Goal: Task Accomplishment & Management: Complete application form

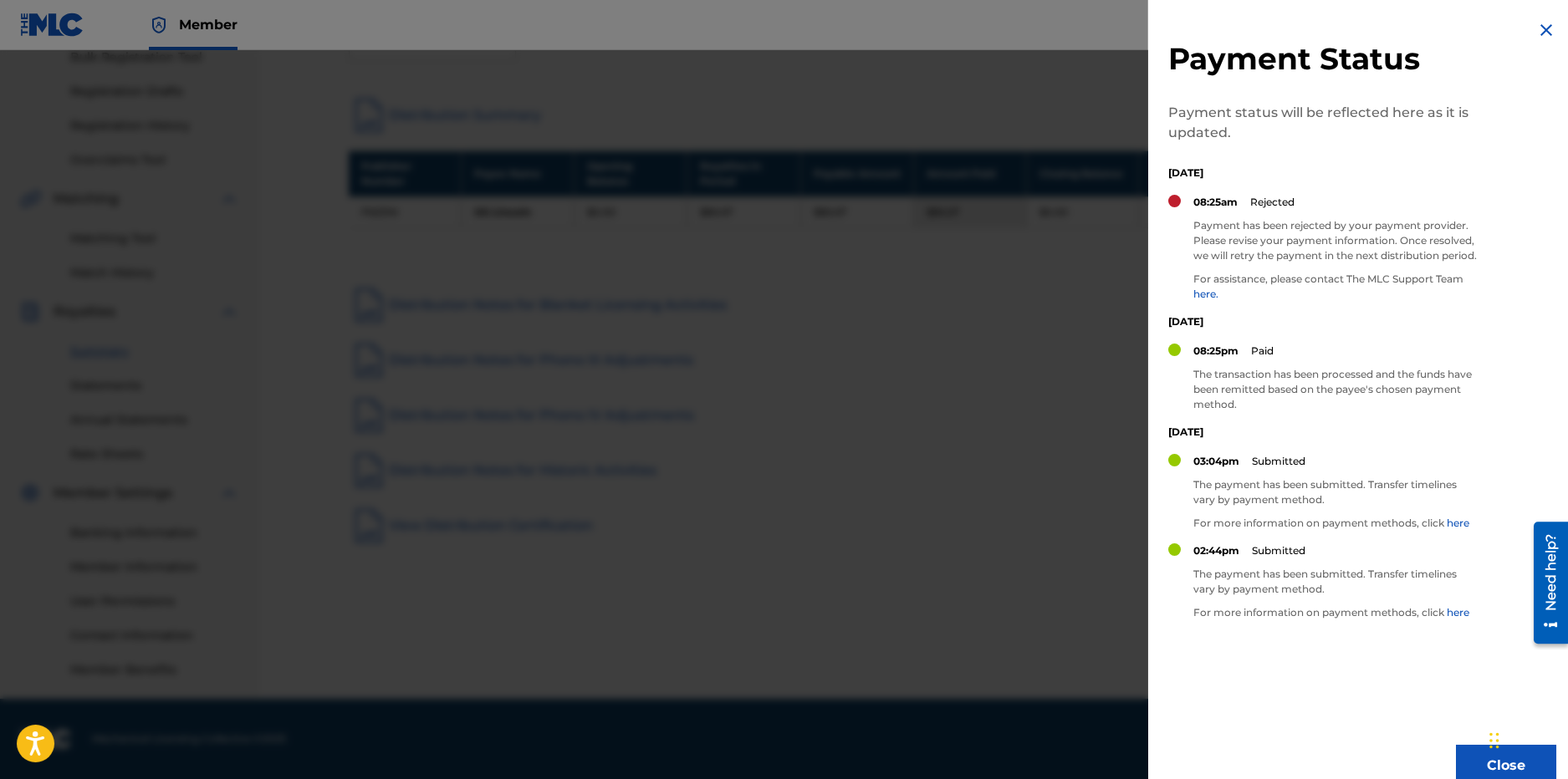
click at [1201, 301] on link "here." at bounding box center [1206, 294] width 25 height 13
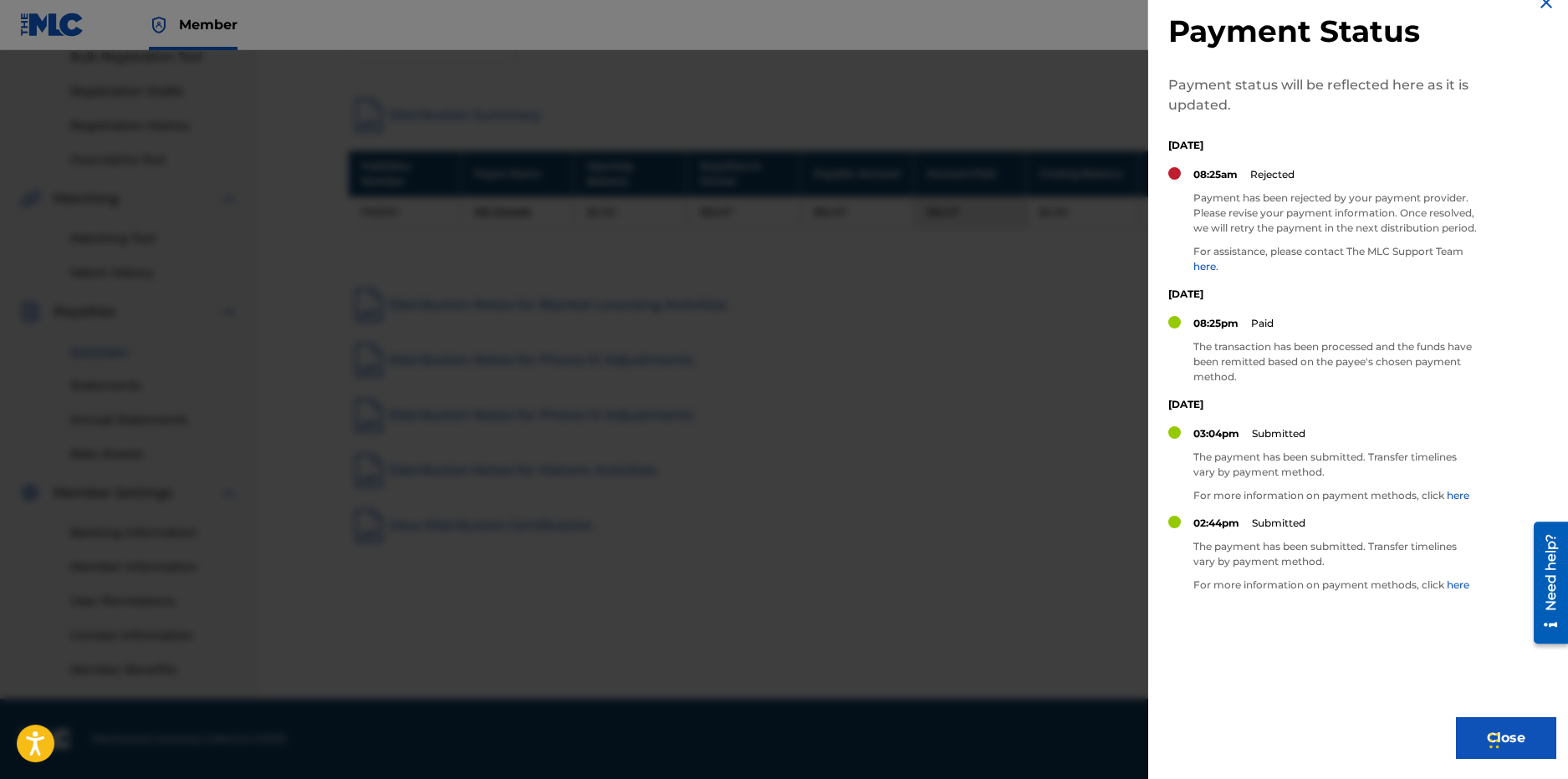
click at [1203, 267] on link "here." at bounding box center [1206, 266] width 25 height 13
click at [1083, 503] on div at bounding box center [784, 439] width 1568 height 779
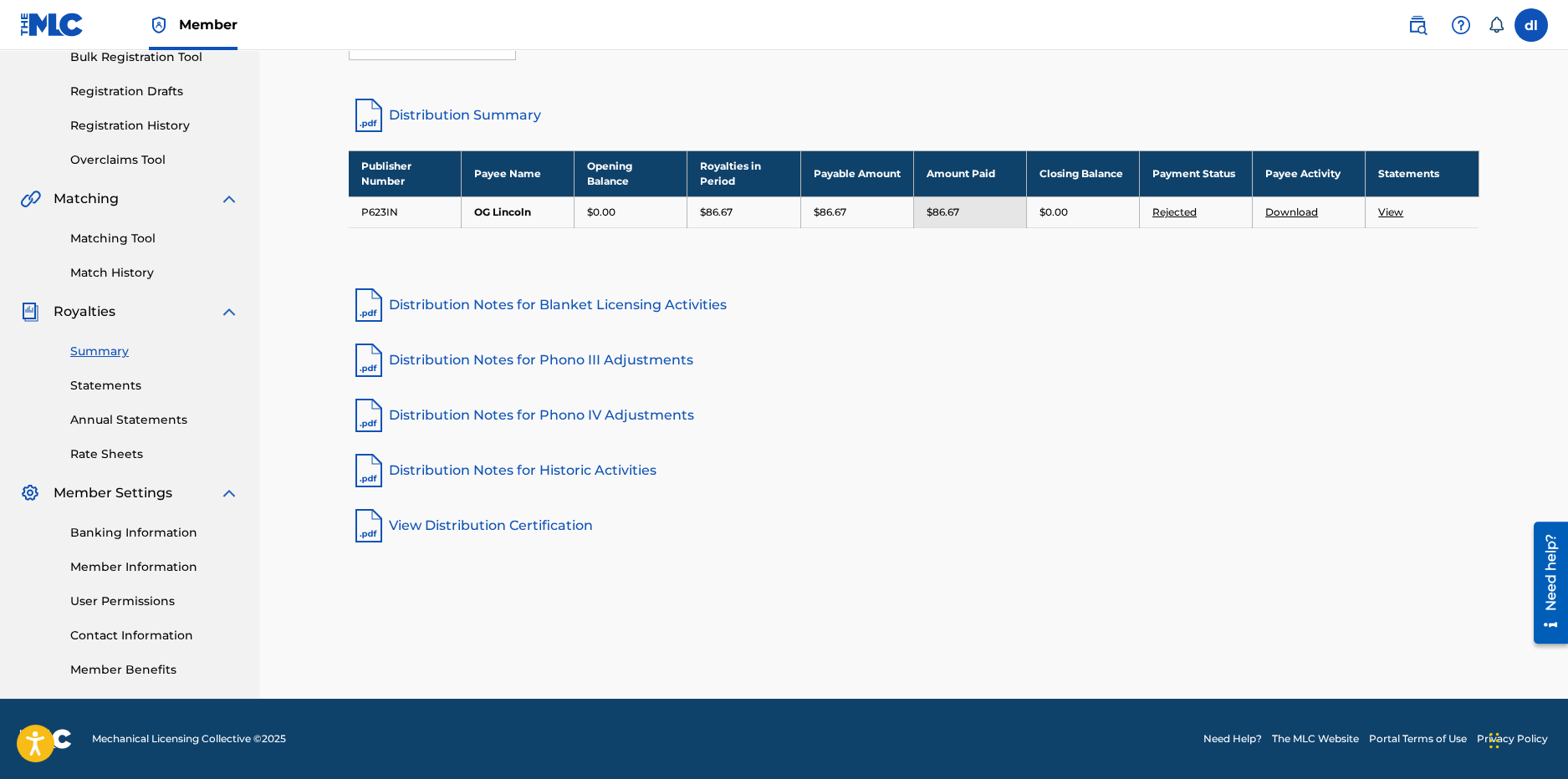
click at [111, 386] on link "Statements" at bounding box center [154, 385] width 169 height 18
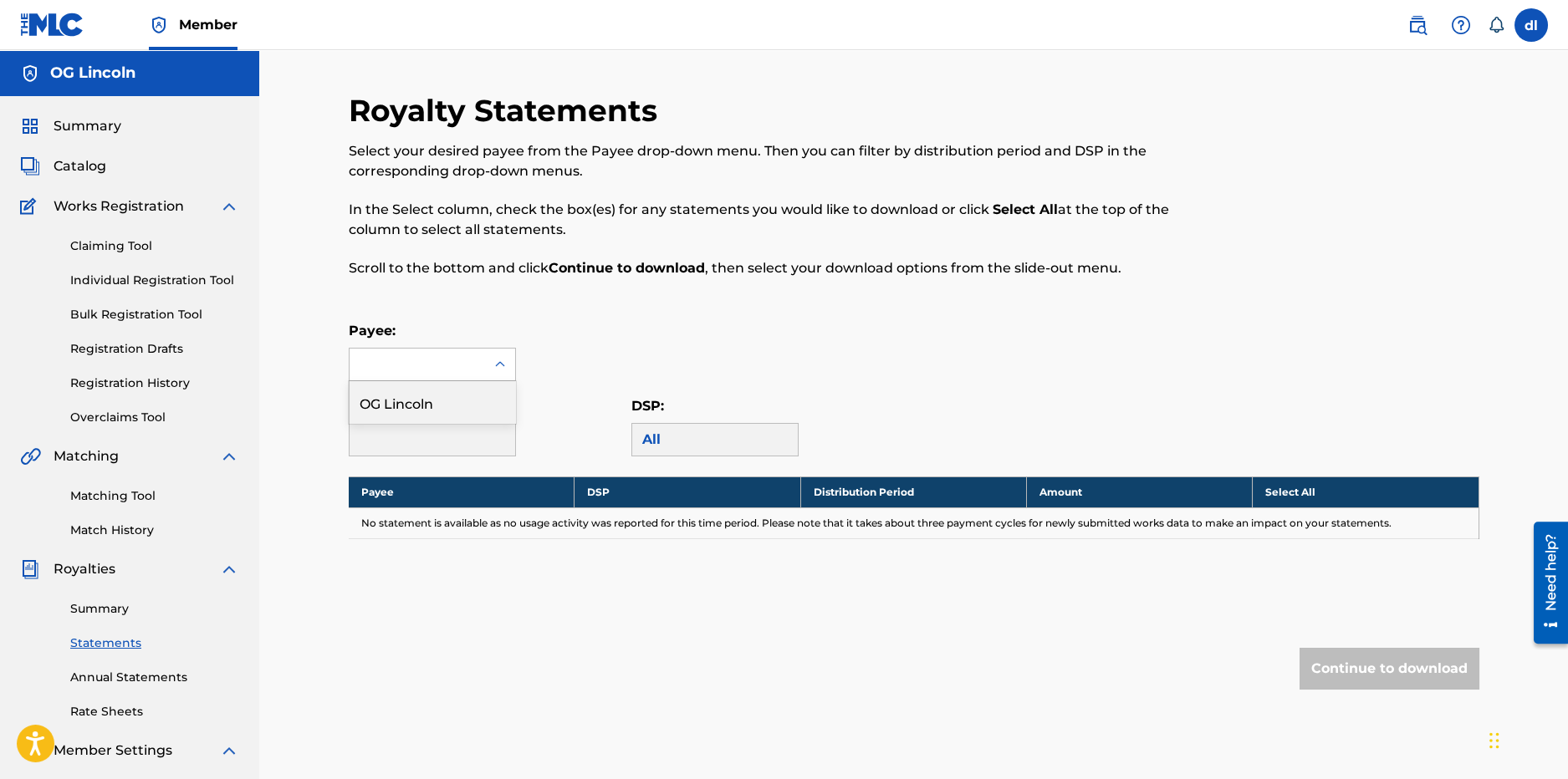
click at [449, 359] on div at bounding box center [417, 364] width 136 height 31
click at [449, 406] on div "OG Lincoln" at bounding box center [433, 402] width 166 height 41
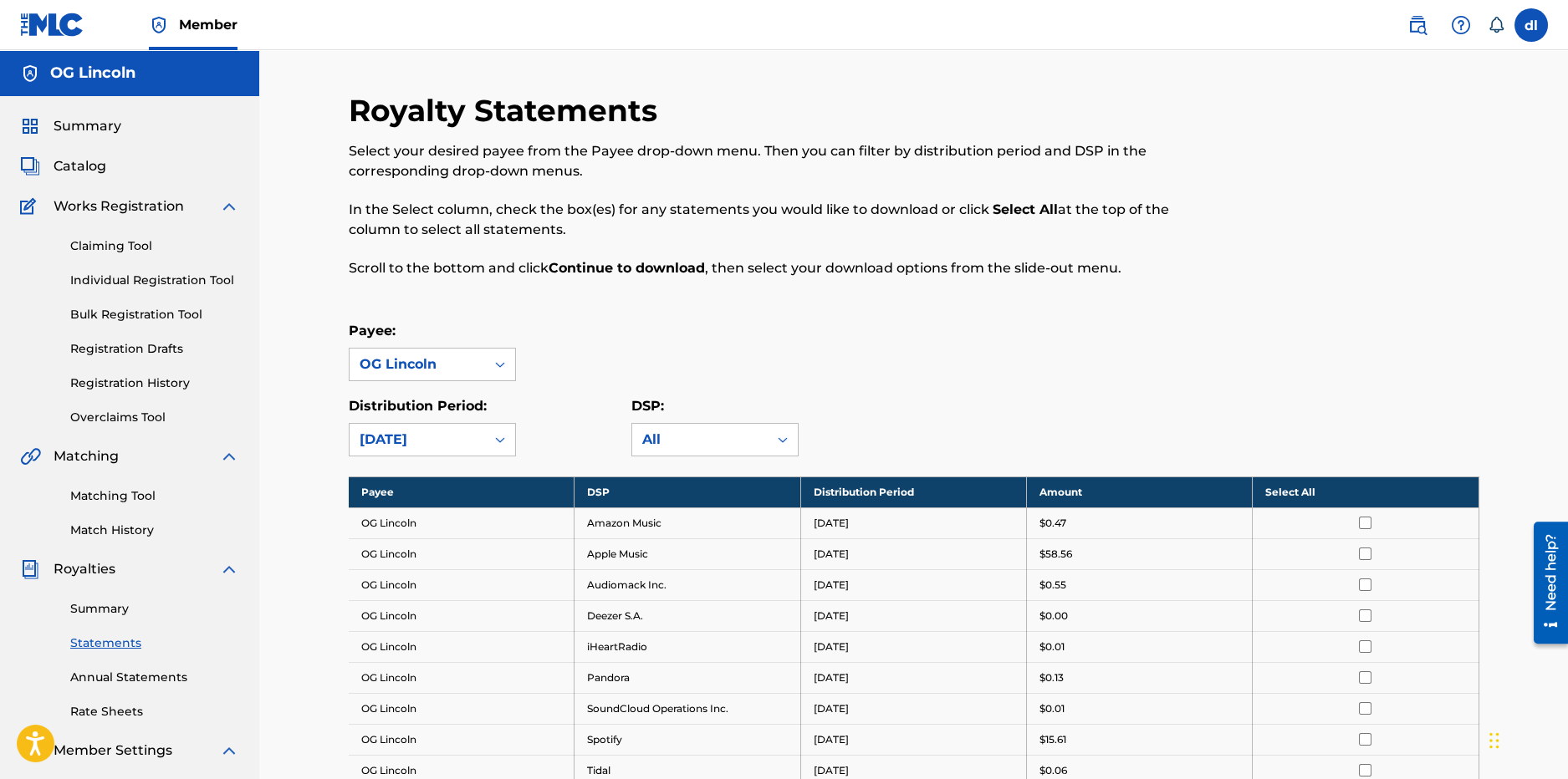
click at [86, 168] on span "Catalog" at bounding box center [79, 167] width 53 height 20
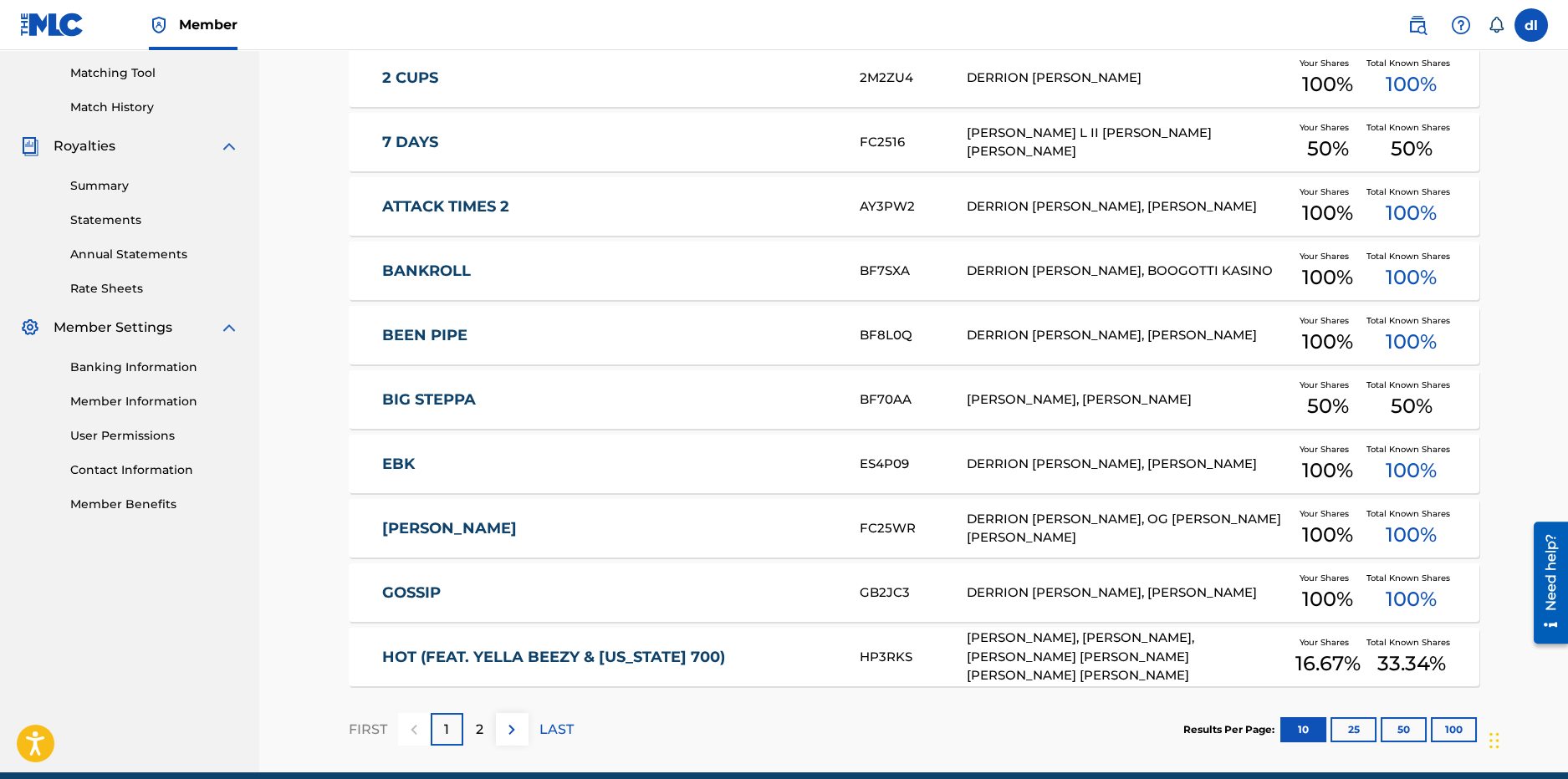
scroll to position [497, 0]
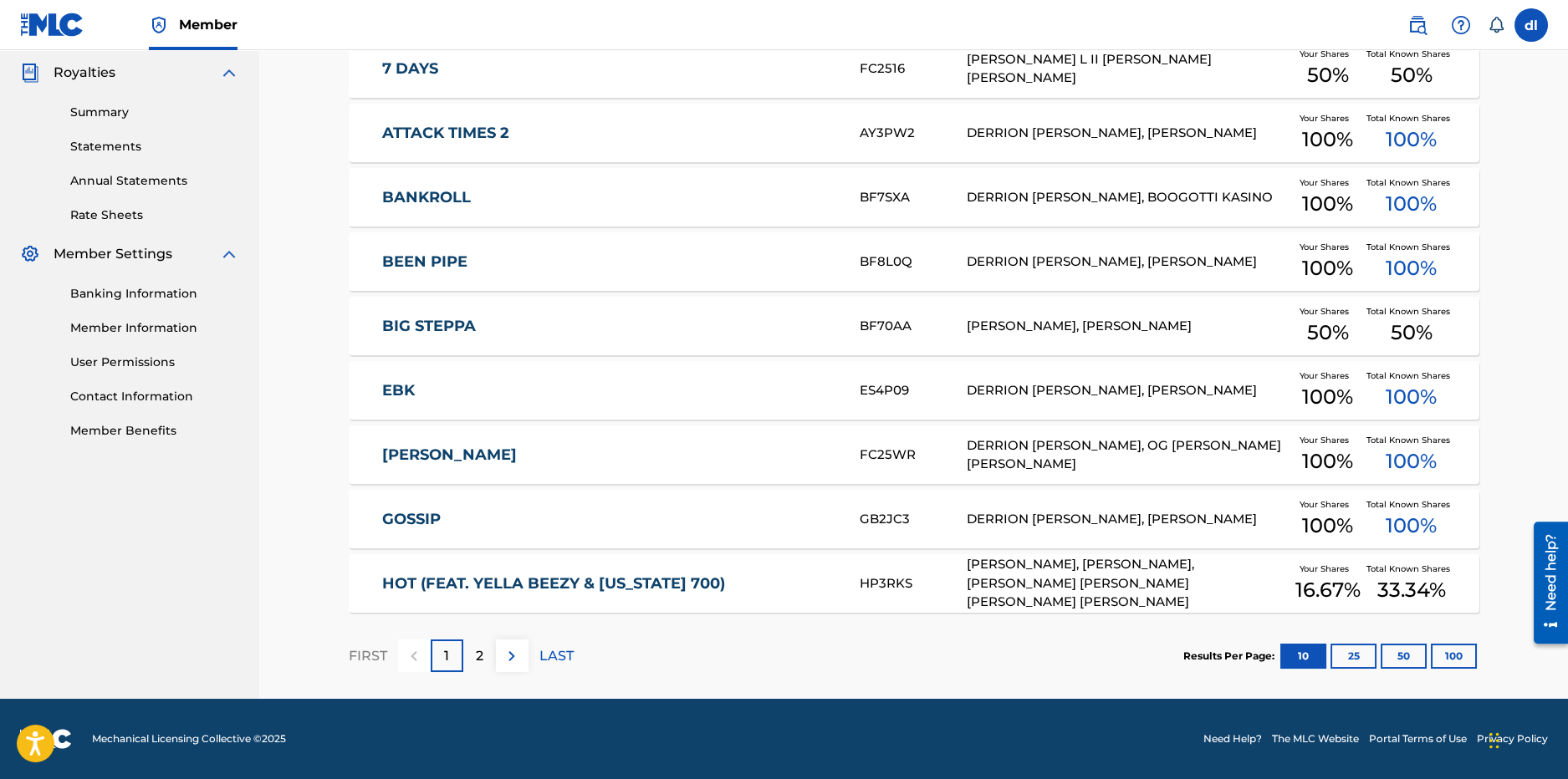
click at [471, 656] on div "2" at bounding box center [479, 655] width 32 height 32
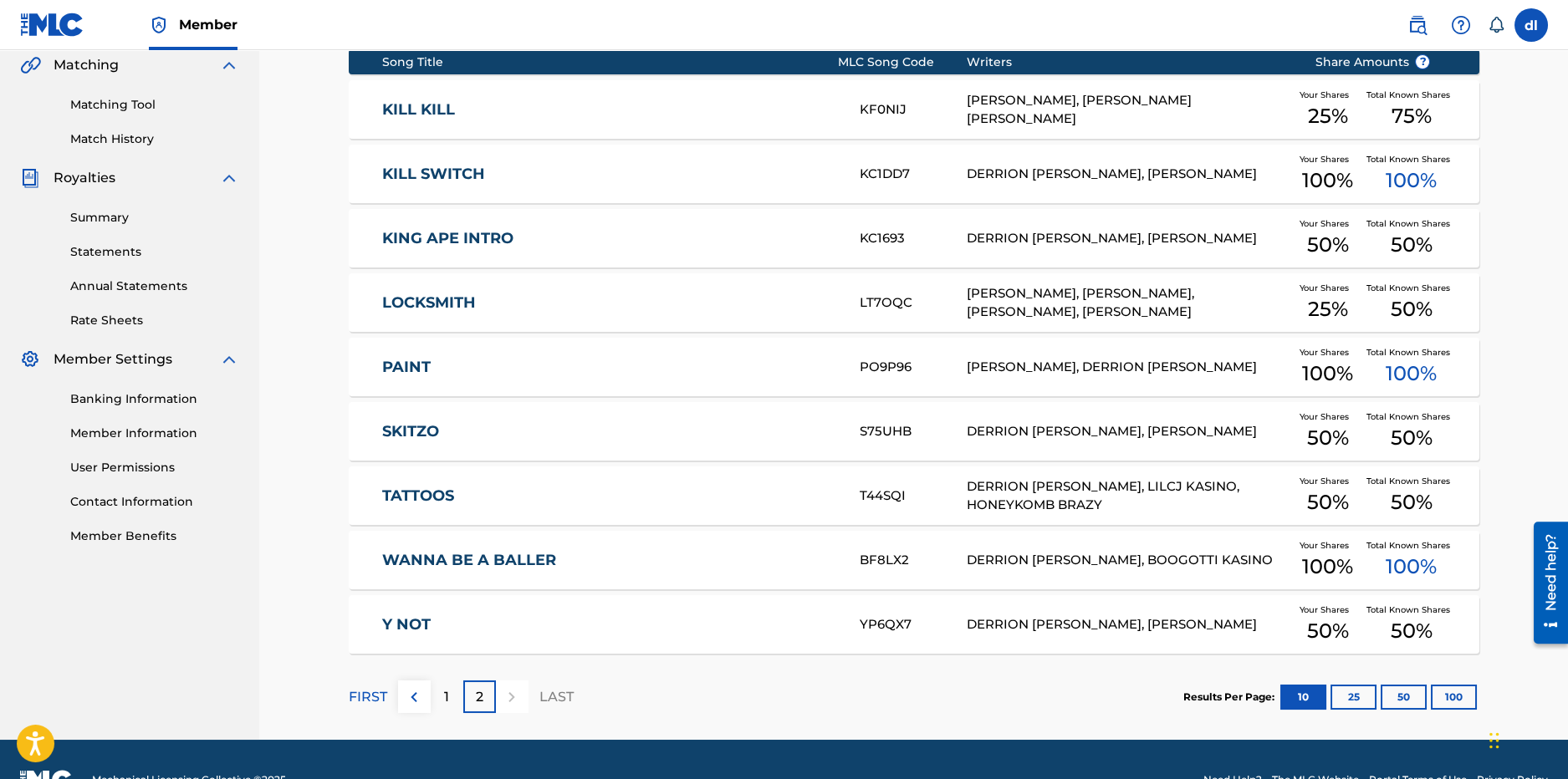
scroll to position [432, 0]
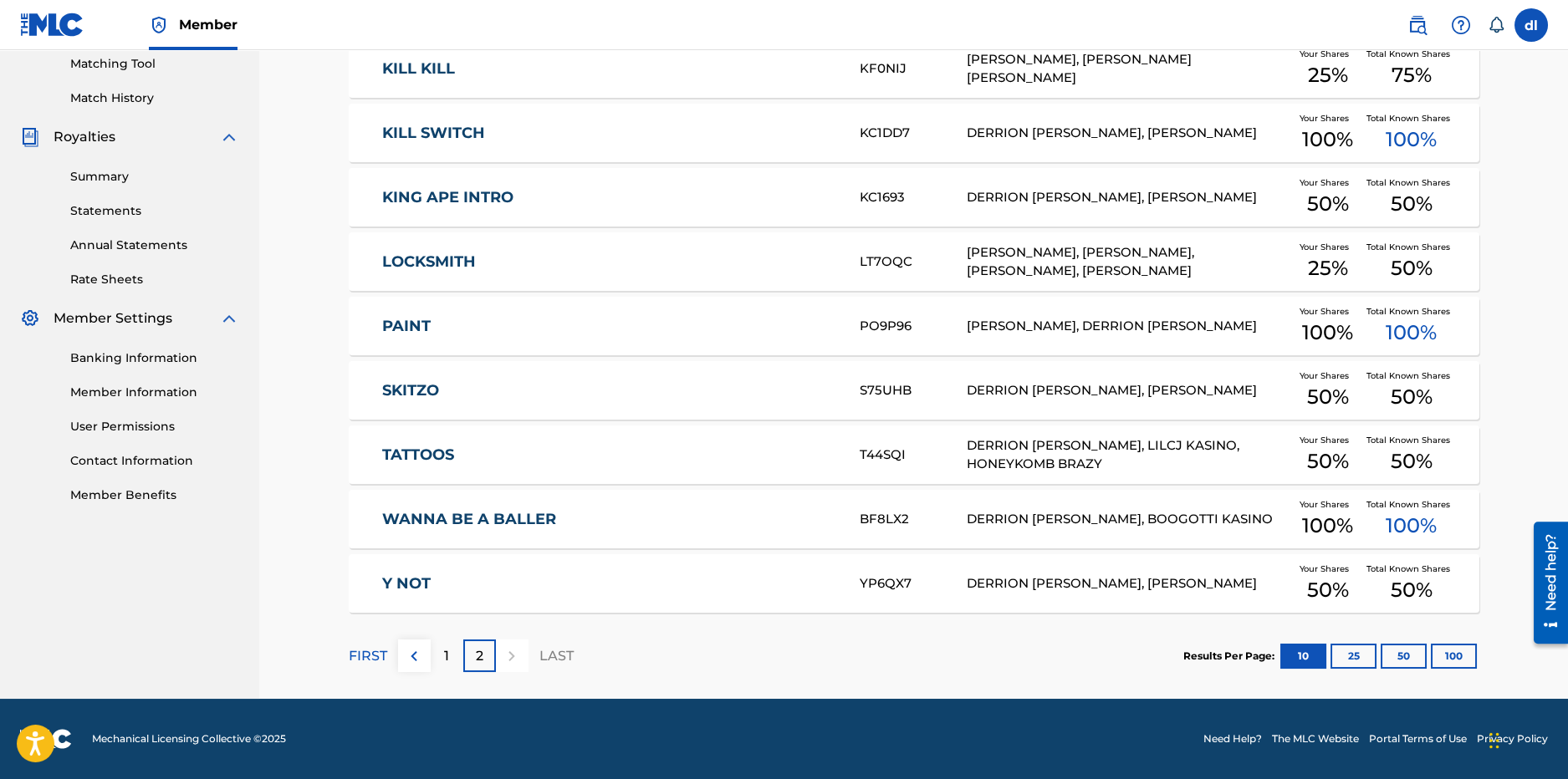
click at [456, 659] on div "1" at bounding box center [446, 655] width 32 height 32
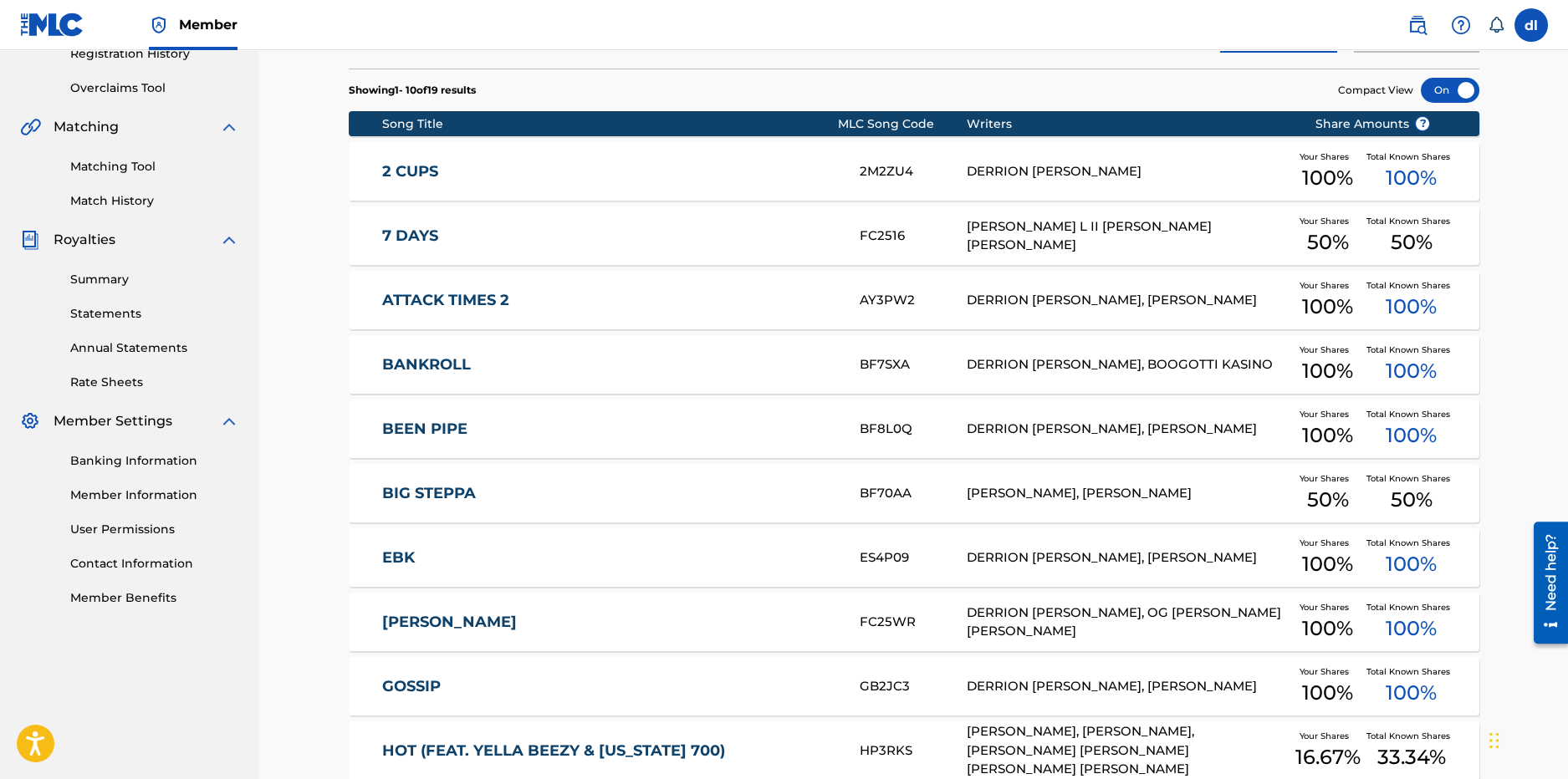
scroll to position [79, 0]
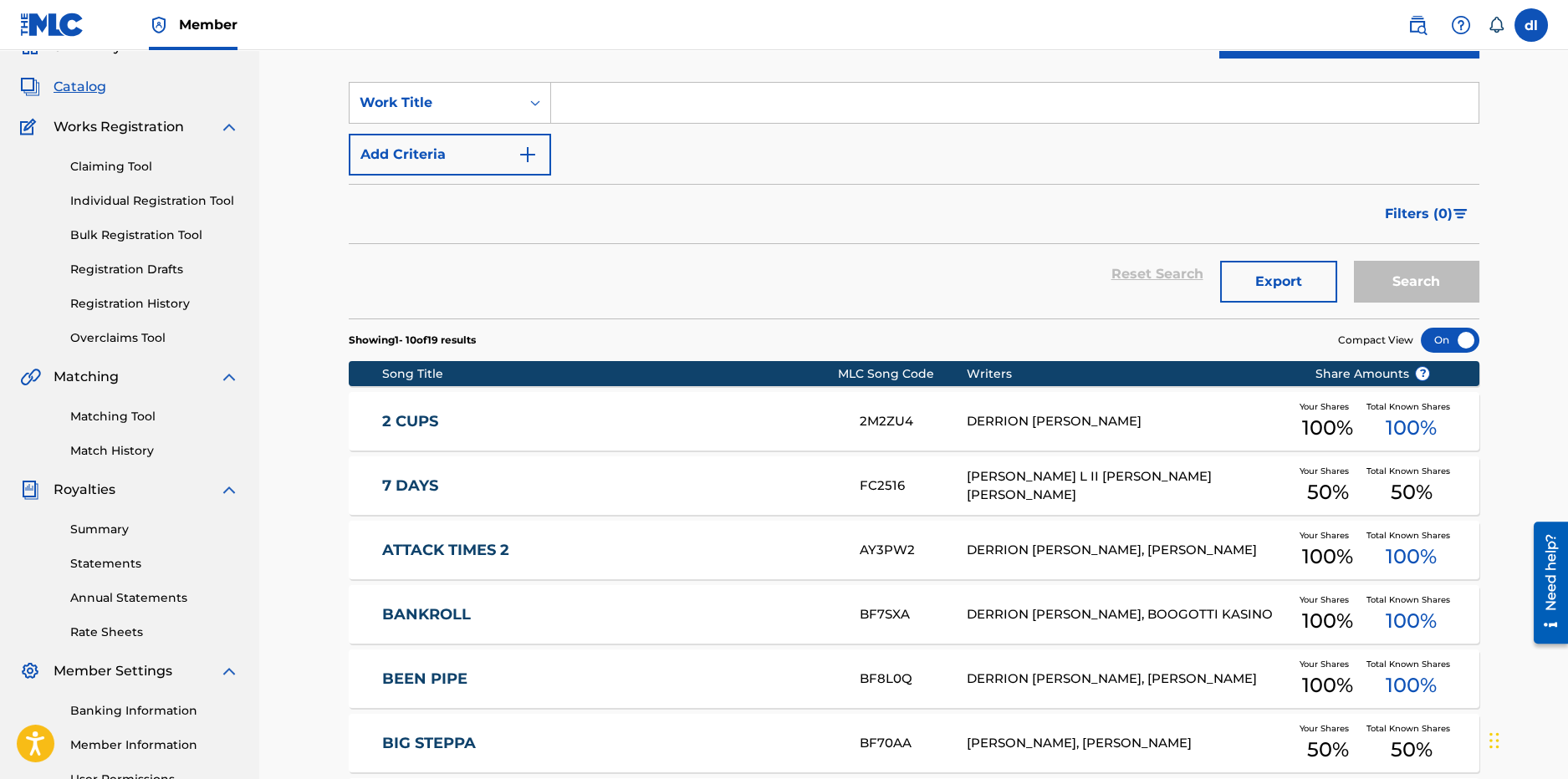
click at [121, 293] on div "Claiming Tool Individual Registration Tool Bulk Registration Tool Registration …" at bounding box center [130, 242] width 220 height 210
click at [117, 312] on link "Registration History" at bounding box center [154, 303] width 169 height 18
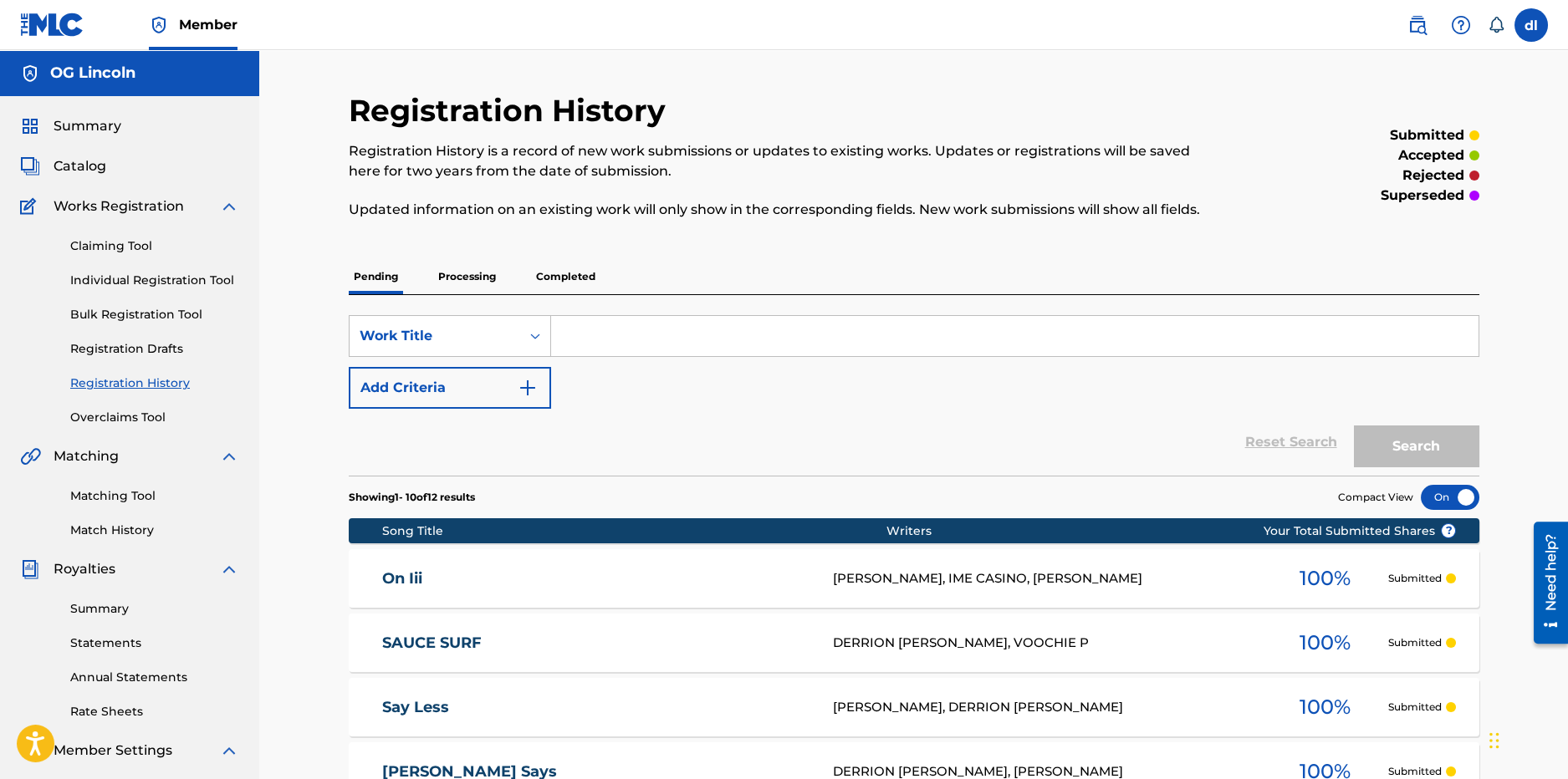
click at [393, 252] on div "Registration History Registration History is a record of new work submissions o…" at bounding box center [914, 696] width 1131 height 1208
click at [466, 290] on p "Processing" at bounding box center [467, 277] width 67 height 35
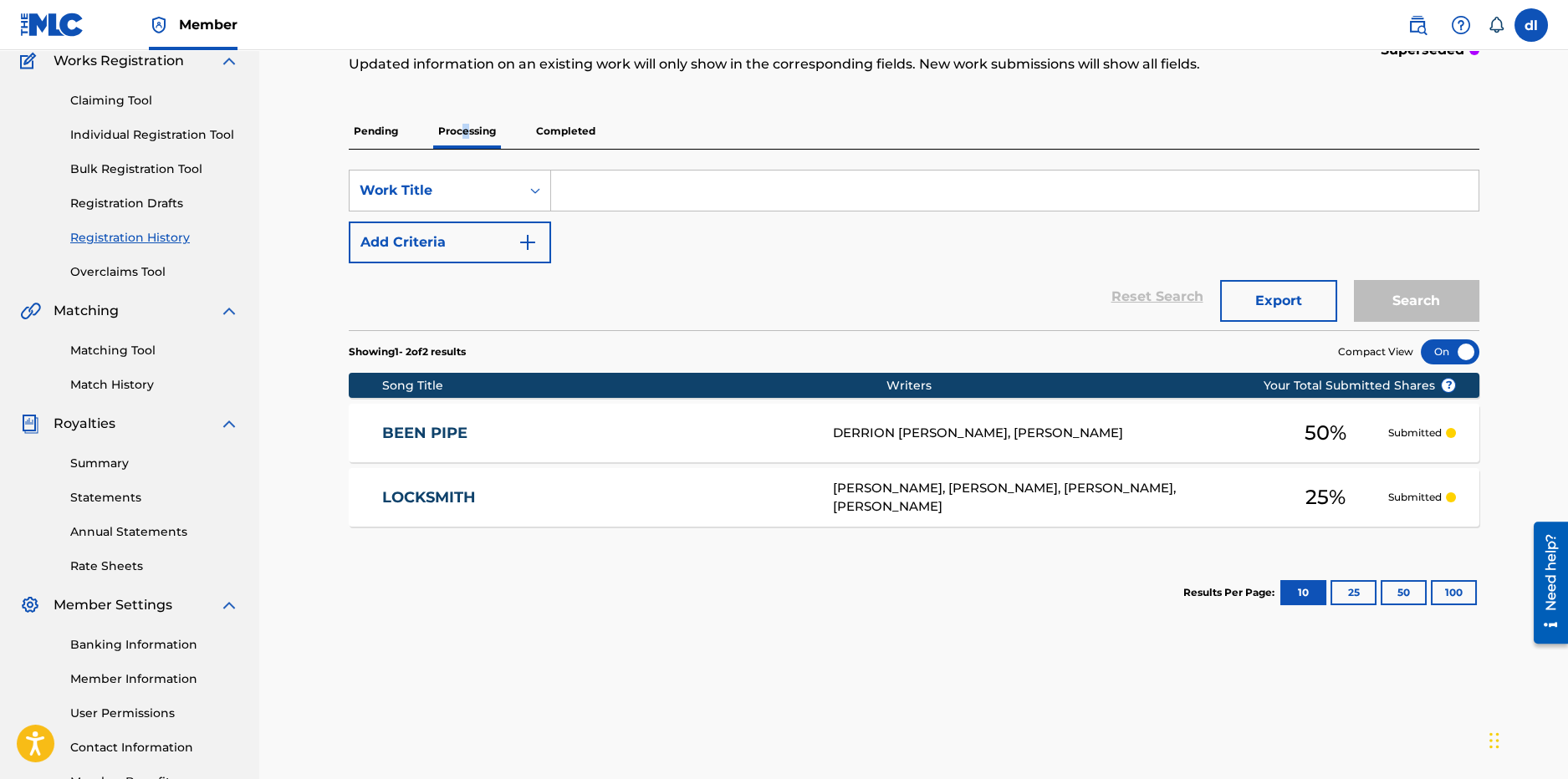
scroll to position [6, 0]
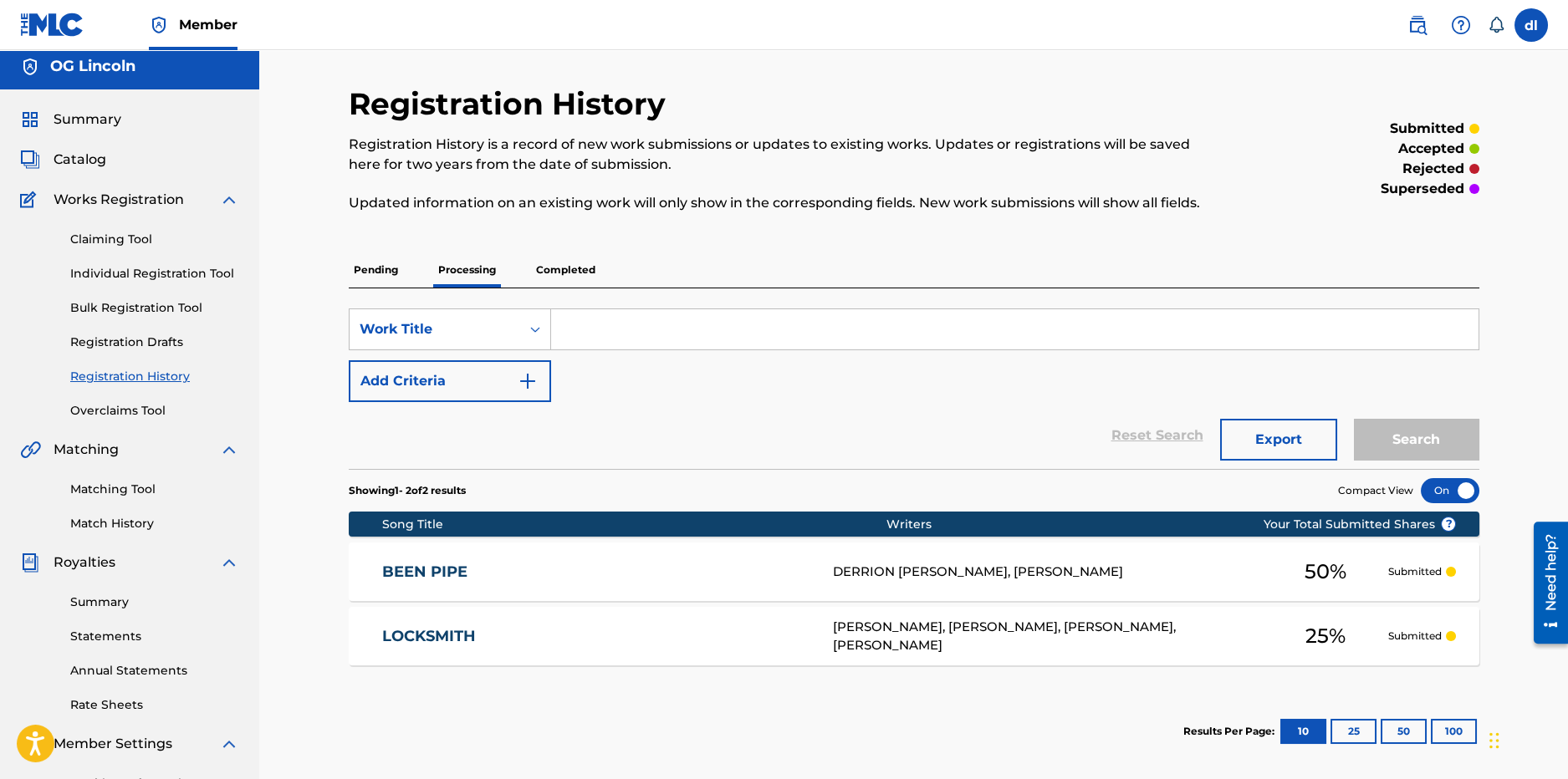
click at [386, 267] on p "Pending" at bounding box center [375, 270] width 54 height 35
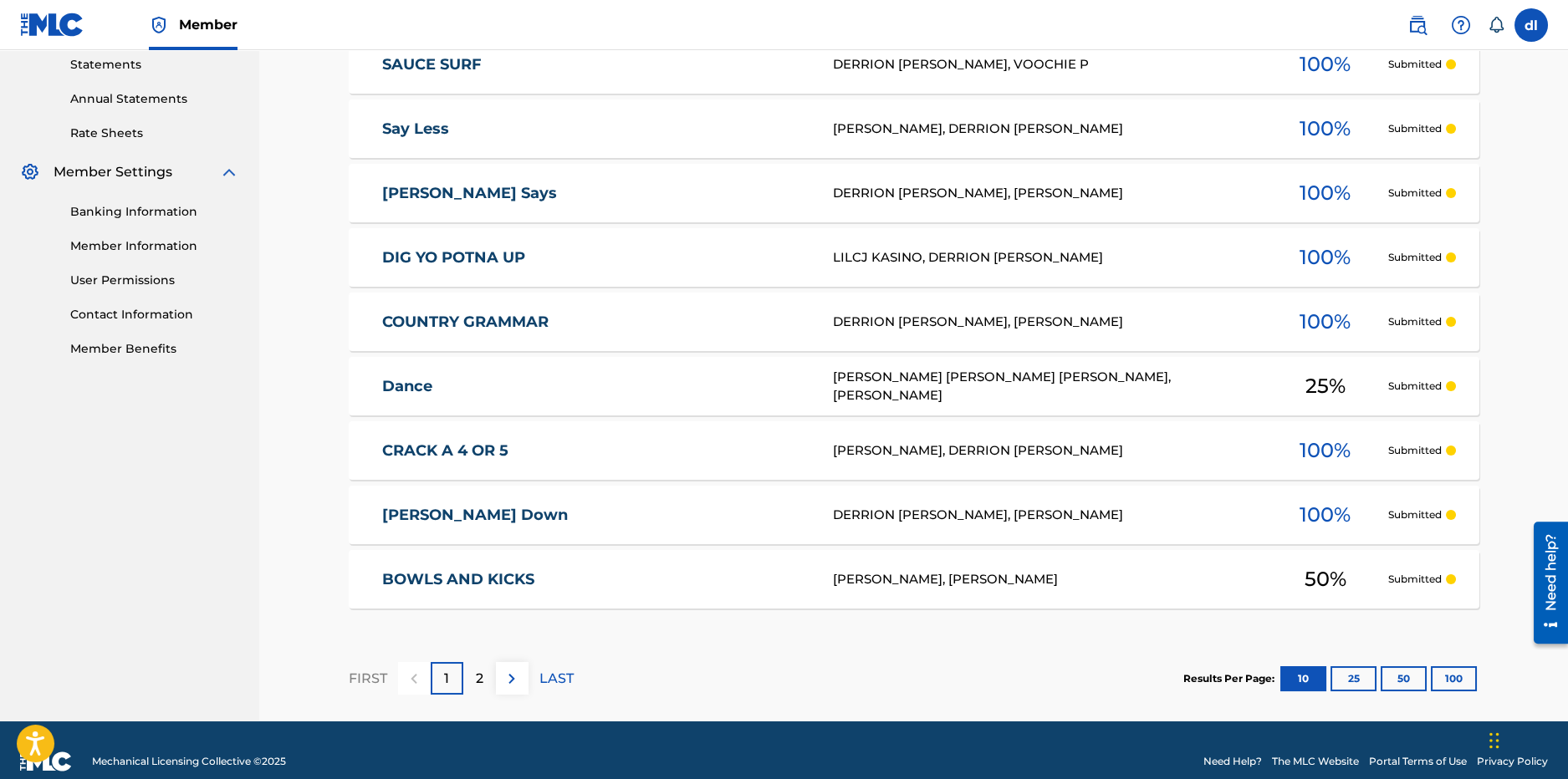
scroll to position [585, 0]
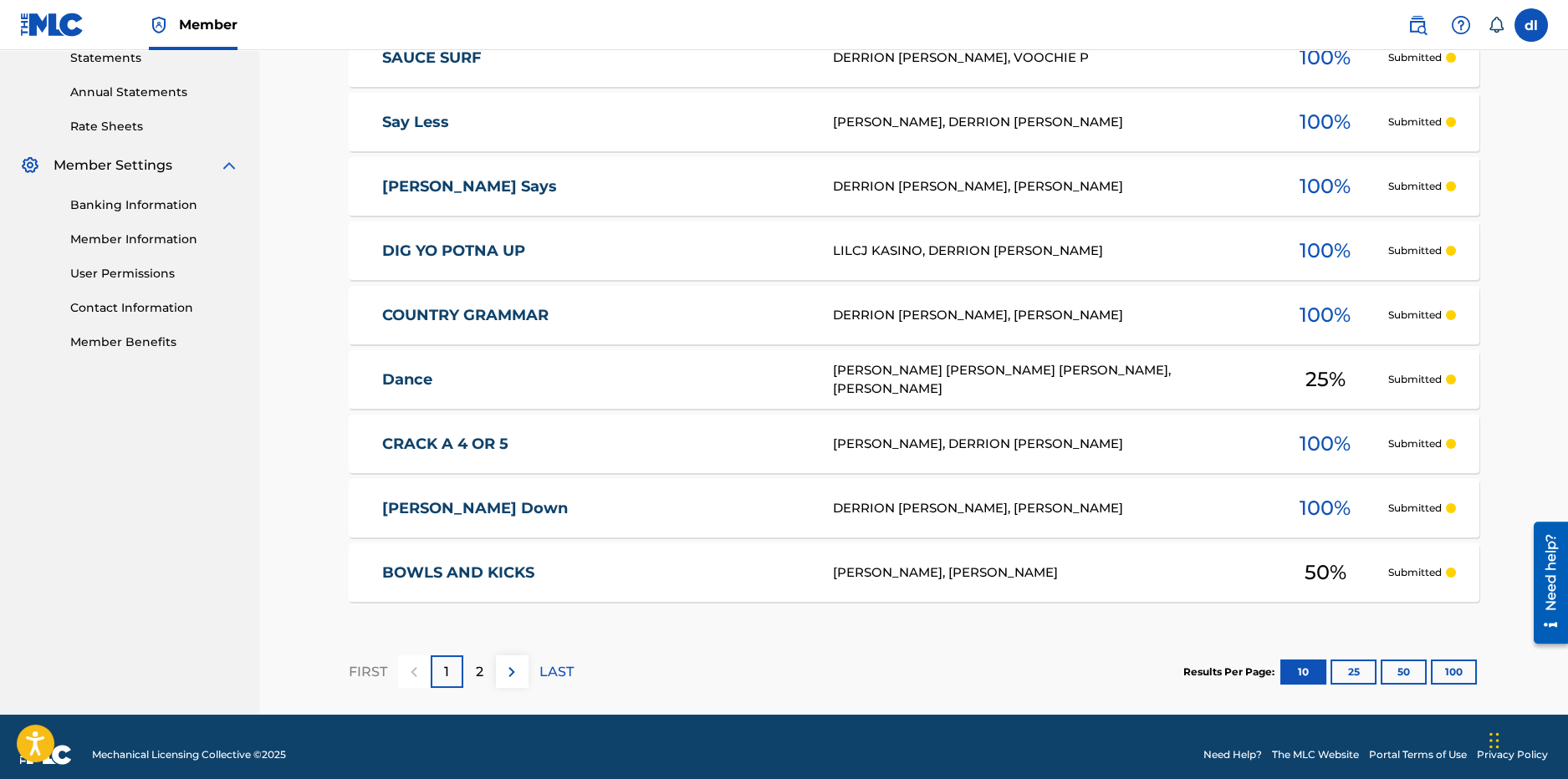
click at [1452, 666] on button "100" at bounding box center [1455, 671] width 46 height 25
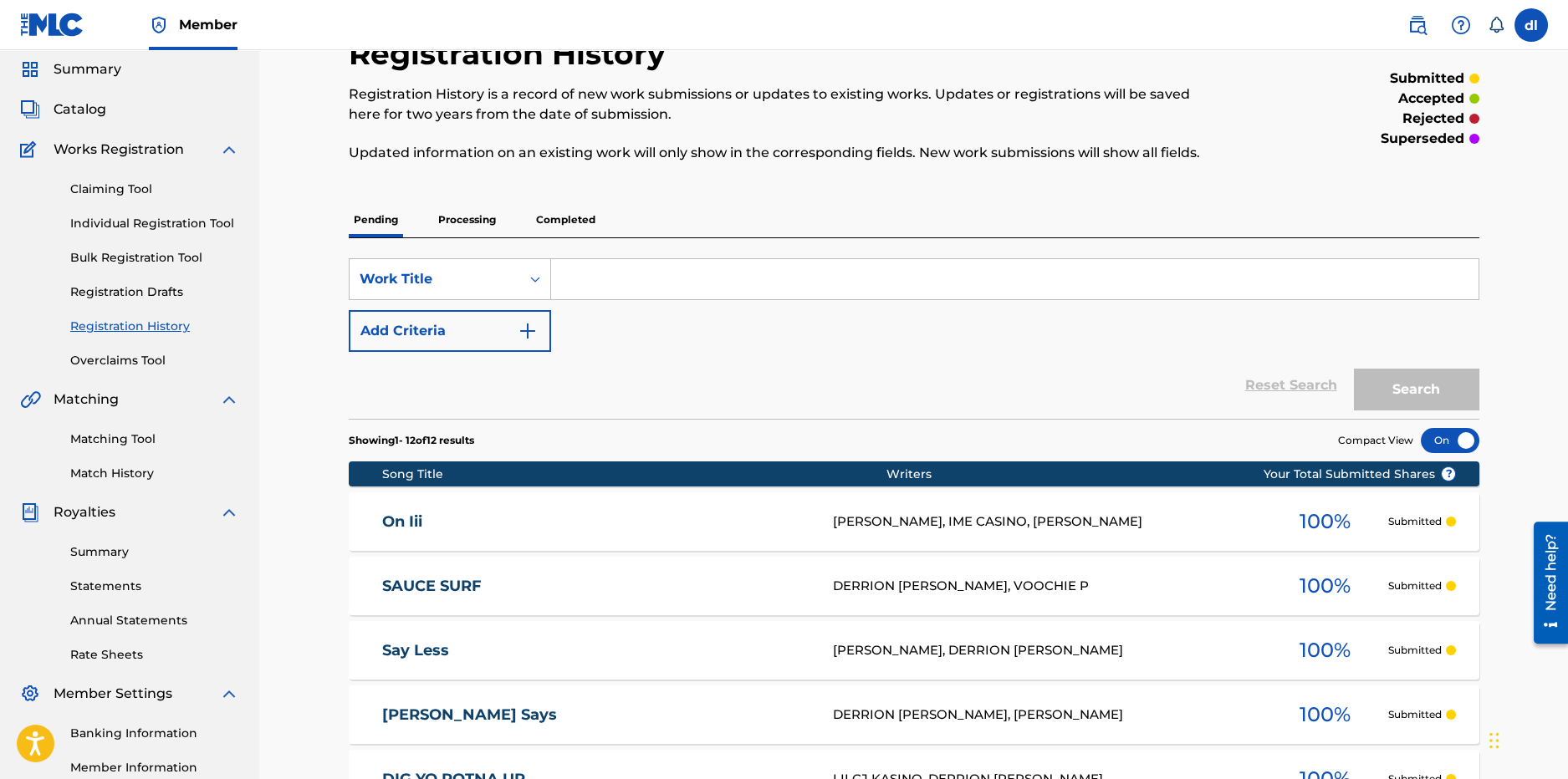
scroll to position [53, 0]
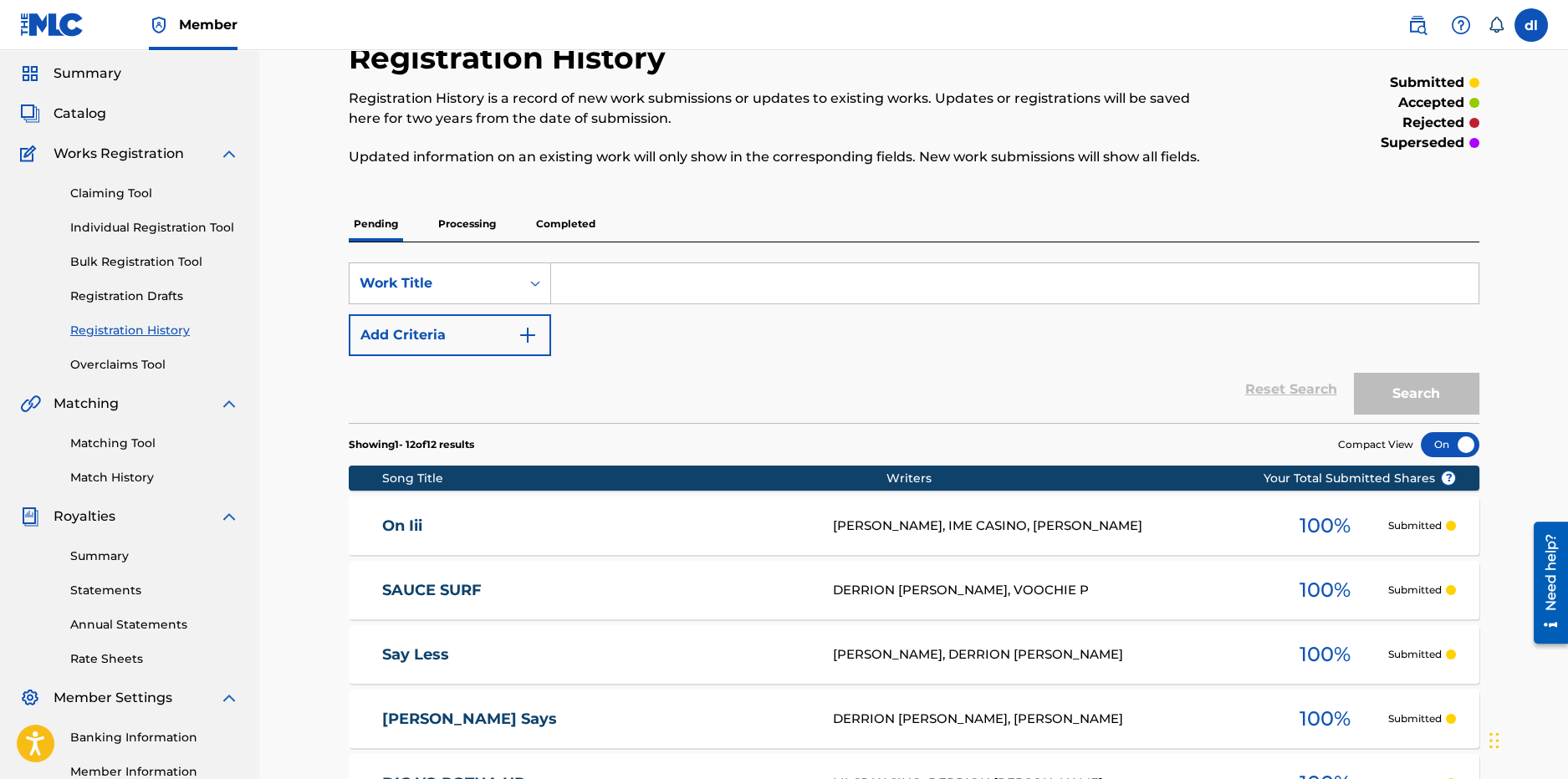
click at [89, 73] on span "Summary" at bounding box center [87, 74] width 67 height 20
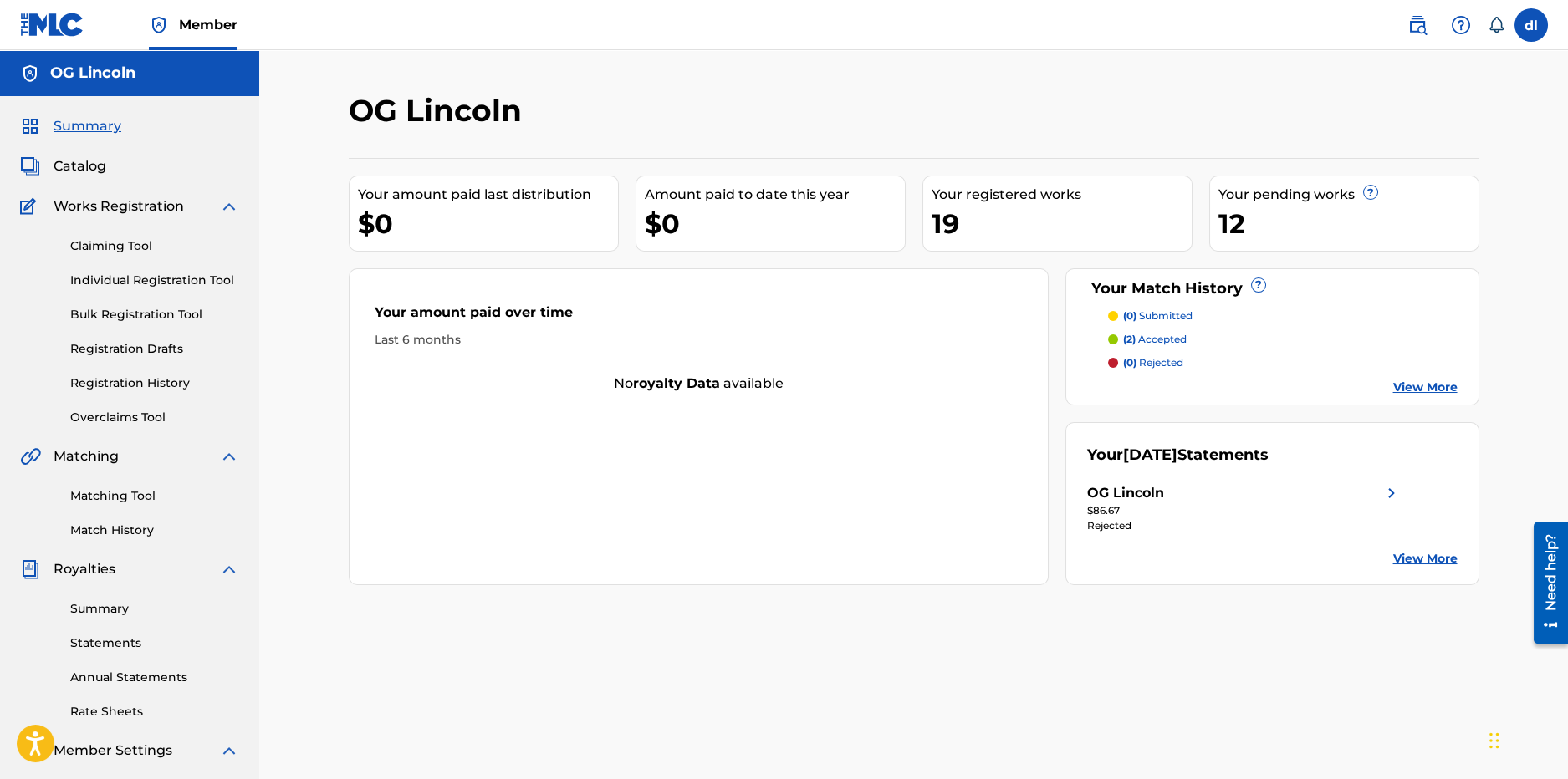
click at [67, 211] on span "Works Registration" at bounding box center [118, 207] width 130 height 20
click at [70, 166] on span "Catalog" at bounding box center [79, 167] width 53 height 20
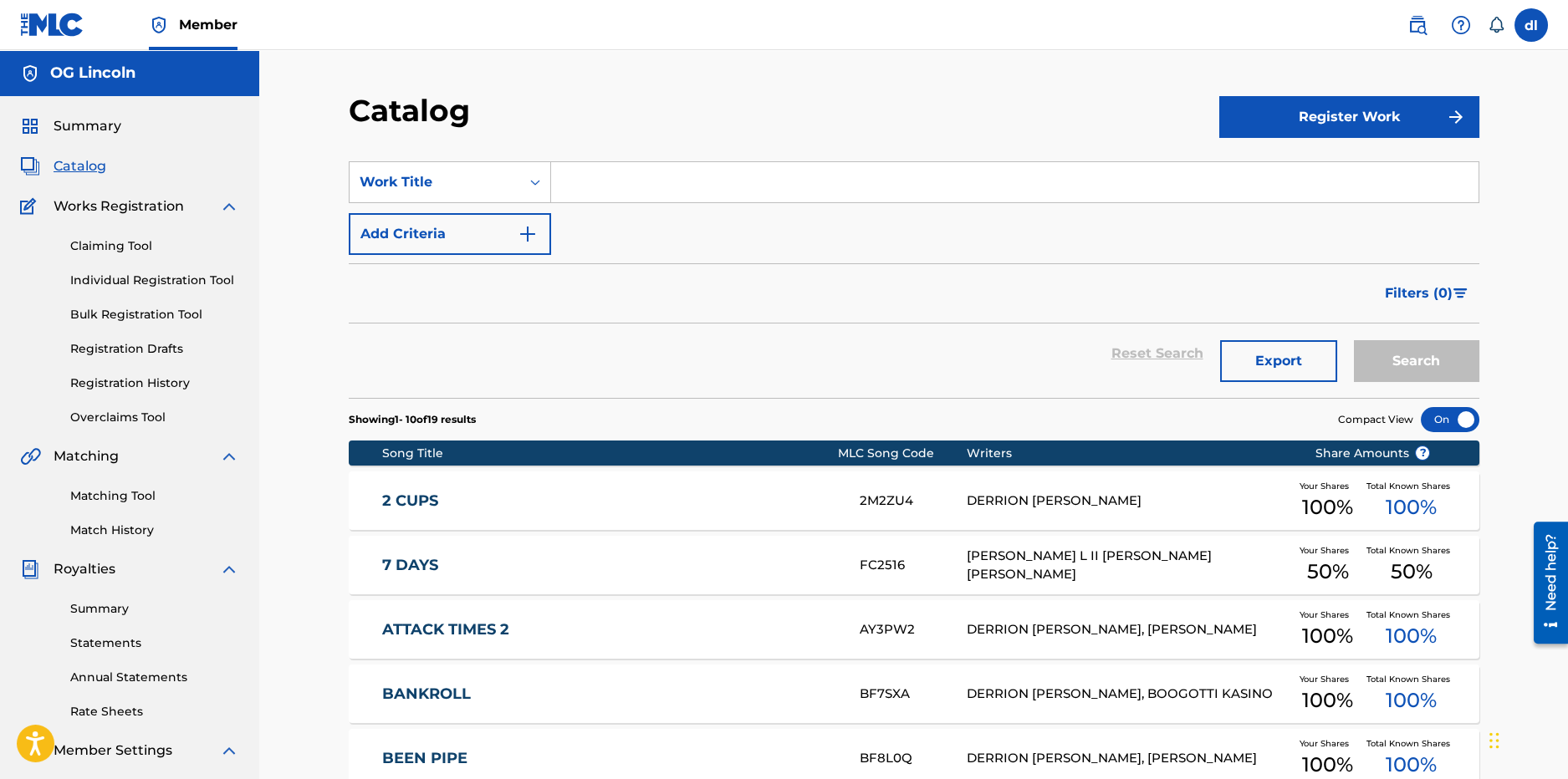
click at [1379, 129] on button "Register Work" at bounding box center [1349, 116] width 260 height 41
click at [1297, 172] on link "Individual" at bounding box center [1349, 171] width 260 height 41
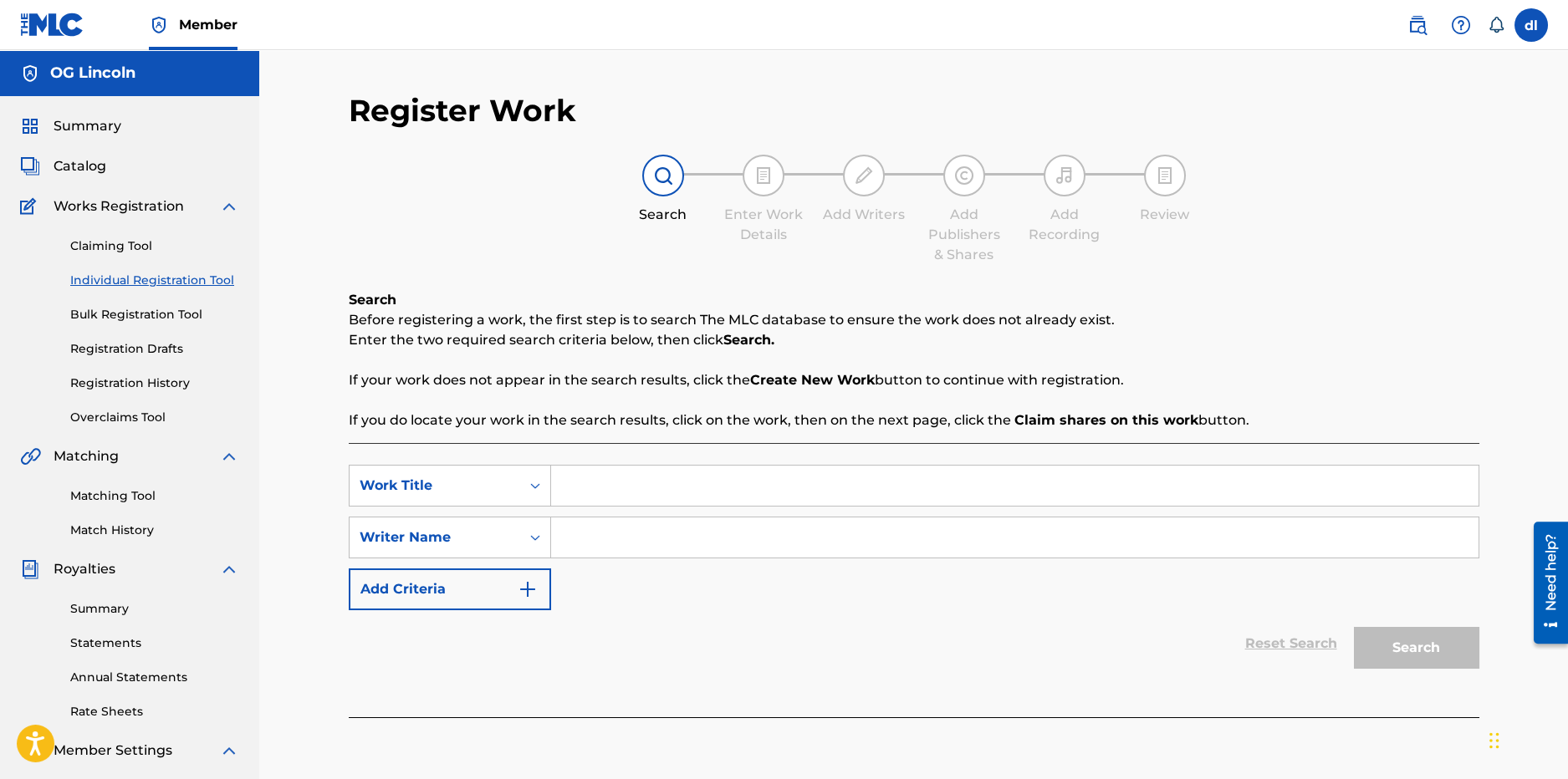
click at [638, 501] on input "Search Form" at bounding box center [1016, 486] width 928 height 41
type input "qwdf"
drag, startPoint x: 612, startPoint y: 536, endPoint x: 626, endPoint y: 532, distance: 14.6
click at [620, 534] on input "Search Form" at bounding box center [1016, 537] width 928 height 41
type input "dfg"
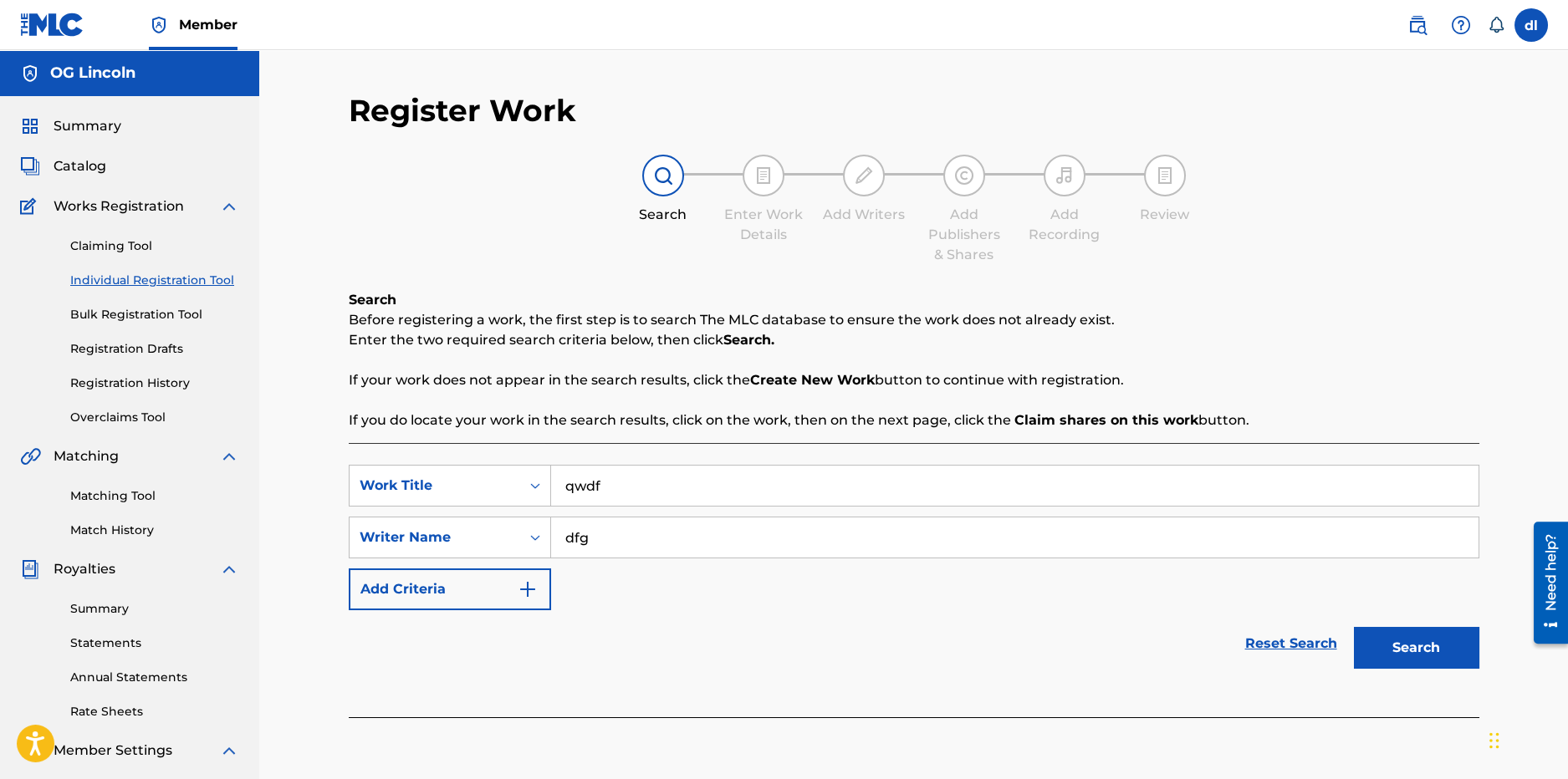
click at [1422, 651] on button "Search" at bounding box center [1417, 647] width 125 height 41
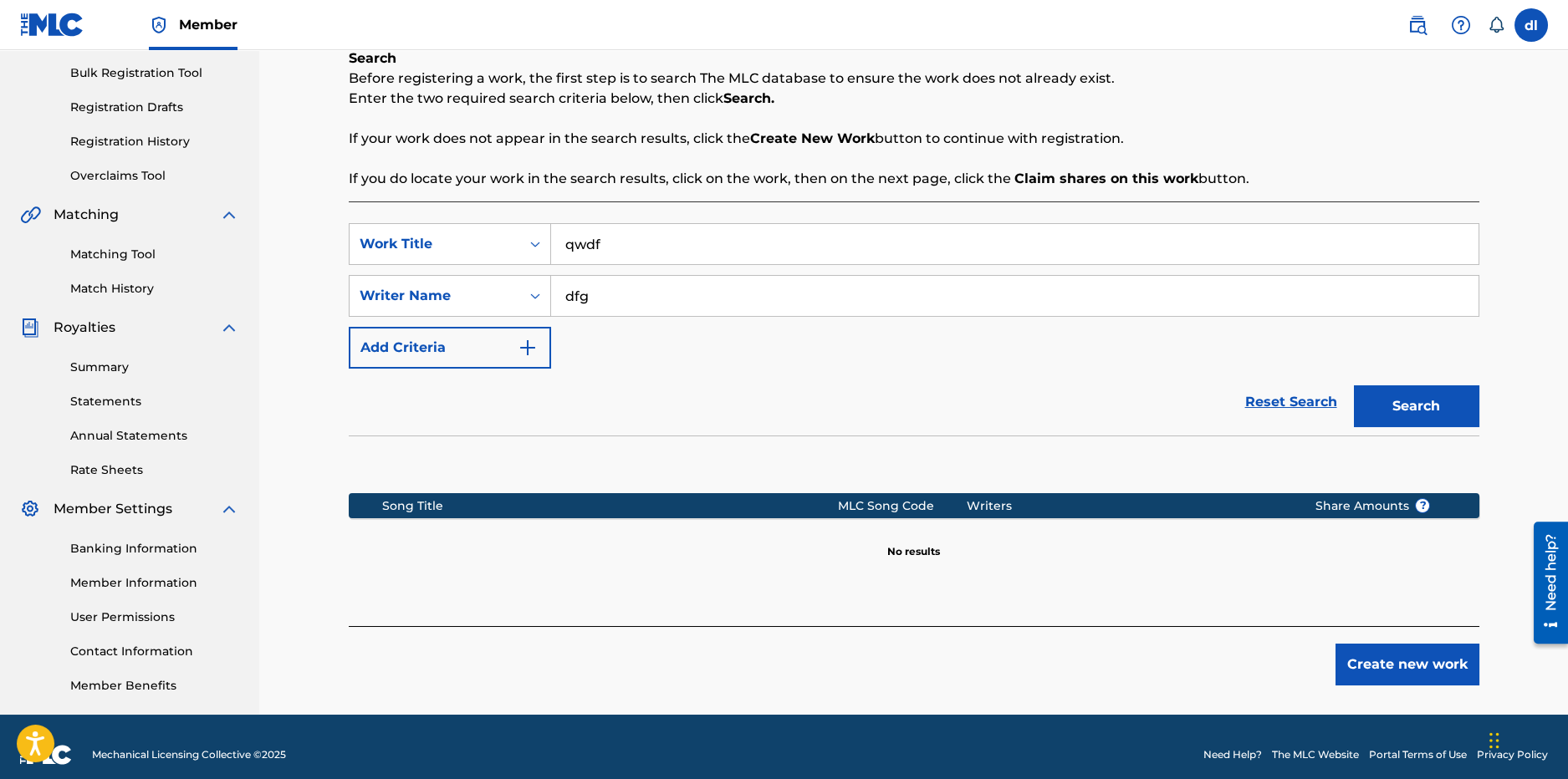
scroll to position [251, 0]
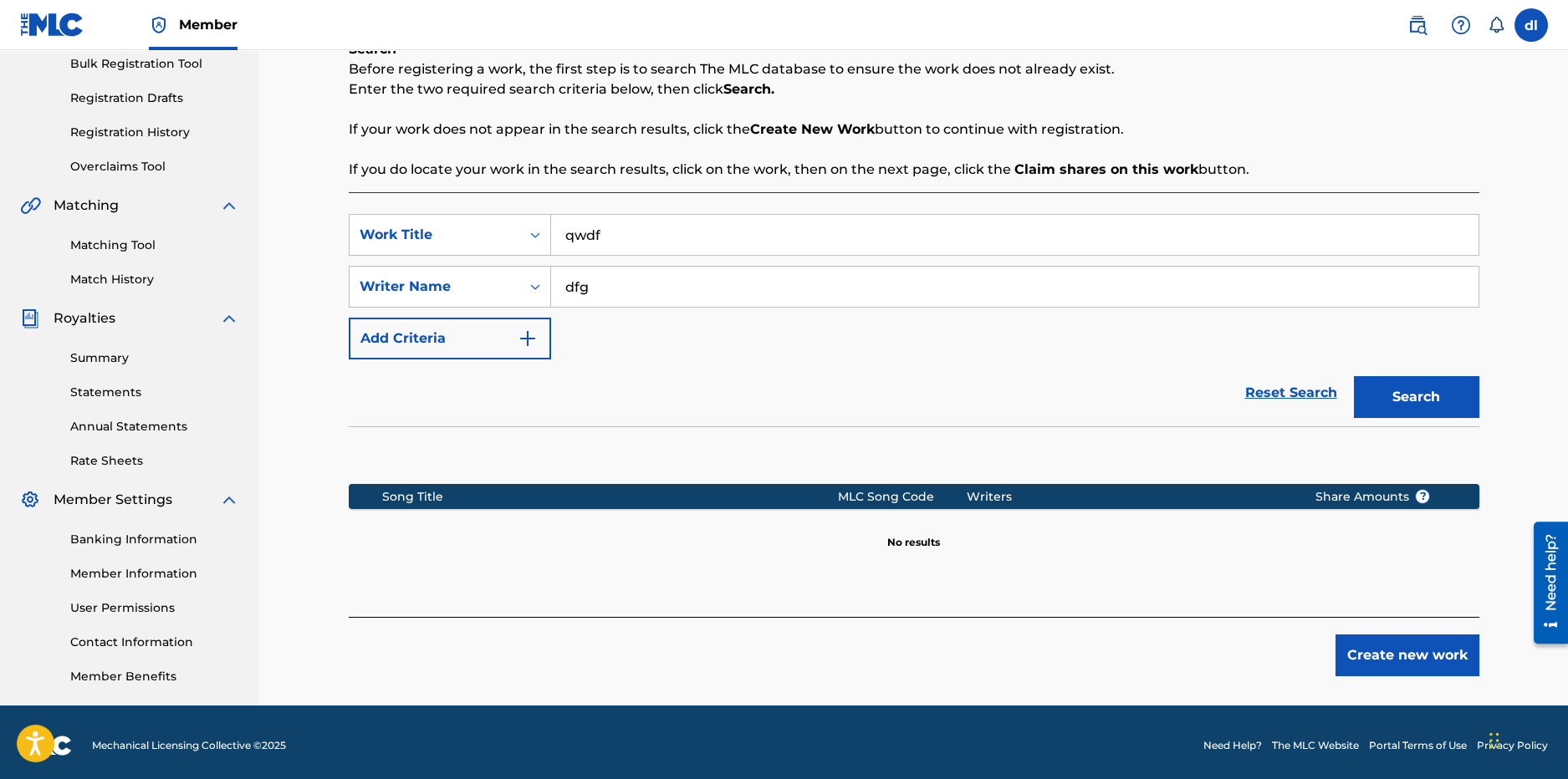
click at [1360, 649] on button "Create new work" at bounding box center [1408, 655] width 144 height 41
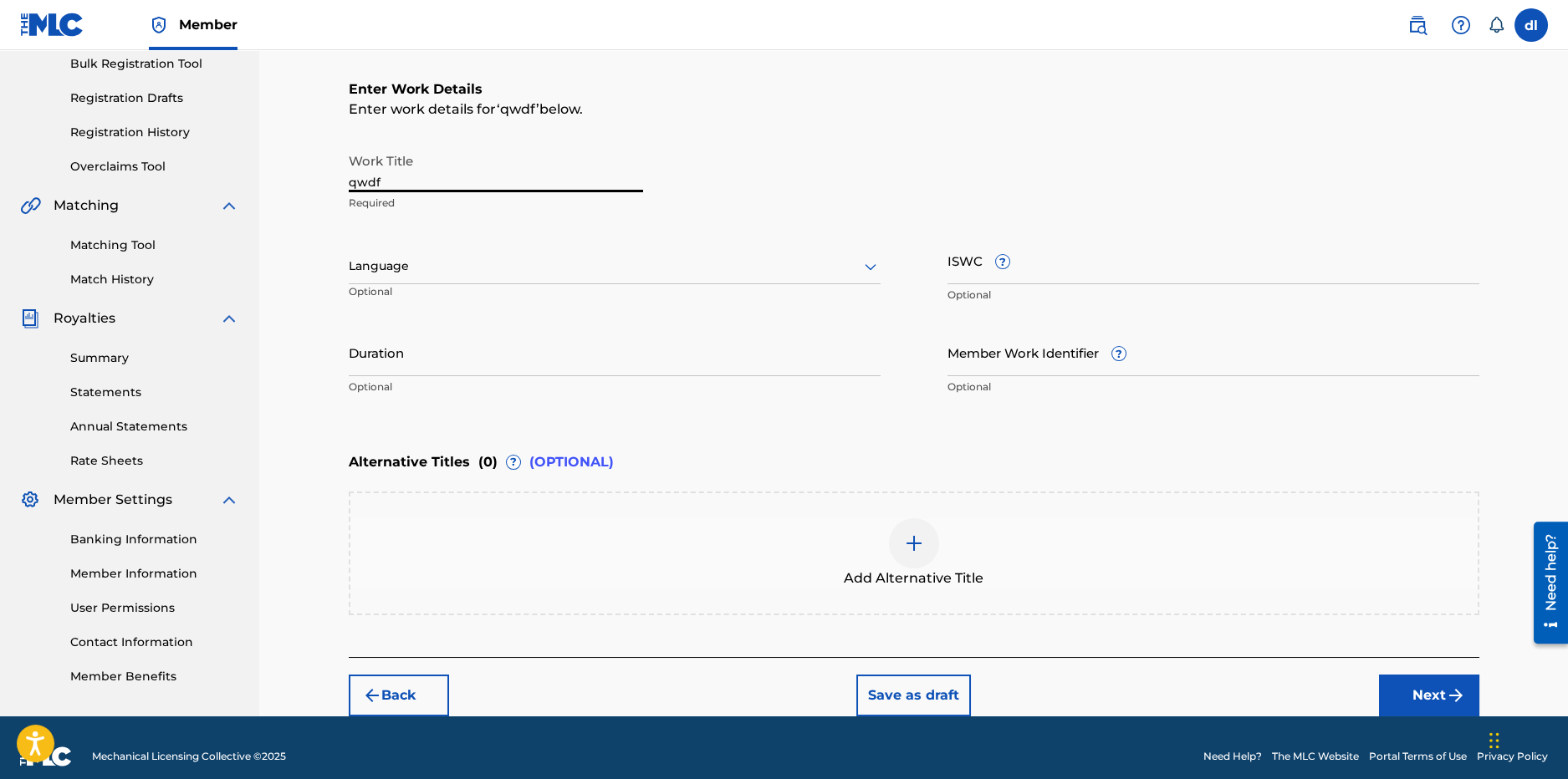
drag, startPoint x: 447, startPoint y: 184, endPoint x: 305, endPoint y: 199, distance: 142.8
click at [305, 199] on div "Register Work Search Enter Work Details Add Writers Add Publishers & Shares Add…" at bounding box center [913, 257] width 1309 height 917
paste input "FREE MY MEMBERS"
type input "FREE MY MEMBERS"
click at [1080, 270] on input "ISWC ?" at bounding box center [1213, 261] width 532 height 48
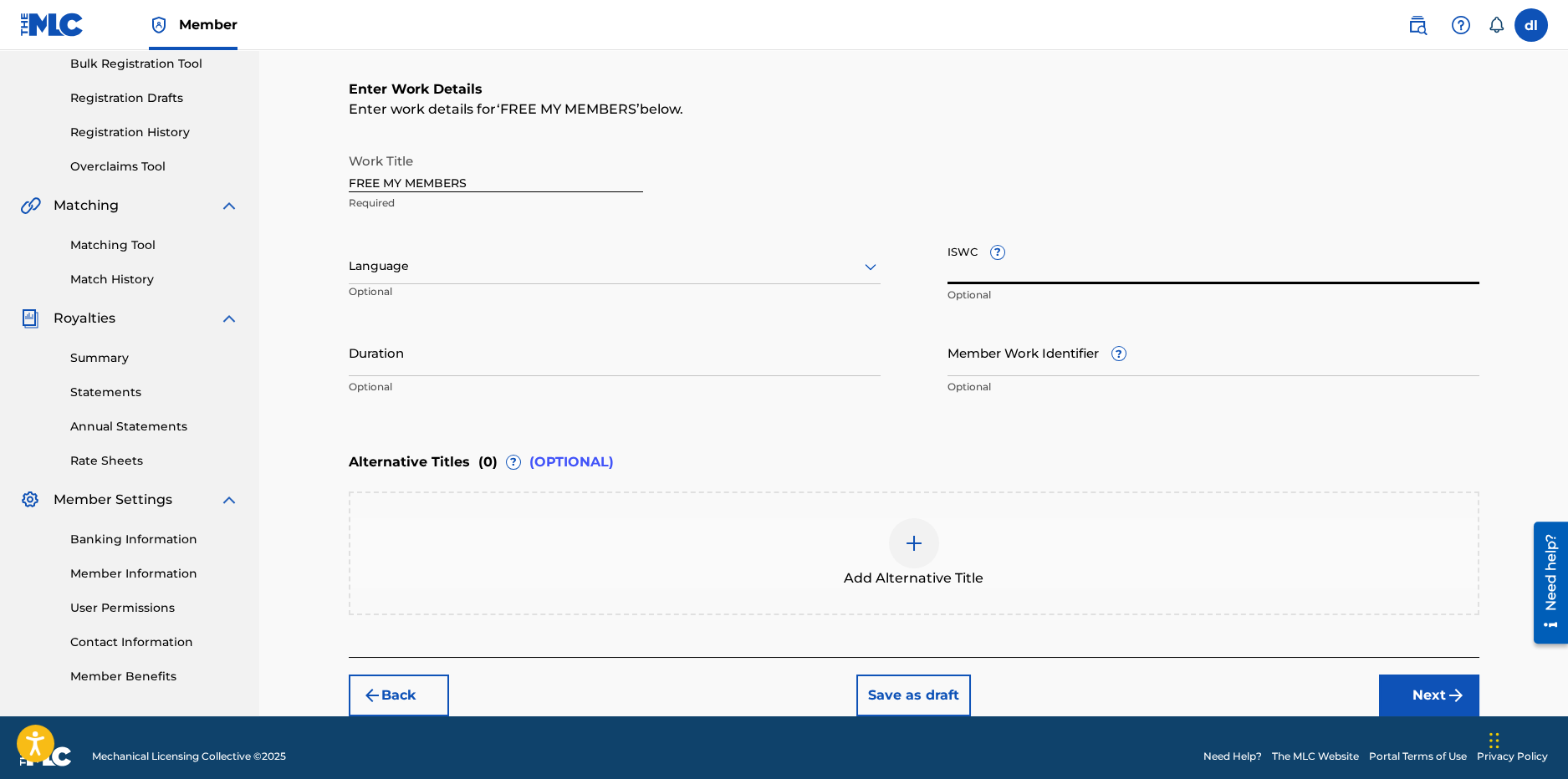
paste input "T-334.300.419-9"
type input "T-334.300.419-9"
click at [923, 553] on div at bounding box center [914, 543] width 50 height 50
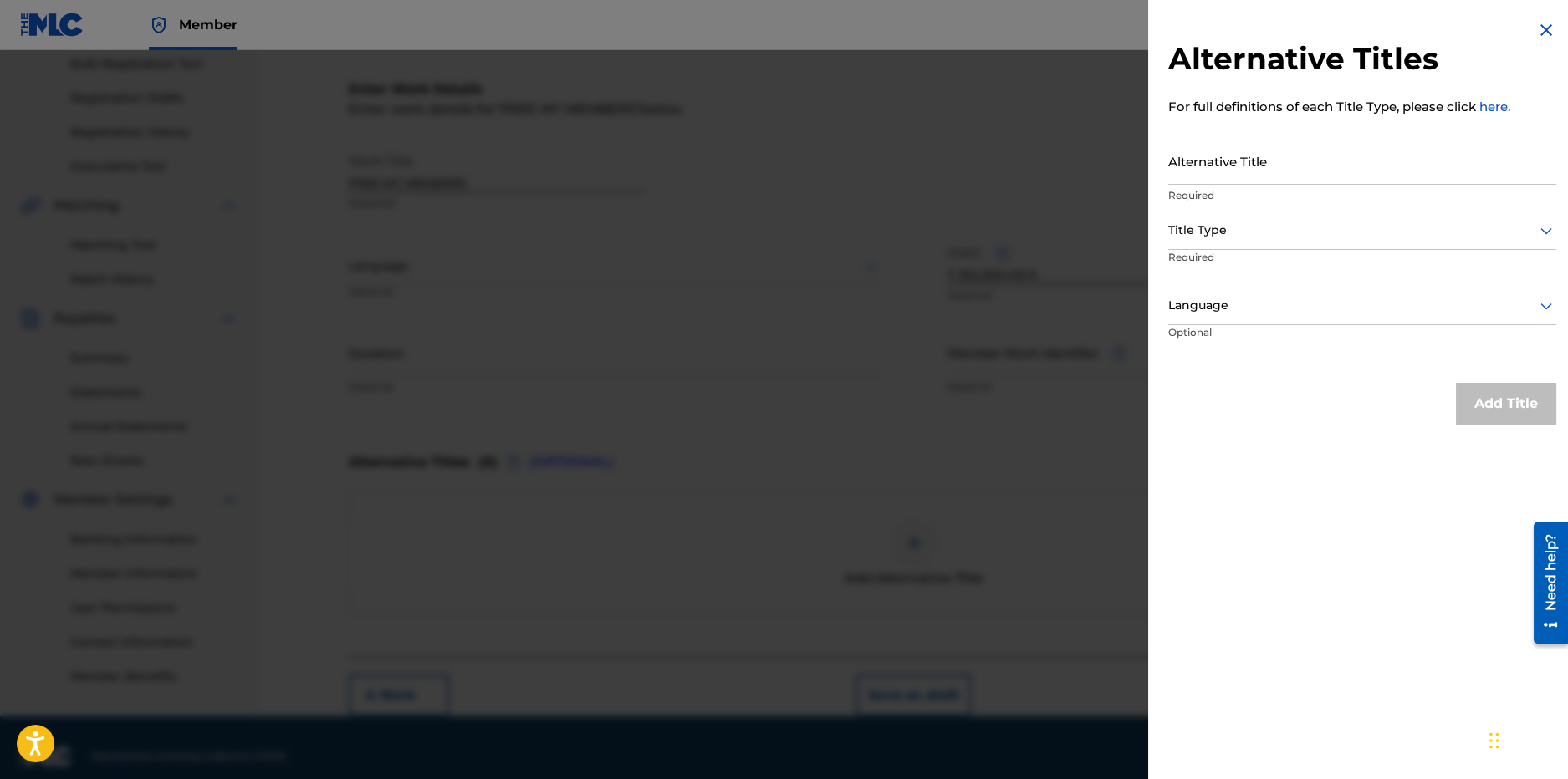
click at [1241, 178] on input "Alternative Title" at bounding box center [1362, 161] width 388 height 48
type input "By Myself"
click at [1243, 227] on div at bounding box center [1362, 230] width 388 height 21
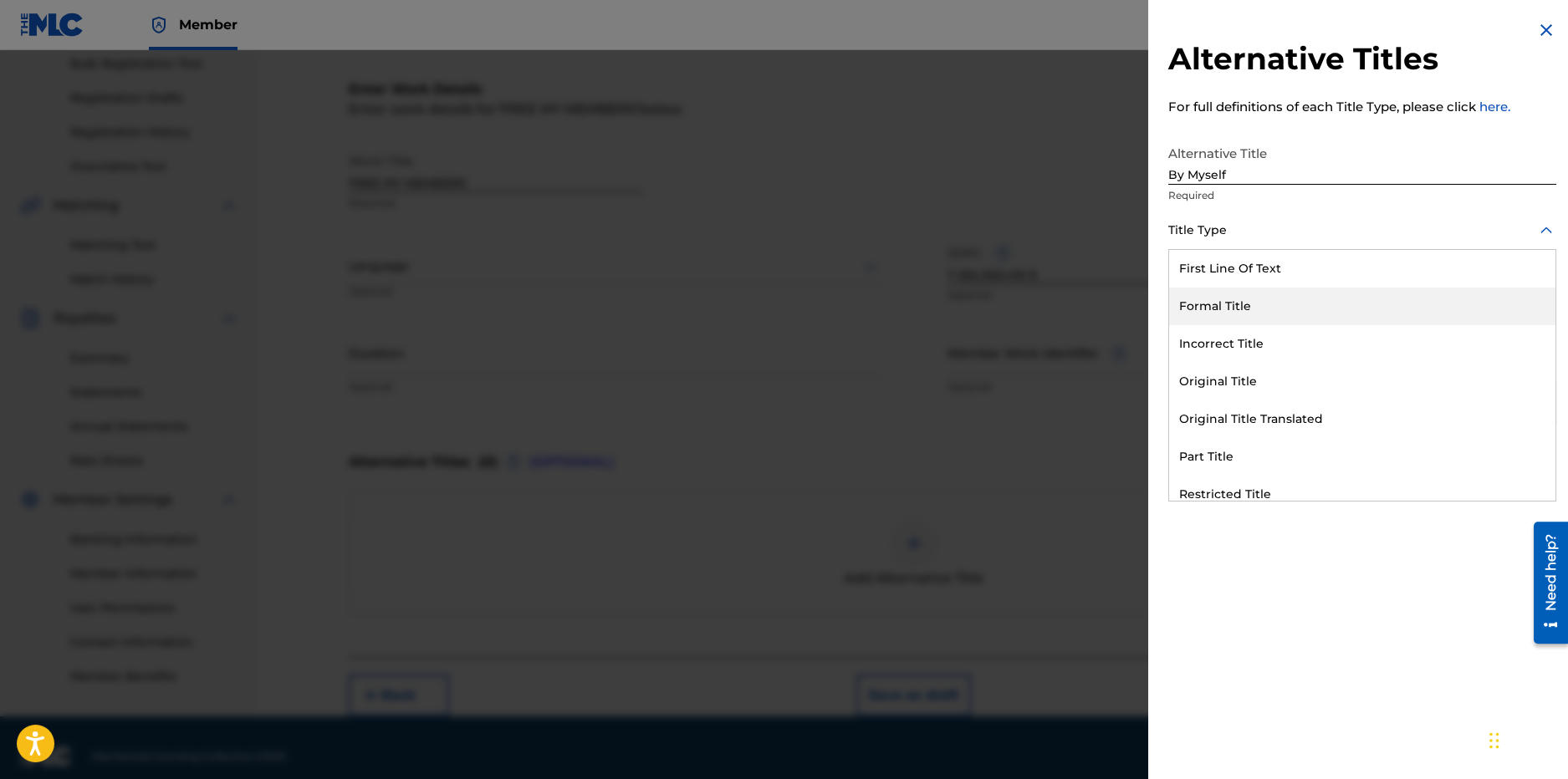
click at [1264, 310] on div "Formal Title" at bounding box center [1362, 306] width 386 height 38
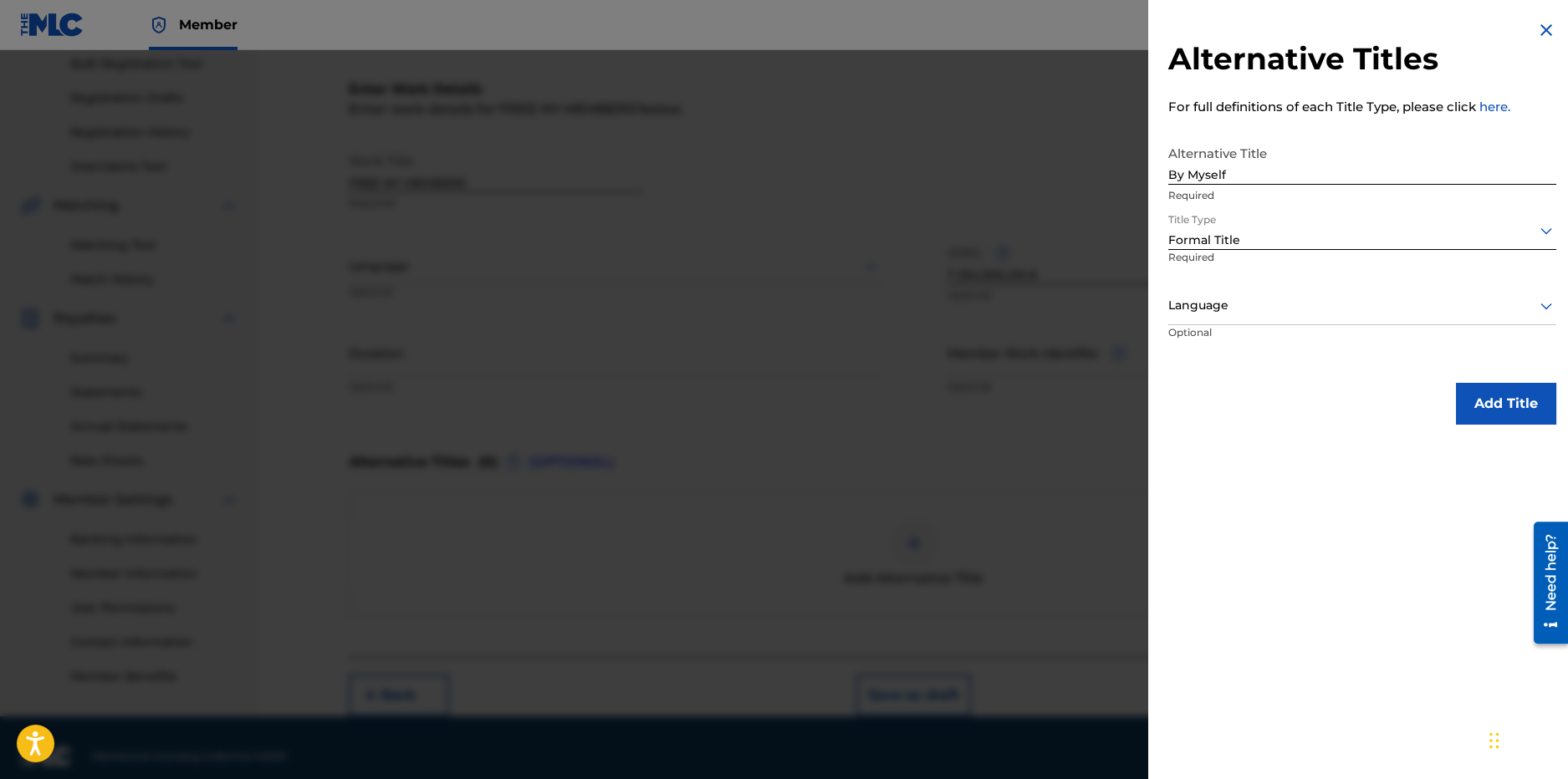
drag, startPoint x: 1477, startPoint y: 397, endPoint x: 1342, endPoint y: 384, distance: 135.6
click at [1476, 397] on button "Add Title" at bounding box center [1506, 403] width 101 height 41
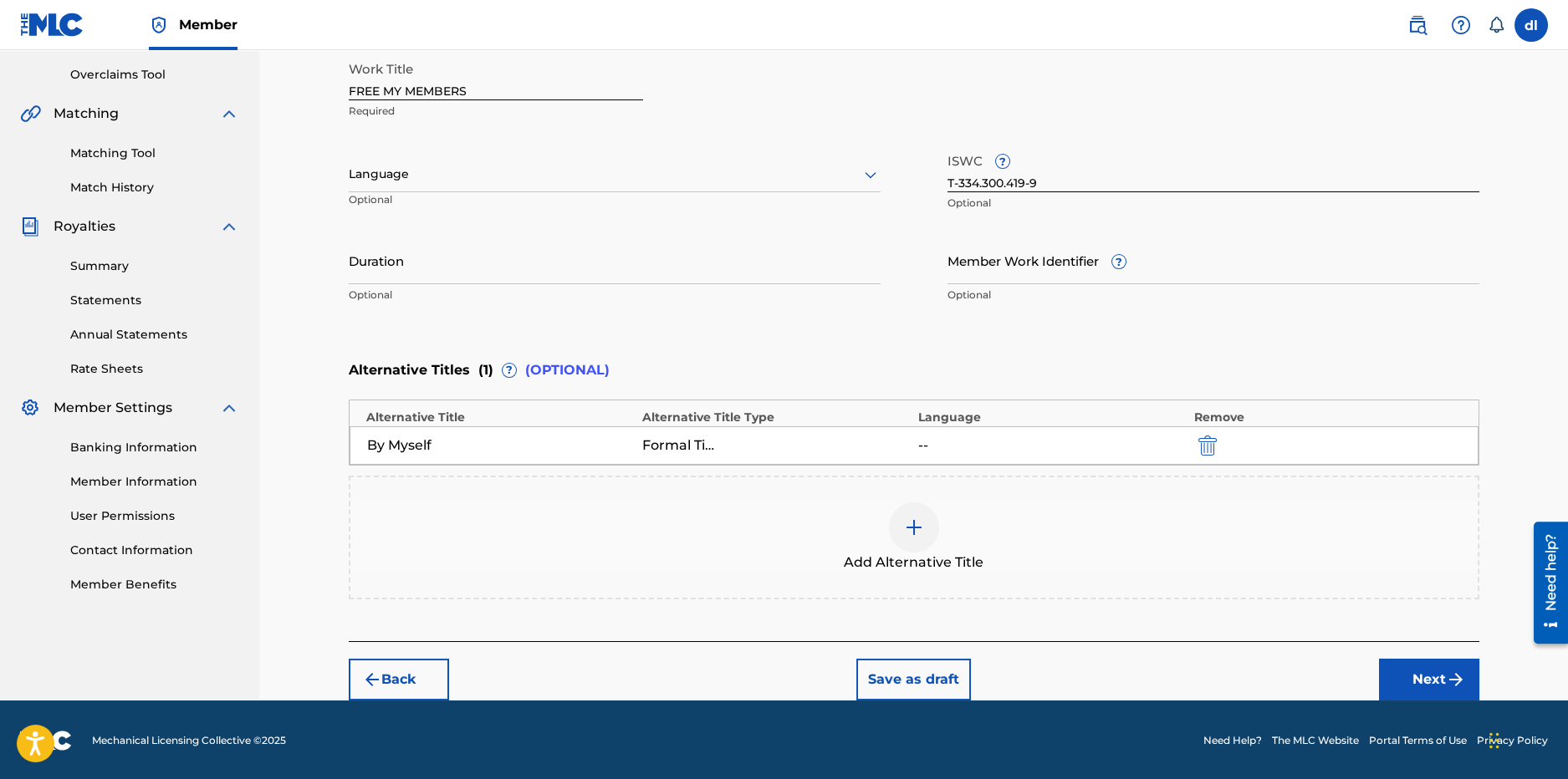
scroll to position [345, 0]
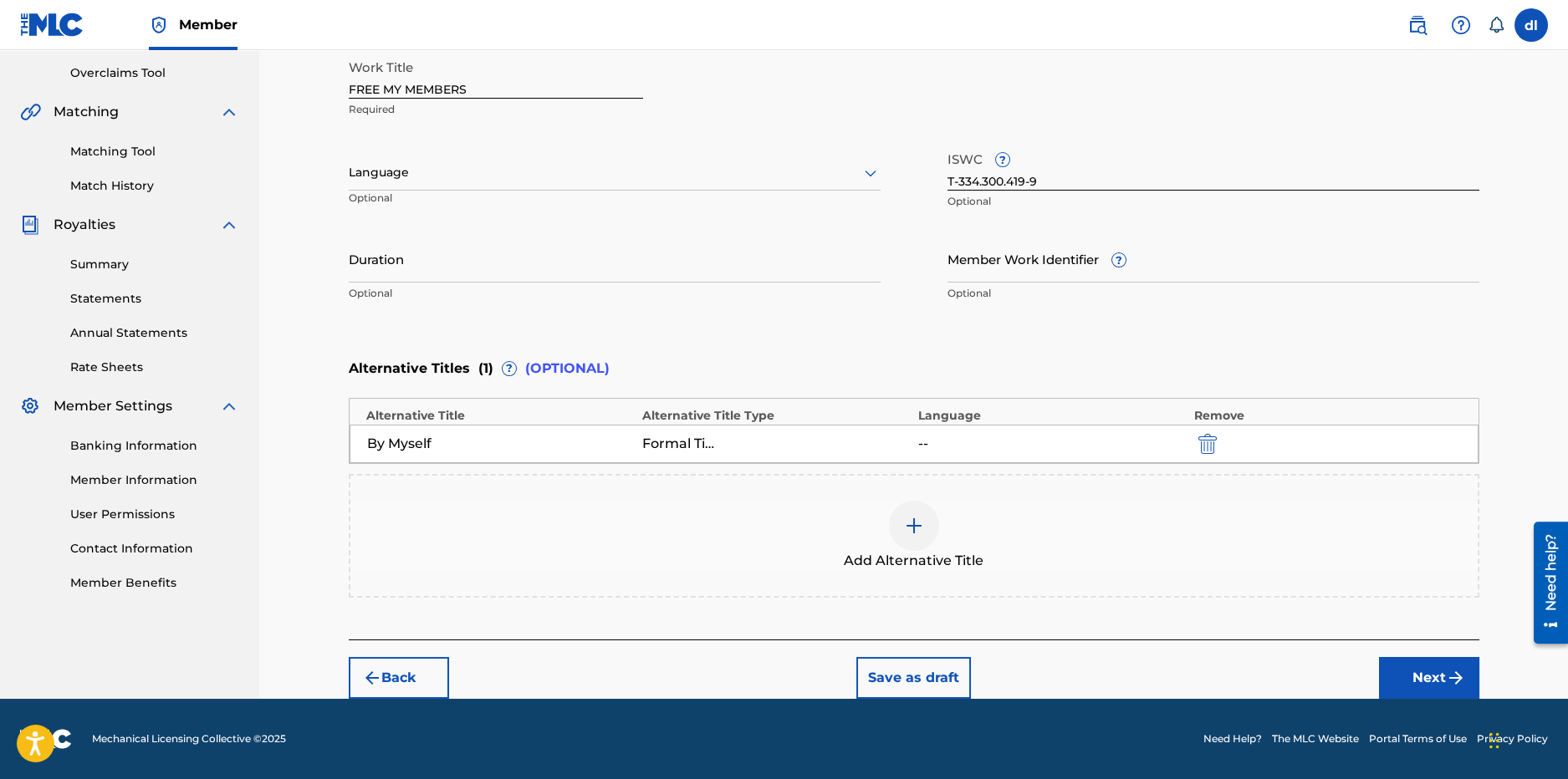
click at [1421, 683] on button "Next" at bounding box center [1429, 678] width 101 height 41
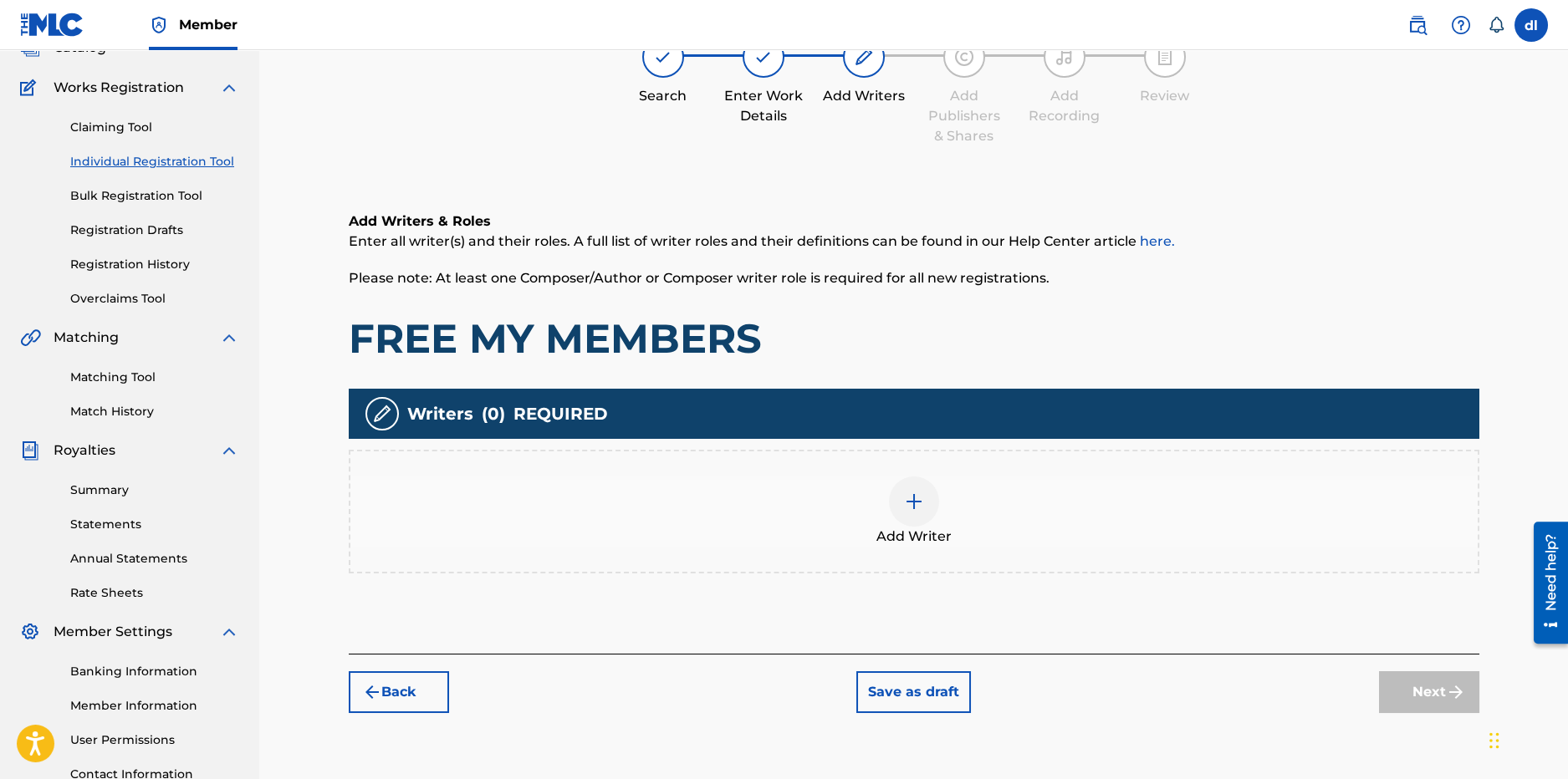
scroll to position [76, 0]
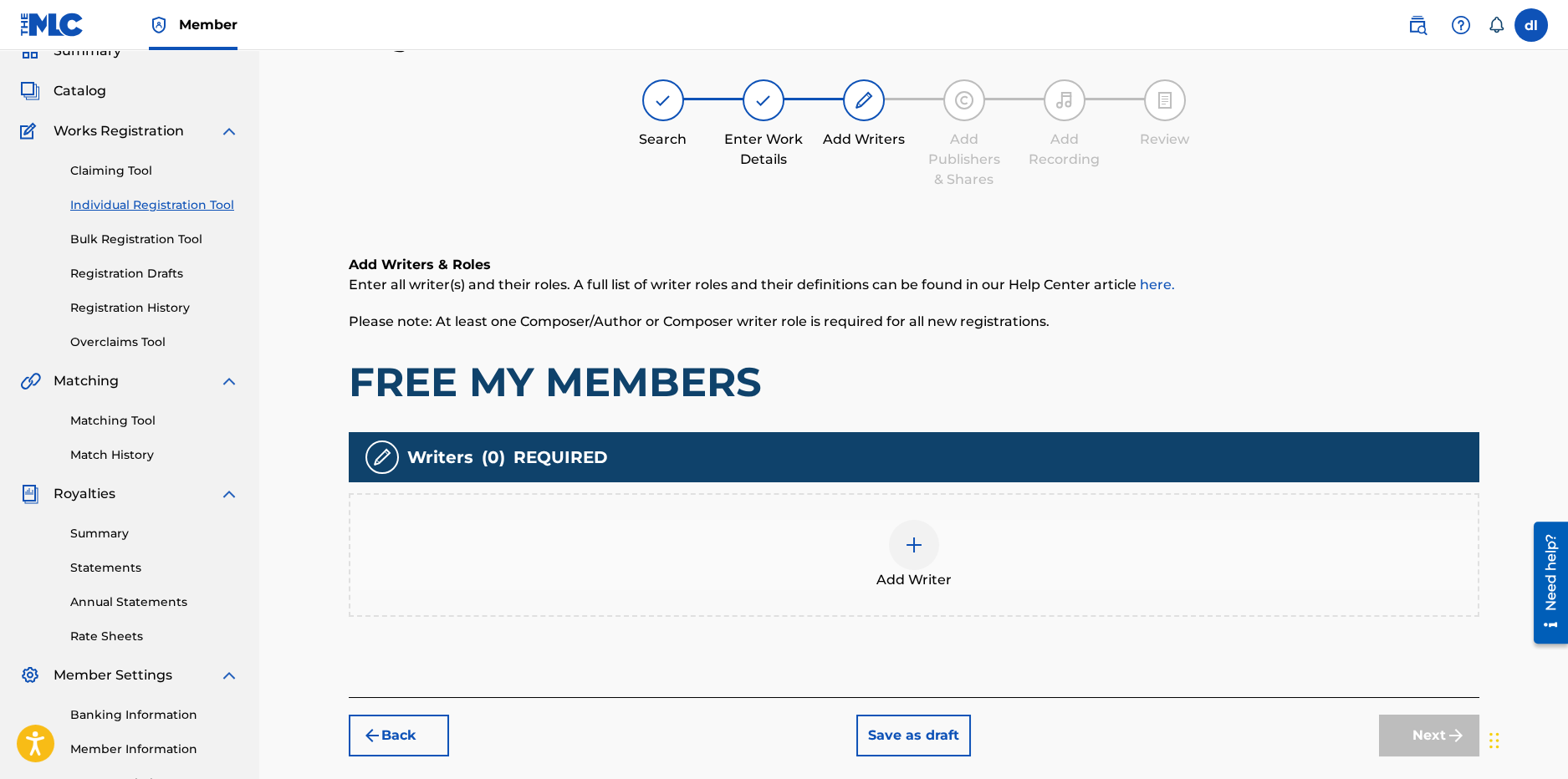
click at [899, 557] on div at bounding box center [914, 545] width 50 height 50
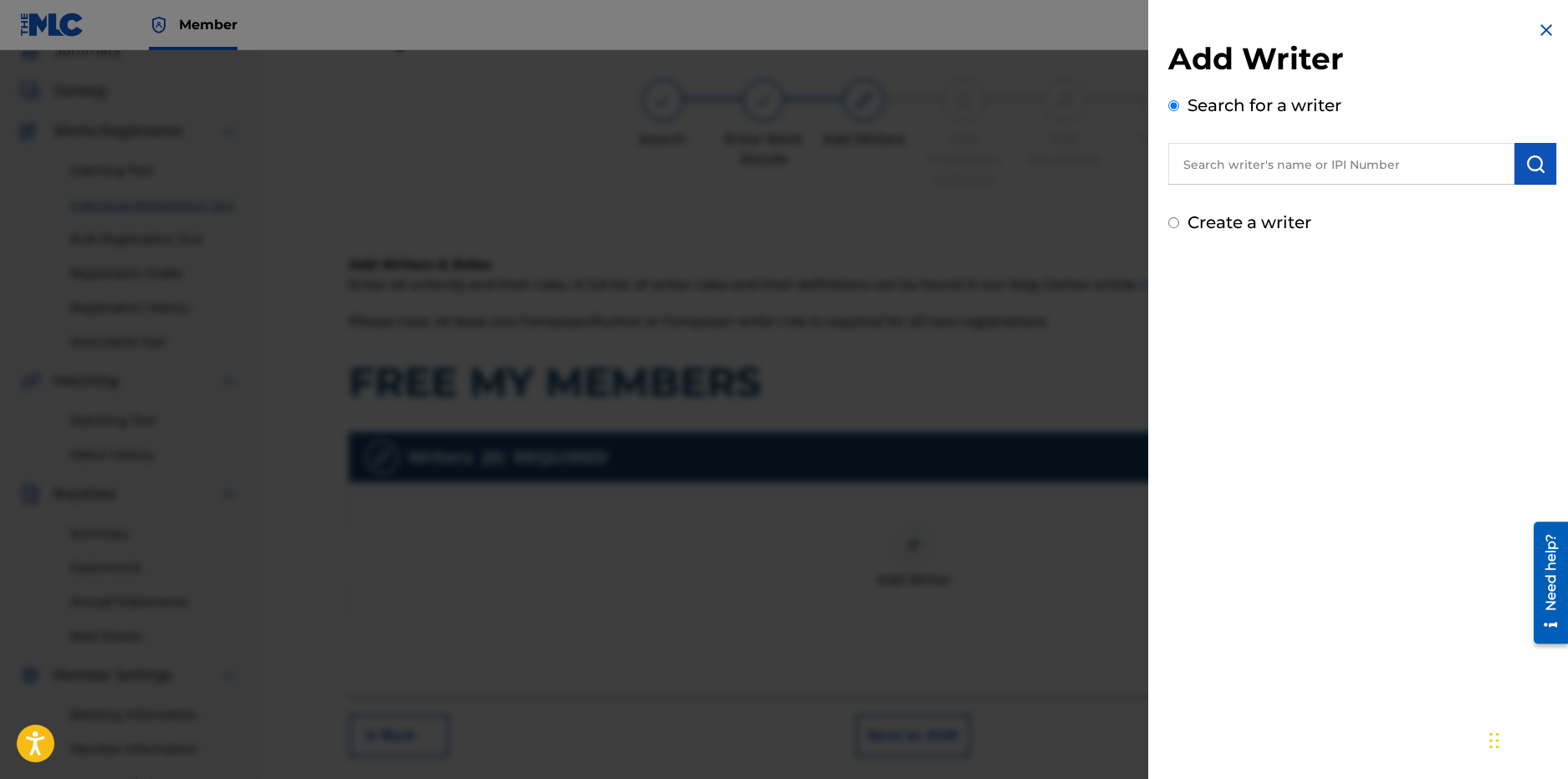
click at [1363, 169] on input "text" at bounding box center [1341, 163] width 346 height 41
type input "[PERSON_NAME]"
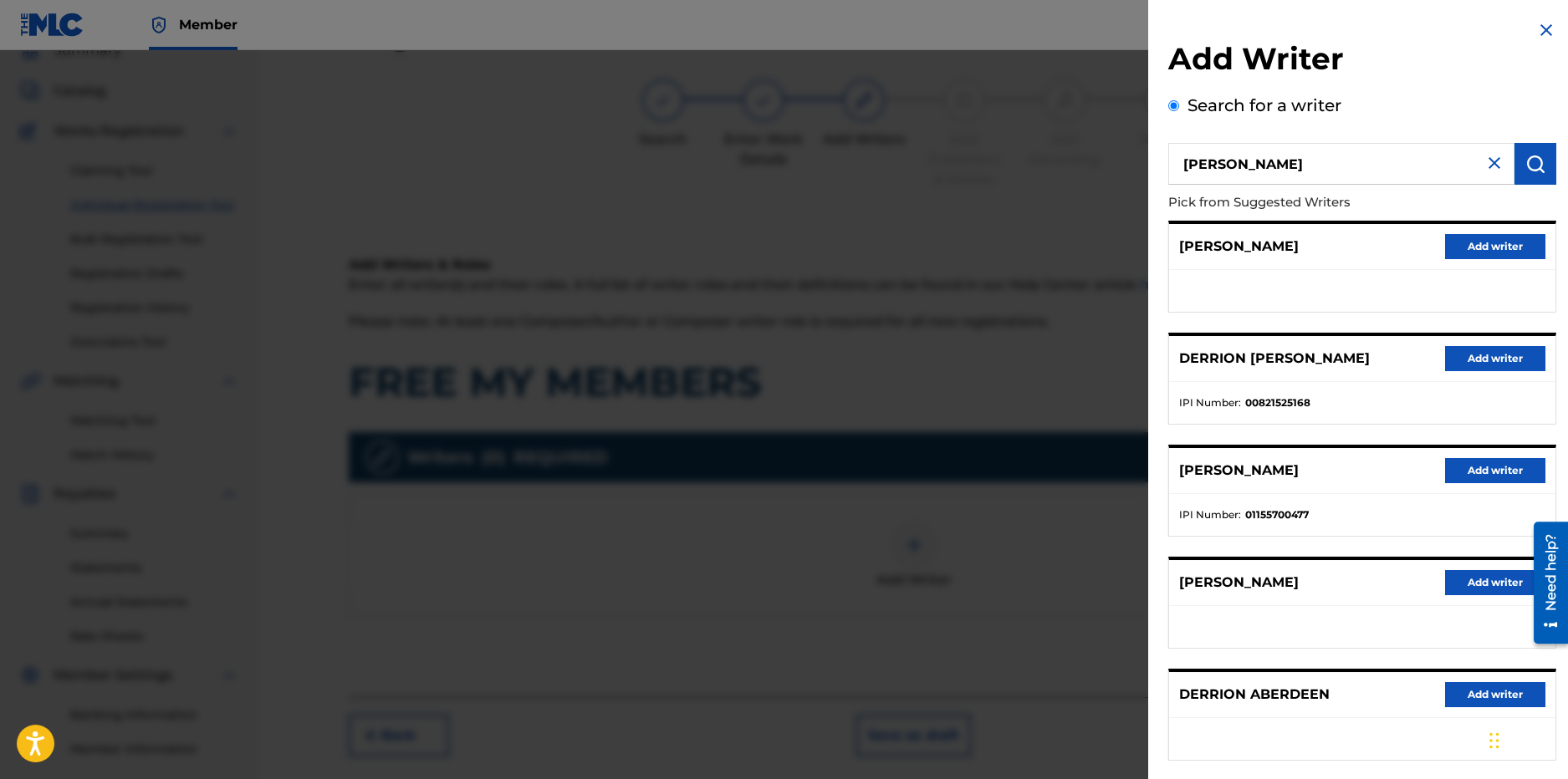
click at [1479, 368] on button "Add writer" at bounding box center [1495, 358] width 101 height 25
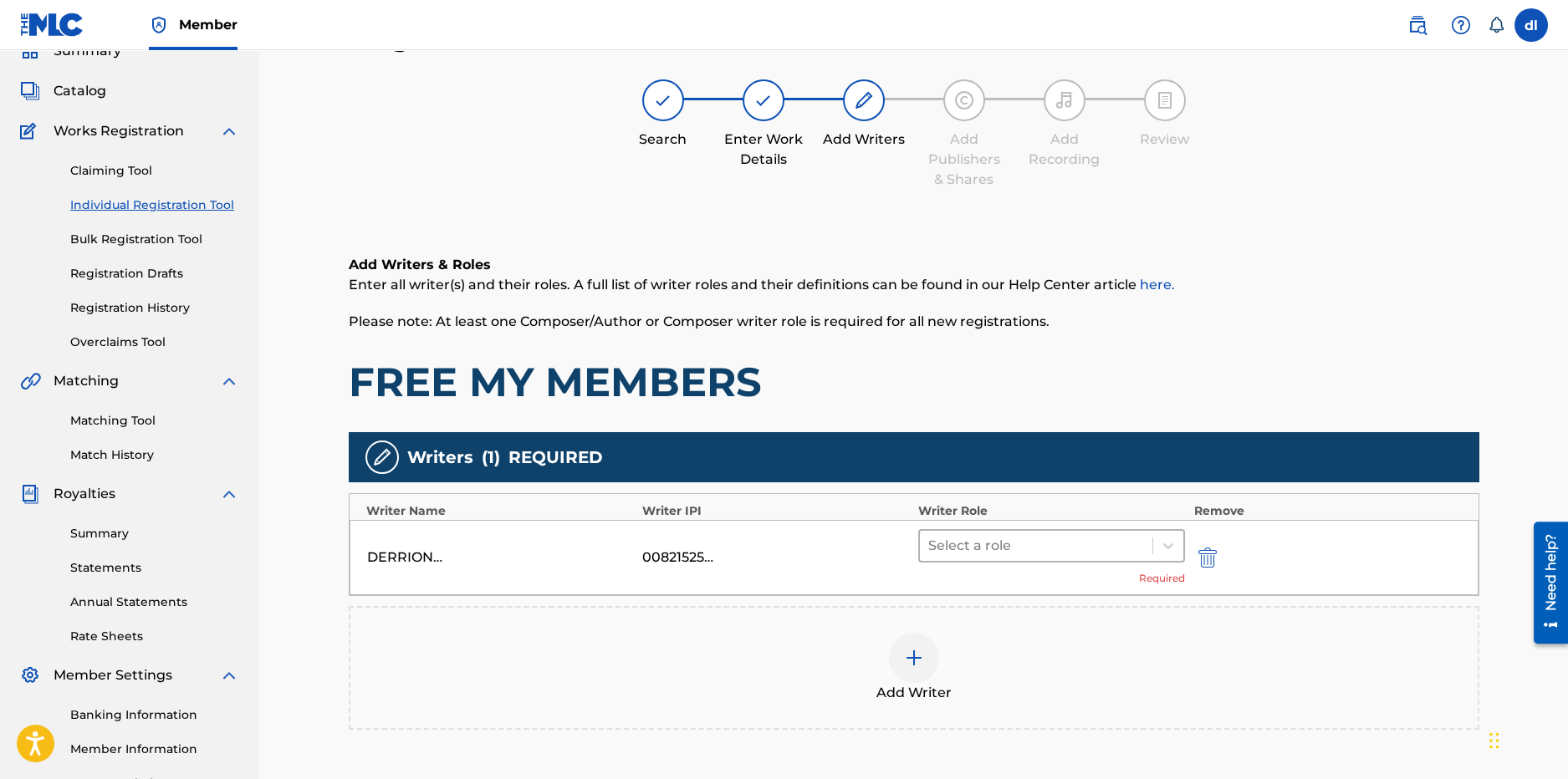
click at [1010, 560] on div "Select a role" at bounding box center [1036, 546] width 233 height 30
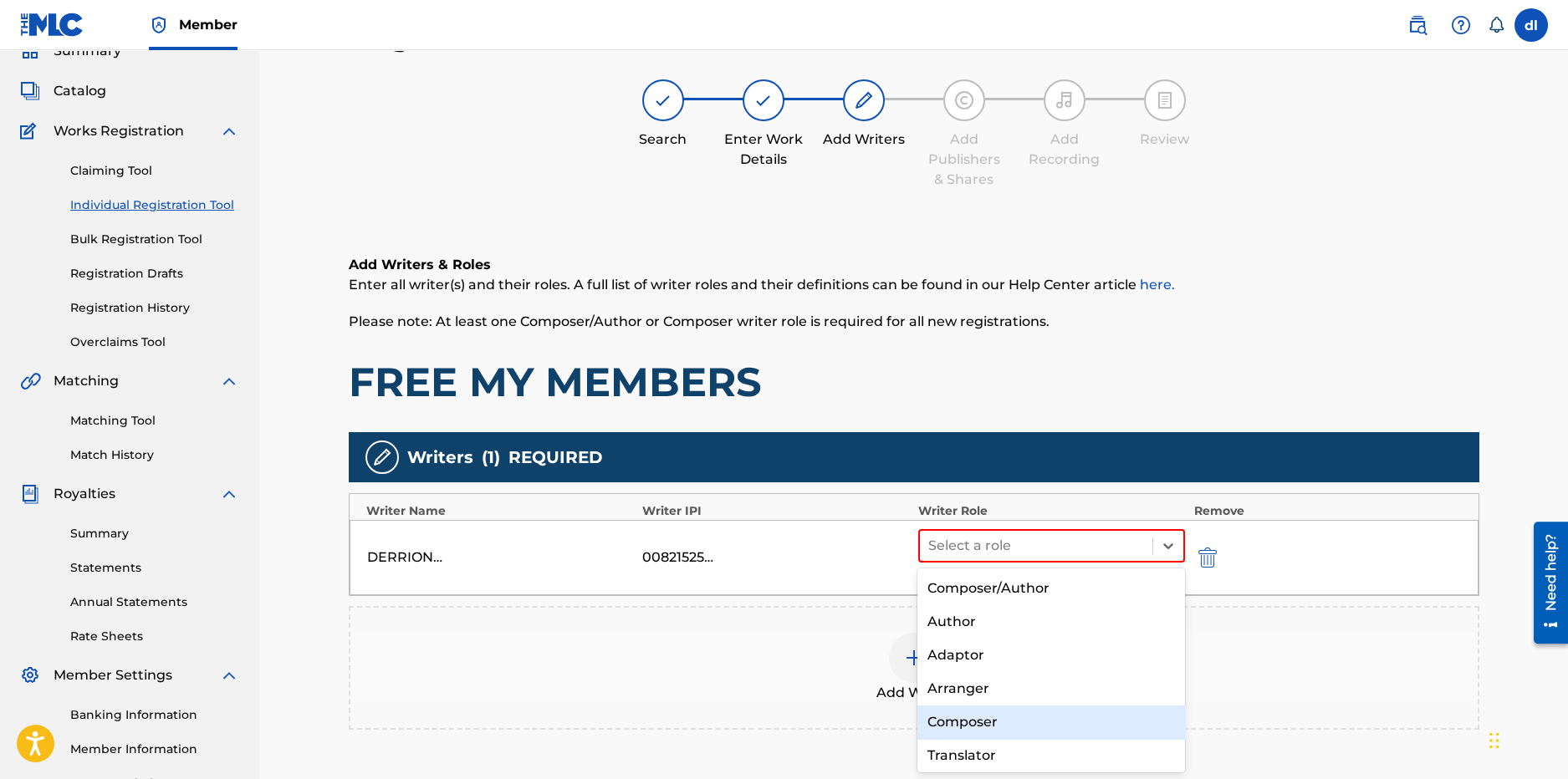
click at [1004, 720] on div "Composer" at bounding box center [1051, 722] width 267 height 33
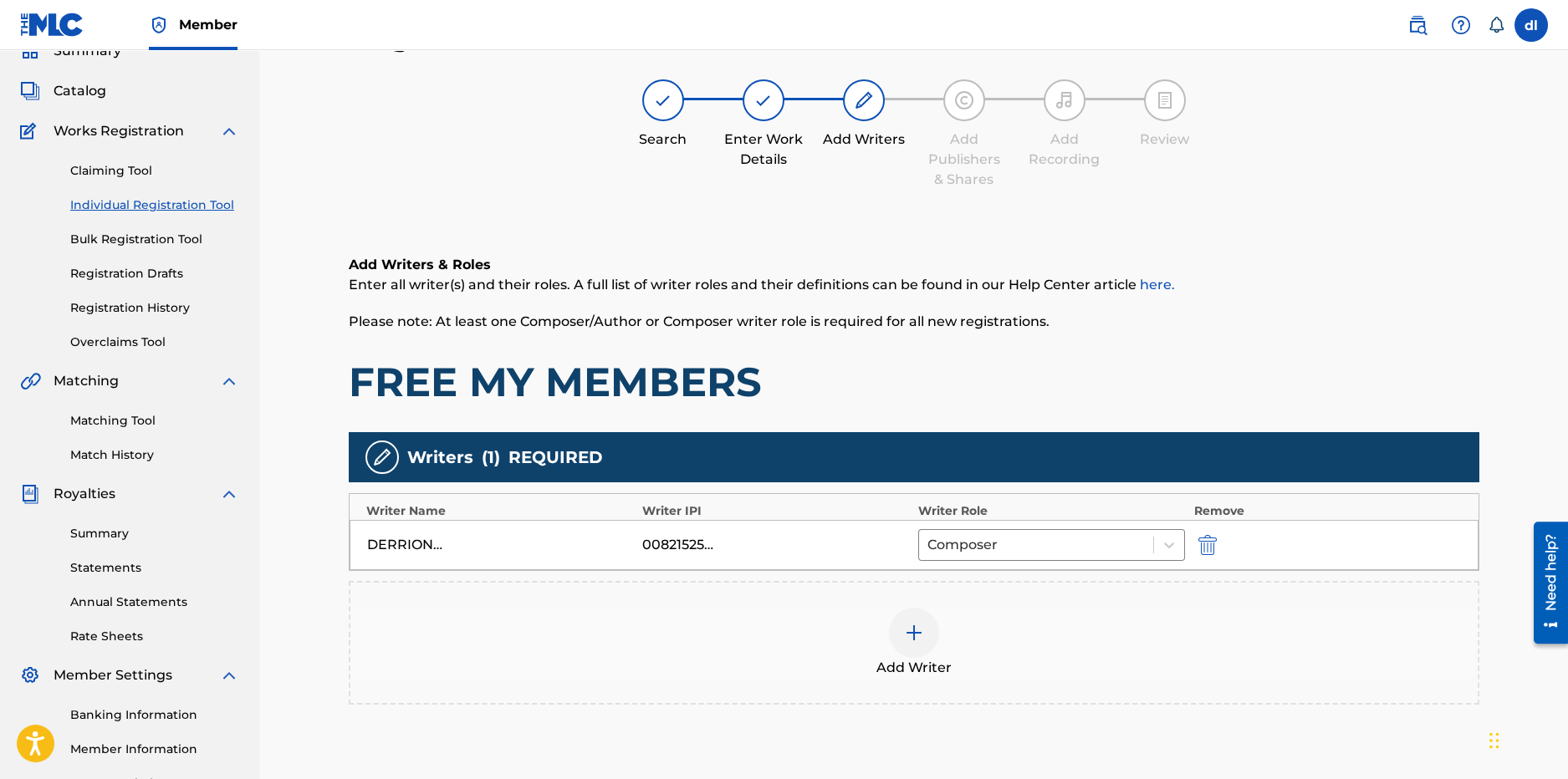
click at [919, 645] on div at bounding box center [914, 632] width 50 height 50
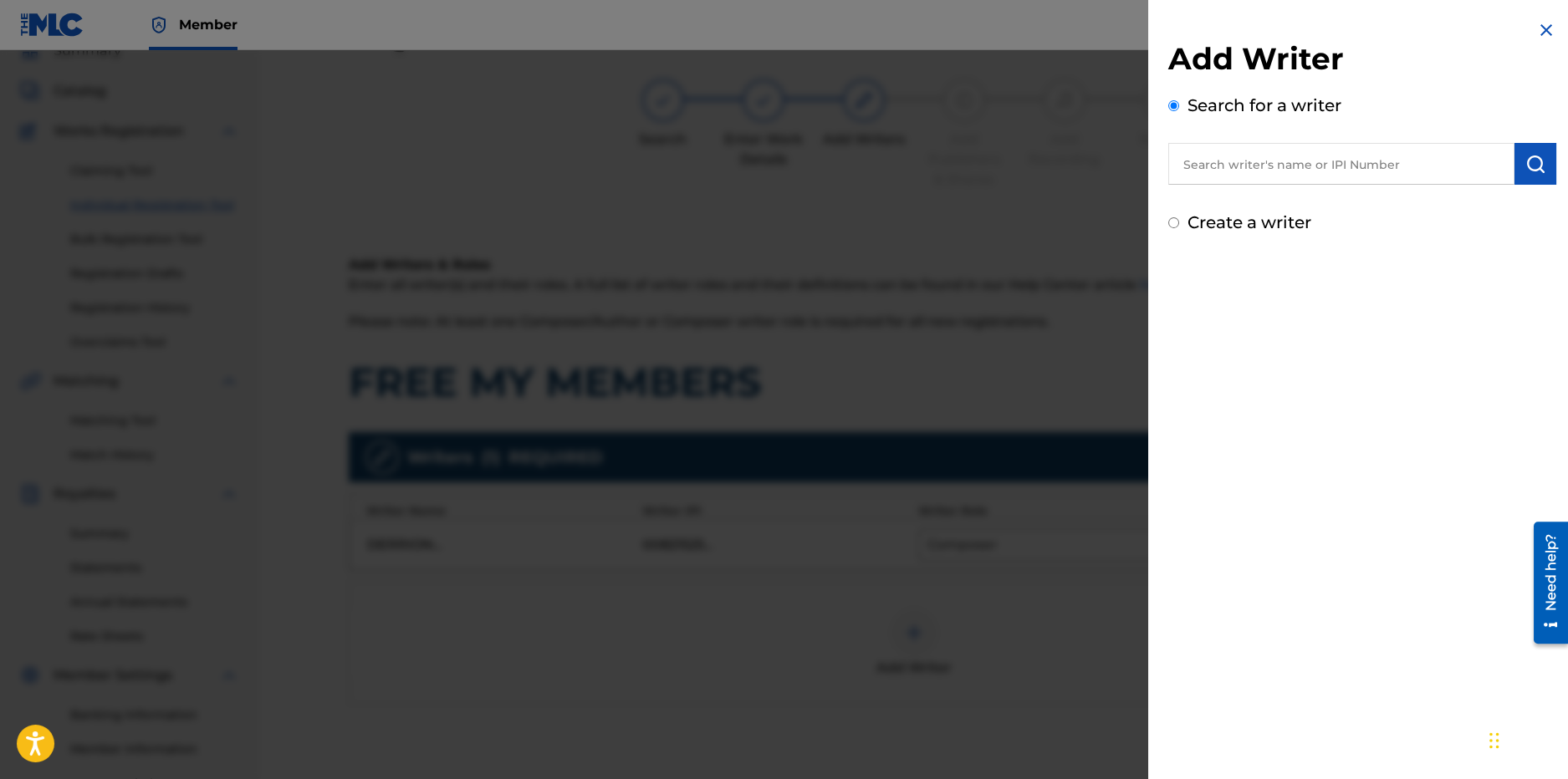
click at [1263, 166] on input "text" at bounding box center [1341, 163] width 346 height 41
type input "[PERSON_NAME]"
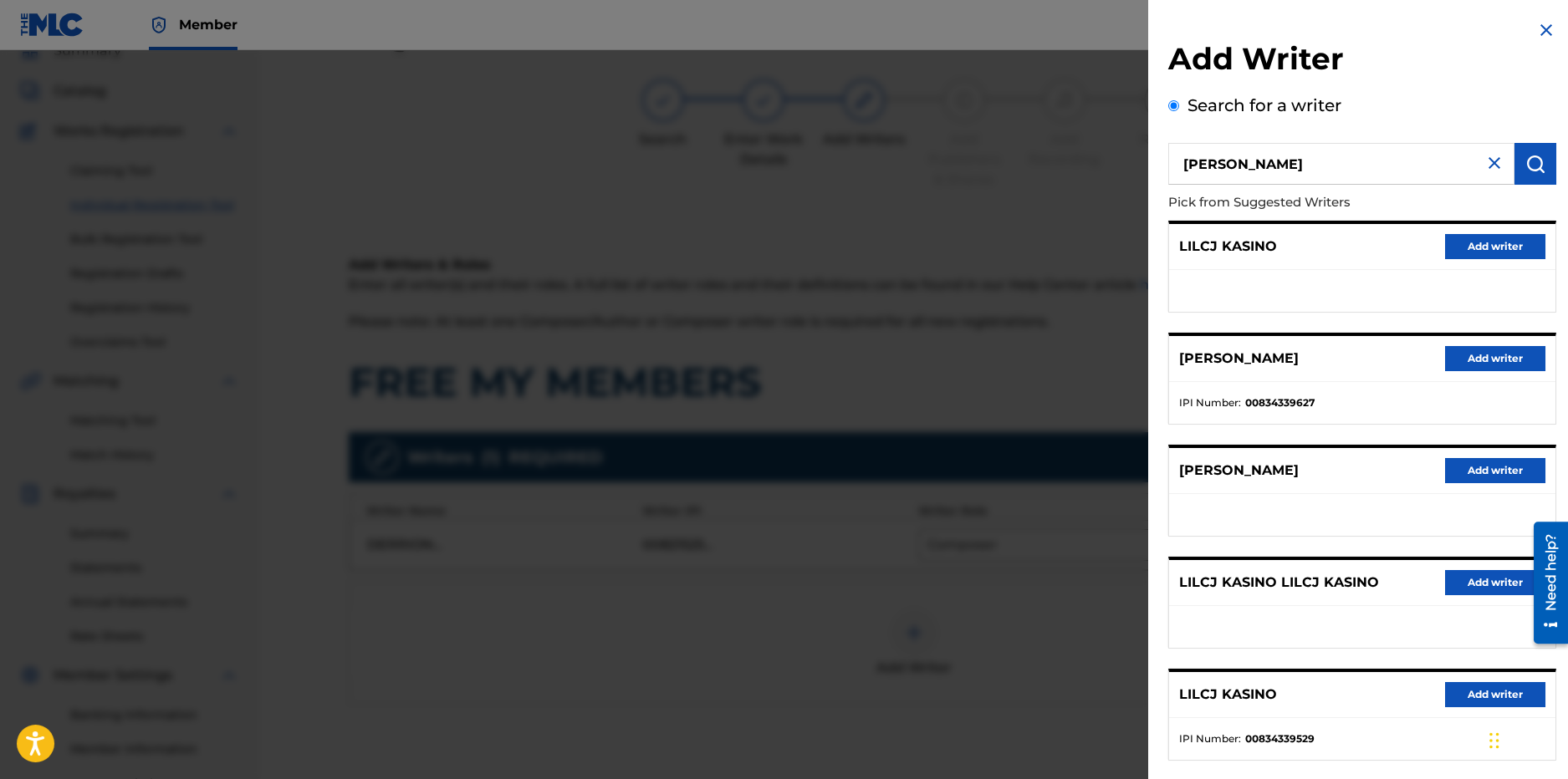
click at [1499, 360] on button "Add writer" at bounding box center [1495, 358] width 101 height 25
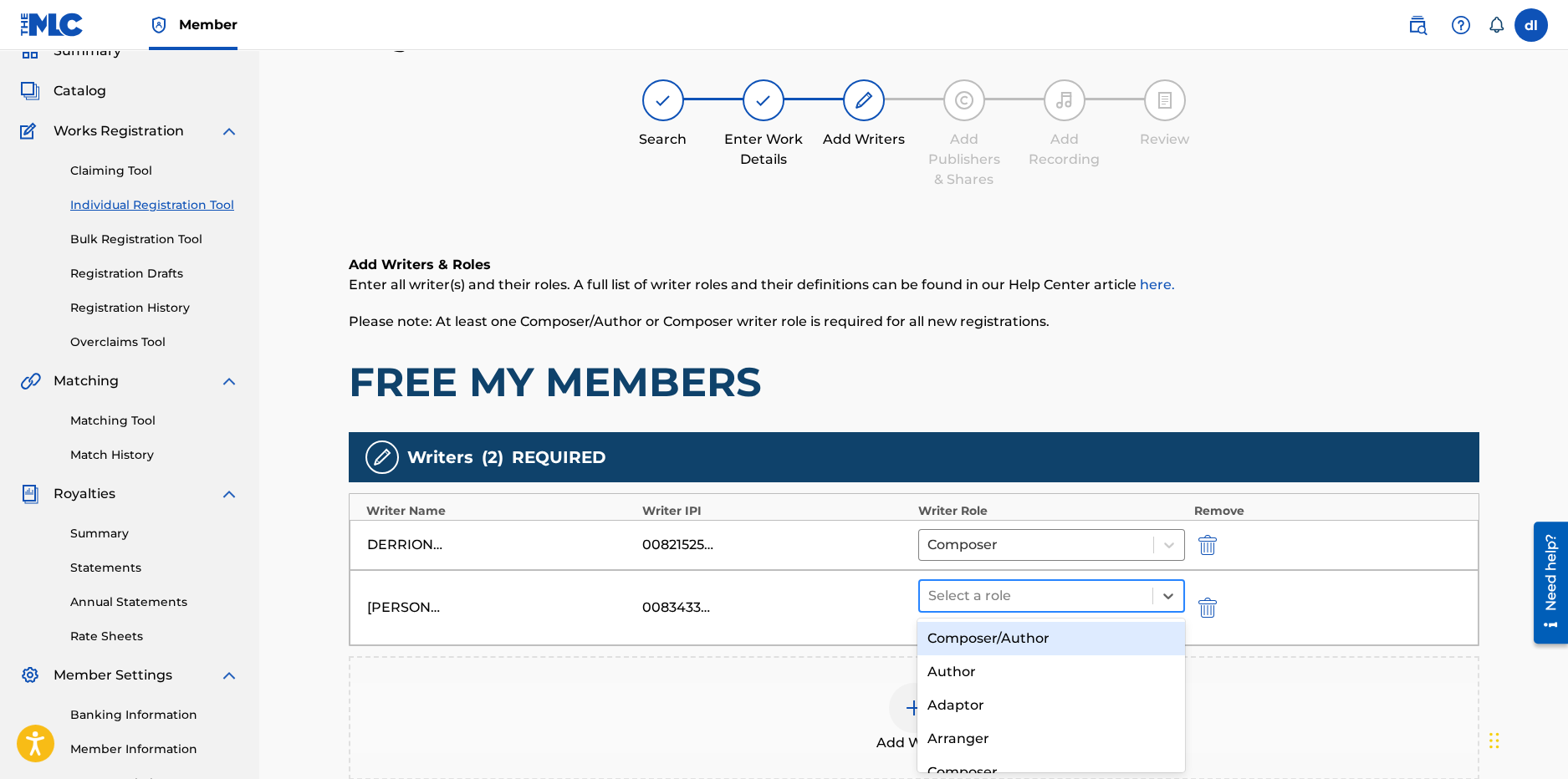
click at [973, 602] on div at bounding box center [1037, 596] width 217 height 23
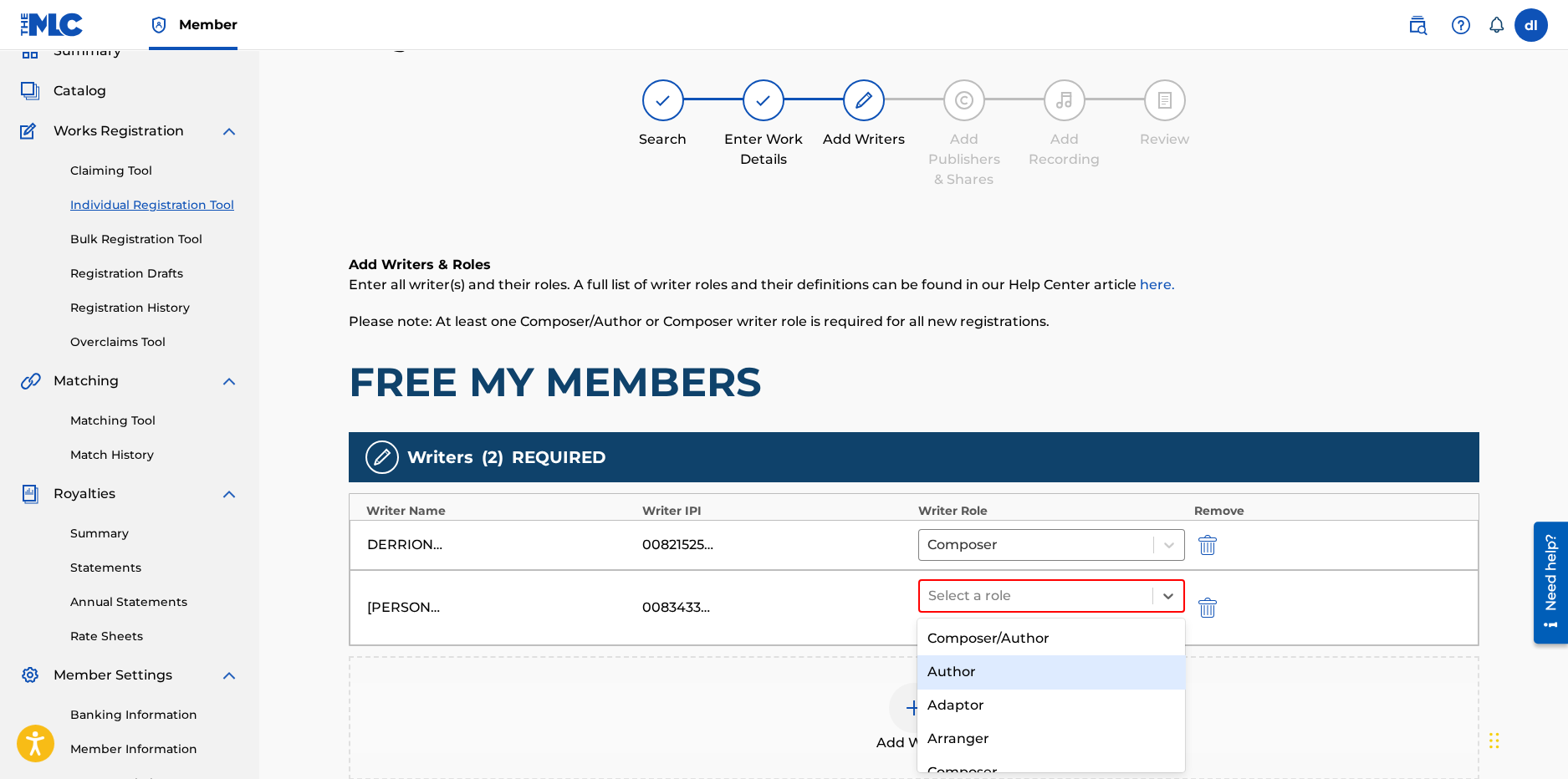
click at [980, 683] on div "Author" at bounding box center [1051, 672] width 267 height 33
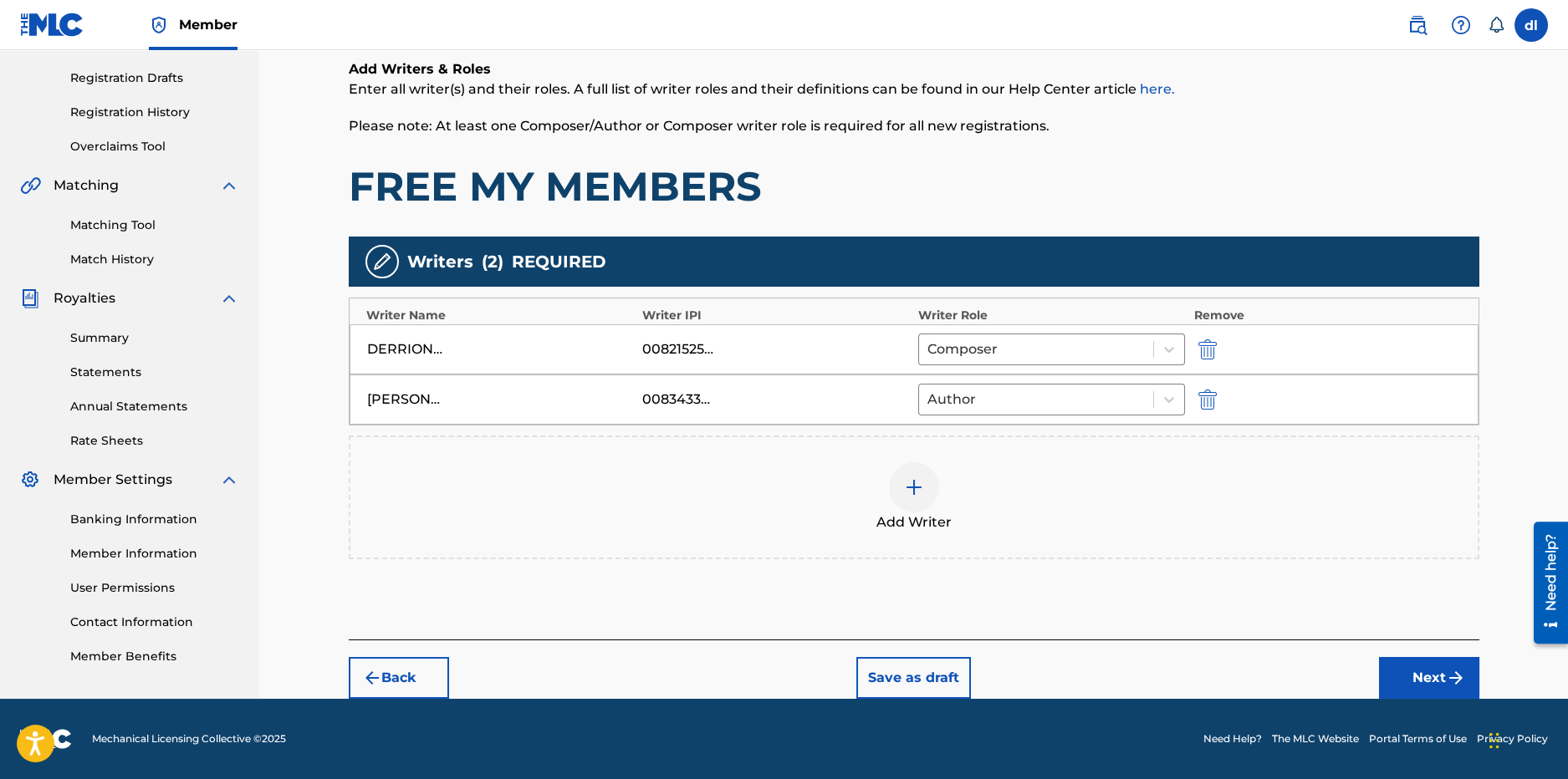
click at [1443, 687] on button "Next" at bounding box center [1429, 678] width 101 height 41
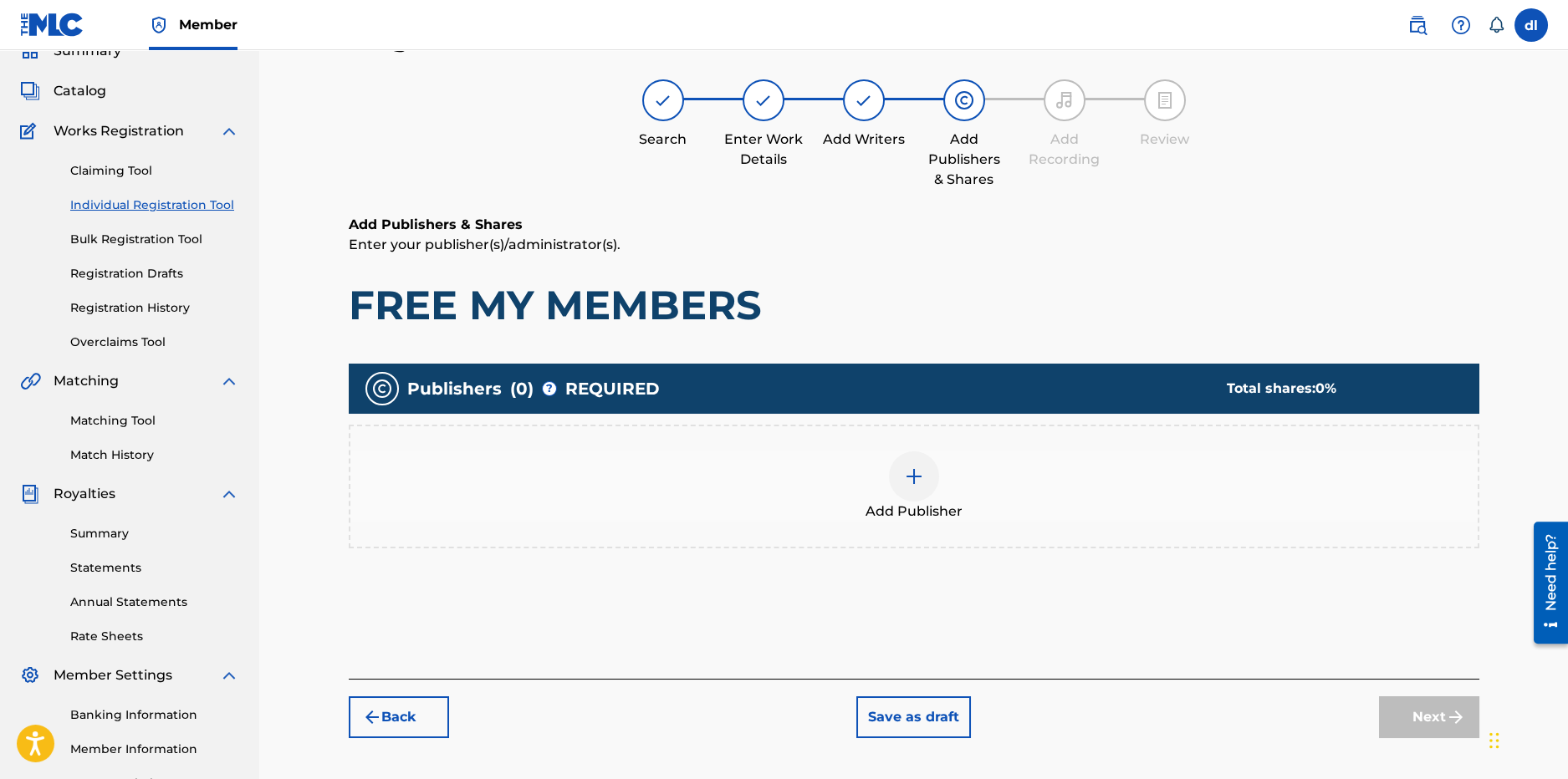
click at [884, 490] on div "Add Publisher" at bounding box center [914, 487] width 1127 height 70
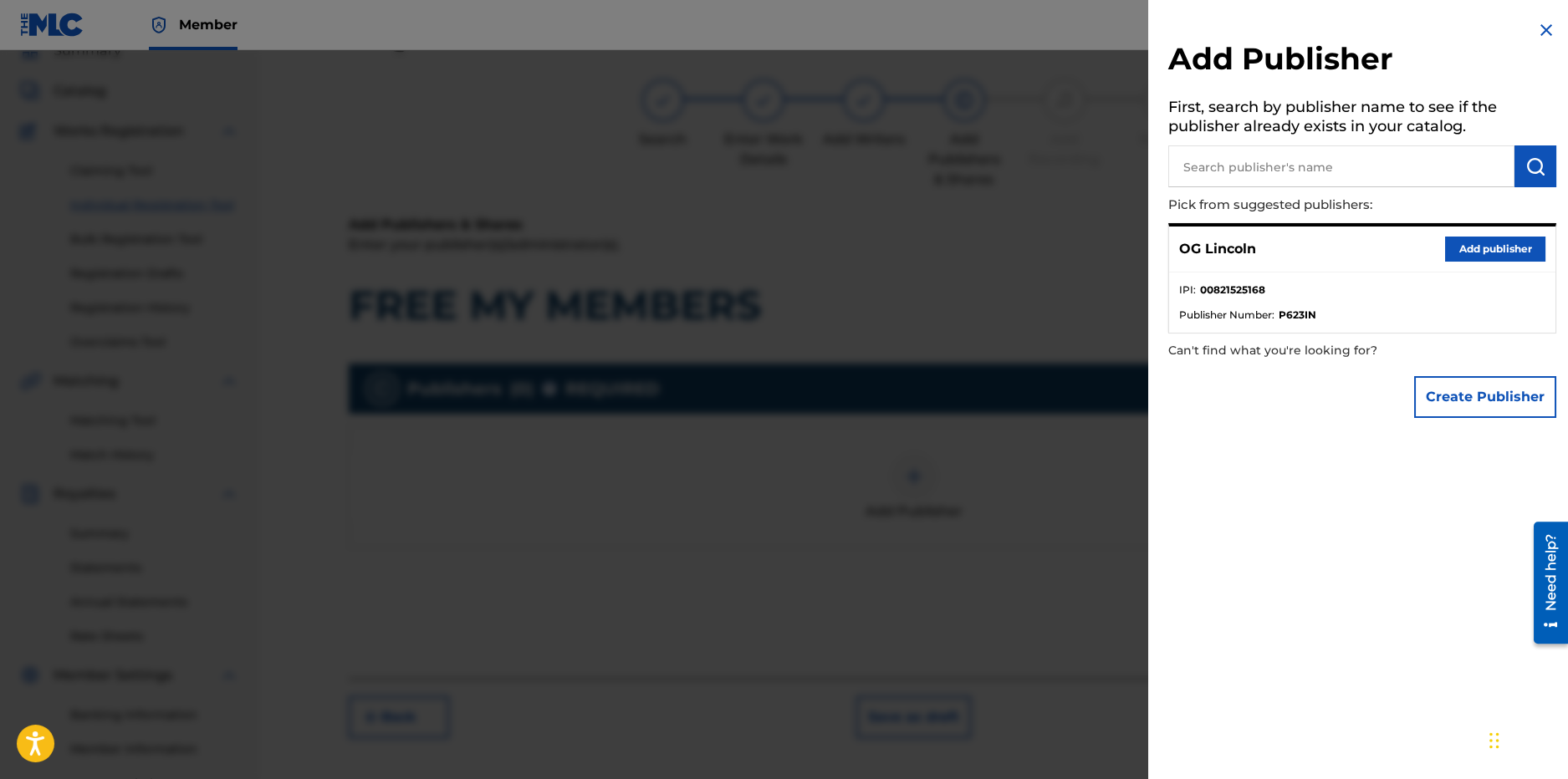
click at [1455, 249] on button "Add publisher" at bounding box center [1495, 249] width 101 height 25
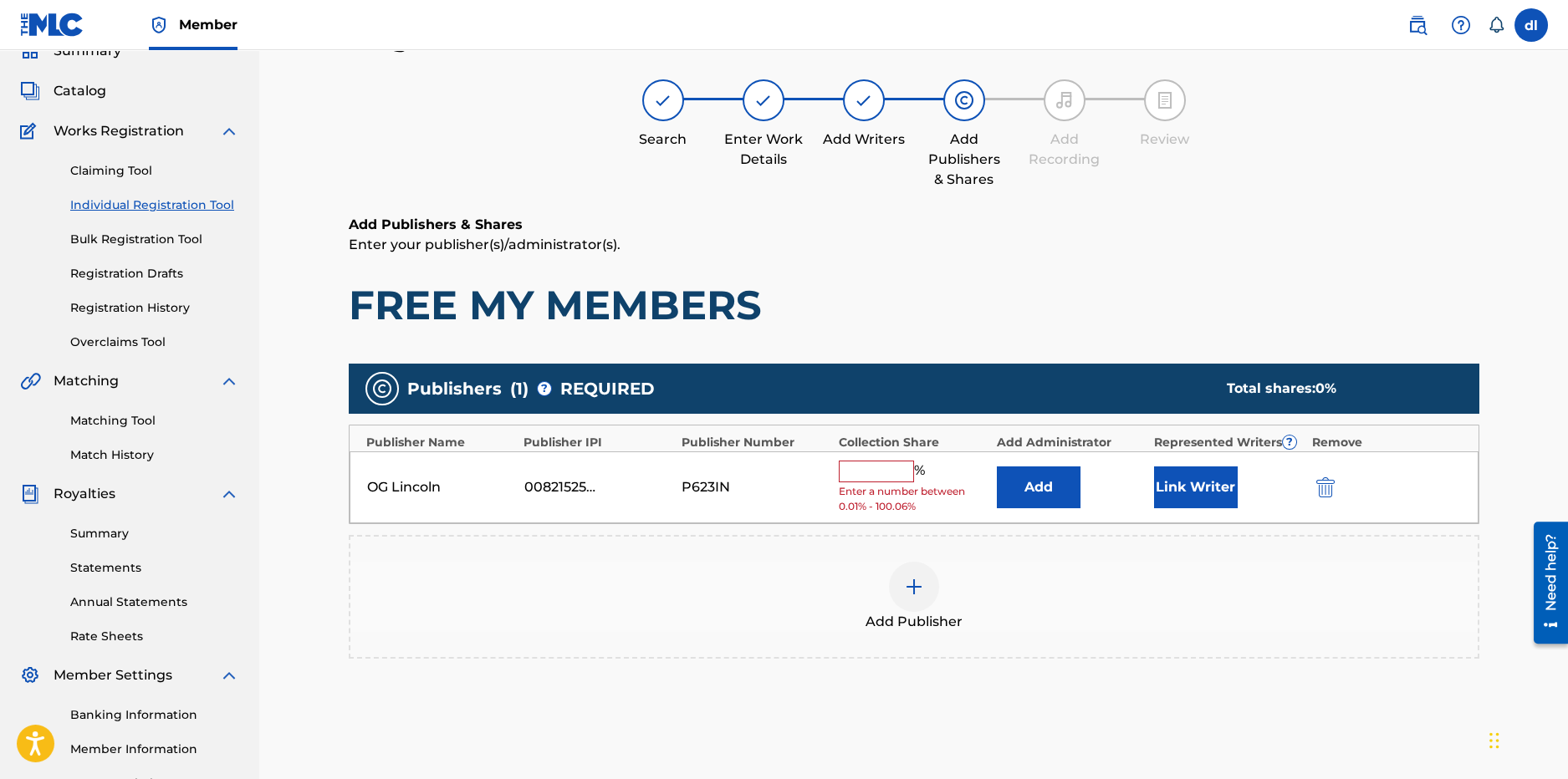
click at [1164, 489] on button "Link Writer" at bounding box center [1195, 487] width 84 height 41
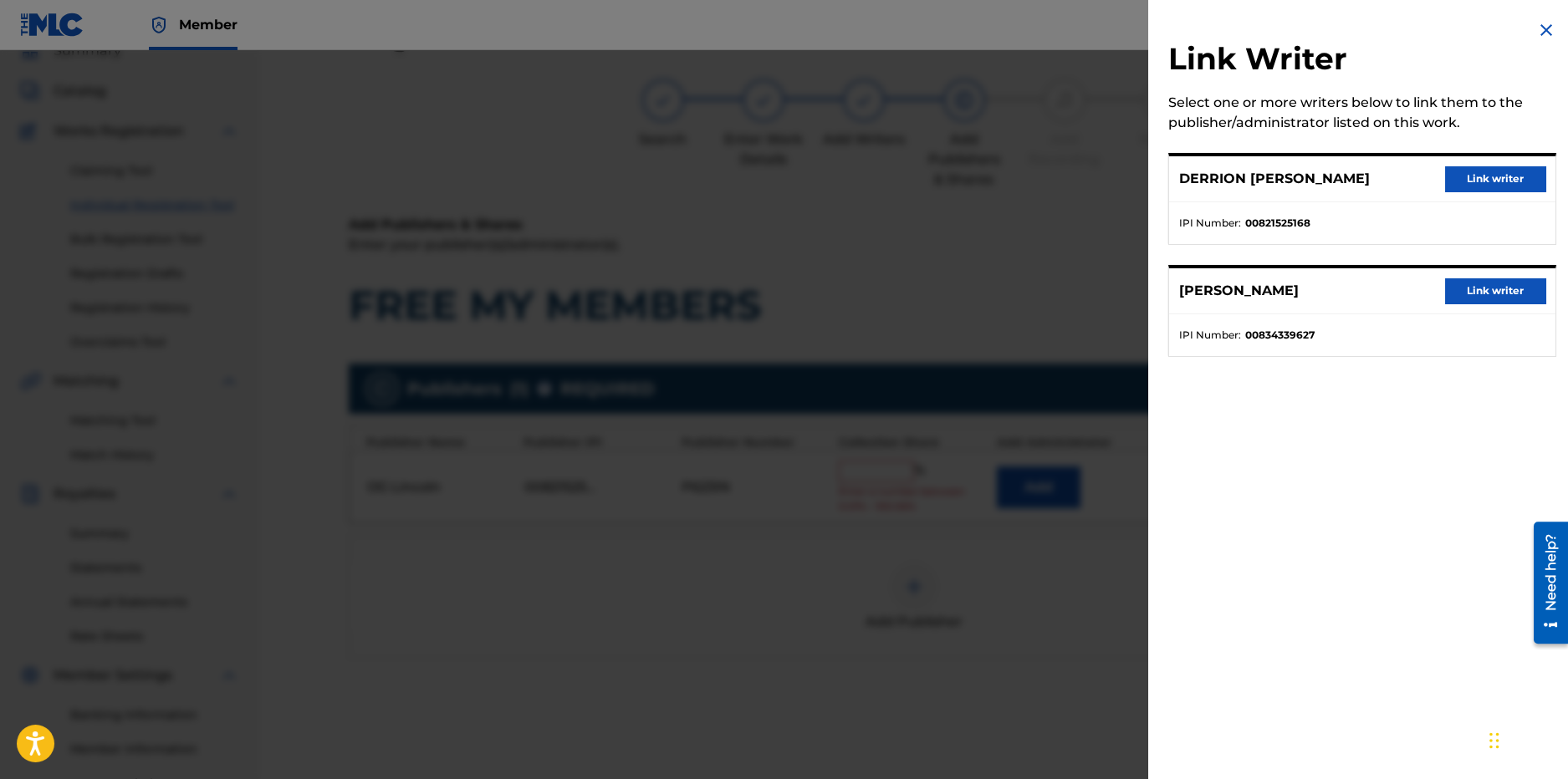
click at [1466, 175] on button "Link writer" at bounding box center [1495, 178] width 101 height 25
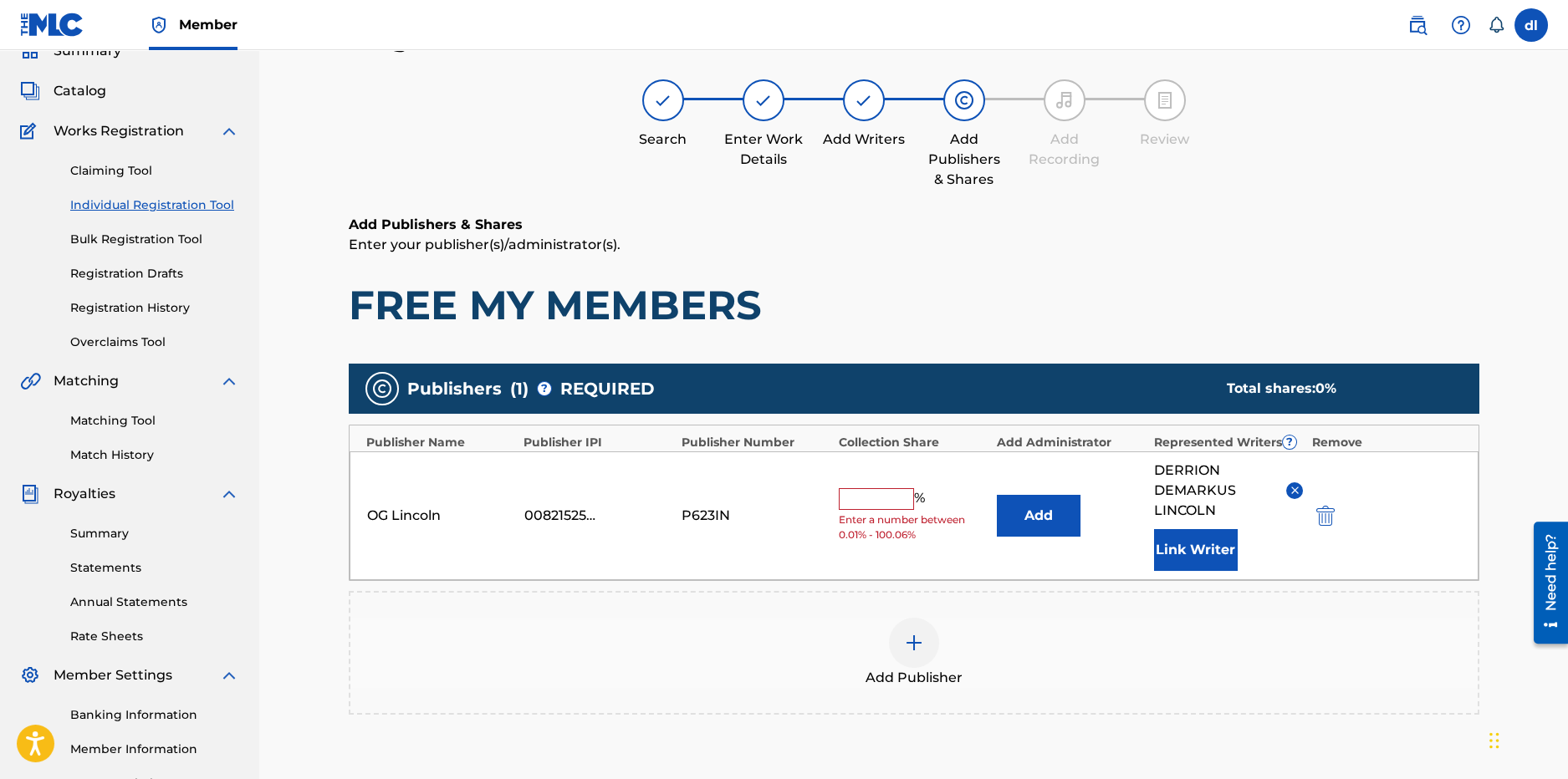
click at [885, 507] on input "text" at bounding box center [877, 500] width 76 height 22
type input "100"
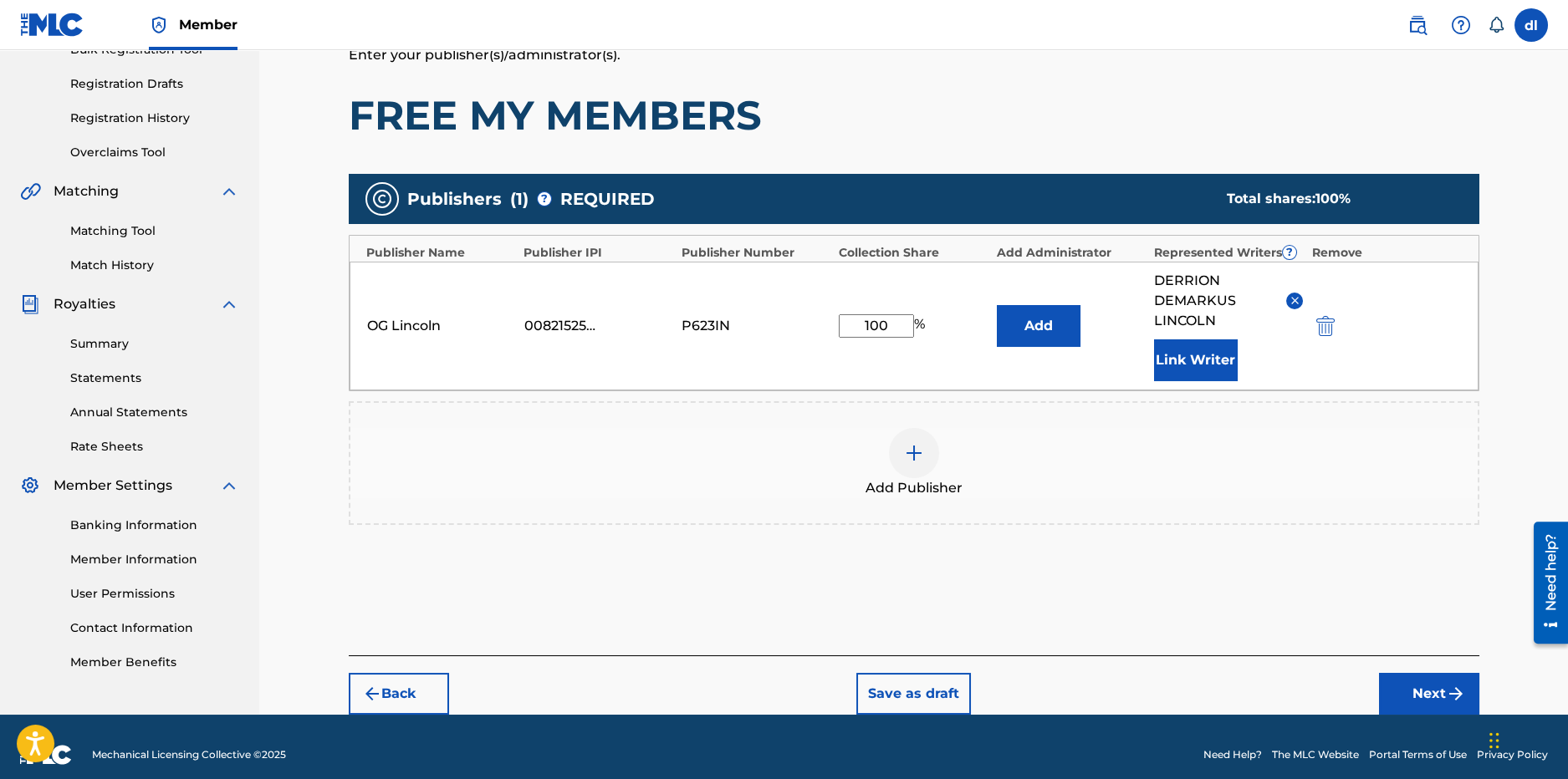
scroll to position [281, 0]
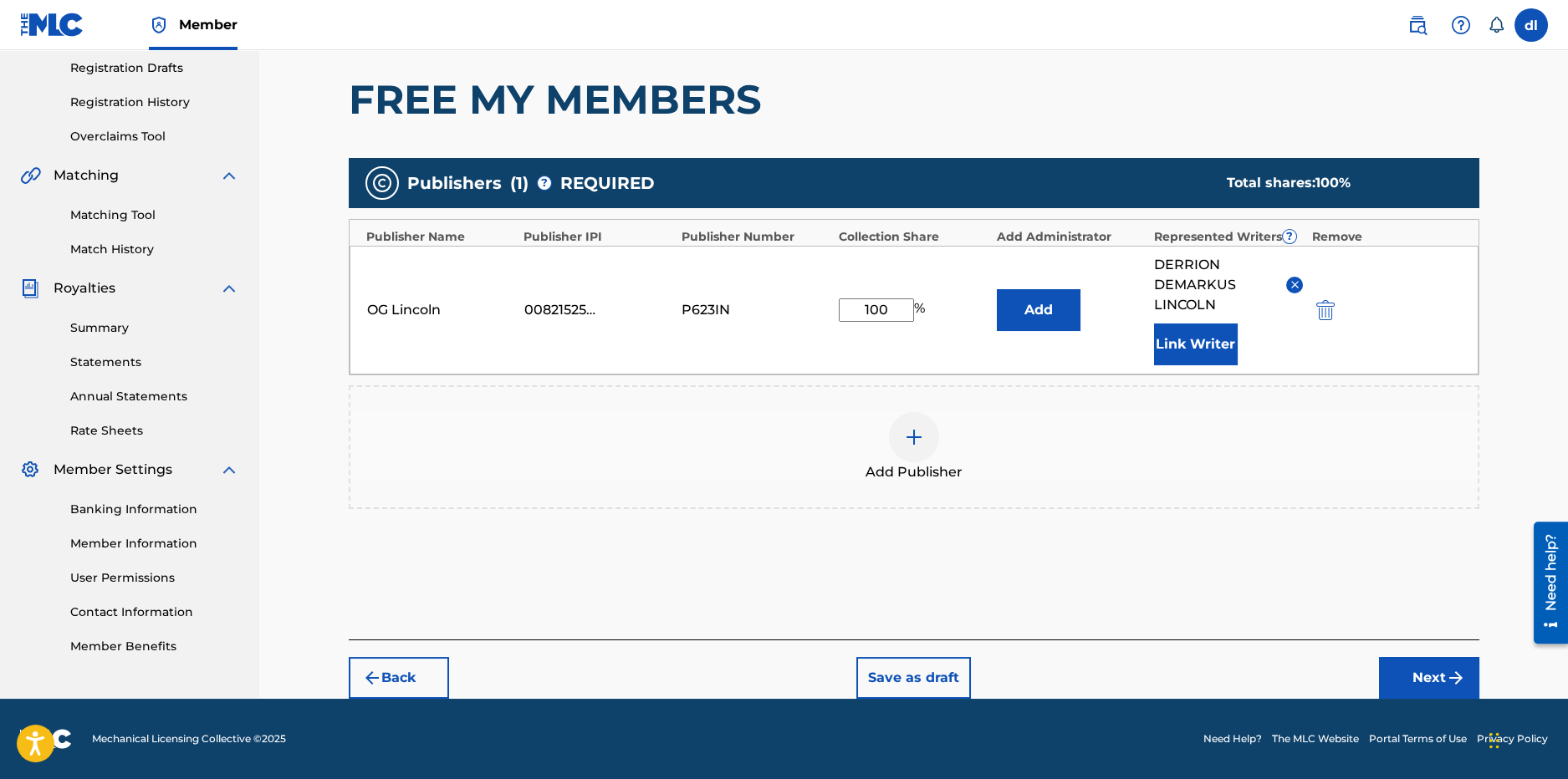
click at [1400, 680] on button "Next" at bounding box center [1429, 678] width 101 height 41
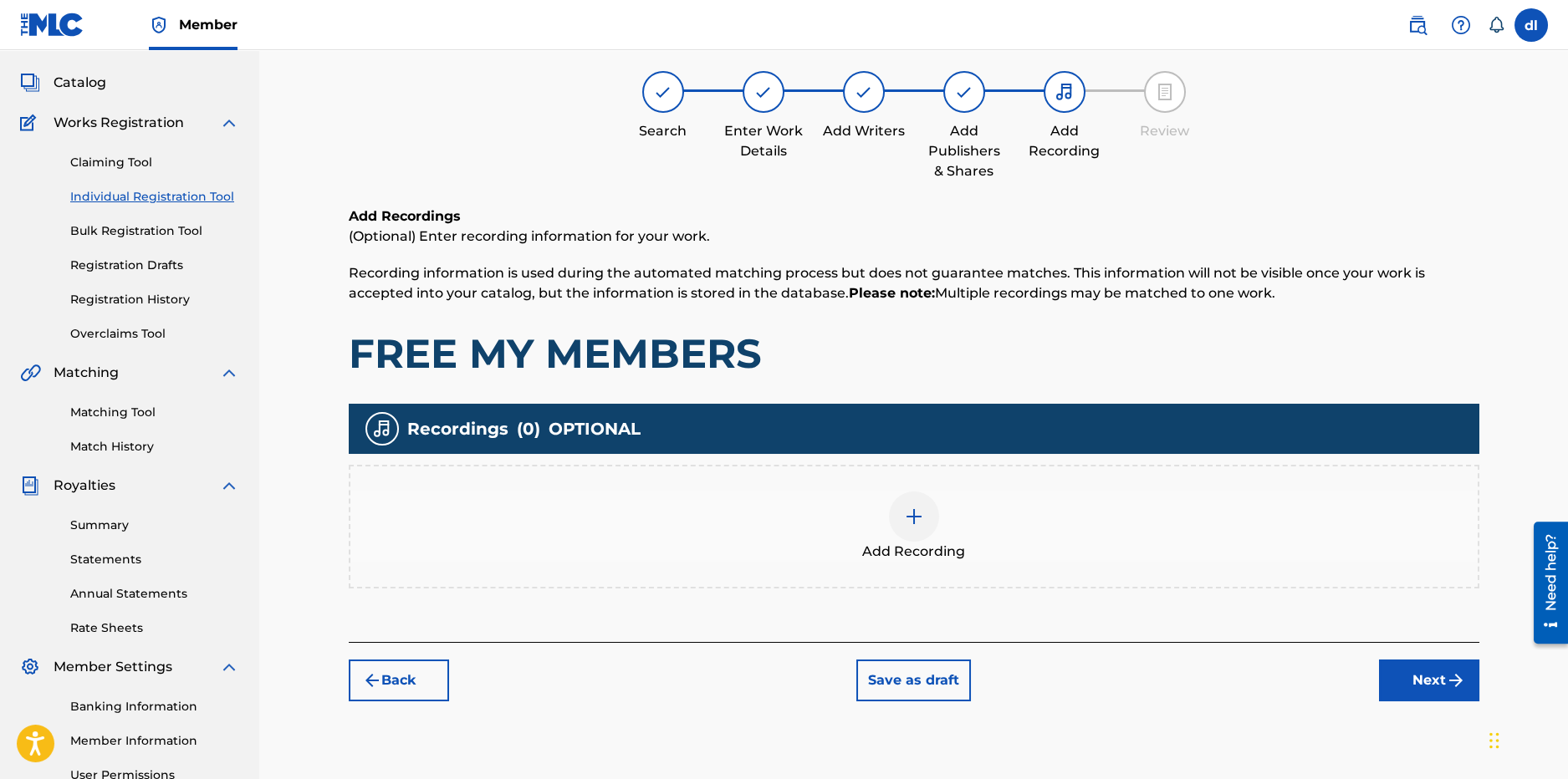
scroll to position [76, 0]
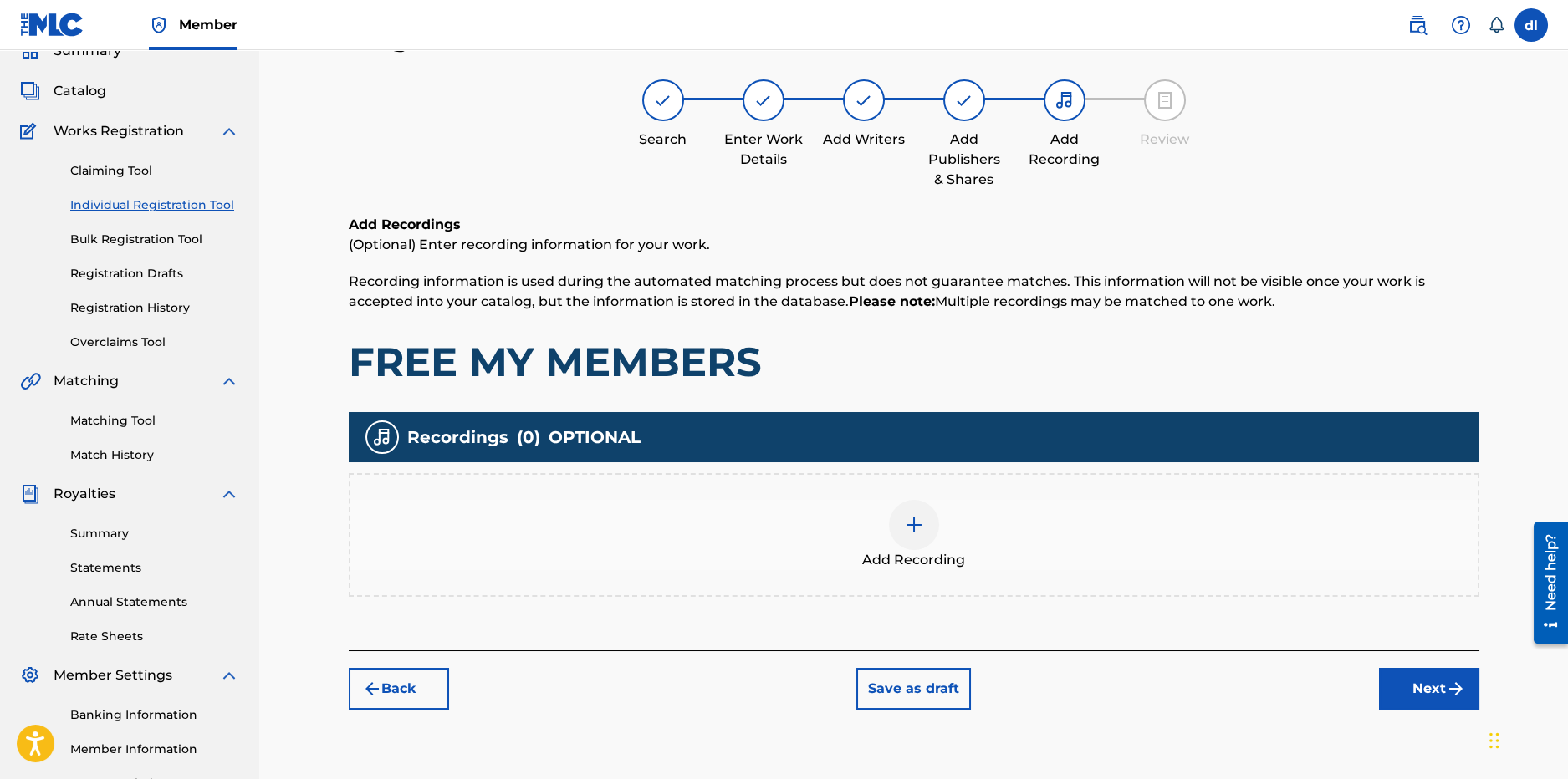
click at [941, 525] on div "Add Recording" at bounding box center [914, 535] width 1127 height 70
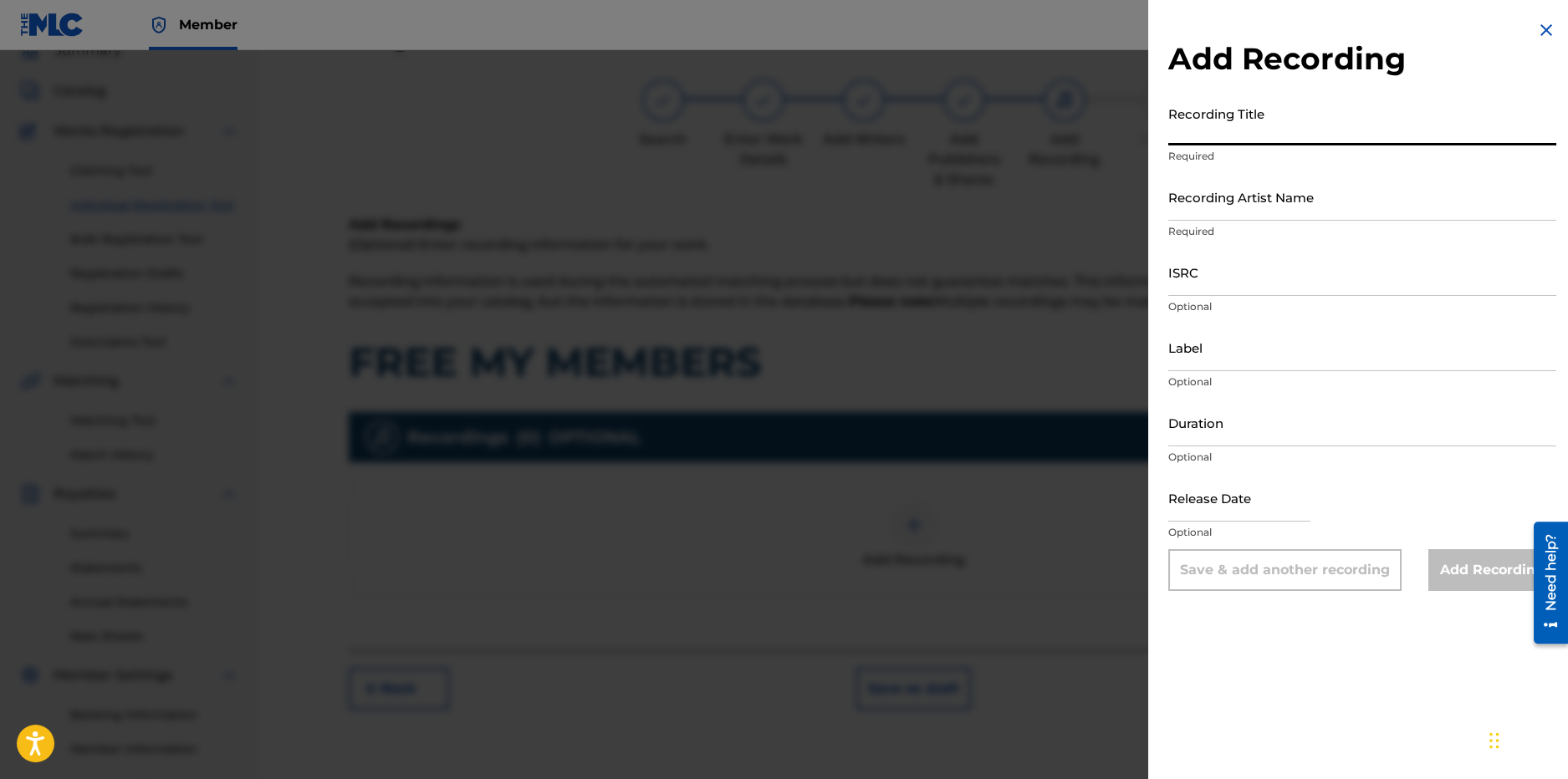
click at [1230, 136] on input "Recording Title" at bounding box center [1362, 122] width 388 height 48
type input "By Myself"
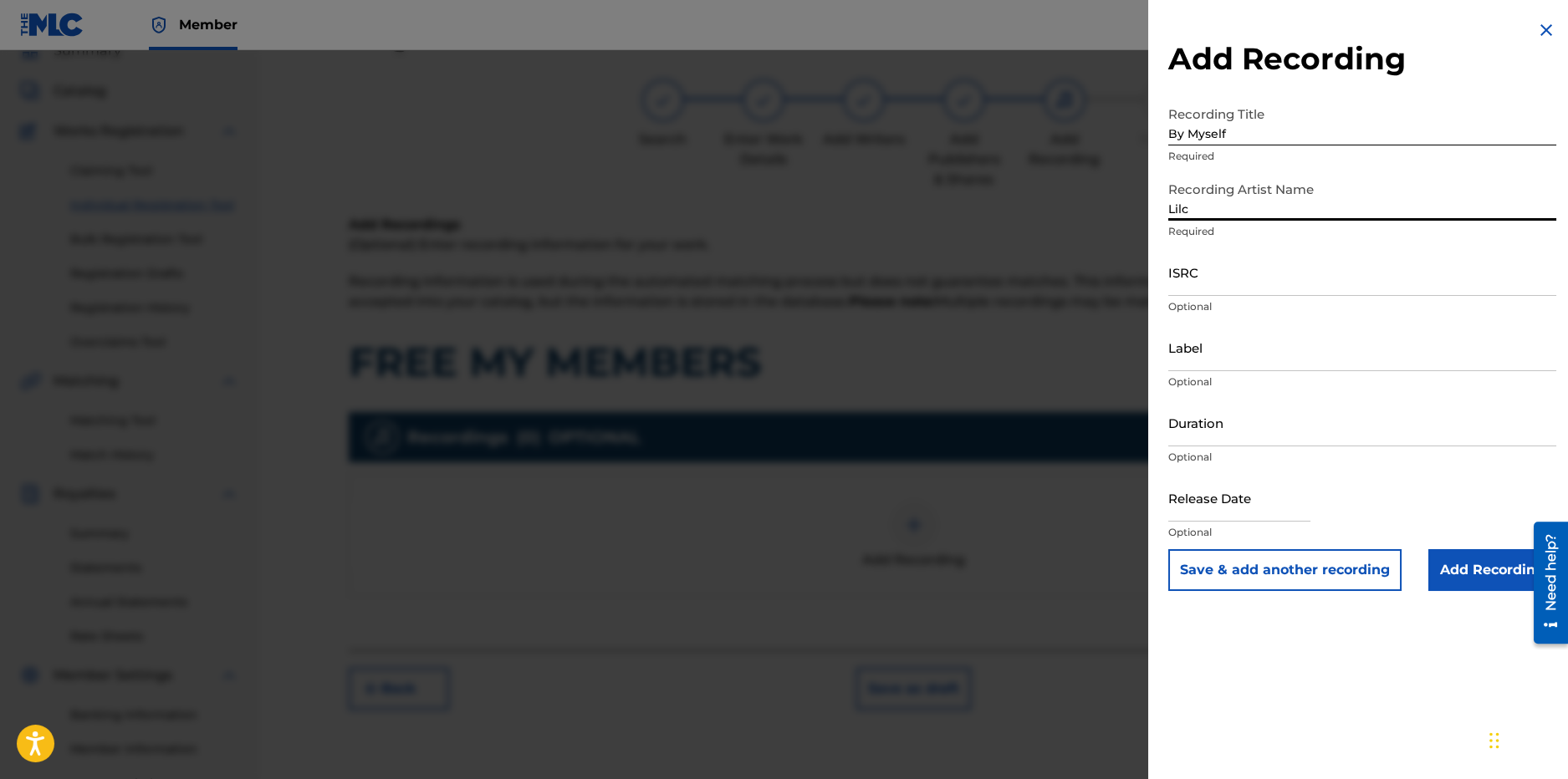
type input "LilCj Kasino"
click at [1260, 294] on input "ISRC" at bounding box center [1362, 272] width 388 height 48
paste input "USUYG1746974"
type input "USUYG1746974"
click at [1242, 364] on input "Label" at bounding box center [1362, 348] width 388 height 48
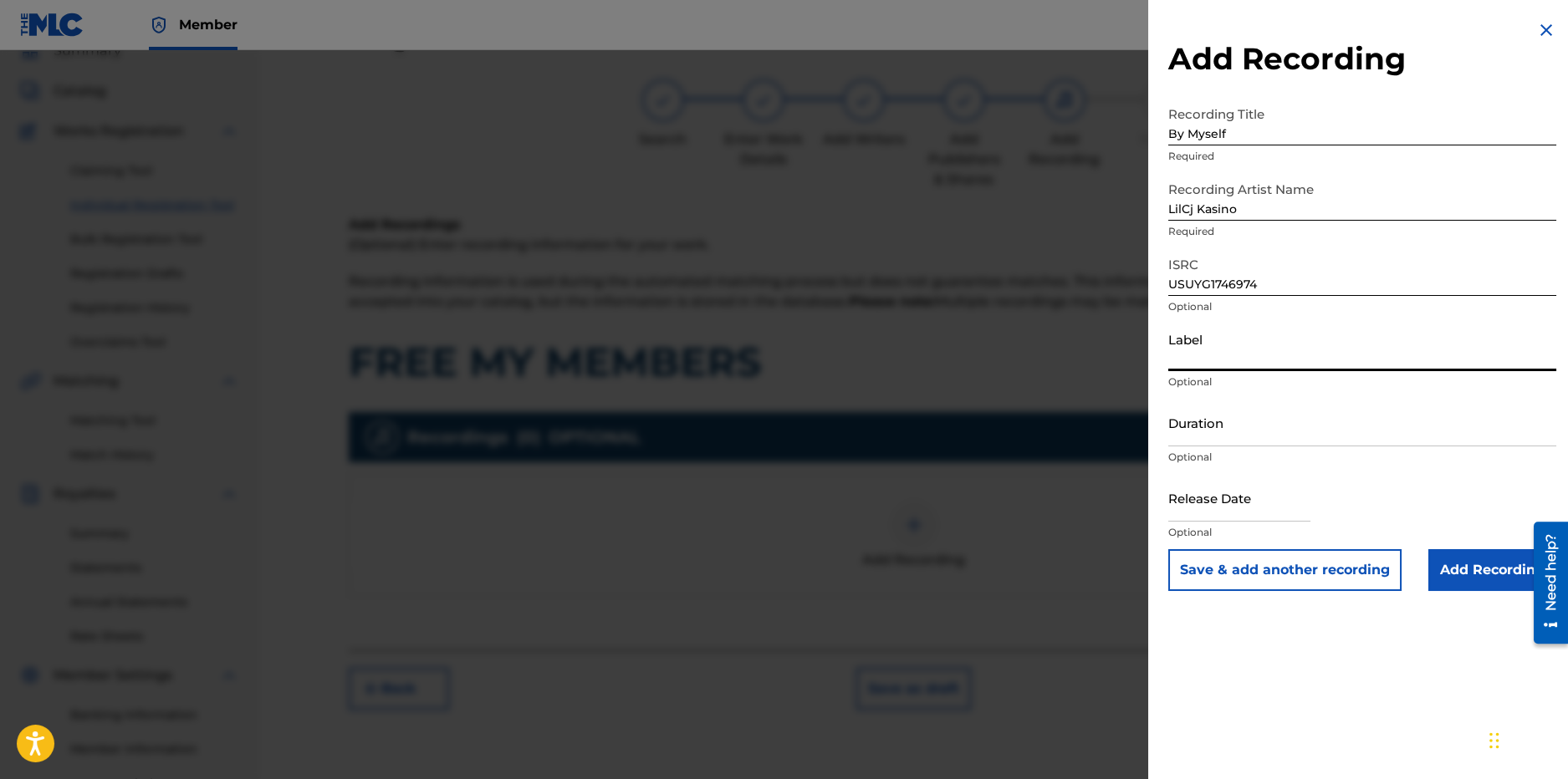
type input "e"
drag, startPoint x: 1313, startPoint y: 359, endPoint x: 1113, endPoint y: 360, distance: 200.0
click at [1117, 360] on div "Add Recording Recording Title By Myself Required Recording Artist Name LilCj Ka…" at bounding box center [784, 414] width 1568 height 729
paste input "MPIRE Distribution"
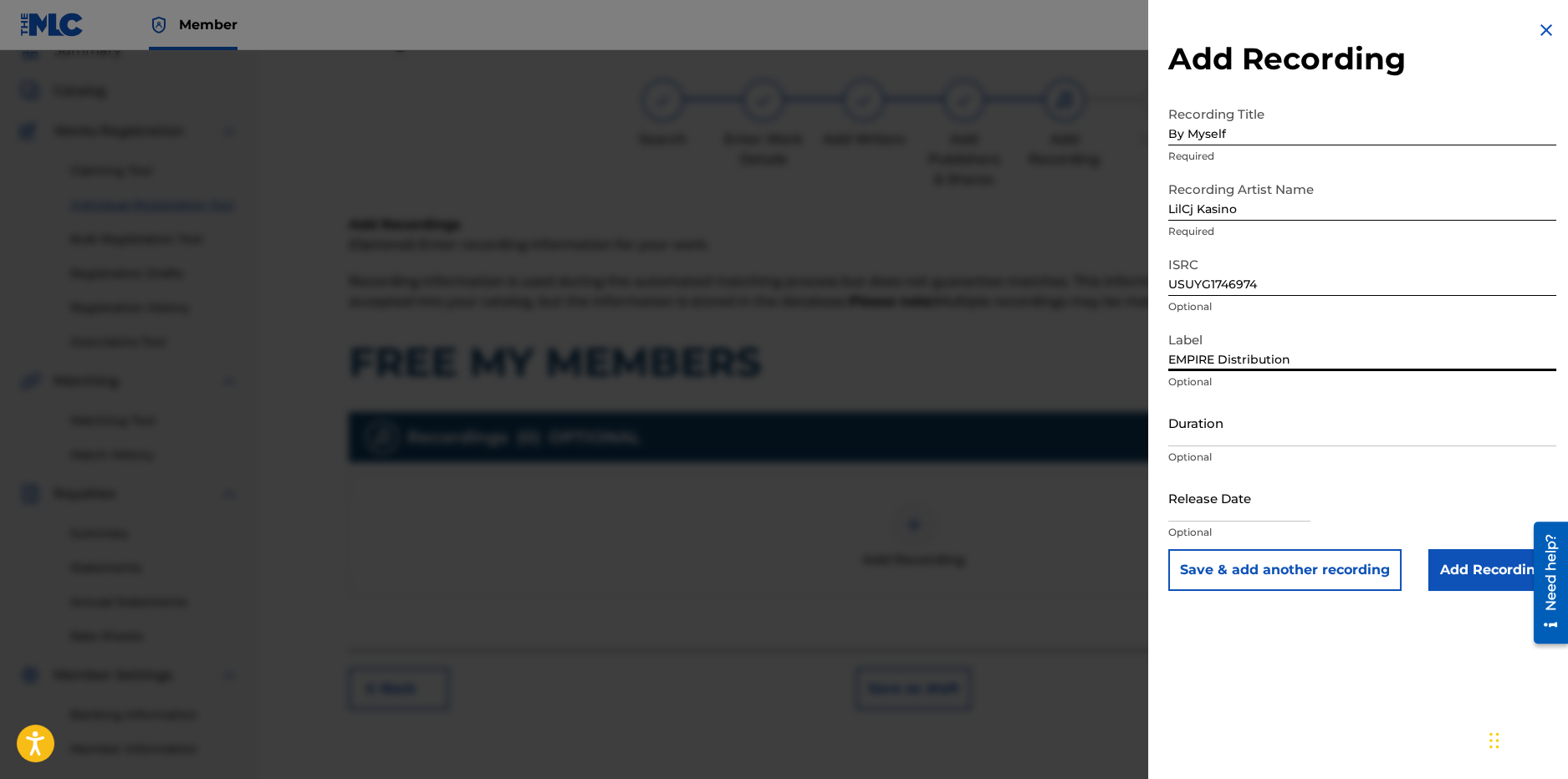
type input "EMPIRE Distribution"
click at [1263, 516] on input "text" at bounding box center [1240, 498] width 142 height 48
select select "8"
select select "2025"
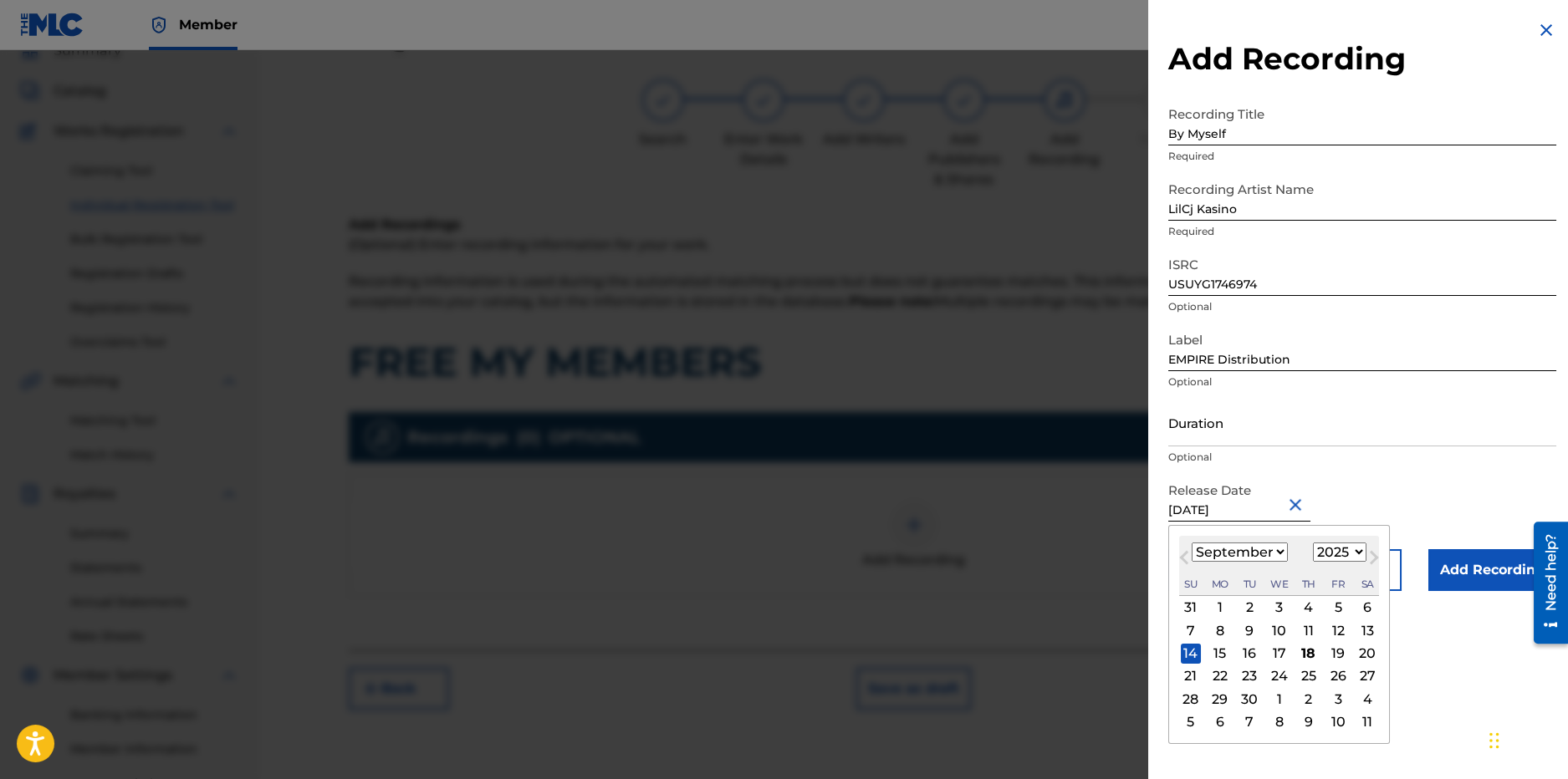
drag, startPoint x: 1216, startPoint y: 606, endPoint x: 1406, endPoint y: 591, distance: 190.6
click at [1215, 606] on div "1" at bounding box center [1220, 608] width 20 height 20
type input "September 1 2025"
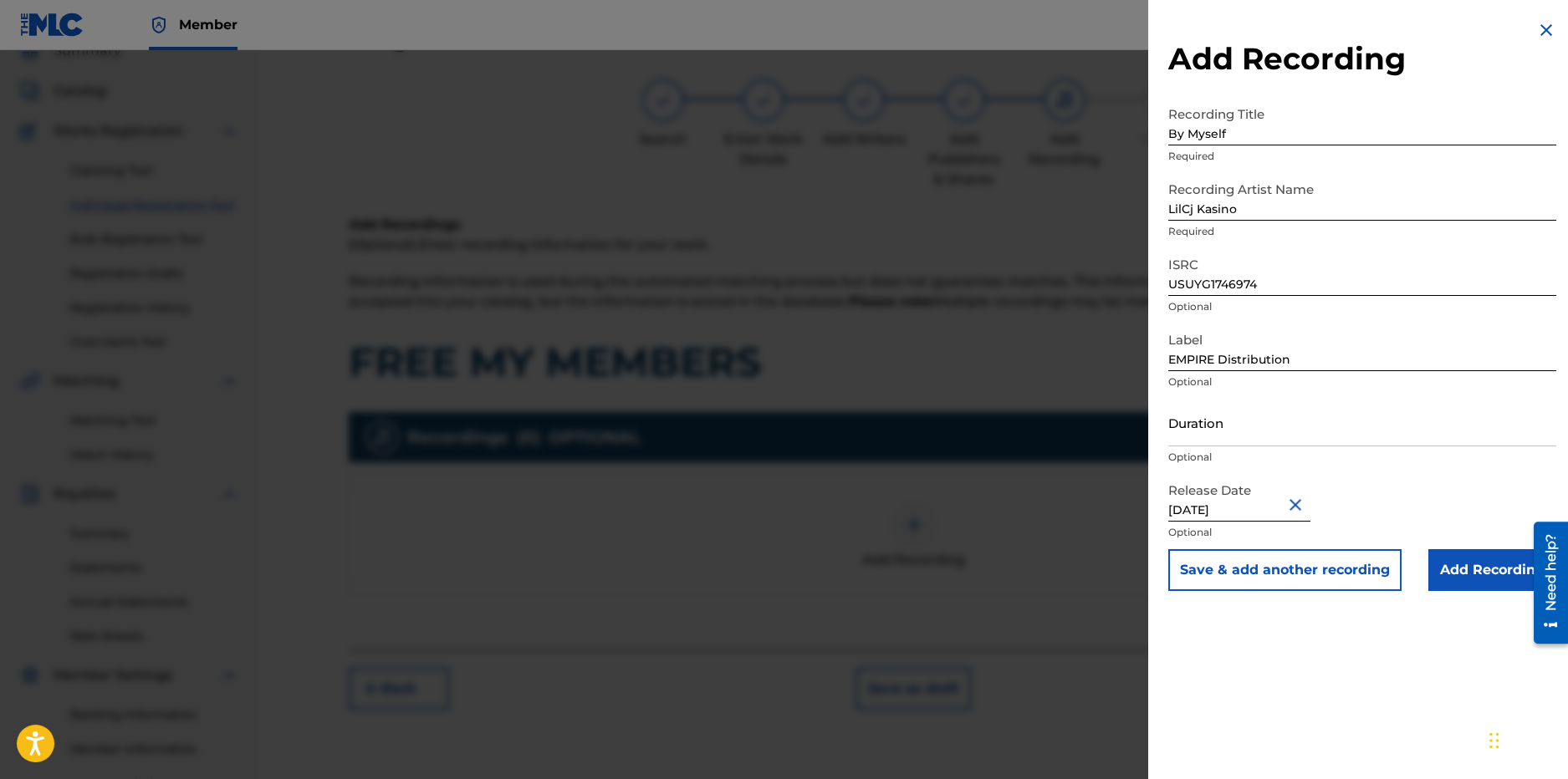
click at [1492, 571] on input "Add Recording" at bounding box center [1492, 570] width 128 height 41
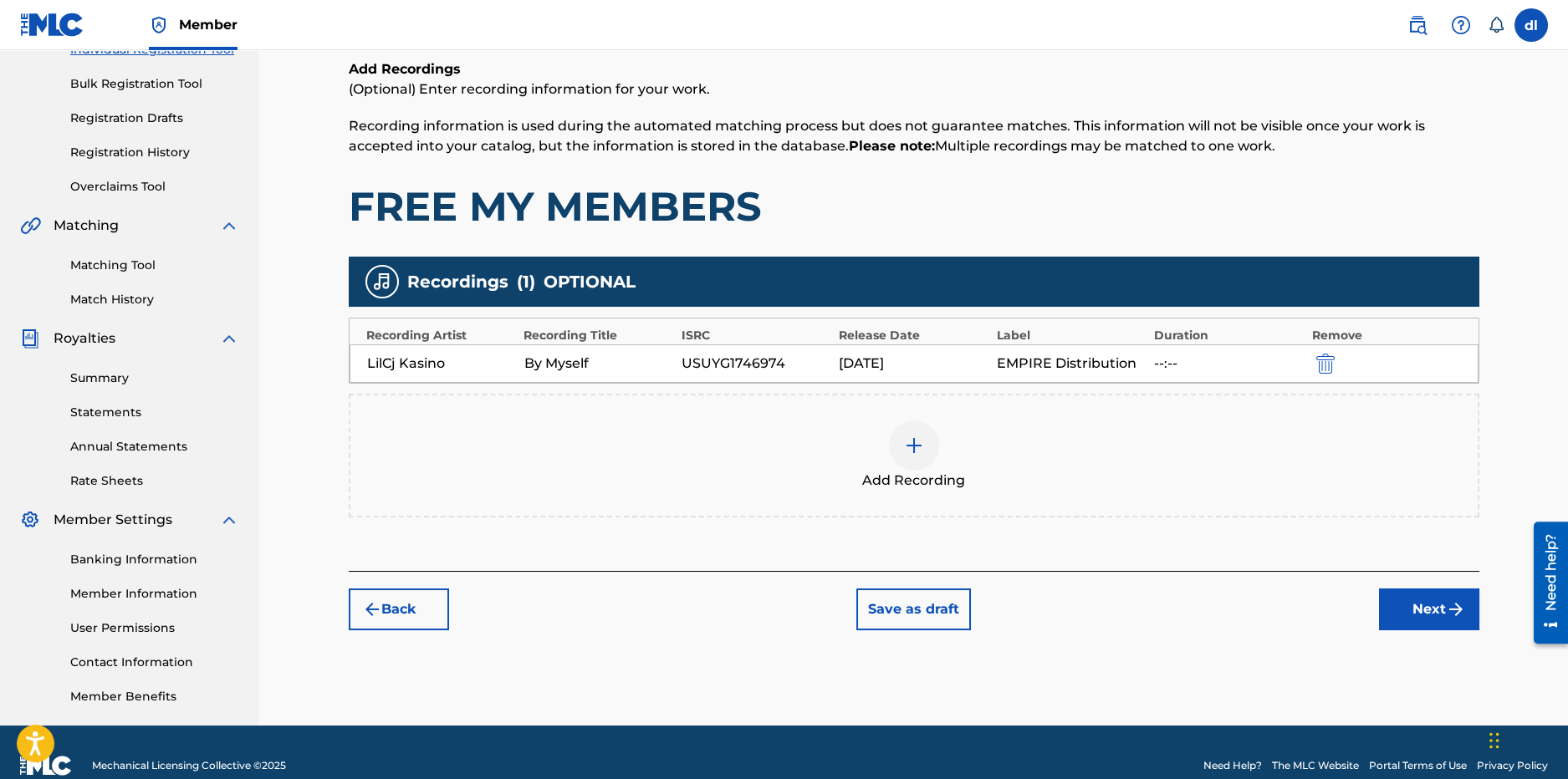
scroll to position [242, 0]
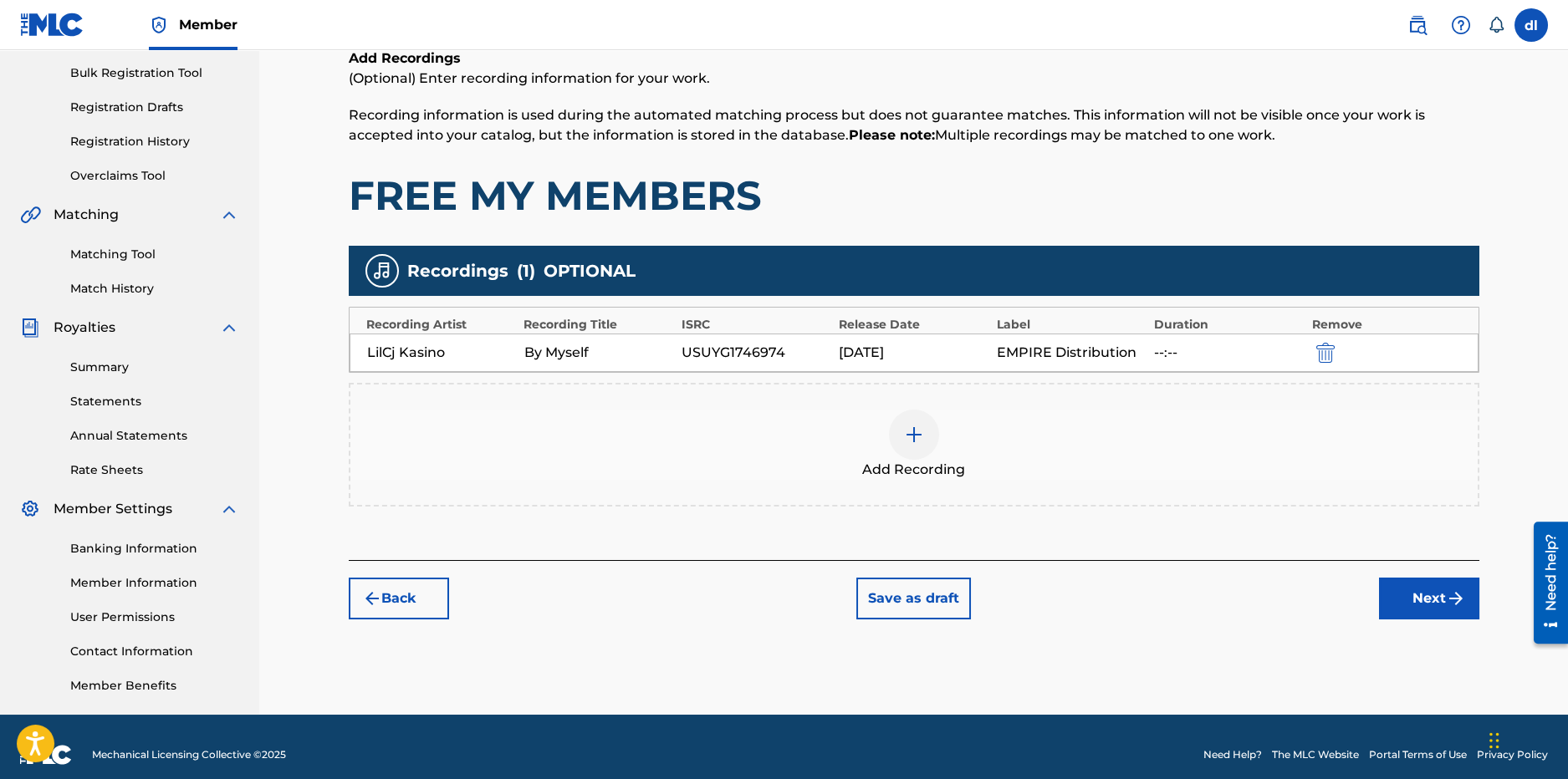
click at [915, 440] on img at bounding box center [914, 435] width 20 height 20
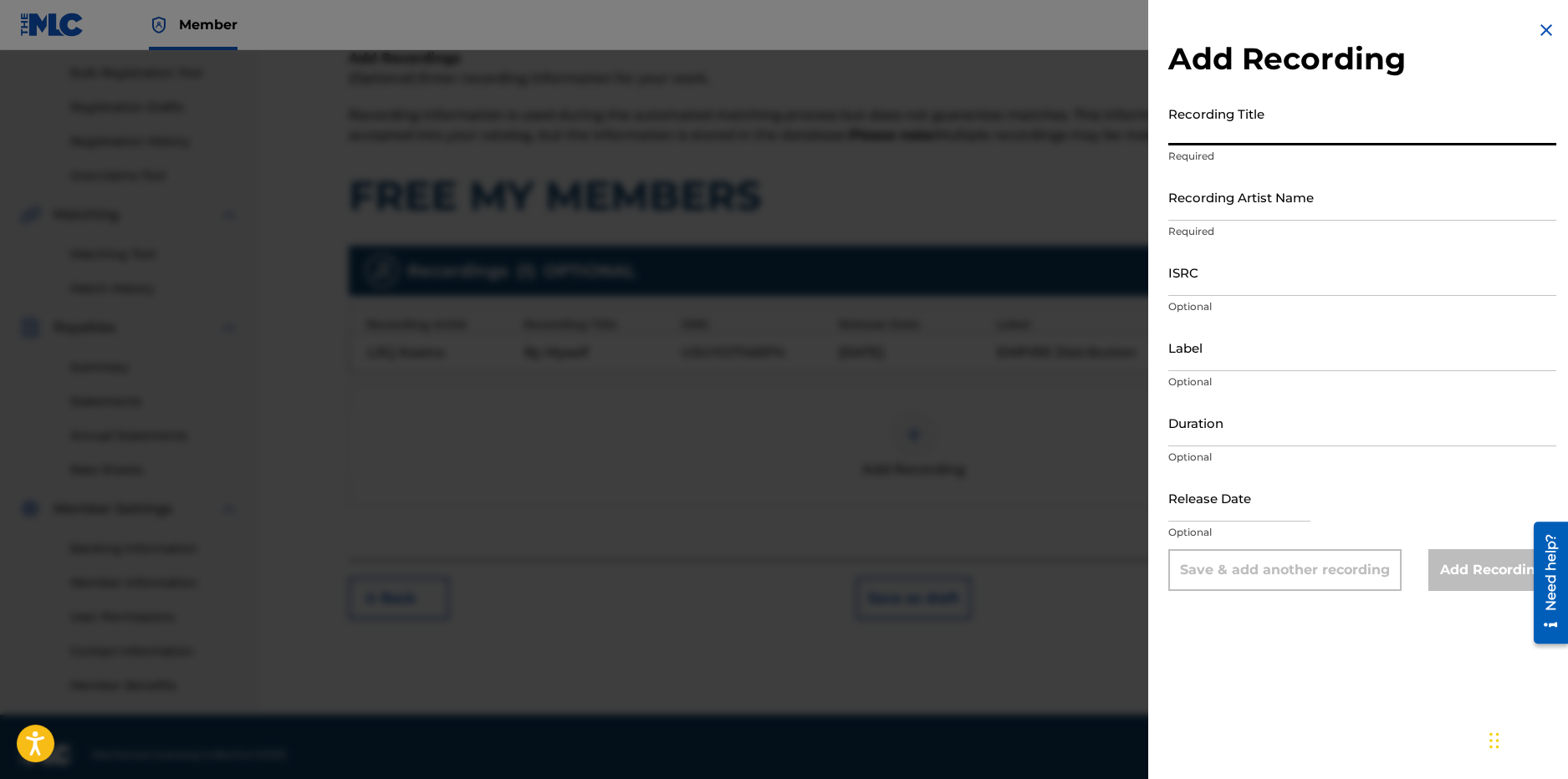
click at [1218, 144] on input "Recording Title" at bounding box center [1362, 122] width 388 height 48
type input "Free My Membas"
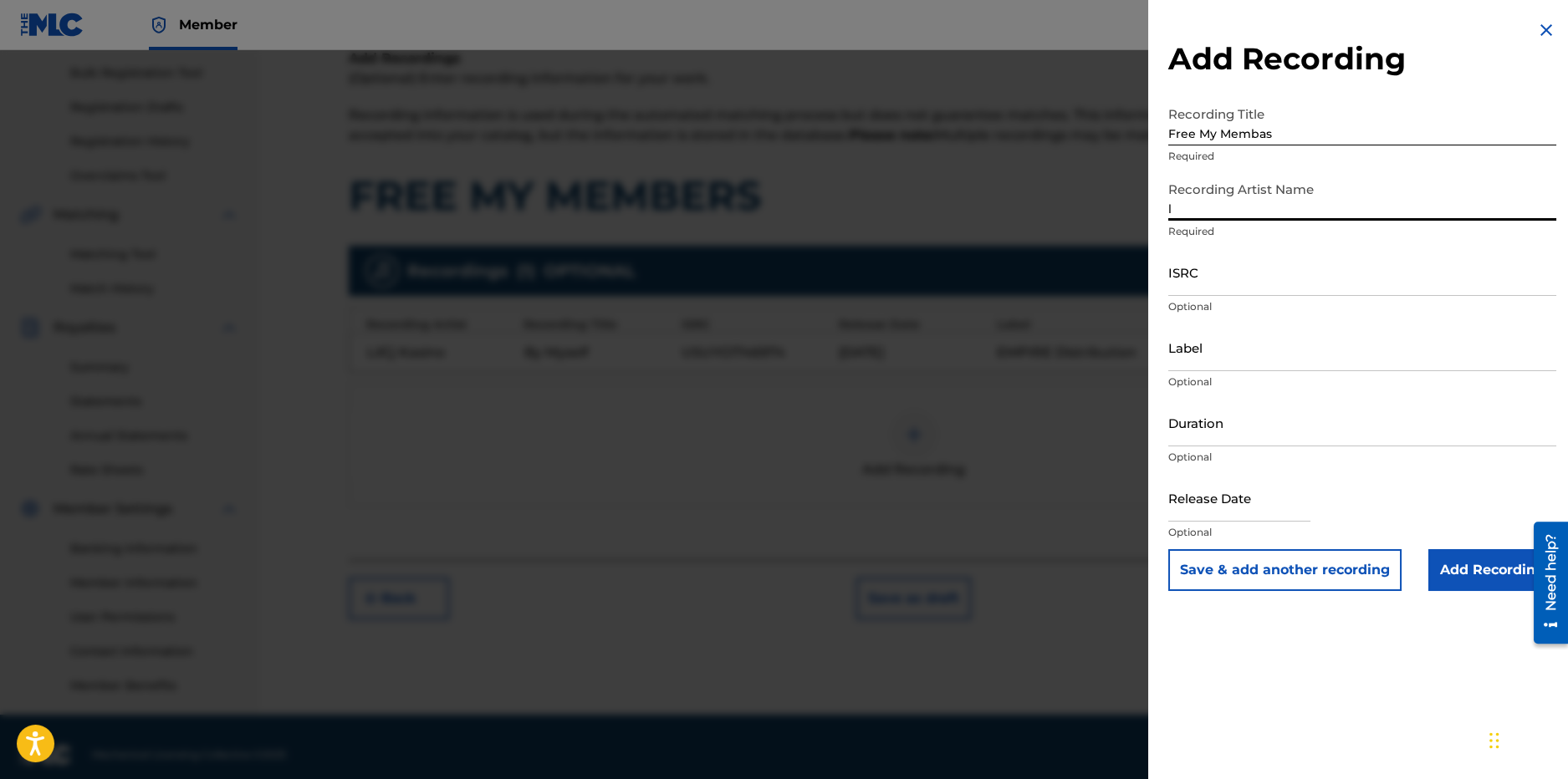
type input "LilCj Kasino"
click at [1253, 314] on div "ISRC Optional" at bounding box center [1362, 286] width 388 height 76
click at [1251, 285] on input "ISRC" at bounding box center [1362, 272] width 388 height 48
click at [1194, 359] on input "Label" at bounding box center [1362, 348] width 388 height 48
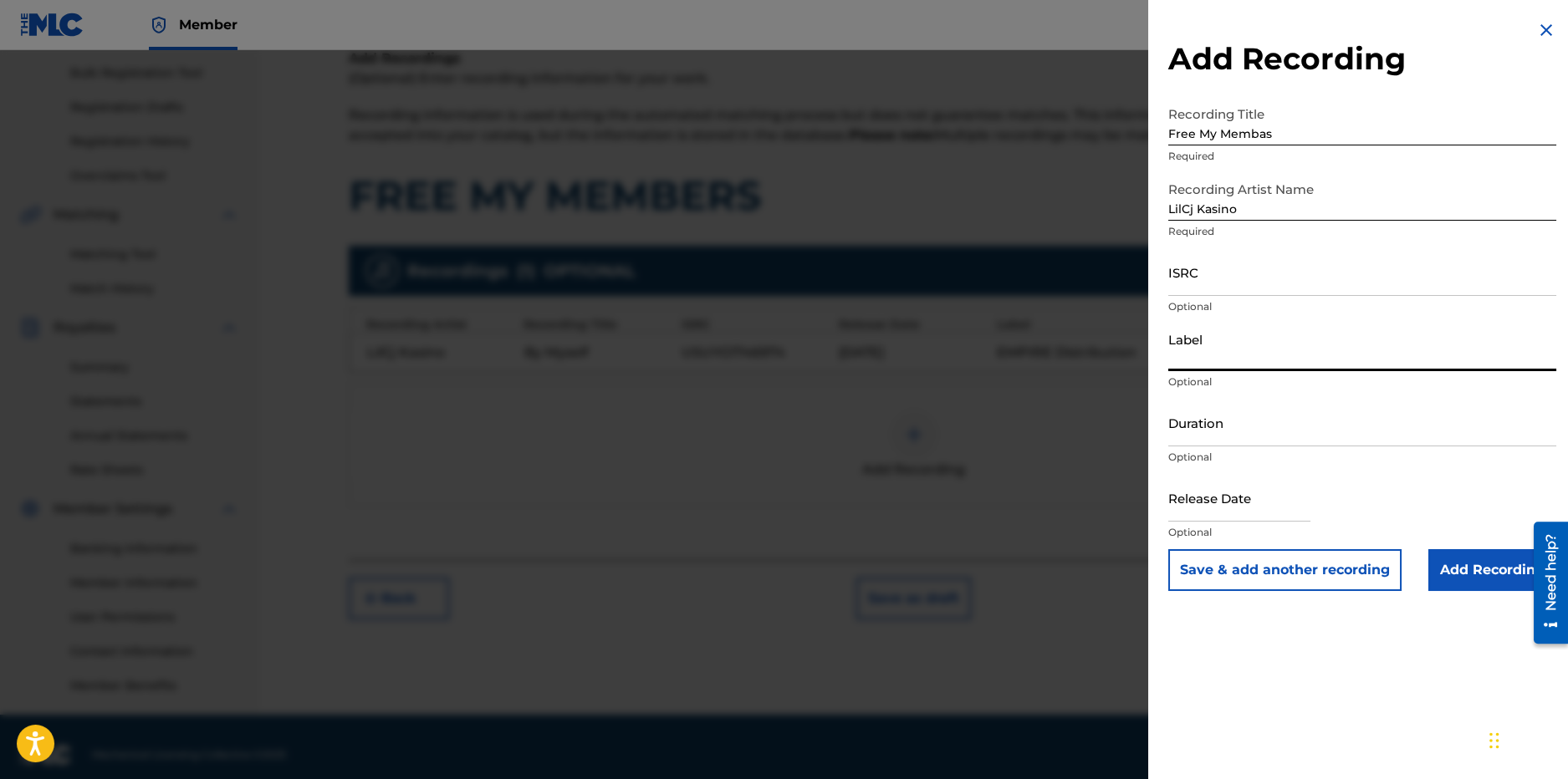
type input "KASINO WORLD"
click at [1194, 513] on input "text" at bounding box center [1240, 498] width 142 height 48
select select "8"
select select "2025"
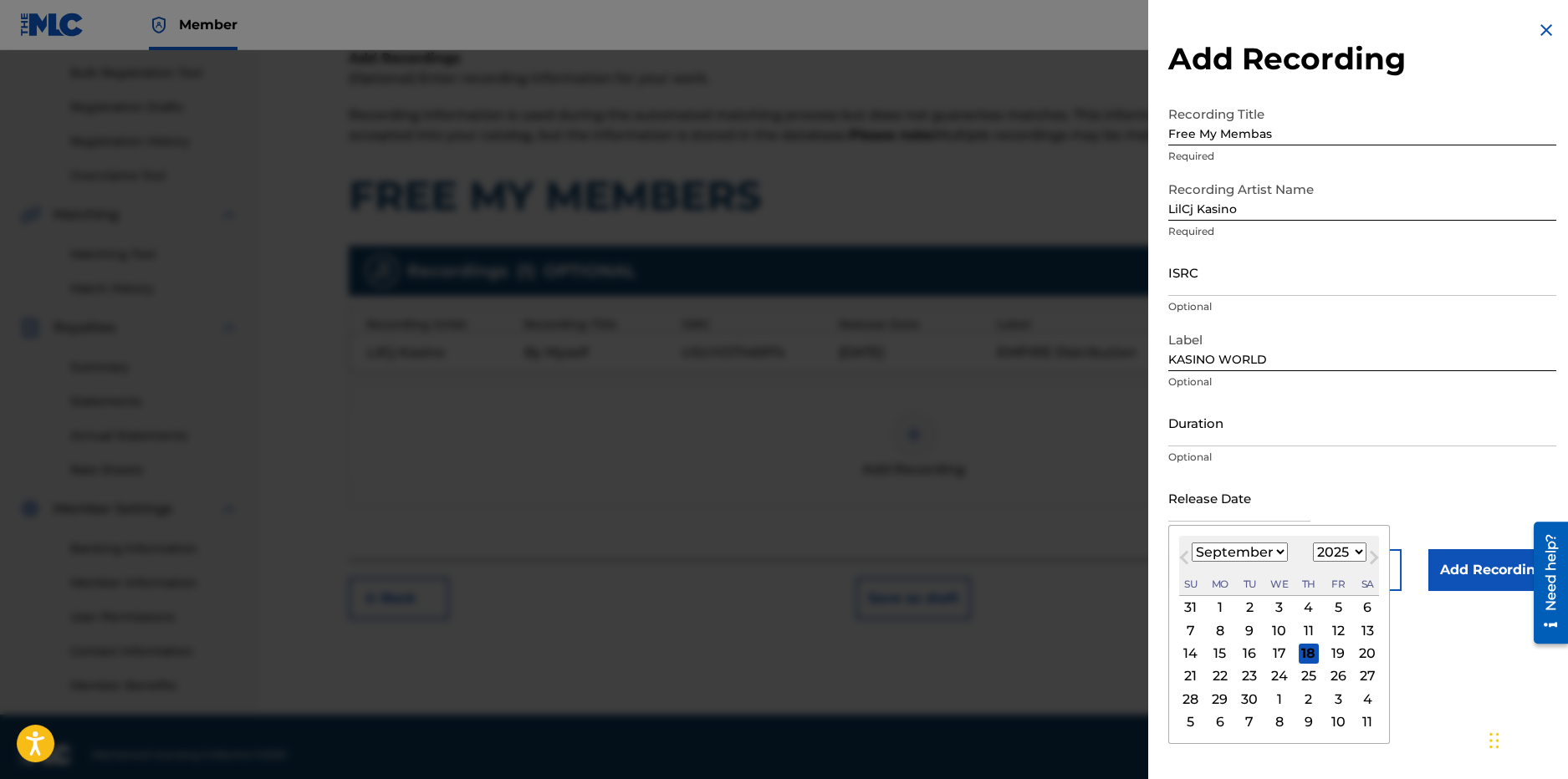
click at [1196, 599] on div "31" at bounding box center [1191, 608] width 20 height 20
type input "August 31 2025"
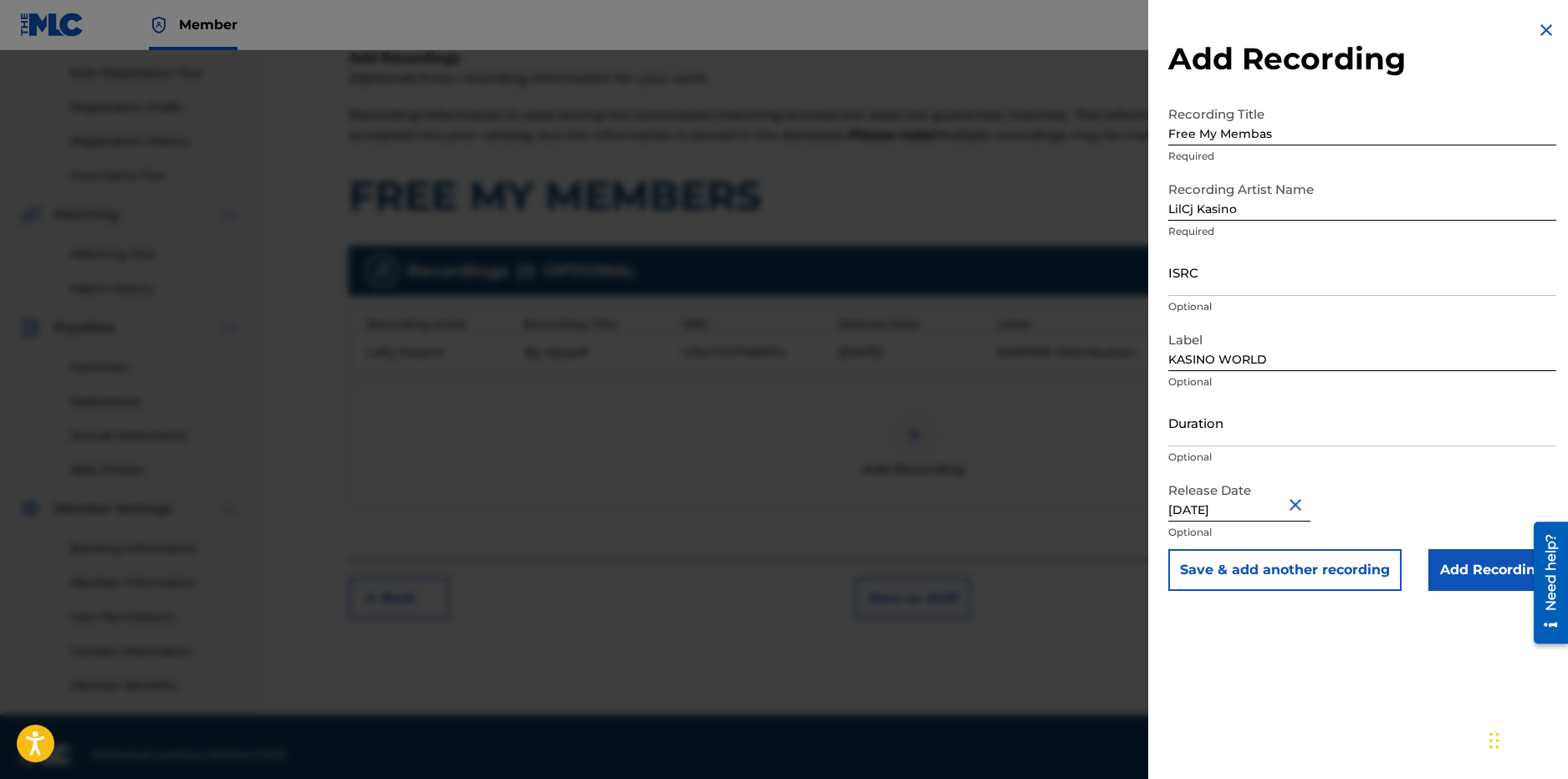
click at [1500, 571] on input "Add Recording" at bounding box center [1492, 570] width 128 height 41
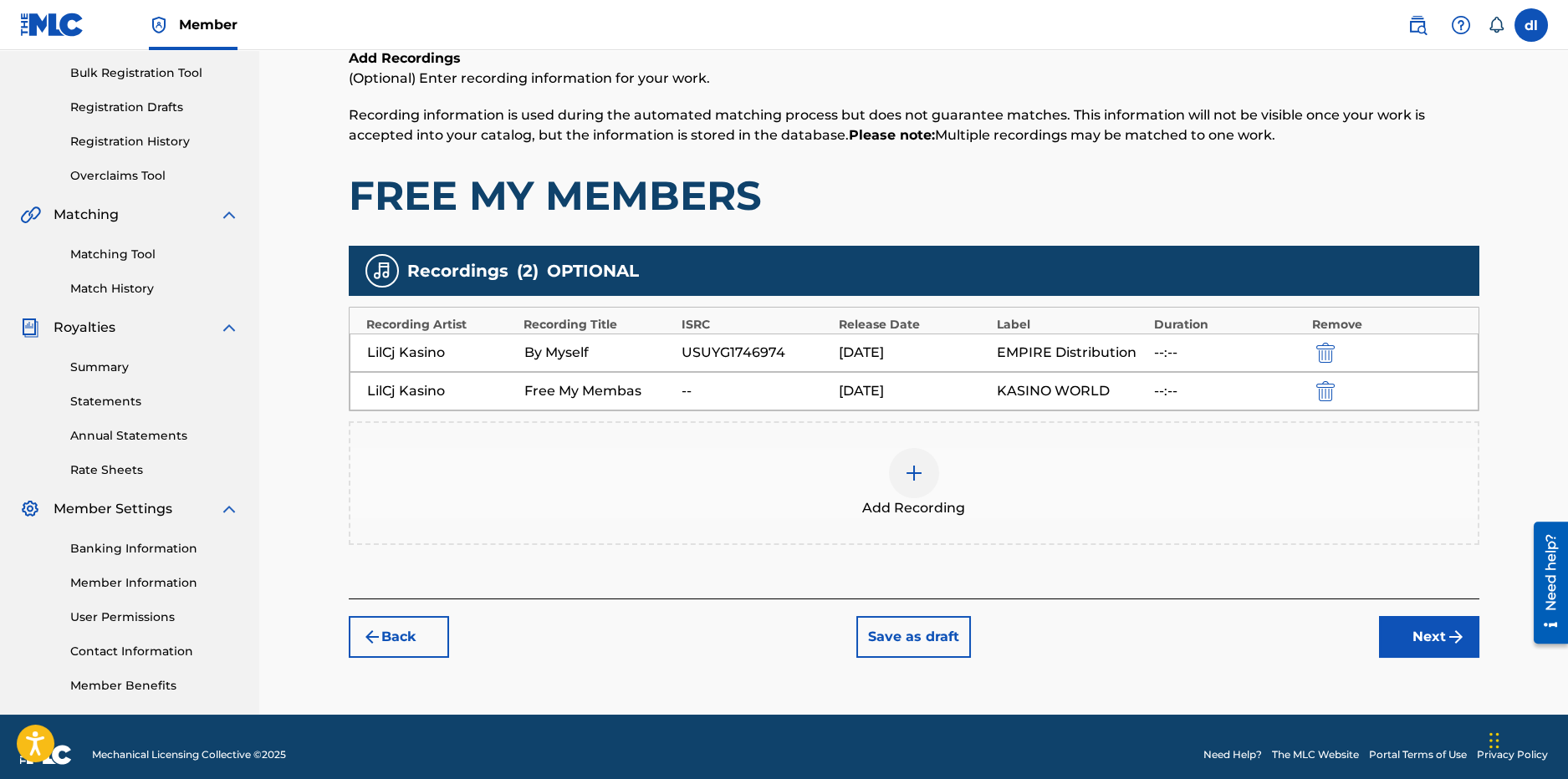
click at [1419, 650] on button "Next" at bounding box center [1429, 636] width 101 height 41
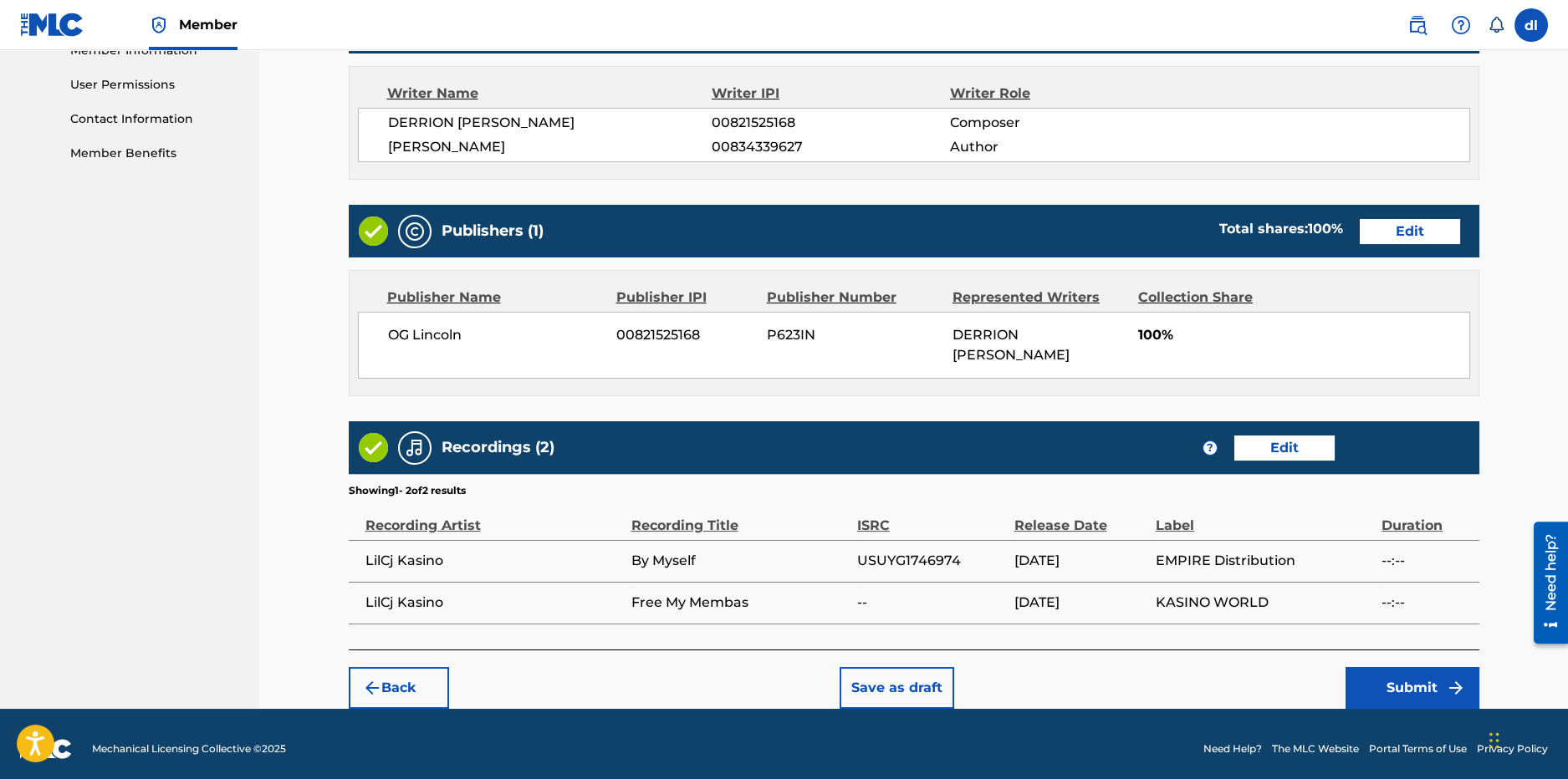
scroll to position [784, 0]
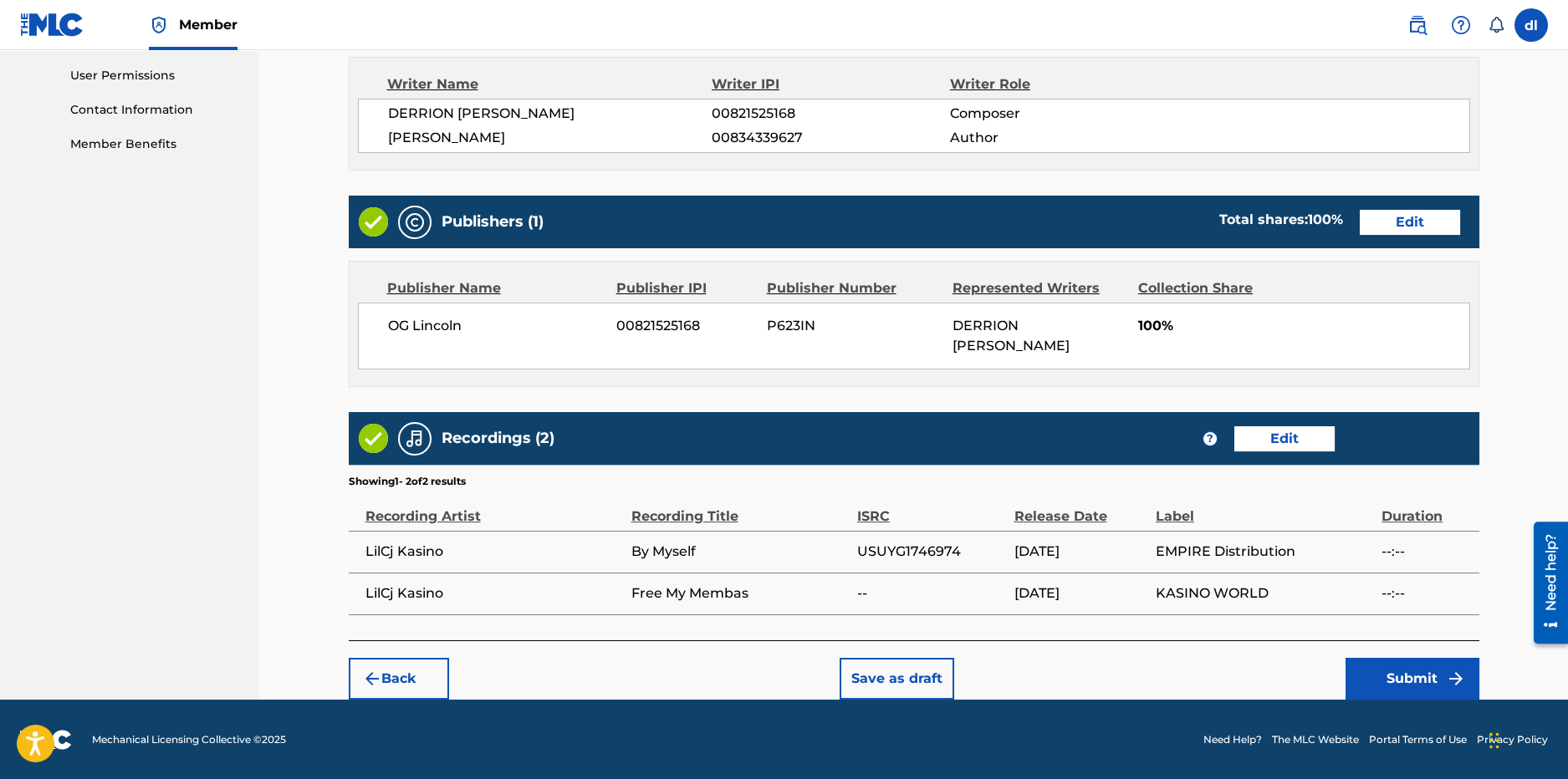
click at [1382, 686] on button "Submit" at bounding box center [1412, 679] width 134 height 41
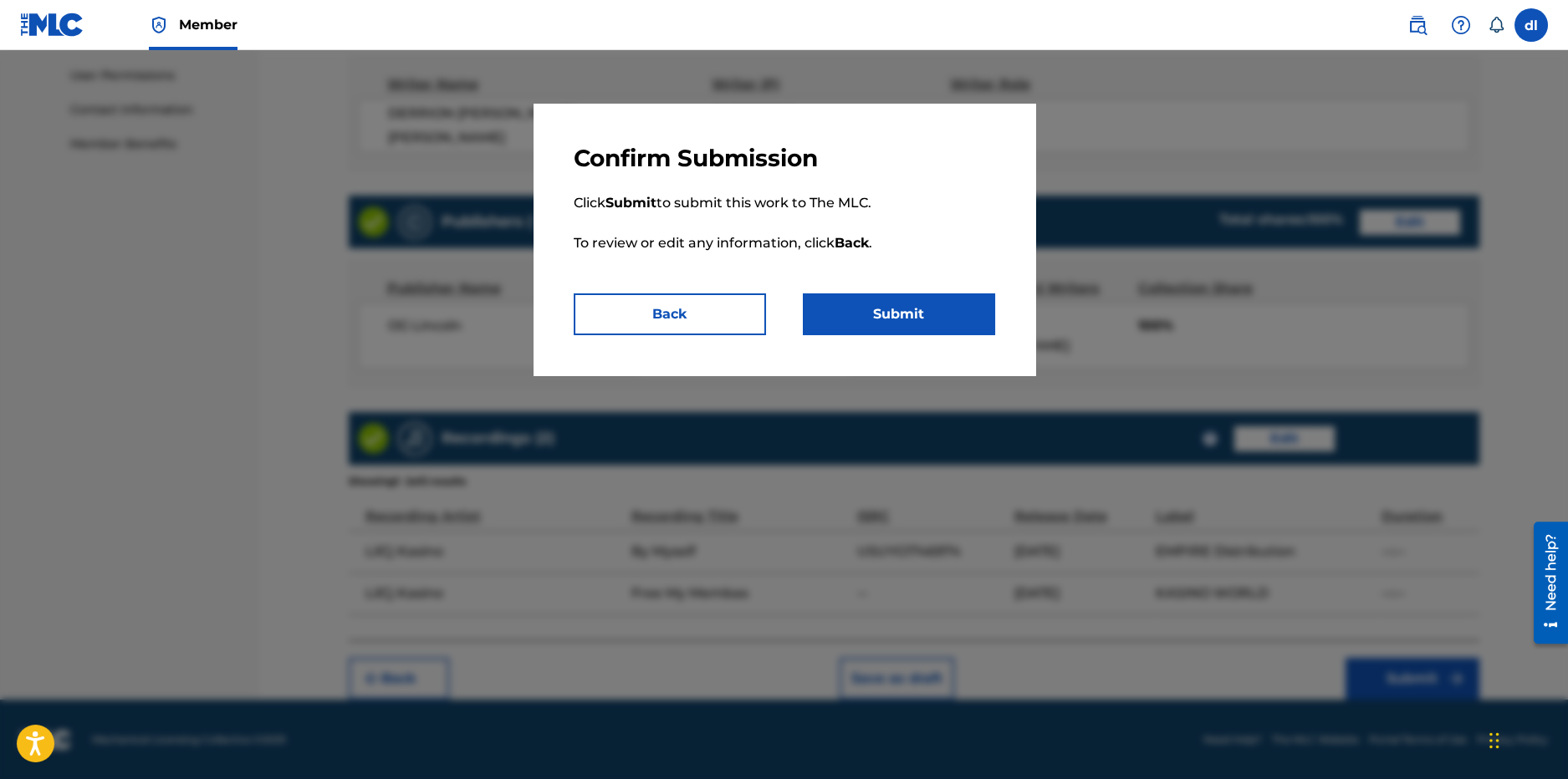
click at [840, 295] on button "Submit" at bounding box center [899, 313] width 193 height 41
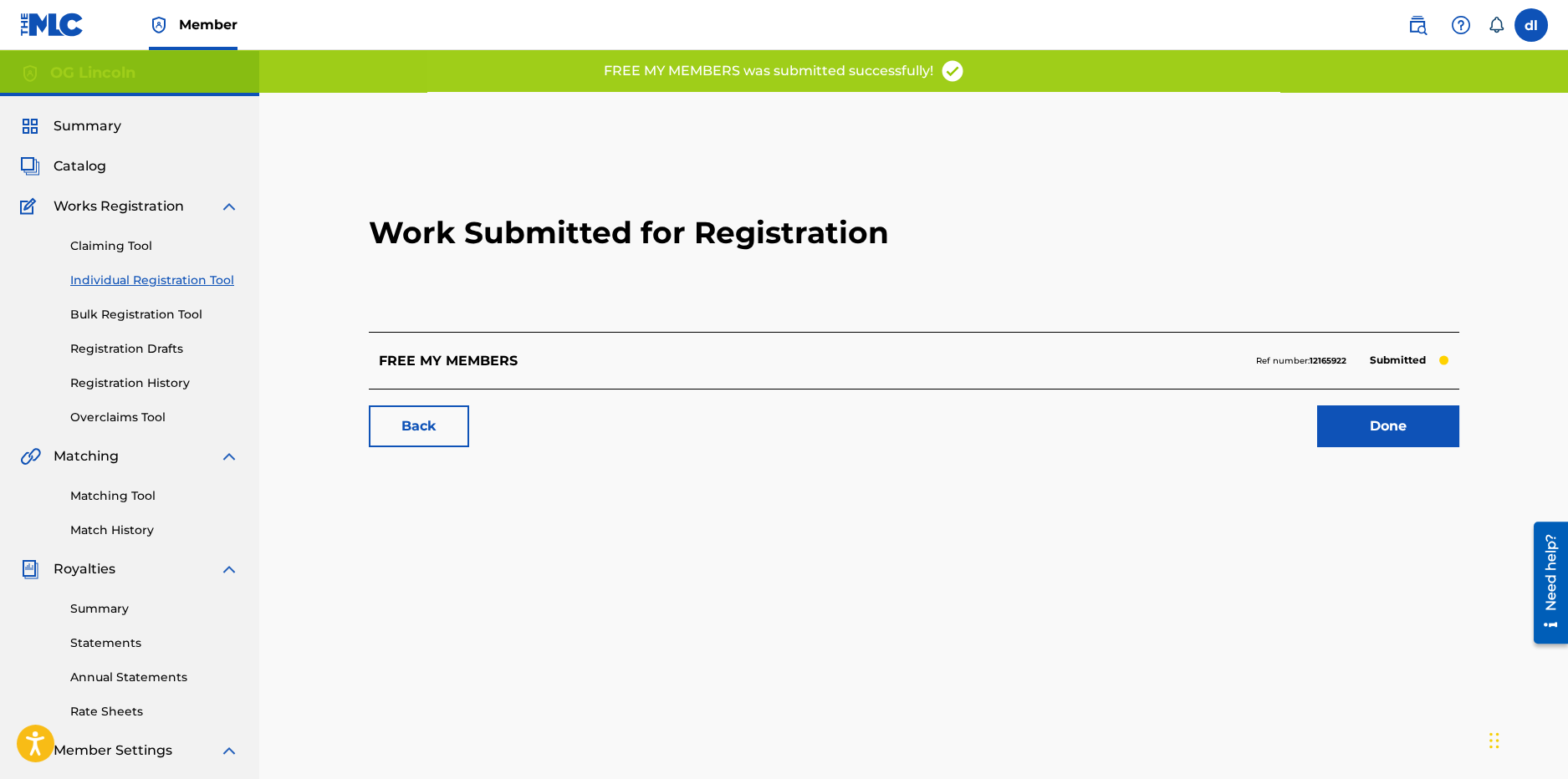
click at [1388, 430] on link "Done" at bounding box center [1388, 426] width 142 height 41
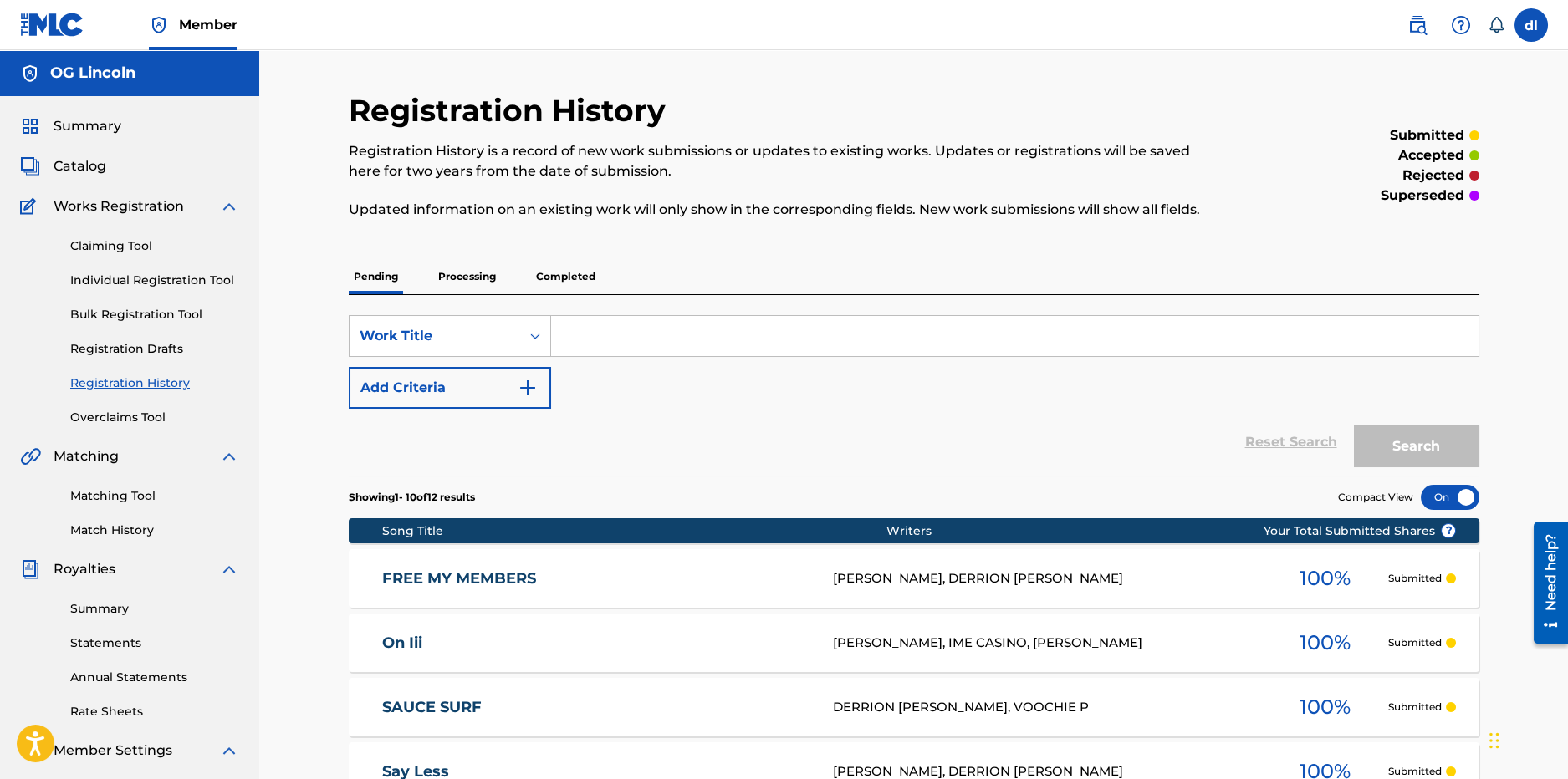
click at [90, 171] on span "Catalog" at bounding box center [79, 167] width 53 height 20
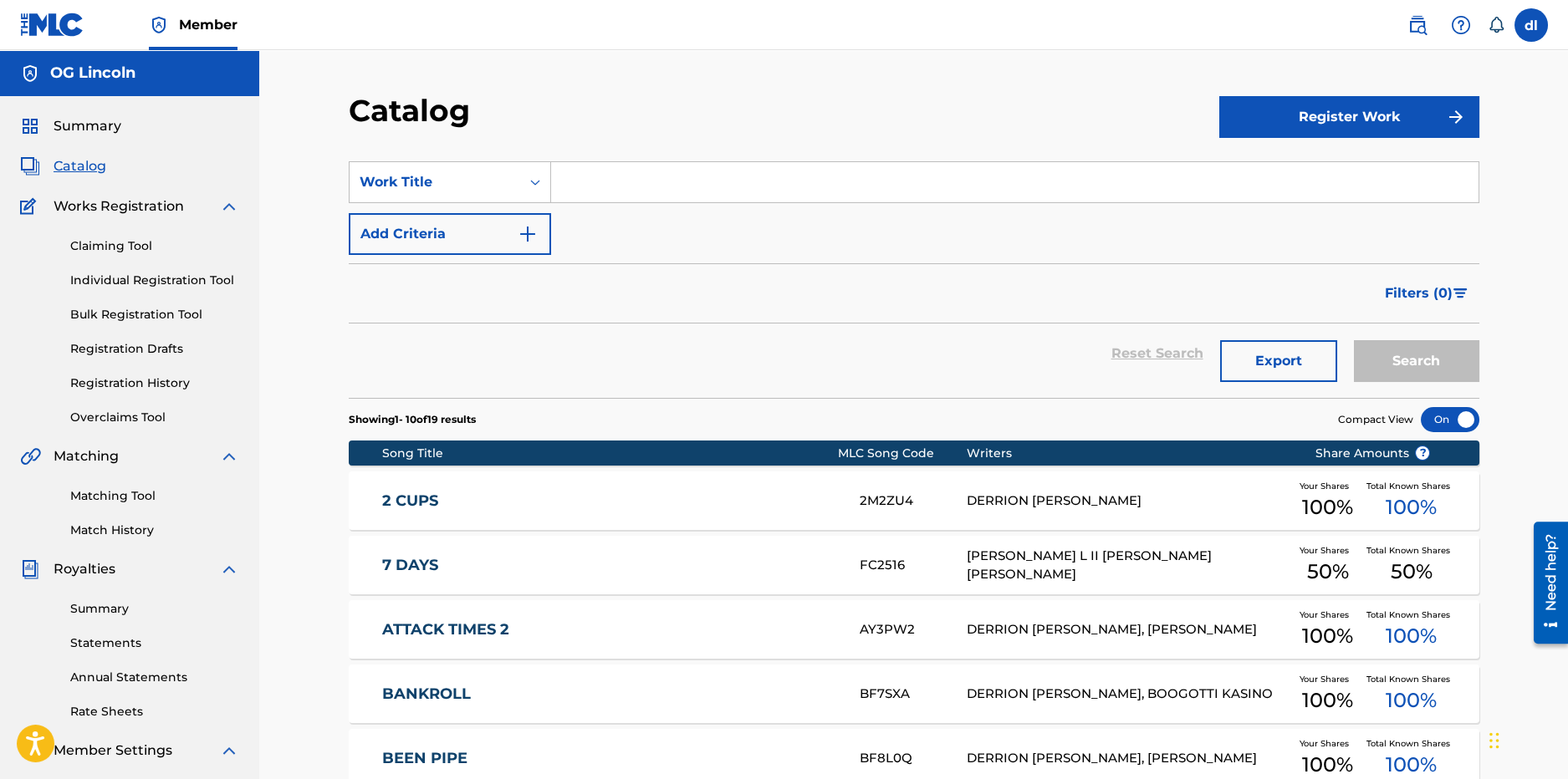
click at [1253, 104] on button "Register Work" at bounding box center [1349, 116] width 260 height 41
click at [1315, 118] on button "Register Work" at bounding box center [1349, 116] width 260 height 41
click at [1312, 125] on button "Register Work" at bounding box center [1349, 116] width 260 height 41
click at [1246, 188] on link "Individual" at bounding box center [1349, 171] width 260 height 41
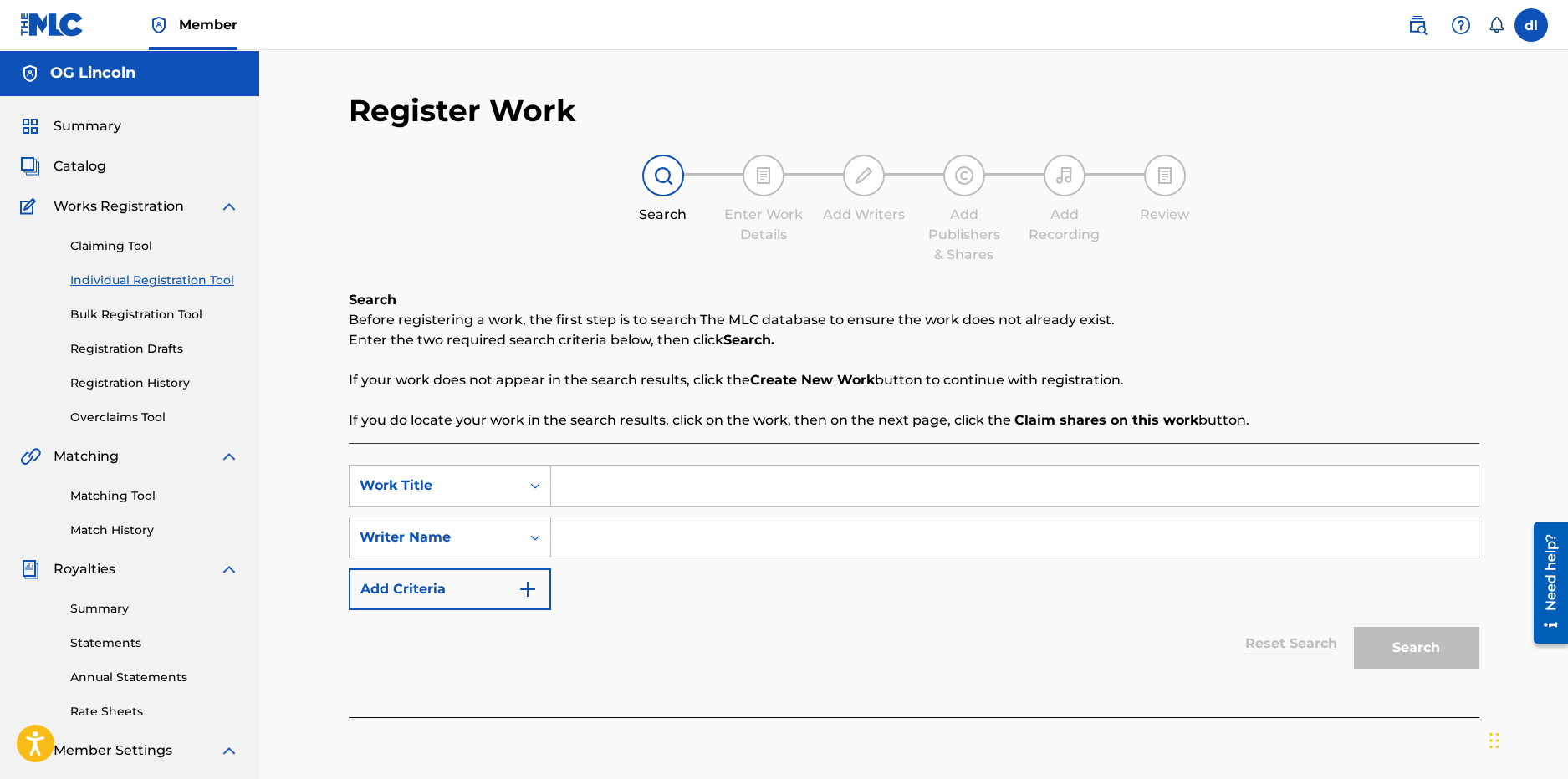
click at [571, 484] on input "Search Form" at bounding box center [1016, 486] width 928 height 41
type input "sdfg"
click at [601, 543] on input "Search Form" at bounding box center [1016, 537] width 928 height 41
type input "sdfg"
drag, startPoint x: 1372, startPoint y: 641, endPoint x: 1353, endPoint y: 644, distance: 19.2
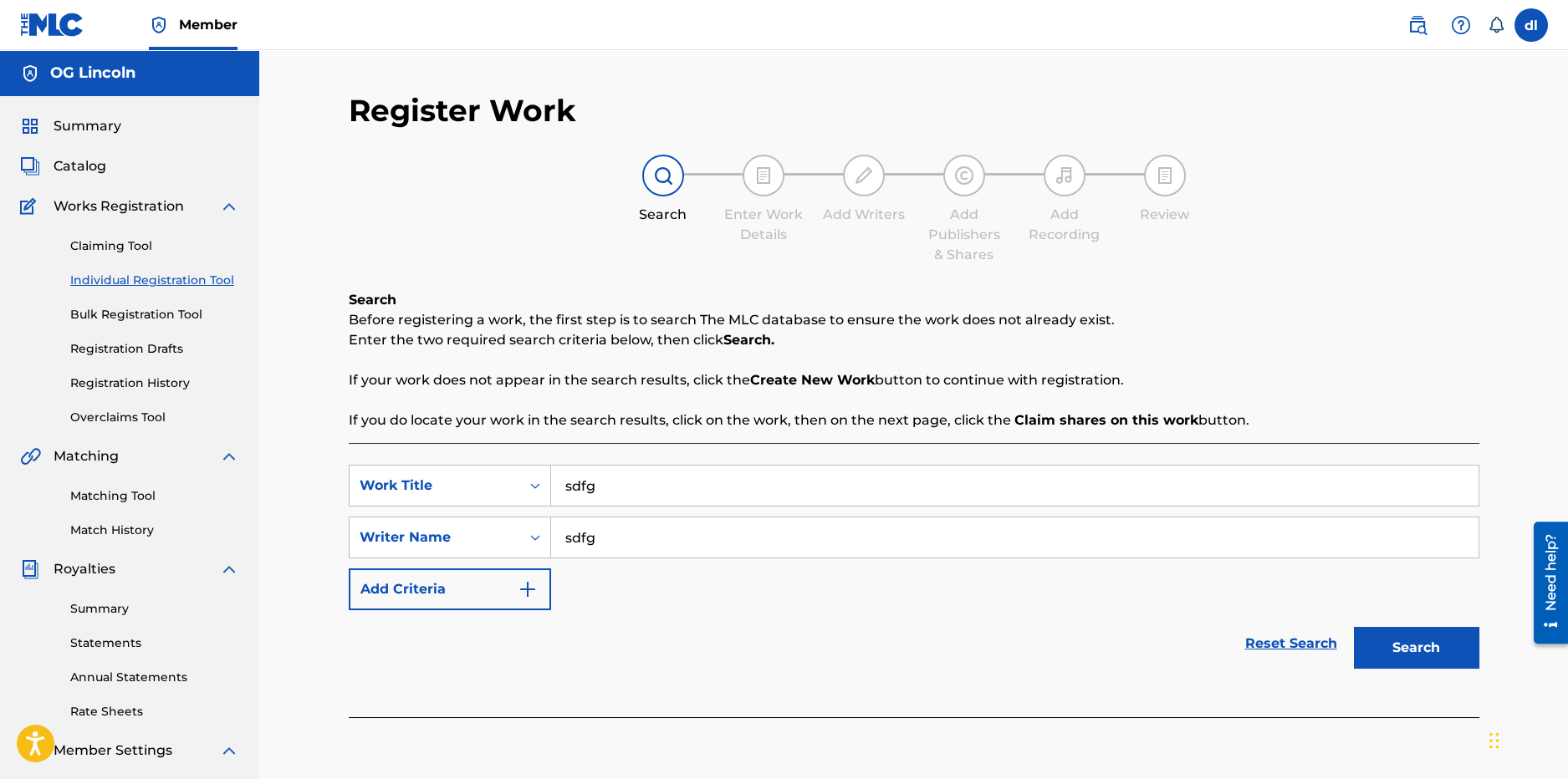
click at [1373, 641] on button "Search" at bounding box center [1417, 647] width 125 height 41
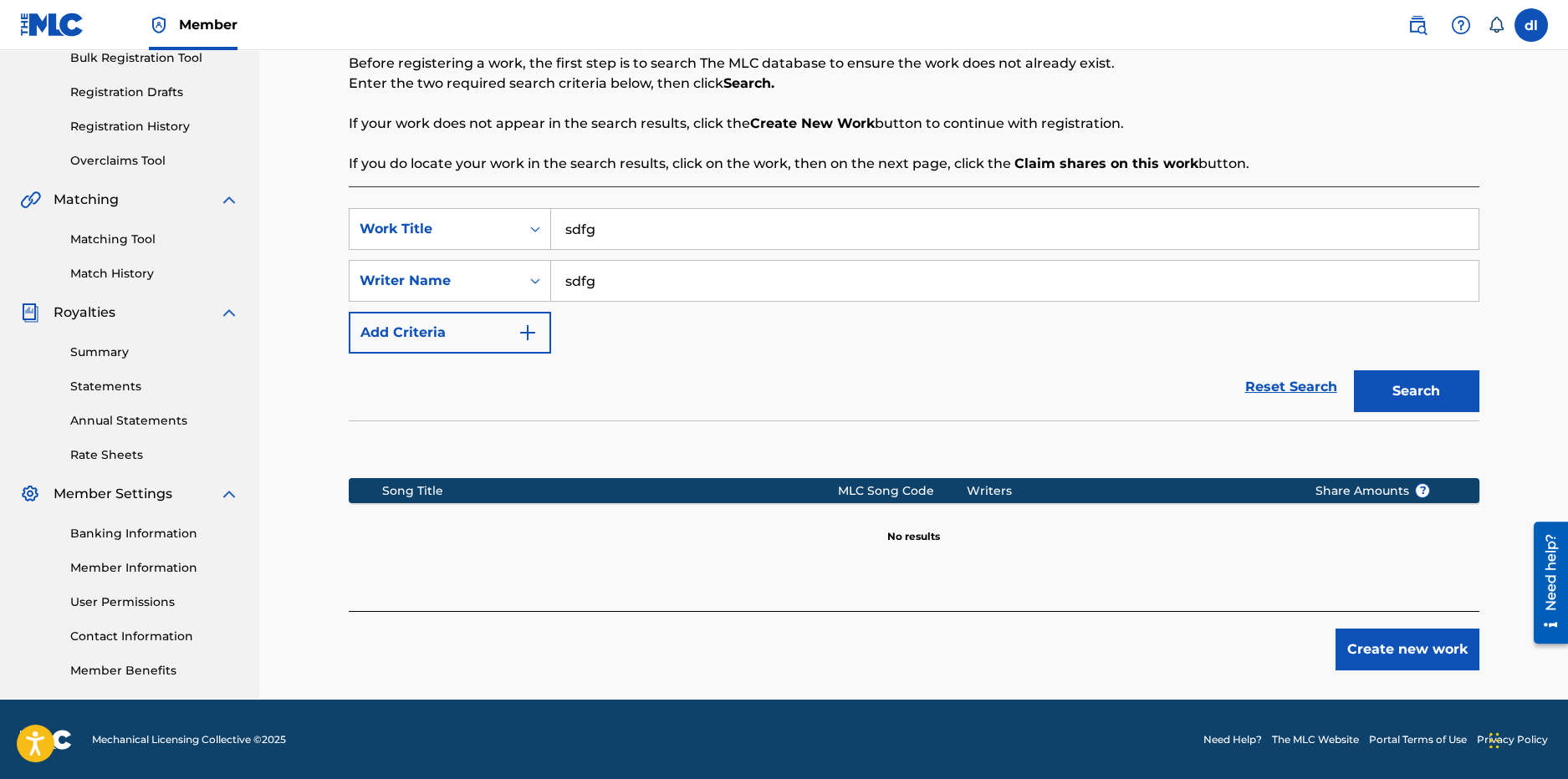
scroll to position [257, 0]
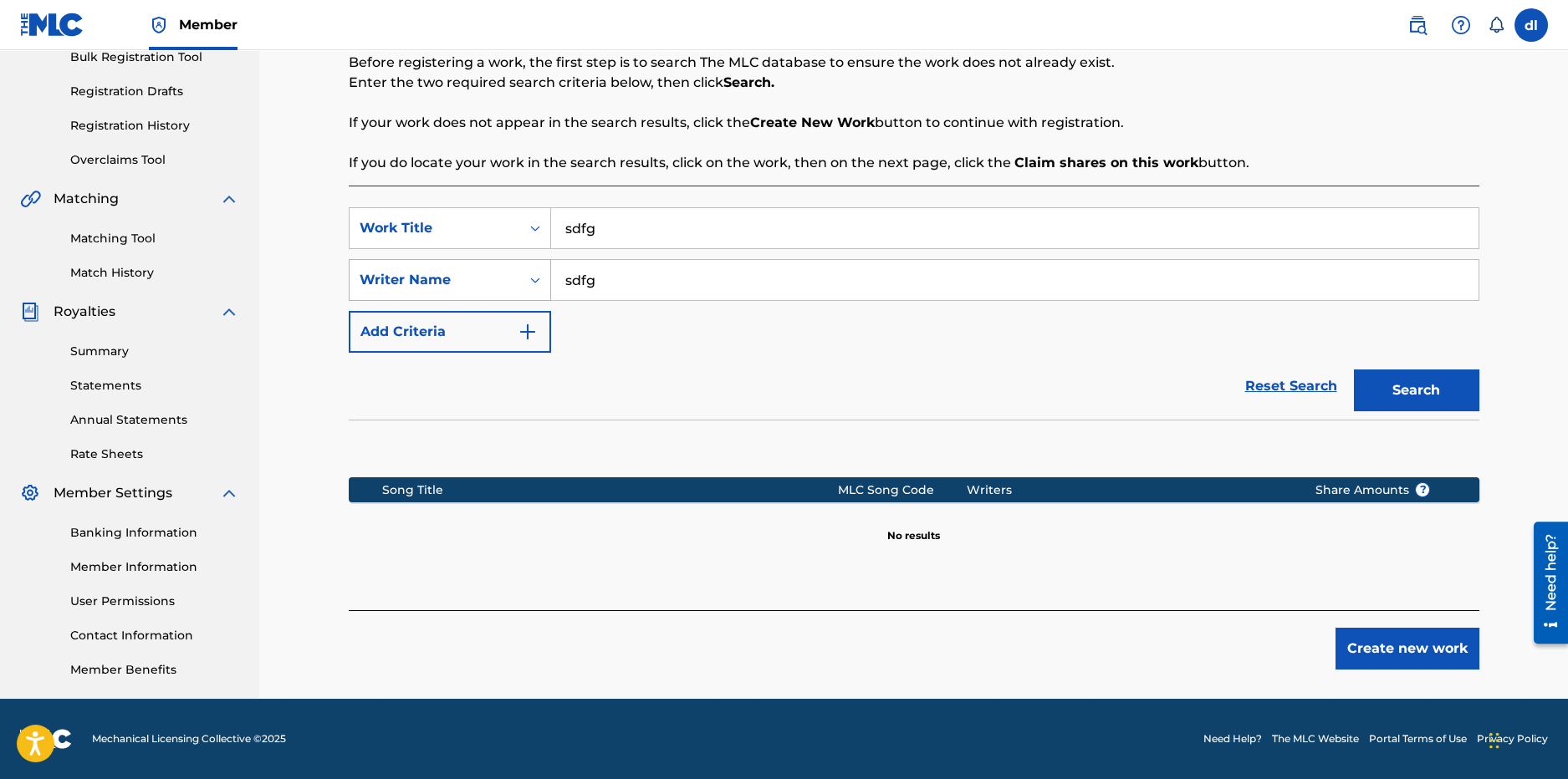
drag, startPoint x: 610, startPoint y: 279, endPoint x: 460, endPoint y: 277, distance: 150.0
click at [460, 277] on div "SearchWithCriteriaa5e2560a-9fa1-48a3-8c01-4d1e96612821 Writer Name sdfg" at bounding box center [914, 279] width 1131 height 41
drag, startPoint x: 644, startPoint y: 222, endPoint x: 507, endPoint y: 220, distance: 137.0
click at [507, 220] on div "SearchWithCriteria68c3a7b7-ffb6-4adf-a5da-878af917198e Work Title" at bounding box center [914, 228] width 1131 height 41
click at [1425, 656] on button "Create new work" at bounding box center [1408, 648] width 144 height 41
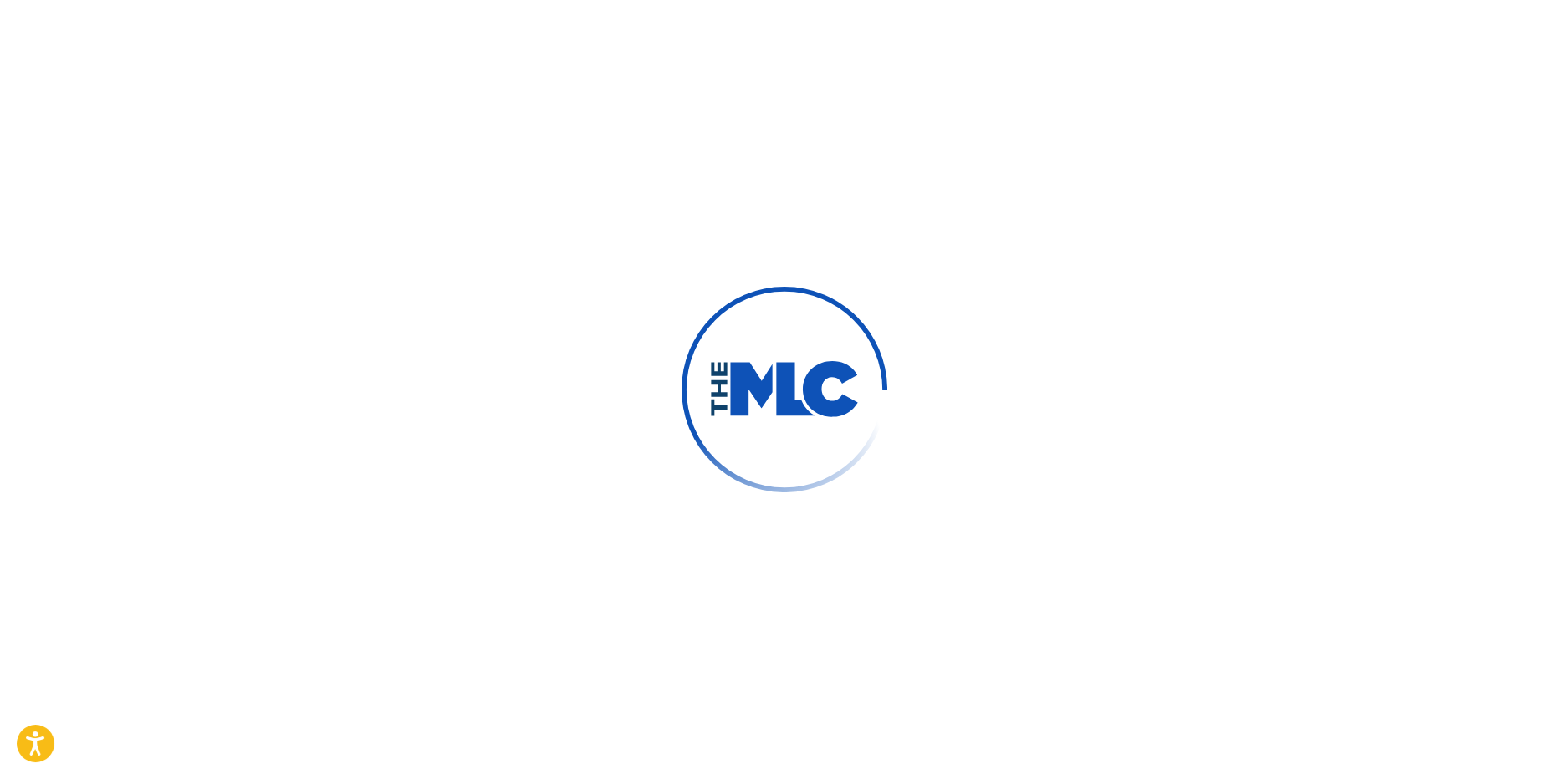
type input "derrion"
type input "lincoln"
type input "[EMAIL_ADDRESS][DOMAIN_NAME]"
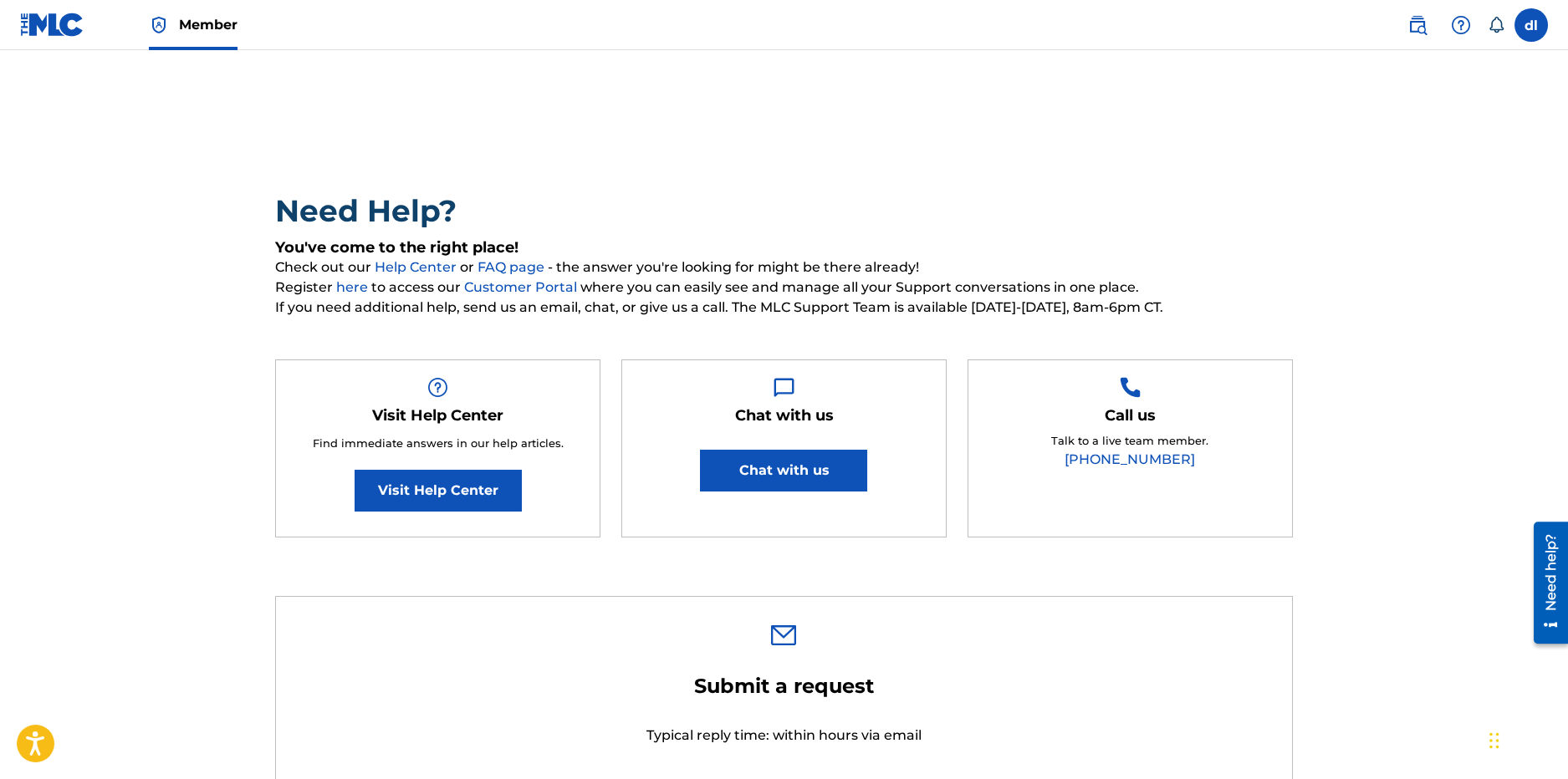
click at [784, 466] on button "Chat with us" at bounding box center [783, 470] width 167 height 41
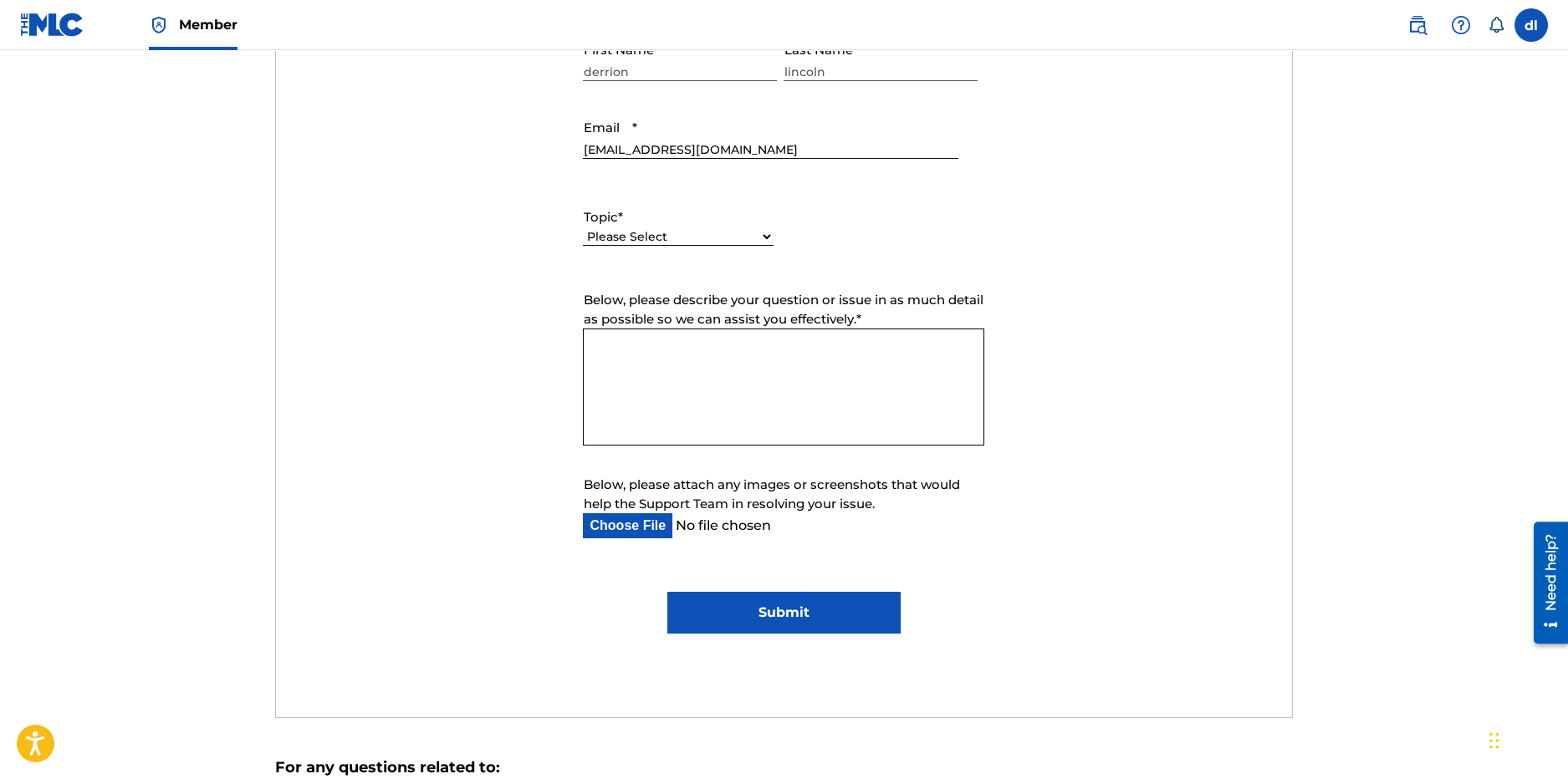
scroll to position [752, 0]
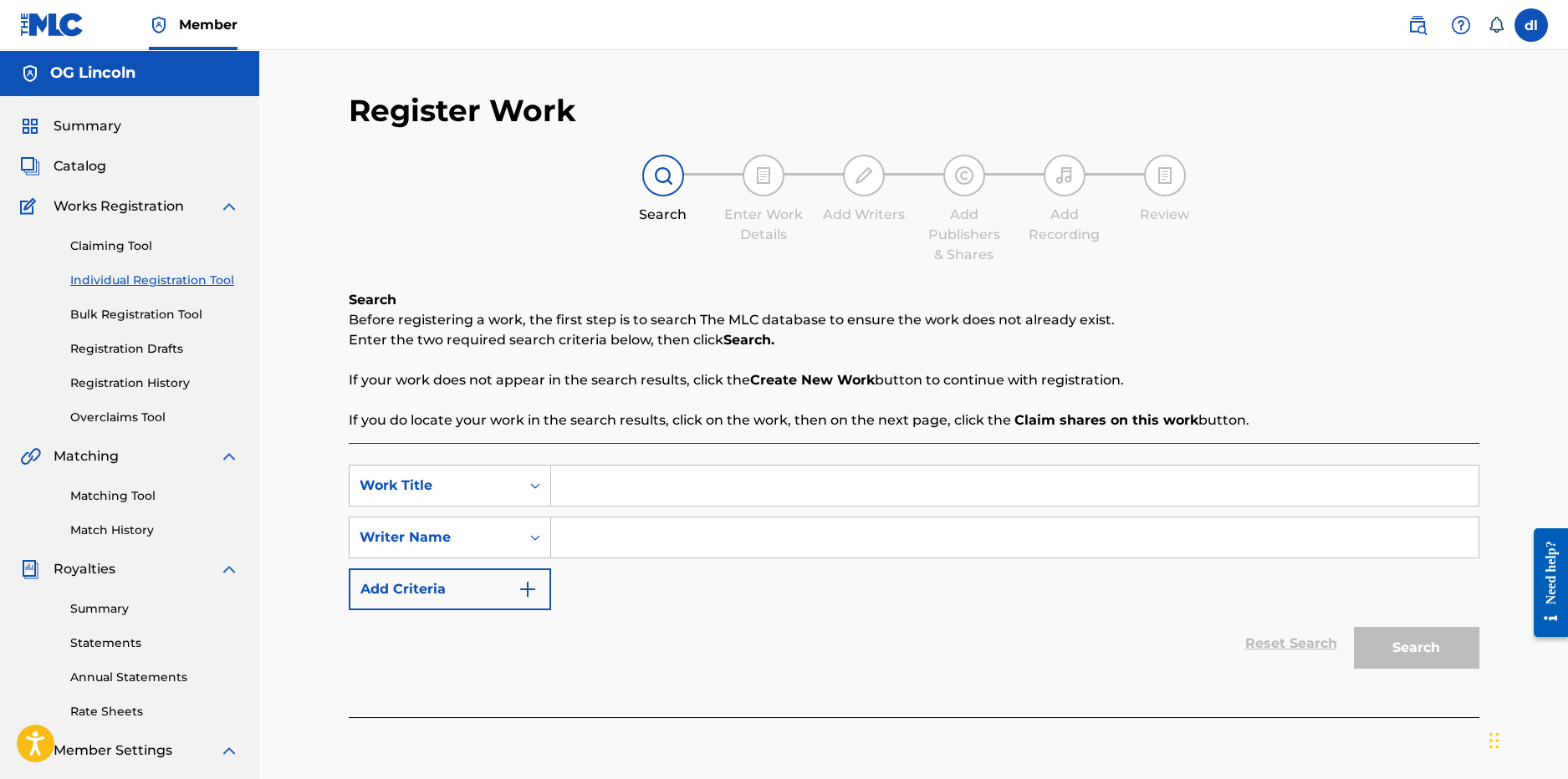
click at [653, 492] on input "Search Form" at bounding box center [1016, 486] width 928 height 41
type input "roach spray eating"
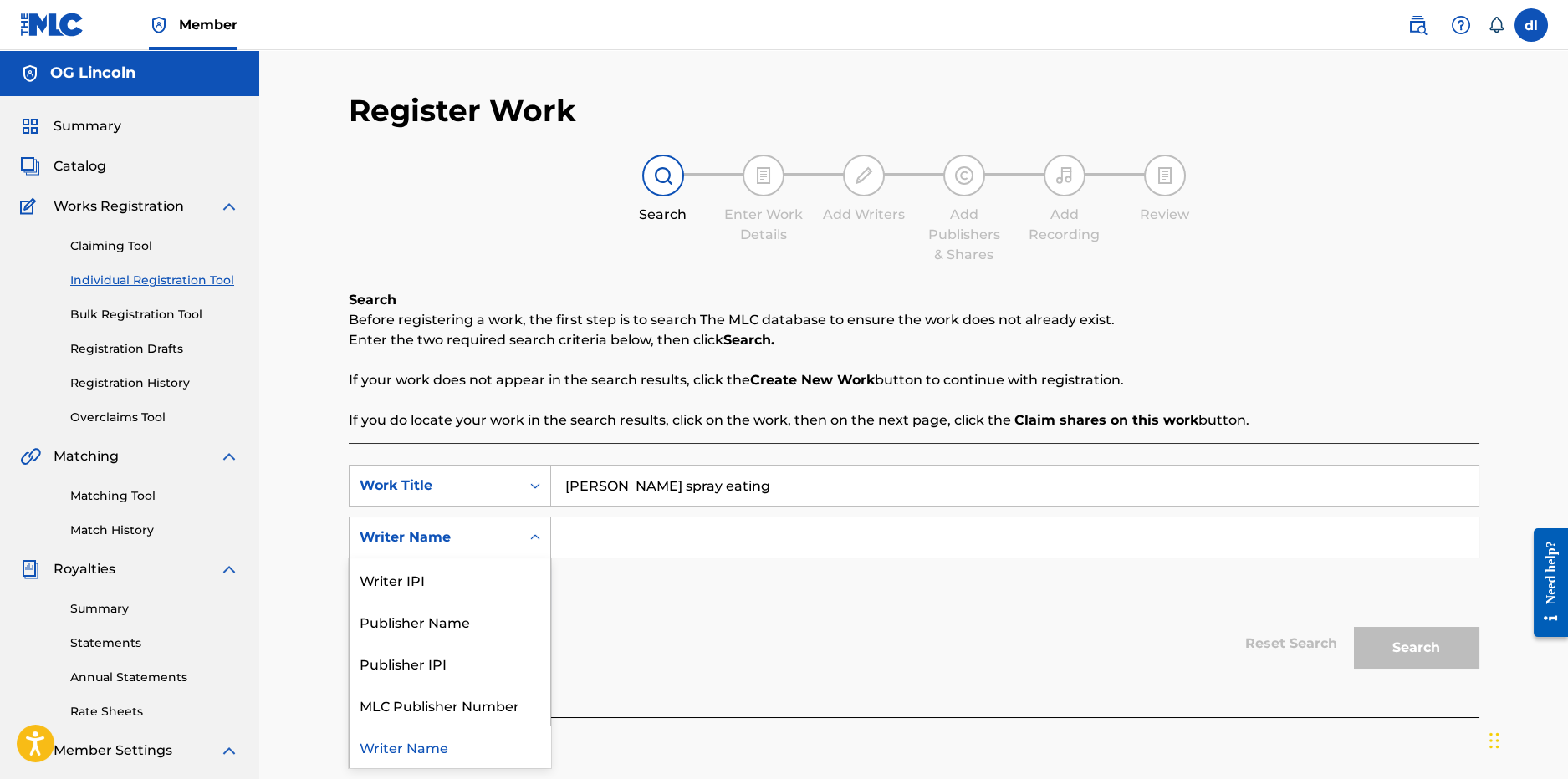
click at [512, 553] on div "Writer Name" at bounding box center [449, 537] width 202 height 41
click at [705, 543] on input "Search Form" at bounding box center [1016, 537] width 928 height 41
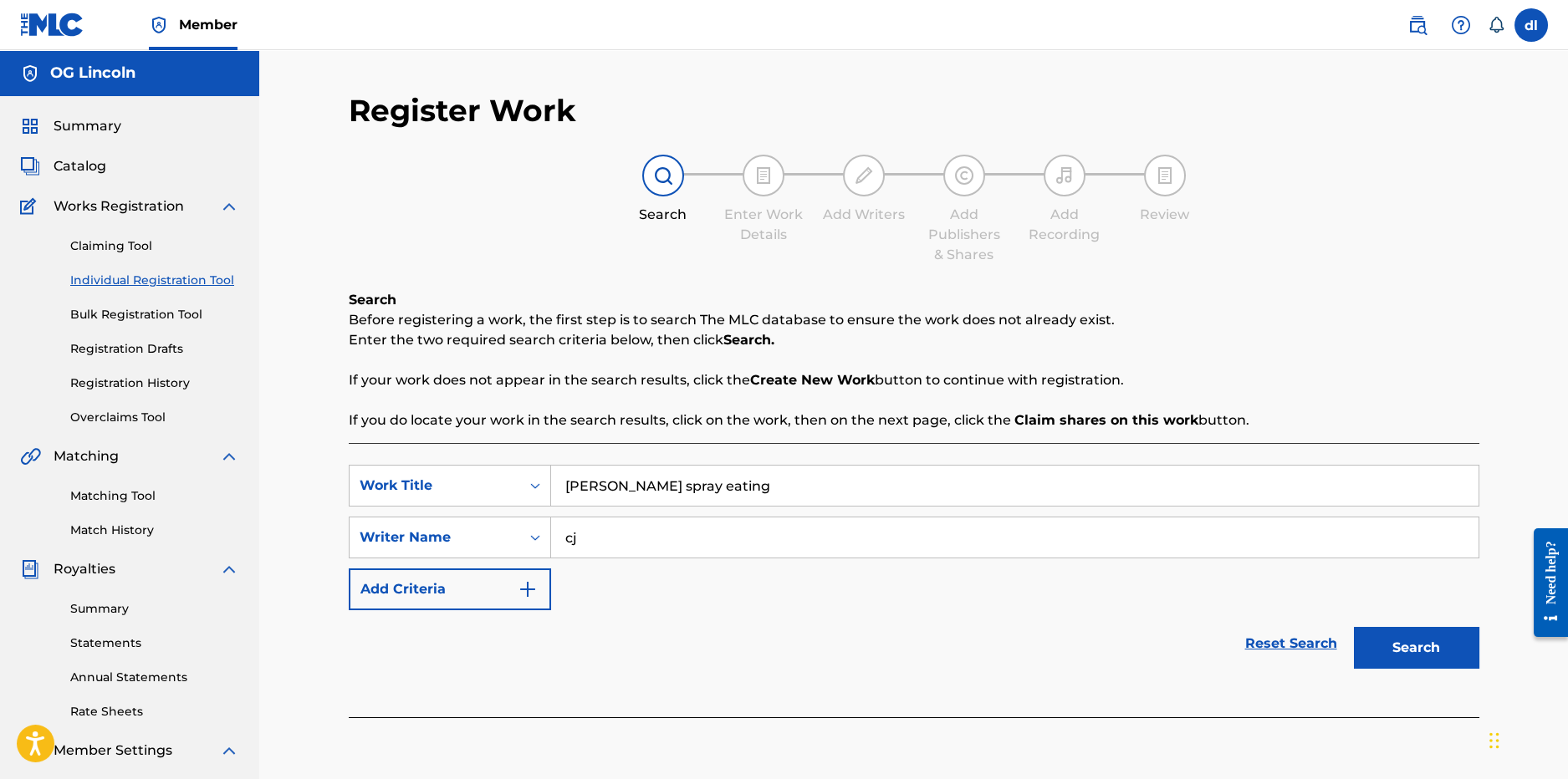
type input "cj"
click at [1354, 627] on button "Search" at bounding box center [1417, 647] width 125 height 41
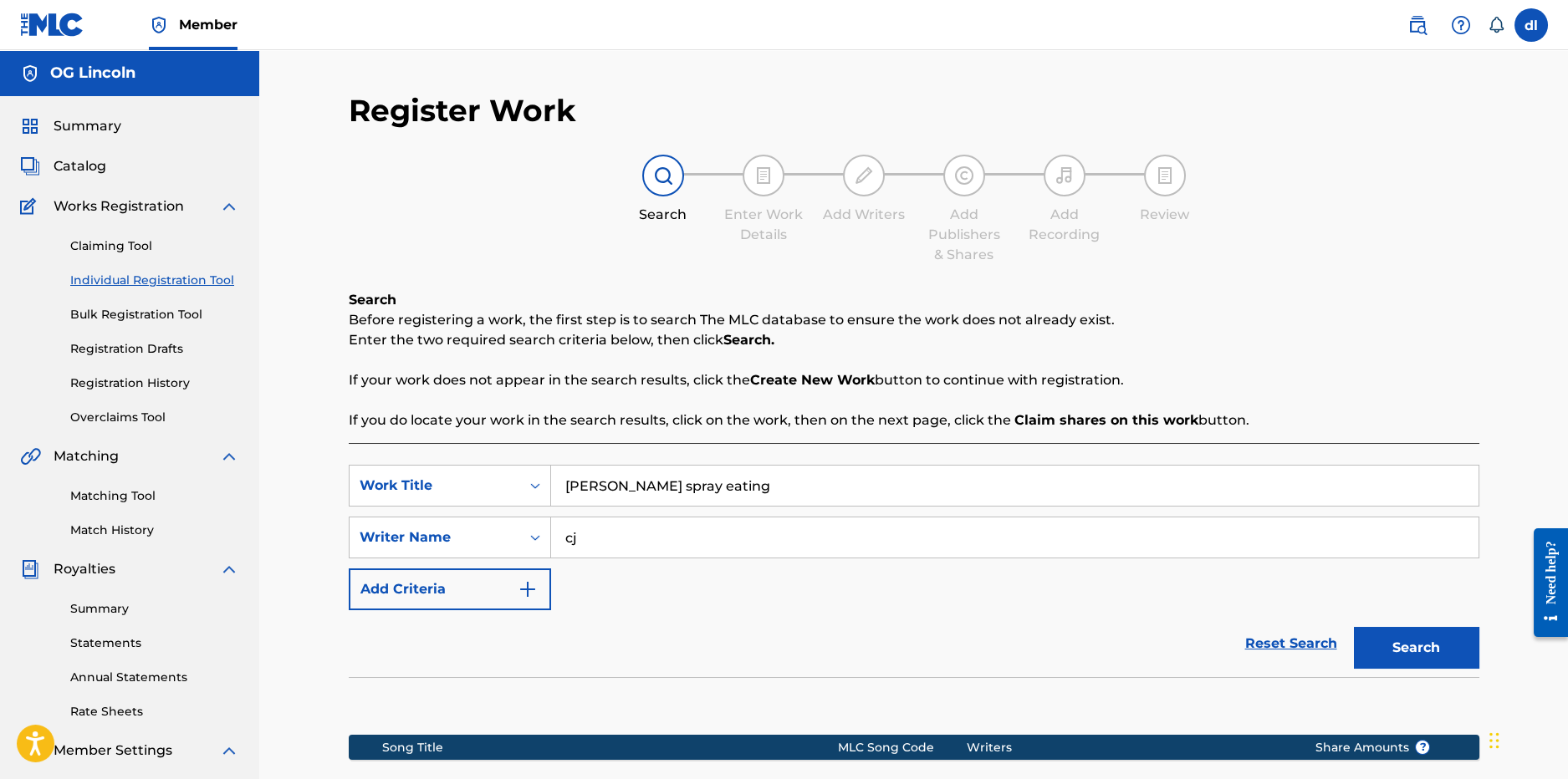
scroll to position [257, 0]
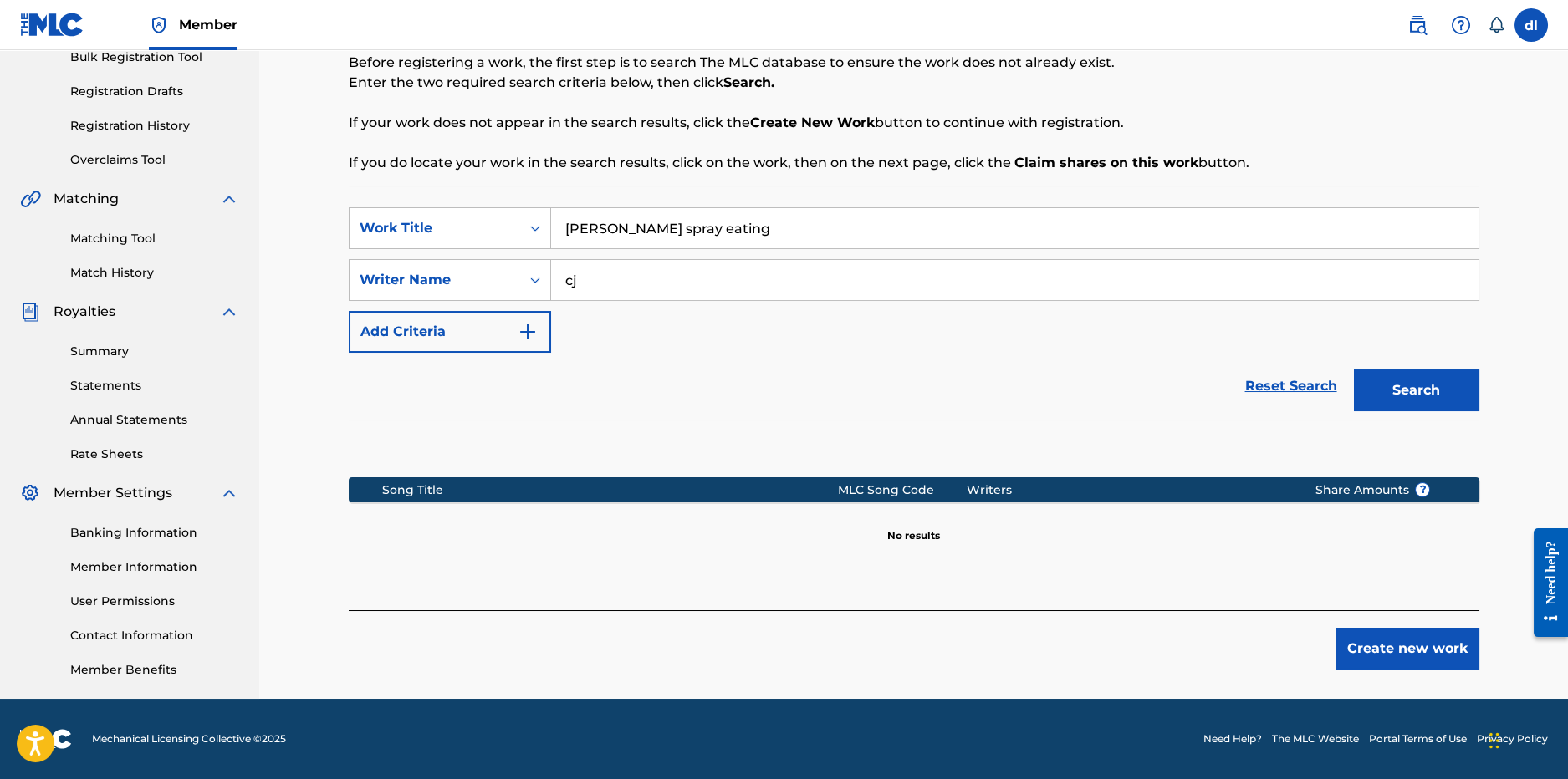
click at [1382, 658] on button "Create new work" at bounding box center [1408, 648] width 144 height 41
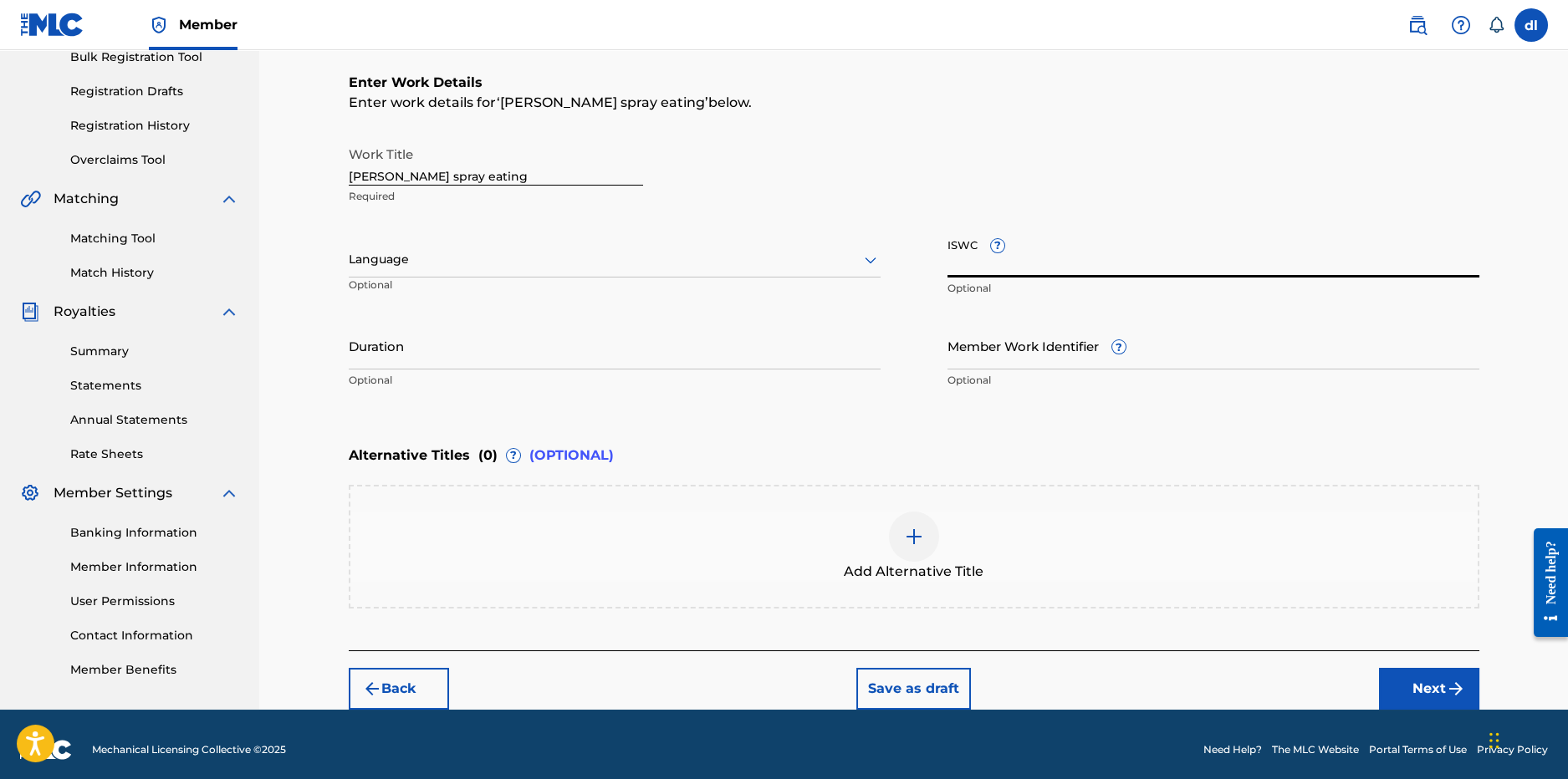
click at [1026, 270] on input "ISWC ?" at bounding box center [1213, 254] width 532 height 48
click at [1399, 689] on button "Next" at bounding box center [1429, 689] width 101 height 41
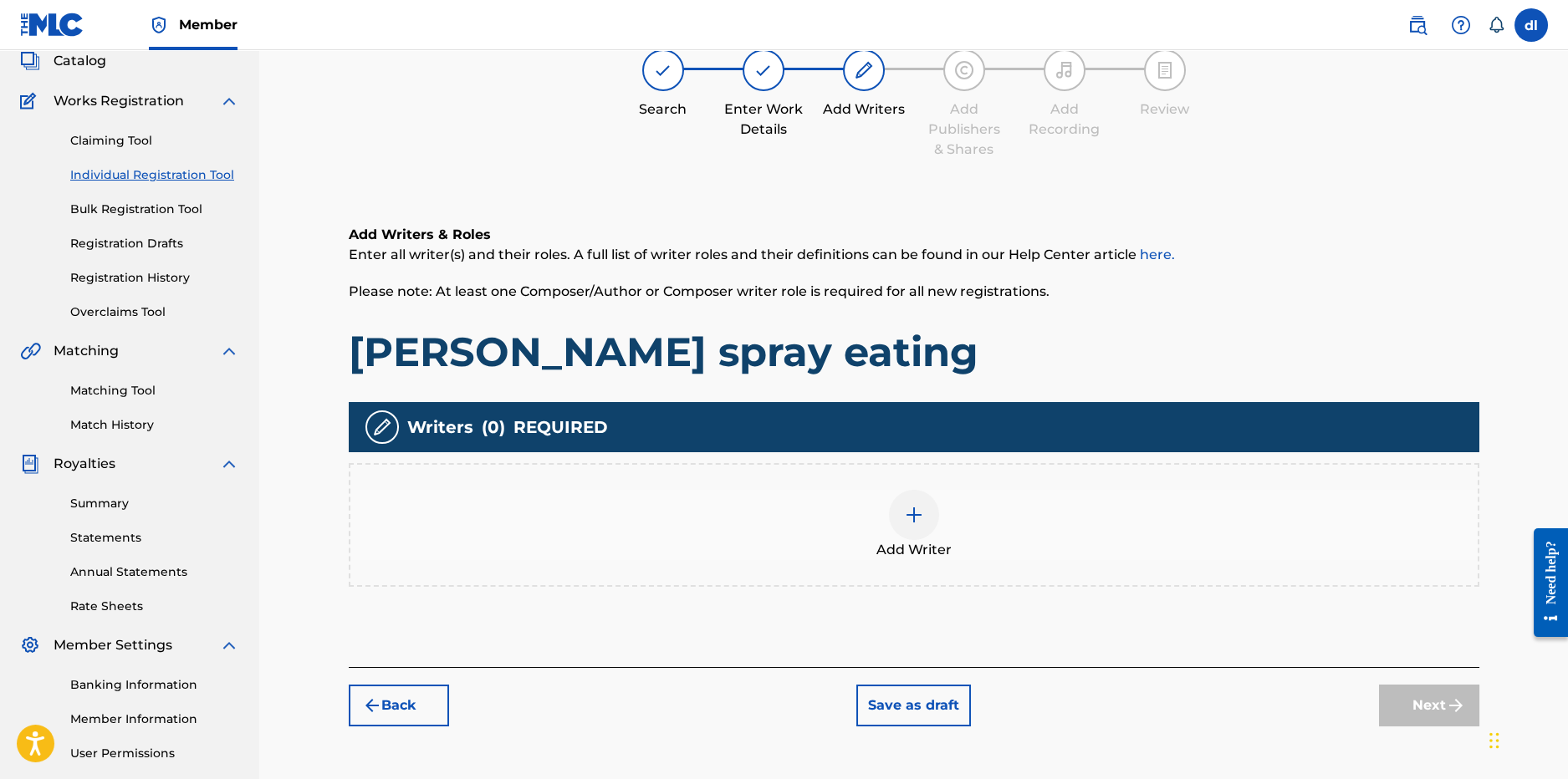
scroll to position [76, 0]
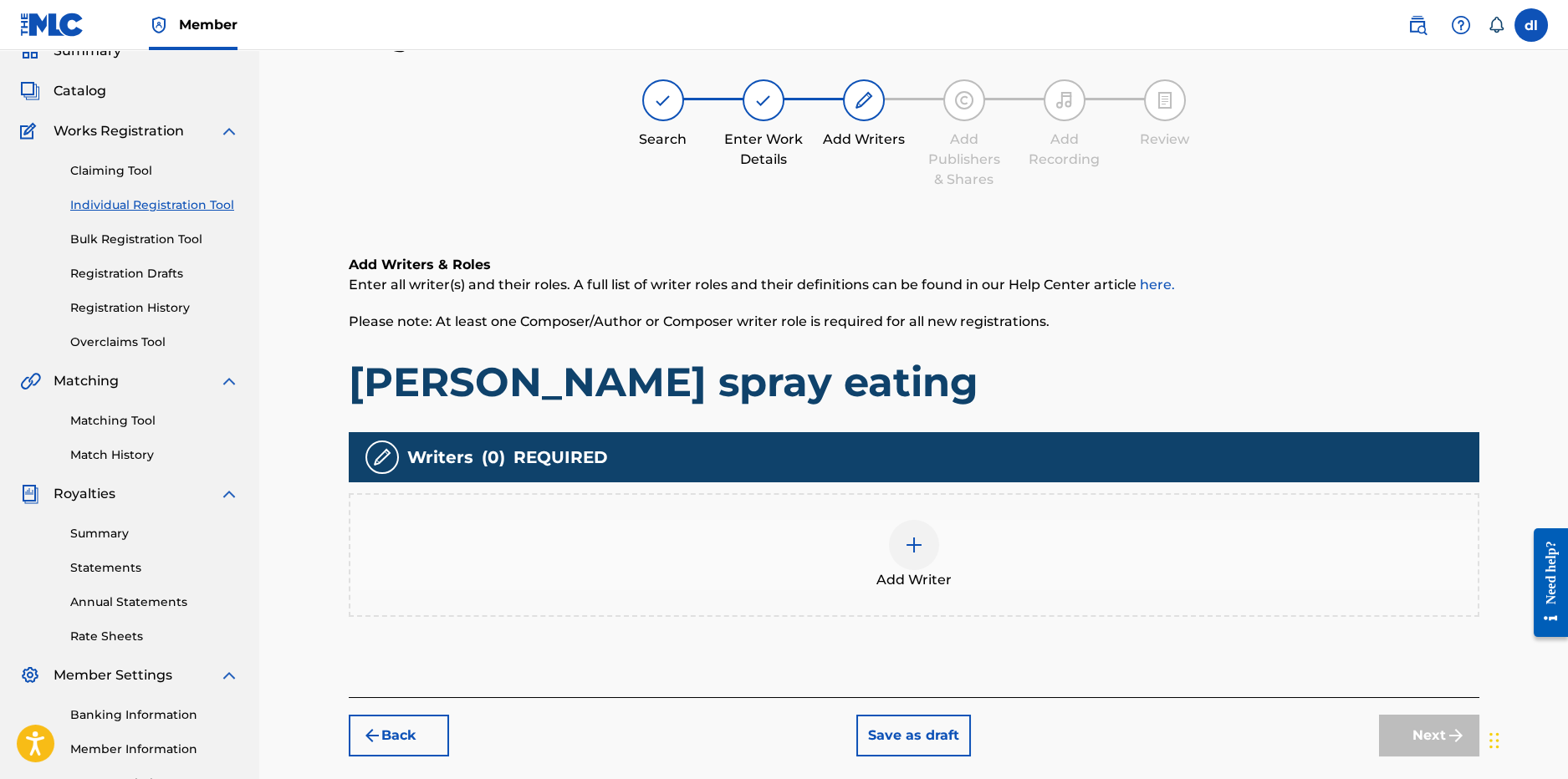
click at [938, 561] on div "Add Writer" at bounding box center [914, 555] width 1127 height 70
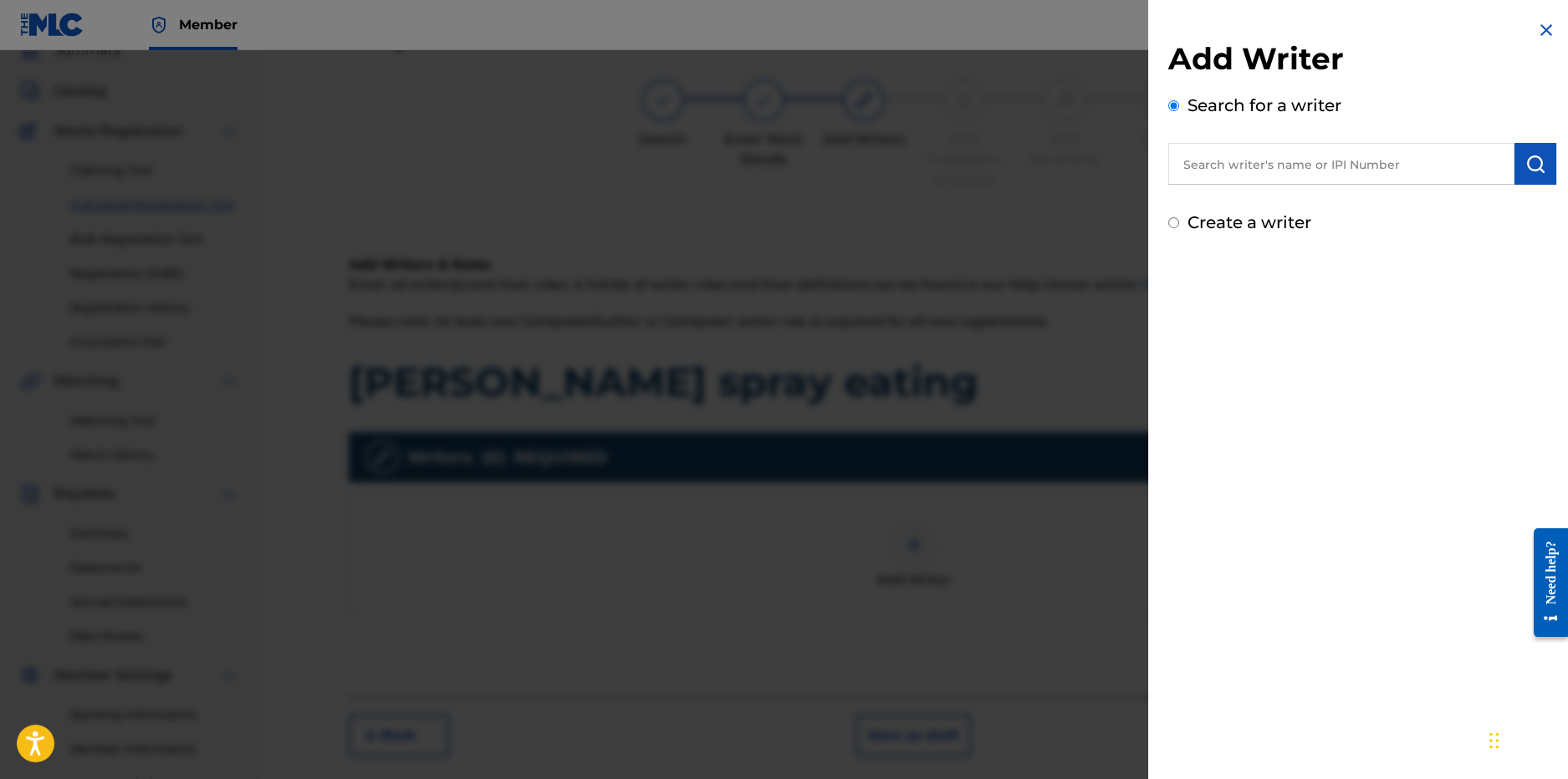
click at [1340, 170] on input "text" at bounding box center [1341, 163] width 346 height 41
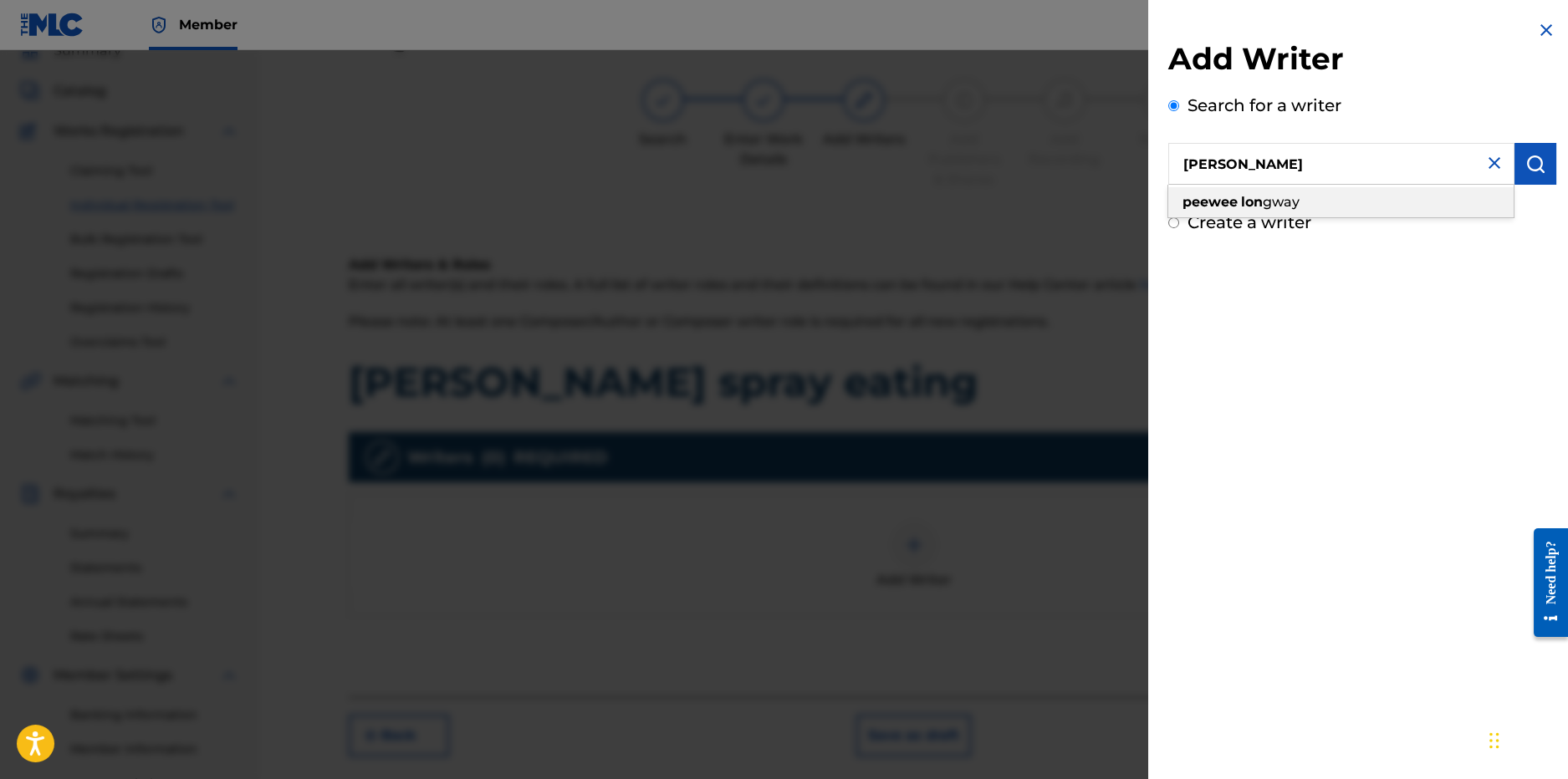
click at [1262, 199] on strong "lon" at bounding box center [1253, 201] width 22 height 16
type input "peewee longway"
click at [1531, 158] on img "submit" at bounding box center [1536, 164] width 20 height 20
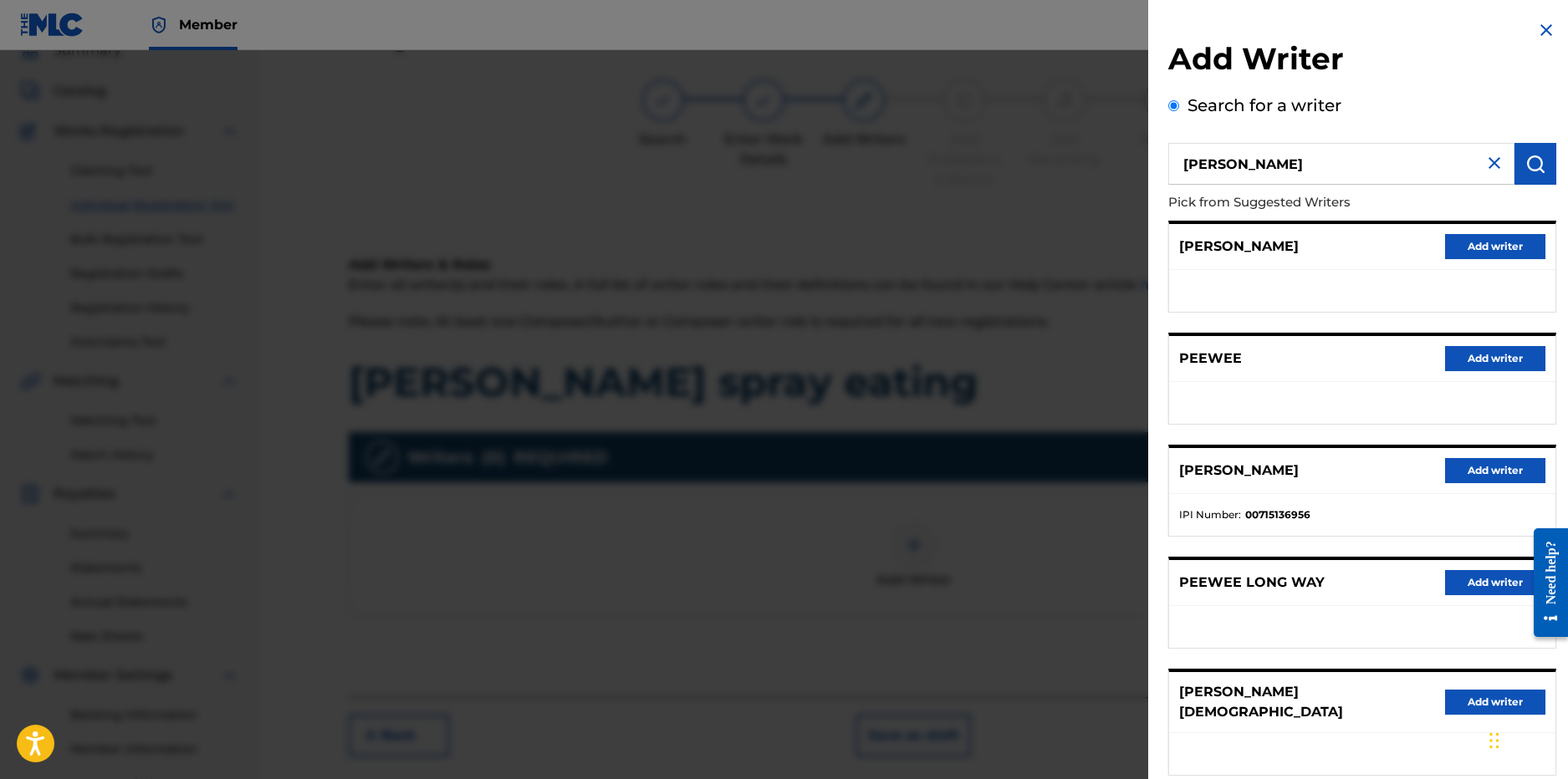
click at [1477, 471] on button "Add writer" at bounding box center [1495, 470] width 101 height 25
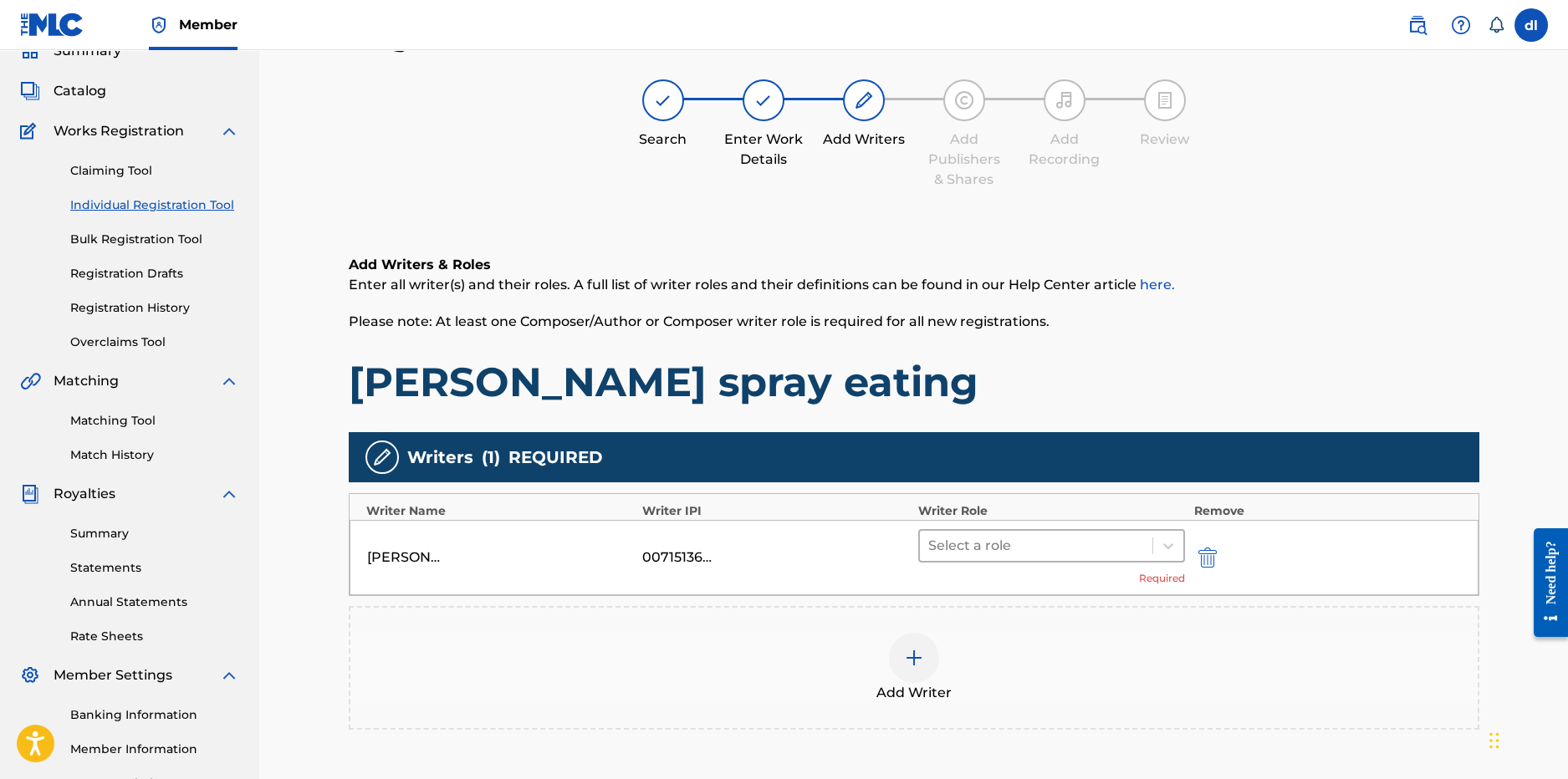
click at [953, 549] on div at bounding box center [1037, 545] width 217 height 23
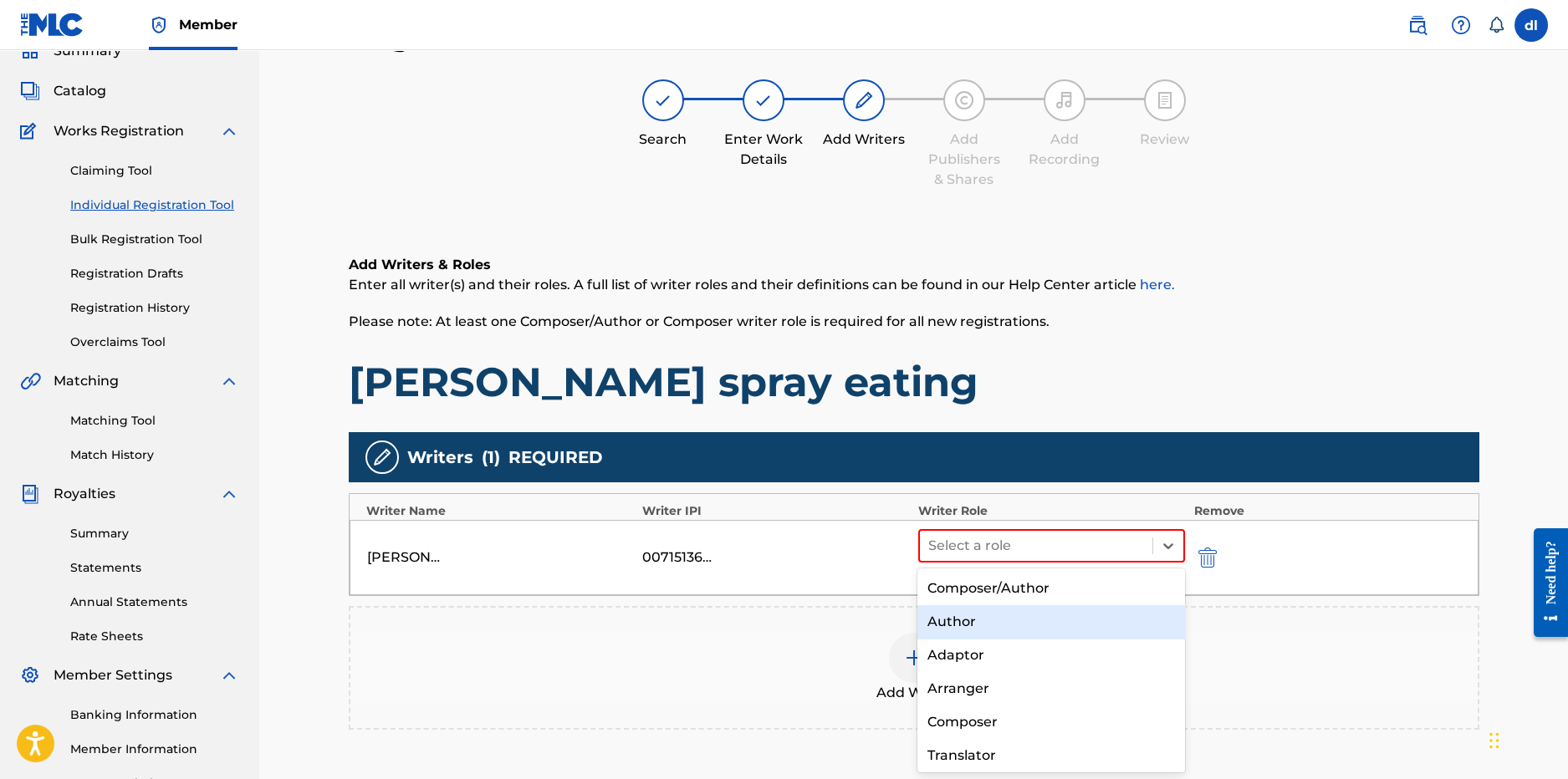
click at [963, 629] on div "Author" at bounding box center [1051, 622] width 267 height 33
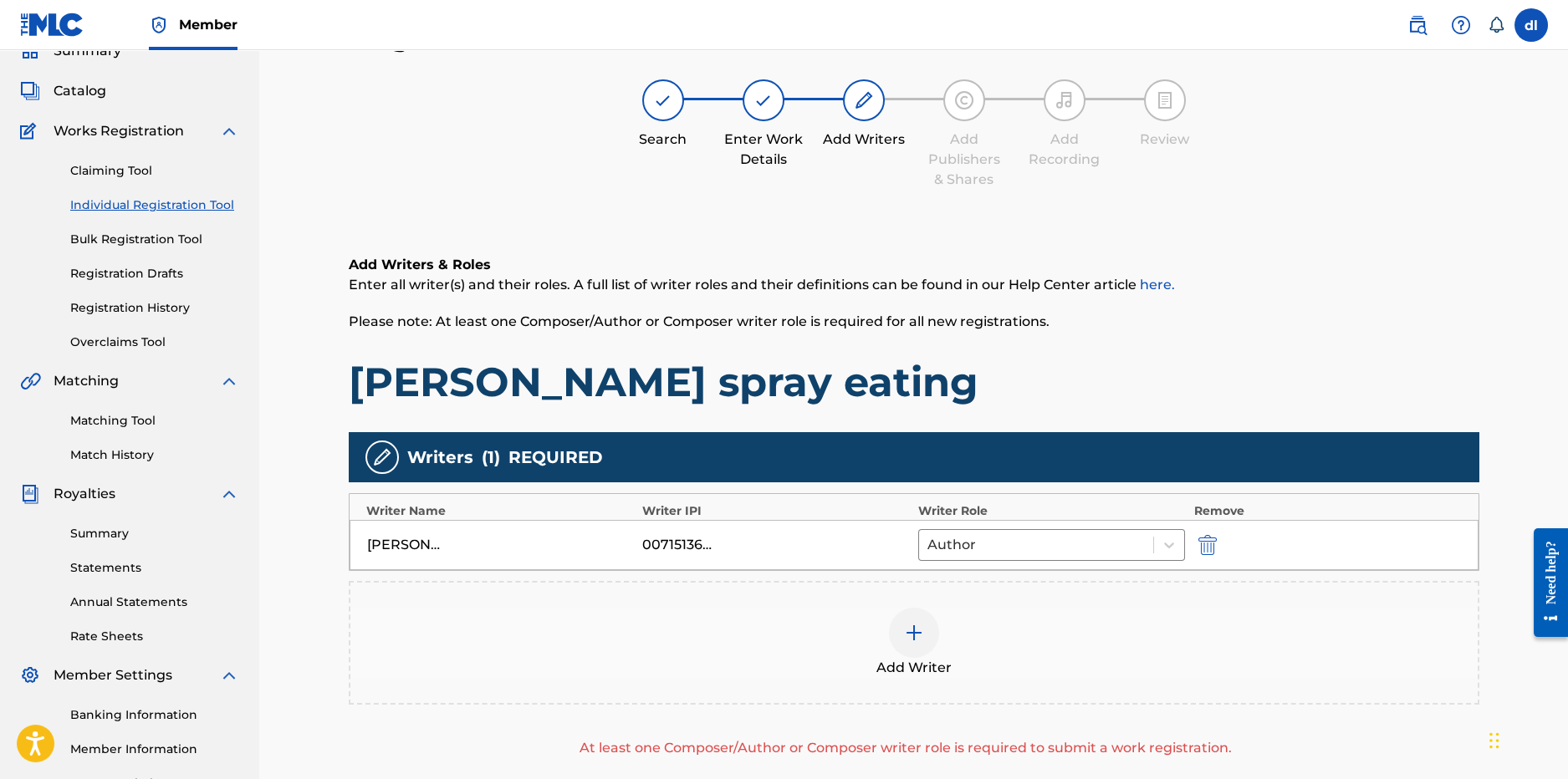
click at [905, 646] on div at bounding box center [914, 632] width 50 height 50
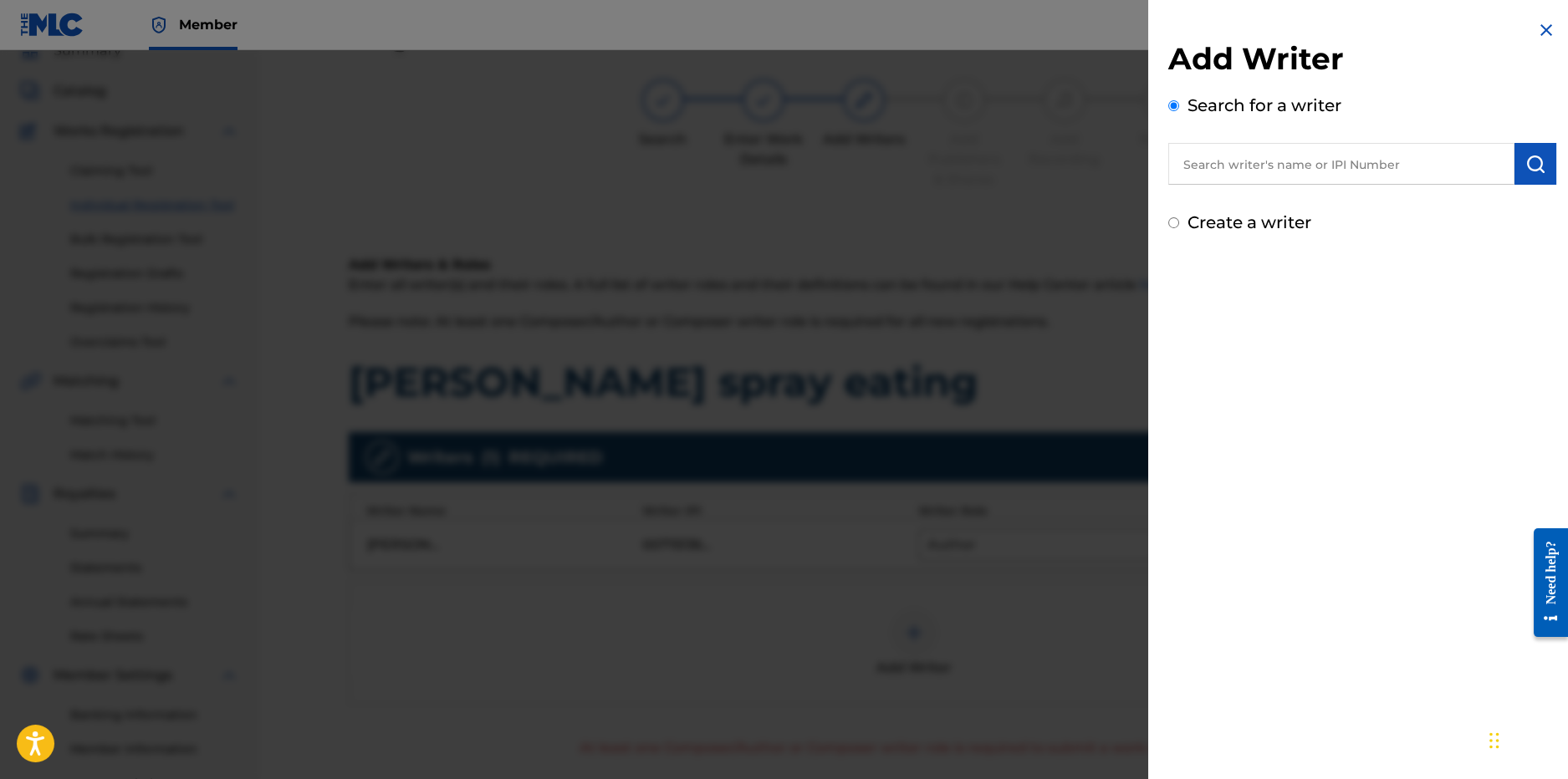
click at [1332, 157] on input "text" at bounding box center [1341, 163] width 346 height 41
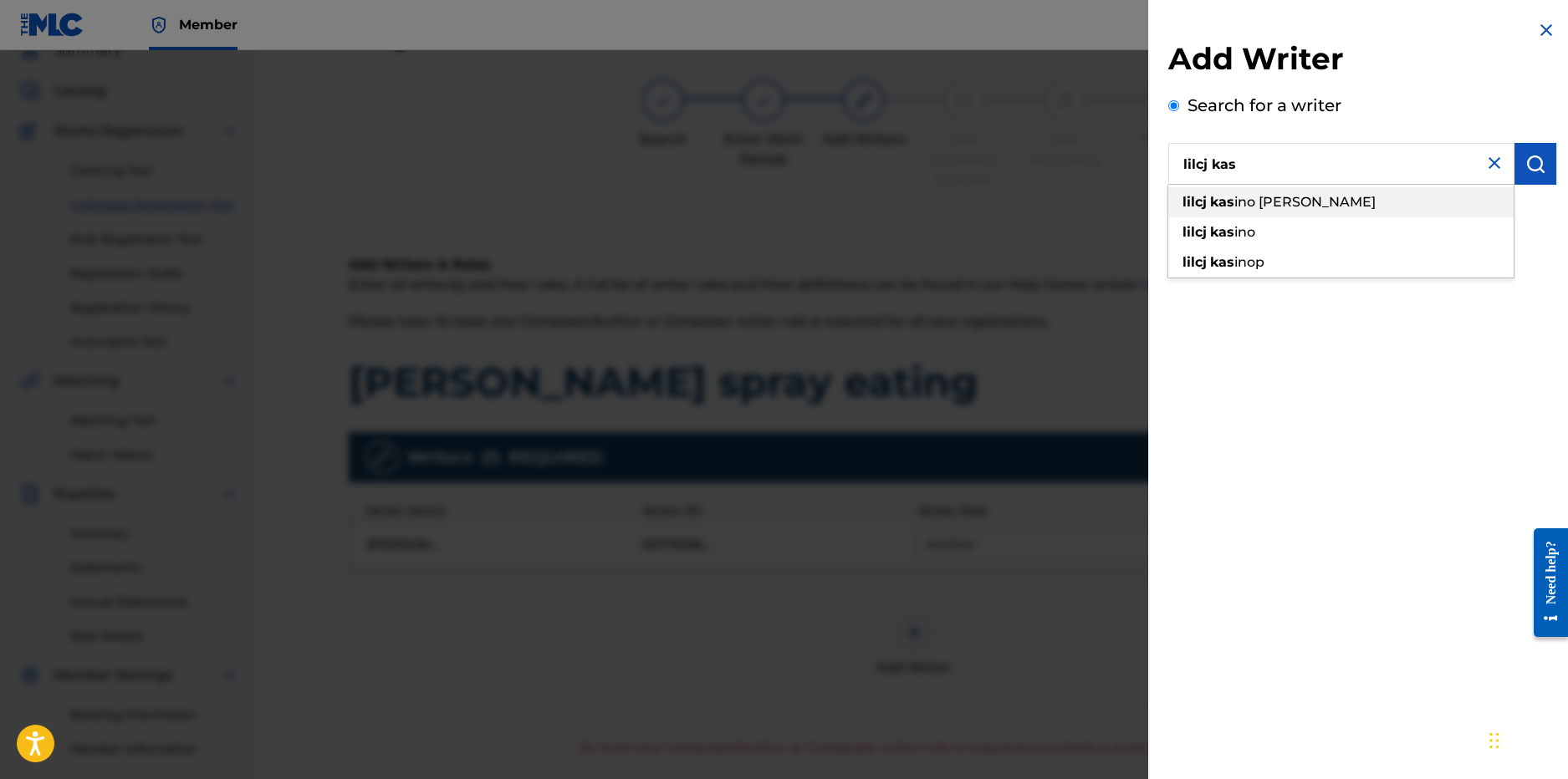
click at [1280, 207] on span "ino lilcj kasino" at bounding box center [1304, 201] width 141 height 16
type input "lilcj kasino lilcj kasino"
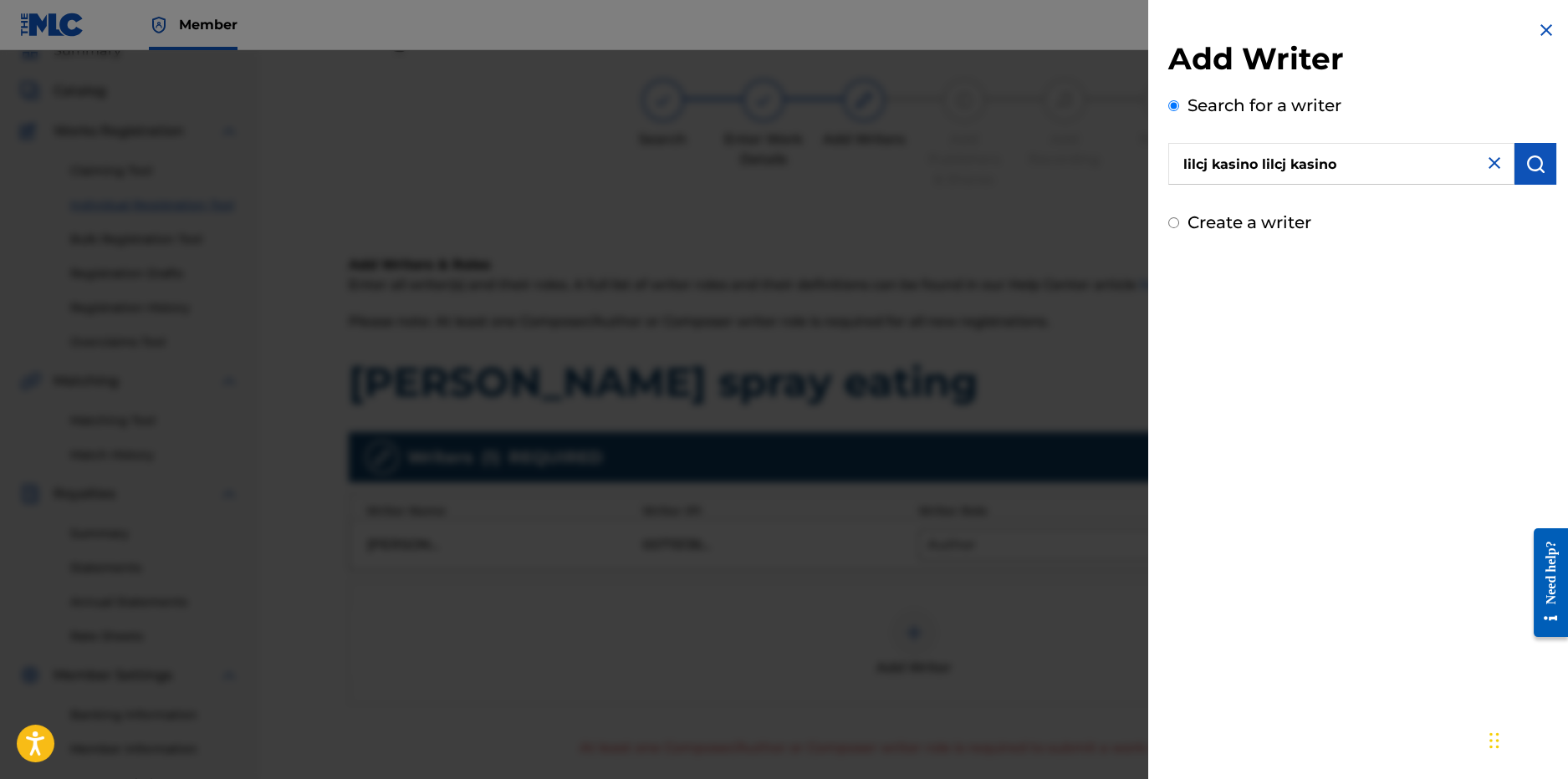
click at [1516, 164] on button "submit" at bounding box center [1535, 163] width 42 height 41
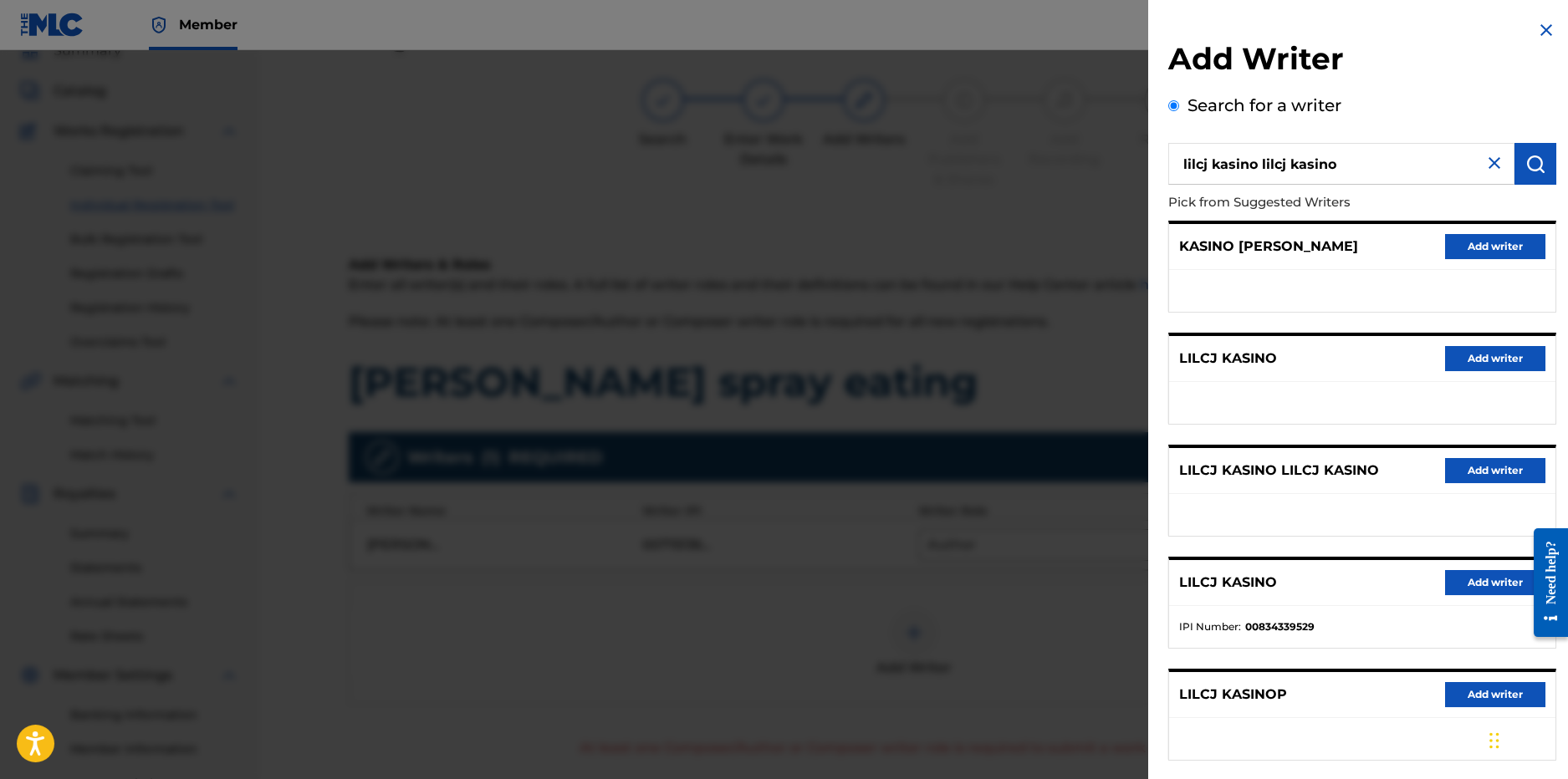
drag, startPoint x: 1472, startPoint y: 607, endPoint x: 1477, endPoint y: 598, distance: 10.3
click at [1475, 606] on ul "IPI Number : 00834339529" at bounding box center [1362, 626] width 386 height 41
click at [1482, 582] on button "Add writer" at bounding box center [1495, 582] width 101 height 25
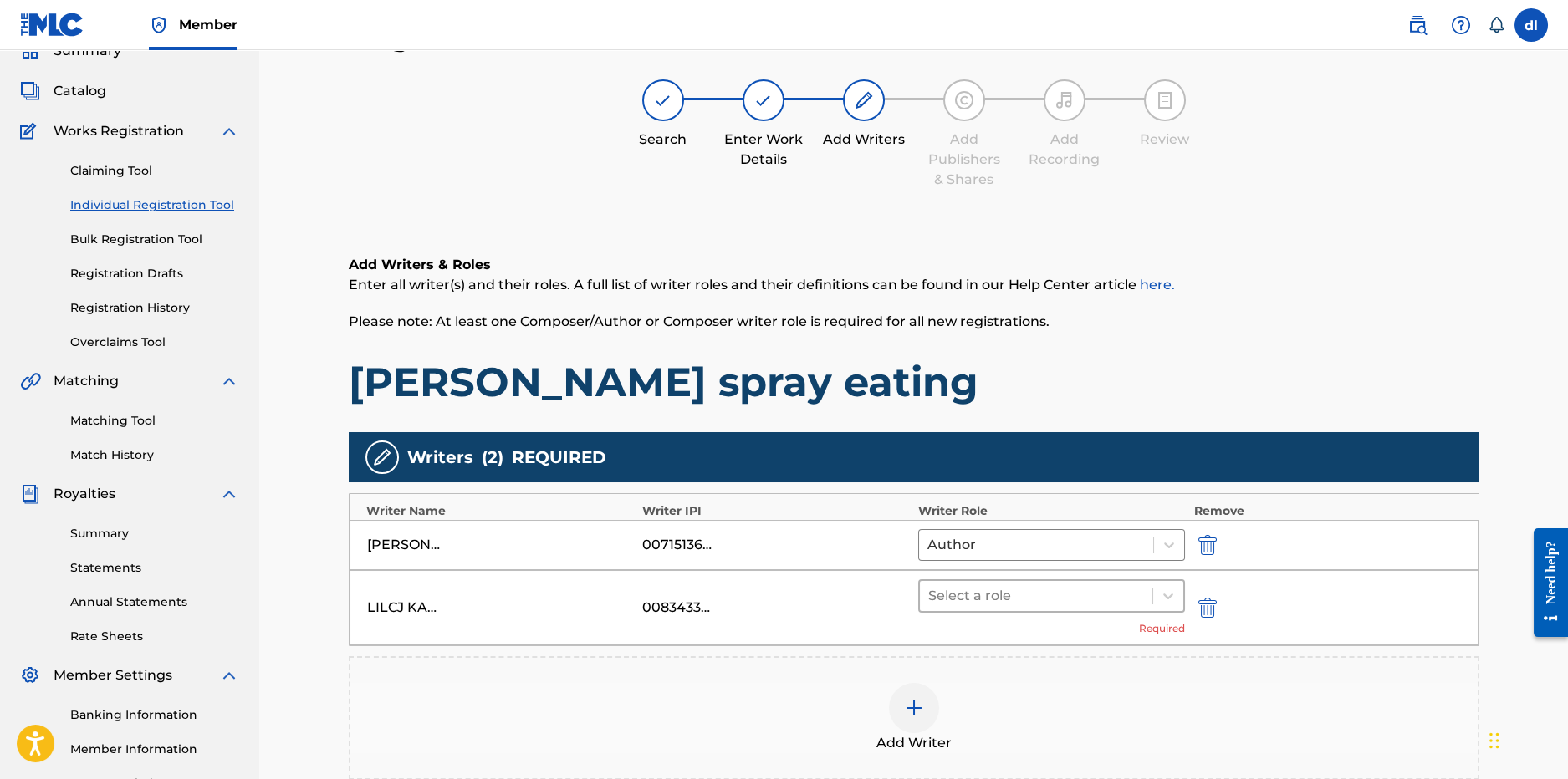
click at [993, 592] on div at bounding box center [1037, 596] width 217 height 23
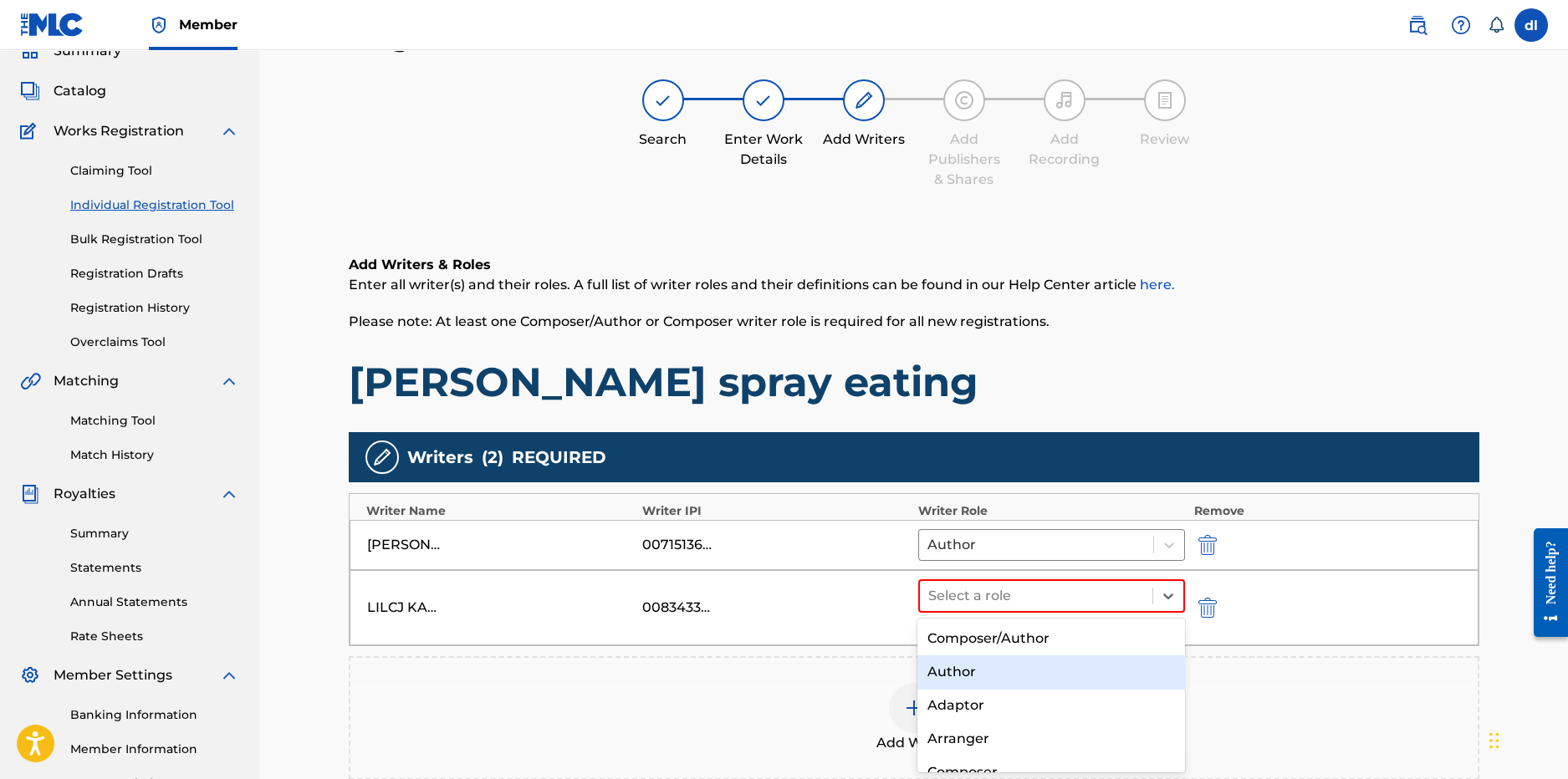
click at [997, 676] on div "Author" at bounding box center [1051, 672] width 267 height 33
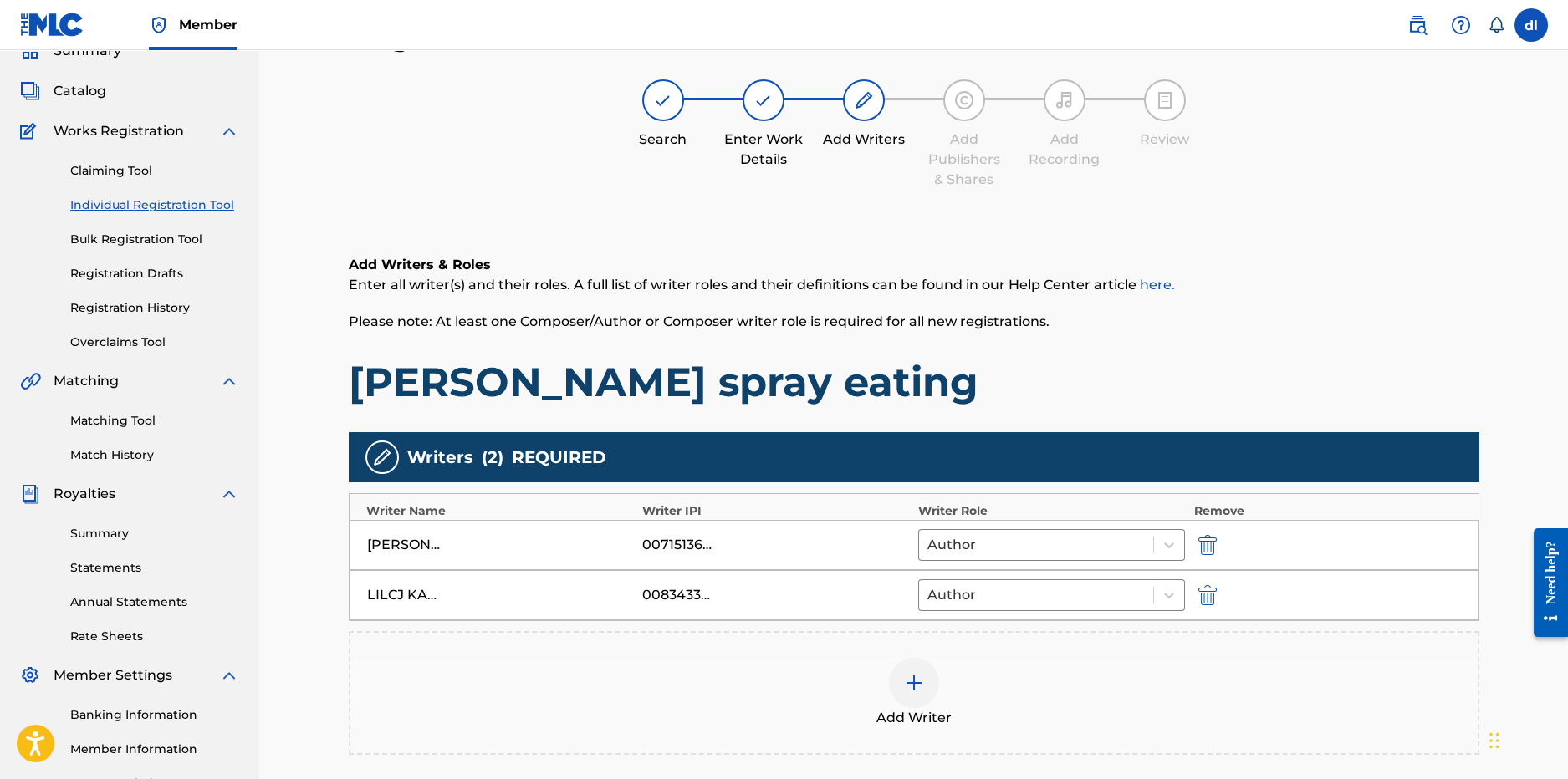
click at [897, 710] on span "Add Writer" at bounding box center [914, 718] width 76 height 20
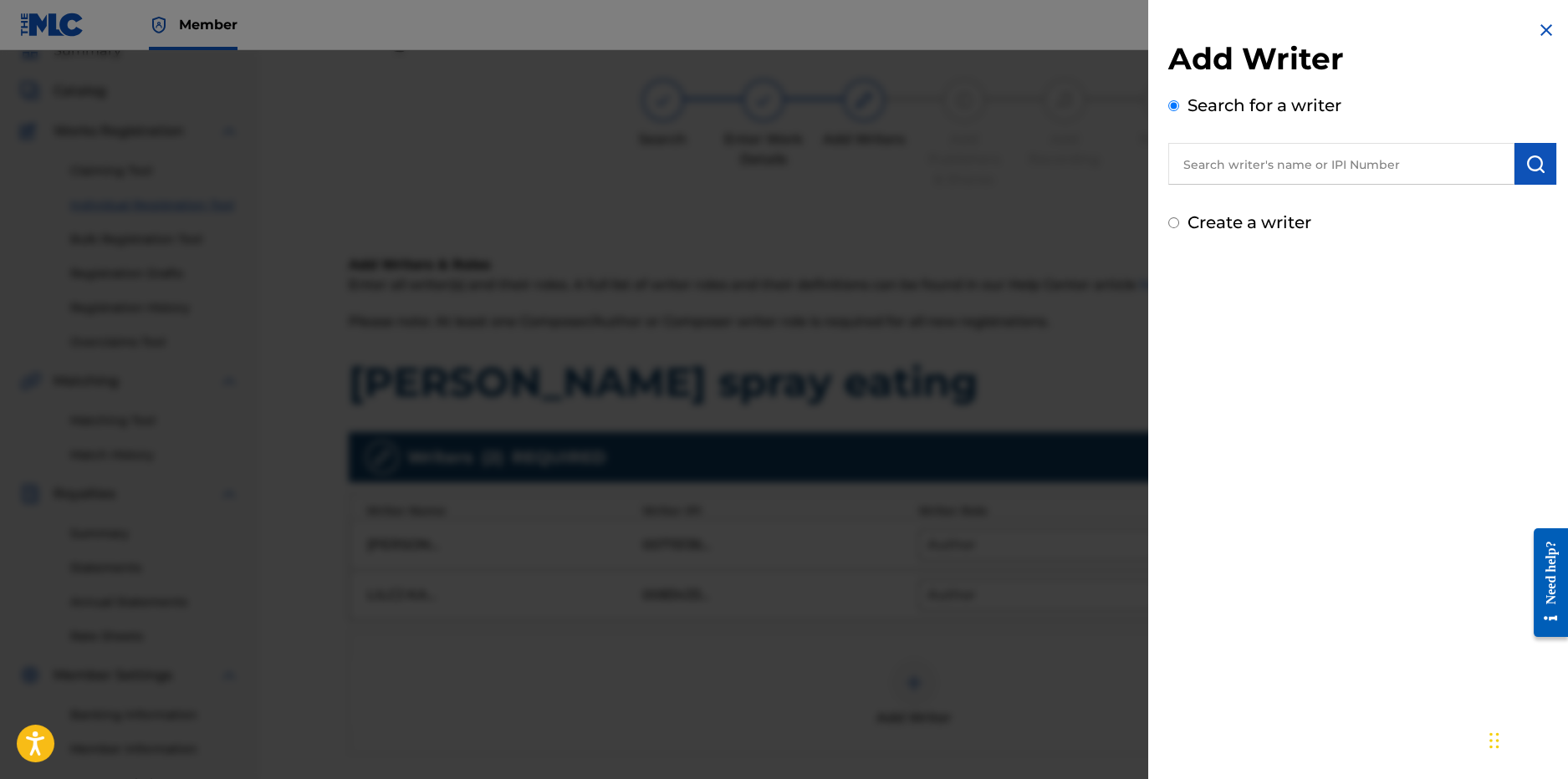
click at [1346, 199] on div "Add Writer Search for a writer Create a writer" at bounding box center [1362, 137] width 388 height 195
click at [1339, 162] on input "text" at bounding box center [1341, 163] width 346 height 41
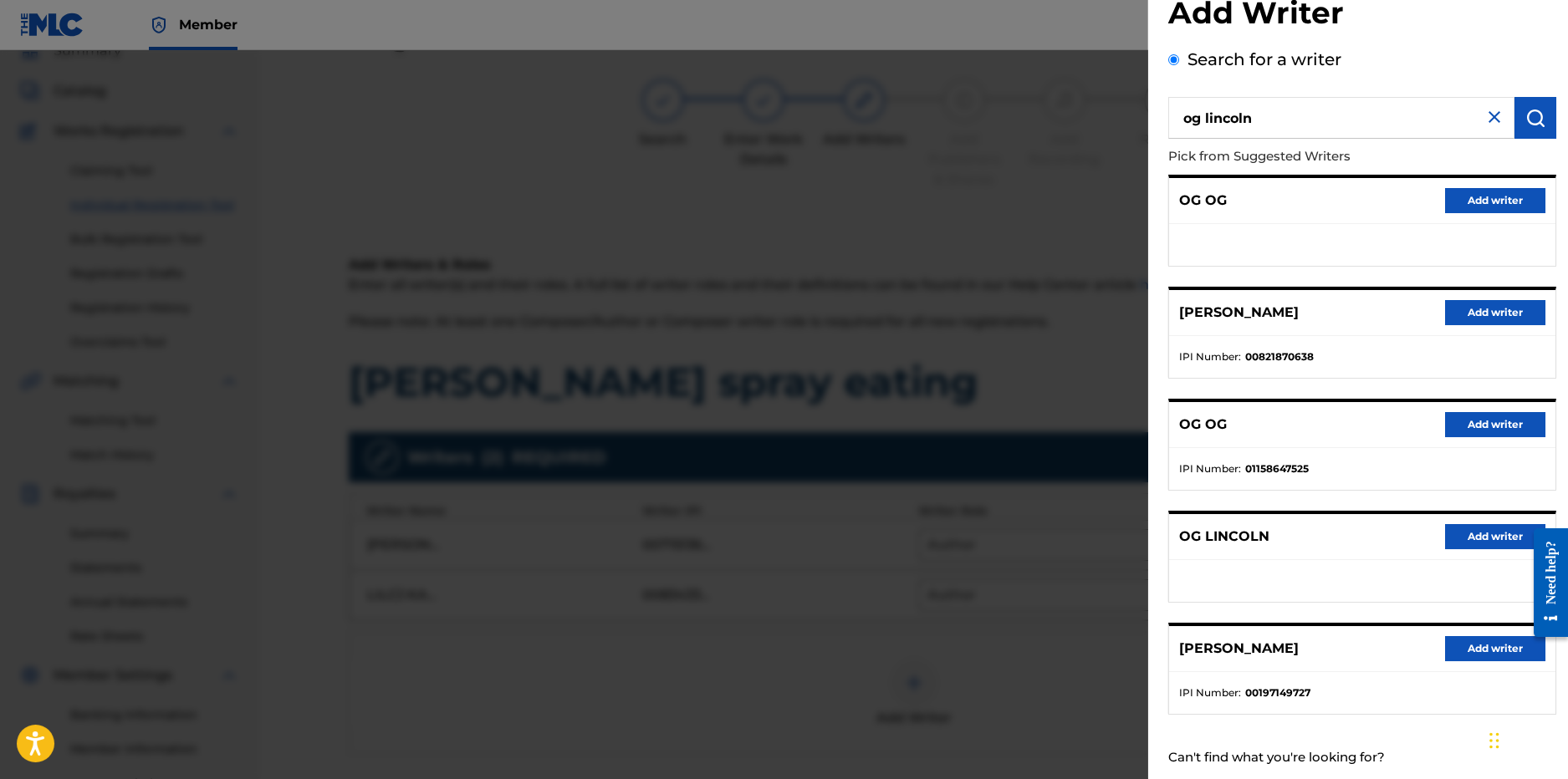
scroll to position [86, 0]
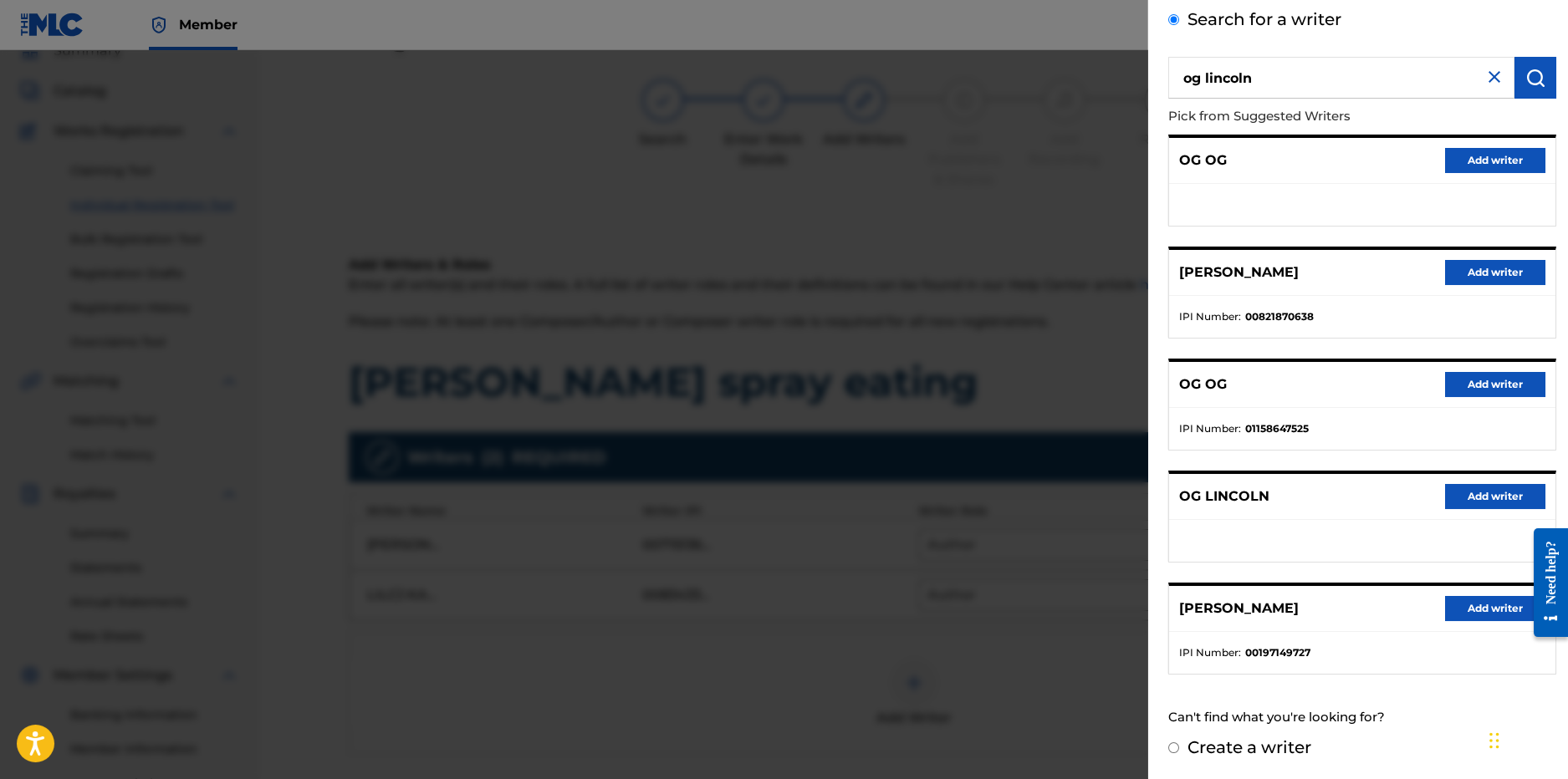
drag, startPoint x: 1193, startPoint y: 78, endPoint x: 1168, endPoint y: 80, distance: 25.1
click at [1162, 77] on div "Add Writer Search for a writer og lincoln Pick from Suggested Writers OG OG Add…" at bounding box center [1362, 347] width 428 height 866
click at [1315, 130] on div "derrion demarkus lincoln" at bounding box center [1341, 115] width 347 height 33
click at [1319, 119] on strong "lincoln" at bounding box center [1327, 115] width 47 height 16
type input "derrion demarkus lincoln"
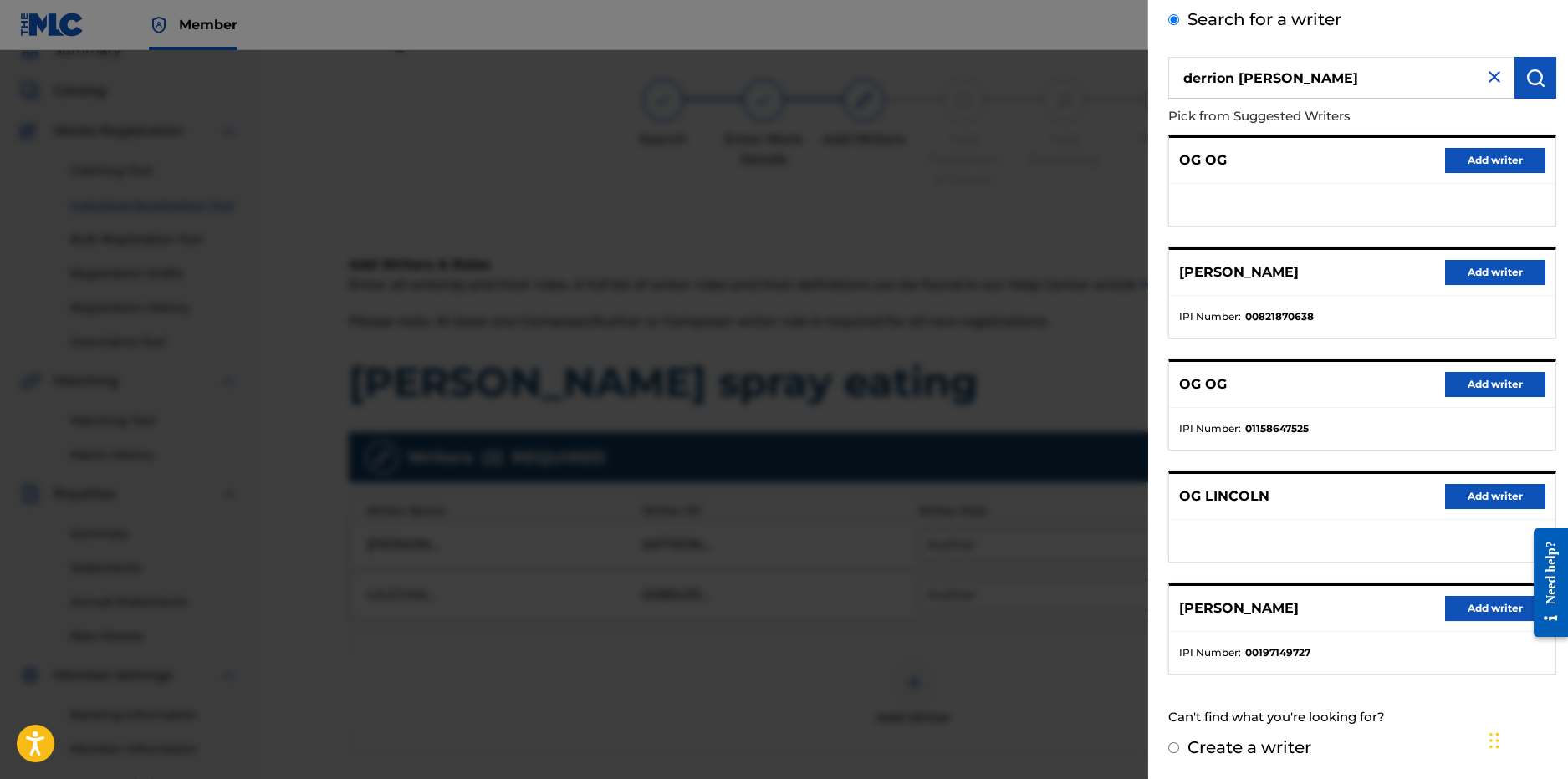
click at [1538, 77] on img "submit" at bounding box center [1536, 77] width 20 height 20
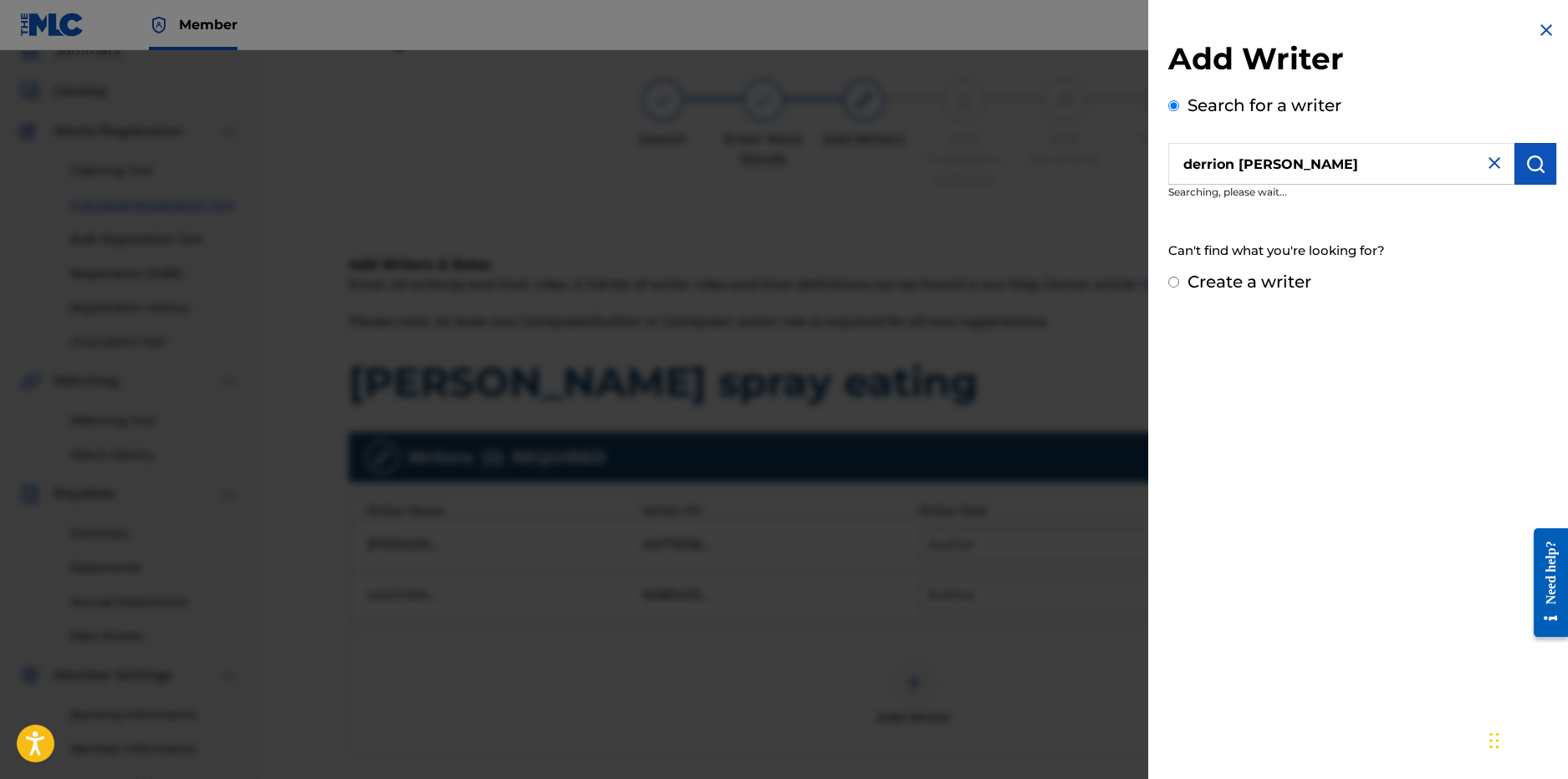
scroll to position [0, 0]
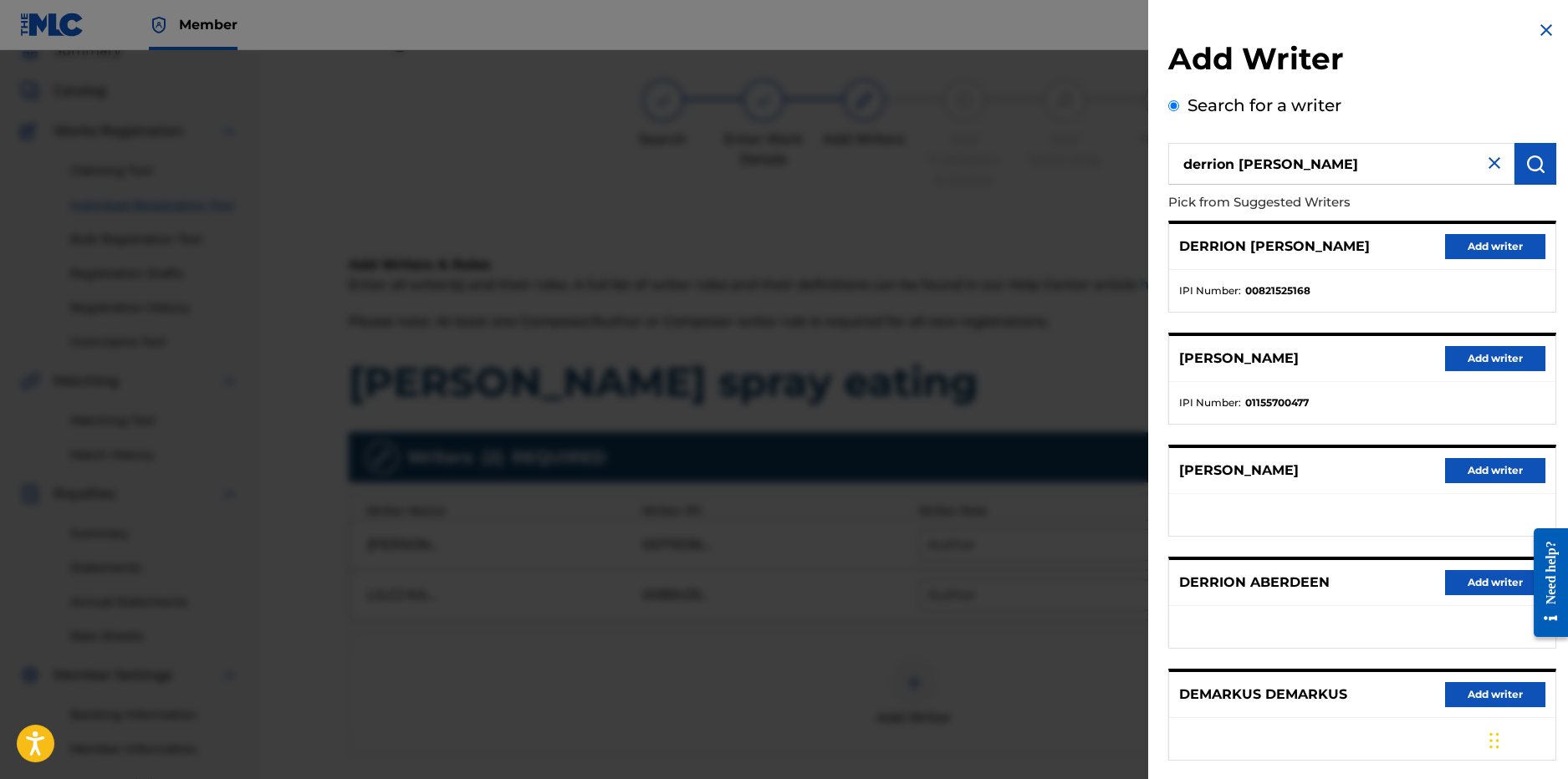
click at [1470, 219] on div "derrion demarkus lincoln Pick from Suggested Writers DERRION DEMARKUS LINCOLN A…" at bounding box center [1362, 452] width 388 height 618
click at [1473, 242] on button "Add writer" at bounding box center [1495, 246] width 101 height 25
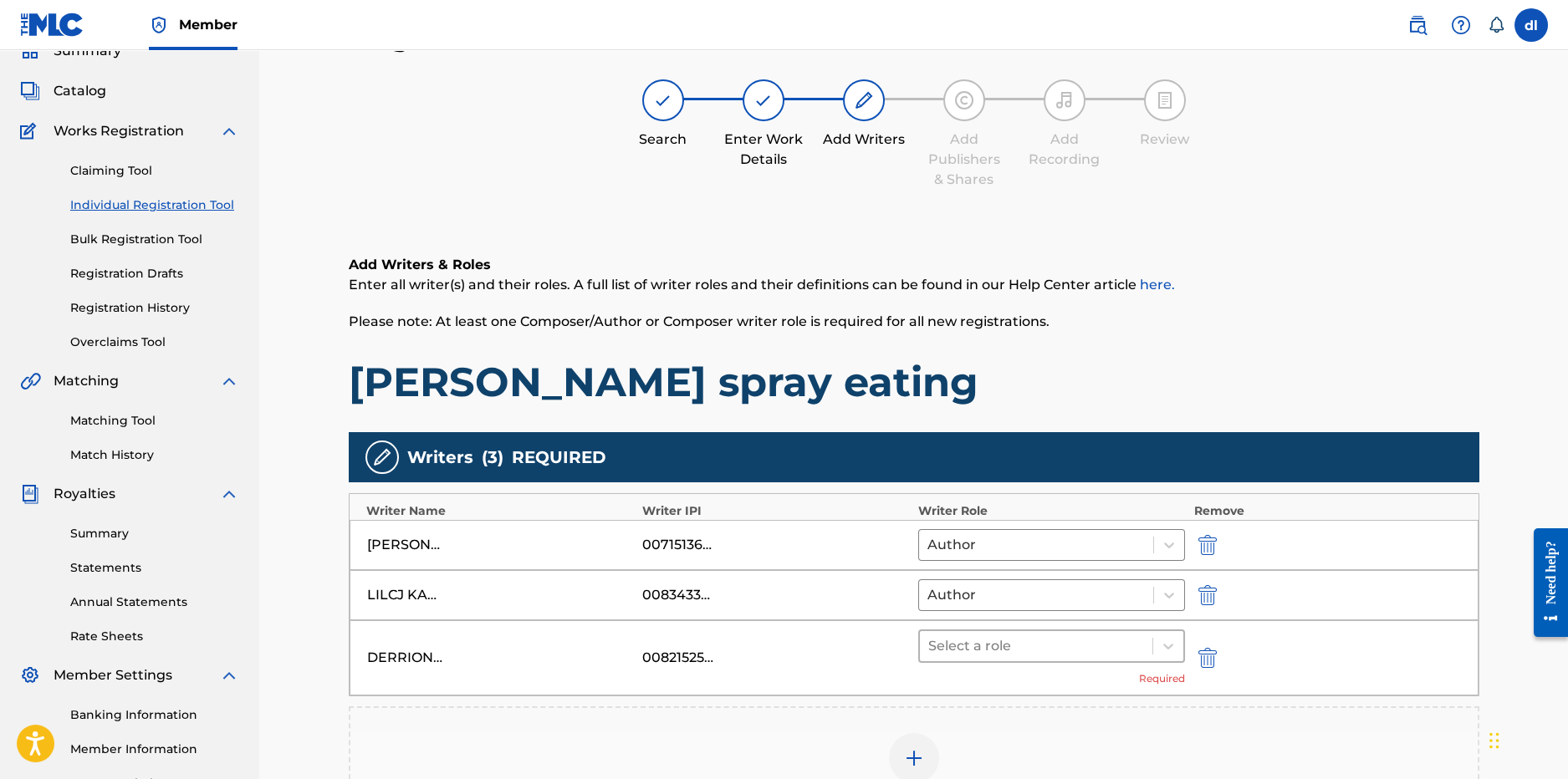
click at [1049, 649] on div at bounding box center [1037, 645] width 217 height 23
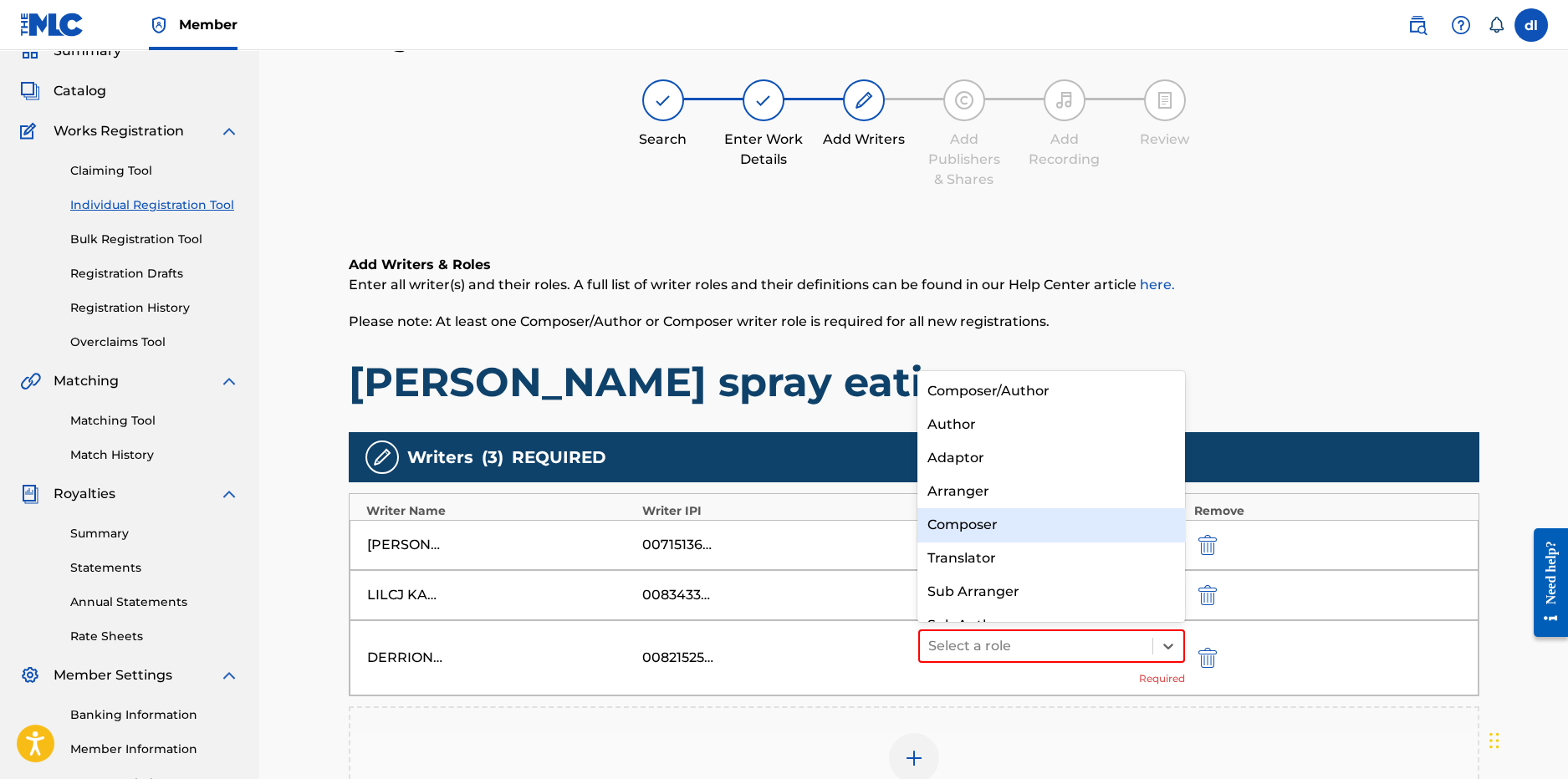
click at [981, 525] on div "Composer" at bounding box center [1051, 525] width 267 height 33
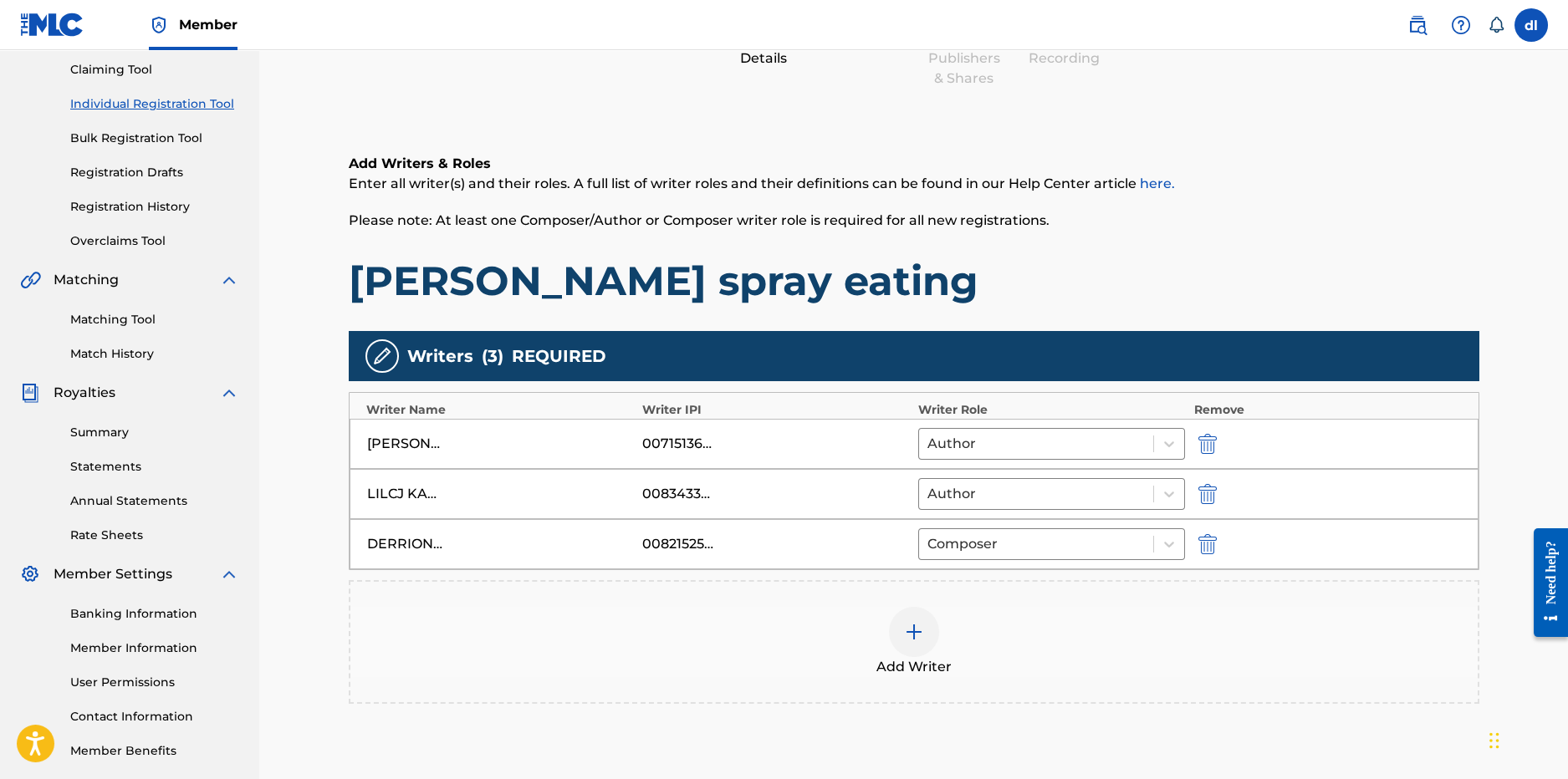
scroll to position [321, 0]
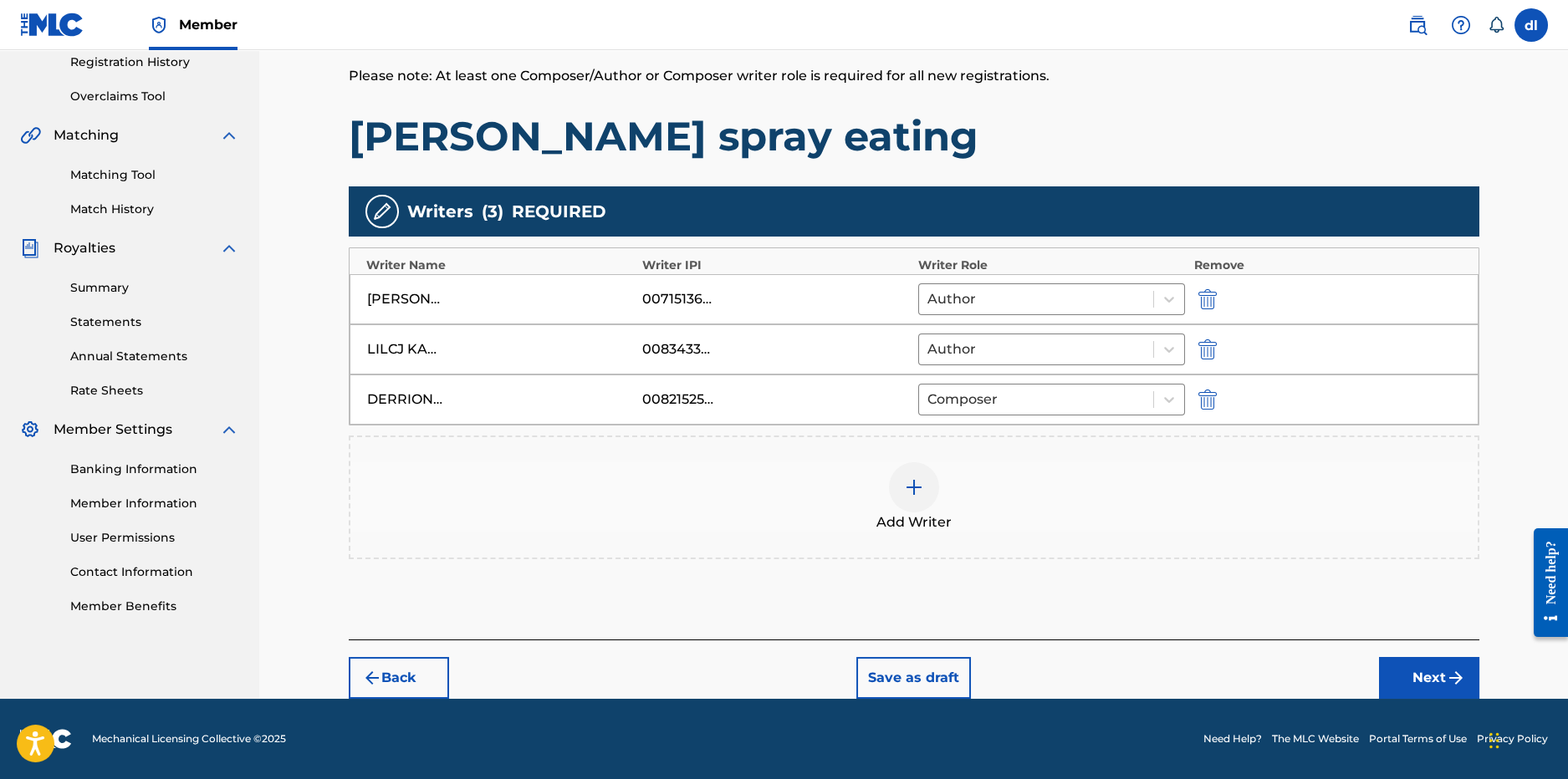
click at [1443, 696] on button "Next" at bounding box center [1429, 678] width 101 height 41
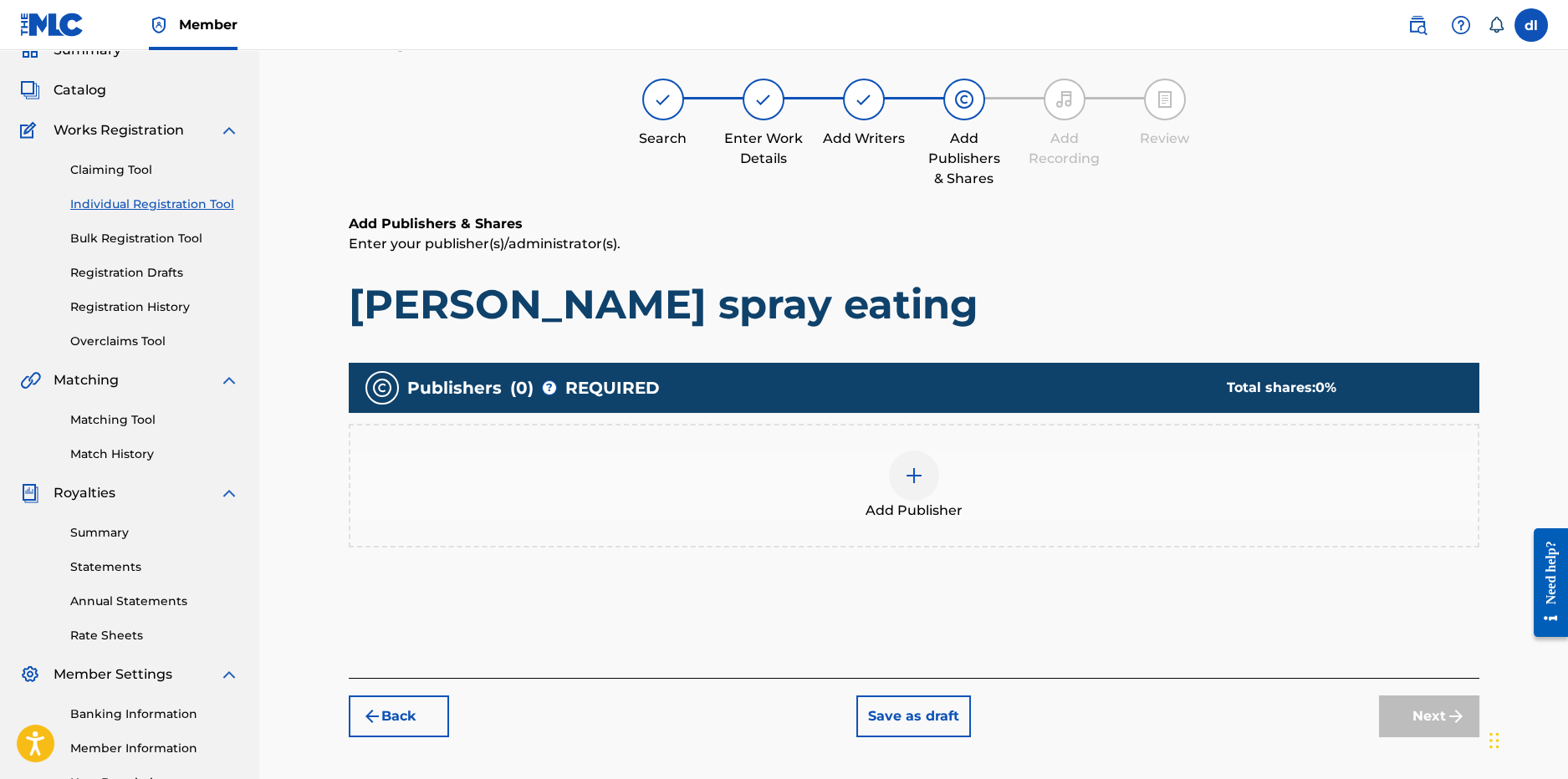
scroll to position [76, 0]
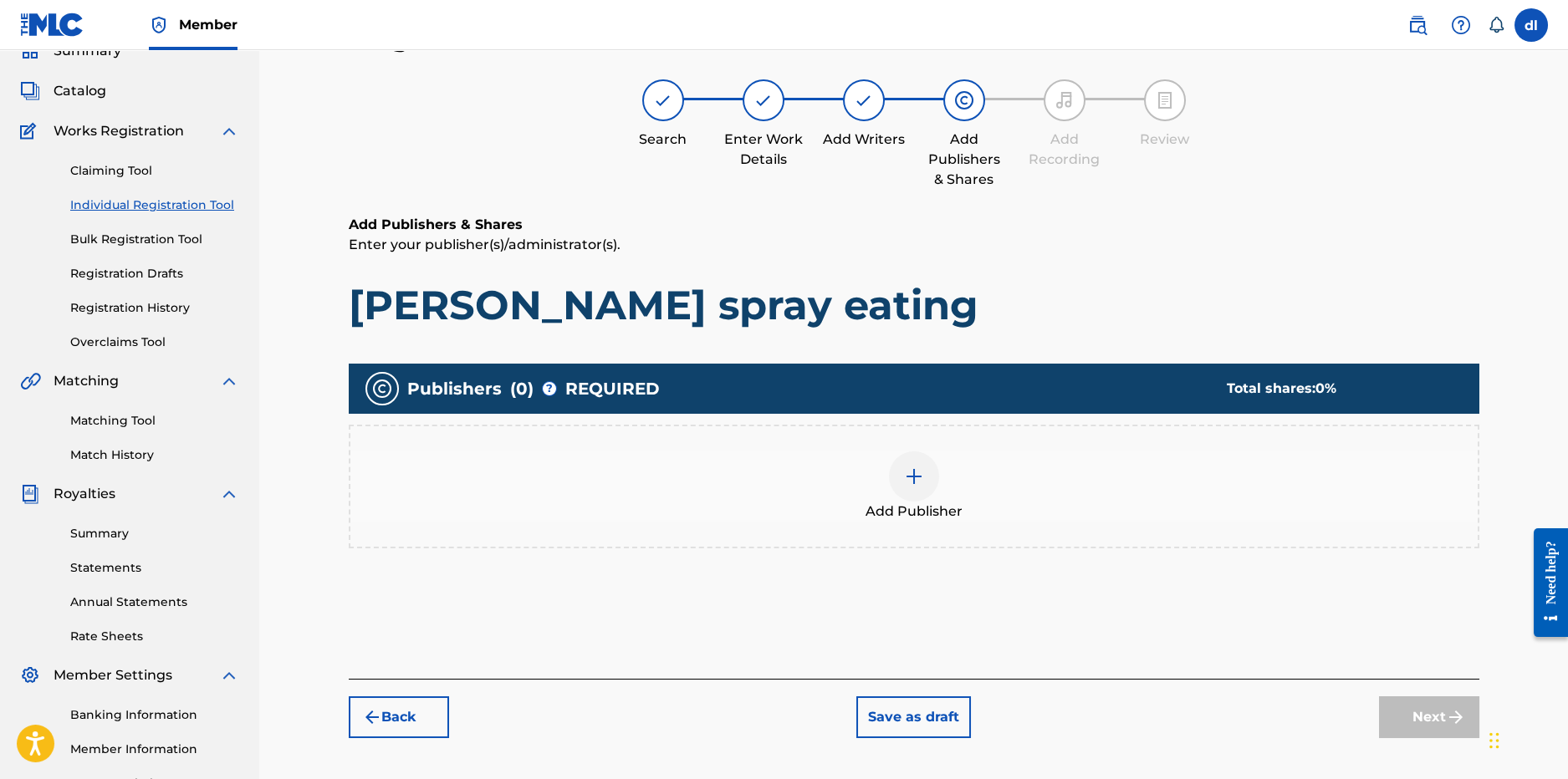
click at [925, 485] on div at bounding box center [914, 477] width 50 height 50
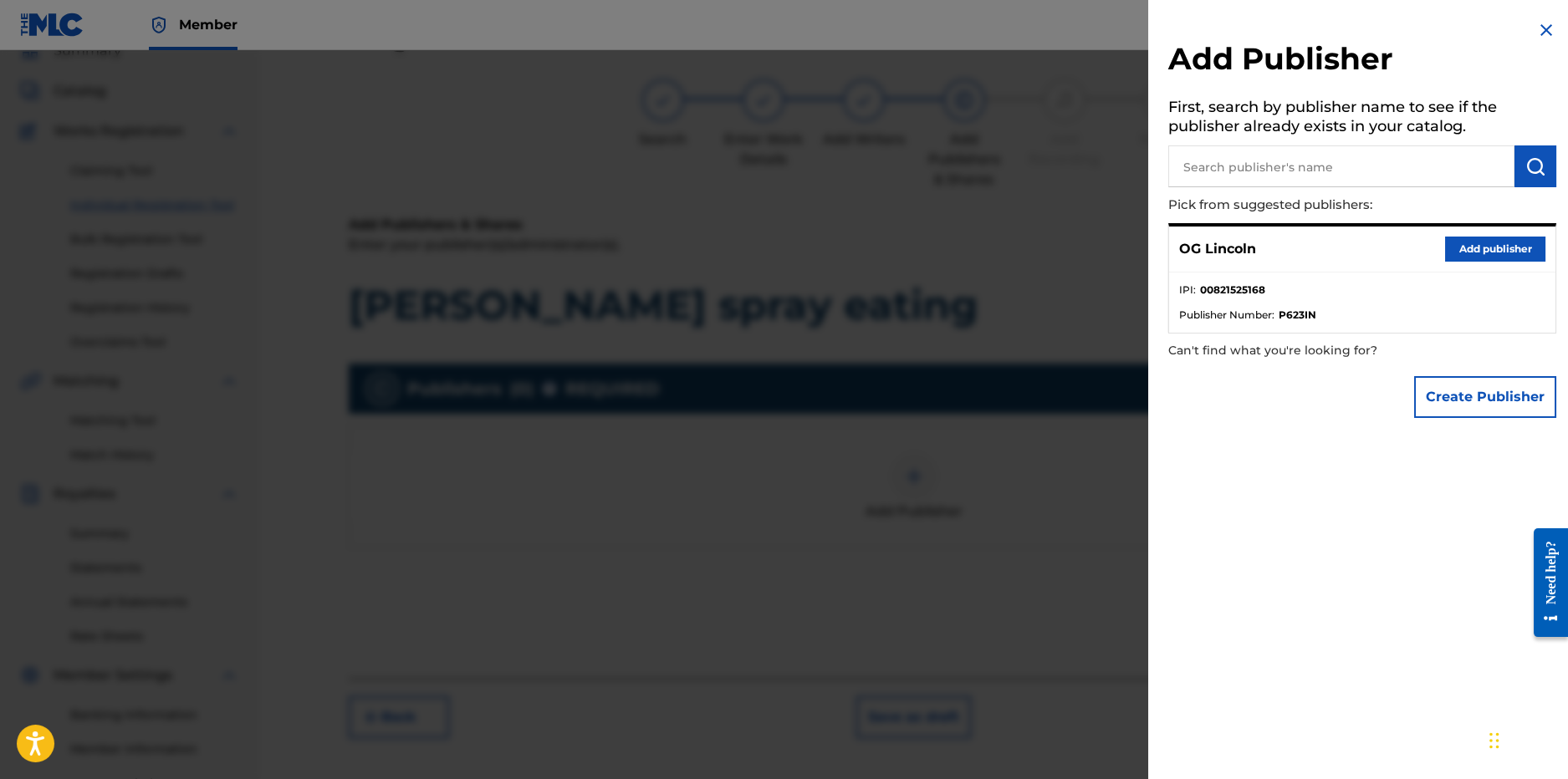
click at [1482, 255] on button "Add publisher" at bounding box center [1495, 249] width 101 height 25
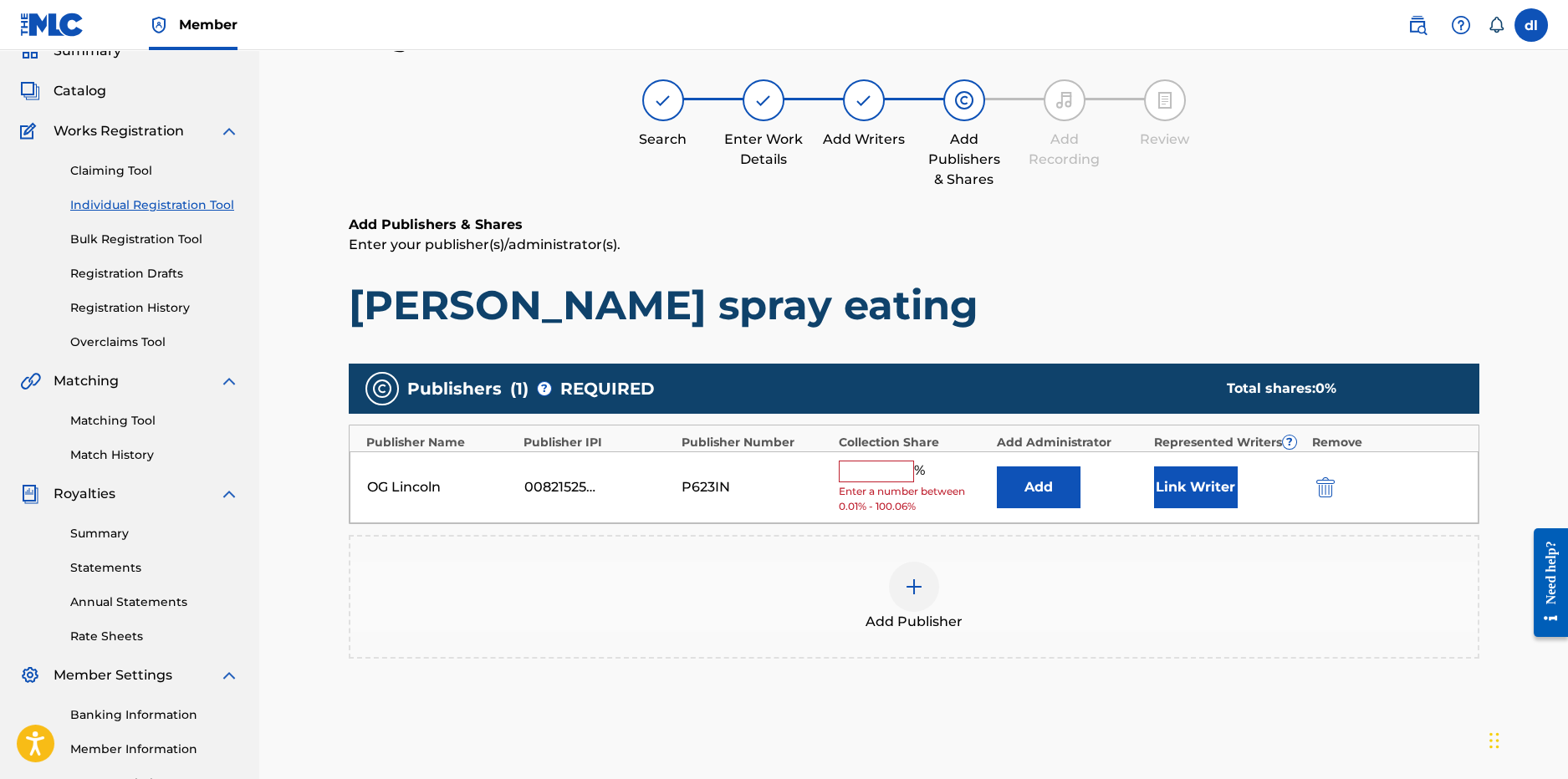
drag, startPoint x: 861, startPoint y: 475, endPoint x: 893, endPoint y: 466, distance: 33.2
click at [864, 475] on input "text" at bounding box center [877, 472] width 76 height 22
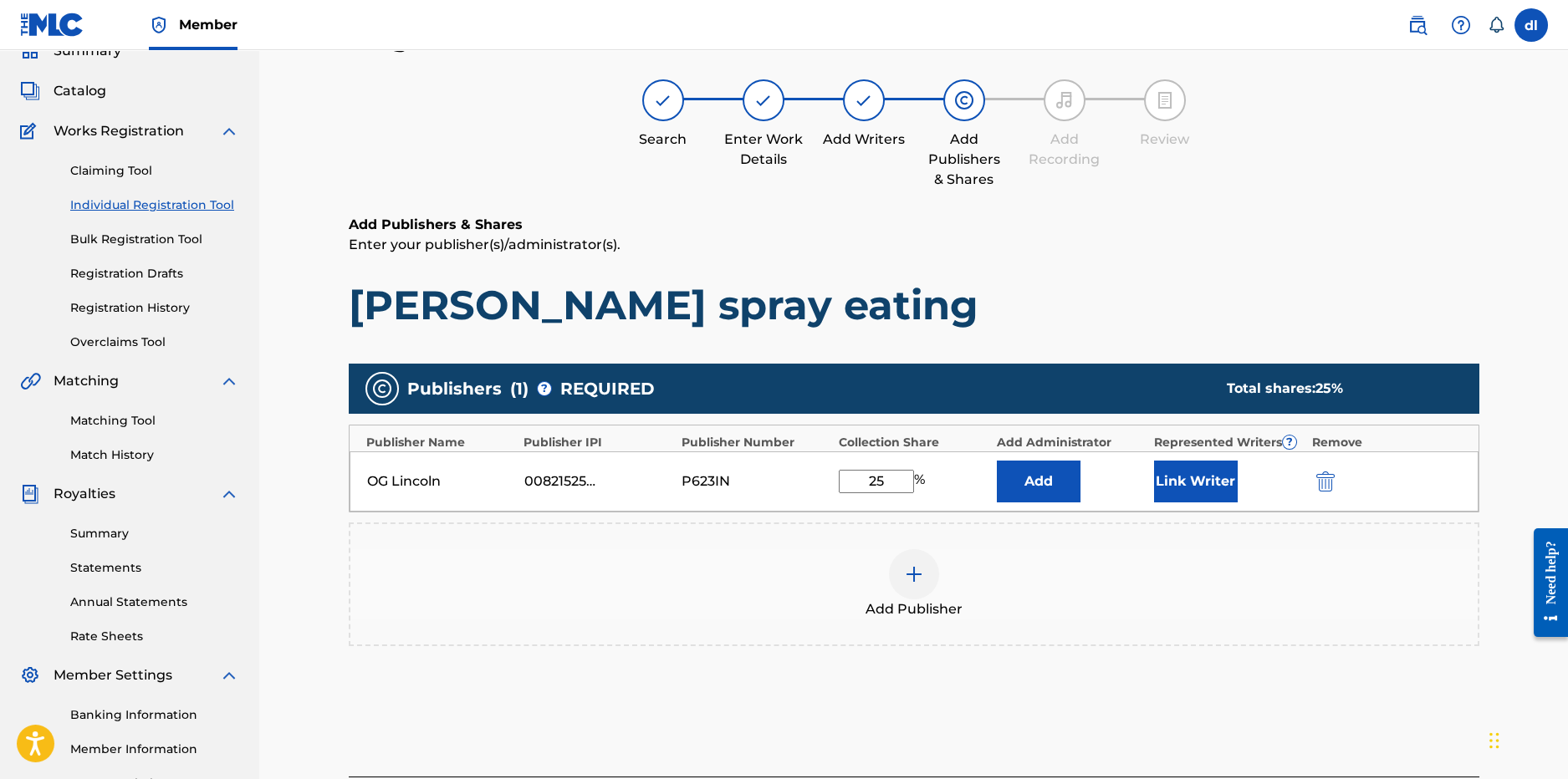
type input "25"
click at [1180, 486] on button "Link Writer" at bounding box center [1195, 481] width 84 height 41
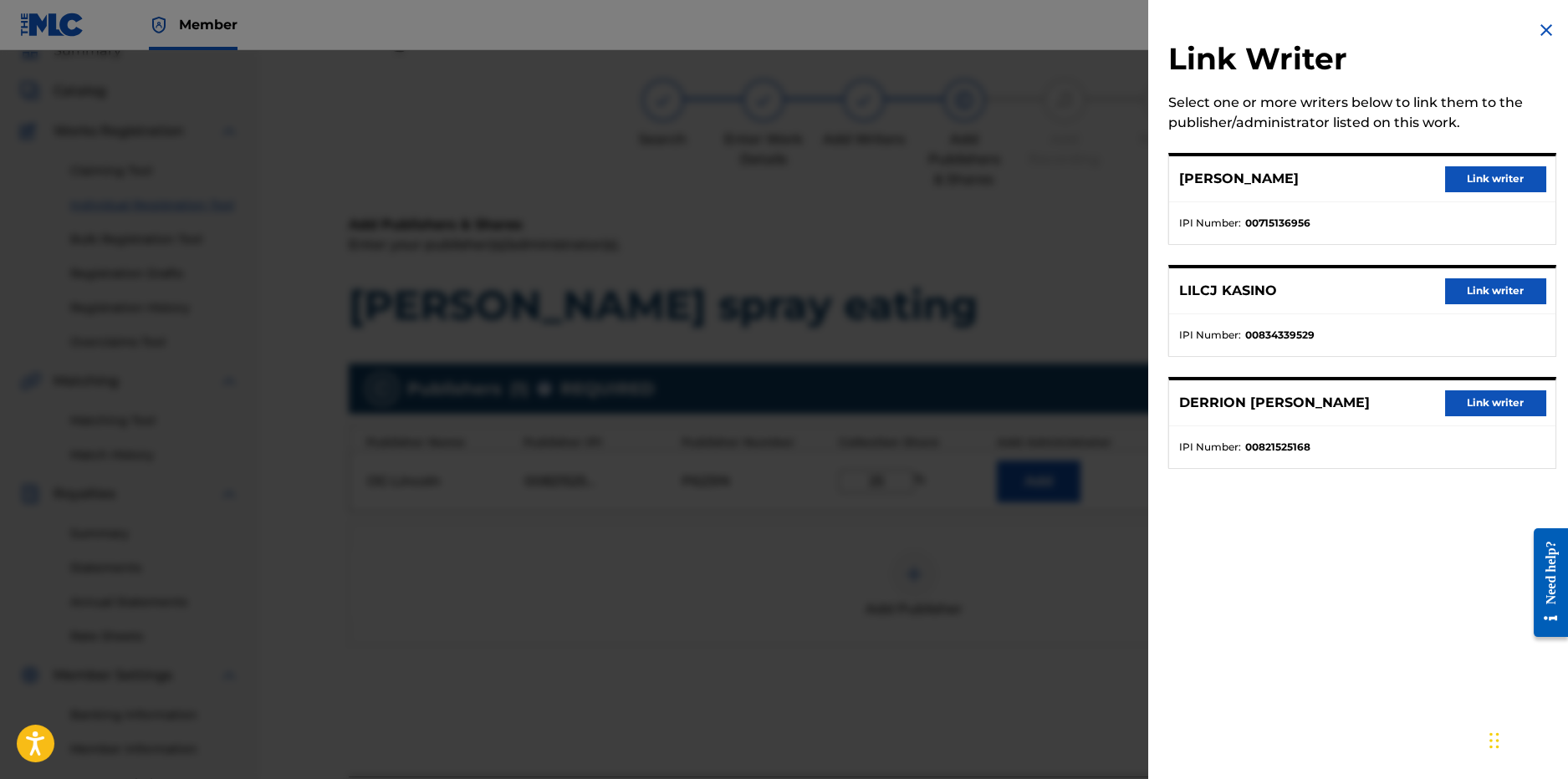
click at [1505, 399] on button "Link writer" at bounding box center [1495, 402] width 101 height 25
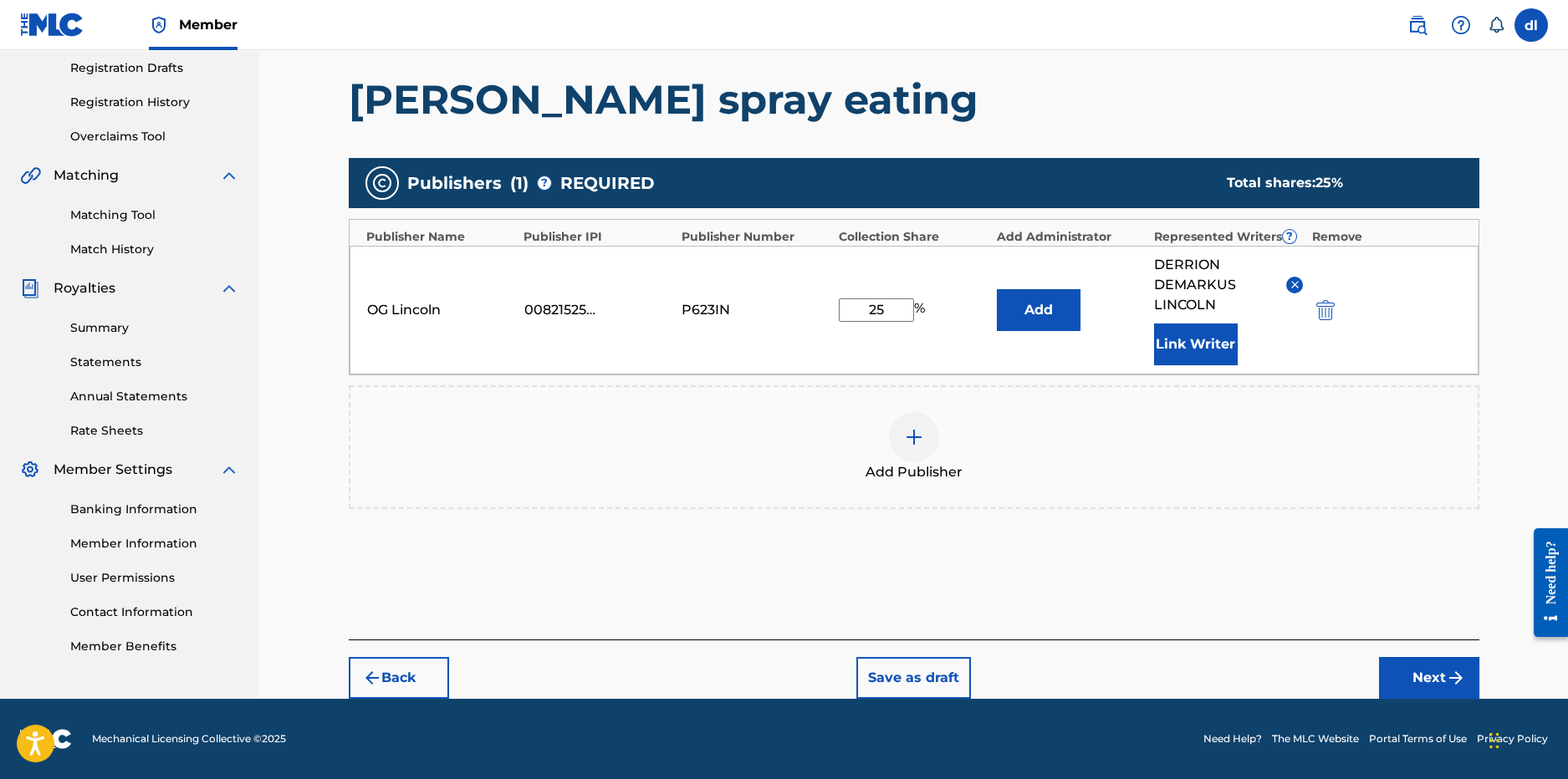
click at [1409, 680] on button "Next" at bounding box center [1429, 678] width 101 height 41
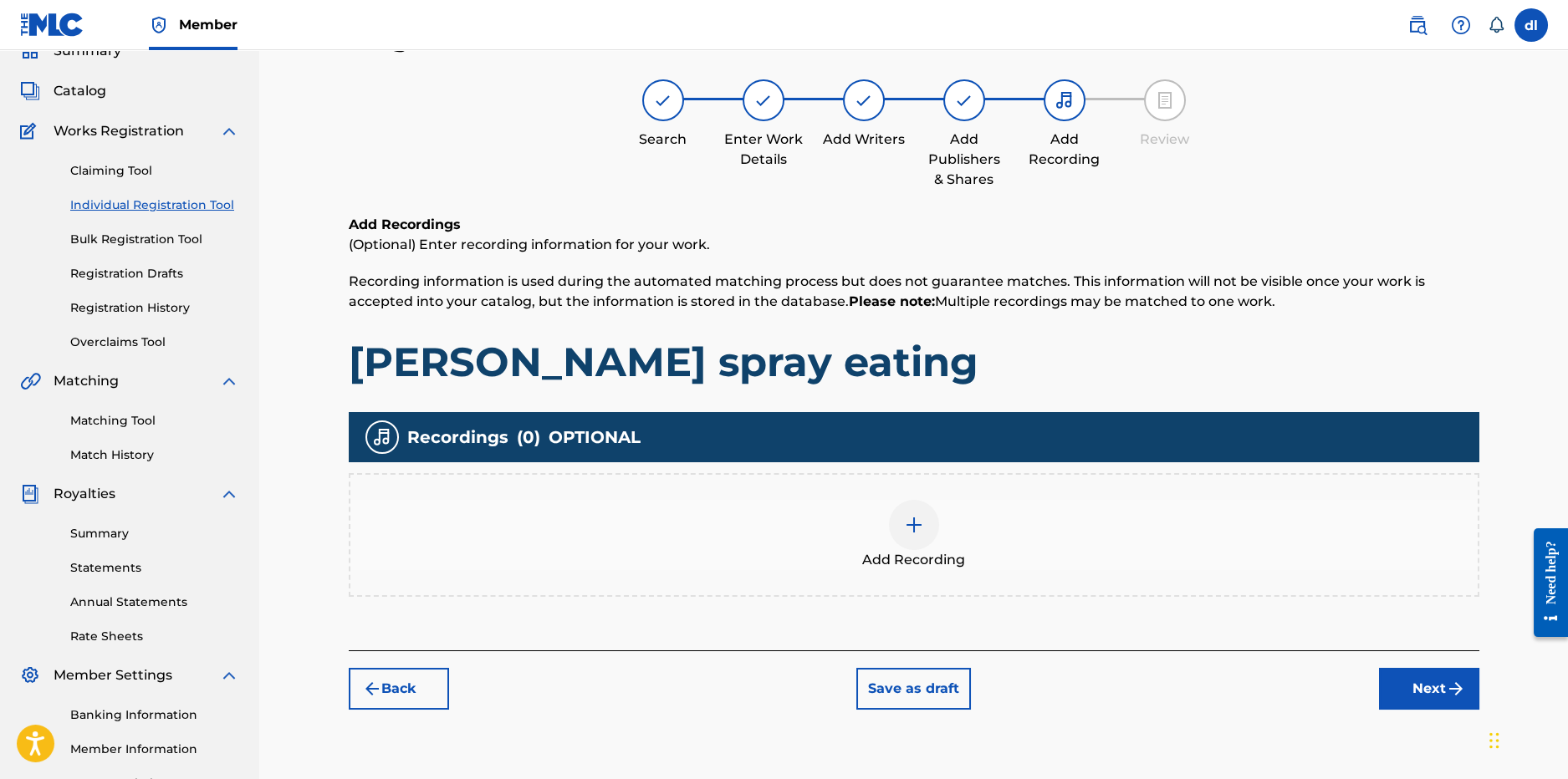
click at [899, 537] on div at bounding box center [914, 525] width 50 height 50
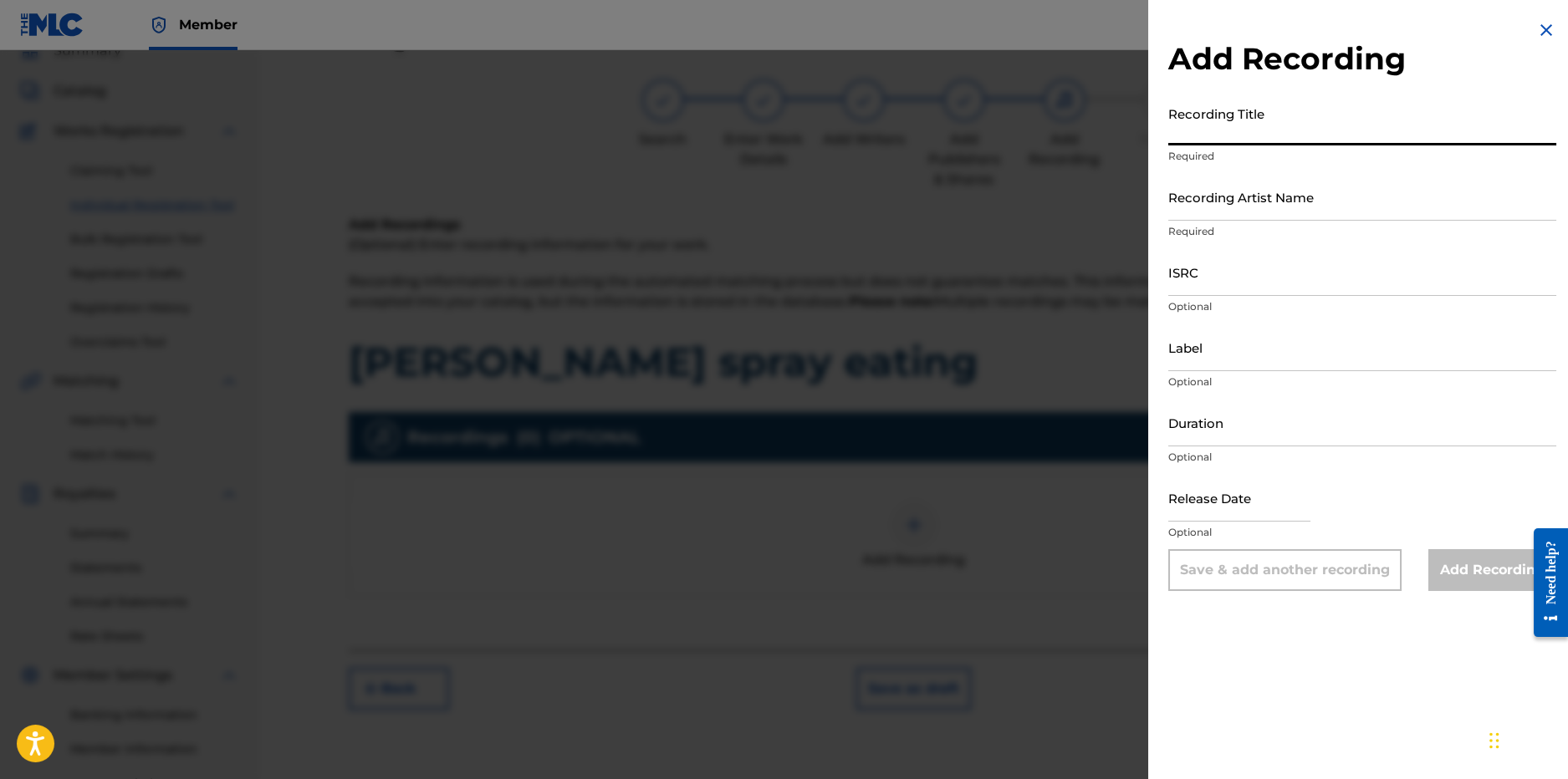
click at [1312, 130] on input "Recording Title" at bounding box center [1362, 122] width 388 height 48
click at [942, 572] on div at bounding box center [784, 439] width 1568 height 779
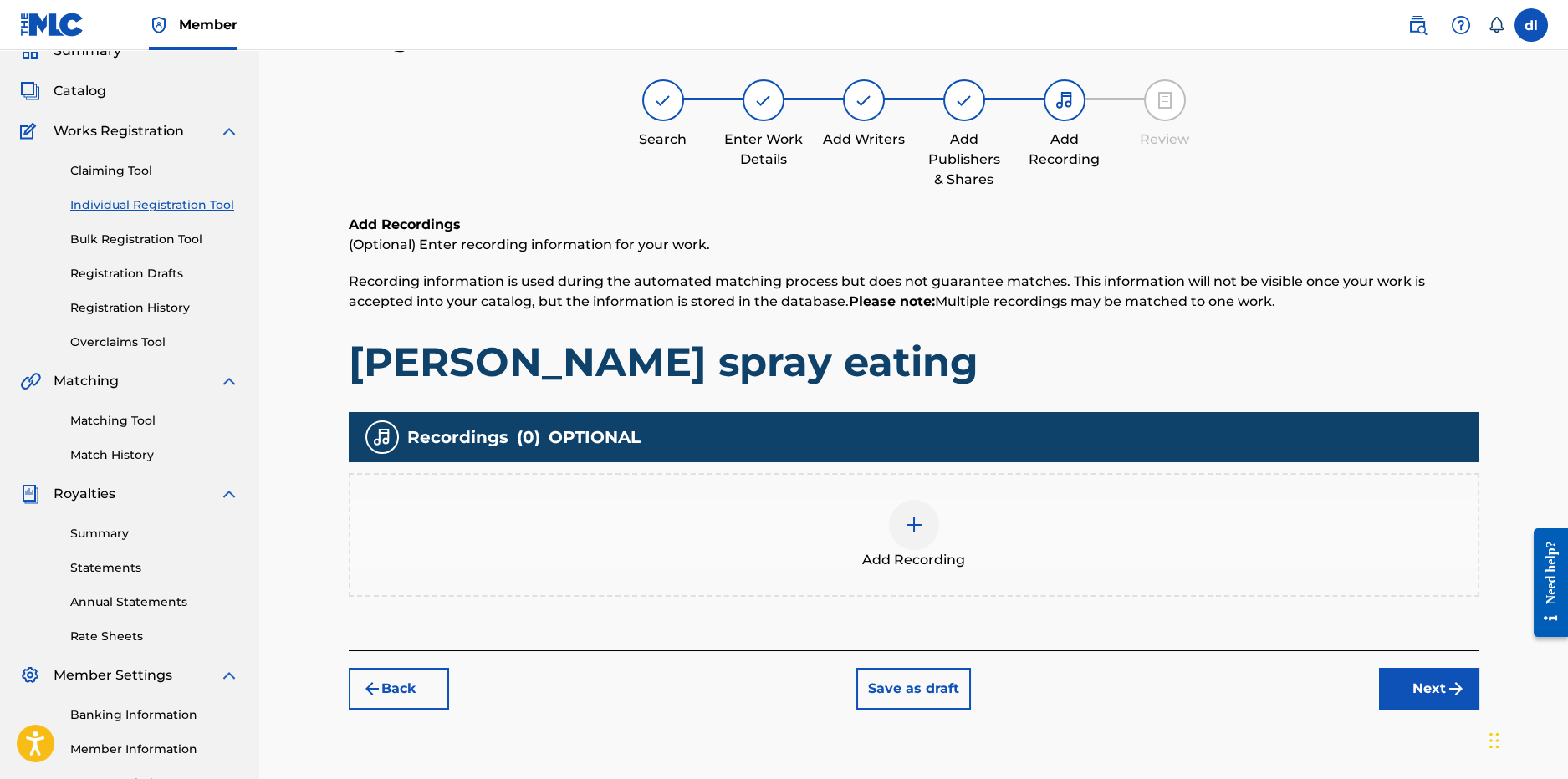
click at [1458, 686] on img "submit" at bounding box center [1456, 689] width 20 height 20
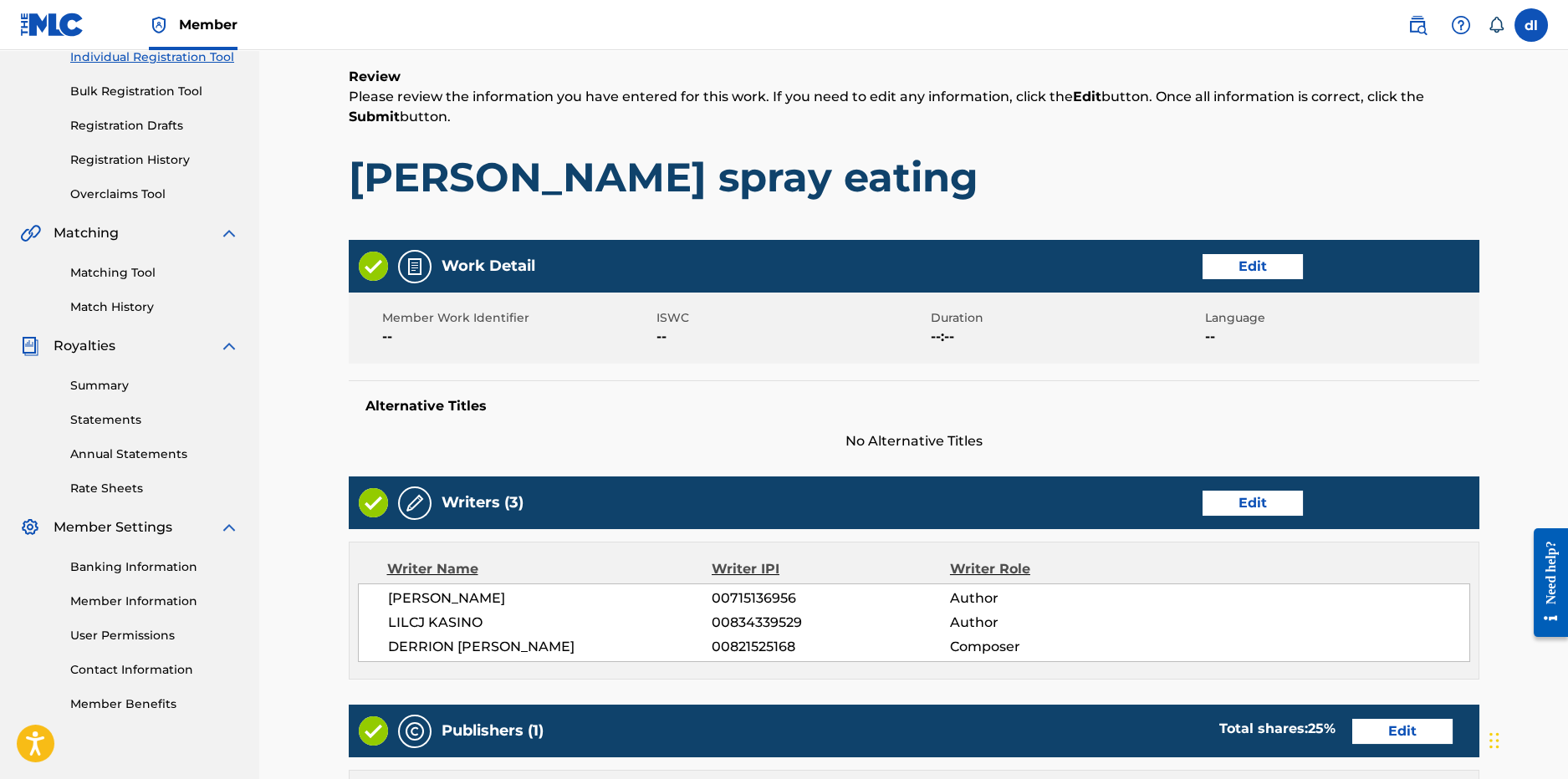
scroll to position [577, 0]
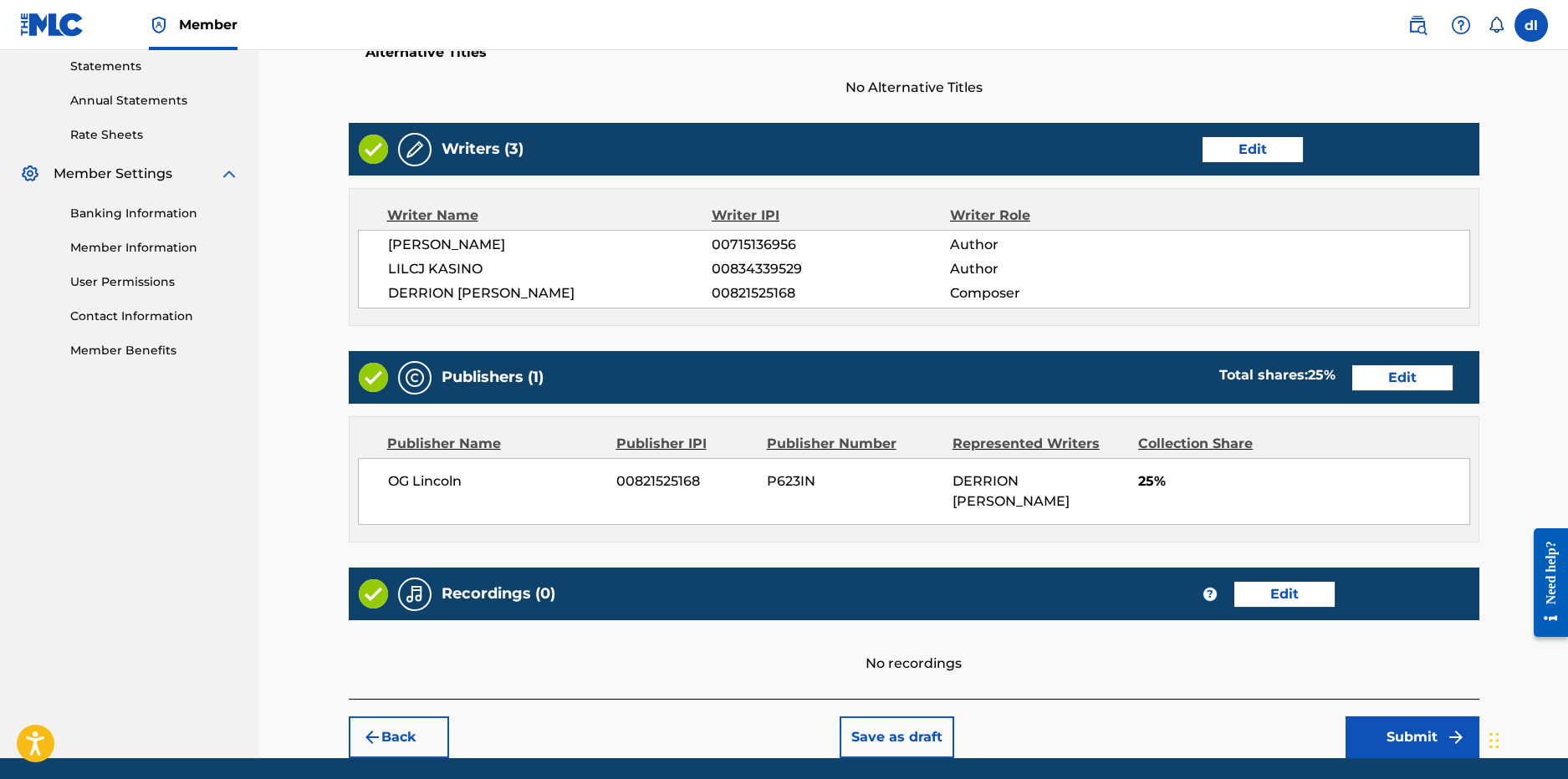
click at [1401, 751] on button "Submit" at bounding box center [1412, 737] width 134 height 41
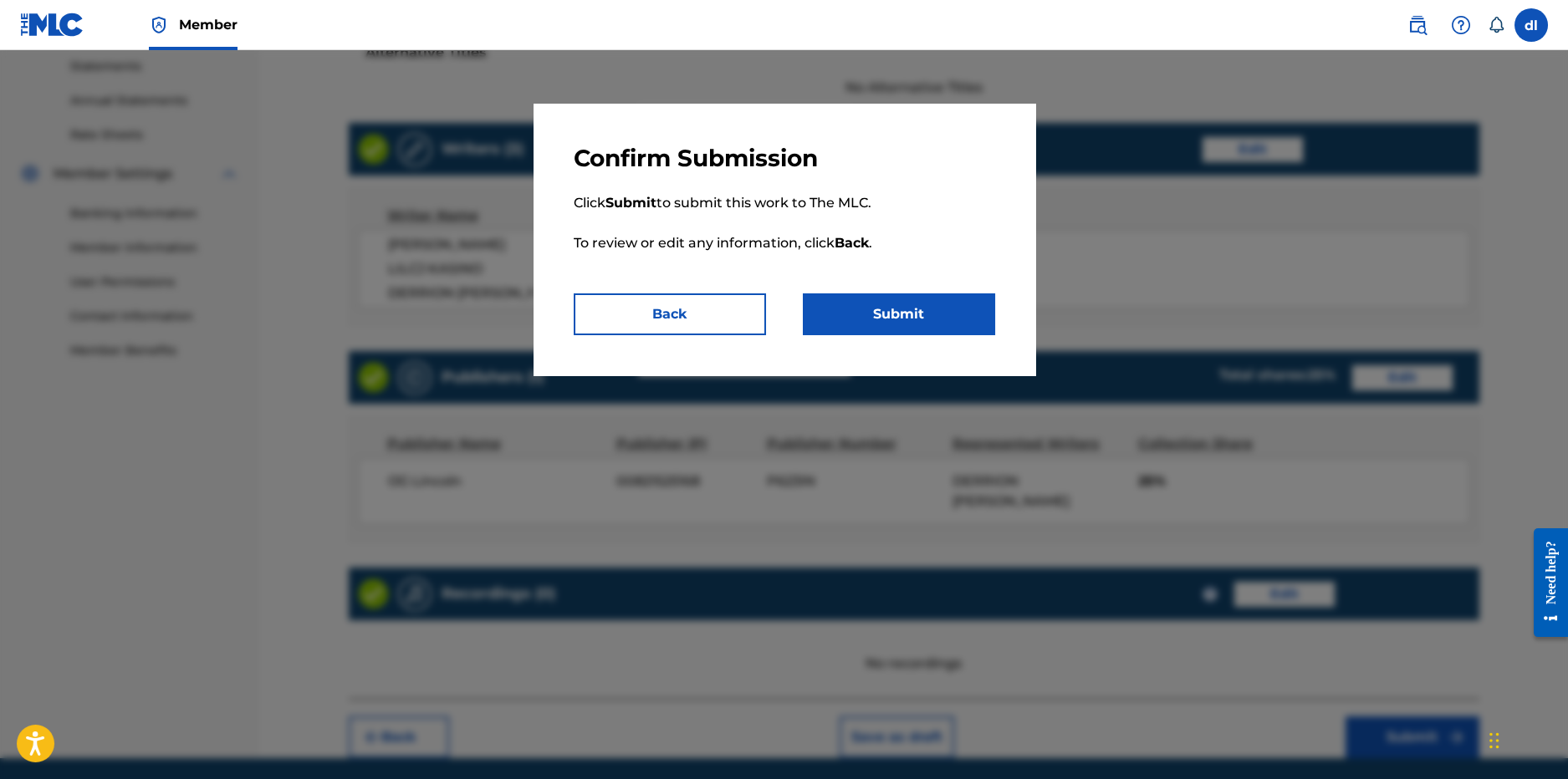
click at [909, 329] on button "Submit" at bounding box center [899, 313] width 193 height 41
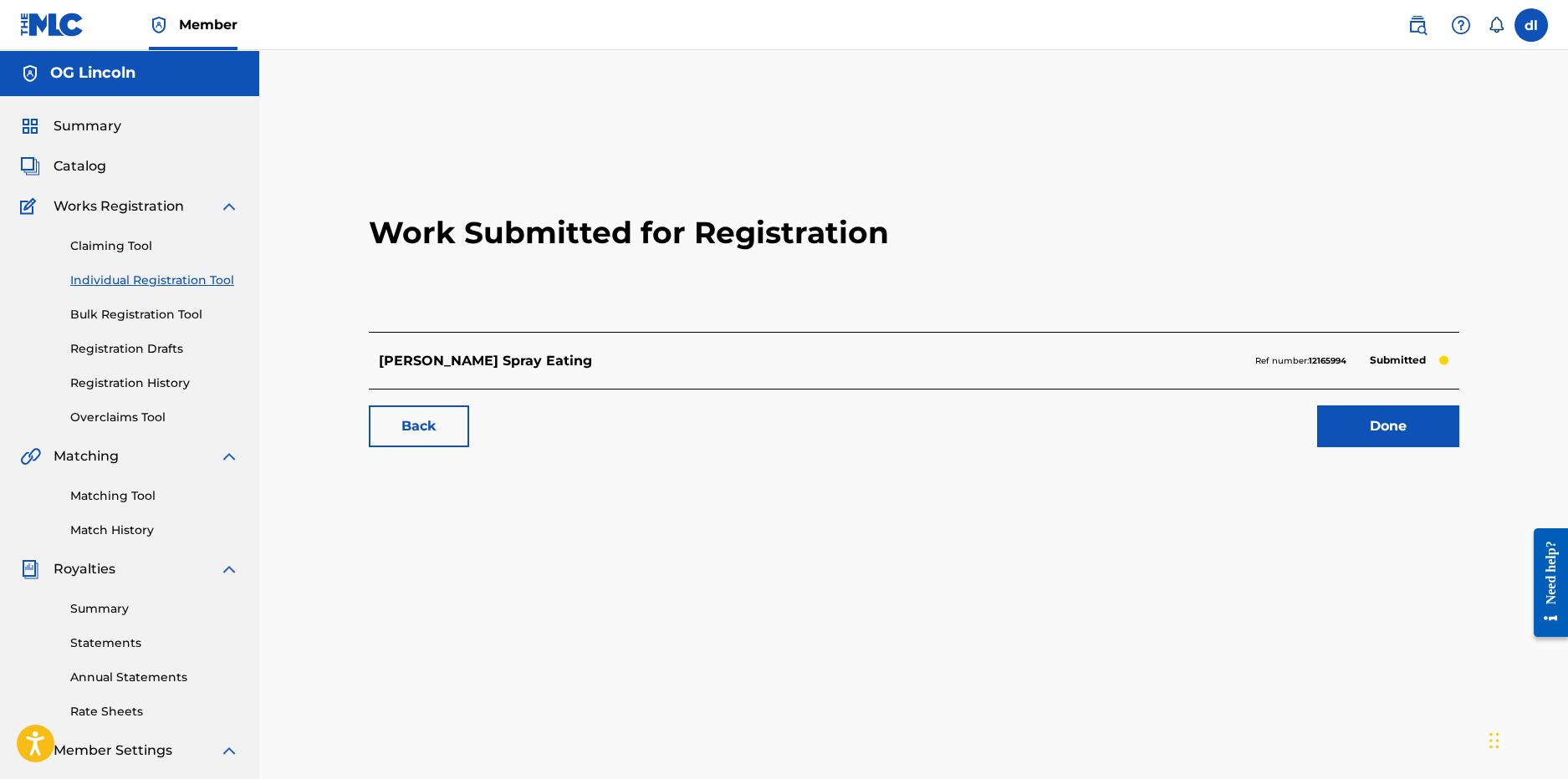
click at [94, 174] on span "Catalog" at bounding box center [79, 167] width 53 height 20
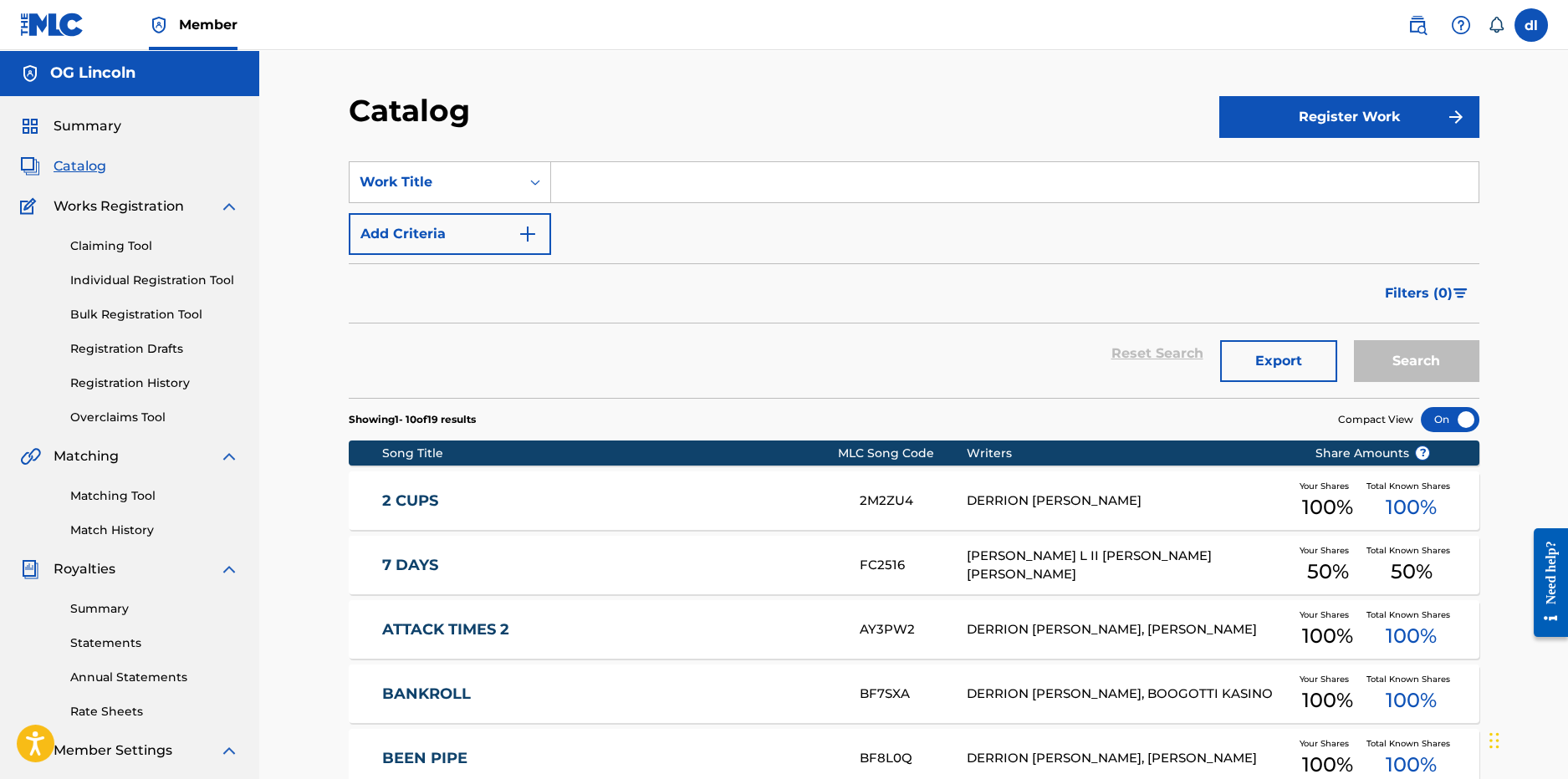
click at [98, 247] on link "Claiming Tool" at bounding box center [154, 246] width 169 height 18
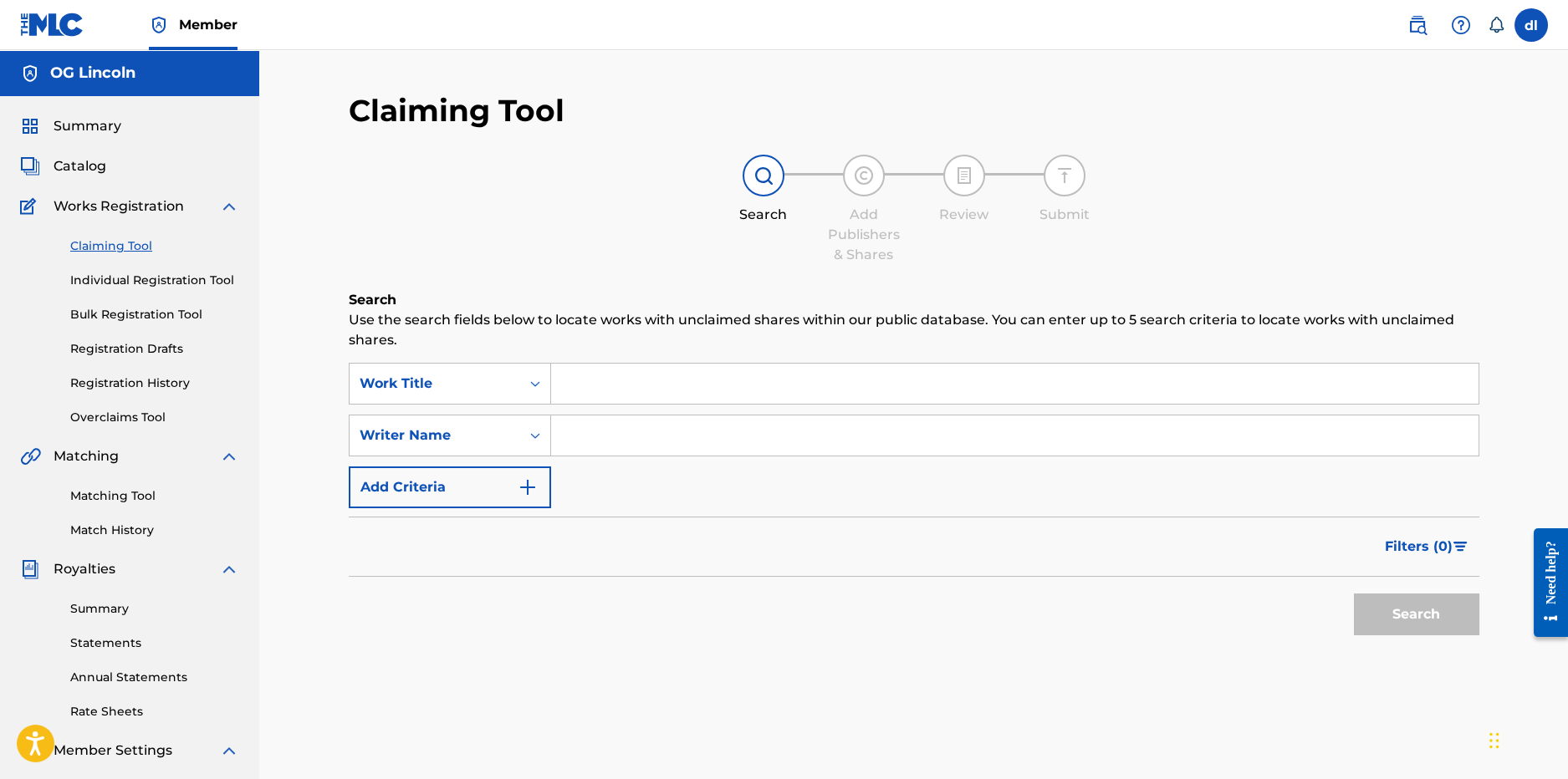
drag, startPoint x: 104, startPoint y: 273, endPoint x: 99, endPoint y: 282, distance: 10.3
click at [103, 274] on link "Individual Registration Tool" at bounding box center [154, 280] width 169 height 18
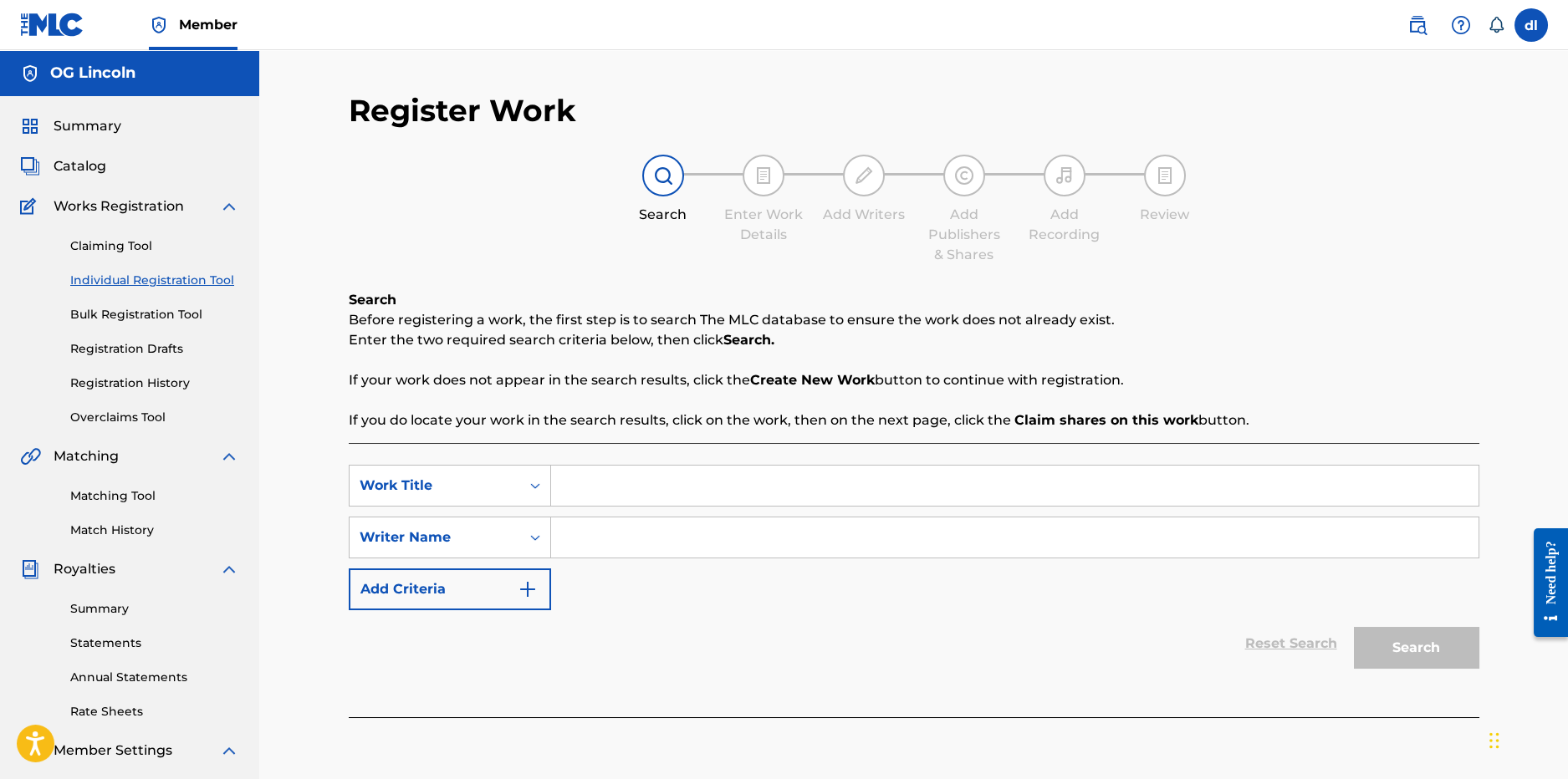
click at [719, 491] on input "Search Form" at bounding box center [1016, 486] width 928 height 41
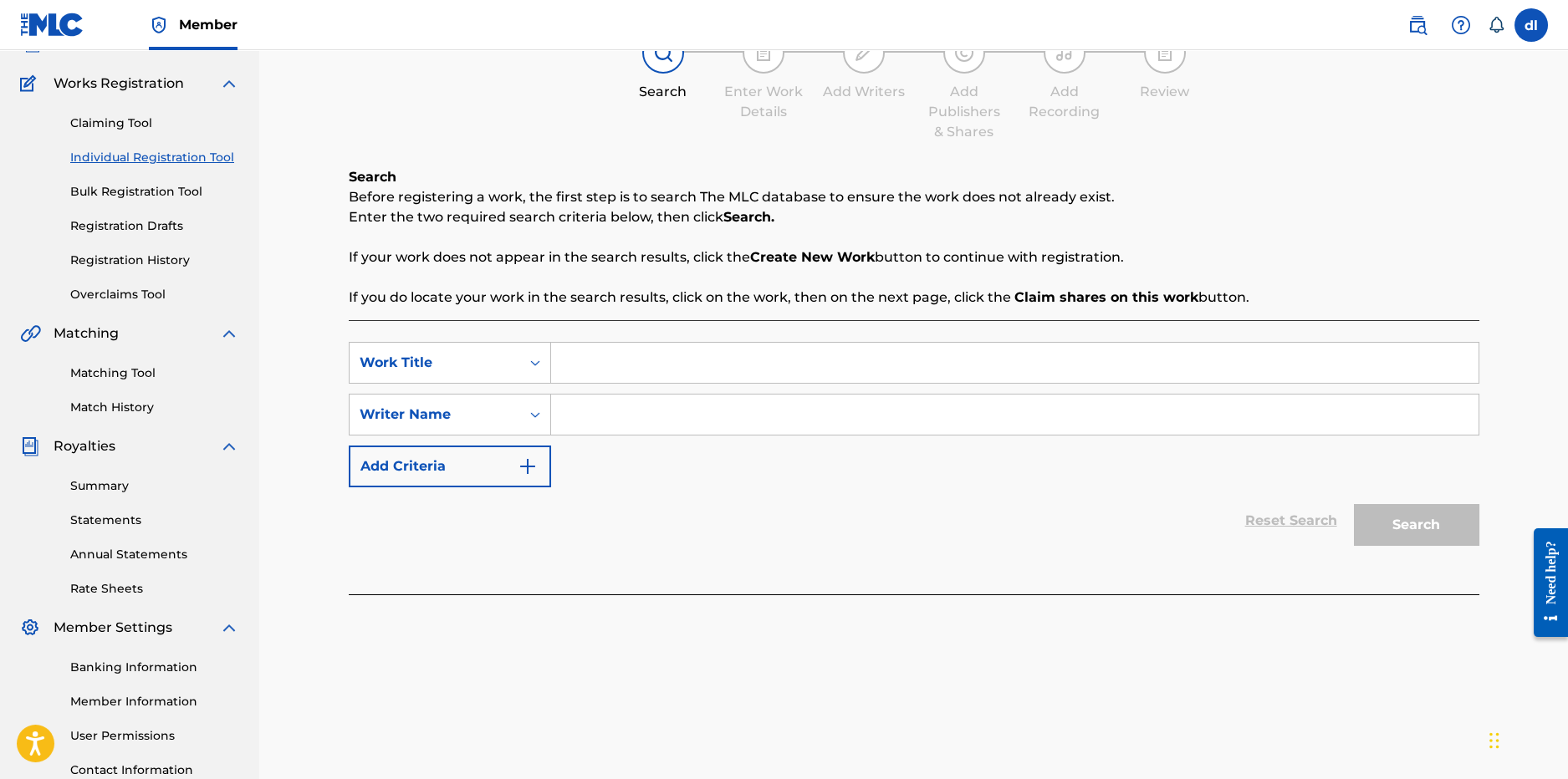
scroll to position [250, 0]
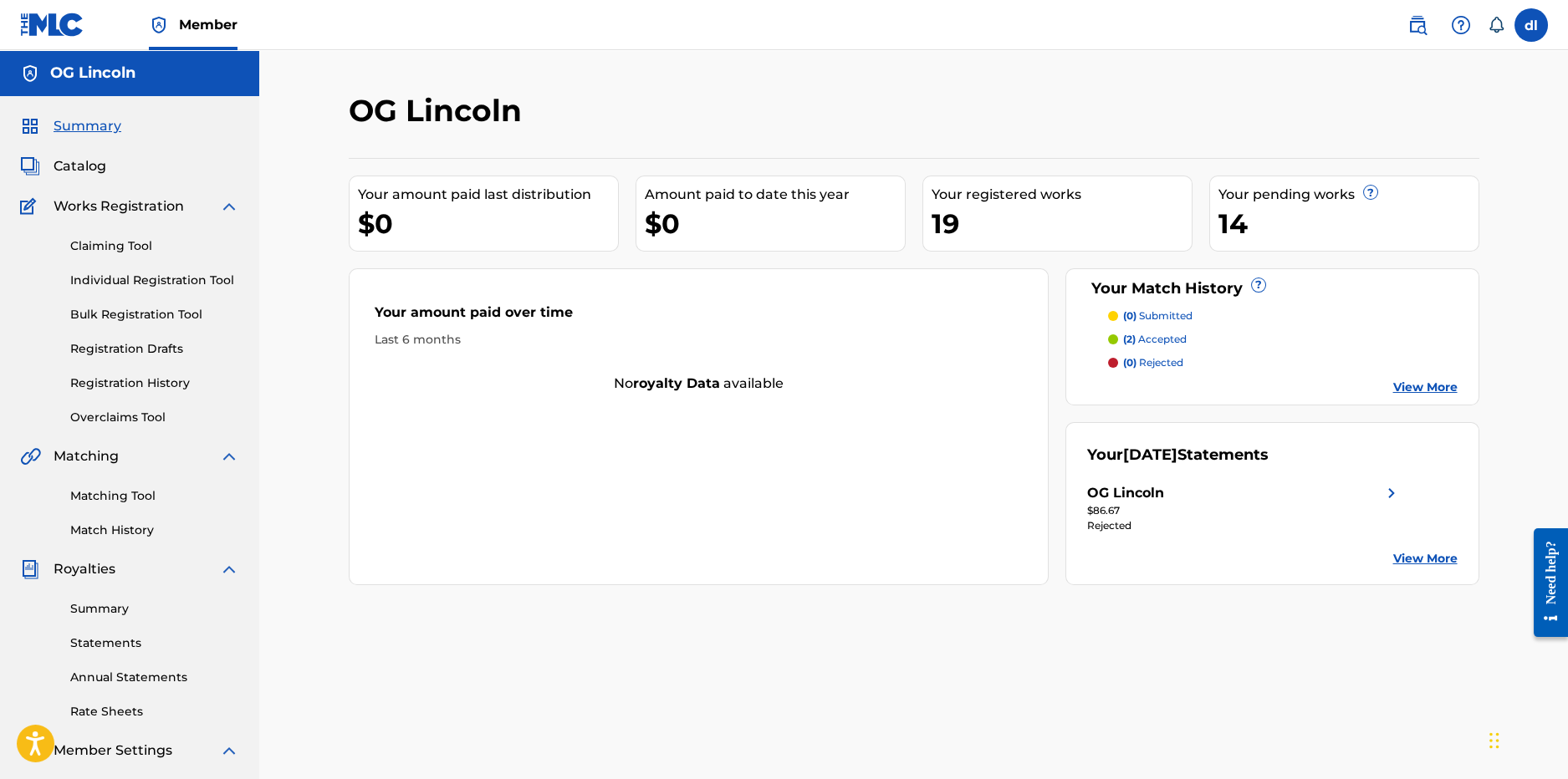
click at [113, 608] on link "Summary" at bounding box center [154, 608] width 169 height 18
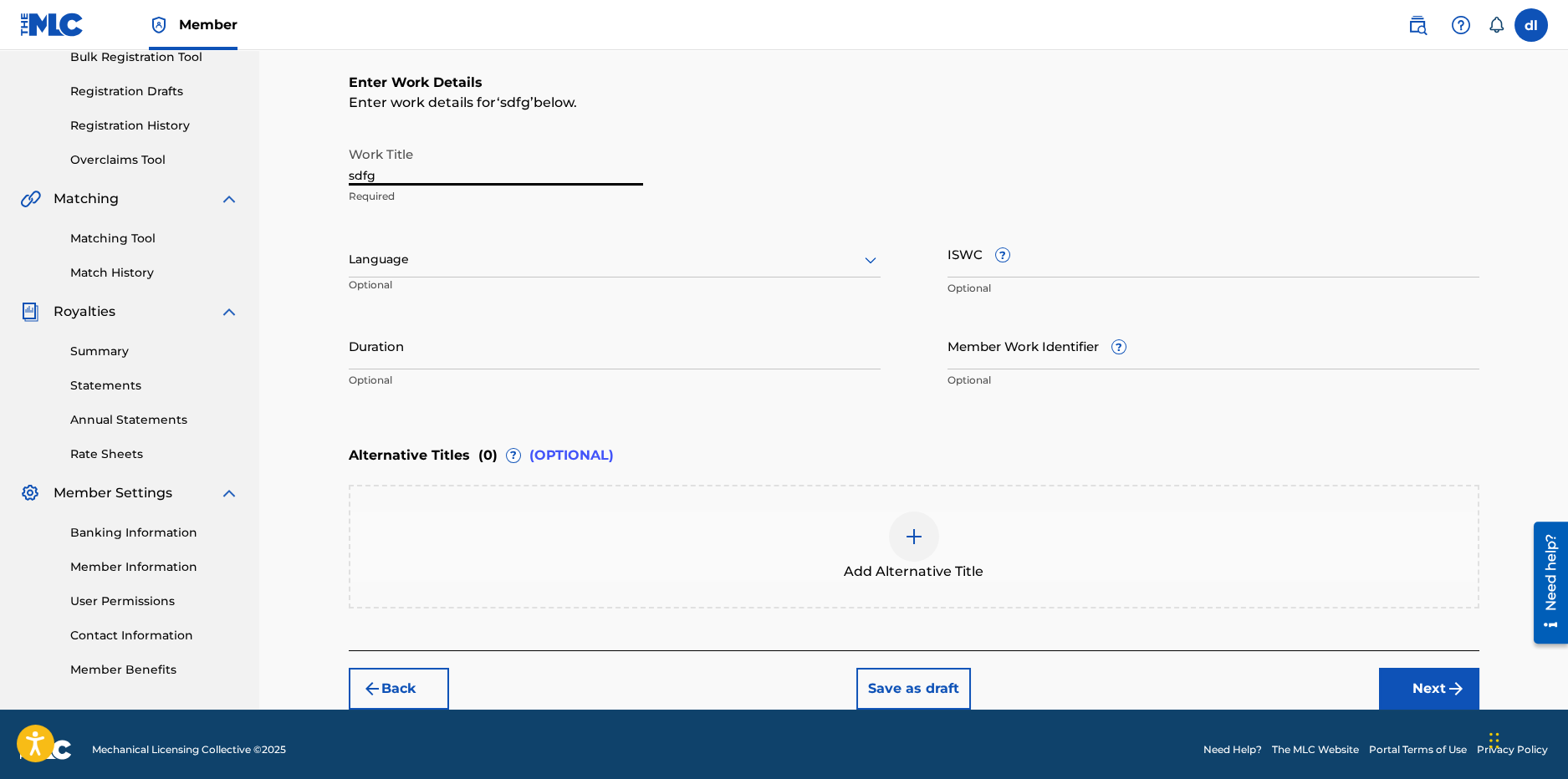
drag, startPoint x: 462, startPoint y: 164, endPoint x: 274, endPoint y: 168, distance: 188.0
click at [274, 168] on div "Register Work Search Enter Work Details Add Writers Add Publishers & Shares Add…" at bounding box center [913, 251] width 1309 height 917
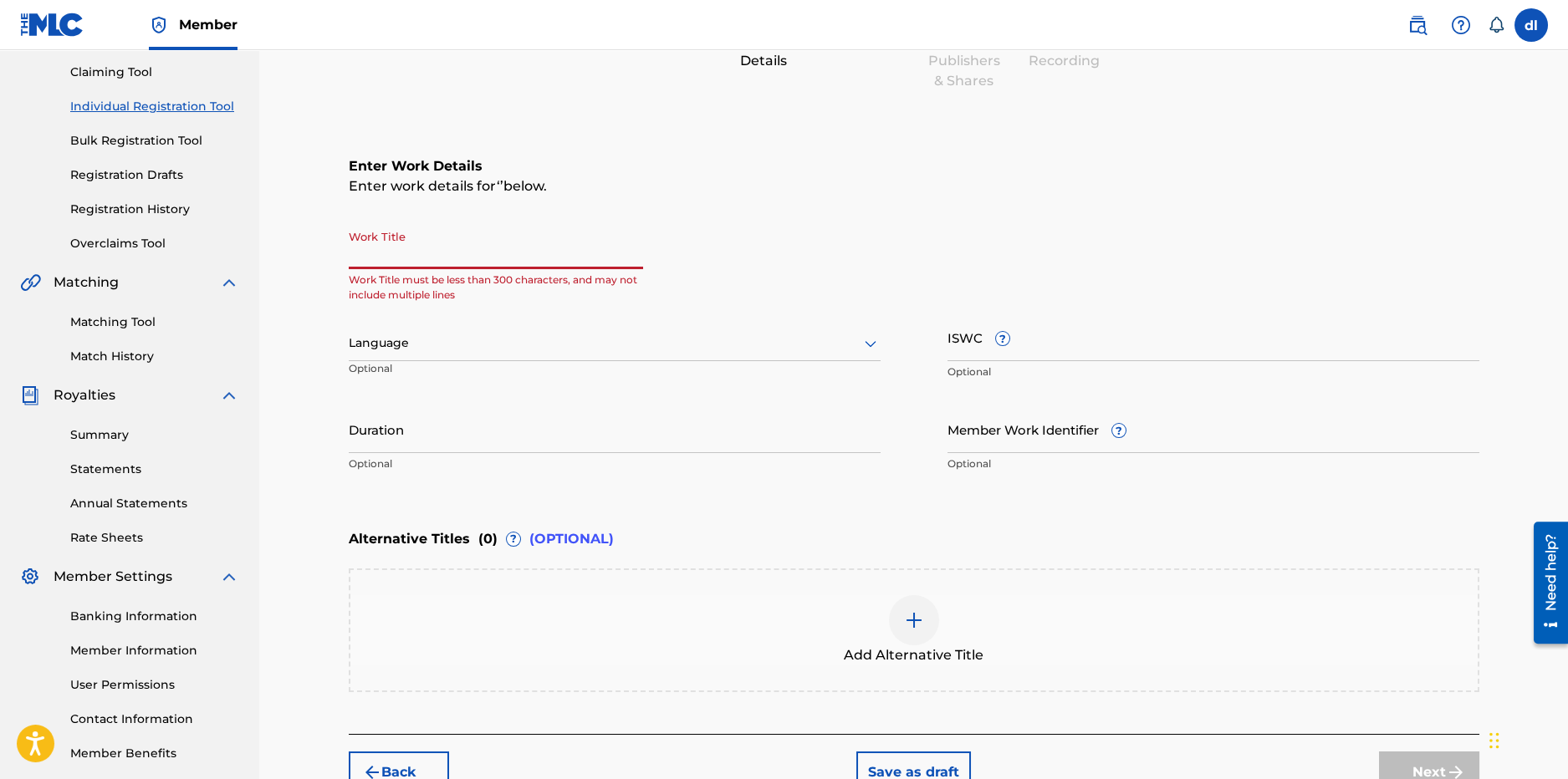
scroll to position [6, 0]
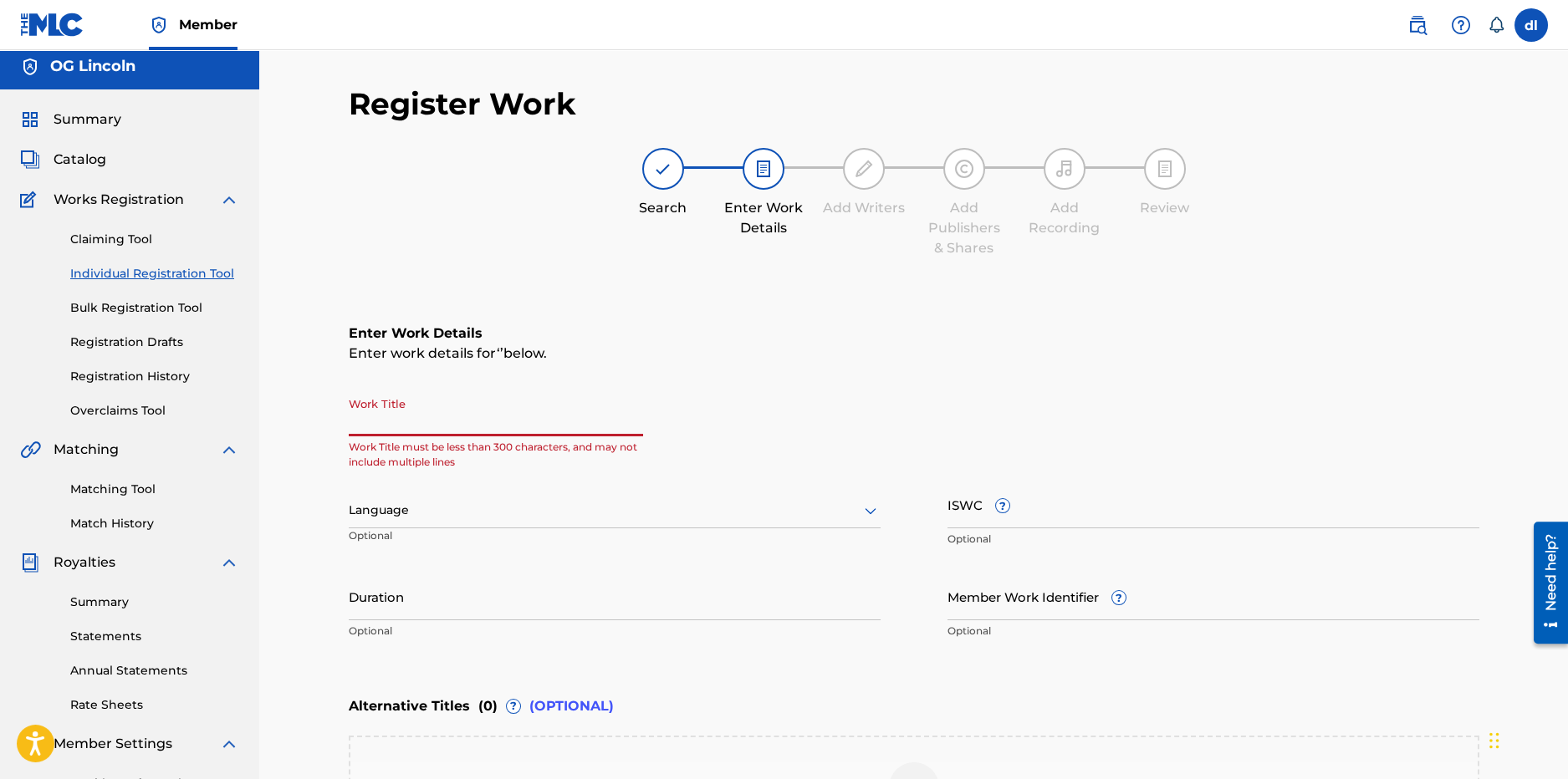
drag, startPoint x: 119, startPoint y: 273, endPoint x: 121, endPoint y: 246, distance: 27.1
click at [118, 273] on link "Individual Registration Tool" at bounding box center [154, 273] width 169 height 18
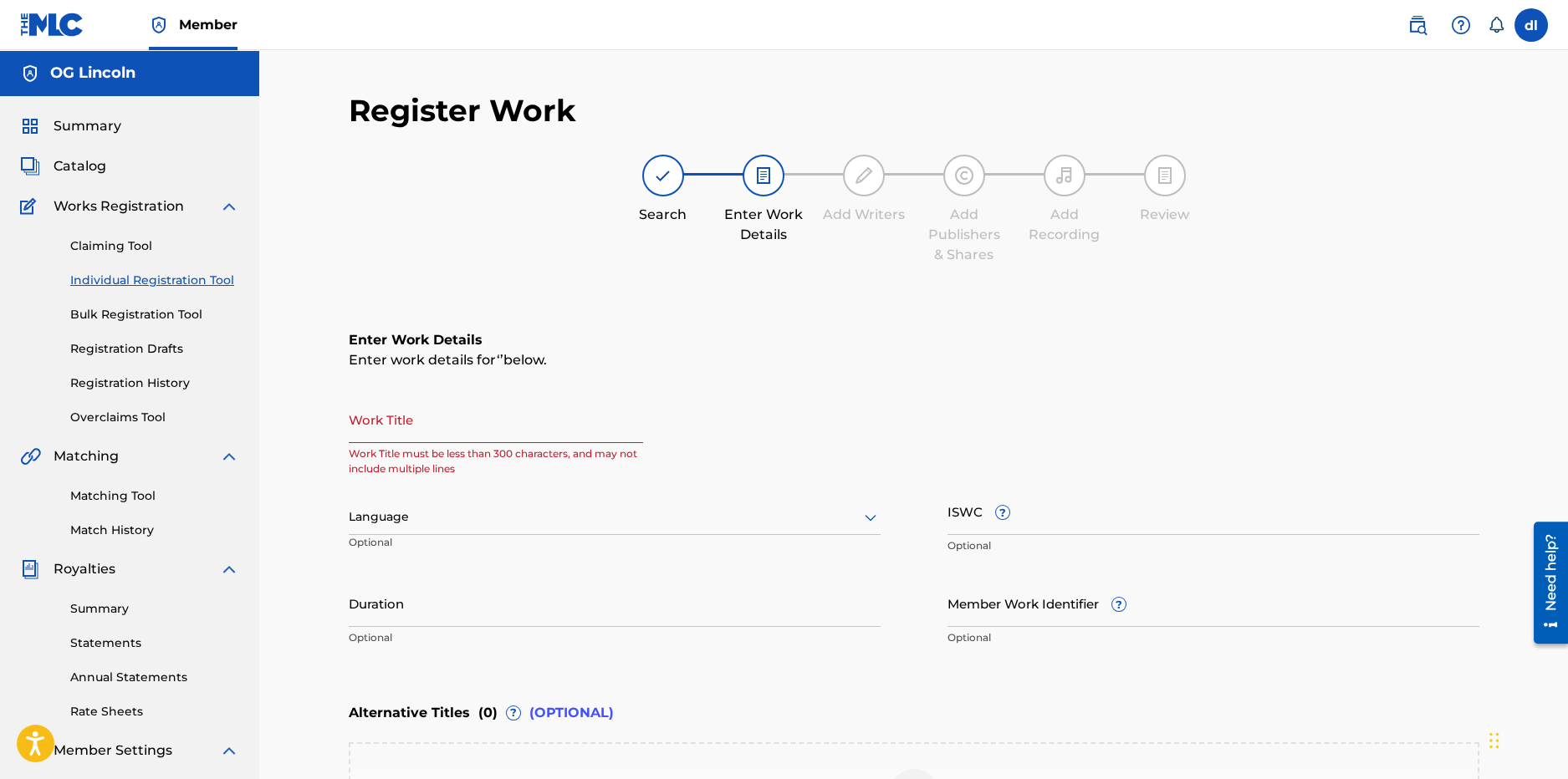
click at [129, 249] on link "Claiming Tool" at bounding box center [154, 246] width 169 height 18
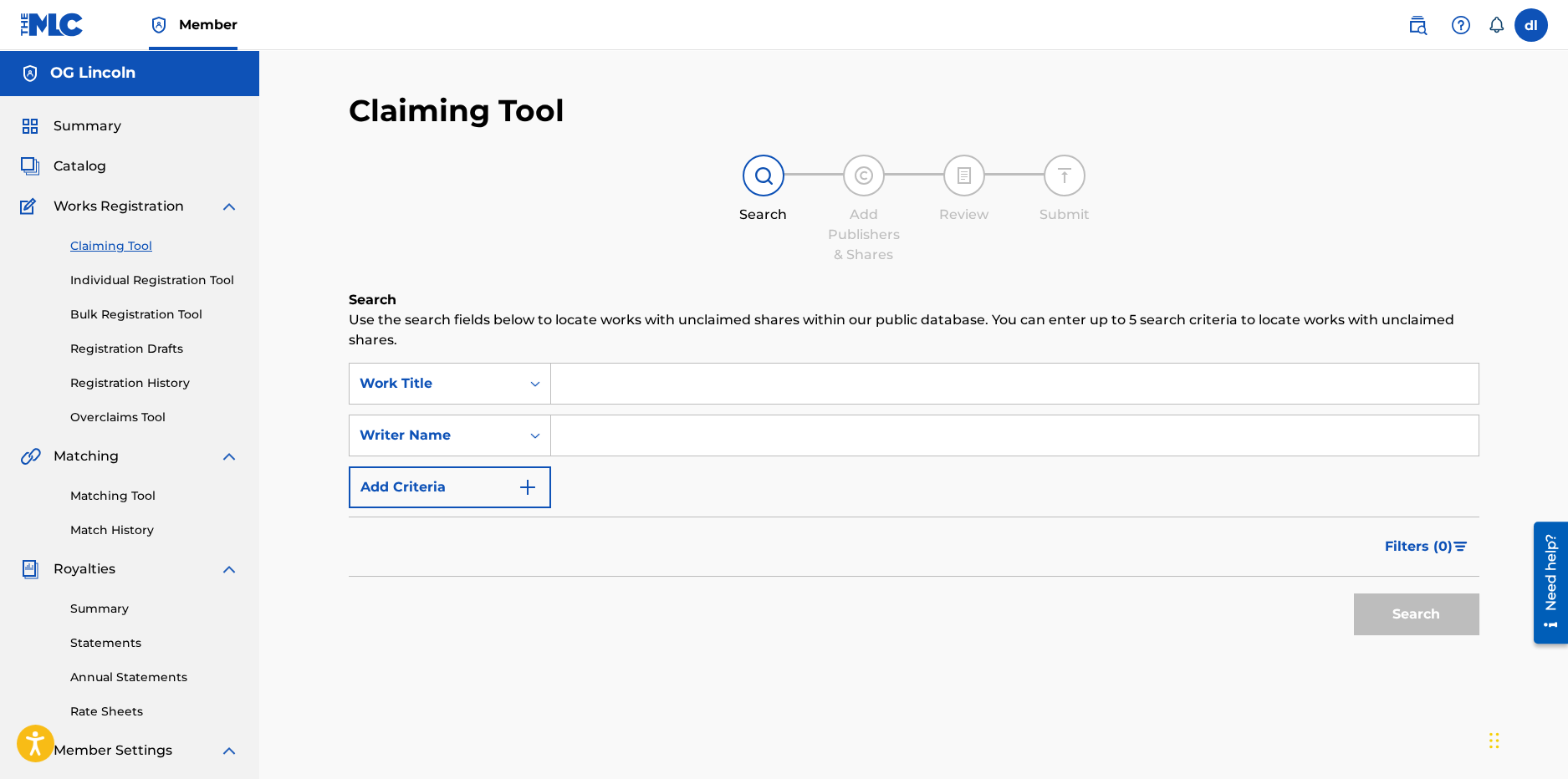
drag, startPoint x: 89, startPoint y: 117, endPoint x: 89, endPoint y: 126, distance: 9.0
click at [89, 118] on span "Summary" at bounding box center [87, 126] width 67 height 20
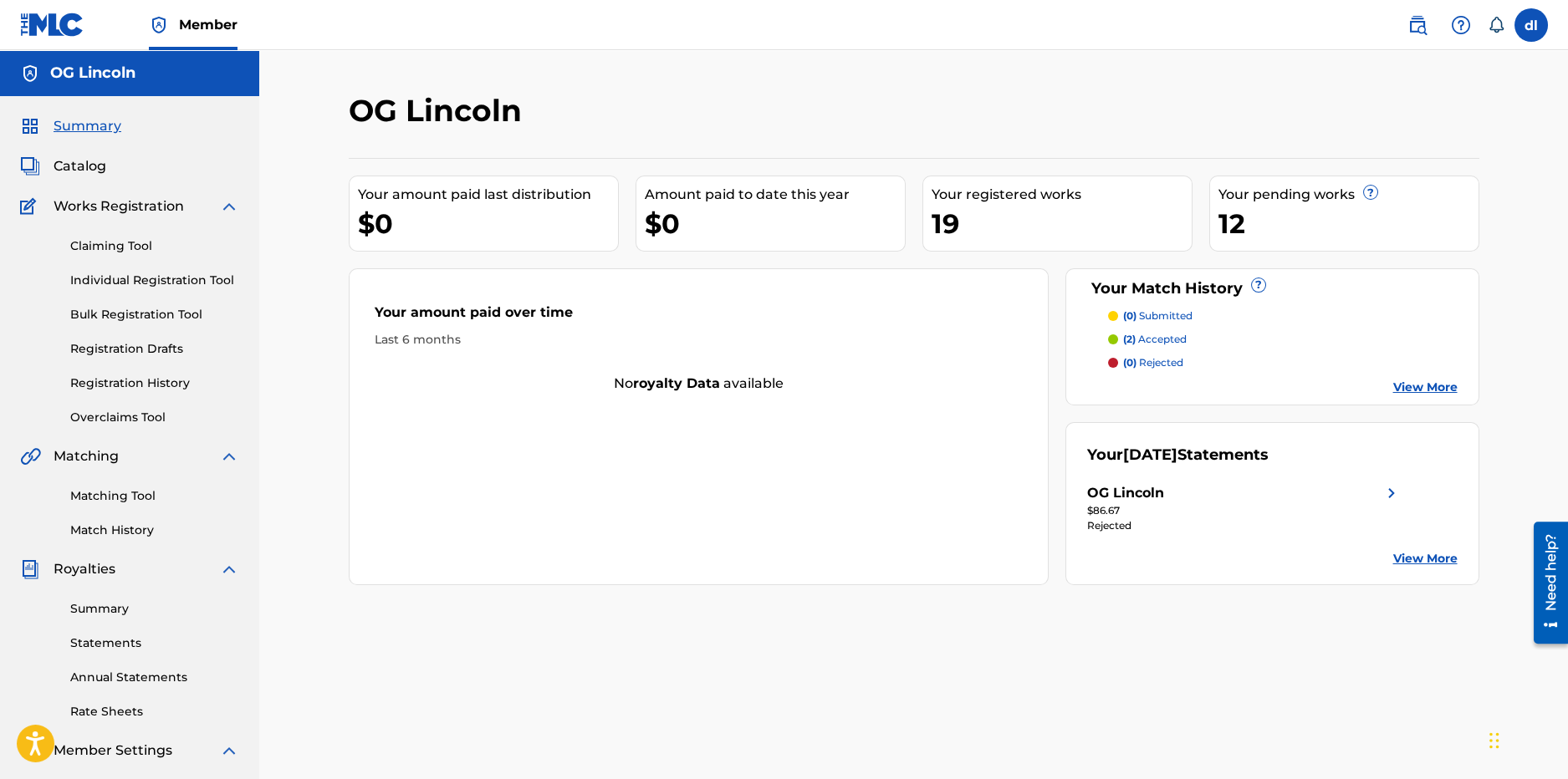
click at [123, 284] on link "Individual Registration Tool" at bounding box center [154, 280] width 169 height 18
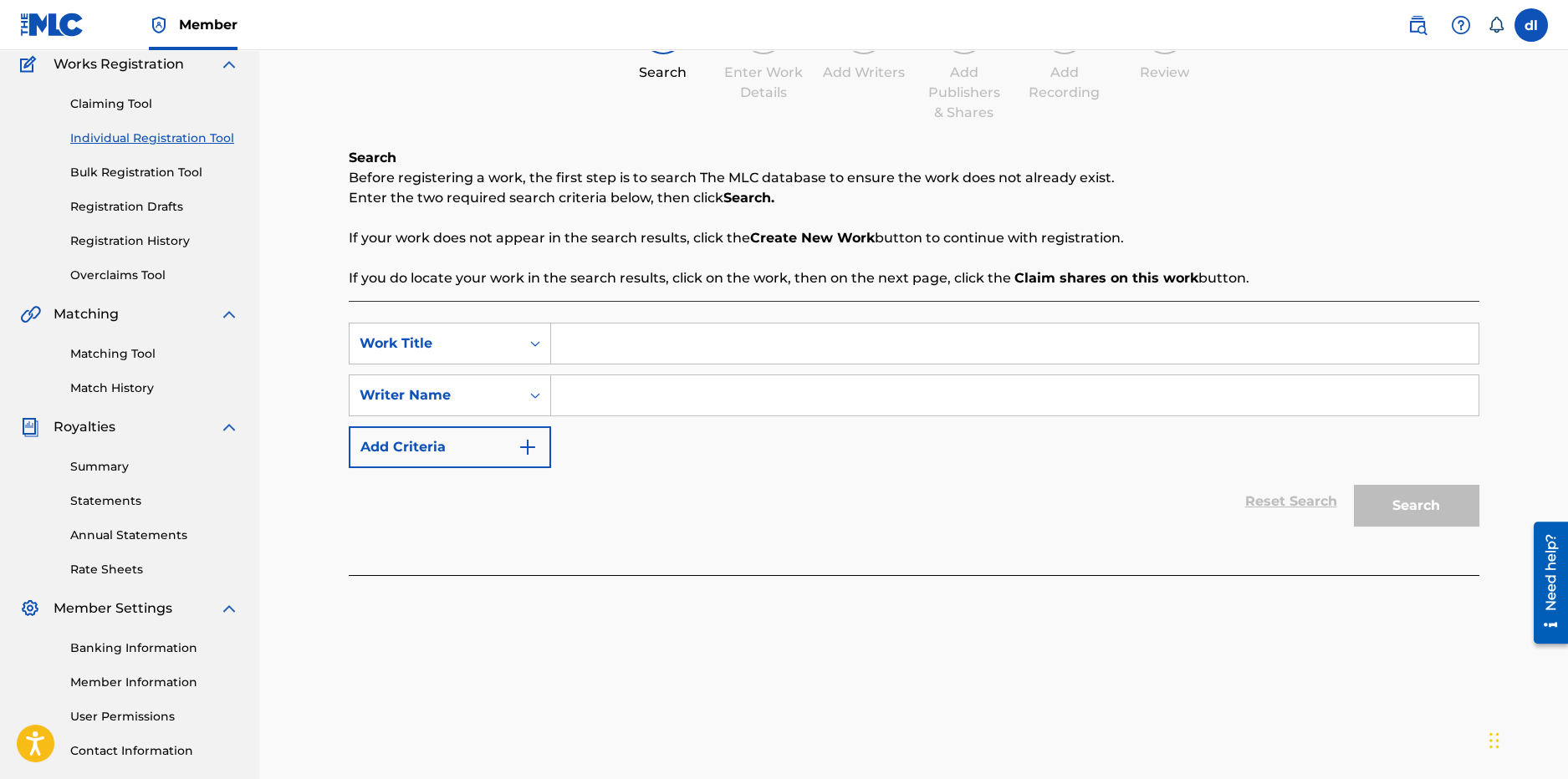
scroll to position [250, 0]
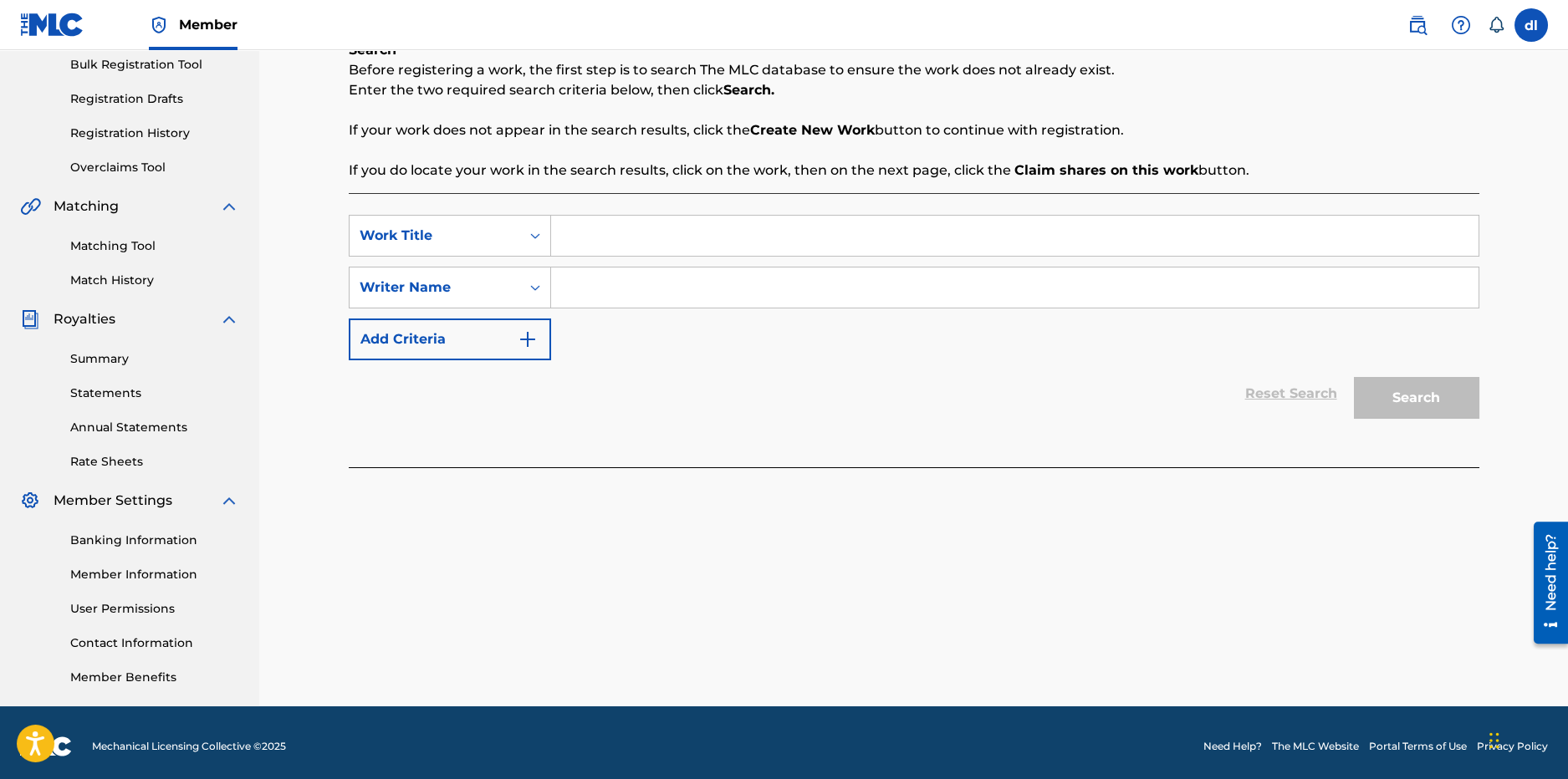
click at [603, 223] on input "Search Form" at bounding box center [1016, 236] width 928 height 41
type input "e"
type input "beyonce"
click at [1354, 377] on button "Search" at bounding box center [1417, 397] width 125 height 41
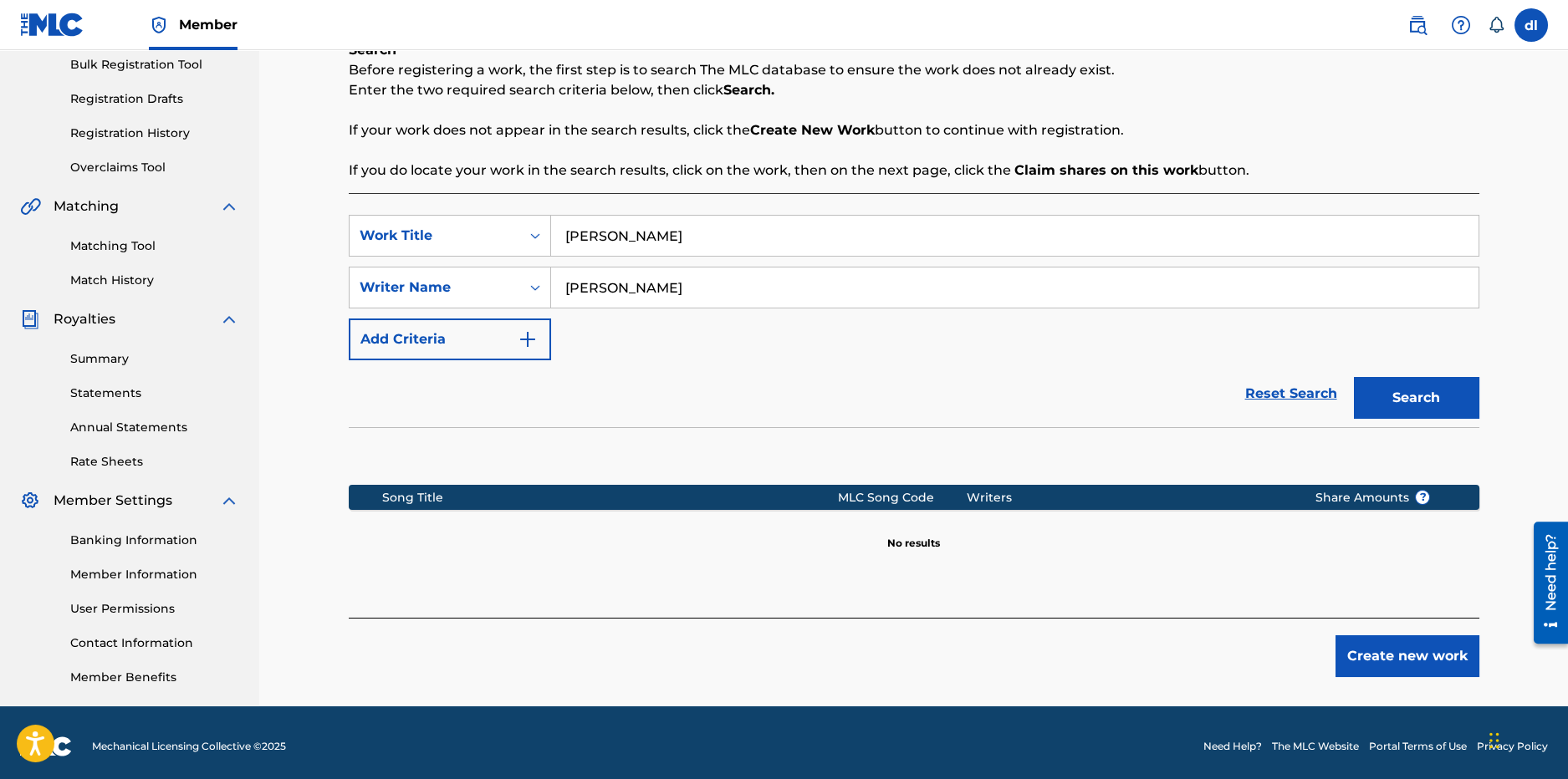
type input "dolly babe"
click at [1354, 377] on button "Search" at bounding box center [1417, 397] width 125 height 41
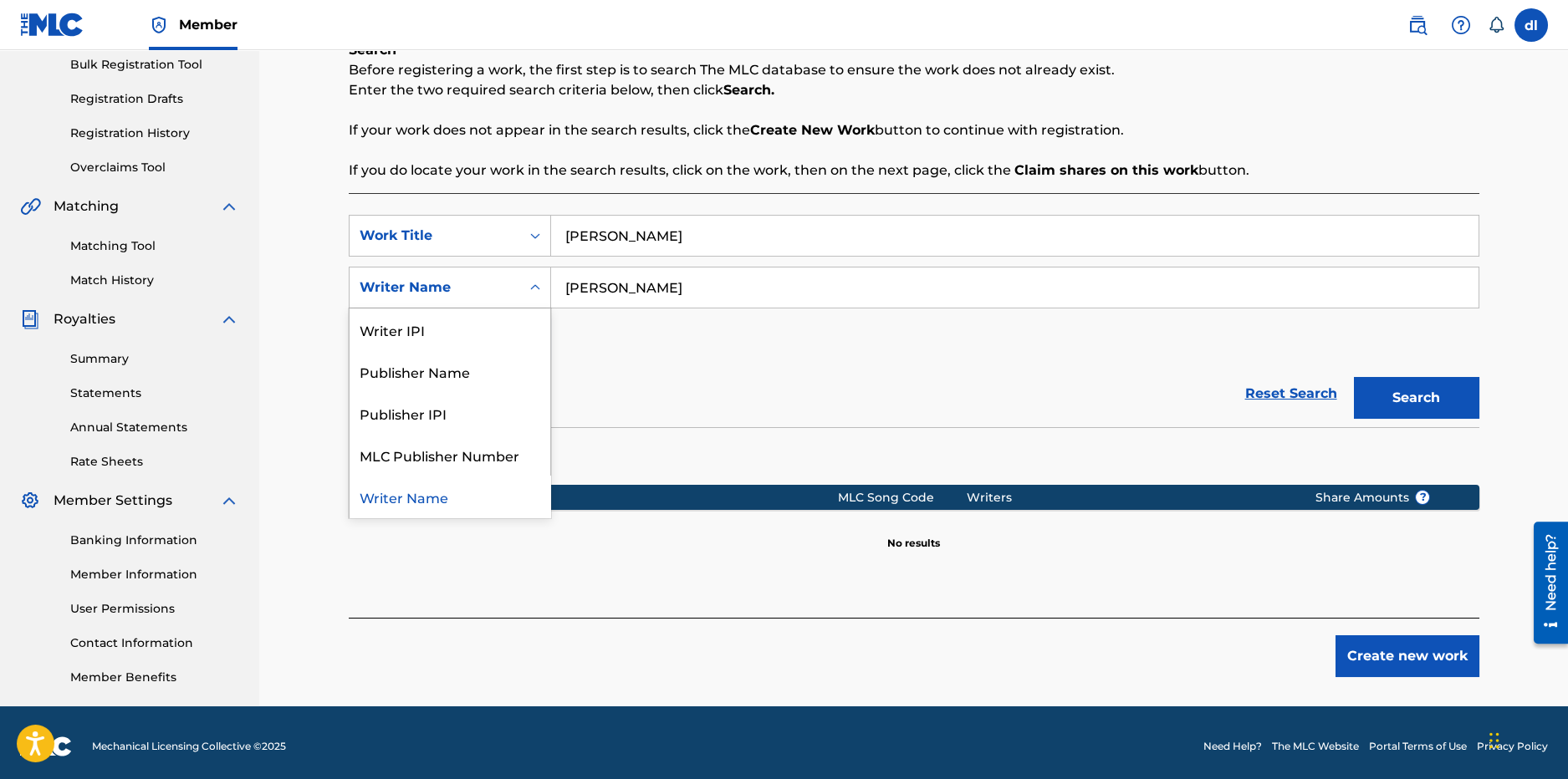
click at [501, 301] on div "Writer Name" at bounding box center [434, 288] width 171 height 31
click at [478, 326] on div "Writer IPI" at bounding box center [450, 329] width 201 height 41
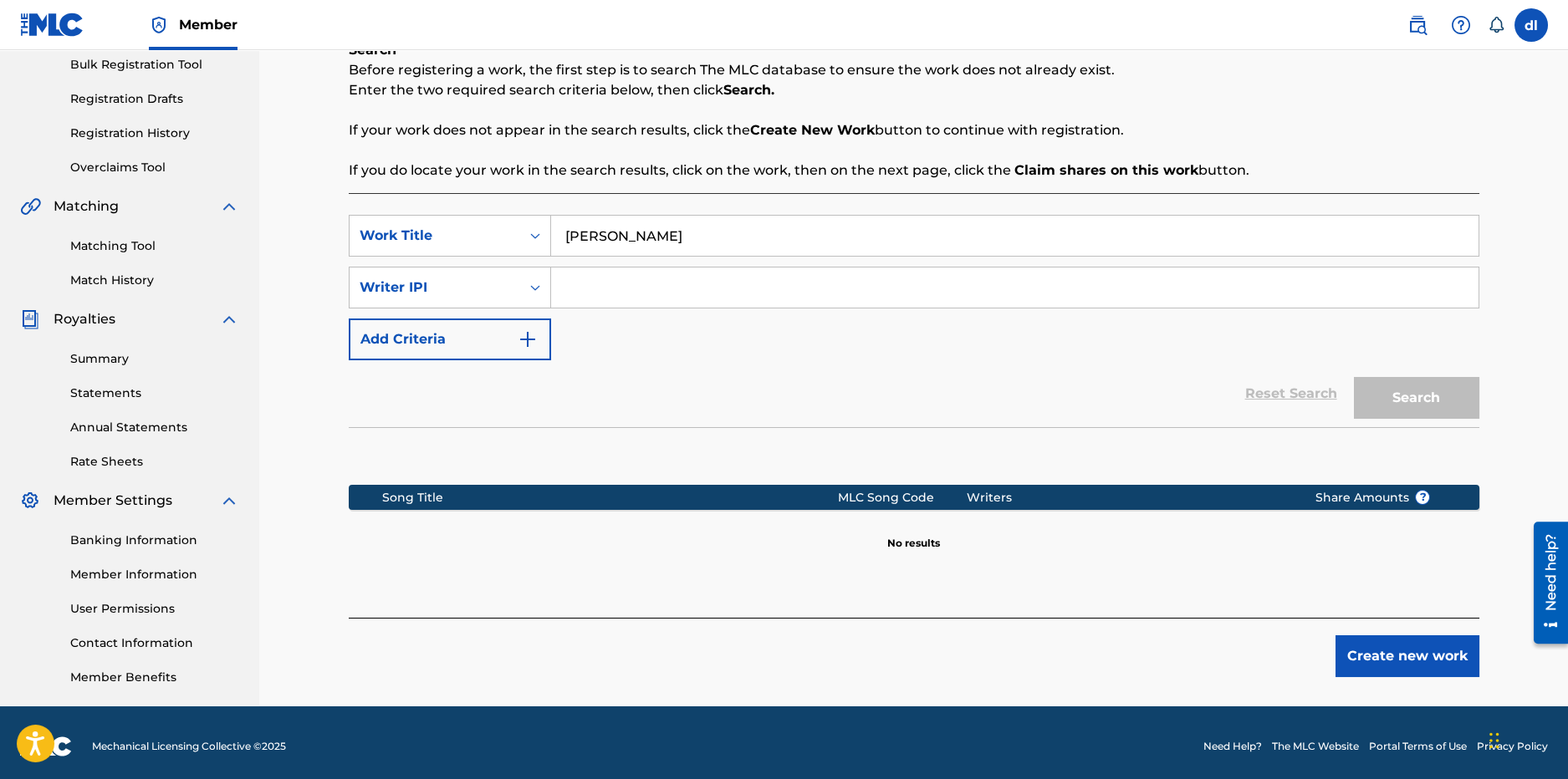
click at [655, 280] on input "Search Form" at bounding box center [1016, 288] width 928 height 41
paste input "01022439400"
type input "01022439400"
click at [1396, 400] on button "Search" at bounding box center [1417, 397] width 125 height 41
click at [1343, 642] on button "Create new work" at bounding box center [1408, 655] width 144 height 41
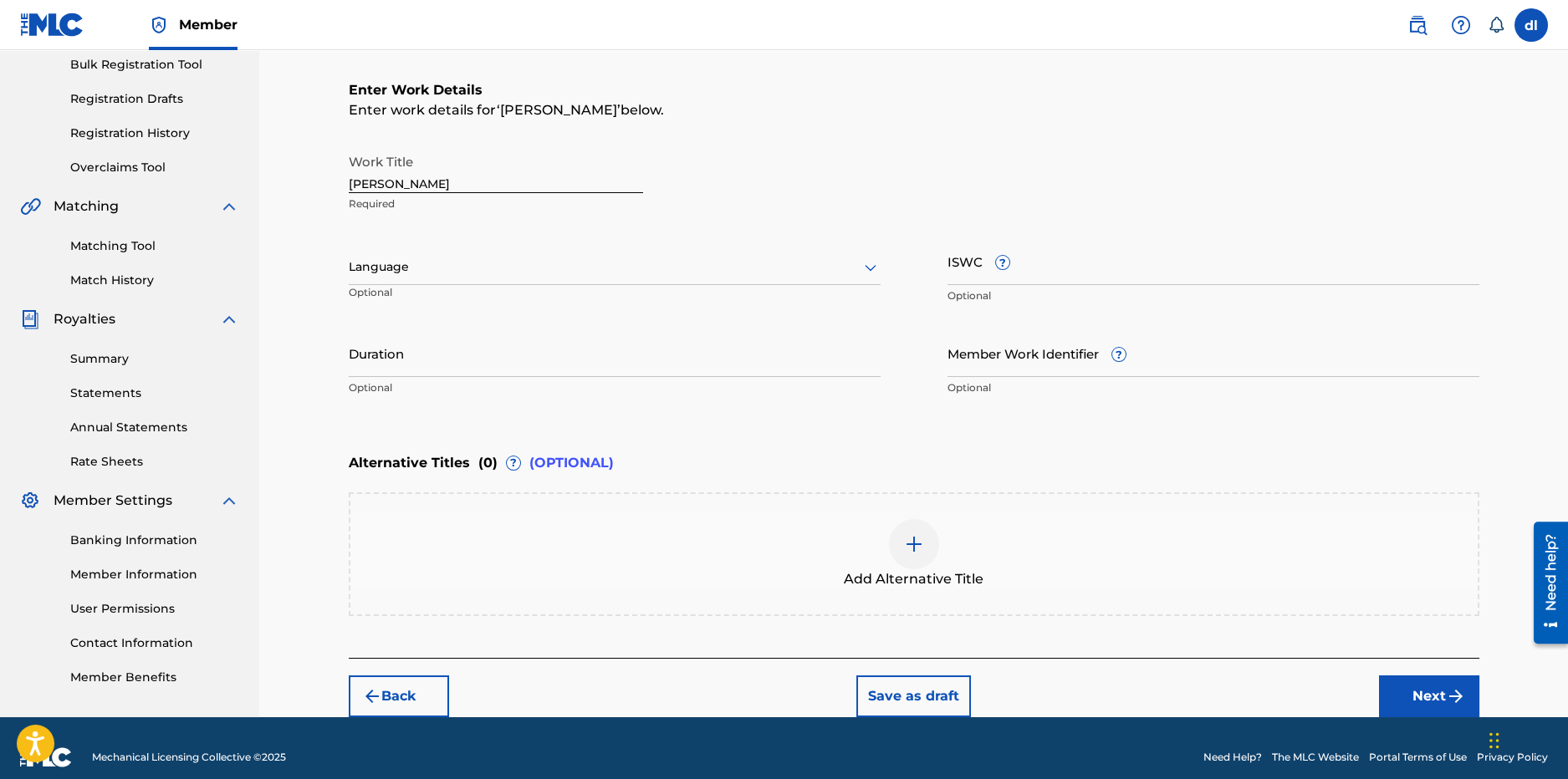
click at [1085, 279] on input "ISWC ?" at bounding box center [1213, 262] width 532 height 48
paste input "T3305177424"
type input "T3305177424"
click at [1391, 701] on button "Next" at bounding box center [1429, 696] width 101 height 41
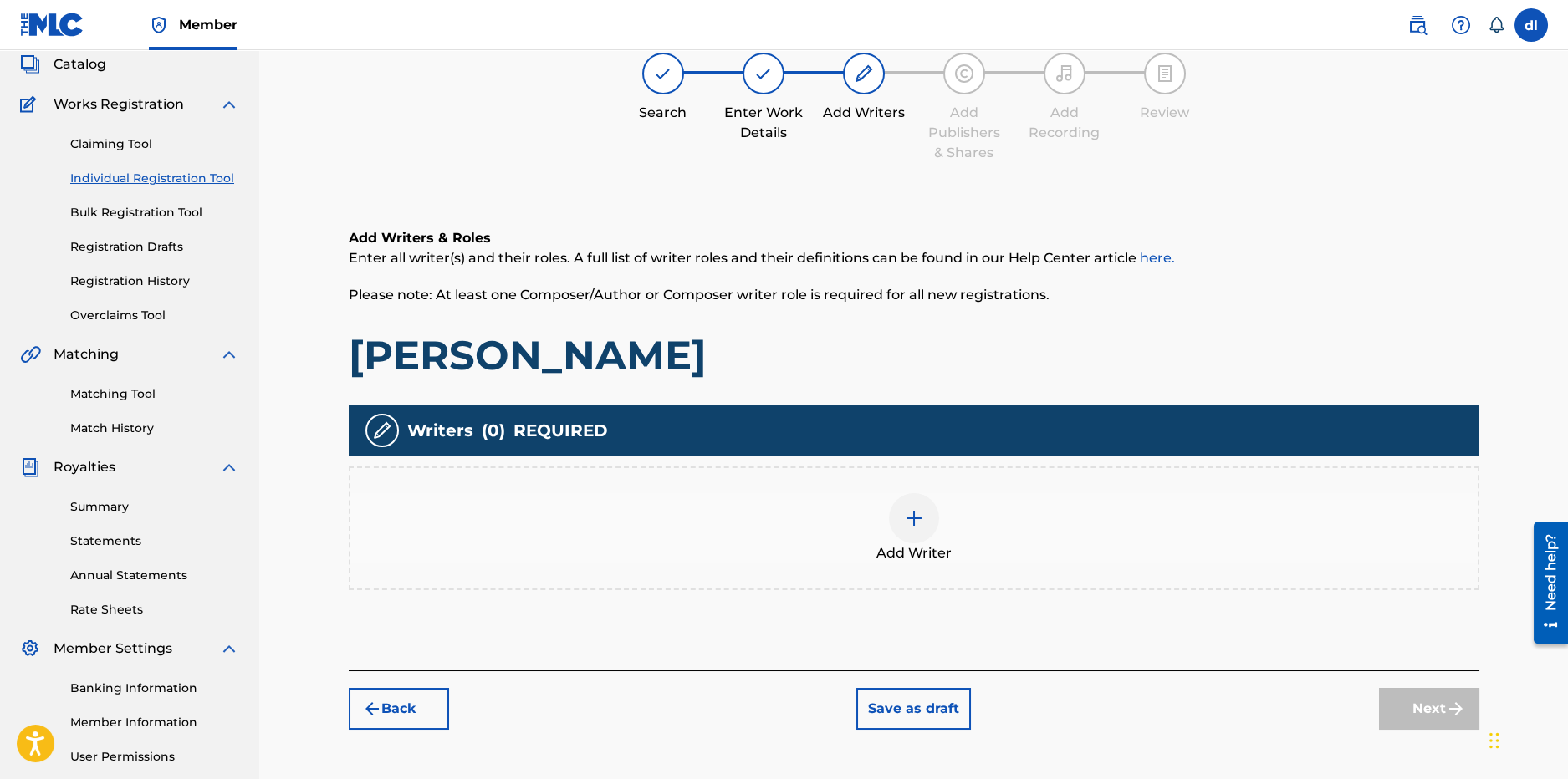
scroll to position [76, 0]
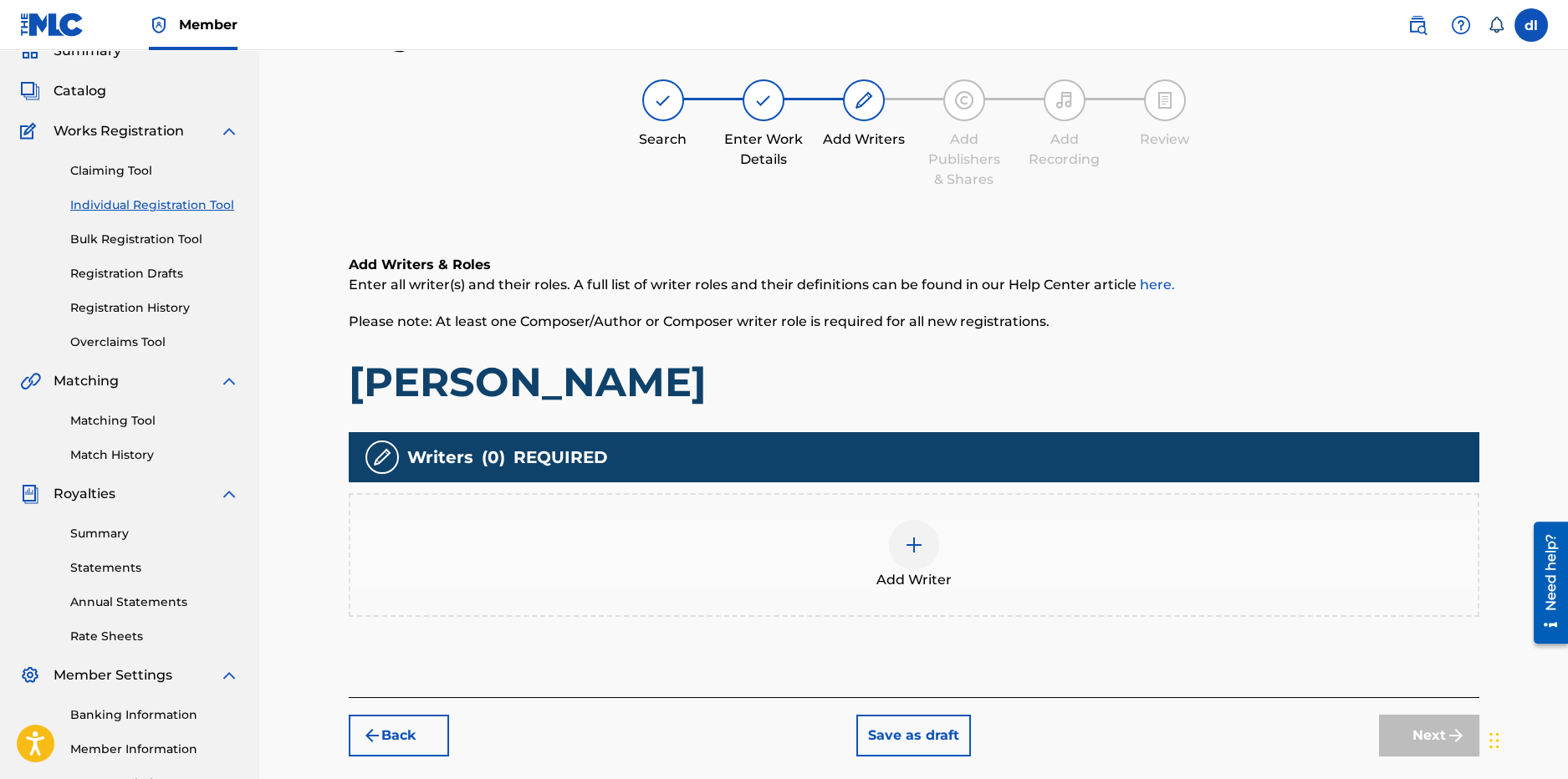
click at [414, 737] on button "Back" at bounding box center [398, 735] width 101 height 41
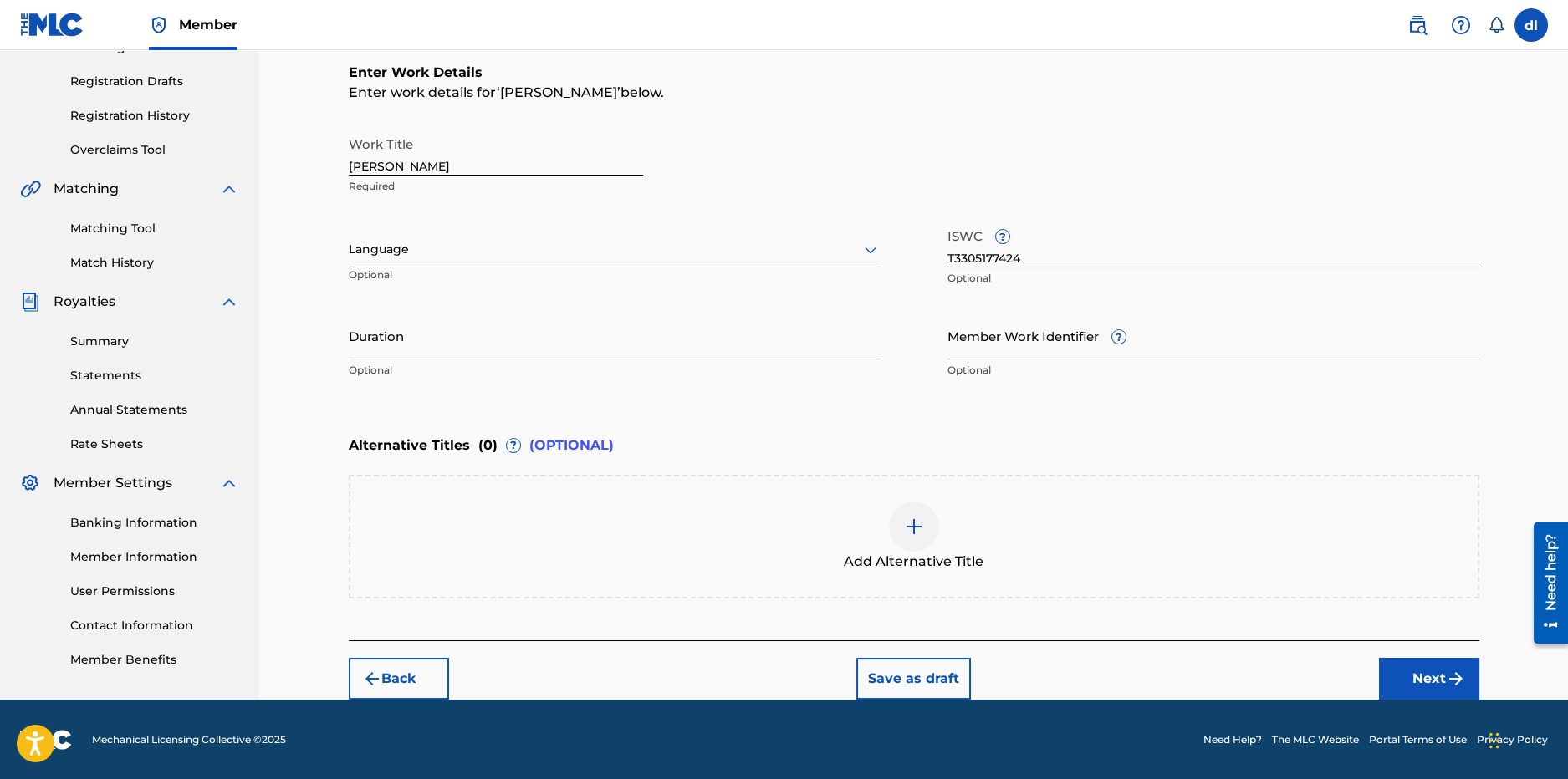
drag, startPoint x: 1411, startPoint y: 684, endPoint x: 1408, endPoint y: 670, distance: 14.3
click at [1411, 682] on button "Next" at bounding box center [1429, 679] width 101 height 41
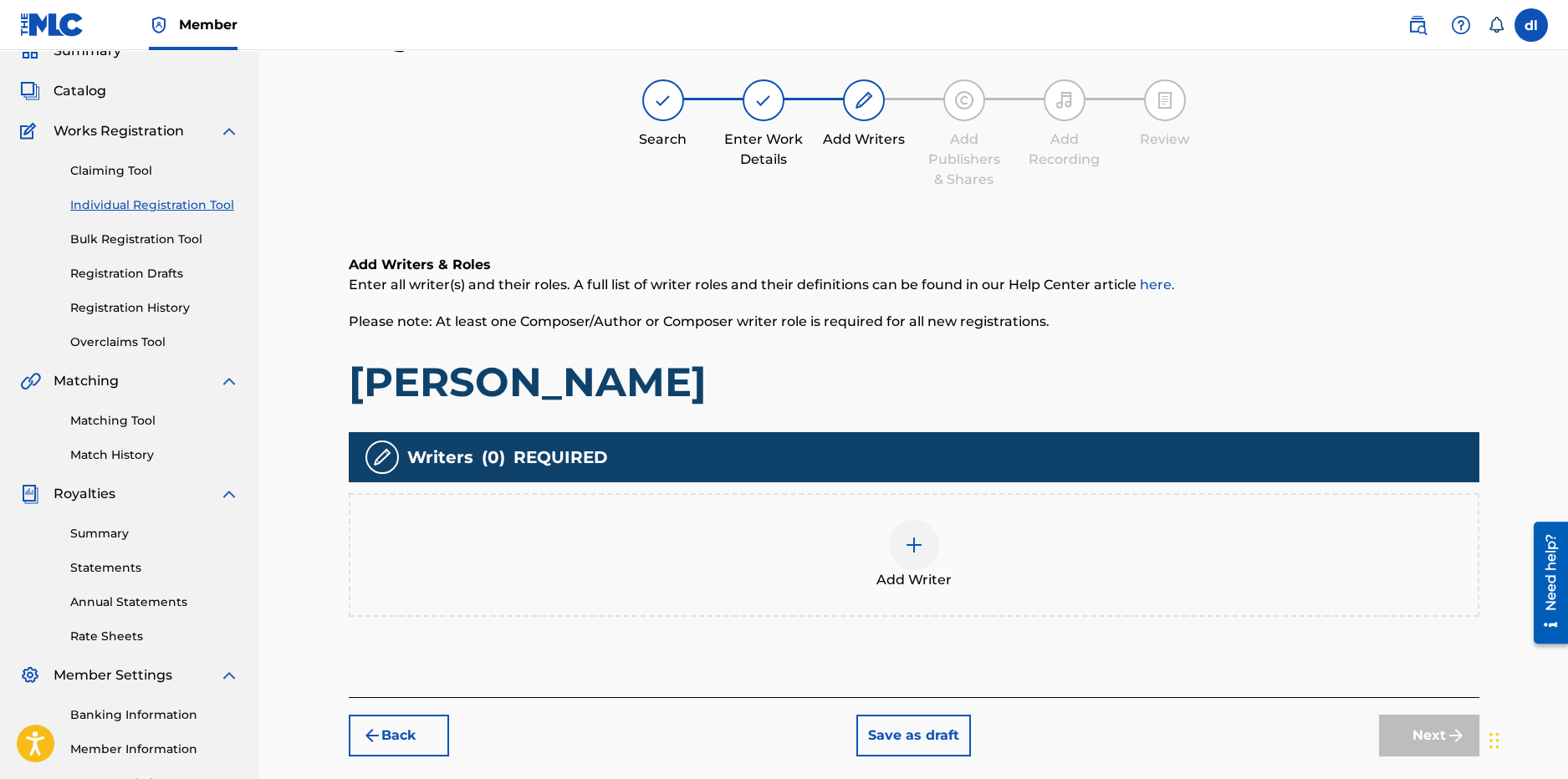
click at [908, 561] on div at bounding box center [914, 545] width 50 height 50
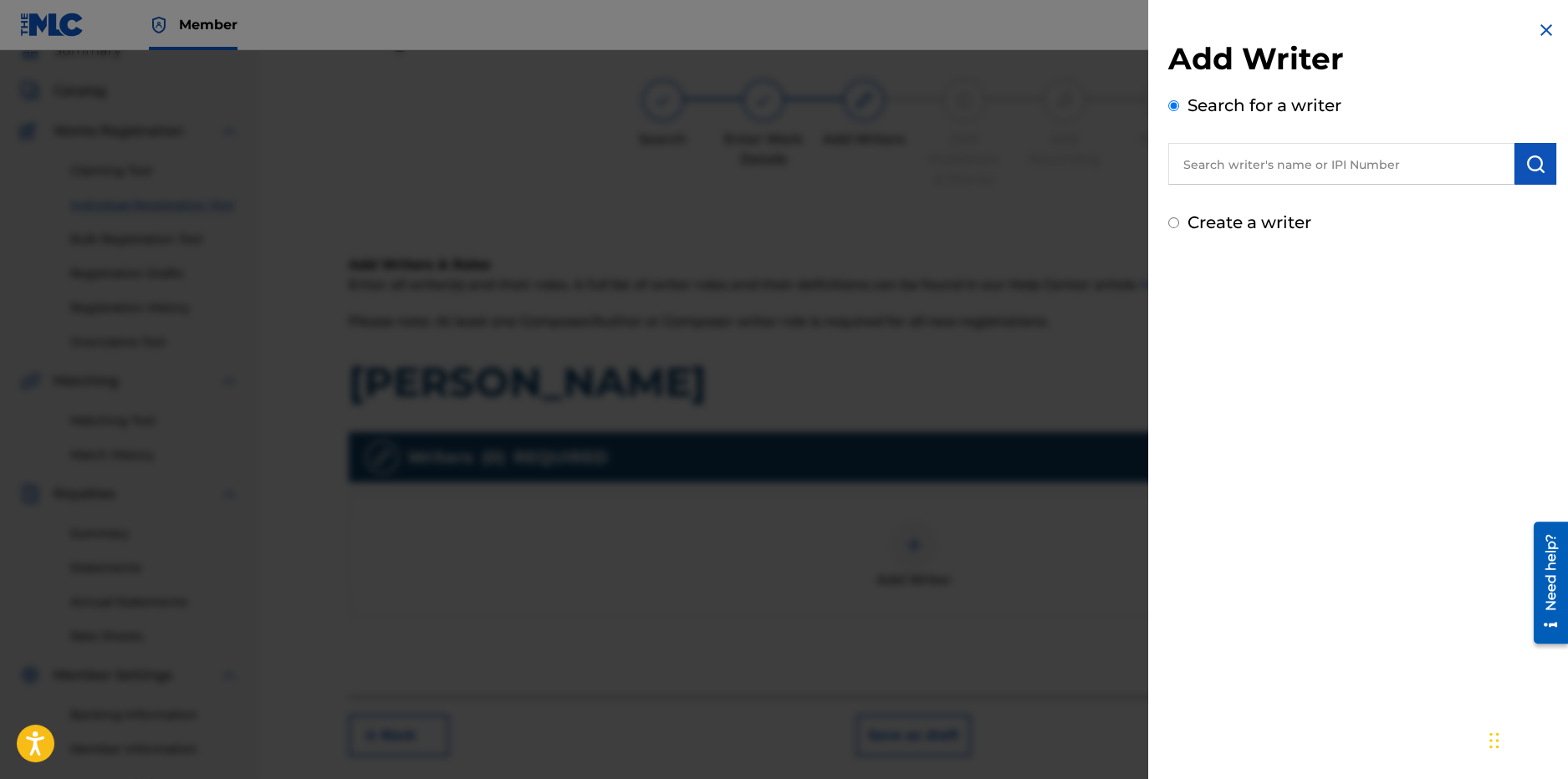
click at [1284, 171] on input "text" at bounding box center [1341, 163] width 346 height 41
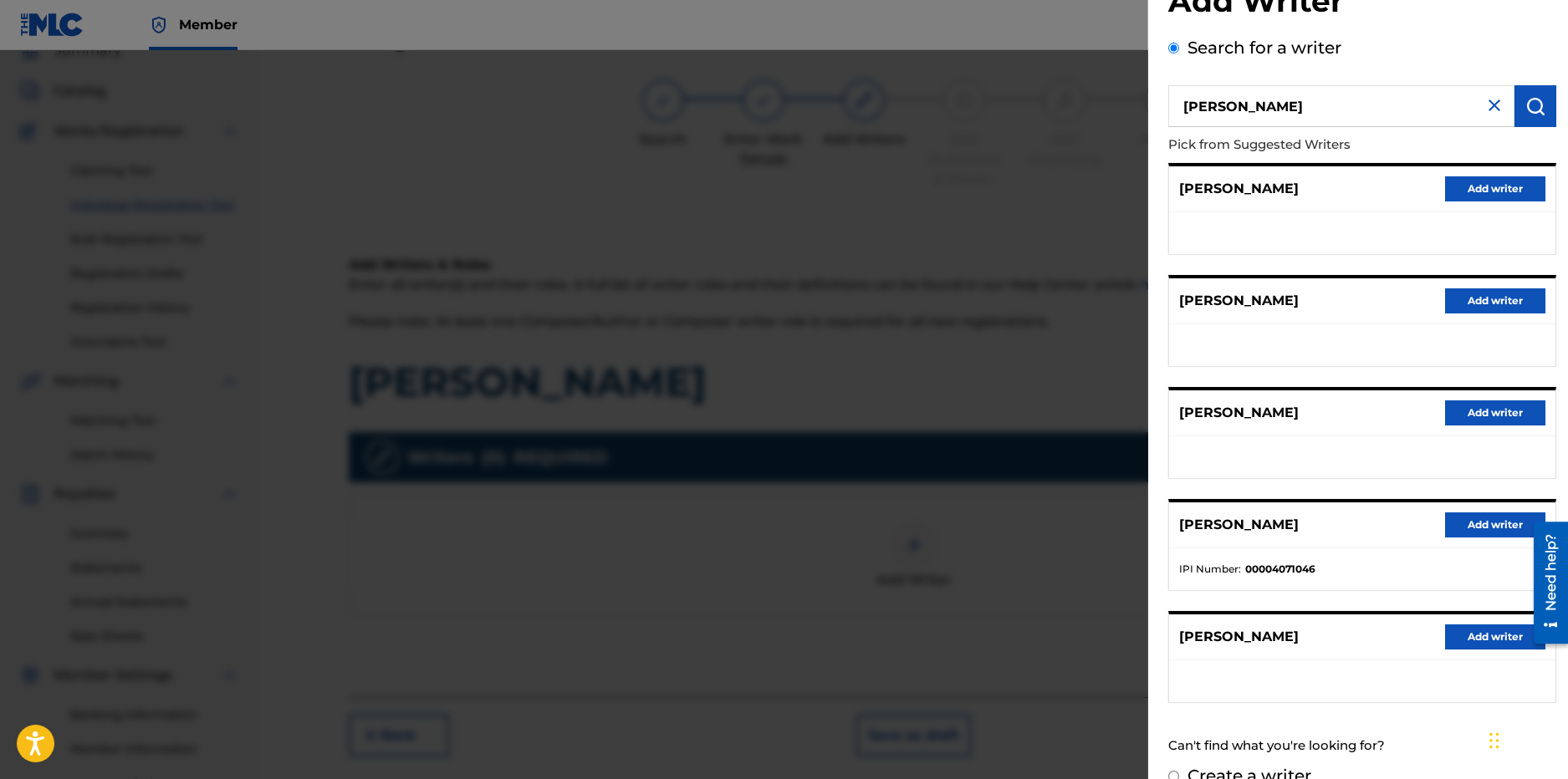
scroll to position [86, 0]
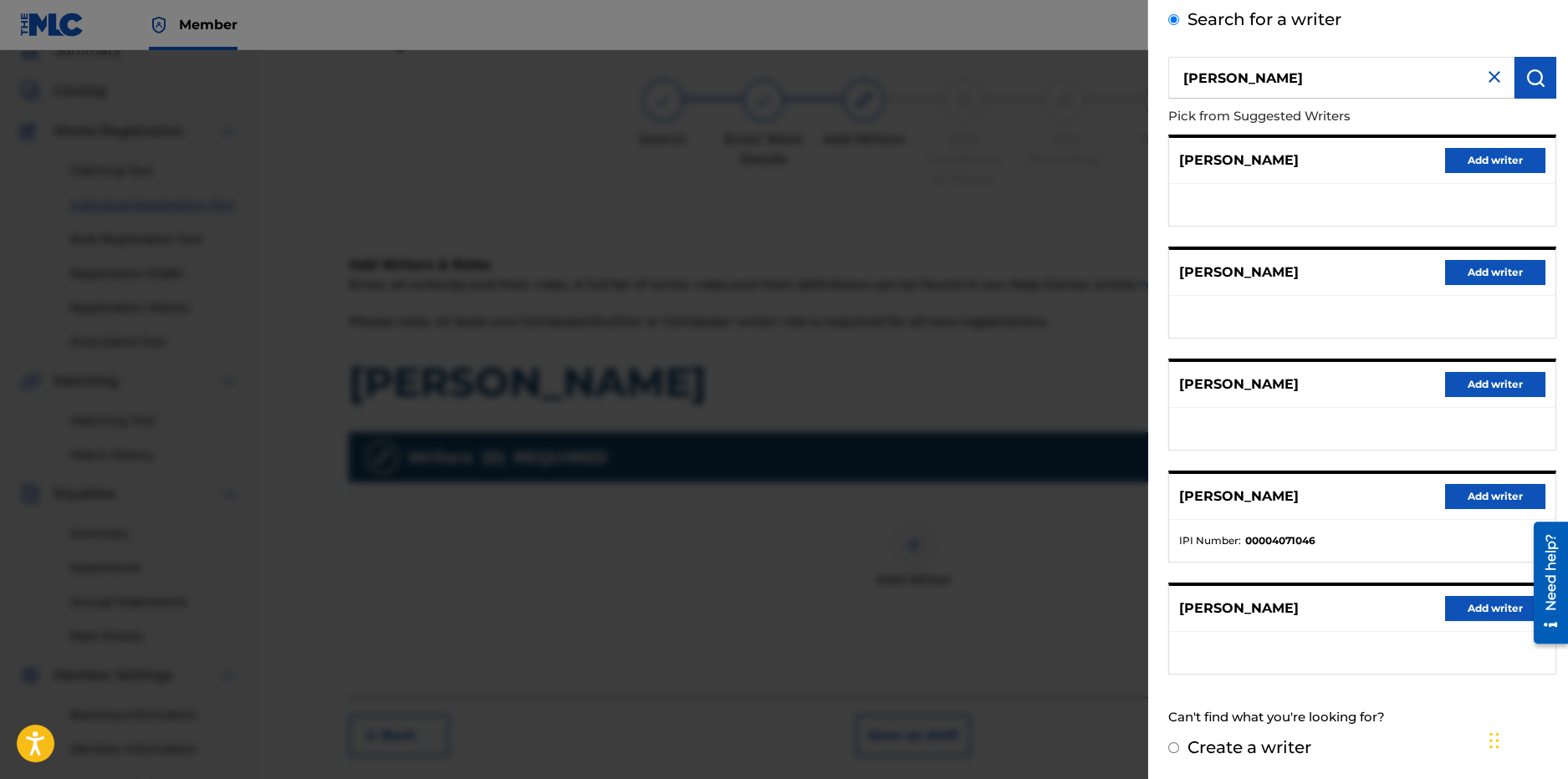
drag, startPoint x: 1219, startPoint y: 77, endPoint x: 1122, endPoint y: 69, distance: 97.3
click at [1117, 77] on div "Add Writer Search for a writer latifani brannon Pick from Suggested Writers DEA…" at bounding box center [784, 414] width 1568 height 729
type input "lati brannon"
drag, startPoint x: 1391, startPoint y: 67, endPoint x: 1030, endPoint y: 99, distance: 362.4
click at [1031, 99] on div "Add Writer Search for a writer lati brannon Pick from Suggested Writers DEAN BR…" at bounding box center [784, 414] width 1568 height 729
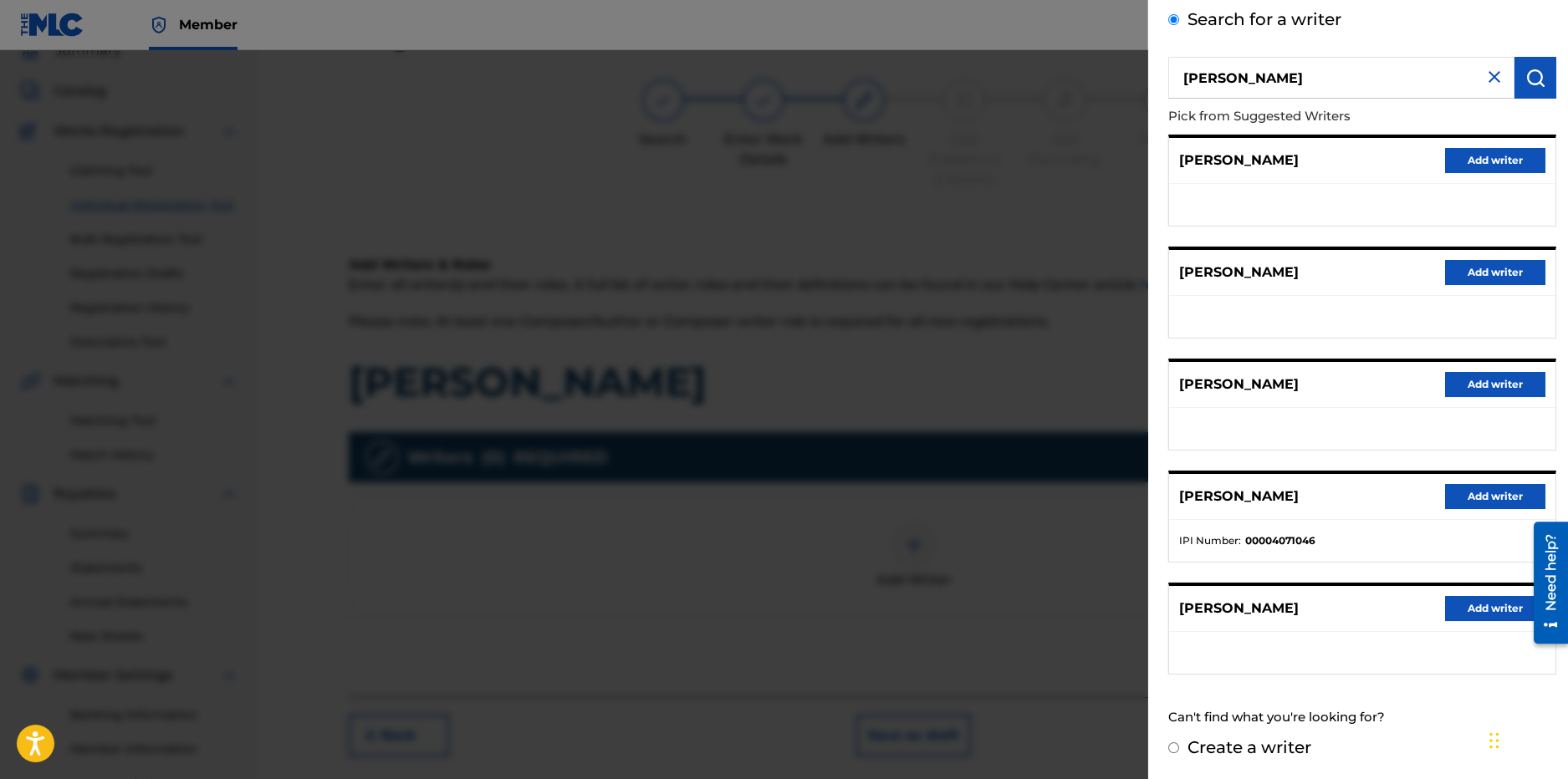
click at [1039, 94] on div at bounding box center [784, 439] width 1568 height 779
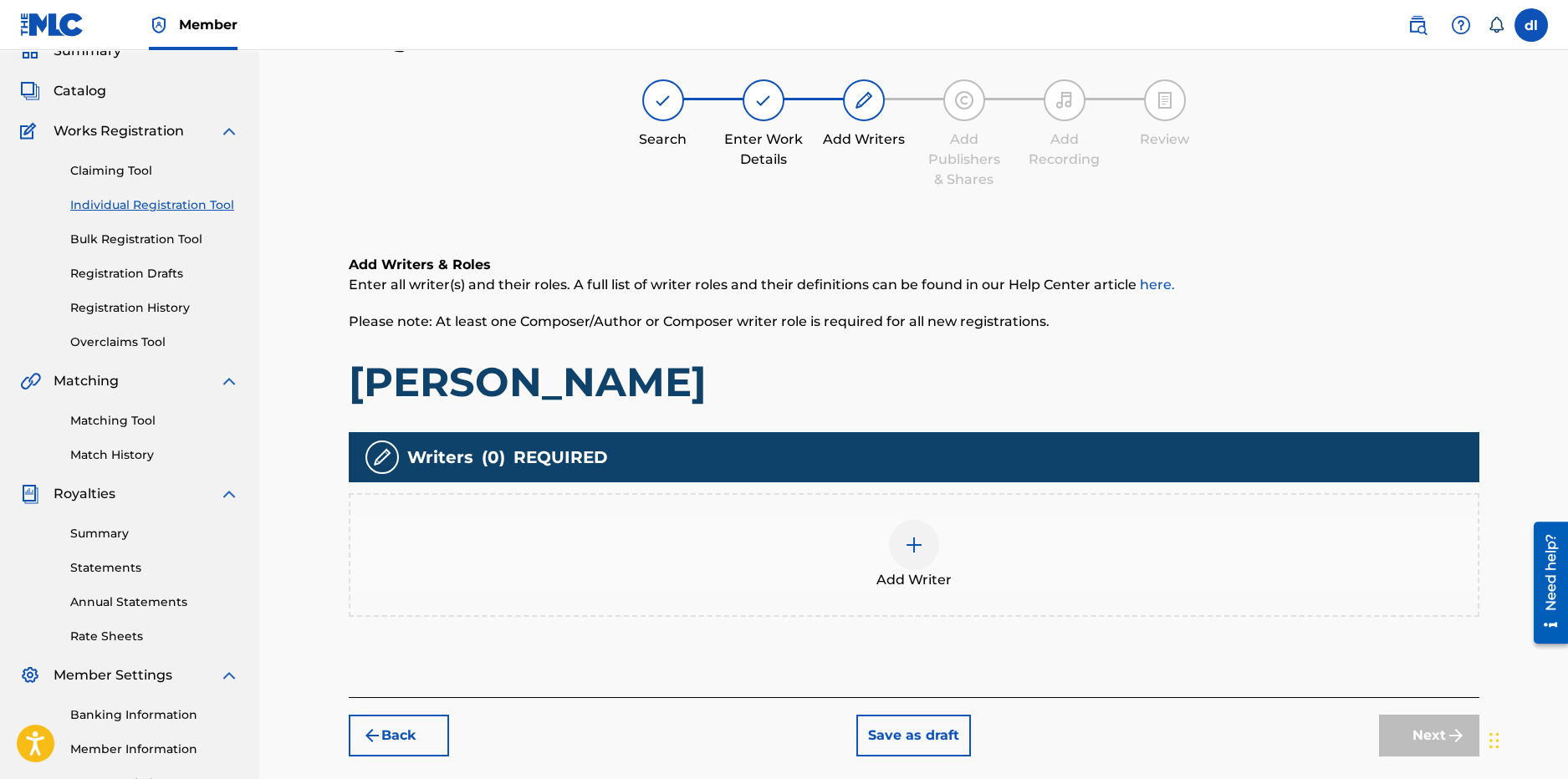
click at [929, 553] on div at bounding box center [914, 545] width 50 height 50
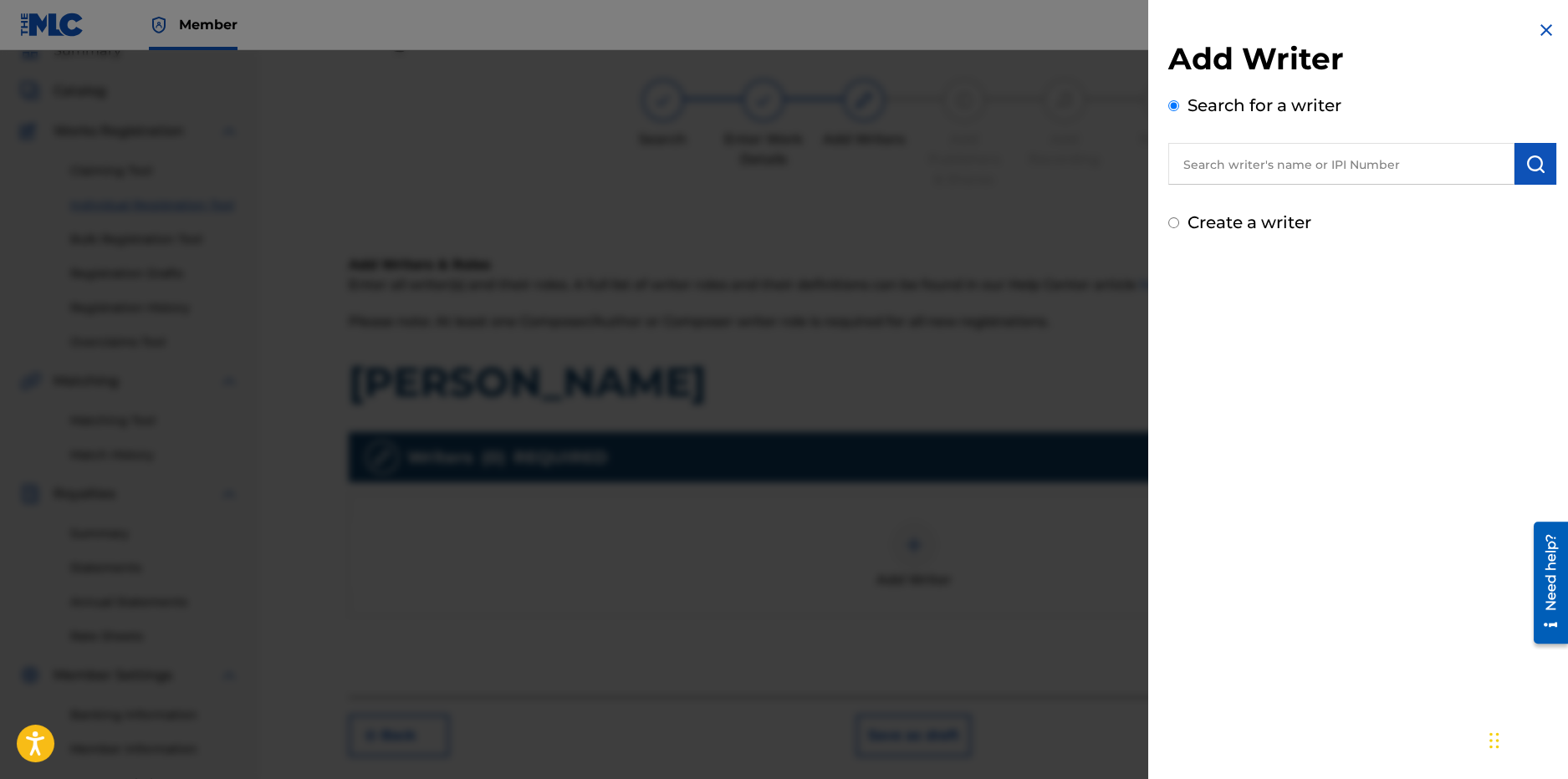
click at [1299, 157] on input "text" at bounding box center [1341, 163] width 346 height 41
paste input "1022439400"
type input "1022439400"
click at [1548, 178] on button "submit" at bounding box center [1535, 163] width 42 height 41
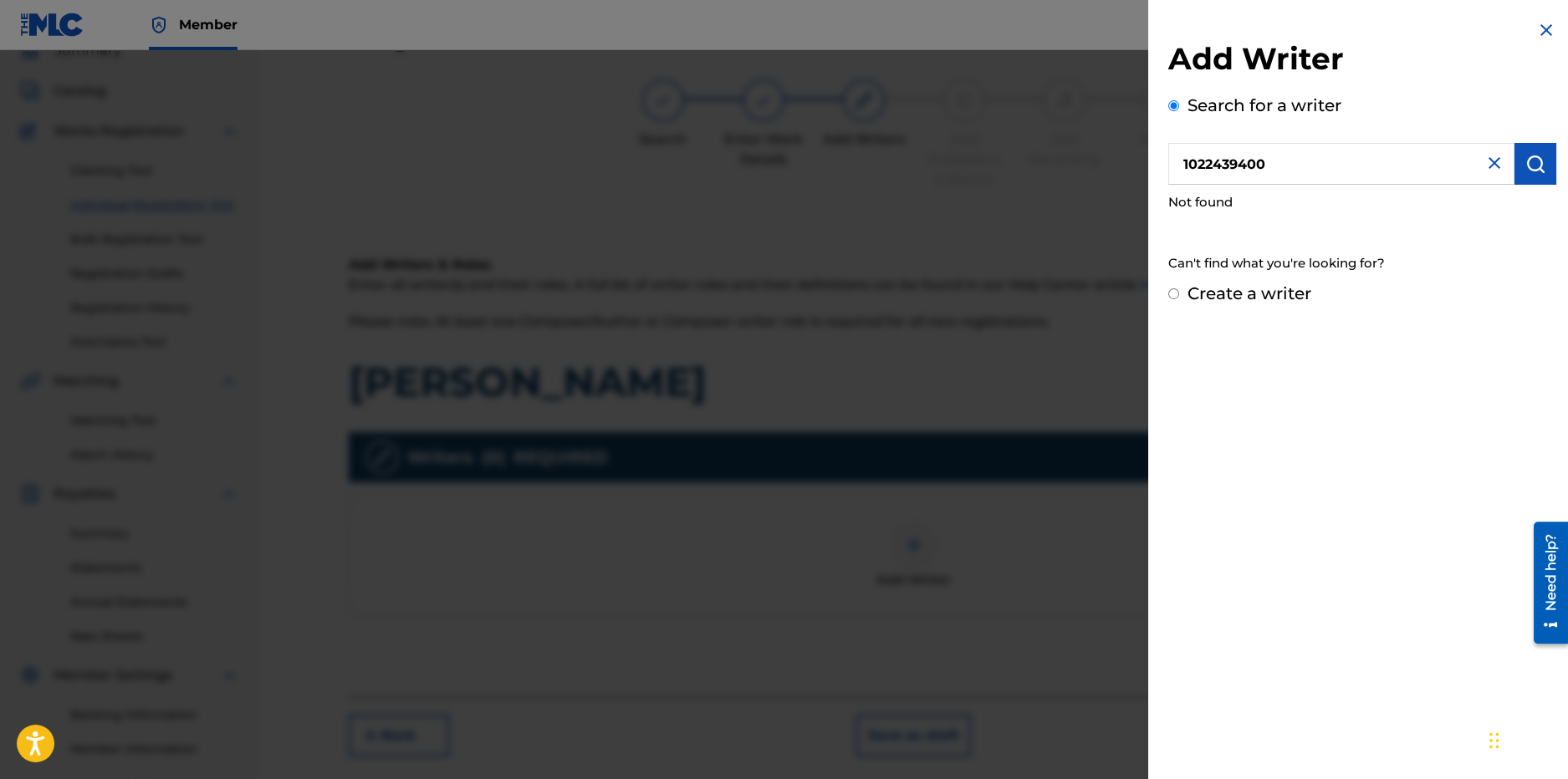
drag, startPoint x: 1248, startPoint y: 292, endPoint x: 1237, endPoint y: 293, distance: 11.0
click at [1245, 293] on label "Create a writer" at bounding box center [1250, 293] width 124 height 20
radio input "true"
click at [1180, 293] on input "Create a writer" at bounding box center [1174, 294] width 11 height 11
radio input "false"
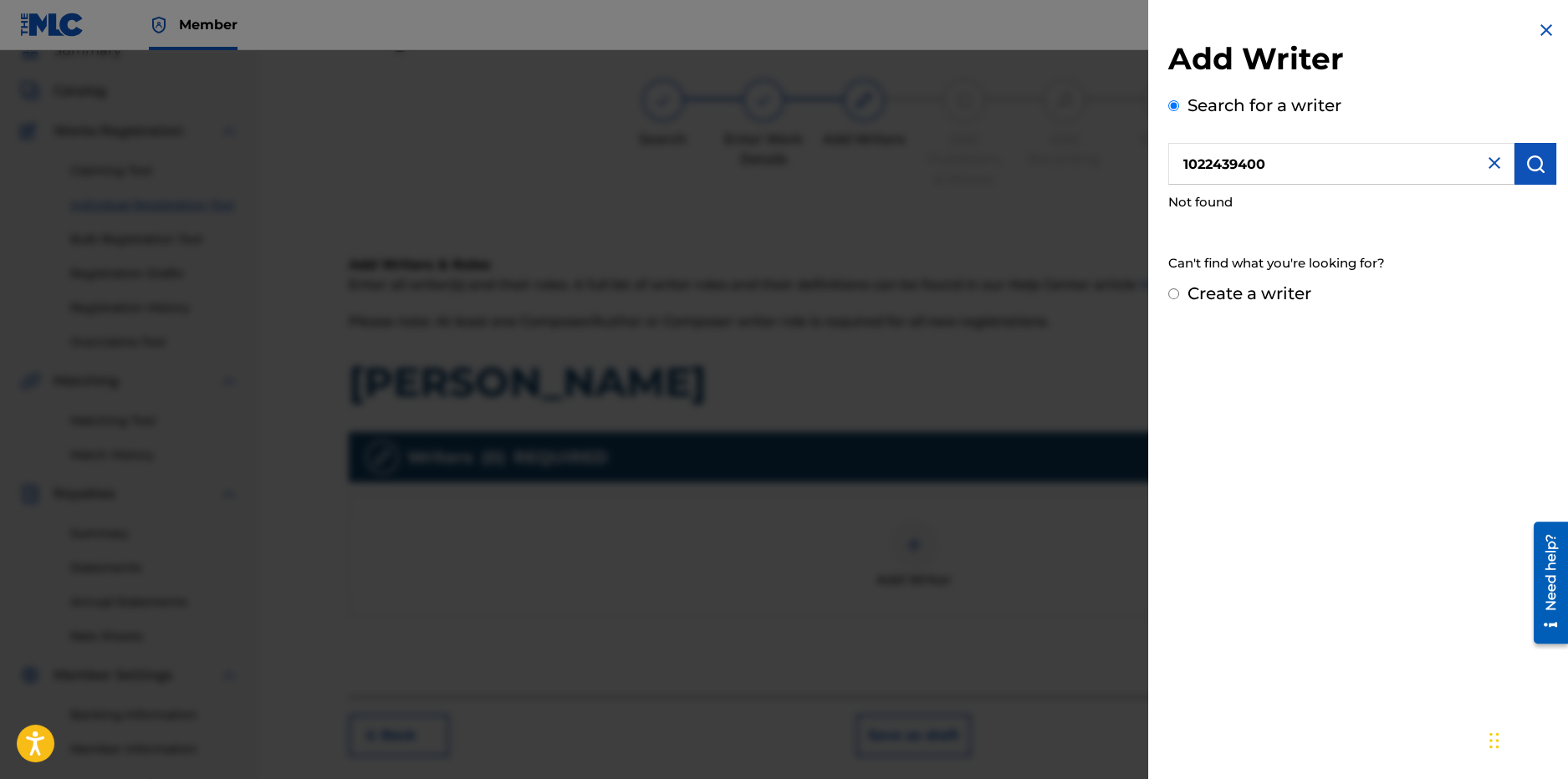
radio input "true"
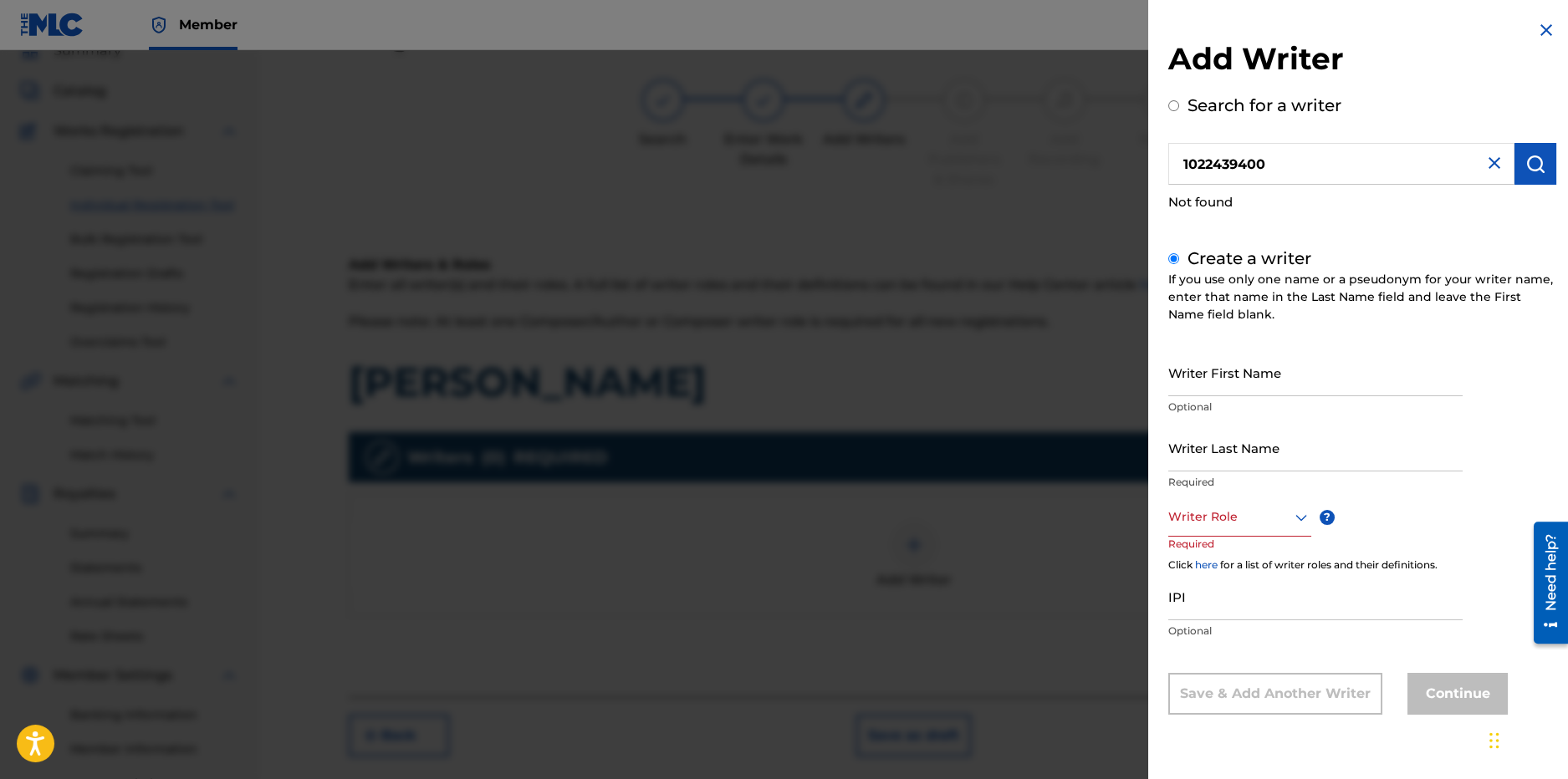
click at [1225, 528] on div "Writer Role" at bounding box center [1240, 517] width 143 height 38
click at [1216, 588] on div "Author" at bounding box center [1240, 593] width 141 height 38
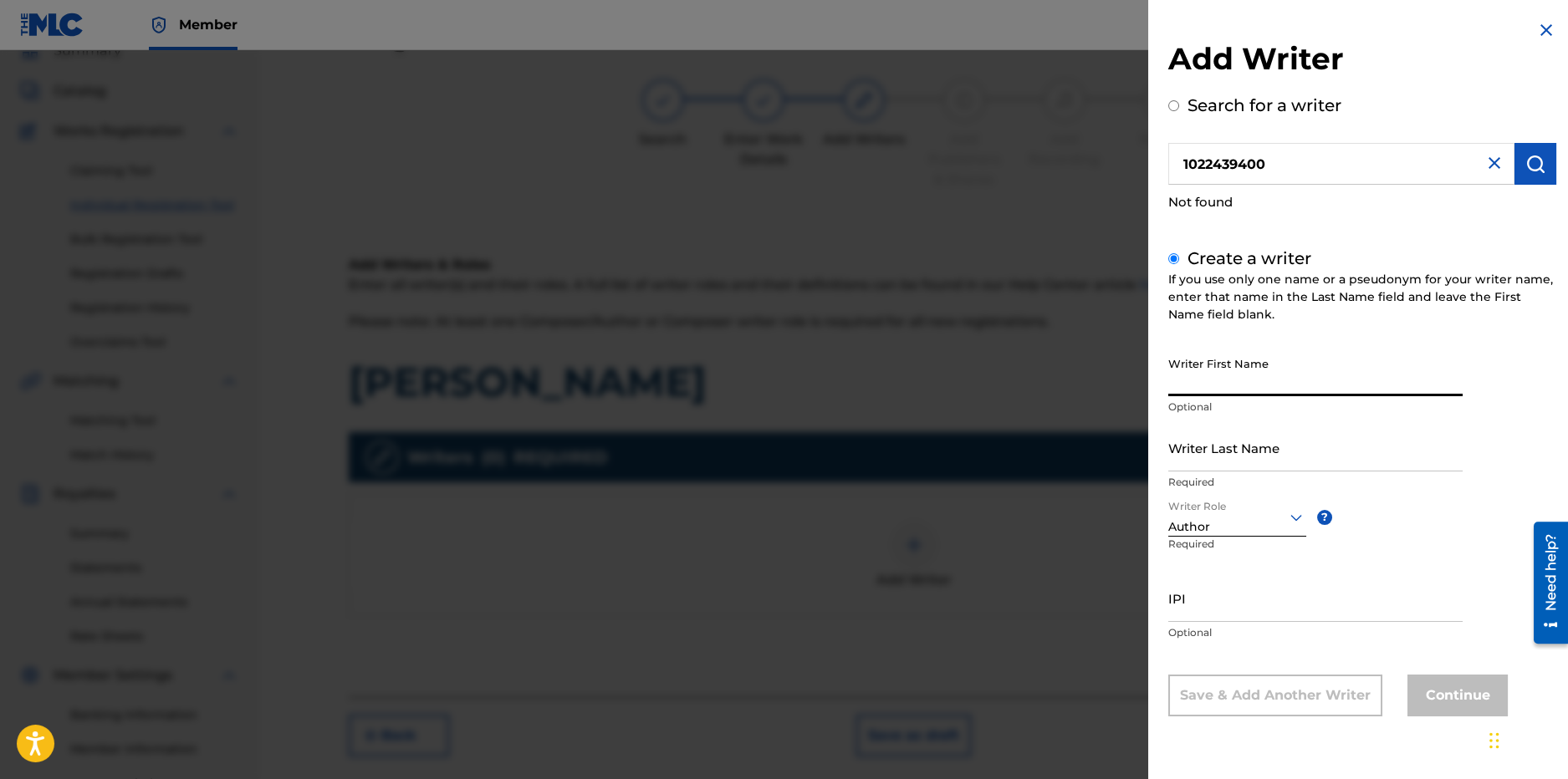
click at [1206, 389] on input "Writer First Name" at bounding box center [1315, 372] width 294 height 48
drag, startPoint x: 1232, startPoint y: 385, endPoint x: 1158, endPoint y: 387, distance: 74.0
click at [1158, 387] on div "Add Writer Search for a writer 1022439400 Not found Create a writer If you use …" at bounding box center [1362, 381] width 428 height 761
type input "Brannon"
click at [1219, 466] on input "Writer Last Name" at bounding box center [1315, 448] width 294 height 48
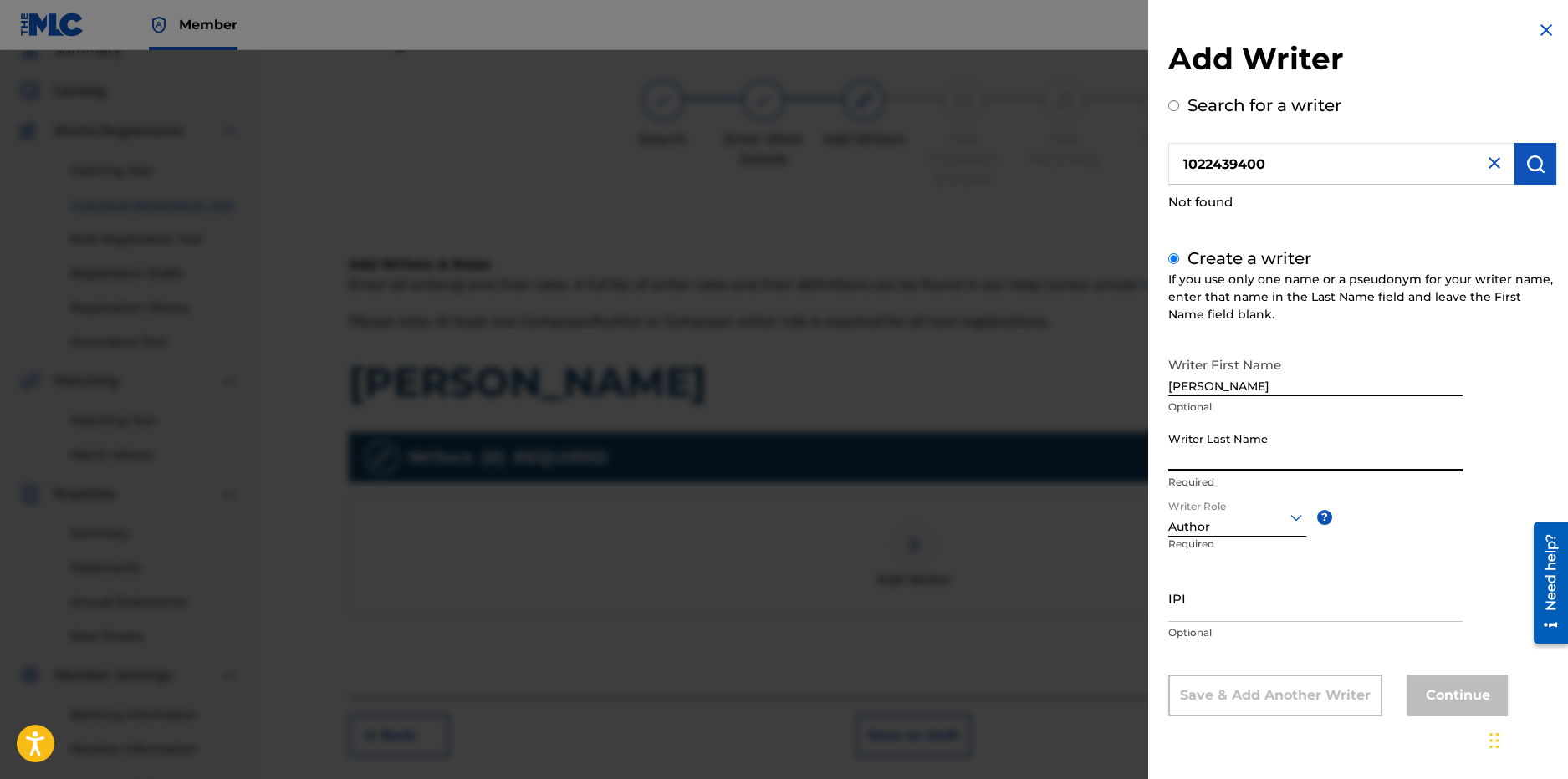
paste input "Brannon"
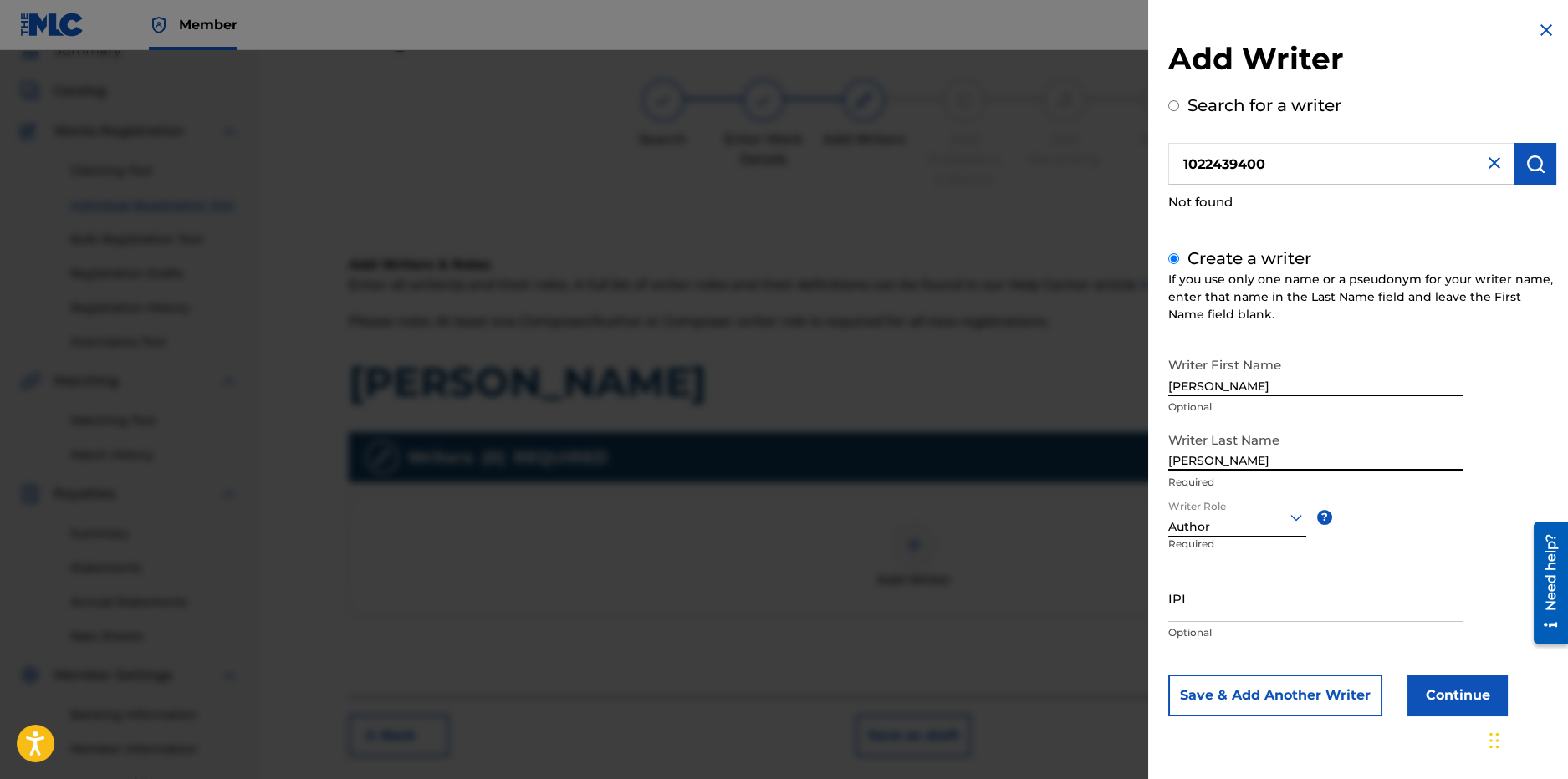
type input "Brannon"
drag, startPoint x: 1260, startPoint y: 375, endPoint x: 1099, endPoint y: 373, distance: 161.0
click at [1099, 376] on div "Add Writer Search for a writer 1022439400 Not found Create a writer If you use …" at bounding box center [784, 414] width 1568 height 729
type input "latiffini"
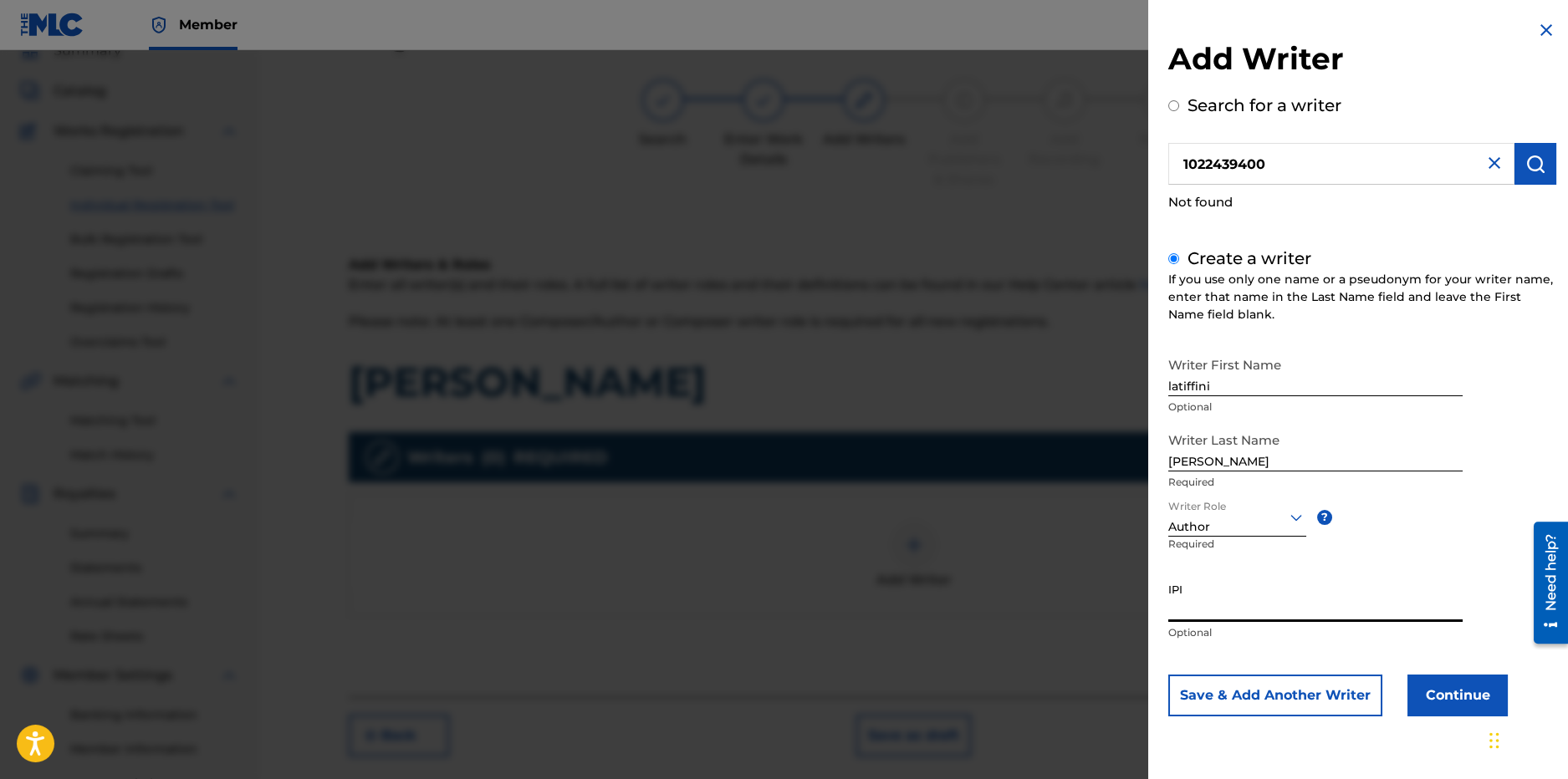
click at [1304, 607] on input "IPI" at bounding box center [1315, 598] width 294 height 48
drag, startPoint x: 1207, startPoint y: 595, endPoint x: 1208, endPoint y: 610, distance: 15.0
click at [1207, 596] on input "IPI" at bounding box center [1315, 598] width 294 height 48
paste input "01022439400"
type input "01022439400"
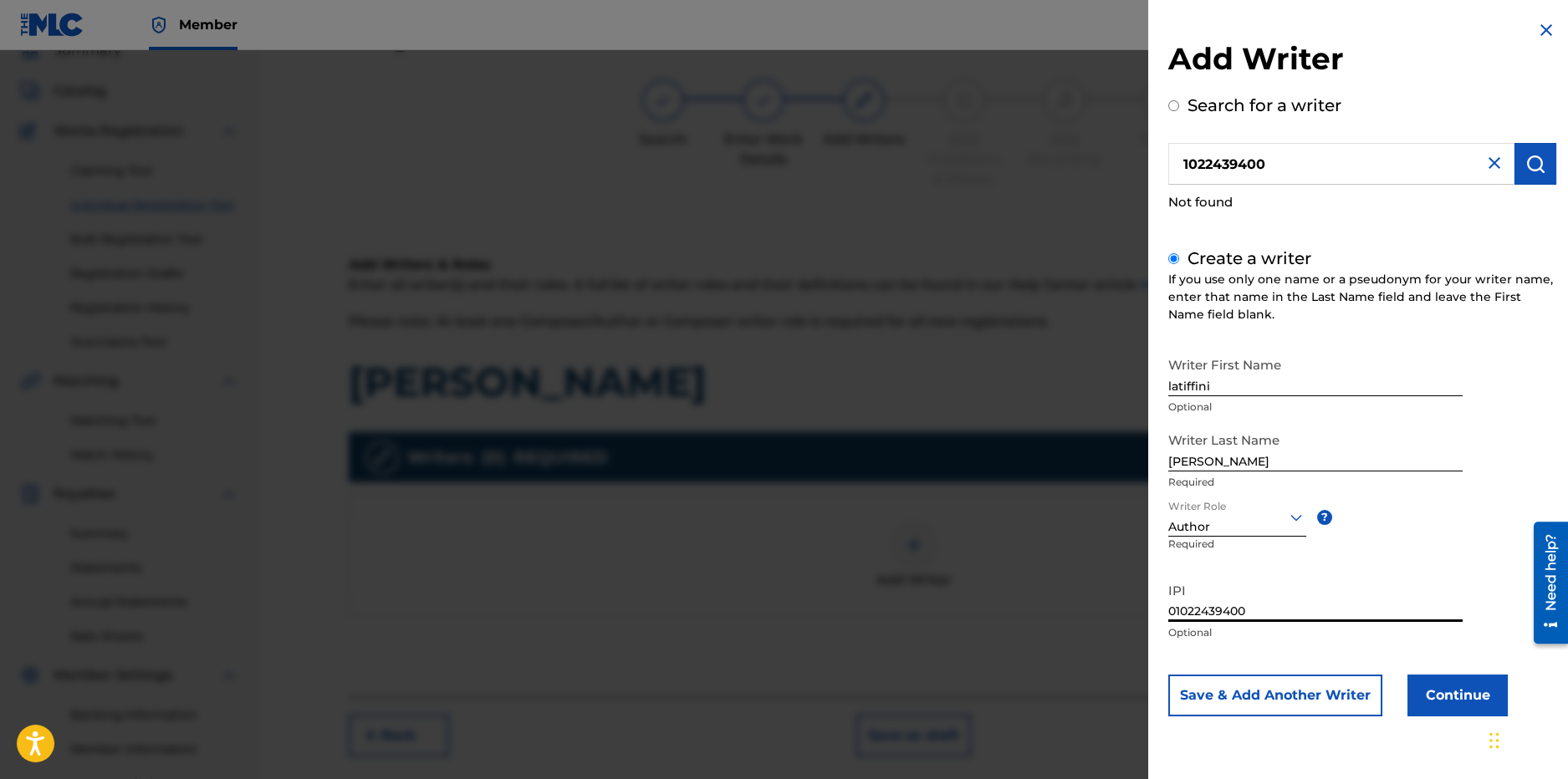
click at [1449, 686] on button "Continue" at bounding box center [1457, 695] width 101 height 41
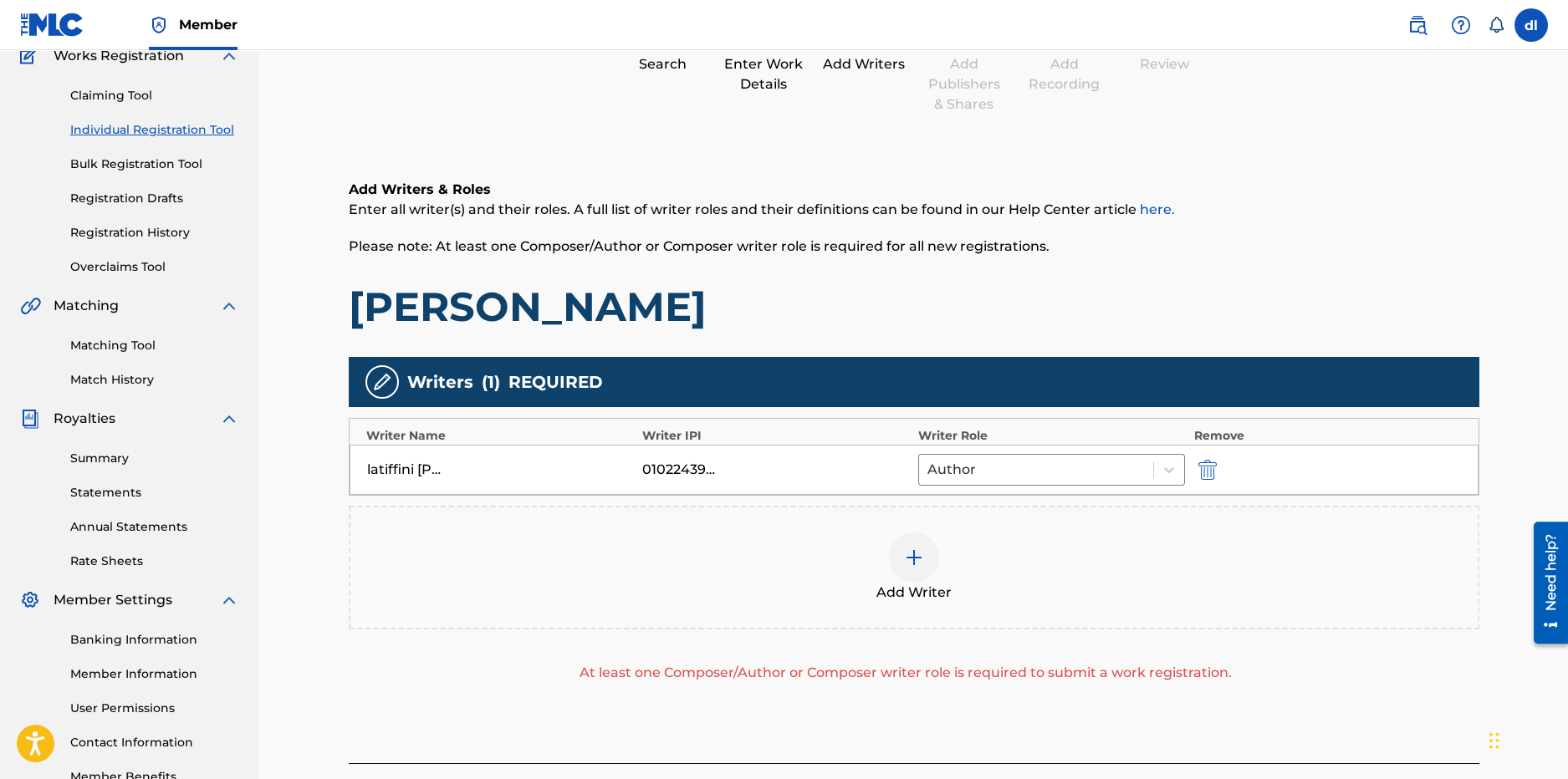
scroll to position [242, 0]
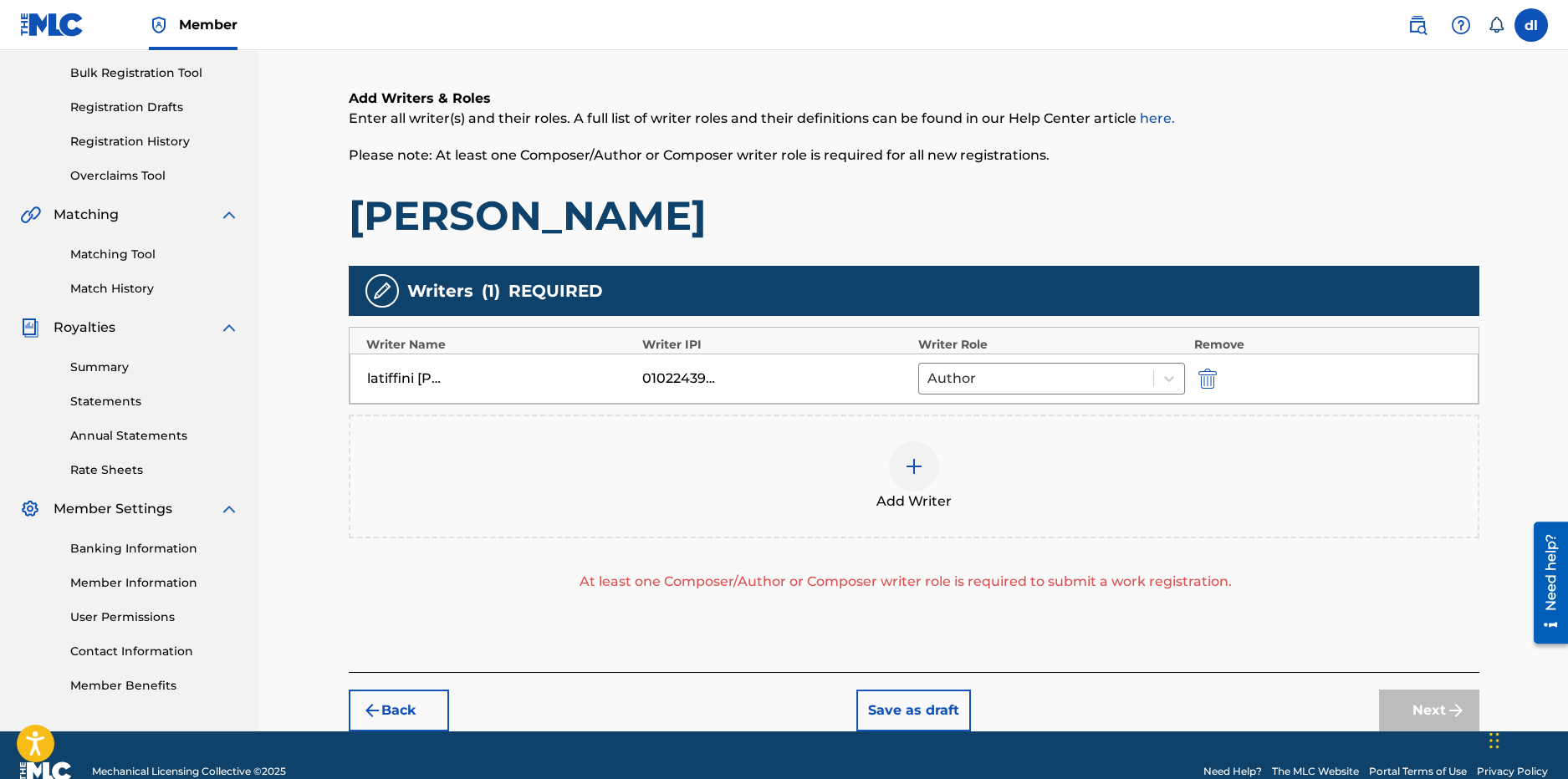
click at [938, 491] on span "Add Writer" at bounding box center [914, 502] width 76 height 20
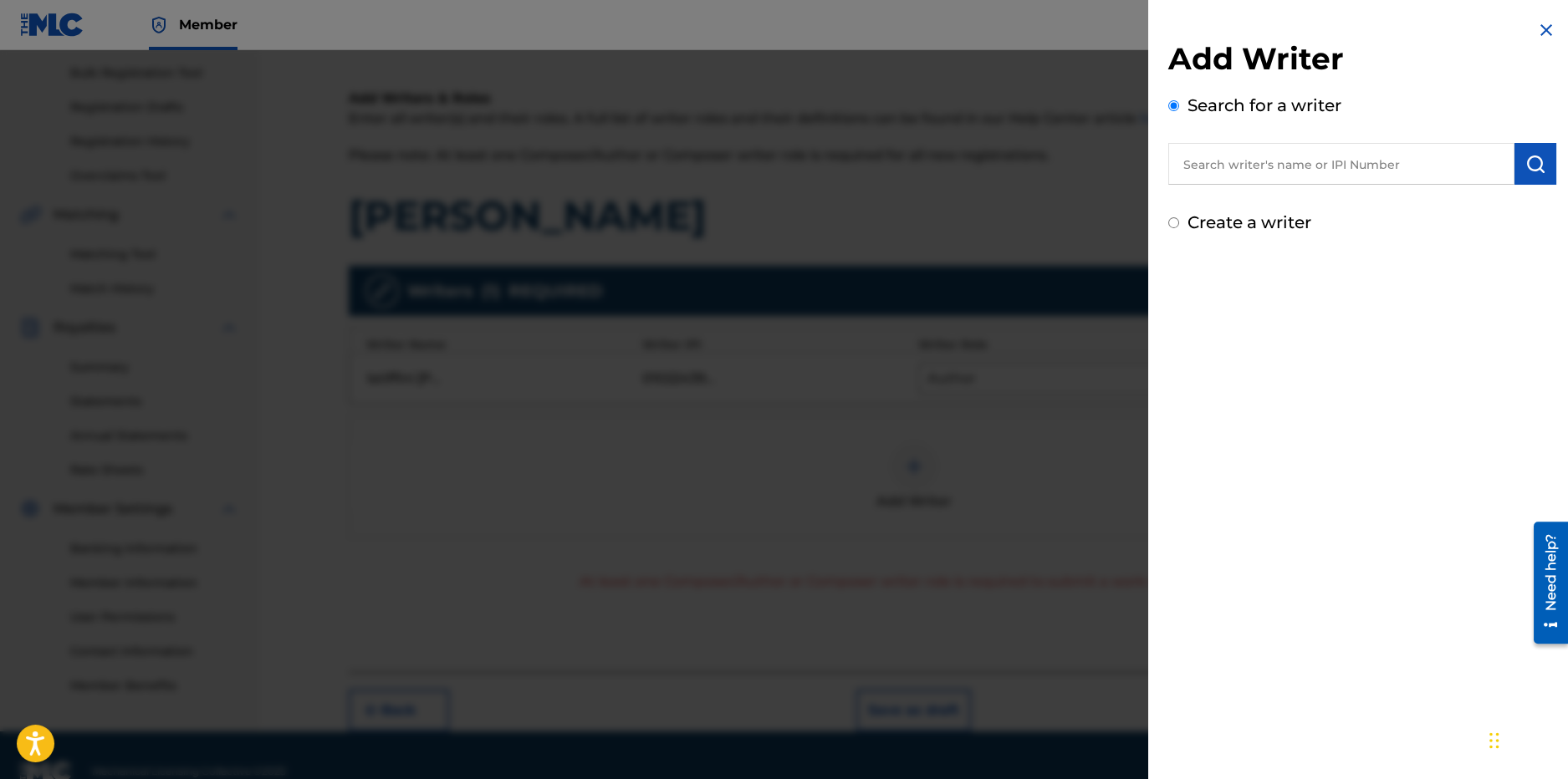
click at [1252, 185] on div "Add Writer Search for a writer Create a writer" at bounding box center [1362, 137] width 388 height 195
click at [1252, 165] on input "text" at bounding box center [1341, 163] width 346 height 41
type input "[PERSON_NAME]"
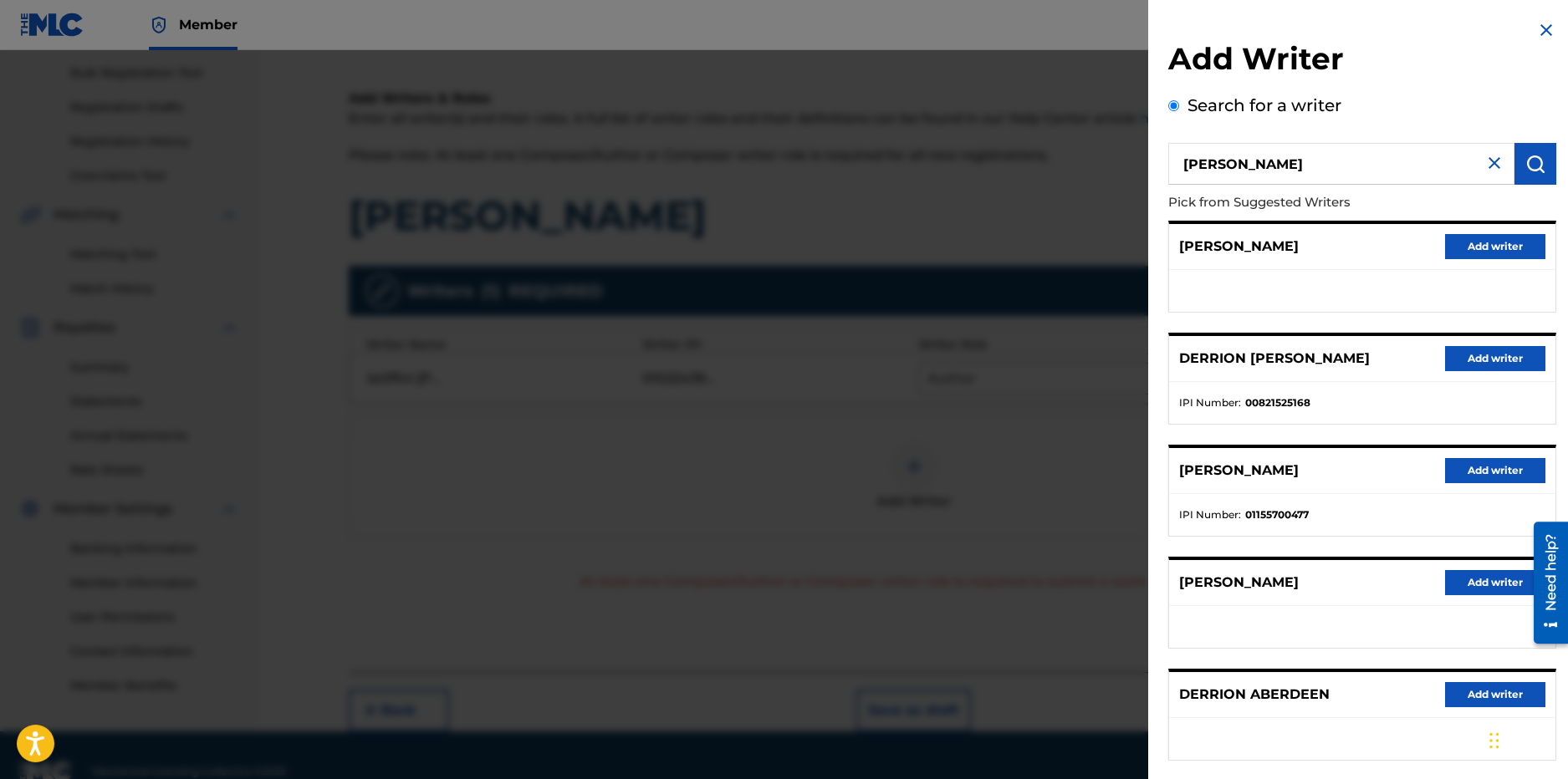
click at [1481, 352] on button "Add writer" at bounding box center [1495, 358] width 101 height 25
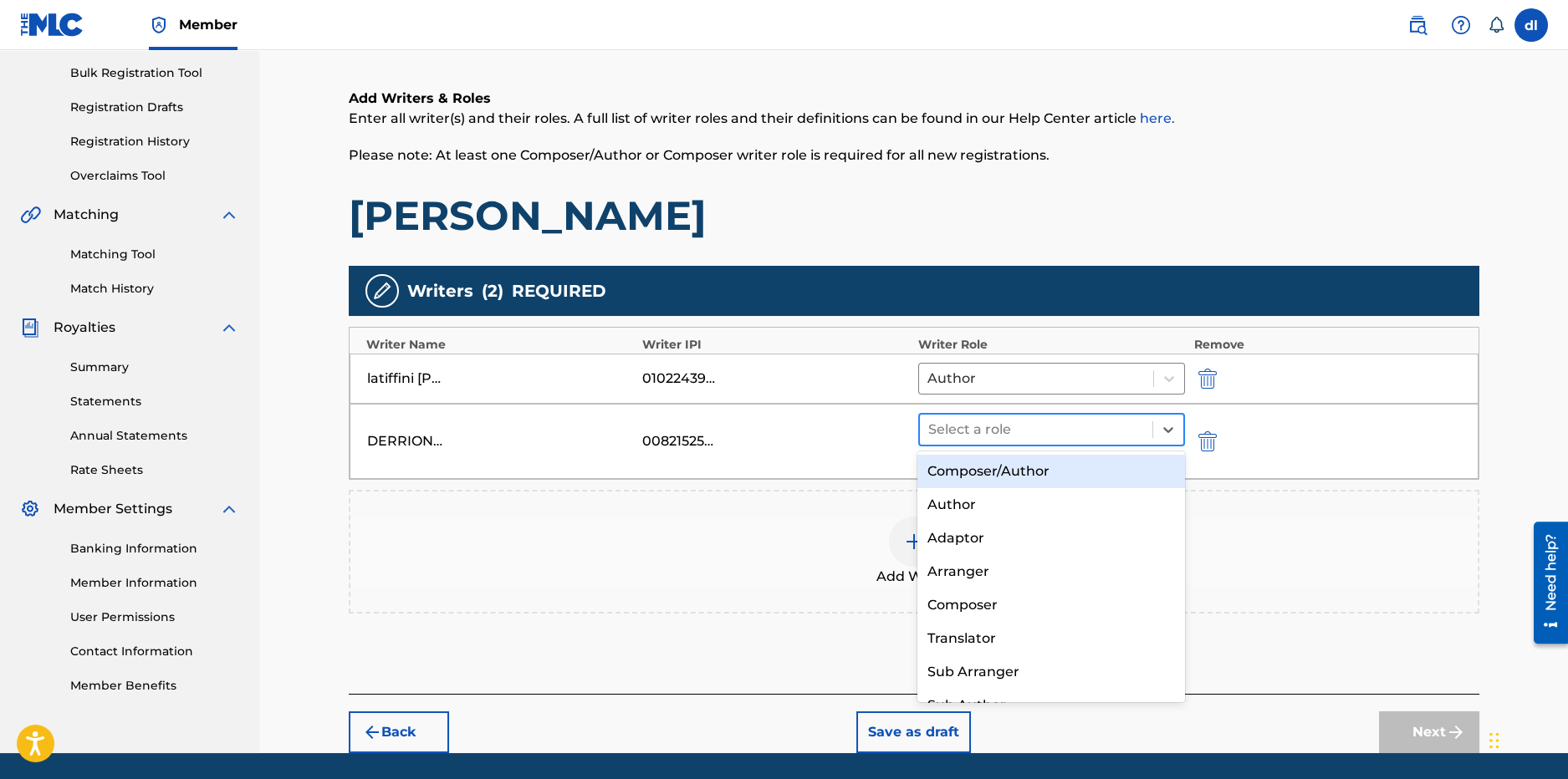
drag, startPoint x: 947, startPoint y: 423, endPoint x: 941, endPoint y: 434, distance: 12.5
click at [948, 425] on div at bounding box center [1037, 429] width 217 height 23
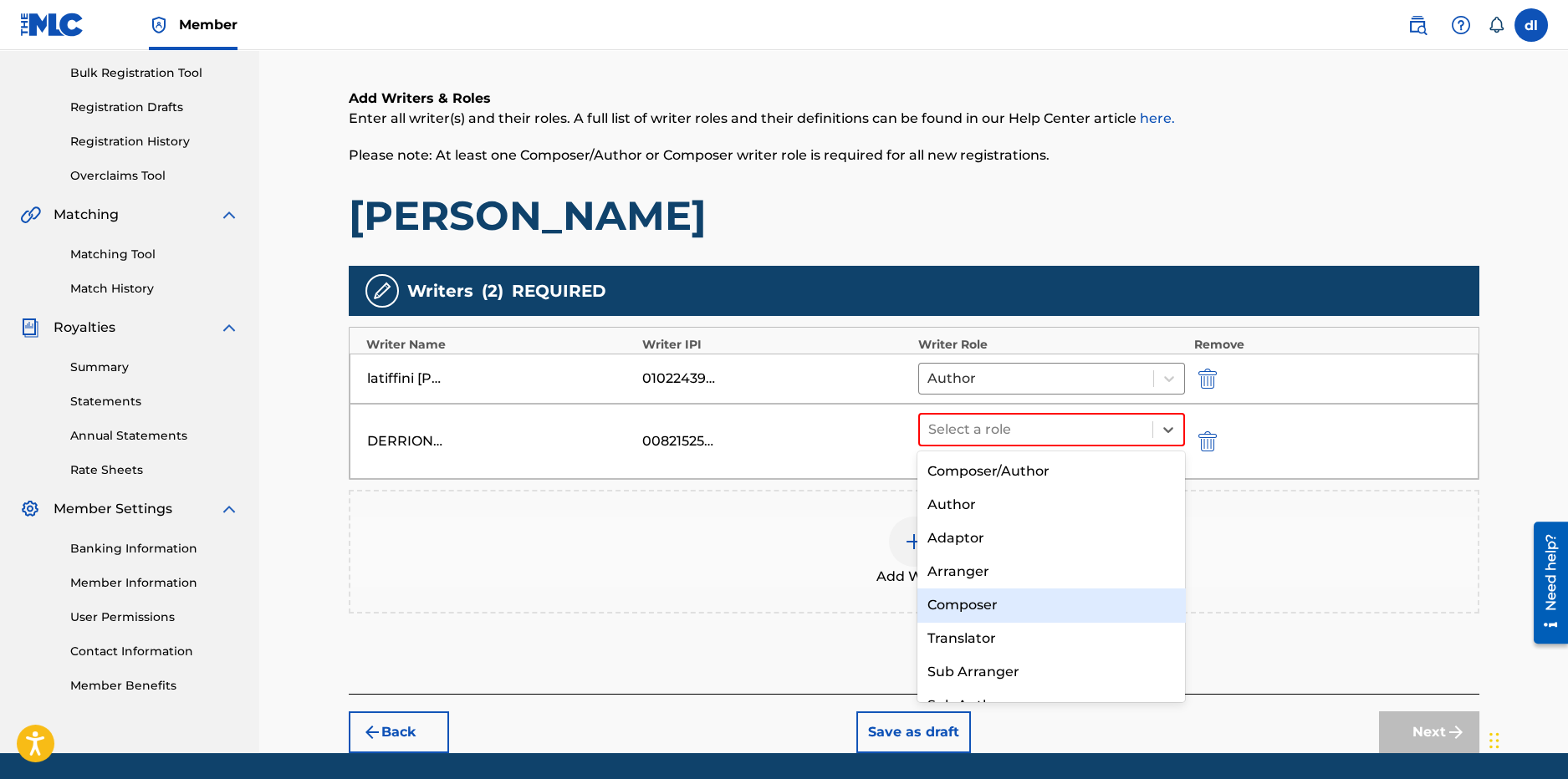
click at [980, 615] on div "Composer" at bounding box center [1051, 605] width 267 height 33
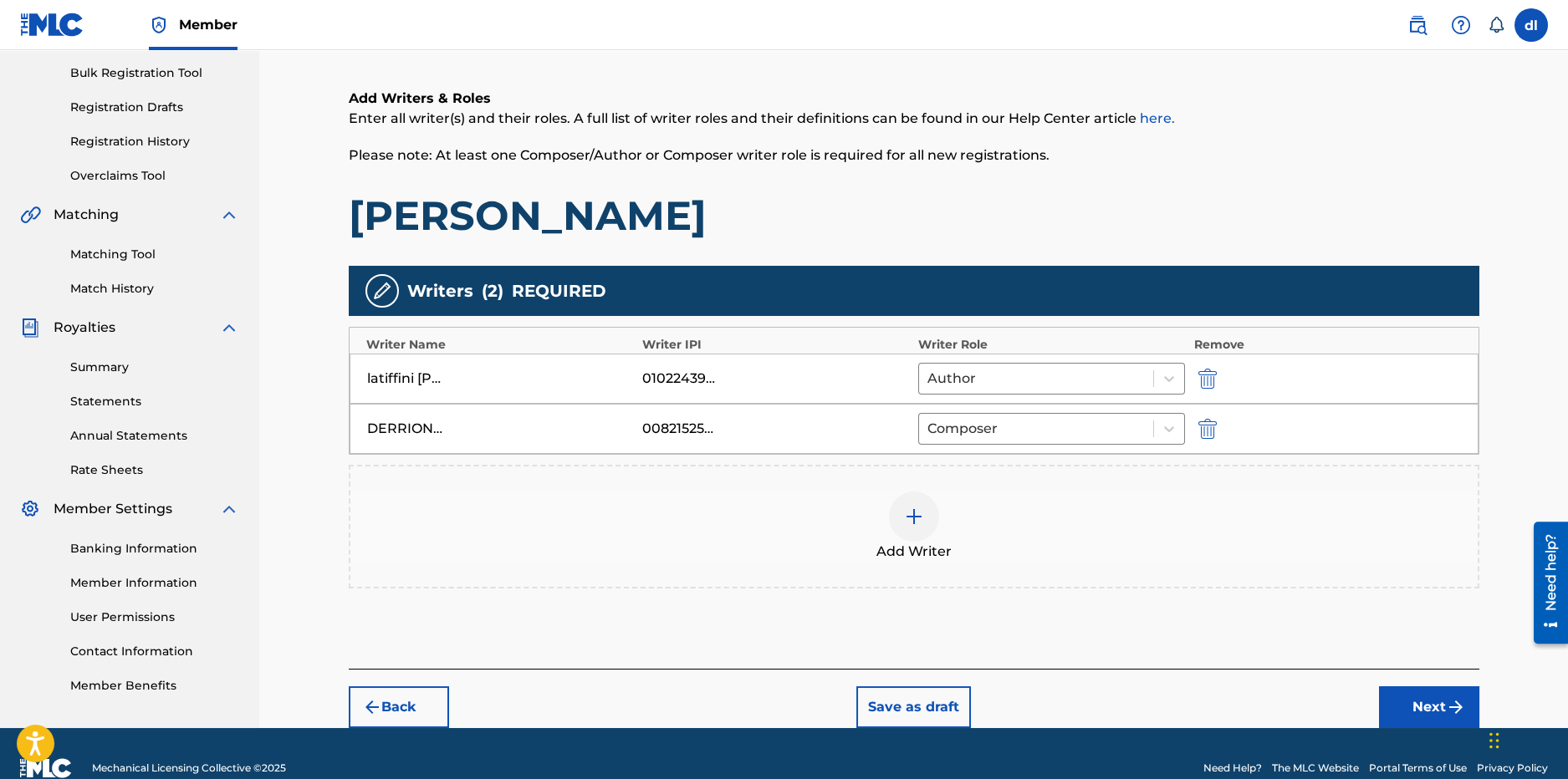
click at [1461, 751] on footer "Mechanical Licensing Collective © 2025 Need Help? The MLC Website Portal Terms …" at bounding box center [784, 768] width 1568 height 80
click at [1443, 729] on footer "Mechanical Licensing Collective © 2025 Need Help? The MLC Website Portal Terms …" at bounding box center [784, 768] width 1568 height 80
click at [1440, 722] on button "Next" at bounding box center [1429, 706] width 101 height 41
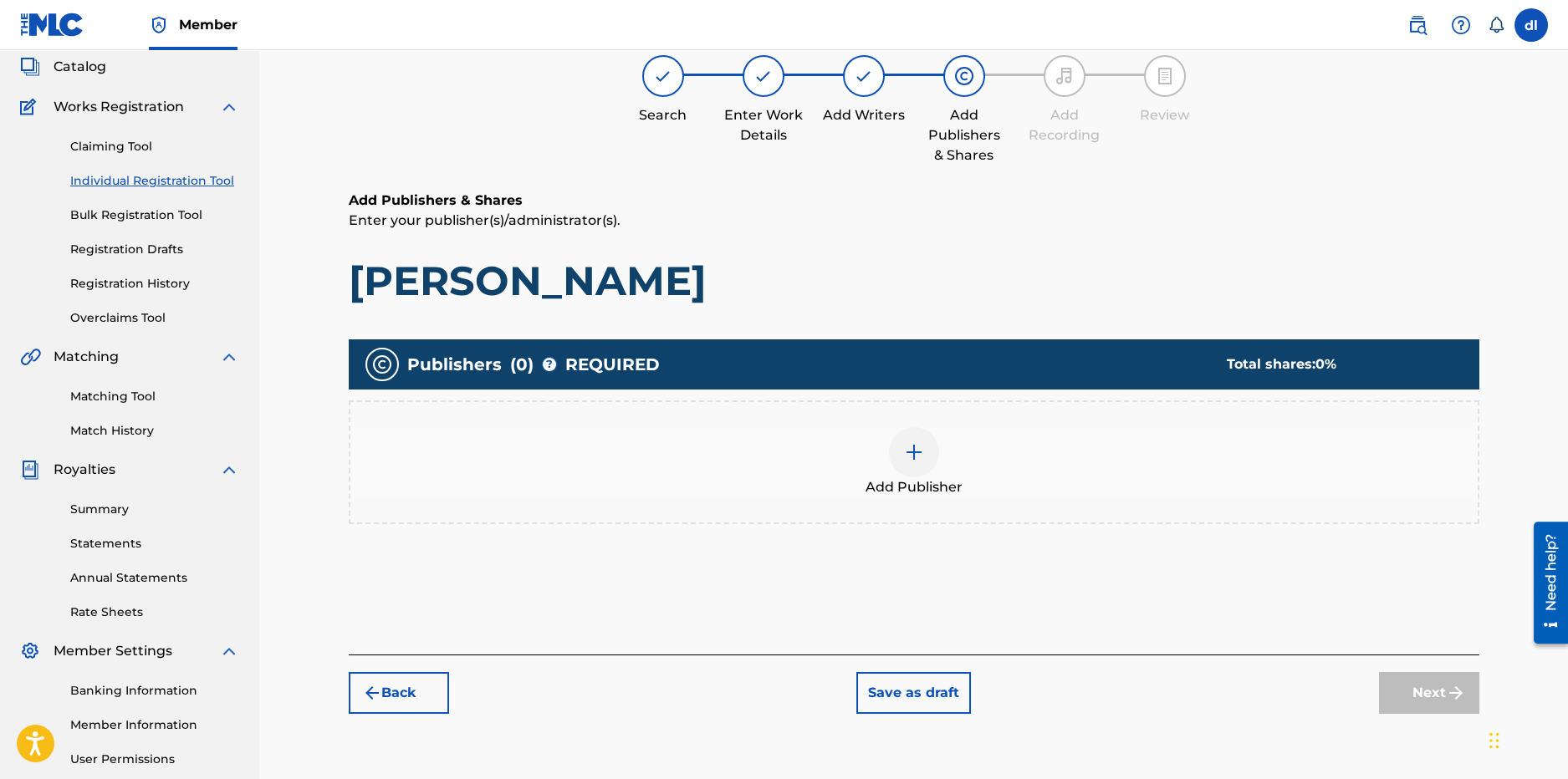
scroll to position [76, 0]
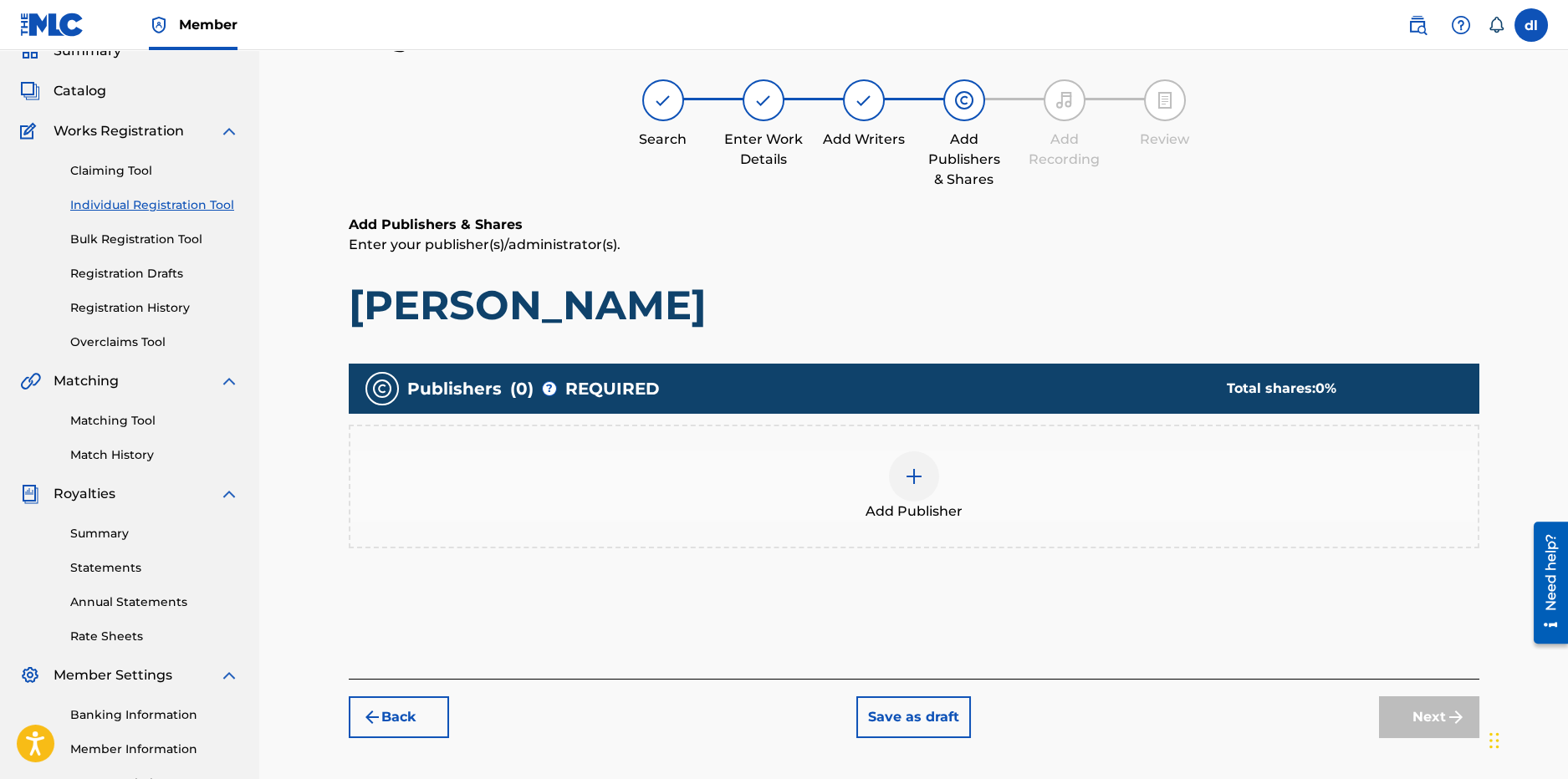
click at [949, 486] on div "Add Publisher" at bounding box center [914, 487] width 1127 height 70
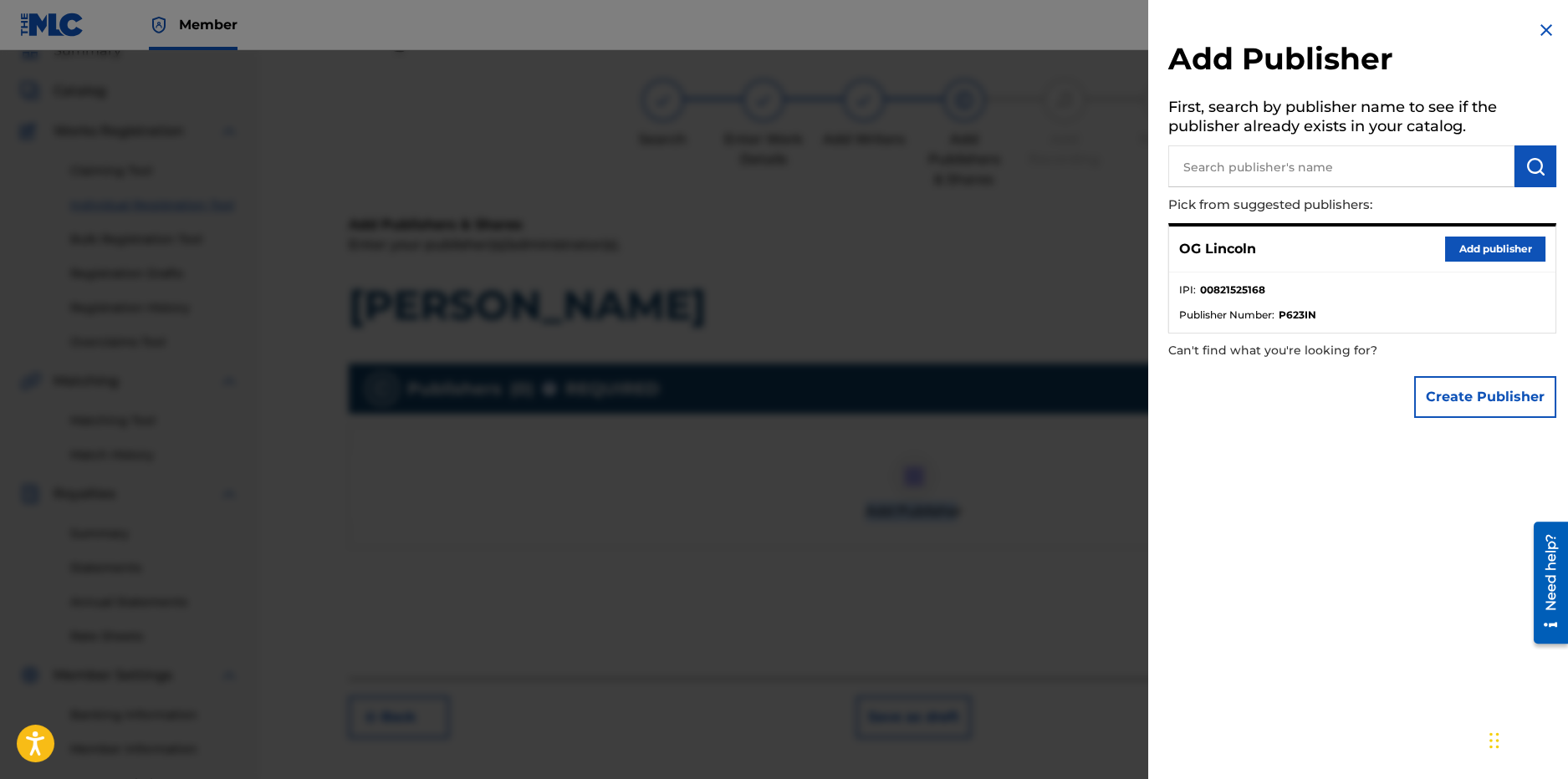
click at [1450, 244] on button "Add publisher" at bounding box center [1495, 249] width 101 height 25
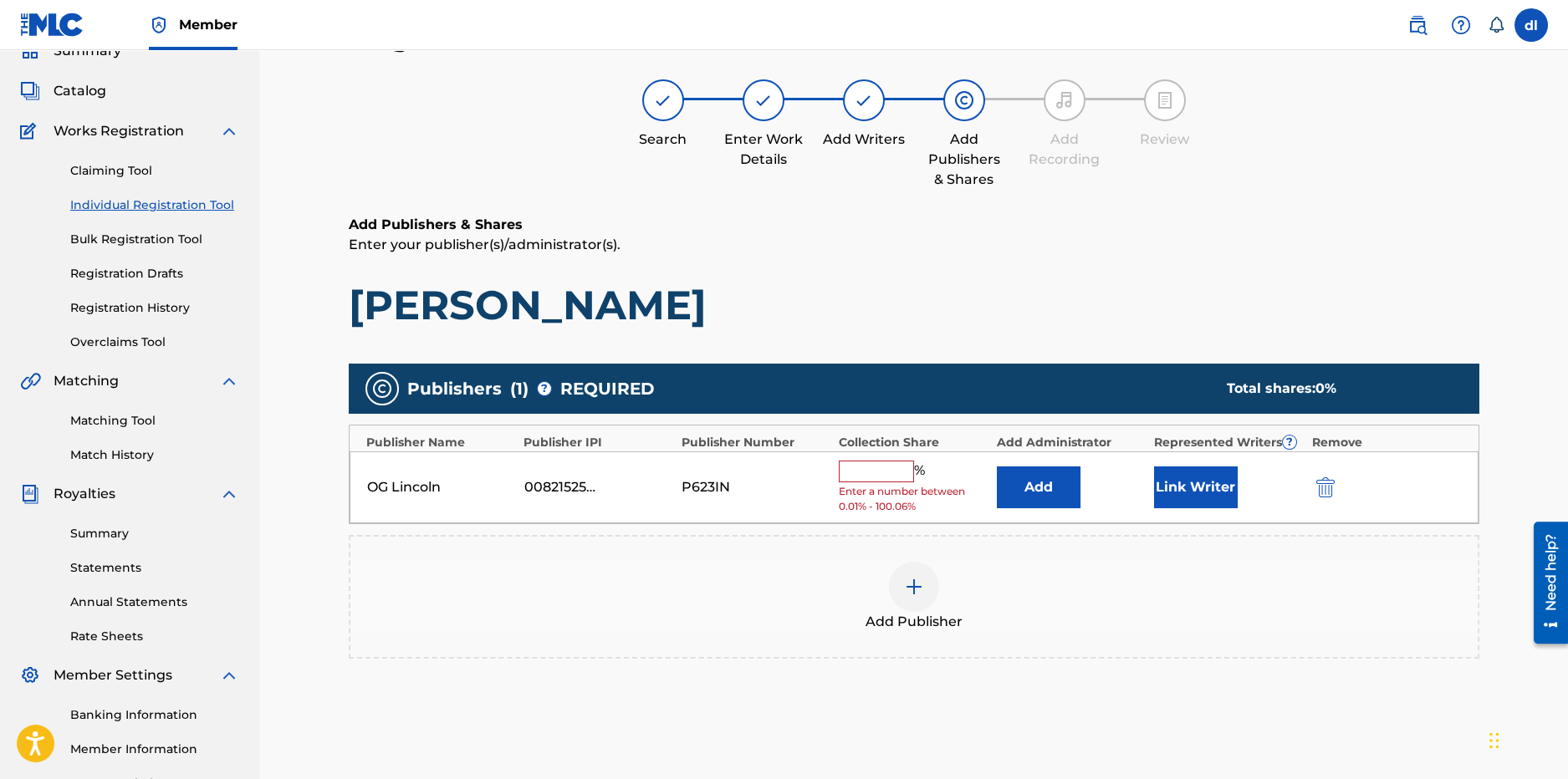
click at [866, 470] on input "text" at bounding box center [877, 472] width 76 height 22
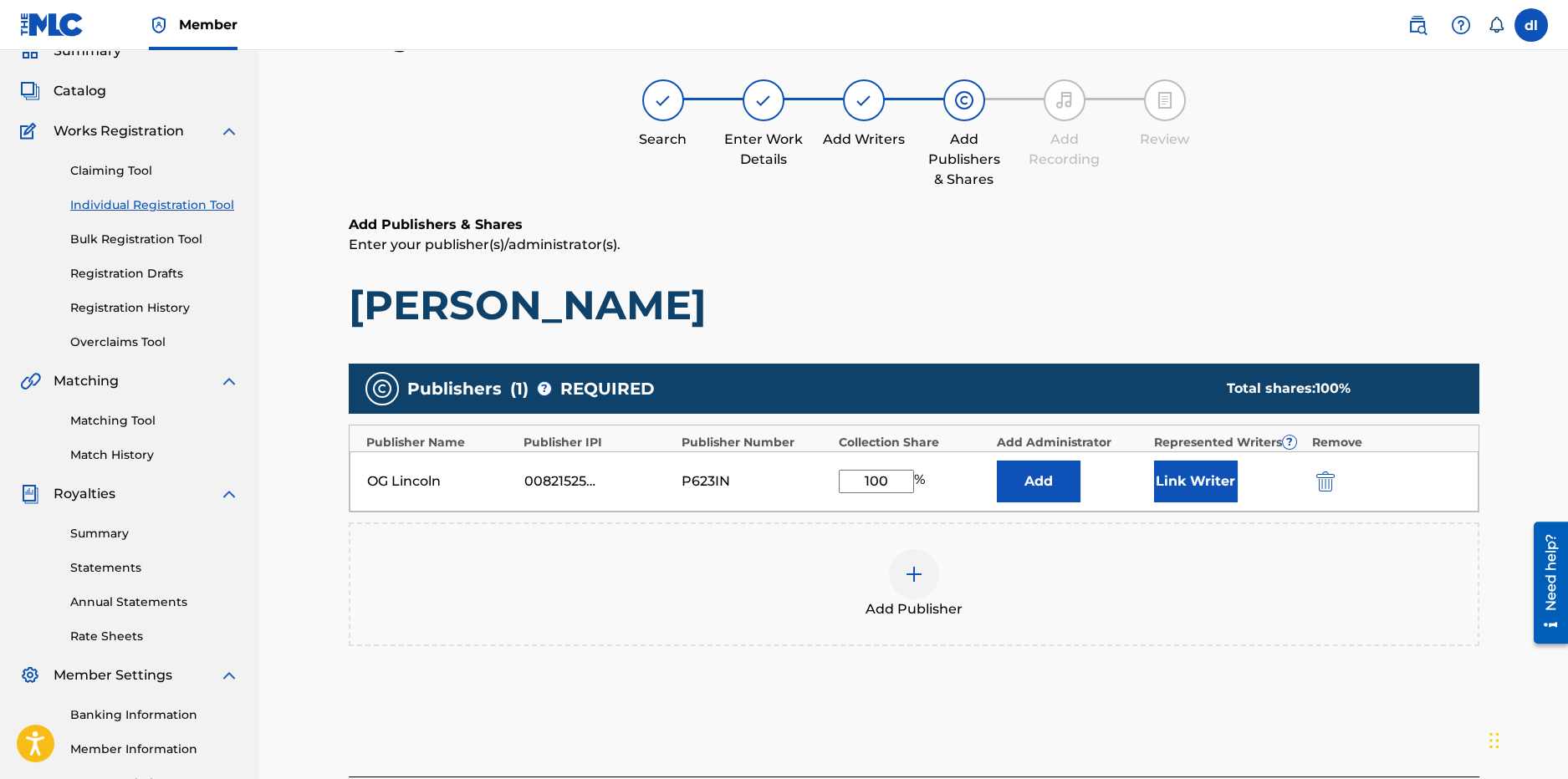
drag, startPoint x: 892, startPoint y: 485, endPoint x: 717, endPoint y: 516, distance: 177.7
click at [718, 518] on div "Publishers ( 1 ) ? REQUIRED Total shares: 100 % Publisher Name Publisher IPI Pu…" at bounding box center [914, 504] width 1131 height 283
type input "50"
click at [1198, 491] on button "Link Writer" at bounding box center [1195, 481] width 84 height 41
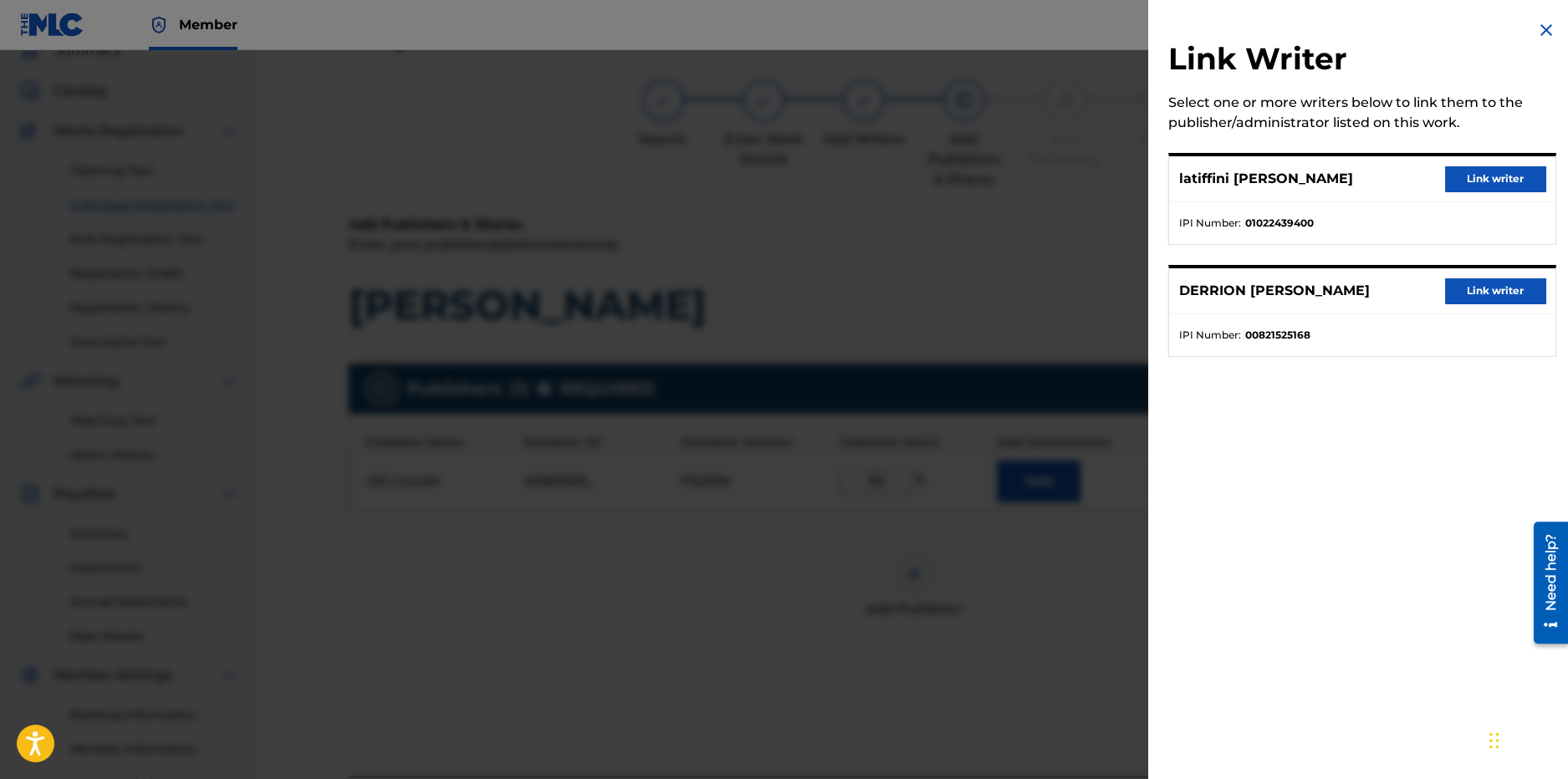
click at [1496, 292] on button "Link writer" at bounding box center [1495, 290] width 101 height 25
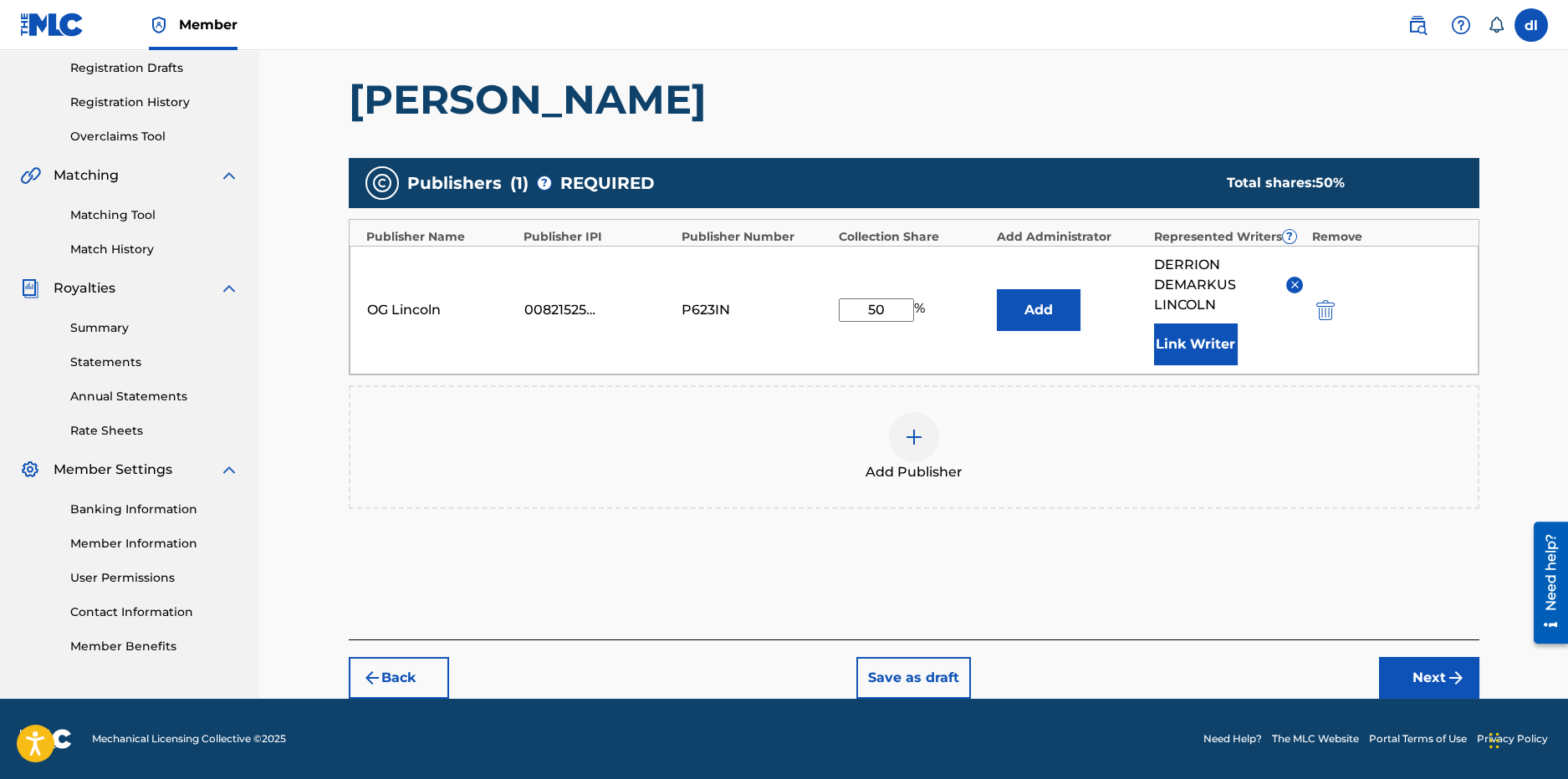
click at [1436, 663] on button "Next" at bounding box center [1429, 678] width 101 height 41
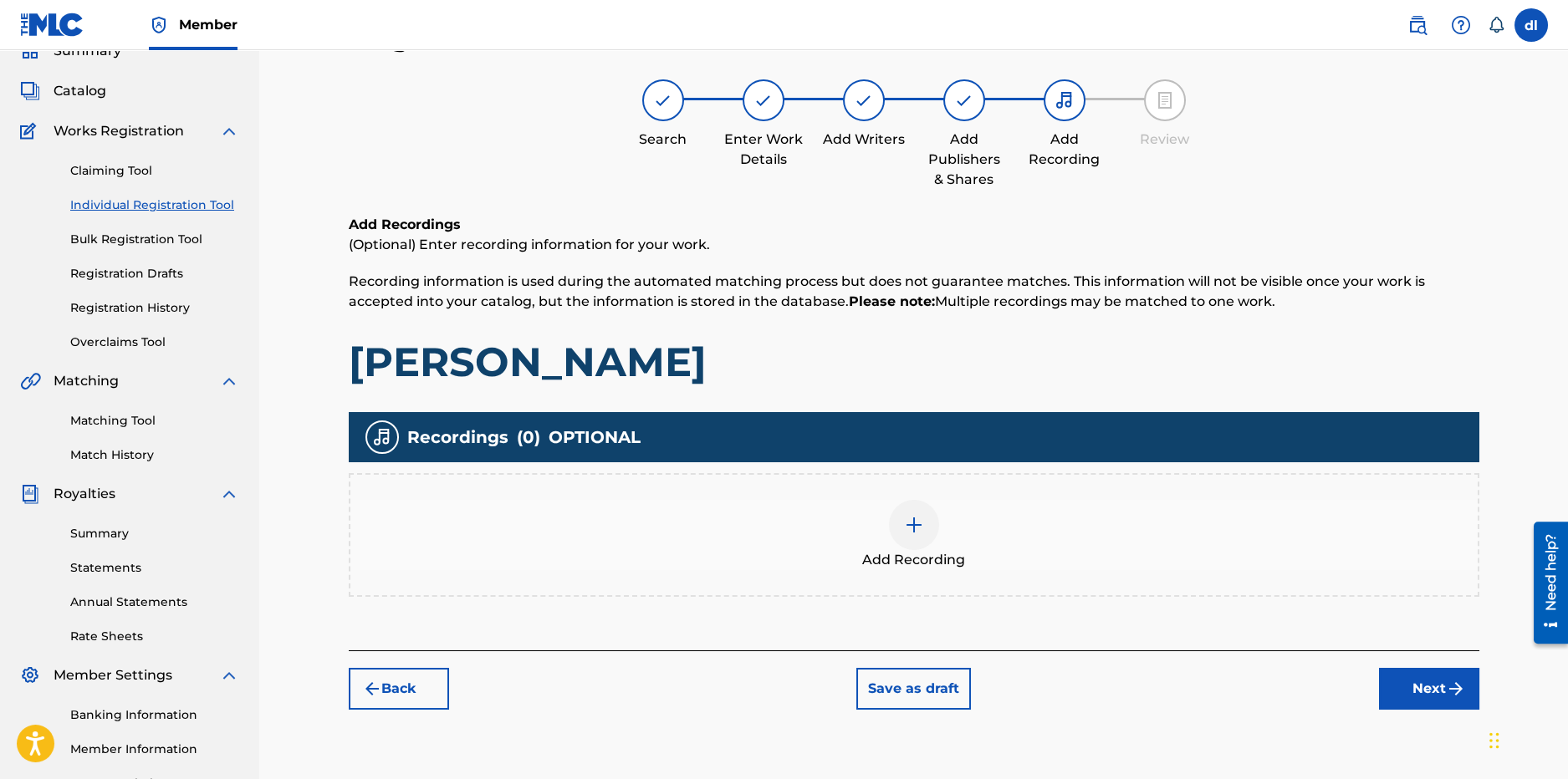
click at [912, 527] on img at bounding box center [914, 525] width 20 height 20
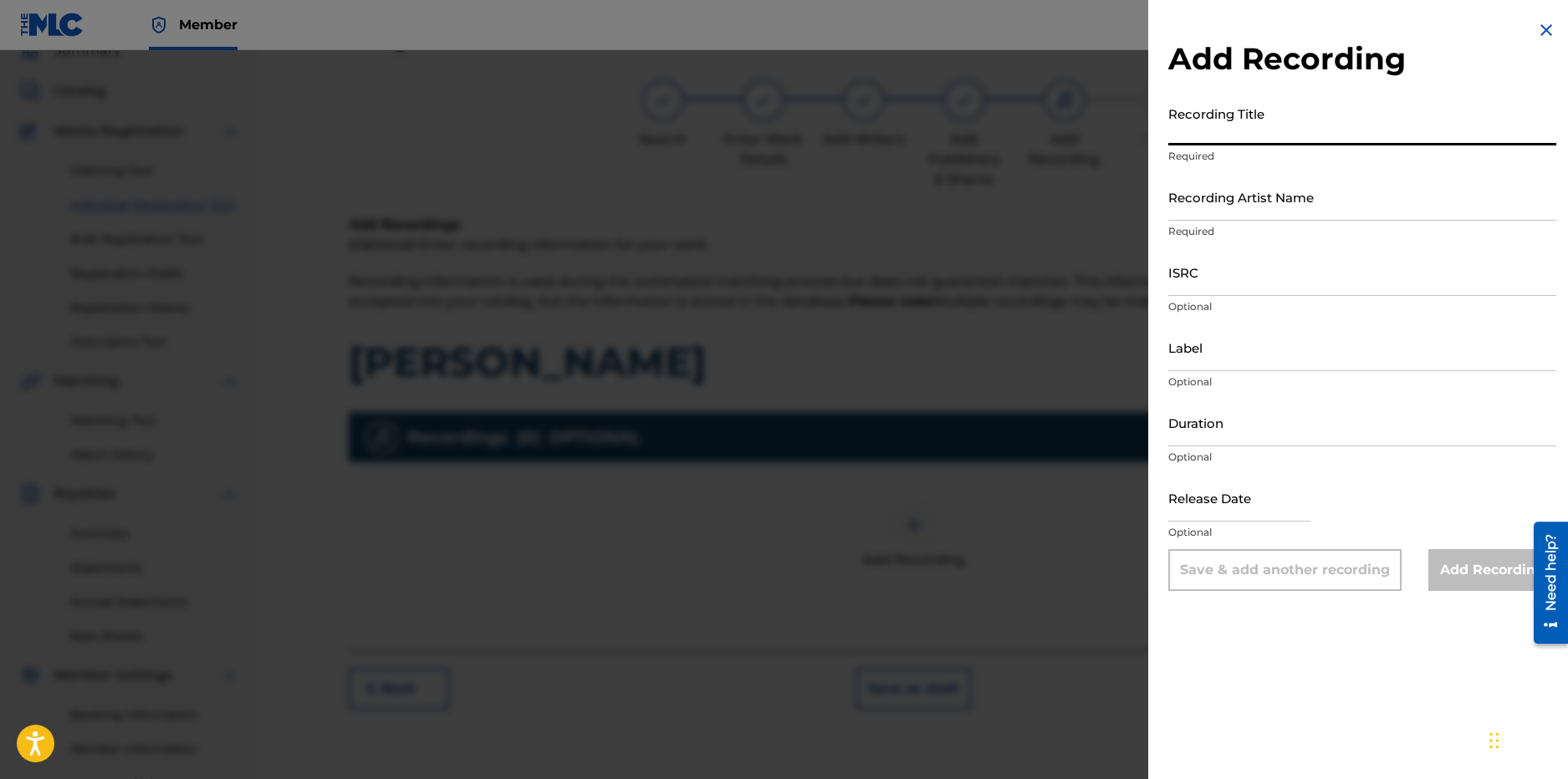
click at [1282, 127] on input "Recording Title" at bounding box center [1362, 122] width 388 height 48
type input "Beyonce"
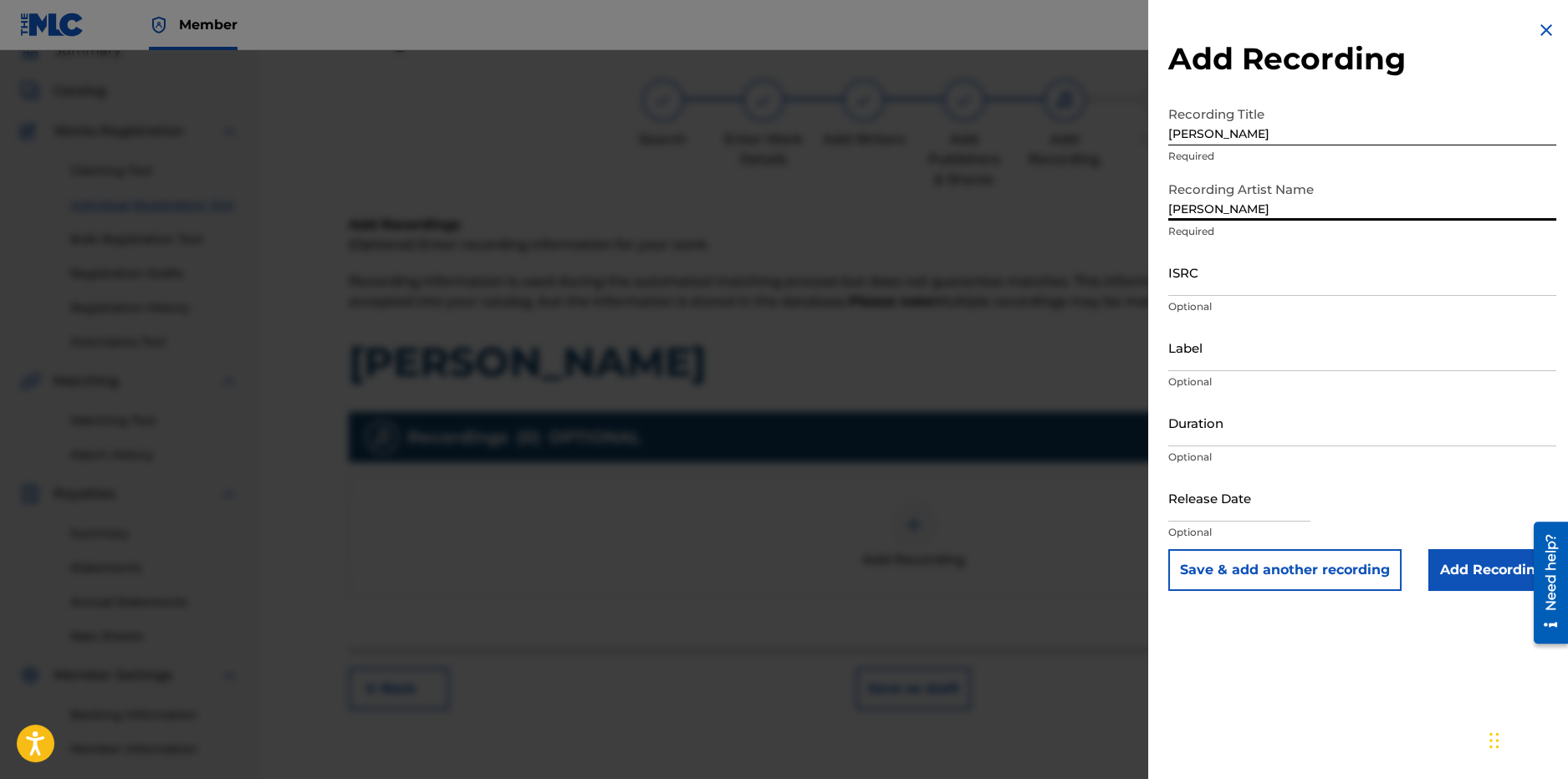
type input "Dolly Babe"
click at [1255, 282] on input "ISRC" at bounding box center [1362, 272] width 388 height 48
paste input "QZW9M2404416"
type input "QZW9M2404416"
drag, startPoint x: 1204, startPoint y: 363, endPoint x: 1195, endPoint y: 357, distance: 10.8
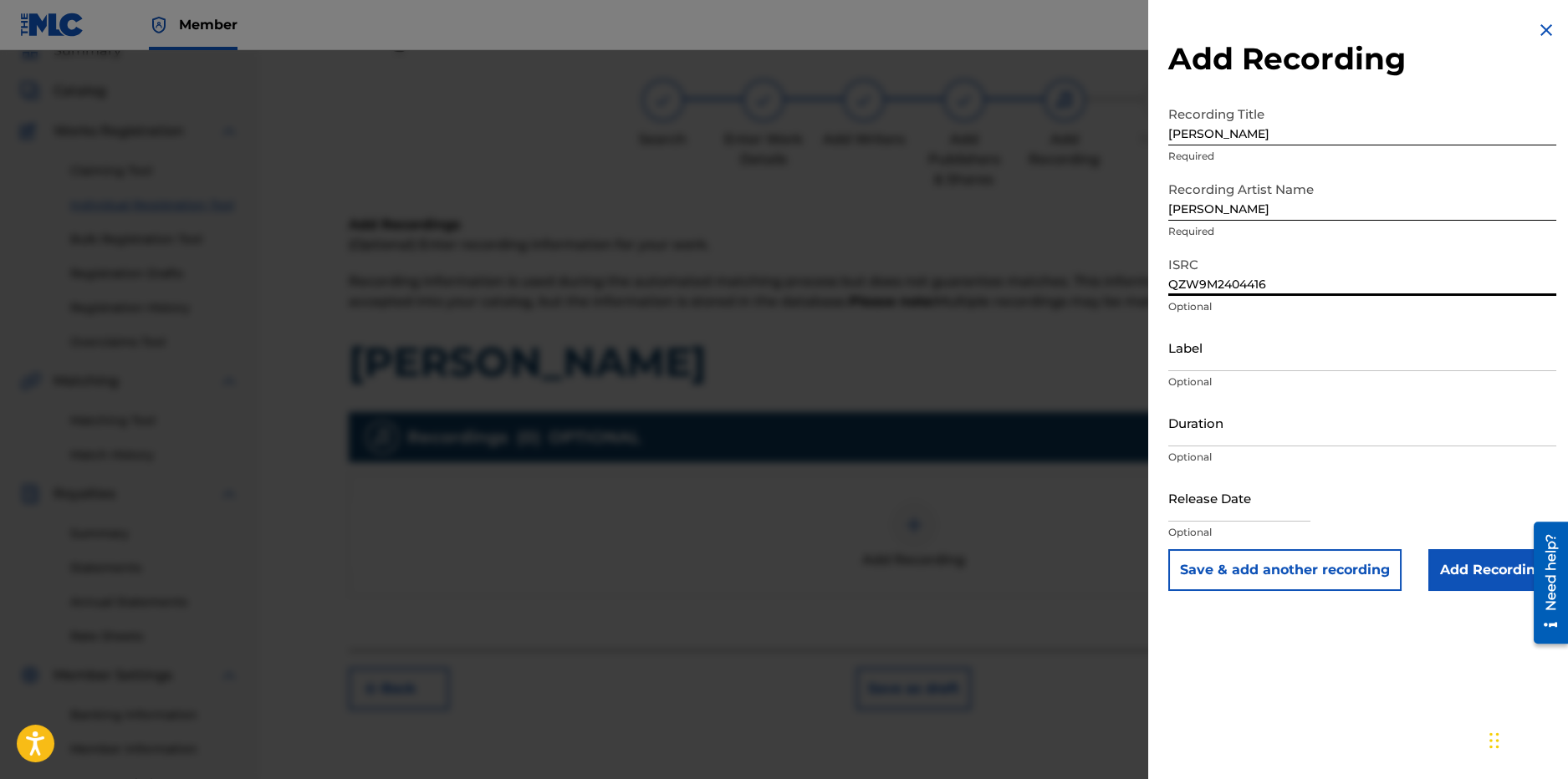
click at [1204, 365] on input "Label" at bounding box center [1362, 348] width 388 height 48
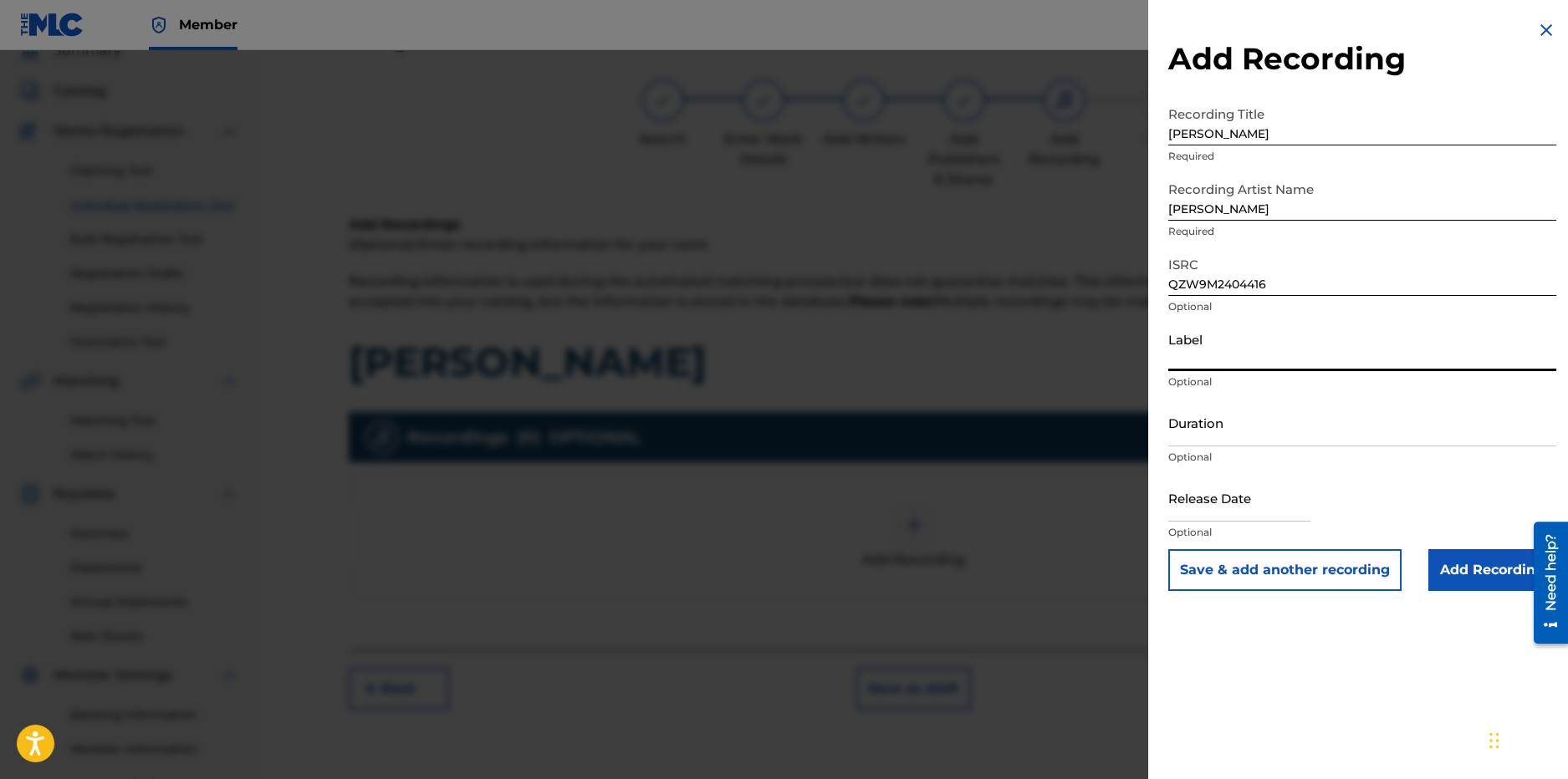
click at [1212, 367] on input "Label" at bounding box center [1362, 348] width 388 height 48
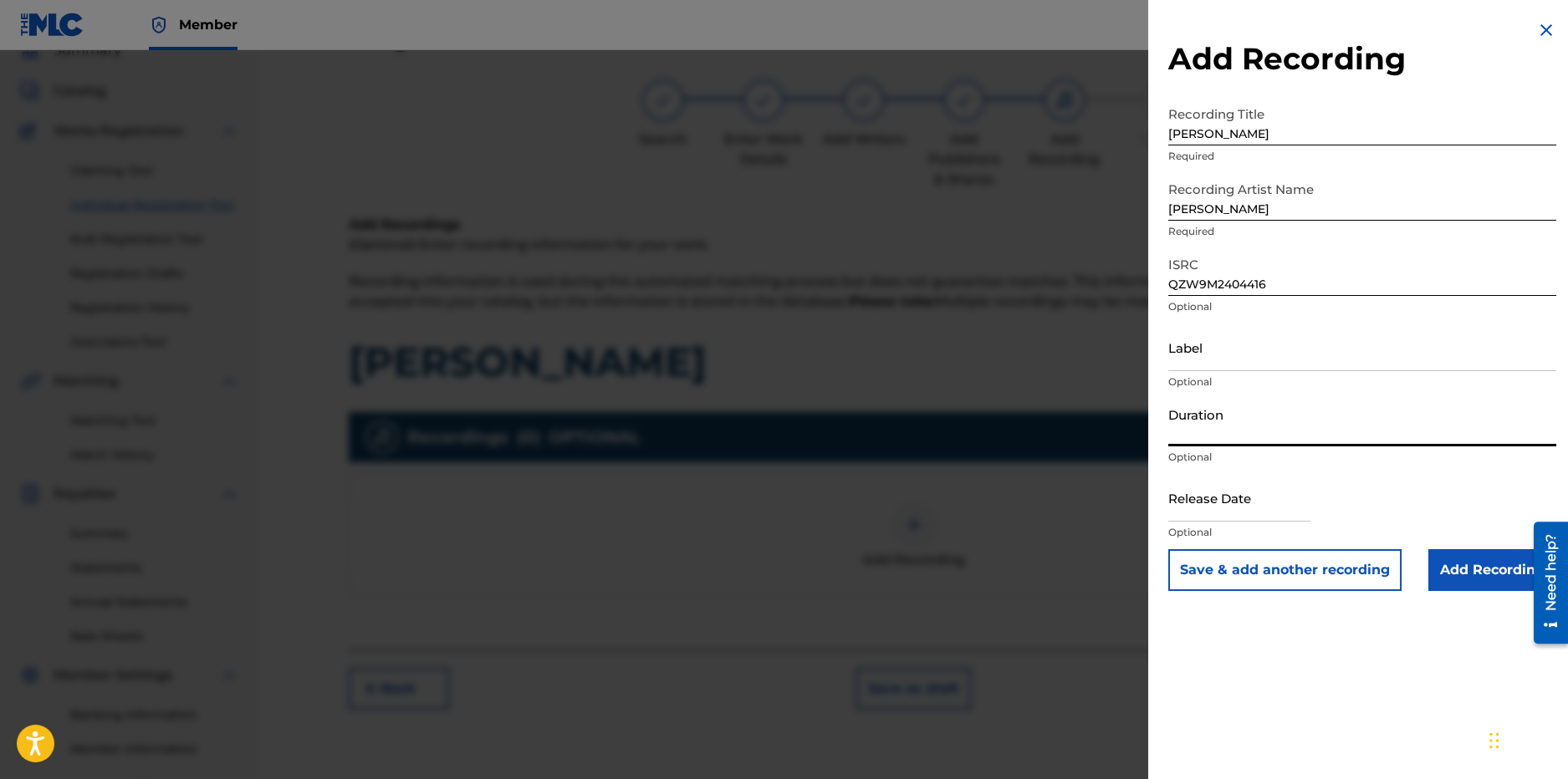
click at [1207, 431] on input "Duration" at bounding box center [1362, 423] width 388 height 48
click at [1216, 528] on p "Optional" at bounding box center [1362, 532] width 388 height 15
click at [1215, 515] on input "text" at bounding box center [1240, 498] width 142 height 48
select select "8"
select select "2025"
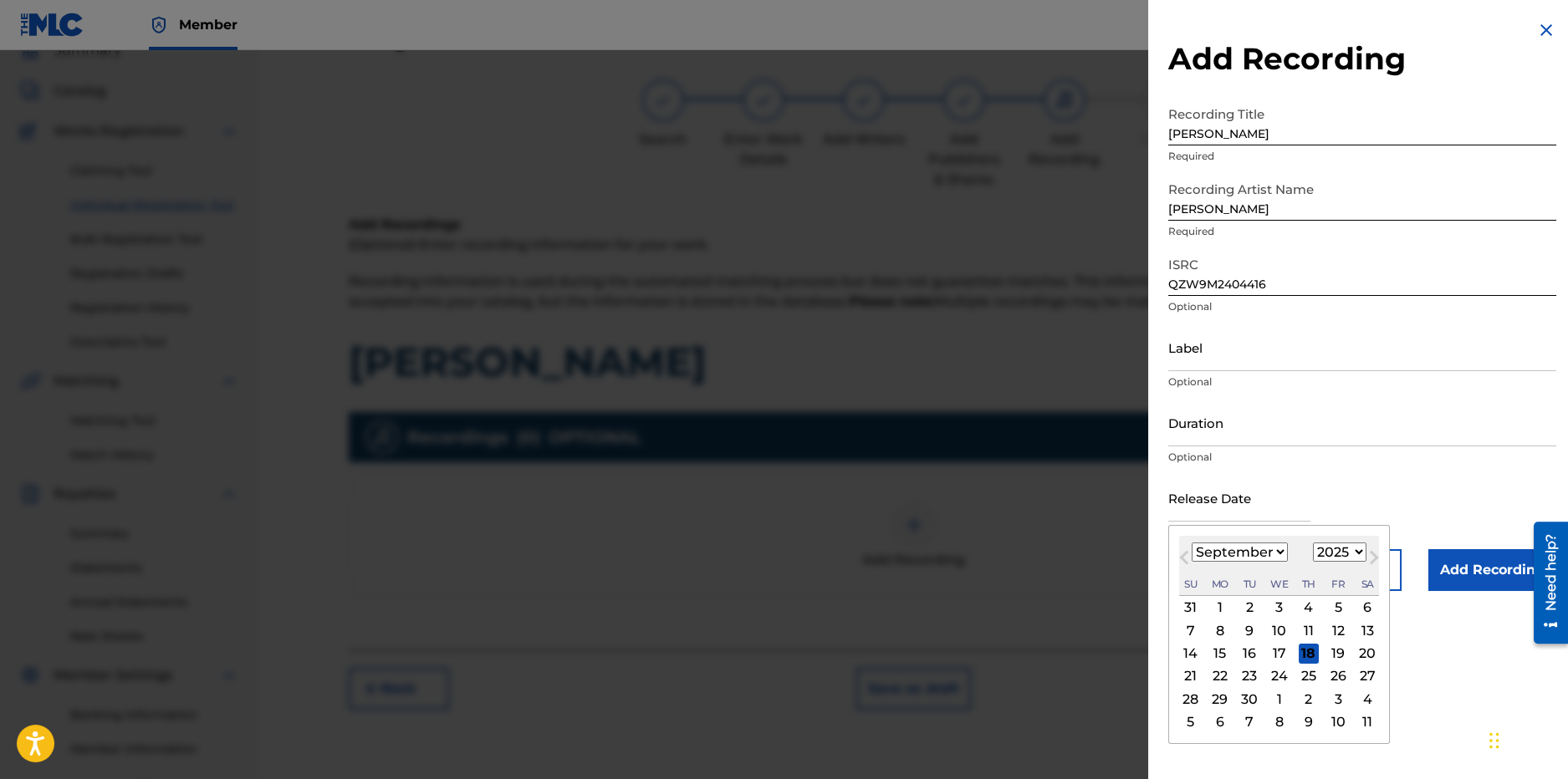
click at [1182, 514] on input "text" at bounding box center [1240, 498] width 142 height 48
type input "12/19/2024"
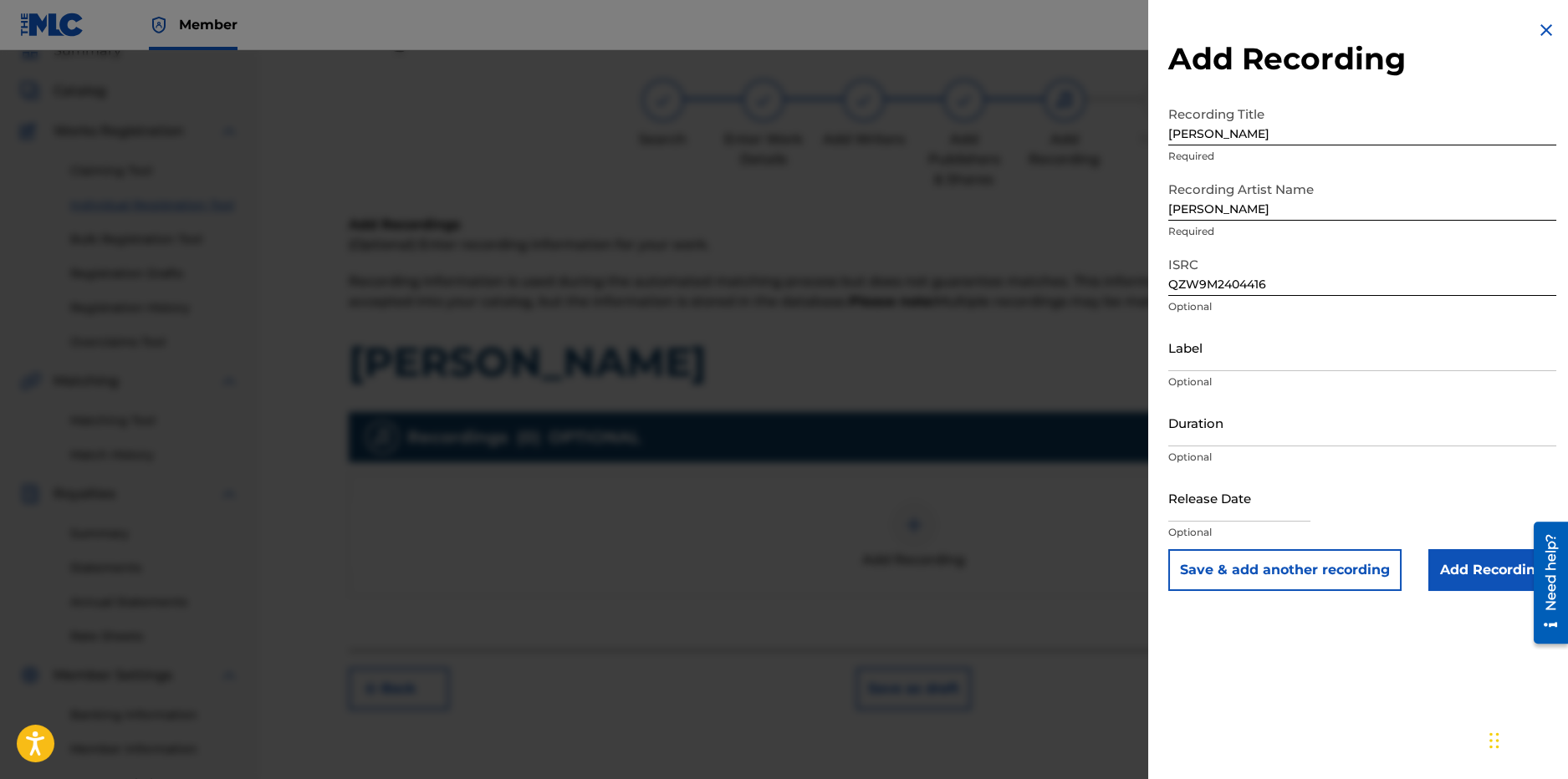
click at [1178, 519] on input "text" at bounding box center [1240, 498] width 142 height 48
select select "8"
select select "2025"
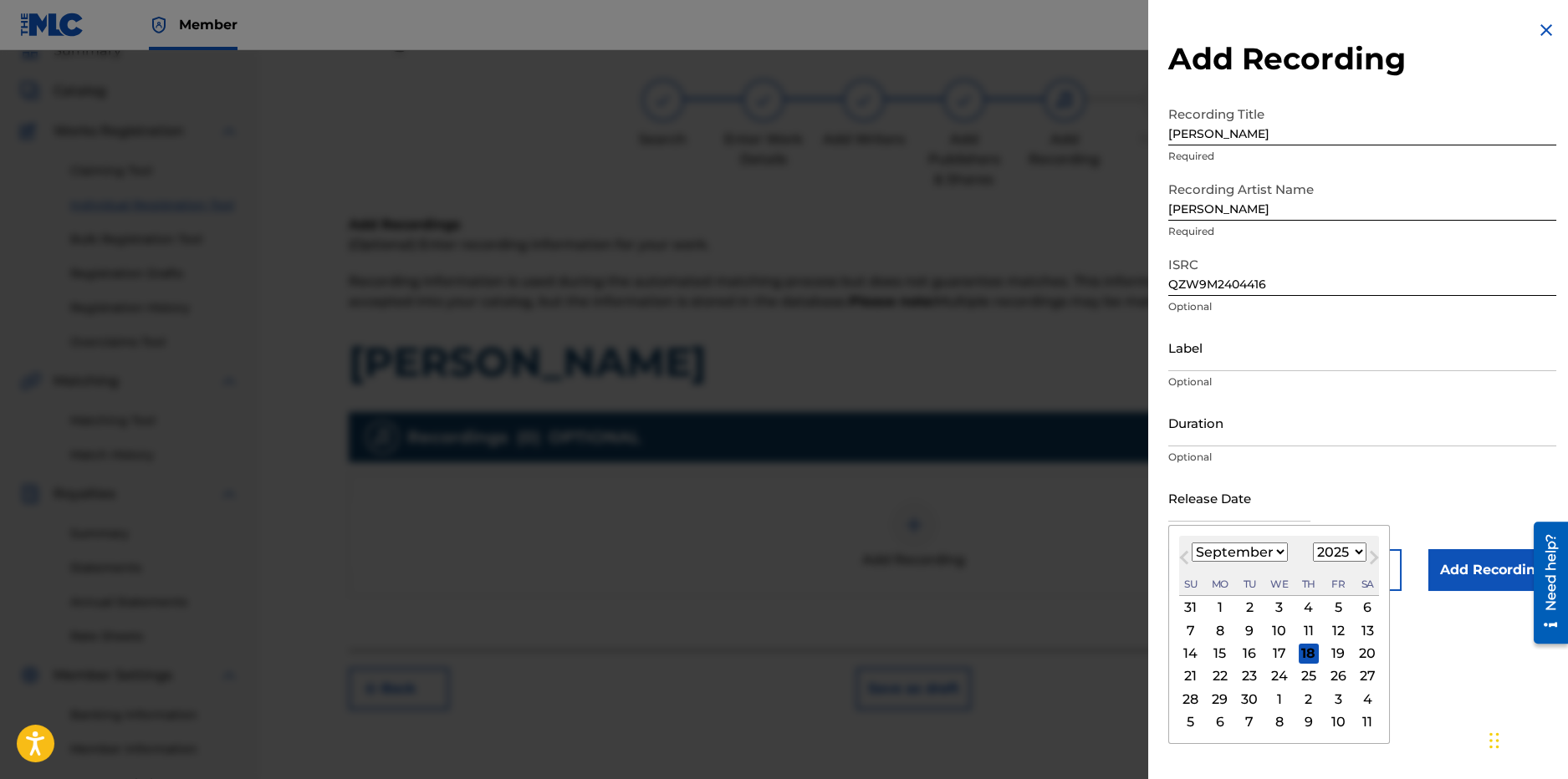
click at [1187, 520] on input "text" at bounding box center [1240, 498] width 142 height 48
type input "12"
drag, startPoint x: 1209, startPoint y: 543, endPoint x: 1213, endPoint y: 561, distance: 18.4
click at [1210, 544] on div "September 2025 January February March April May June July August September Octo…" at bounding box center [1279, 565] width 200 height 60
click at [1212, 561] on select "January February March April May June July August September October November De…" at bounding box center [1240, 552] width 96 height 19
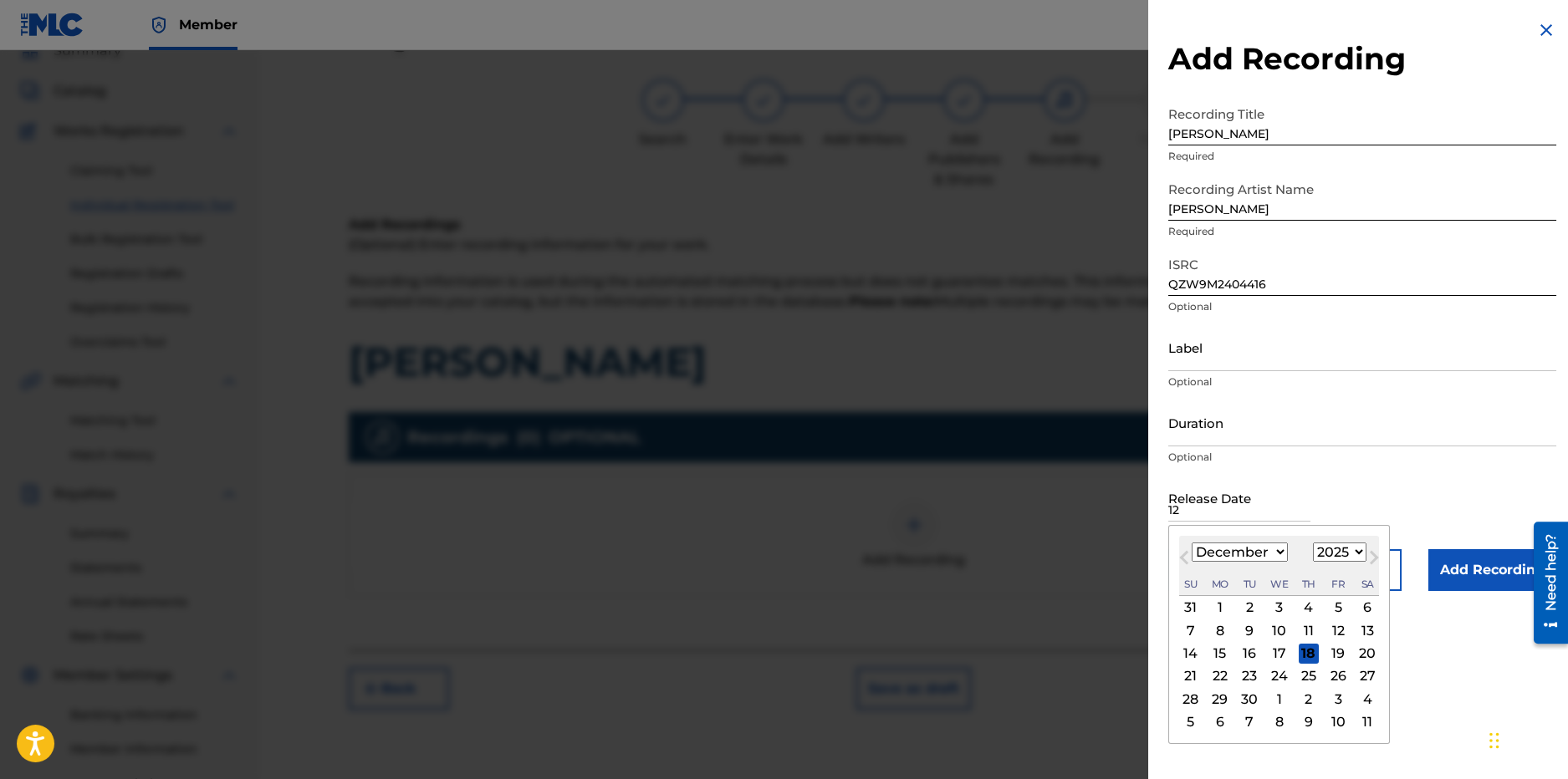
click at [1192, 543] on select "January February March April May June July August September October November De…" at bounding box center [1240, 552] width 96 height 19
click at [1372, 551] on span "Next Month" at bounding box center [1372, 560] width 0 height 25
select select "0"
select select "2026"
click at [1346, 551] on select "1899 1900 1901 1902 1903 1904 1905 1906 1907 1908 1909 1910 1911 1912 1913 1914…" at bounding box center [1340, 552] width 53 height 19
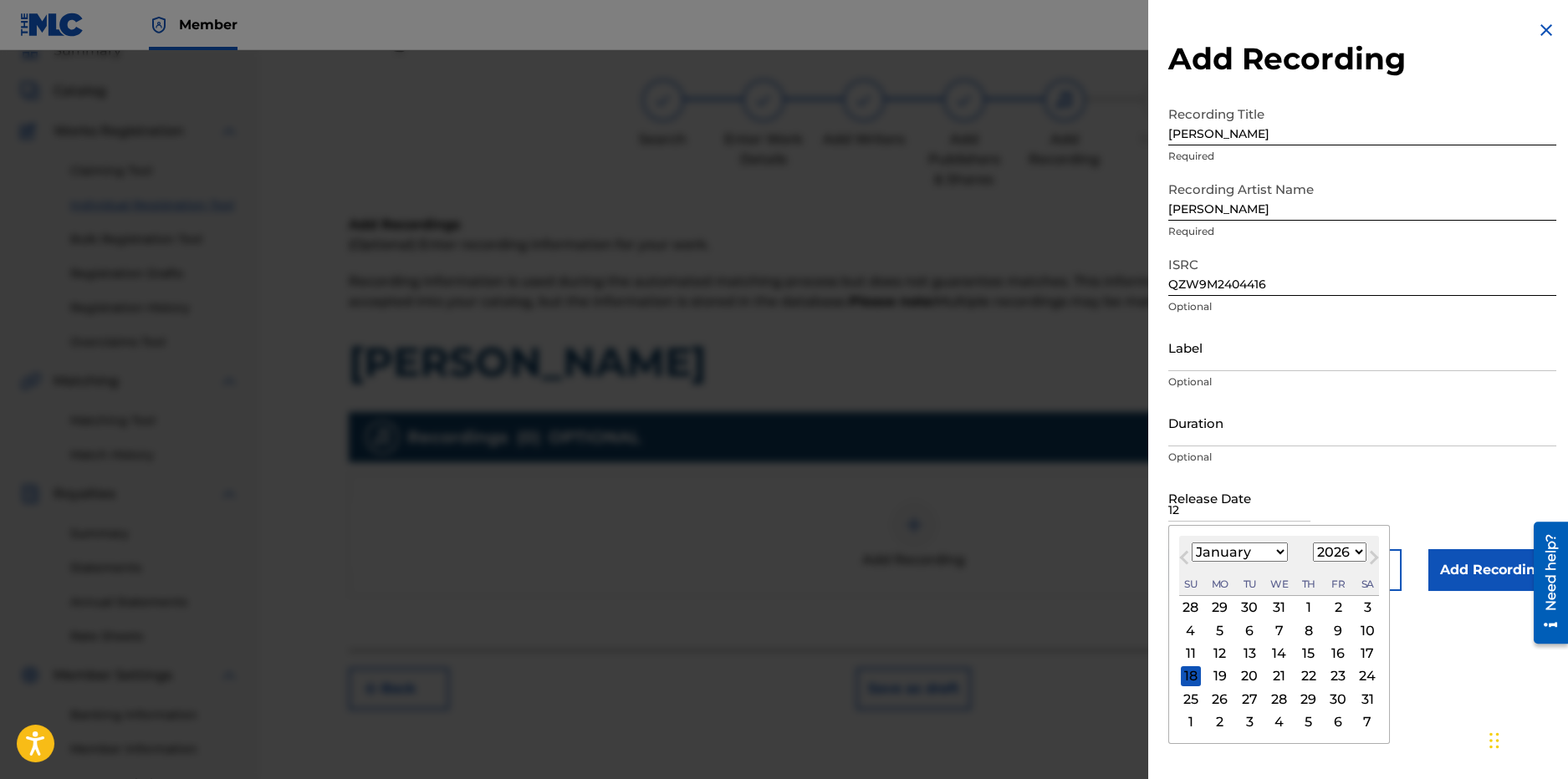
click at [1252, 549] on select "January February March April May June July August September October November De…" at bounding box center [1240, 552] width 96 height 19
select select "11"
click at [1192, 543] on select "January February March April May June July August September October November De…" at bounding box center [1240, 552] width 96 height 19
click at [1331, 563] on div "December 2026 January February March April May June July August September Octob…" at bounding box center [1279, 565] width 200 height 60
click at [1323, 556] on select "1899 1900 1901 1902 1903 1904 1905 1906 1907 1908 1909 1910 1911 1912 1913 1914…" at bounding box center [1340, 552] width 53 height 19
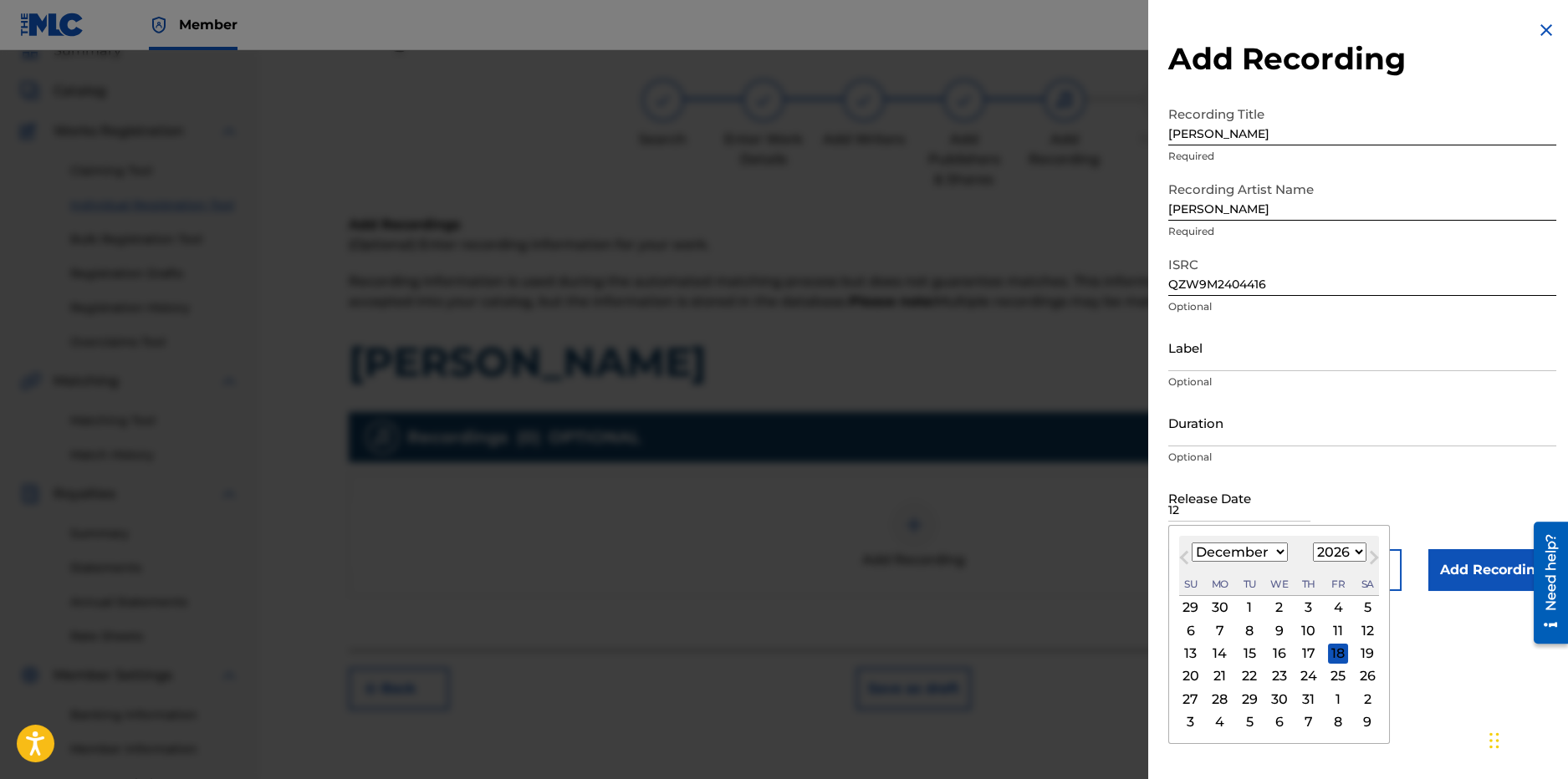
select select "2024"
click at [1313, 543] on select "1899 1900 1901 1902 1903 1904 1905 1906 1907 1908 1909 1910 1911 1912 1913 1914…" at bounding box center [1340, 552] width 53 height 19
click at [1301, 655] on div "19" at bounding box center [1309, 654] width 20 height 20
type input "December 19 2024"
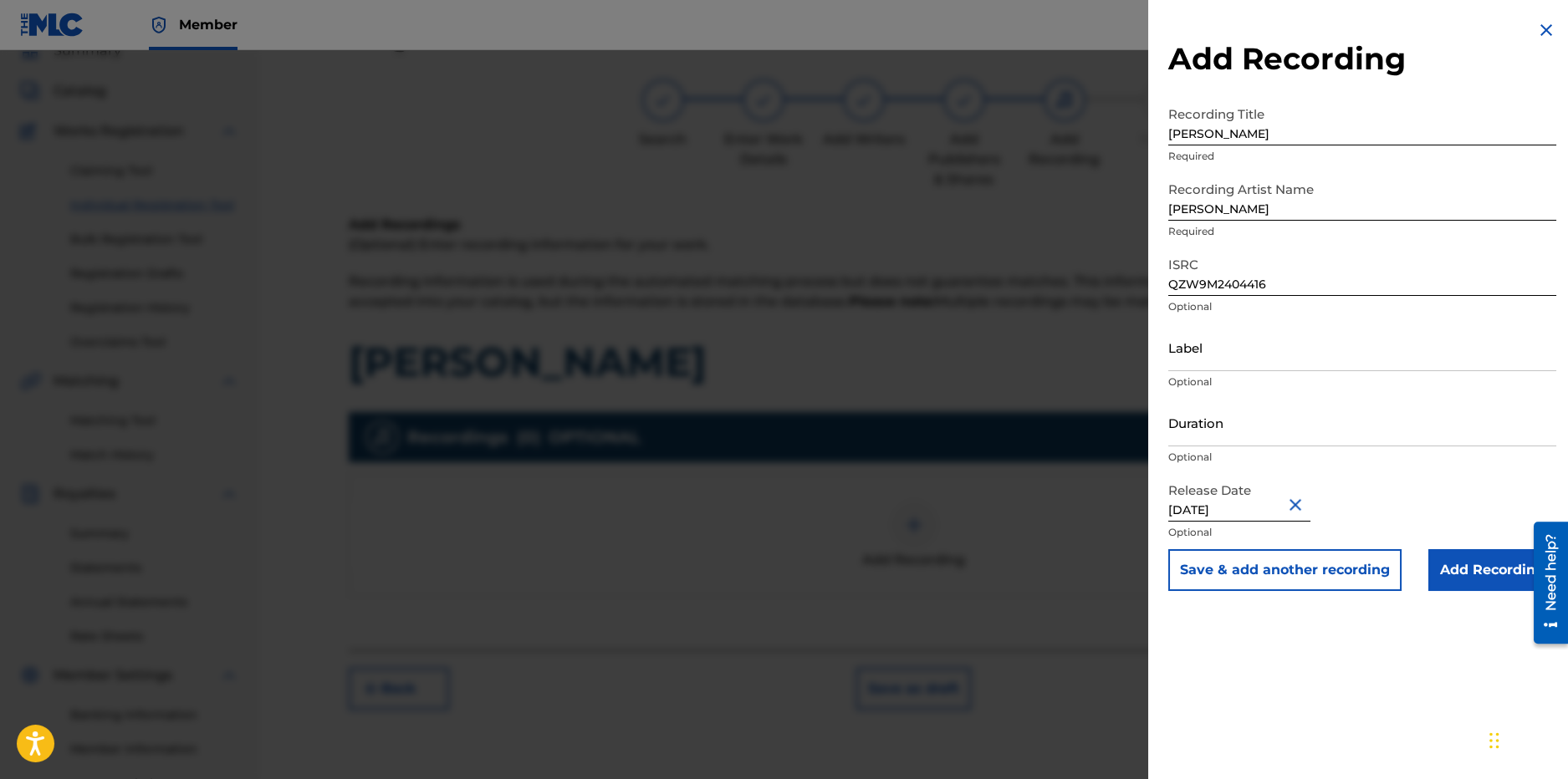
click at [1473, 570] on input "Add Recording" at bounding box center [1492, 570] width 128 height 41
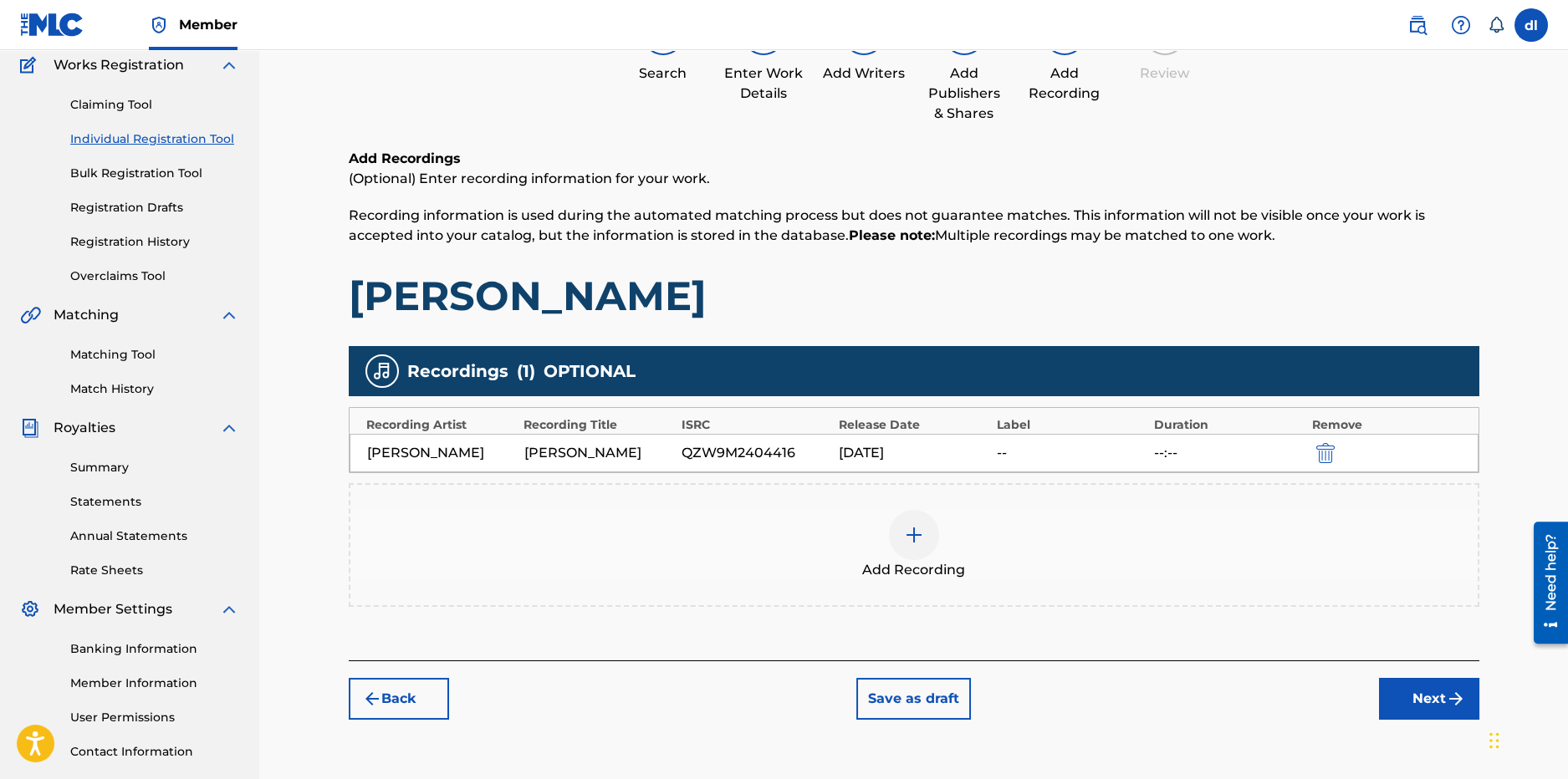
scroll to position [257, 0]
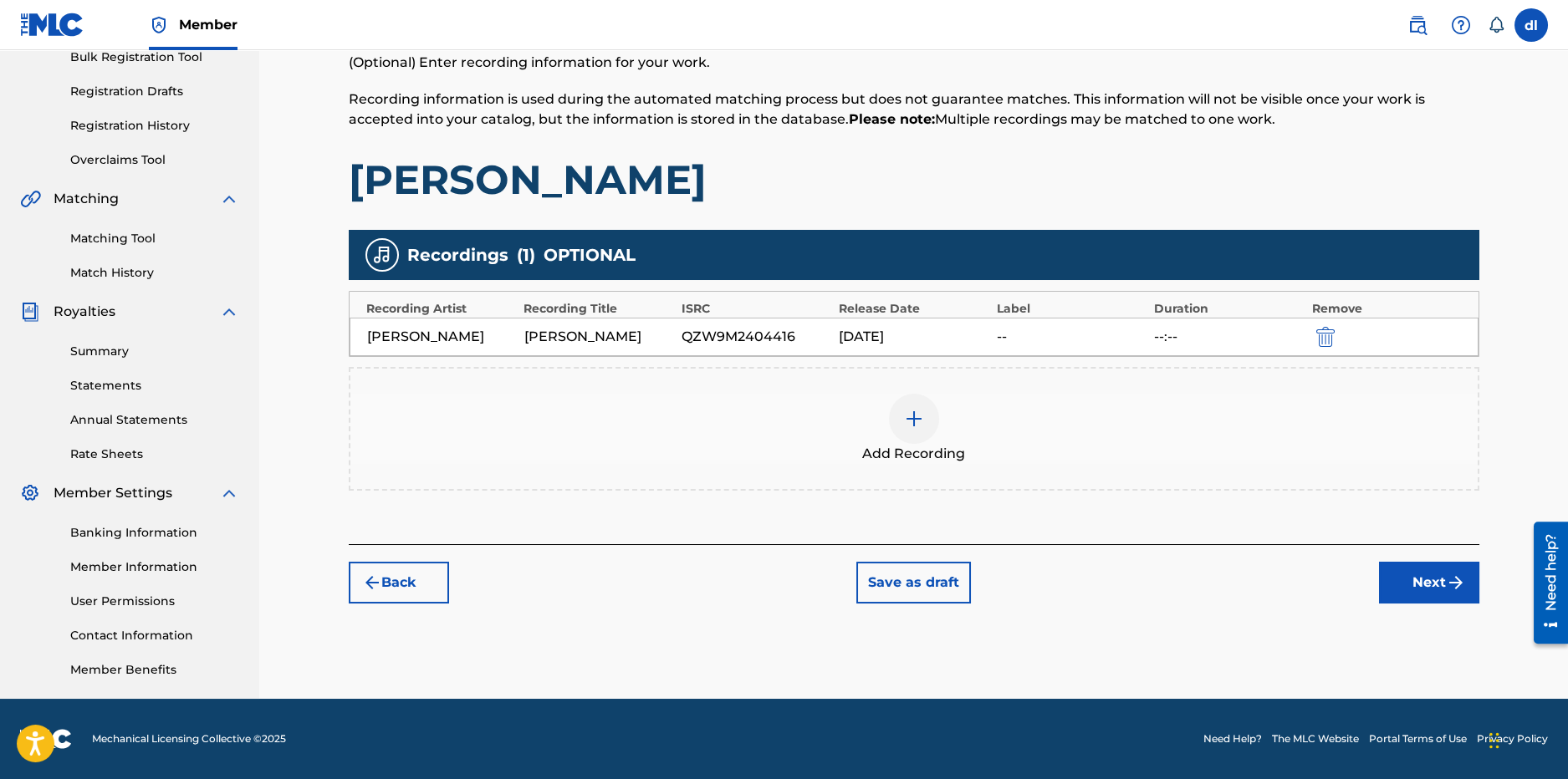
click at [1463, 573] on img "submit" at bounding box center [1456, 583] width 20 height 20
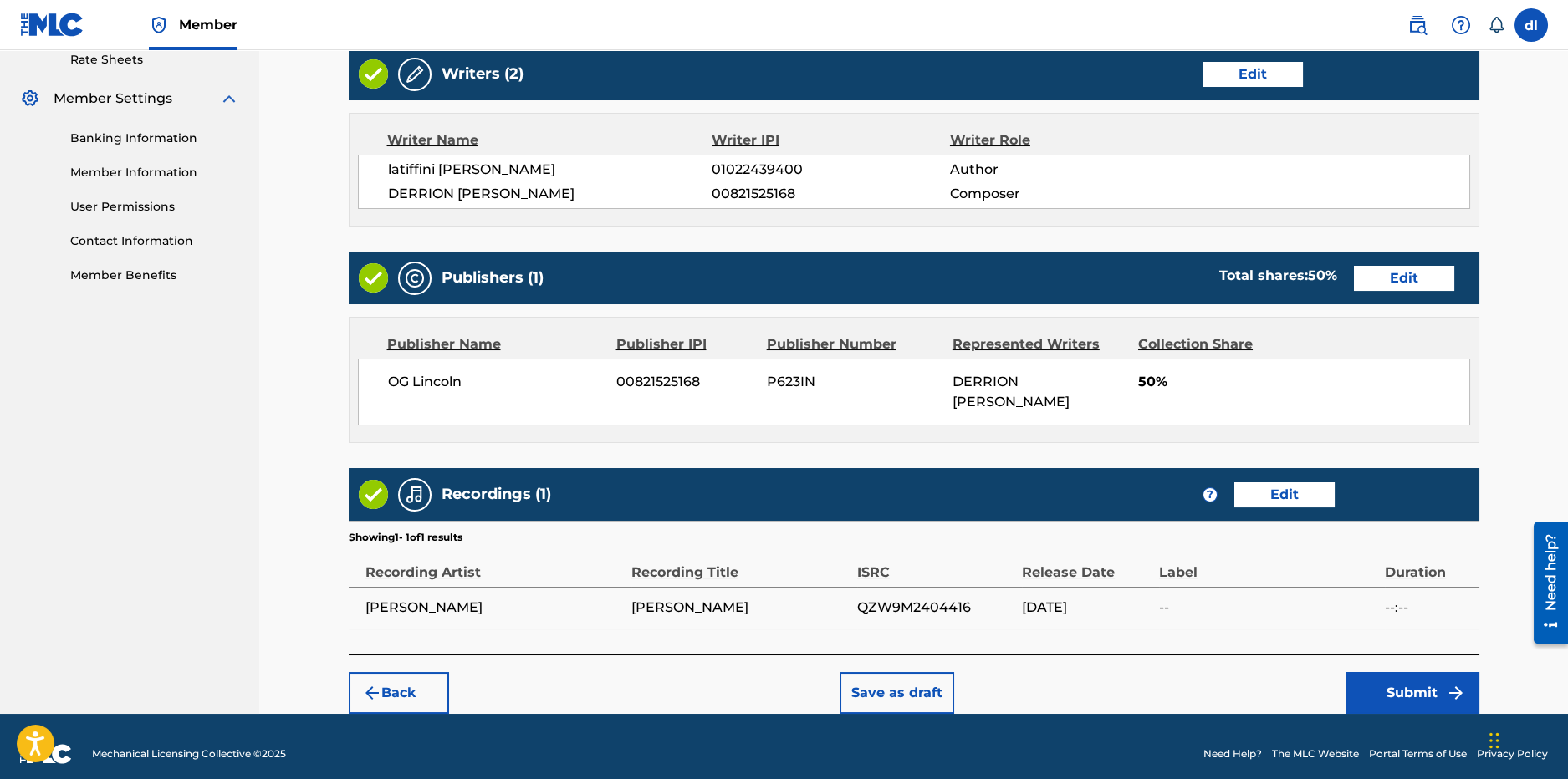
scroll to position [667, 0]
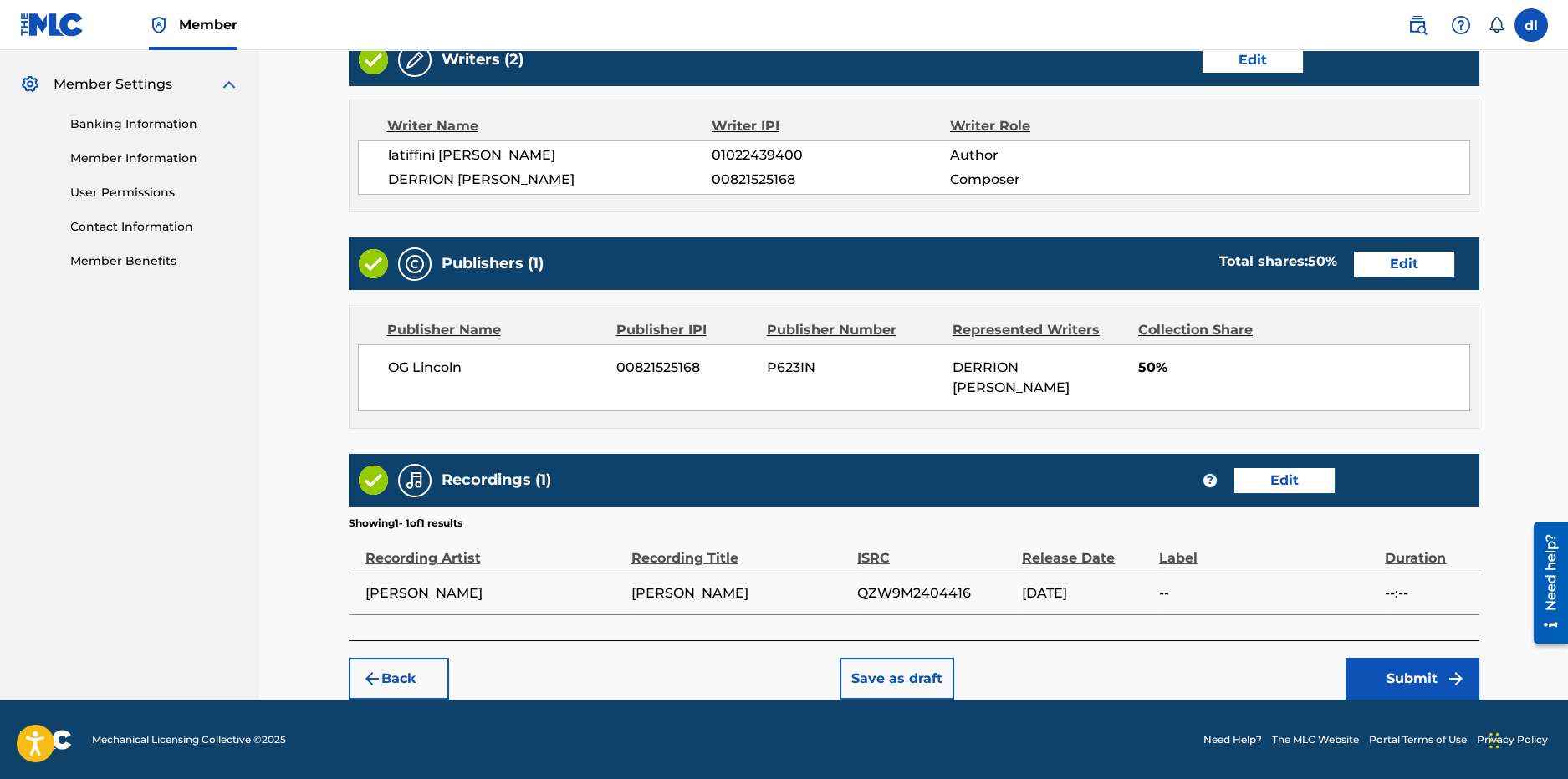
click at [1382, 680] on button "Submit" at bounding box center [1412, 679] width 134 height 41
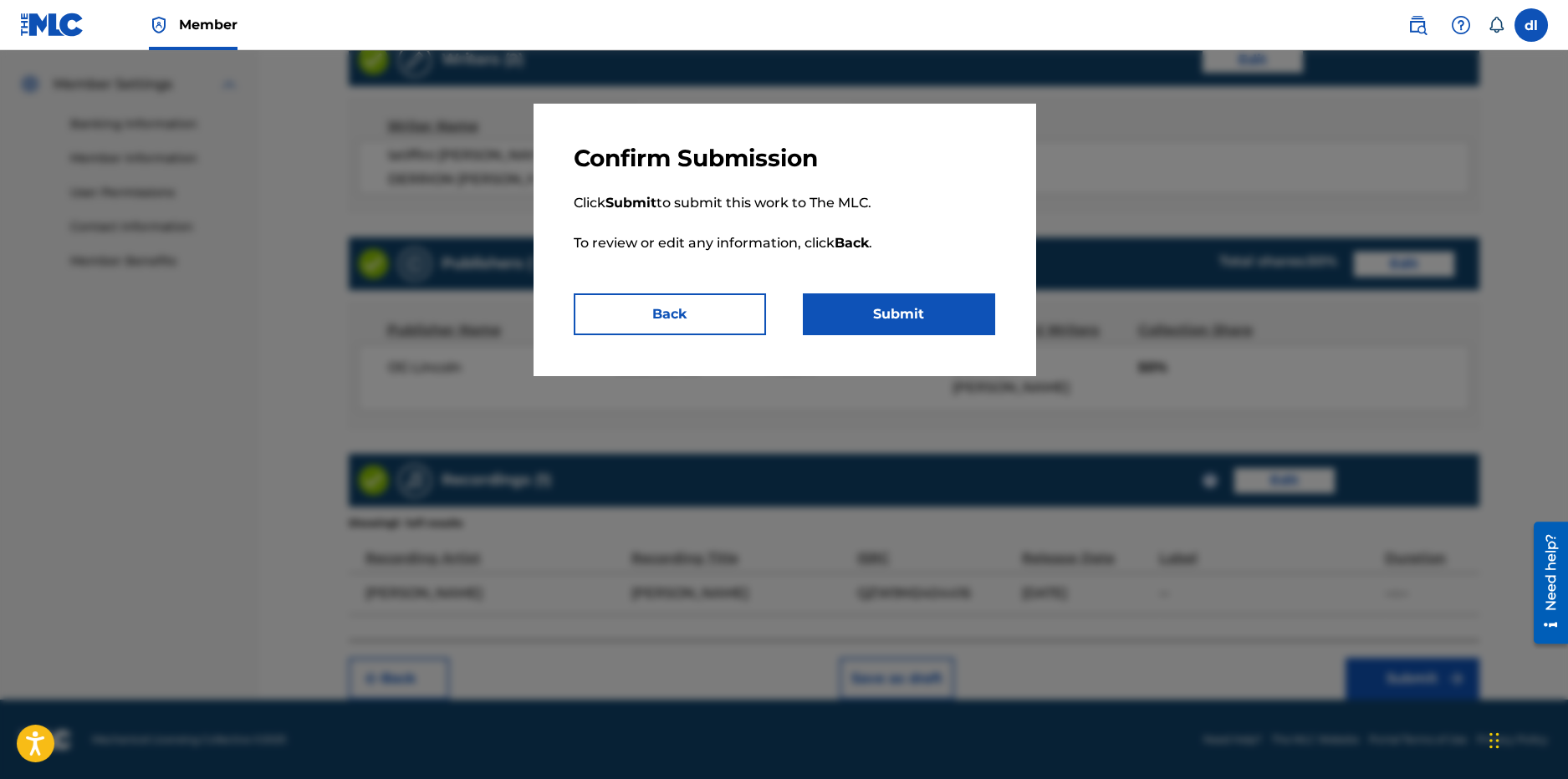
click at [882, 336] on div "Confirm Submission Click Submit to submit this work to The MLC. To review or ed…" at bounding box center [785, 239] width 502 height 272
click at [866, 344] on div "Confirm Submission Click Submit to submit this work to The MLC. To review or ed…" at bounding box center [785, 239] width 502 height 272
drag, startPoint x: 909, startPoint y: 320, endPoint x: 354, endPoint y: 148, distance: 581.0
click at [909, 320] on button "Submit" at bounding box center [899, 313] width 193 height 41
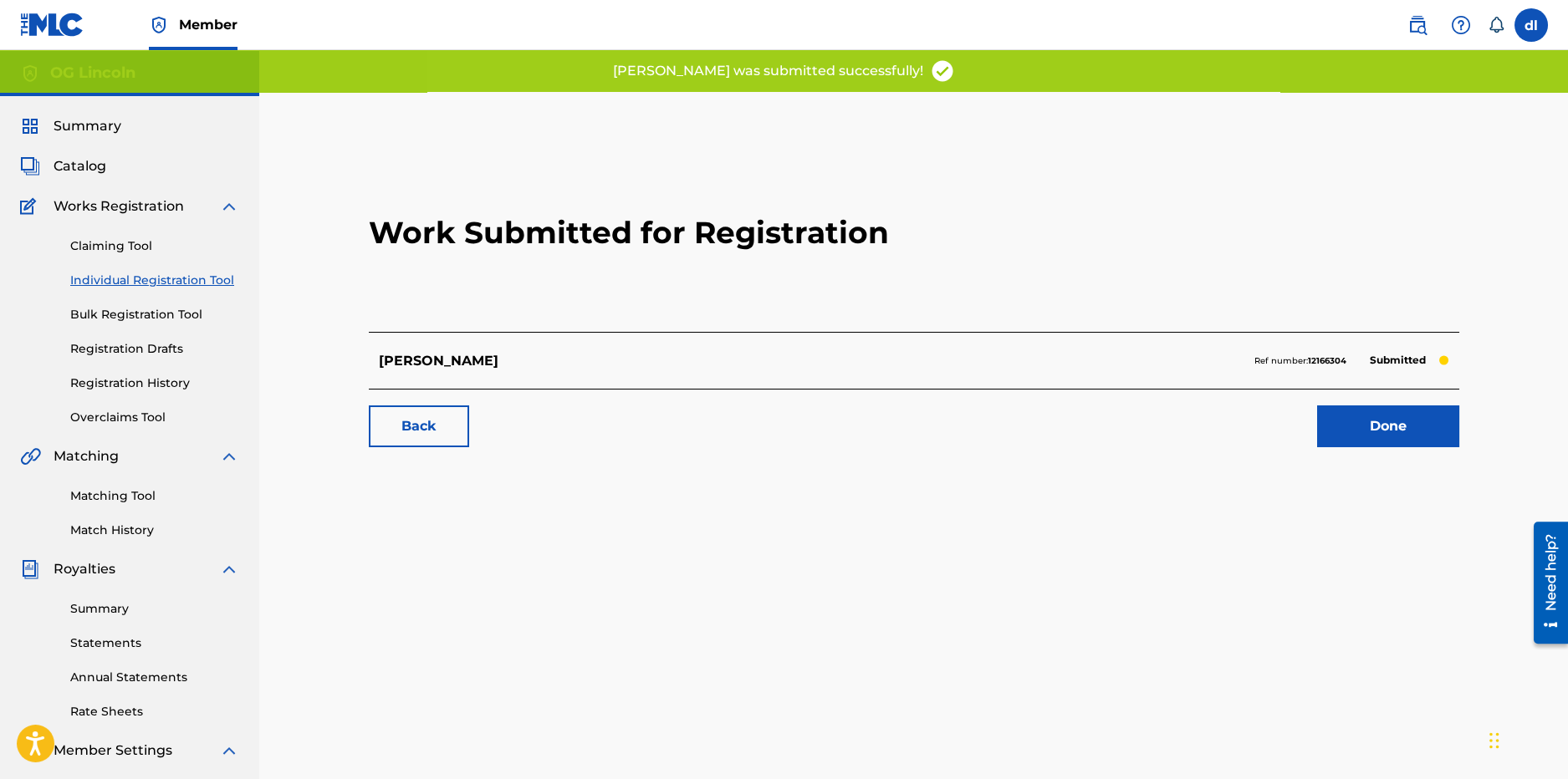
click at [130, 246] on link "Claiming Tool" at bounding box center [154, 246] width 169 height 18
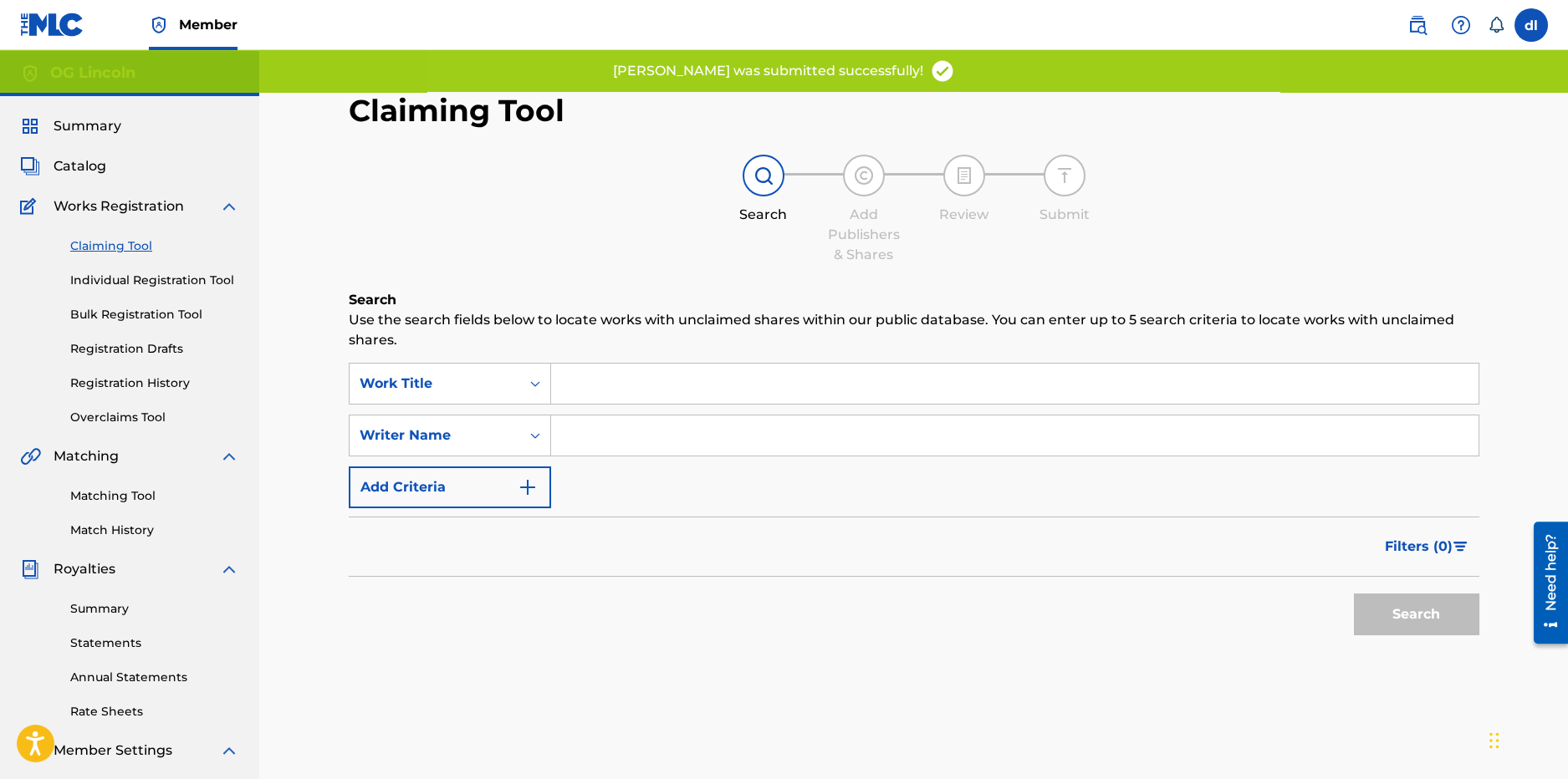
click at [659, 393] on input "Search Form" at bounding box center [1016, 384] width 928 height 41
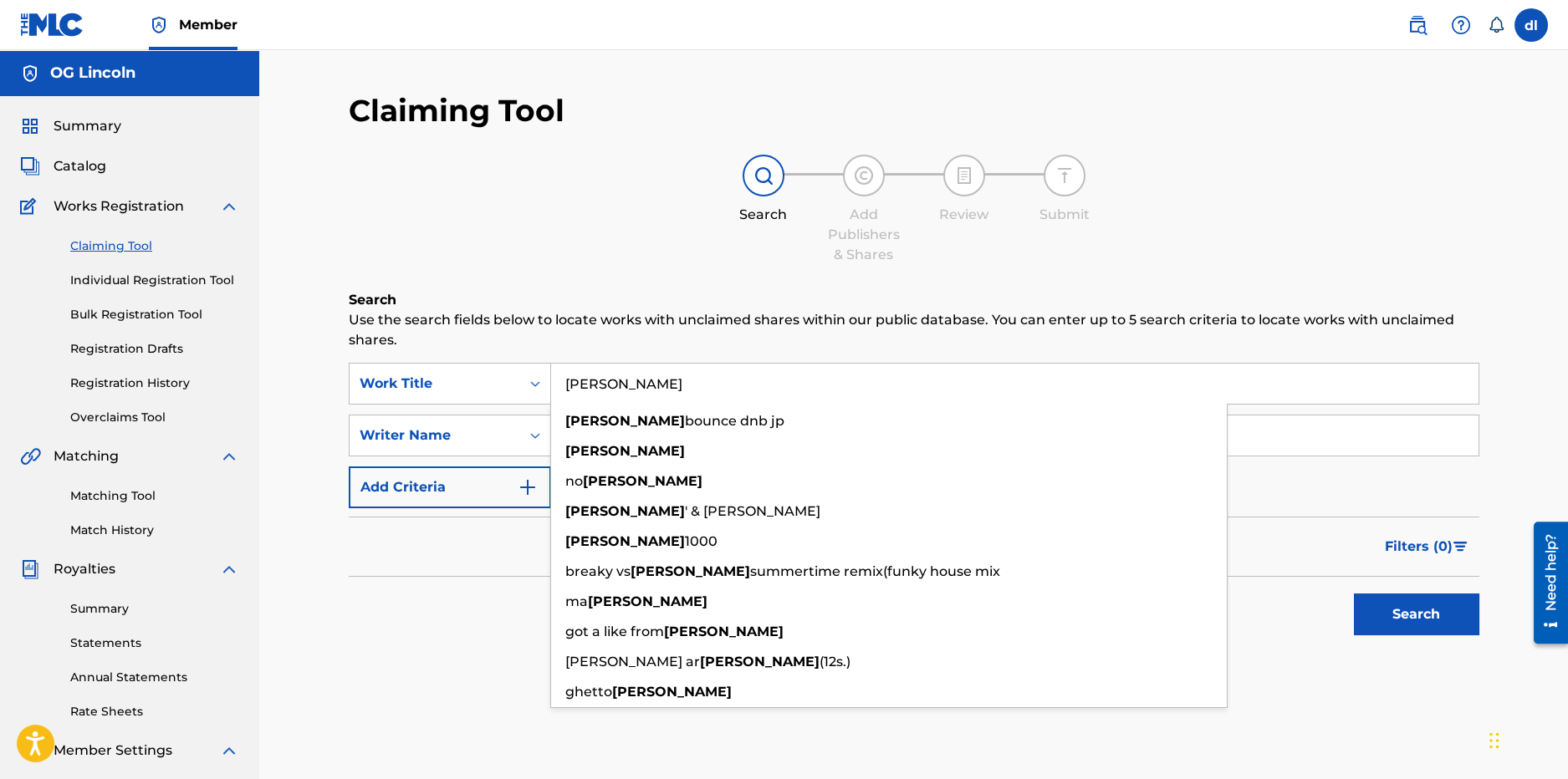
type input "beyonce"
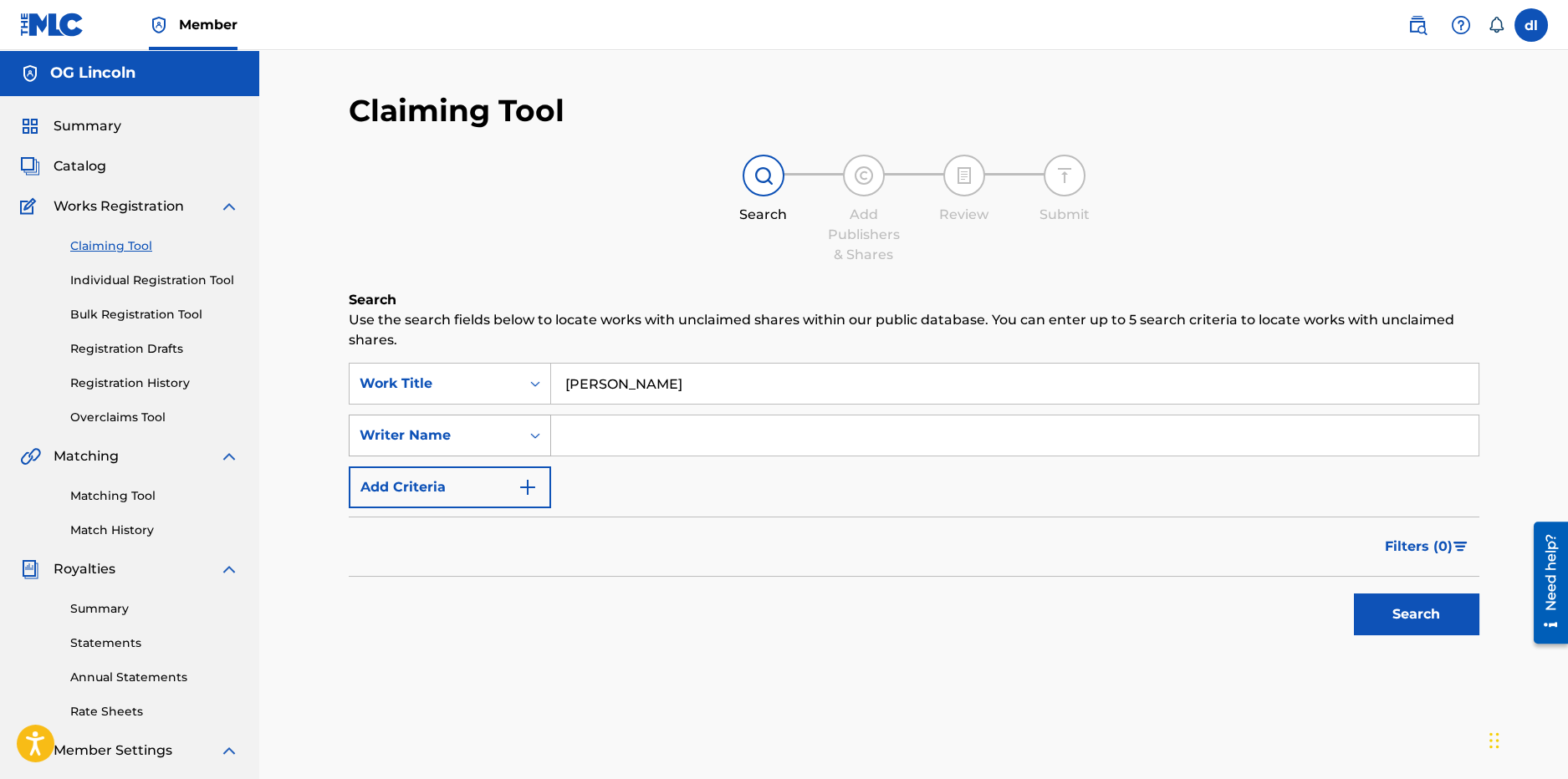
click at [468, 442] on div "Writer Name" at bounding box center [434, 436] width 150 height 20
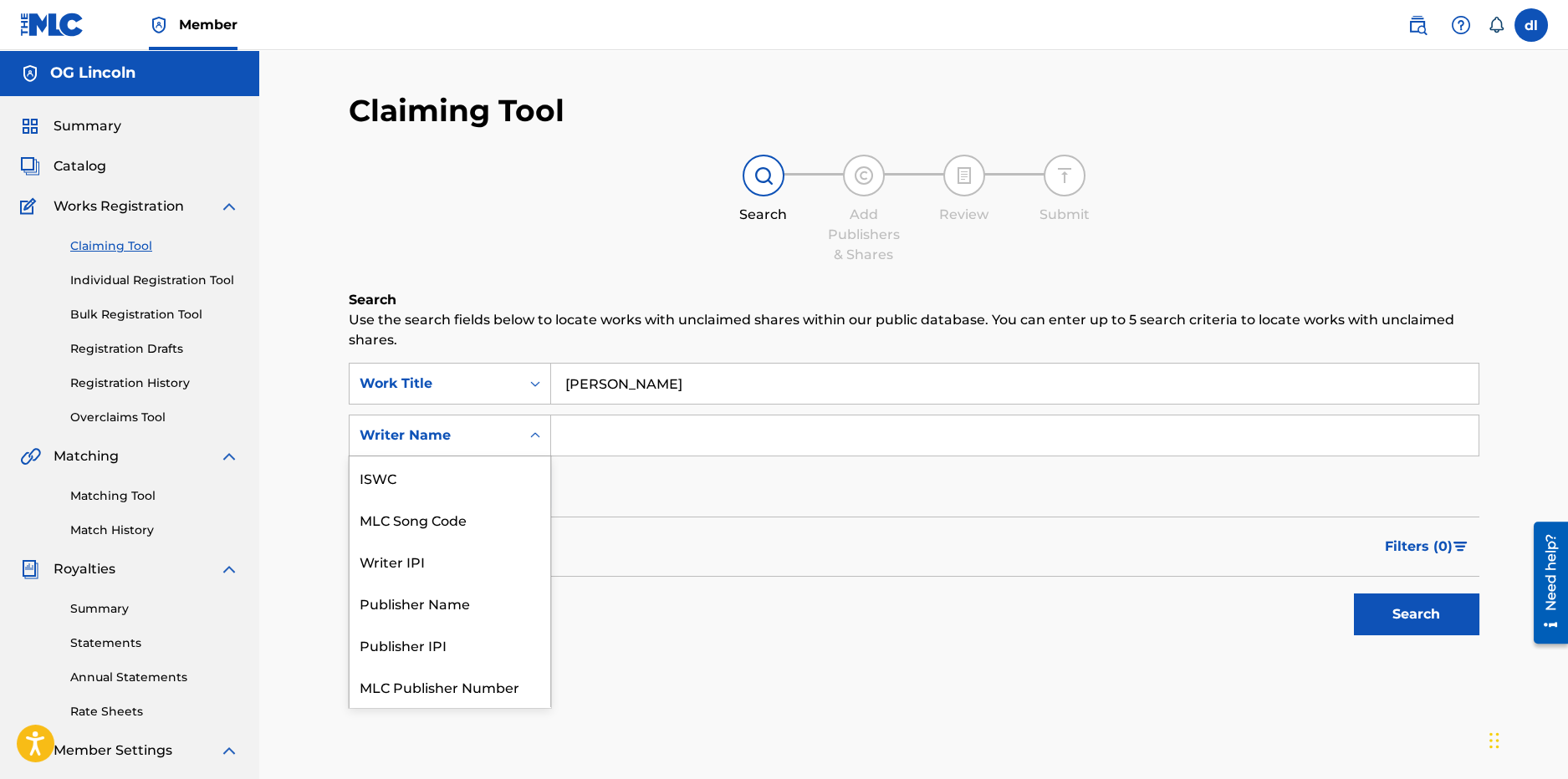
scroll to position [41, 0]
click at [435, 521] on div "Writer IPI" at bounding box center [450, 519] width 201 height 41
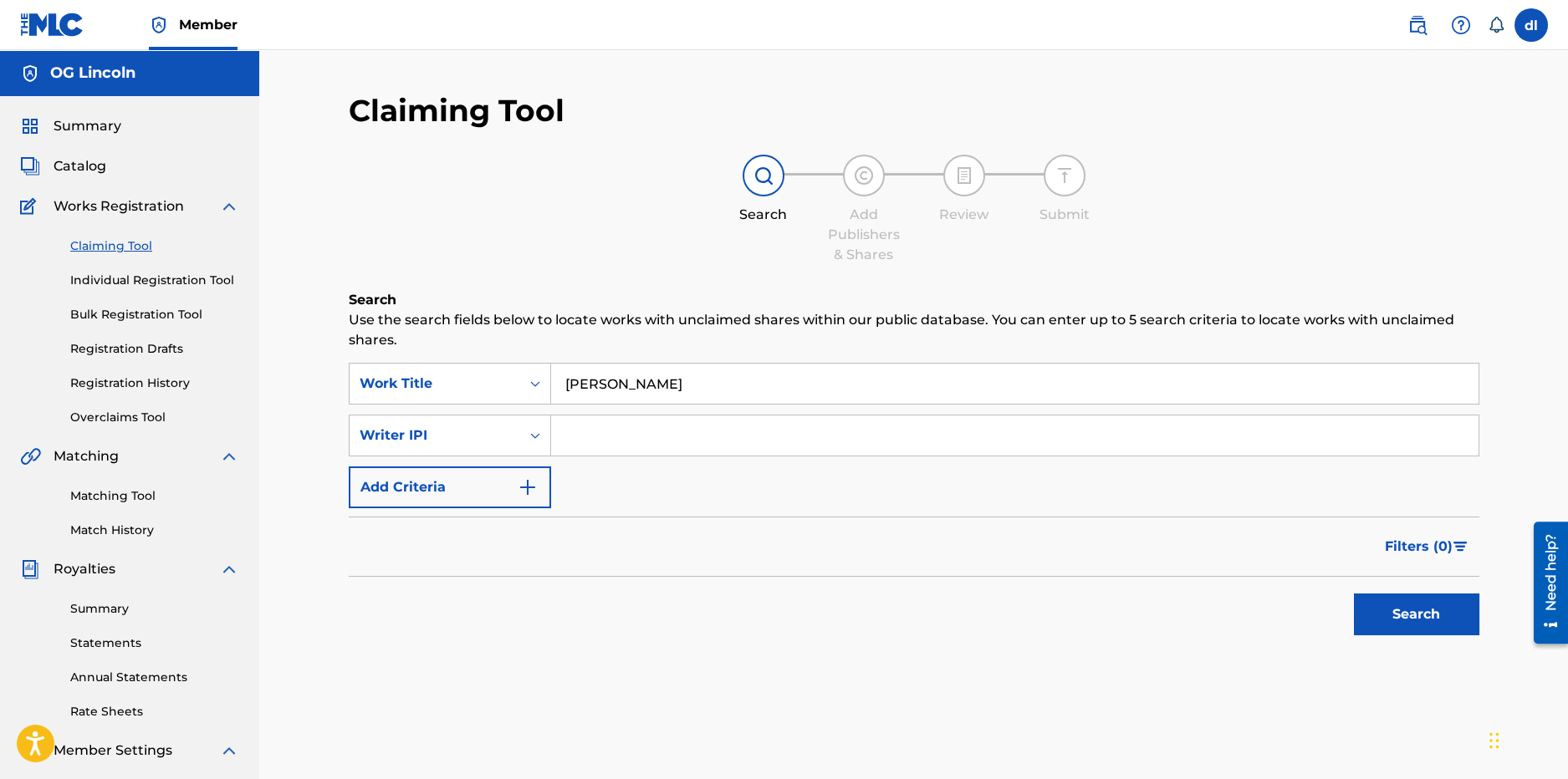
drag, startPoint x: 658, startPoint y: 431, endPoint x: 651, endPoint y: 443, distance: 13.9
click at [658, 434] on input "Search Form" at bounding box center [1016, 436] width 928 height 41
paste input "01022439400"
type input "01022439400"
click at [1354, 594] on button "Search" at bounding box center [1417, 614] width 125 height 41
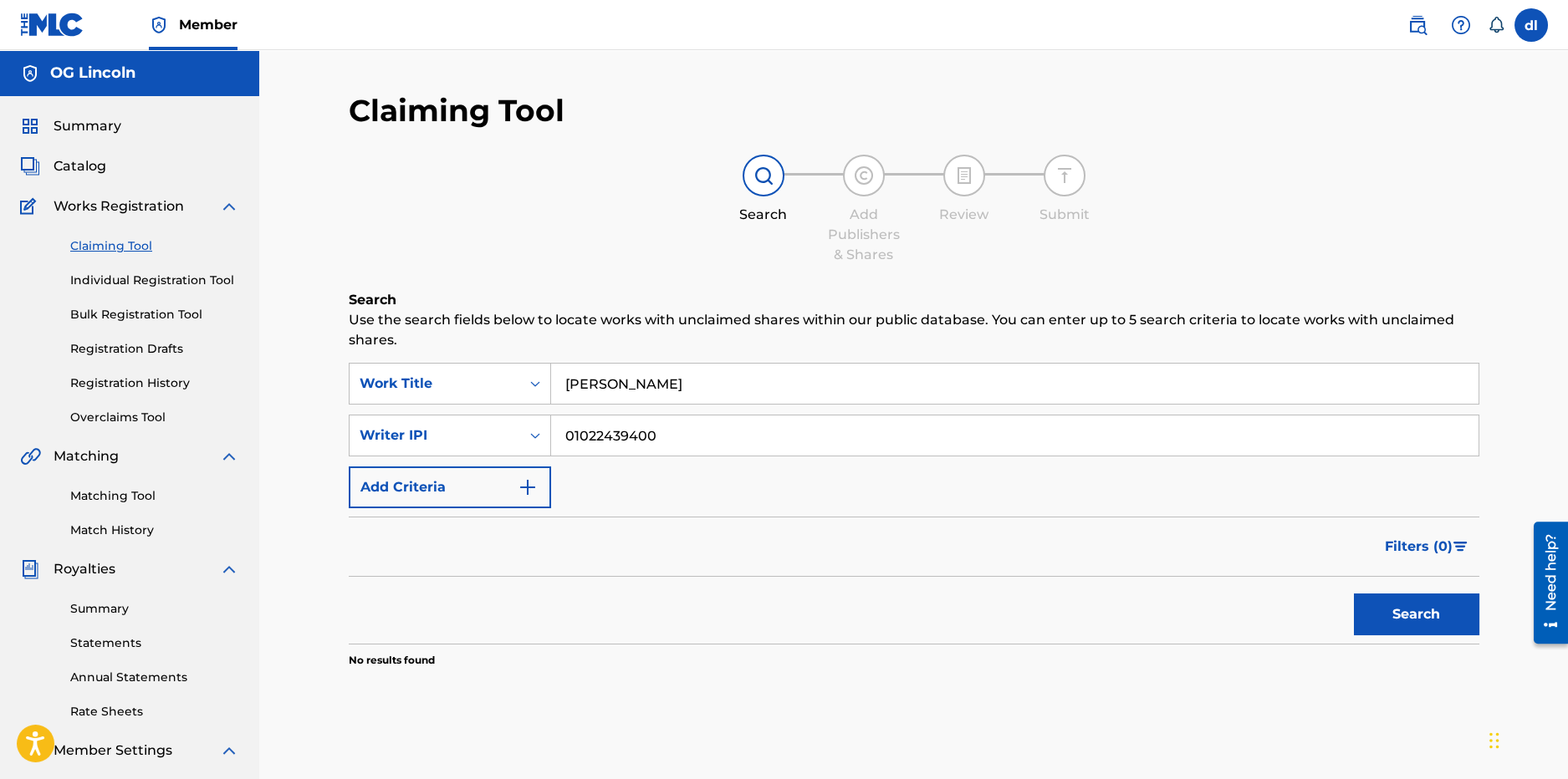
click at [1442, 631] on button "Search" at bounding box center [1417, 614] width 125 height 41
click at [482, 384] on div "Work Title" at bounding box center [434, 384] width 150 height 20
click at [136, 499] on link "Matching Tool" at bounding box center [154, 496] width 169 height 18
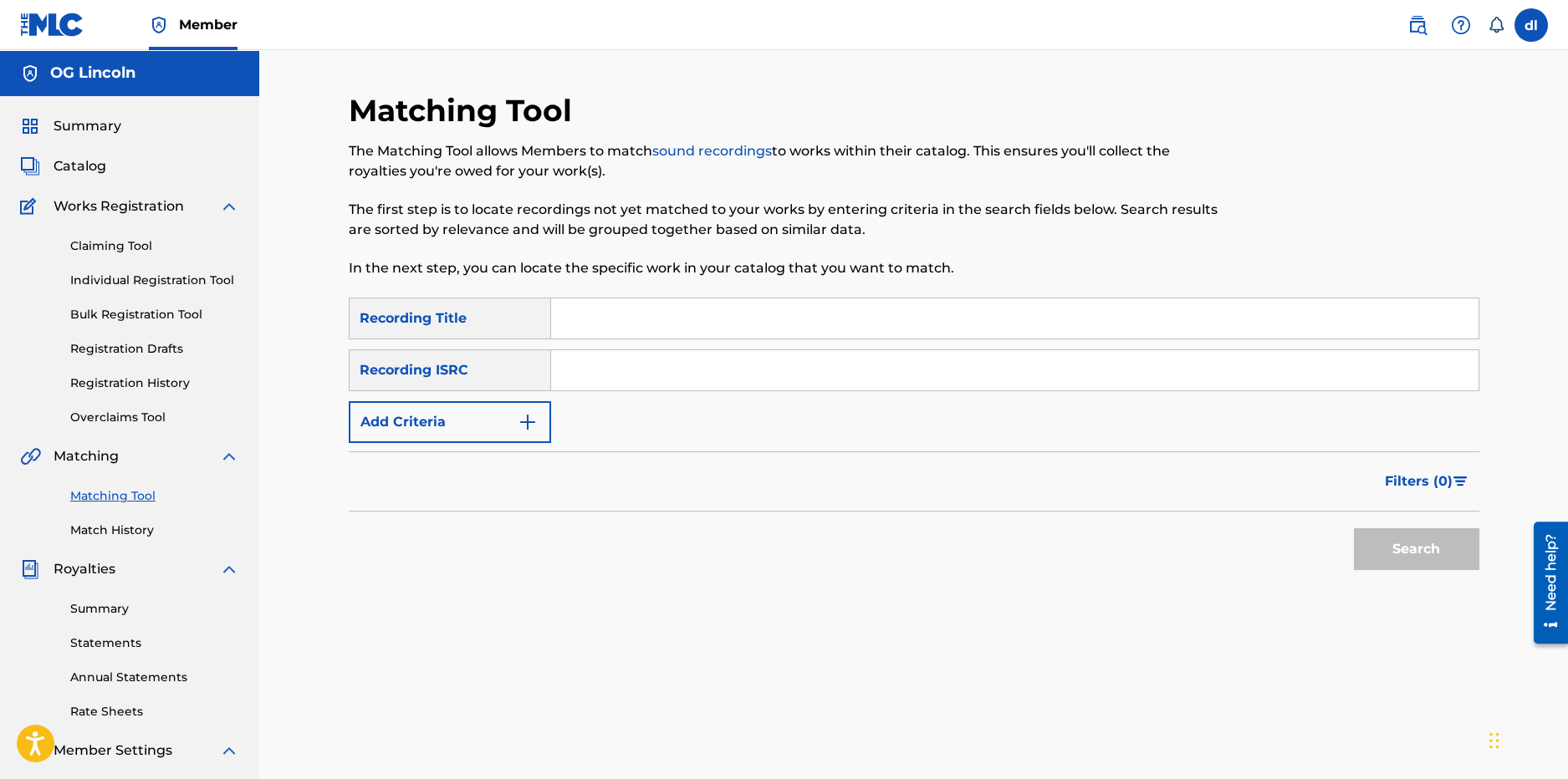
click at [651, 318] on input "Search Form" at bounding box center [1016, 319] width 928 height 41
click at [471, 431] on button "Add Criteria" at bounding box center [449, 421] width 202 height 41
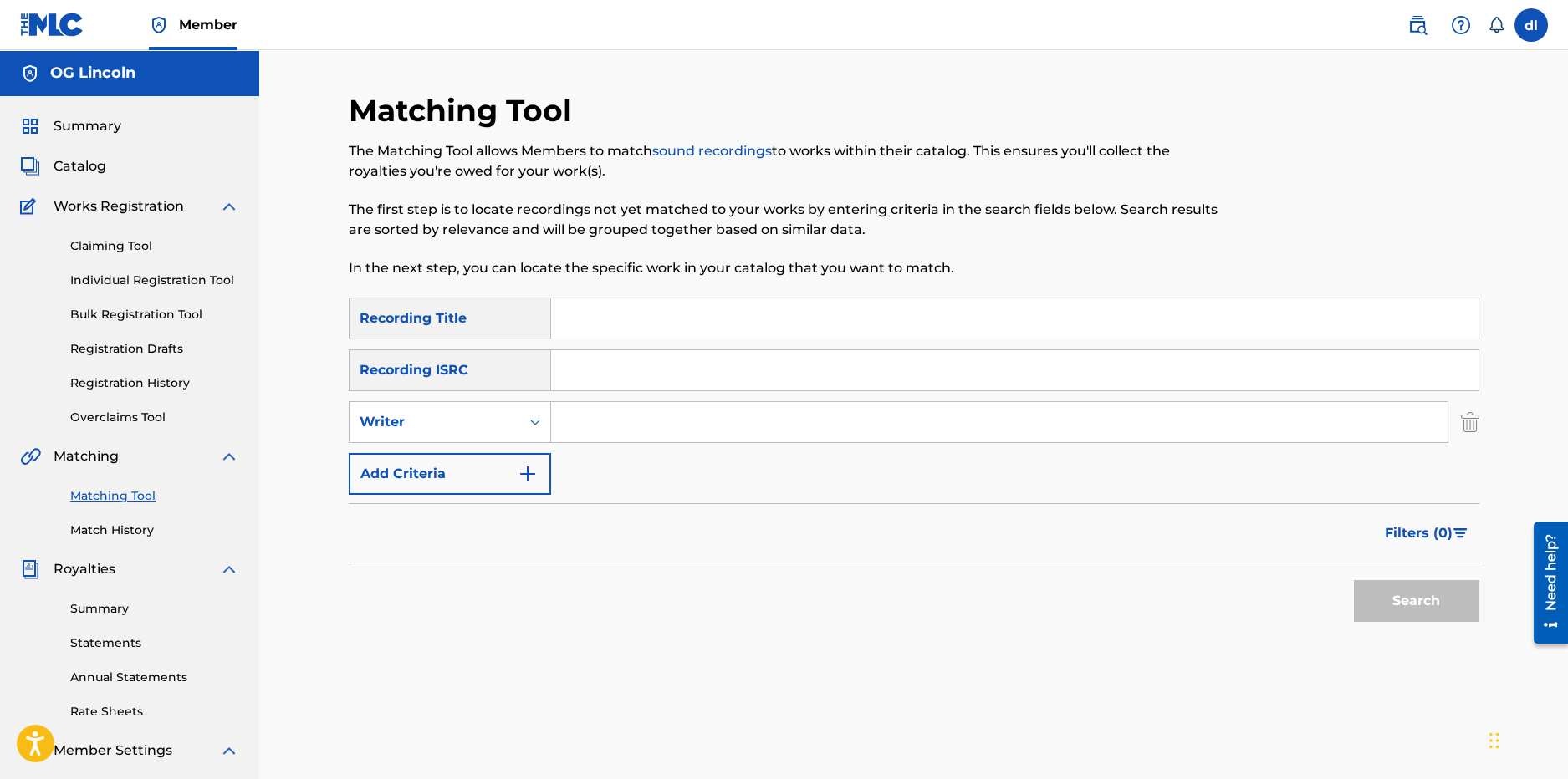
drag, startPoint x: 479, startPoint y: 382, endPoint x: 469, endPoint y: 382, distance: 10.0
click at [477, 382] on div "Recording ISRC" at bounding box center [449, 370] width 202 height 41
click at [590, 434] on input "Search Form" at bounding box center [1000, 422] width 897 height 41
type input "lilcj kasino"
drag, startPoint x: 1444, startPoint y: 608, endPoint x: 512, endPoint y: 417, distance: 951.4
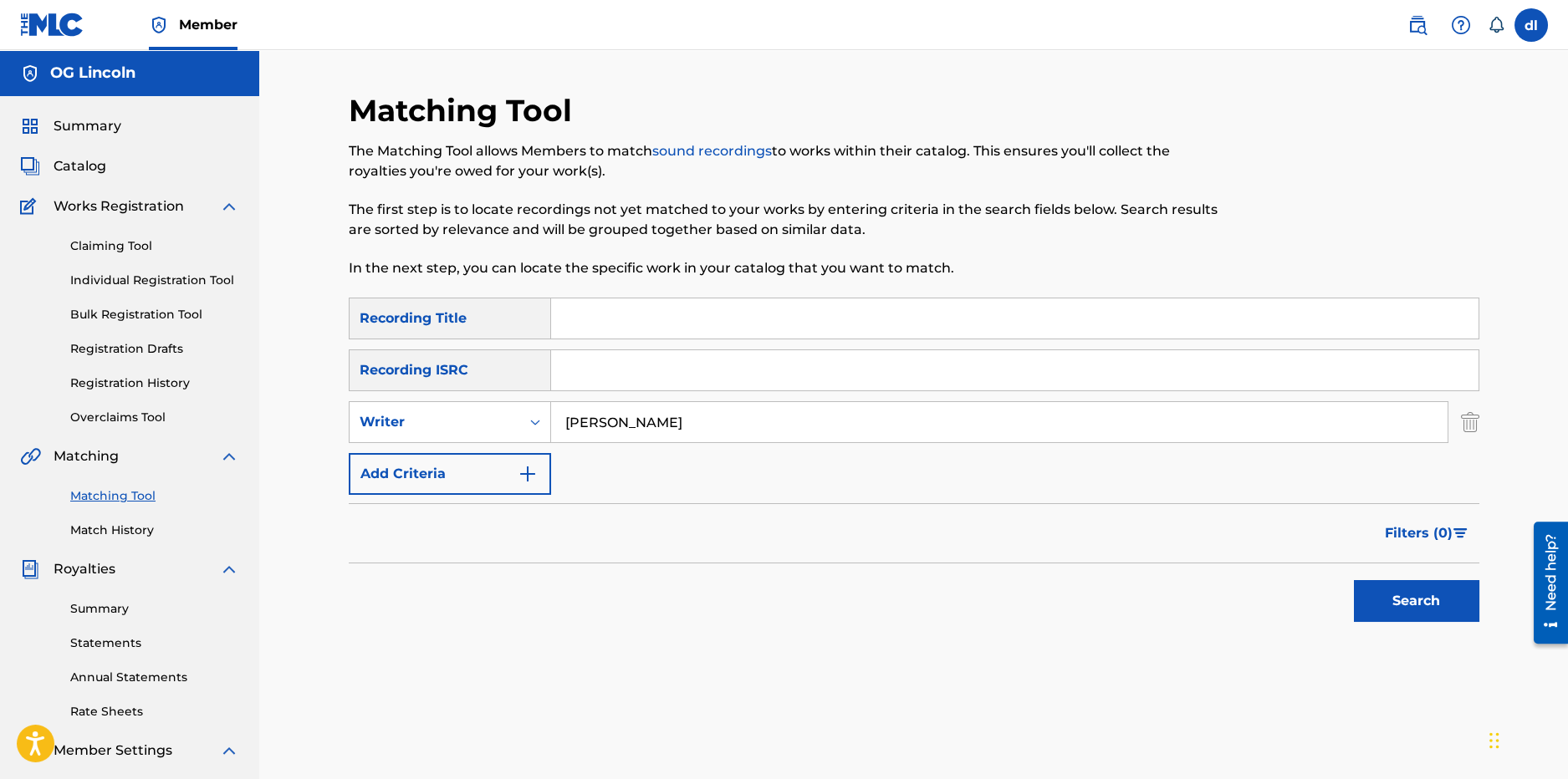
click at [1444, 608] on button "Search" at bounding box center [1417, 600] width 125 height 41
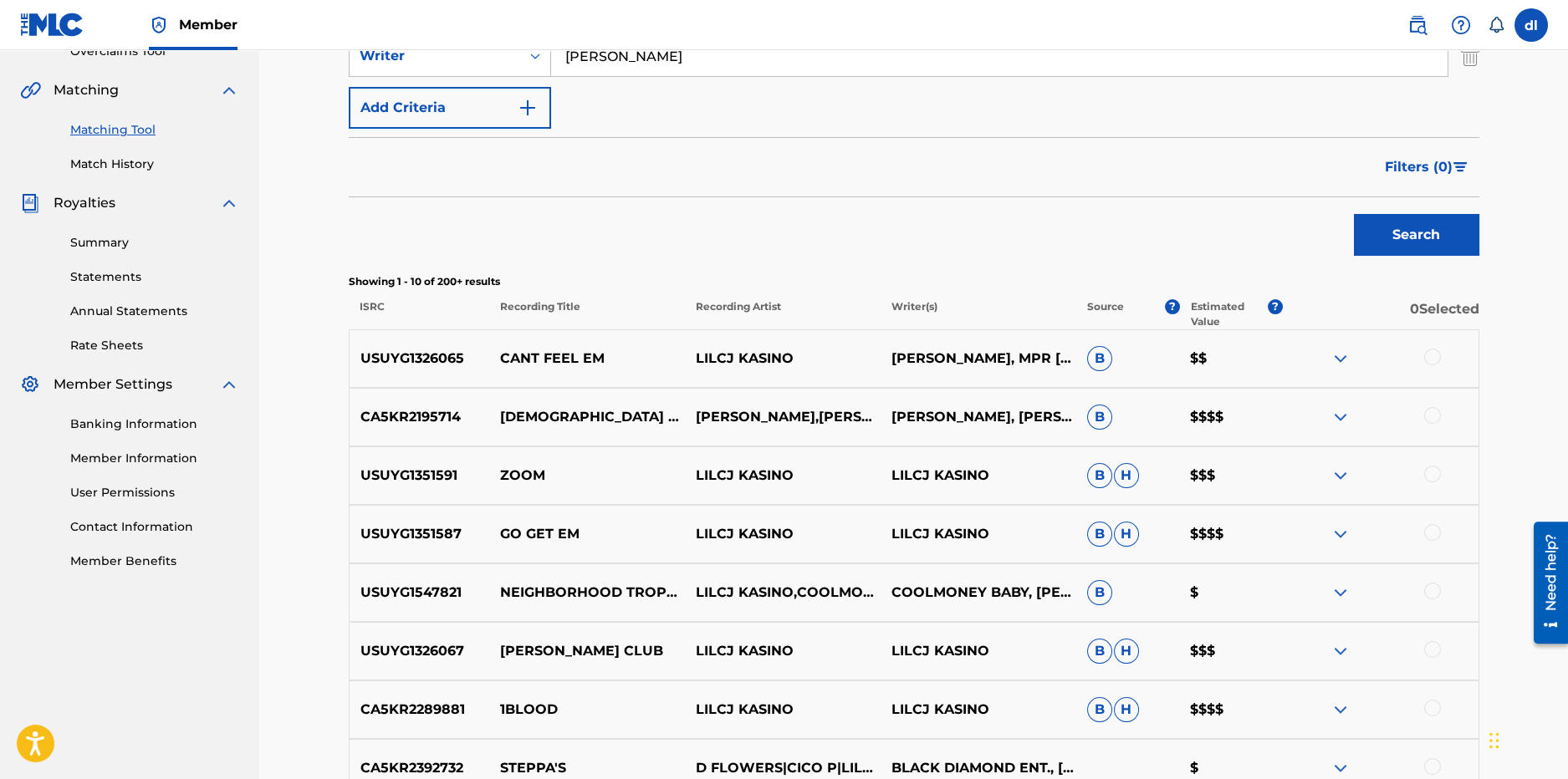
scroll to position [417, 0]
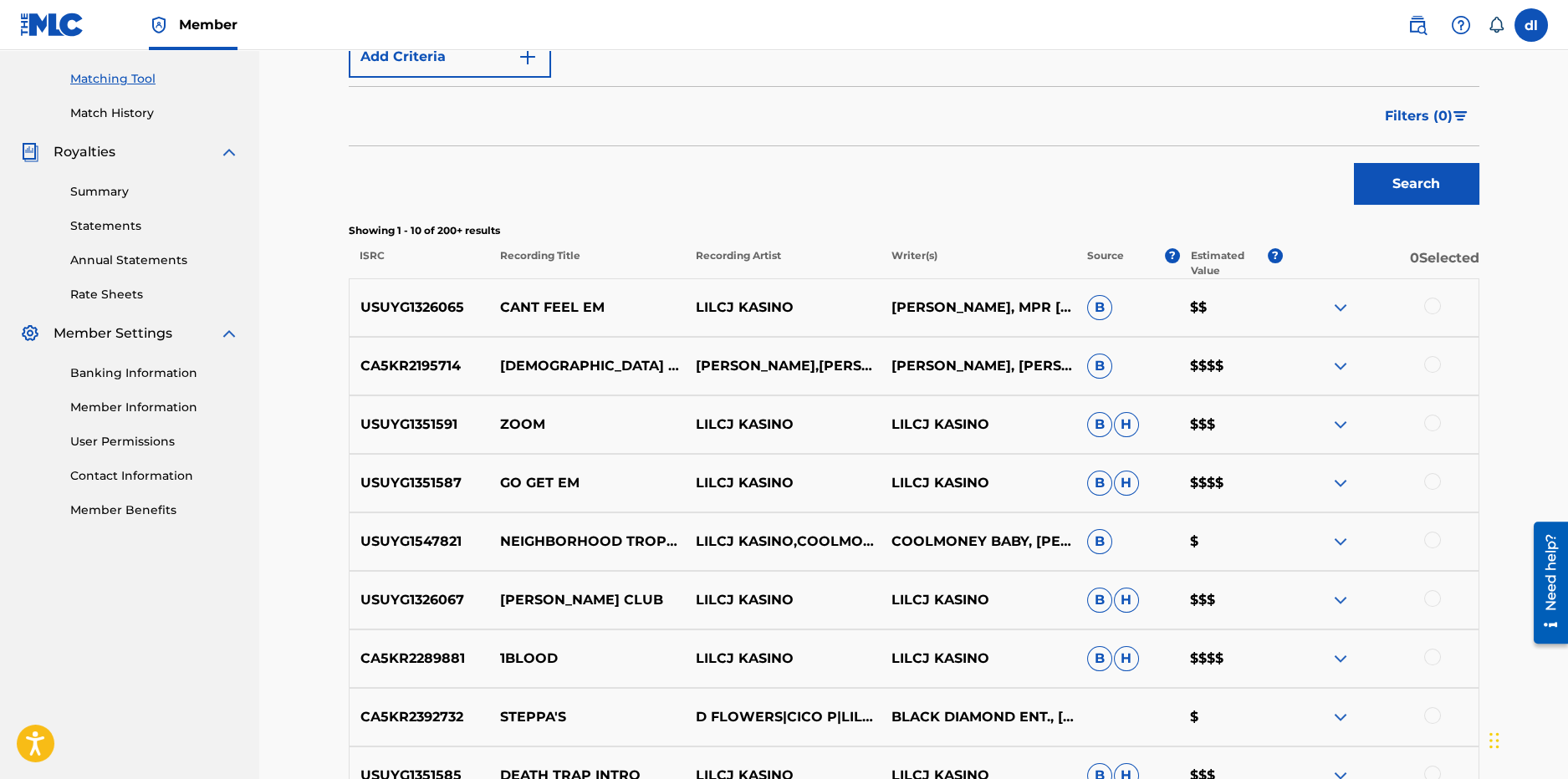
click at [1344, 662] on img at bounding box center [1341, 659] width 20 height 20
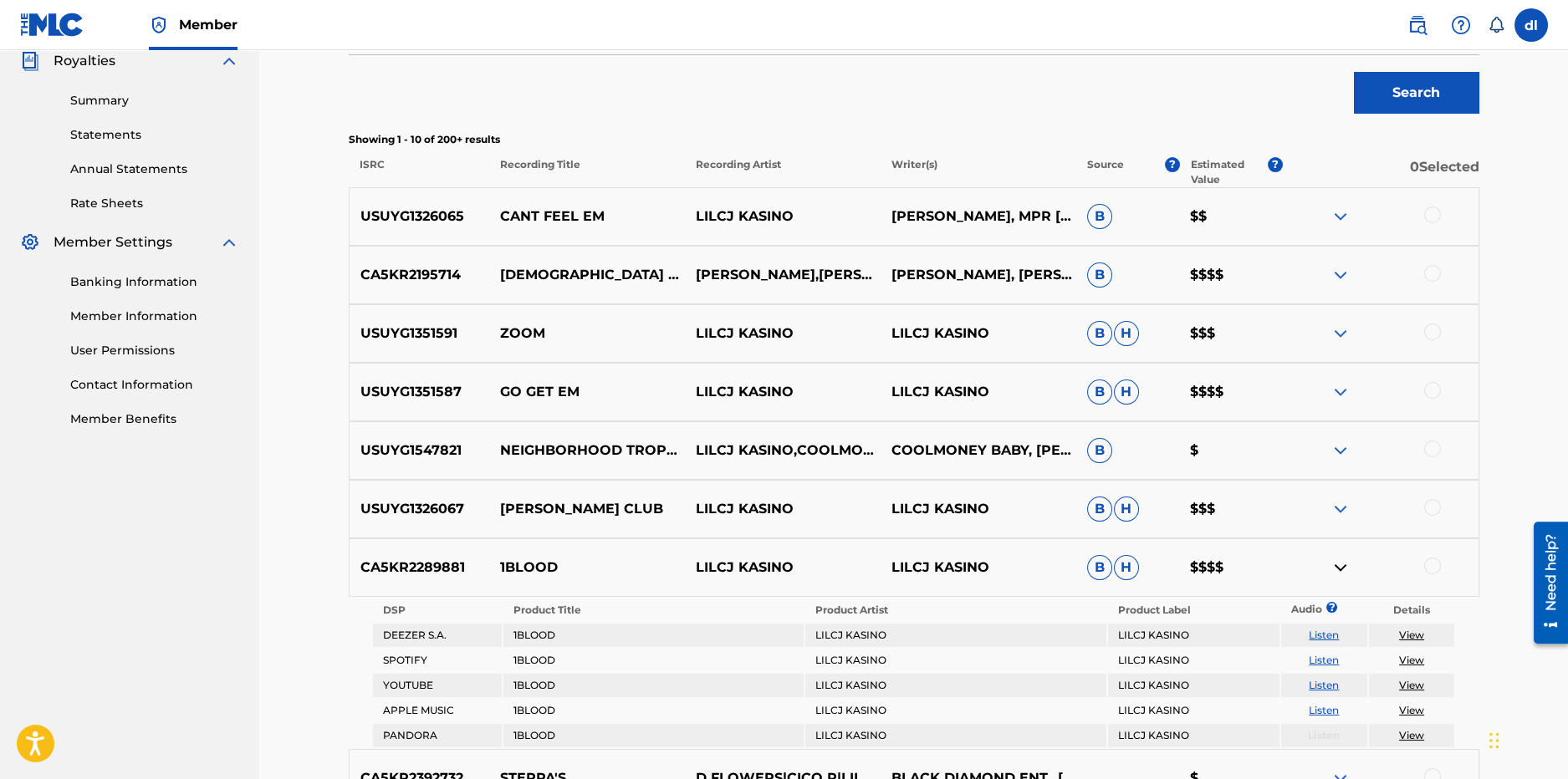
scroll to position [668, 0]
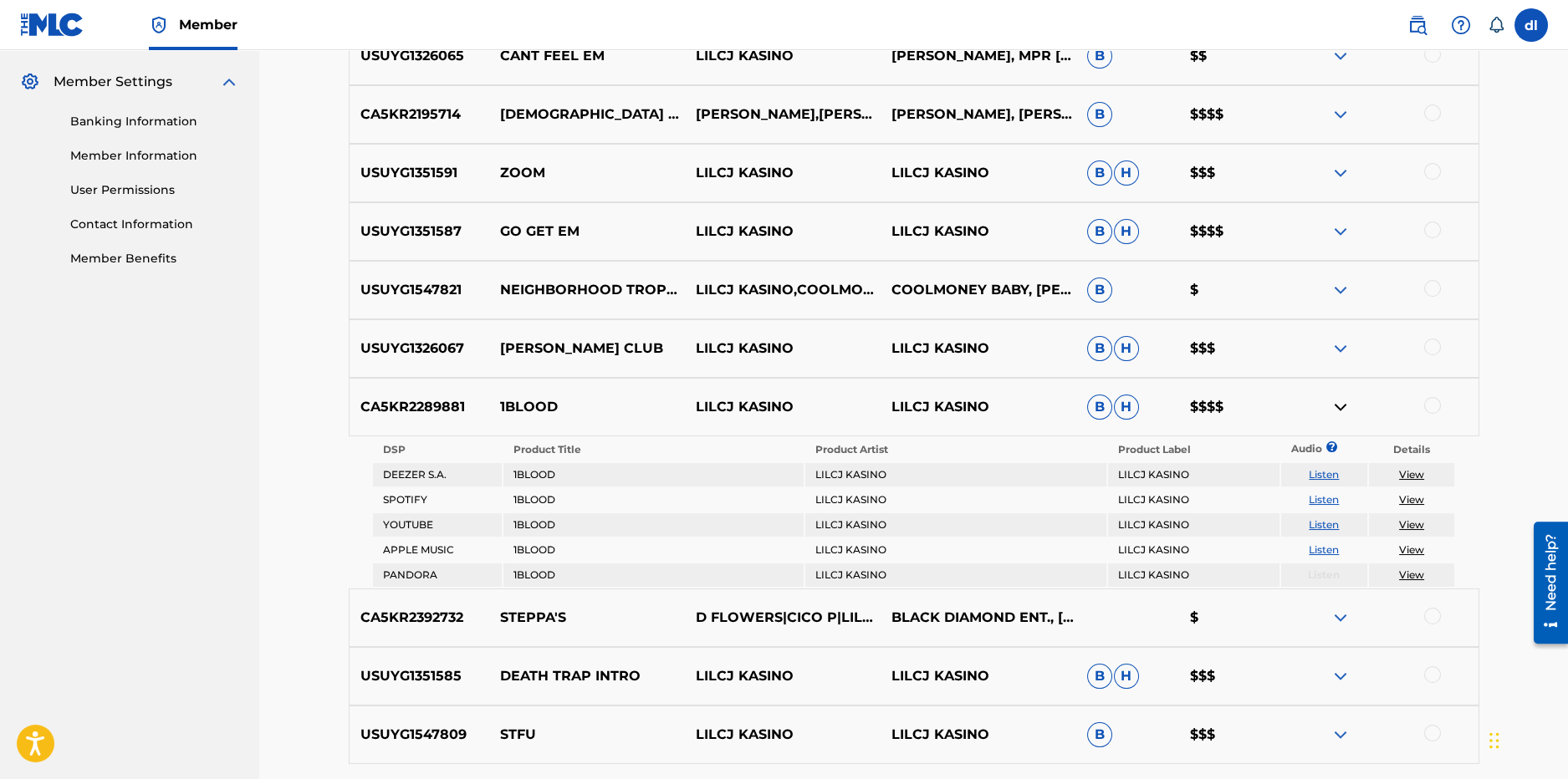
click at [1413, 471] on link "View" at bounding box center [1411, 475] width 25 height 13
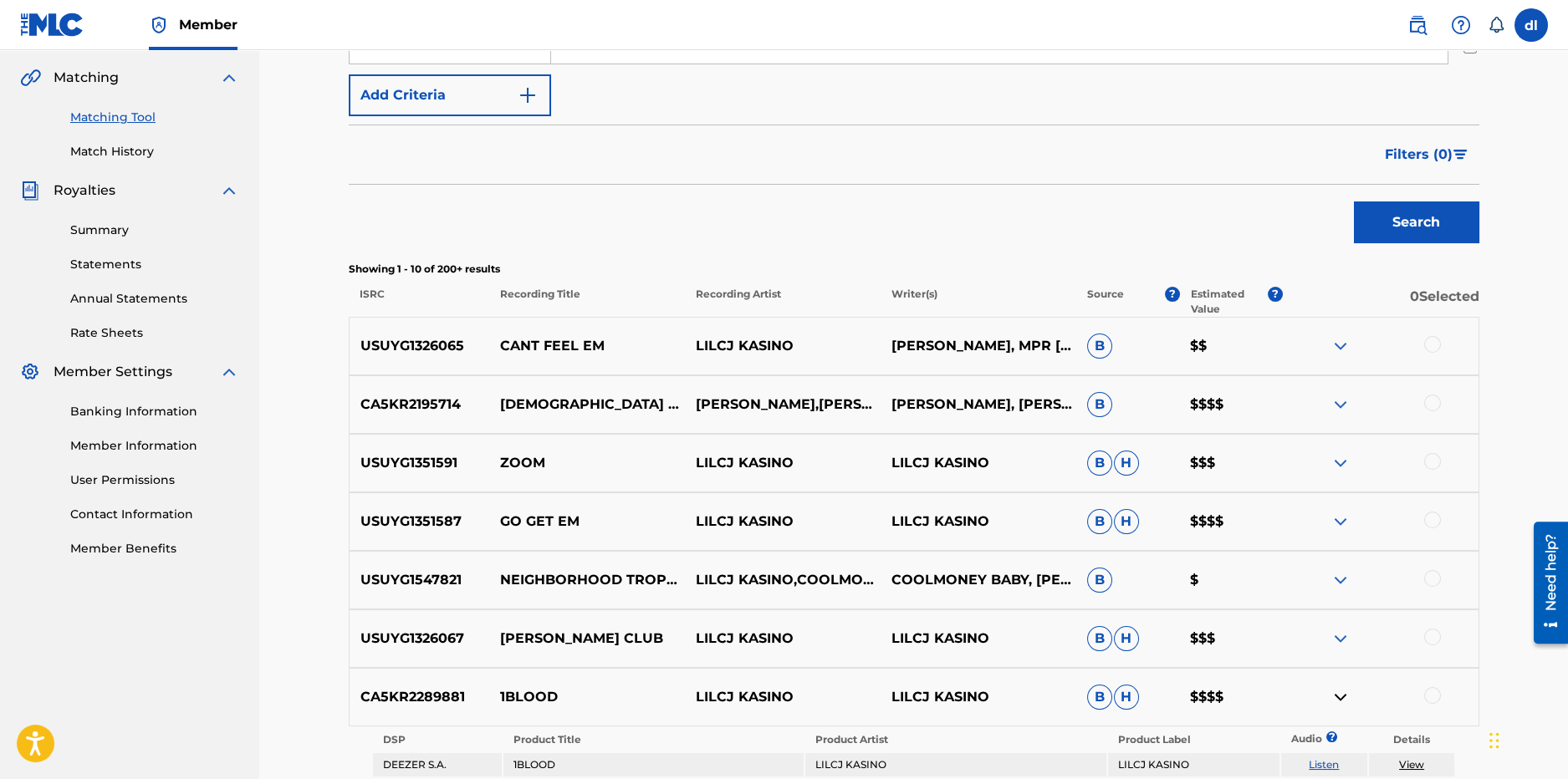
scroll to position [417, 0]
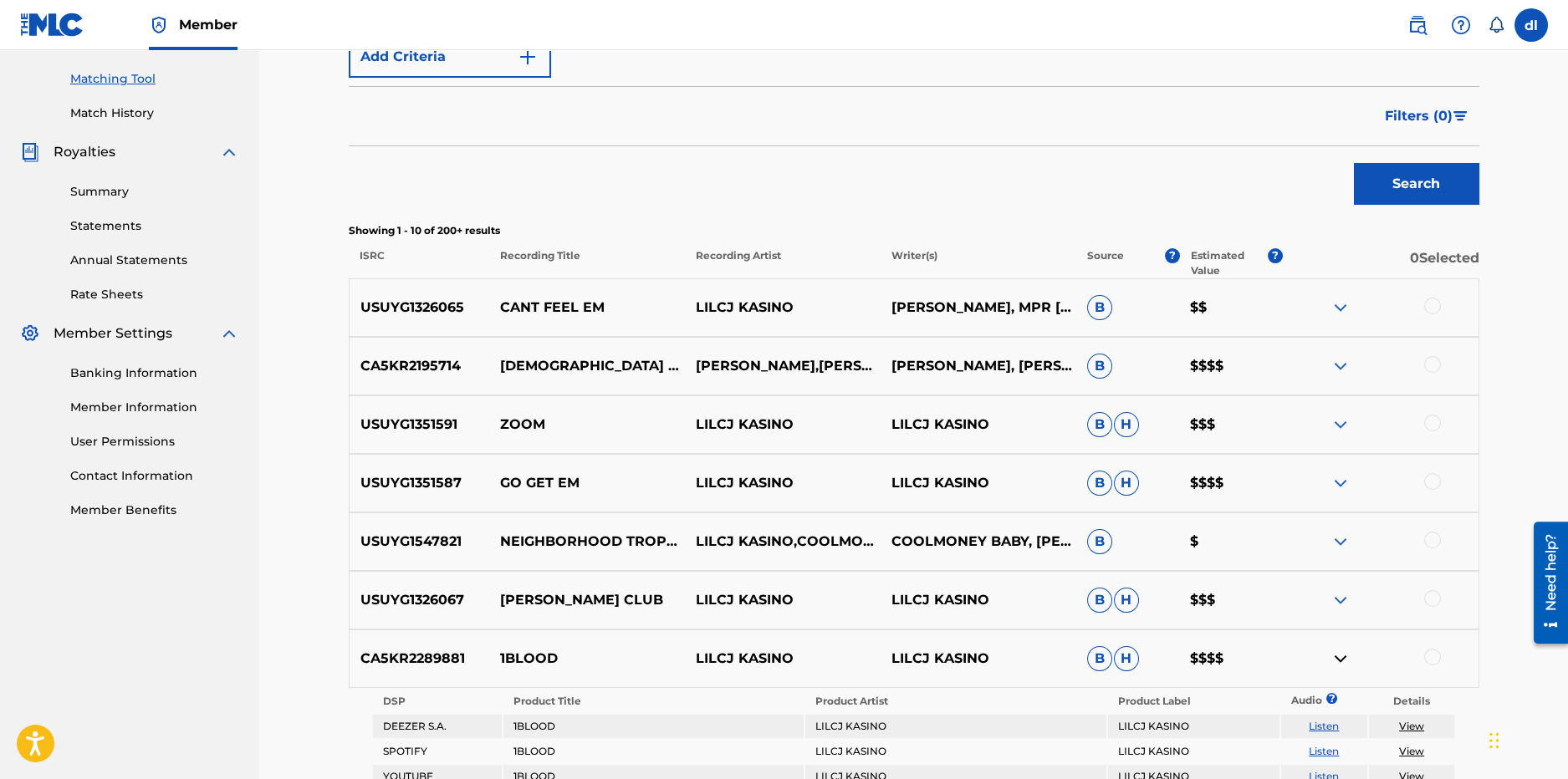
click at [1430, 658] on div at bounding box center [1432, 657] width 17 height 17
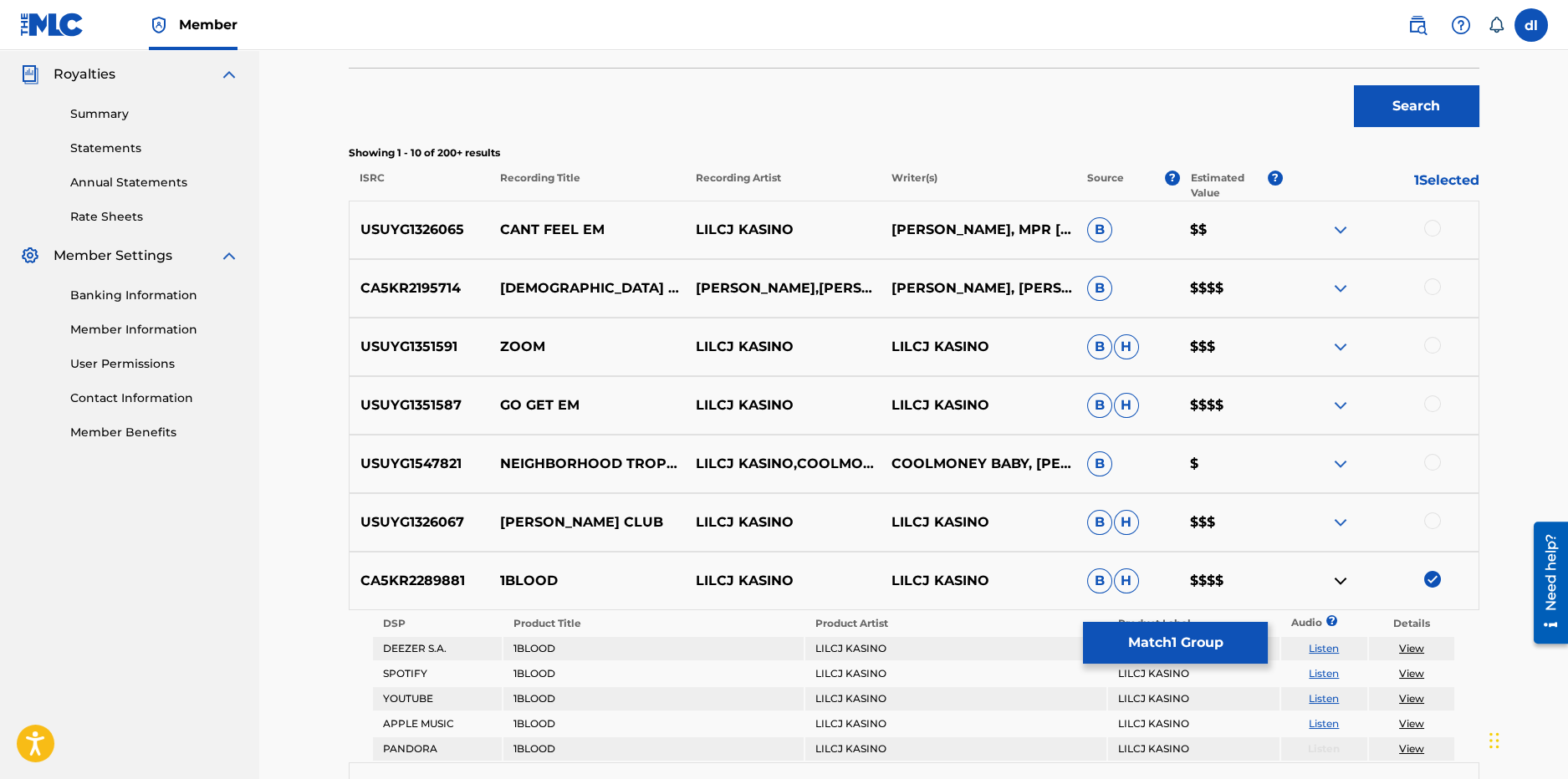
scroll to position [752, 0]
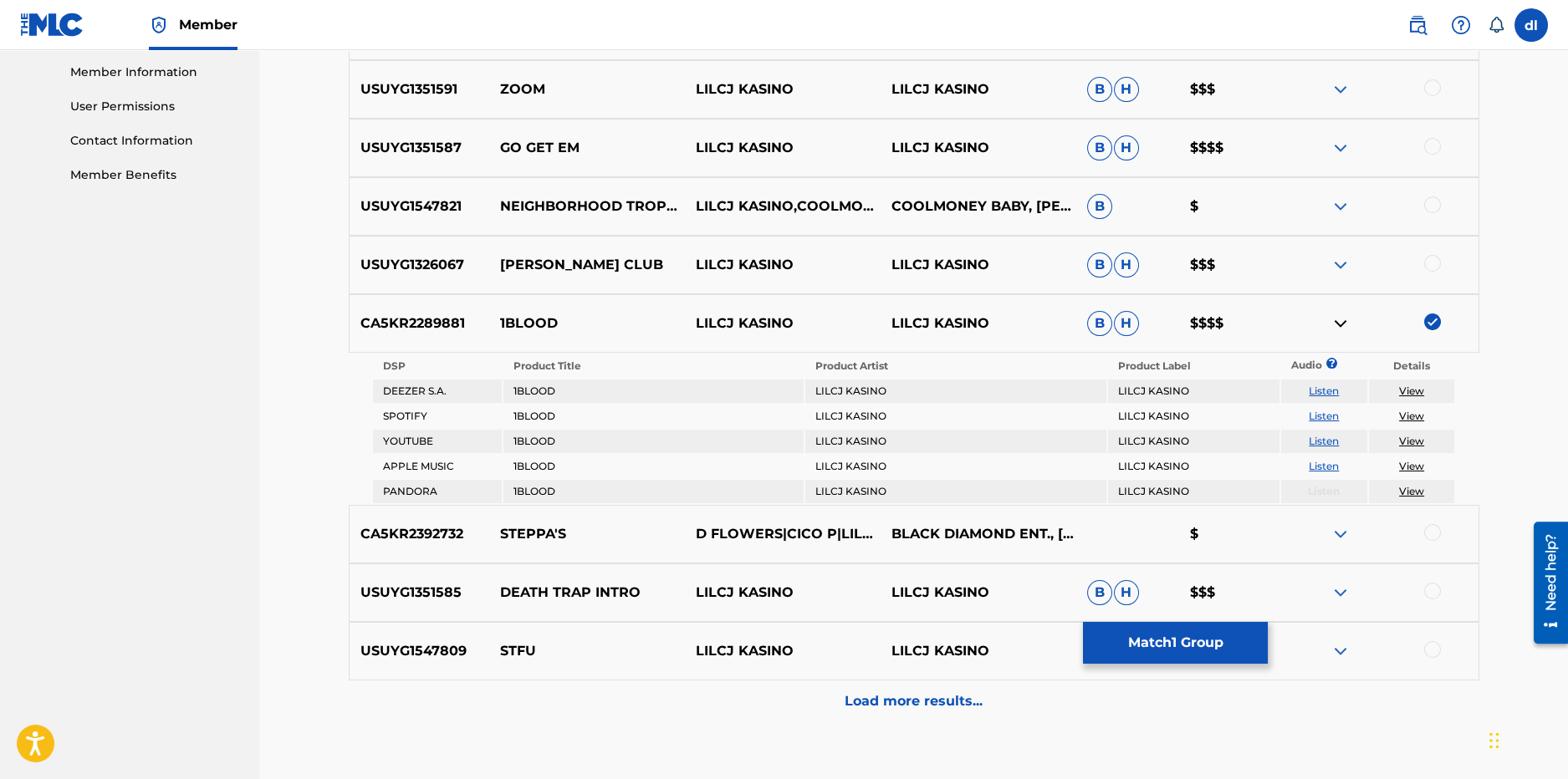
click at [1158, 653] on button "Match 1 Group" at bounding box center [1175, 643] width 184 height 41
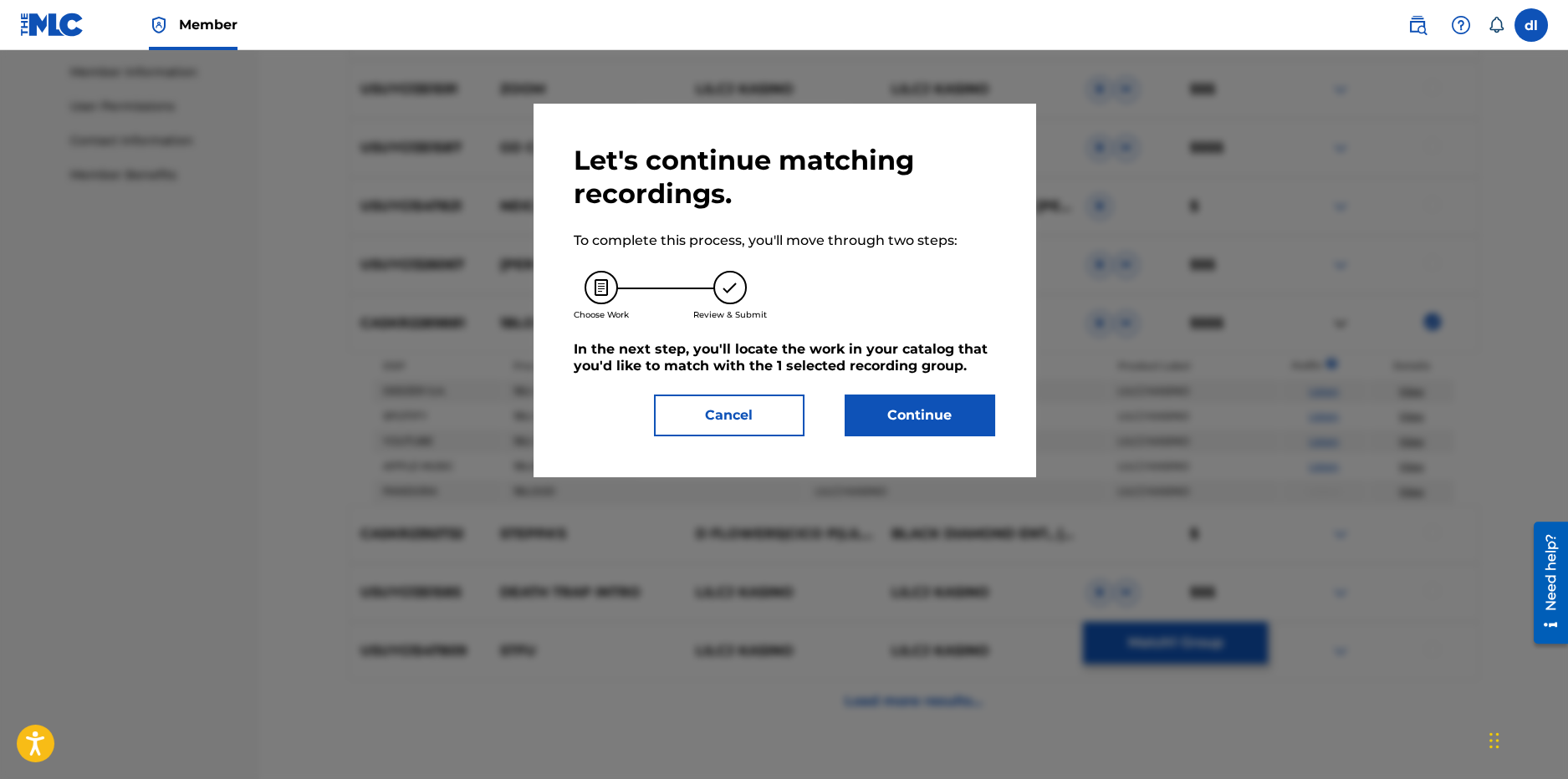
click at [882, 393] on div "Let's continue matching recordings. To complete this process, you'll move throu…" at bounding box center [784, 289] width 422 height 292
click at [884, 415] on button "Continue" at bounding box center [920, 415] width 150 height 41
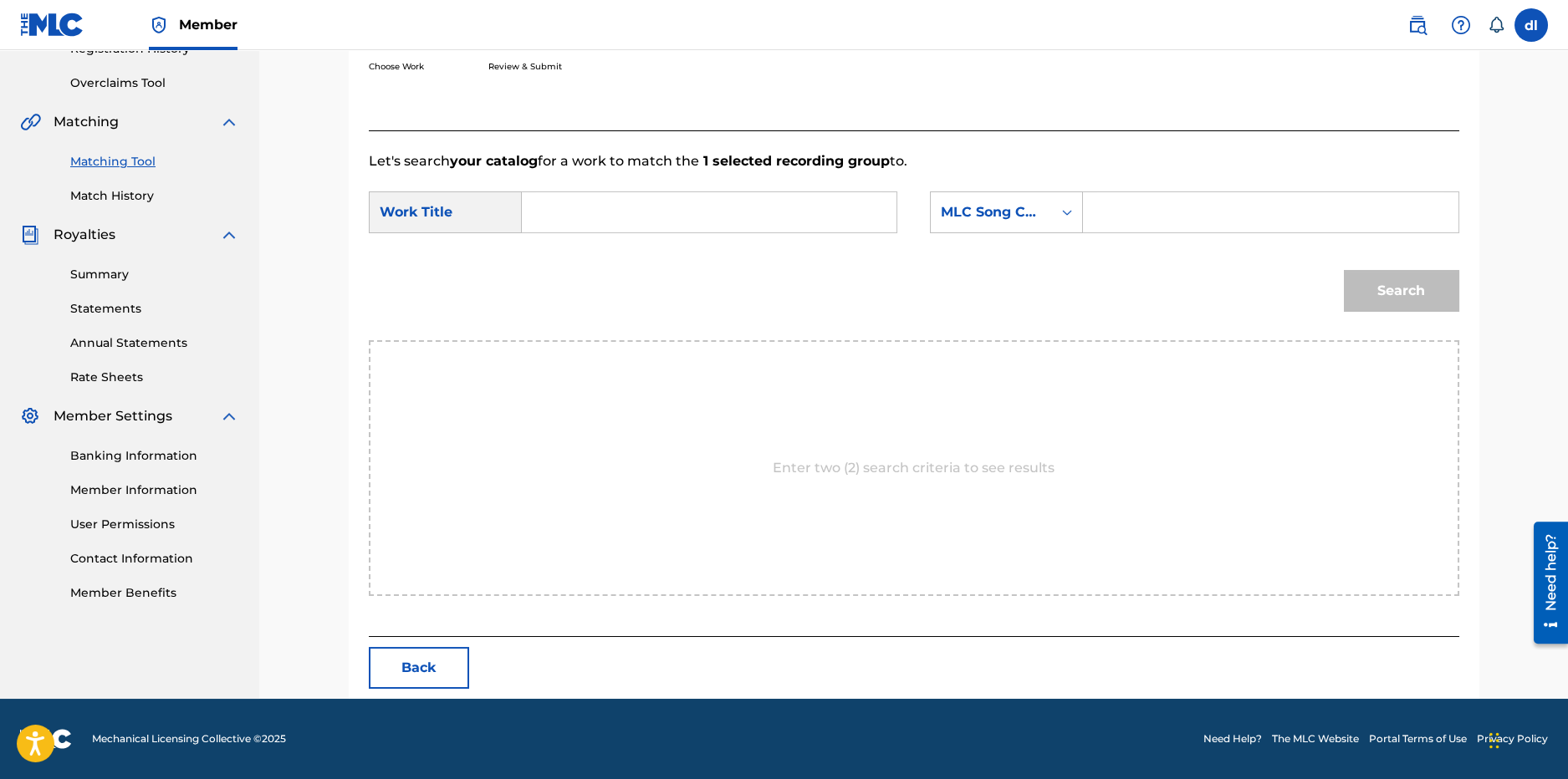
scroll to position [334, 0]
click at [570, 198] on input "Search Form" at bounding box center [708, 213] width 346 height 41
type input "1 blood"
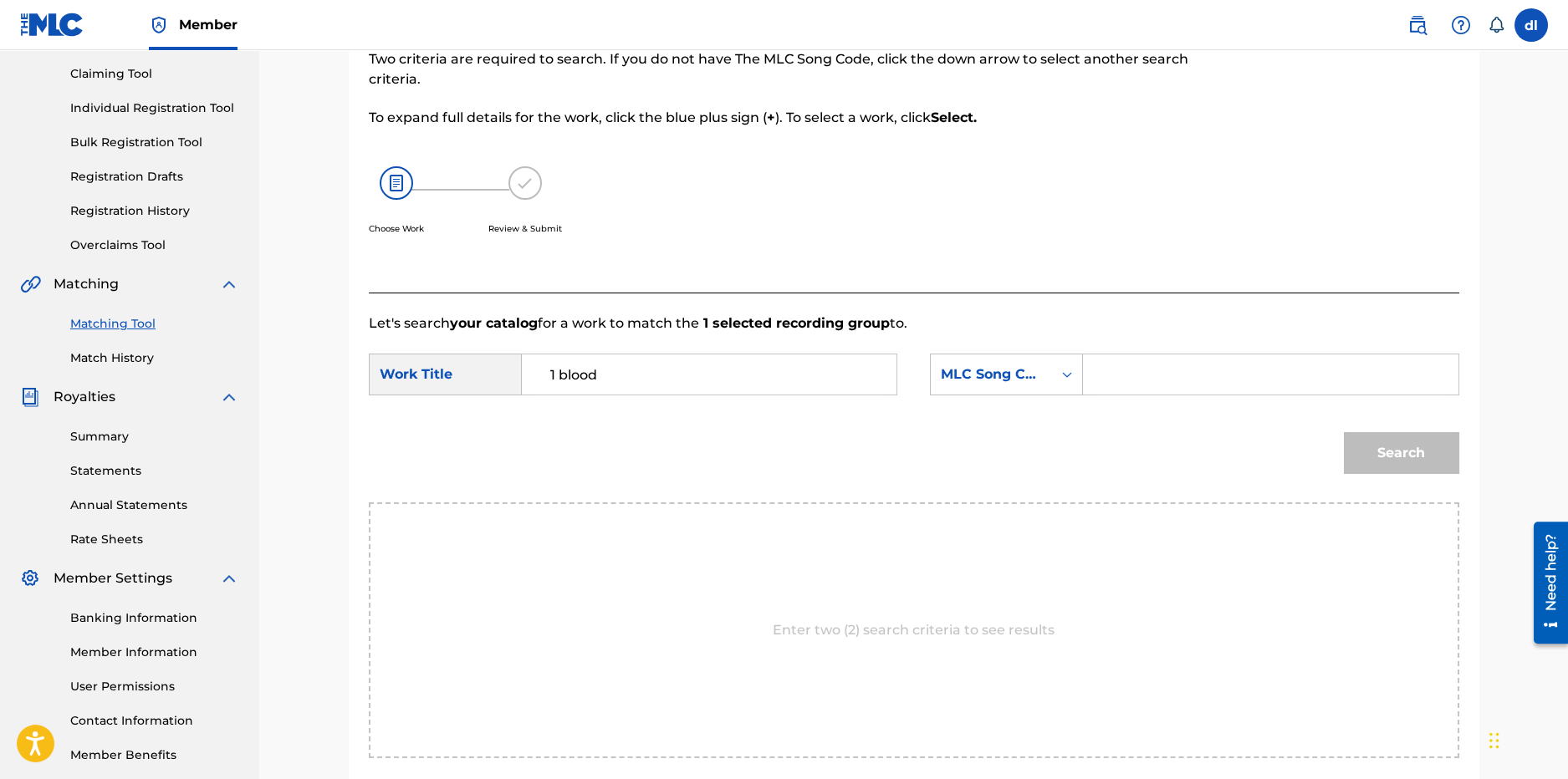
scroll to position [0, 0]
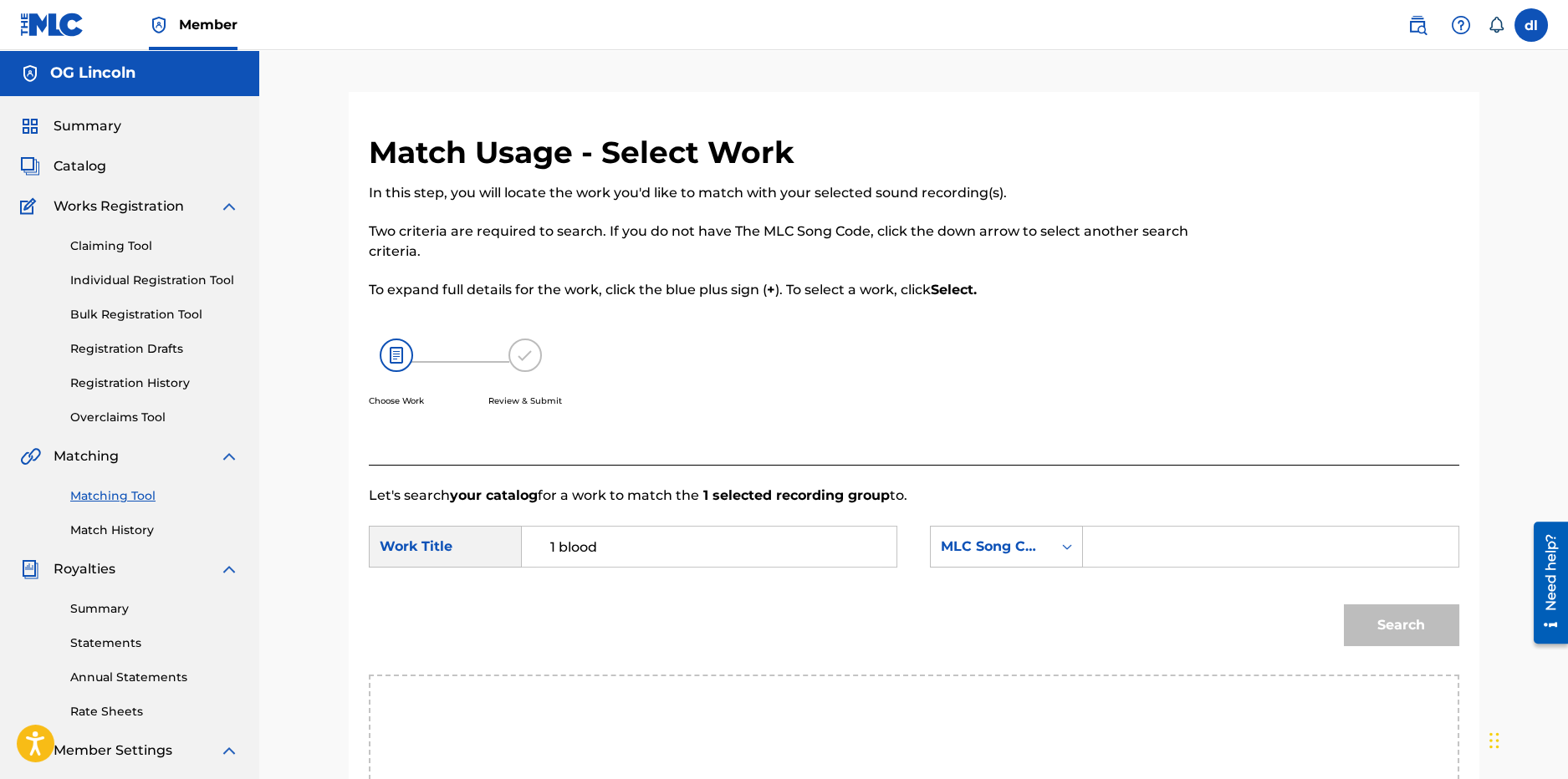
click at [1162, 544] on input "Search Form" at bounding box center [1270, 547] width 346 height 41
click at [1030, 552] on div "MLC Song Code" at bounding box center [1006, 546] width 153 height 41
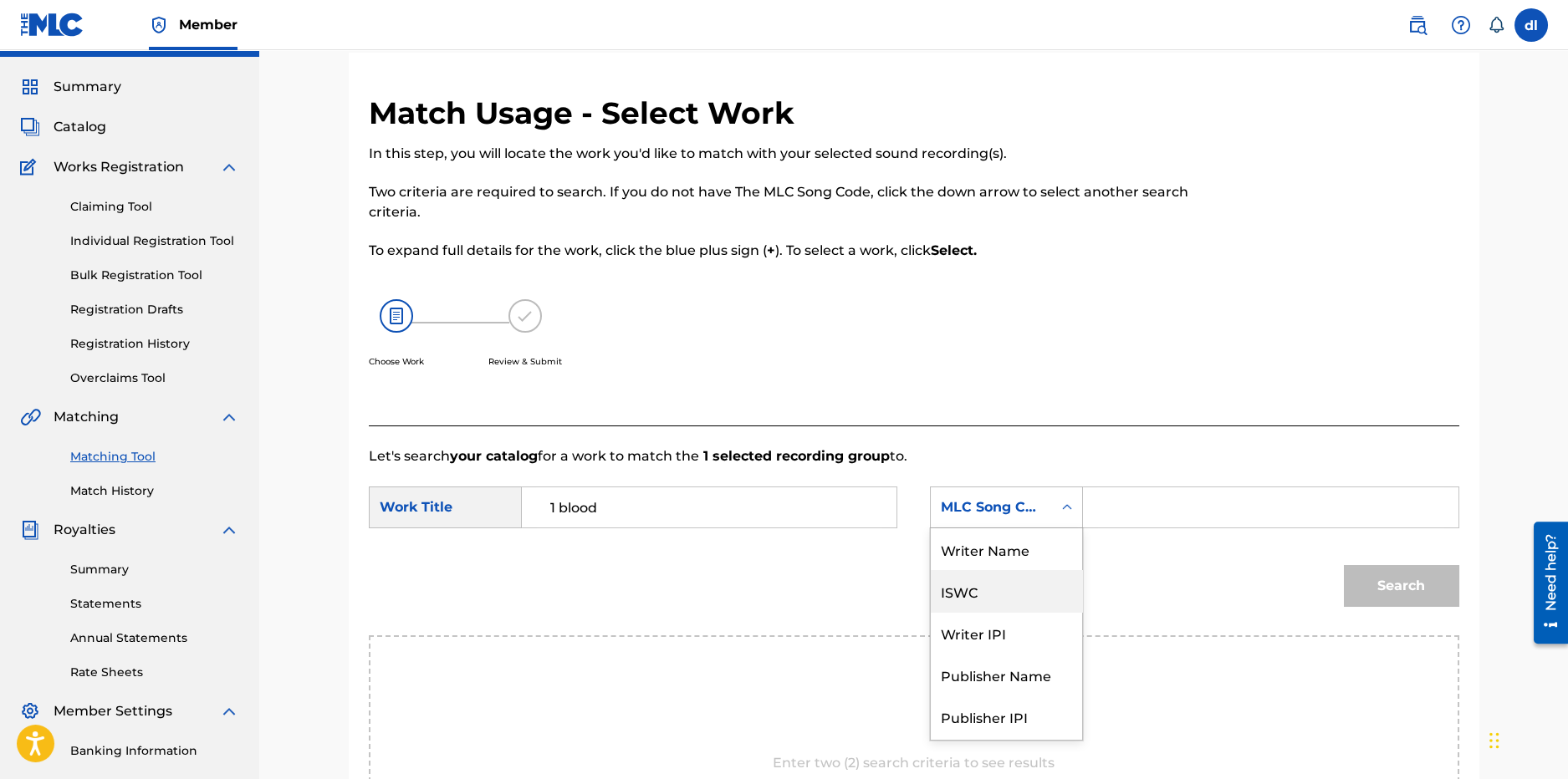
scroll to position [62, 0]
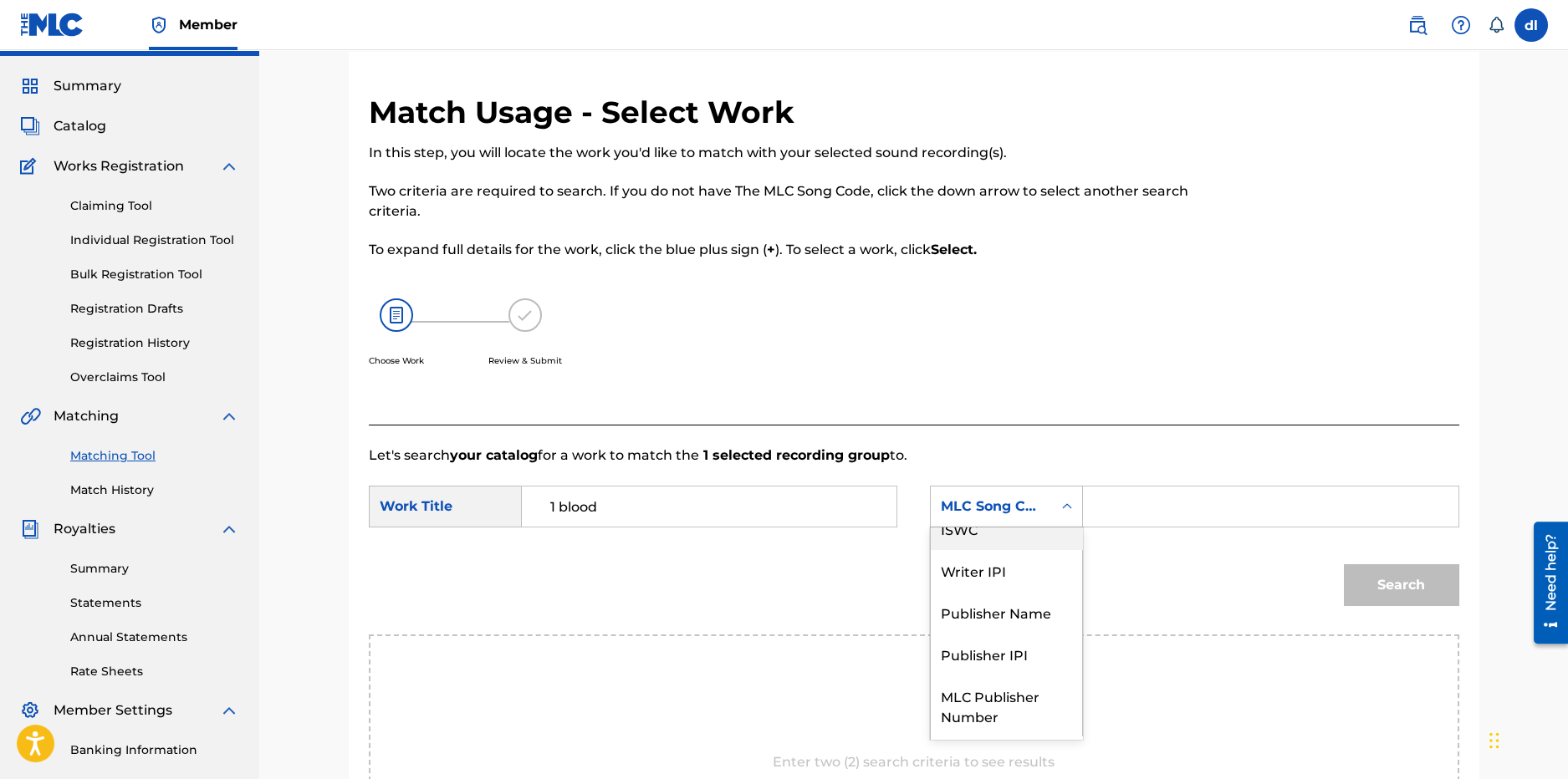
drag, startPoint x: 1094, startPoint y: 412, endPoint x: 1001, endPoint y: 432, distance: 95.1
click at [1090, 412] on div "Match Usage - Select Work In this step, you will locate the work you'd like to …" at bounding box center [789, 259] width 839 height 331
drag, startPoint x: 469, startPoint y: 514, endPoint x: 447, endPoint y: 506, distance: 23.4
click at [460, 512] on div "Work Title" at bounding box center [445, 506] width 153 height 41
drag, startPoint x: 632, startPoint y: 516, endPoint x: 434, endPoint y: 523, distance: 198.1
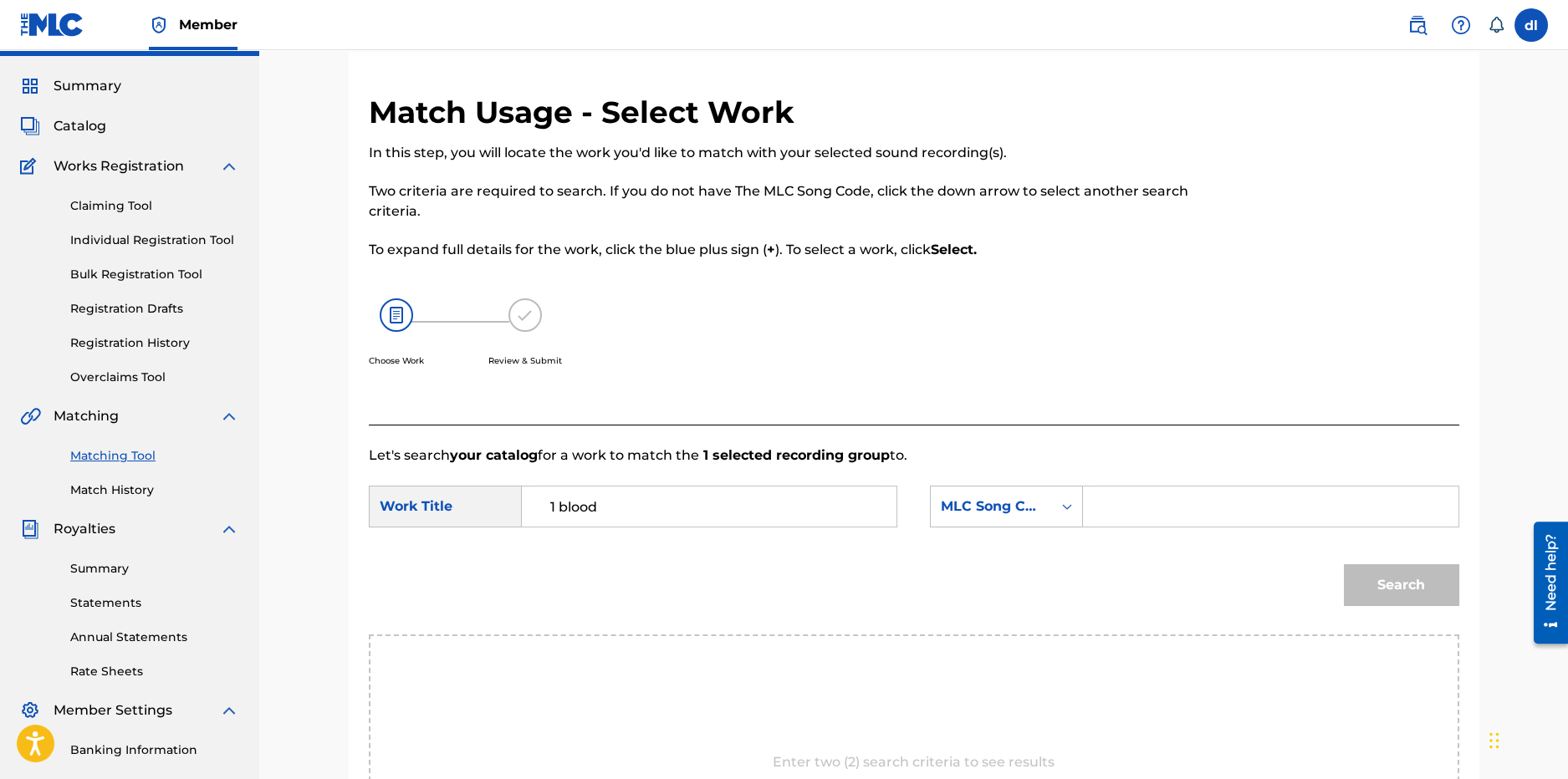
click at [434, 525] on div "SearchWithCriteria68c3a7b7-ffb6-4adf-a5da-878af917198e Work Title 1 blood" at bounding box center [633, 506] width 529 height 41
click at [1019, 499] on div "MLC Song Code" at bounding box center [992, 507] width 101 height 20
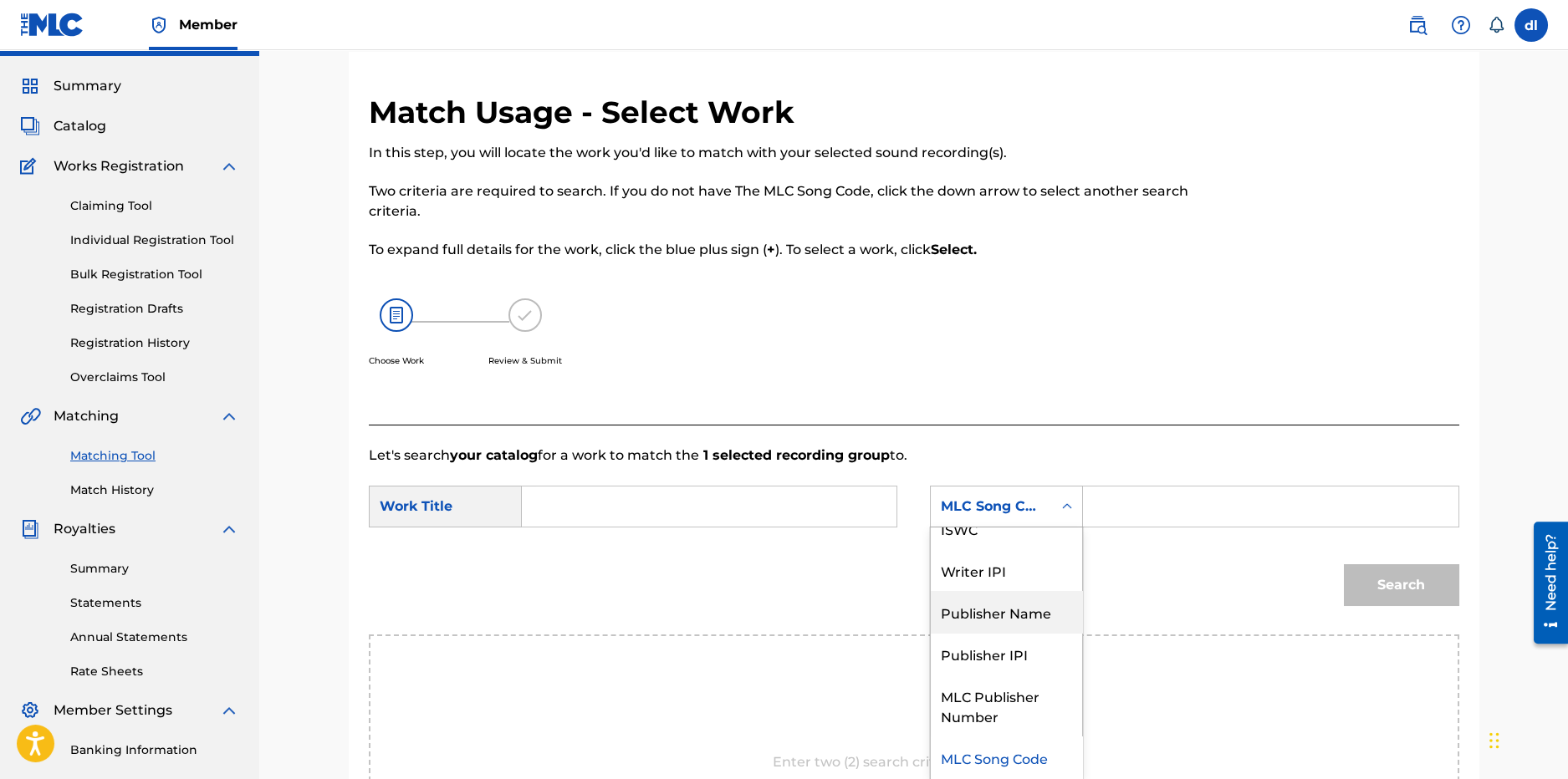
scroll to position [0, 0]
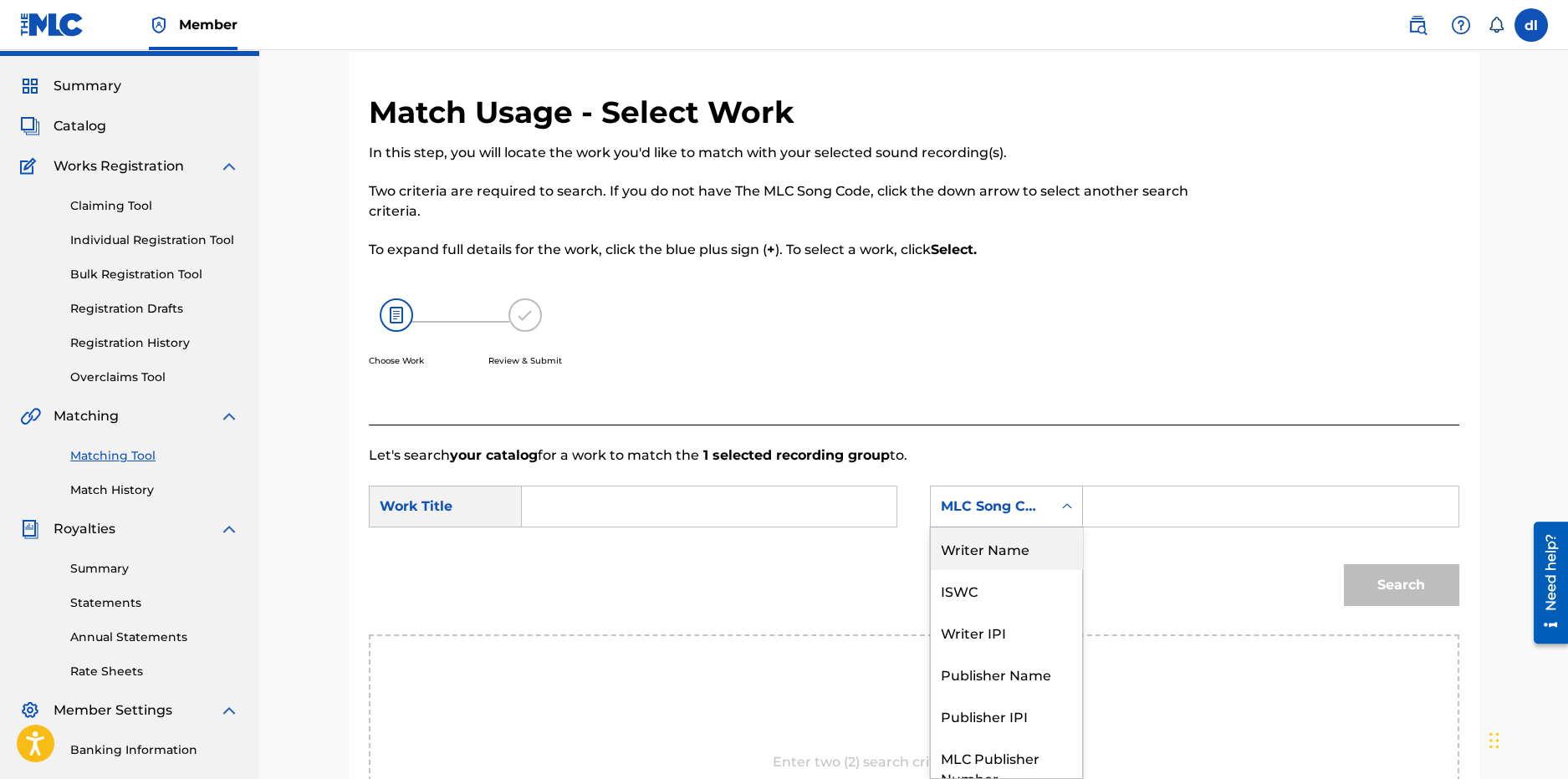
click at [992, 550] on div "Writer Name" at bounding box center [1006, 548] width 151 height 41
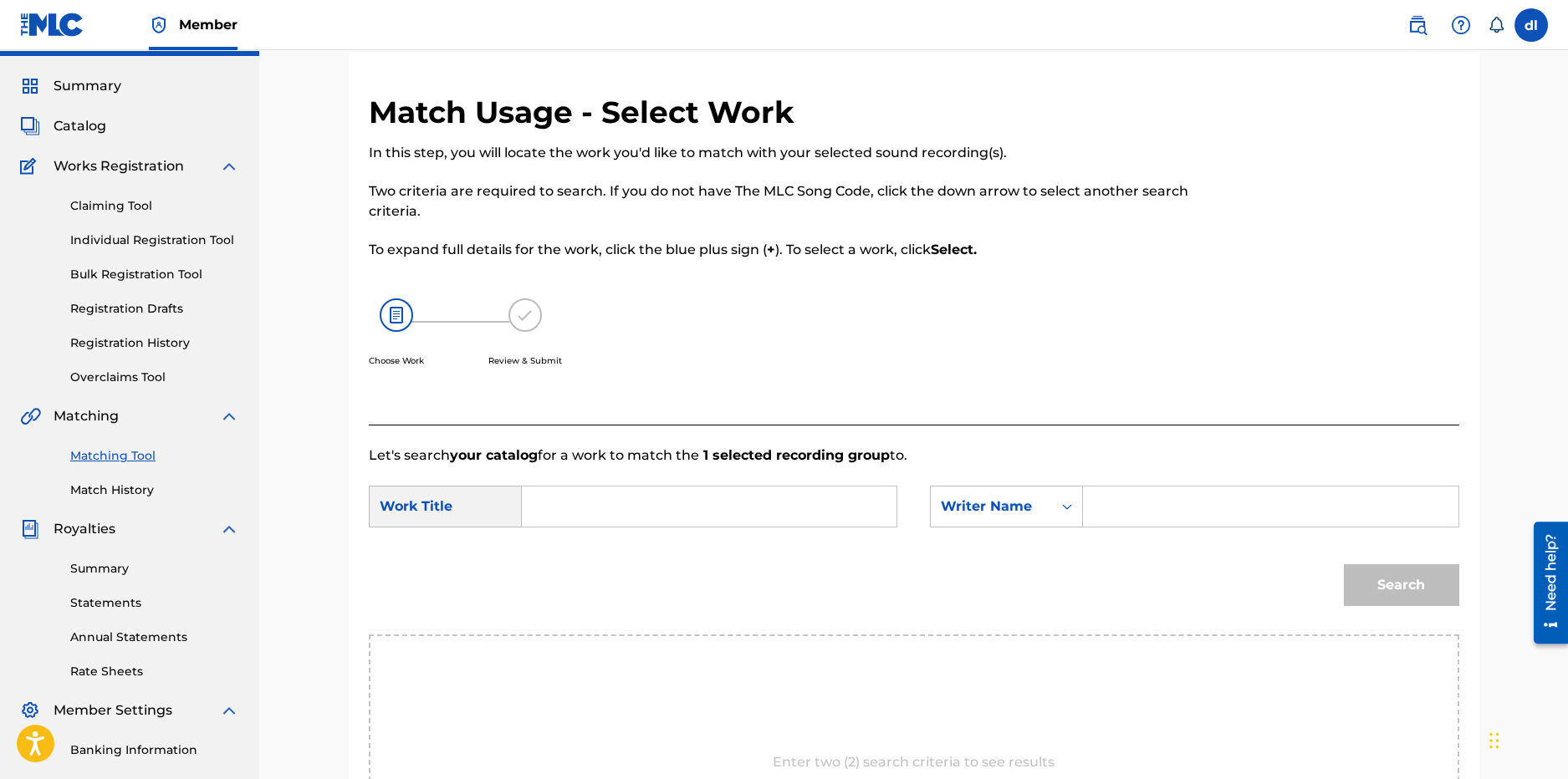
drag, startPoint x: 1168, startPoint y: 471, endPoint x: 1158, endPoint y: 494, distance: 25.1
click at [1168, 473] on form "SearchWithCriteria68c3a7b7-ffb6-4adf-a5da-878af917198e Work Title SearchWithCri…" at bounding box center [914, 549] width 1090 height 169
click at [1148, 513] on input "Search Form" at bounding box center [1270, 507] width 346 height 41
type input "lilcj kasino"
click at [793, 507] on input "Search Form" at bounding box center [708, 507] width 346 height 41
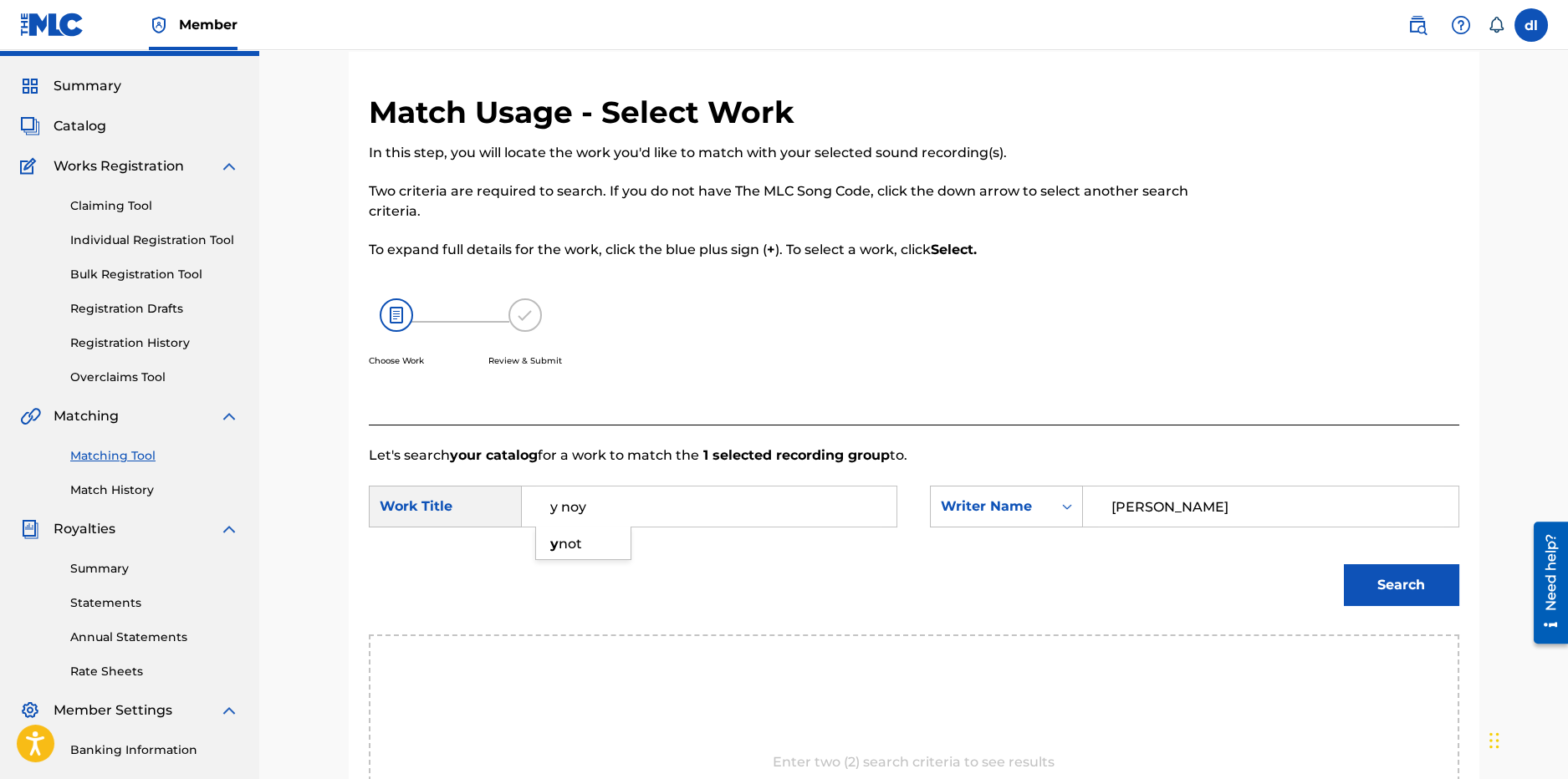
click at [1344, 564] on button "Search" at bounding box center [1401, 584] width 115 height 41
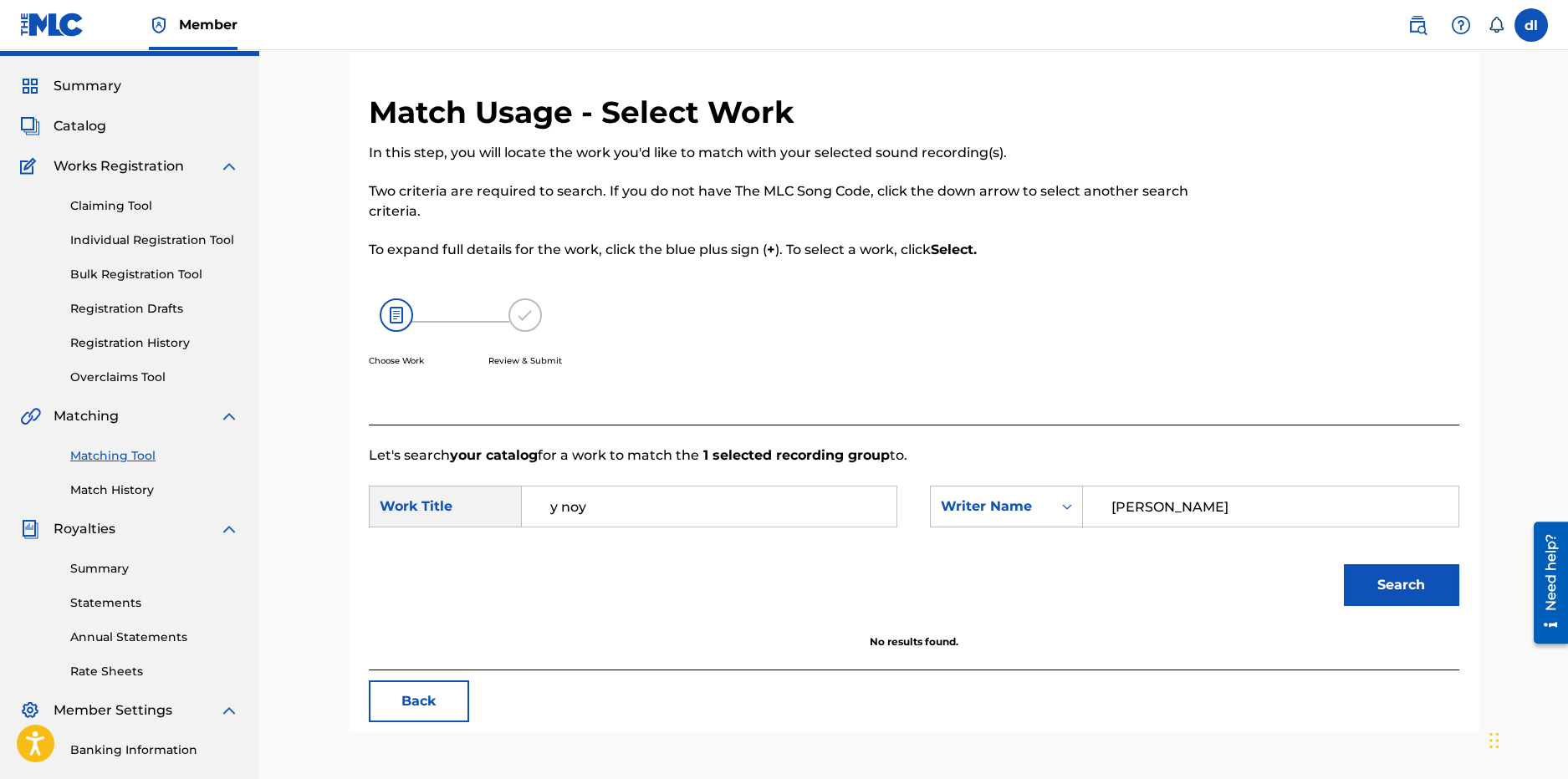
click at [826, 507] on input "y noy" at bounding box center [708, 507] width 346 height 41
click at [1344, 564] on button "Search" at bounding box center [1401, 584] width 115 height 41
click at [787, 511] on input "y not" at bounding box center [708, 507] width 346 height 41
click at [786, 513] on input "y not" at bounding box center [708, 507] width 346 height 41
click at [785, 514] on input "y not" at bounding box center [708, 507] width 346 height 41
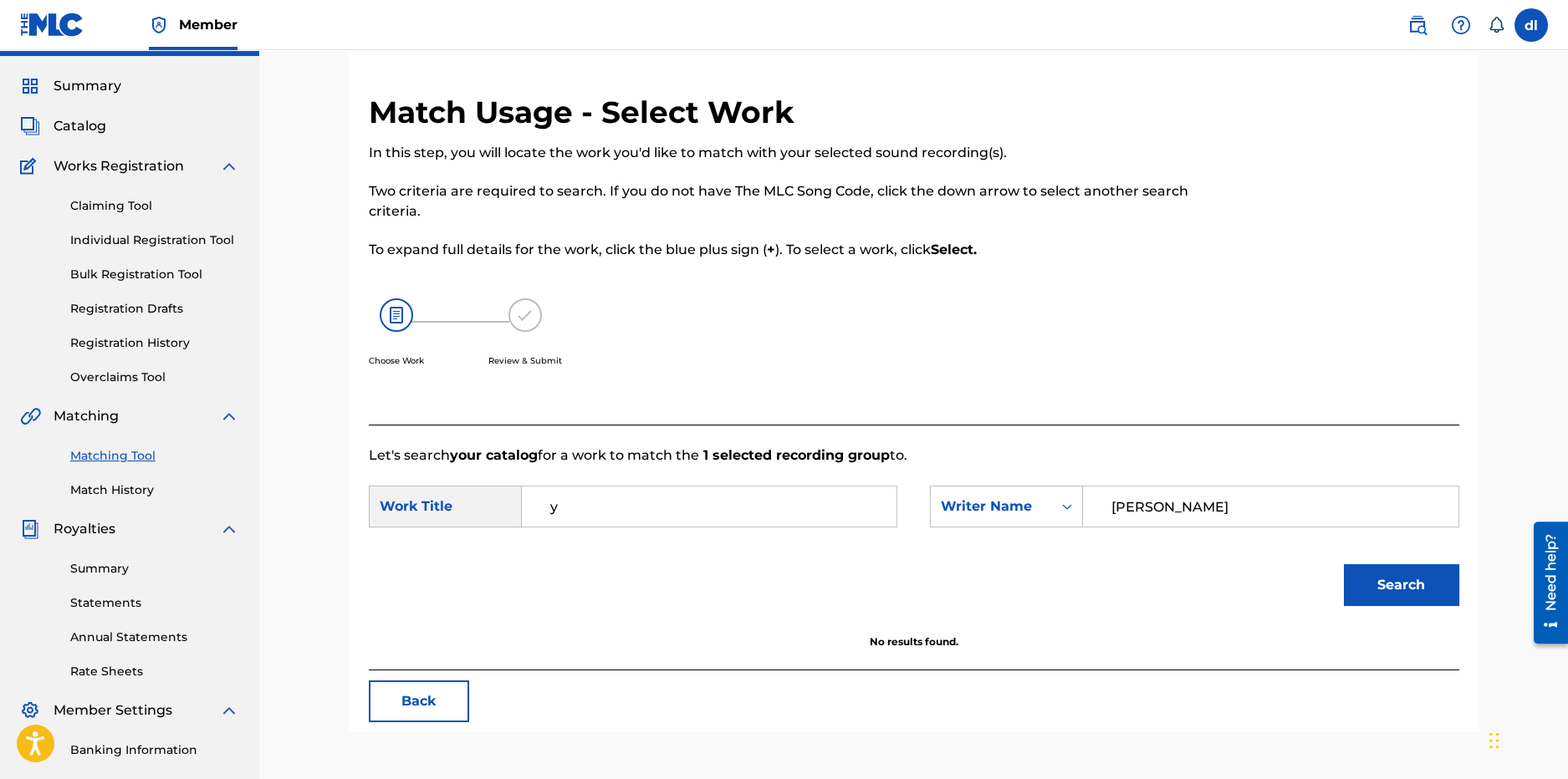
type input "y"
type input "sams"
click at [1344, 564] on button "Search" at bounding box center [1401, 584] width 115 height 41
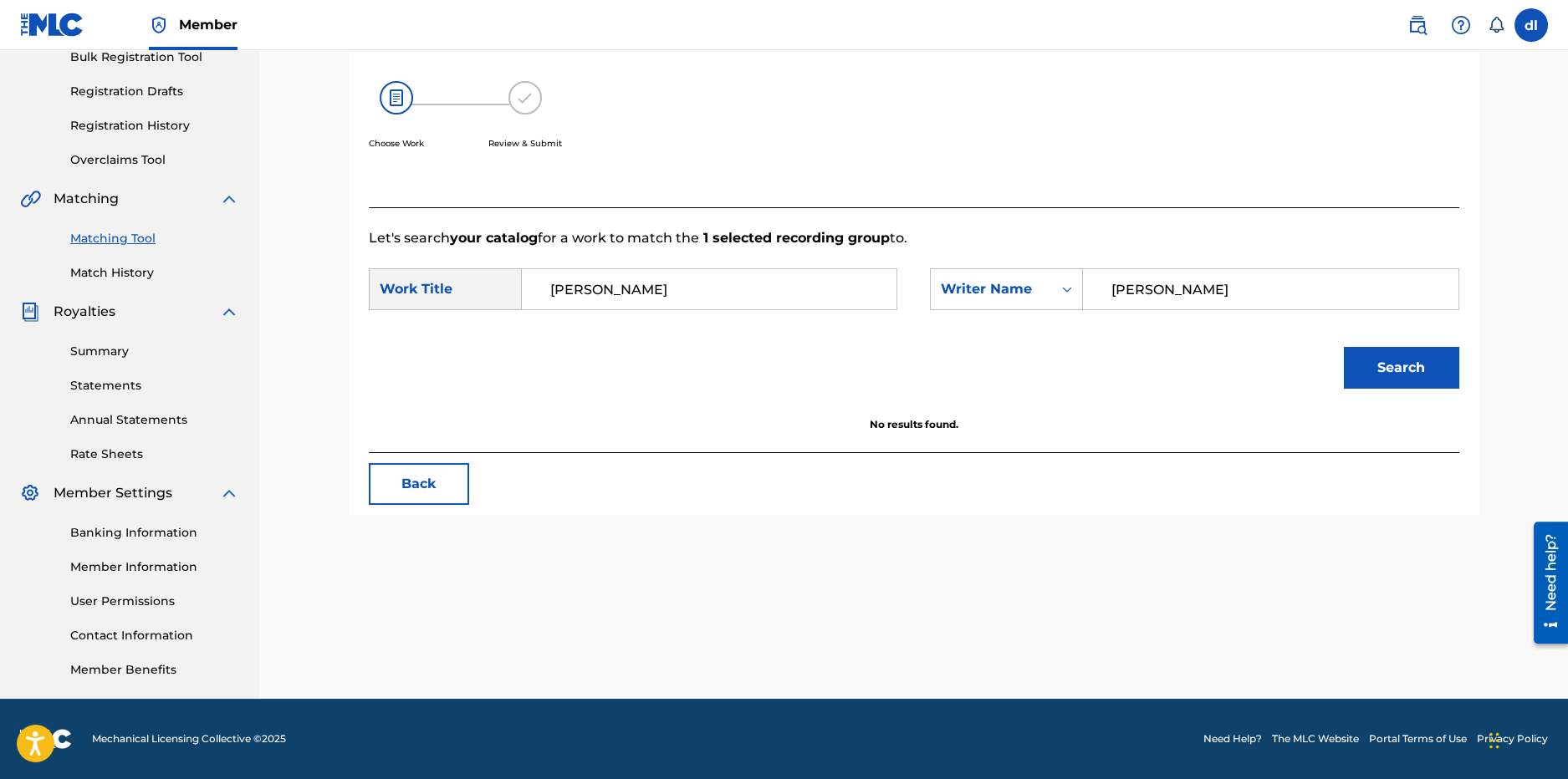
click at [112, 272] on link "Match History" at bounding box center [154, 273] width 169 height 18
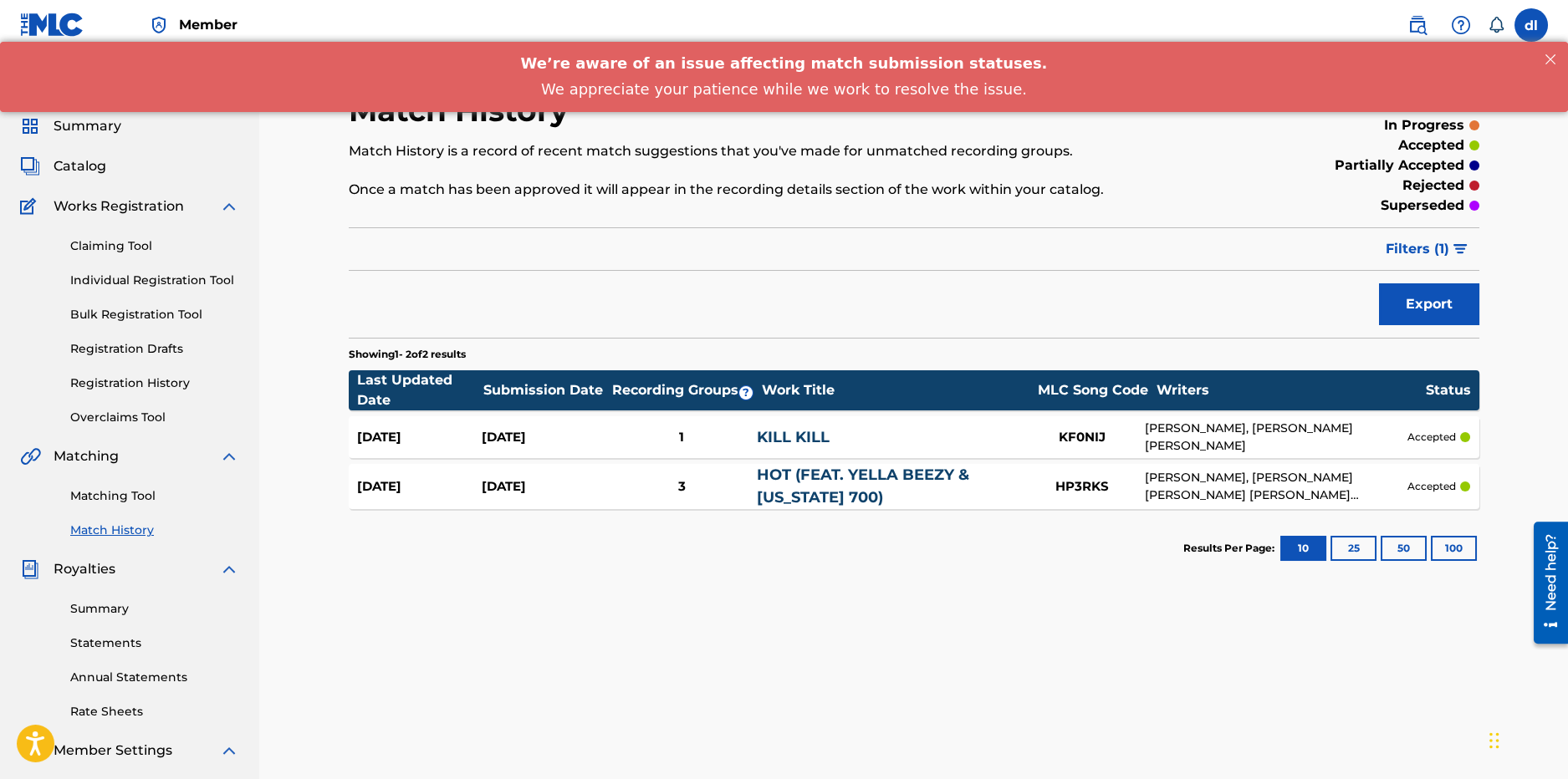
click at [107, 492] on link "Matching Tool" at bounding box center [154, 496] width 169 height 18
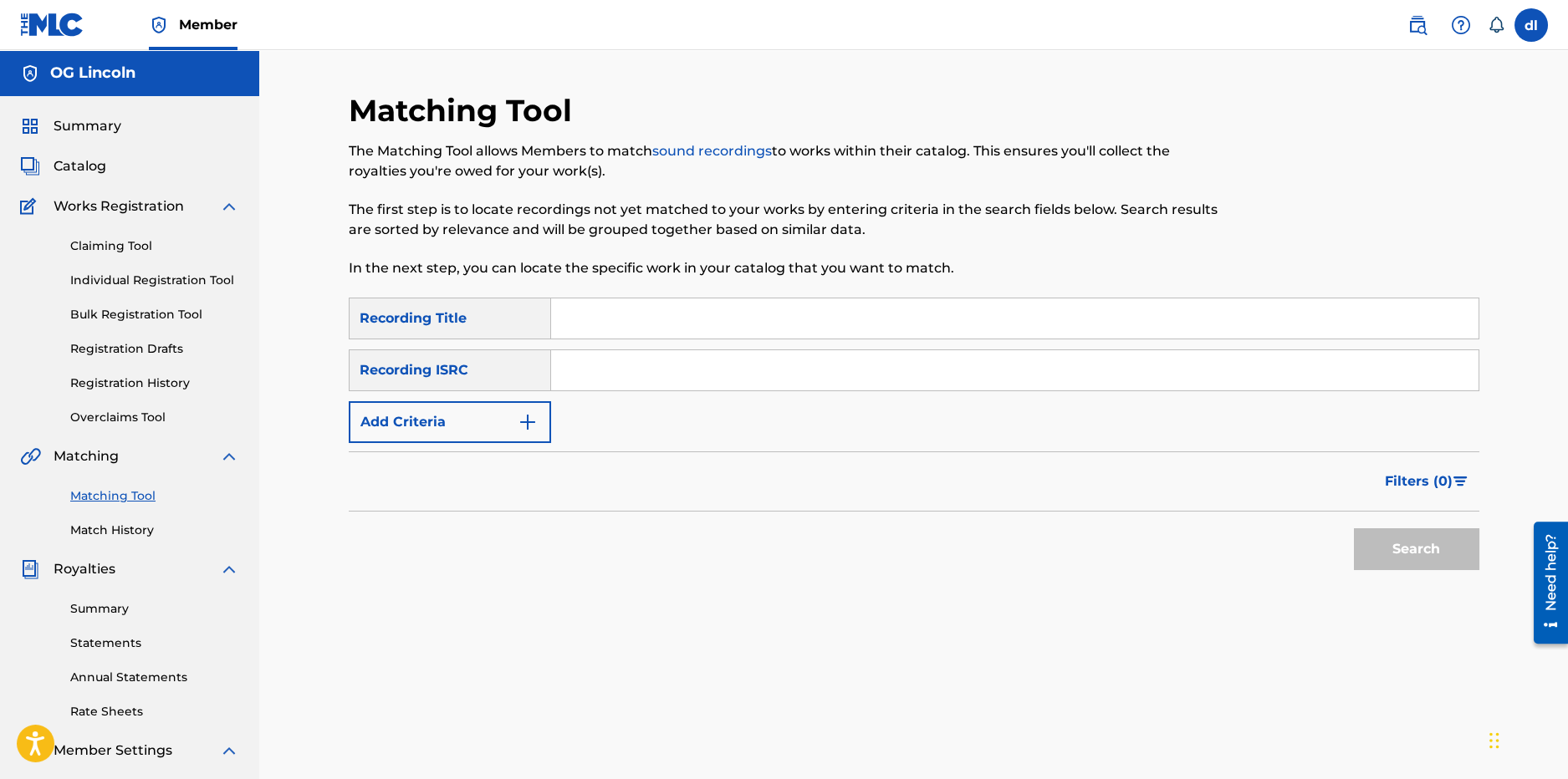
click at [428, 368] on div "Recording ISRC" at bounding box center [449, 370] width 202 height 41
click at [433, 319] on div "Recording Title" at bounding box center [449, 318] width 202 height 41
click at [432, 434] on button "Add Criteria" at bounding box center [449, 421] width 202 height 41
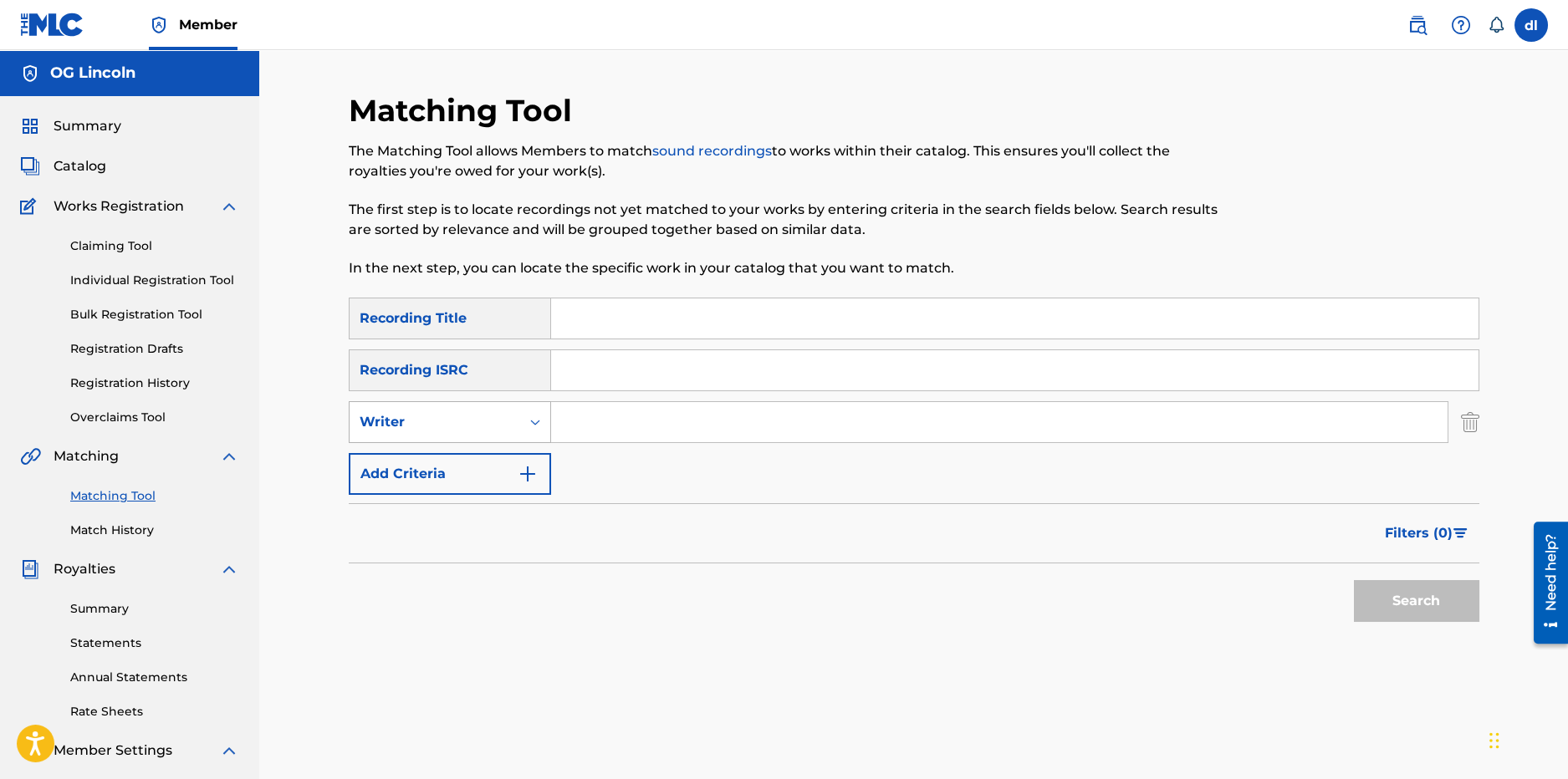
click at [405, 433] on div "Writer" at bounding box center [434, 422] width 171 height 31
drag, startPoint x: 400, startPoint y: 458, endPoint x: 420, endPoint y: 451, distance: 21.2
click at [400, 458] on div "Recording Artist" at bounding box center [450, 464] width 201 height 41
click at [616, 405] on input "Search Form" at bounding box center [1000, 422] width 897 height 41
type input "OG LINCOLN"
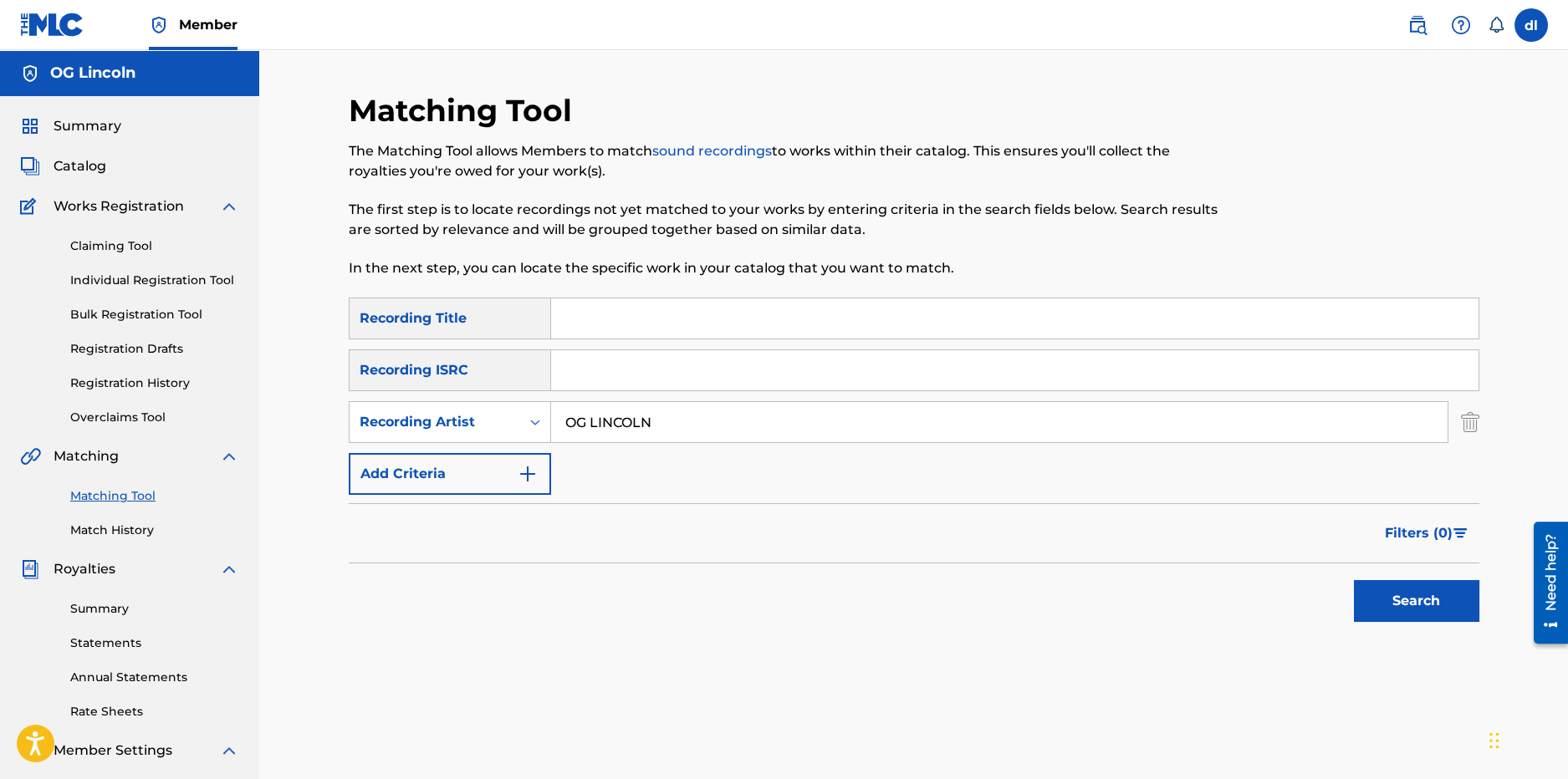
drag, startPoint x: 1442, startPoint y: 592, endPoint x: 1208, endPoint y: 561, distance: 236.0
click at [1441, 593] on button "Search" at bounding box center [1417, 600] width 125 height 41
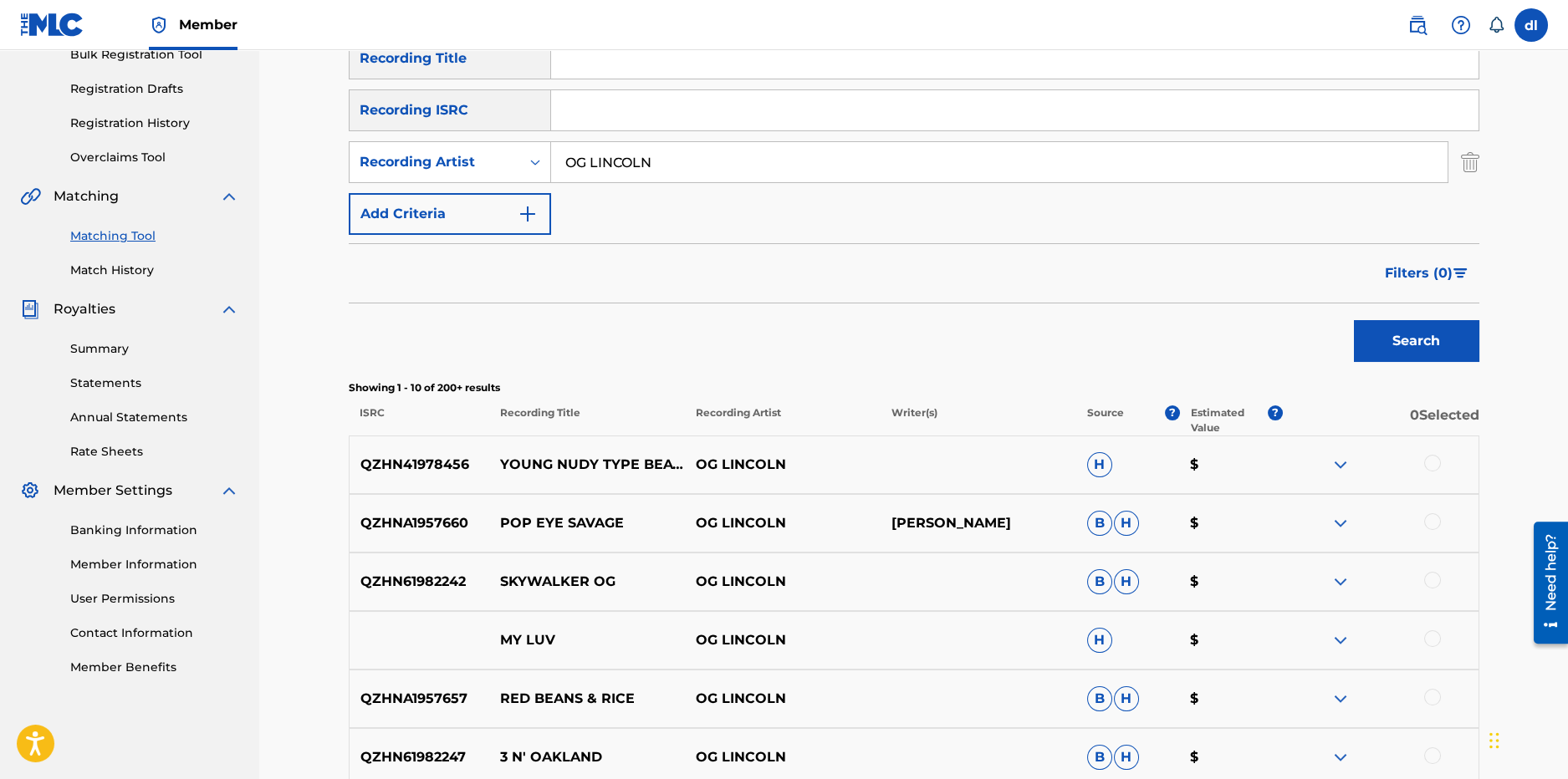
scroll to position [166, 0]
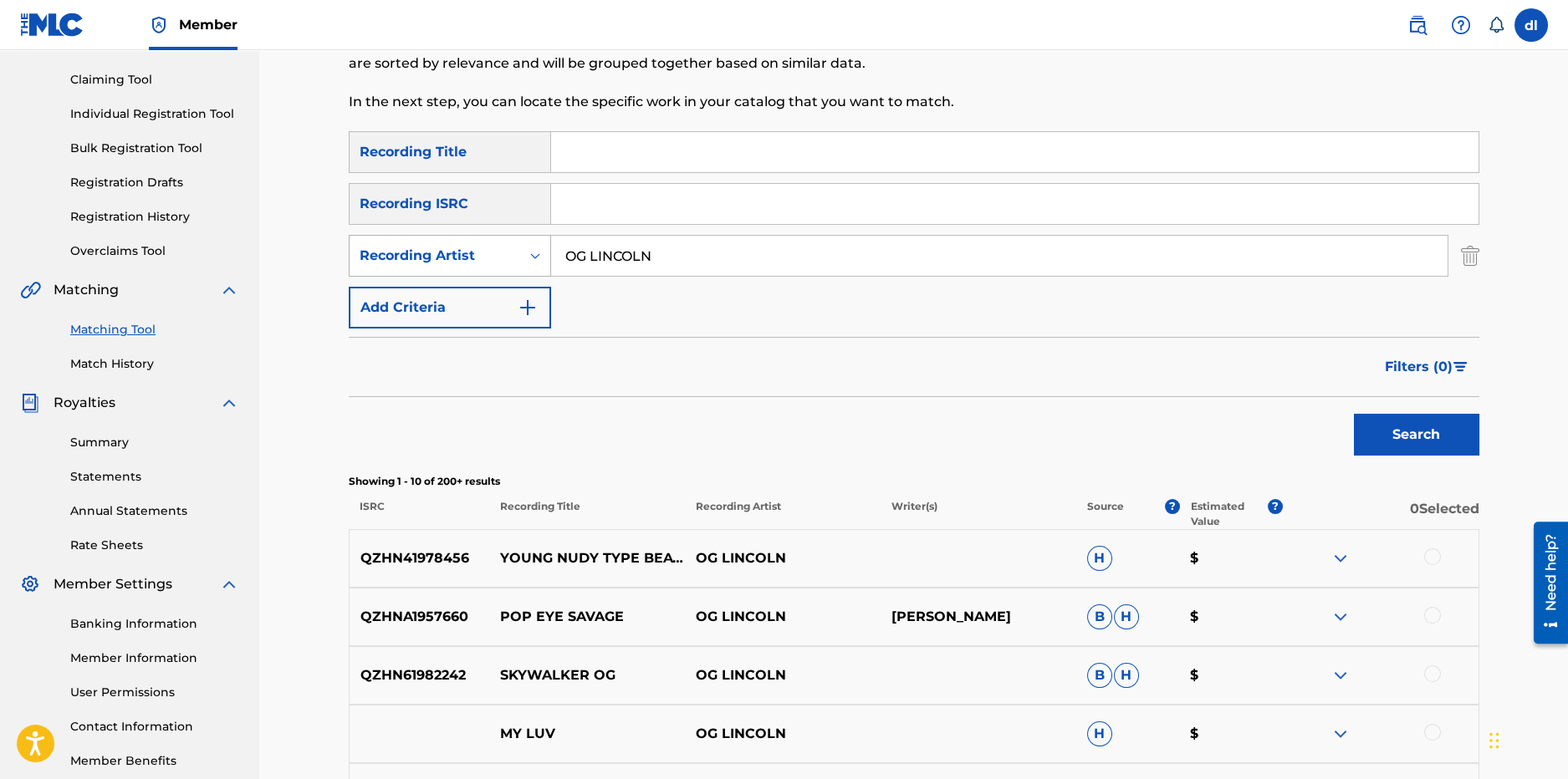
click at [469, 258] on div "Recording Artist" at bounding box center [434, 256] width 150 height 20
click at [437, 294] on div "Writer" at bounding box center [450, 297] width 201 height 41
click at [588, 266] on input "Search Form" at bounding box center [1000, 256] width 897 height 41
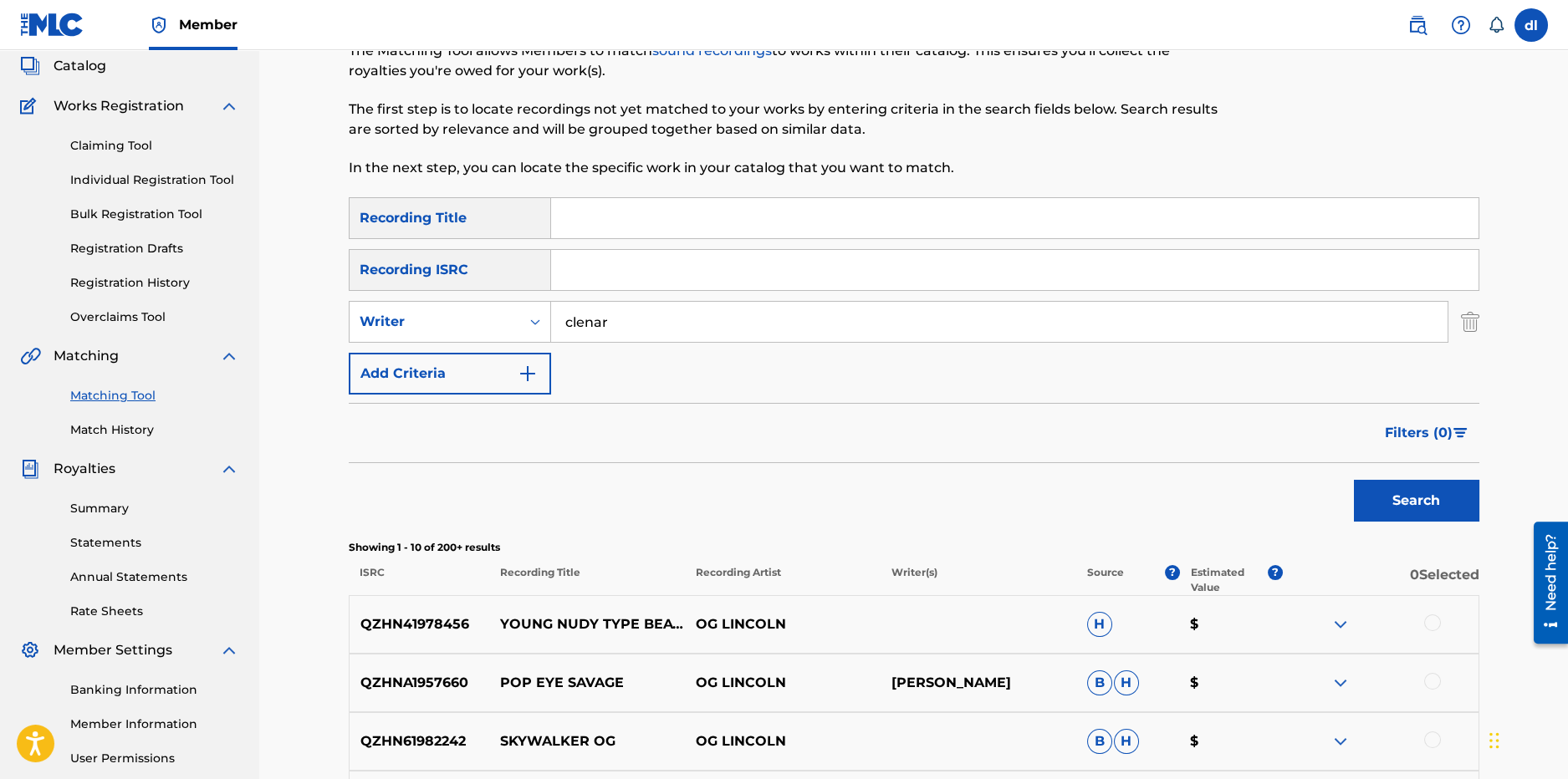
scroll to position [0, 0]
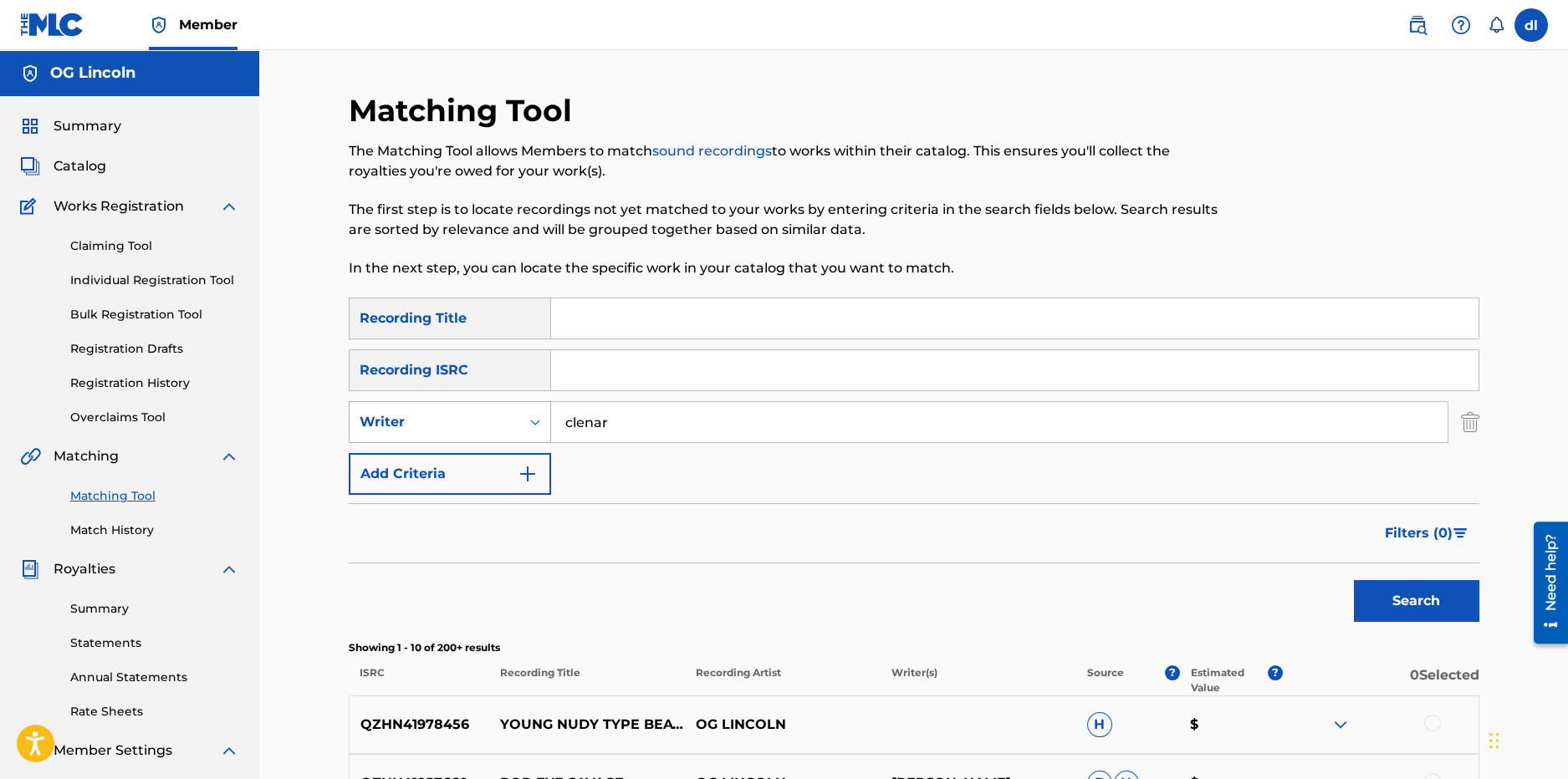
drag, startPoint x: 662, startPoint y: 410, endPoint x: 410, endPoint y: 411, distance: 252.0
click at [410, 412] on div "SearchWithCriteria8cef37f9-3210-478f-96e3-c8ae07540a21 Writer clenar" at bounding box center [914, 421] width 1131 height 41
paste input "T3257167850"
type input "T3257167850"
click at [492, 423] on div "Writer" at bounding box center [434, 422] width 150 height 20
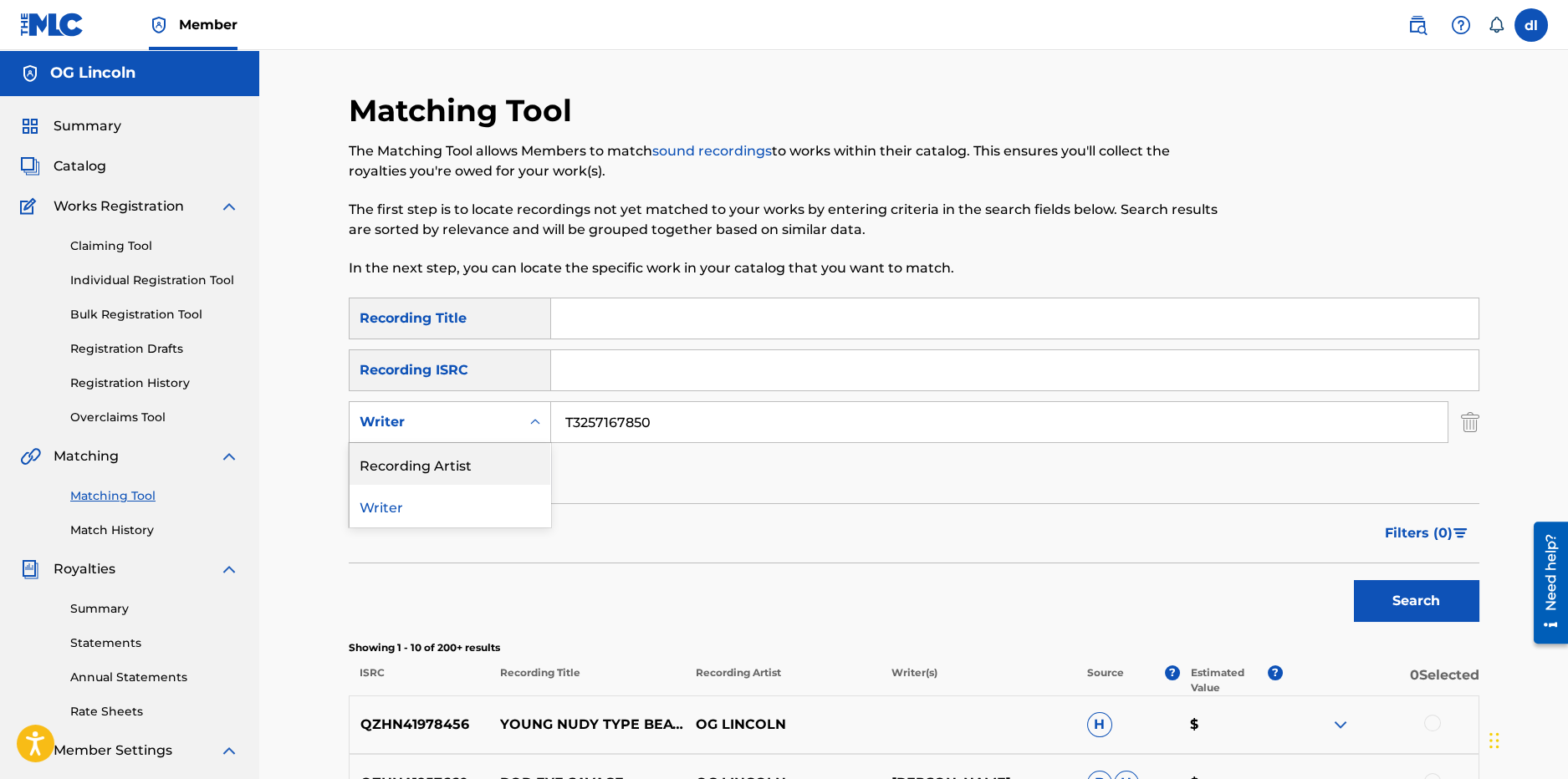
drag, startPoint x: 361, startPoint y: 466, endPoint x: 489, endPoint y: 460, distance: 128.1
click at [363, 466] on div "Recording Artist" at bounding box center [450, 464] width 201 height 41
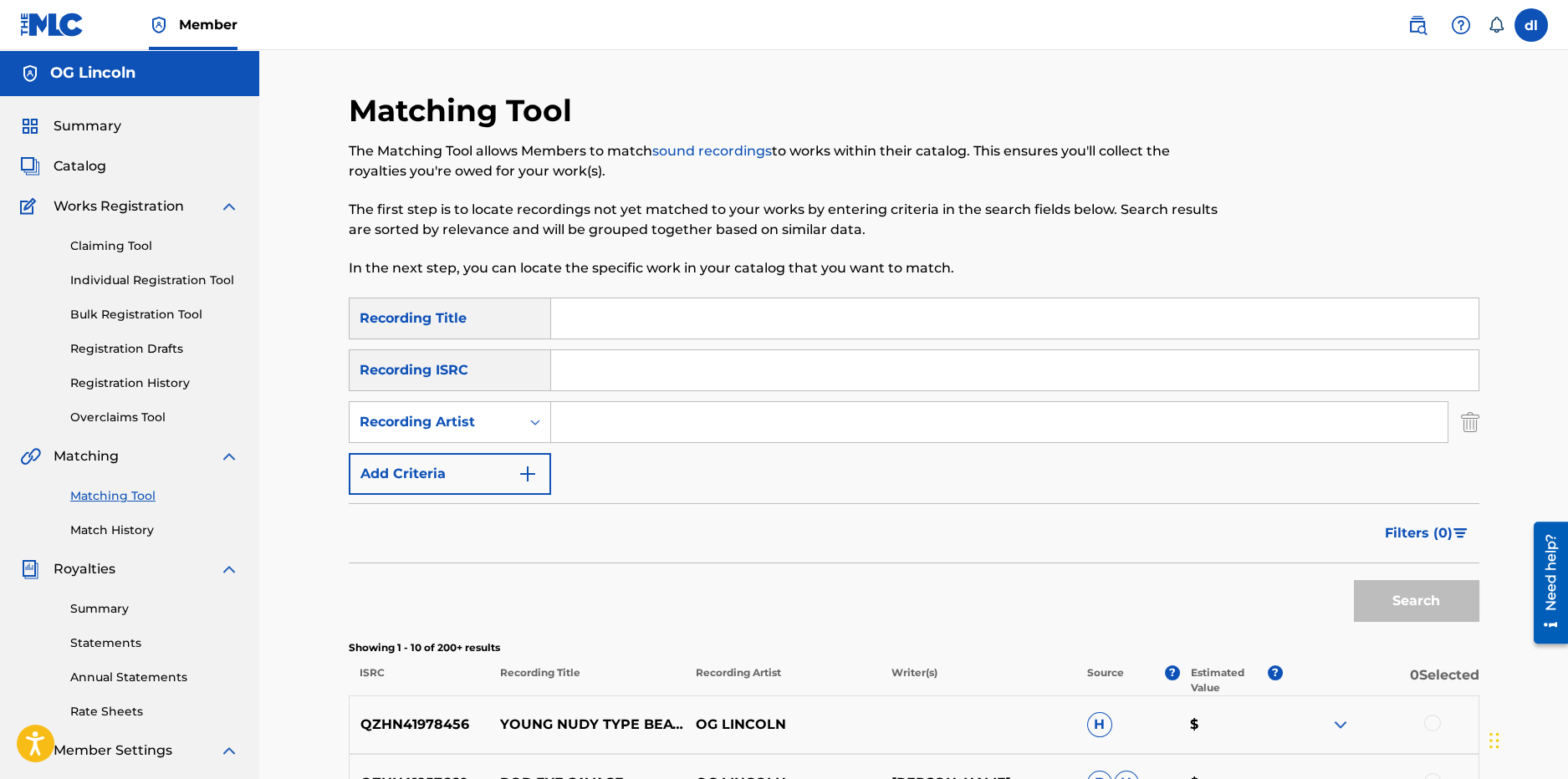
click at [604, 428] on input "Search Form" at bounding box center [1000, 422] width 897 height 41
click at [1354, 580] on button "Search" at bounding box center [1417, 600] width 125 height 41
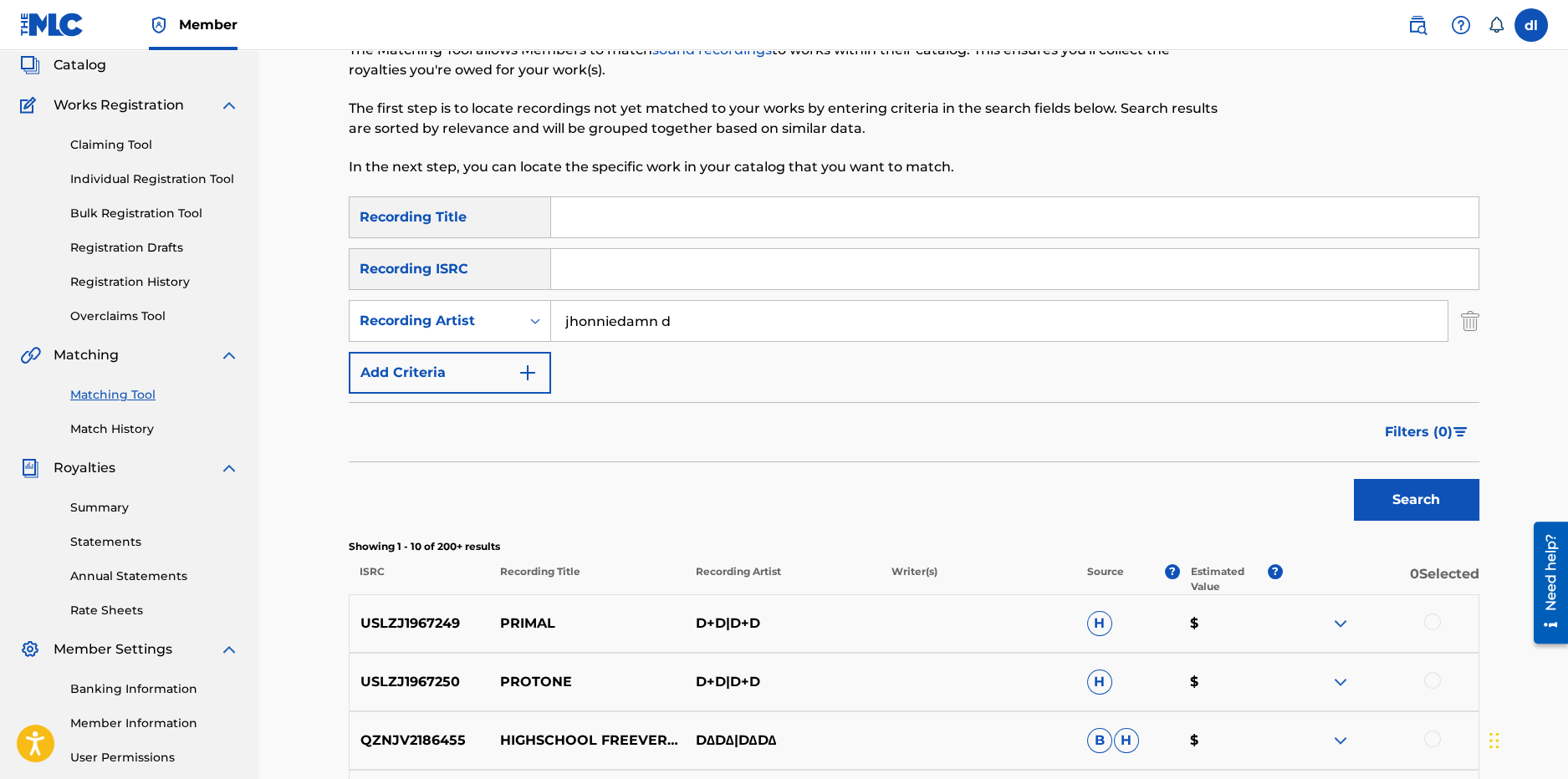
scroll to position [83, 0]
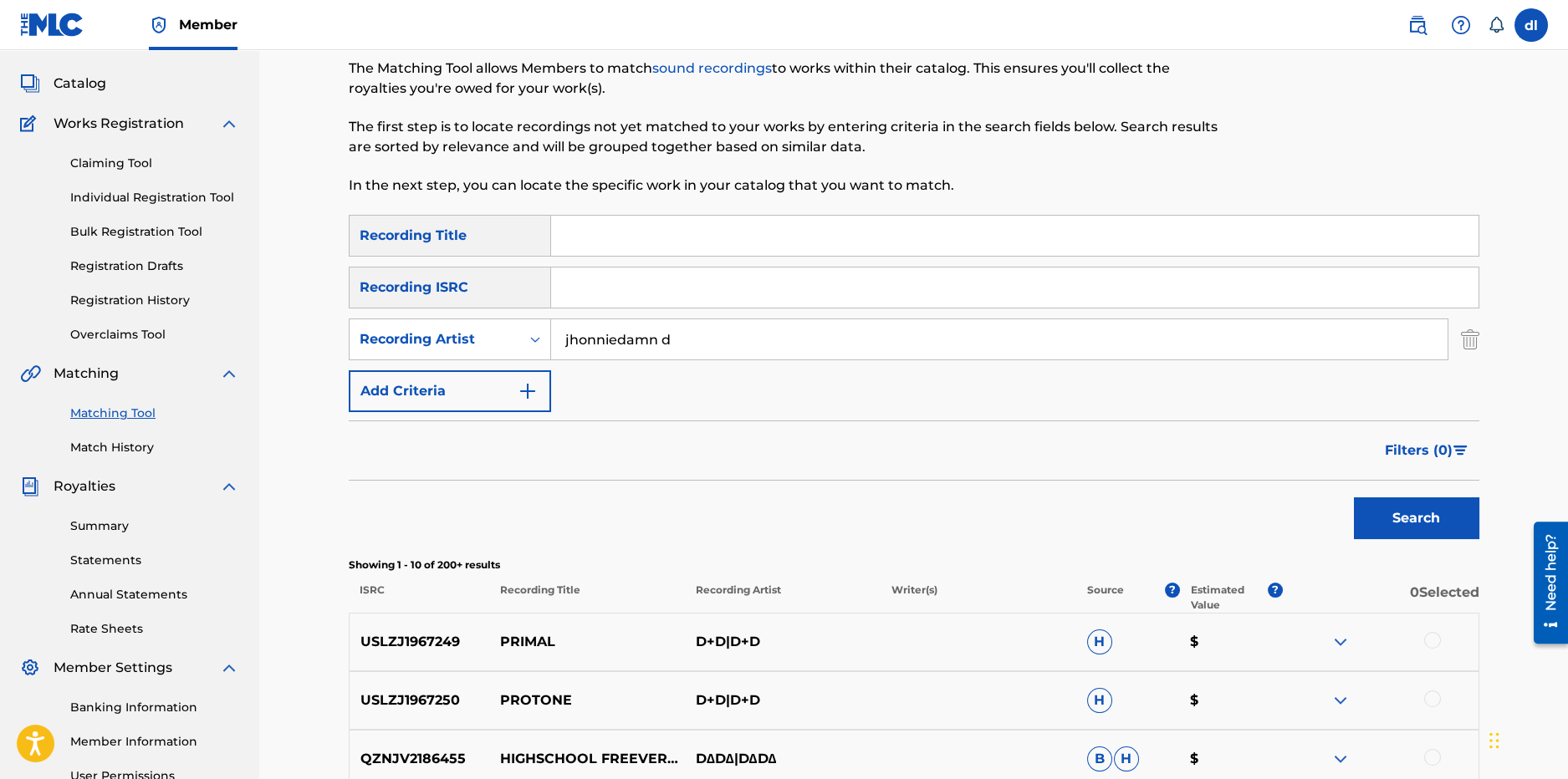
click at [616, 340] on input "jhonniedamn d" at bounding box center [1000, 339] width 897 height 41
click at [659, 340] on input "jhonniedamn d" at bounding box center [1000, 339] width 897 height 41
type input "jhonniedamnd"
click at [1354, 498] on button "Search" at bounding box center [1417, 518] width 125 height 41
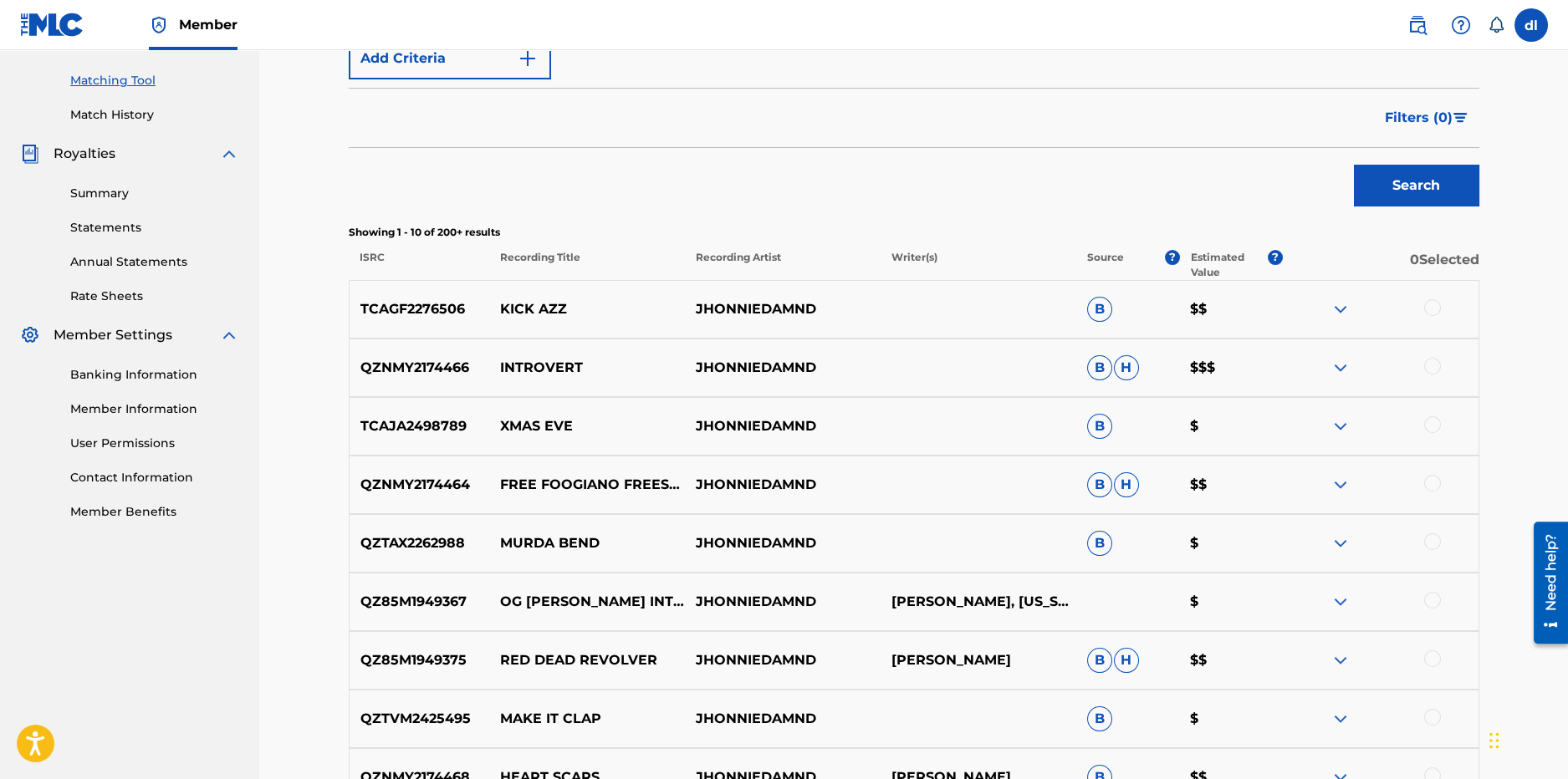
scroll to position [707, 0]
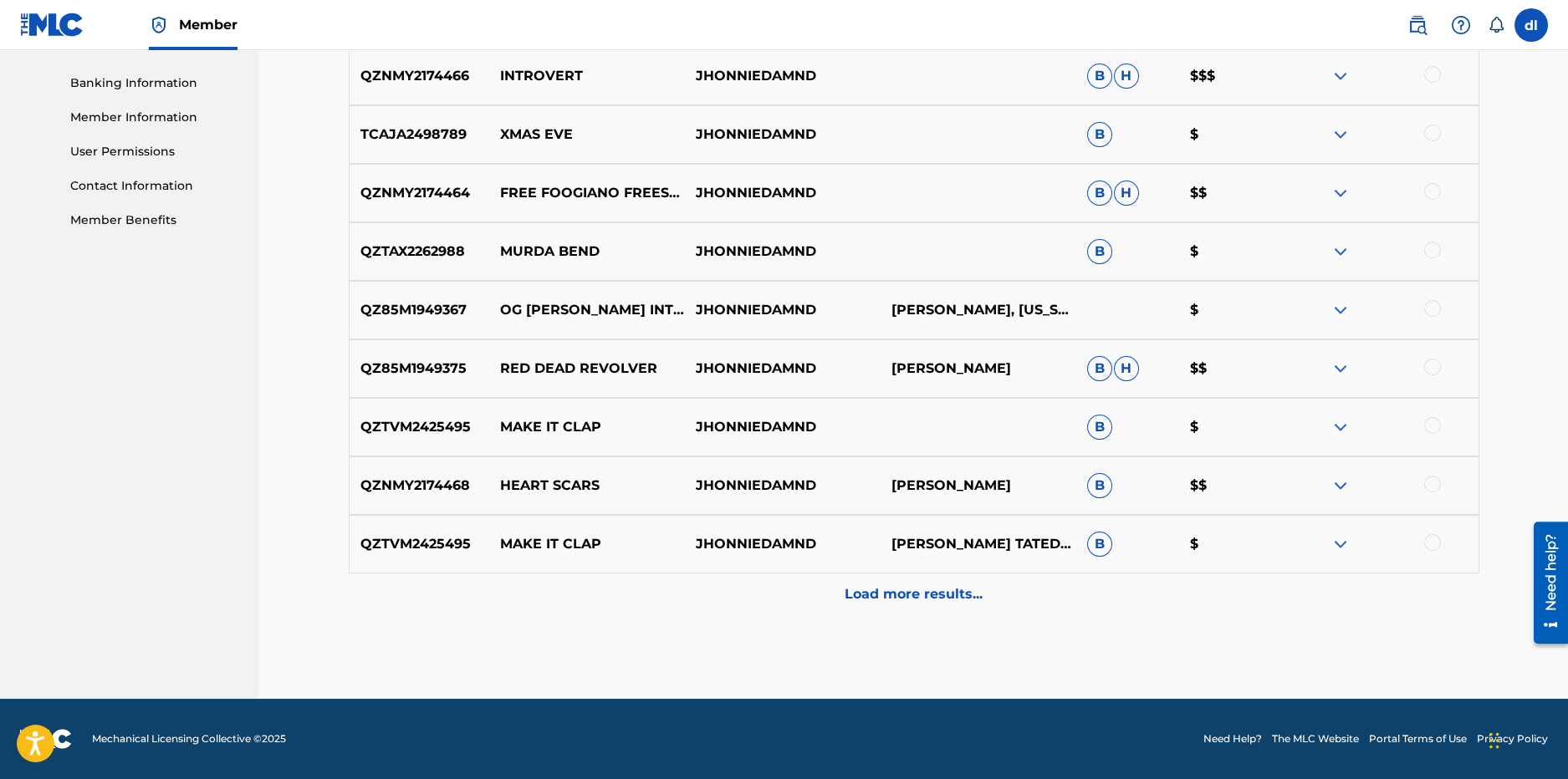
click at [974, 601] on p "Load more results..." at bounding box center [914, 595] width 138 height 20
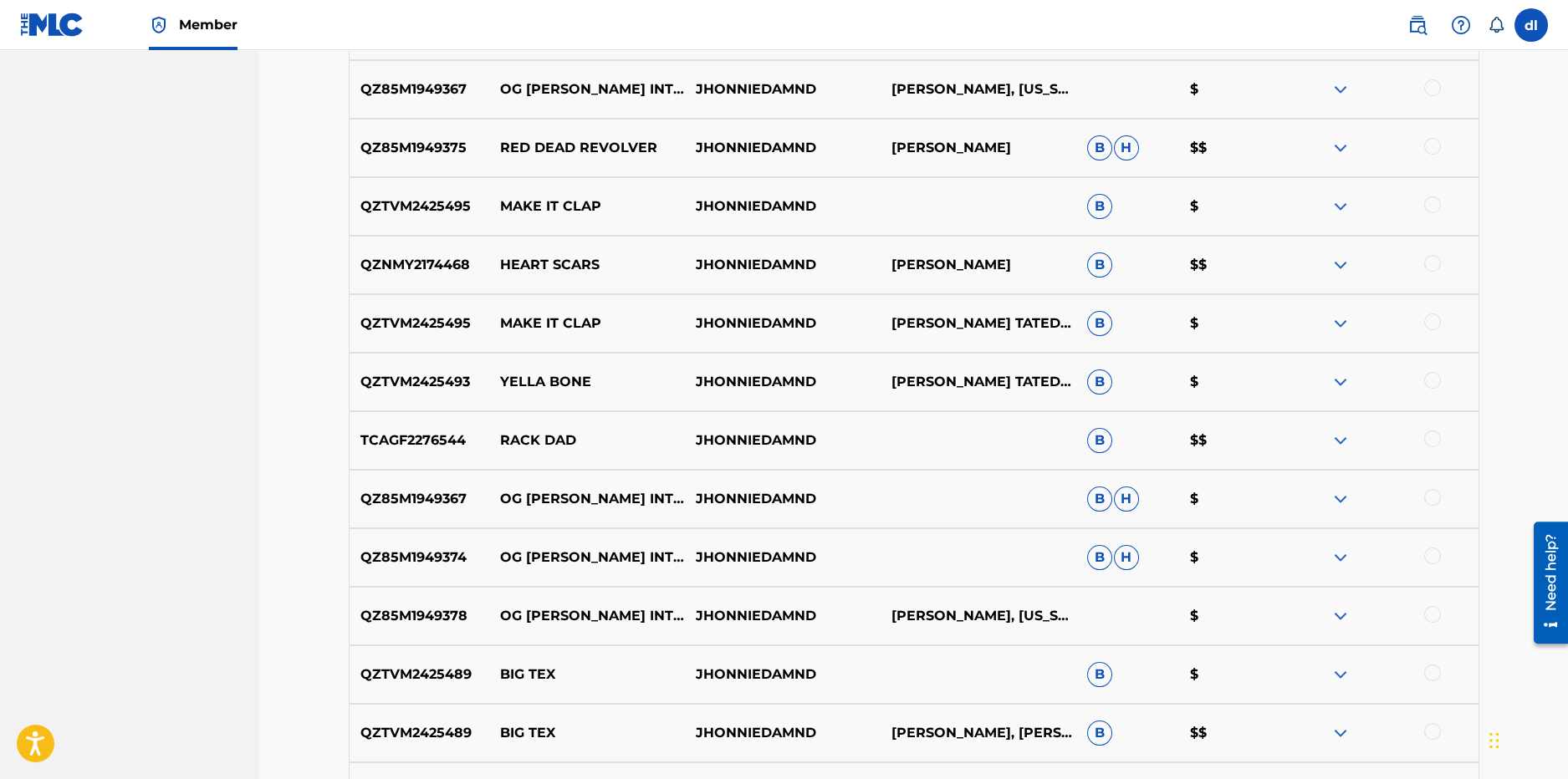
scroll to position [1042, 0]
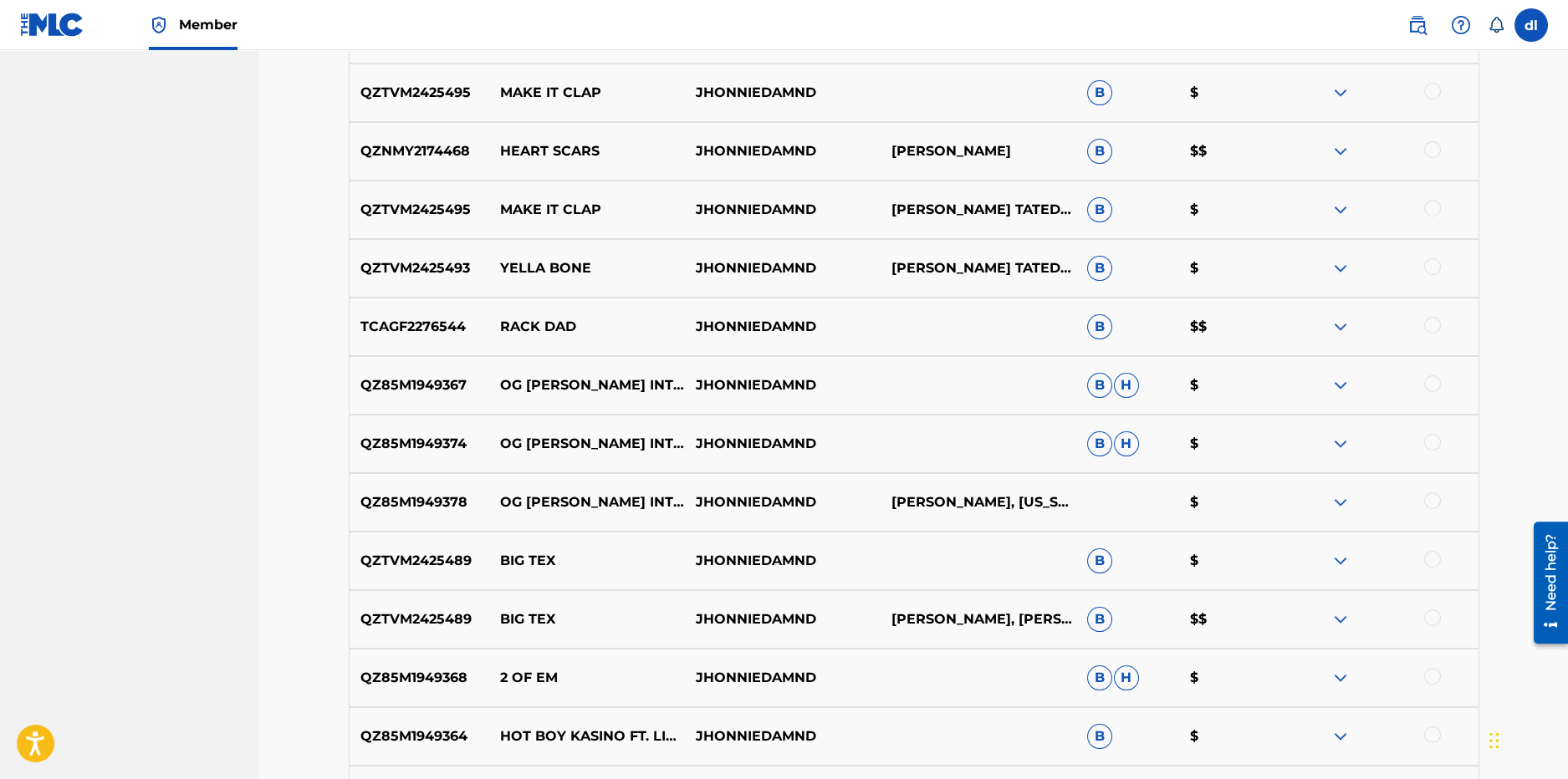
drag, startPoint x: 1432, startPoint y: 613, endPoint x: 1419, endPoint y: 589, distance: 27.3
click at [1431, 612] on div at bounding box center [1432, 618] width 17 height 17
drag, startPoint x: 1443, startPoint y: 552, endPoint x: 1412, endPoint y: 560, distance: 32.0
click at [1441, 554] on div at bounding box center [1381, 561] width 196 height 20
drag, startPoint x: 1454, startPoint y: 552, endPoint x: 1429, endPoint y: 551, distance: 25.0
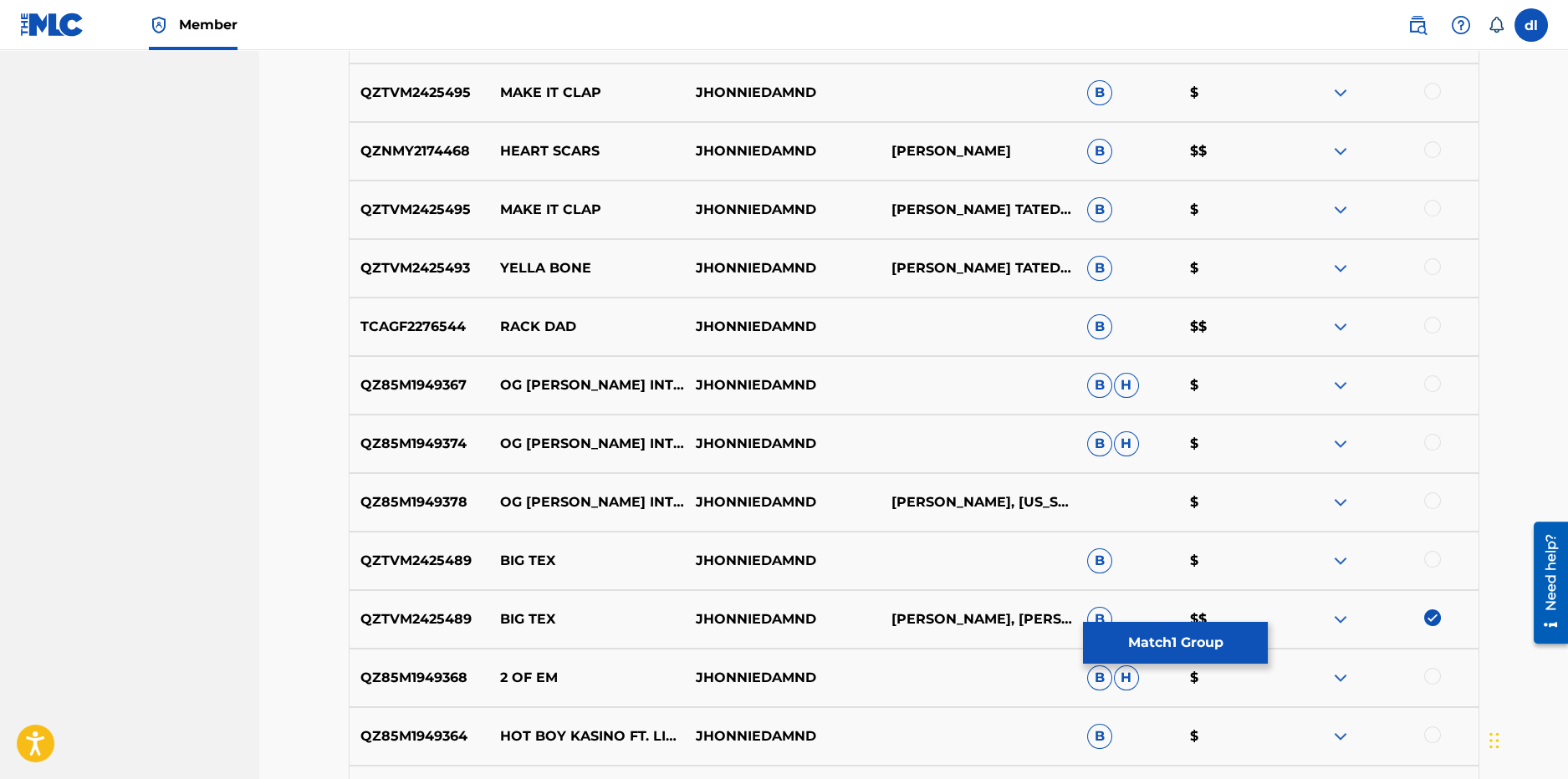
click at [1449, 552] on div at bounding box center [1381, 561] width 196 height 20
drag, startPoint x: 1425, startPoint y: 553, endPoint x: 1348, endPoint y: 563, distance: 77.6
click at [1425, 554] on div at bounding box center [1432, 560] width 17 height 17
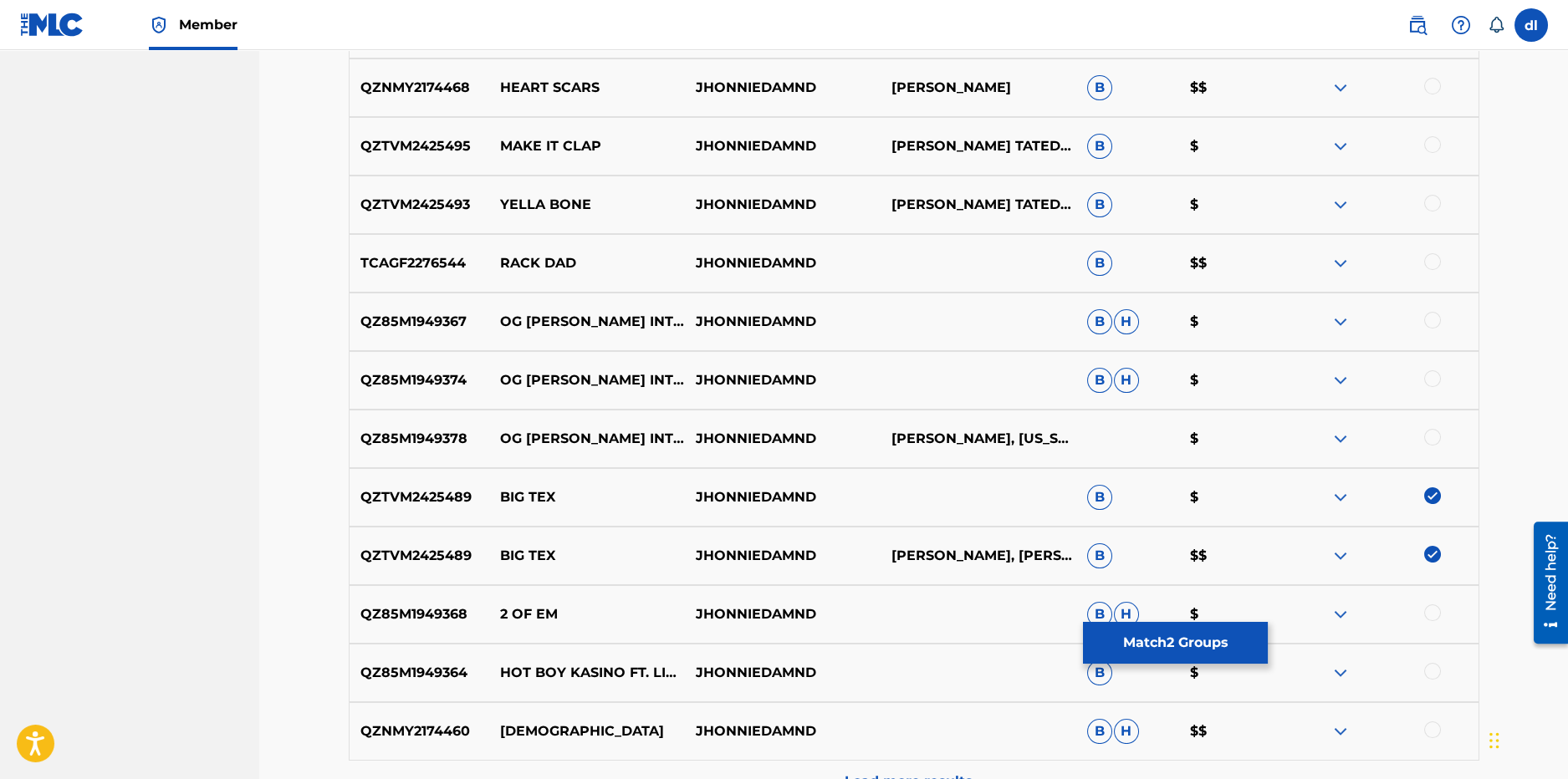
scroll to position [1209, 0]
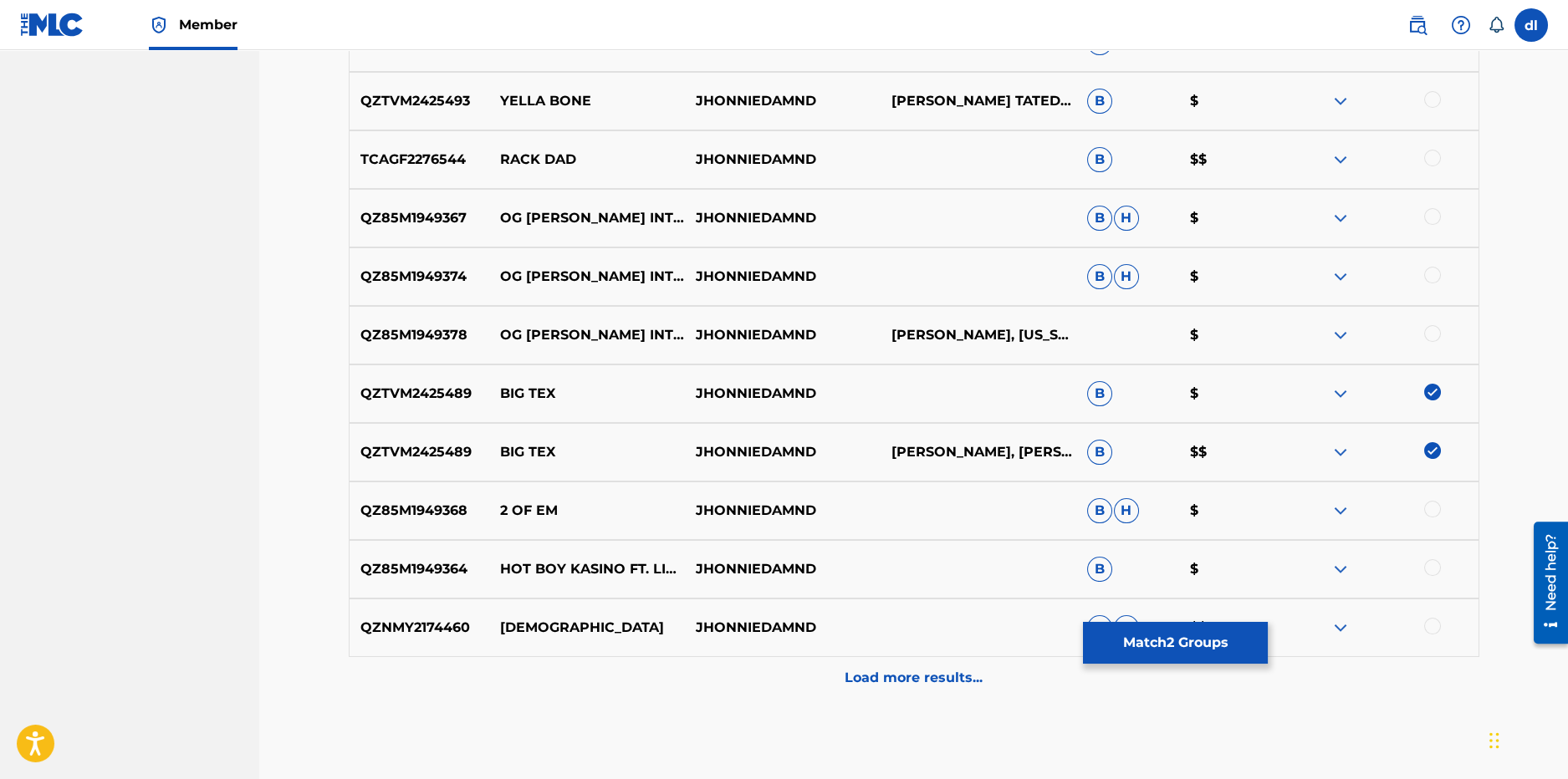
drag, startPoint x: 931, startPoint y: 669, endPoint x: 471, endPoint y: 596, distance: 465.8
click at [928, 671] on p "Load more results..." at bounding box center [914, 679] width 138 height 20
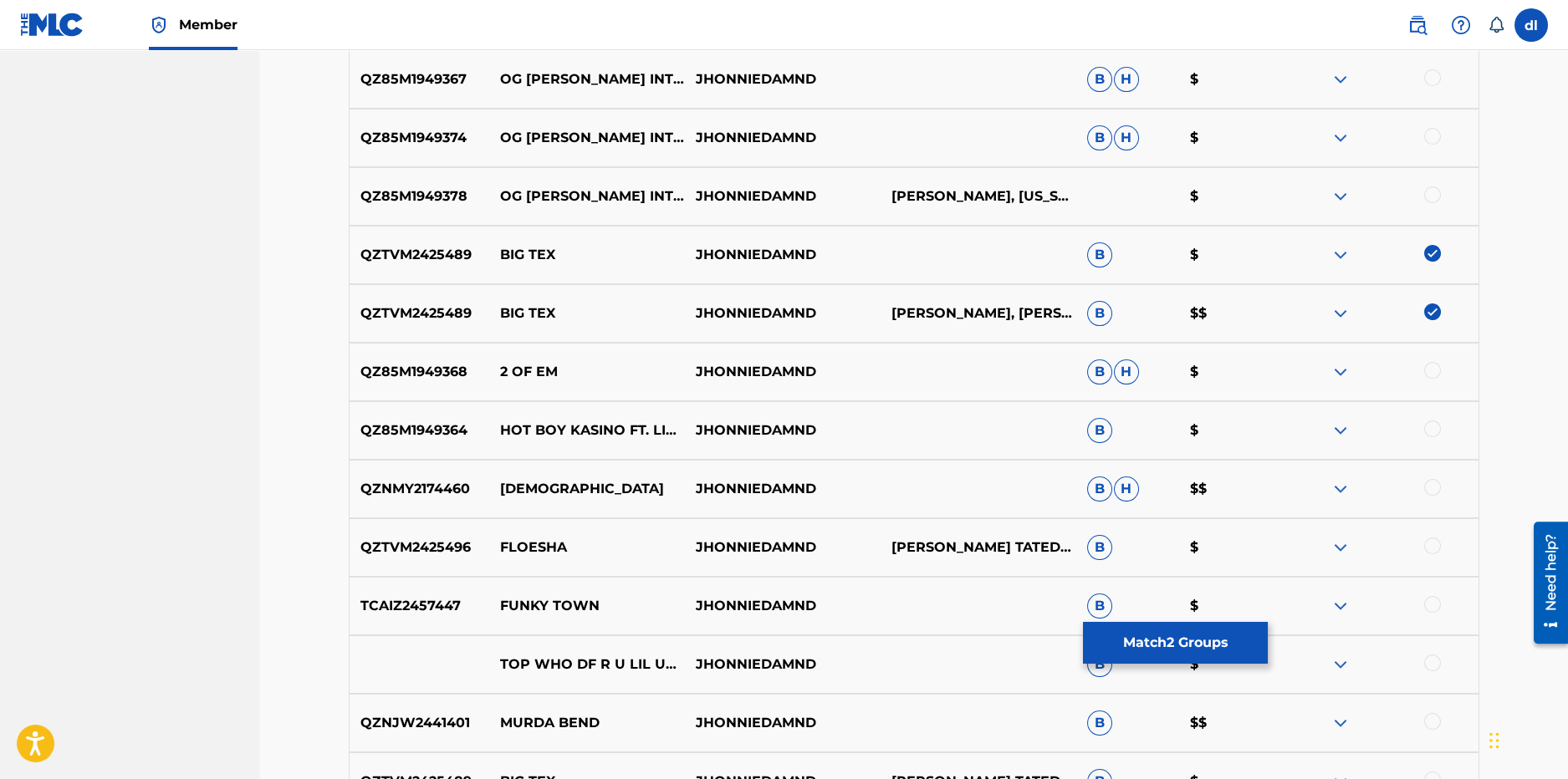
scroll to position [1710, 0]
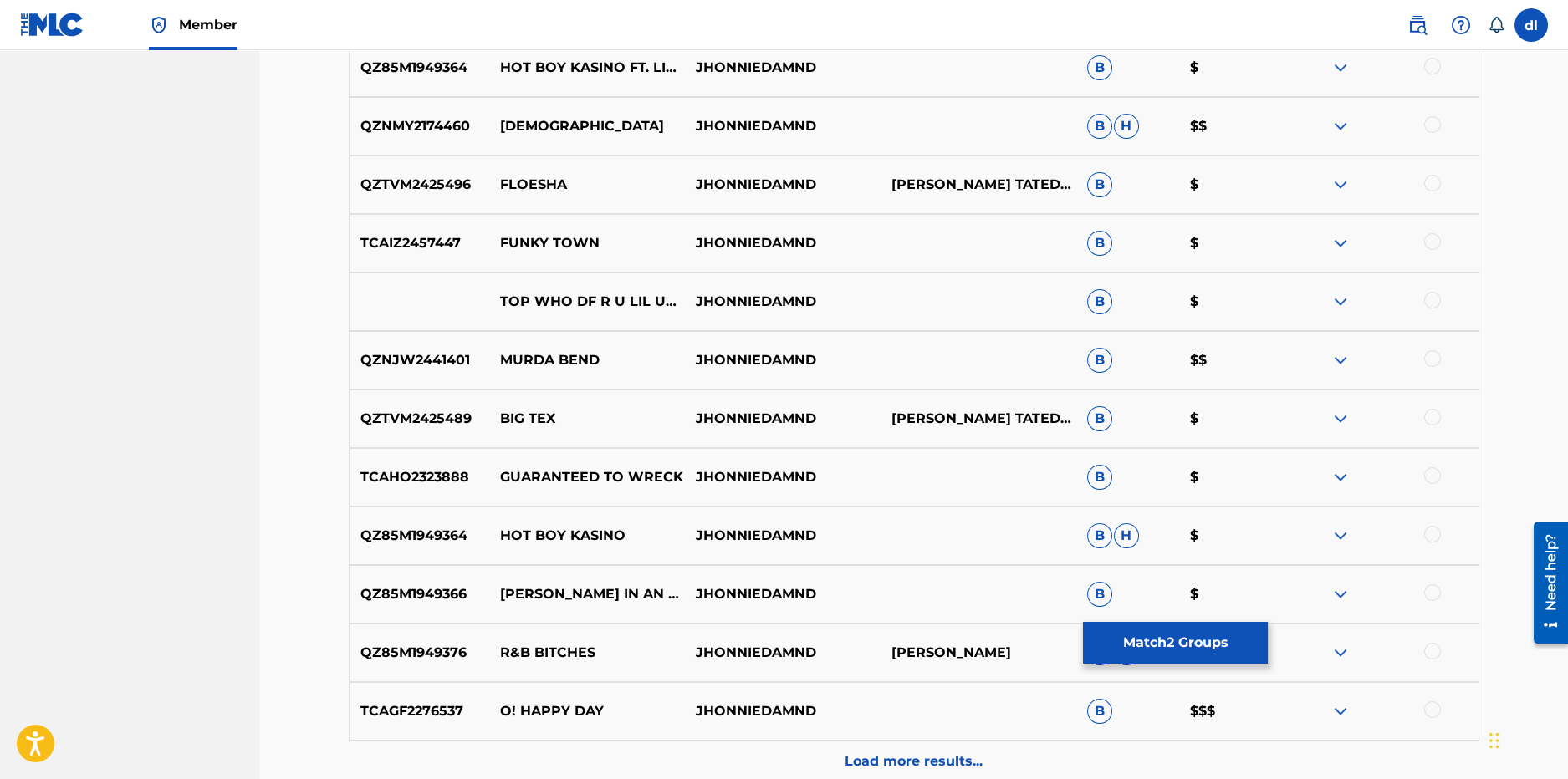
click at [1431, 413] on div at bounding box center [1432, 417] width 17 height 17
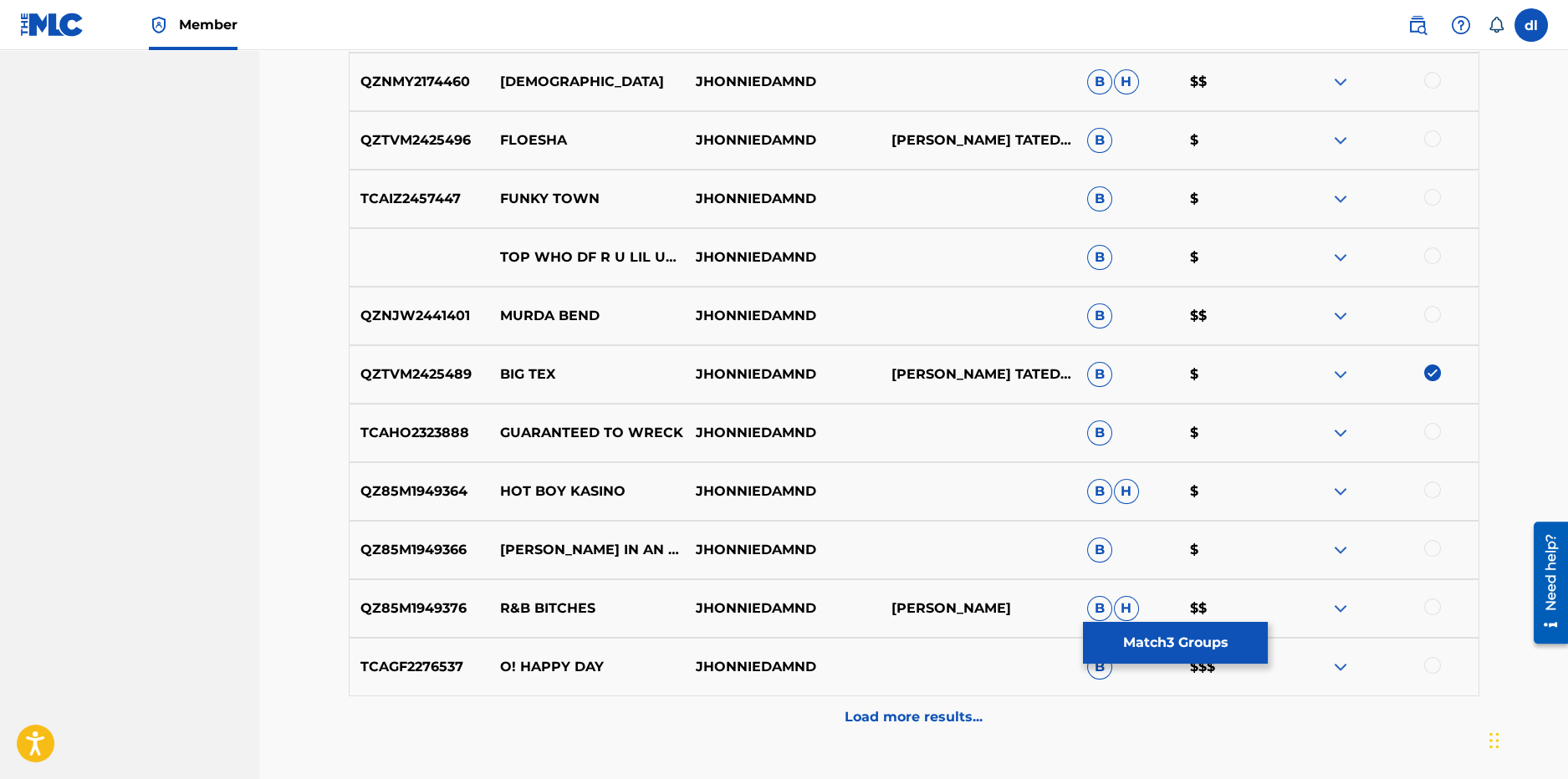
scroll to position [1878, 0]
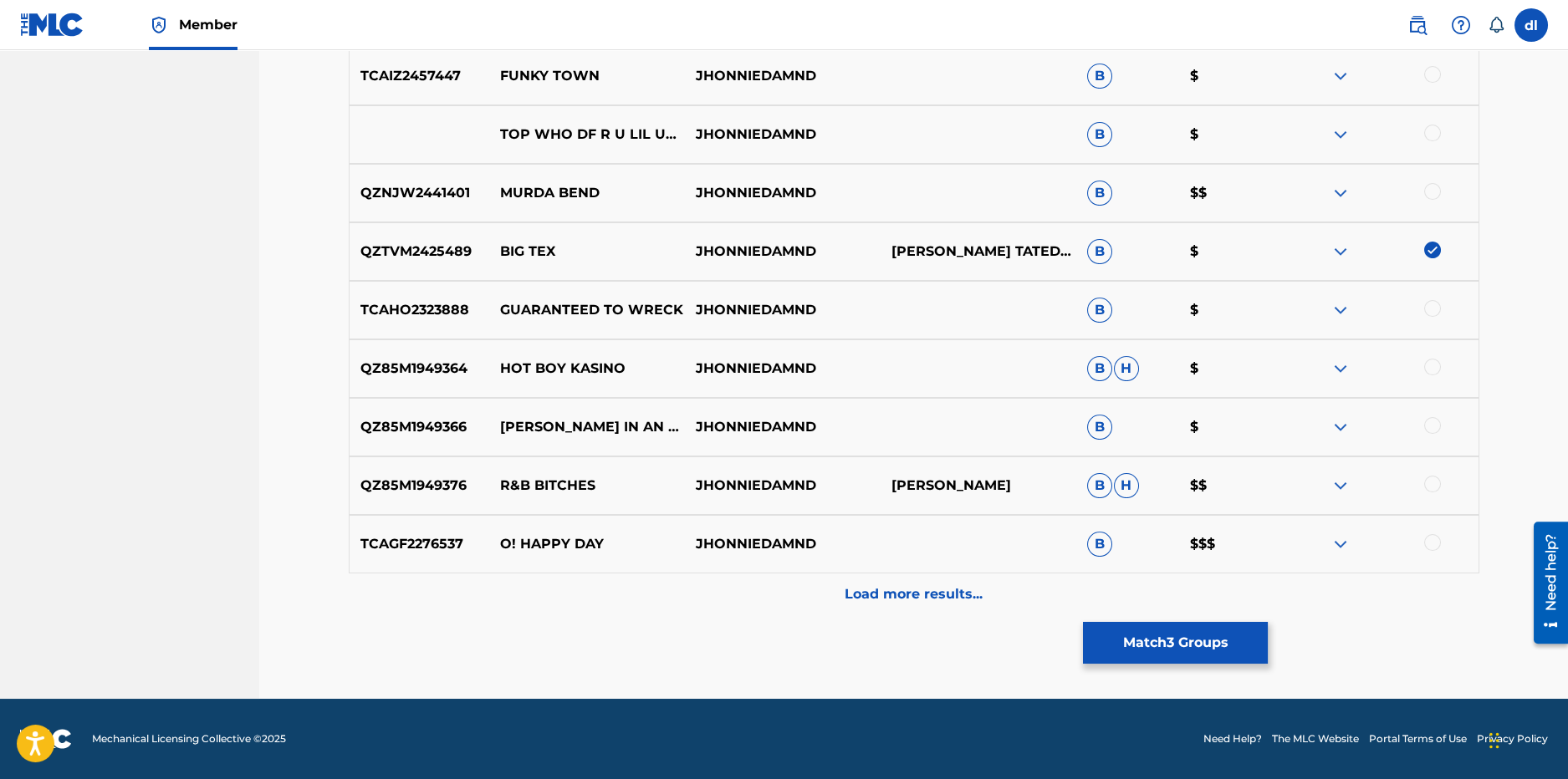
click at [1046, 255] on p "[PERSON_NAME] TATEDEMARCUS [PERSON_NAME]" at bounding box center [979, 252] width 196 height 20
click at [1343, 250] on img at bounding box center [1341, 252] width 20 height 20
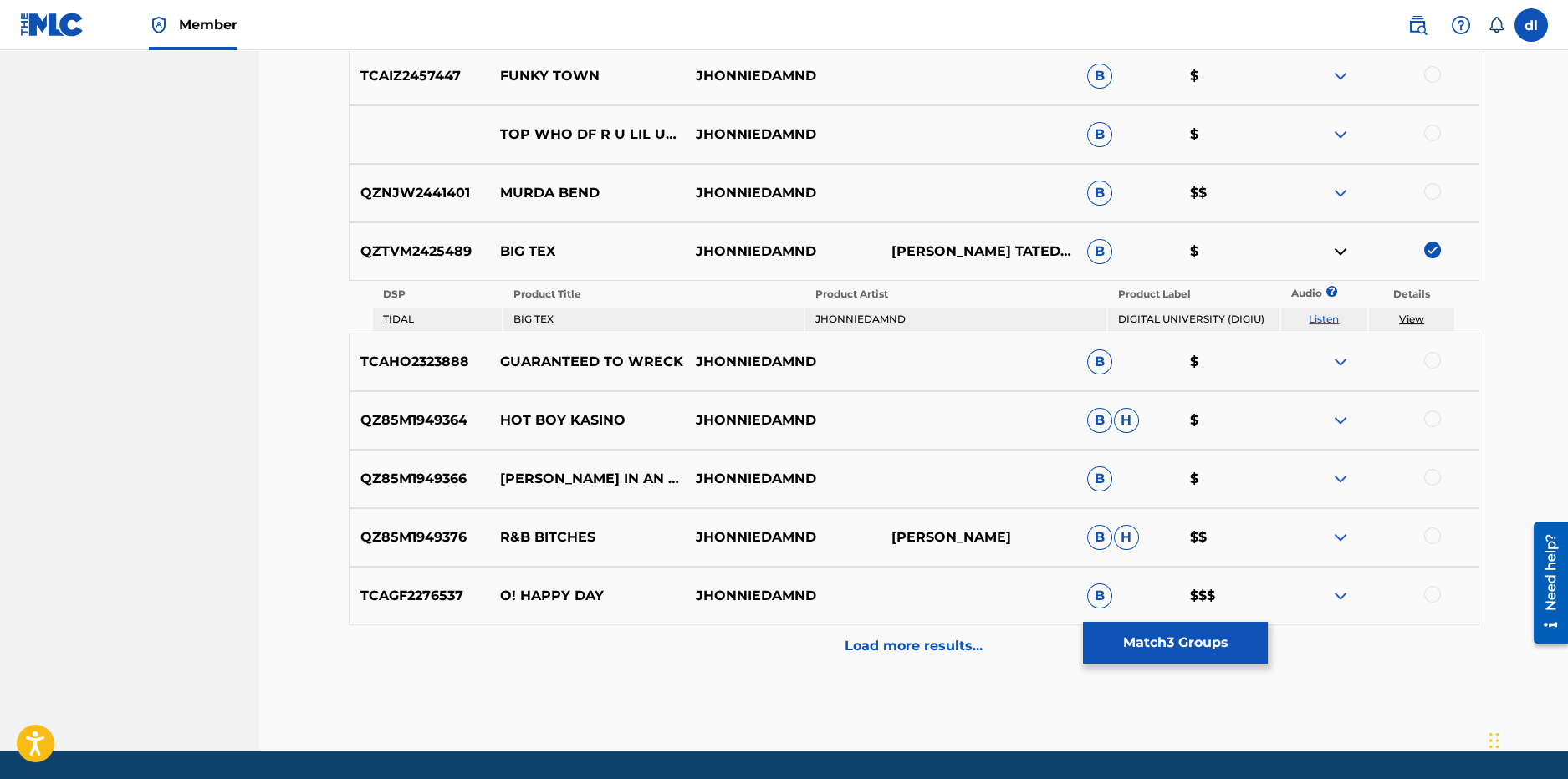
click at [808, 648] on div "Load more results..." at bounding box center [914, 645] width 1131 height 41
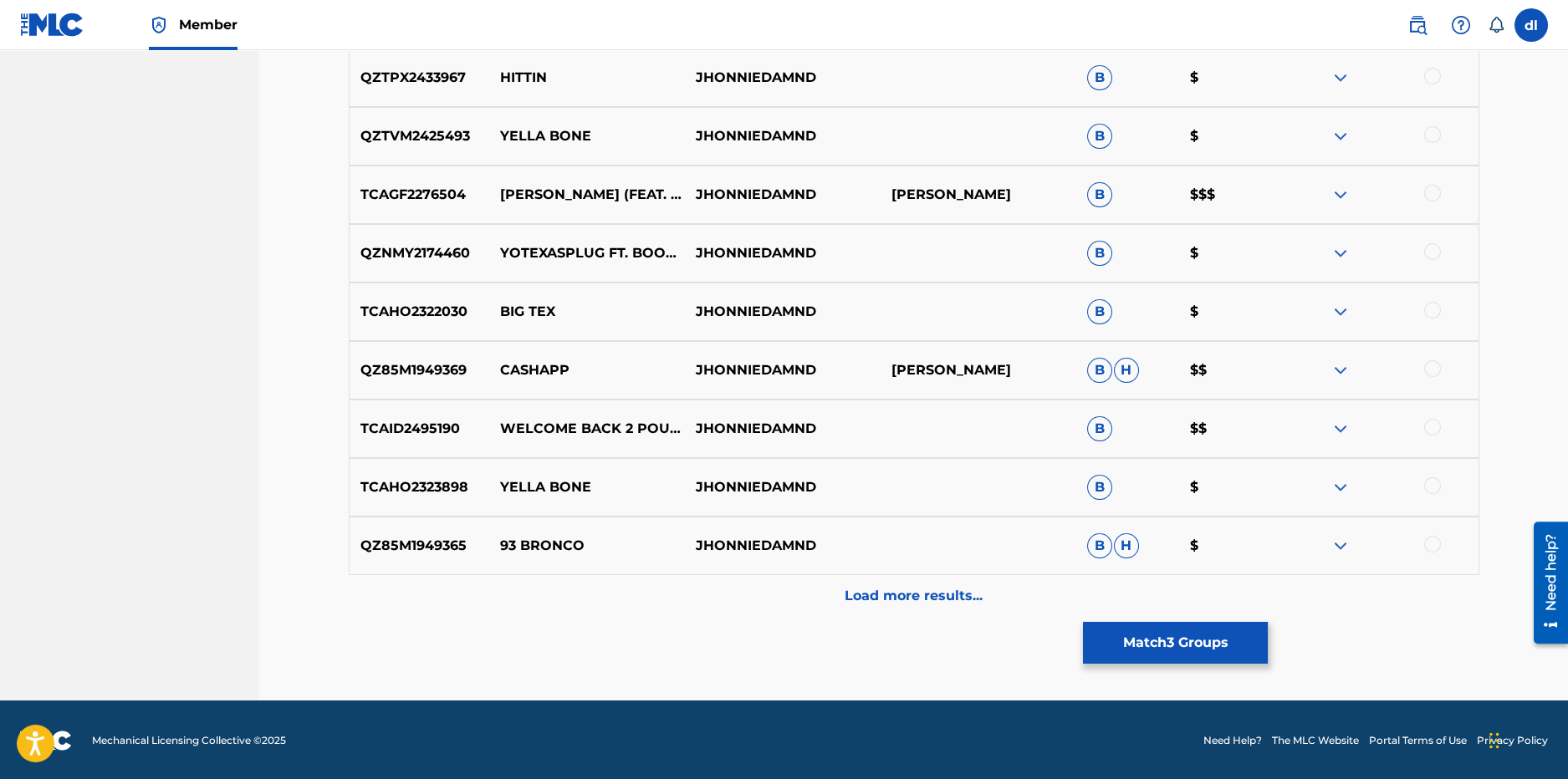
scroll to position [2462, 0]
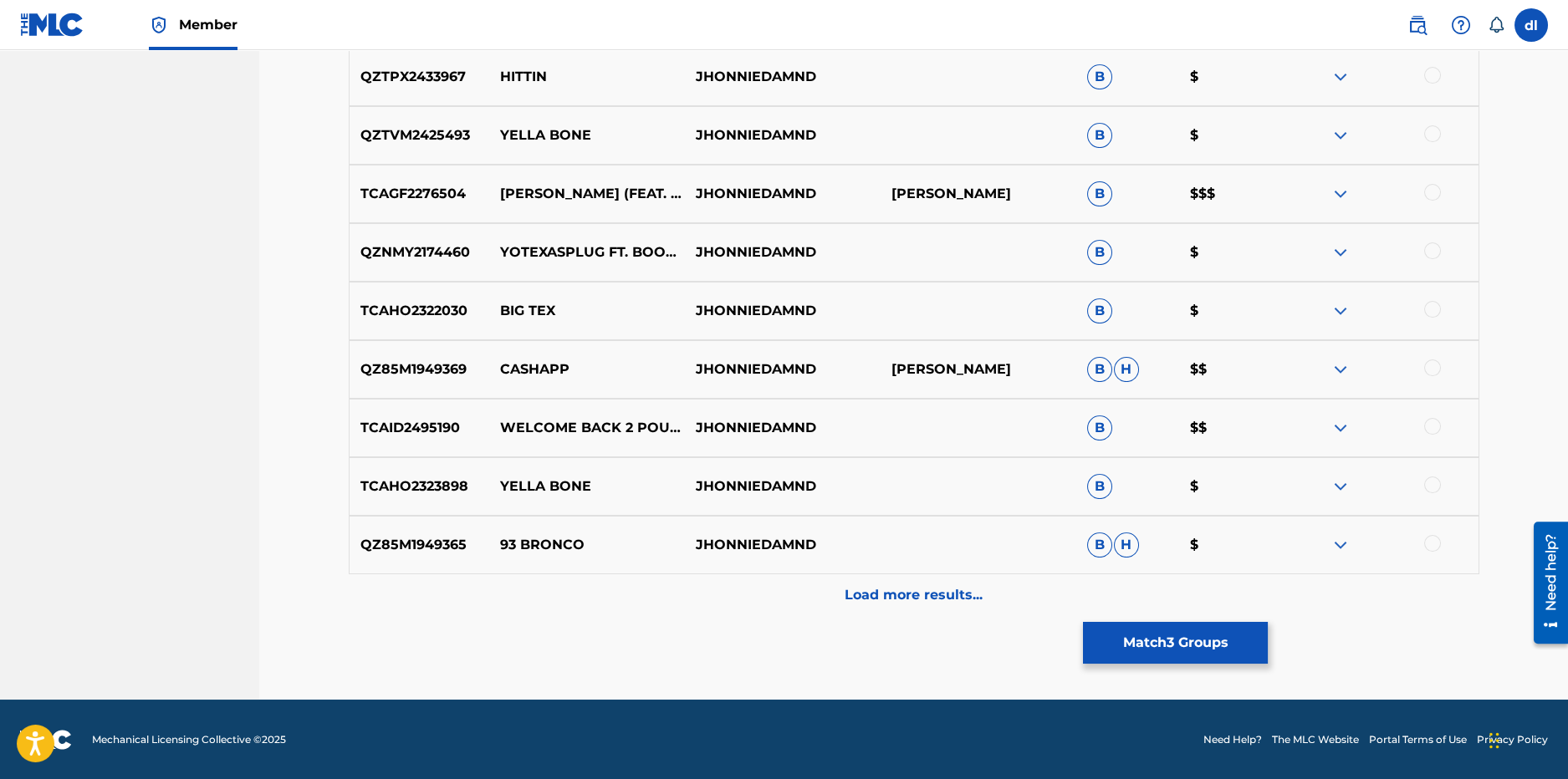
click at [931, 598] on p "Load more results..." at bounding box center [914, 596] width 138 height 20
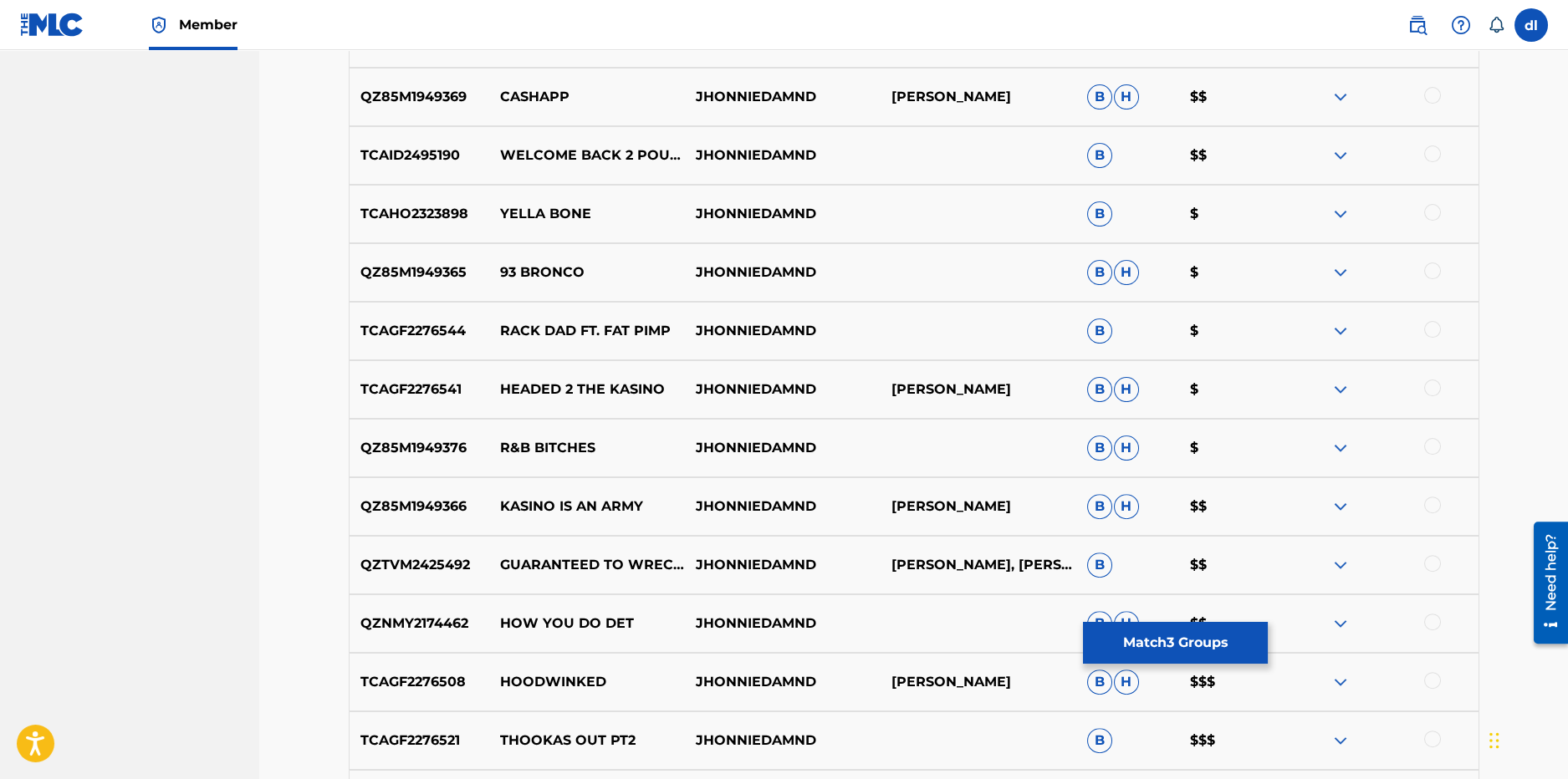
scroll to position [2964, 0]
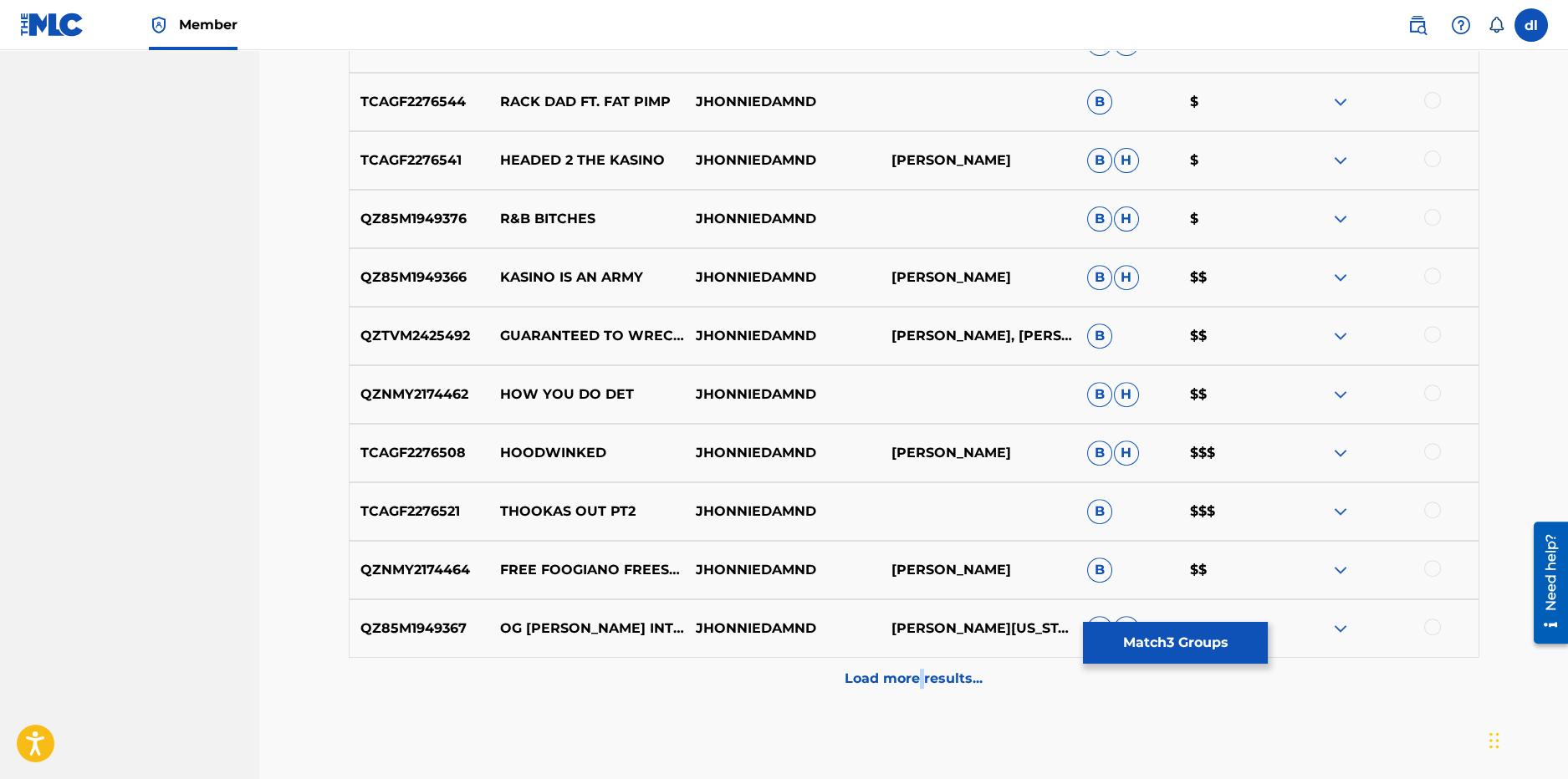
click at [921, 681] on p "Load more results..." at bounding box center [914, 679] width 138 height 20
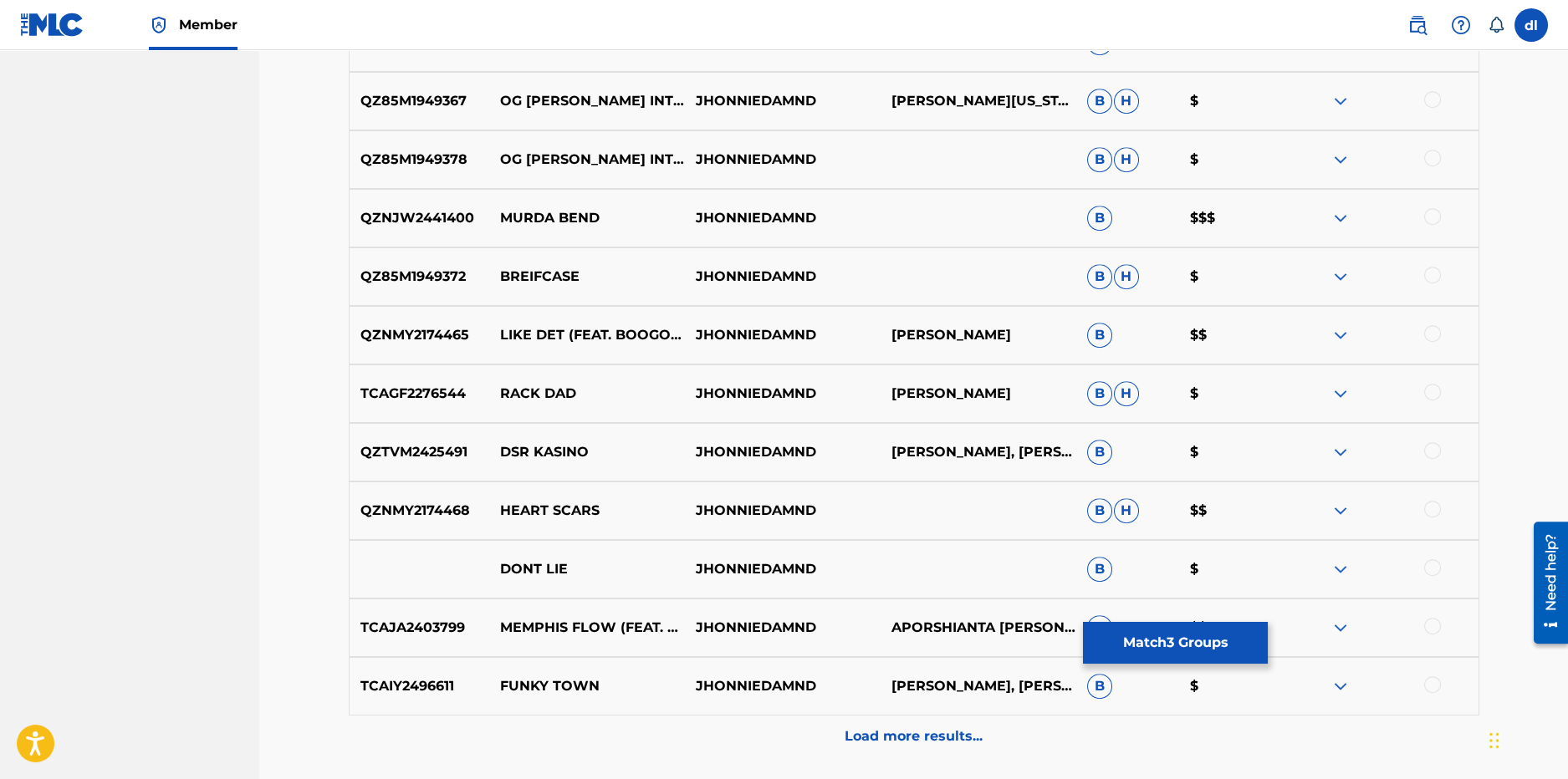
scroll to position [3632, 0]
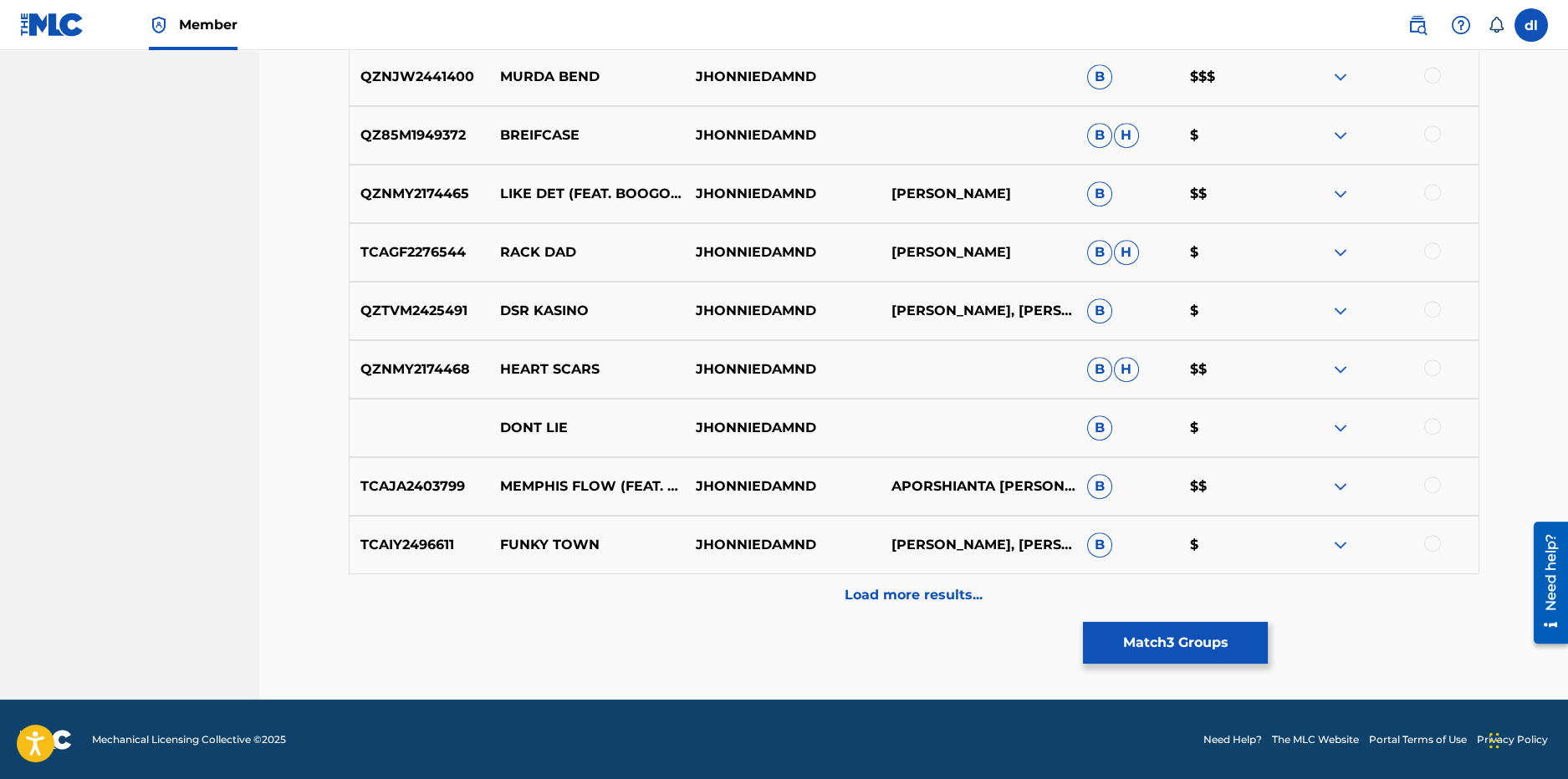
click at [862, 596] on p "Load more results..." at bounding box center [914, 596] width 138 height 20
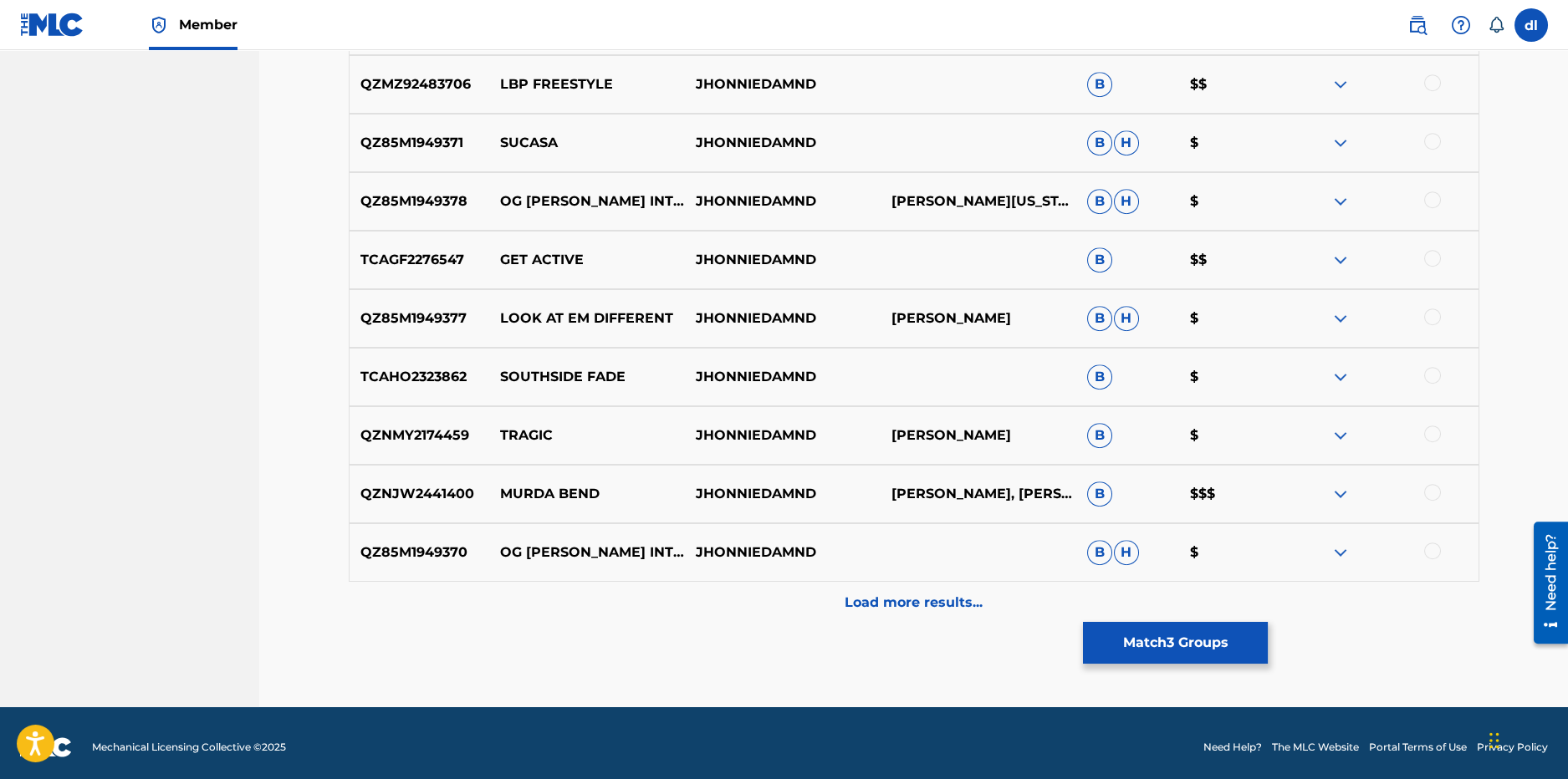
scroll to position [4218, 0]
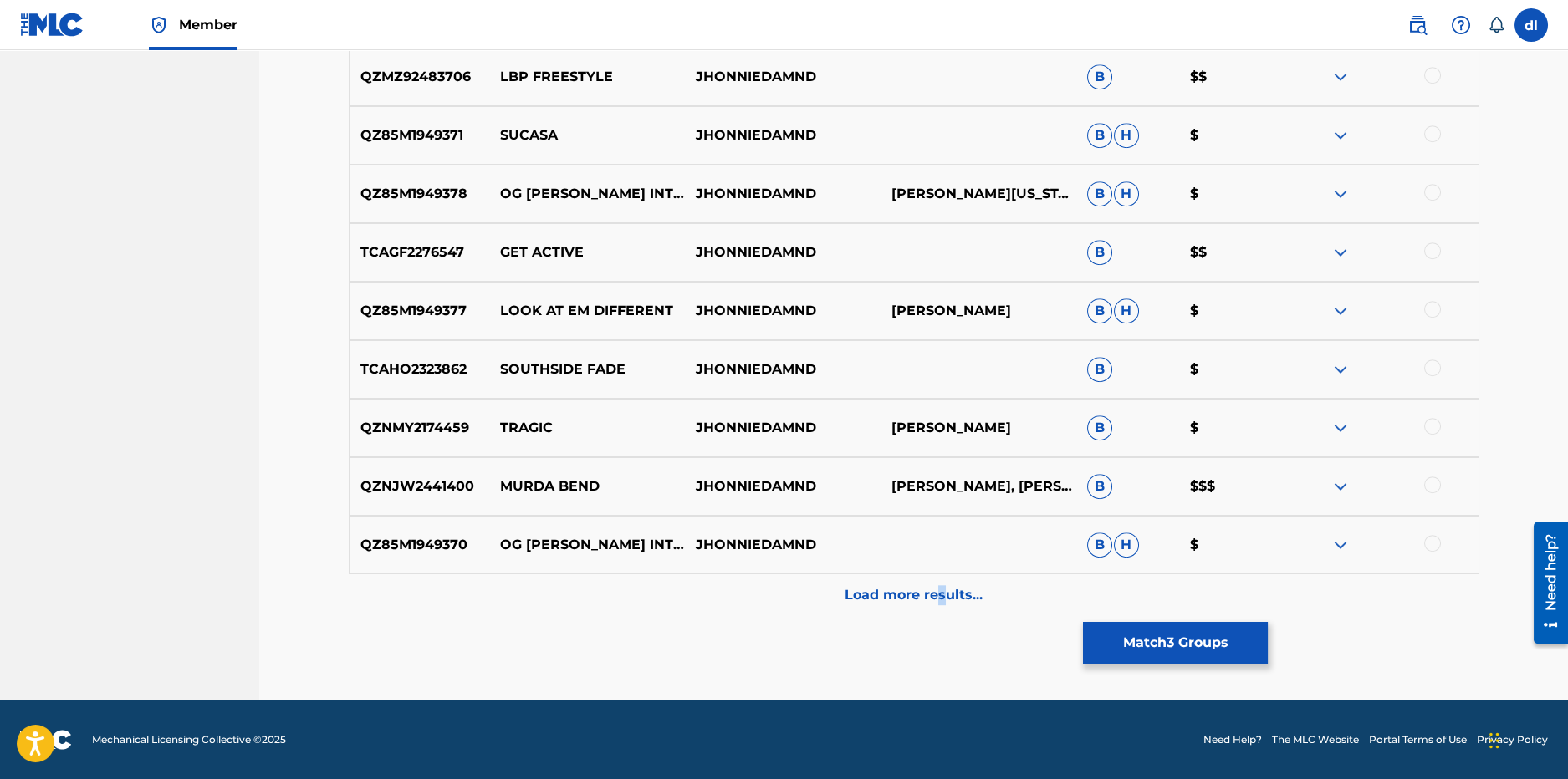
click at [941, 592] on p "Load more results..." at bounding box center [914, 596] width 138 height 20
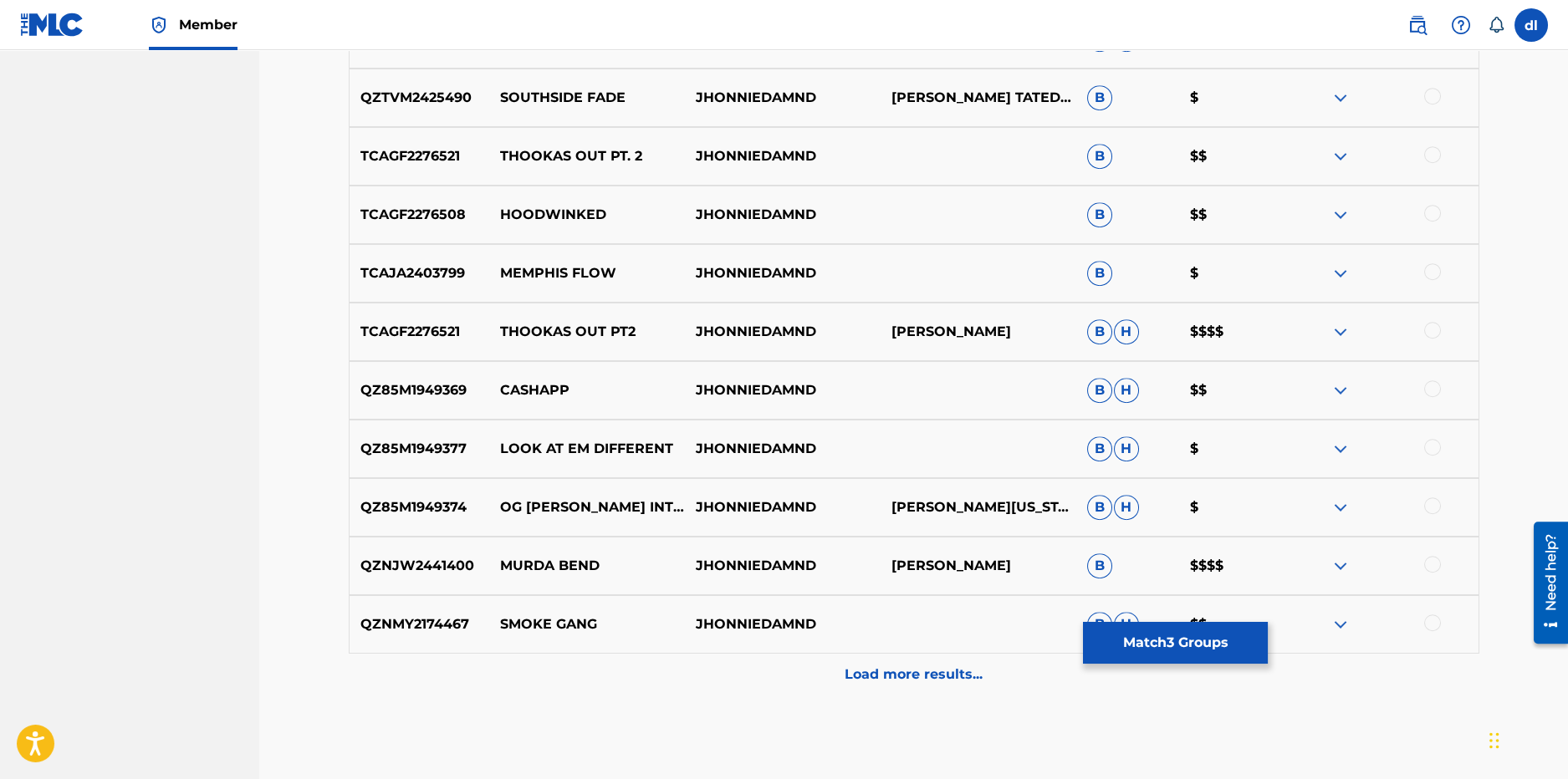
scroll to position [4803, 0]
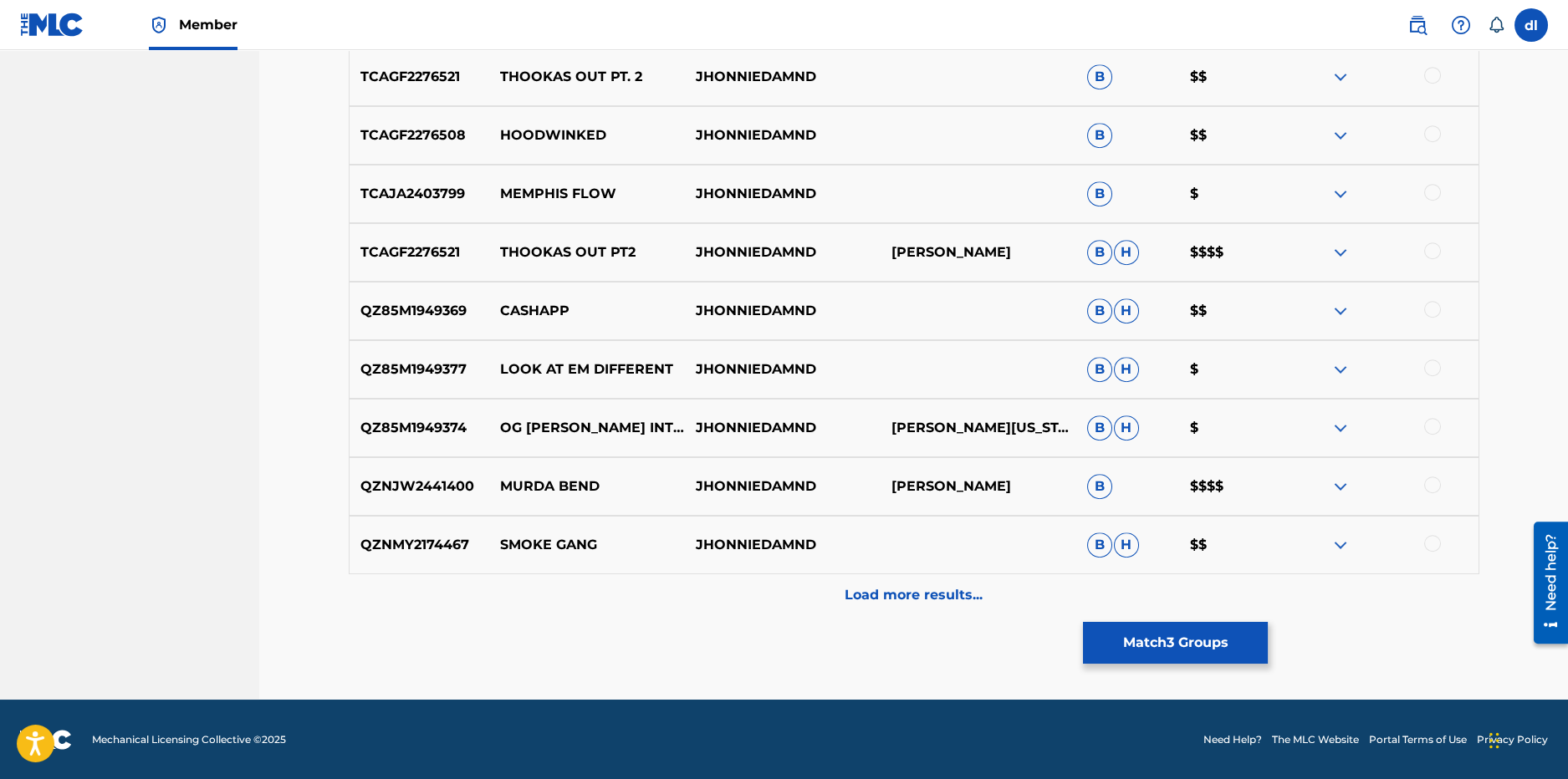
click at [867, 602] on p "Load more results..." at bounding box center [914, 596] width 138 height 20
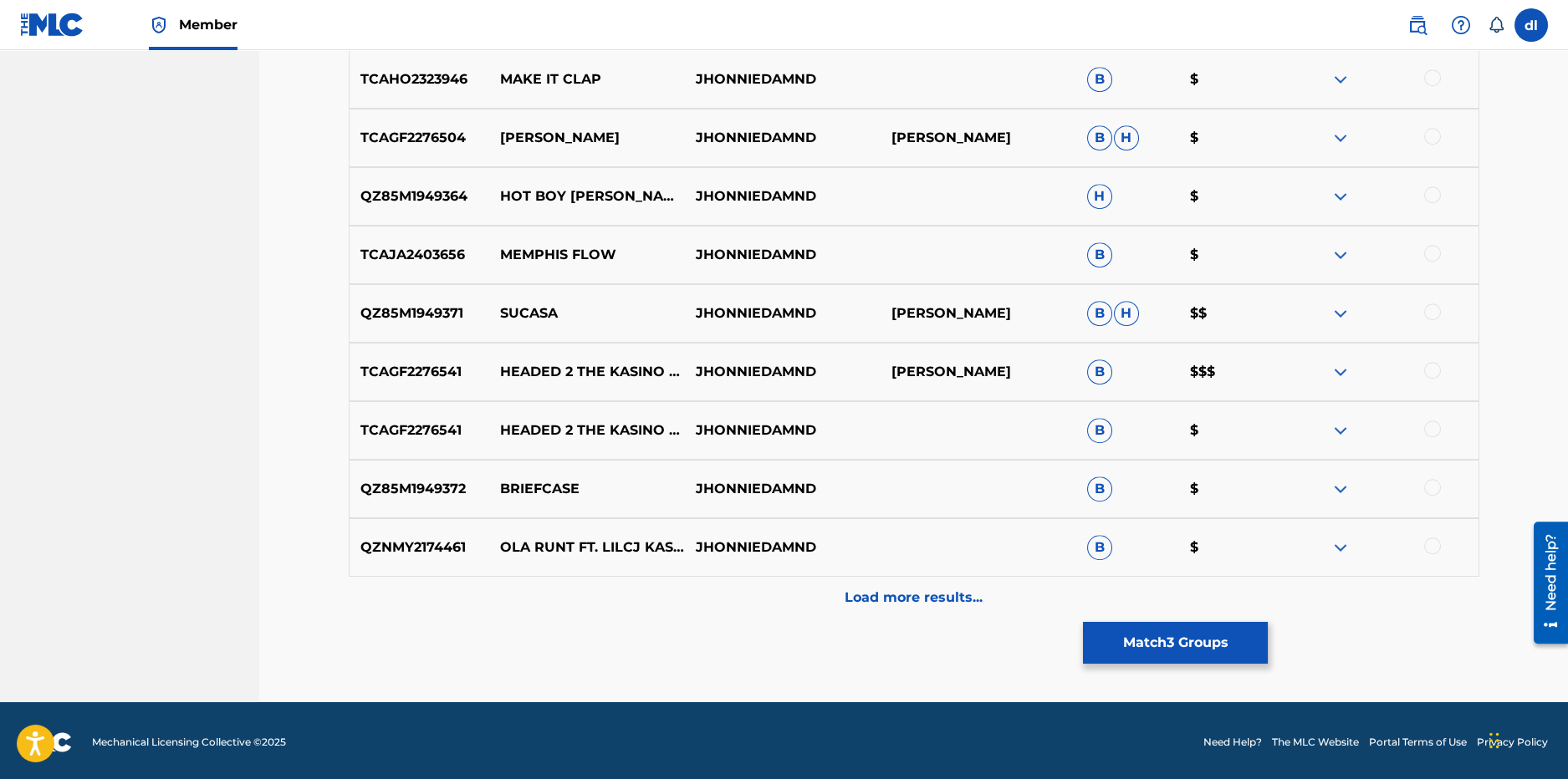
scroll to position [5388, 0]
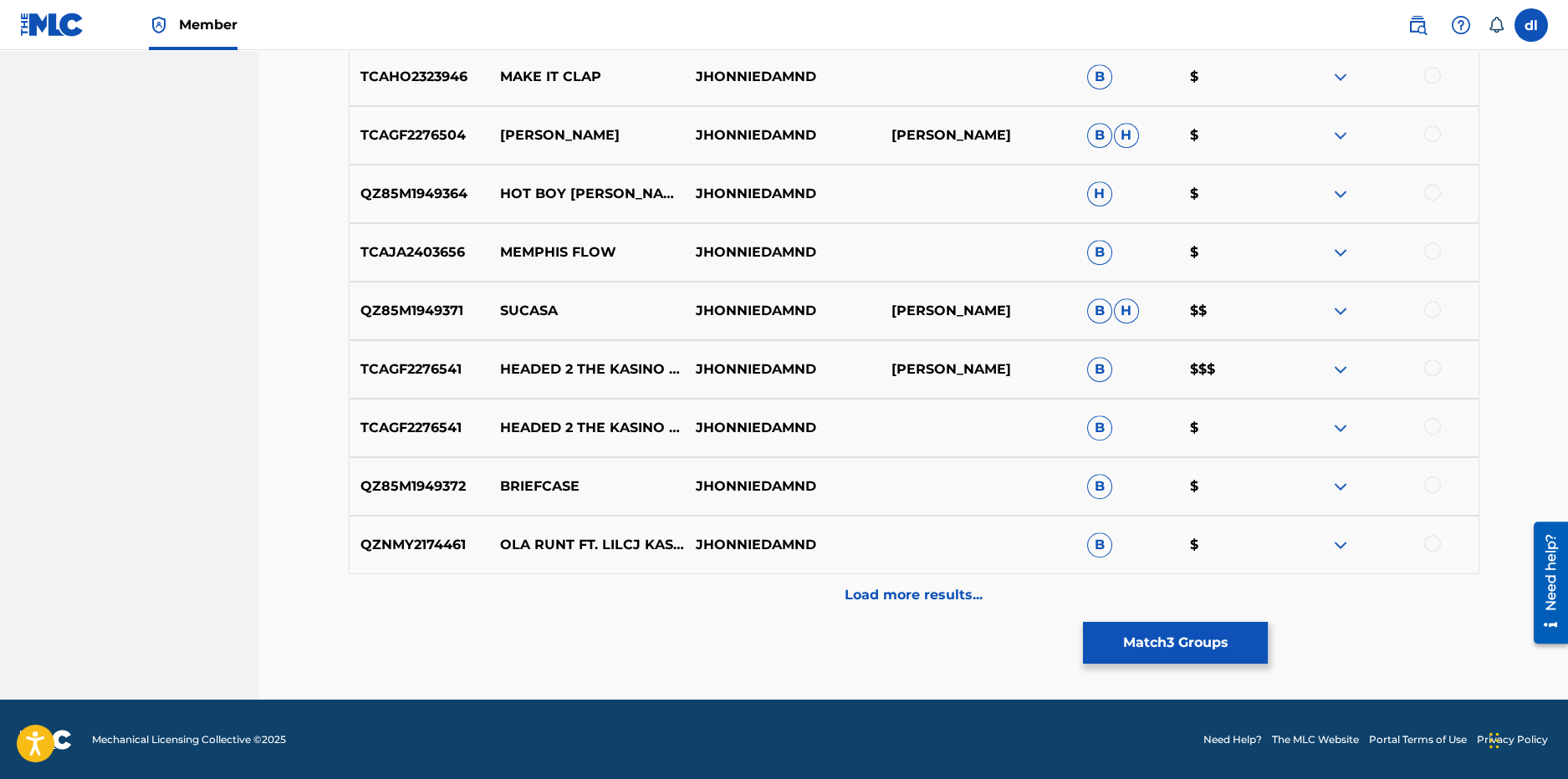
drag, startPoint x: 959, startPoint y: 606, endPoint x: 948, endPoint y: 604, distance: 11.2
click at [958, 606] on div "Load more results..." at bounding box center [914, 595] width 1131 height 41
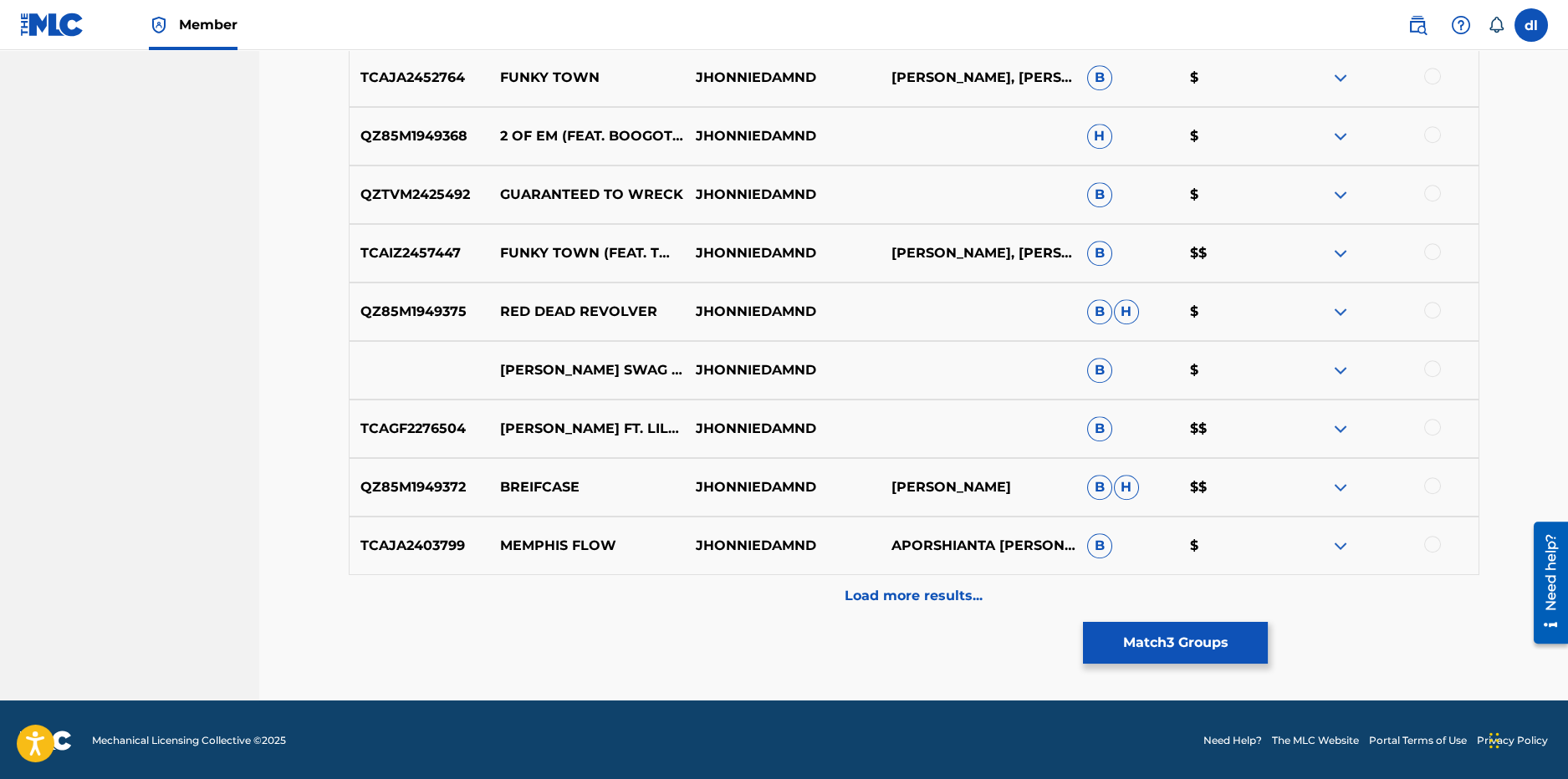
scroll to position [5974, 0]
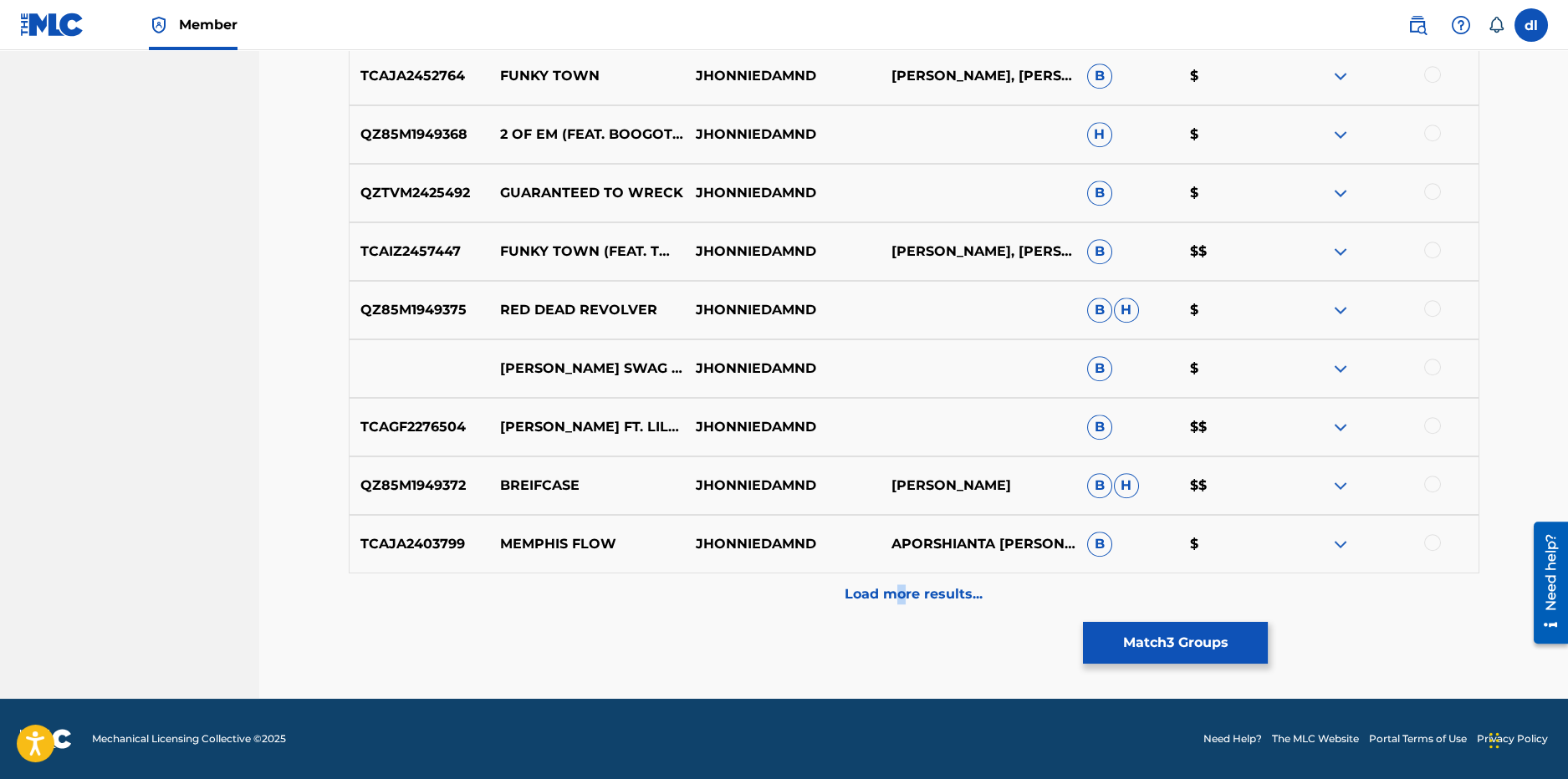
drag, startPoint x: 902, startPoint y: 609, endPoint x: 832, endPoint y: 590, distance: 72.5
click at [900, 610] on div "Load more results..." at bounding box center [914, 594] width 1131 height 41
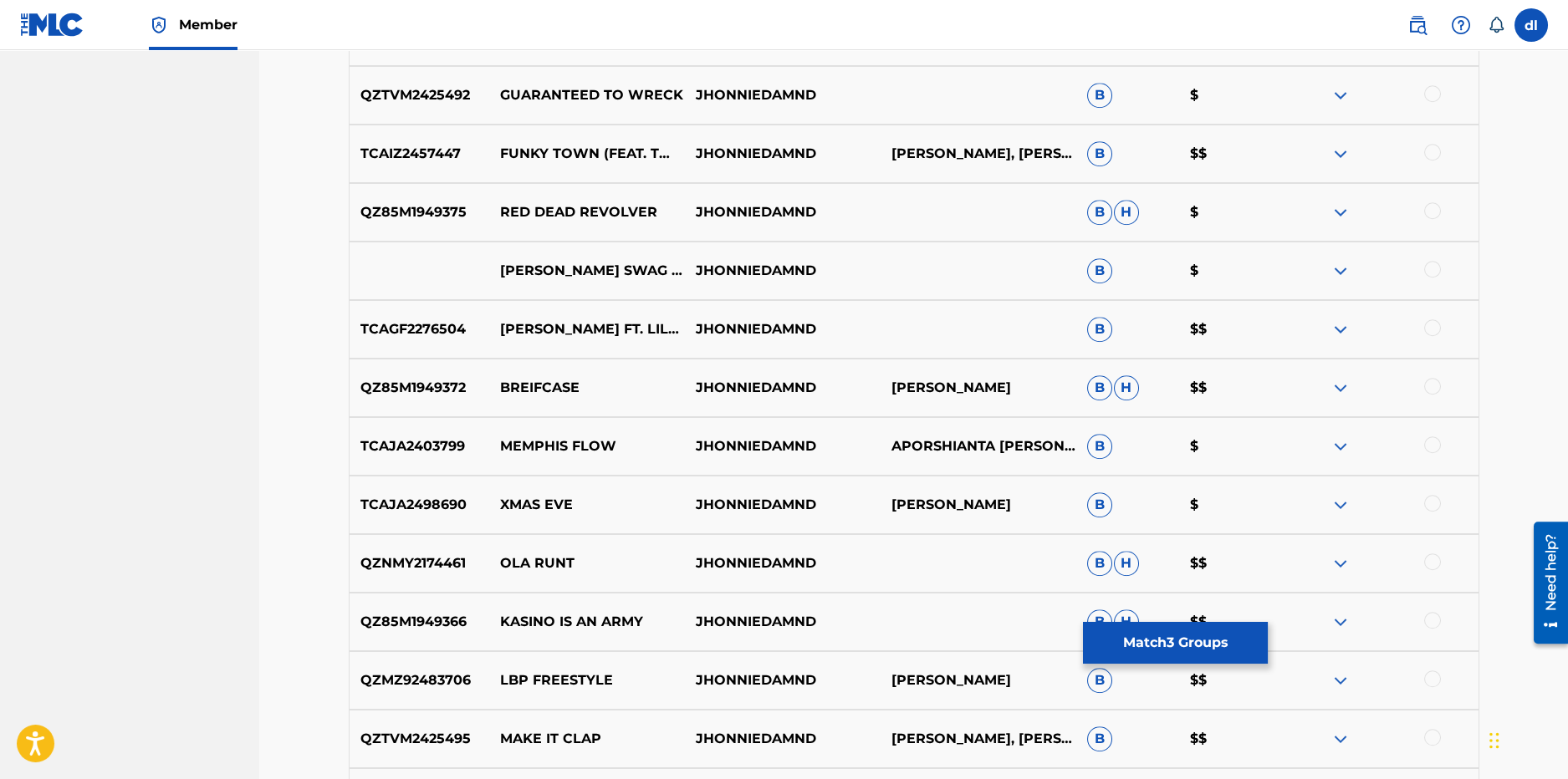
scroll to position [6308, 0]
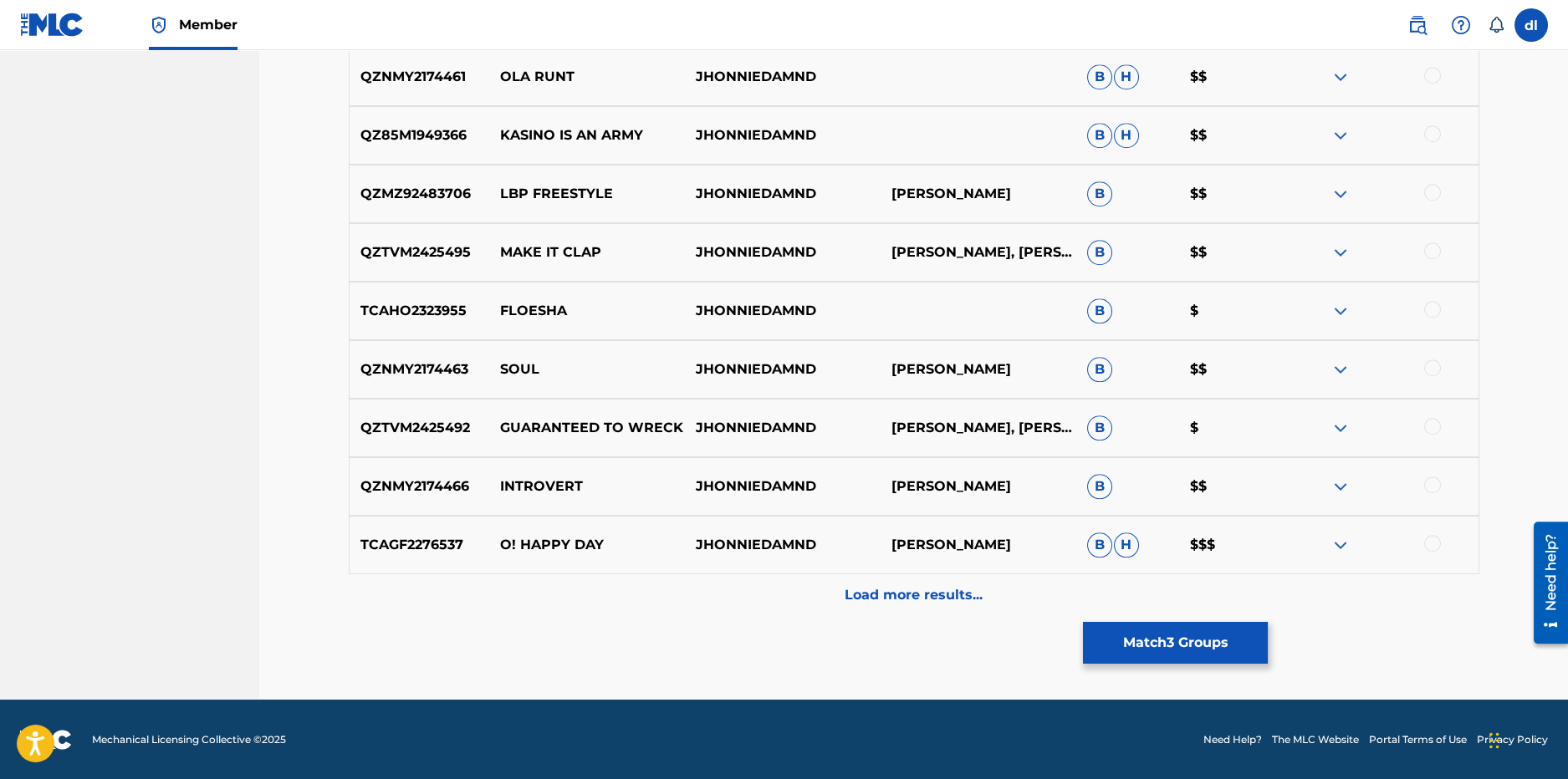
click at [722, 589] on div "Load more results..." at bounding box center [914, 595] width 1131 height 41
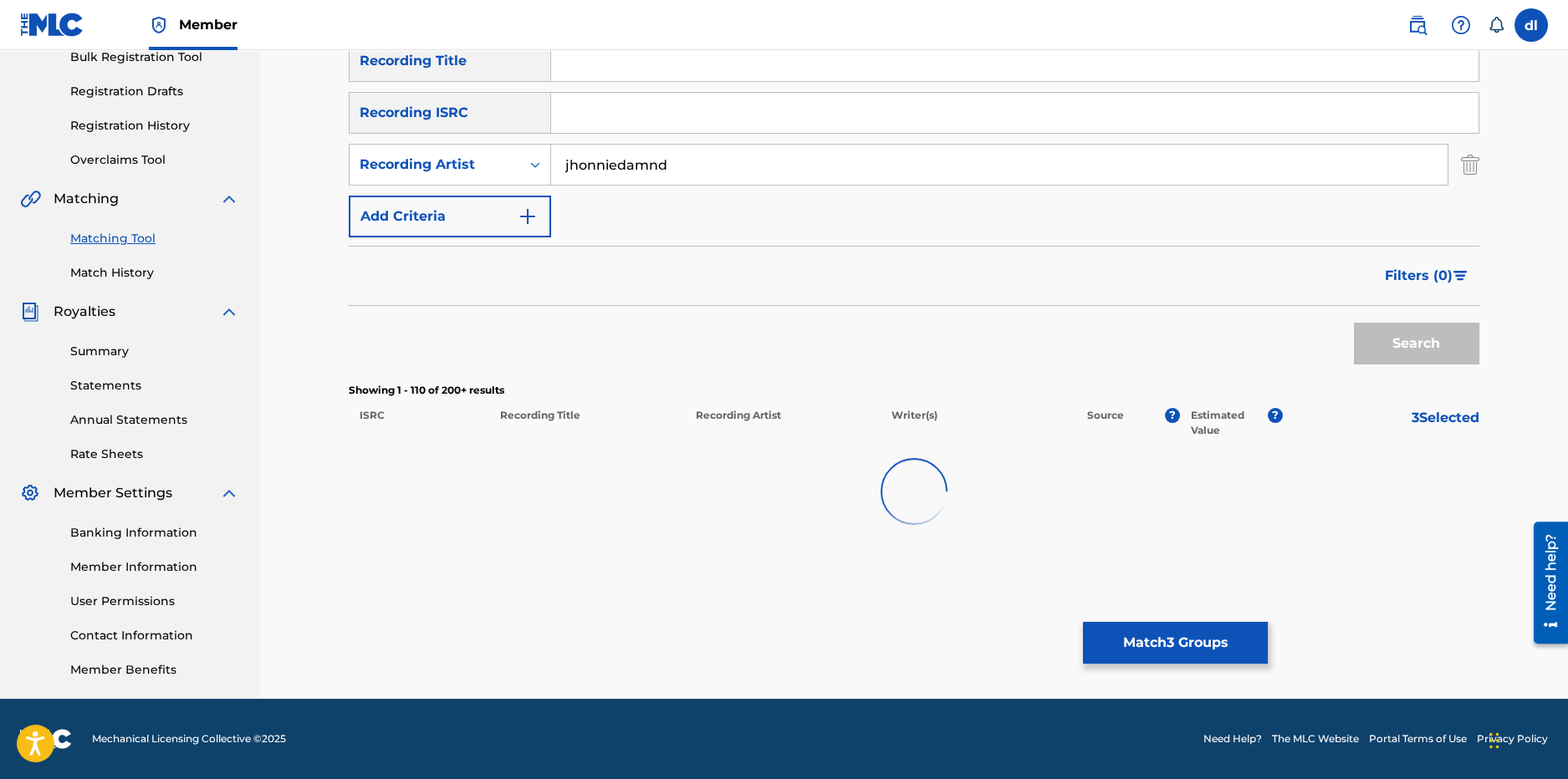
scroll to position [6558, 0]
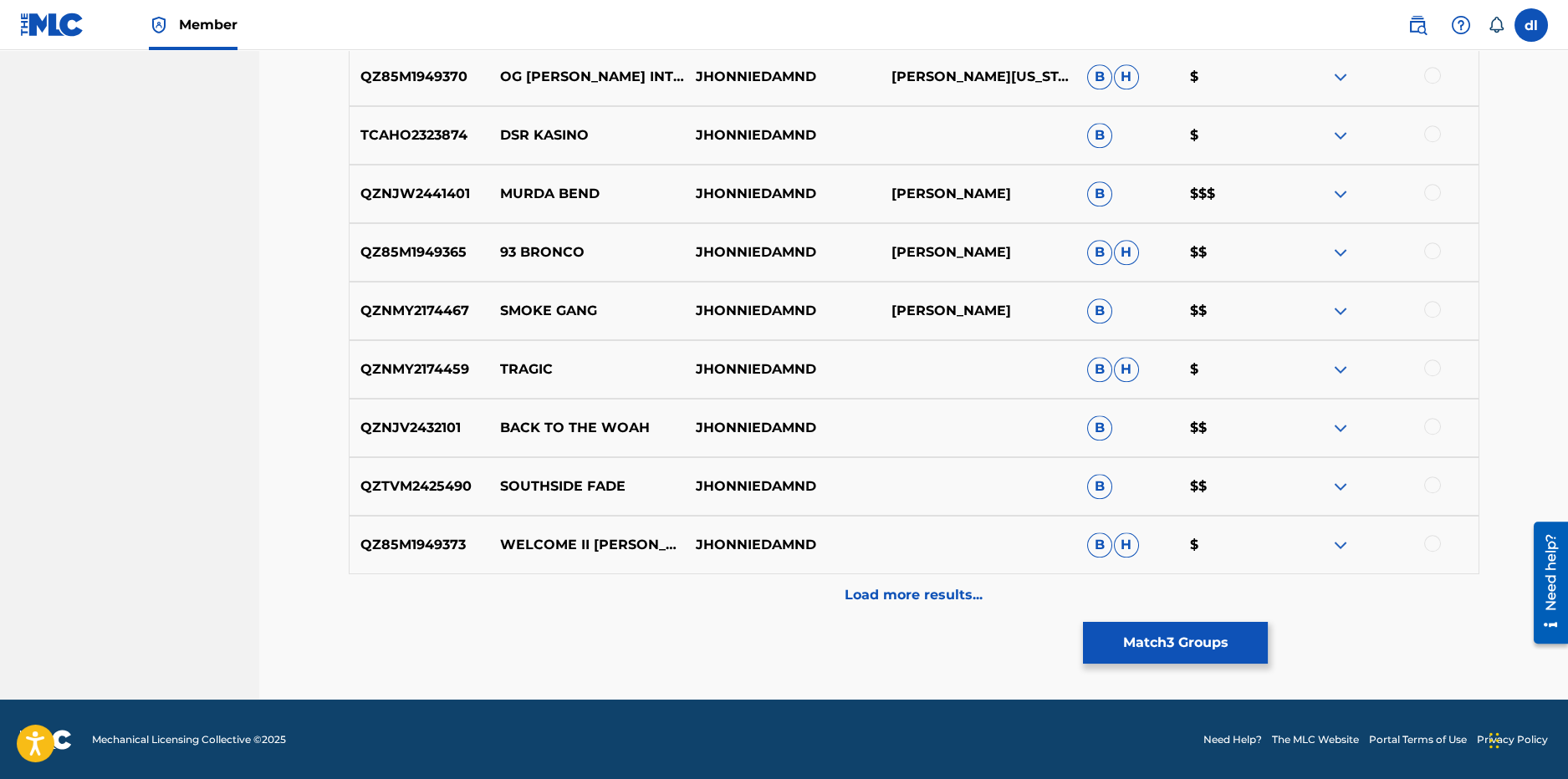
click at [850, 614] on div "Load more results..." at bounding box center [914, 595] width 1131 height 41
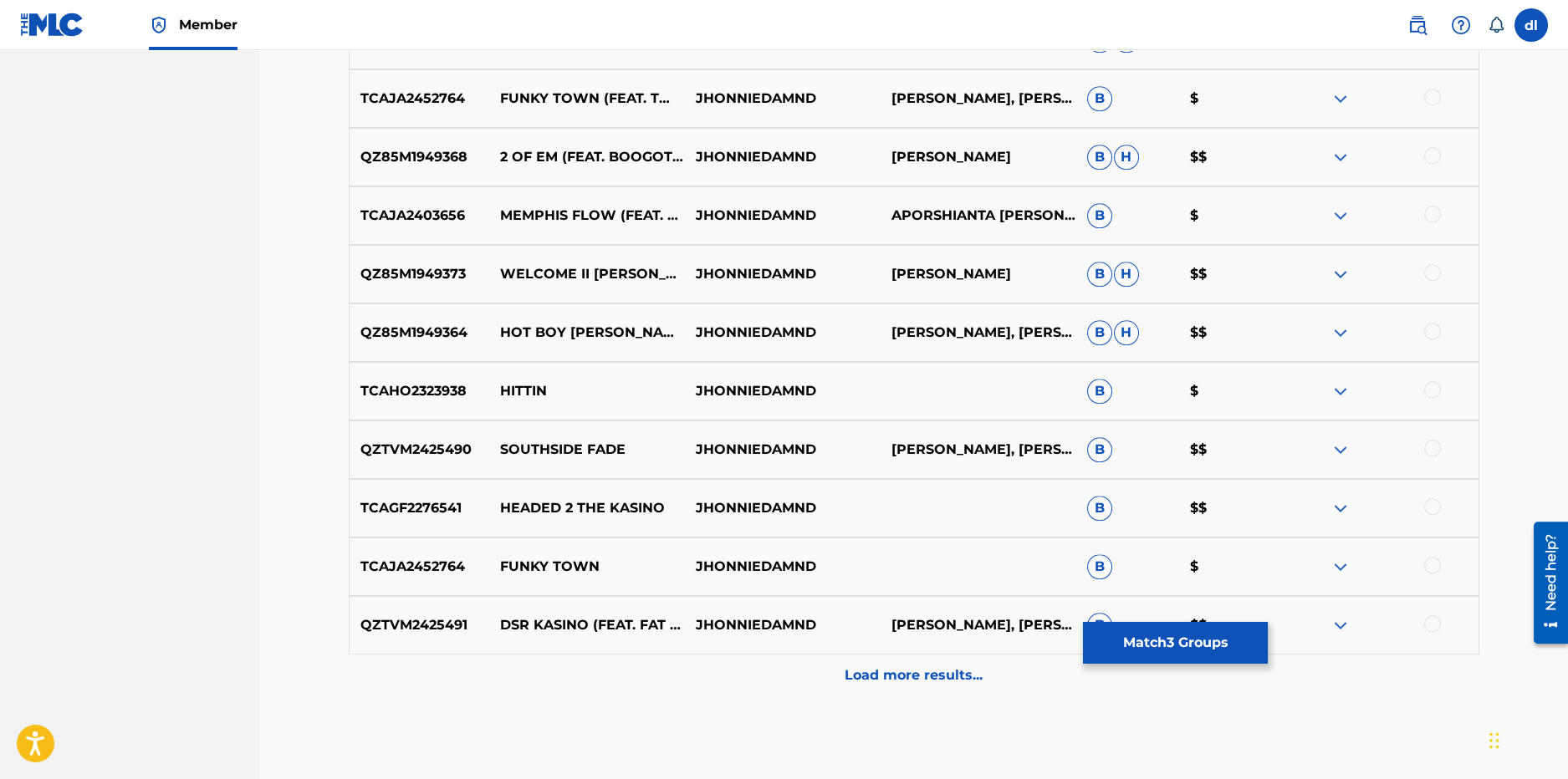
scroll to position [7728, 0]
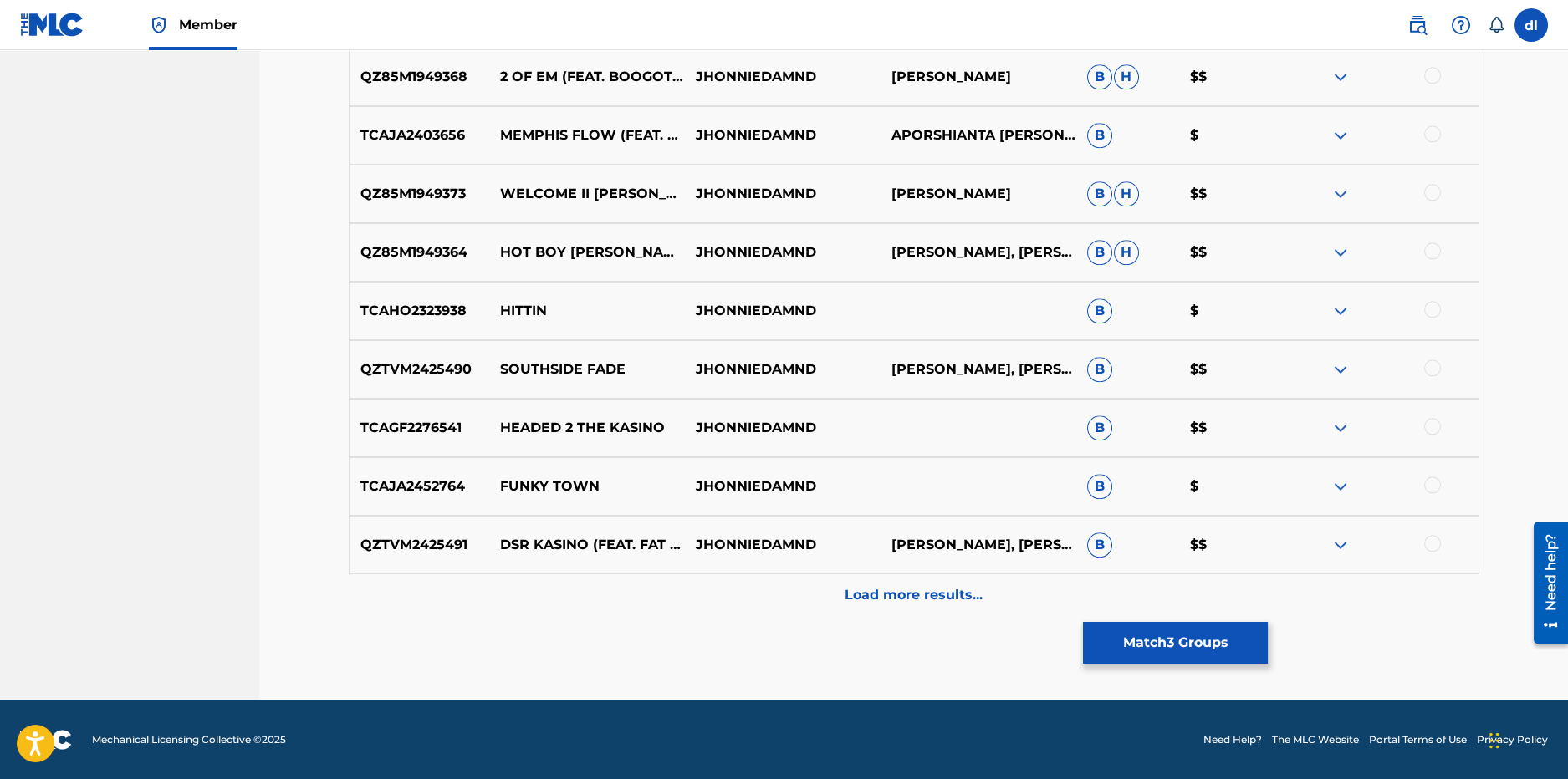
click at [831, 593] on div "Load more results..." at bounding box center [914, 595] width 1131 height 41
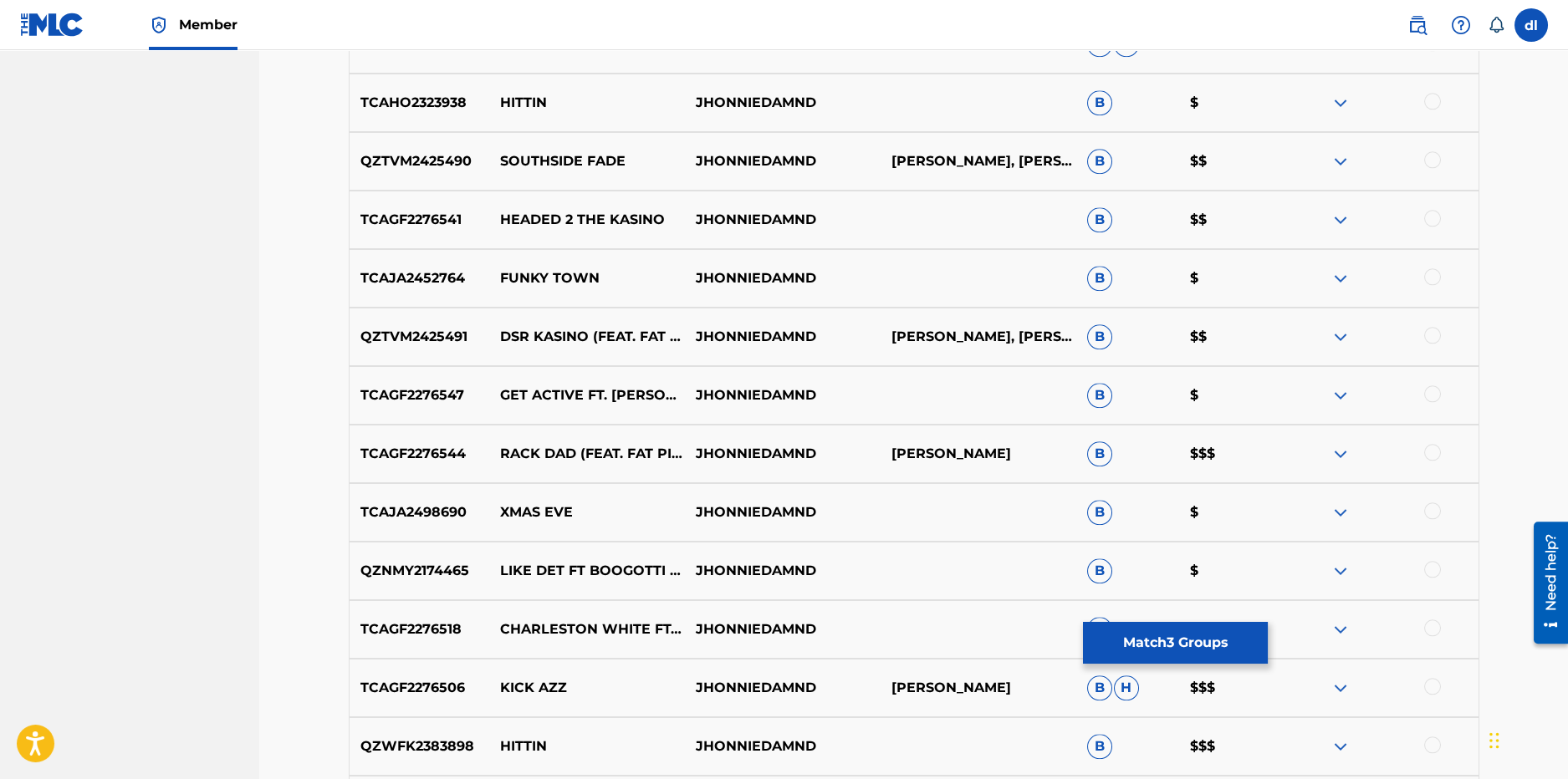
scroll to position [8146, 0]
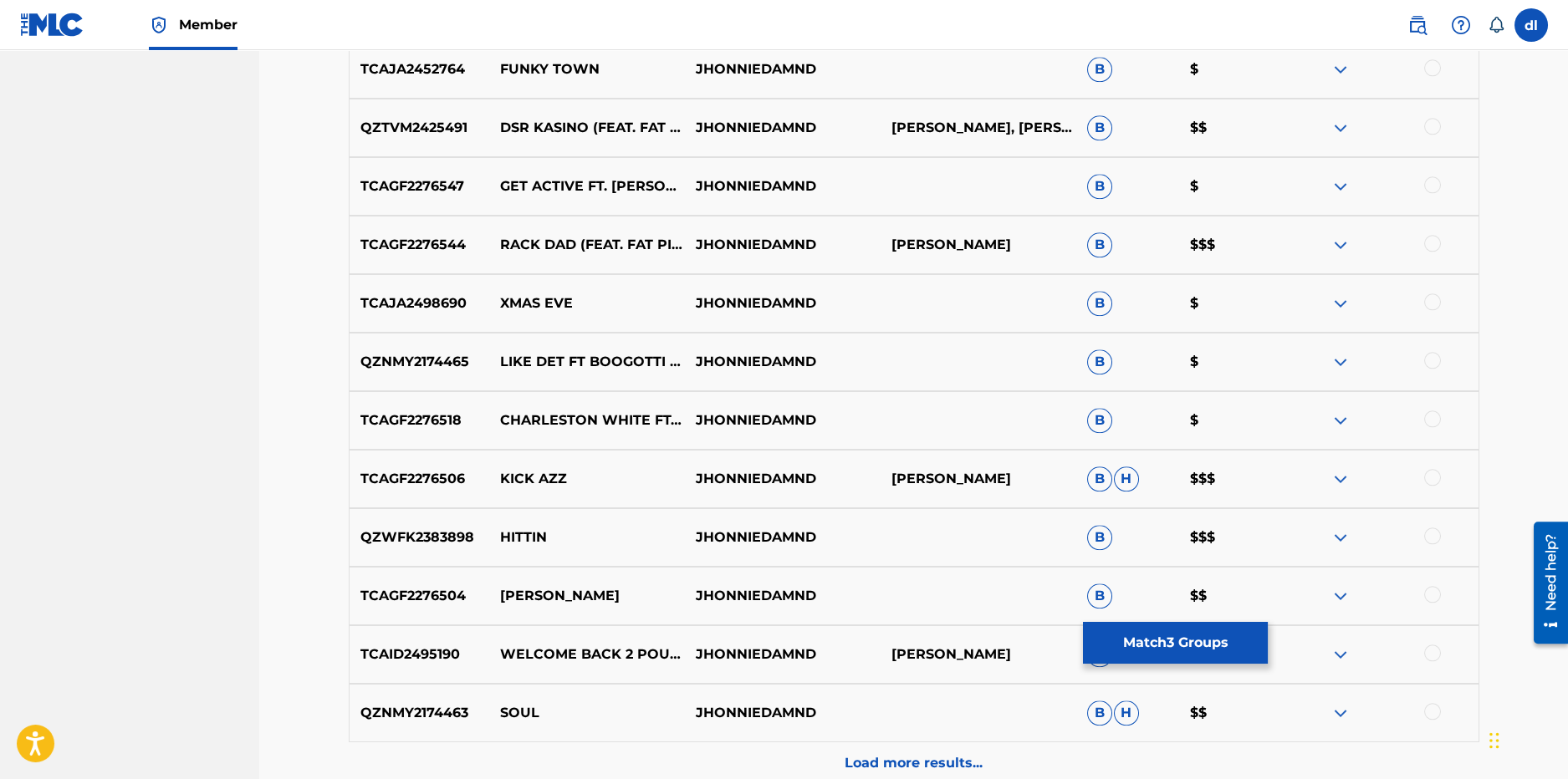
click at [919, 761] on p "Load more results..." at bounding box center [914, 763] width 138 height 20
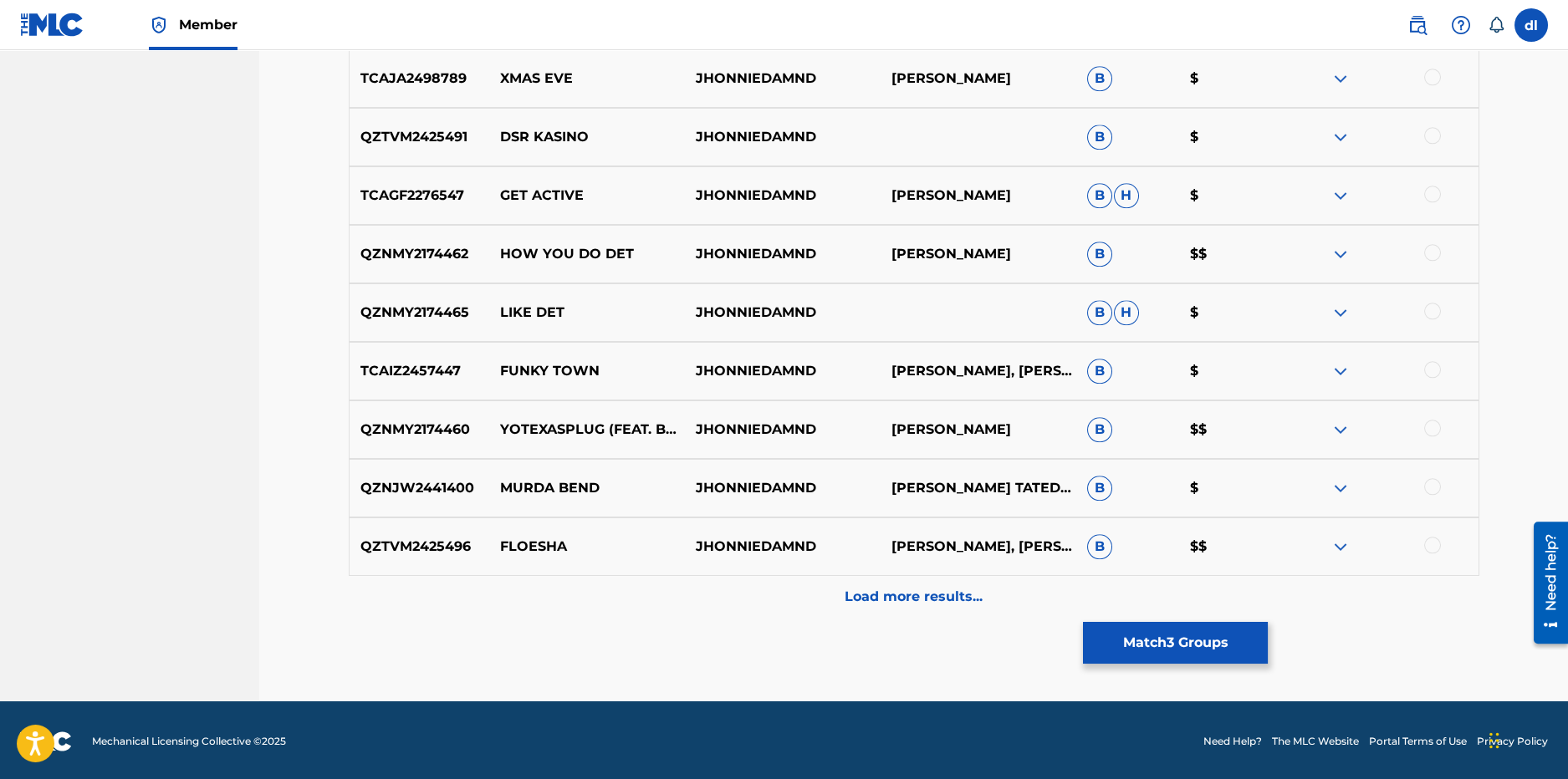
scroll to position [8899, 0]
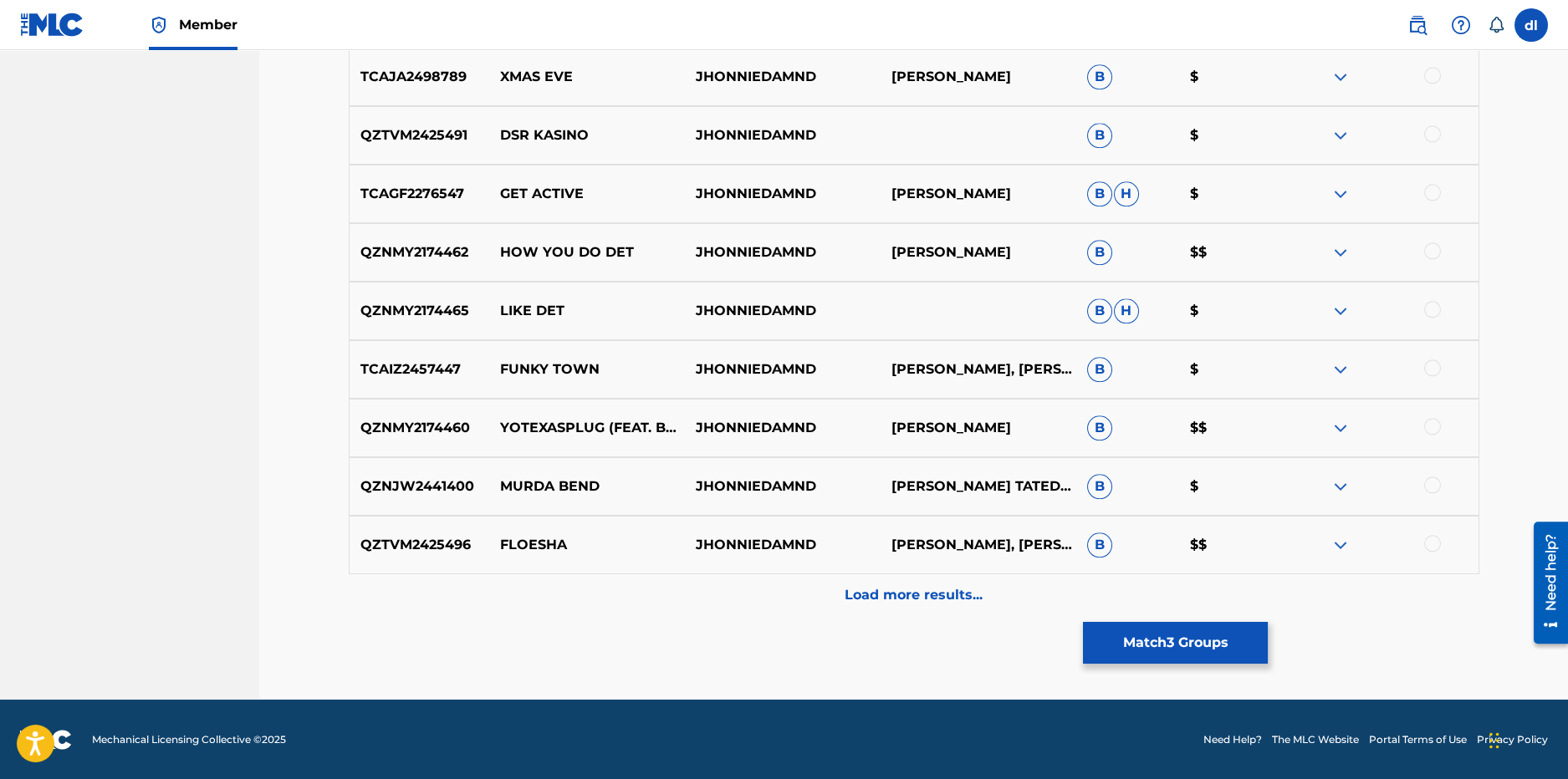
drag, startPoint x: 877, startPoint y: 596, endPoint x: 751, endPoint y: 590, distance: 126.1
click at [876, 596] on p "Load more results..." at bounding box center [914, 596] width 138 height 20
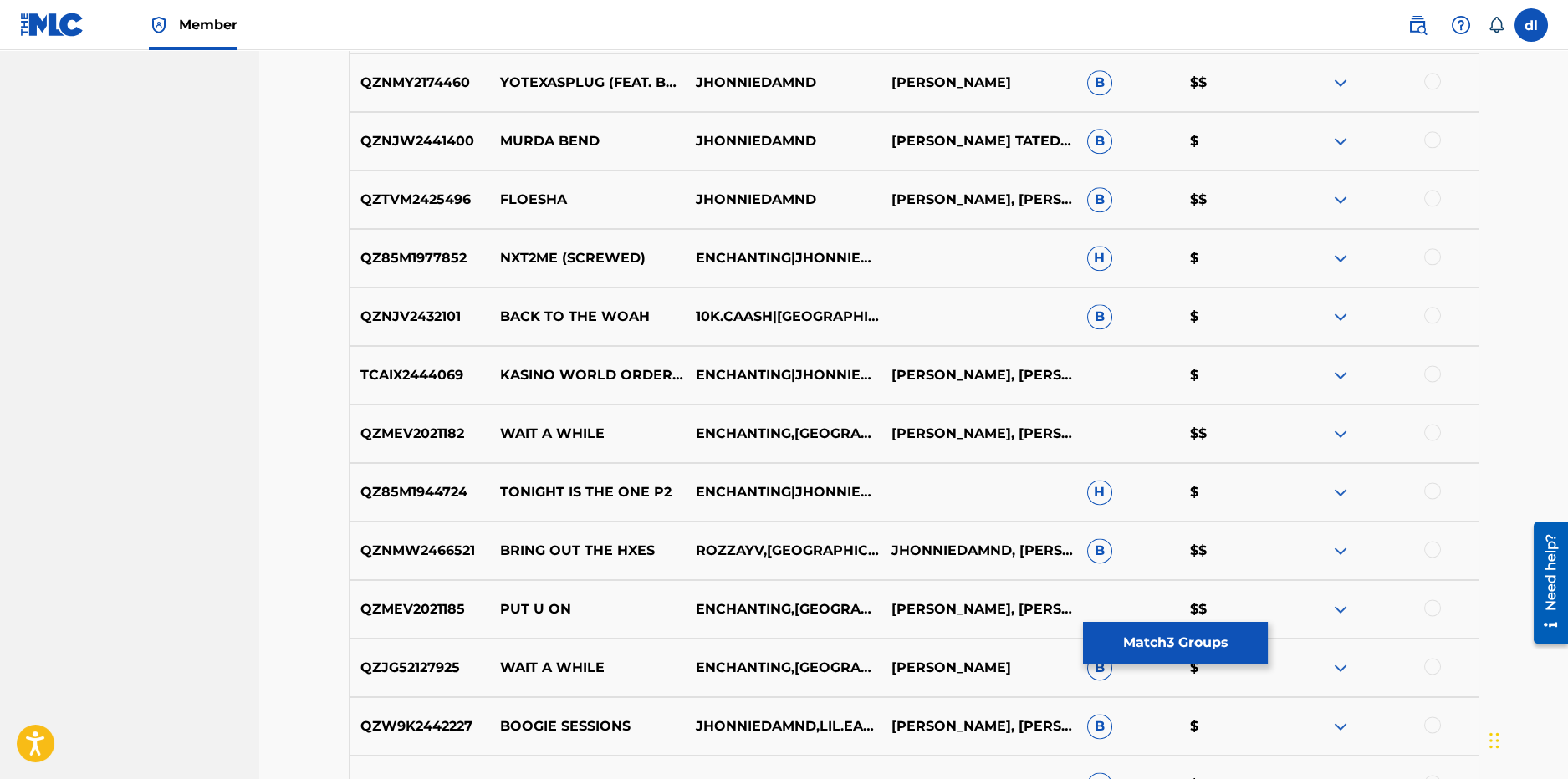
scroll to position [9400, 0]
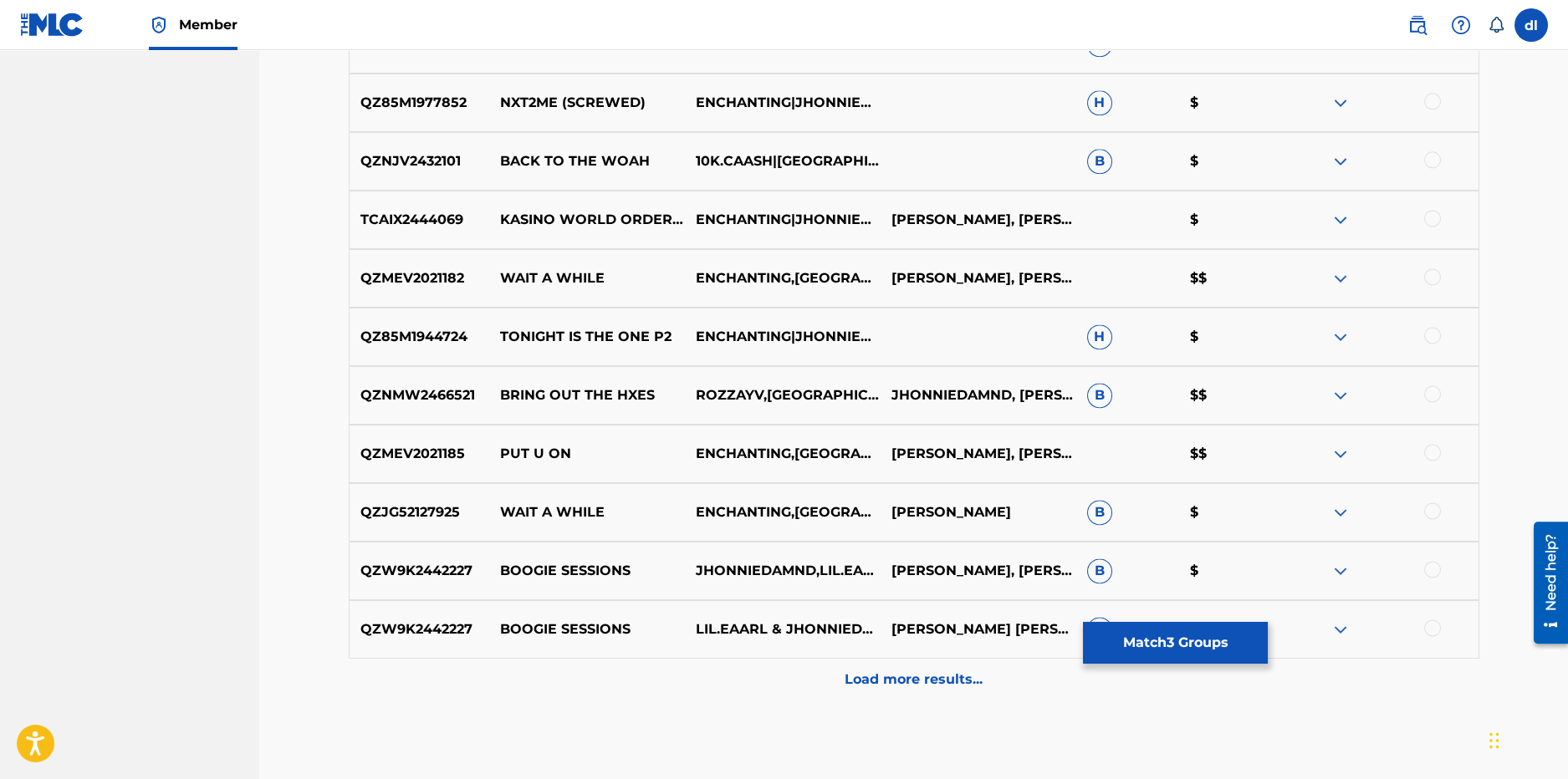
click at [932, 695] on div "Load more results..." at bounding box center [914, 679] width 1131 height 41
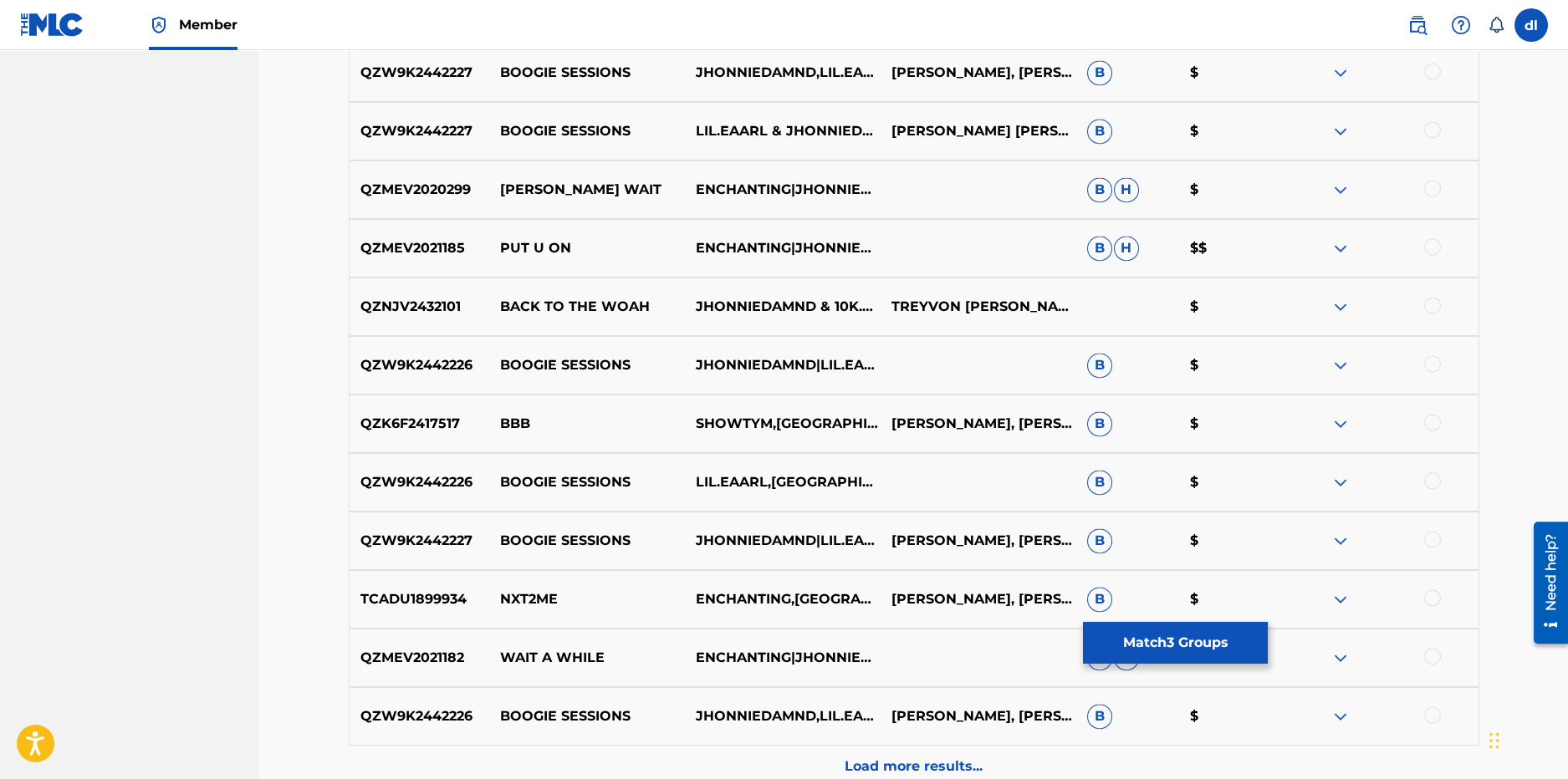
scroll to position [9901, 0]
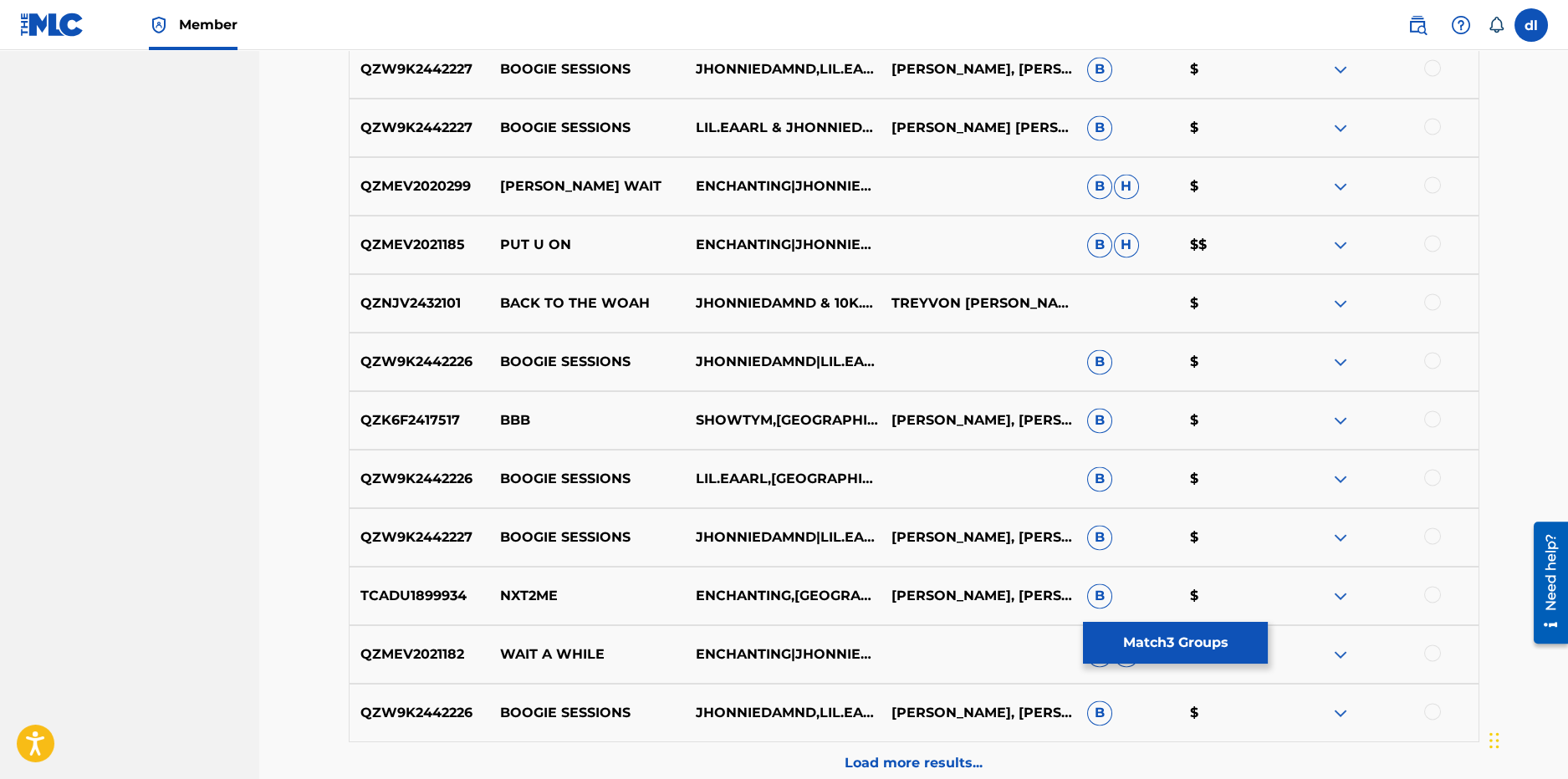
click at [813, 754] on div "Load more results..." at bounding box center [914, 762] width 1131 height 41
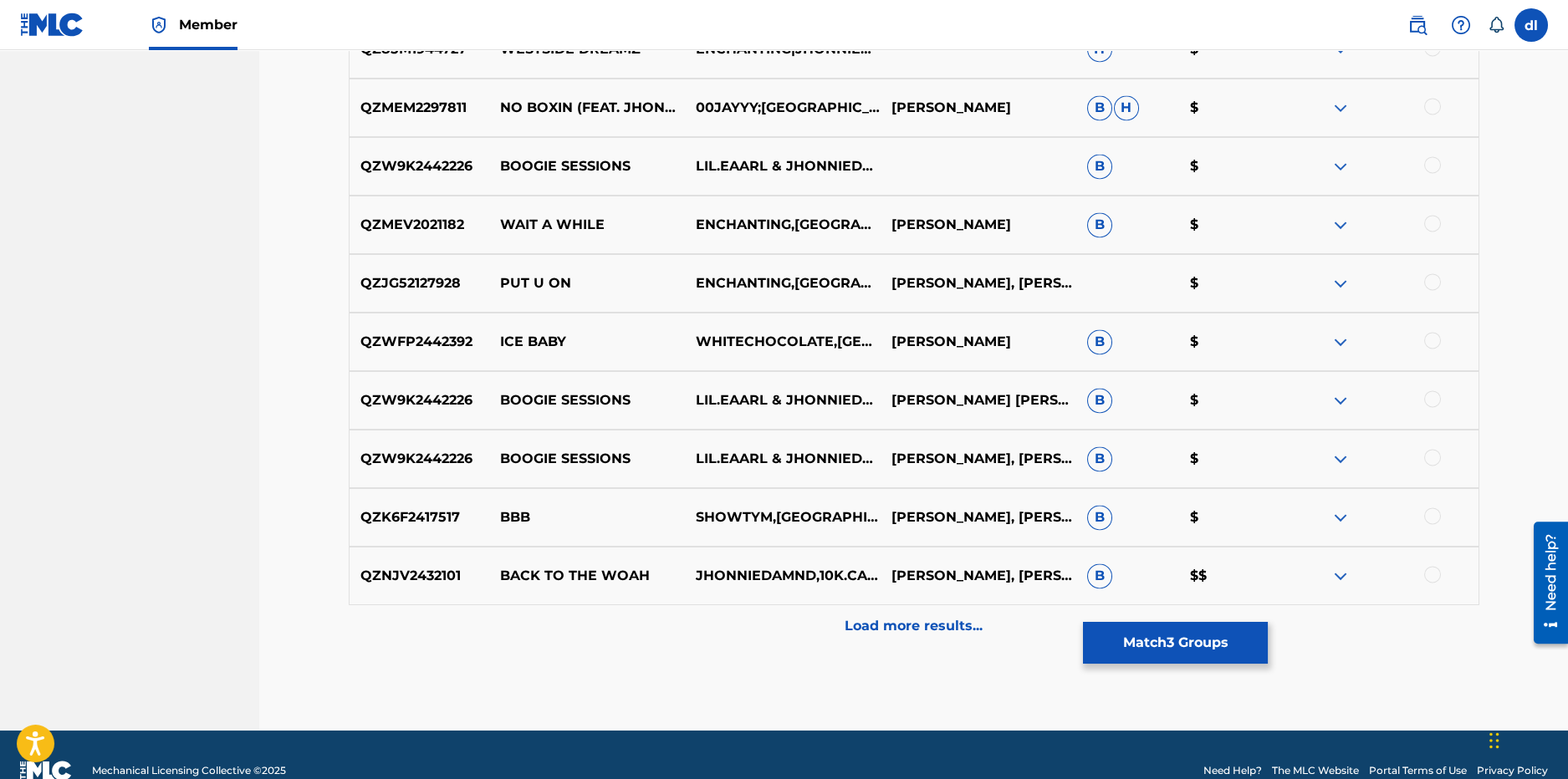
scroll to position [10653, 0]
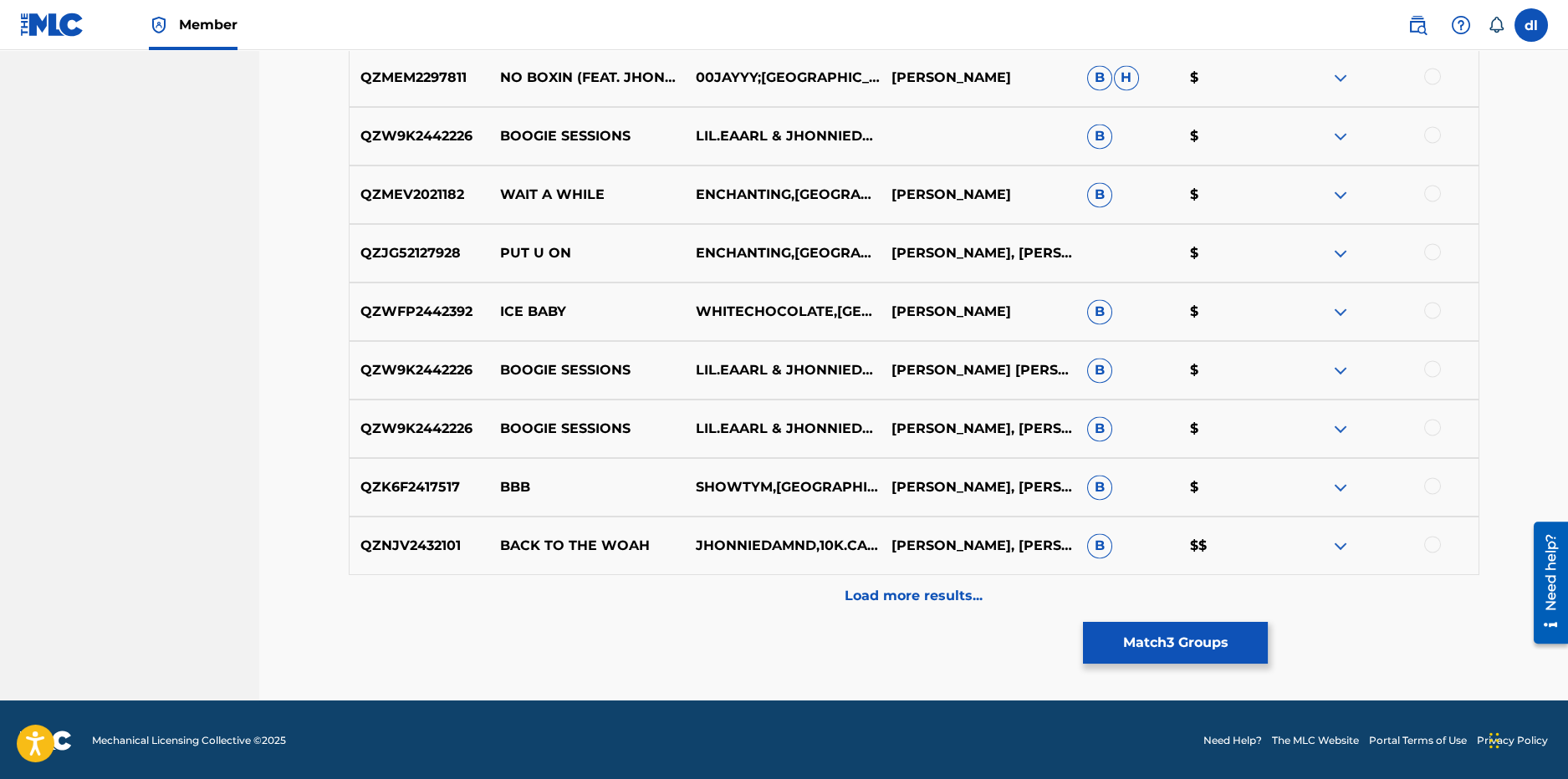
click at [731, 608] on div "Load more results..." at bounding box center [914, 596] width 1131 height 41
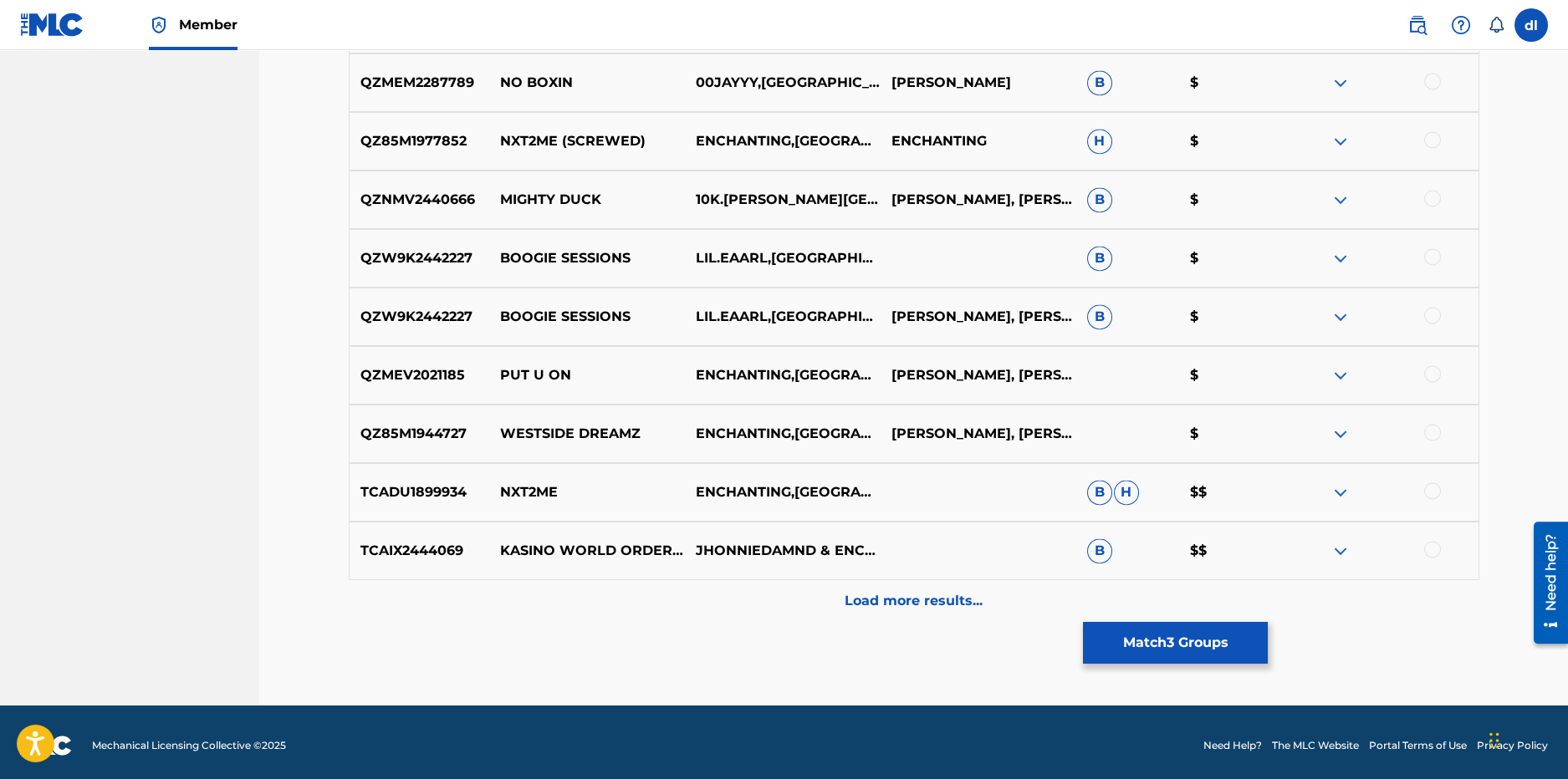
scroll to position [11239, 0]
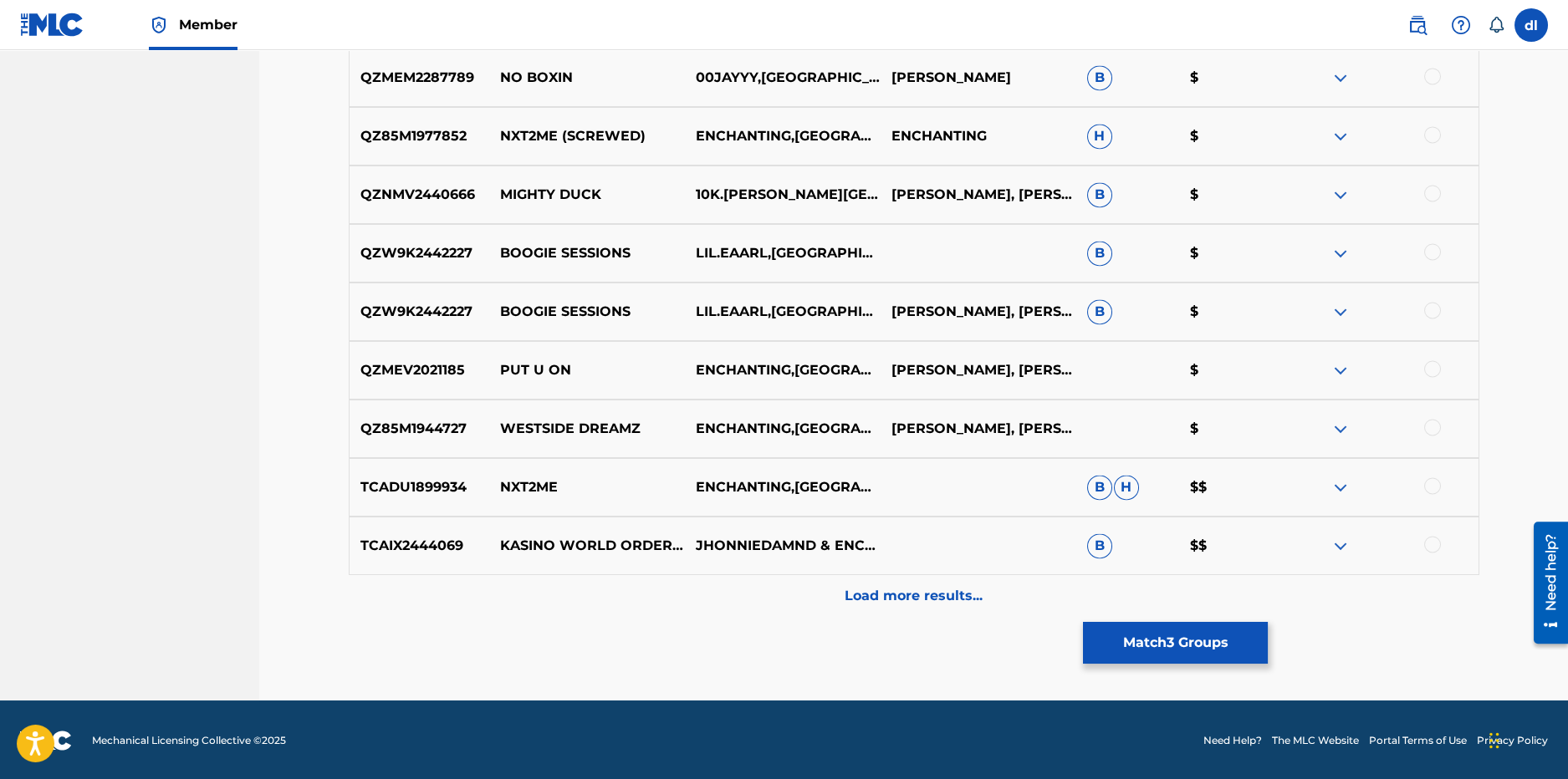
click at [911, 605] on div "Load more results..." at bounding box center [914, 596] width 1131 height 41
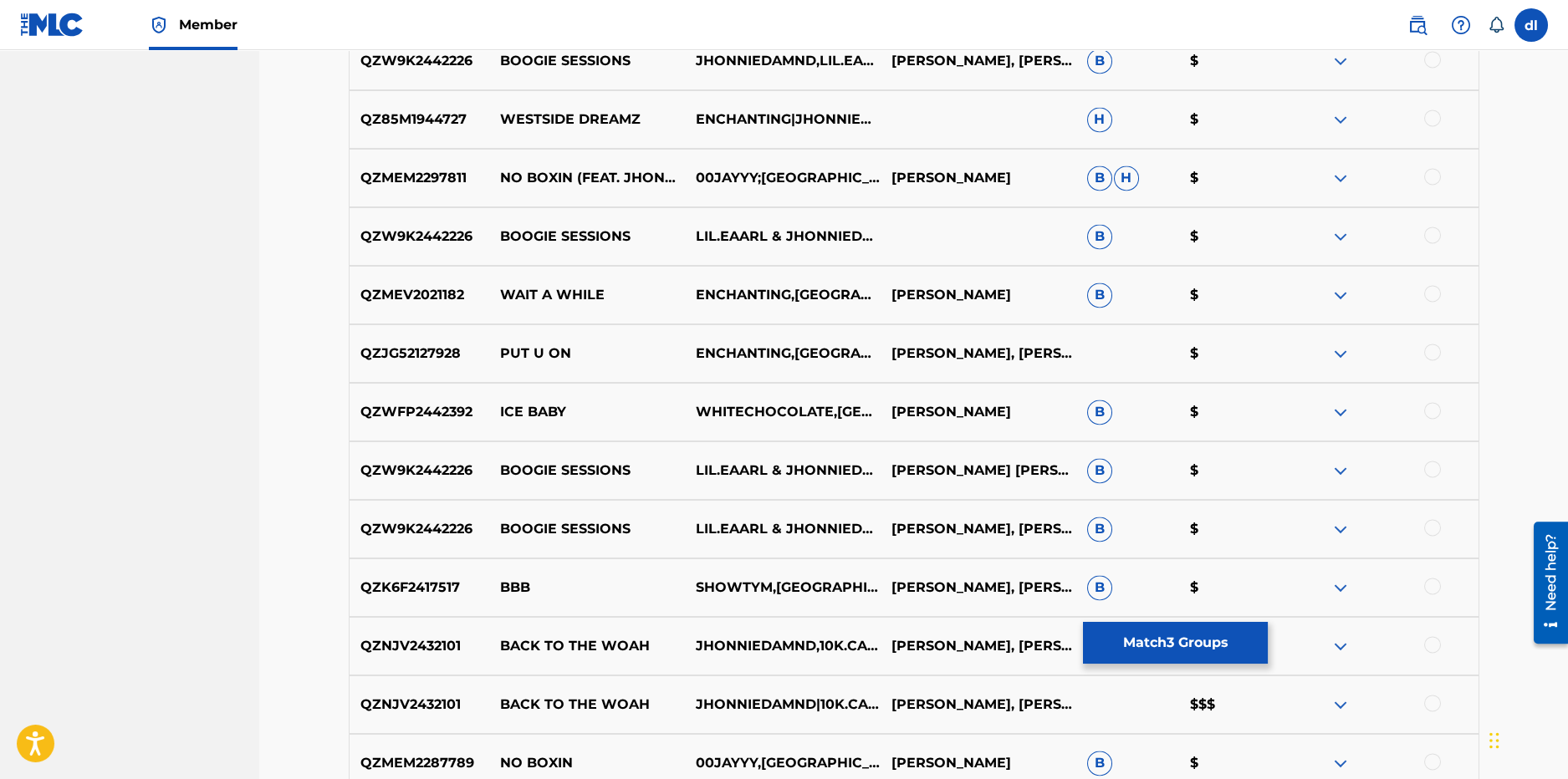
scroll to position [10320, 0]
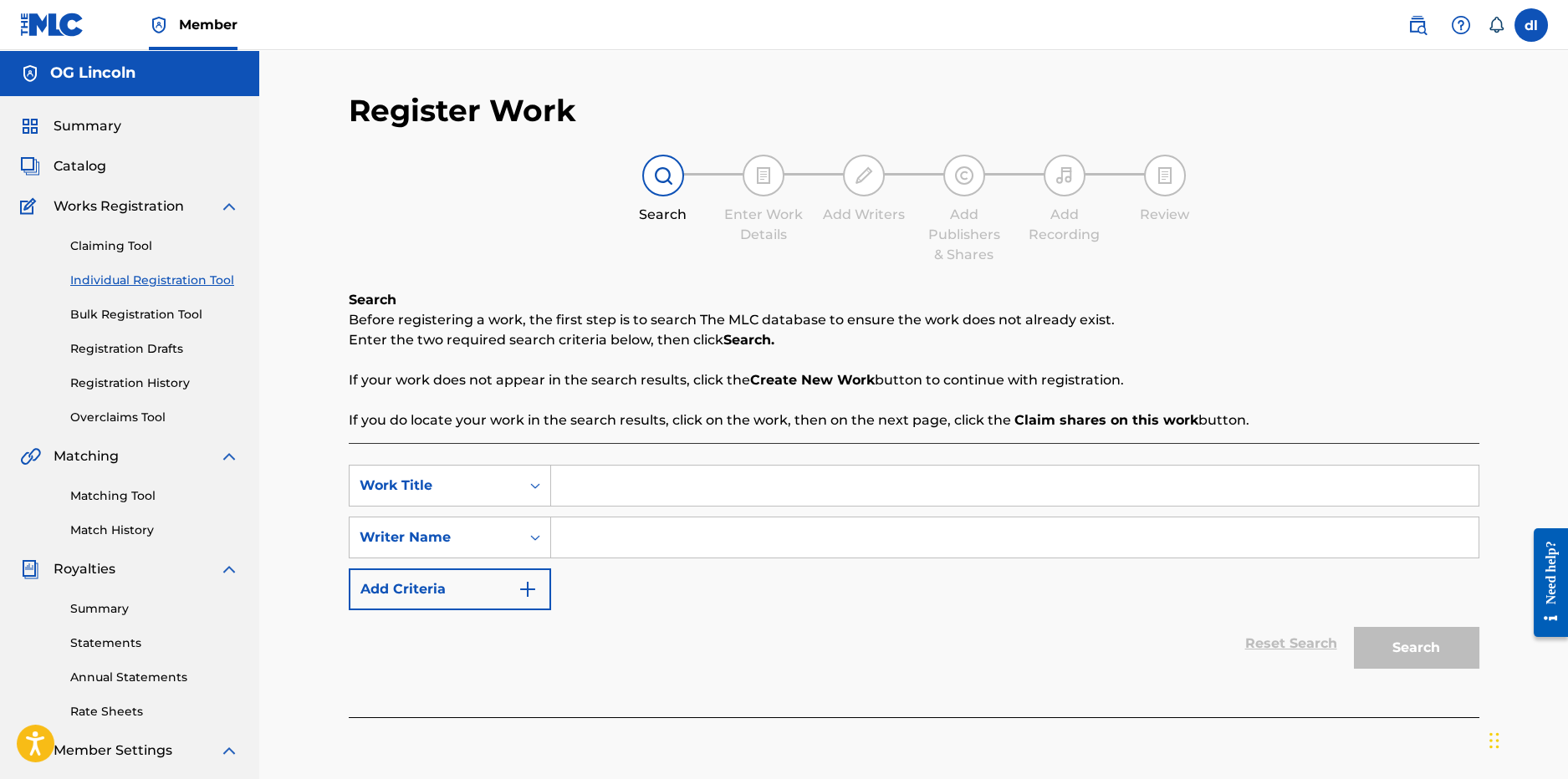
click at [604, 462] on div "SearchWithCriteria24578fec-c3ef-4d31-b706-7bdbdceeb7c2 Work Title SearchWithCri…" at bounding box center [914, 580] width 1131 height 274
click at [695, 485] on input "Search Form" at bounding box center [1016, 486] width 928 height 41
click at [127, 385] on link "Registration History" at bounding box center [154, 383] width 169 height 18
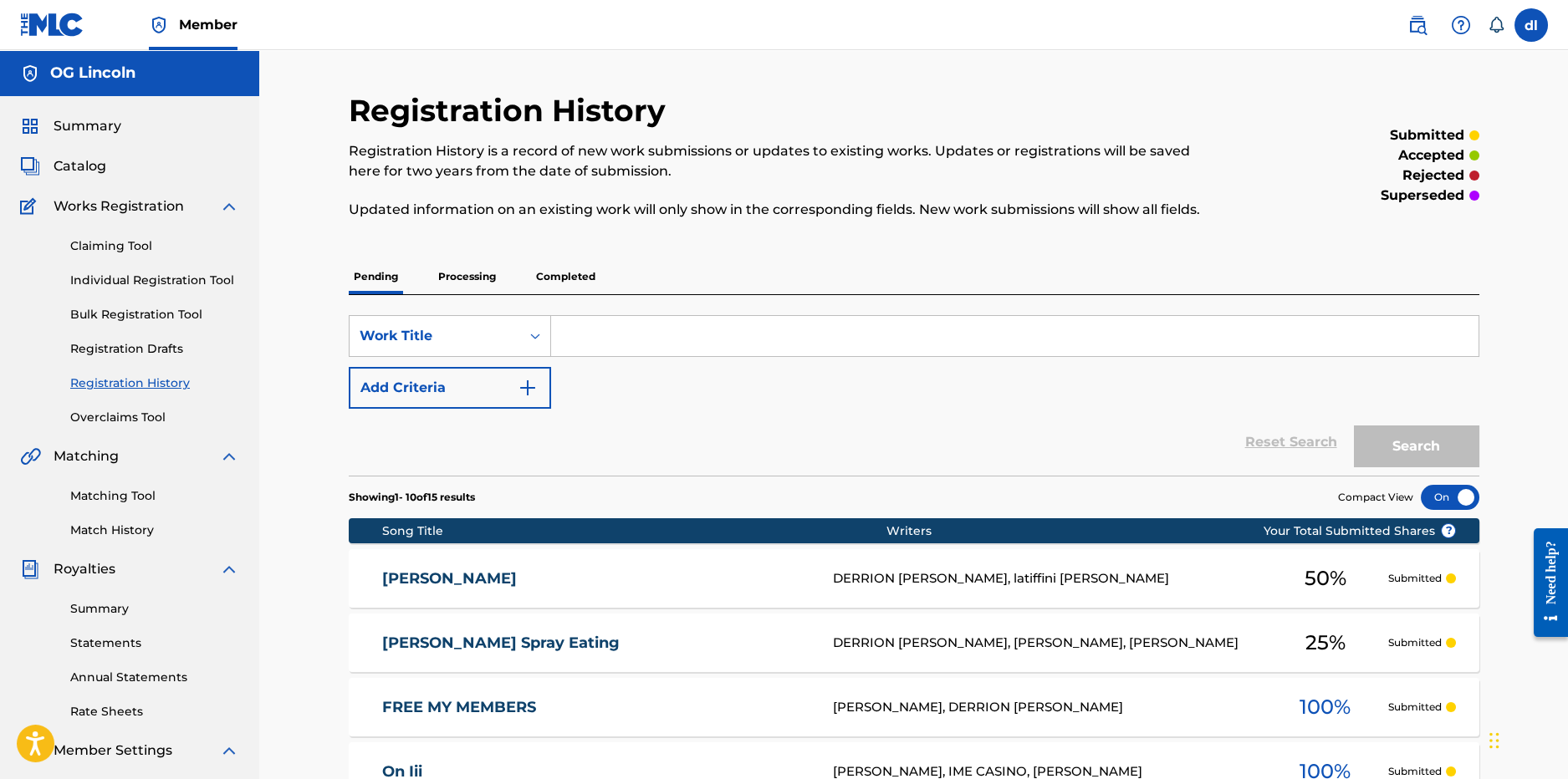
click at [959, 587] on div "[PERSON_NAME] DERRION [PERSON_NAME], latiffini [PERSON_NAME] 50 % Submitted" at bounding box center [914, 578] width 1131 height 58
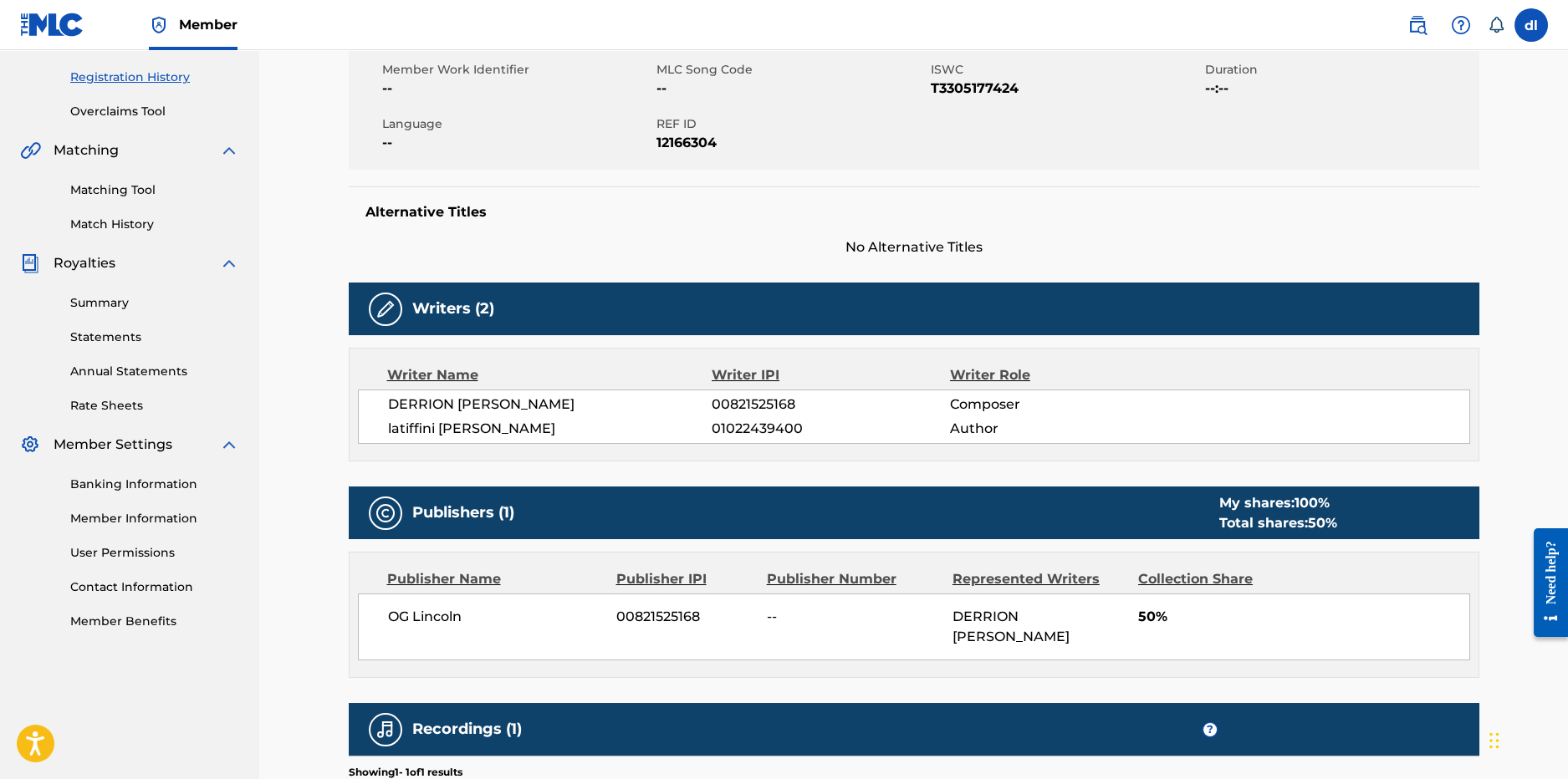
scroll to position [334, 0]
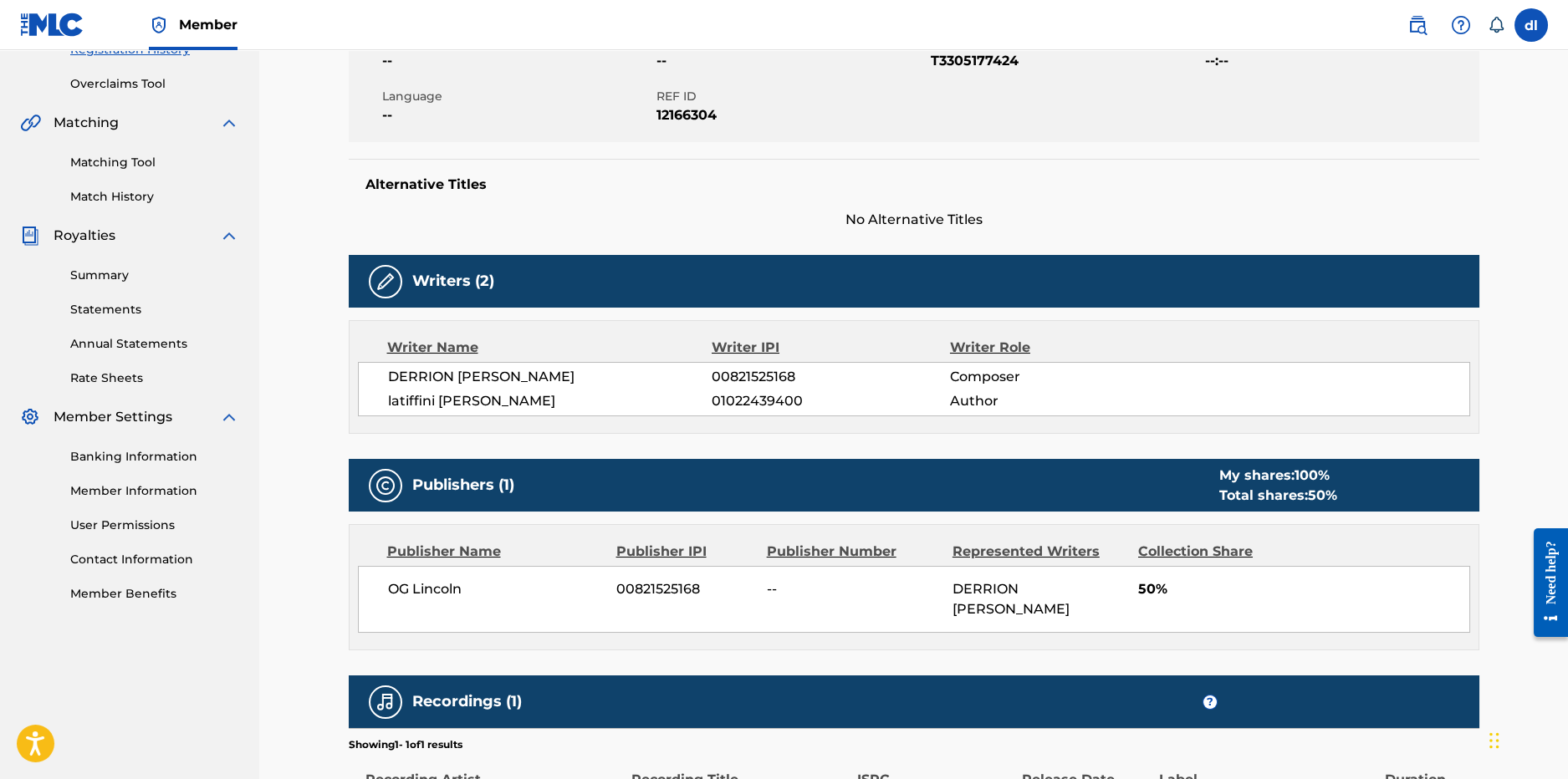
click at [736, 403] on span "01022439400" at bounding box center [831, 401] width 238 height 20
click at [734, 404] on span "01022439400" at bounding box center [831, 401] width 238 height 20
click at [731, 406] on span "01022439400" at bounding box center [831, 401] width 238 height 20
copy span "01022439400"
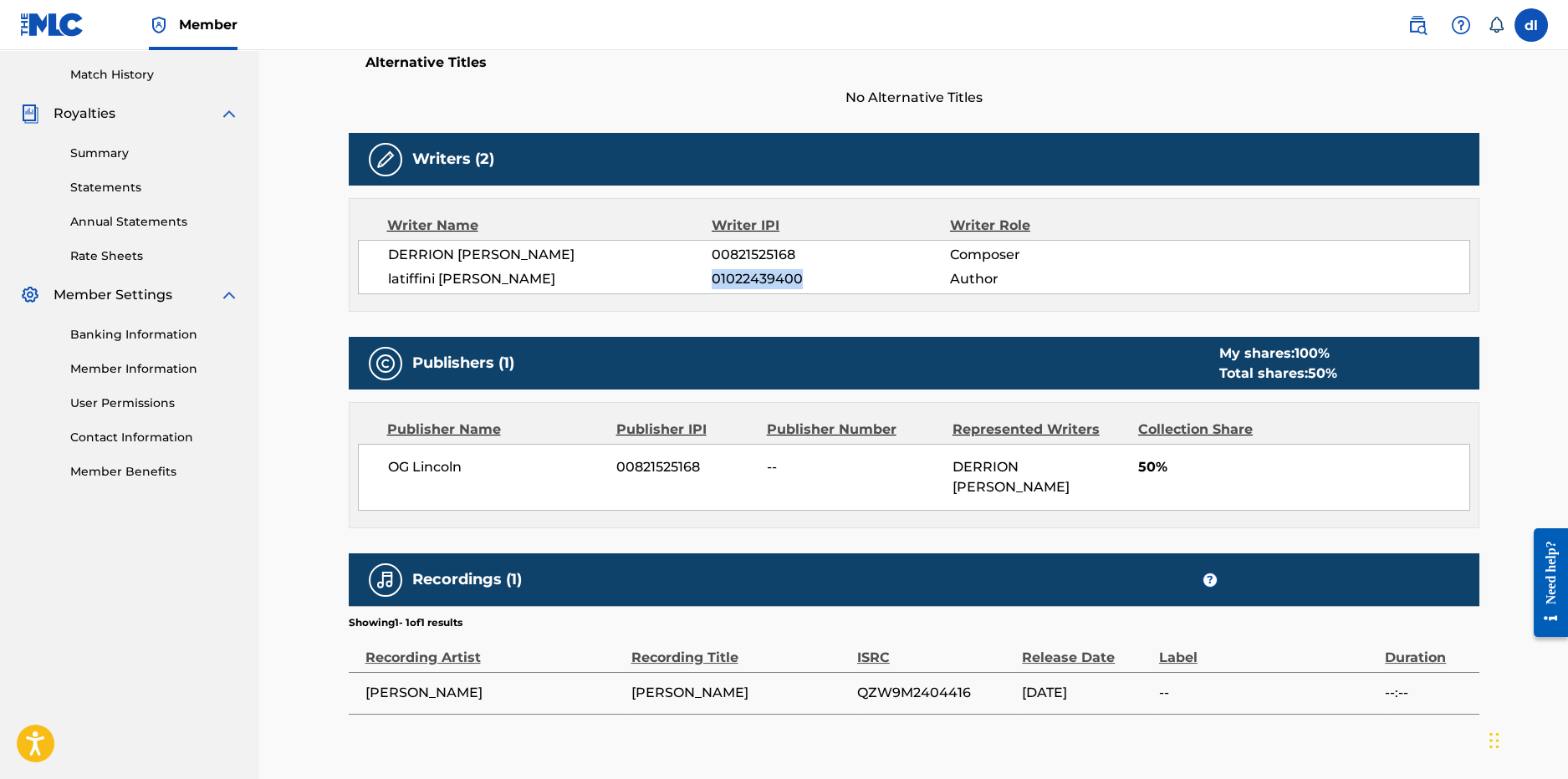
scroll to position [36, 0]
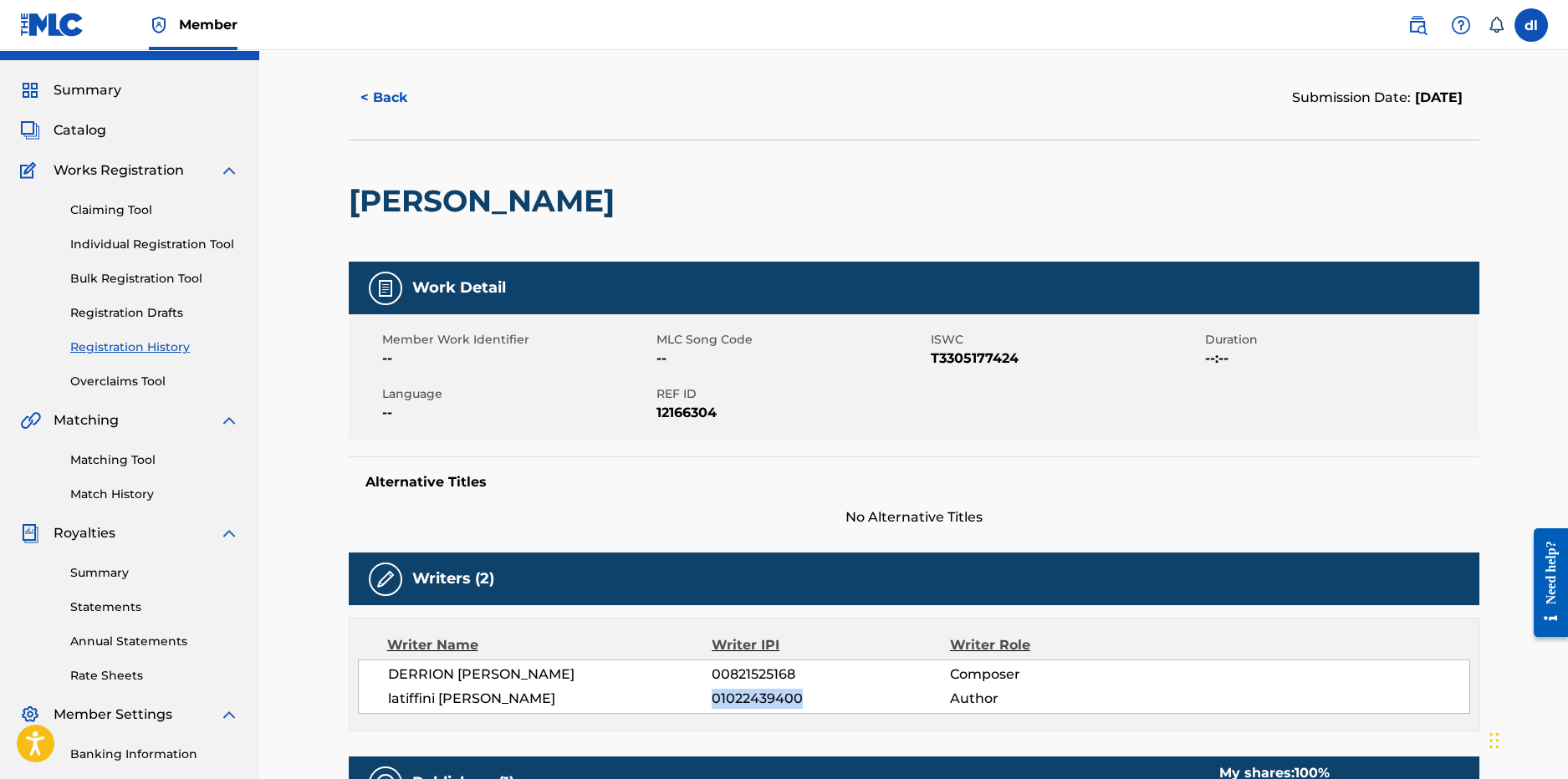
click at [104, 491] on link "Match History" at bounding box center [154, 494] width 169 height 18
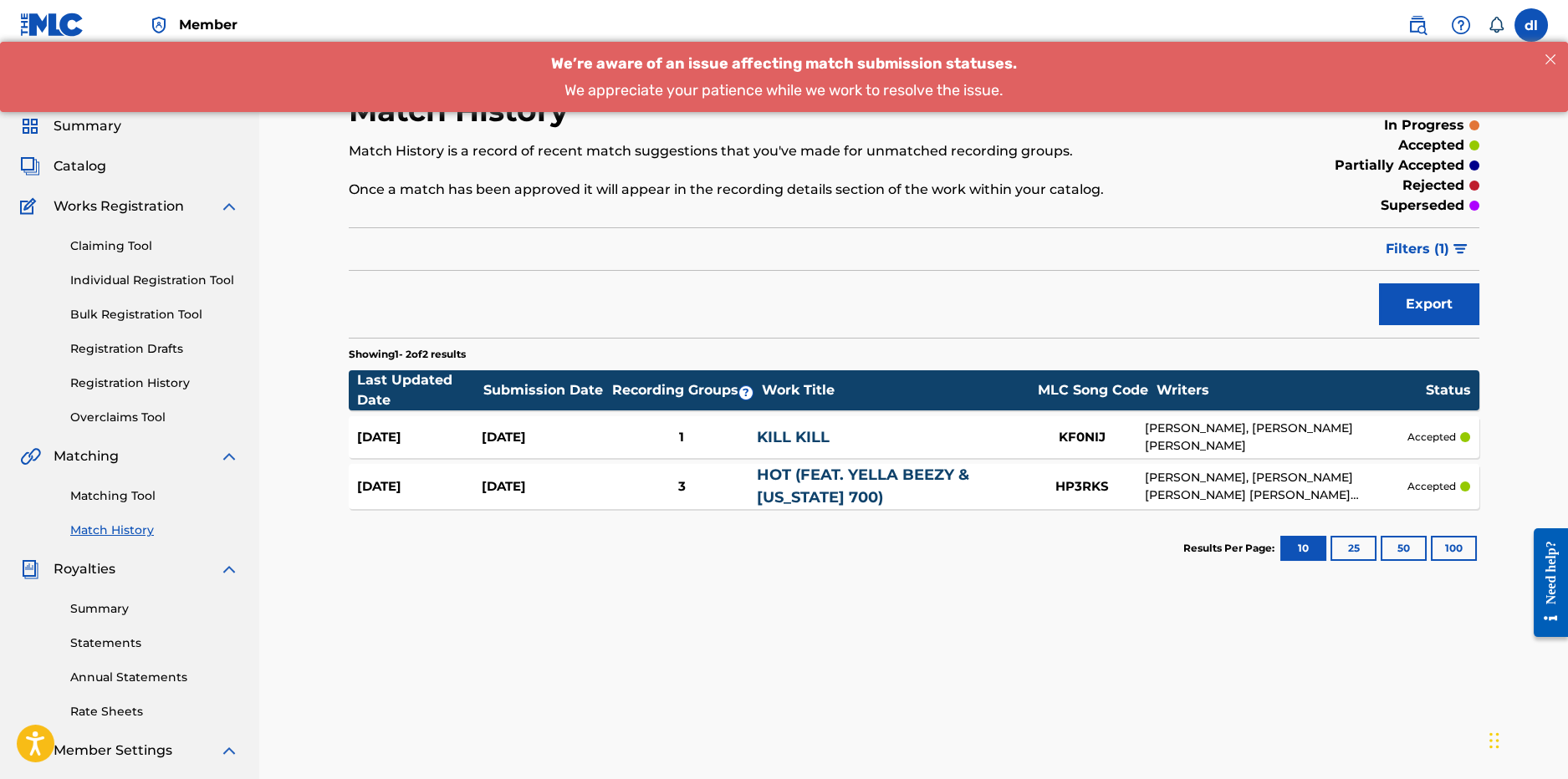
click at [788, 488] on link "HOT (FEAT. YELLA BEEZY & [US_STATE] 700)" at bounding box center [863, 486] width 212 height 41
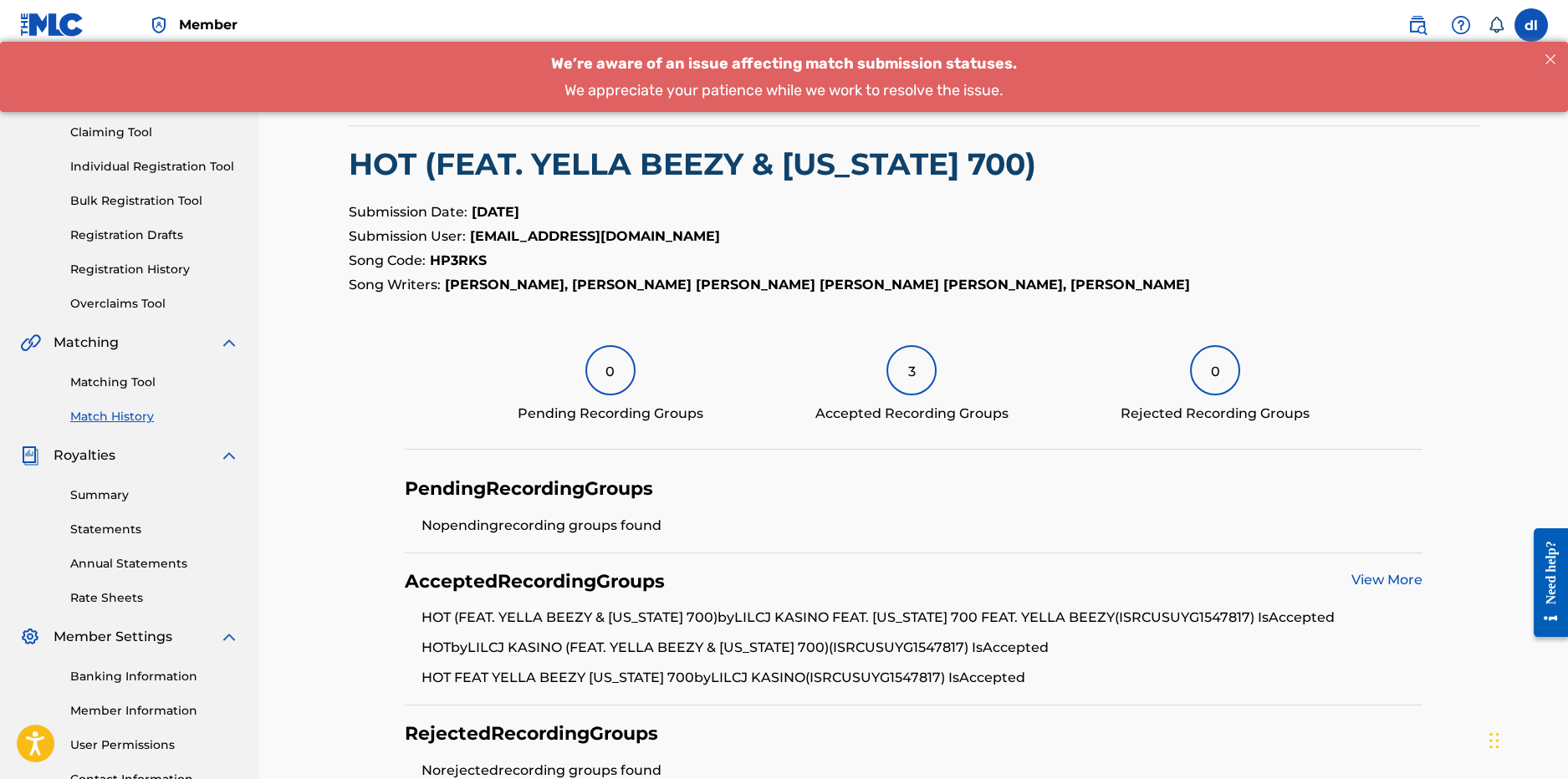
scroll to position [295, 0]
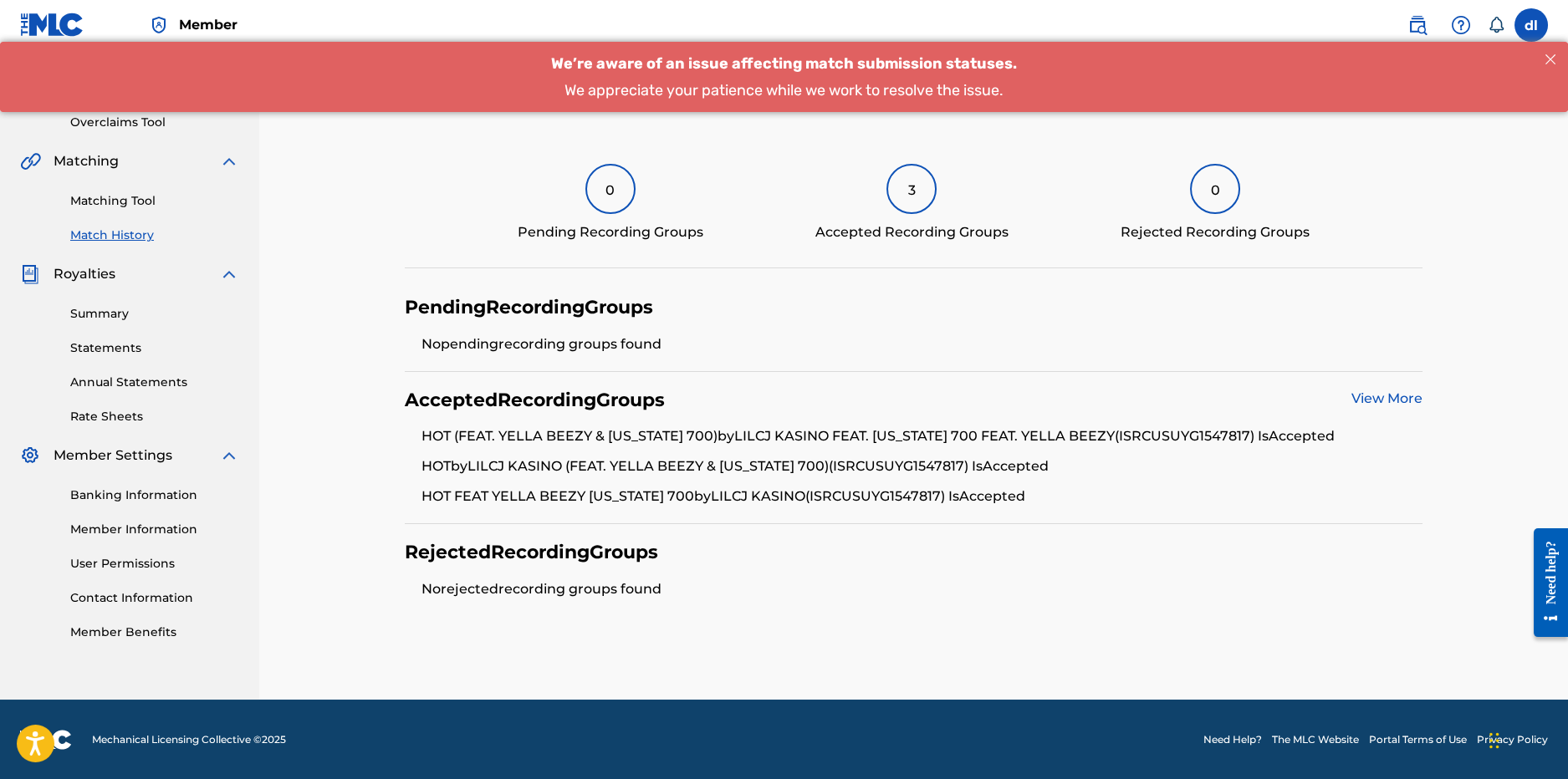
click at [1360, 398] on link "View More" at bounding box center [1386, 397] width 71 height 16
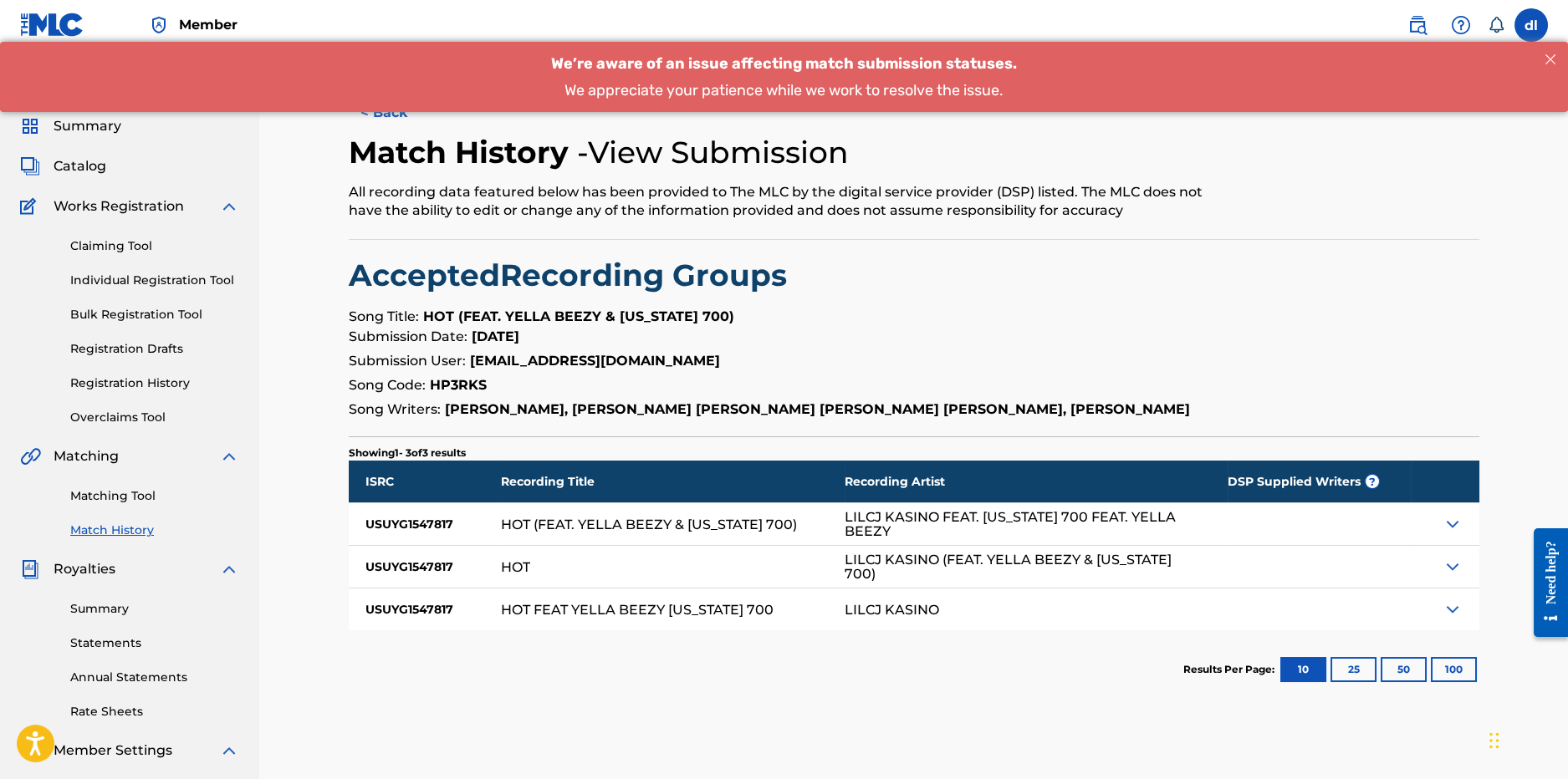
click at [893, 621] on div "LILCJ KASINO" at bounding box center [1036, 608] width 382 height 41
click at [489, 600] on div "USUYG1547817" at bounding box center [424, 608] width 152 height 41
click at [87, 256] on div "Claiming Tool Individual Registration Tool Bulk Registration Tool Registration …" at bounding box center [130, 322] width 220 height 210
click at [97, 240] on link "Claiming Tool" at bounding box center [154, 246] width 169 height 18
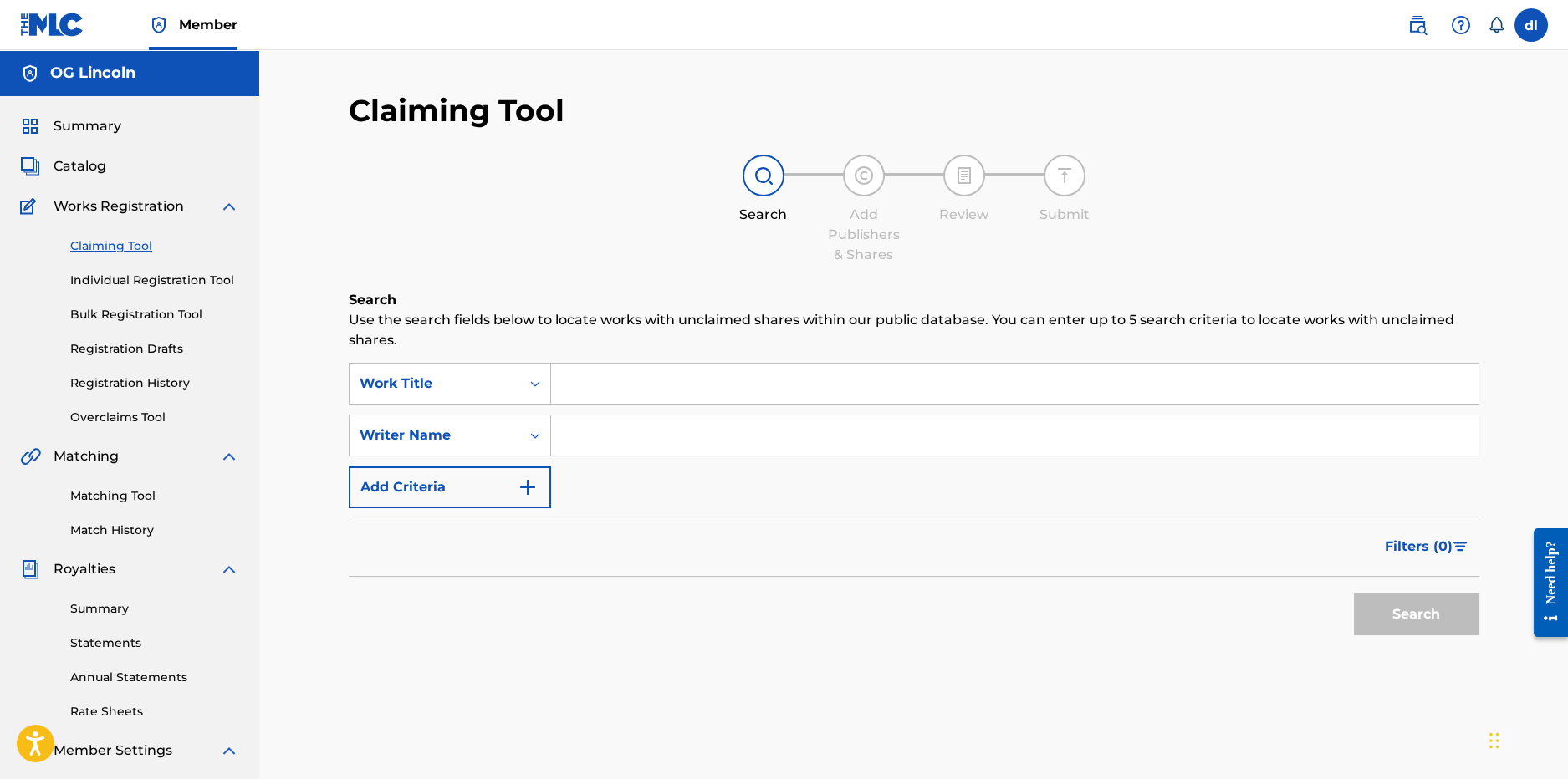
click at [109, 284] on link "Individual Registration Tool" at bounding box center [154, 280] width 169 height 18
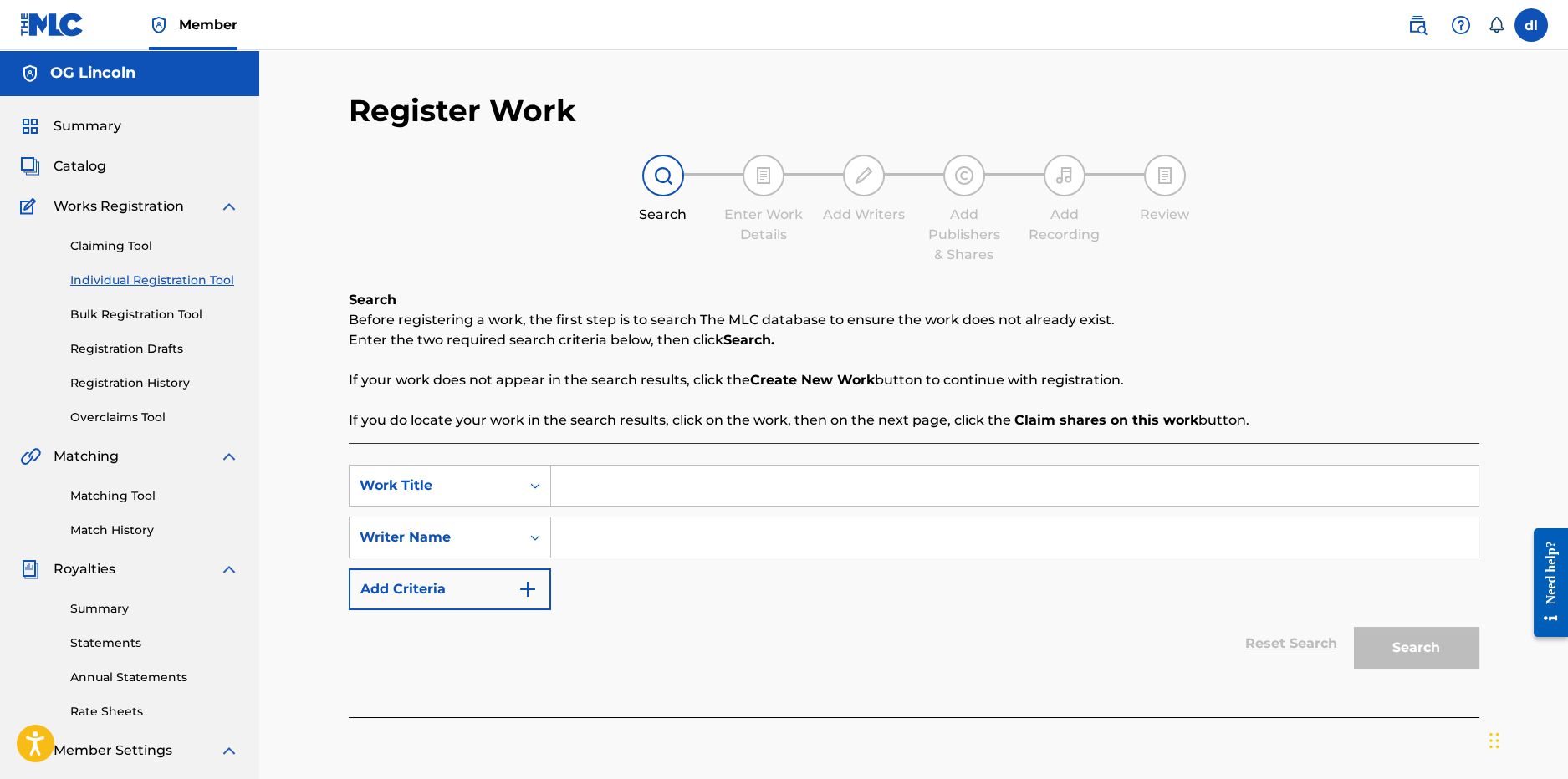
click at [134, 334] on div "Claiming Tool Individual Registration Tool Bulk Registration Tool Registration …" at bounding box center [130, 322] width 220 height 210
click at [133, 314] on link "Bulk Registration Tool" at bounding box center [154, 314] width 169 height 18
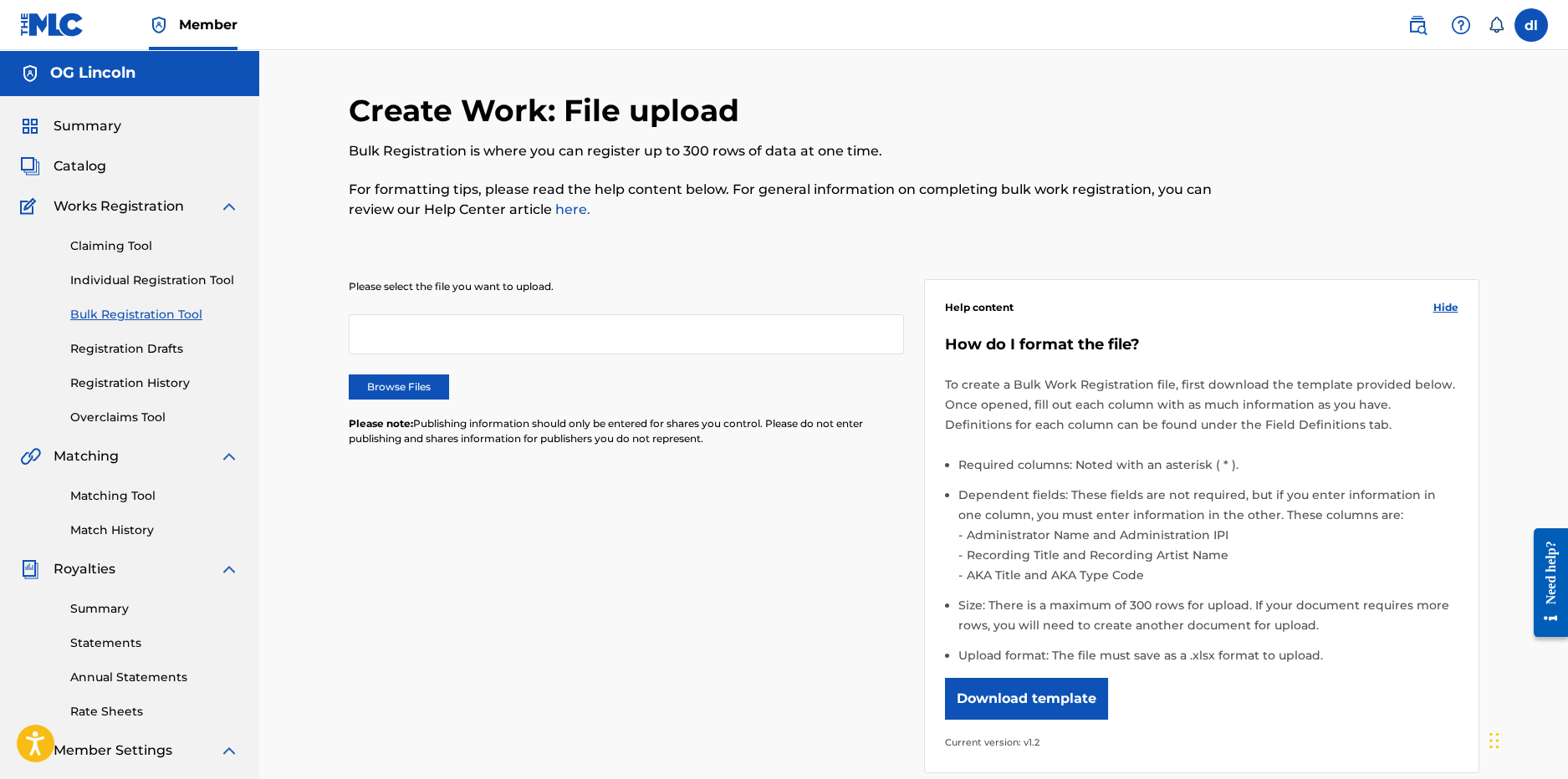
click at [369, 374] on label "Browse Files" at bounding box center [398, 386] width 101 height 25
click at [0, 0] on input "Browse Files" at bounding box center [0, 0] width 0 height 0
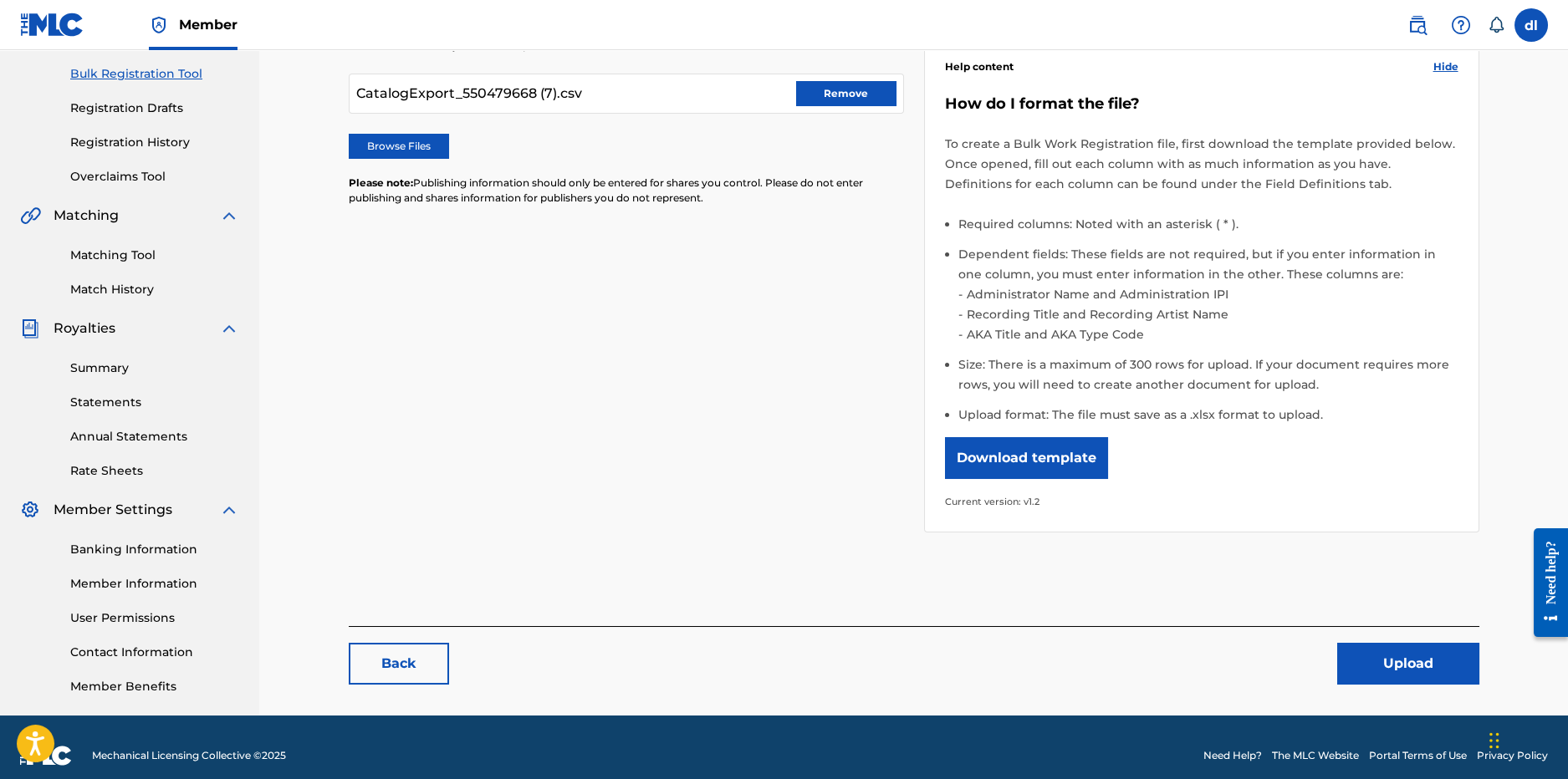
scroll to position [257, 0]
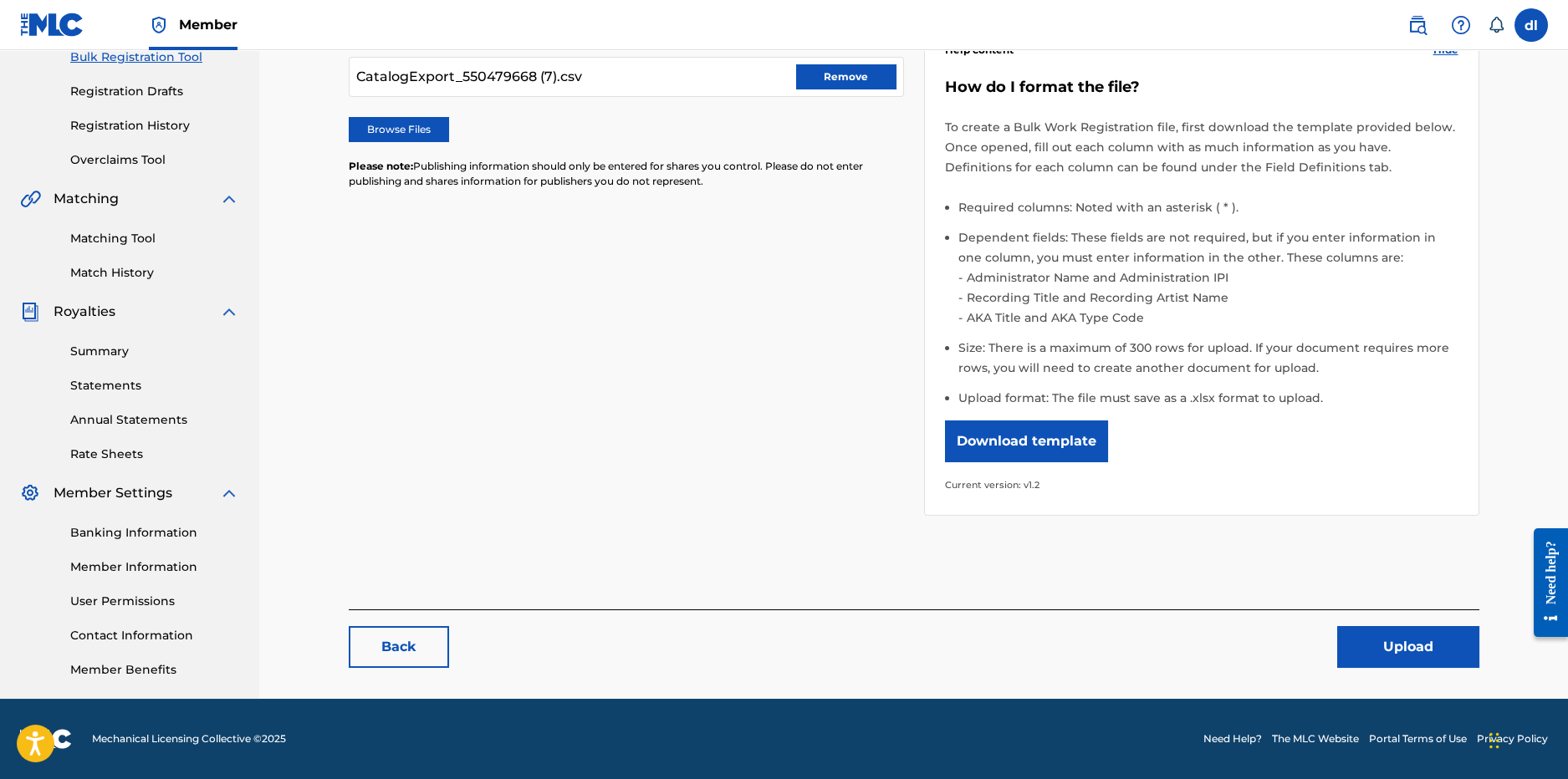
click at [1421, 657] on button "Upload" at bounding box center [1408, 646] width 142 height 41
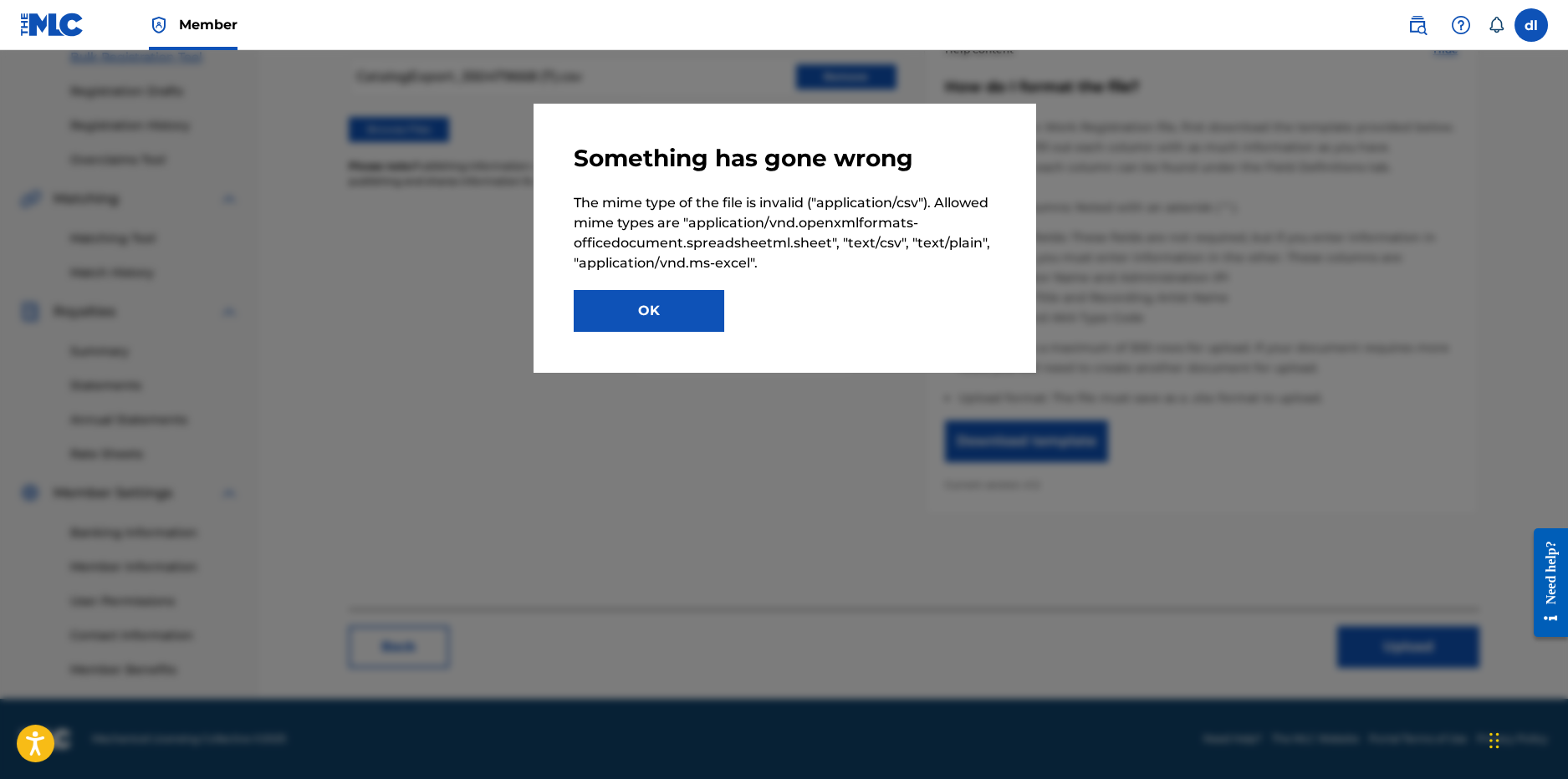
click at [640, 304] on button "OK" at bounding box center [648, 311] width 150 height 41
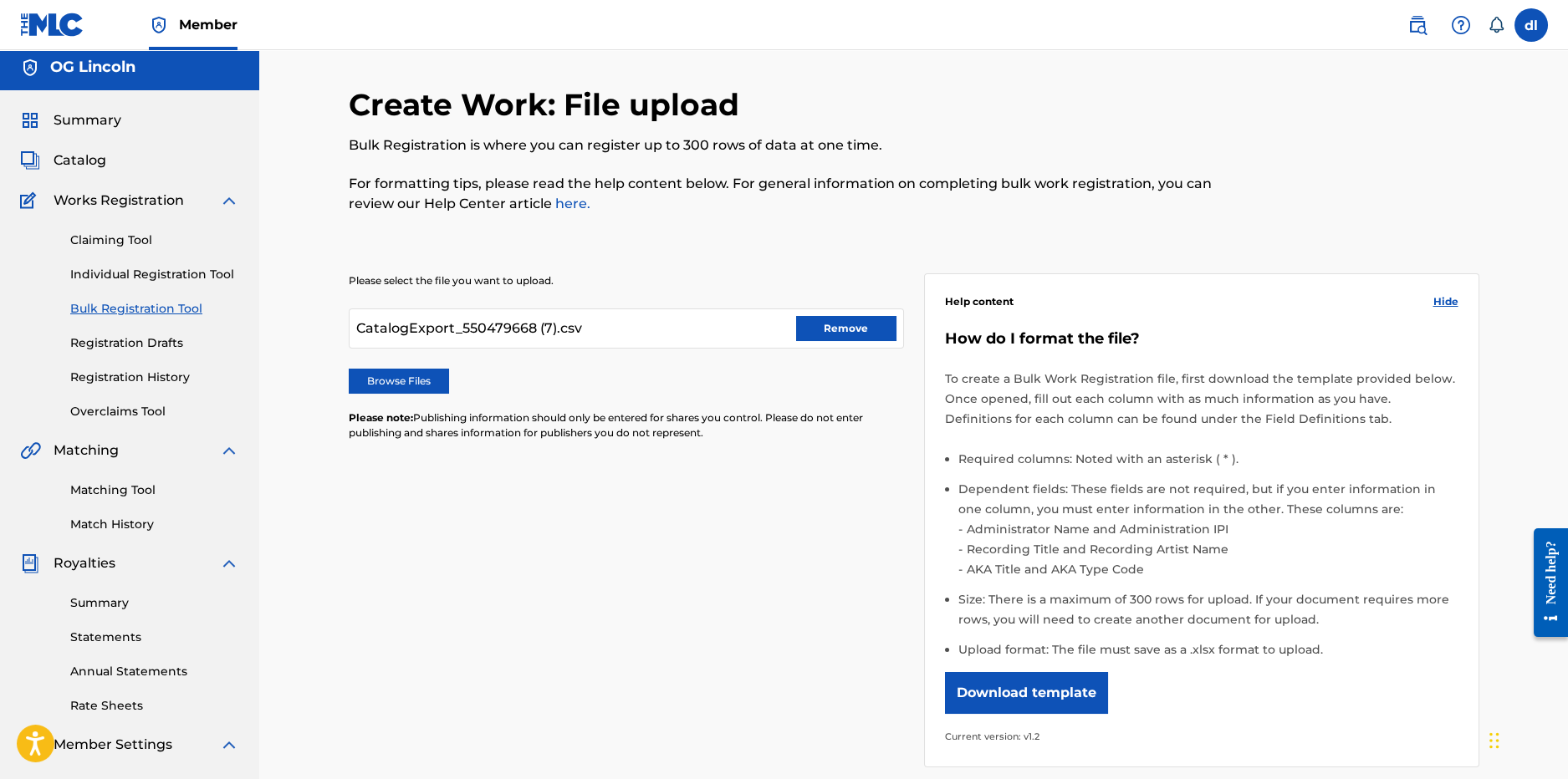
scroll to position [0, 0]
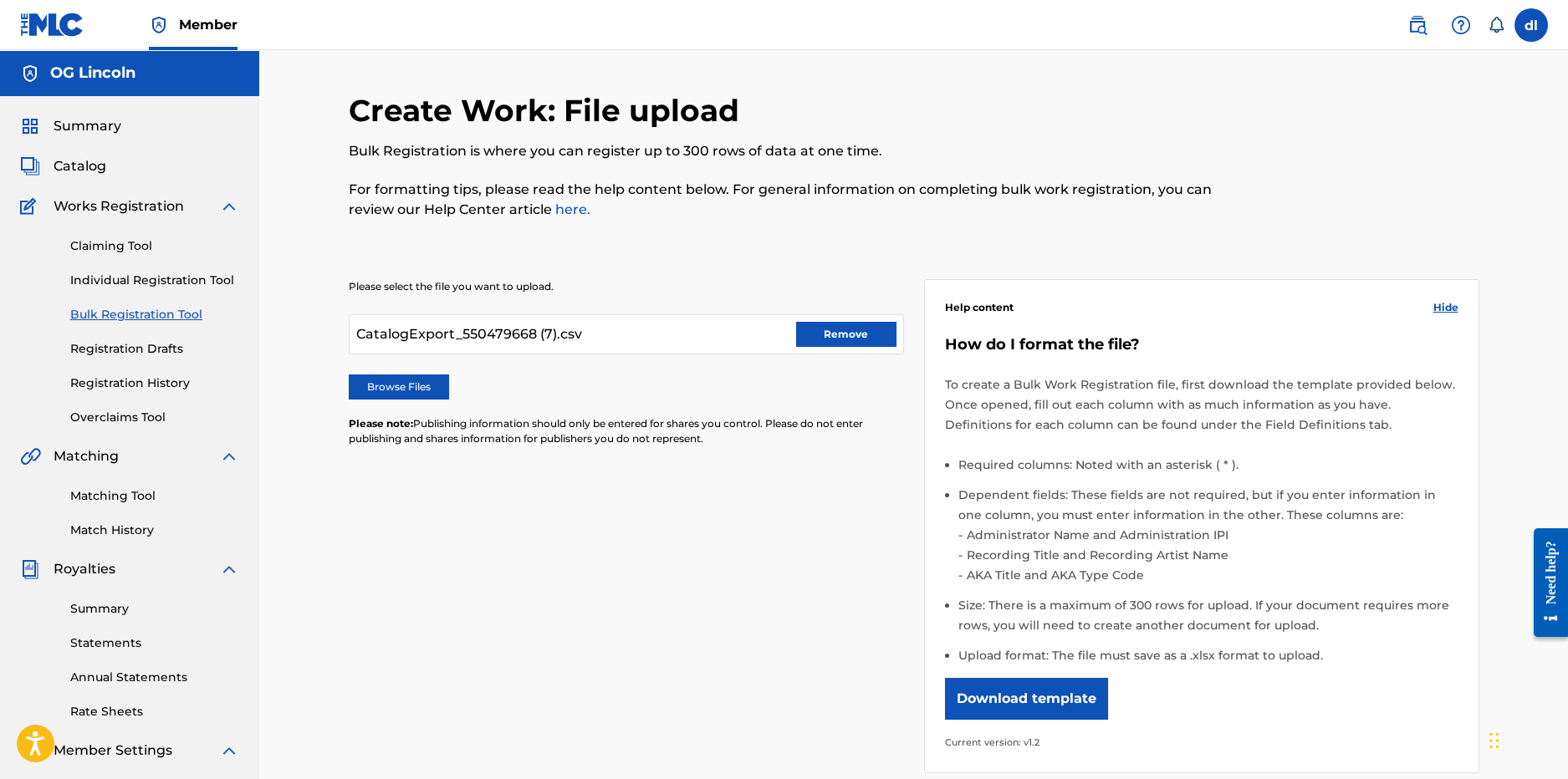
click at [101, 239] on link "Claiming Tool" at bounding box center [154, 246] width 169 height 18
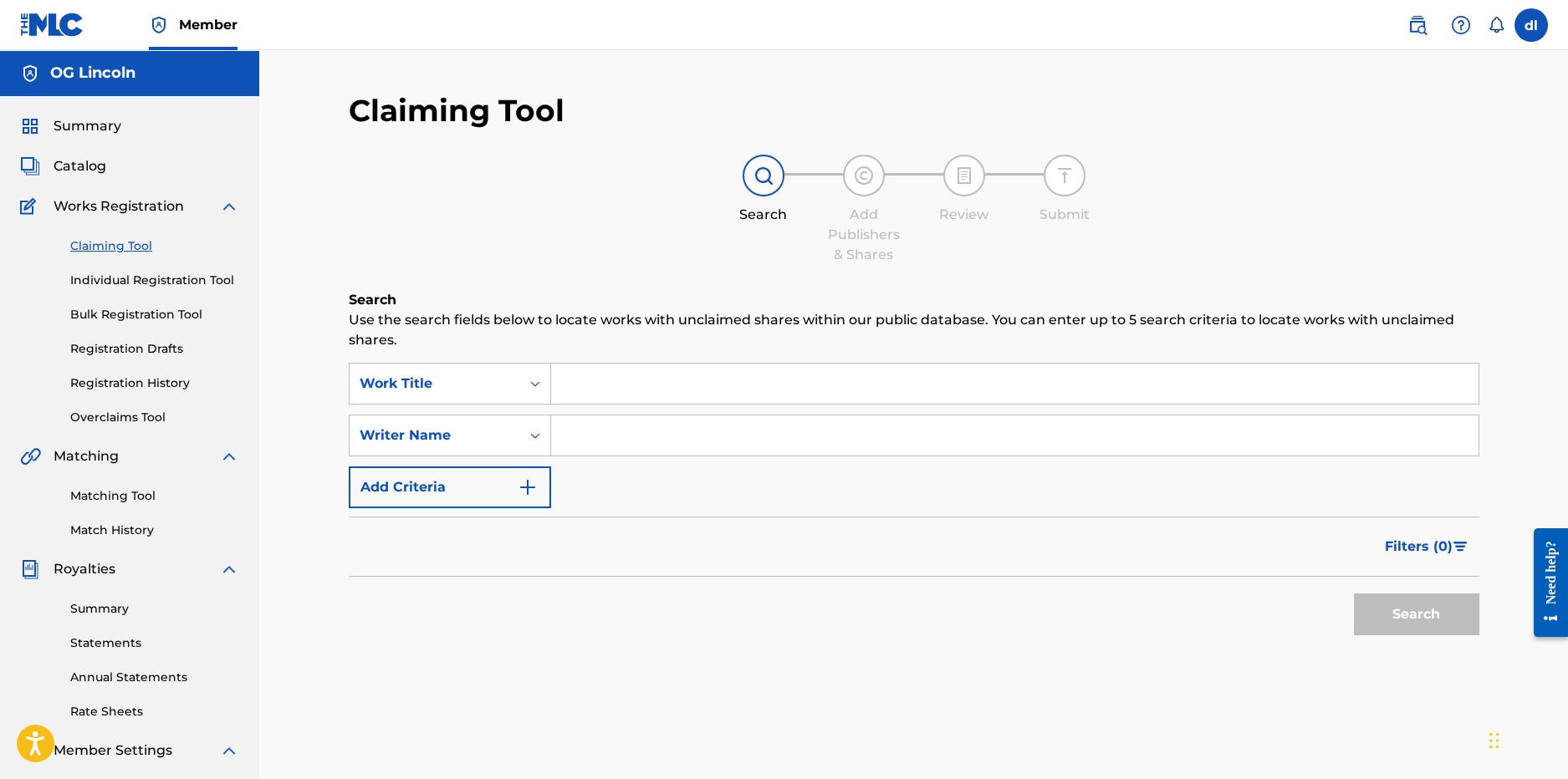
click at [686, 376] on input "Search Form" at bounding box center [1016, 384] width 928 height 41
drag, startPoint x: 624, startPoint y: 434, endPoint x: 607, endPoint y: 442, distance: 18.8
click at [624, 435] on input "Search Form" at bounding box center [1016, 436] width 928 height 41
click at [521, 444] on div "Search Form" at bounding box center [535, 435] width 30 height 30
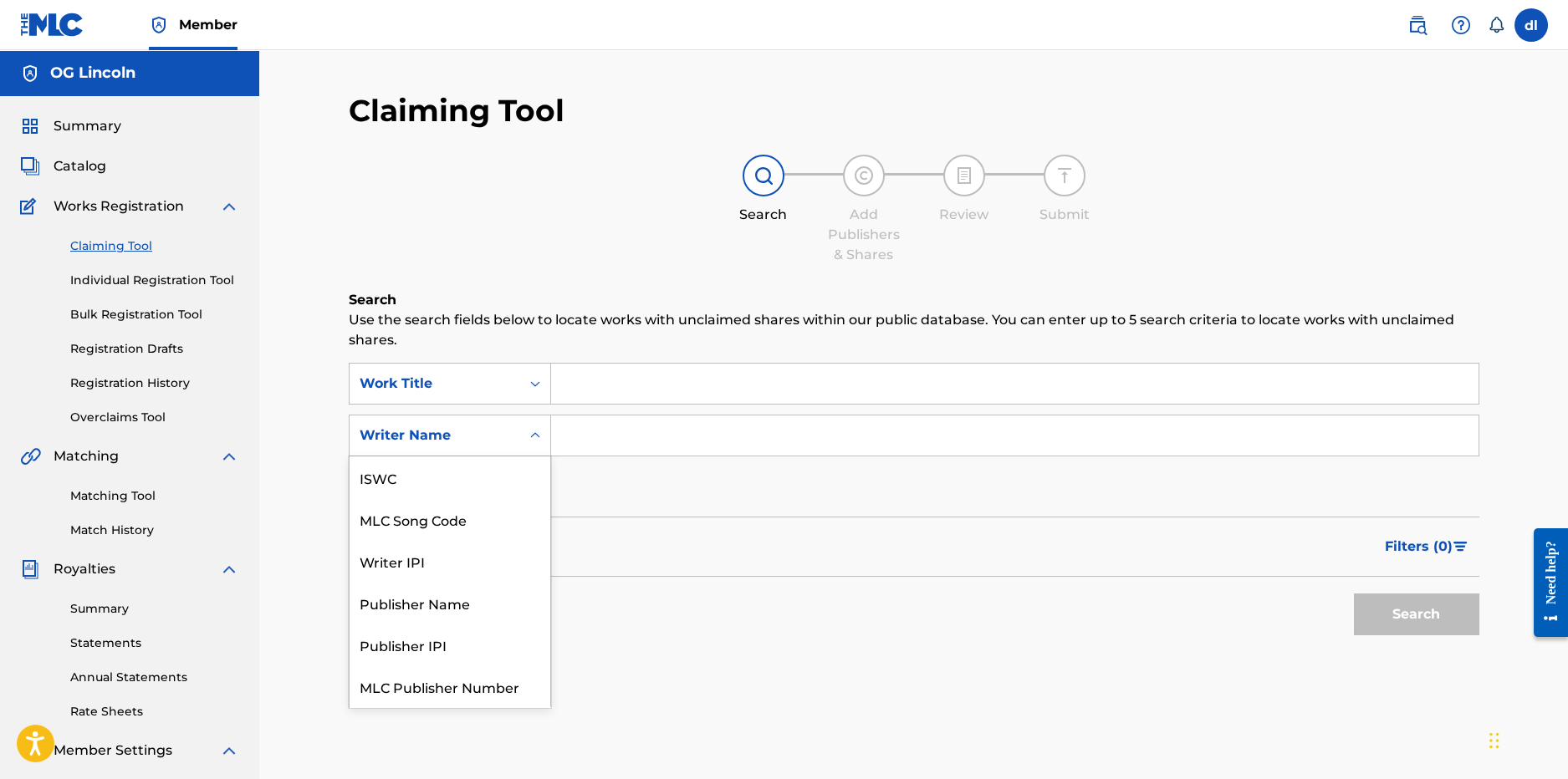
scroll to position [41, 0]
click at [412, 520] on div "Writer IPI" at bounding box center [450, 519] width 201 height 41
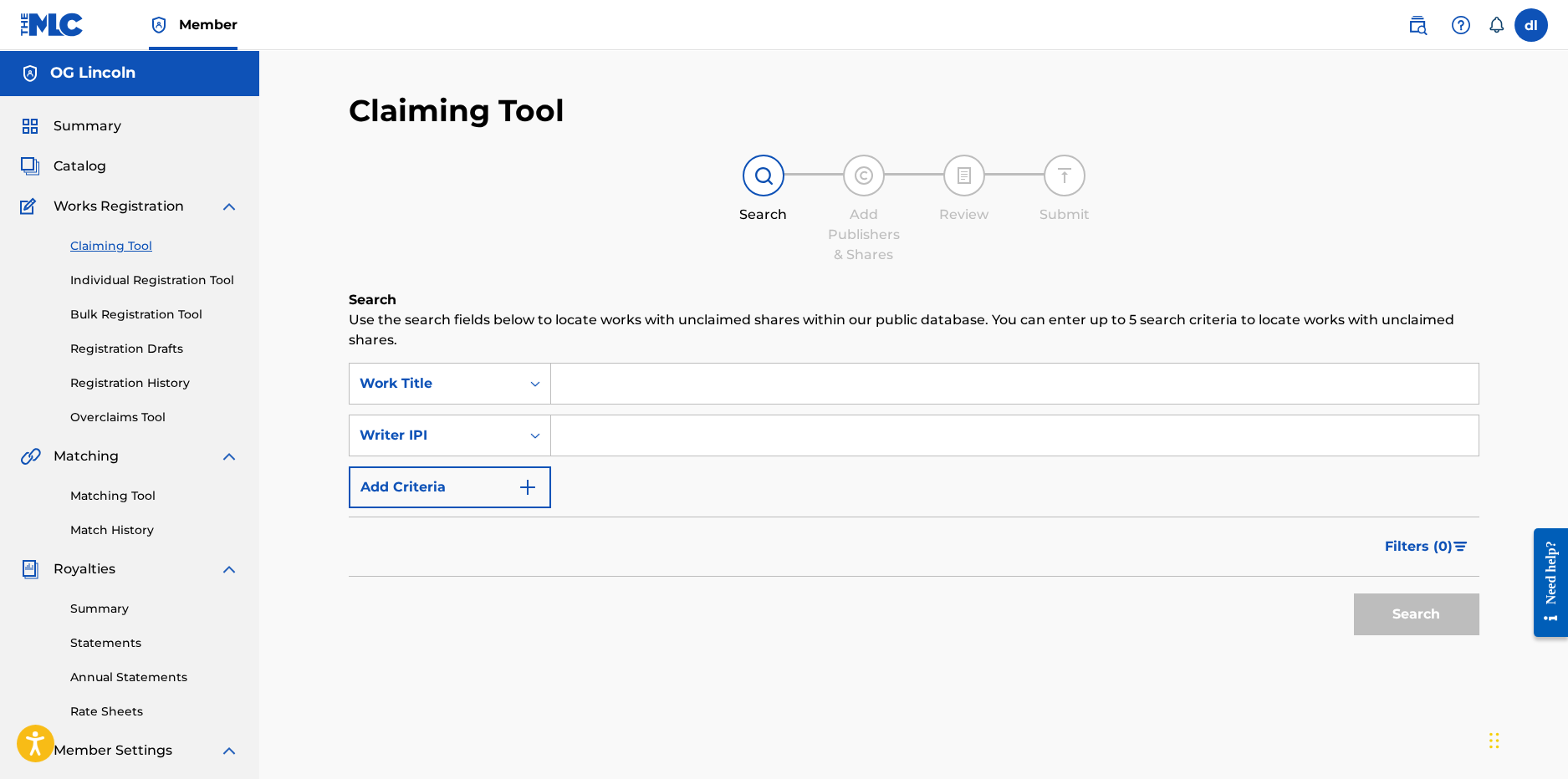
click at [566, 418] on input "Search Form" at bounding box center [1016, 436] width 928 height 41
type input "[PERSON_NAME] [PERSON_NAME]"
click at [445, 414] on div "SearchWithCriteria186c45b8-7fd1-4bc0-bcee-b7d256bbe67a Work Title SearchWithCri…" at bounding box center [914, 436] width 1131 height 146
click at [444, 433] on div "Writer IPI" at bounding box center [434, 436] width 150 height 20
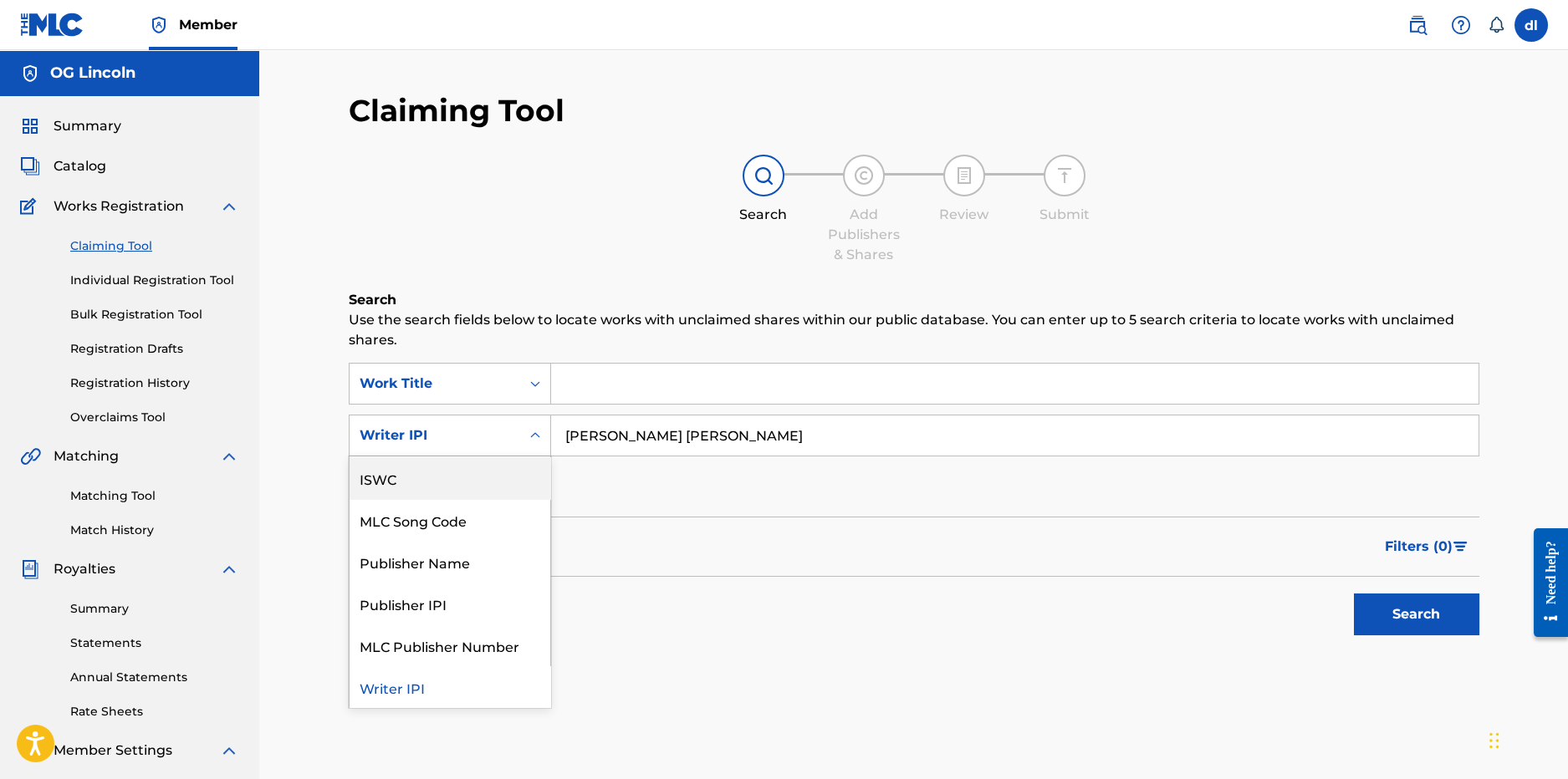
scroll to position [0, 0]
click at [402, 481] on div "Writer Name" at bounding box center [450, 477] width 201 height 41
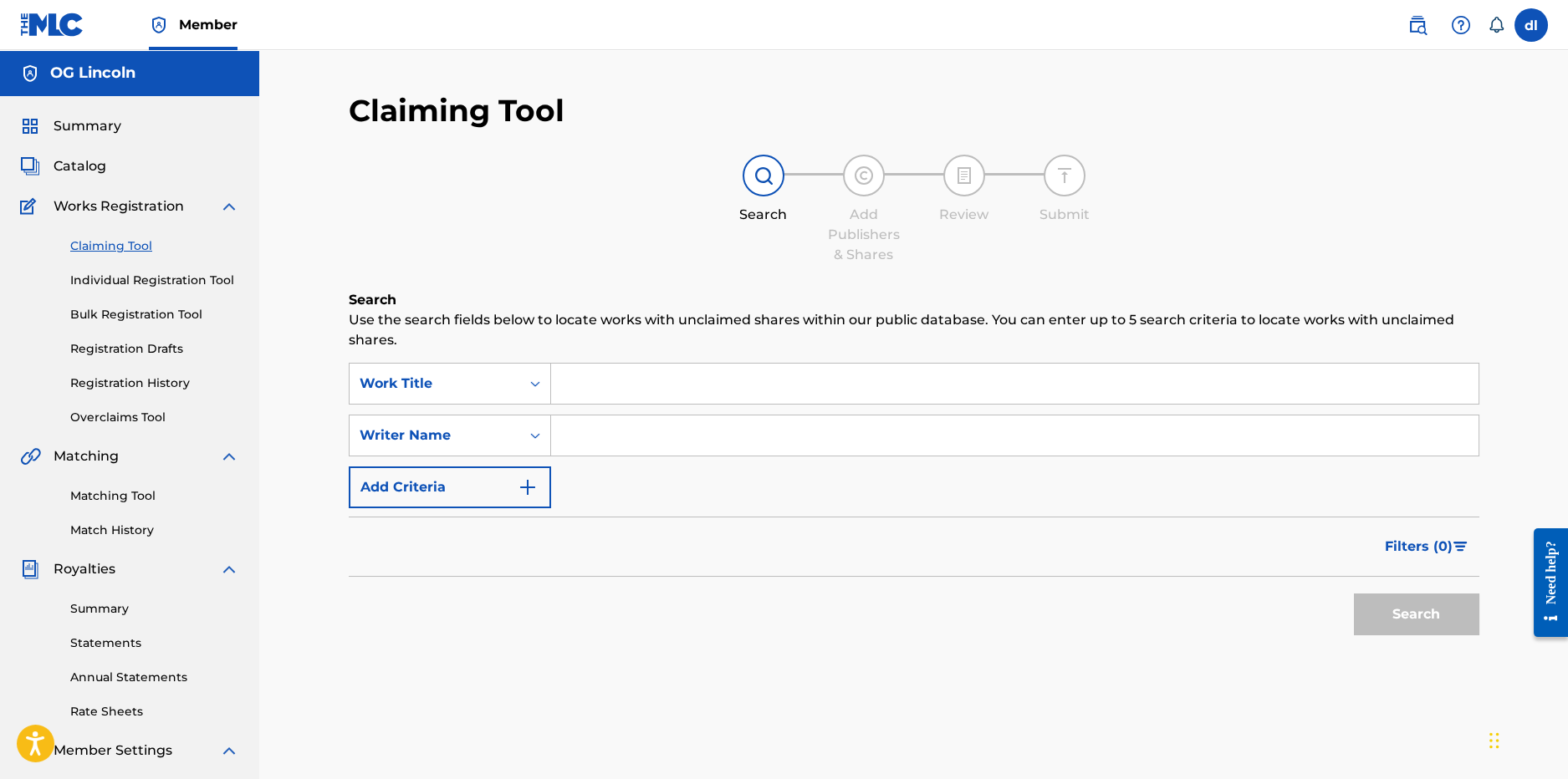
click at [652, 444] on input "Search Form" at bounding box center [1016, 436] width 928 height 41
click at [1405, 623] on button "Search" at bounding box center [1417, 614] width 125 height 41
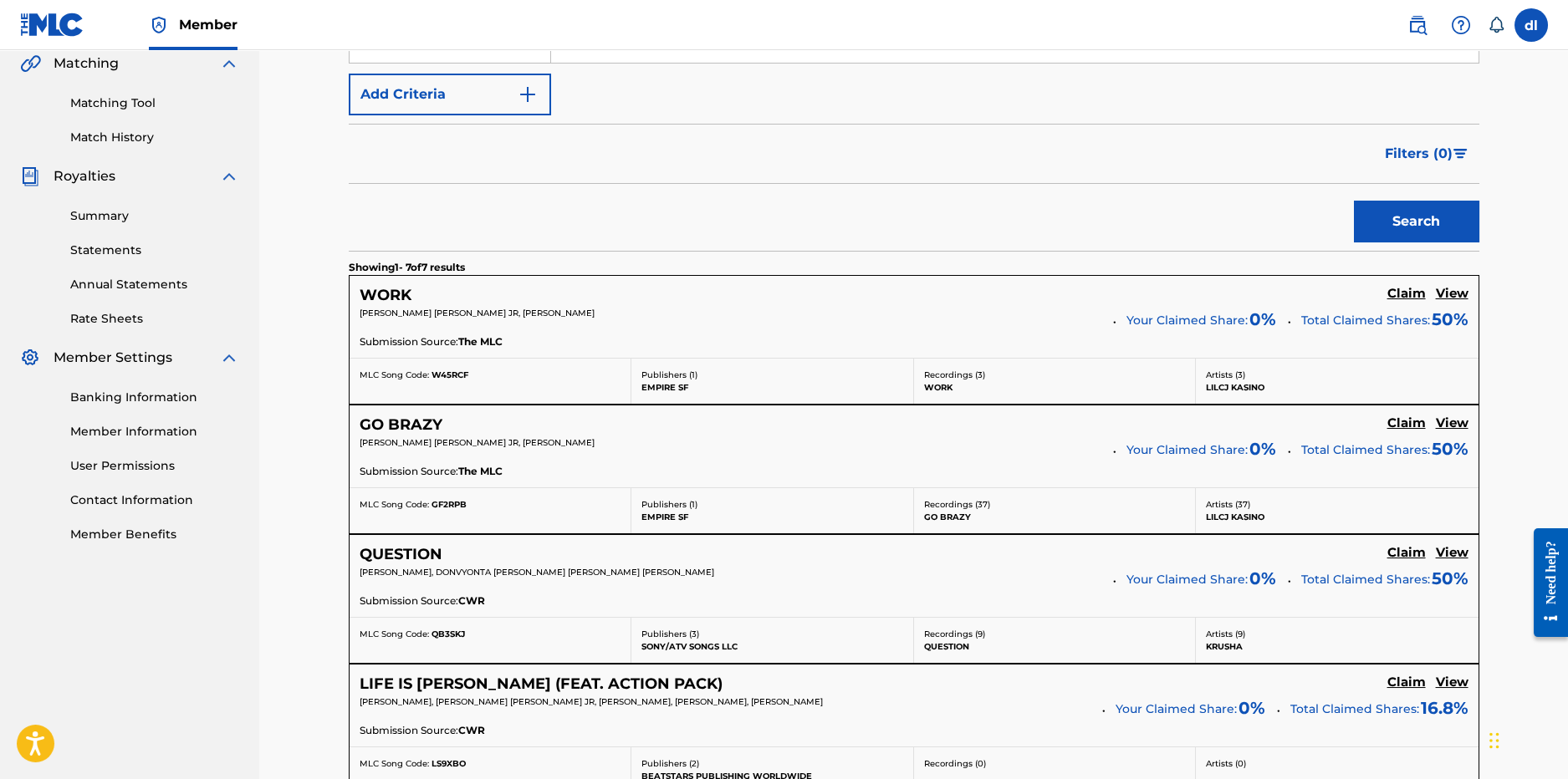
scroll to position [417, 0]
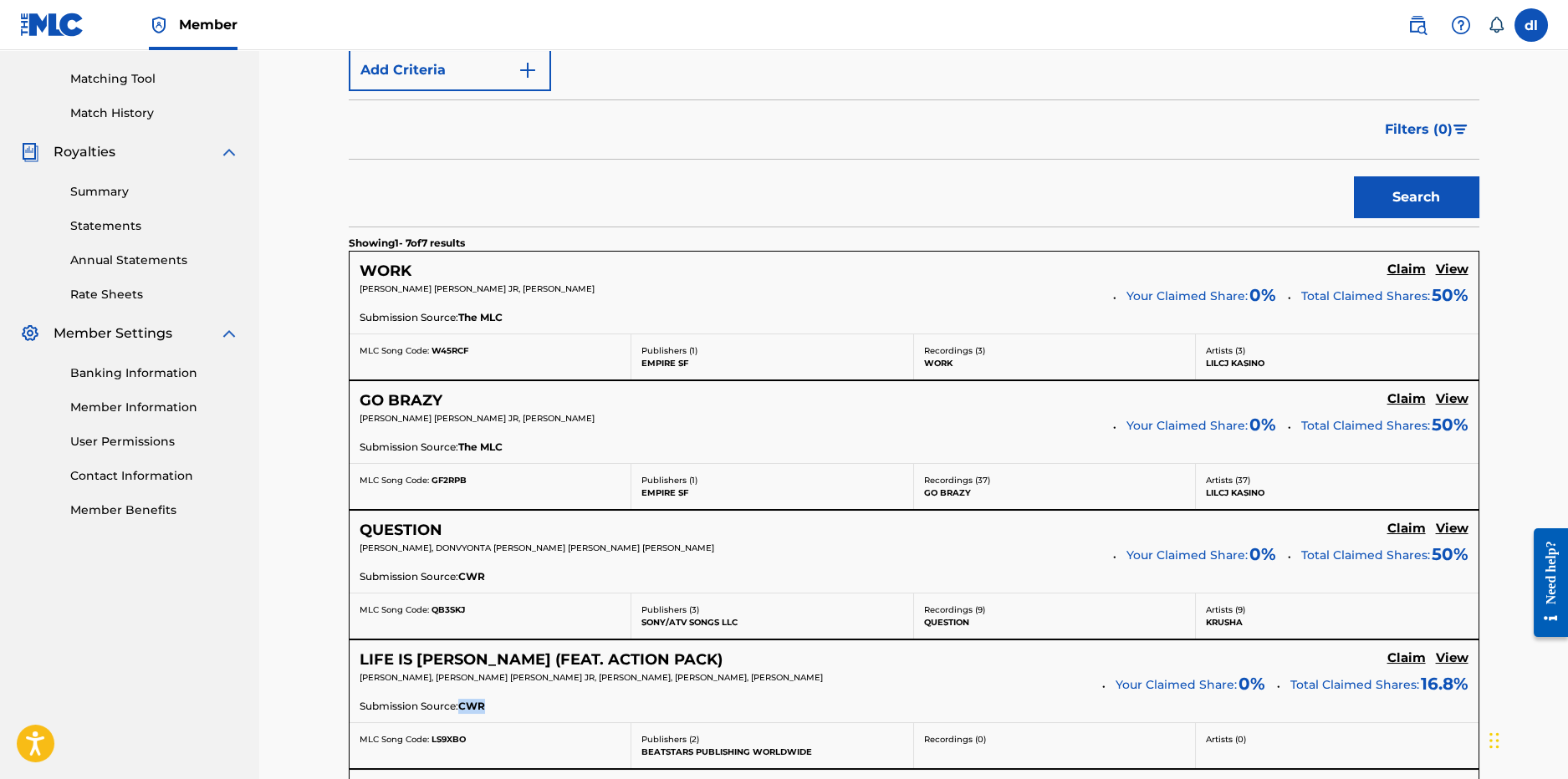
drag, startPoint x: 486, startPoint y: 704, endPoint x: 464, endPoint y: 703, distance: 22.0
click at [463, 704] on div "Submission Source: CWR" at bounding box center [914, 708] width 1109 height 18
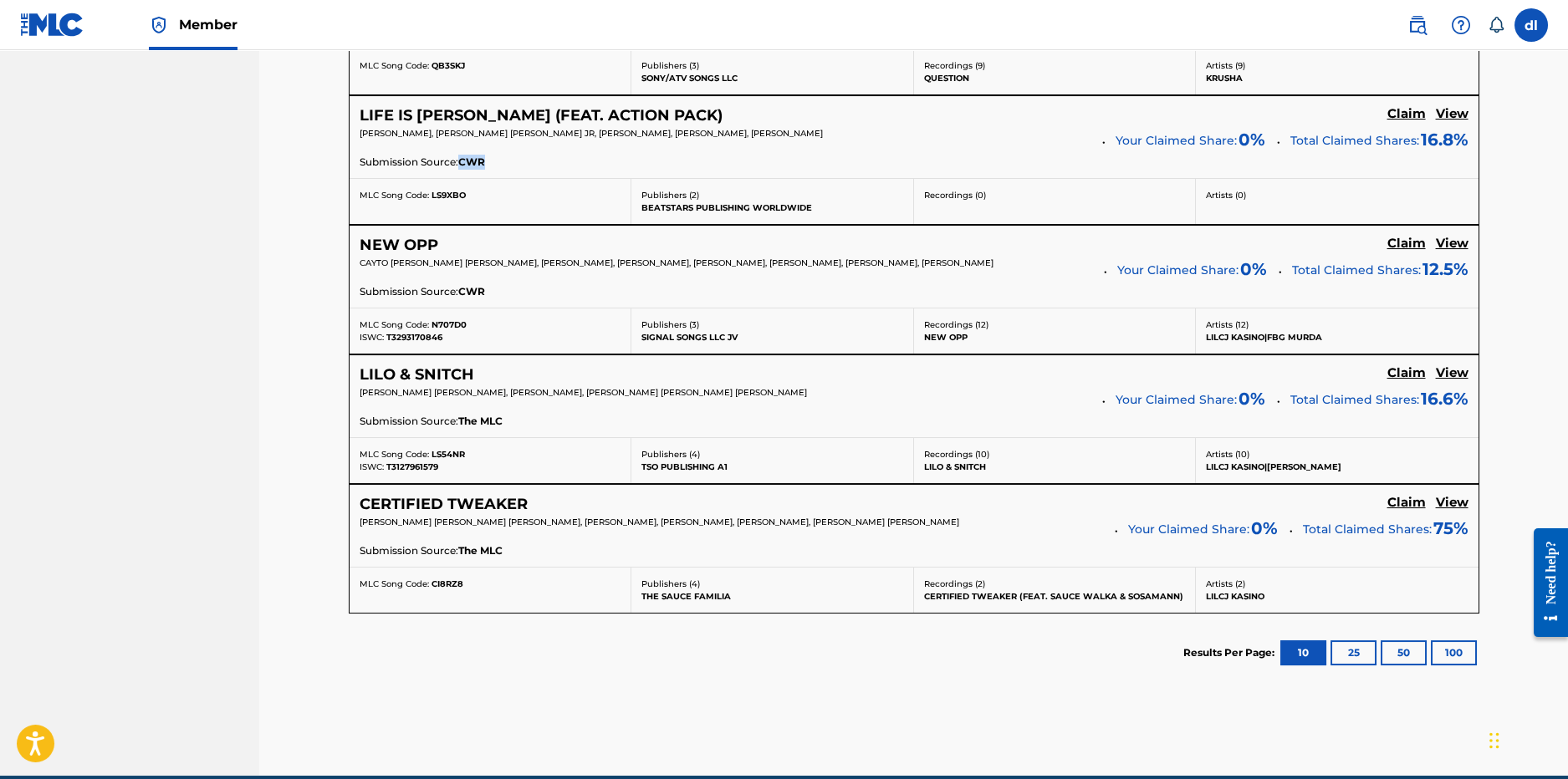
scroll to position [1003, 0]
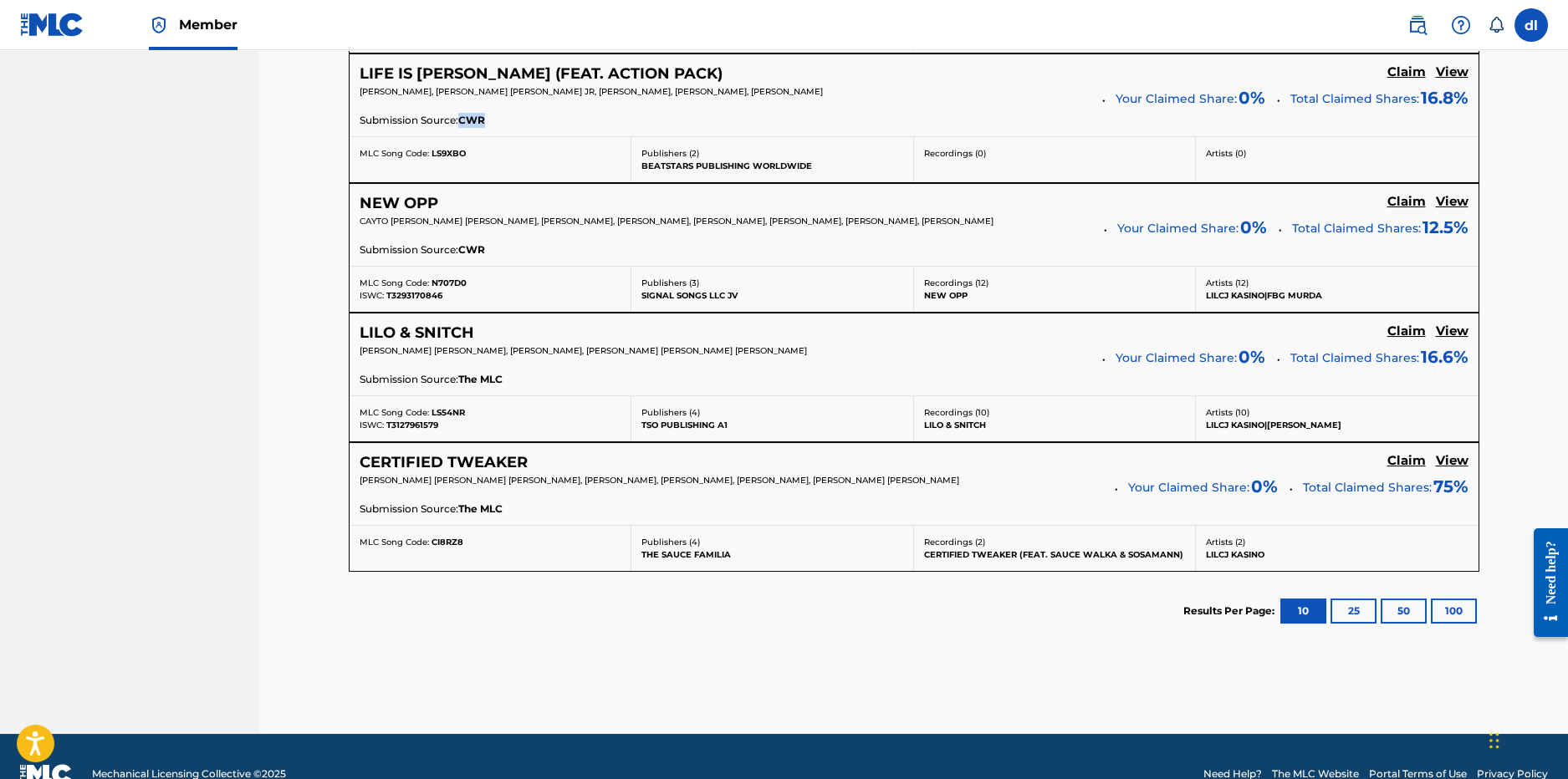
click at [1455, 609] on button "100" at bounding box center [1455, 610] width 46 height 25
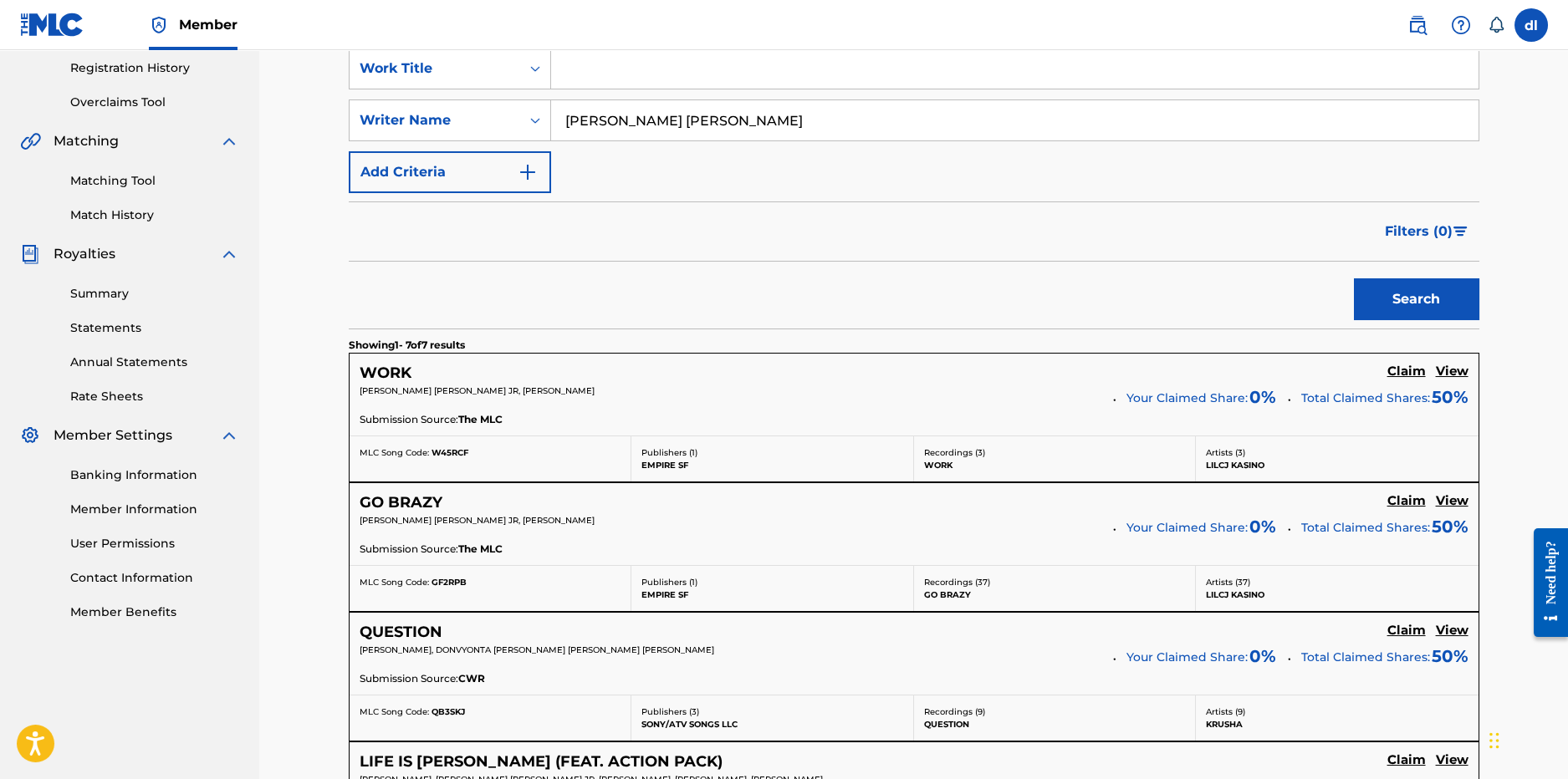
scroll to position [166, 0]
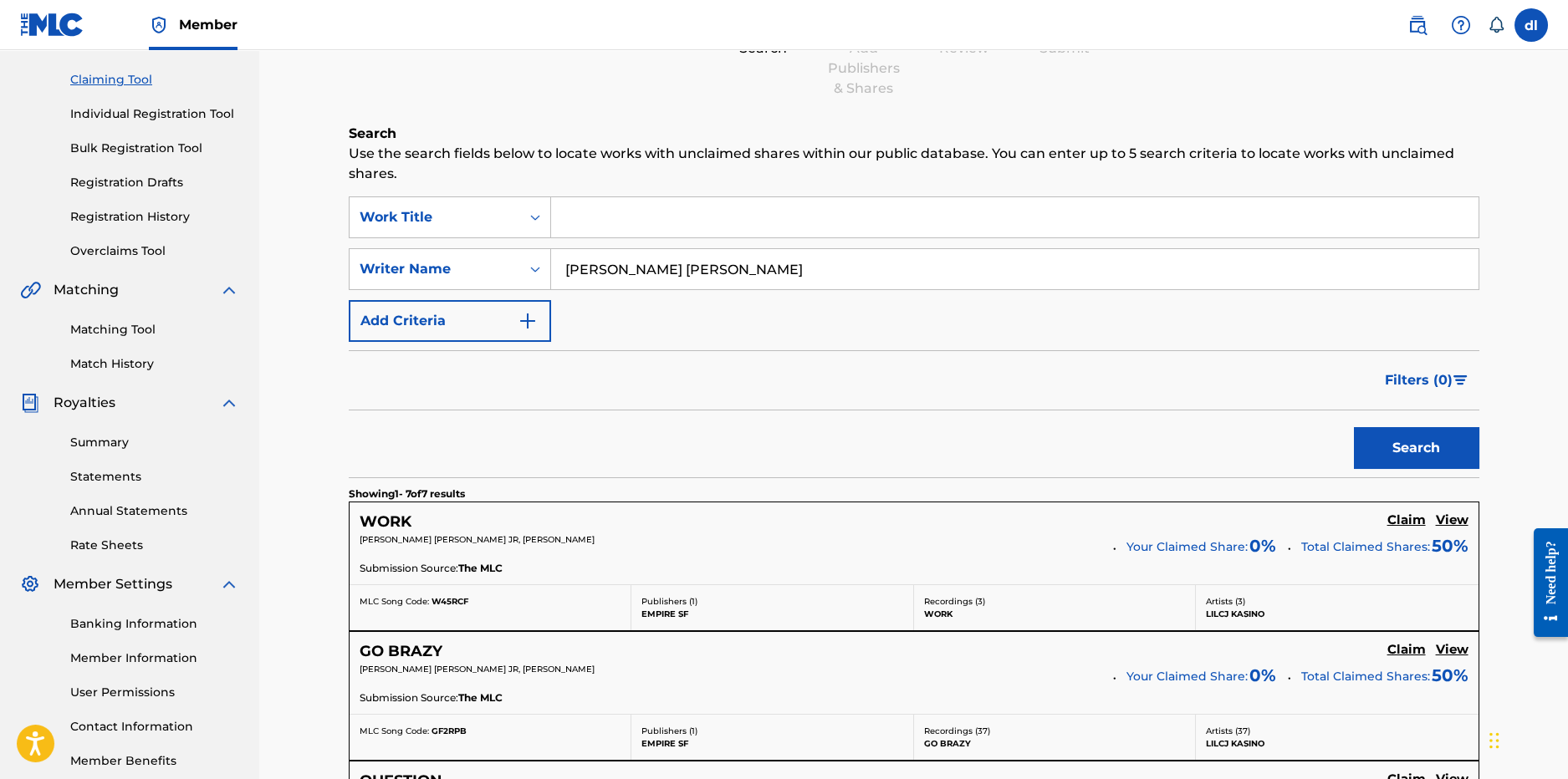
drag, startPoint x: 694, startPoint y: 271, endPoint x: 758, endPoint y: 283, distance: 65.1
click at [763, 283] on input "[PERSON_NAME] [PERSON_NAME]" at bounding box center [1016, 269] width 928 height 41
type input "[PERSON_NAME]"
click at [1354, 427] on button "Search" at bounding box center [1417, 447] width 125 height 41
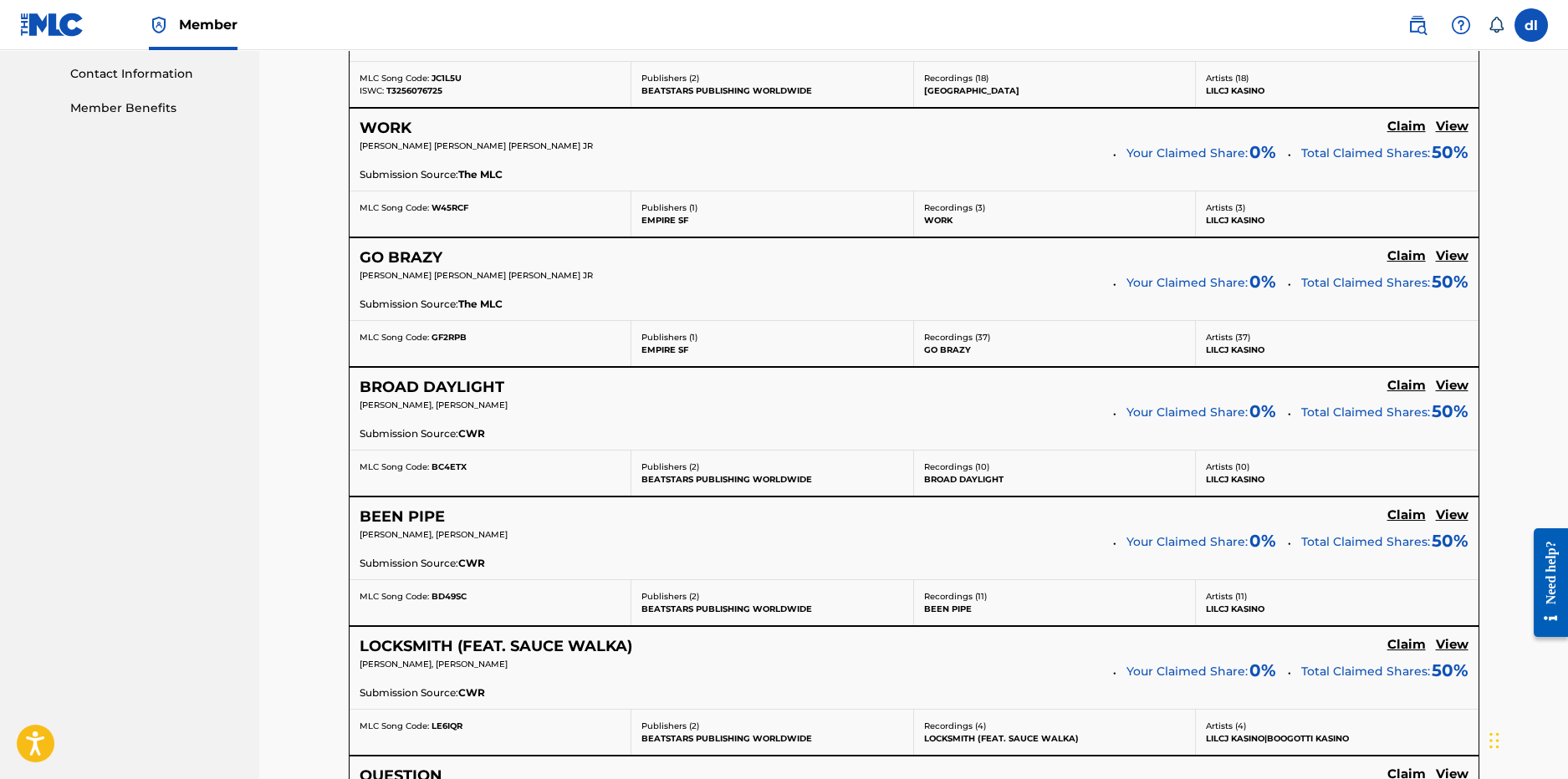
scroll to position [919, 0]
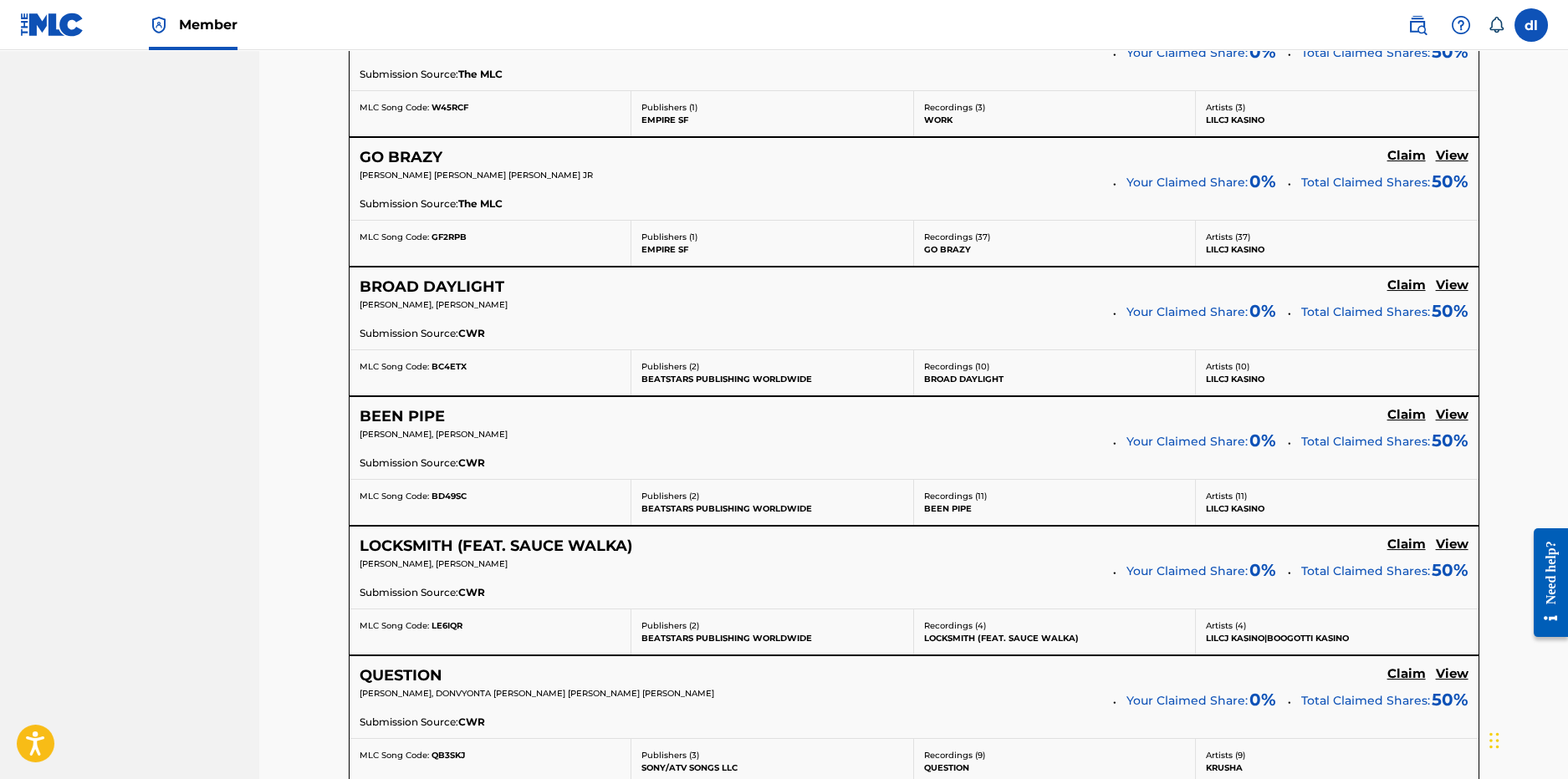
click at [1405, 416] on h5 "Claim" at bounding box center [1407, 415] width 39 height 16
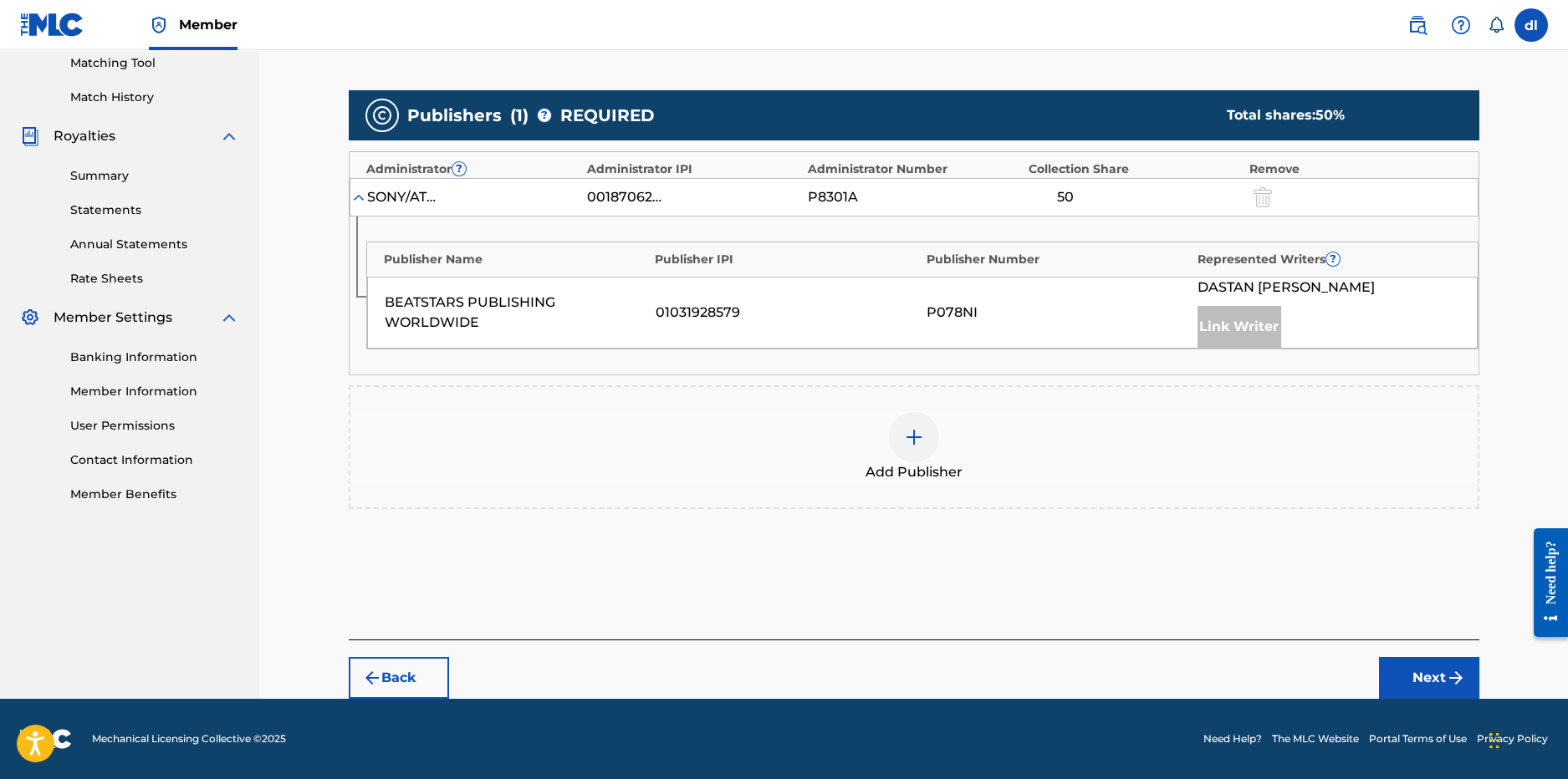
scroll to position [433, 0]
click at [927, 461] on div "Add Publisher" at bounding box center [914, 447] width 1127 height 70
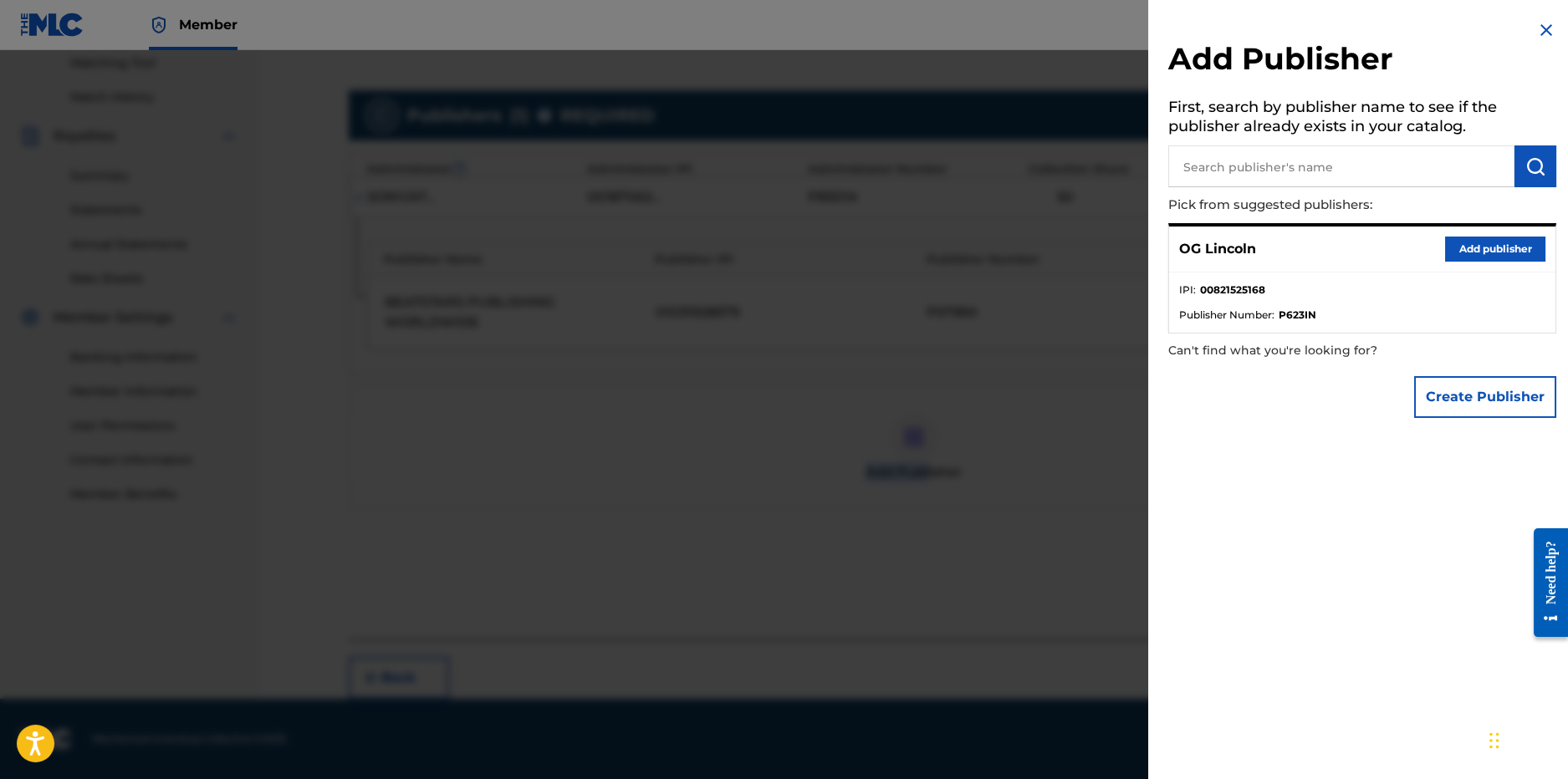
click at [1461, 250] on button "Add publisher" at bounding box center [1495, 249] width 101 height 25
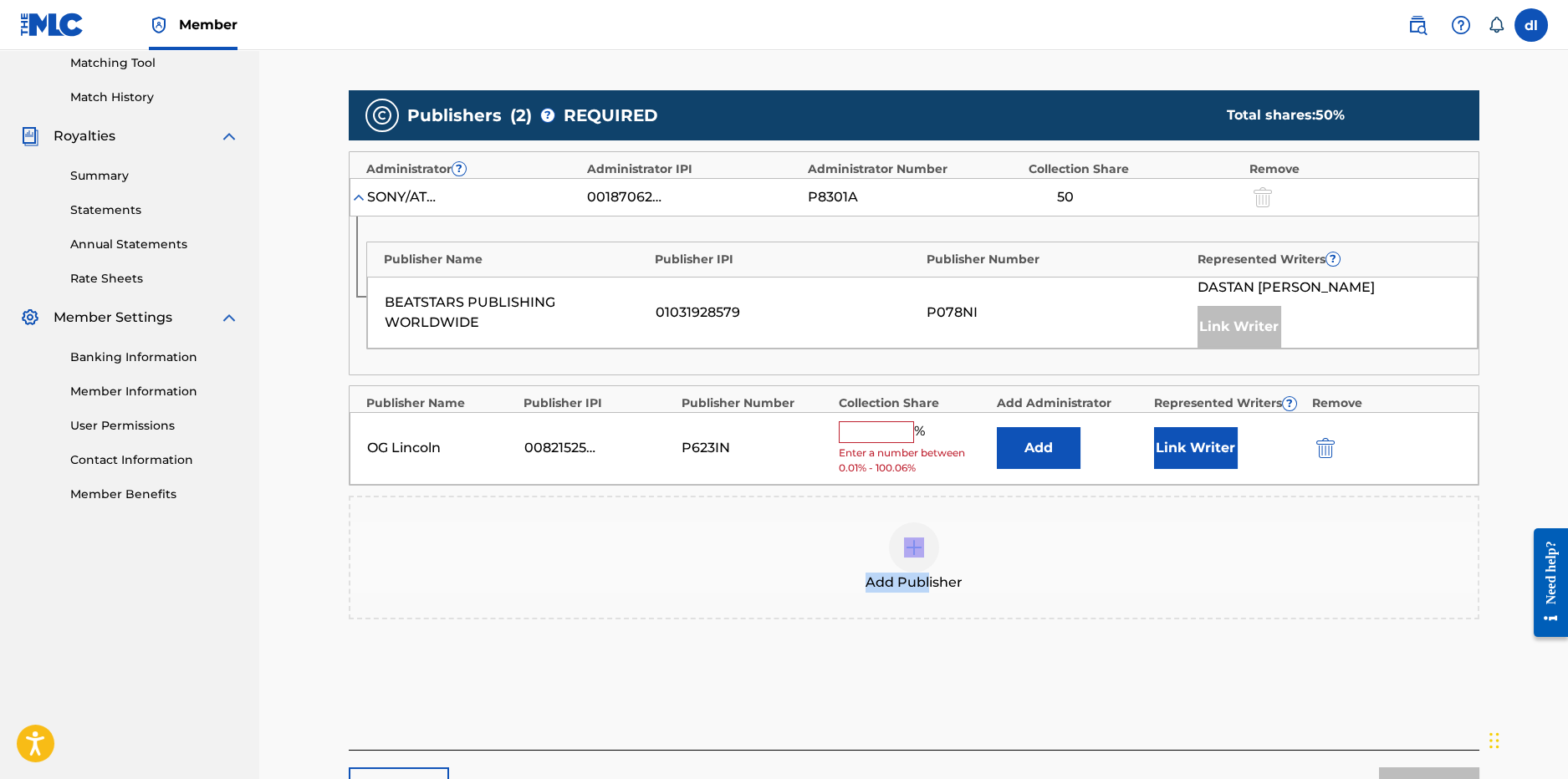
click at [1180, 440] on button "Link Writer" at bounding box center [1195, 447] width 84 height 41
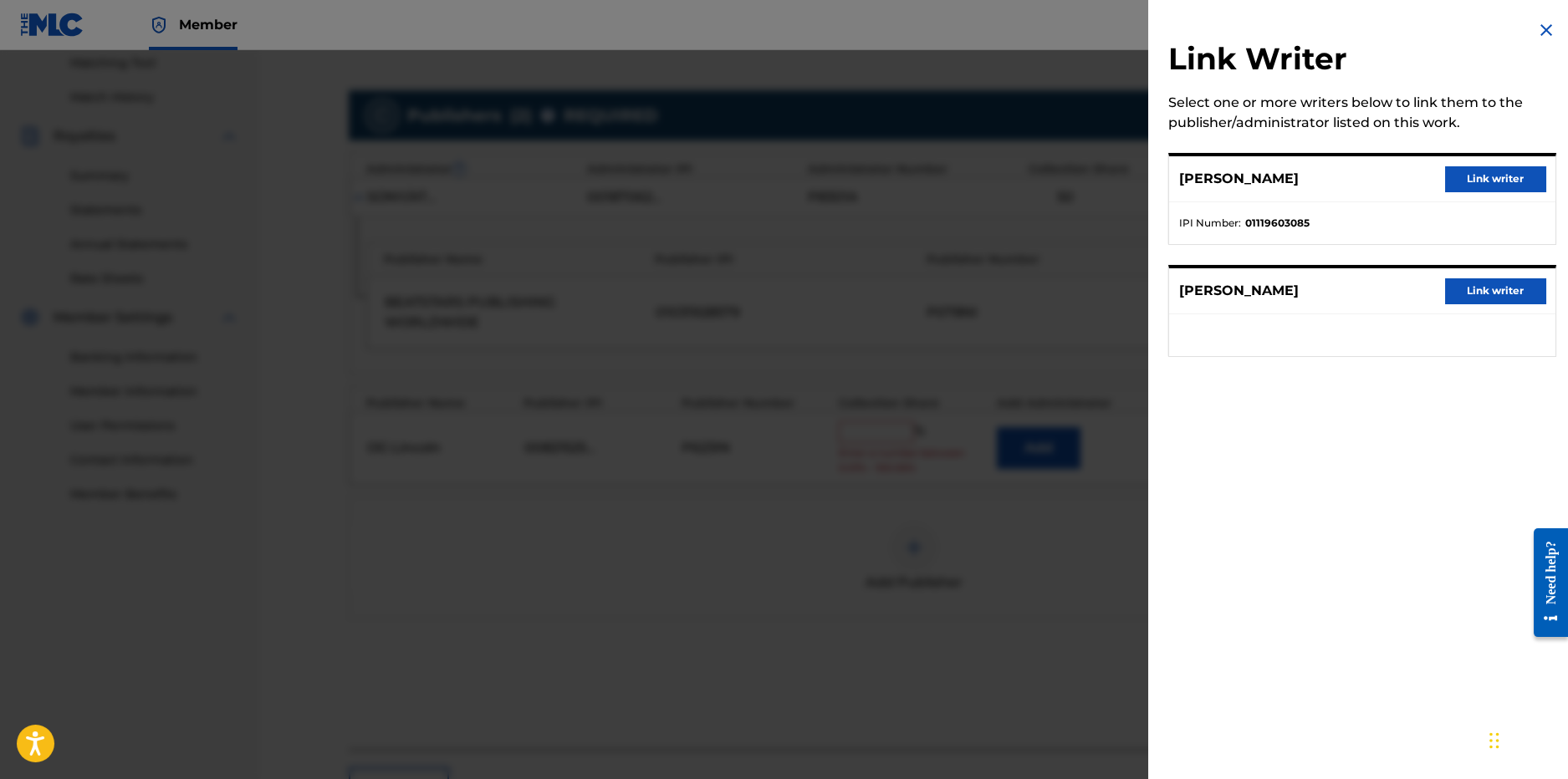
click at [652, 693] on div at bounding box center [784, 439] width 1568 height 779
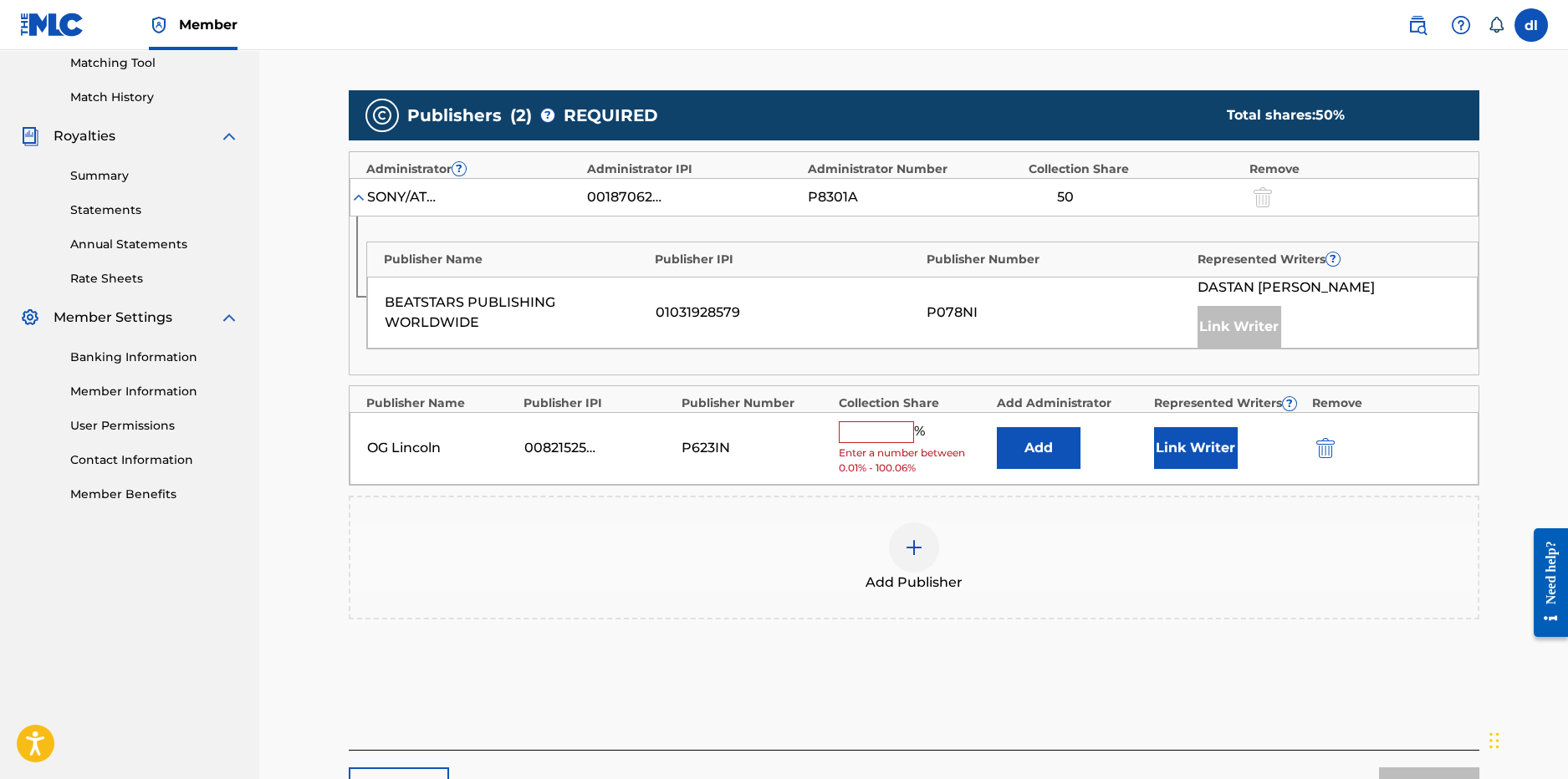
drag, startPoint x: 883, startPoint y: 419, endPoint x: 833, endPoint y: 428, distance: 50.8
click at [878, 418] on div "OG Lincoln 00821525168 P623IN % Enter a number between 0.01% - 100.06% Add Link…" at bounding box center [914, 448] width 1129 height 73
click at [858, 432] on input "text" at bounding box center [877, 432] width 76 height 22
type input "50"
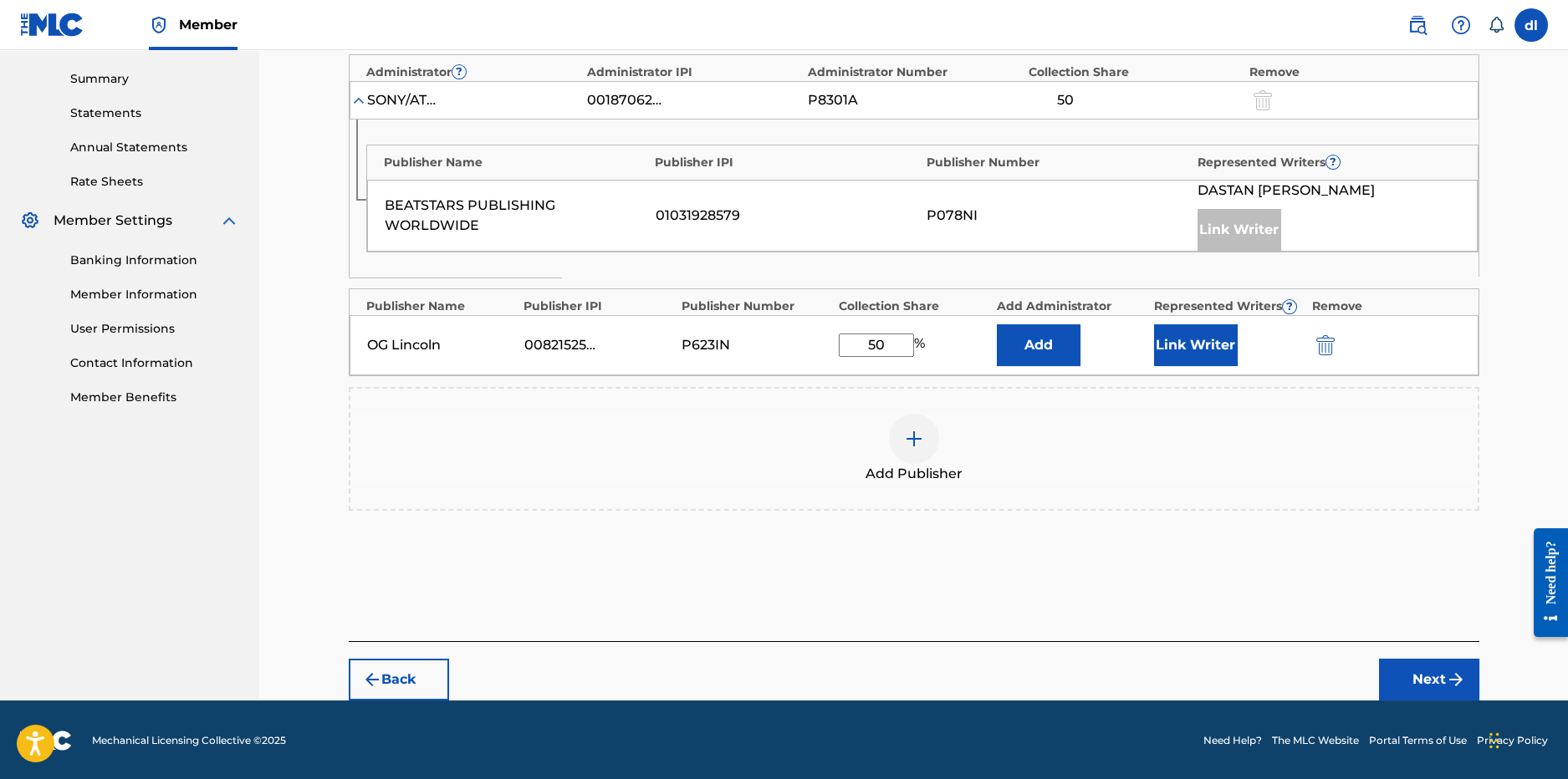
click at [1420, 680] on button "Next" at bounding box center [1429, 679] width 101 height 41
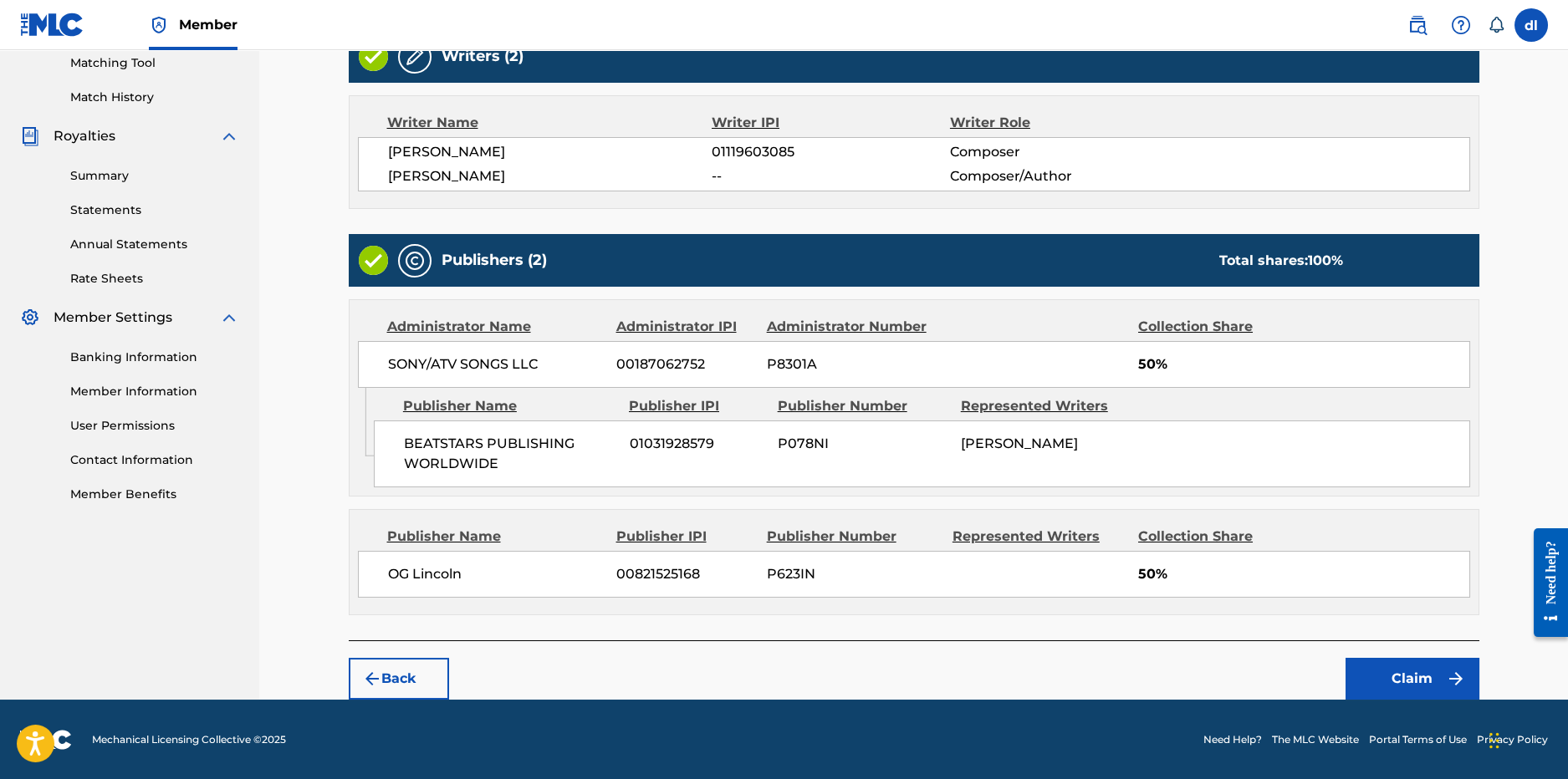
click at [1472, 693] on button "Claim" at bounding box center [1412, 679] width 134 height 41
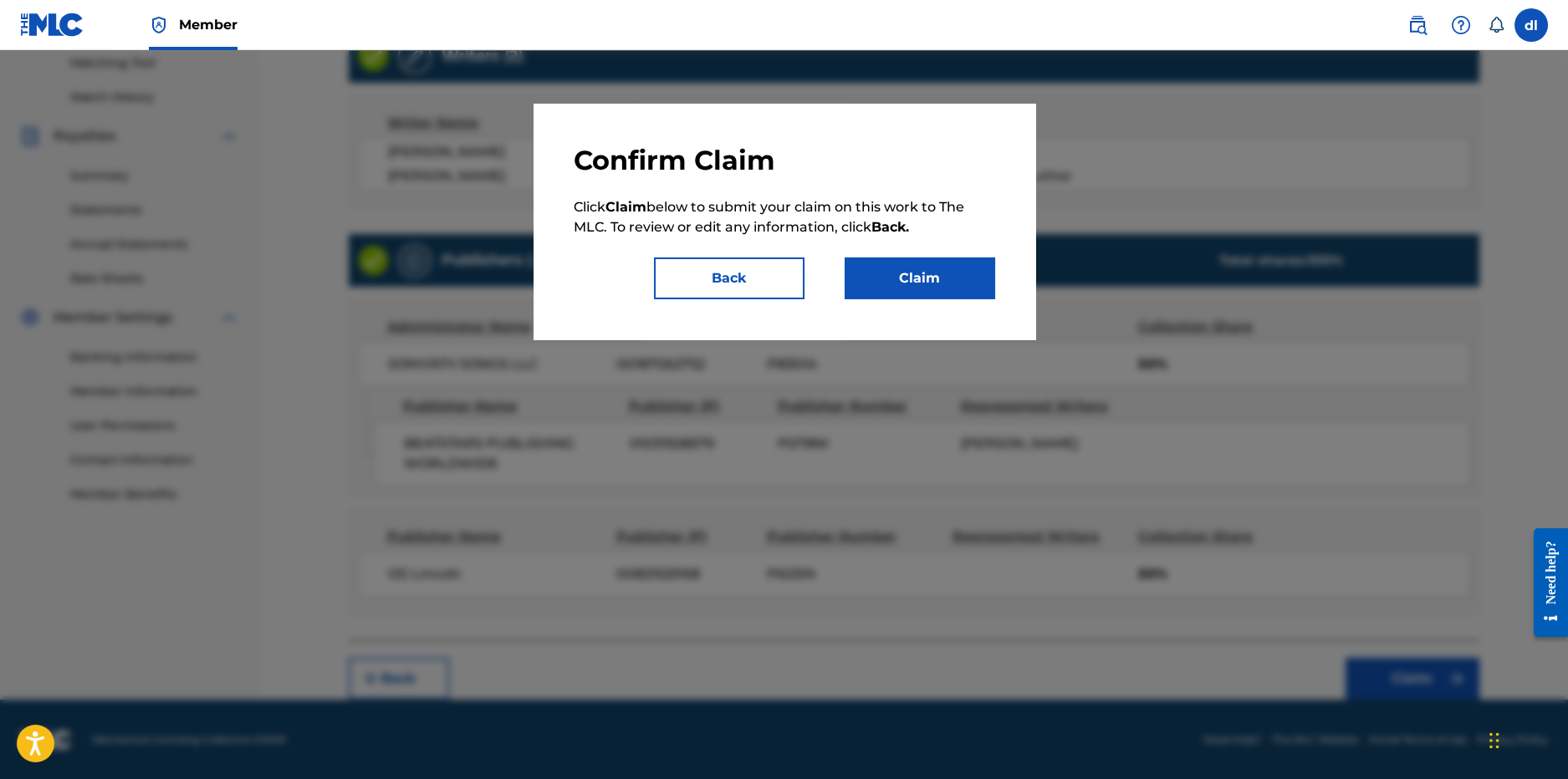
click at [952, 287] on button "Claim" at bounding box center [920, 277] width 150 height 41
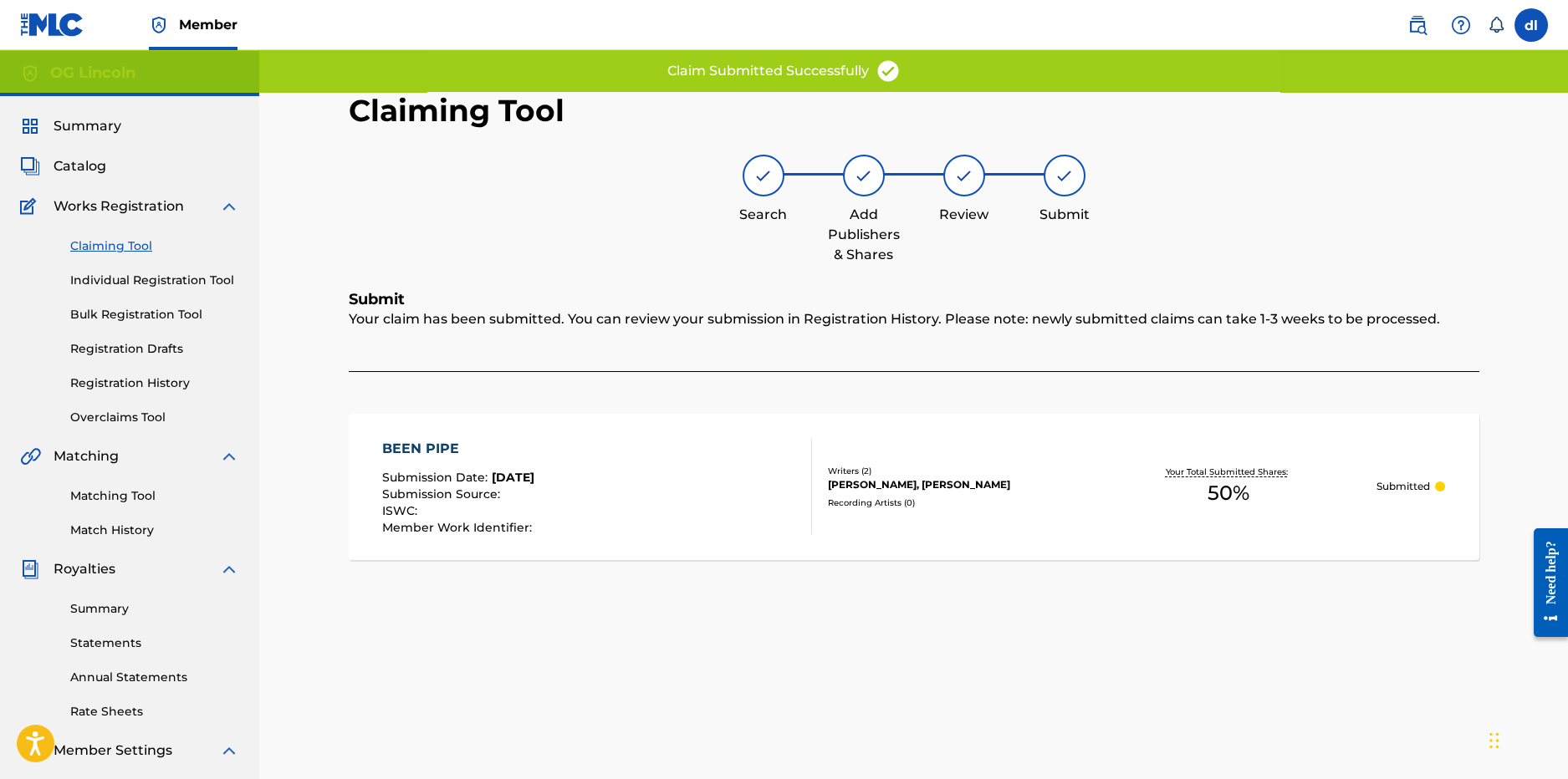
scroll to position [0, 0]
click at [101, 248] on link "Claiming Tool" at bounding box center [154, 246] width 169 height 18
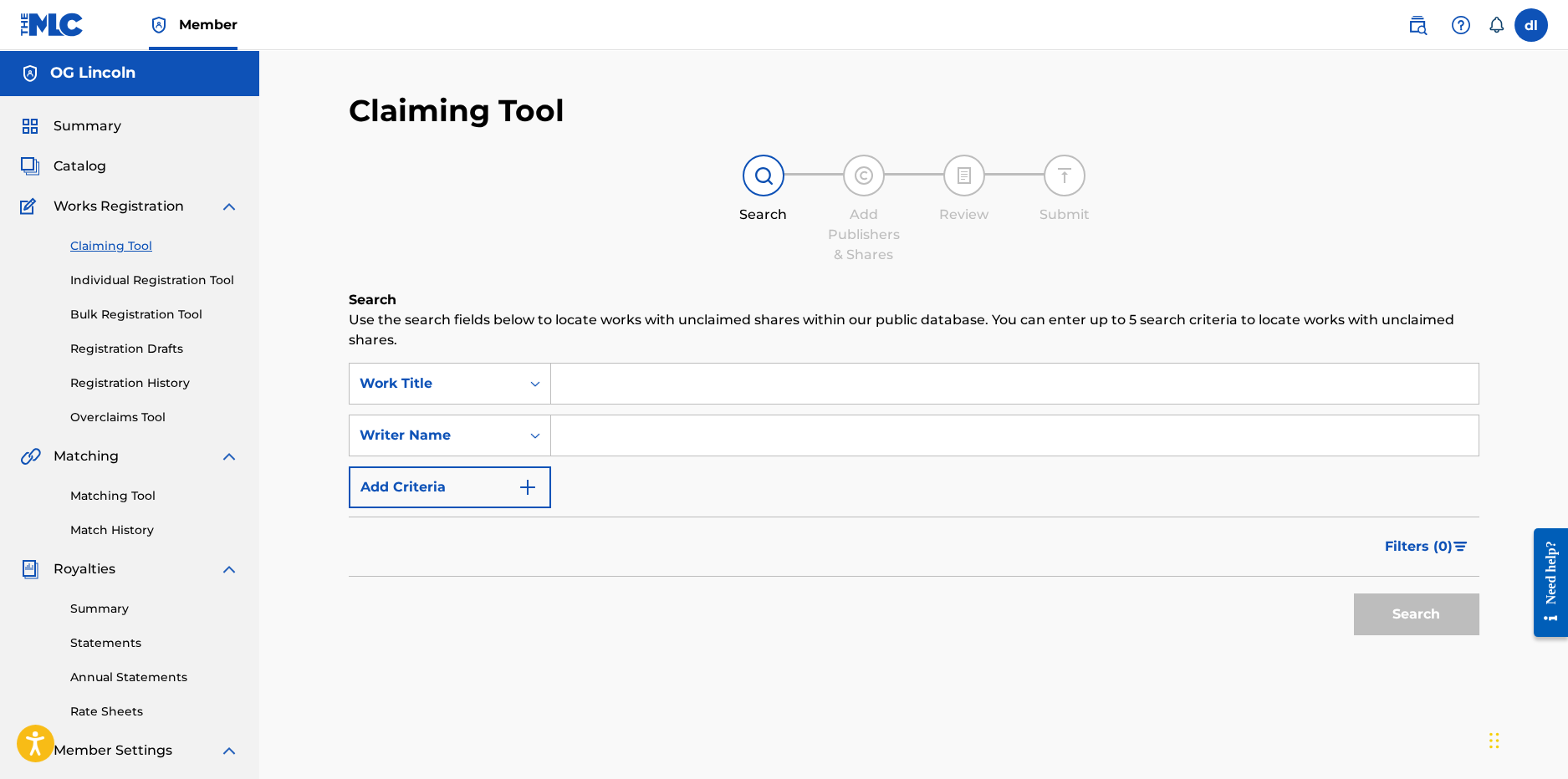
click at [482, 503] on button "Add Criteria" at bounding box center [449, 487] width 202 height 41
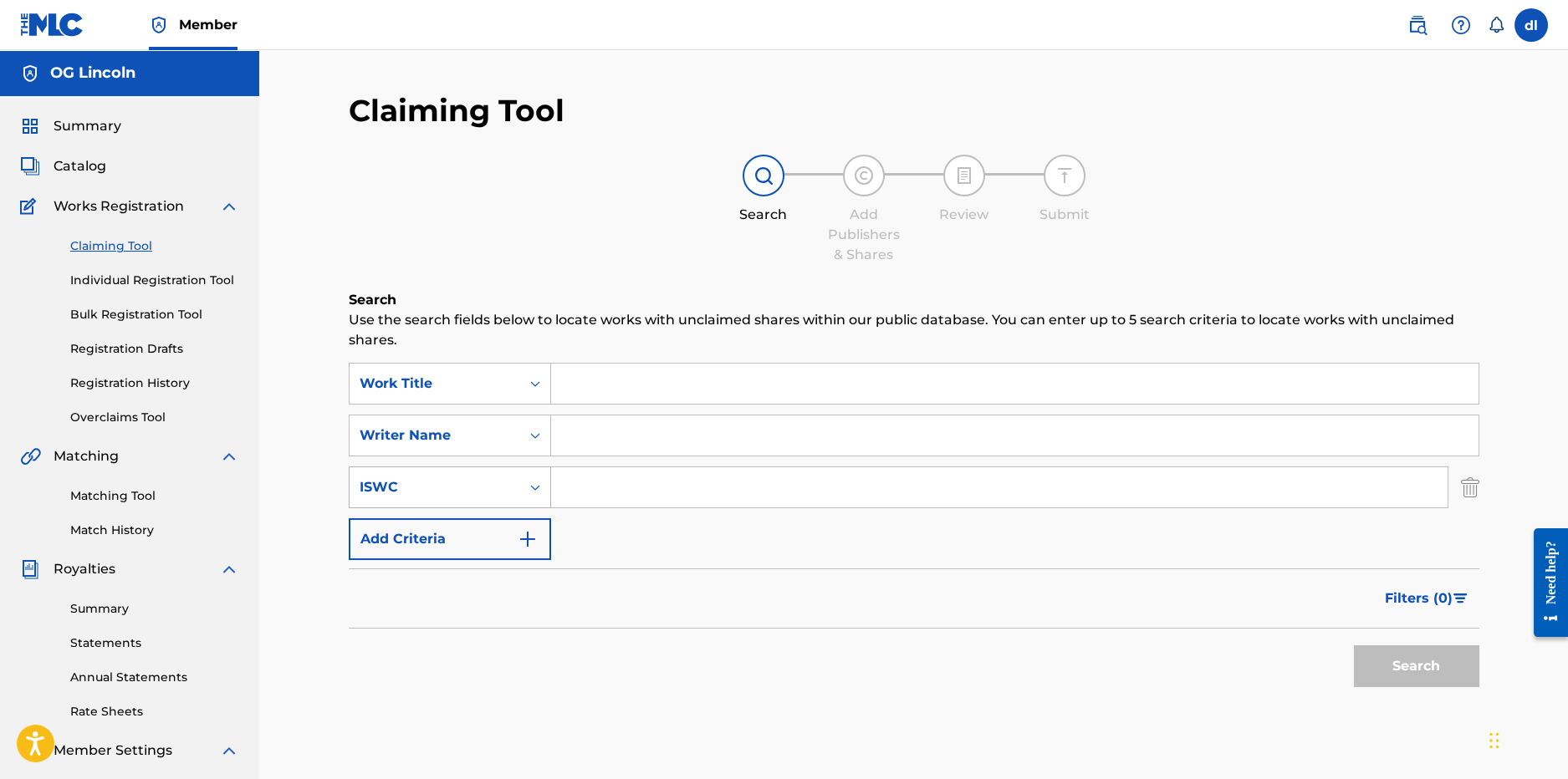
drag, startPoint x: 438, startPoint y: 492, endPoint x: 429, endPoint y: 480, distance: 15.0
click at [438, 490] on div "ISWC" at bounding box center [434, 488] width 150 height 20
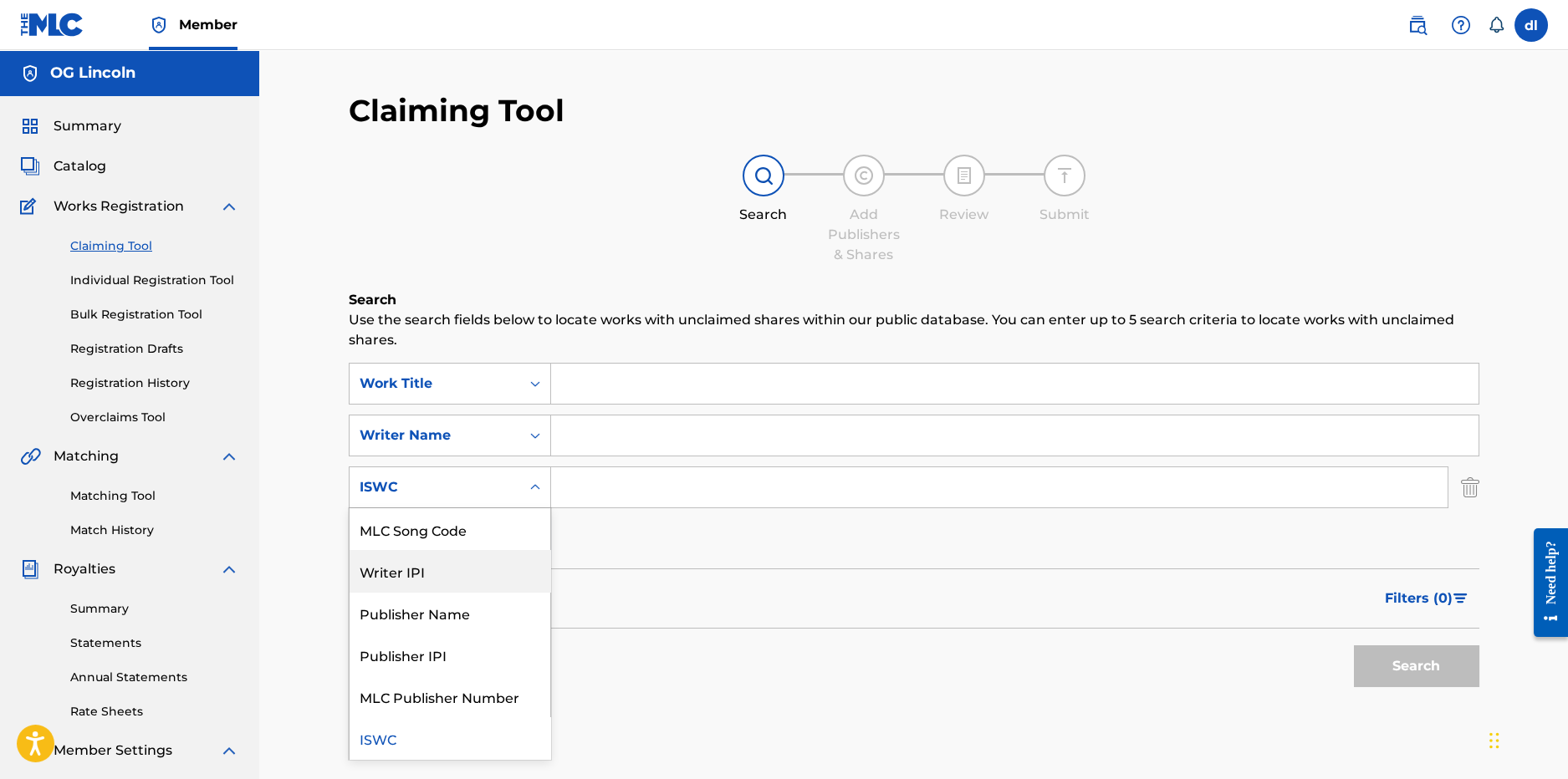
click at [405, 576] on div "Writer IPI" at bounding box center [450, 571] width 201 height 41
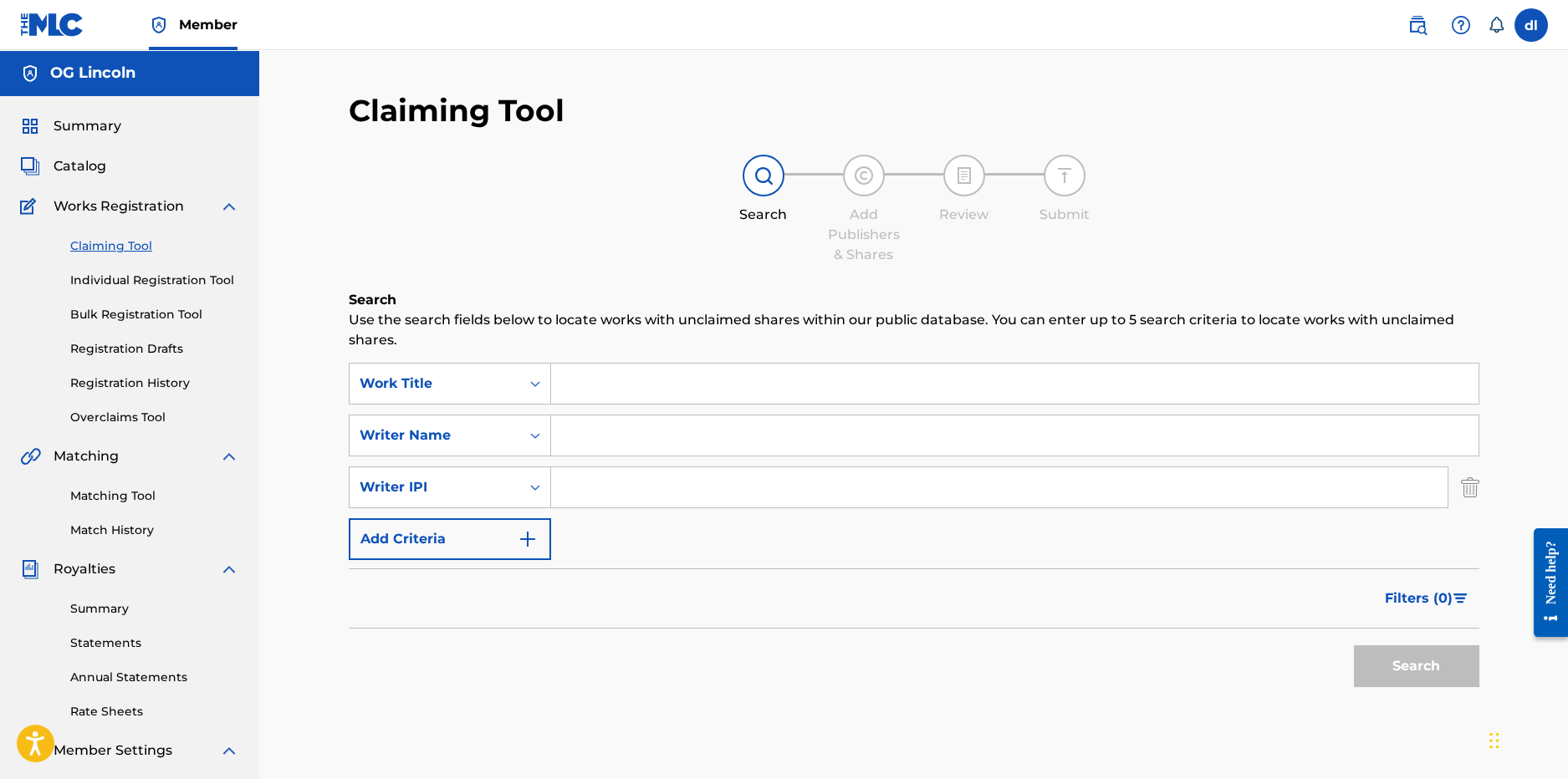
click at [653, 465] on div "SearchWithCriteria186c45b8-7fd1-4bc0-bcee-b7d256bbe67a Work Title SearchWithCri…" at bounding box center [914, 462] width 1131 height 197
click at [645, 481] on input "Search Form" at bounding box center [1000, 488] width 897 height 41
click at [616, 466] on div "SearchWithCriteria186c45b8-7fd1-4bc0-bcee-b7d256bbe67a Work Title SearchWithCri…" at bounding box center [914, 462] width 1131 height 197
click at [600, 489] on input "Search Form" at bounding box center [1000, 488] width 897 height 41
click at [437, 480] on div "Writer IPI" at bounding box center [434, 488] width 150 height 20
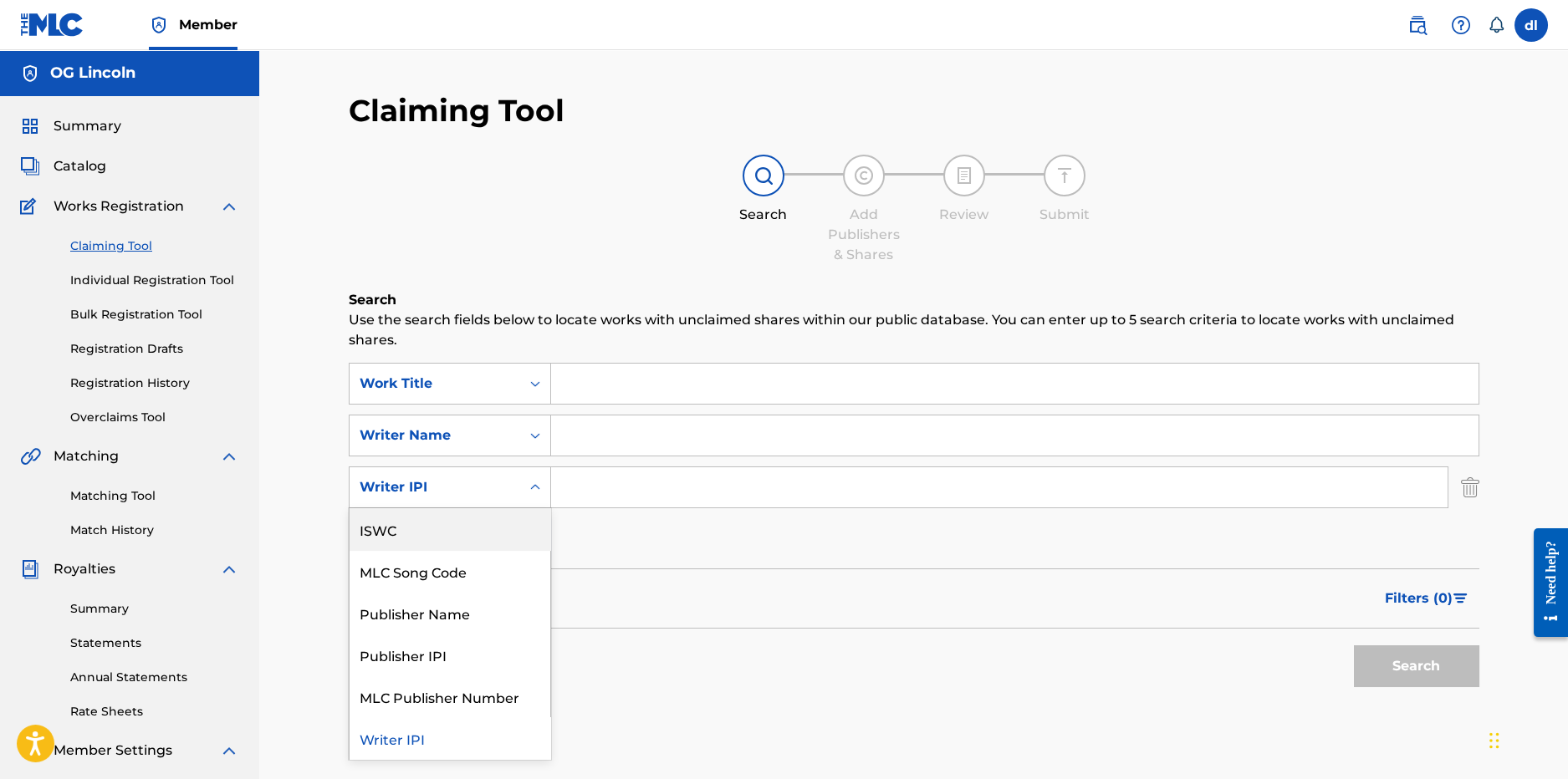
drag, startPoint x: 700, startPoint y: 571, endPoint x: 628, endPoint y: 534, distance: 81.0
click at [697, 569] on div "Filters ( 0 )" at bounding box center [914, 598] width 1131 height 60
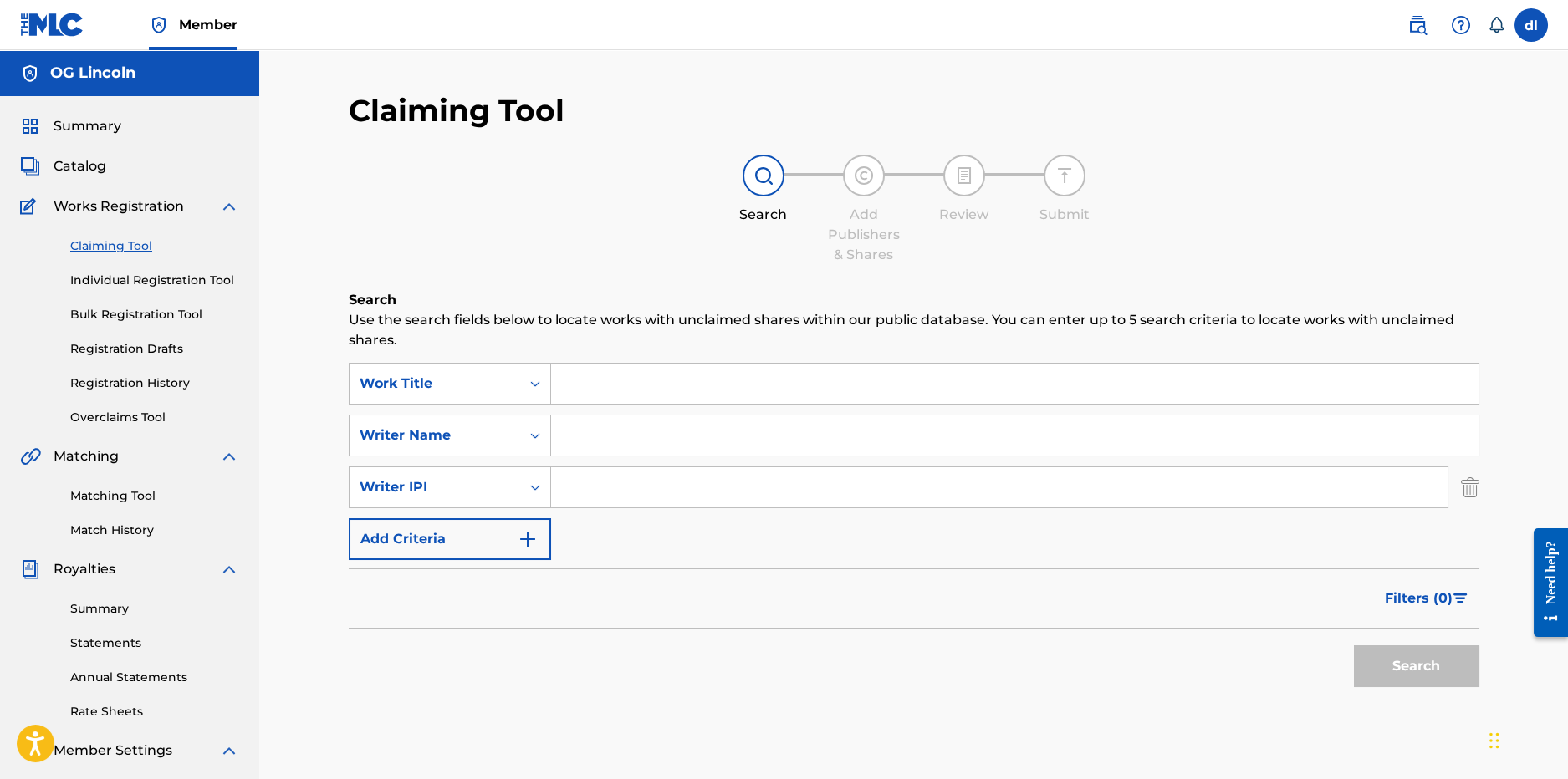
click at [456, 537] on button "Add Criteria" at bounding box center [449, 538] width 202 height 41
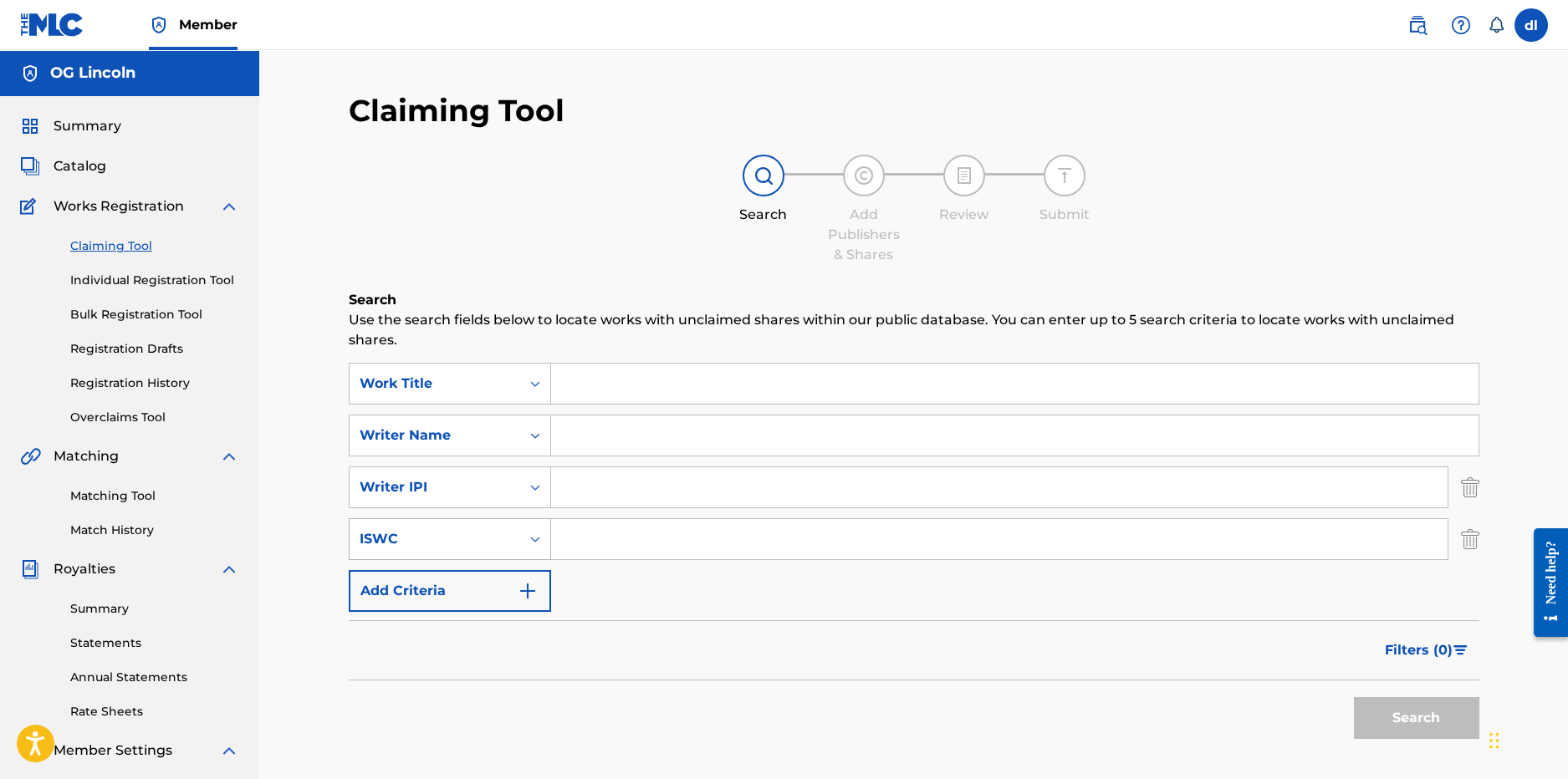
click at [462, 543] on div "ISWC" at bounding box center [434, 539] width 150 height 20
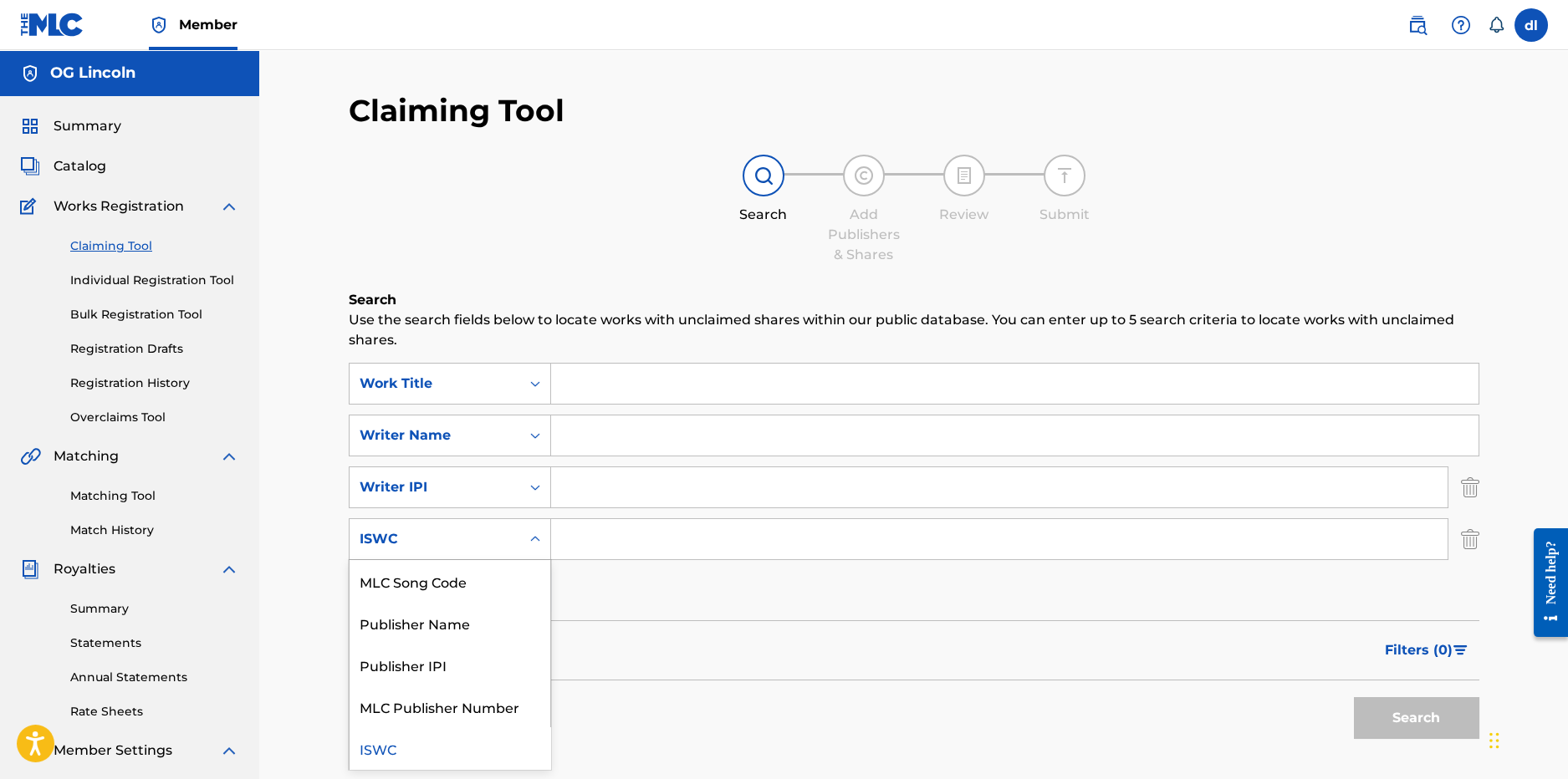
click at [416, 405] on div "SearchWithCriteria186c45b8-7fd1-4bc0-bcee-b7d256bbe67a Work Title SearchWithCri…" at bounding box center [914, 488] width 1131 height 249
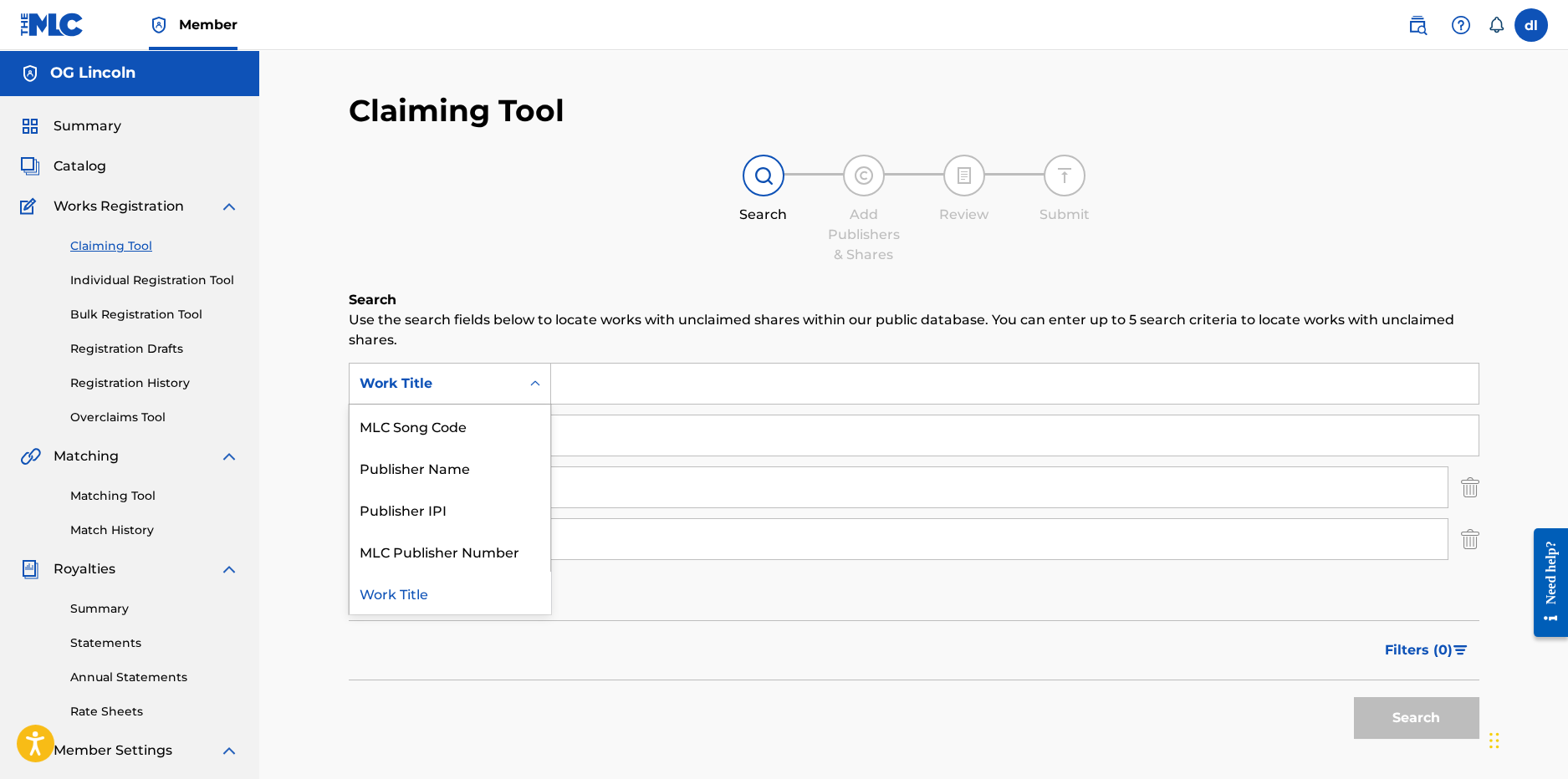
click at [415, 385] on div "Work Title" at bounding box center [434, 384] width 150 height 20
click at [312, 377] on div "Claiming Tool Search Add Publishers & Shares Review Submit Search Use the searc…" at bounding box center [913, 502] width 1309 height 906
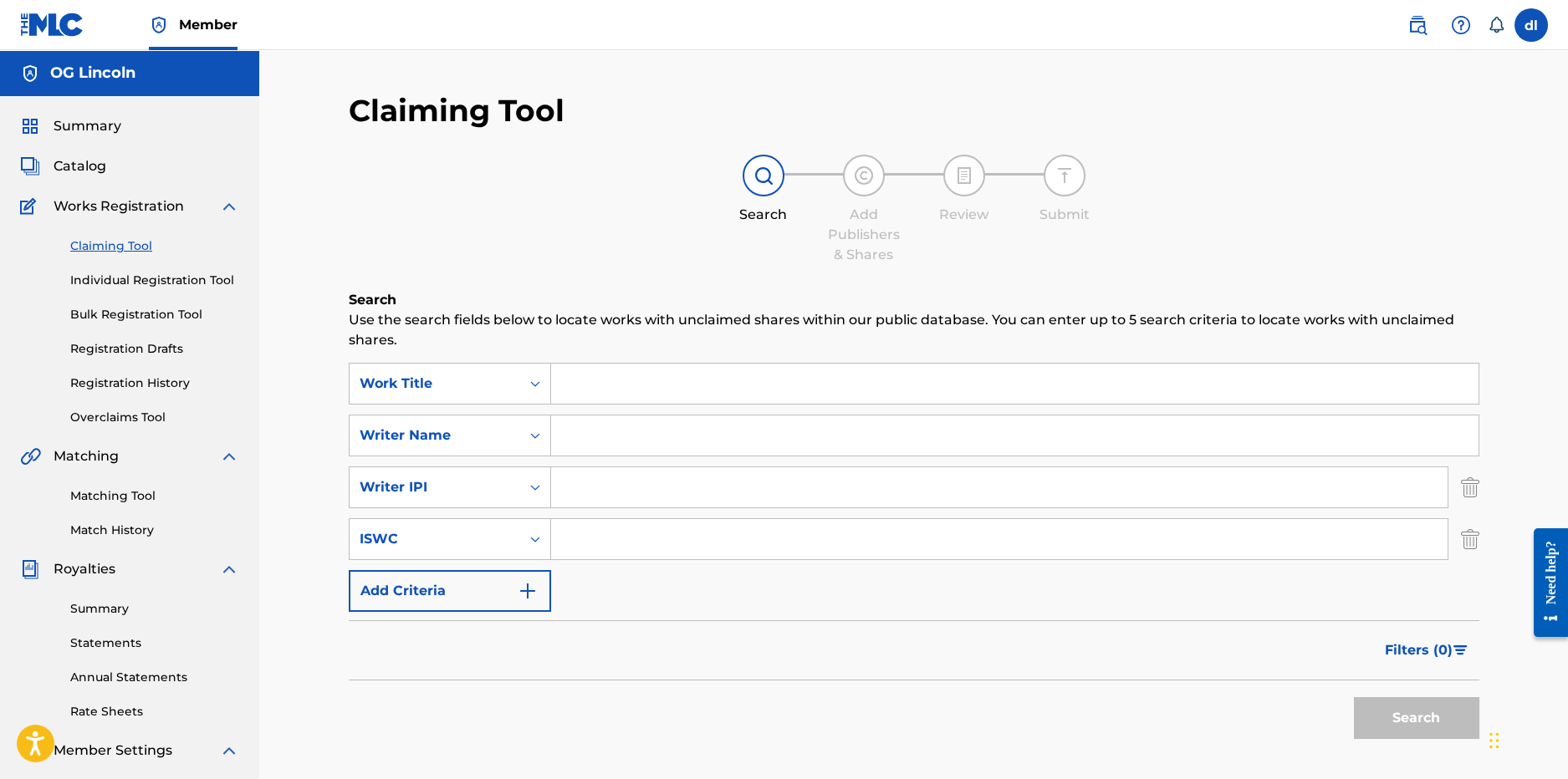
click at [603, 443] on input "Search Form" at bounding box center [1016, 436] width 928 height 41
type input "LILCJ KASINO"
click at [1454, 727] on button "Search" at bounding box center [1417, 717] width 125 height 41
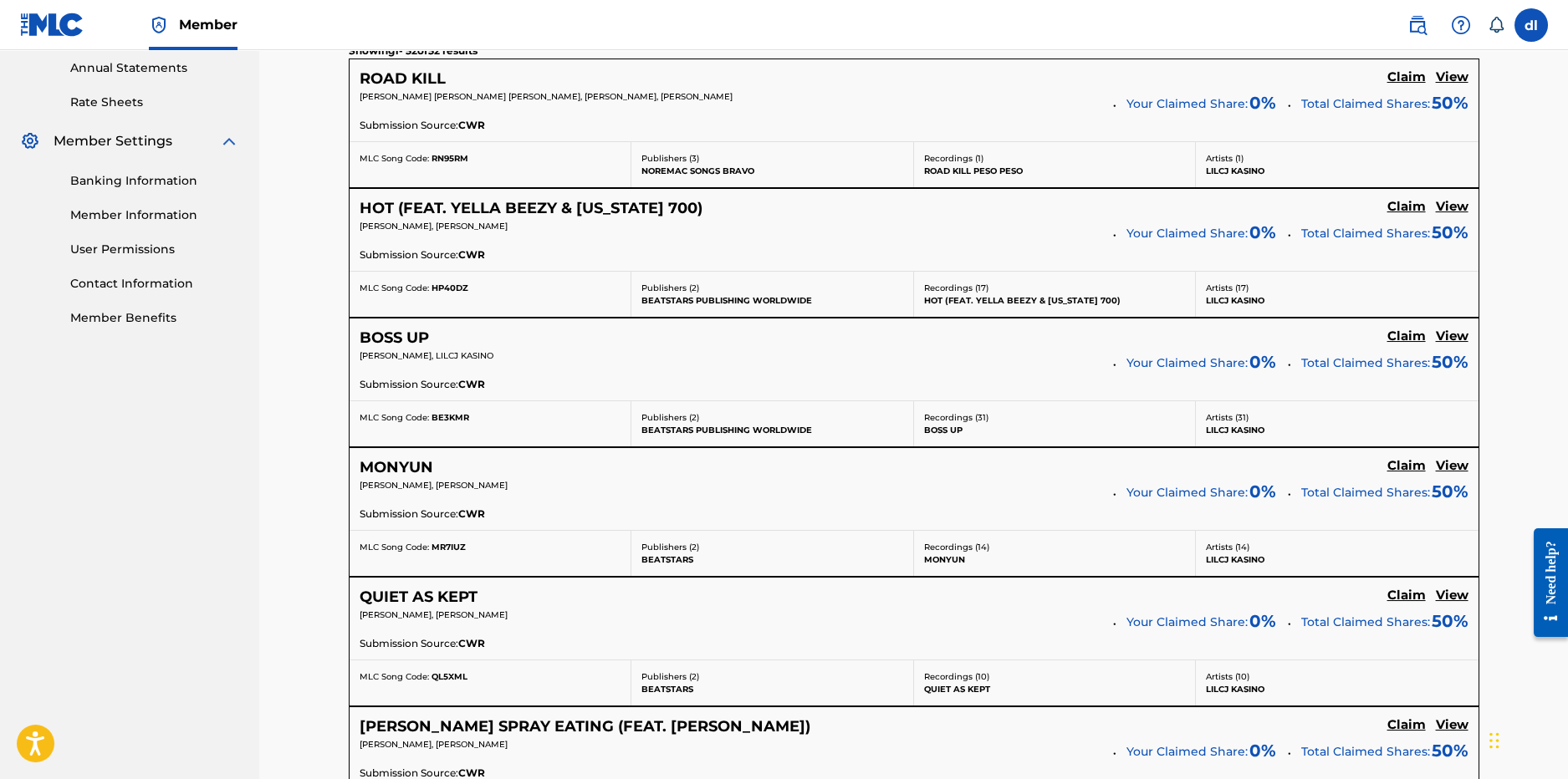
scroll to position [759, 0]
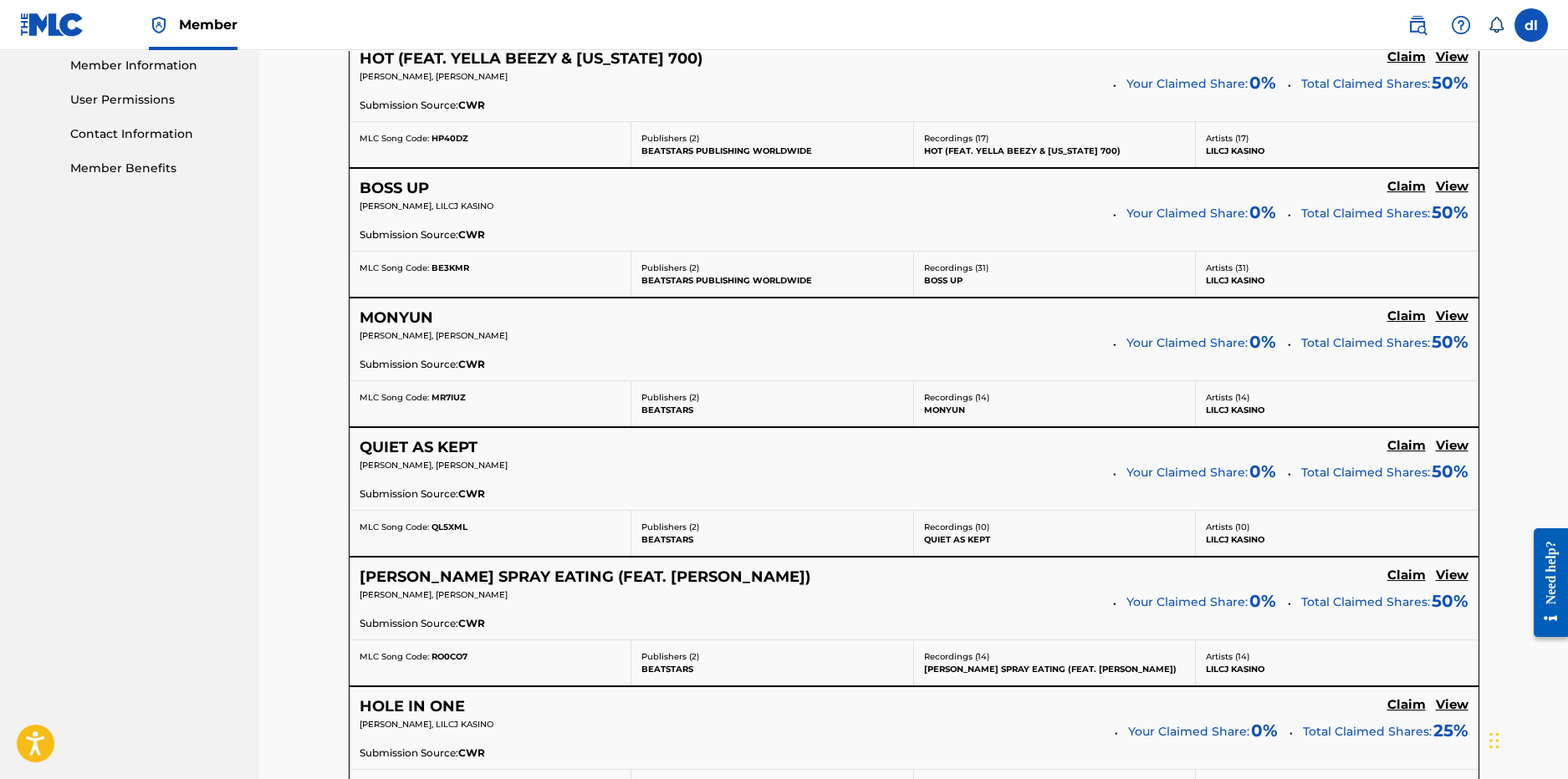
click at [1403, 580] on h5 "Claim" at bounding box center [1407, 575] width 39 height 16
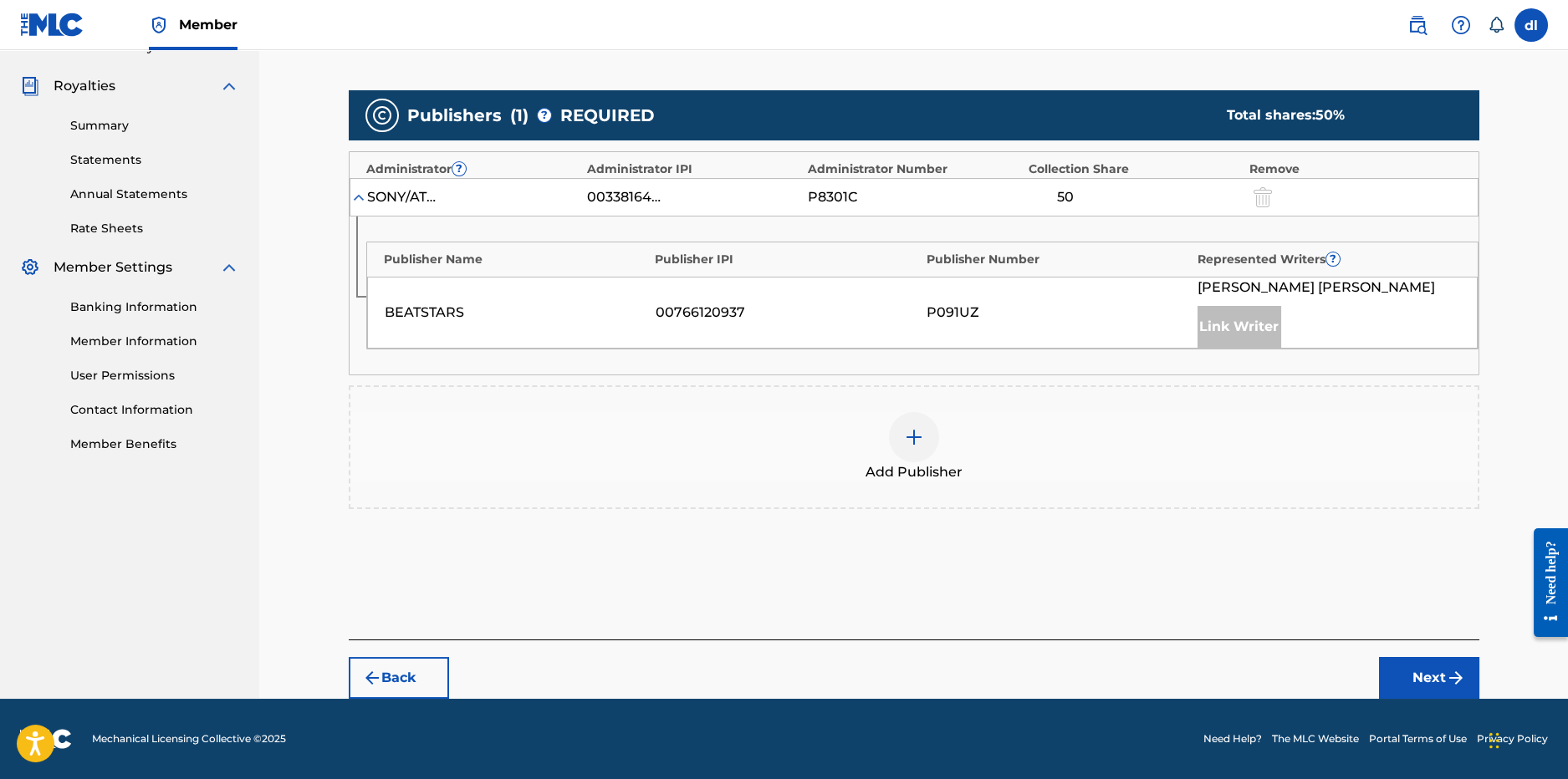
scroll to position [433, 0]
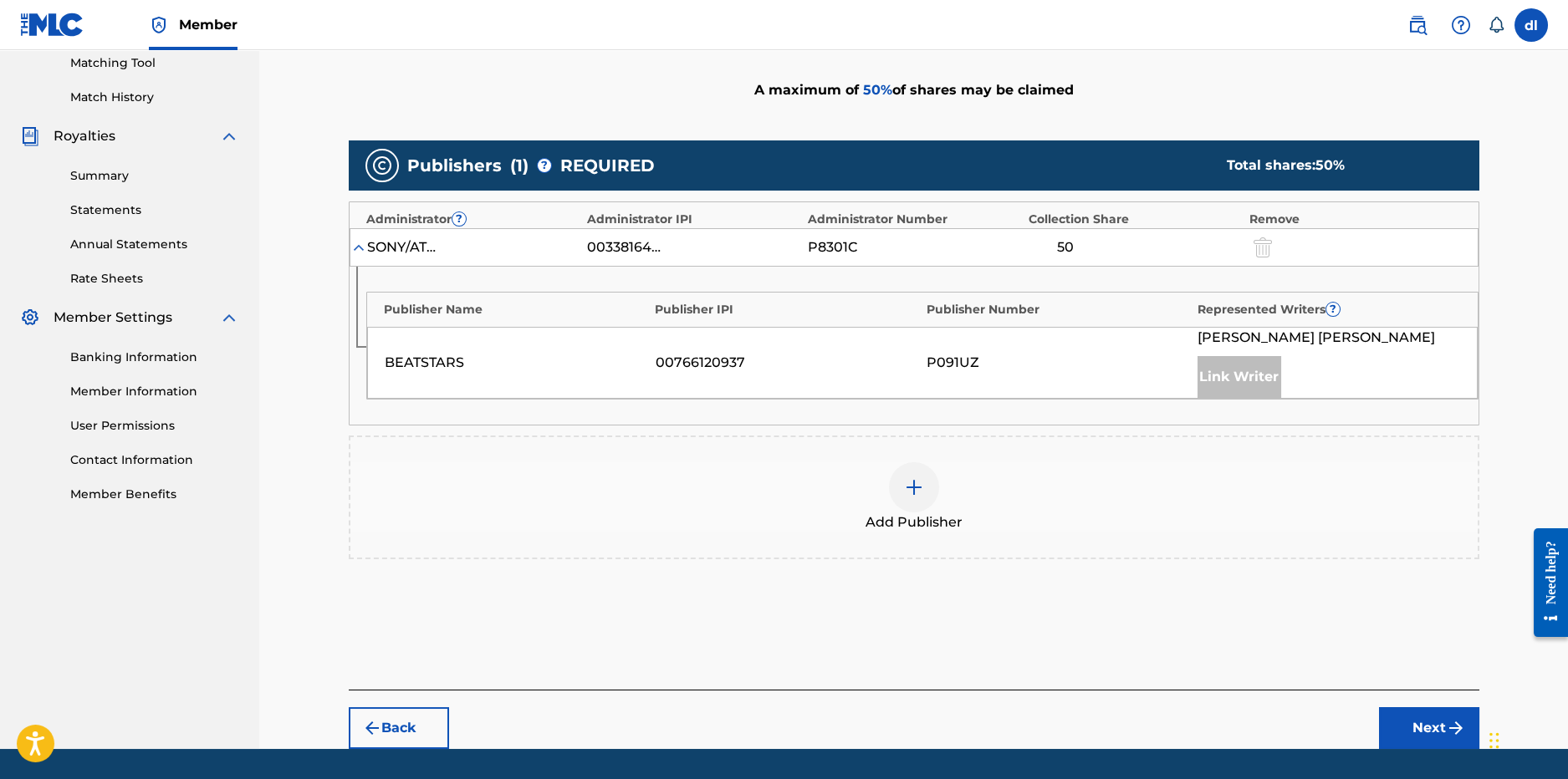
click at [928, 462] on div at bounding box center [914, 487] width 50 height 50
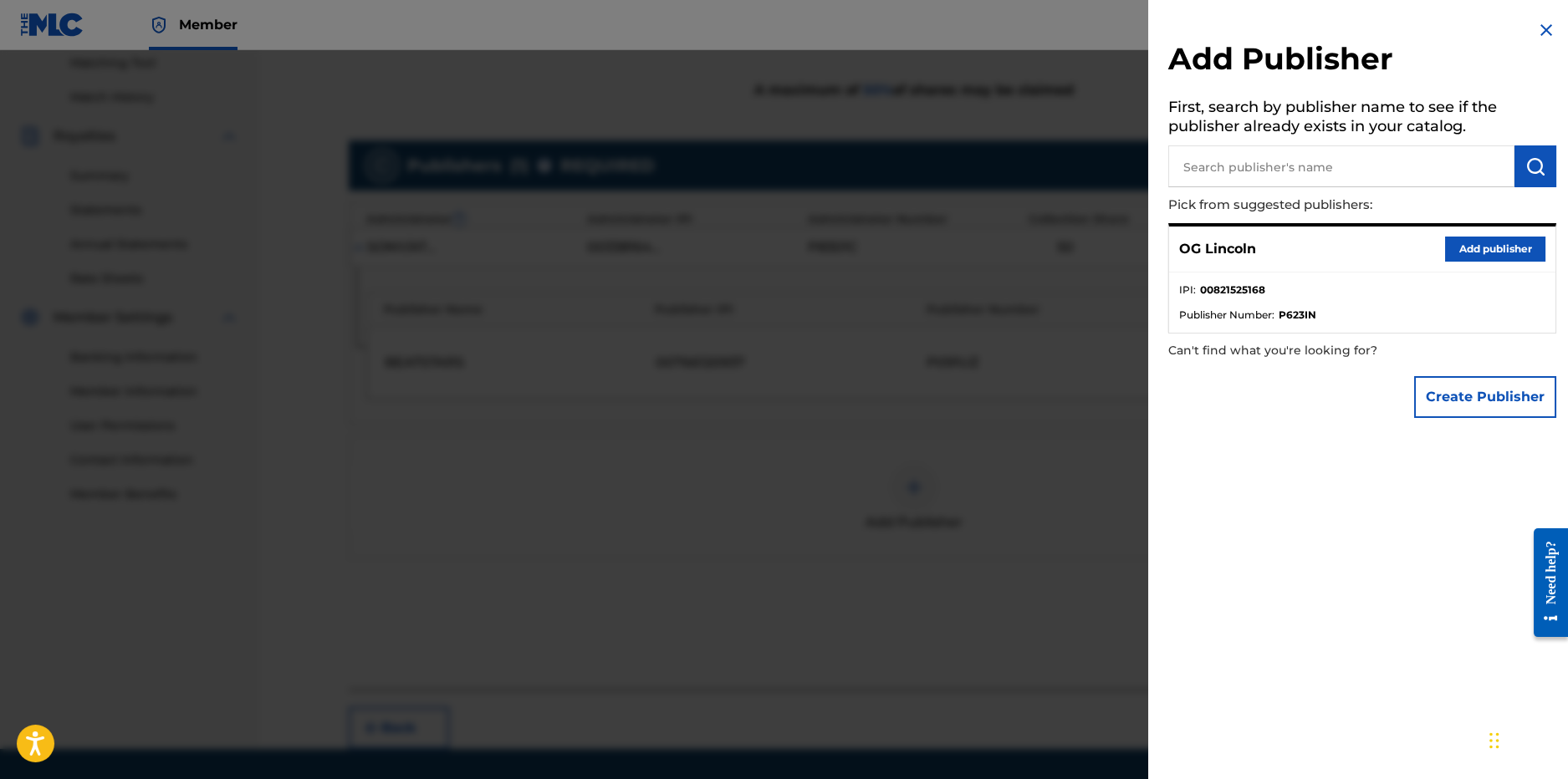
click at [1459, 247] on button "Add publisher" at bounding box center [1495, 249] width 101 height 25
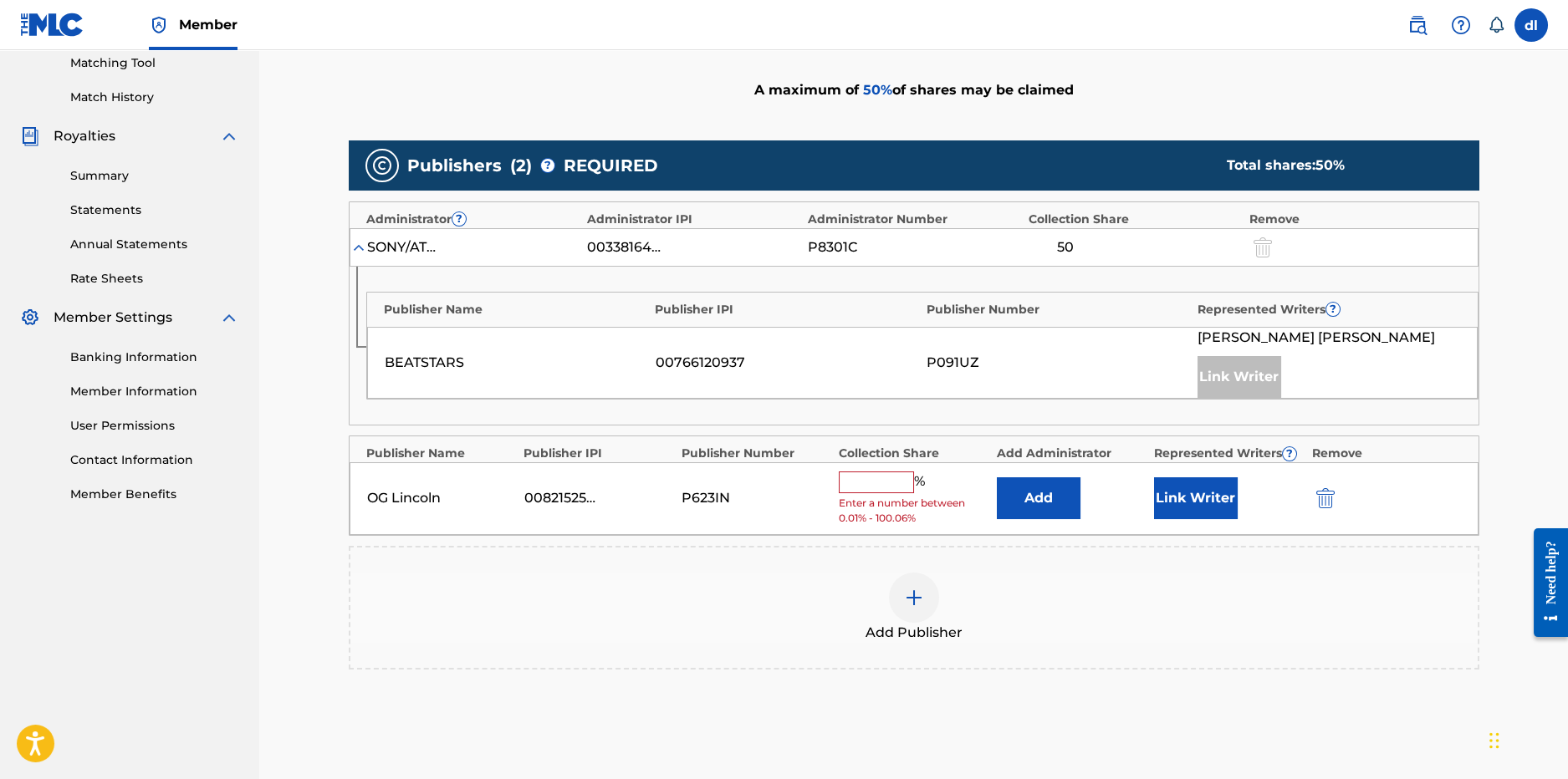
click at [867, 471] on input "text" at bounding box center [877, 482] width 76 height 22
type input "5"
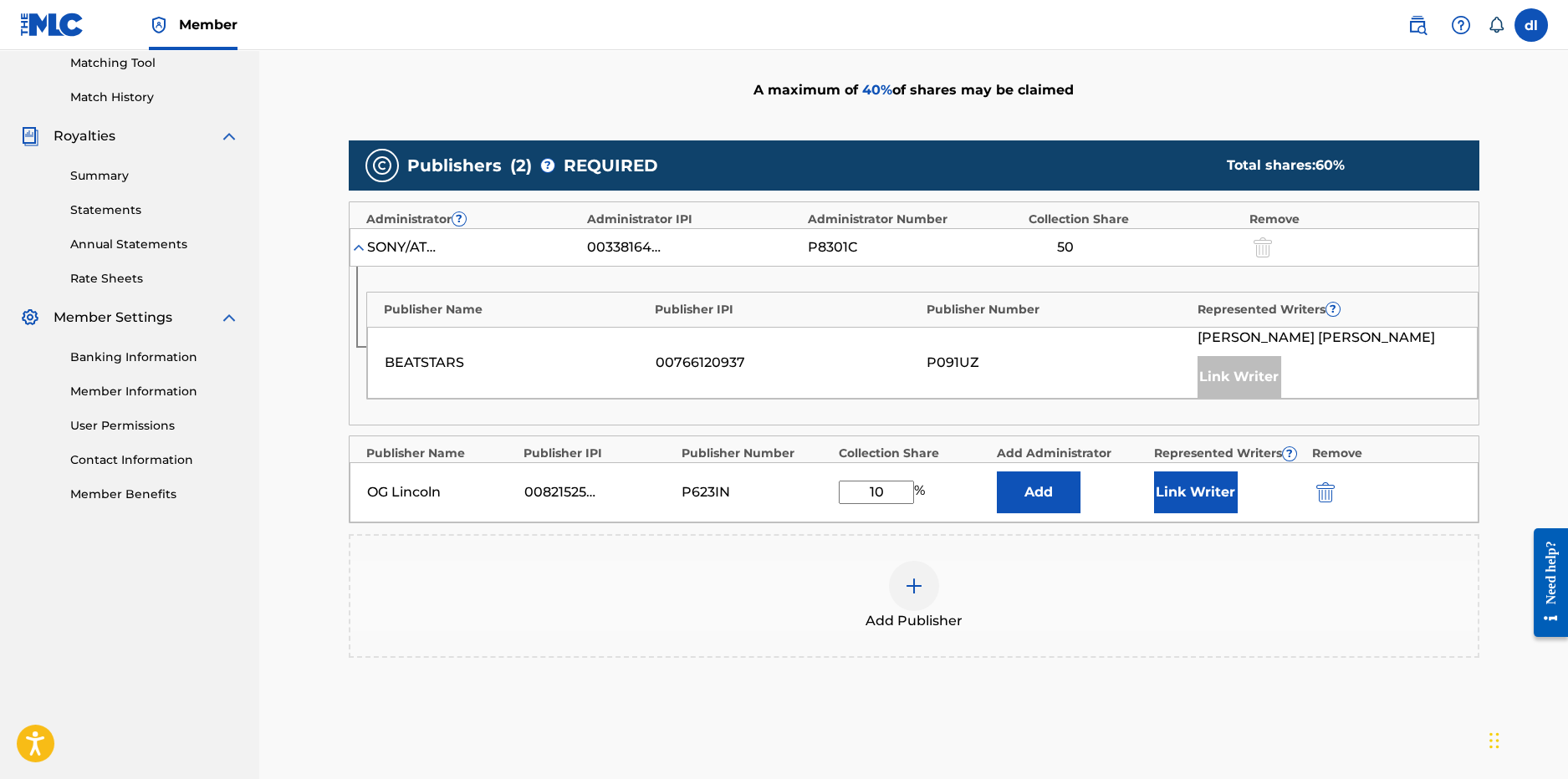
type input "10"
click at [1218, 471] on button "Link Writer" at bounding box center [1195, 491] width 84 height 41
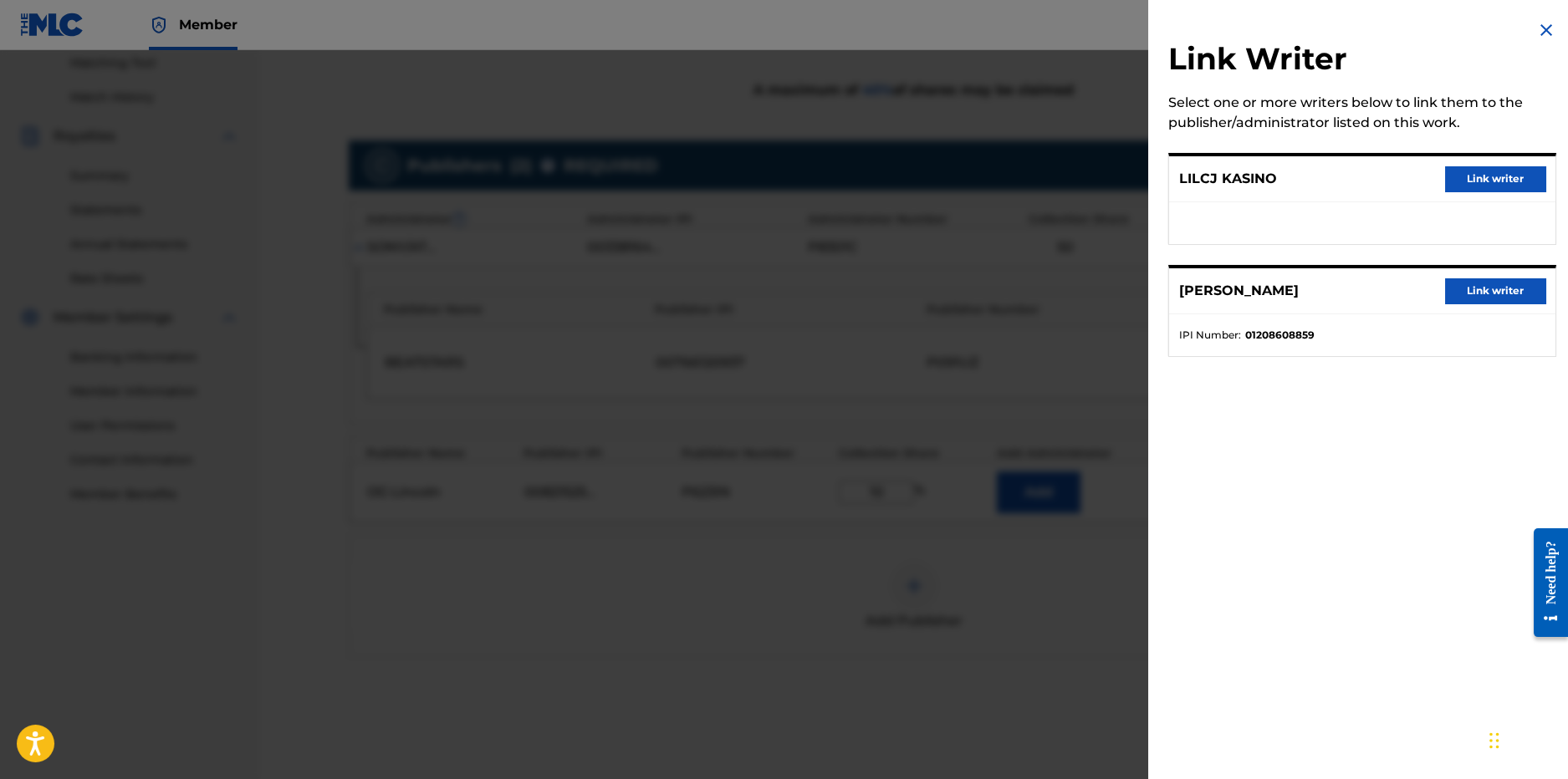
drag, startPoint x: 947, startPoint y: 683, endPoint x: 1210, endPoint y: 513, distance: 313.2
click at [948, 679] on div at bounding box center [784, 439] width 1568 height 779
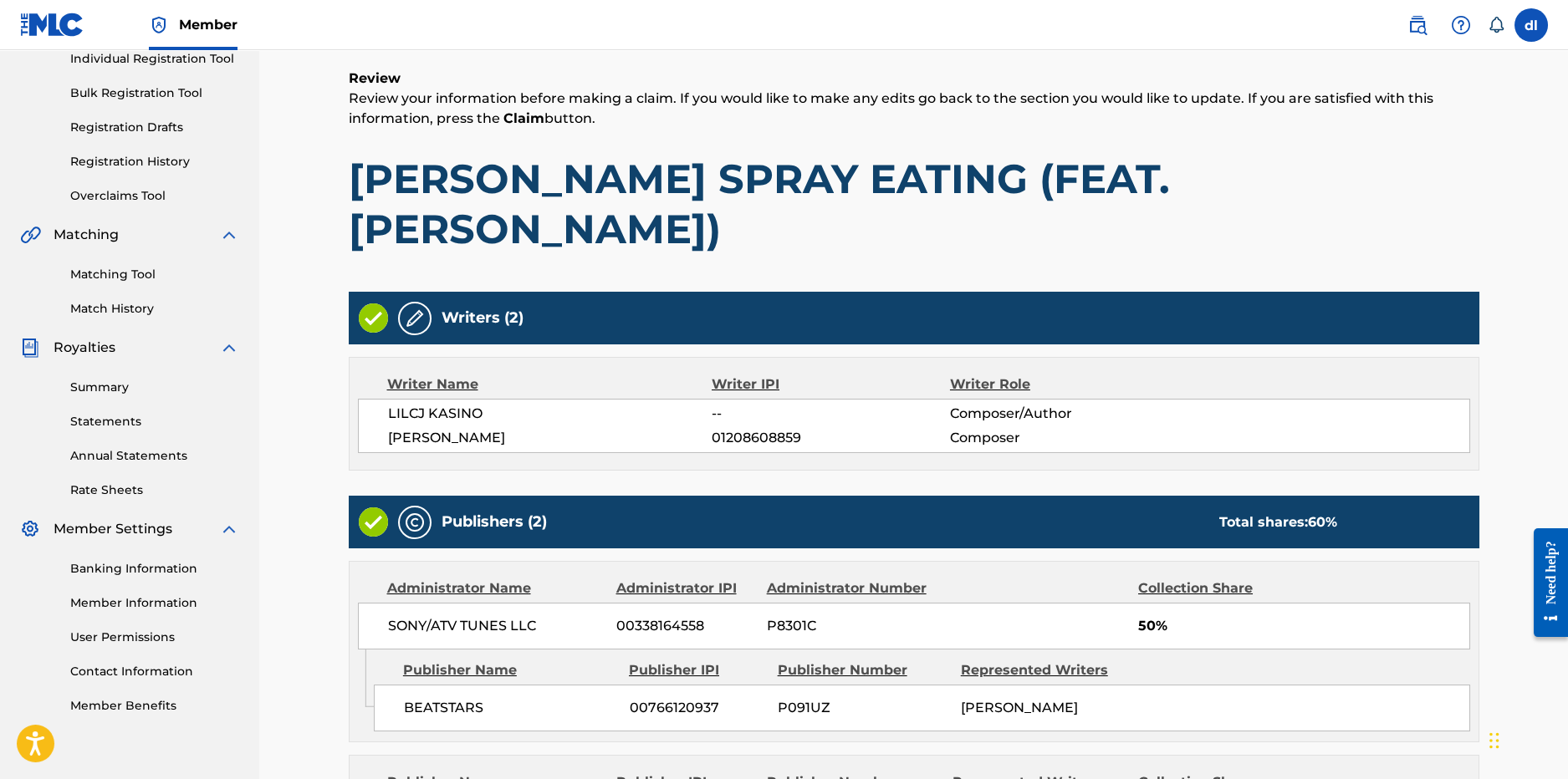
scroll to position [417, 0]
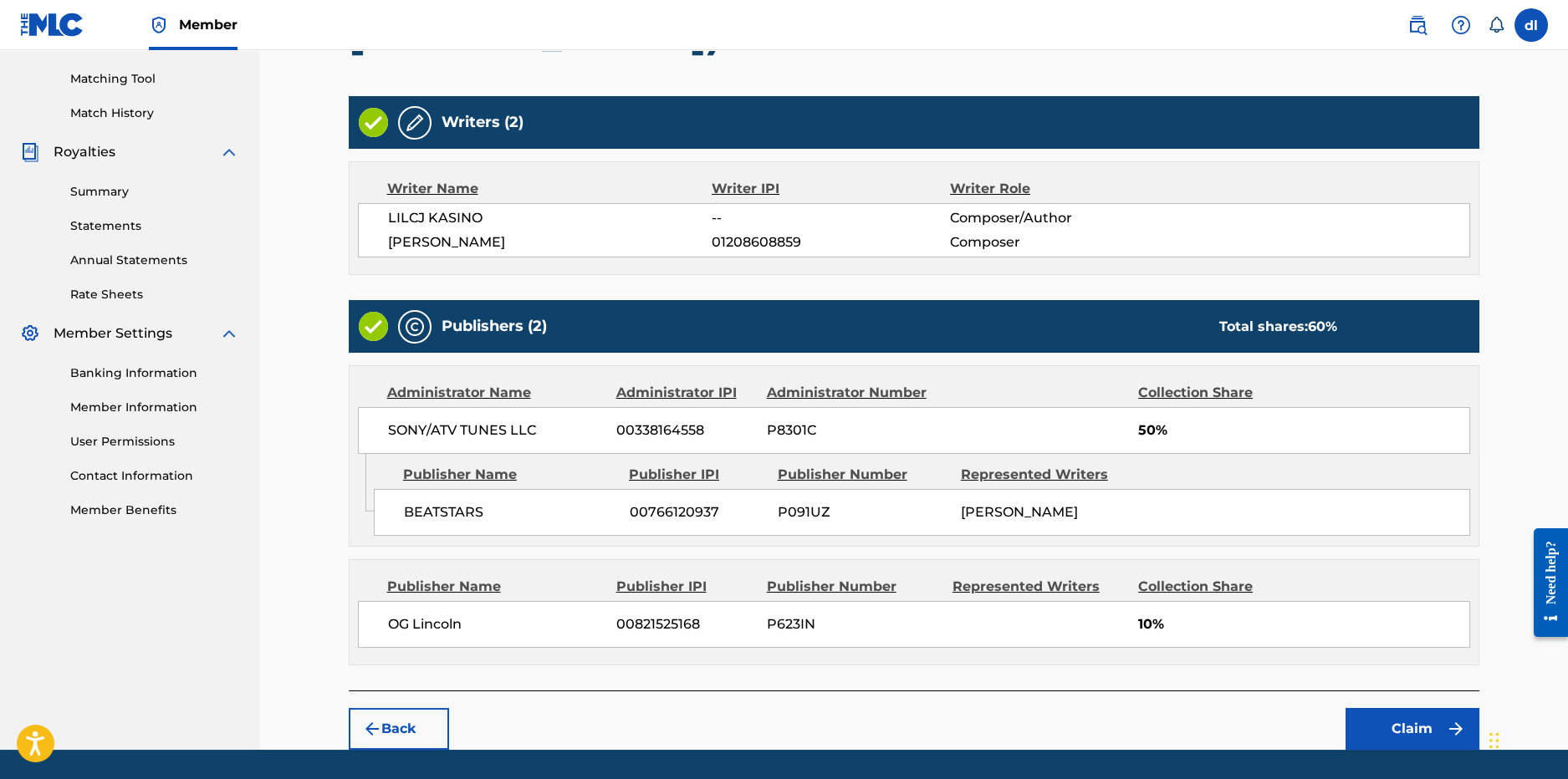
click at [1384, 708] on button "Claim" at bounding box center [1412, 728] width 134 height 41
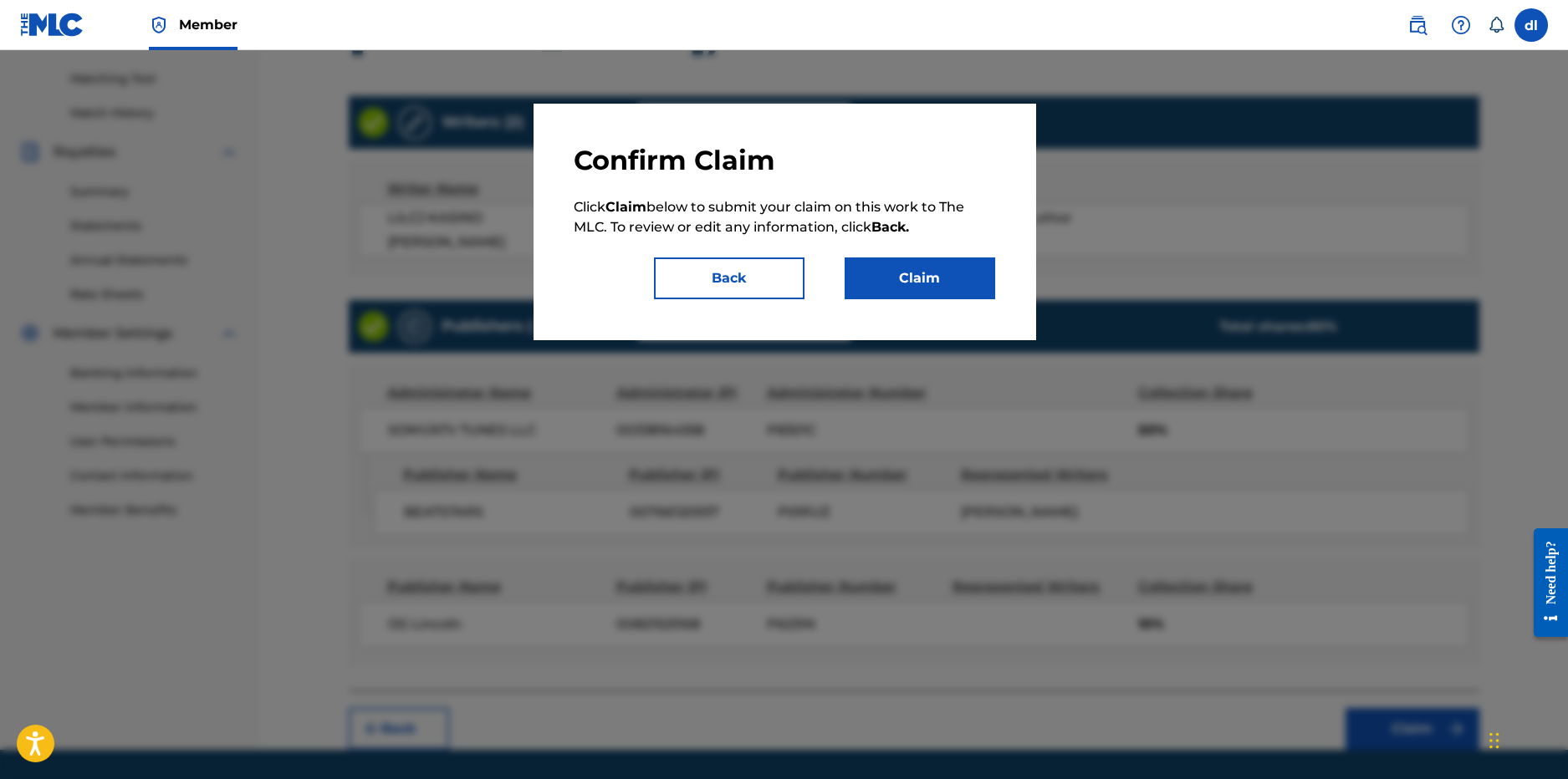
click at [897, 249] on div "Confirm Claim Click Claim below to submit your claim on this work to The MLC. T…" at bounding box center [784, 221] width 422 height 156
click at [892, 273] on button "Claim" at bounding box center [920, 277] width 150 height 41
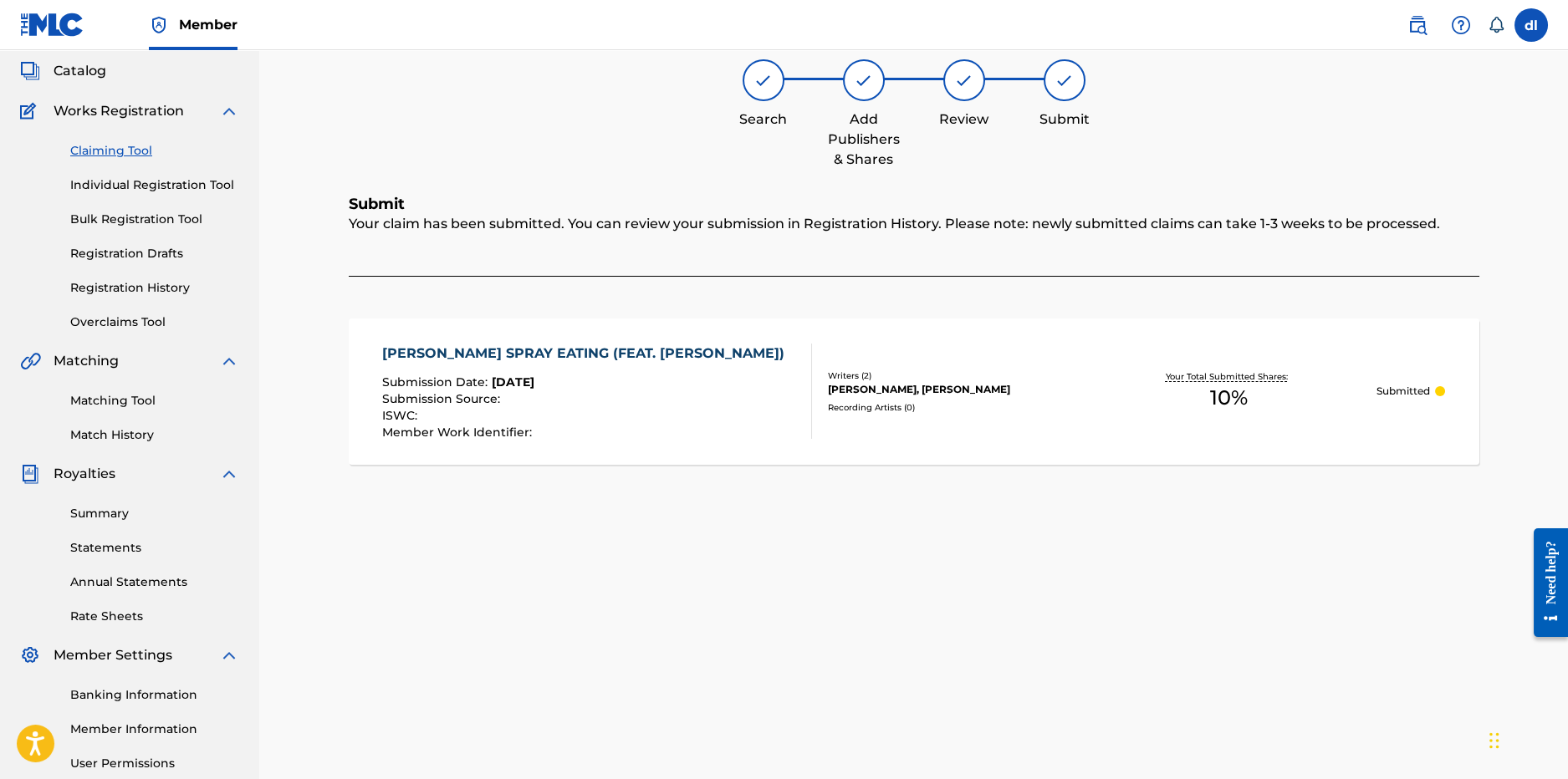
scroll to position [0, 0]
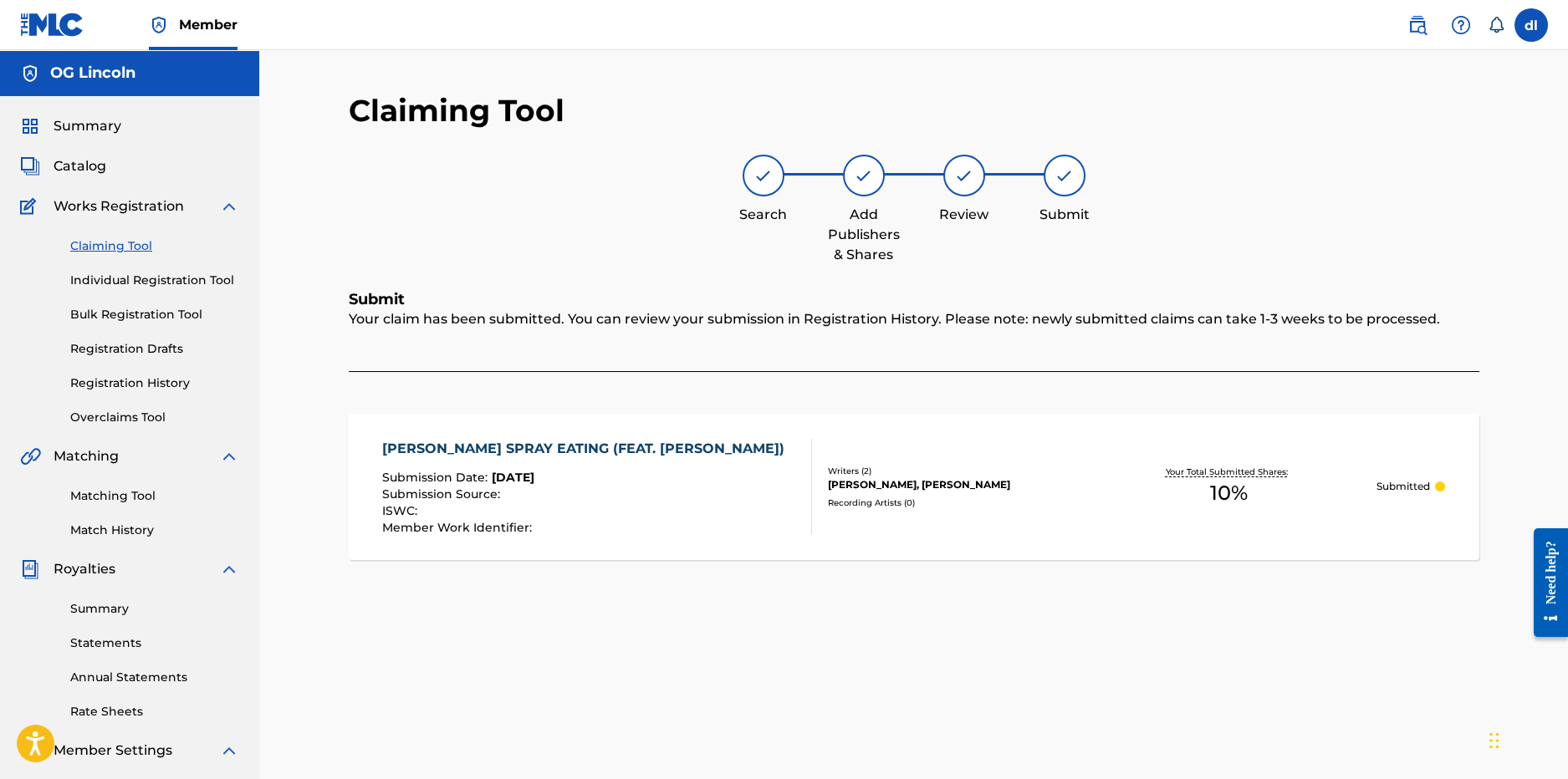
click at [133, 282] on link "Individual Registration Tool" at bounding box center [154, 280] width 169 height 18
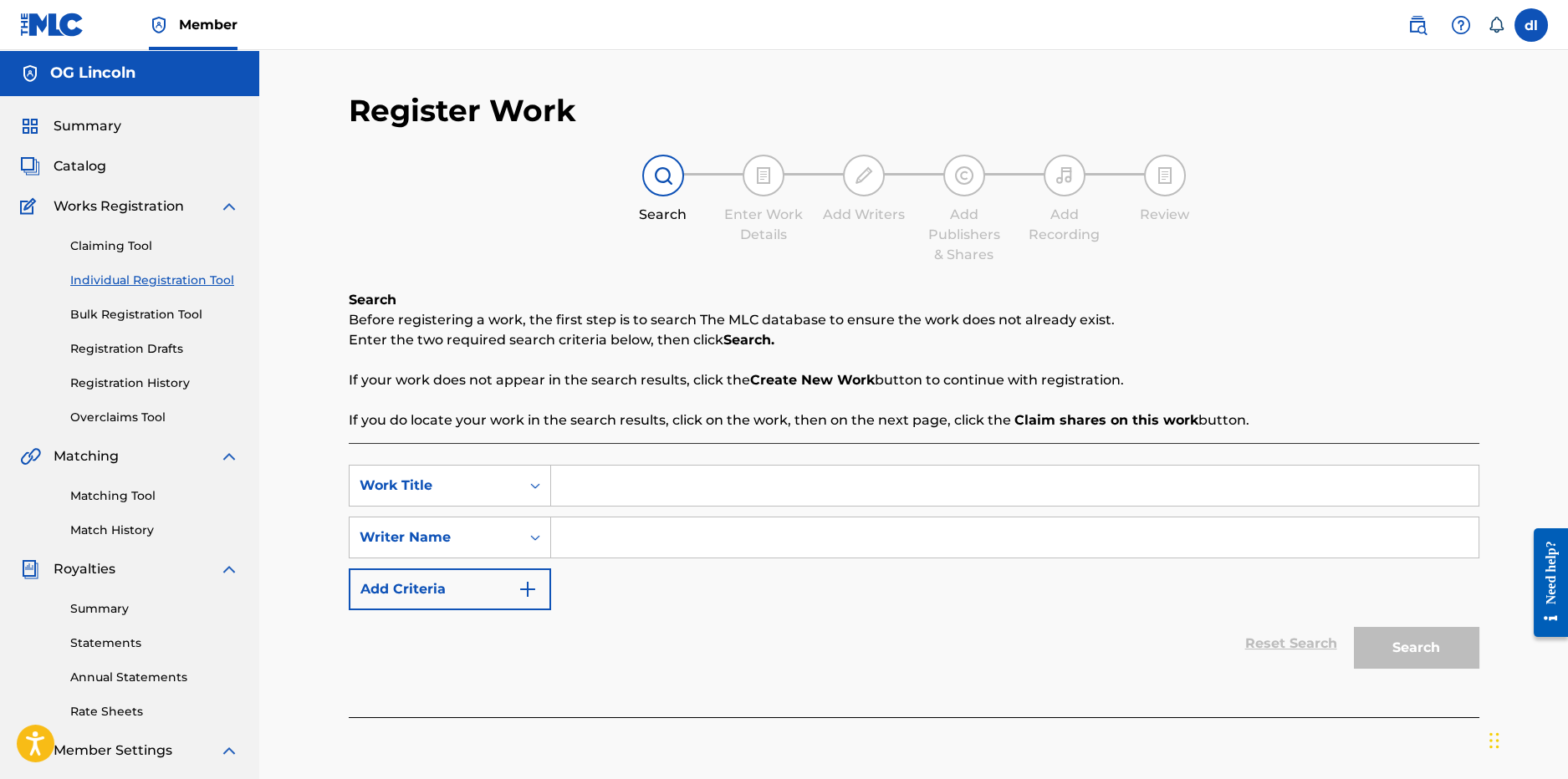
drag, startPoint x: 851, startPoint y: 507, endPoint x: 855, endPoint y: 498, distance: 9.8
click at [852, 507] on div "SearchWithCriteria24578fec-c3ef-4d31-b706-7bdbdceeb7c2 Work Title SearchWithCri…" at bounding box center [914, 537] width 1131 height 146
click at [854, 487] on input "Search Form" at bounding box center [1016, 486] width 928 height 41
type input "bend parade"
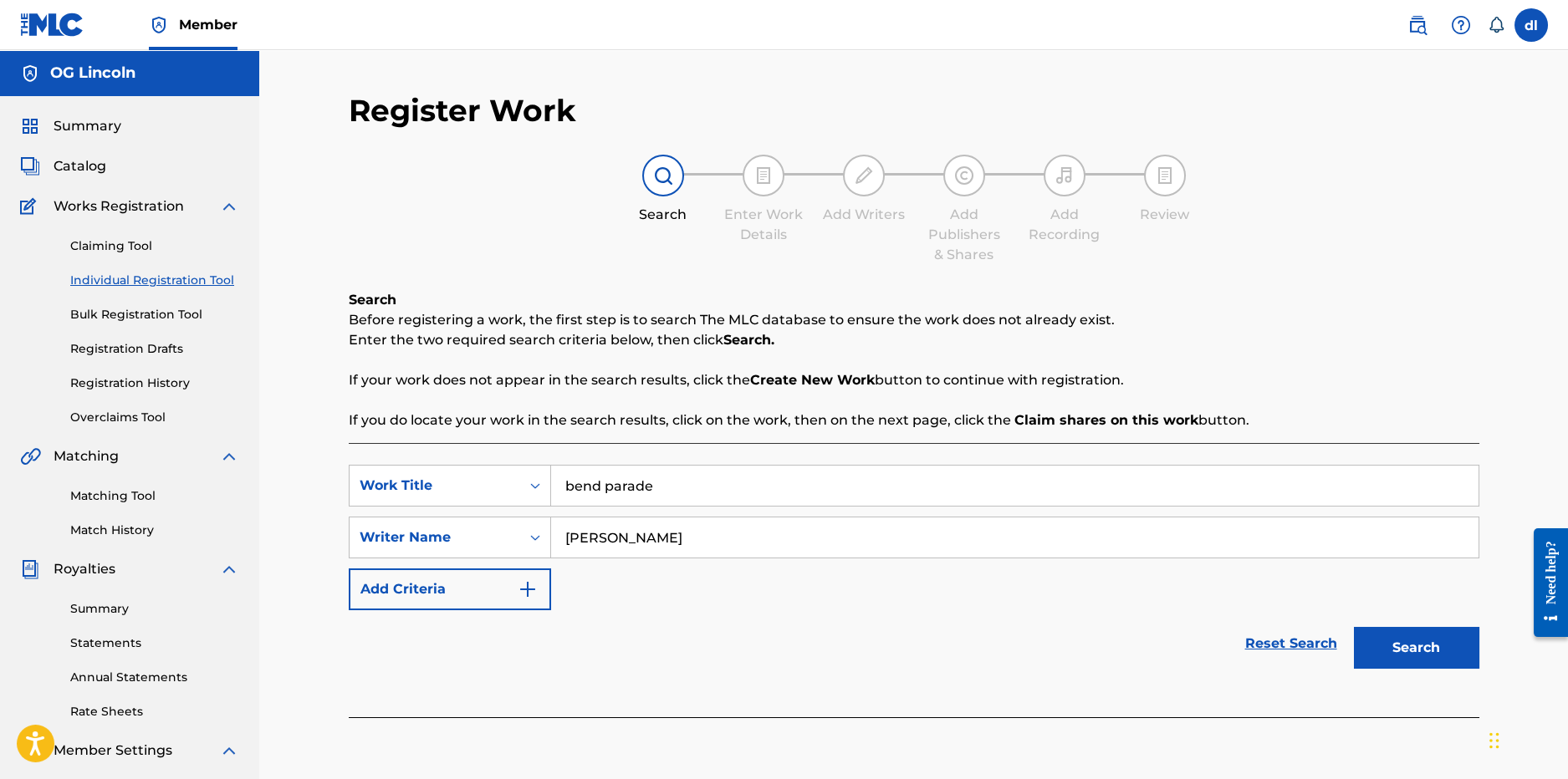
type input "jhonnie"
click at [1354, 627] on button "Search" at bounding box center [1417, 647] width 125 height 41
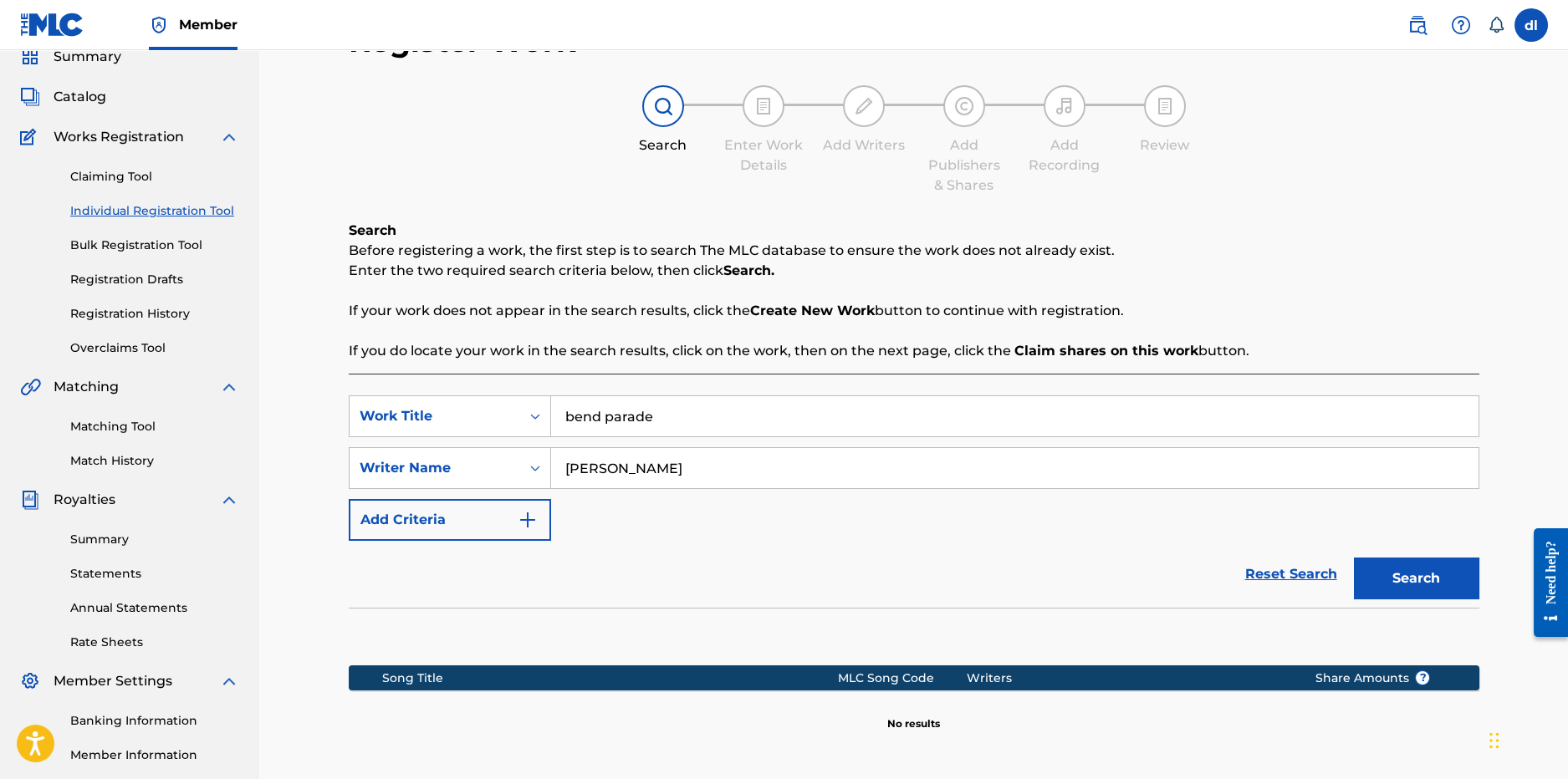
scroll to position [257, 0]
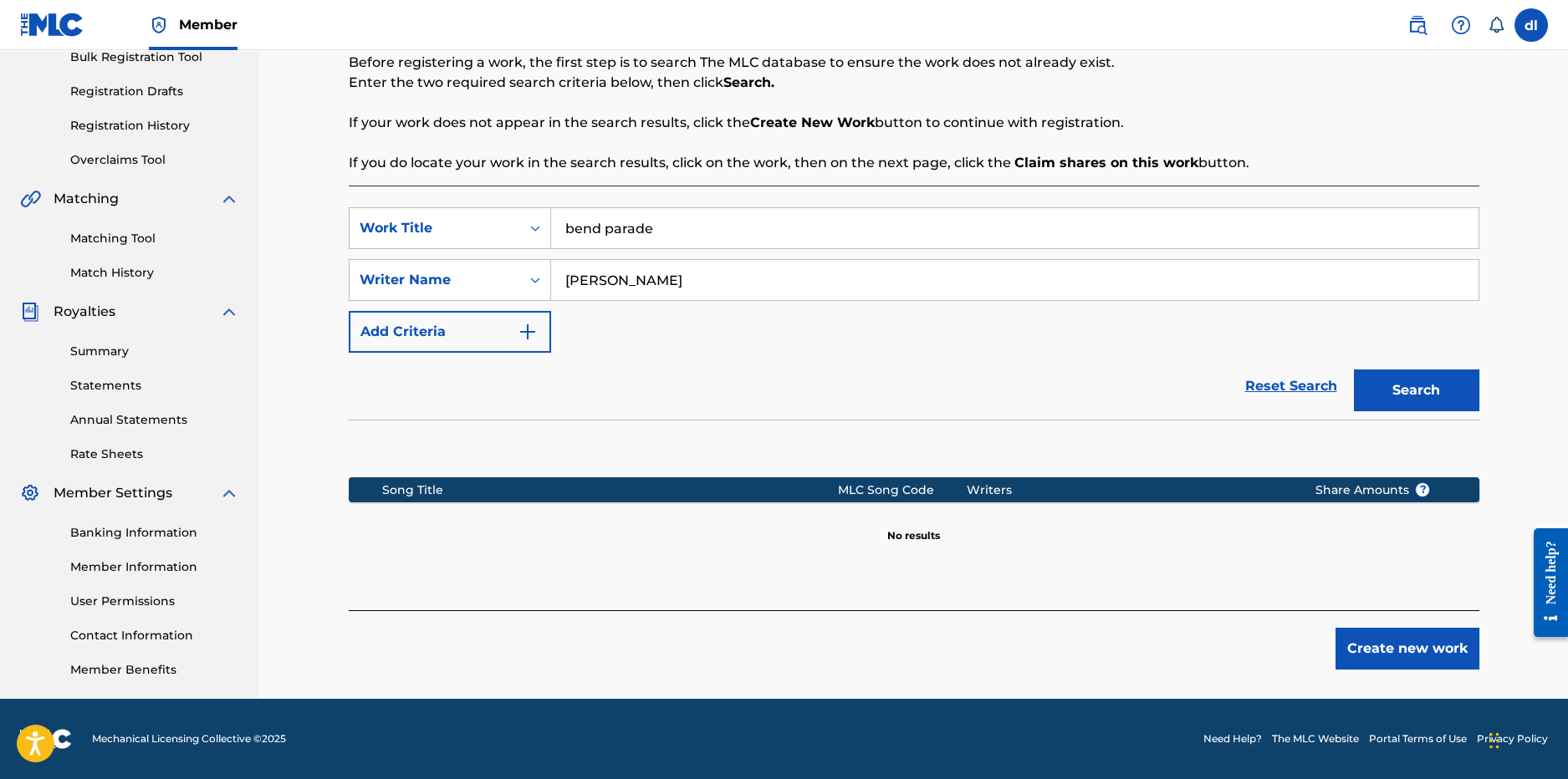
click at [1386, 660] on button "Create new work" at bounding box center [1408, 648] width 144 height 41
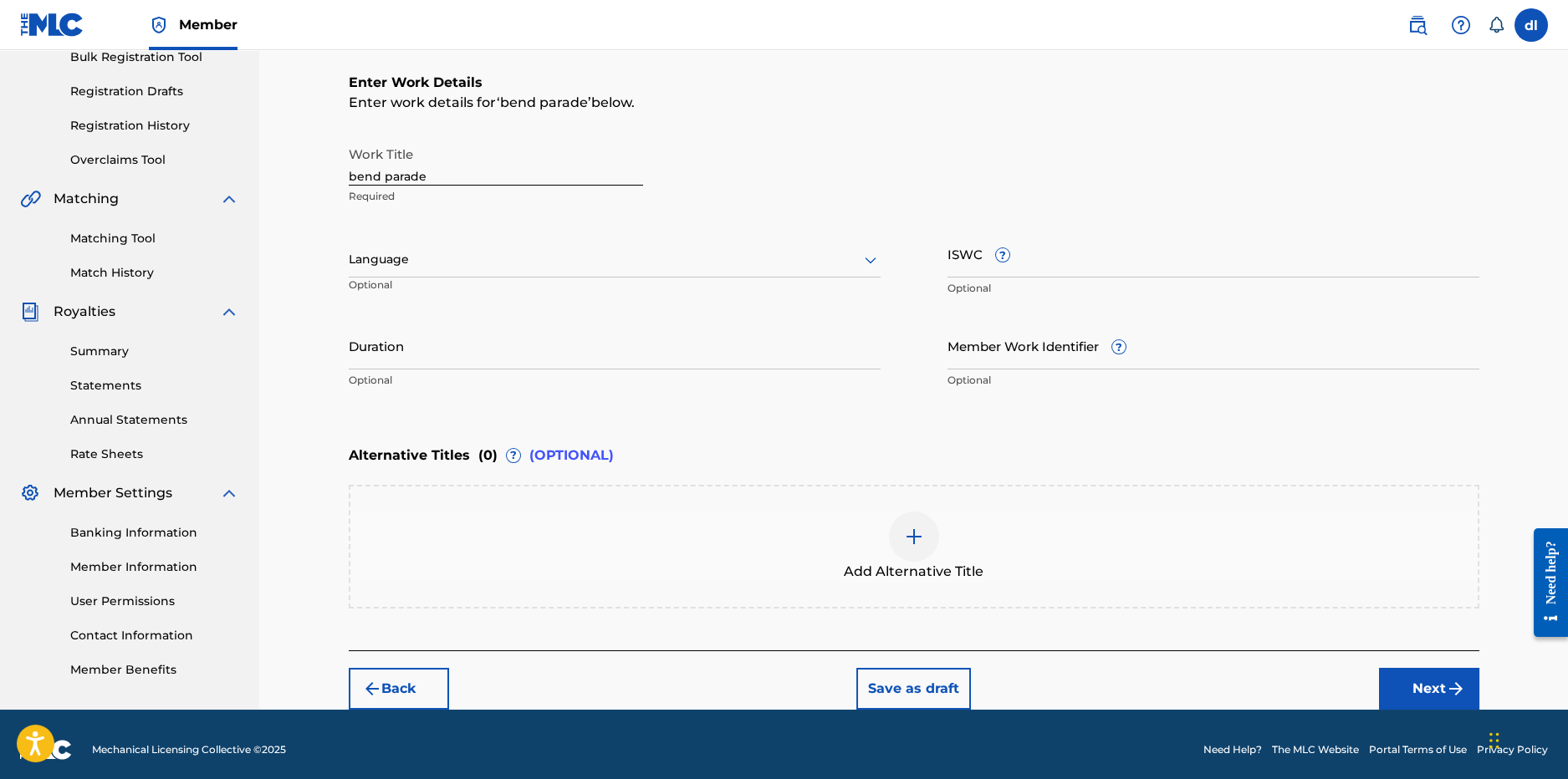
click at [422, 693] on button "Back" at bounding box center [398, 689] width 101 height 41
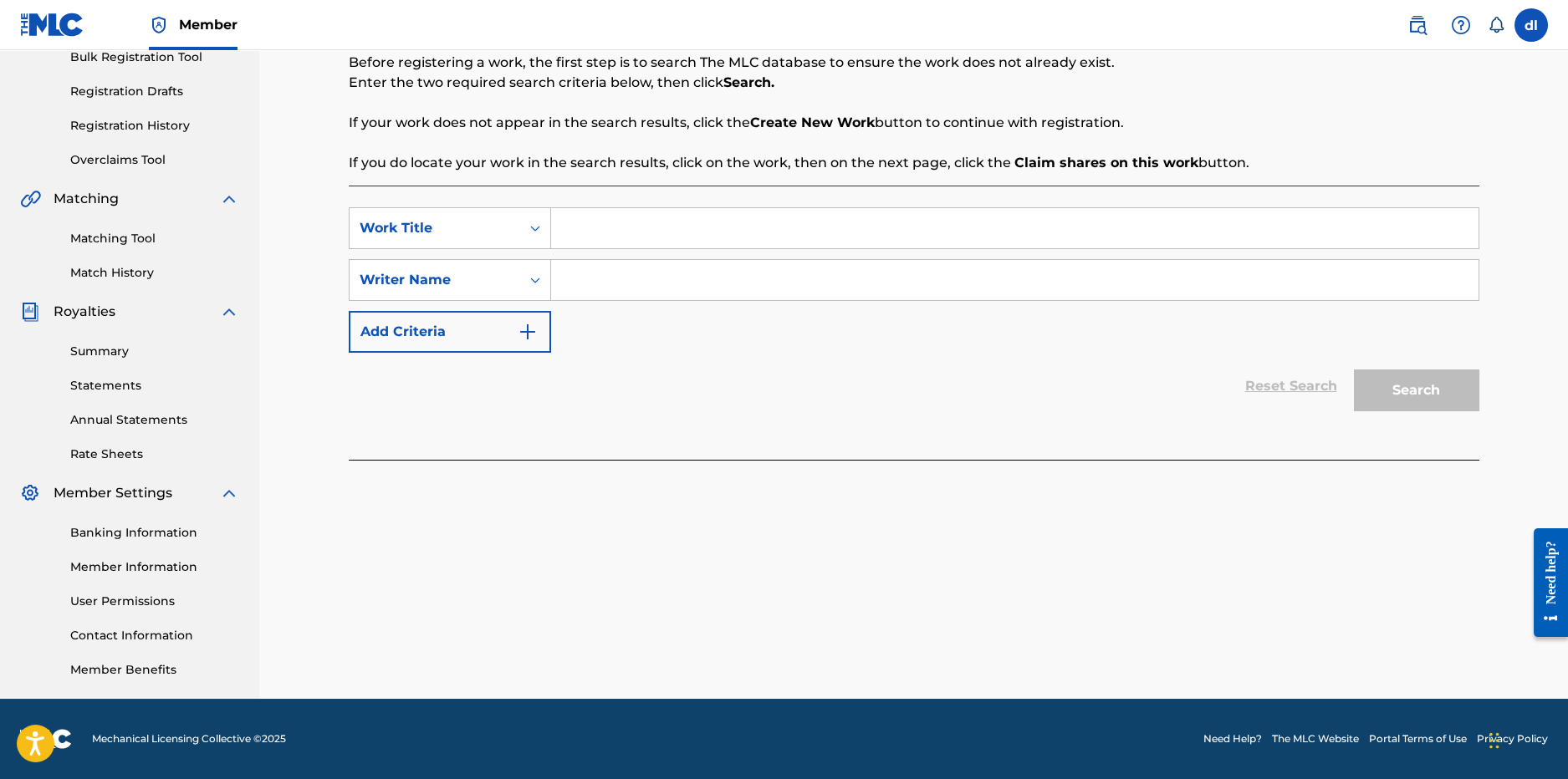
click at [615, 205] on div "SearchWithCriteria24578fec-c3ef-4d31-b706-7bdbdceeb7c2 Work Title SearchWithCri…" at bounding box center [914, 322] width 1131 height 274
click at [601, 229] on input "Search Form" at bounding box center [1016, 229] width 928 height 41
type input "1 blood"
click at [590, 277] on input "Search Form" at bounding box center [1016, 280] width 928 height 41
type input "lilcj kasino"
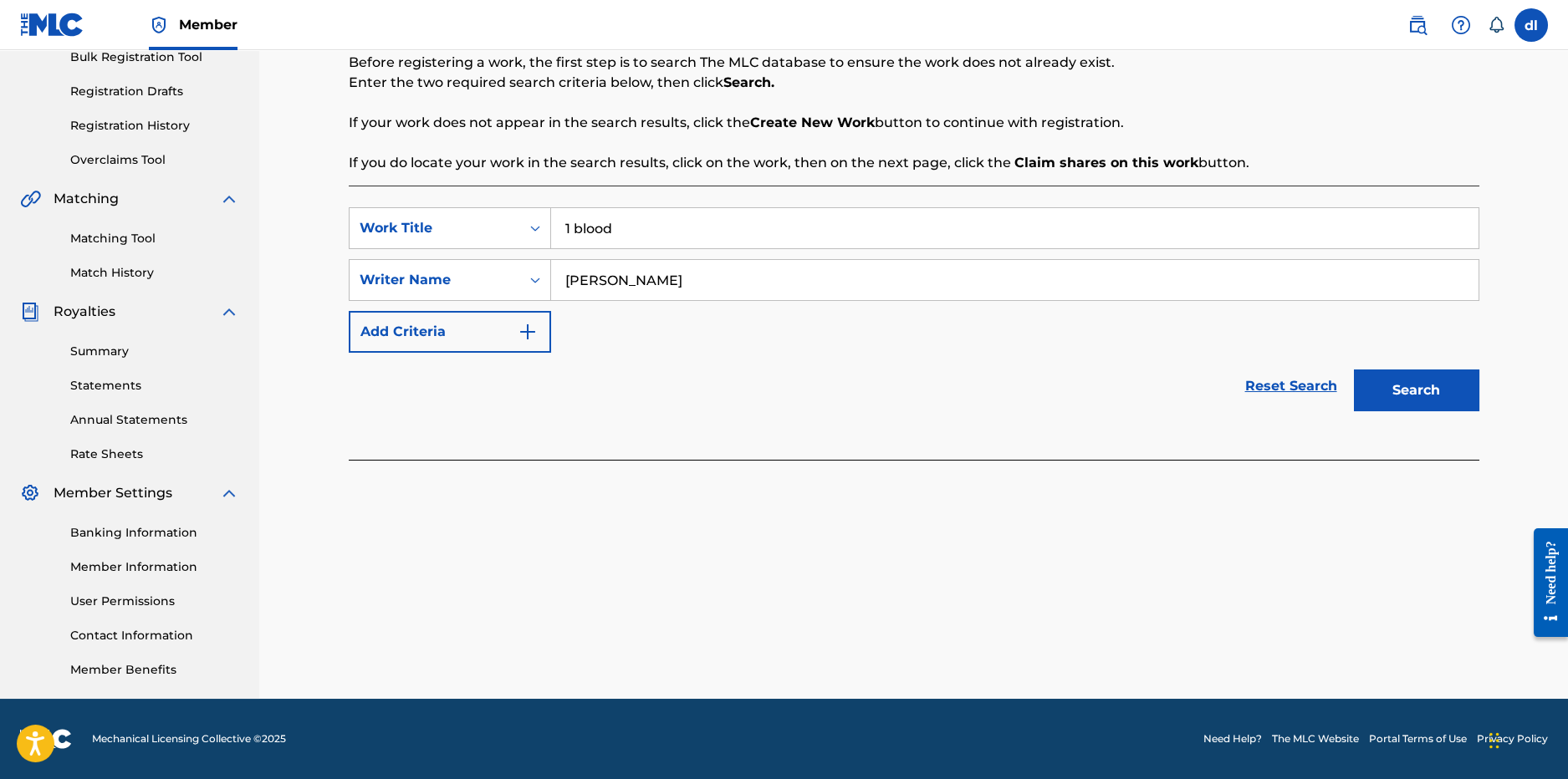
click at [1354, 370] on button "Search" at bounding box center [1417, 390] width 125 height 41
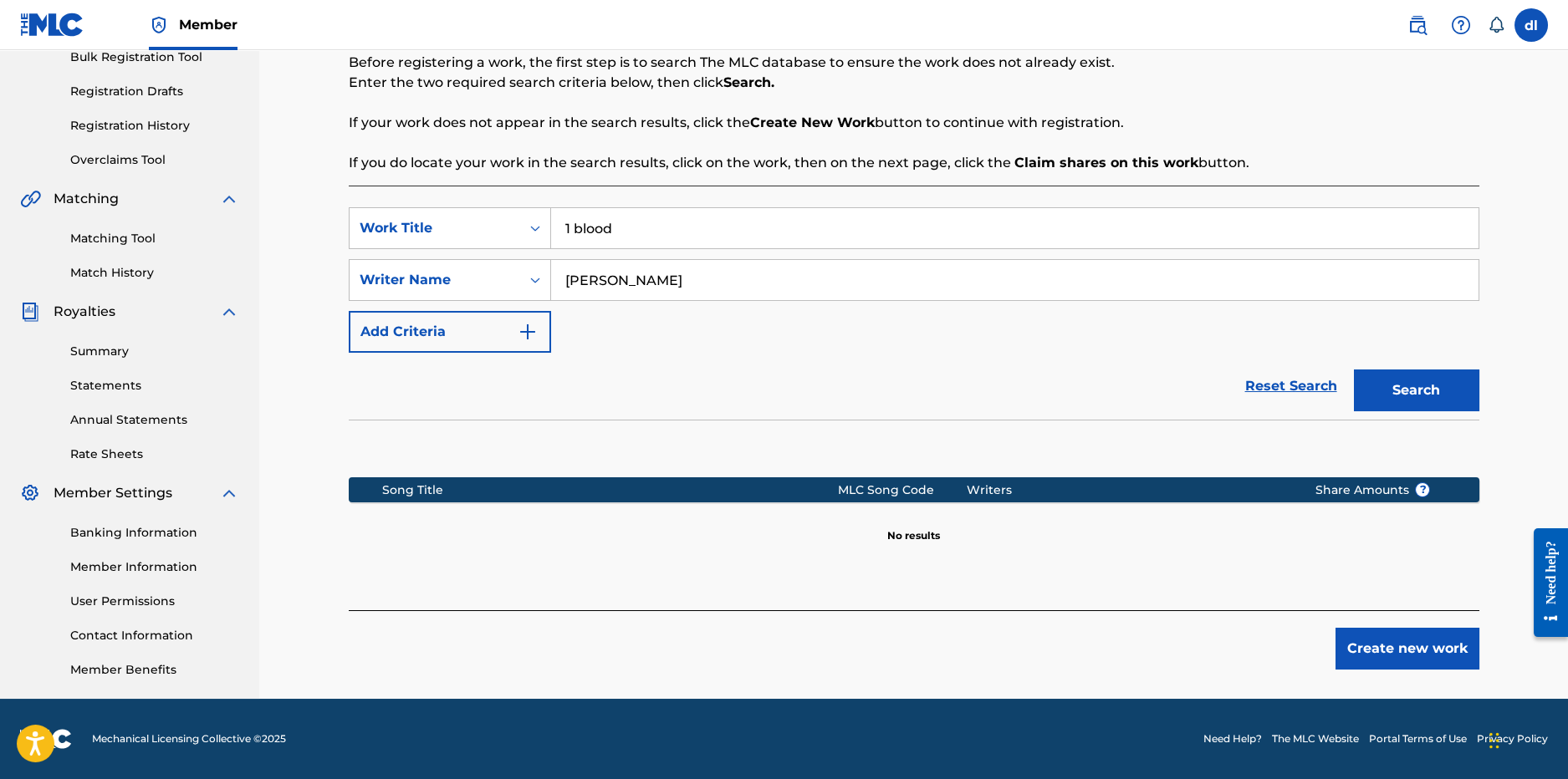
click at [1393, 671] on div "Register Work Search Enter Work Details Add Writers Add Publishers & Shares Add…" at bounding box center [914, 266] width 1171 height 865
click at [1396, 649] on button "Create new work" at bounding box center [1408, 648] width 144 height 41
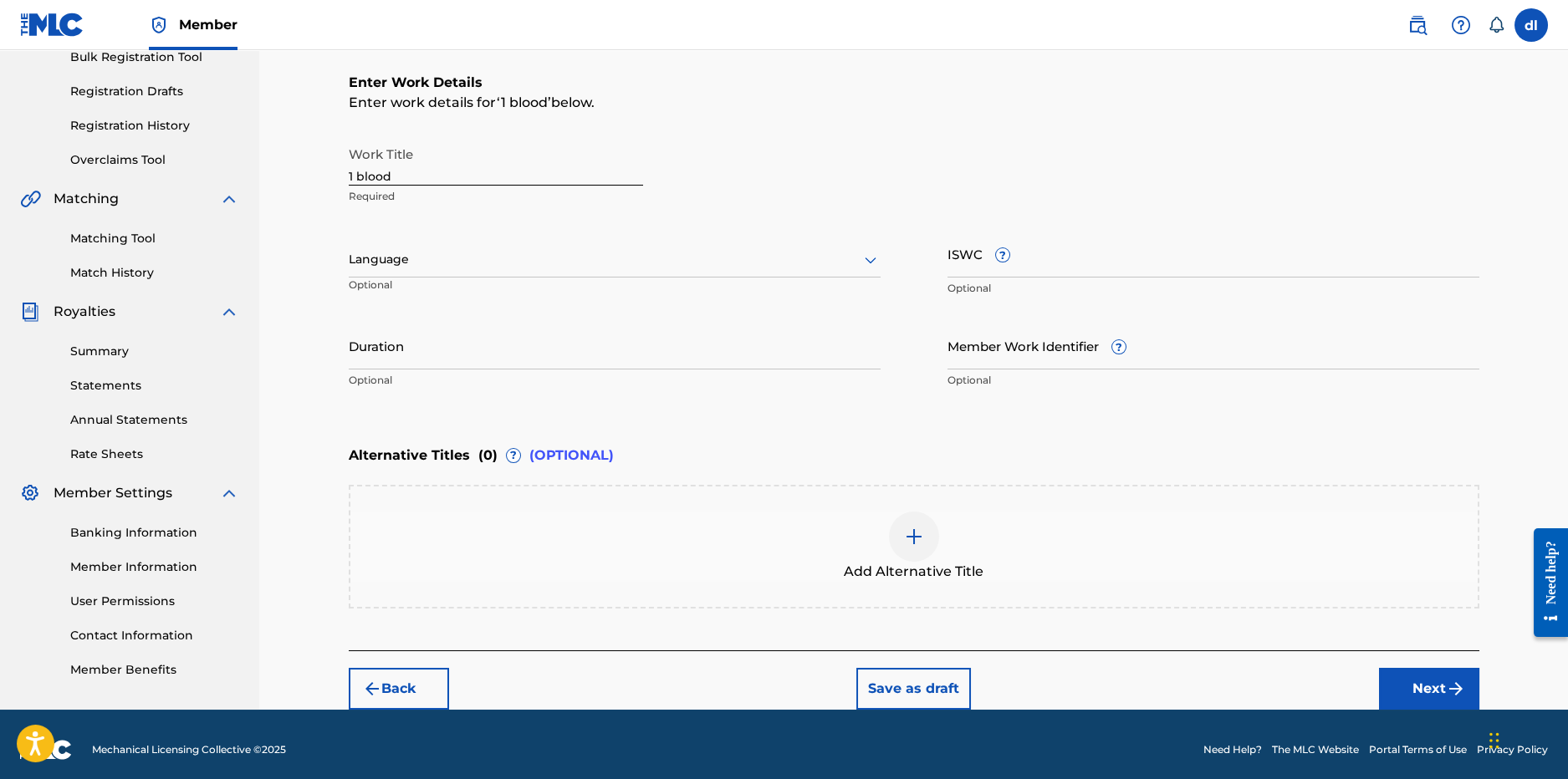
click at [1048, 266] on input "ISWC ?" at bounding box center [1213, 254] width 532 height 48
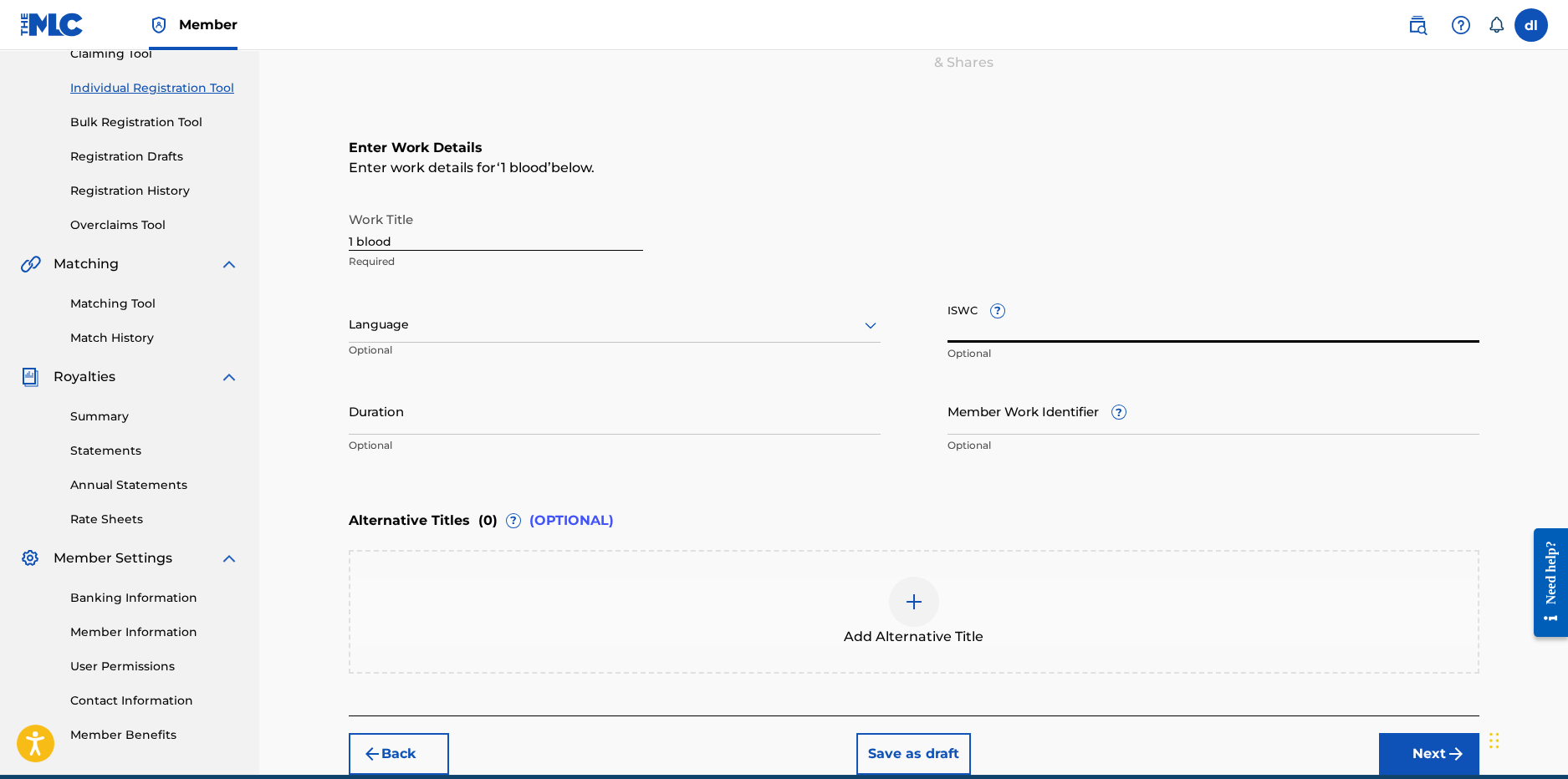
scroll to position [267, 0]
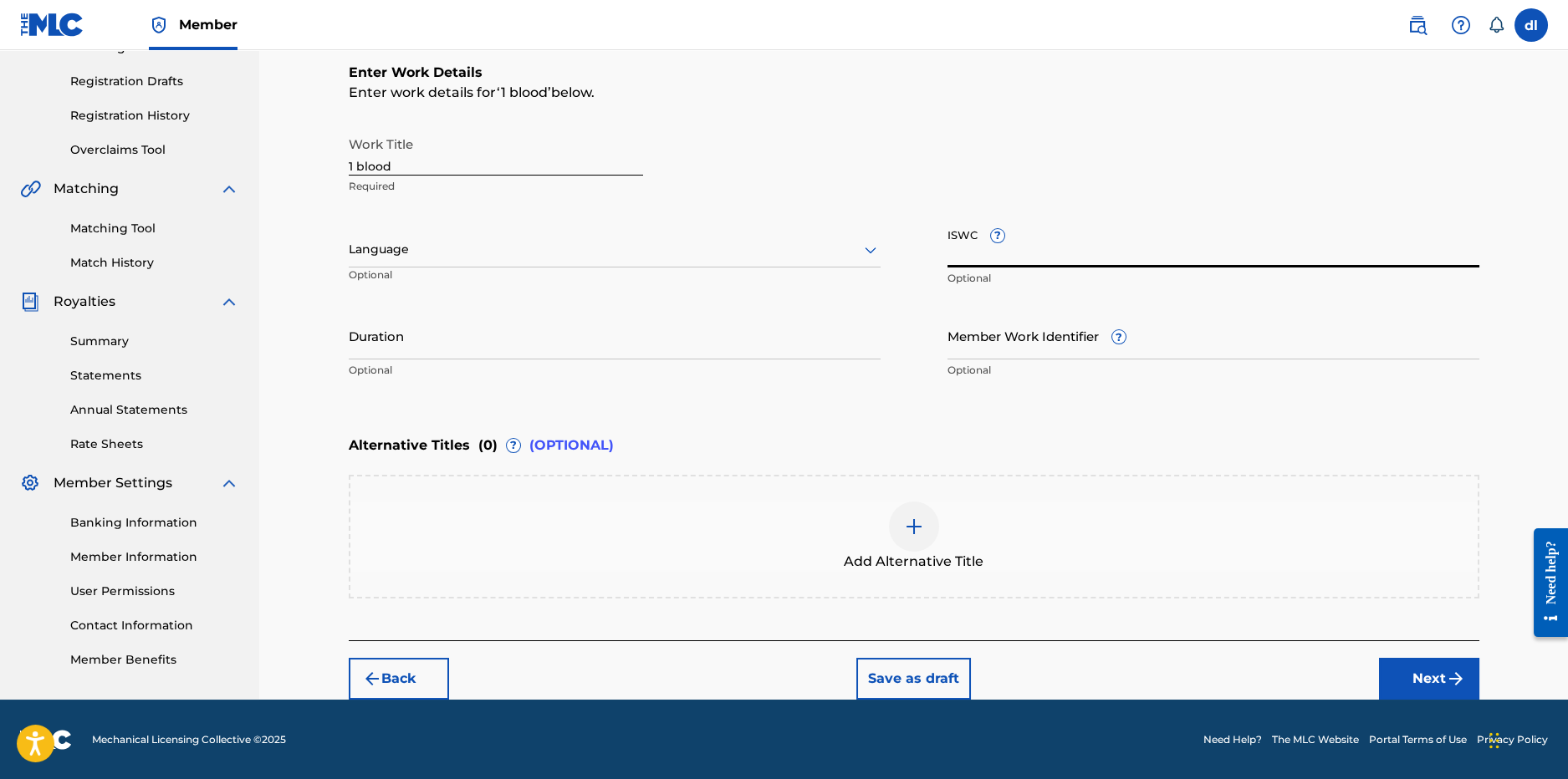
click at [968, 555] on span "Add Alternative Title" at bounding box center [913, 561] width 139 height 20
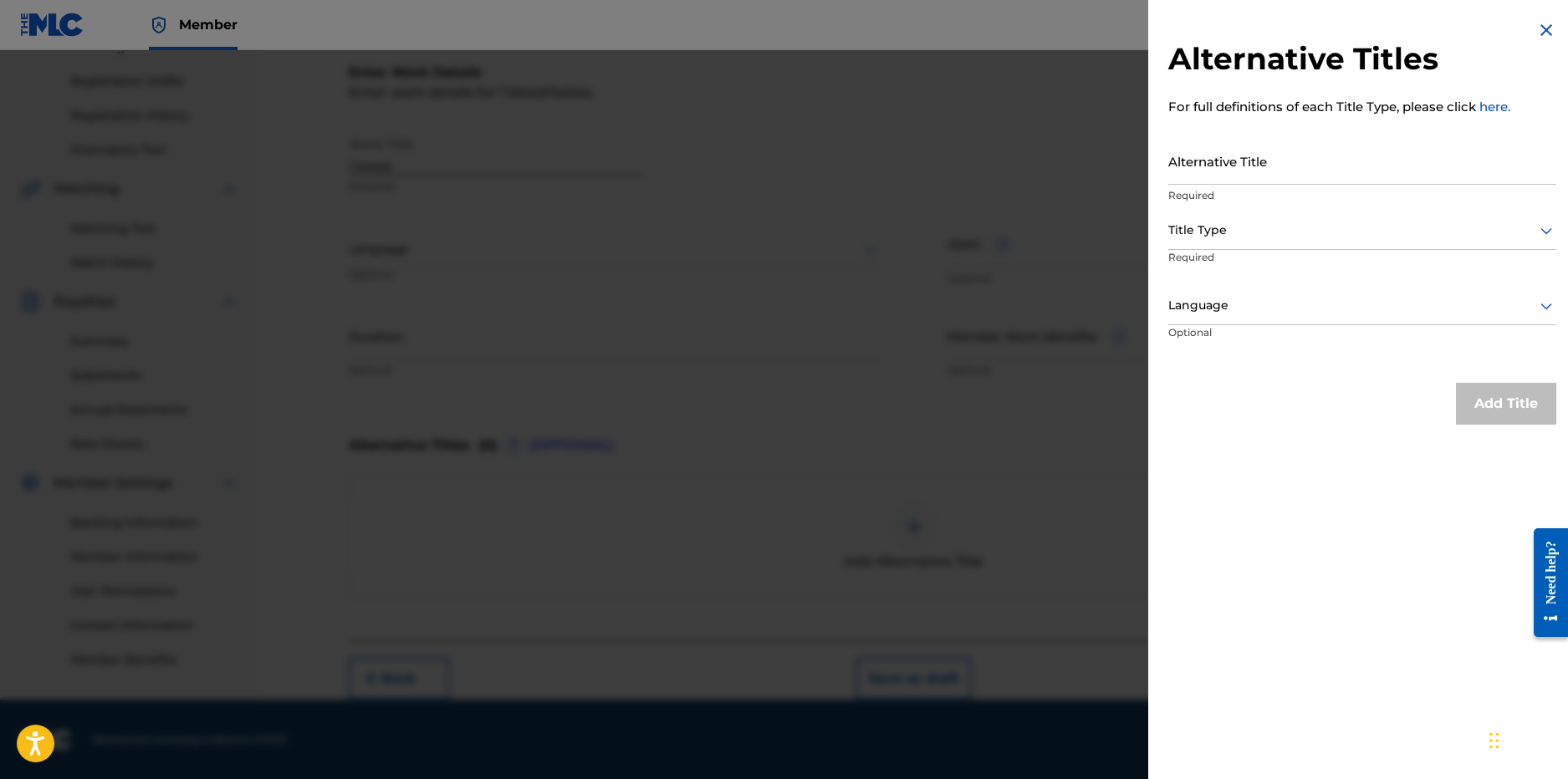
click at [1225, 171] on input "Alternative Title" at bounding box center [1362, 161] width 388 height 48
click at [1194, 172] on input "OneBlood" at bounding box center [1362, 161] width 388 height 48
type input "One Blood"
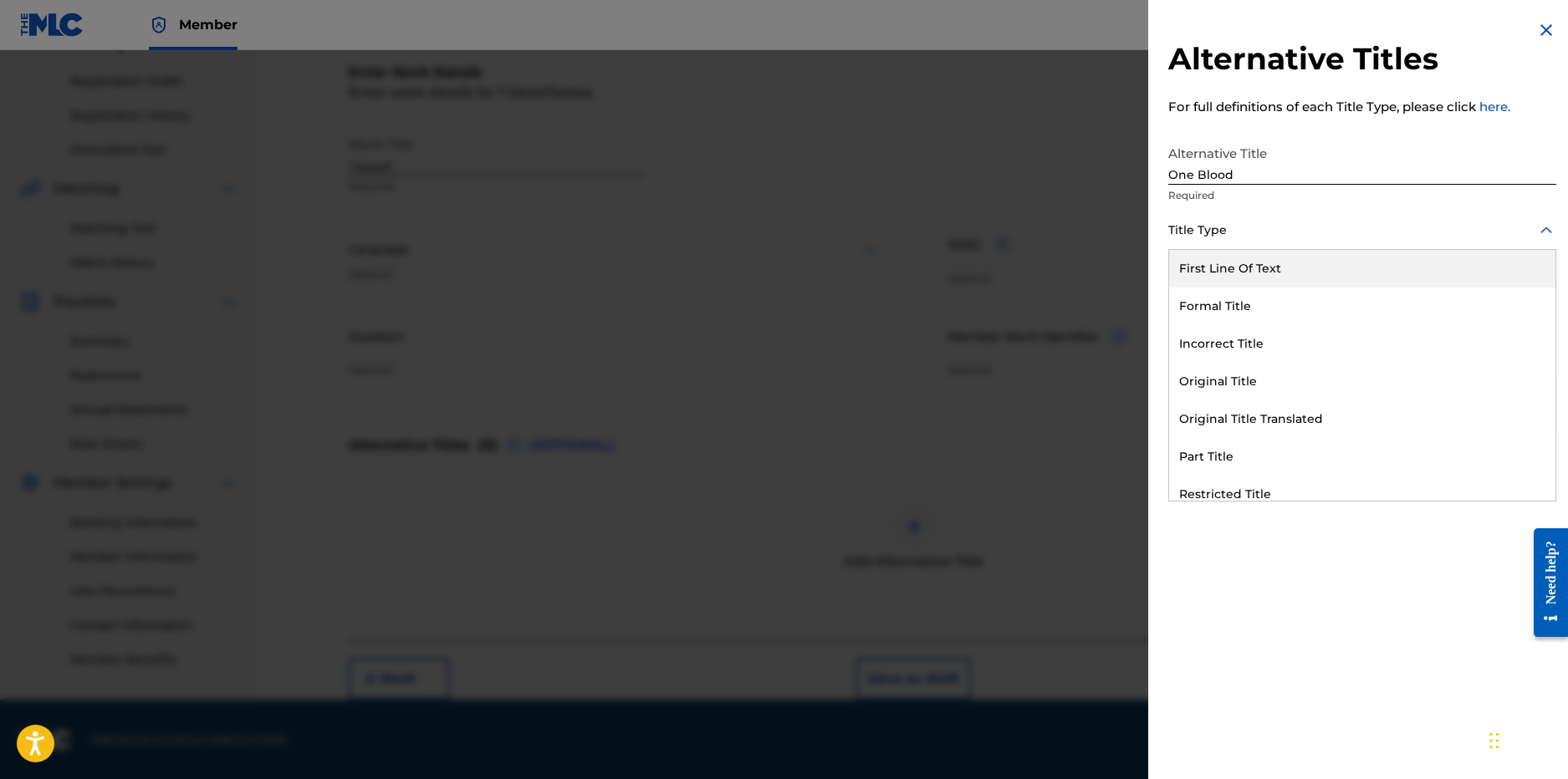
click at [1243, 232] on div at bounding box center [1362, 230] width 388 height 21
click at [1298, 291] on div "Formal Title" at bounding box center [1362, 306] width 386 height 38
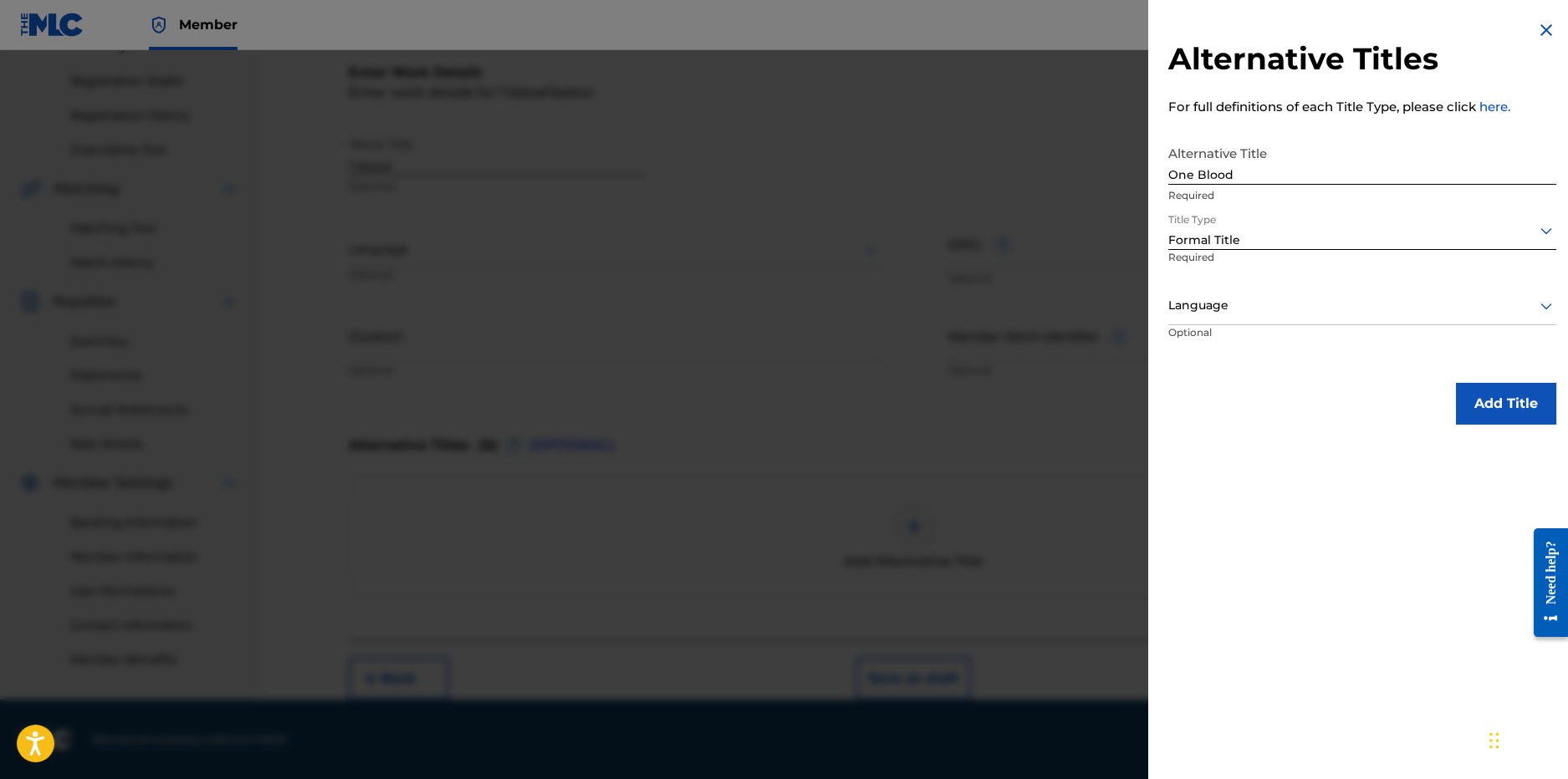
click at [1540, 408] on button "Add Title" at bounding box center [1506, 403] width 101 height 41
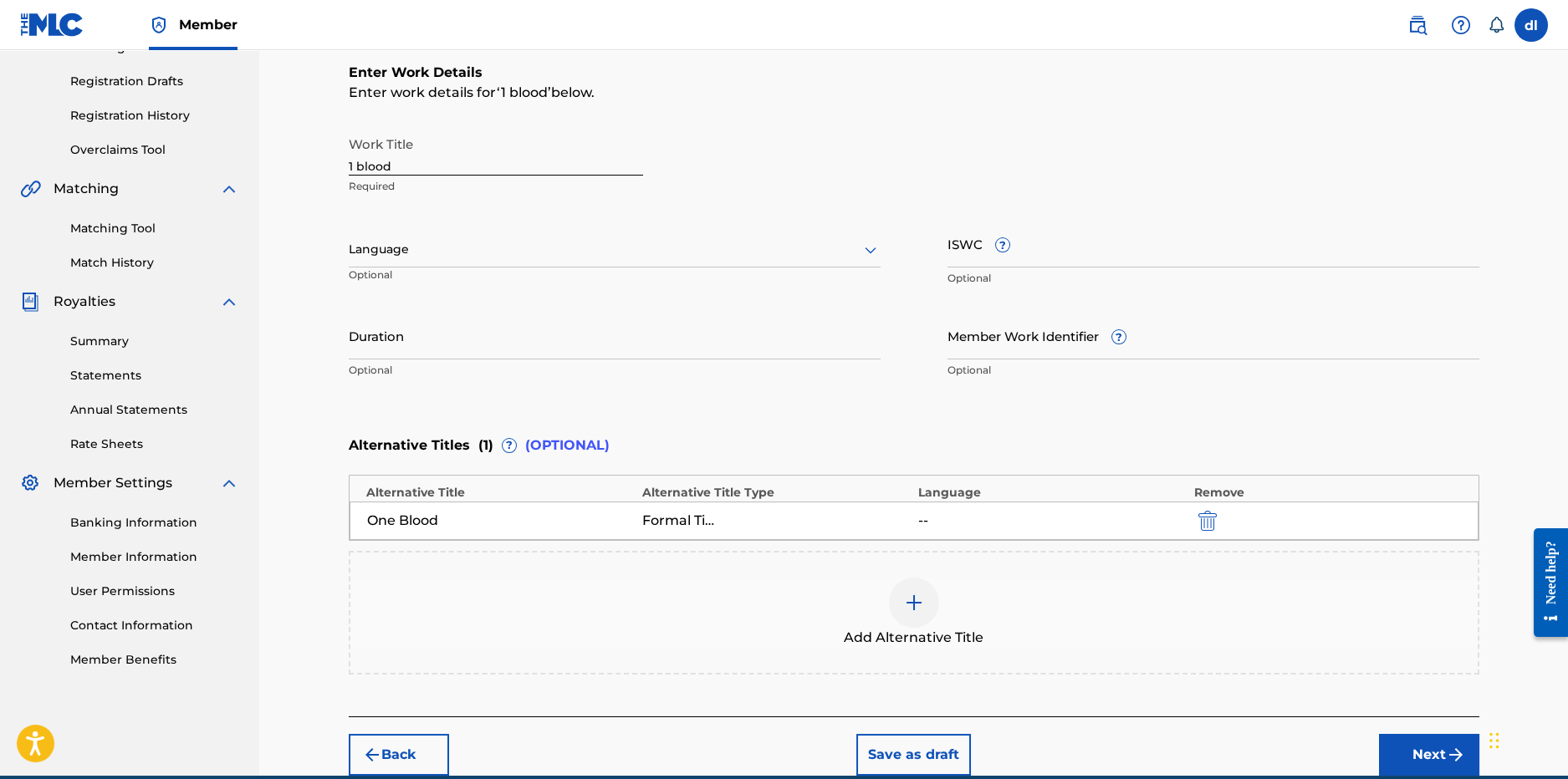
click at [1432, 750] on button "Next" at bounding box center [1429, 754] width 101 height 41
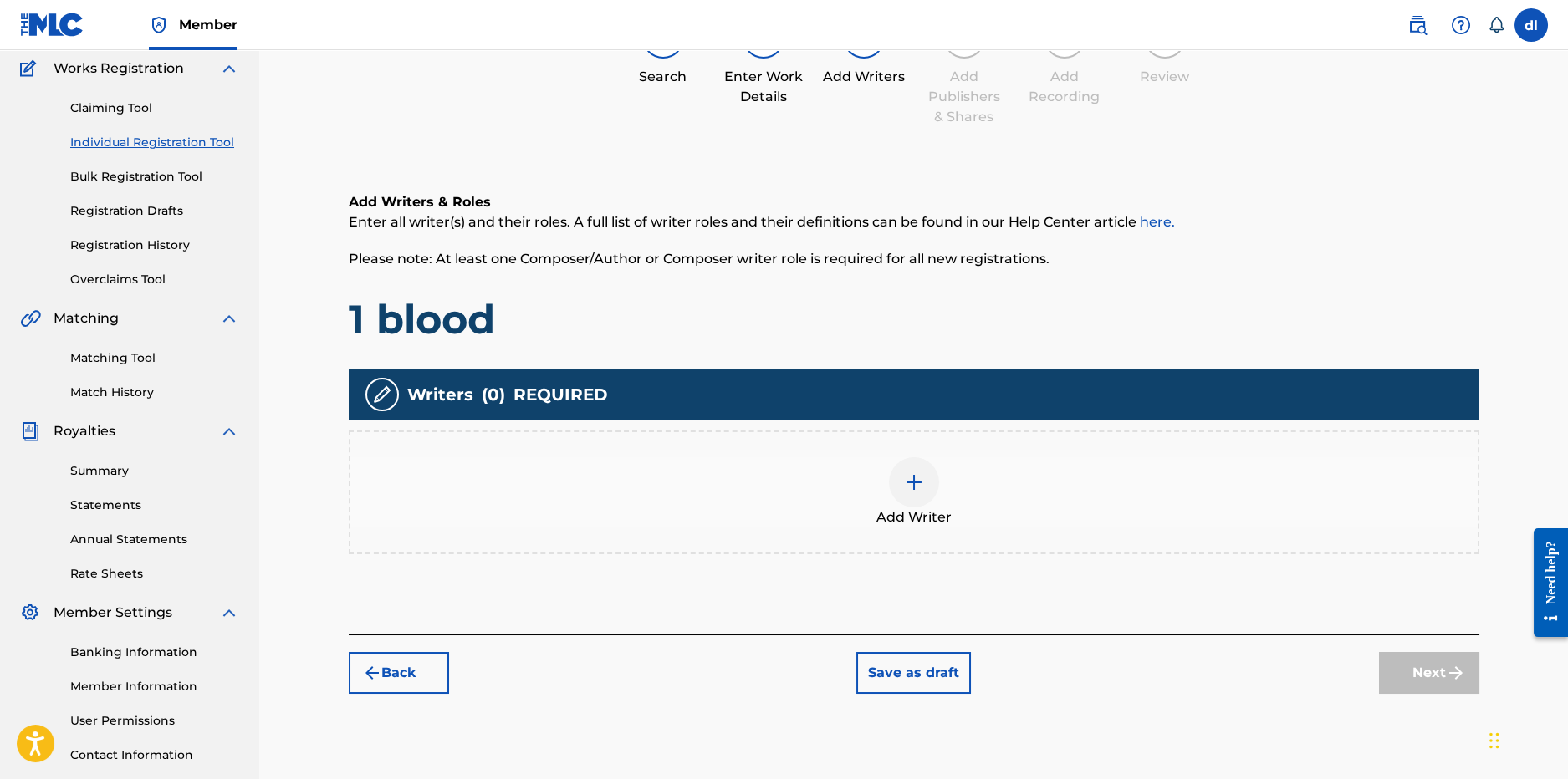
scroll to position [76, 0]
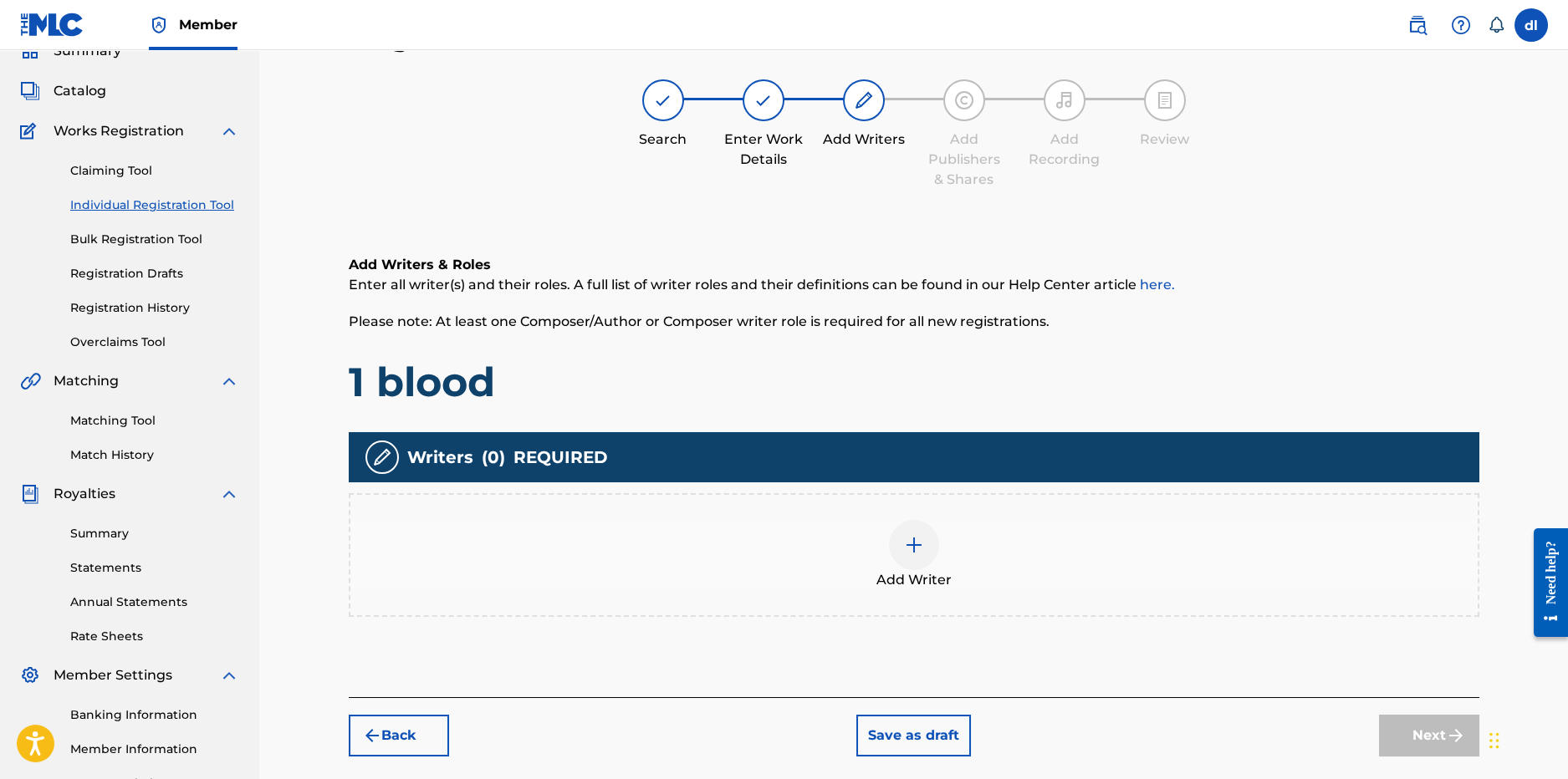
click at [883, 546] on div "Add Writer" at bounding box center [914, 555] width 1127 height 70
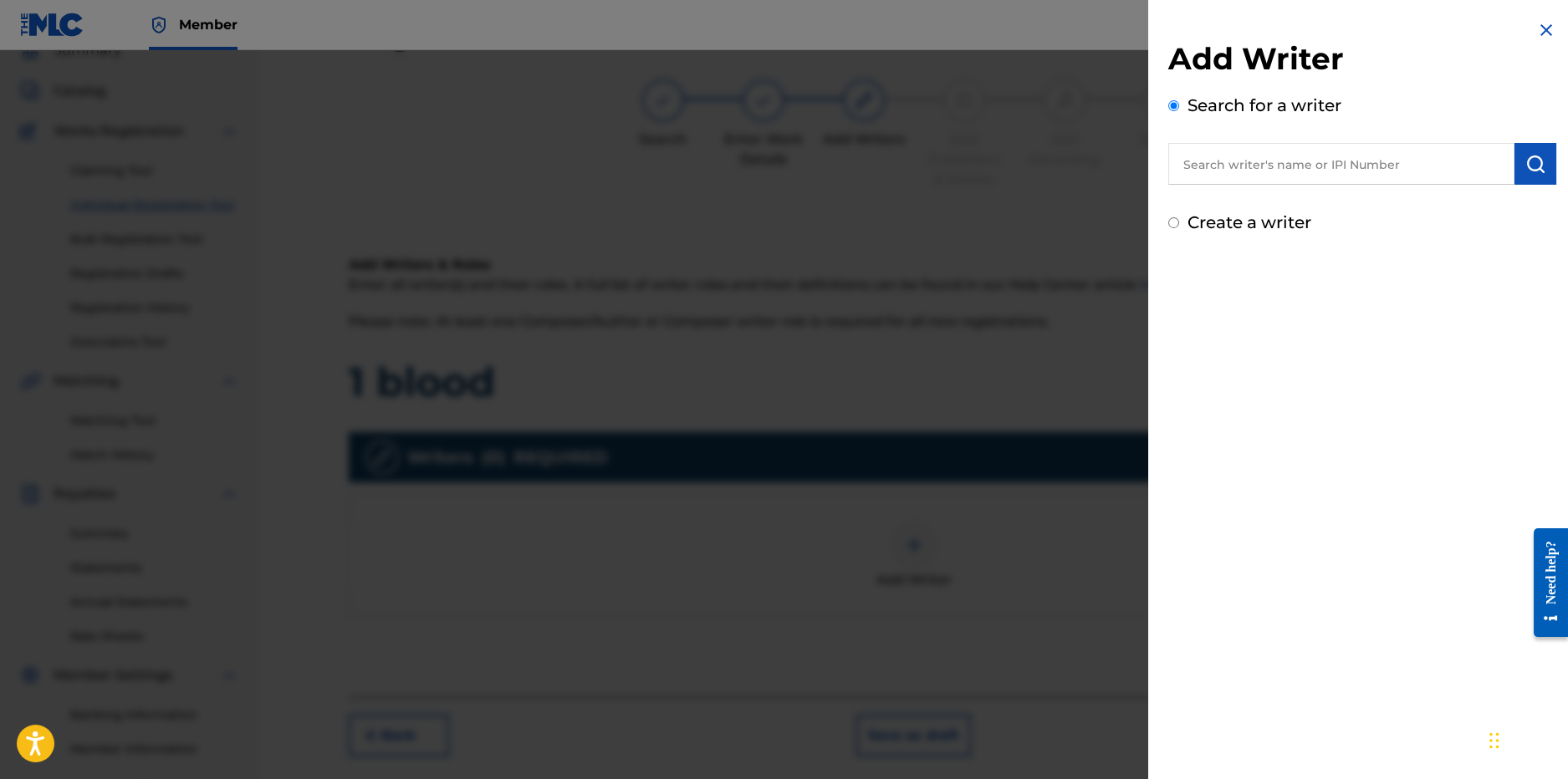
click at [1222, 187] on div "Add Writer Search for a writer Create a writer" at bounding box center [1362, 137] width 388 height 195
click at [1222, 175] on input "text" at bounding box center [1341, 163] width 346 height 41
type input "derrion lincoln"
click at [1529, 161] on img "submit" at bounding box center [1536, 164] width 20 height 20
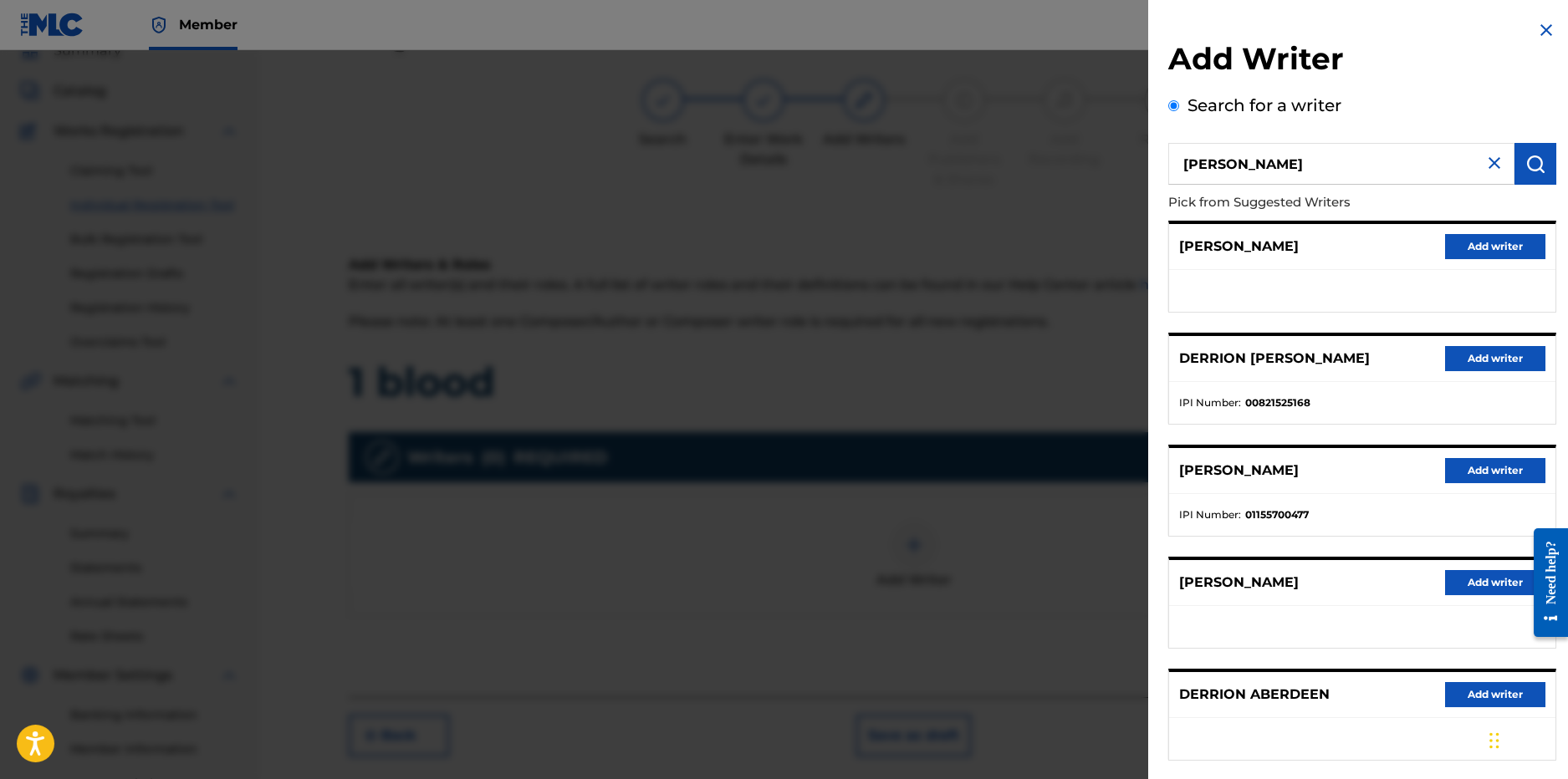
drag, startPoint x: 1461, startPoint y: 357, endPoint x: 1431, endPoint y: 368, distance: 32.0
click at [1460, 357] on button "Add writer" at bounding box center [1495, 358] width 101 height 25
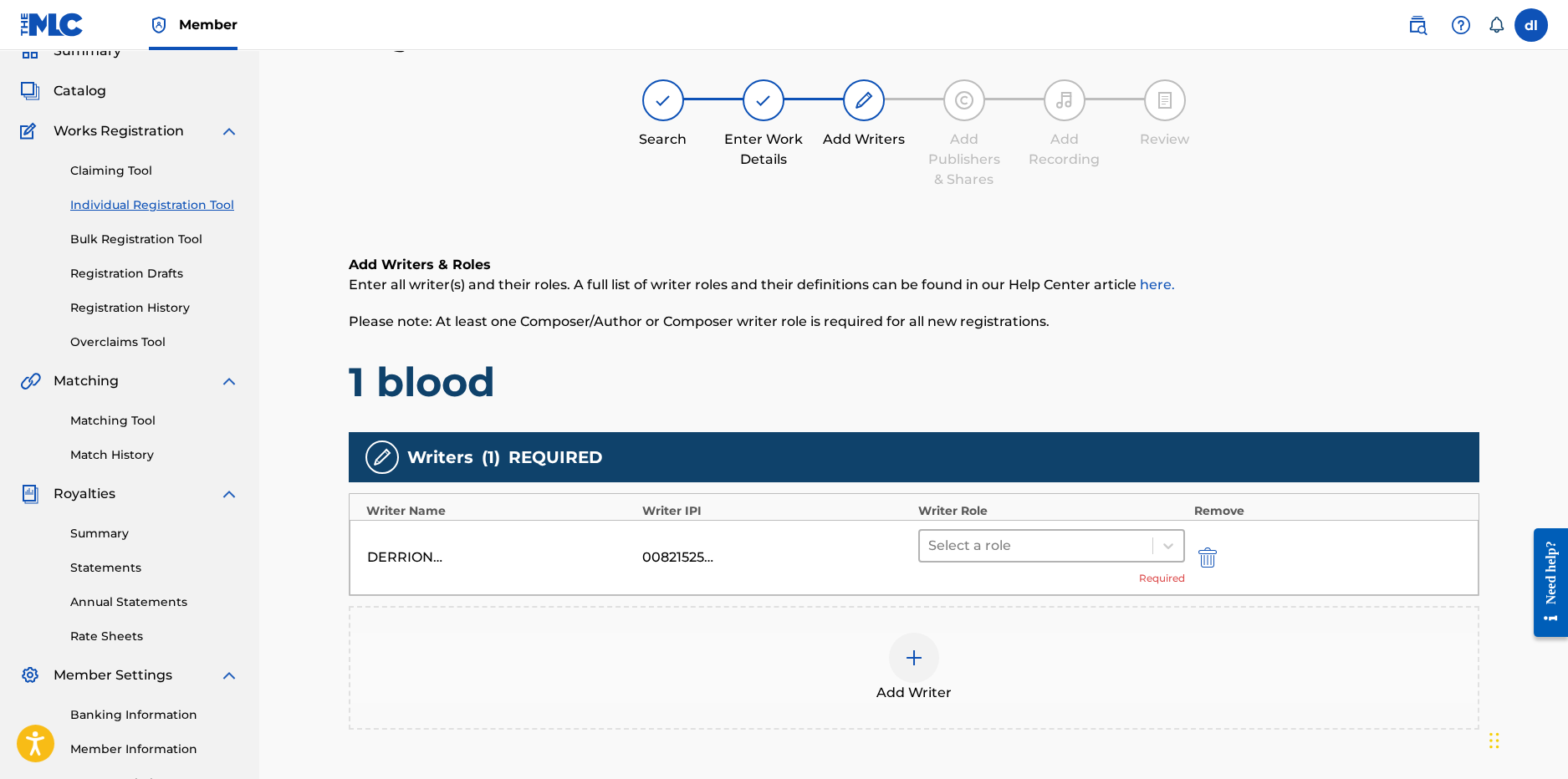
drag, startPoint x: 1015, startPoint y: 540, endPoint x: 1005, endPoint y: 542, distance: 10.2
click at [1014, 540] on div at bounding box center [1037, 545] width 217 height 23
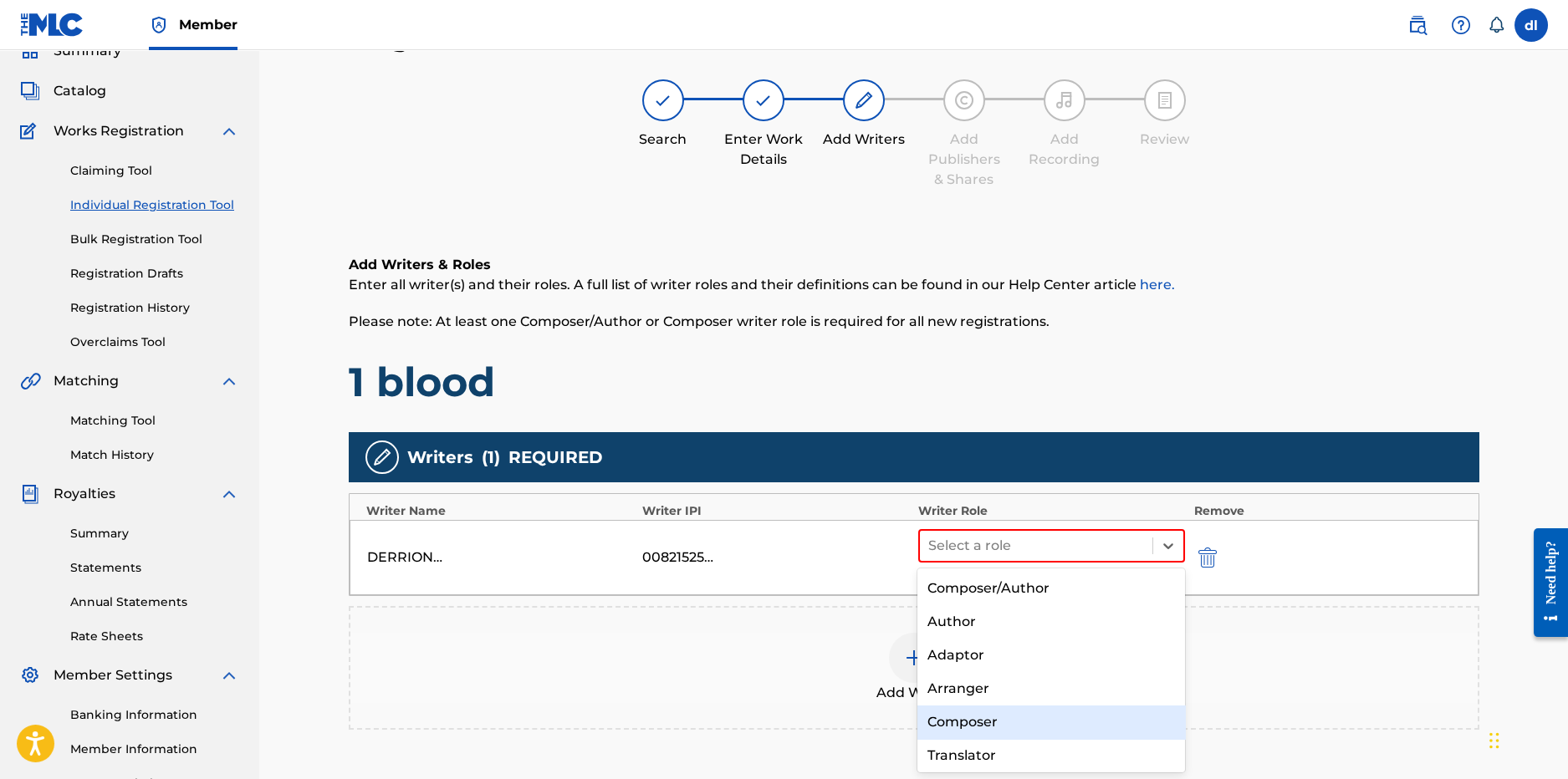
click at [940, 717] on div "Composer" at bounding box center [1051, 722] width 267 height 33
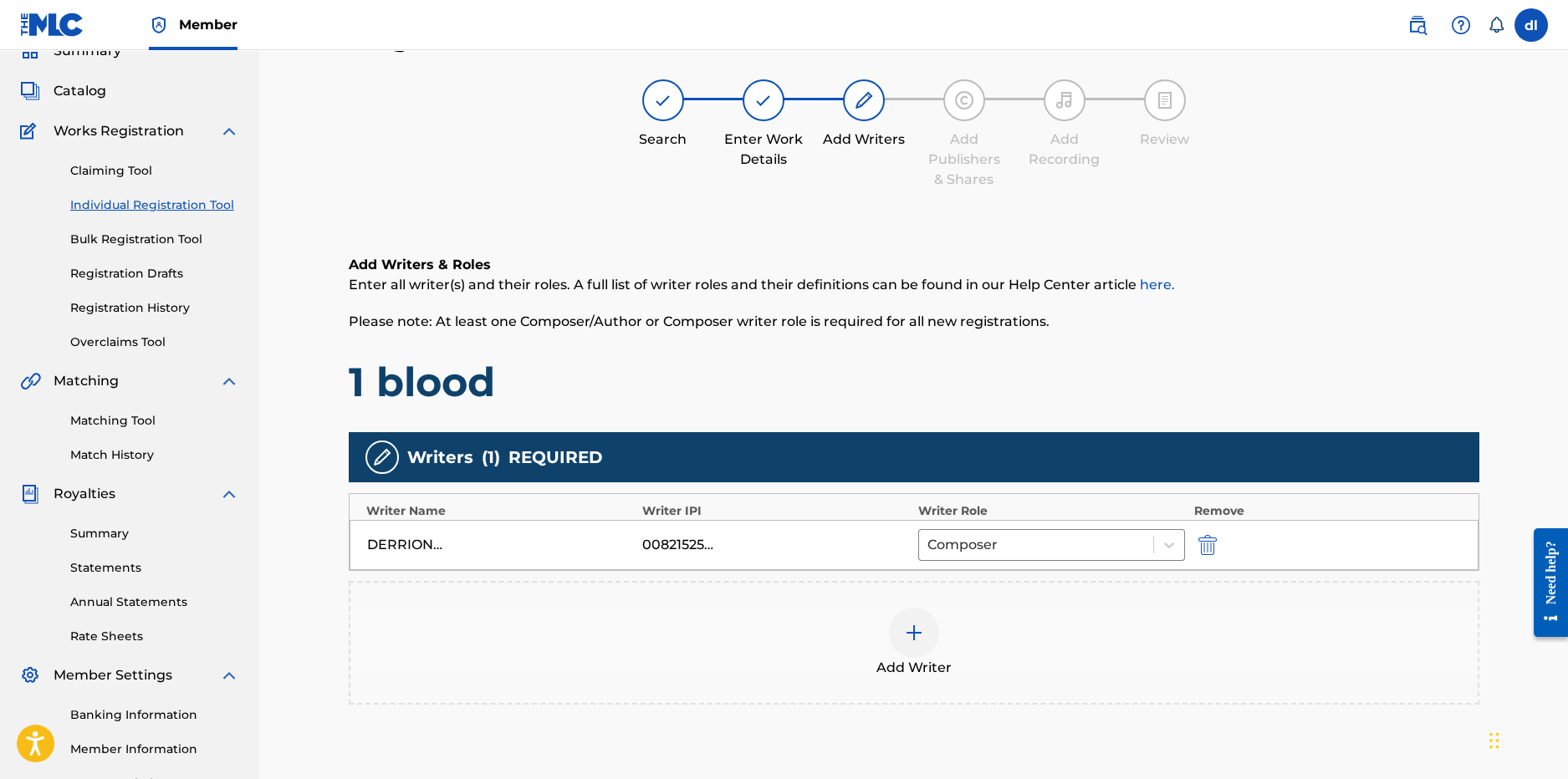
click at [934, 620] on div "Add Writer" at bounding box center [914, 643] width 1127 height 70
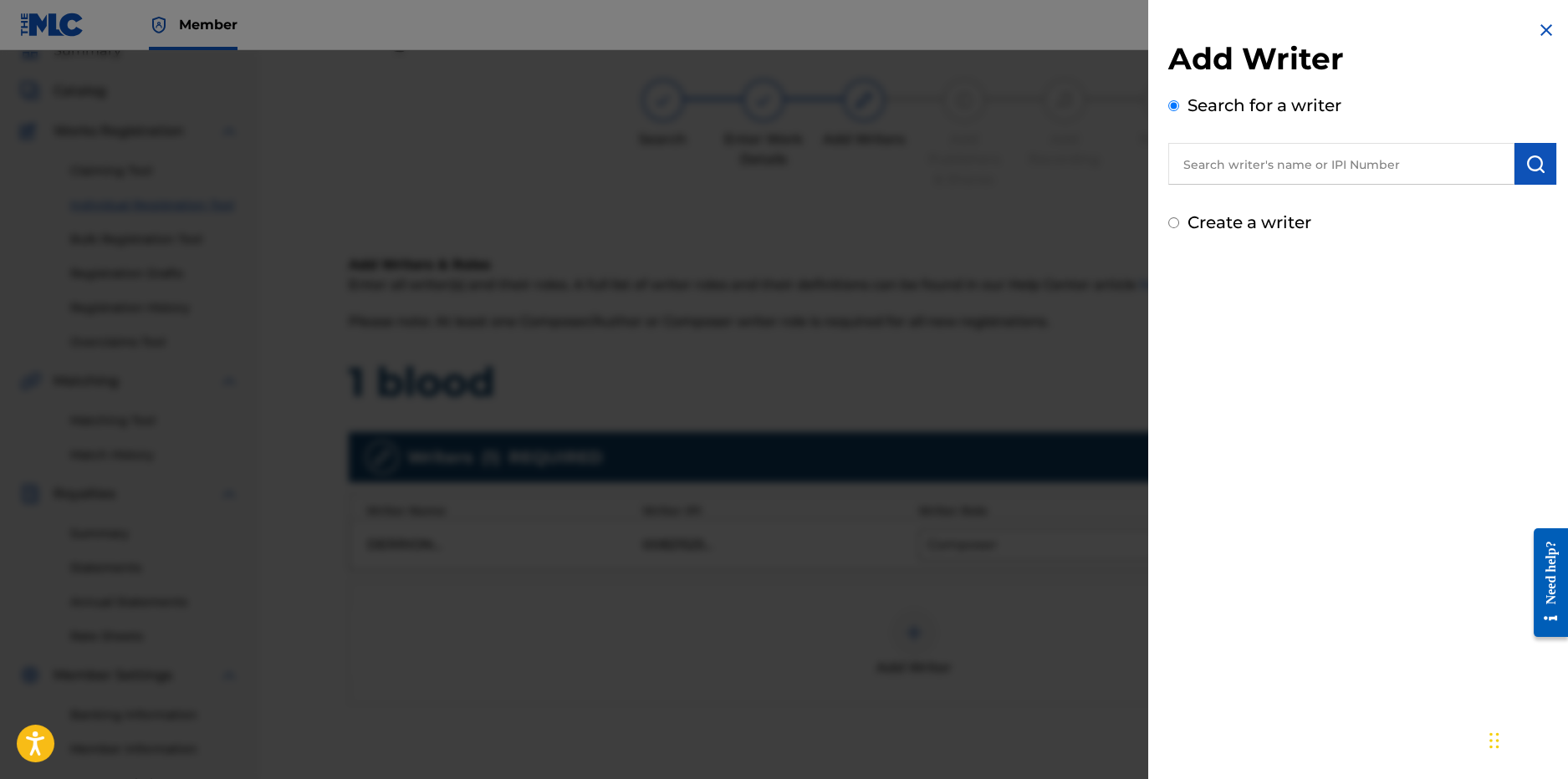
drag, startPoint x: 1305, startPoint y: 140, endPoint x: 1294, endPoint y: 150, distance: 14.9
click at [1305, 141] on div "Search for a writer" at bounding box center [1362, 139] width 388 height 92
click at [1266, 164] on input "text" at bounding box center [1341, 163] width 346 height 41
click at [1339, 171] on input "text" at bounding box center [1341, 163] width 346 height 41
type input "lilcj kasino"
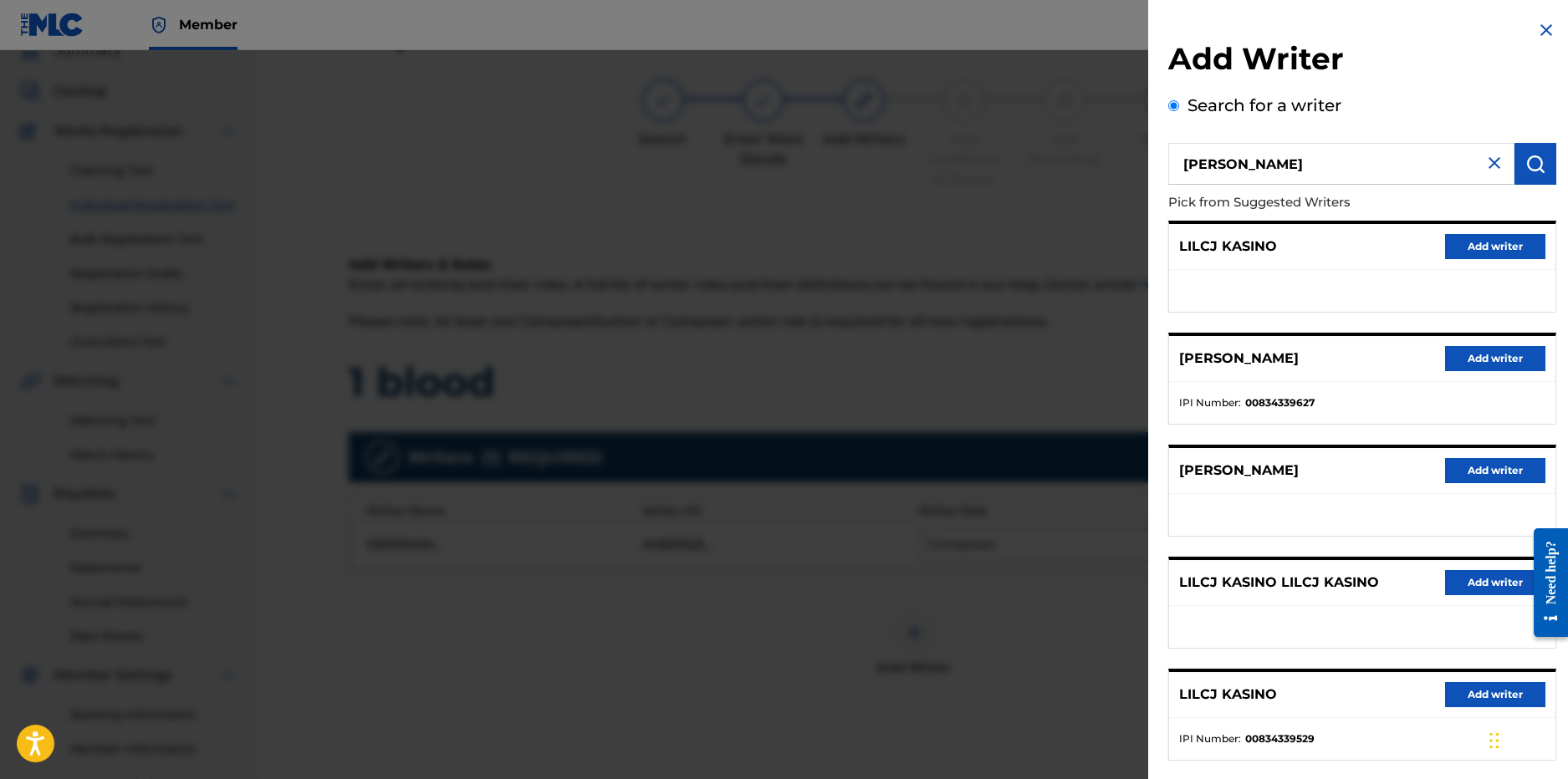
click at [1483, 353] on button "Add writer" at bounding box center [1495, 358] width 101 height 25
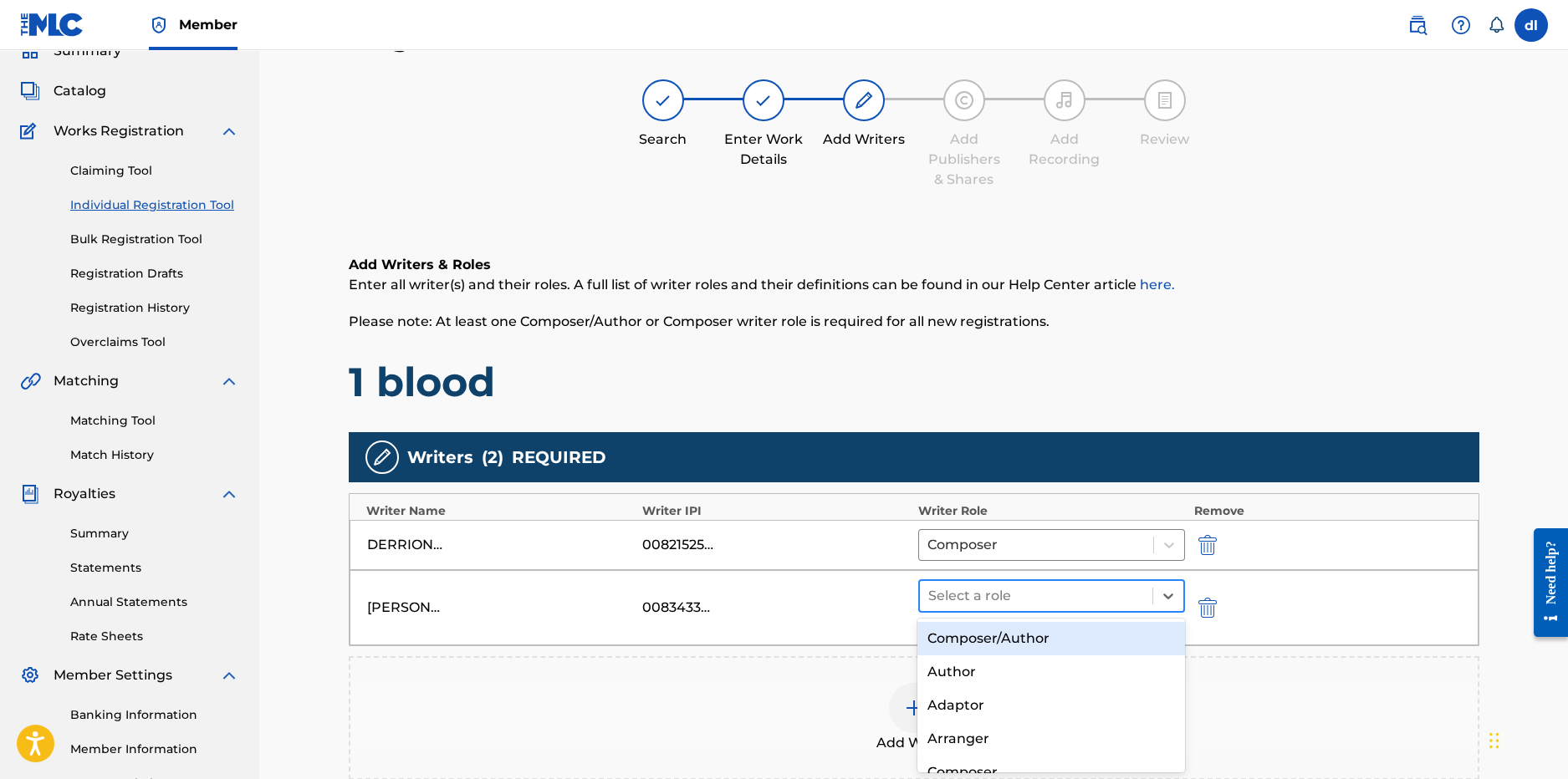
drag, startPoint x: 998, startPoint y: 593, endPoint x: 985, endPoint y: 587, distance: 14.3
click at [997, 591] on div at bounding box center [1037, 596] width 217 height 23
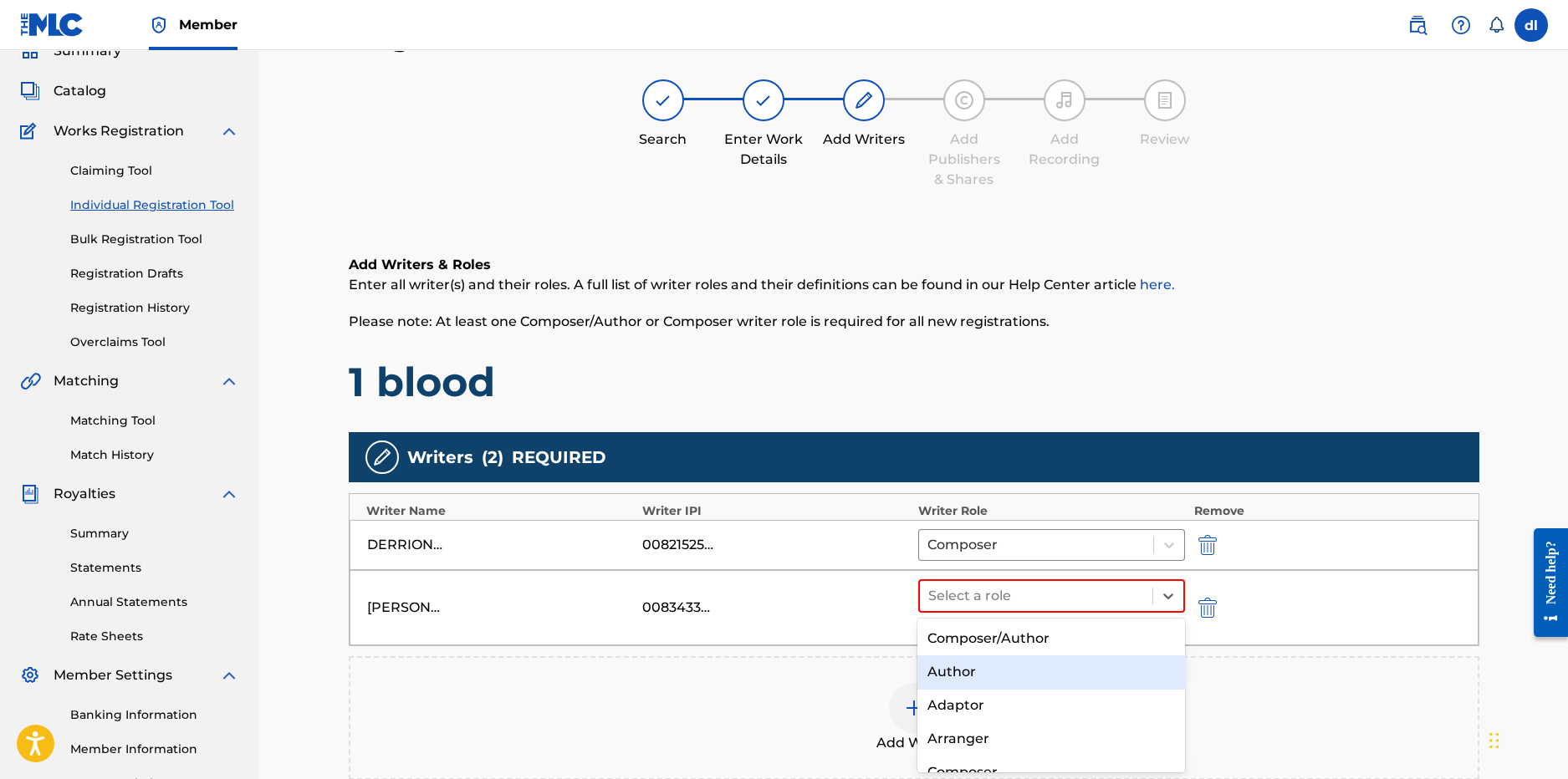
click at [1007, 678] on div "Author" at bounding box center [1051, 672] width 267 height 33
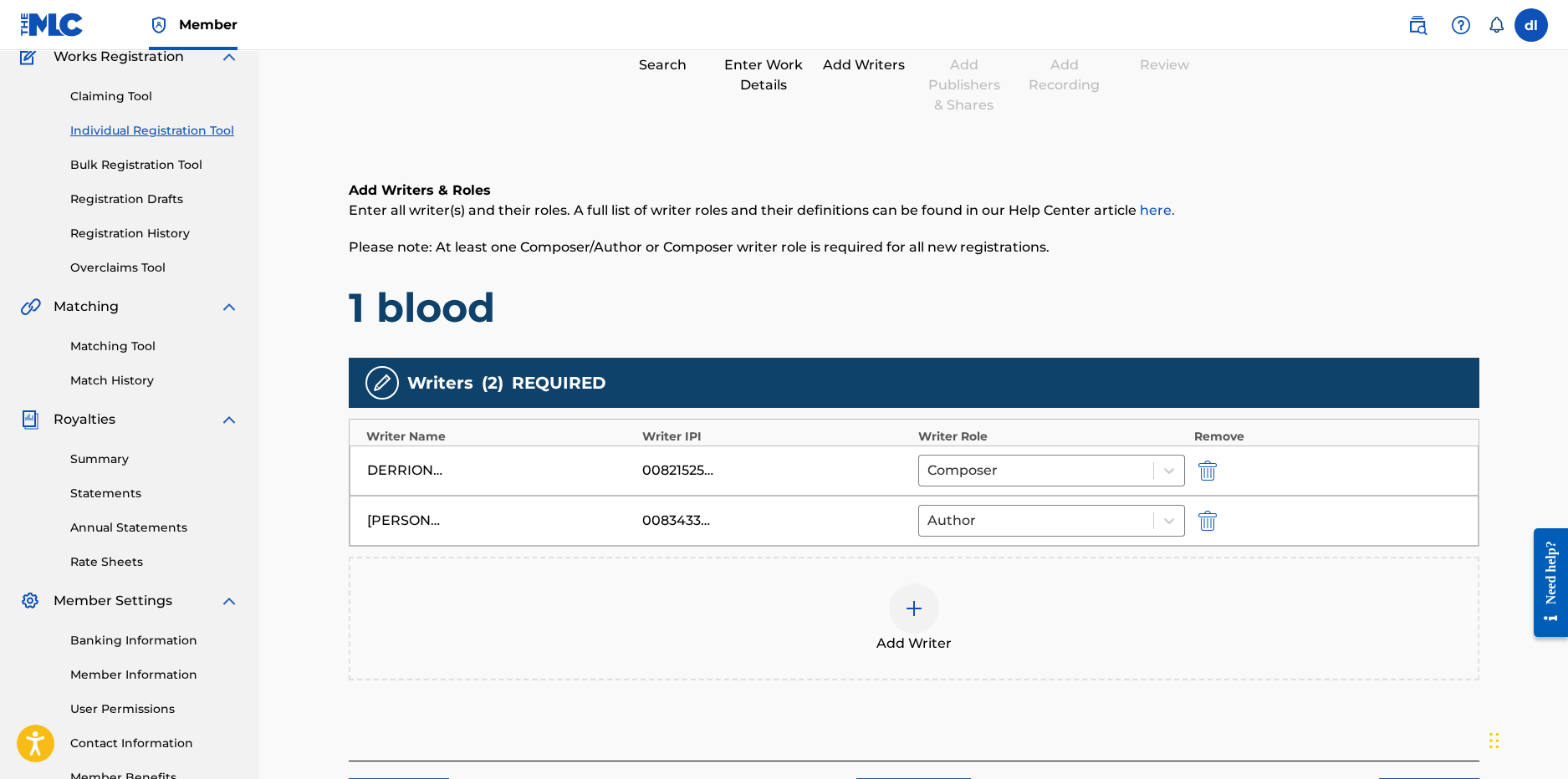
scroll to position [271, 0]
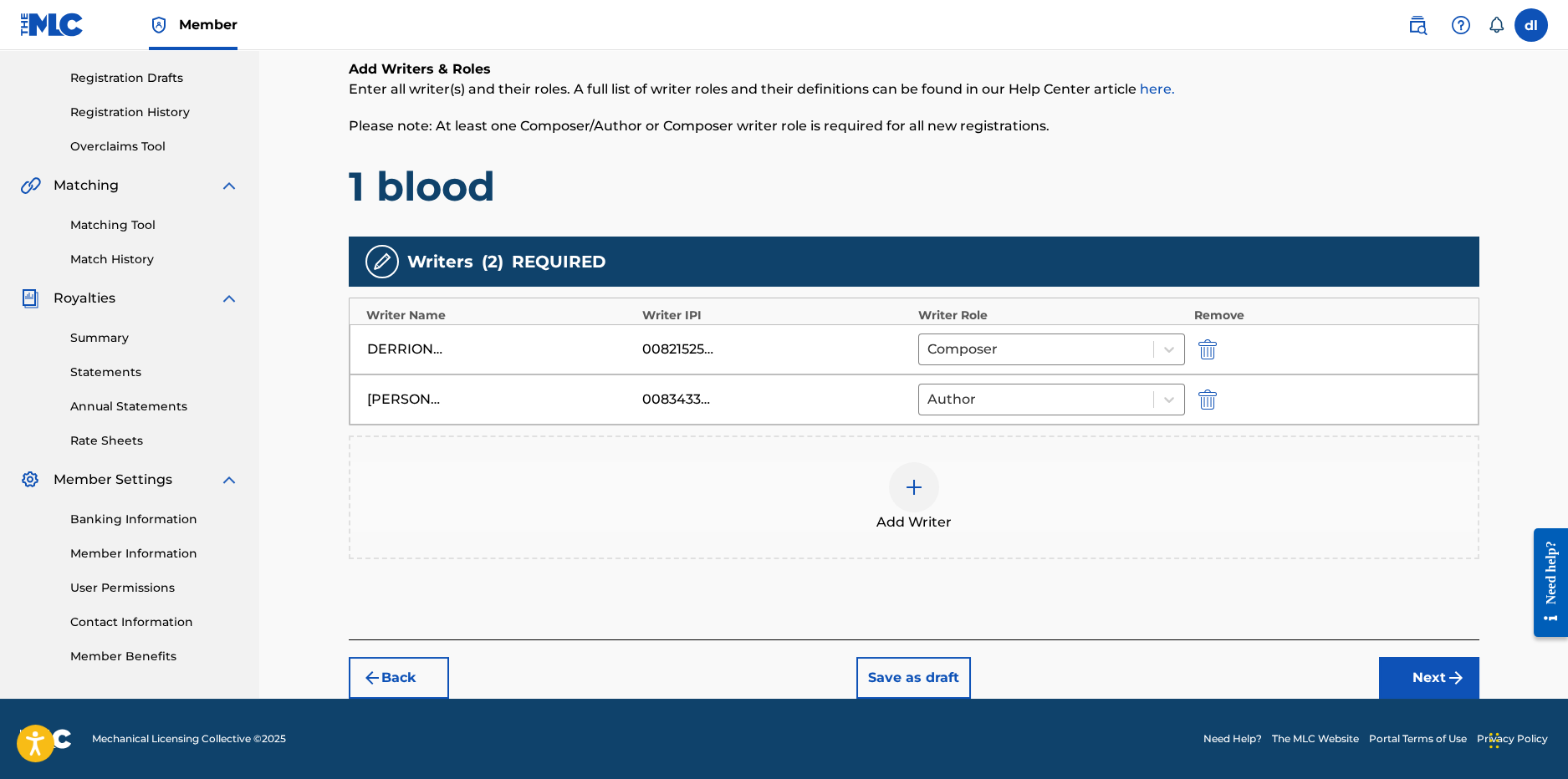
click at [1389, 668] on button "Next" at bounding box center [1429, 678] width 101 height 41
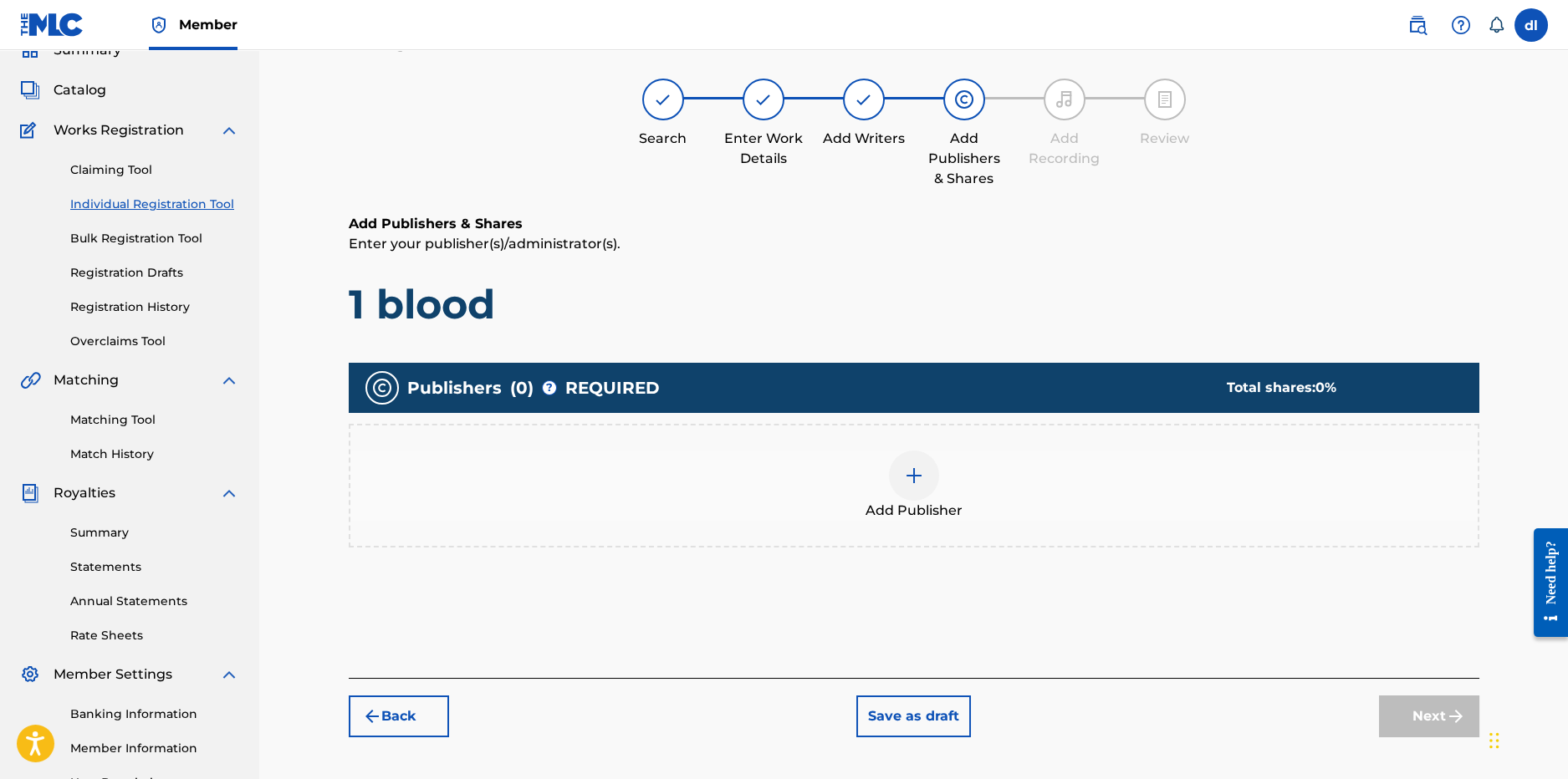
scroll to position [76, 0]
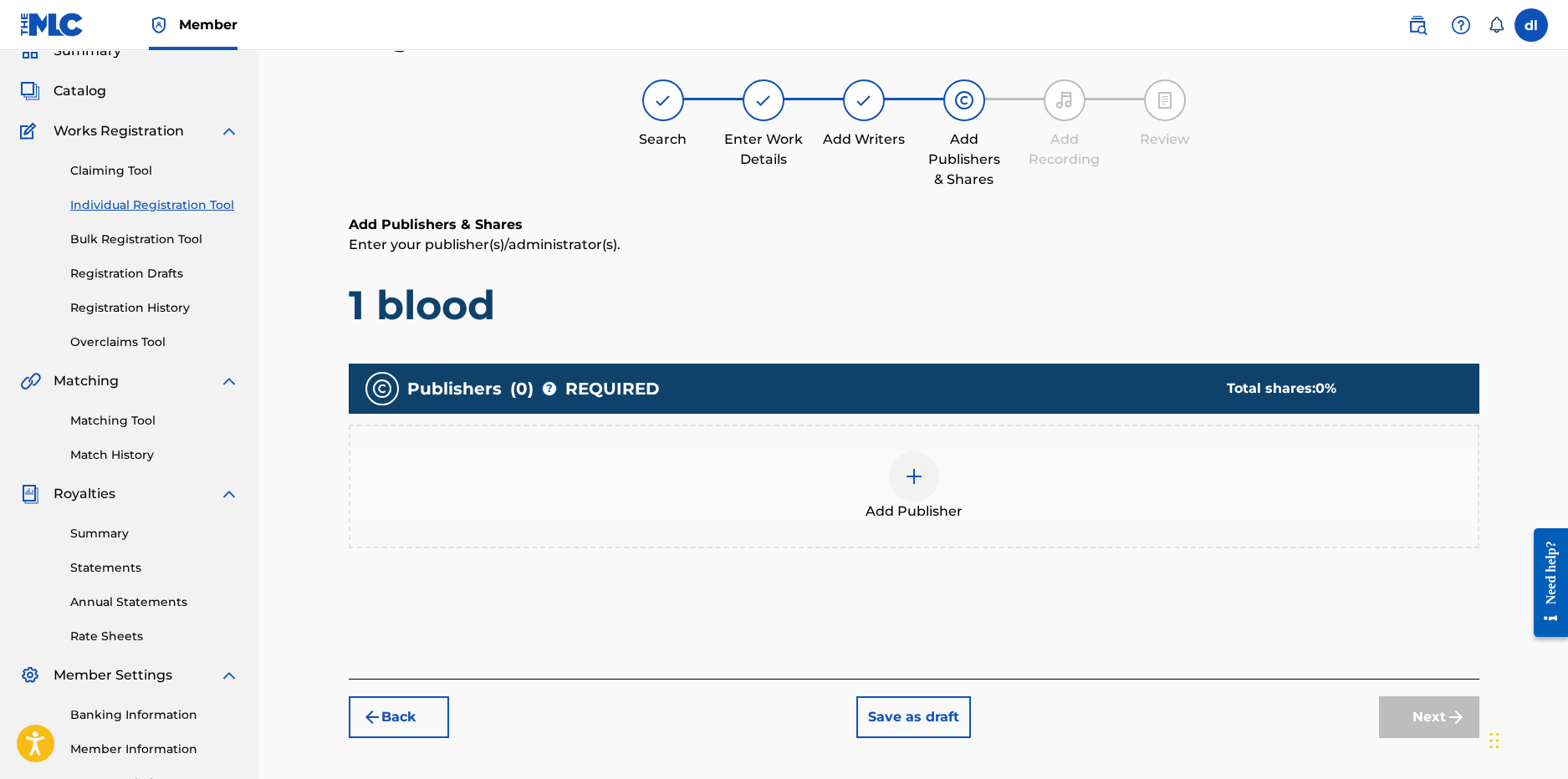
click at [969, 510] on div "Add Publisher" at bounding box center [914, 487] width 1127 height 70
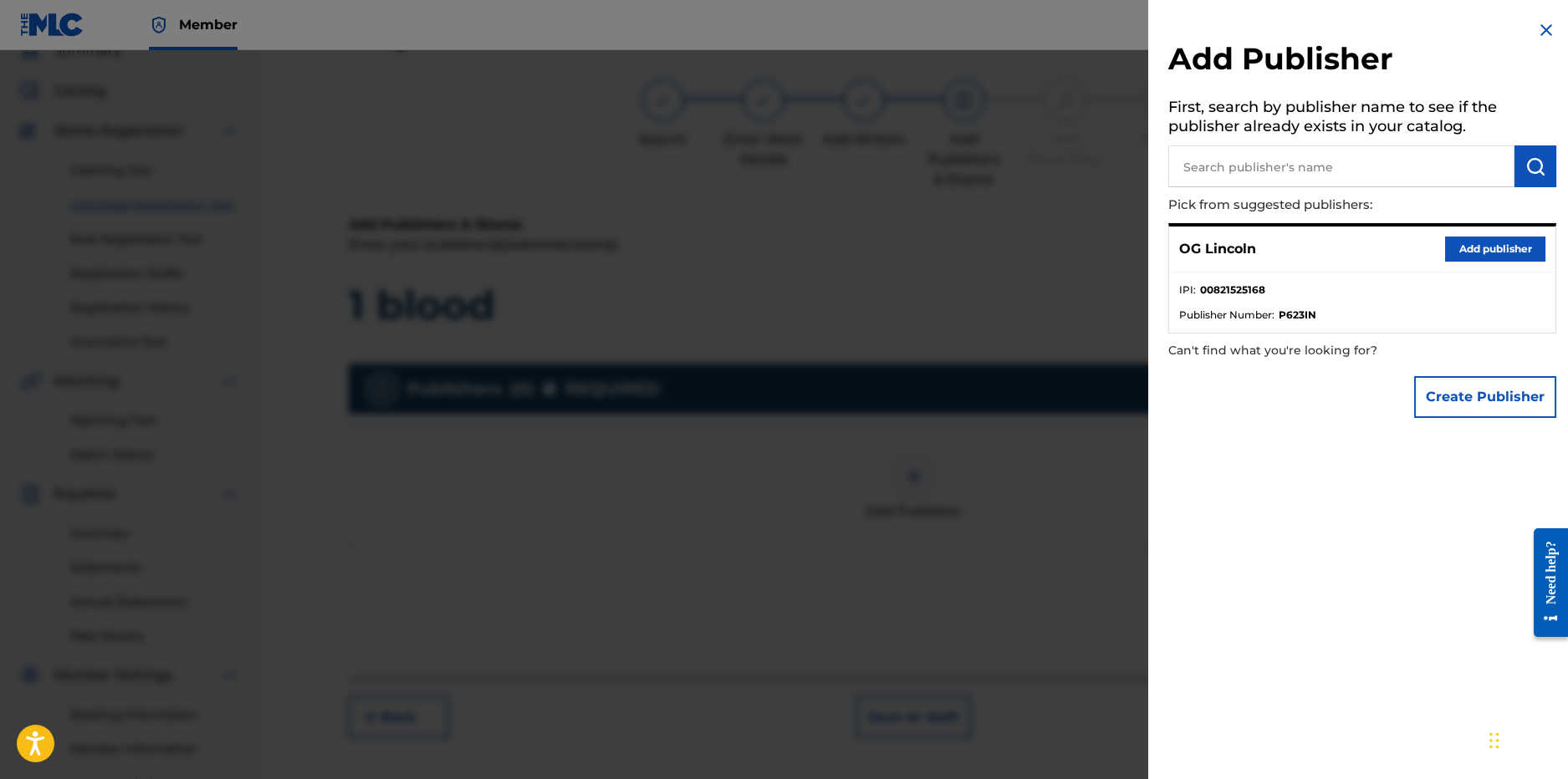
click at [1495, 248] on button "Add publisher" at bounding box center [1495, 249] width 101 height 25
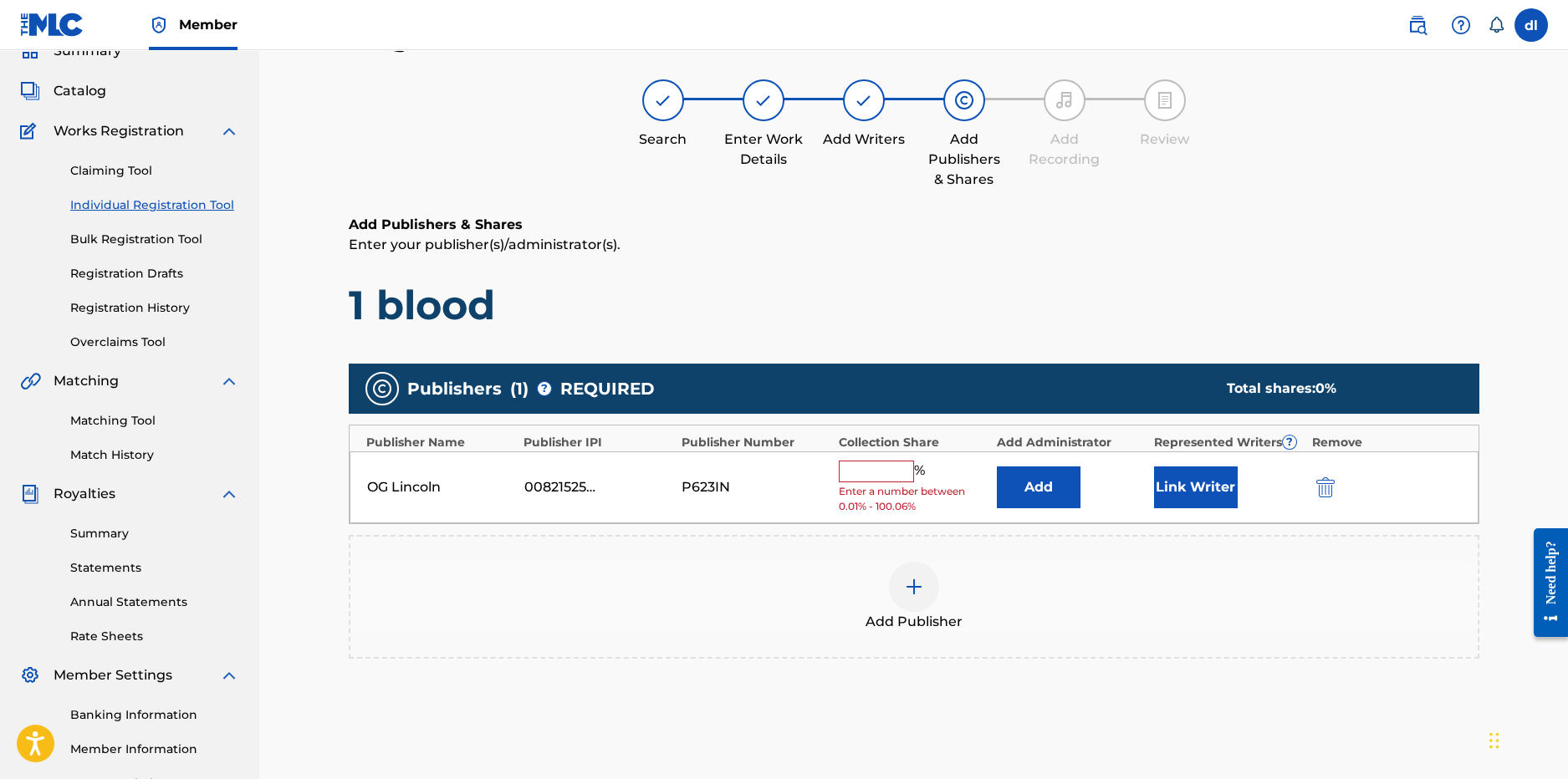
click at [911, 471] on input "text" at bounding box center [877, 472] width 76 height 22
type input "100"
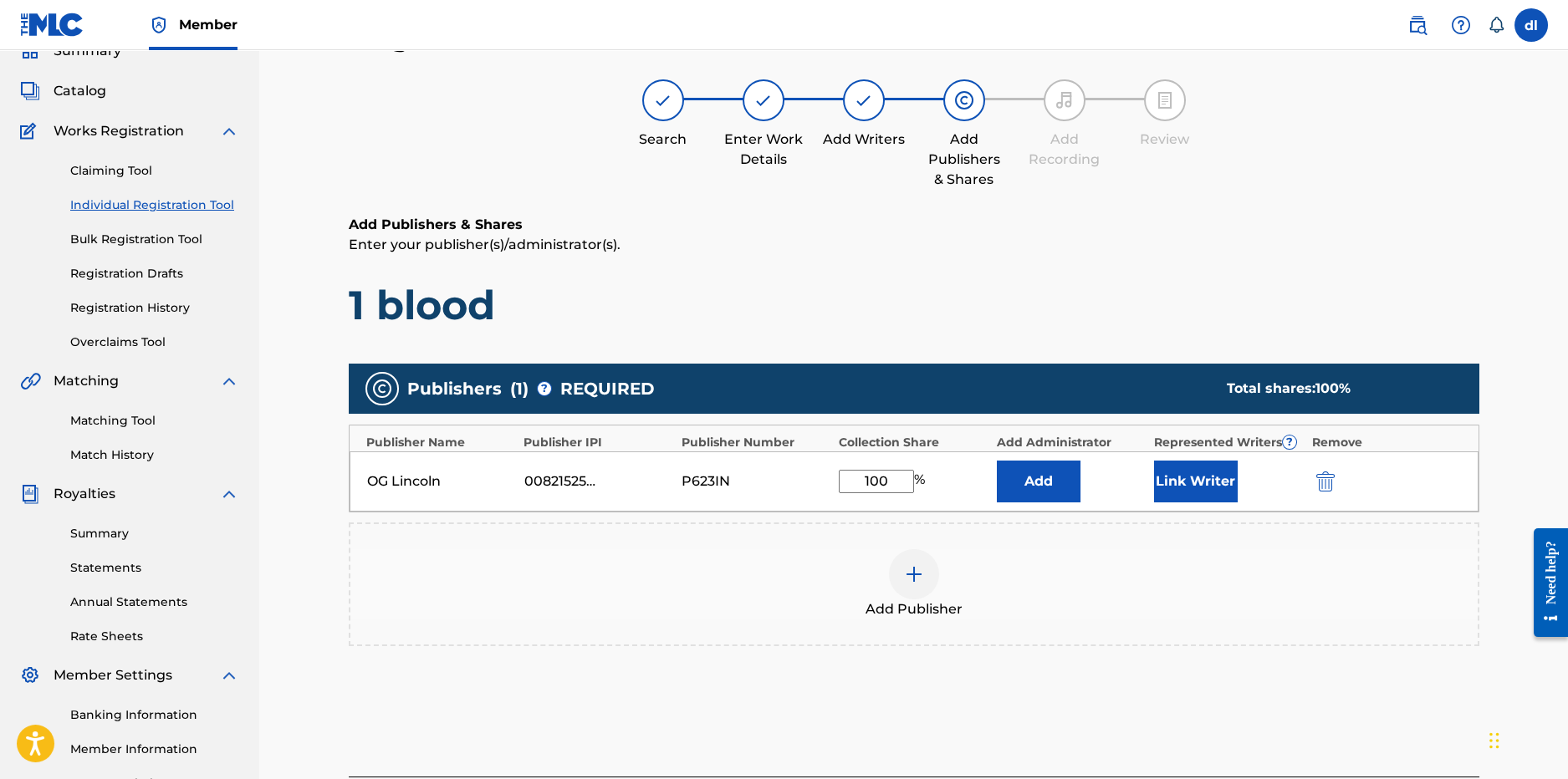
click at [1218, 493] on button "Link Writer" at bounding box center [1195, 481] width 84 height 41
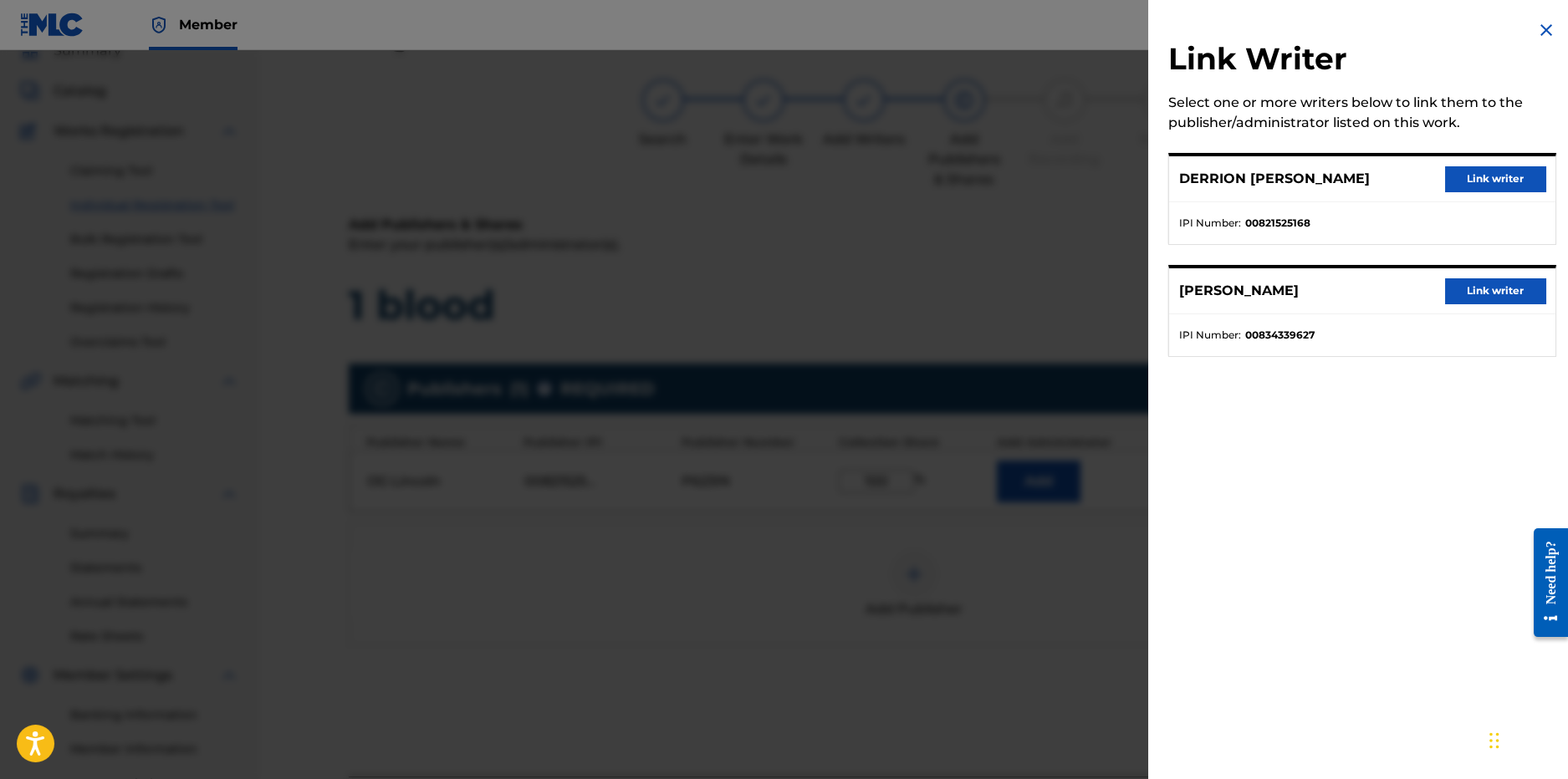
drag, startPoint x: 1479, startPoint y: 163, endPoint x: 1475, endPoint y: 171, distance: 8.9
click at [1477, 165] on div "DERRION DEMARKUS LINCOLN Link writer" at bounding box center [1362, 180] width 386 height 46
click at [1467, 187] on button "Link writer" at bounding box center [1495, 178] width 101 height 25
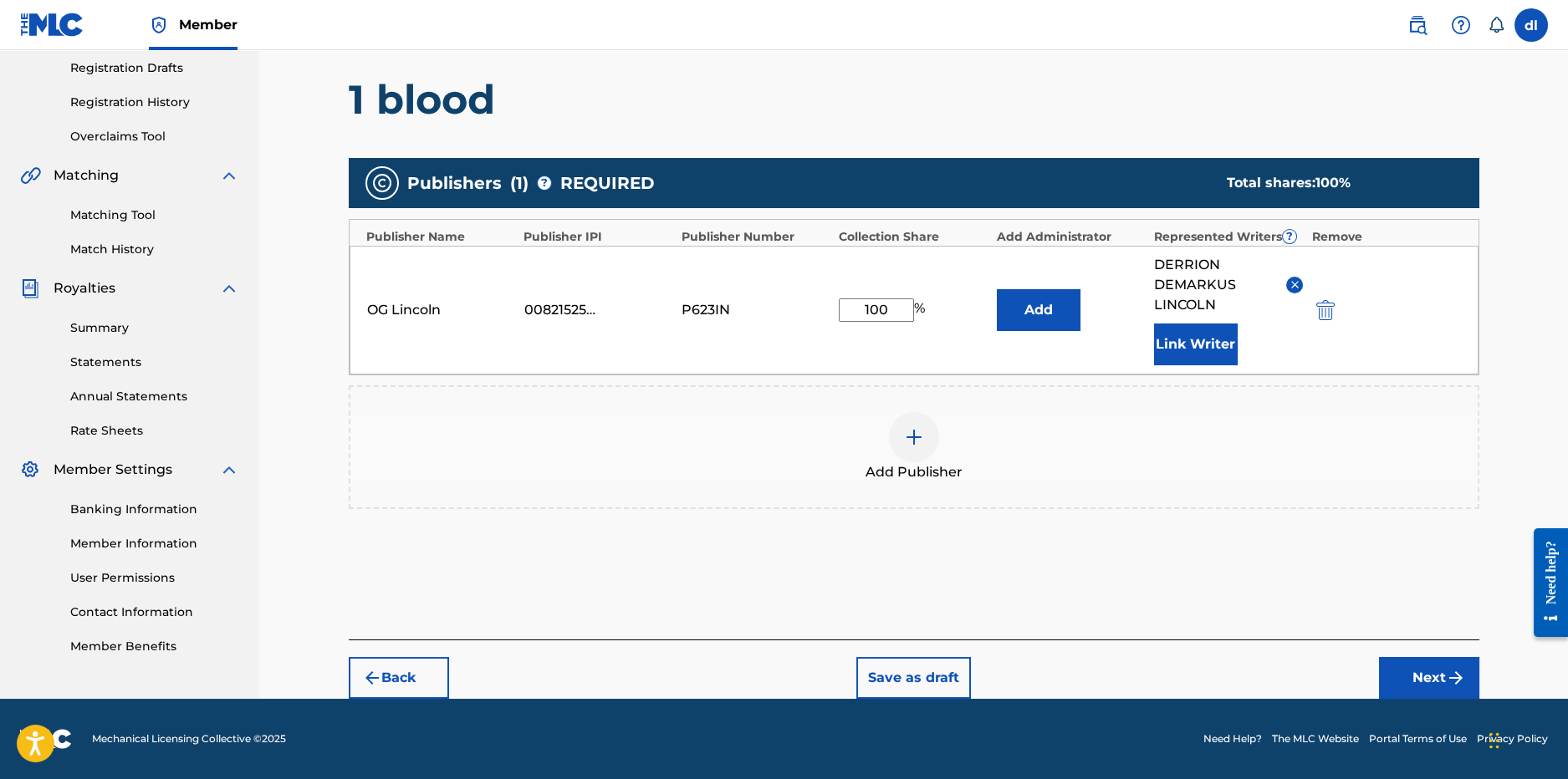
click at [1431, 689] on button "Next" at bounding box center [1429, 678] width 101 height 41
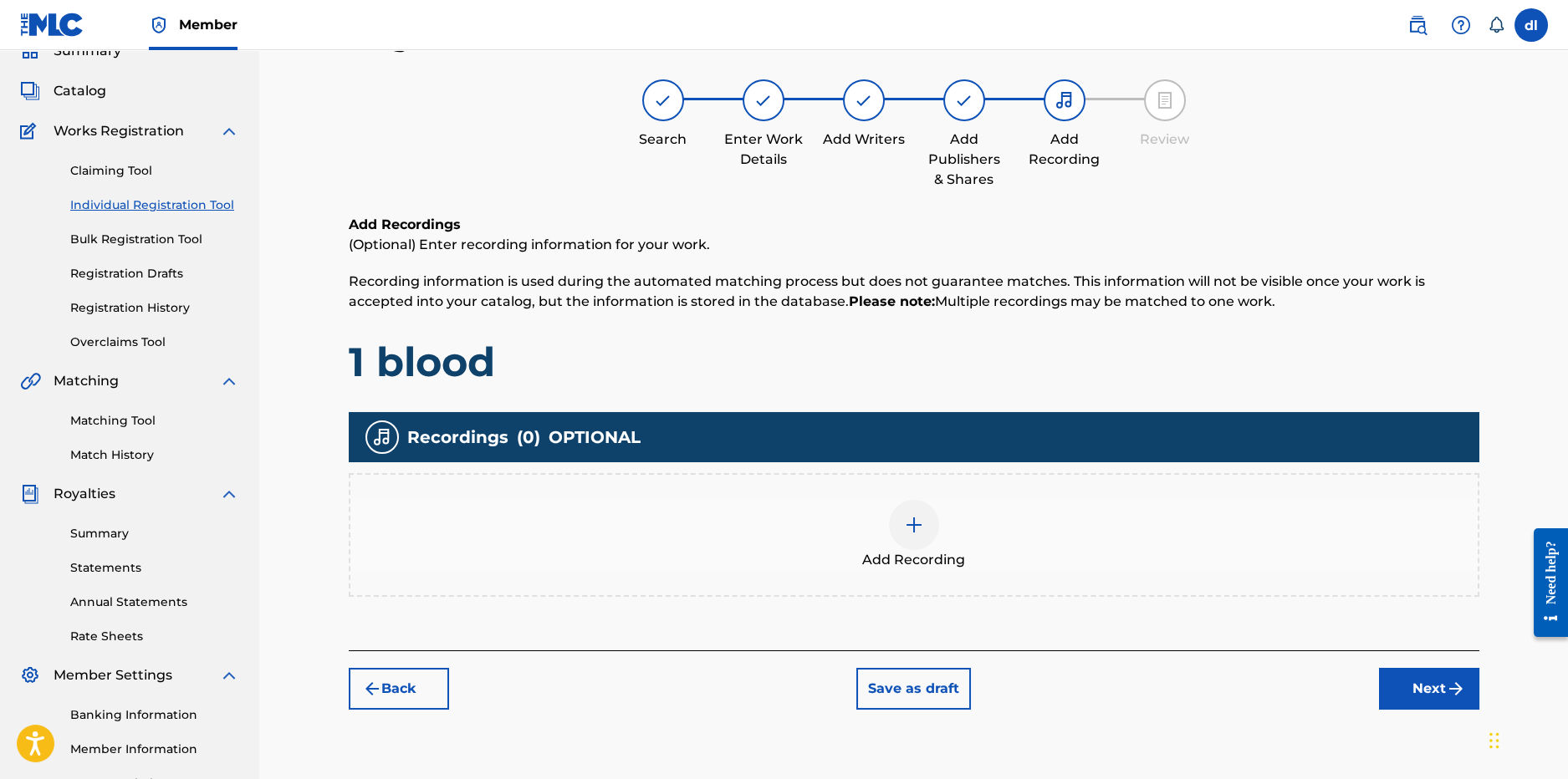
click at [936, 548] on div "Add Recording" at bounding box center [914, 535] width 1127 height 70
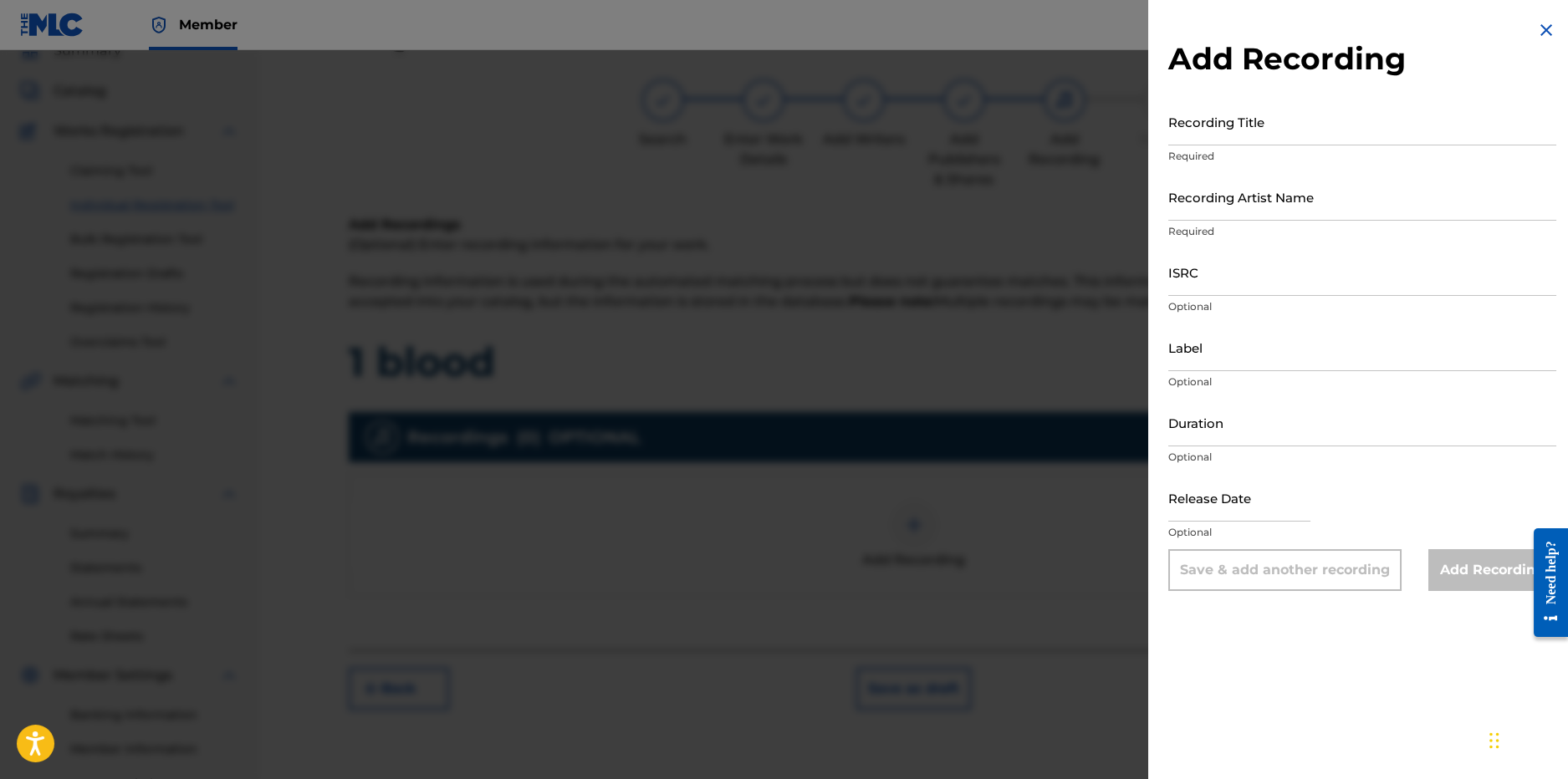
click at [1234, 136] on input "Recording Title" at bounding box center [1362, 122] width 388 height 48
type input "One Blood"
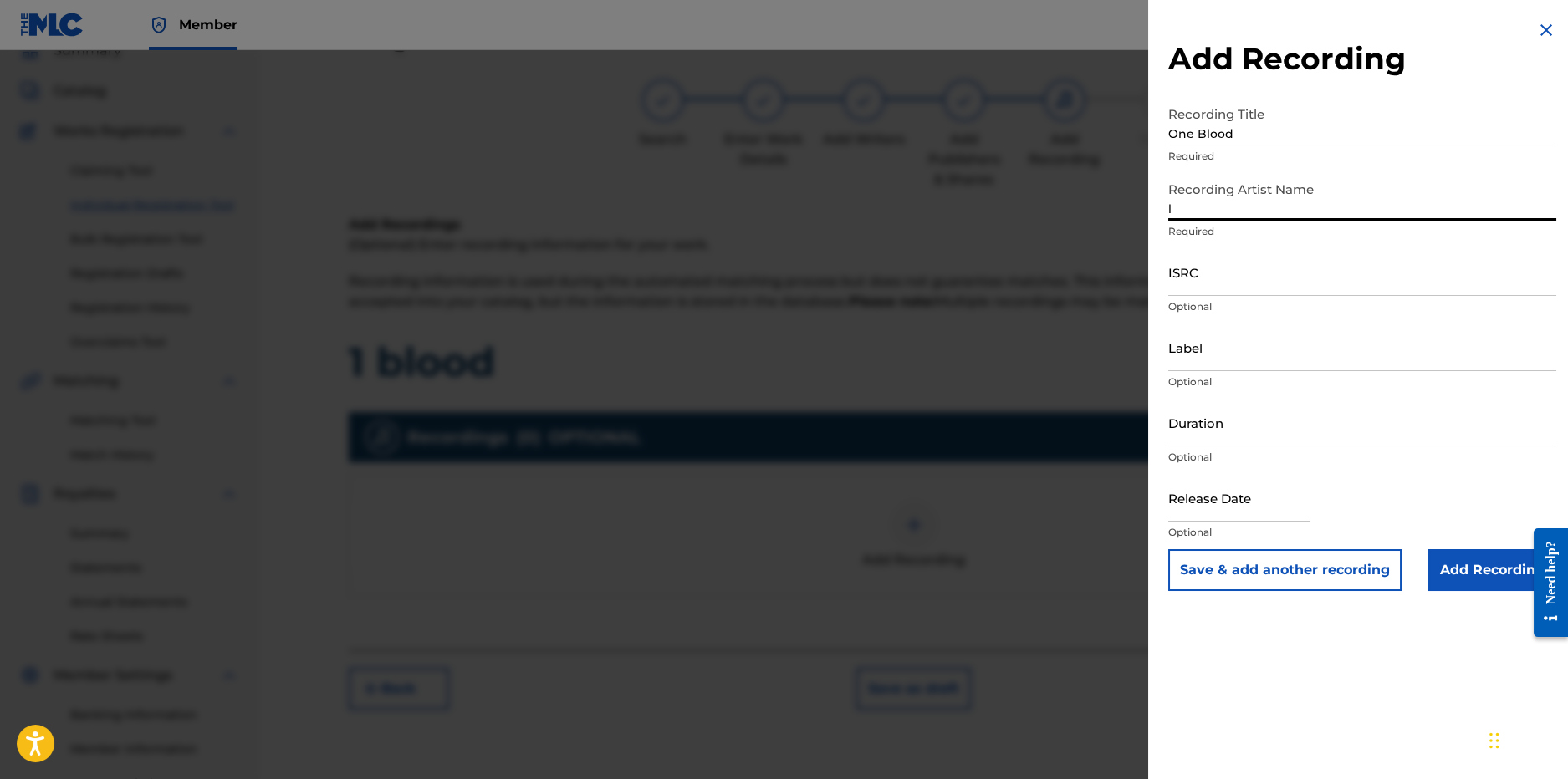
type input "LilCj Kasino"
click at [1198, 289] on input "ISRC" at bounding box center [1362, 272] width 388 height 48
click at [1241, 283] on input "ISRC" at bounding box center [1362, 272] width 388 height 48
paste input "CA5KR2289881"
type input "CA5KR2289881"
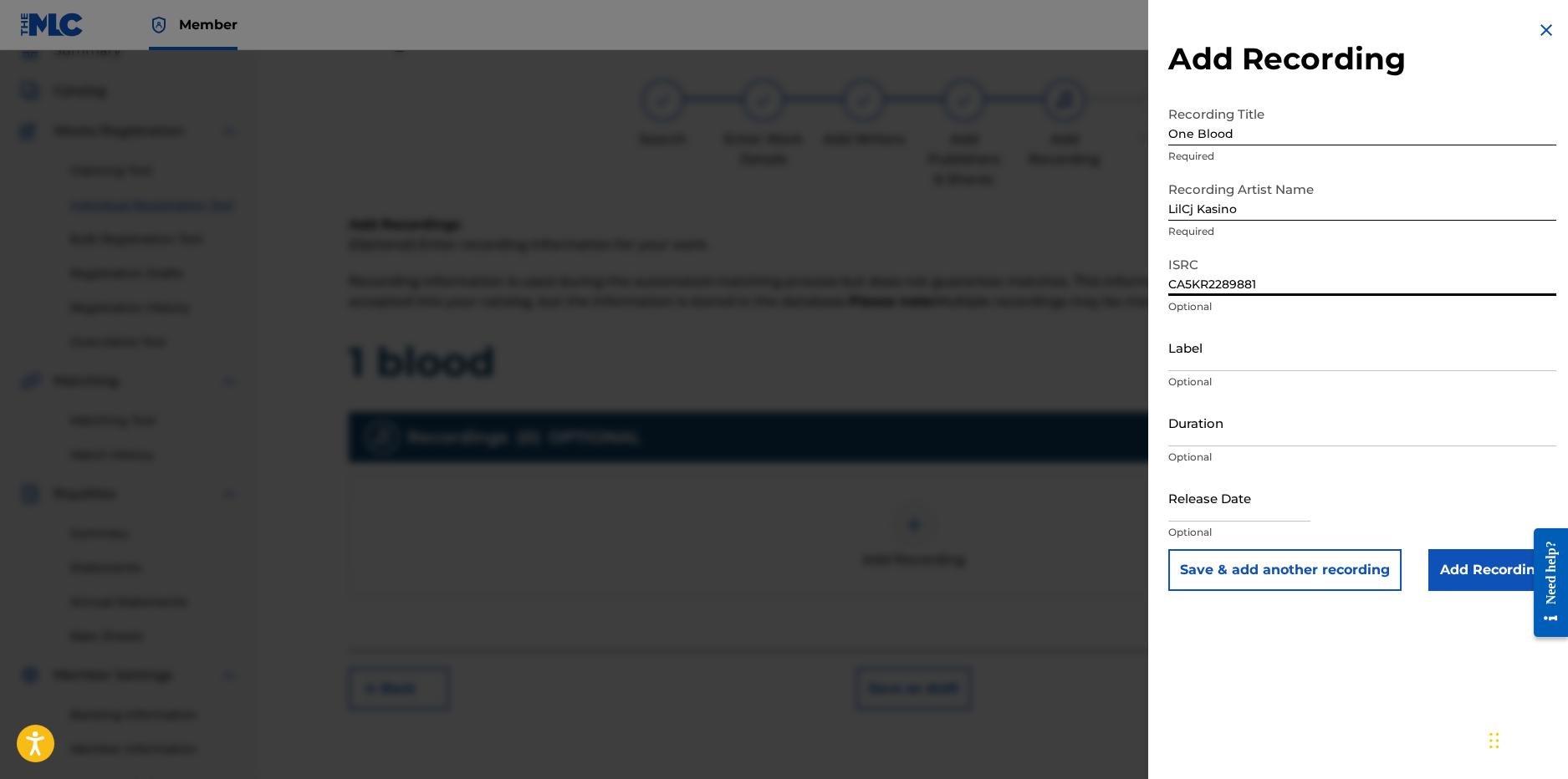
click at [1206, 369] on input "Label" at bounding box center [1362, 348] width 388 height 48
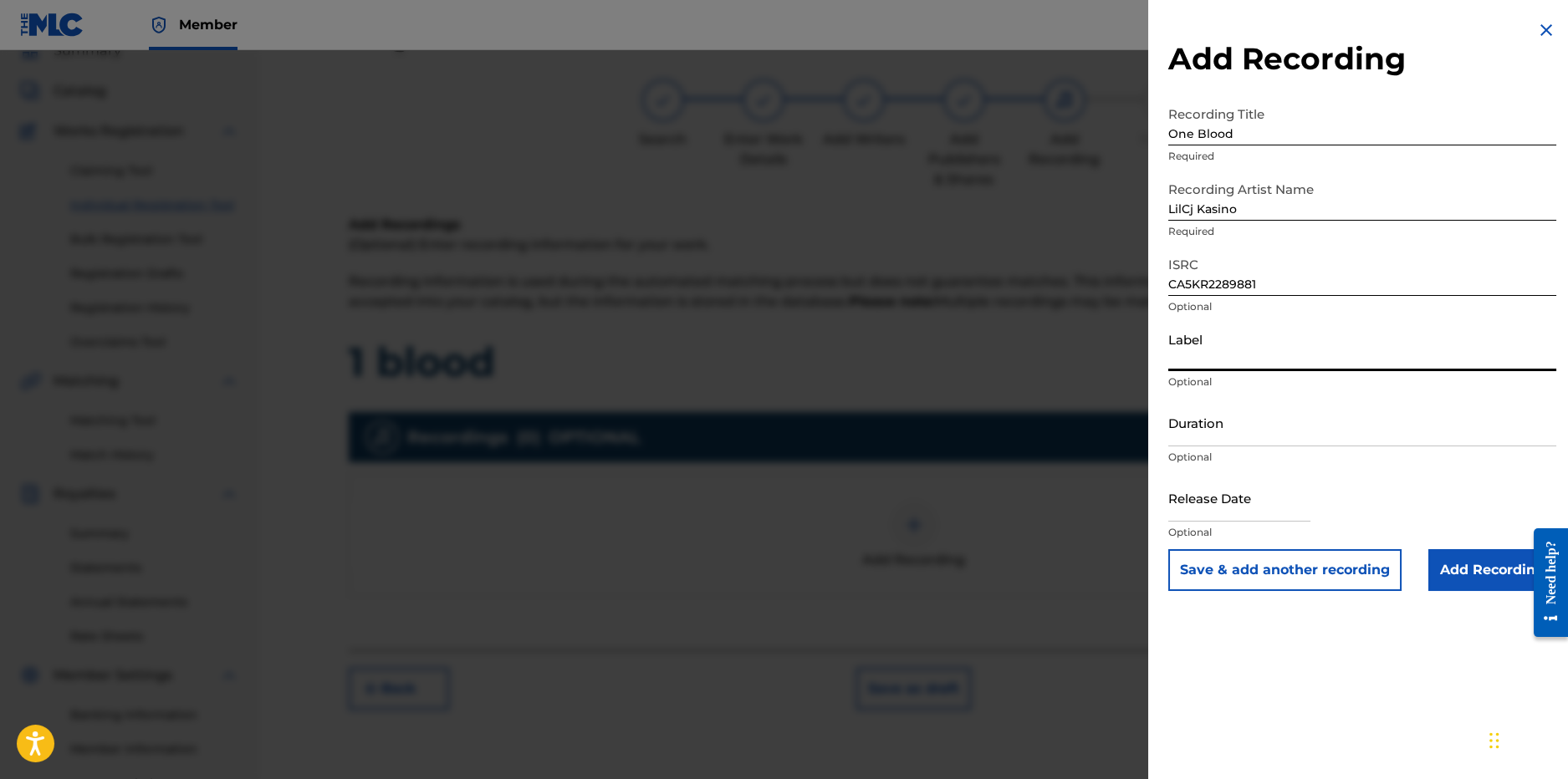
type input "KASINO WORLD"
click at [1470, 571] on input "Add Recording" at bounding box center [1492, 570] width 128 height 41
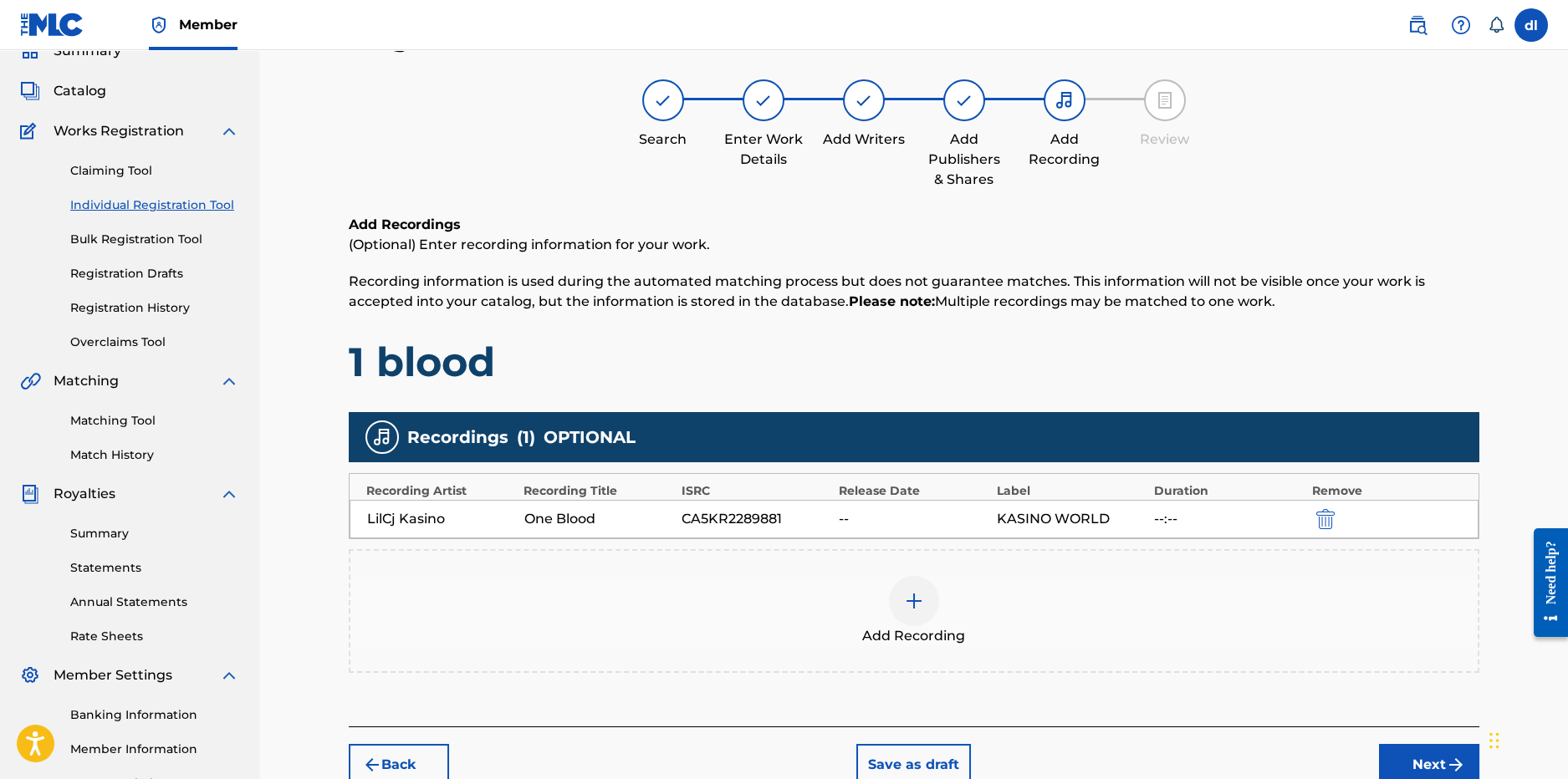
click at [904, 617] on div at bounding box center [914, 601] width 50 height 50
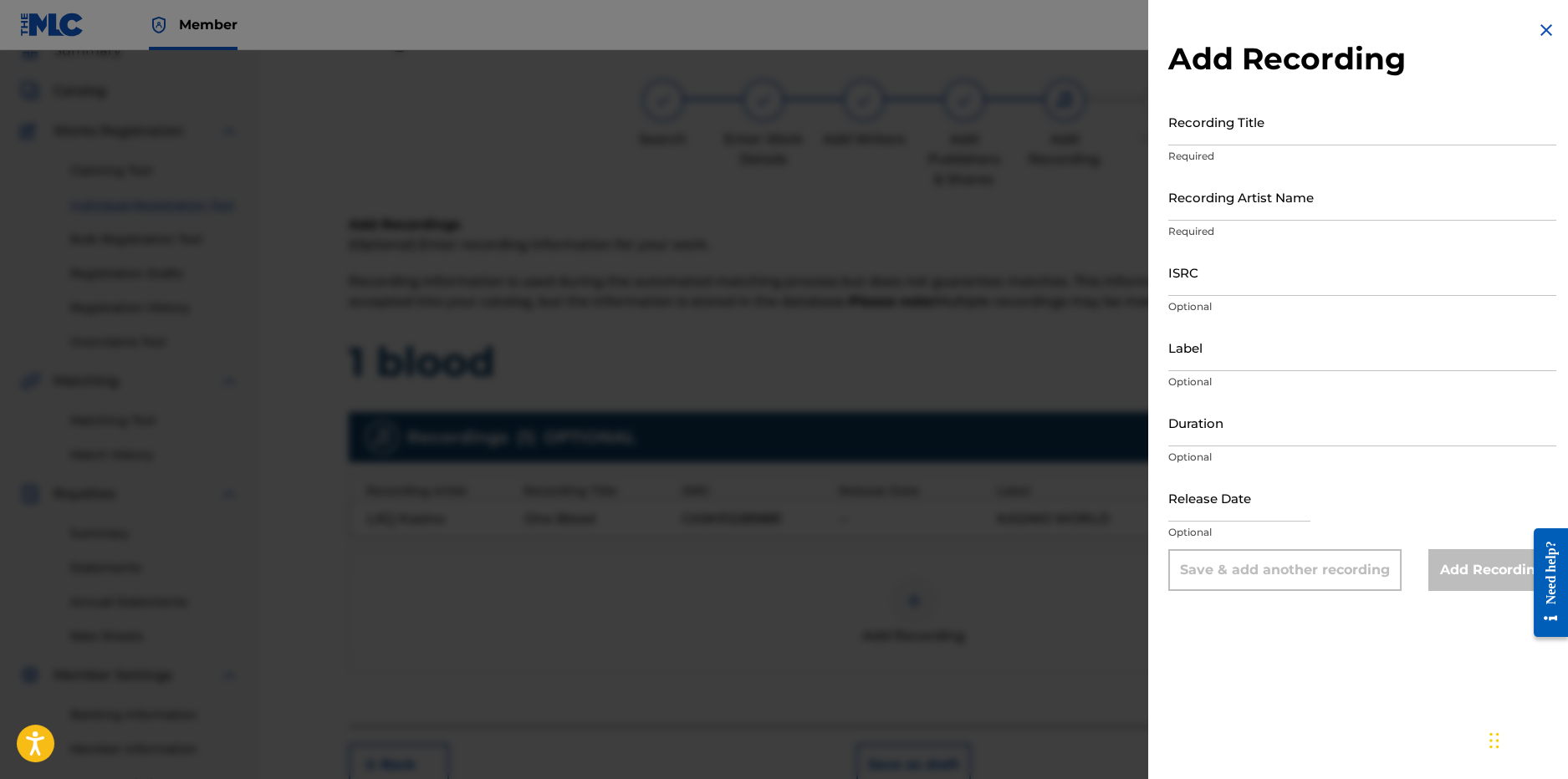
click at [1217, 148] on p "Required" at bounding box center [1362, 156] width 388 height 15
click at [1218, 138] on input "Recording Title" at bounding box center [1362, 122] width 388 height 48
type input "1 blood"
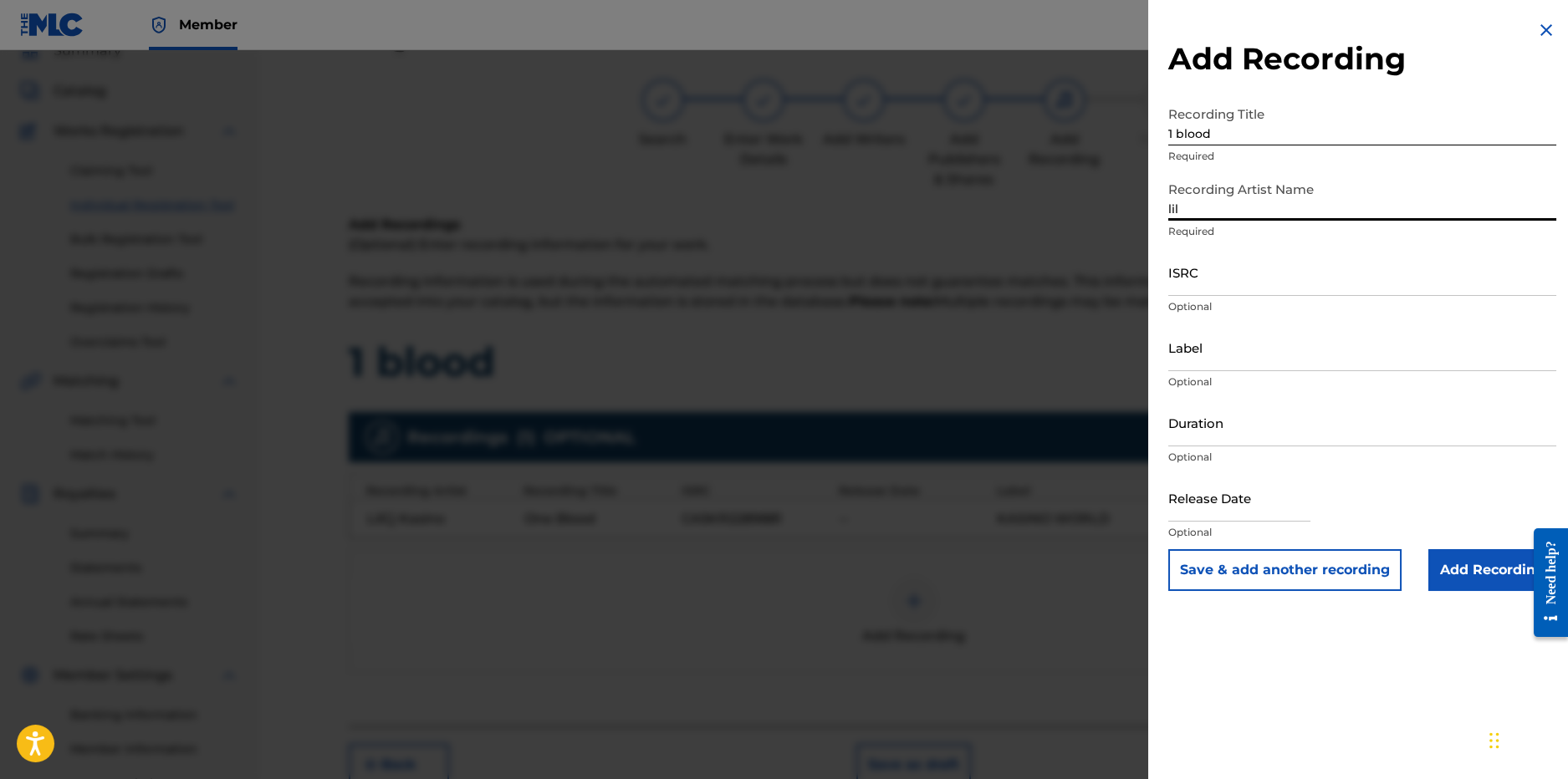
type input "LilCj Kasino"
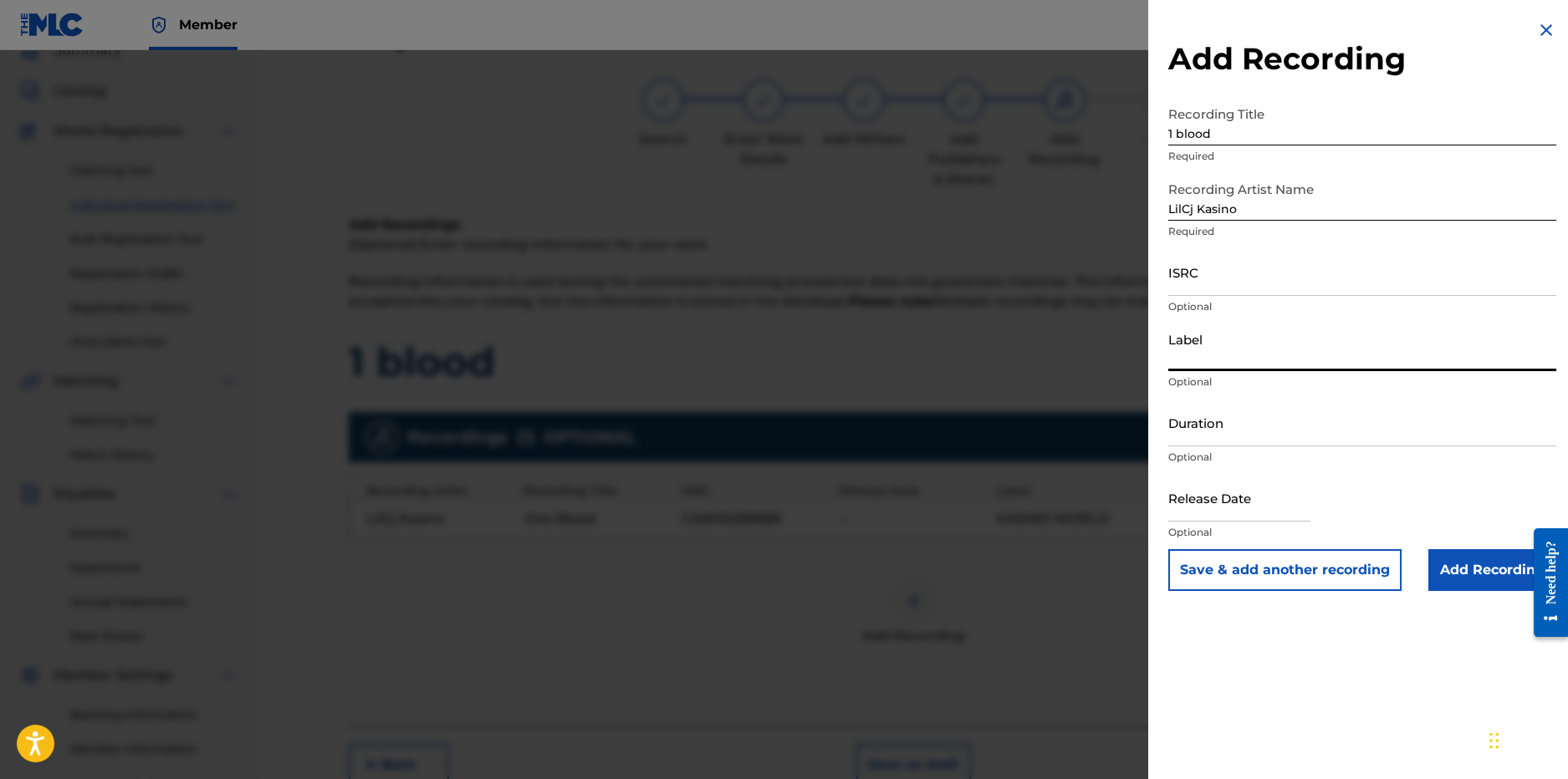
click at [1315, 363] on input "Label" at bounding box center [1362, 348] width 388 height 48
type input "Create Music Group"
click at [1455, 577] on input "Add Recording" at bounding box center [1492, 570] width 128 height 41
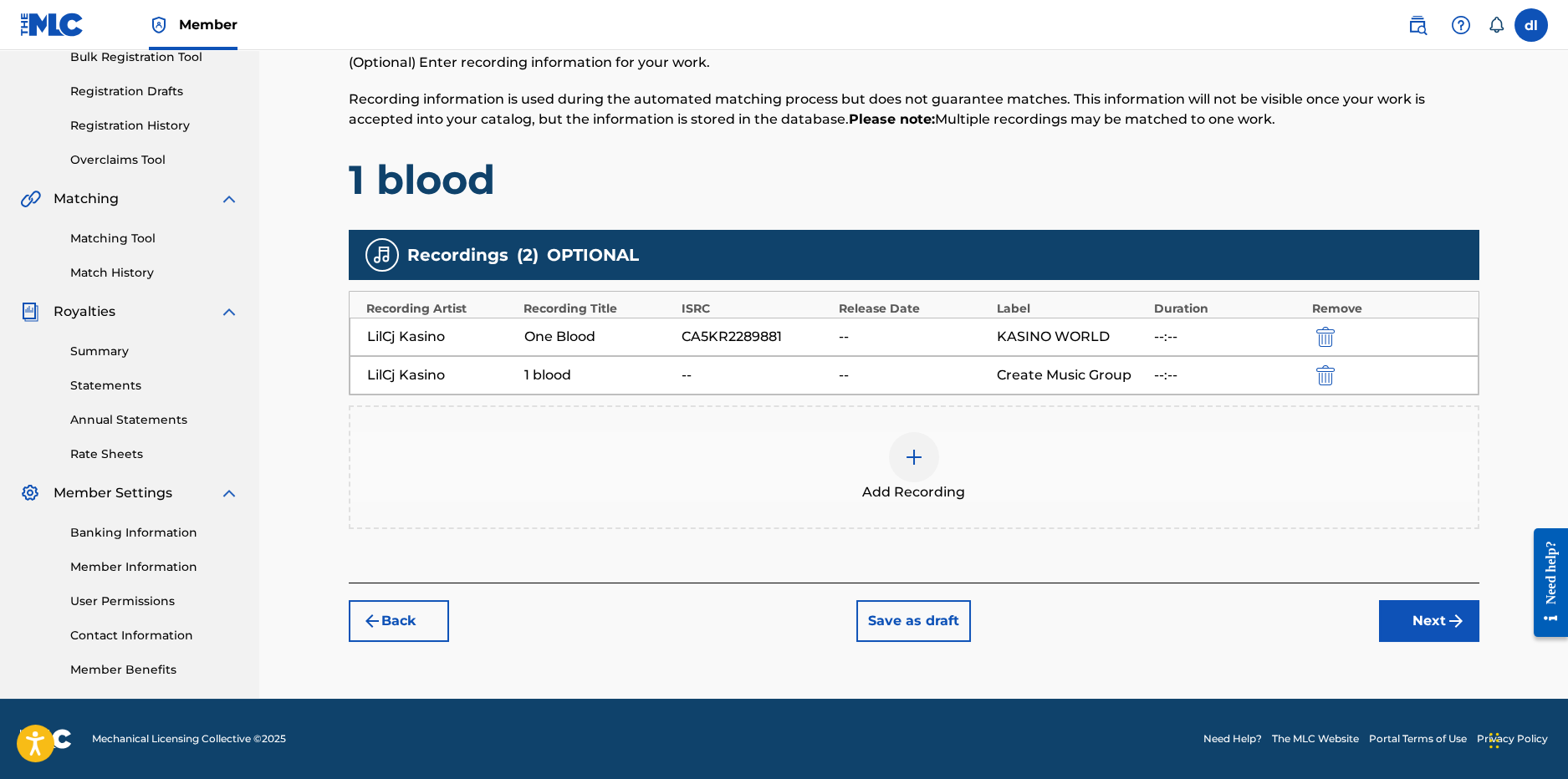
click at [1400, 624] on button "Next" at bounding box center [1429, 620] width 101 height 41
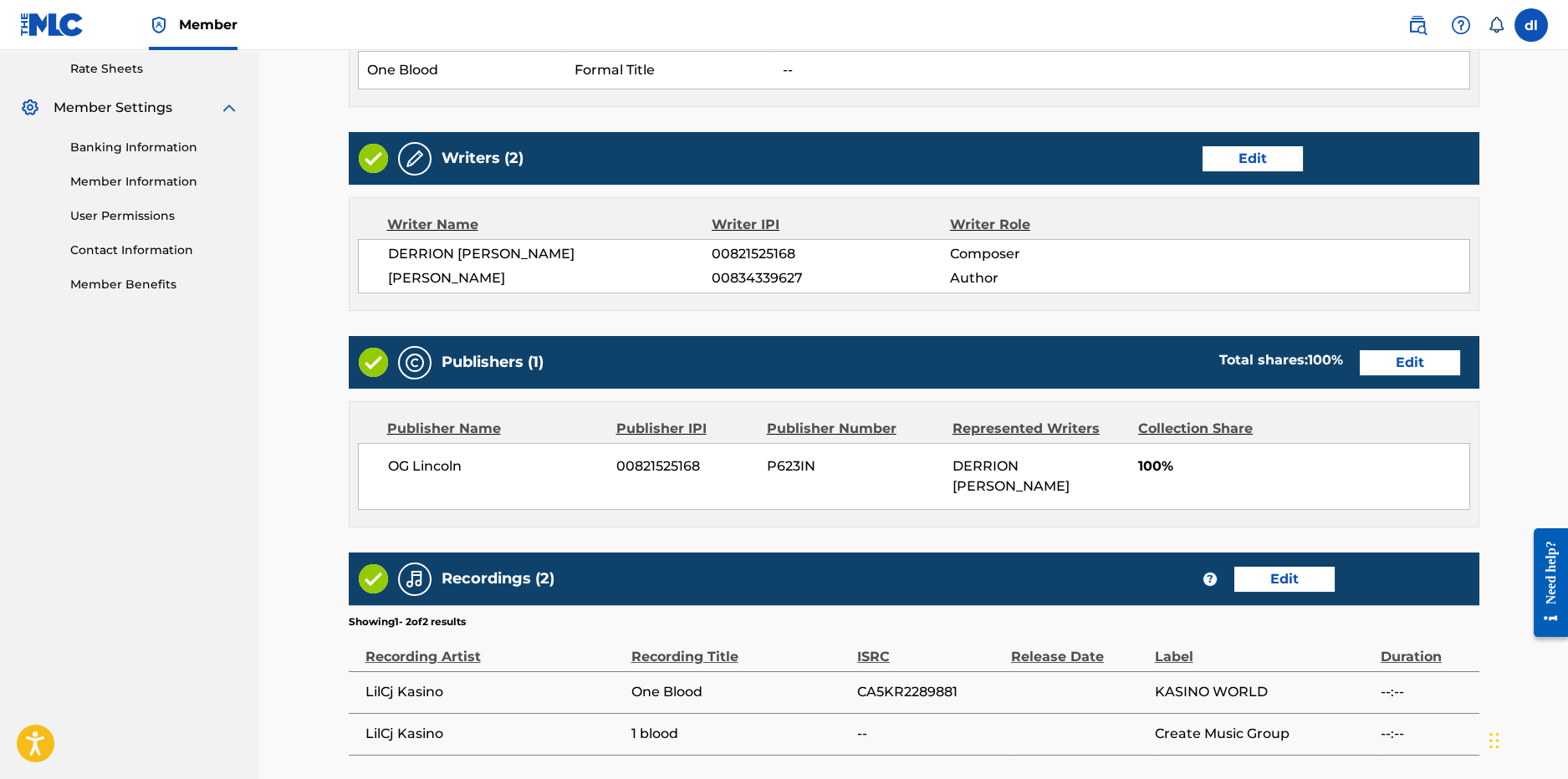
scroll to position [784, 0]
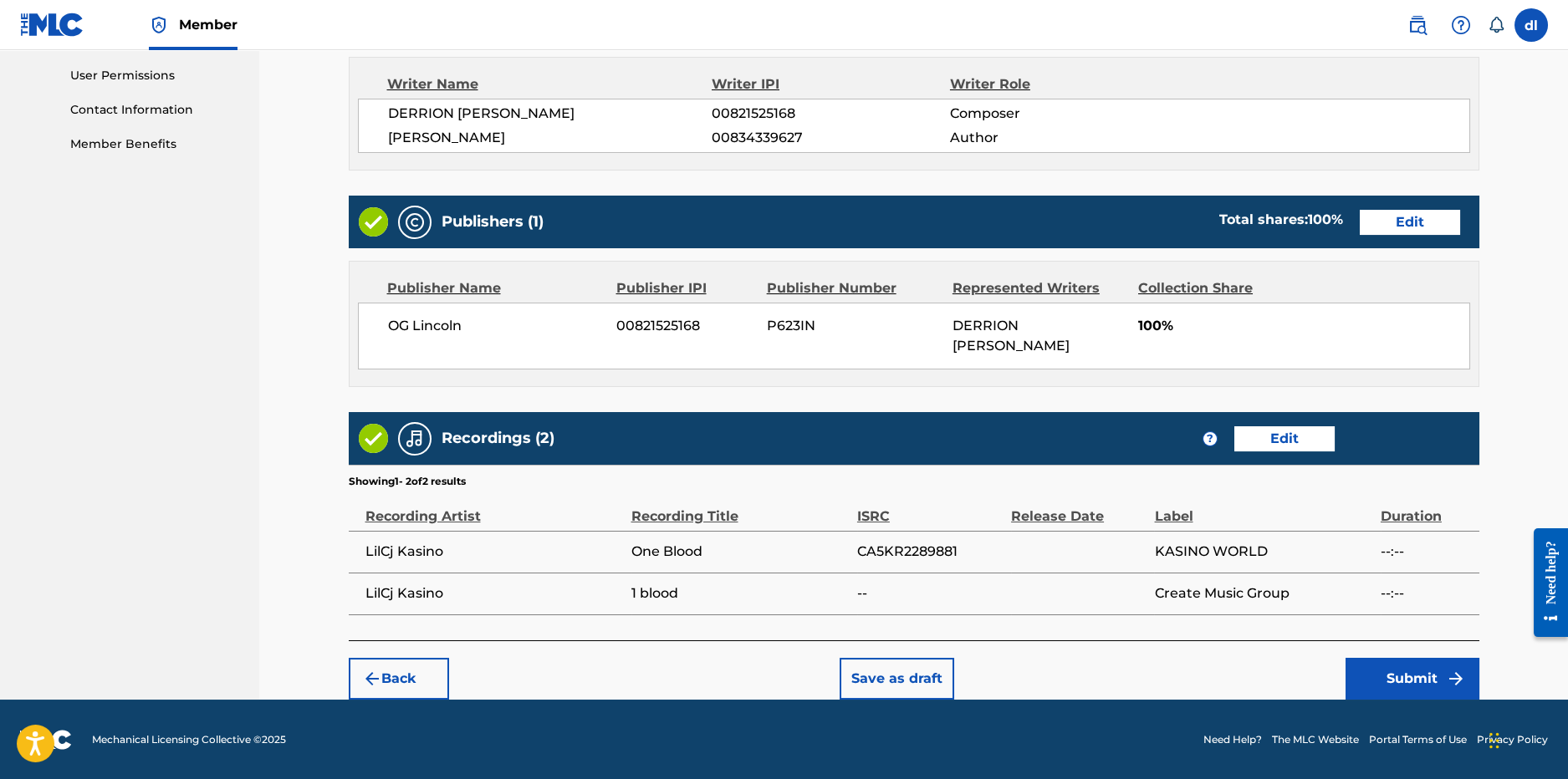
click at [1414, 684] on button "Submit" at bounding box center [1412, 679] width 134 height 41
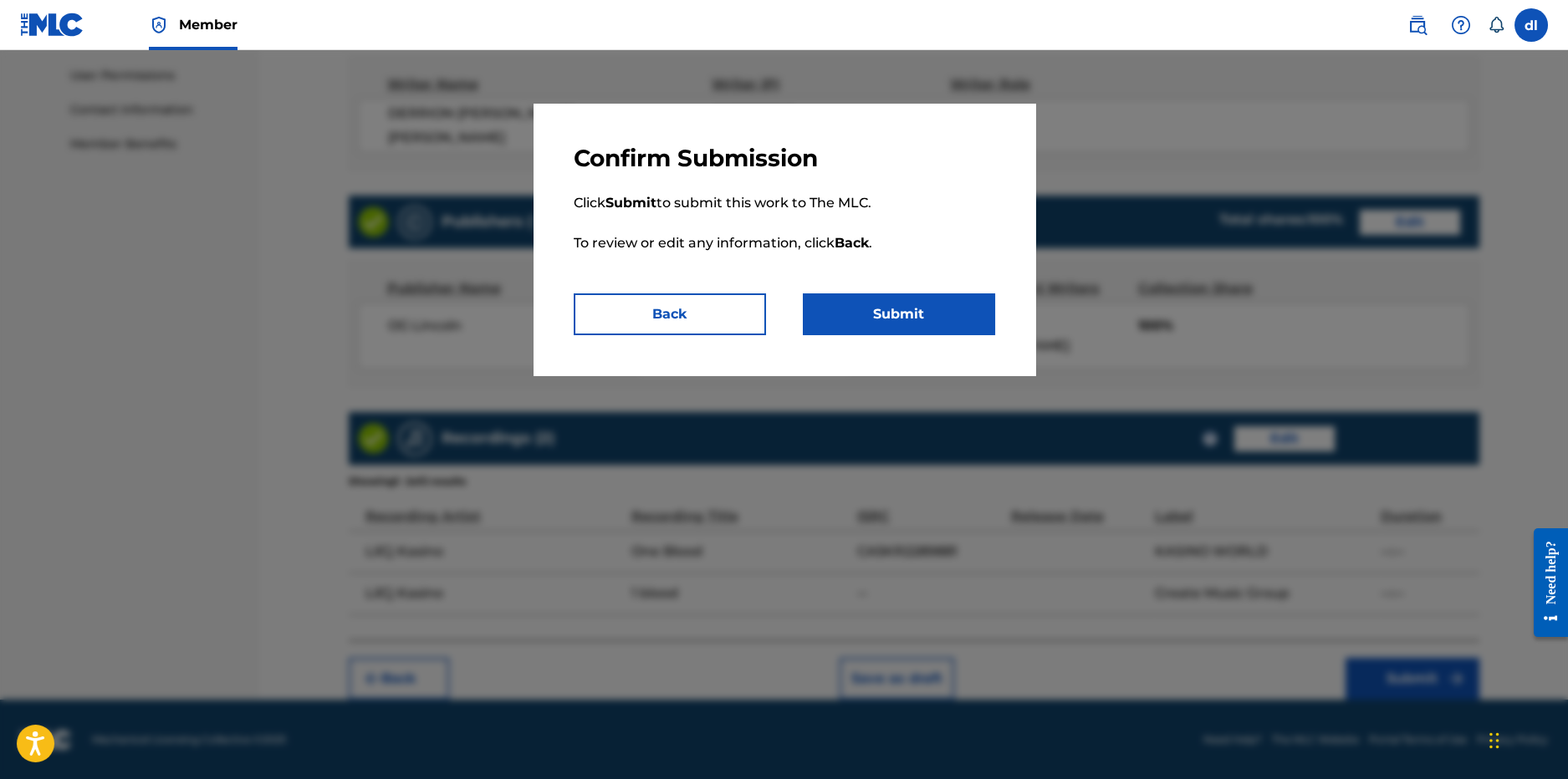
click at [987, 329] on button "Submit" at bounding box center [899, 313] width 193 height 41
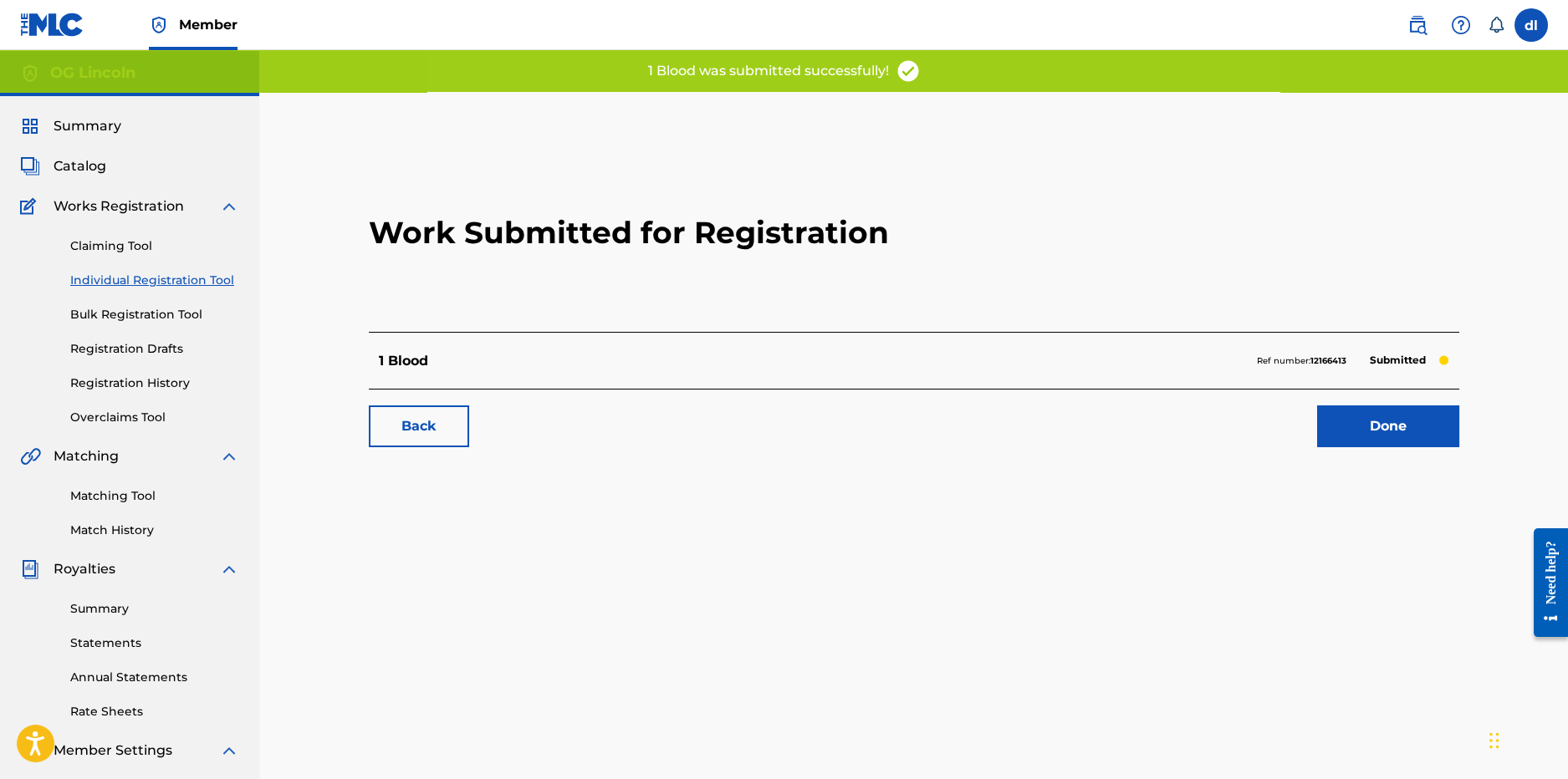
click at [1378, 419] on link "Done" at bounding box center [1388, 426] width 142 height 41
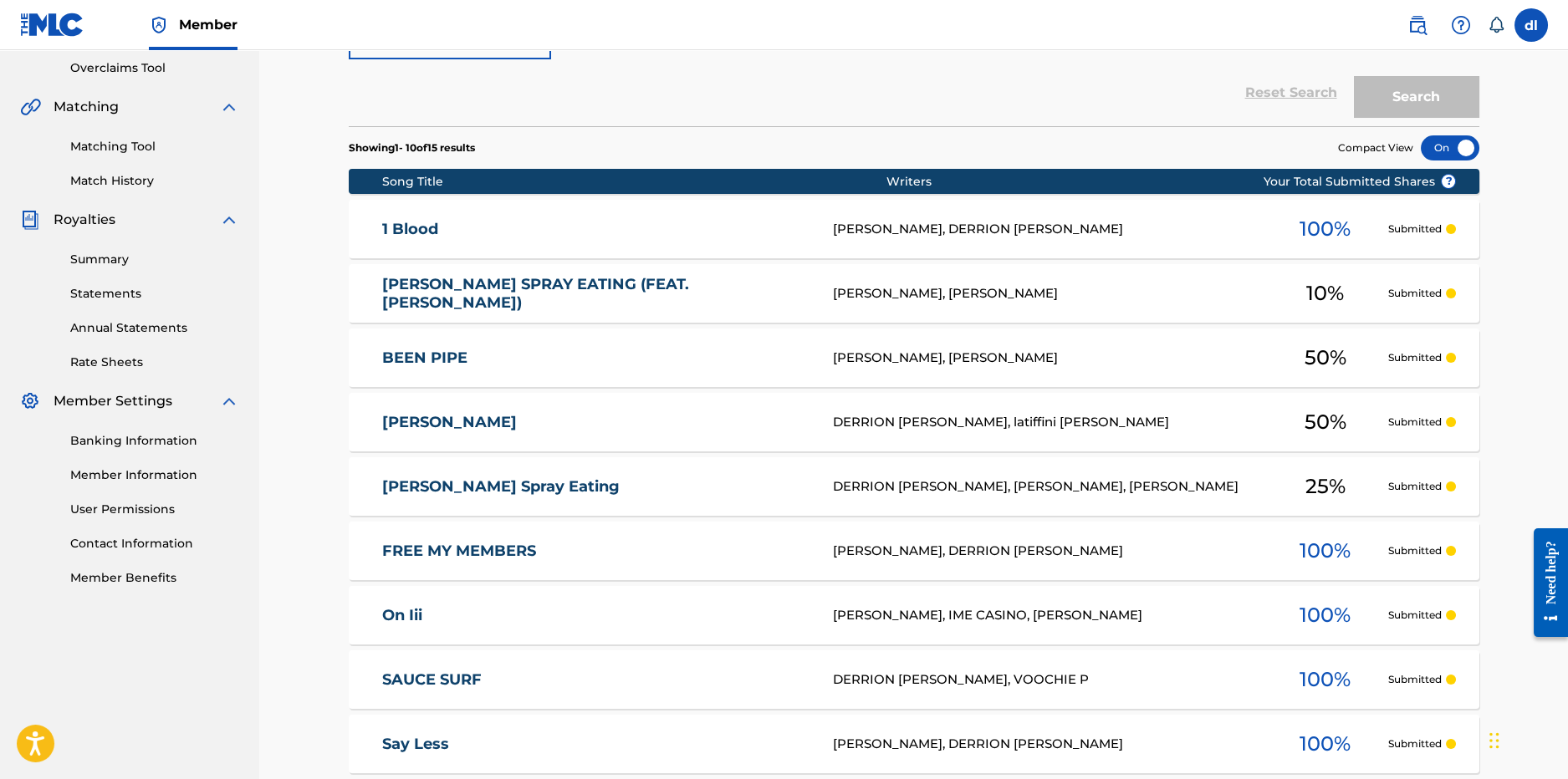
scroll to position [350, 0]
click at [893, 369] on div "BEEN PIPE BD49SC CLEONARD DAVIS JR, DASTAN SLAMBEKOV 50 % Submitted" at bounding box center [914, 356] width 1131 height 58
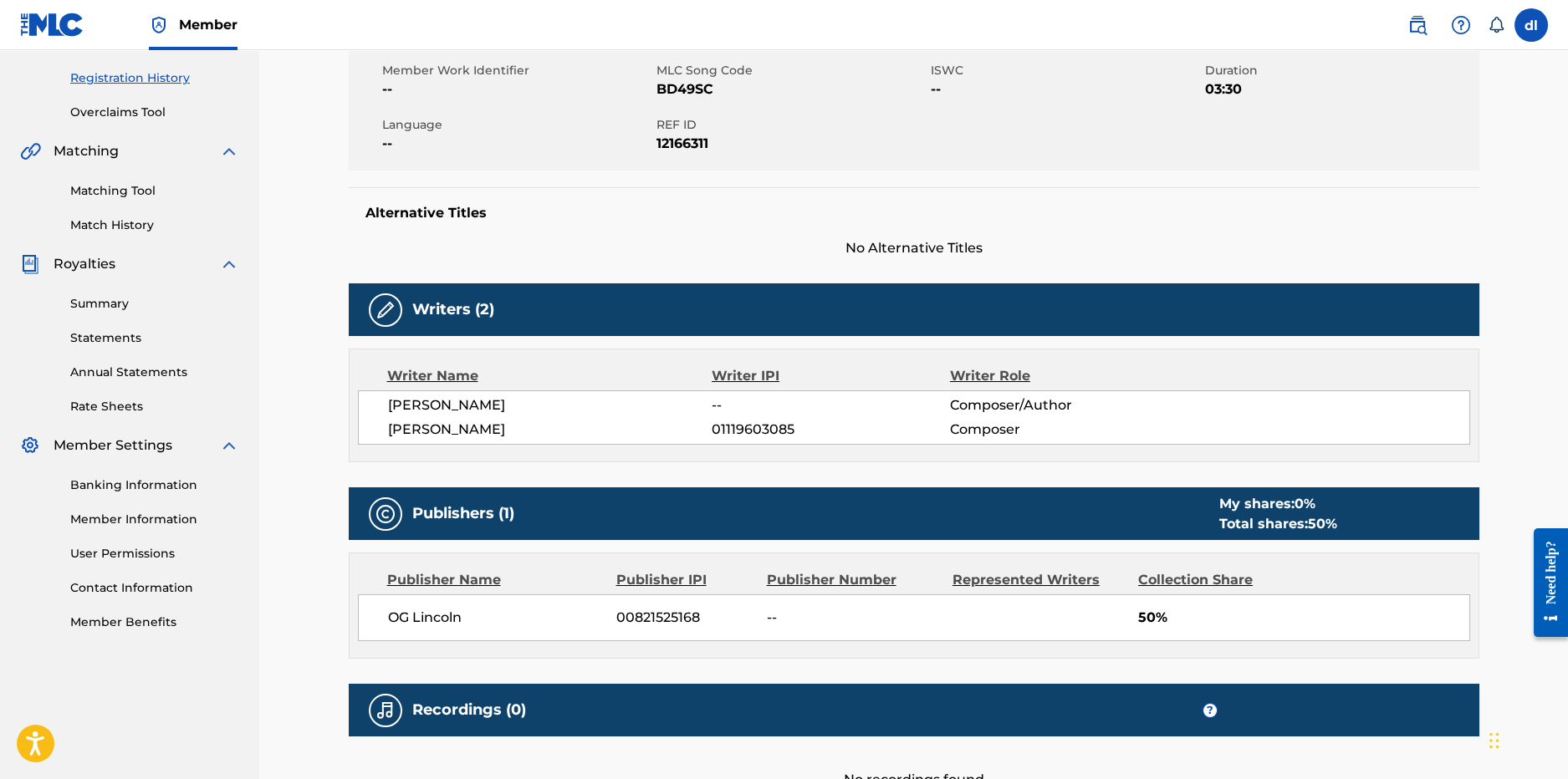
scroll to position [334, 0]
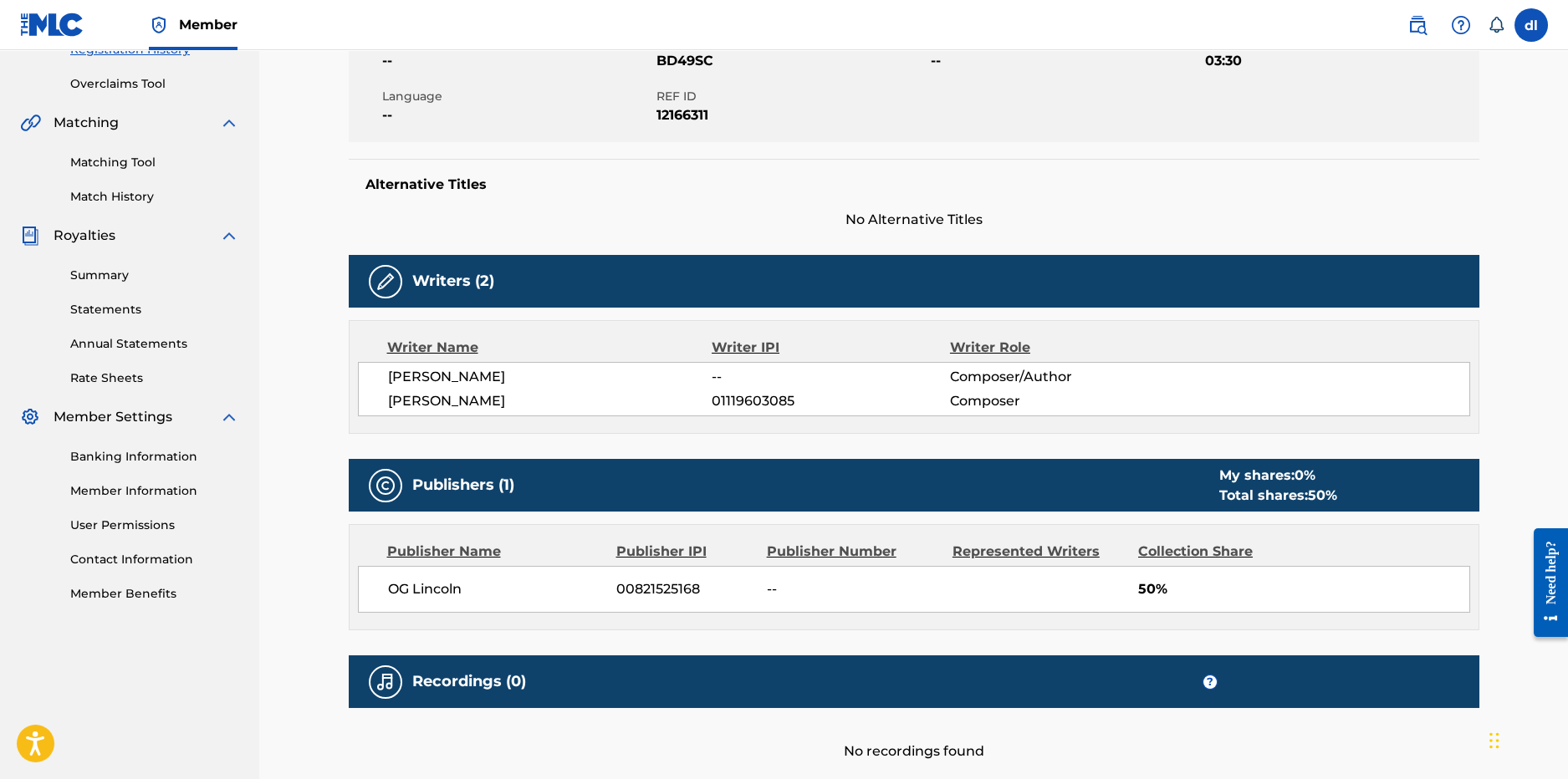
click at [94, 183] on div "Matching Tool Match History" at bounding box center [130, 169] width 220 height 73
click at [98, 280] on link "Summary" at bounding box center [154, 275] width 169 height 18
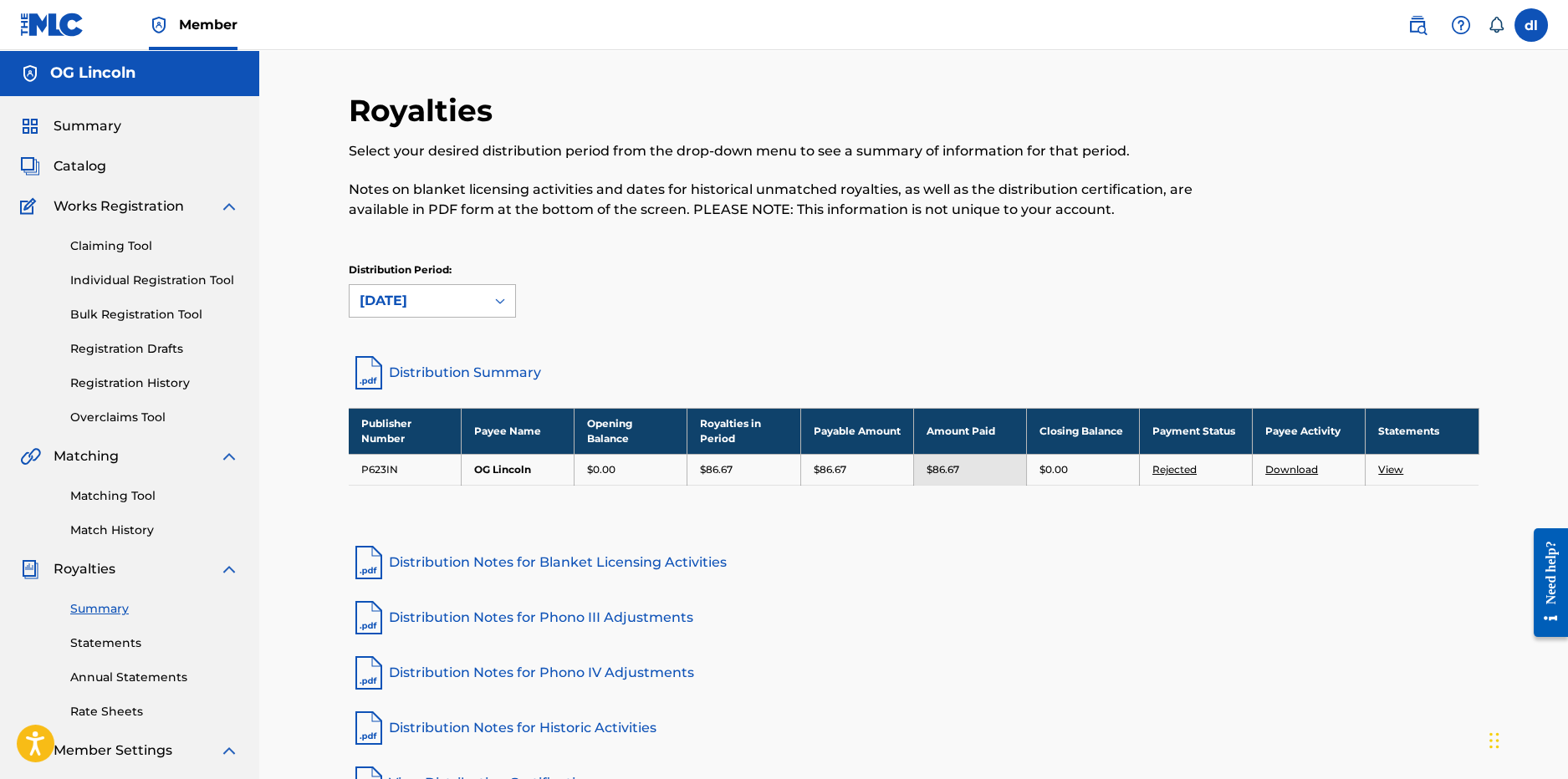
click at [417, 307] on div "September 2025" at bounding box center [417, 301] width 115 height 20
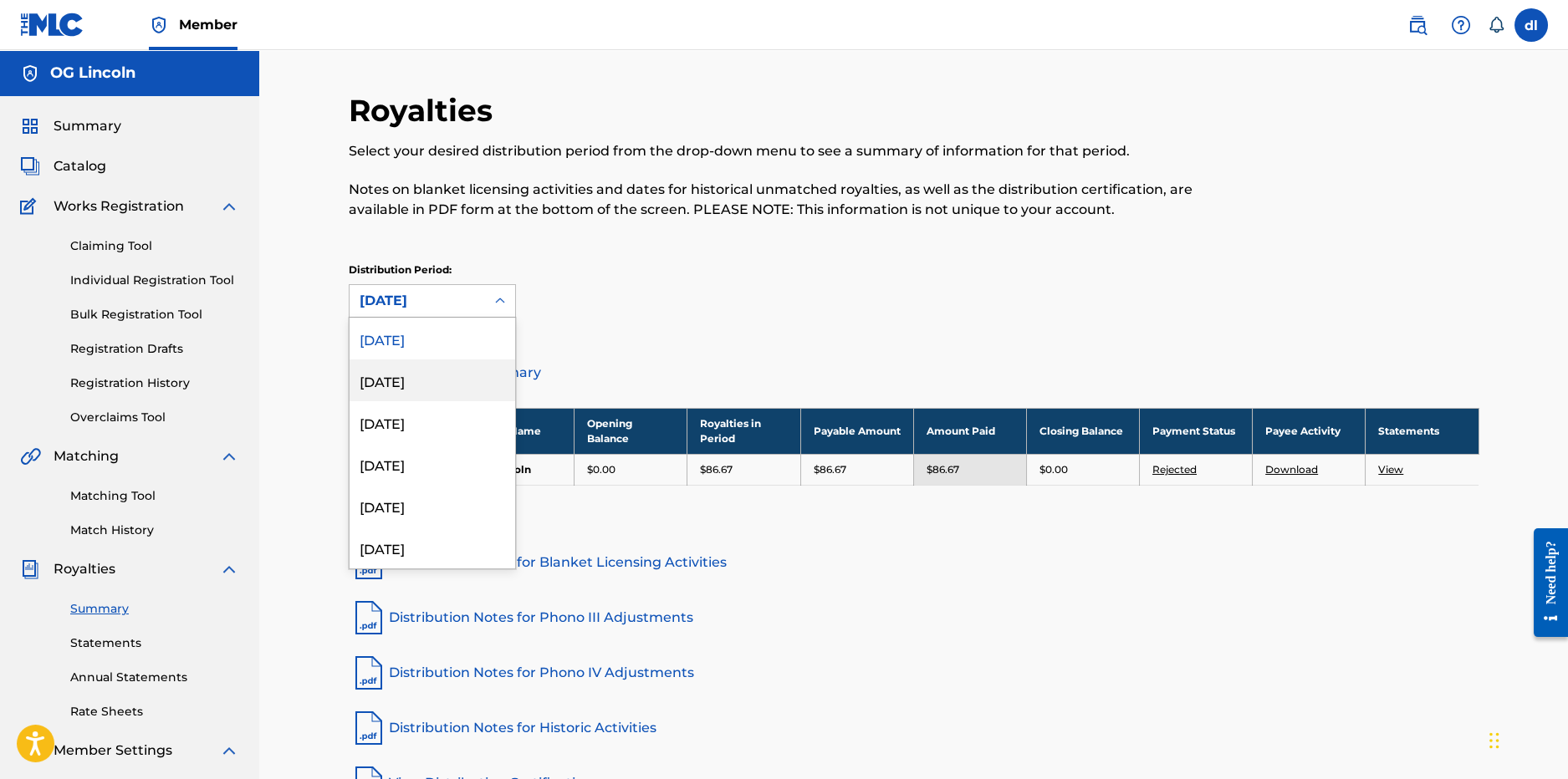
click at [414, 373] on div "August 2025" at bounding box center [433, 380] width 166 height 41
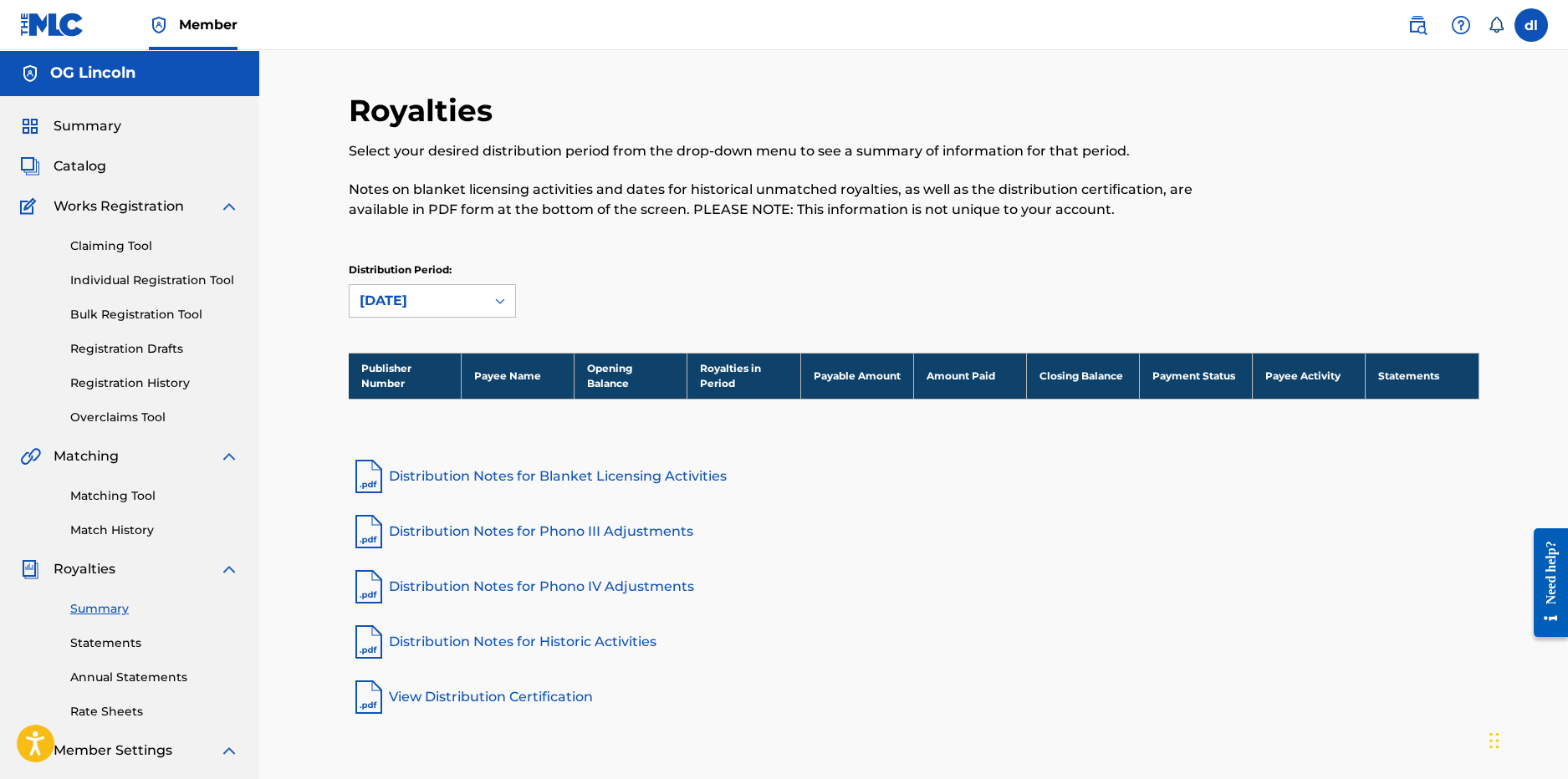
click at [91, 178] on div "Summary Catalog Works Registration Claiming Tool Individual Registration Tool B…" at bounding box center [129, 525] width 259 height 860
click at [89, 169] on span "Catalog" at bounding box center [79, 167] width 53 height 20
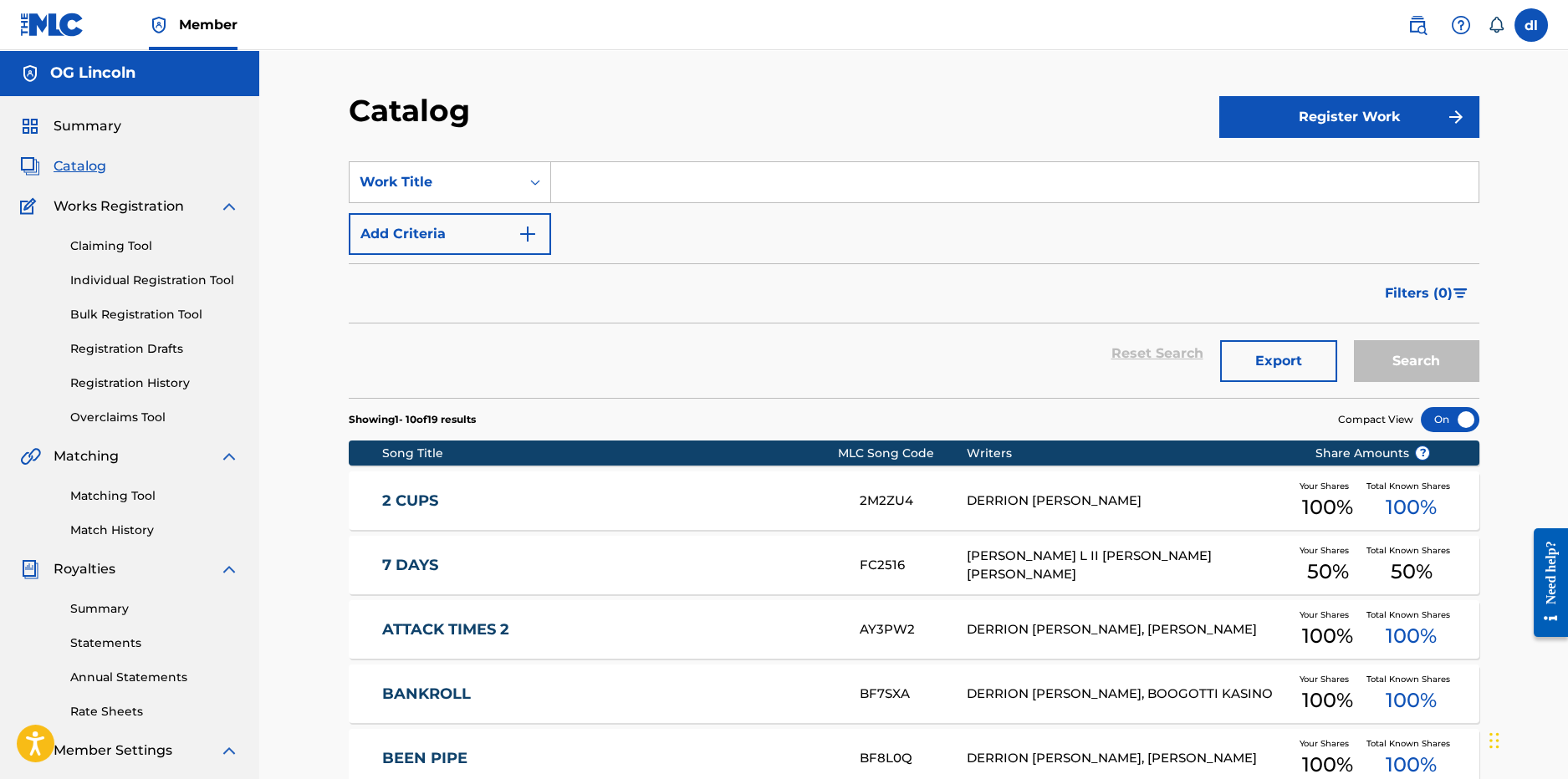
click at [1265, 119] on button "Register Work" at bounding box center [1349, 116] width 260 height 41
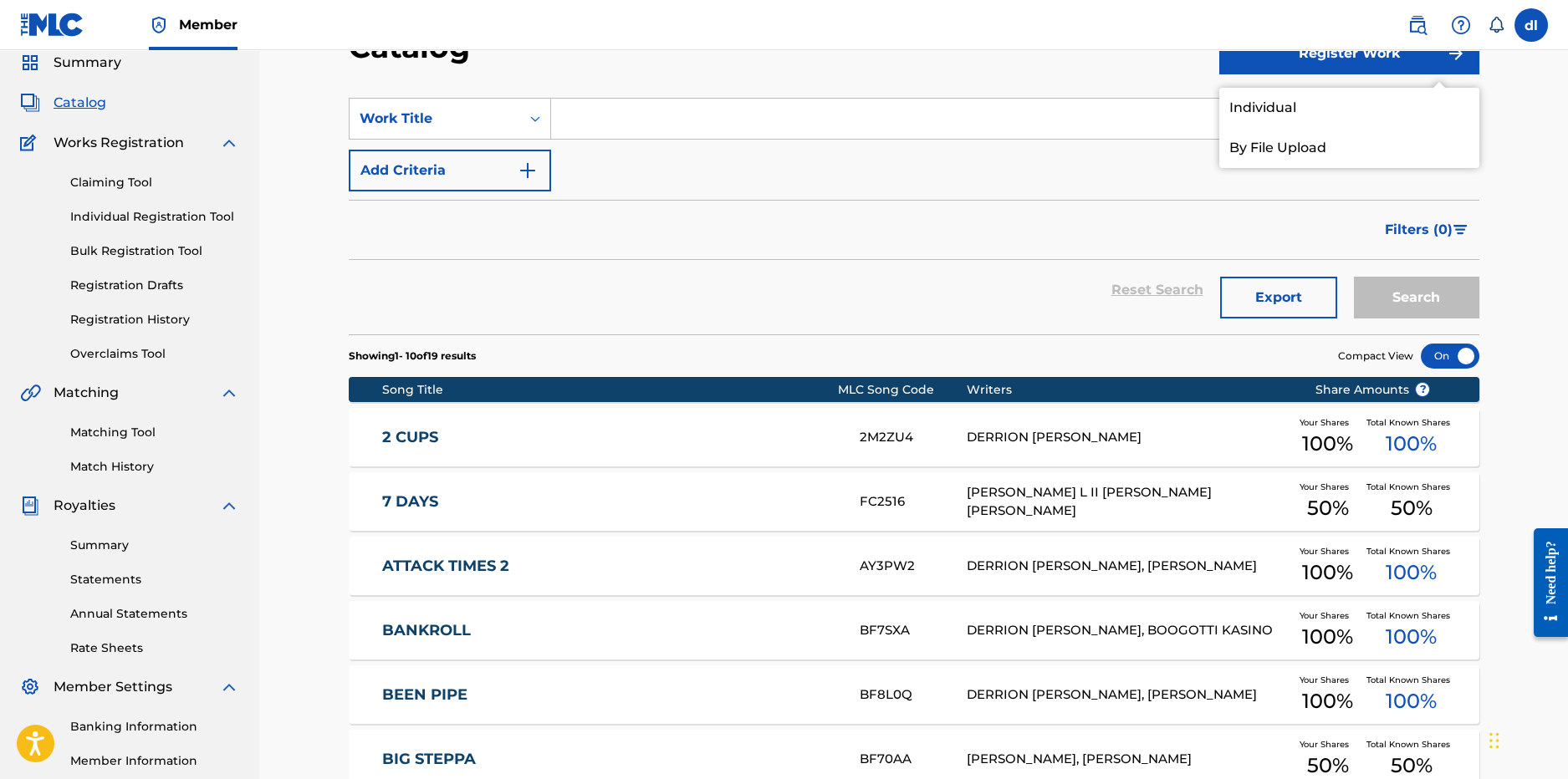
scroll to position [417, 0]
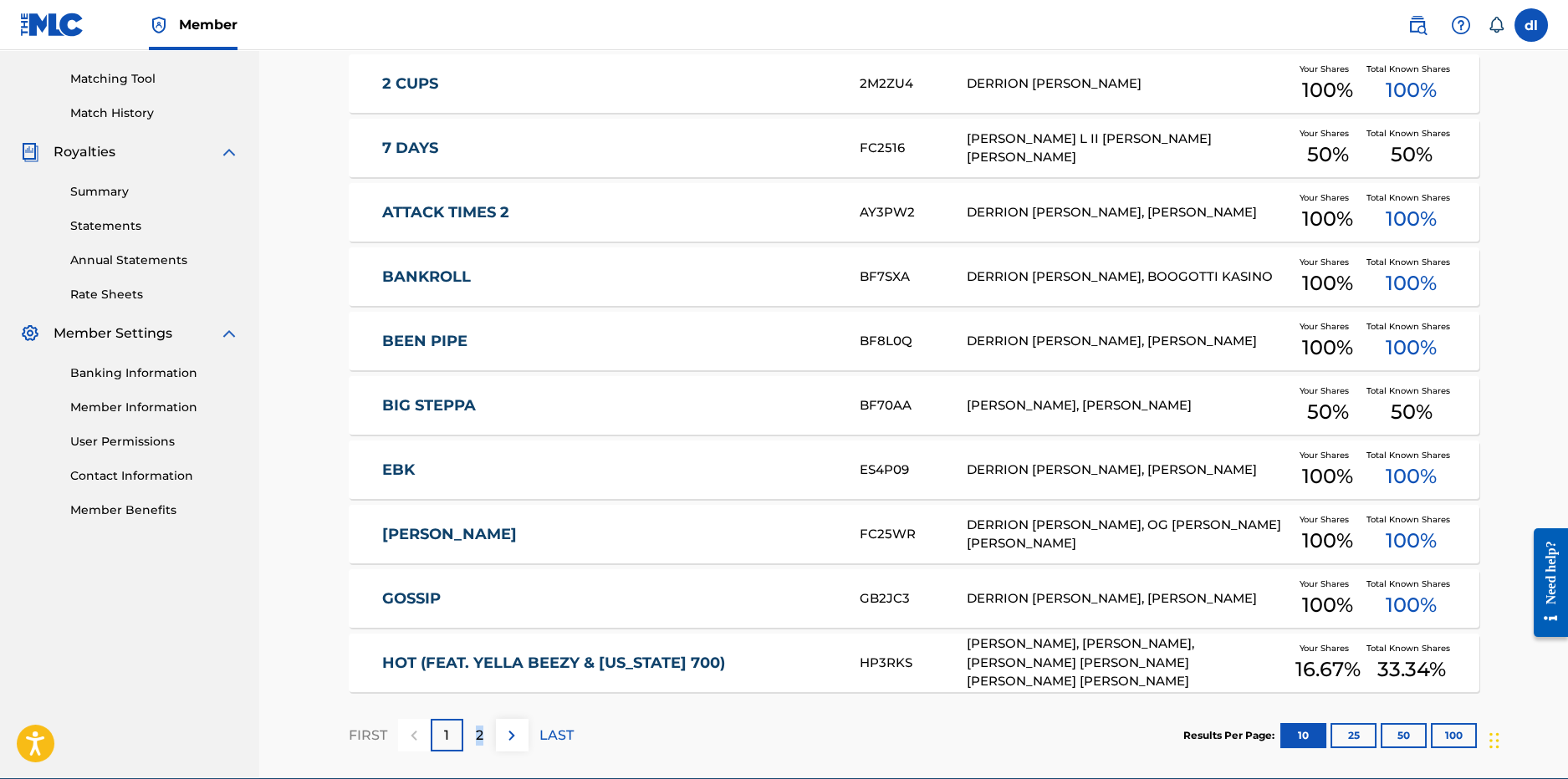
click at [479, 738] on p "2" at bounding box center [480, 736] width 7 height 20
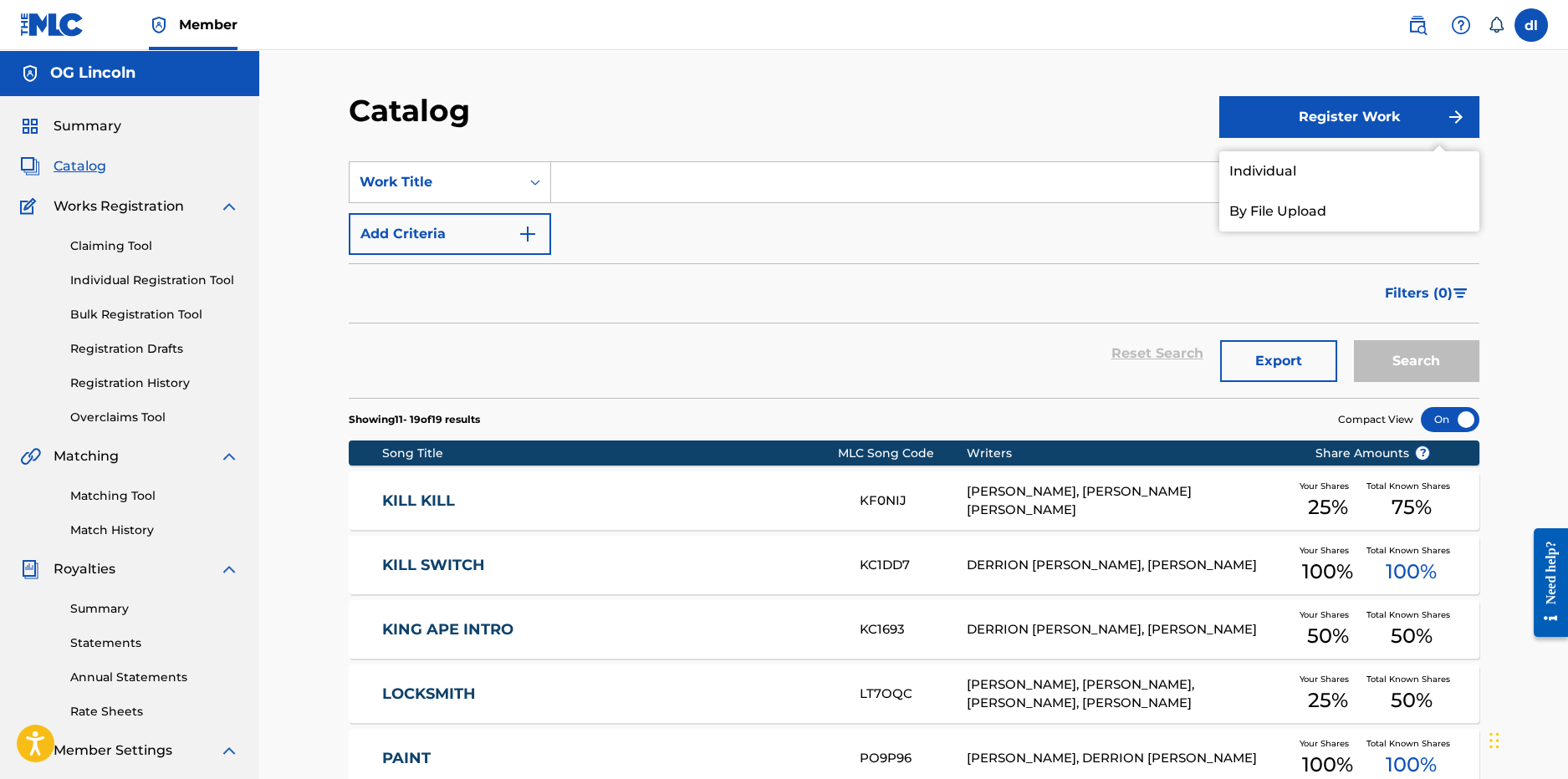
scroll to position [0, 0]
click at [1342, 163] on link "Individual" at bounding box center [1349, 171] width 260 height 41
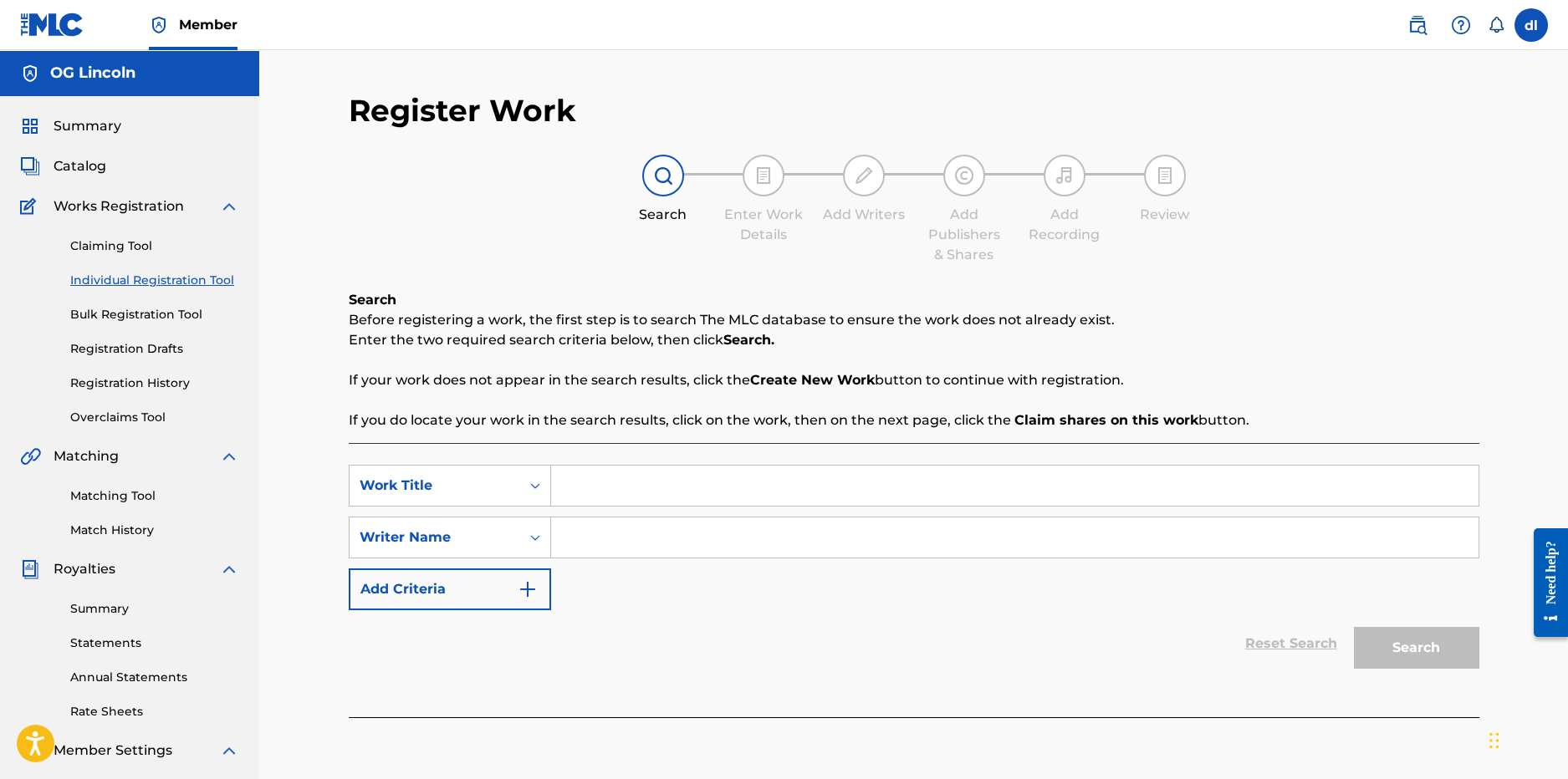
click at [623, 498] on input "Search Form" at bounding box center [1016, 486] width 928 height 41
type input "smooth operator"
click at [659, 530] on input "Search Form" at bounding box center [1016, 537] width 928 height 41
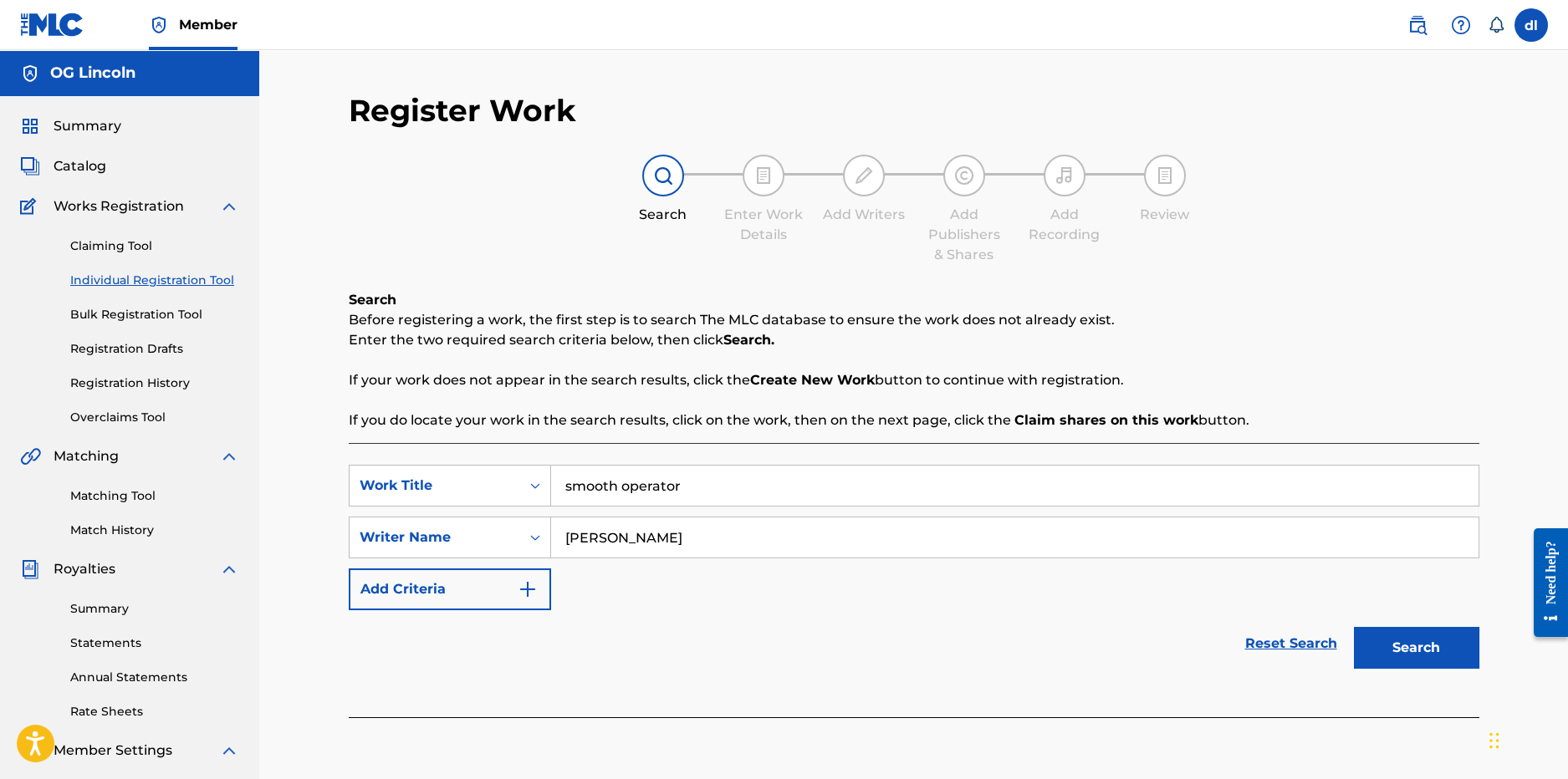
type input "yung hood"
click at [1354, 627] on button "Search" at bounding box center [1417, 647] width 125 height 41
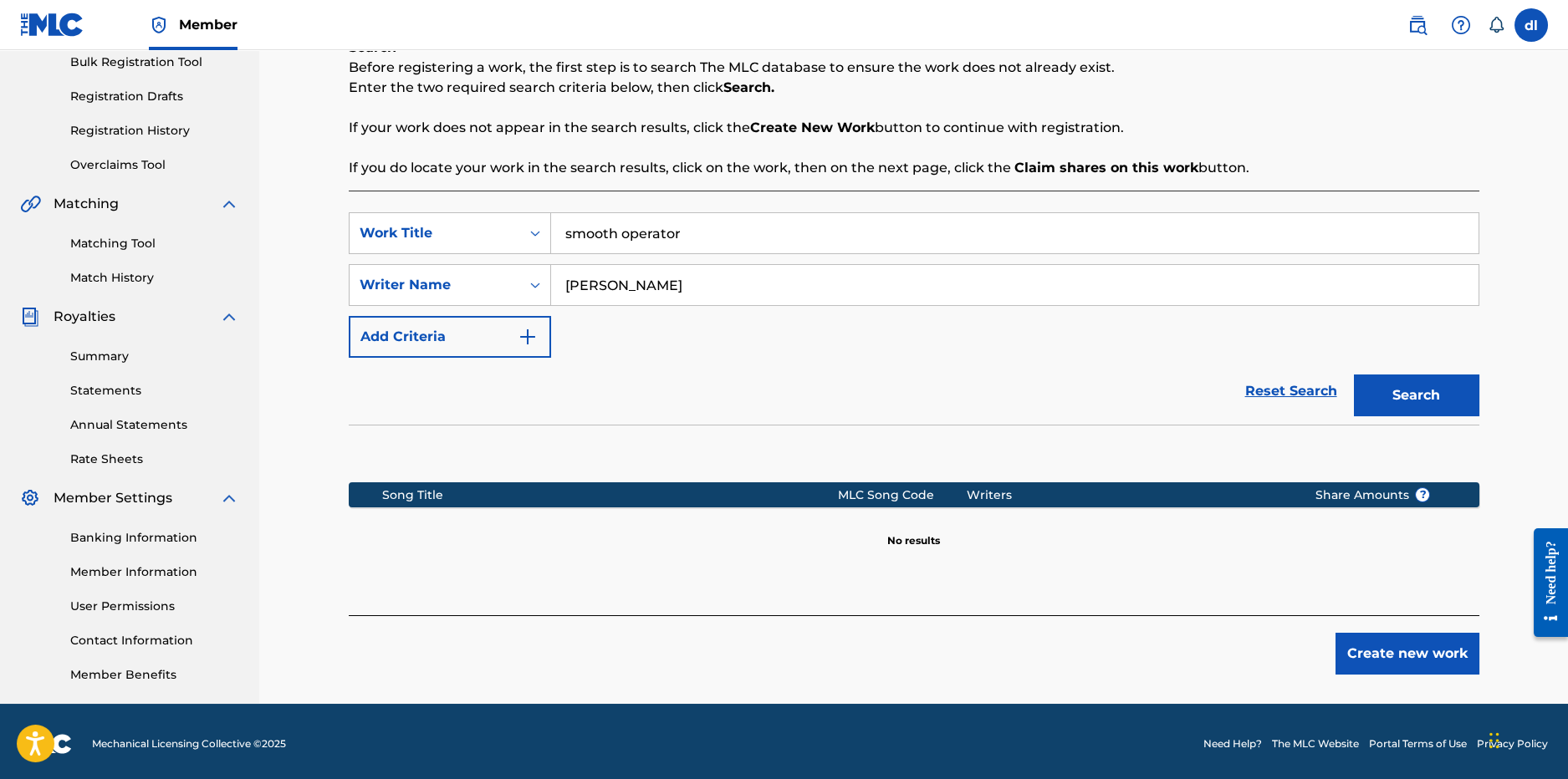
scroll to position [257, 0]
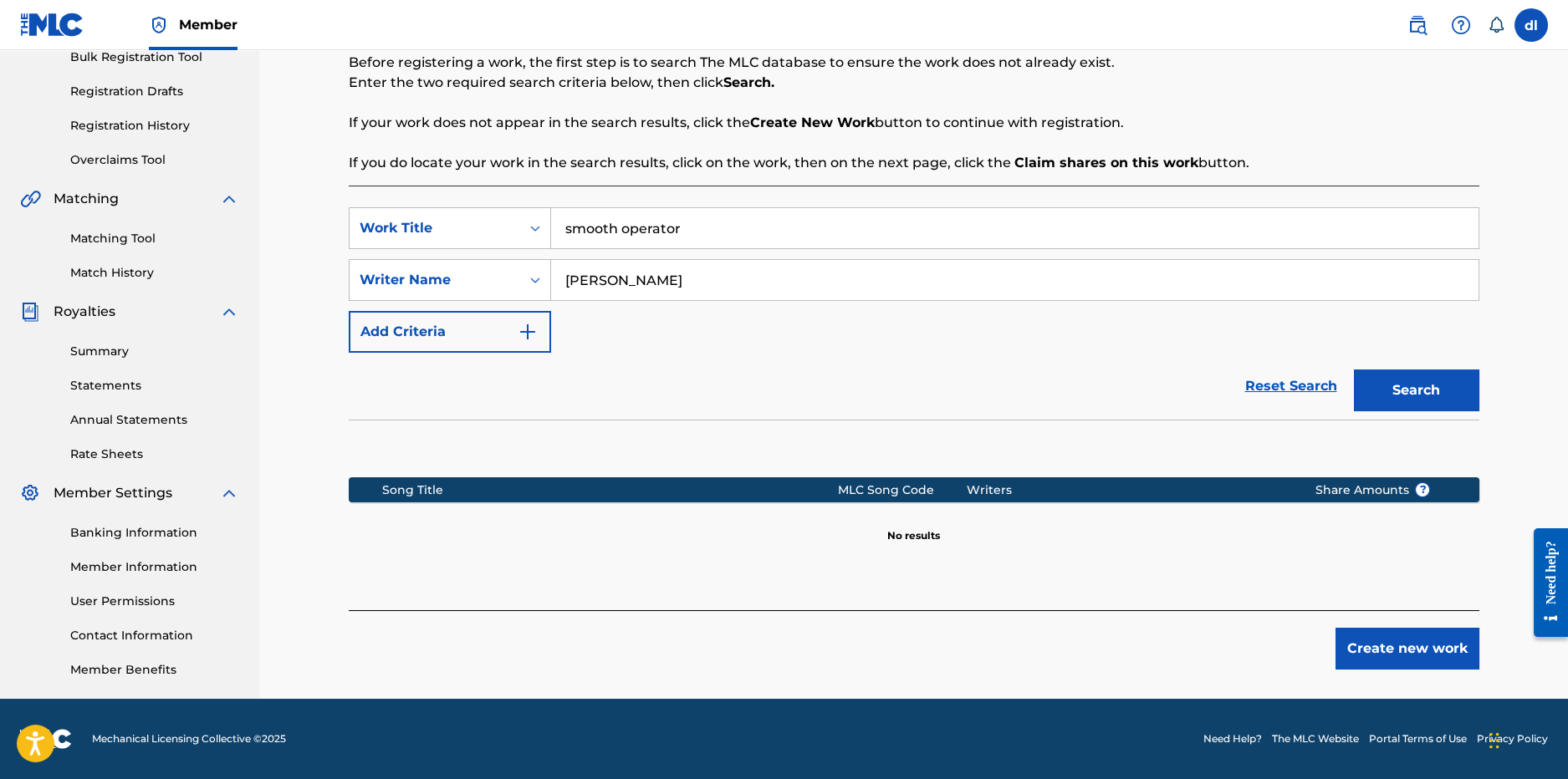
click at [1372, 659] on button "Create new work" at bounding box center [1408, 648] width 144 height 41
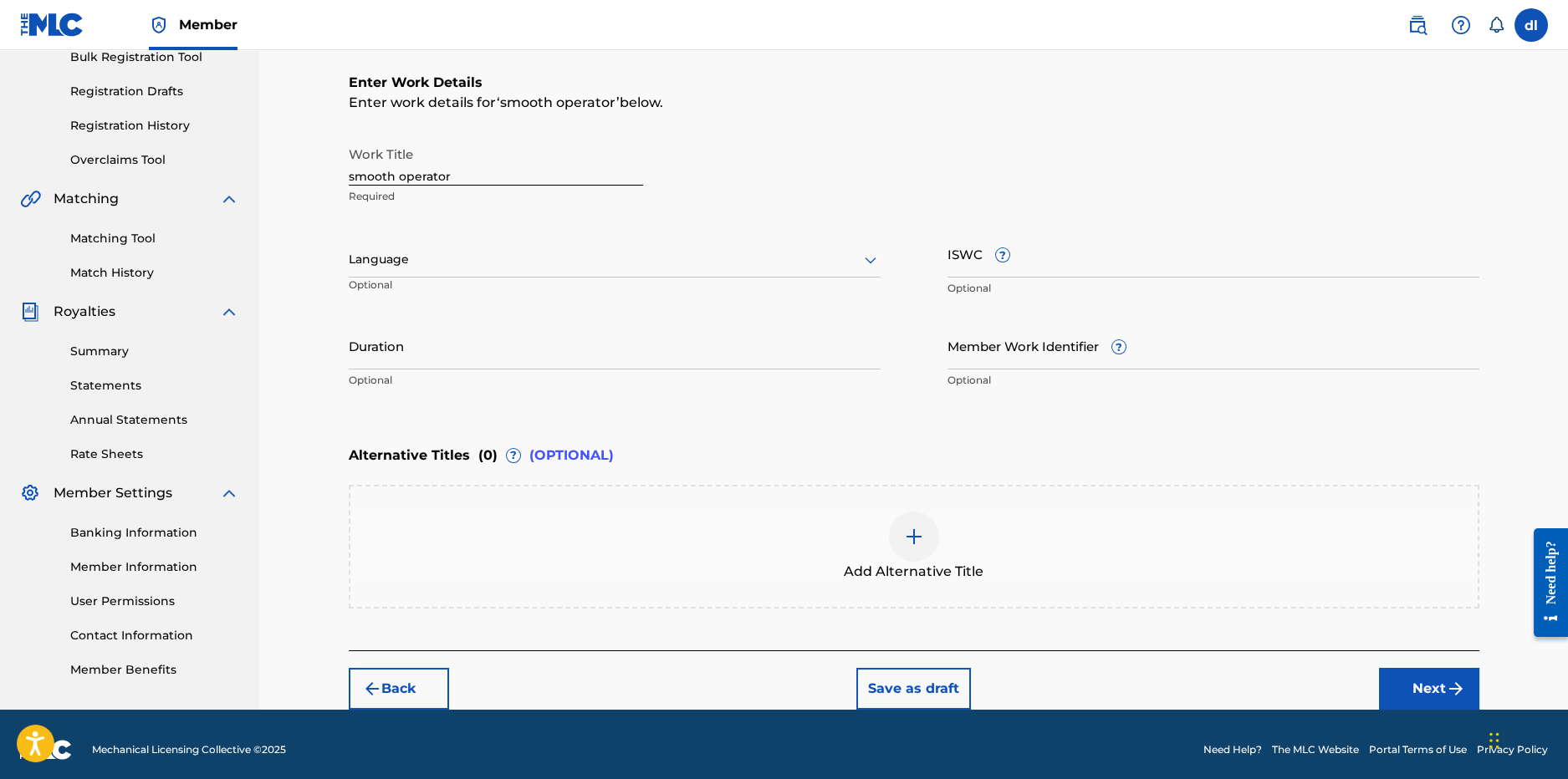
click at [1024, 255] on input "ISWC ?" at bounding box center [1213, 254] width 532 height 48
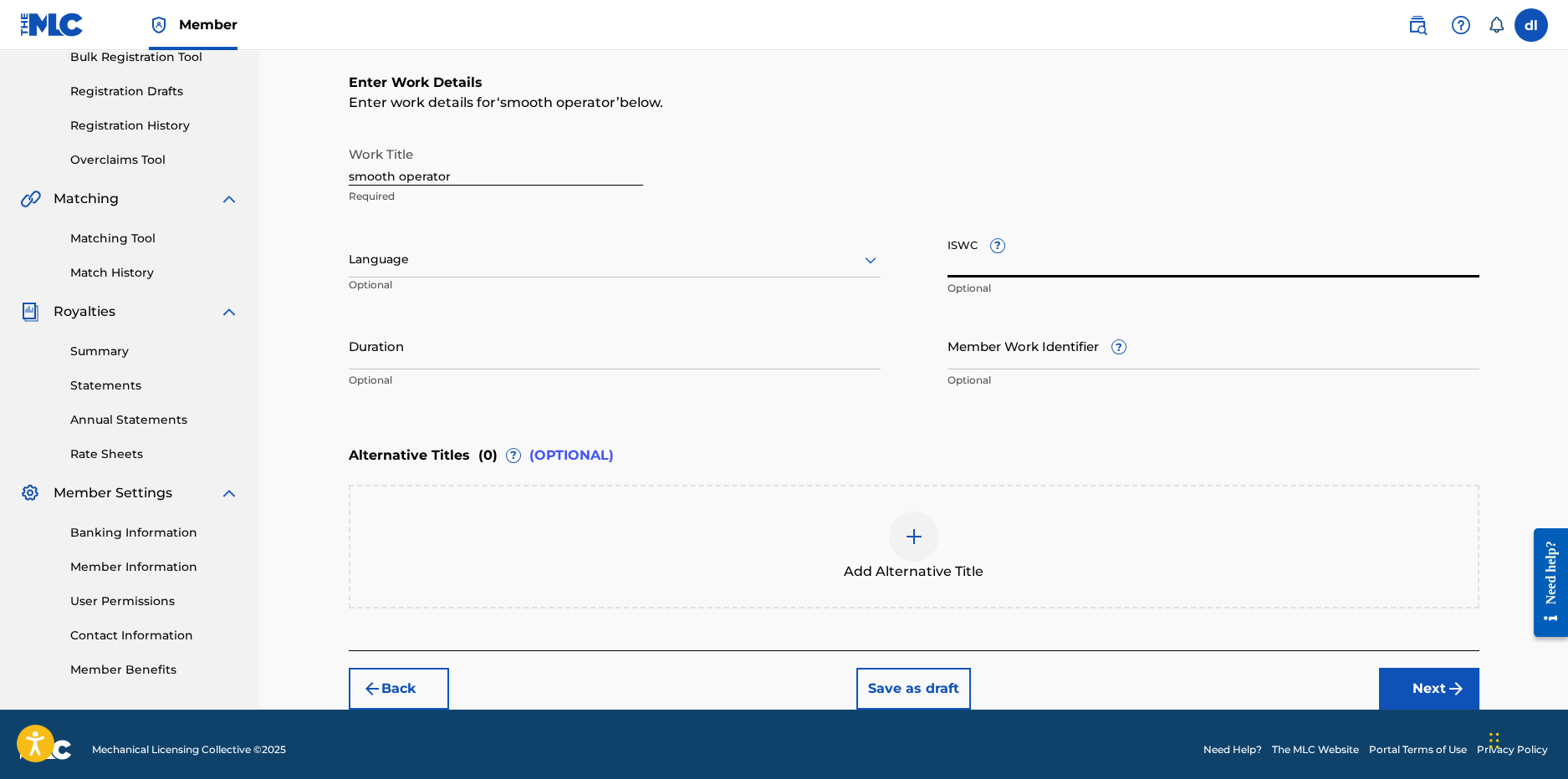
drag, startPoint x: 1438, startPoint y: 681, endPoint x: 1367, endPoint y: 643, distance: 80.5
click at [1437, 681] on button "Next" at bounding box center [1429, 689] width 101 height 41
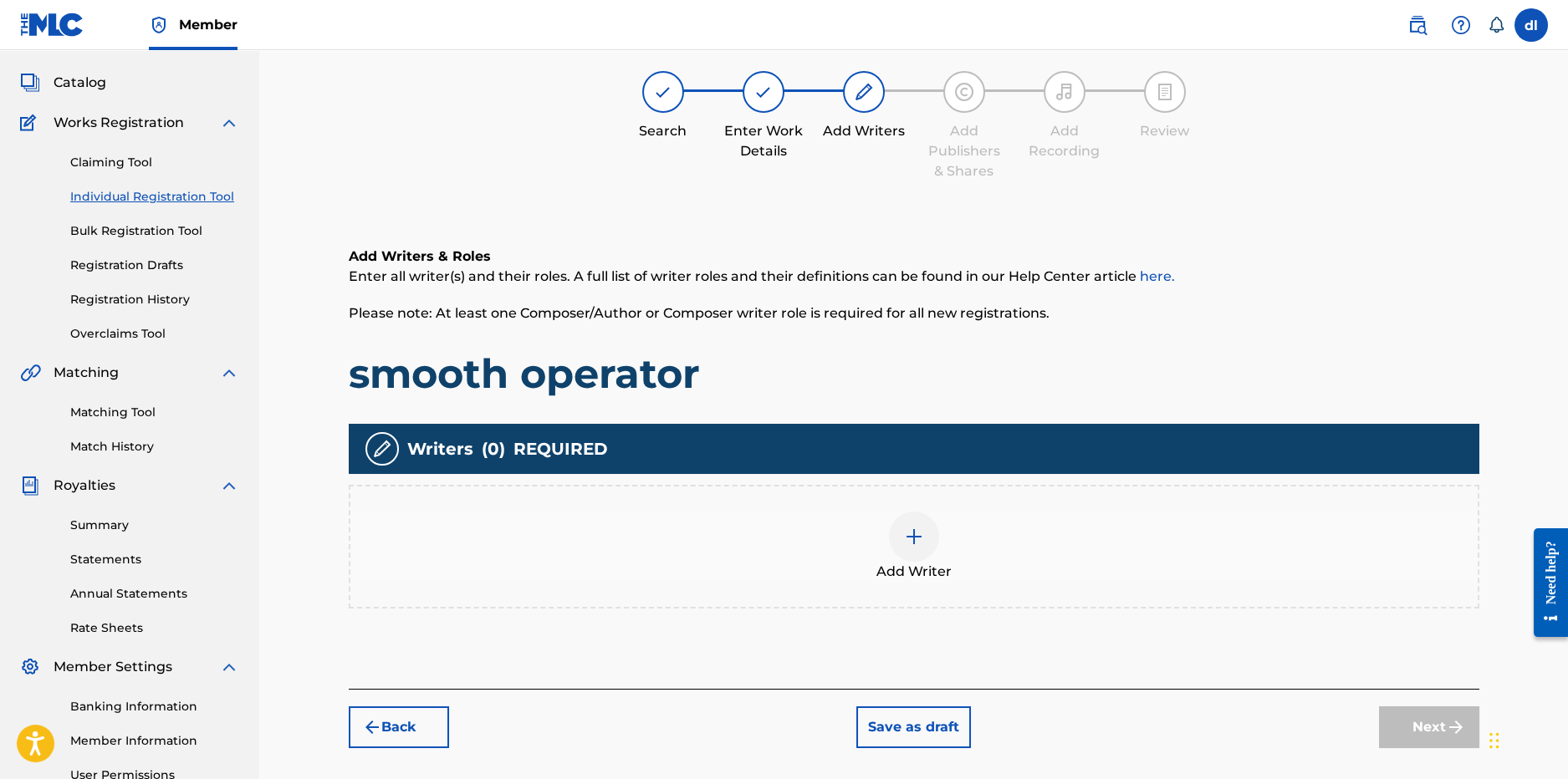
scroll to position [76, 0]
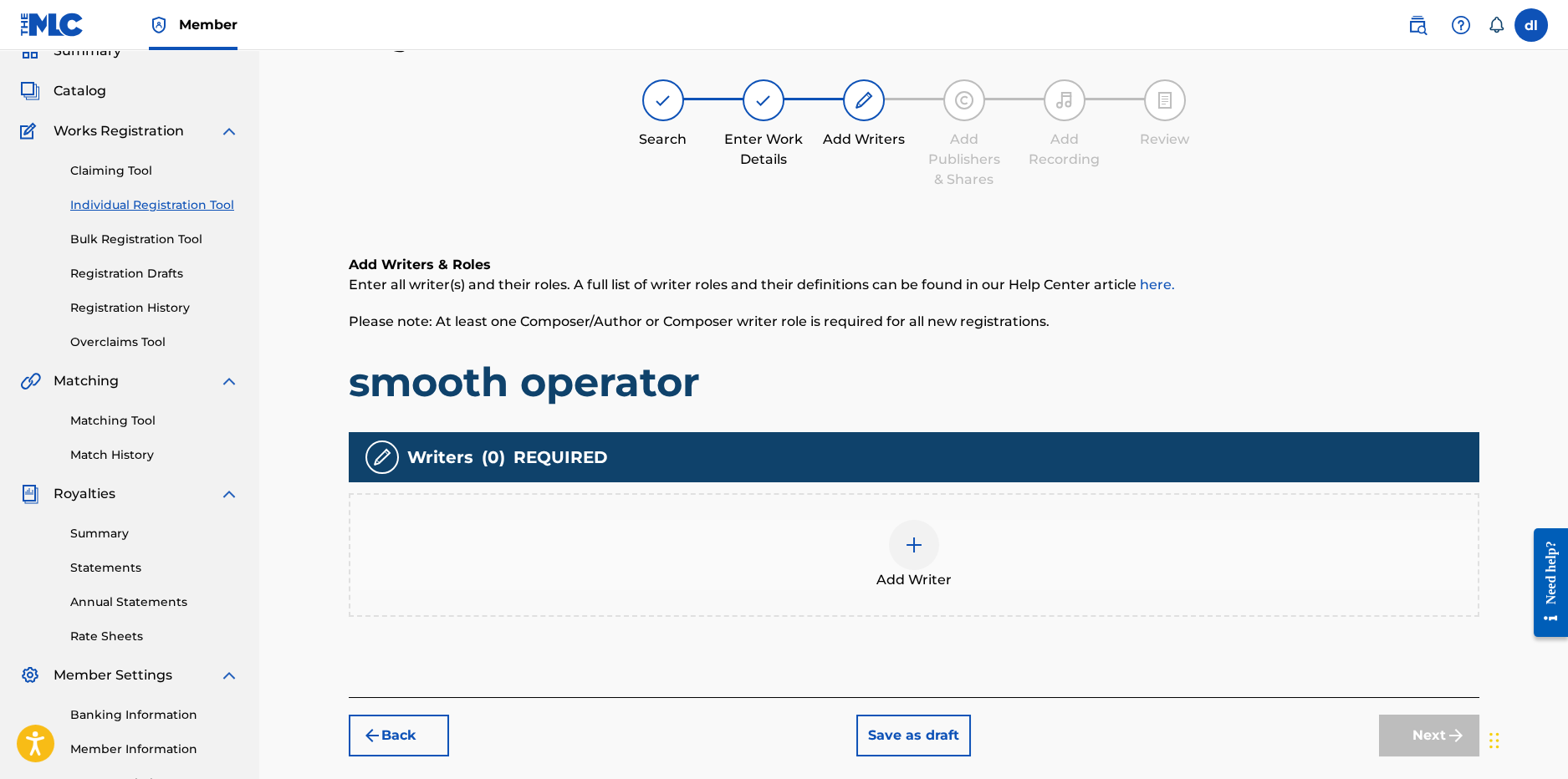
click at [849, 507] on div "Add Writer" at bounding box center [914, 555] width 1131 height 124
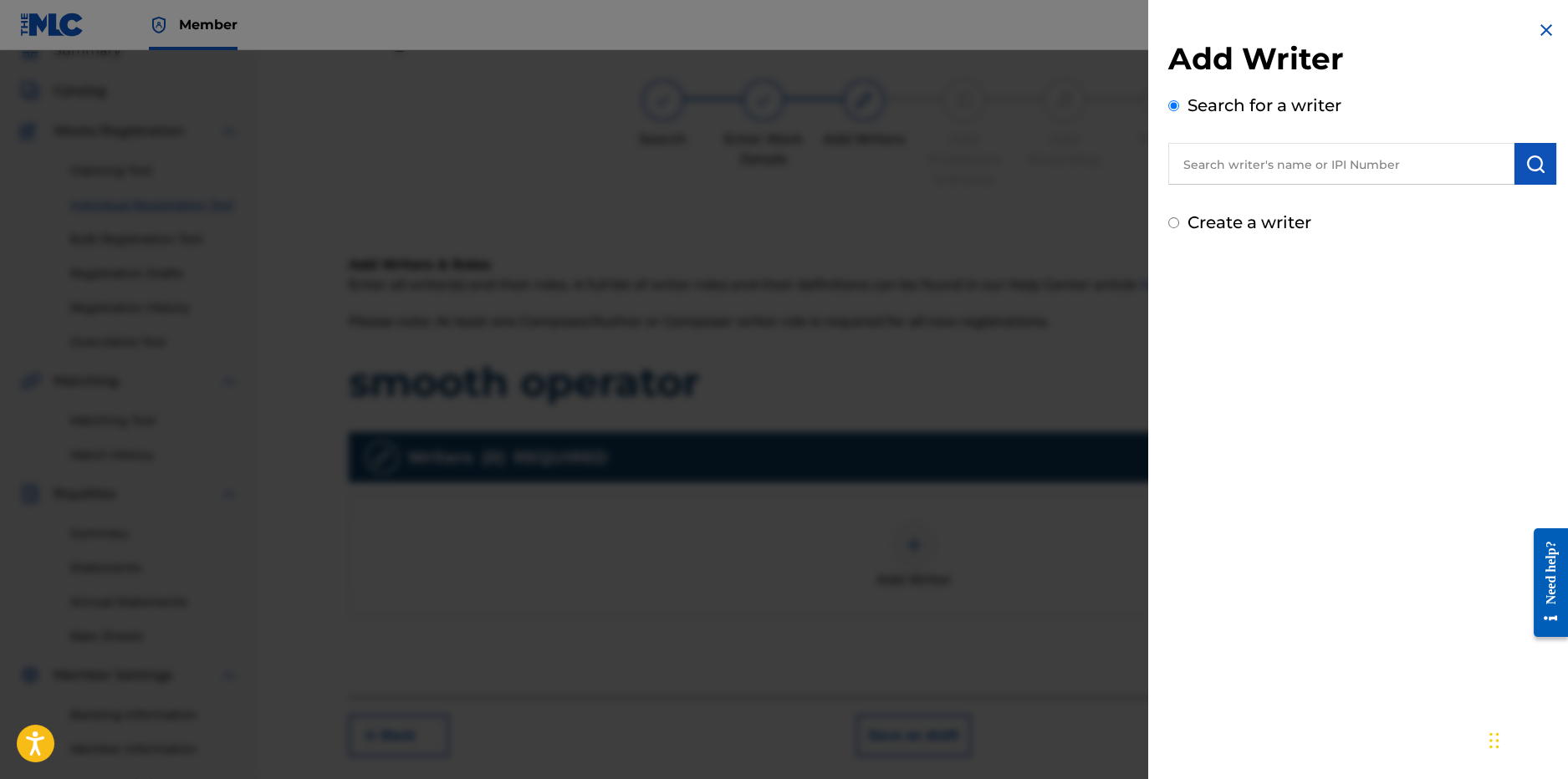
click at [1245, 176] on input "text" at bounding box center [1341, 163] width 346 height 41
click at [675, 247] on div at bounding box center [784, 439] width 1568 height 779
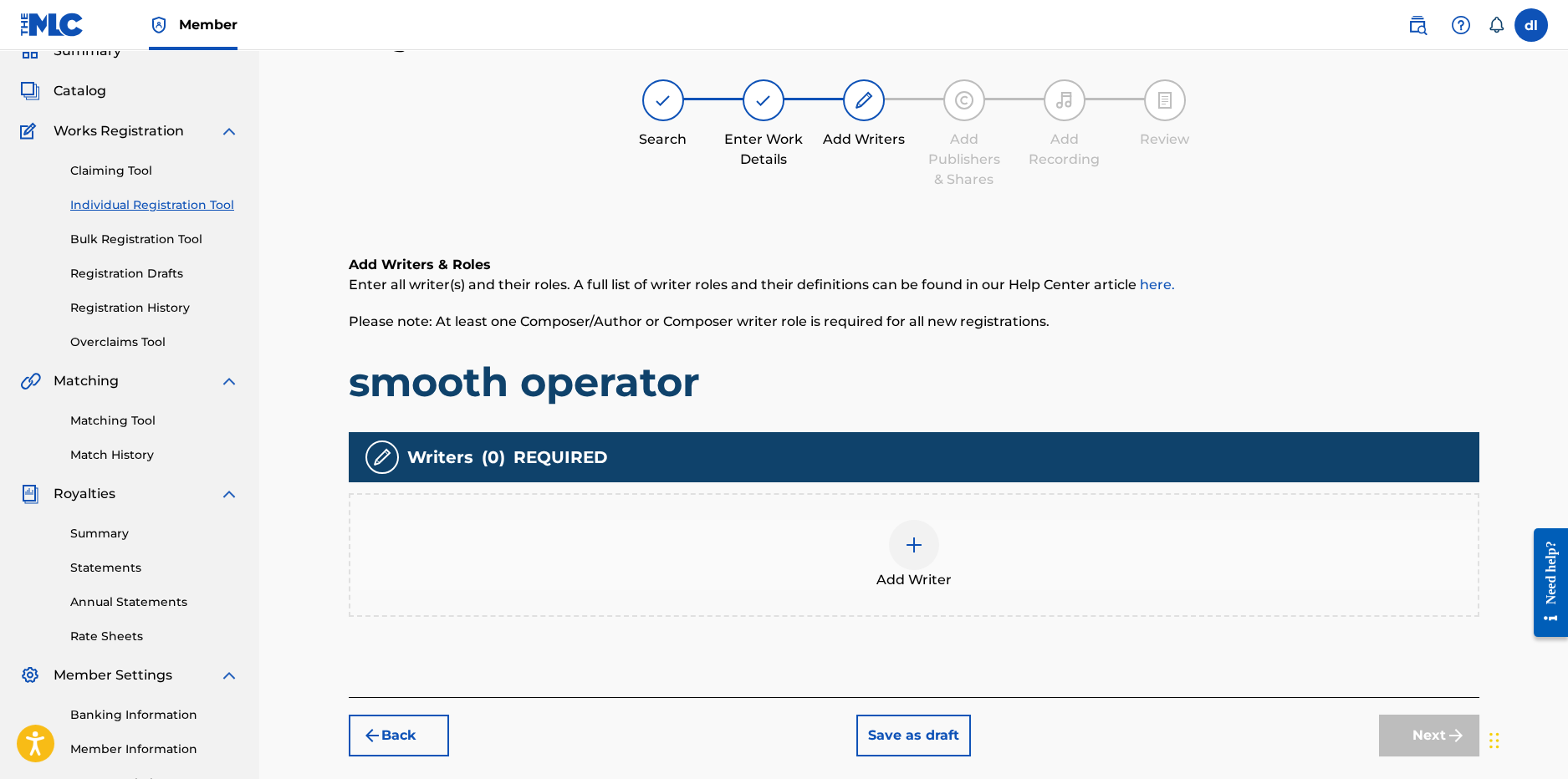
click at [923, 570] on span "Add Writer" at bounding box center [914, 580] width 76 height 20
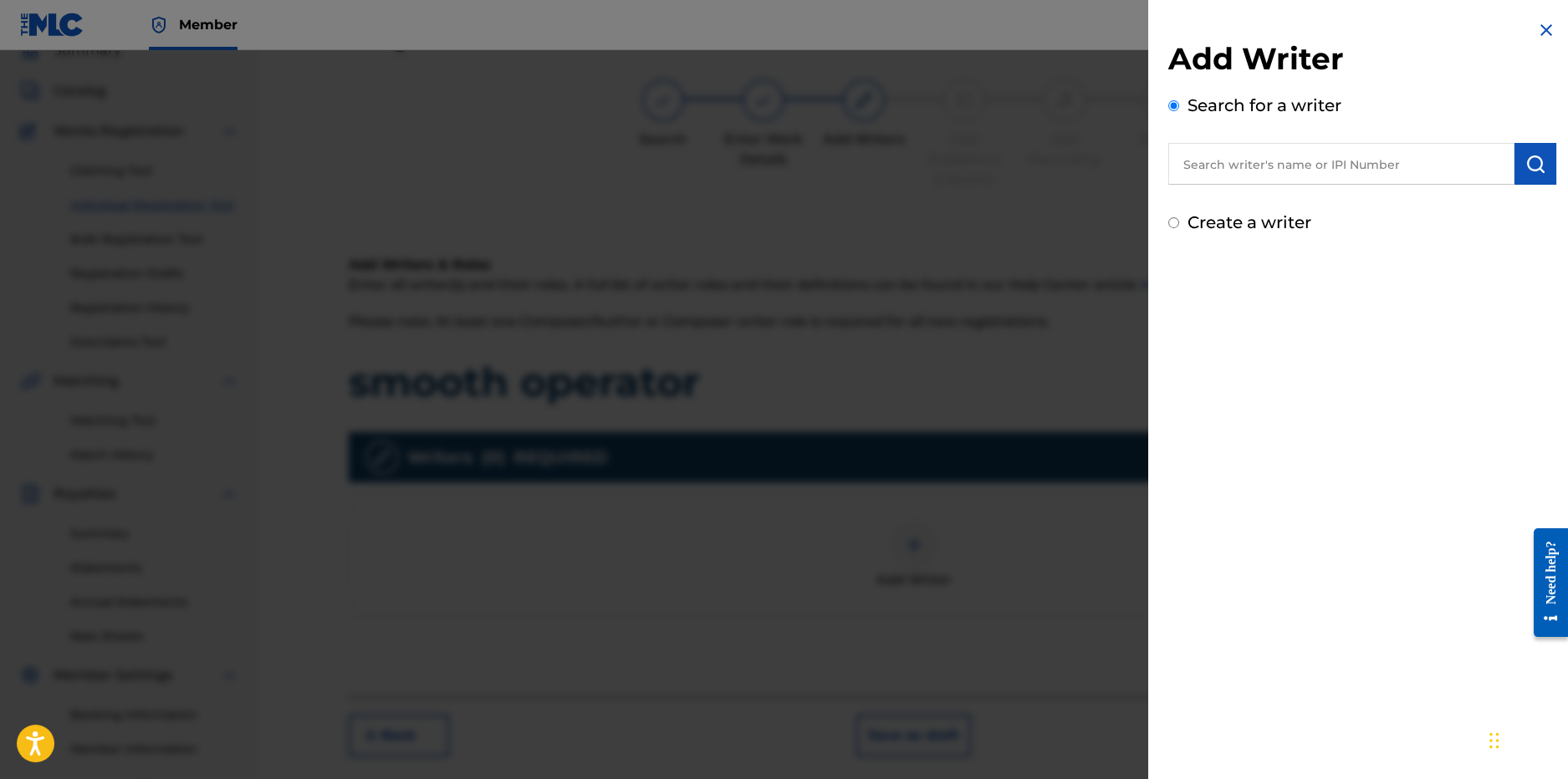
click at [1292, 180] on input "text" at bounding box center [1341, 163] width 346 height 41
paste input "814640257"
type input "814640257"
drag, startPoint x: 1299, startPoint y: 161, endPoint x: 1101, endPoint y: 186, distance: 199.6
click at [1101, 186] on div "Add Writer Search for a writer 814640257 Create a writer" at bounding box center [784, 414] width 1568 height 729
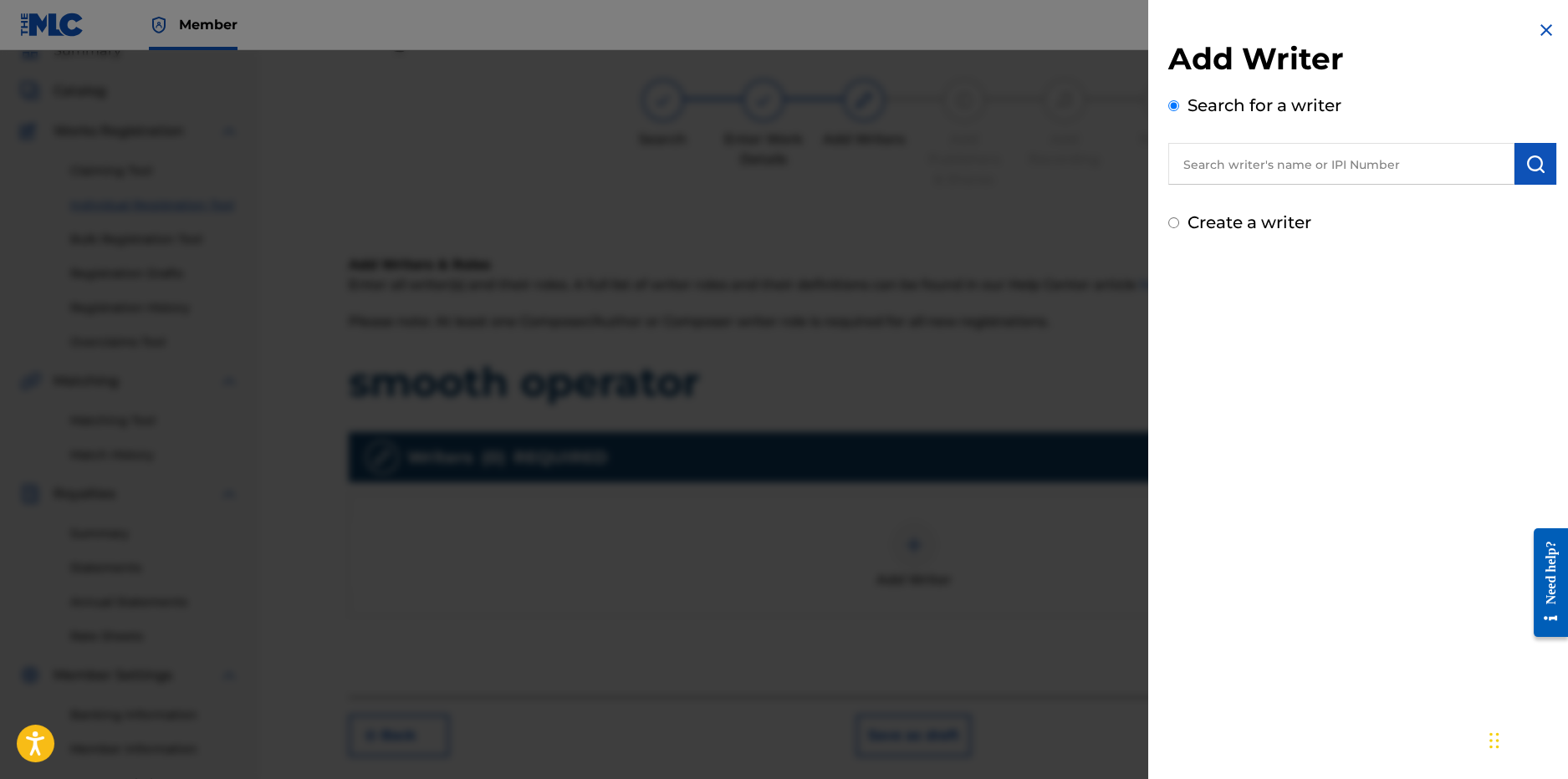
paste input "GRANT BYRON BERNARD"
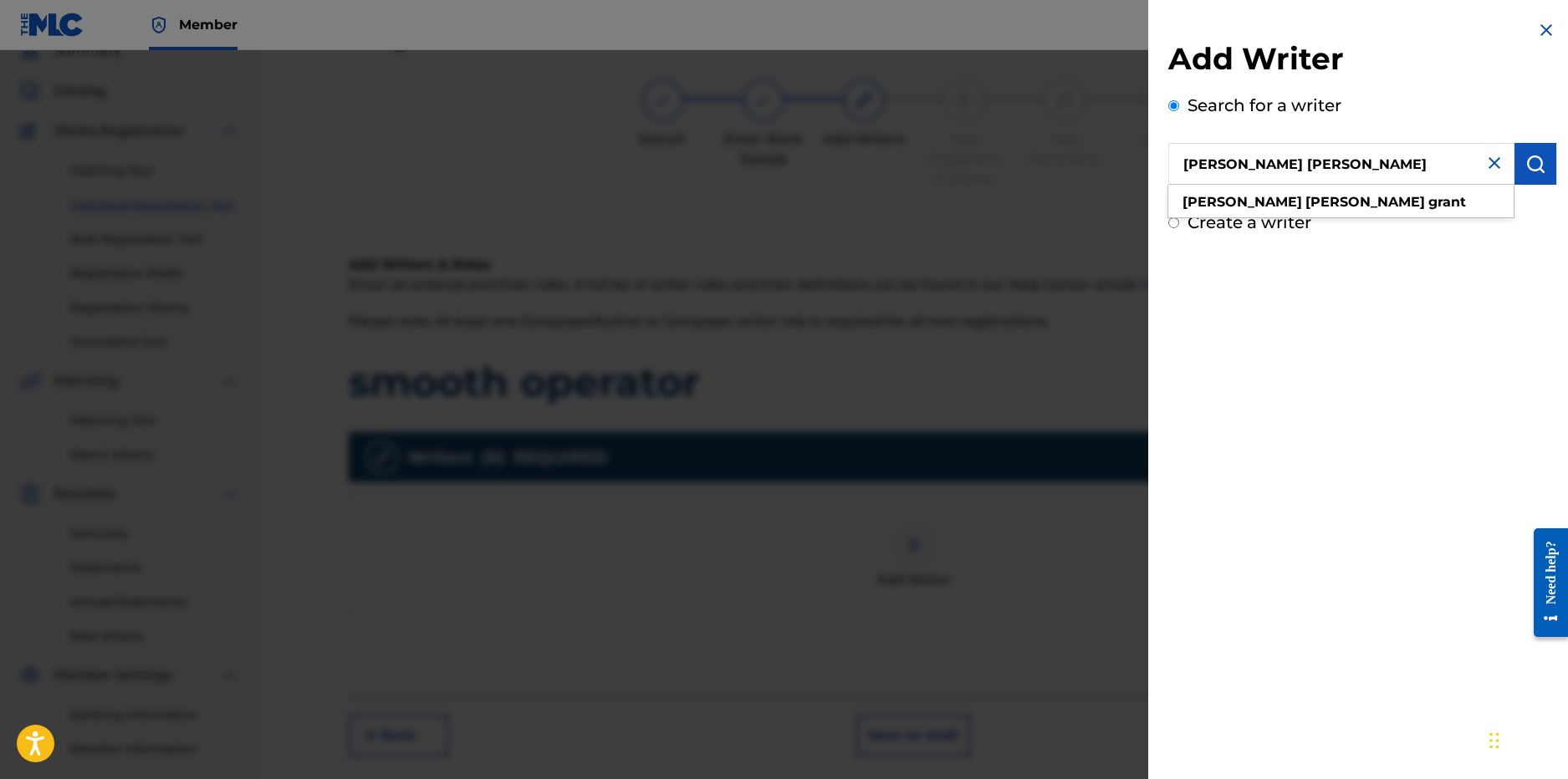
type input "GRANT BYRON BERNARD"
click at [1529, 148] on button "submit" at bounding box center [1535, 163] width 42 height 41
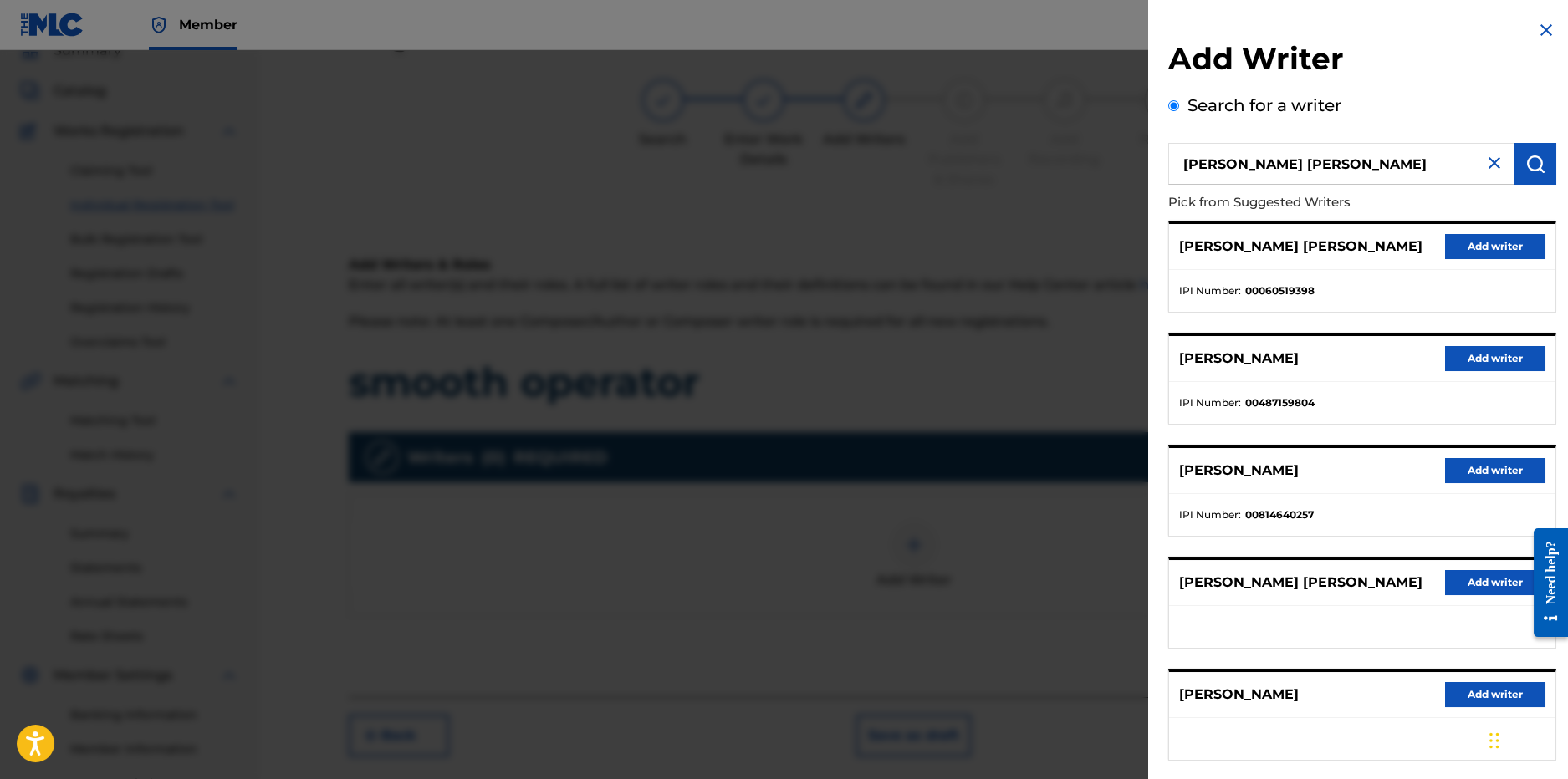
click at [1458, 467] on button "Add writer" at bounding box center [1495, 470] width 101 height 25
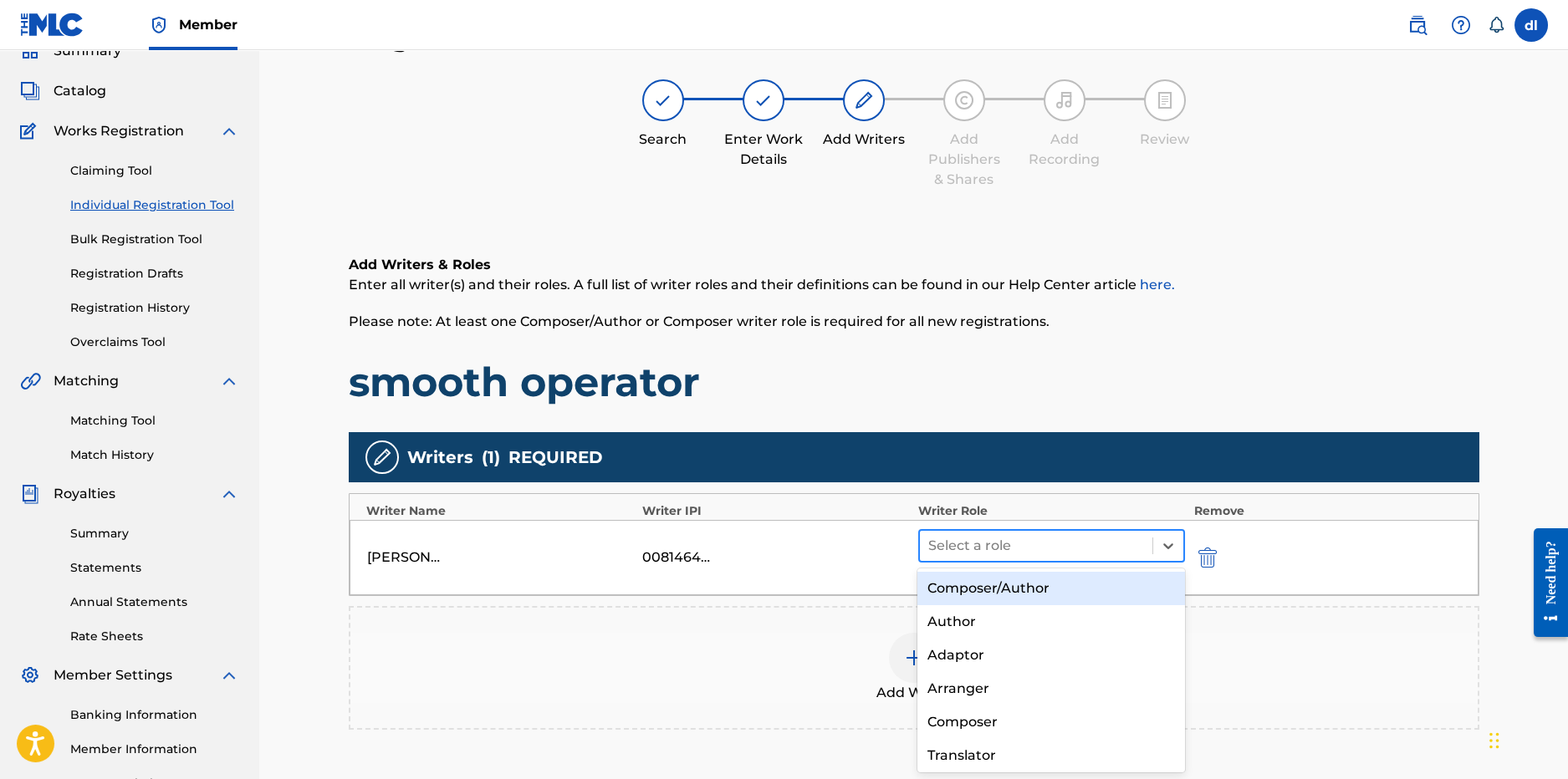
click at [1095, 542] on div at bounding box center [1037, 545] width 217 height 23
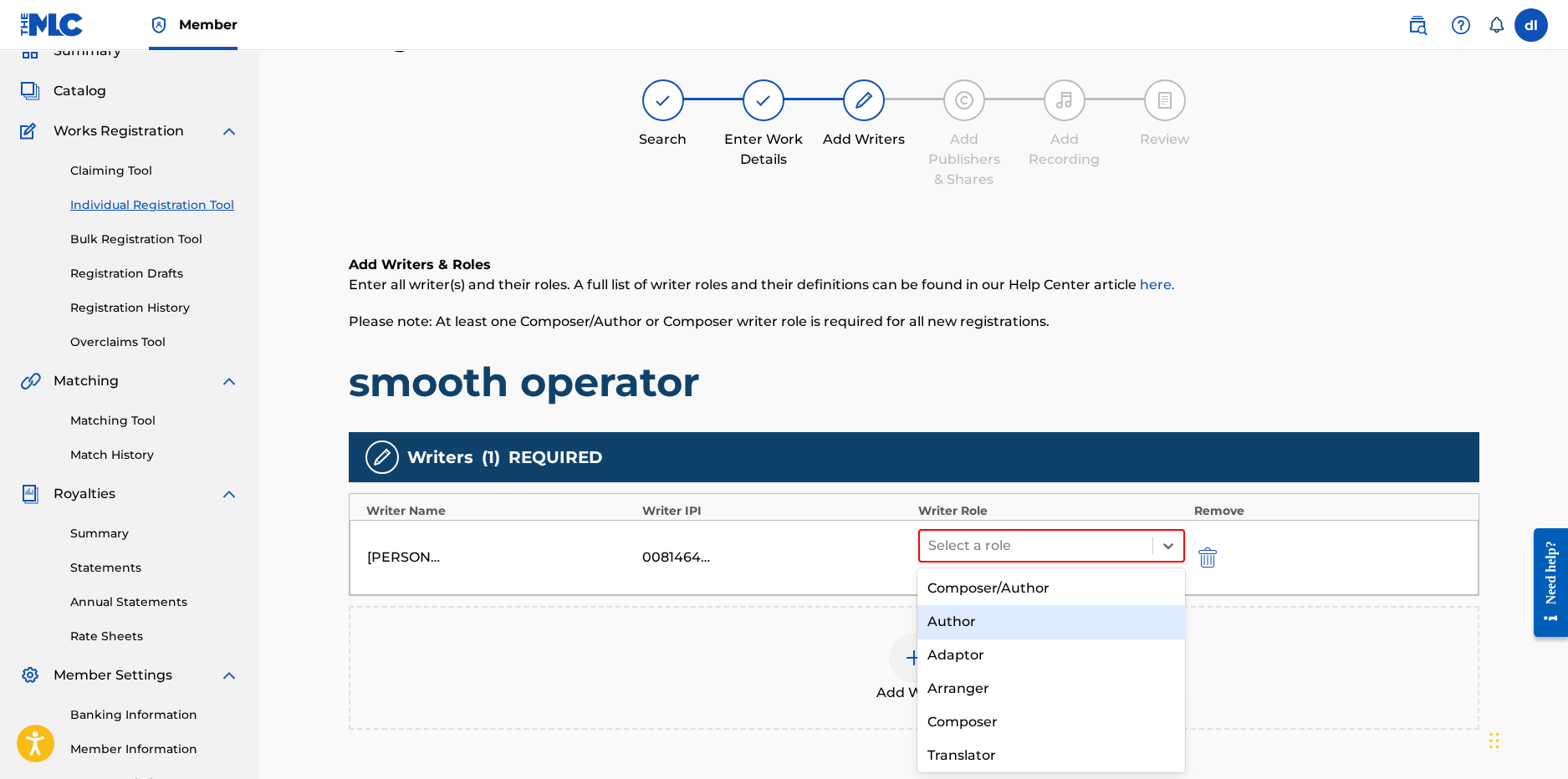
drag, startPoint x: 1062, startPoint y: 624, endPoint x: 972, endPoint y: 620, distance: 90.1
click at [1061, 624] on div "Author" at bounding box center [1051, 622] width 267 height 33
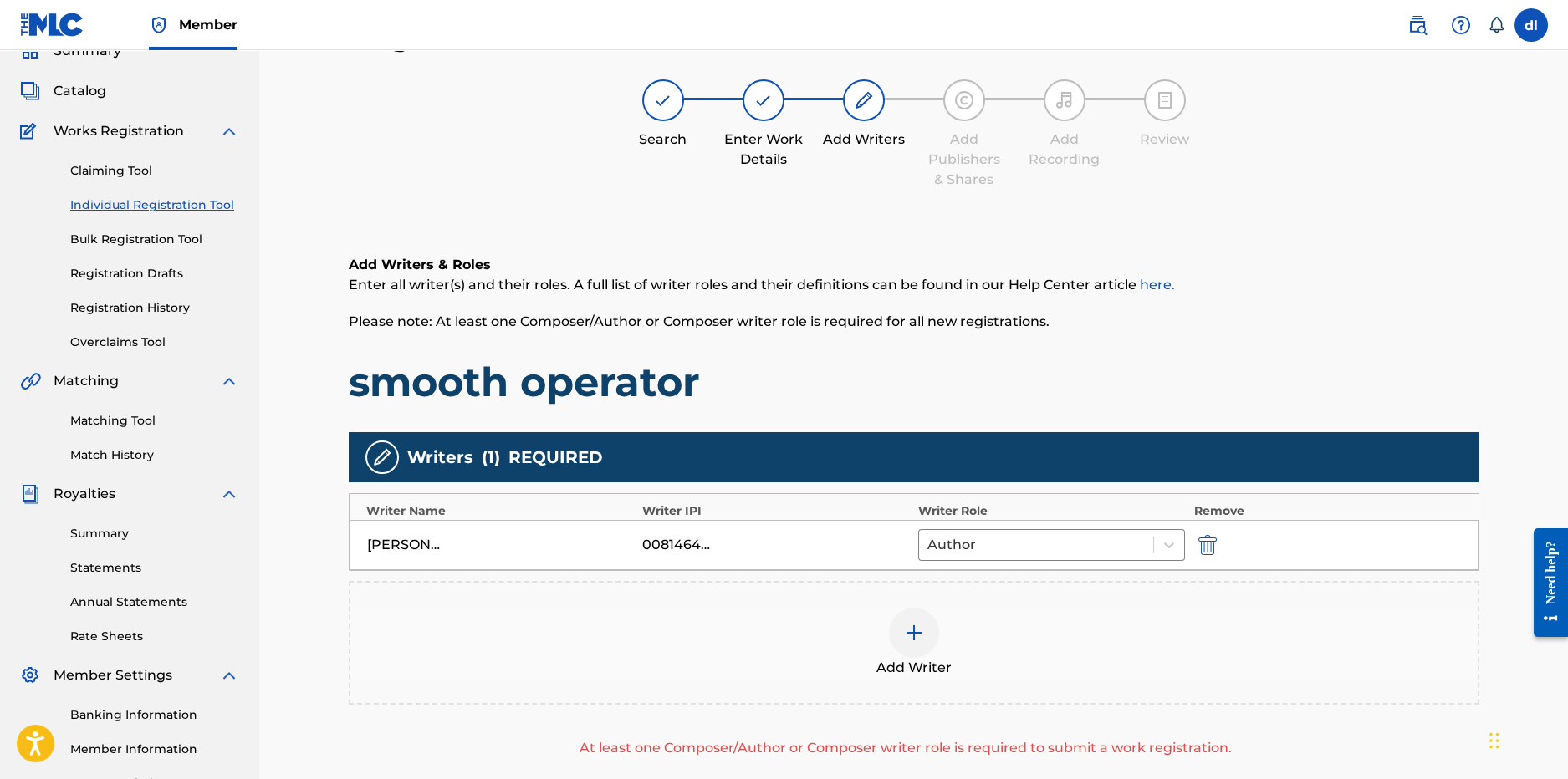
click at [912, 643] on div at bounding box center [914, 632] width 50 height 50
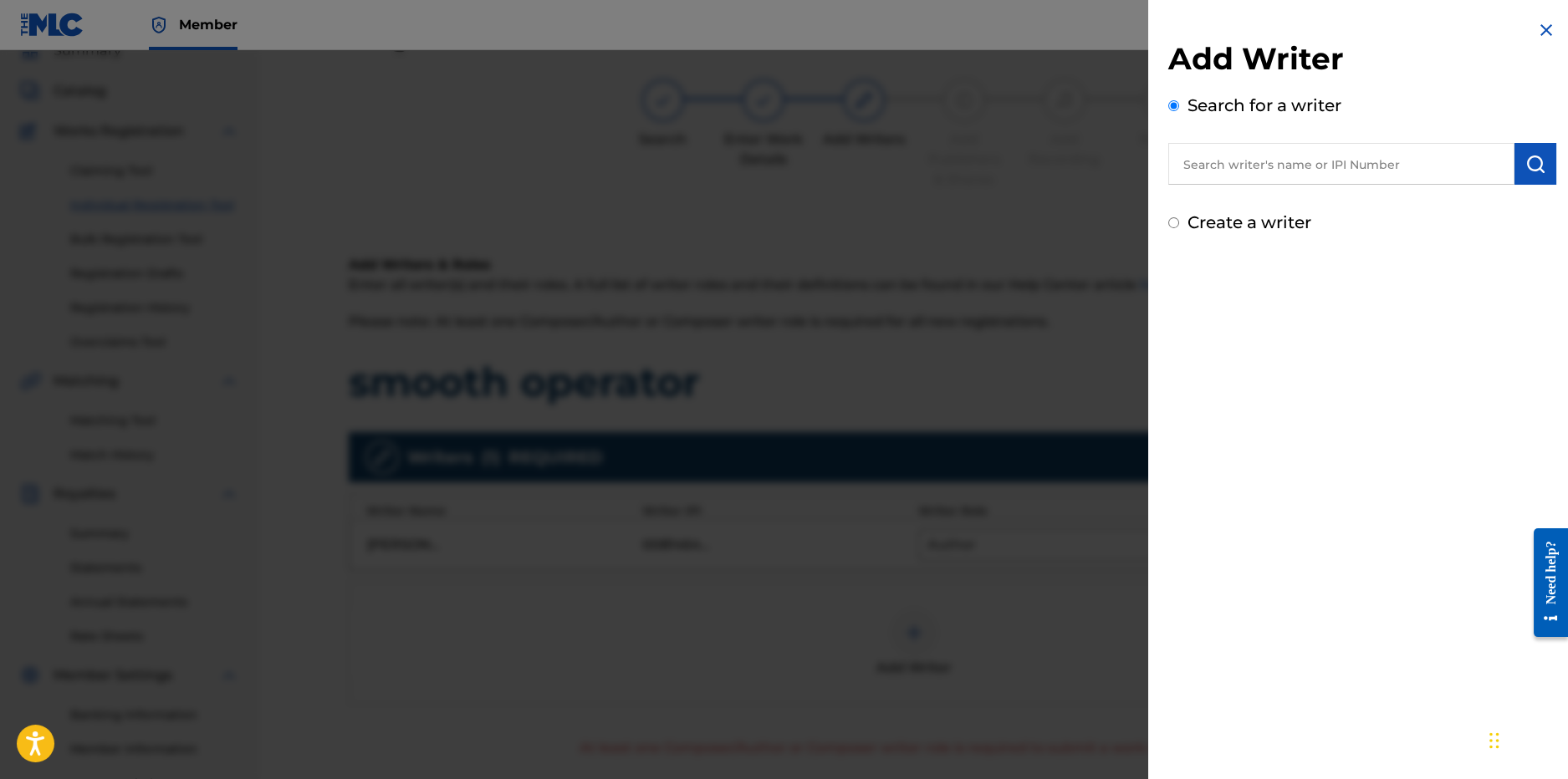
click at [1250, 149] on input "text" at bounding box center [1341, 163] width 346 height 41
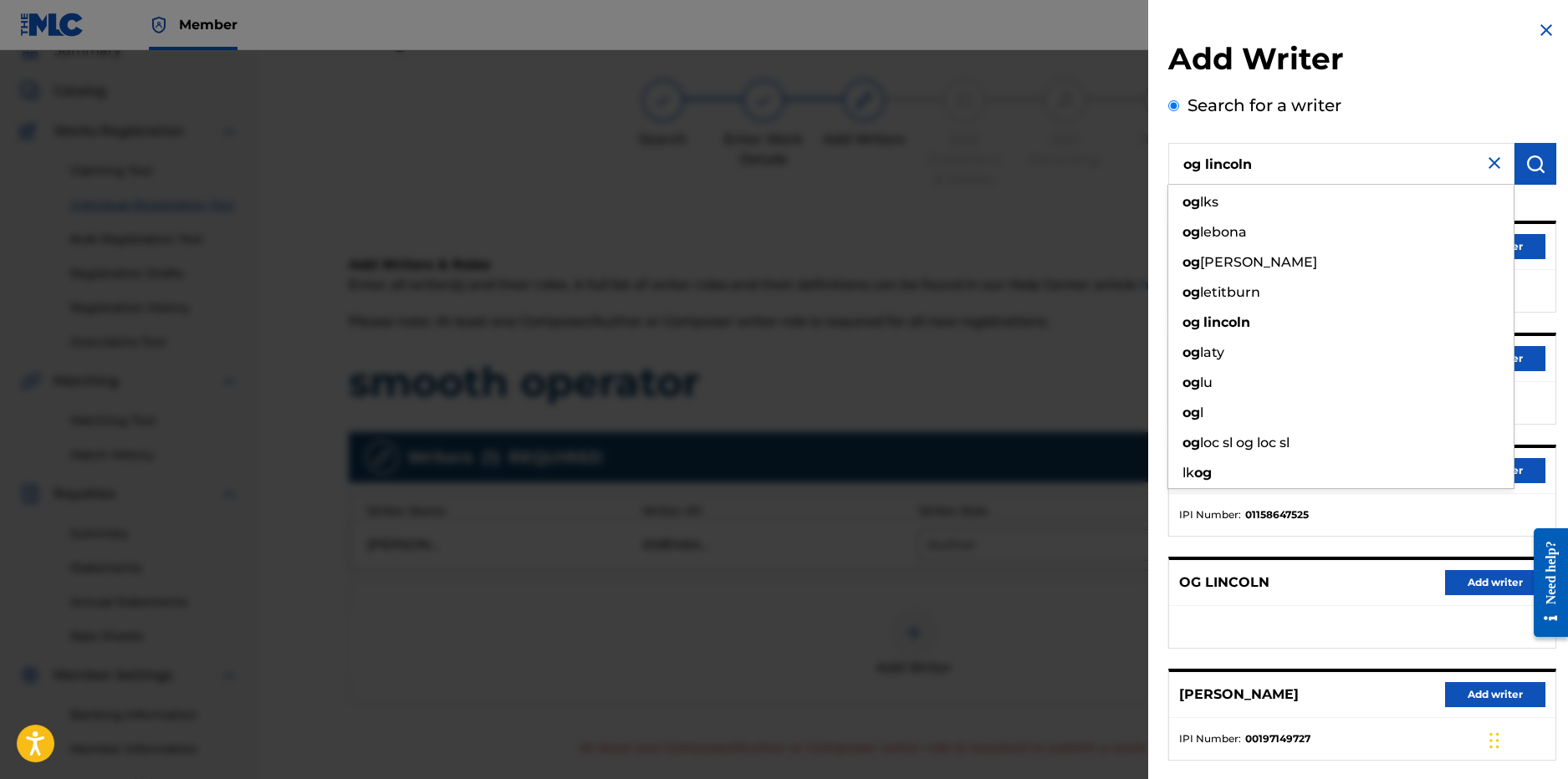
drag, startPoint x: 1311, startPoint y: 183, endPoint x: 1301, endPoint y: 178, distance: 11.2
click at [1301, 178] on input "og lincoln" at bounding box center [1341, 163] width 346 height 41
drag, startPoint x: 1309, startPoint y: 165, endPoint x: 1100, endPoint y: 182, distance: 209.7
click at [1099, 182] on div "Add Writer Search for a writer og lincoln og lks og lebona og locke og letitbur…" at bounding box center [784, 414] width 1568 height 729
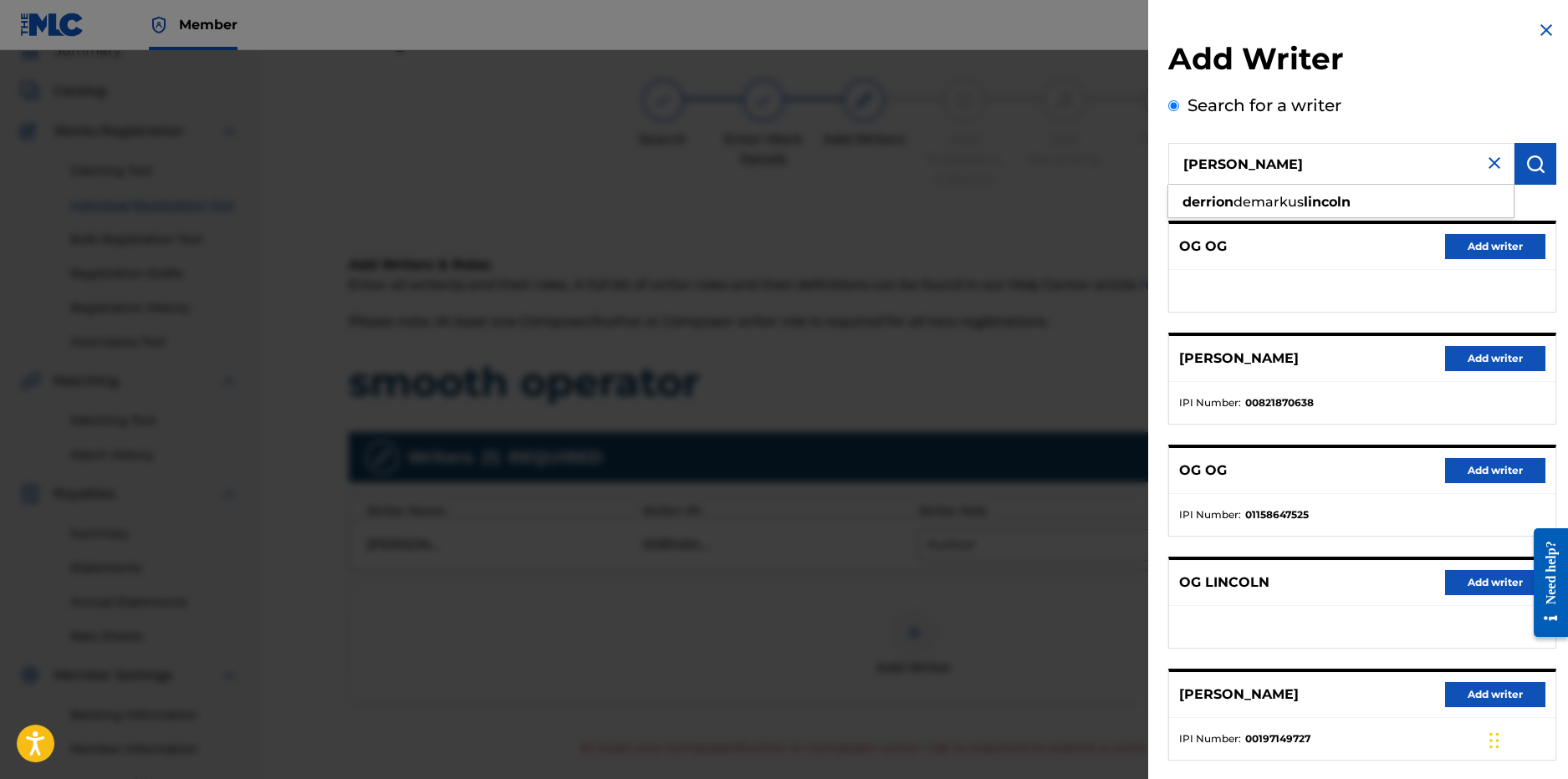
type input "derrion lincoln"
click at [1491, 362] on button "Add writer" at bounding box center [1495, 358] width 101 height 25
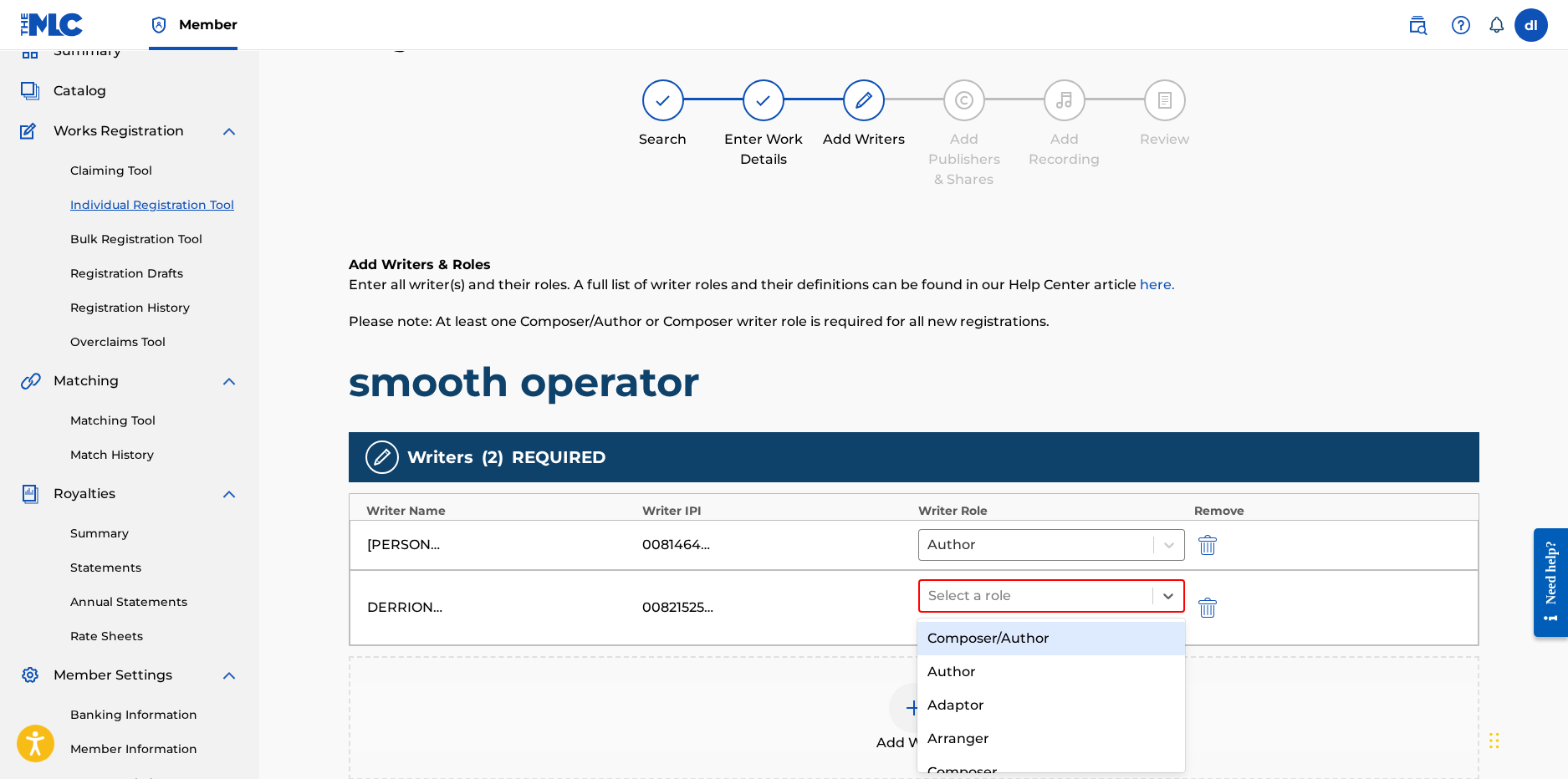
drag, startPoint x: 973, startPoint y: 588, endPoint x: 866, endPoint y: 596, distance: 107.3
click at [973, 589] on div at bounding box center [1037, 596] width 217 height 23
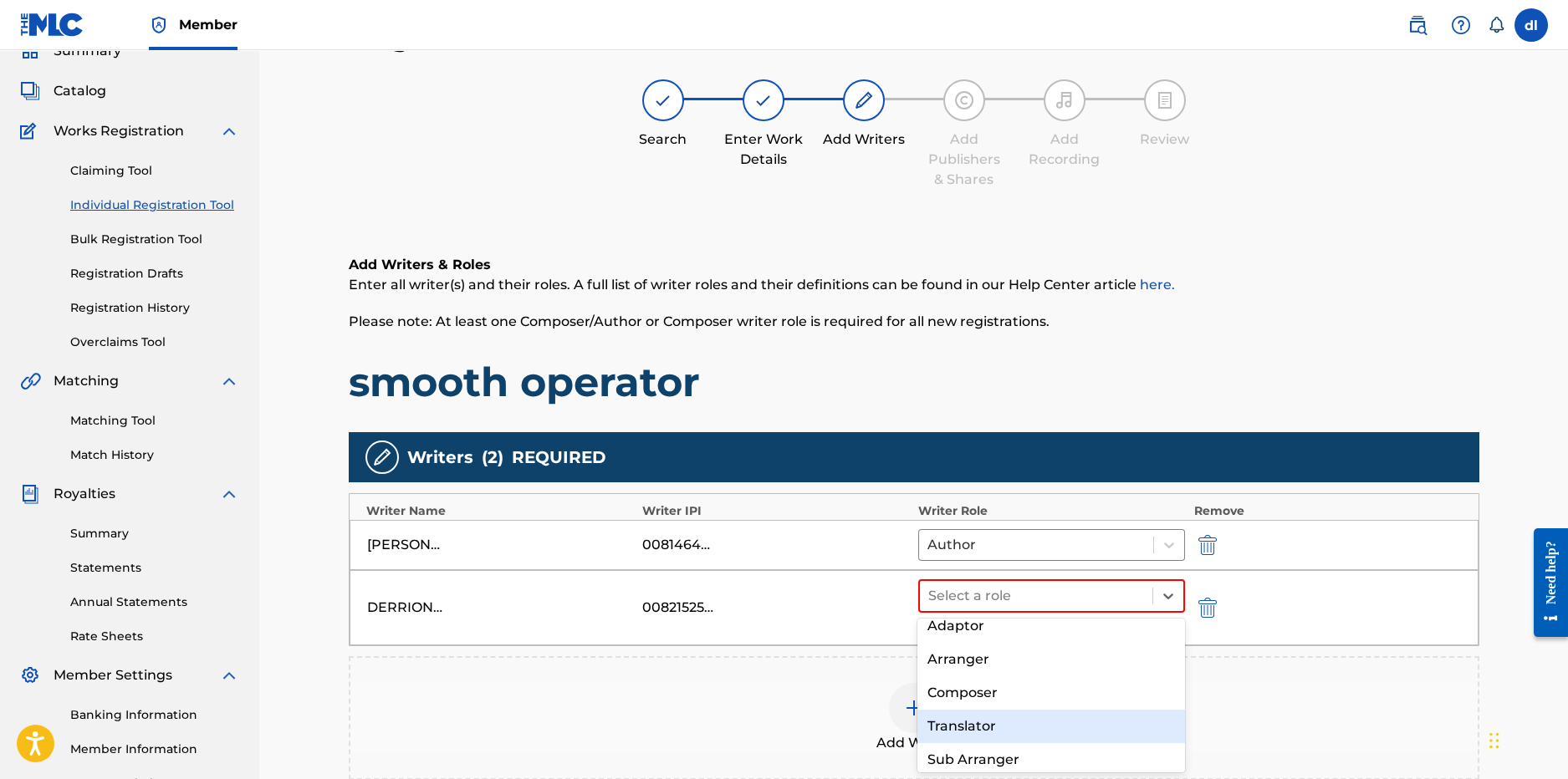
scroll to position [83, 0]
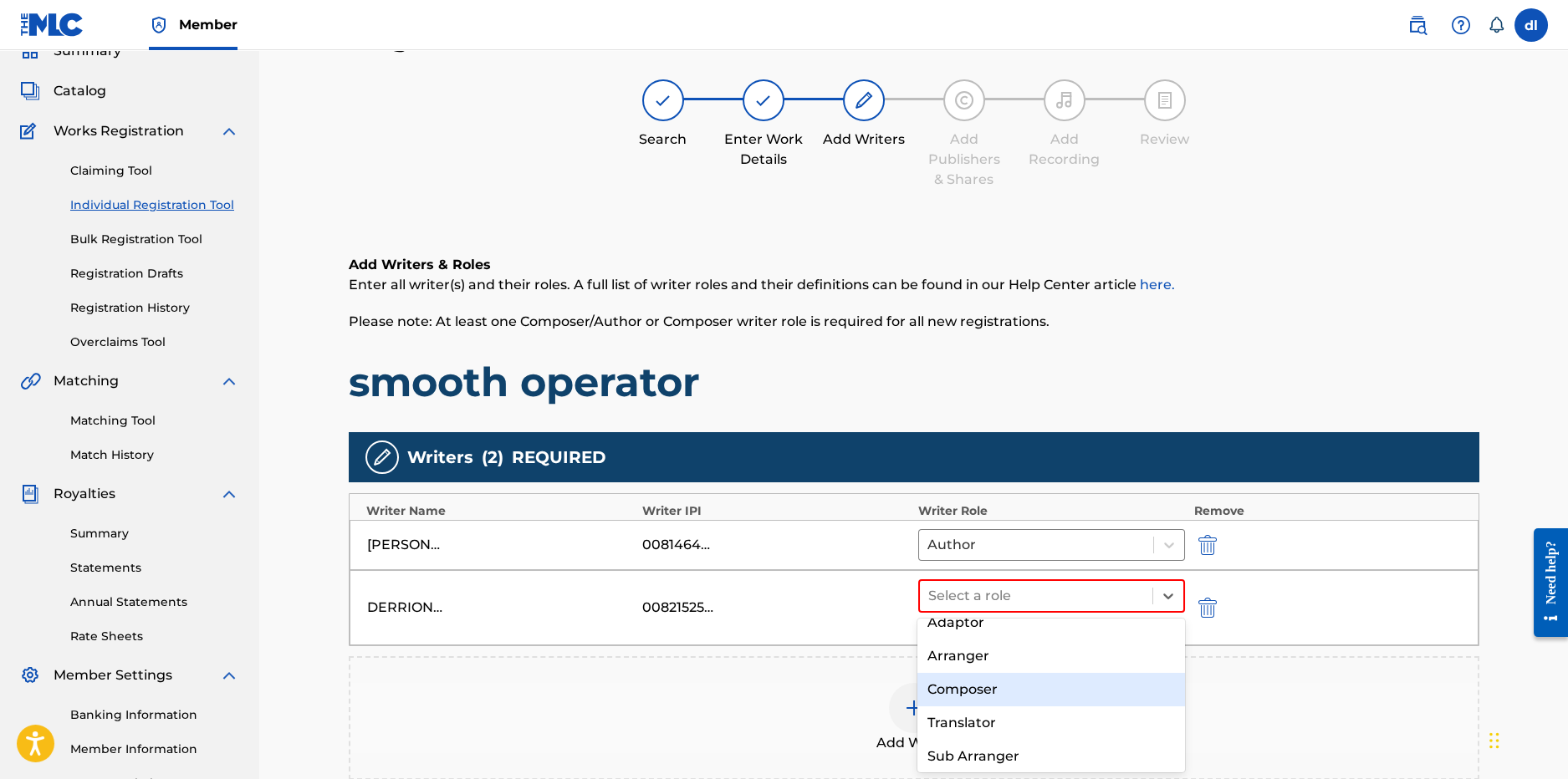
click at [980, 690] on div "Composer" at bounding box center [1051, 690] width 267 height 33
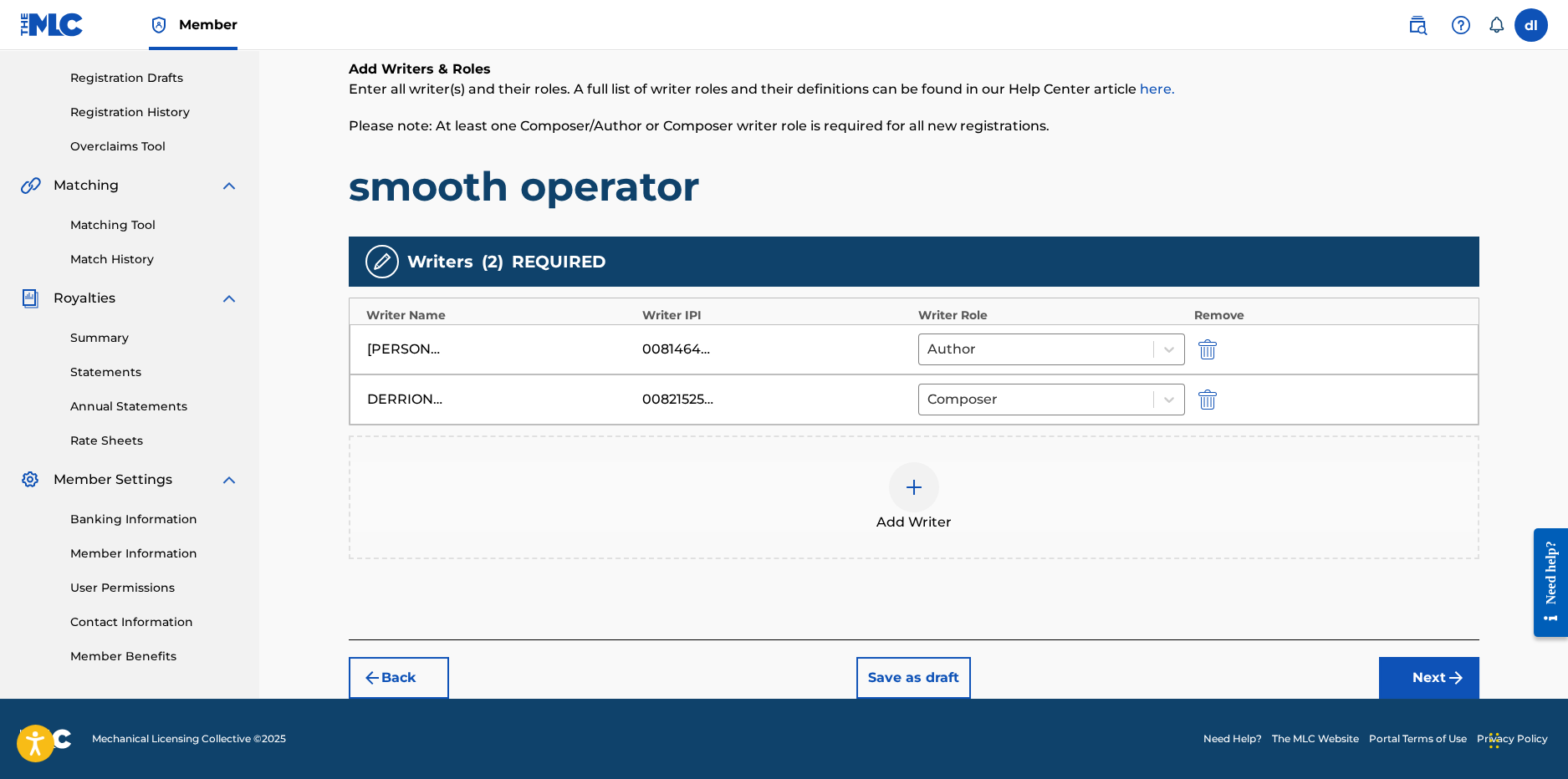
click at [1444, 686] on button "Next" at bounding box center [1429, 678] width 101 height 41
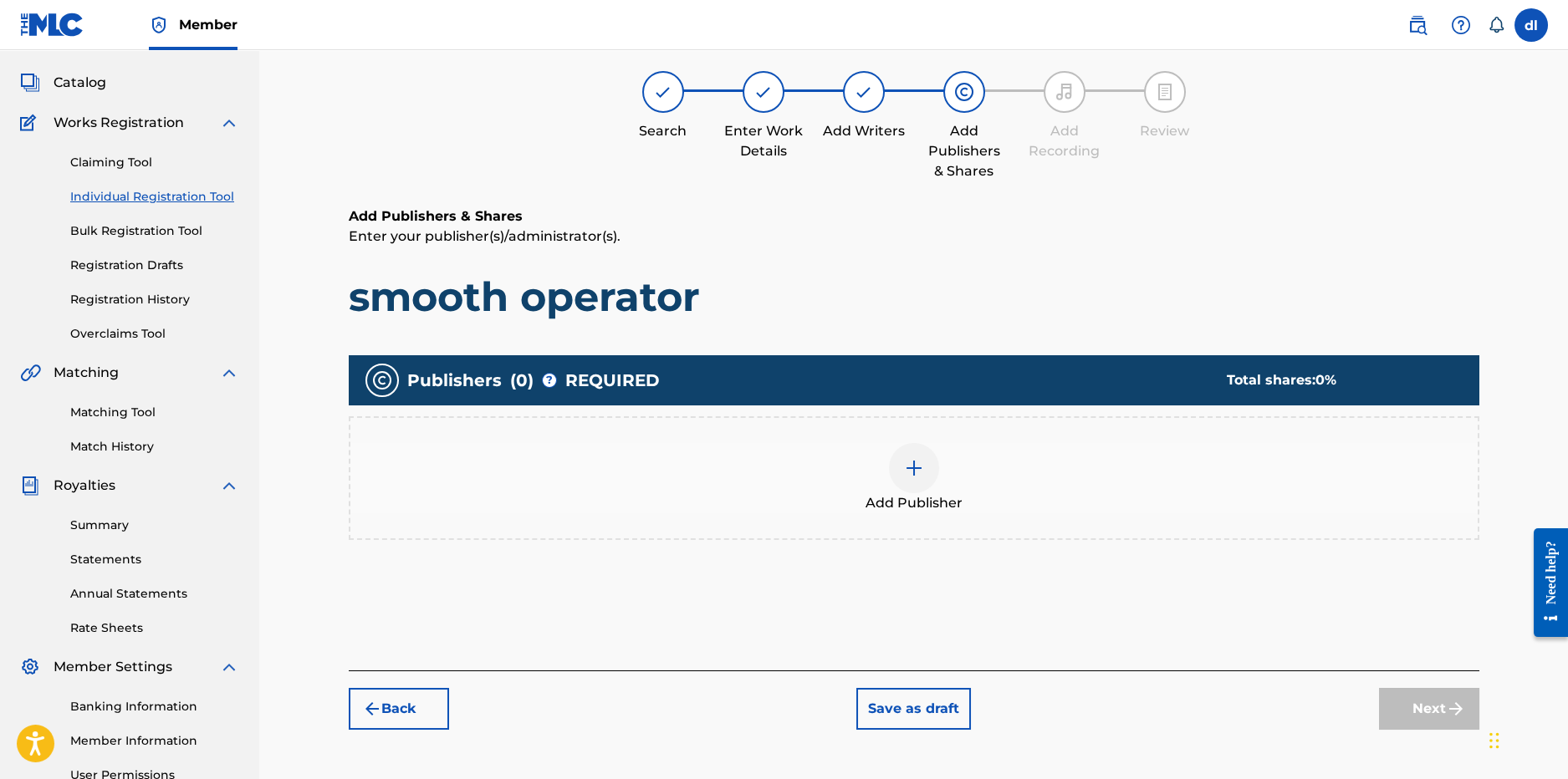
scroll to position [76, 0]
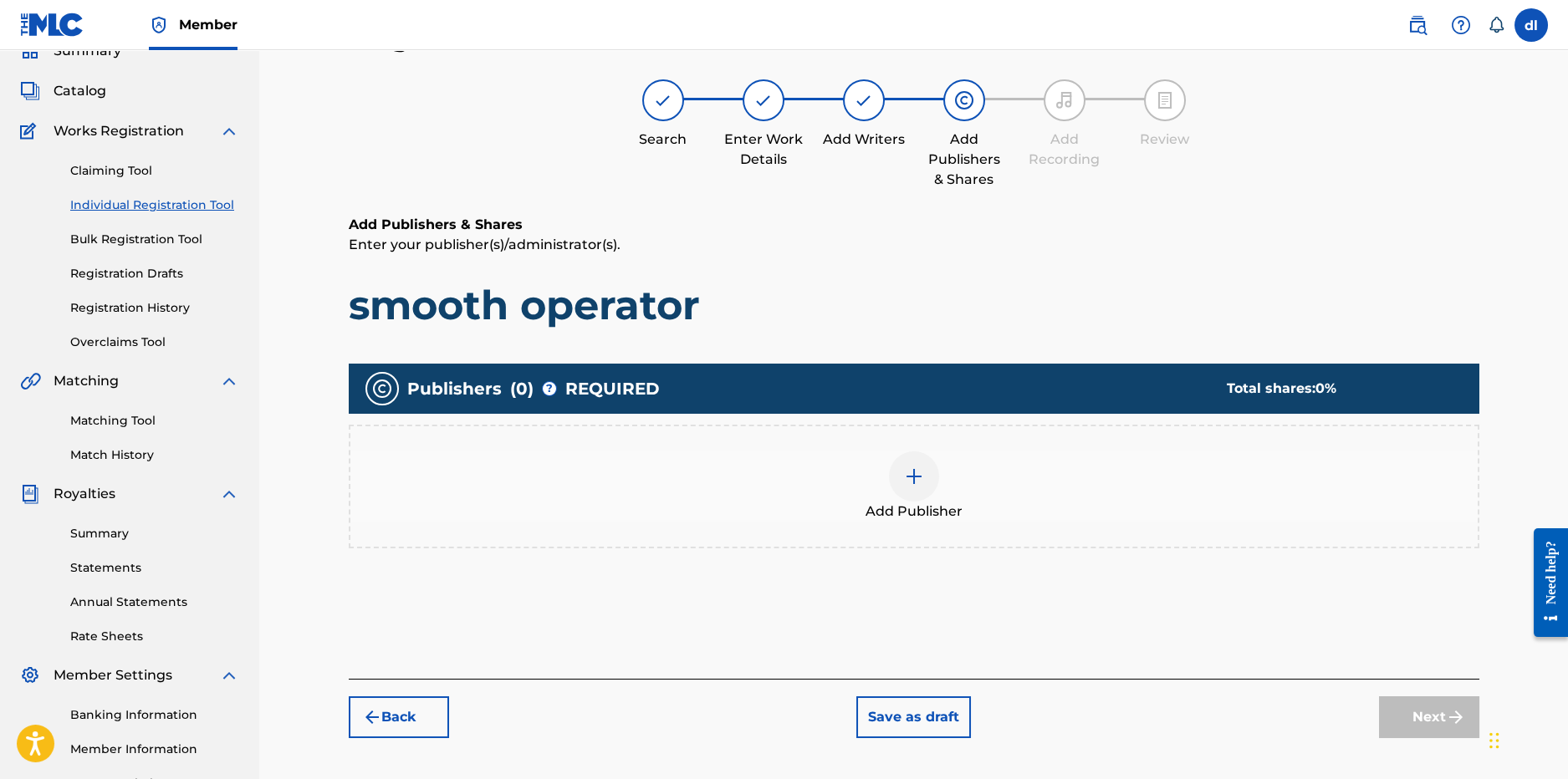
click at [913, 475] on img at bounding box center [914, 477] width 20 height 20
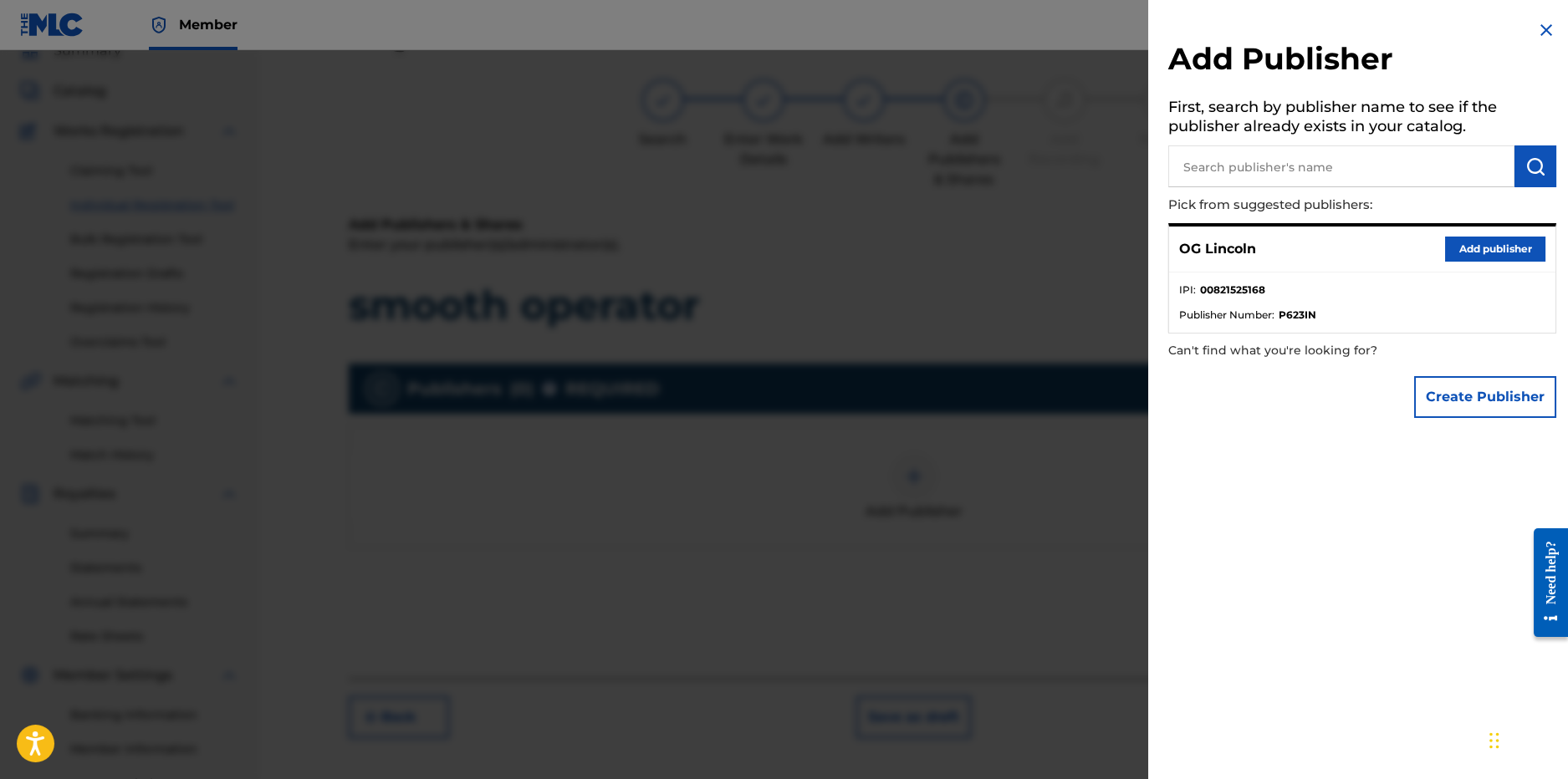
click at [1515, 253] on button "Add publisher" at bounding box center [1495, 249] width 101 height 25
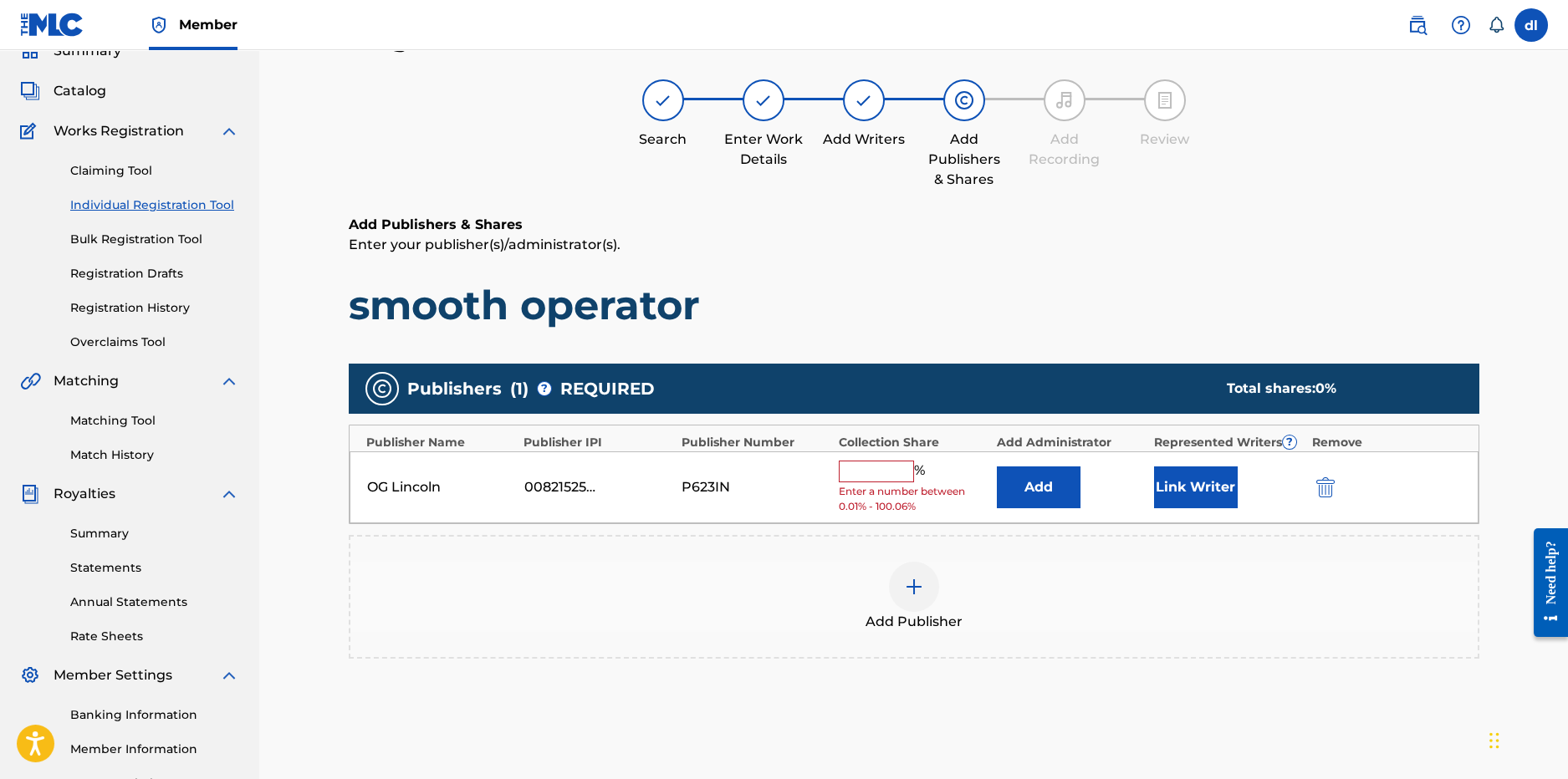
click at [1169, 475] on button "Link Writer" at bounding box center [1195, 487] width 84 height 41
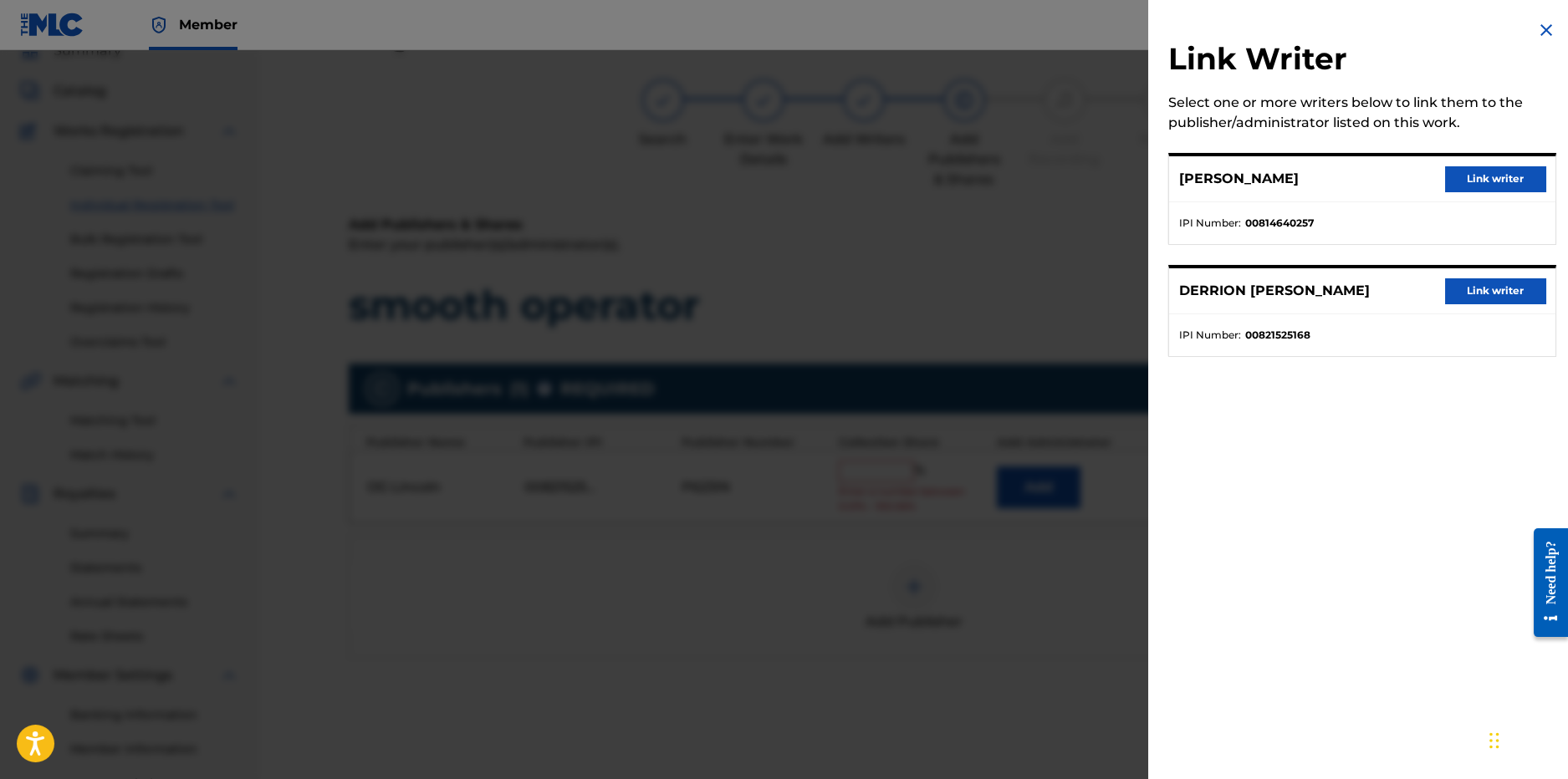
click at [1482, 289] on button "Link writer" at bounding box center [1495, 290] width 101 height 25
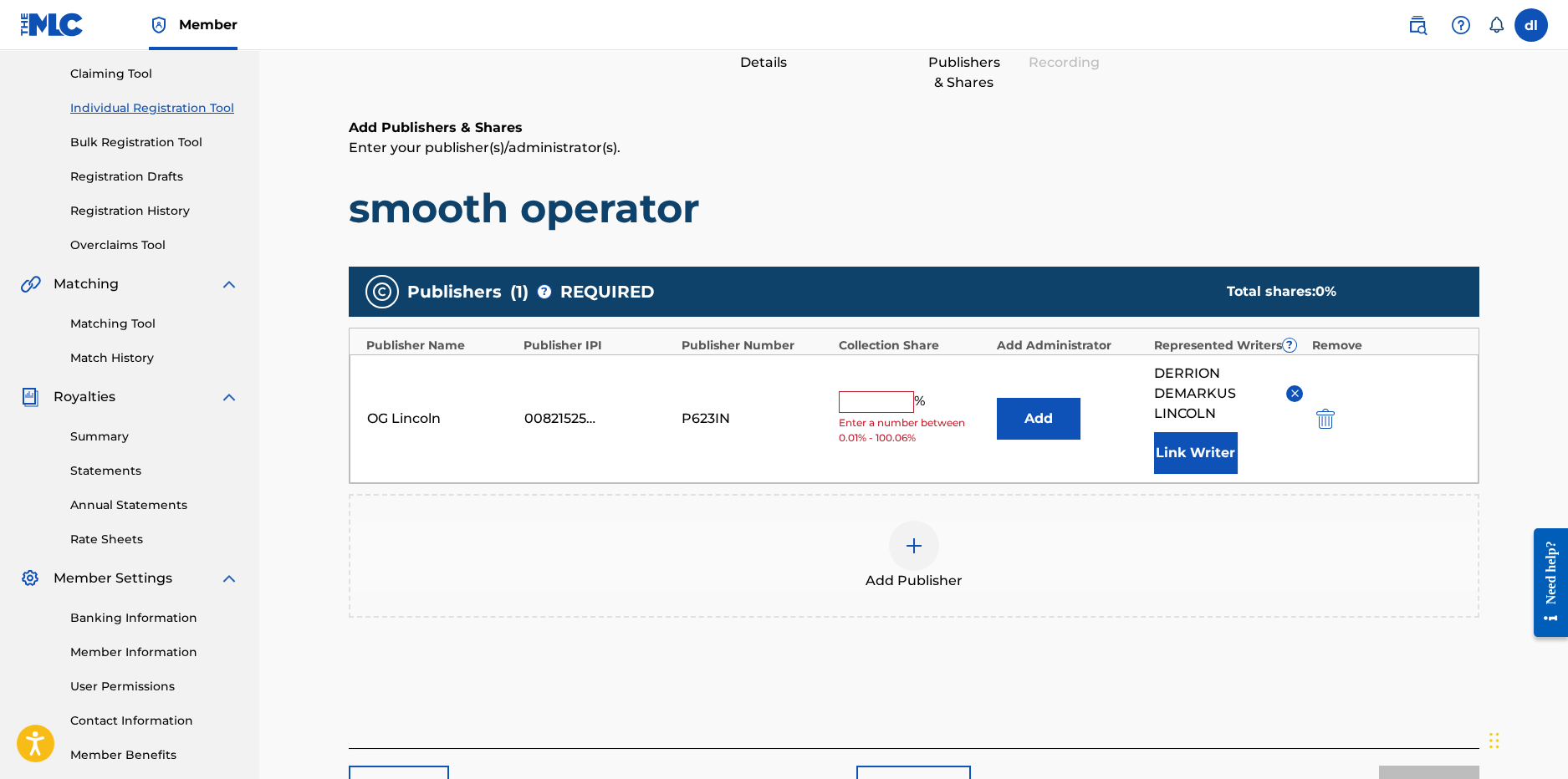
scroll to position [281, 0]
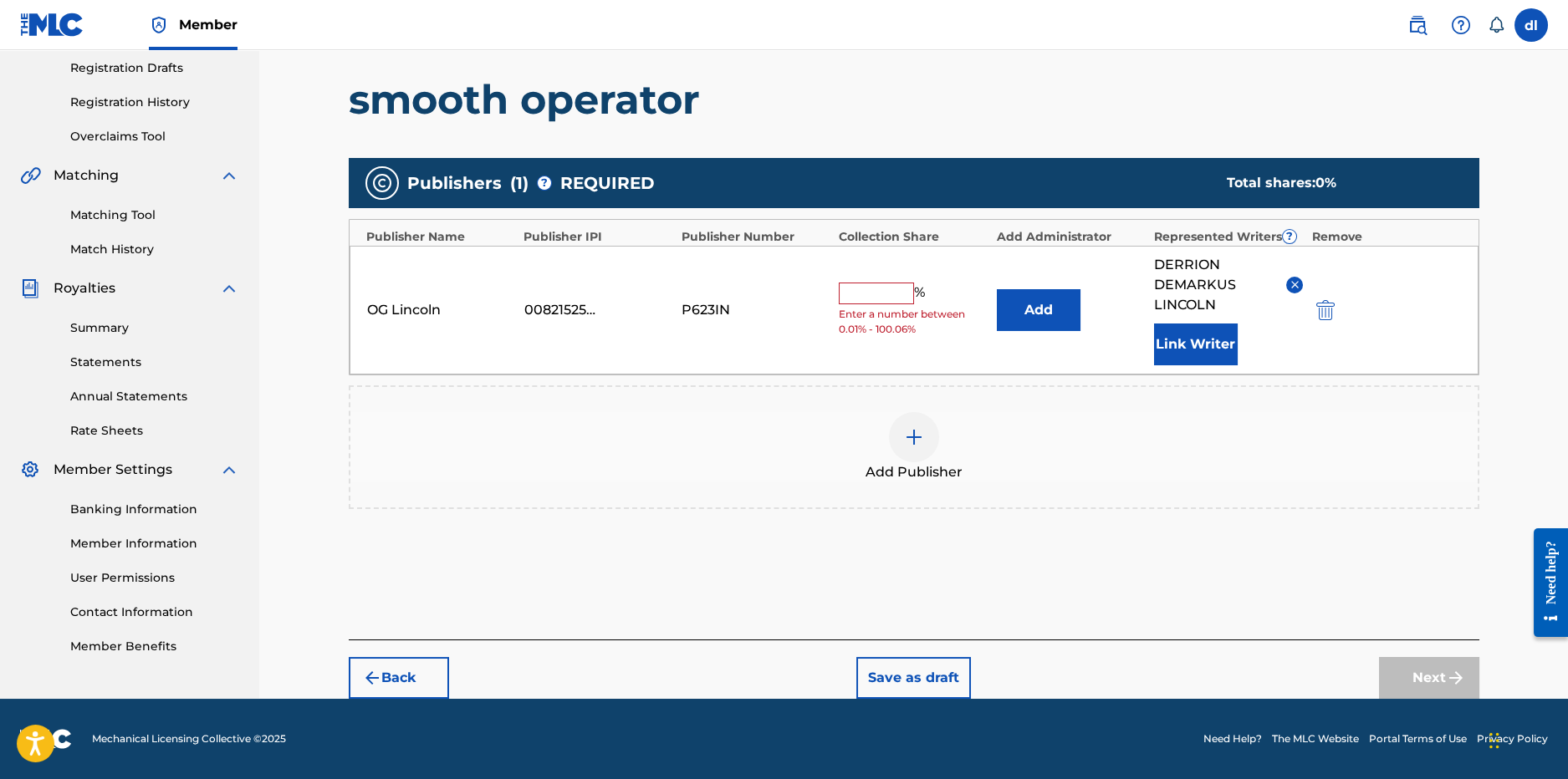
drag, startPoint x: 884, startPoint y: 291, endPoint x: 876, endPoint y: 300, distance: 12.0
click at [883, 292] on input "text" at bounding box center [877, 294] width 76 height 22
type input "50"
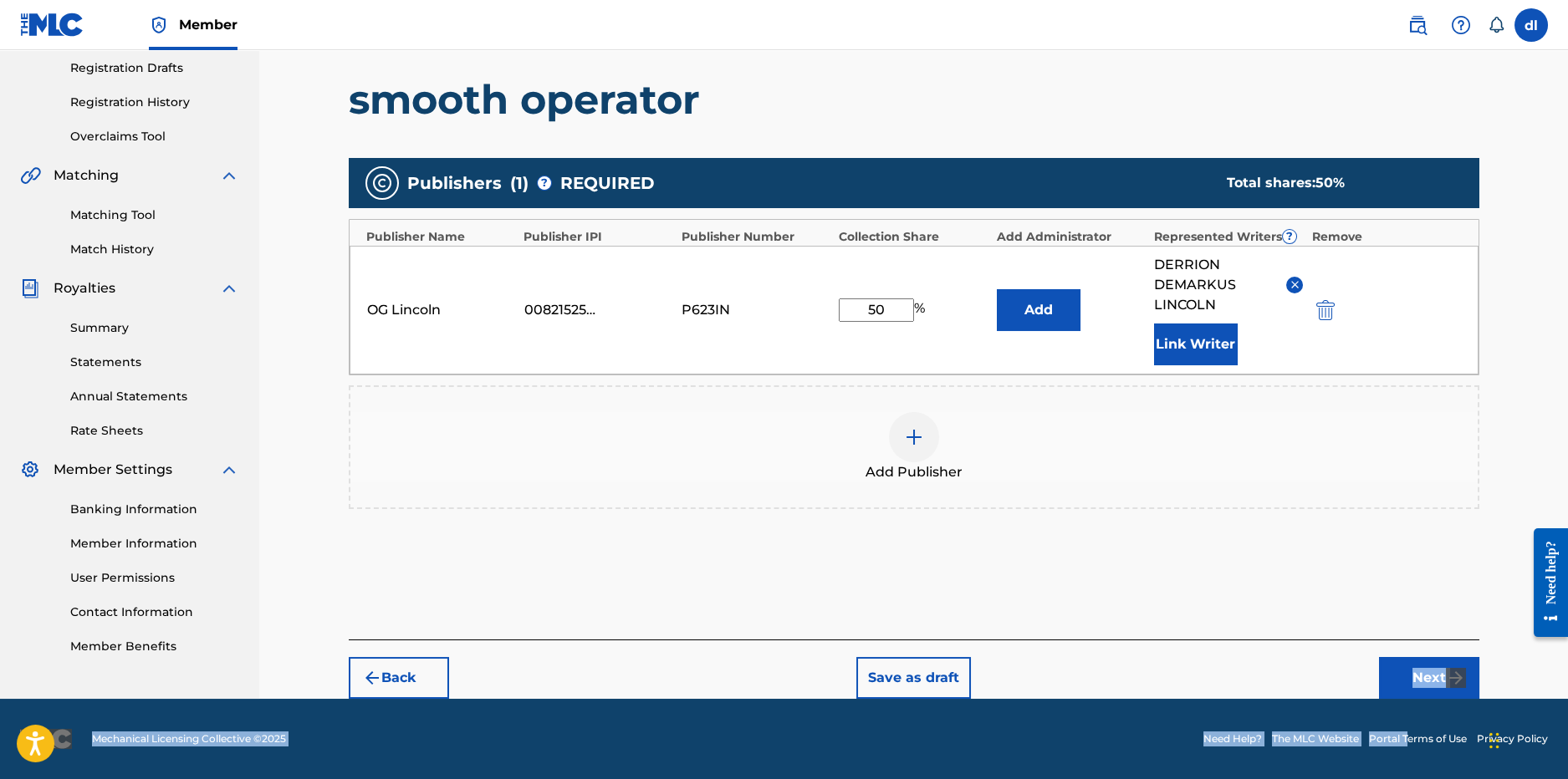
click at [1413, 696] on div "Member dl dl derrion lincoln oglincolnbeats@gmail.com Notification Preferences …" at bounding box center [784, 249] width 1568 height 1060
click at [1426, 689] on button "Next" at bounding box center [1429, 678] width 101 height 41
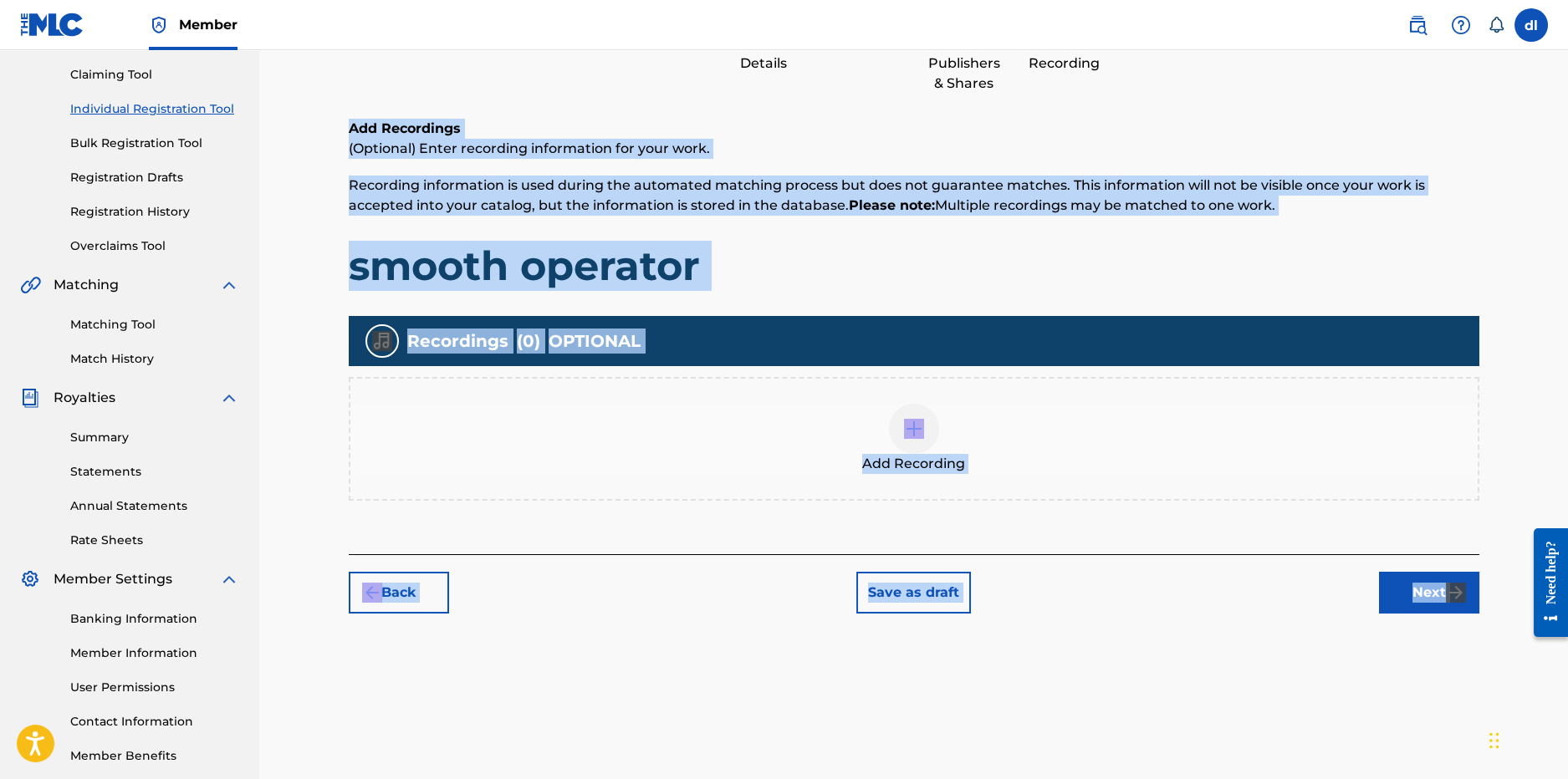
scroll to position [76, 0]
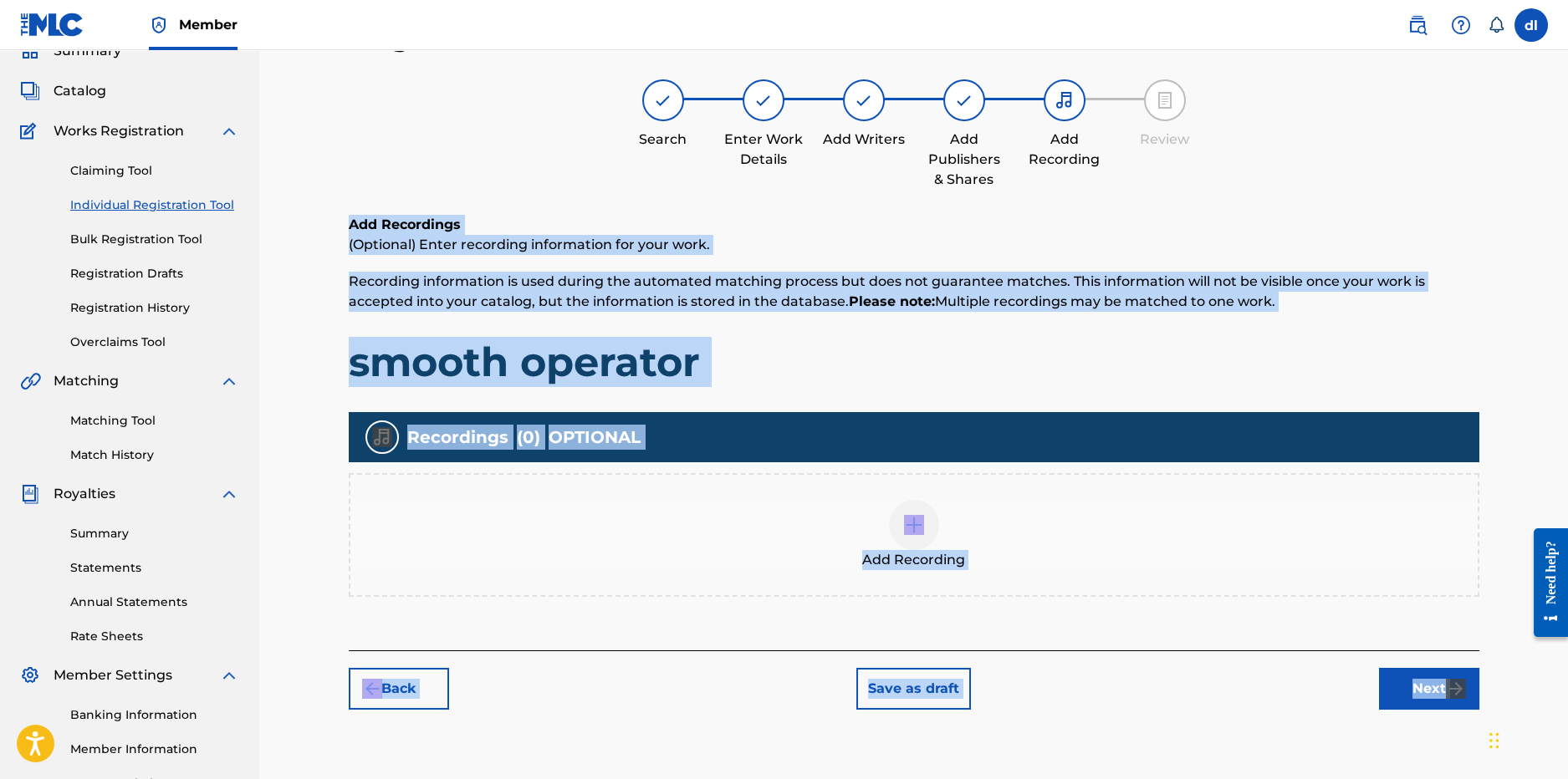
click at [1005, 595] on div "Add Recording" at bounding box center [914, 535] width 1131 height 124
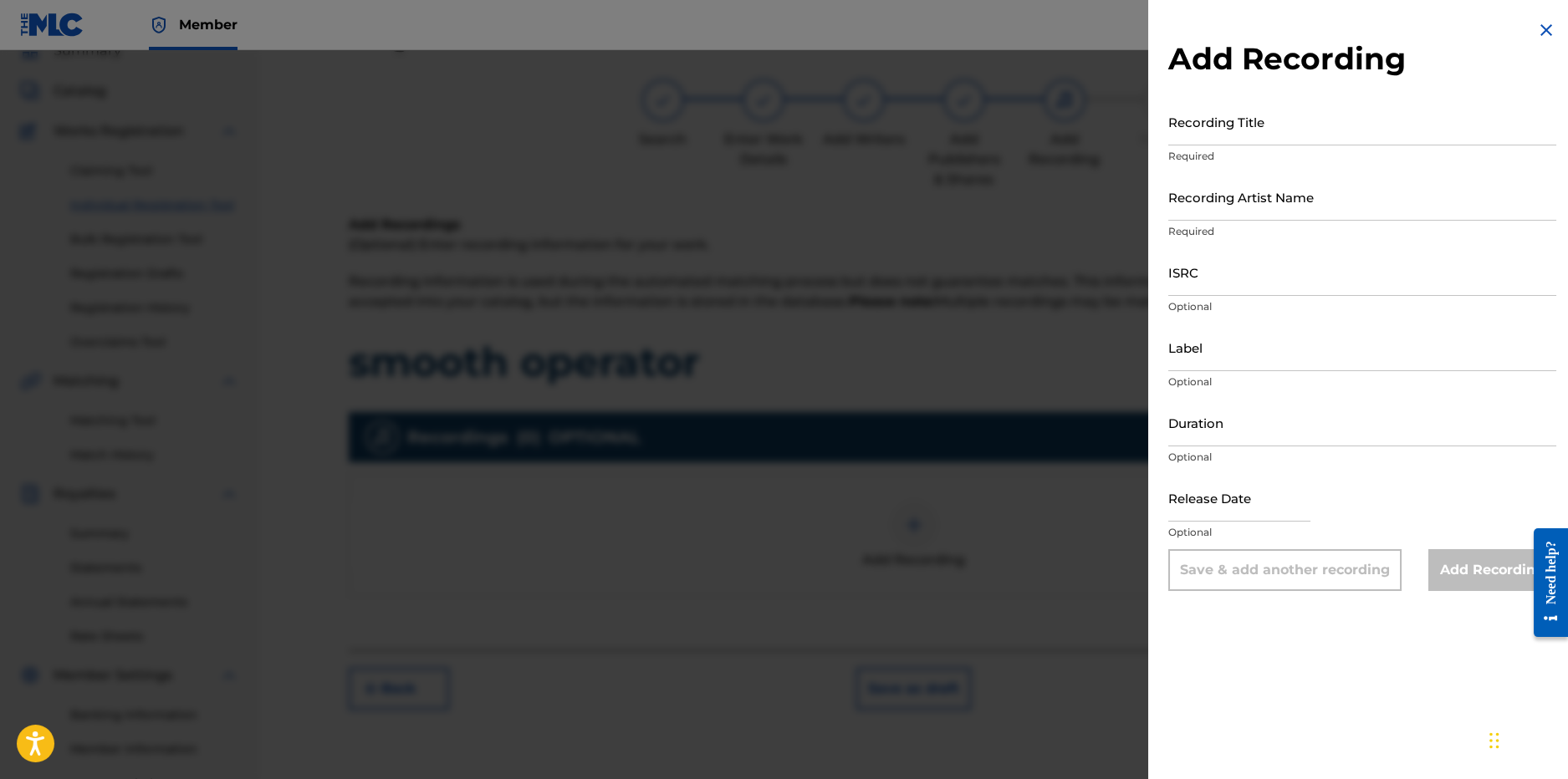
click at [1229, 148] on p "Required" at bounding box center [1362, 156] width 388 height 15
click at [1226, 130] on input "Recording Title" at bounding box center [1362, 122] width 388 height 48
drag, startPoint x: 1272, startPoint y: 132, endPoint x: 1227, endPoint y: 134, distance: 45.0
click at [1227, 134] on input "Smooth Opertor" at bounding box center [1362, 122] width 388 height 48
type input "Smooth Operator"
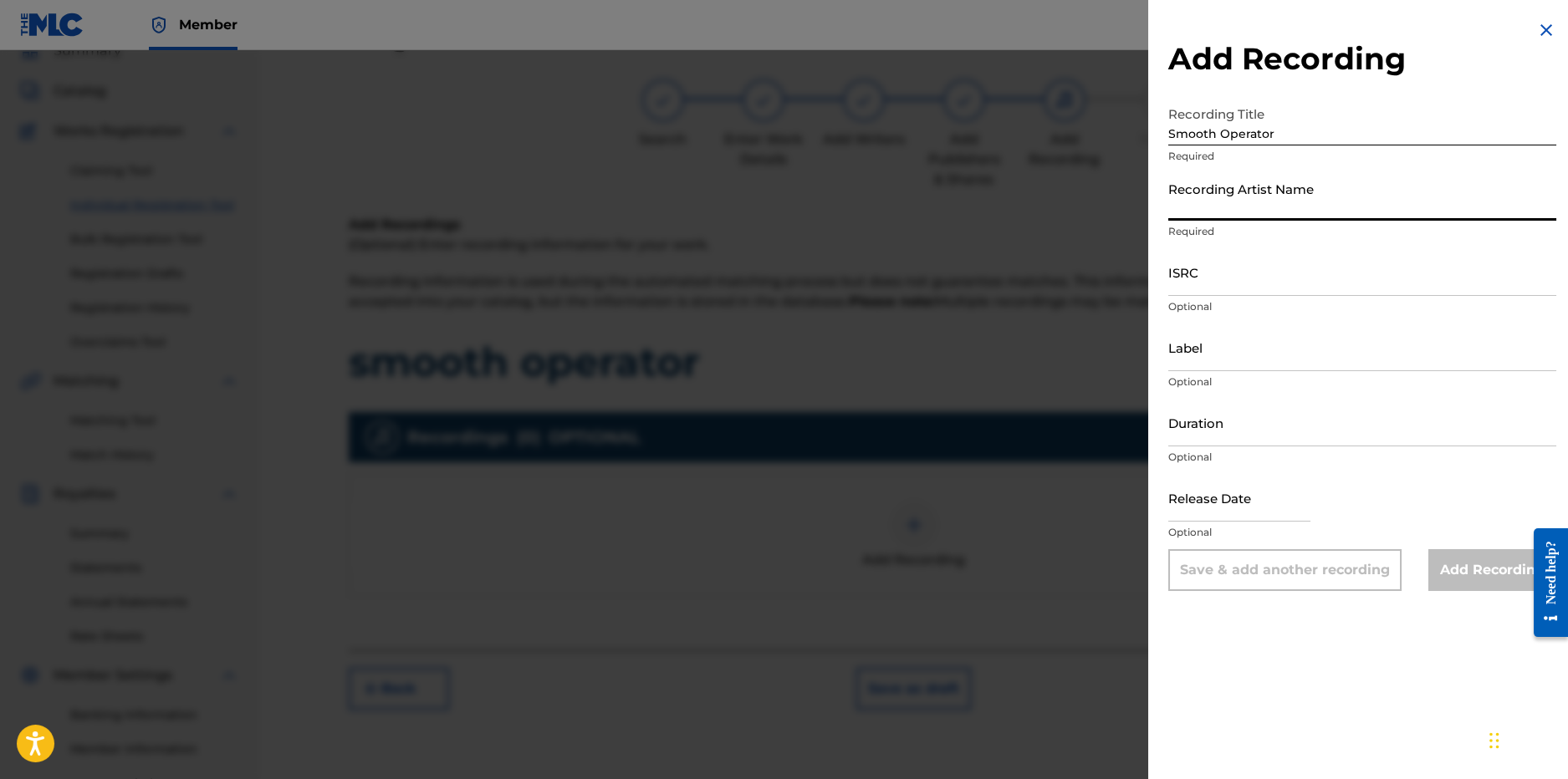
click at [1196, 215] on input "Recording Artist Name" at bounding box center [1362, 197] width 388 height 48
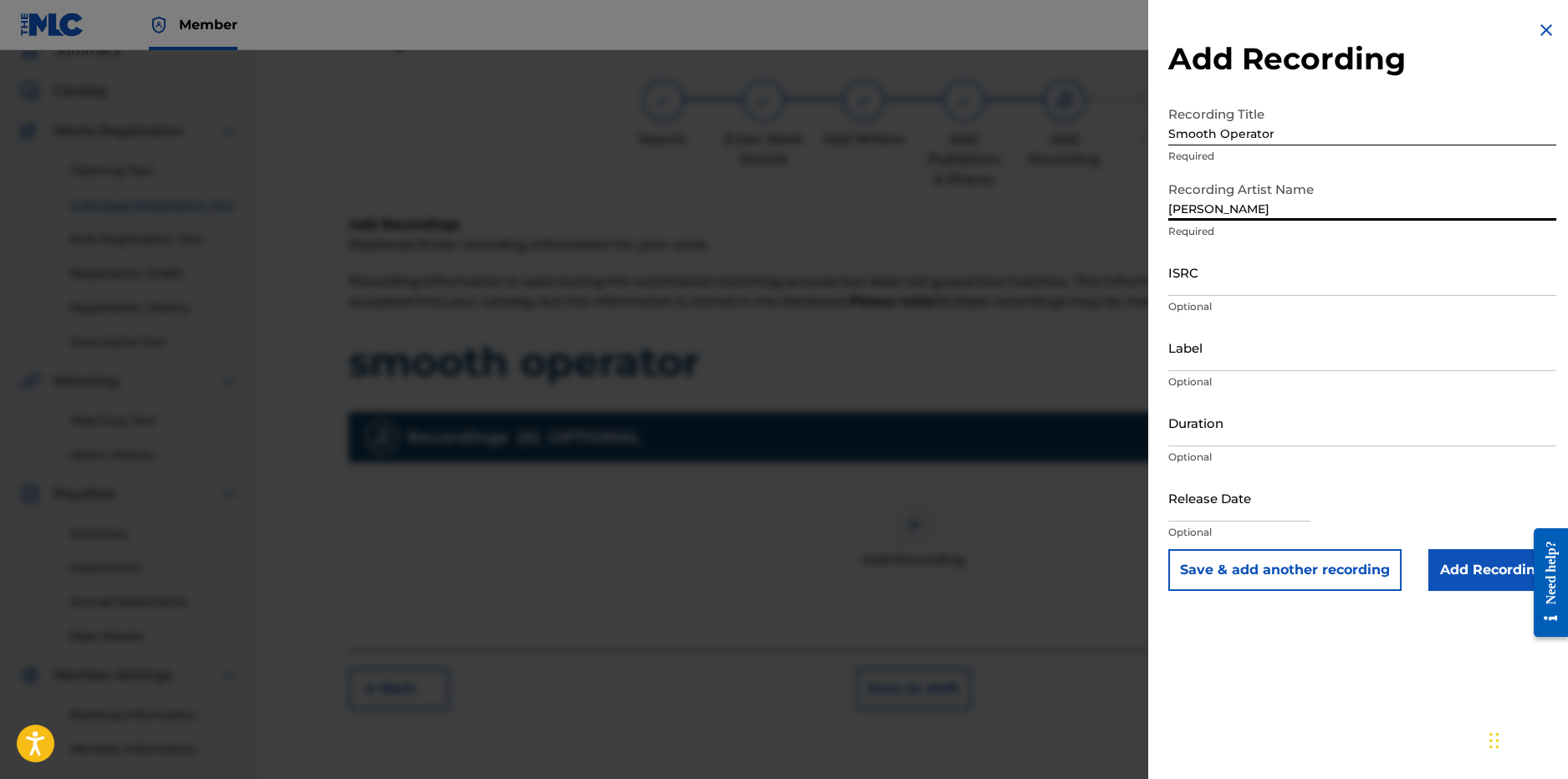
type input "Yung Hood"
click at [1164, 309] on div "Add Recording Recording Title Smooth Operator Required Recording Artist Name Yu…" at bounding box center [1362, 305] width 428 height 611
click at [1176, 292] on input "ISRC" at bounding box center [1362, 272] width 388 height 48
click at [1167, 348] on div "Add Recording Recording Title Smooth Operator Required Recording Artist Name Yu…" at bounding box center [1362, 305] width 428 height 611
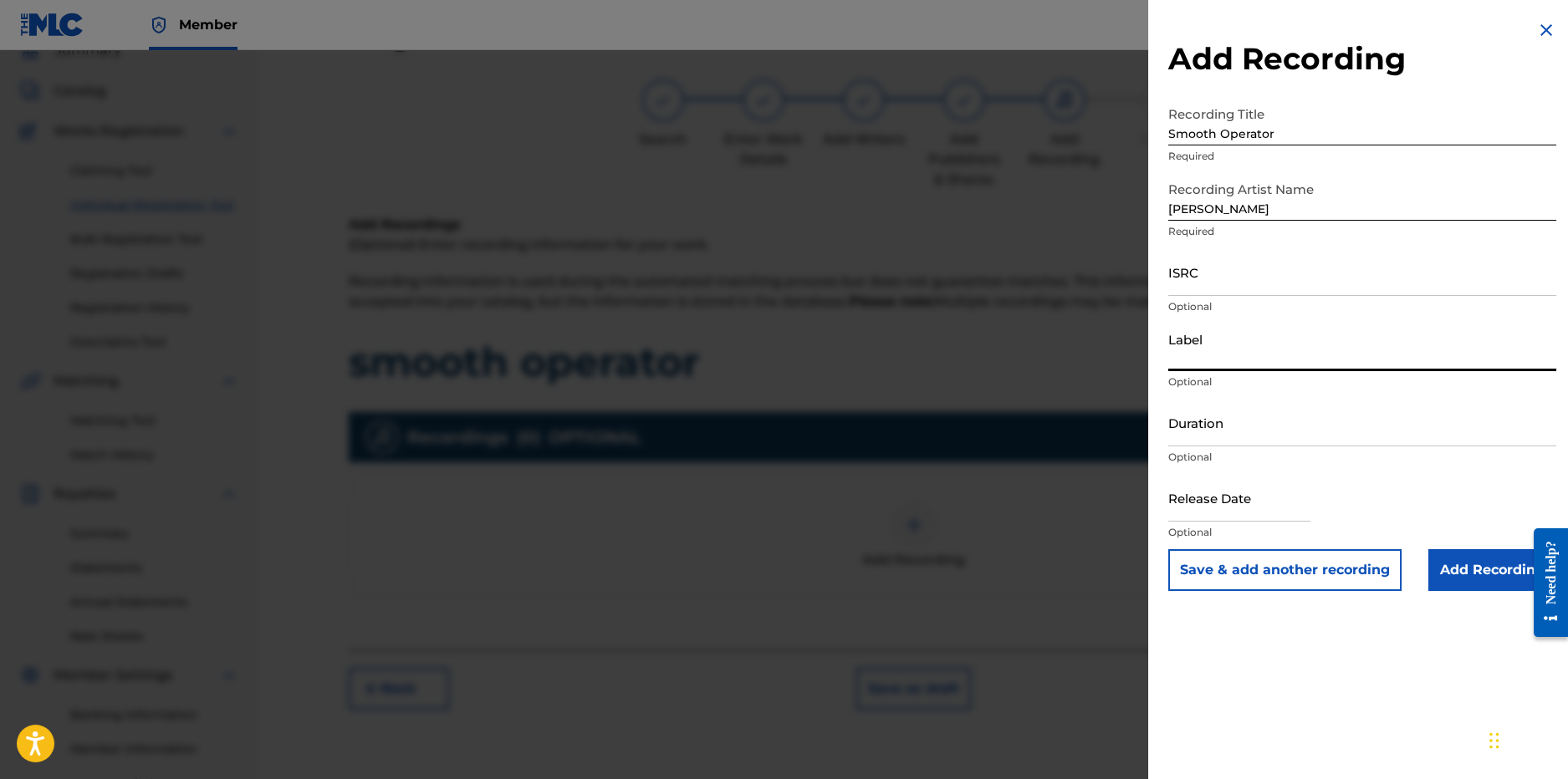
drag, startPoint x: 1176, startPoint y: 358, endPoint x: 1225, endPoint y: 378, distance: 52.9
click at [1177, 359] on input "Label" at bounding box center [1362, 348] width 388 height 48
click at [1245, 352] on input "Label" at bounding box center [1362, 348] width 388 height 48
click at [1212, 446] on div "Duration Optional" at bounding box center [1362, 437] width 388 height 76
click at [1202, 435] on input "Duration" at bounding box center [1362, 423] width 388 height 48
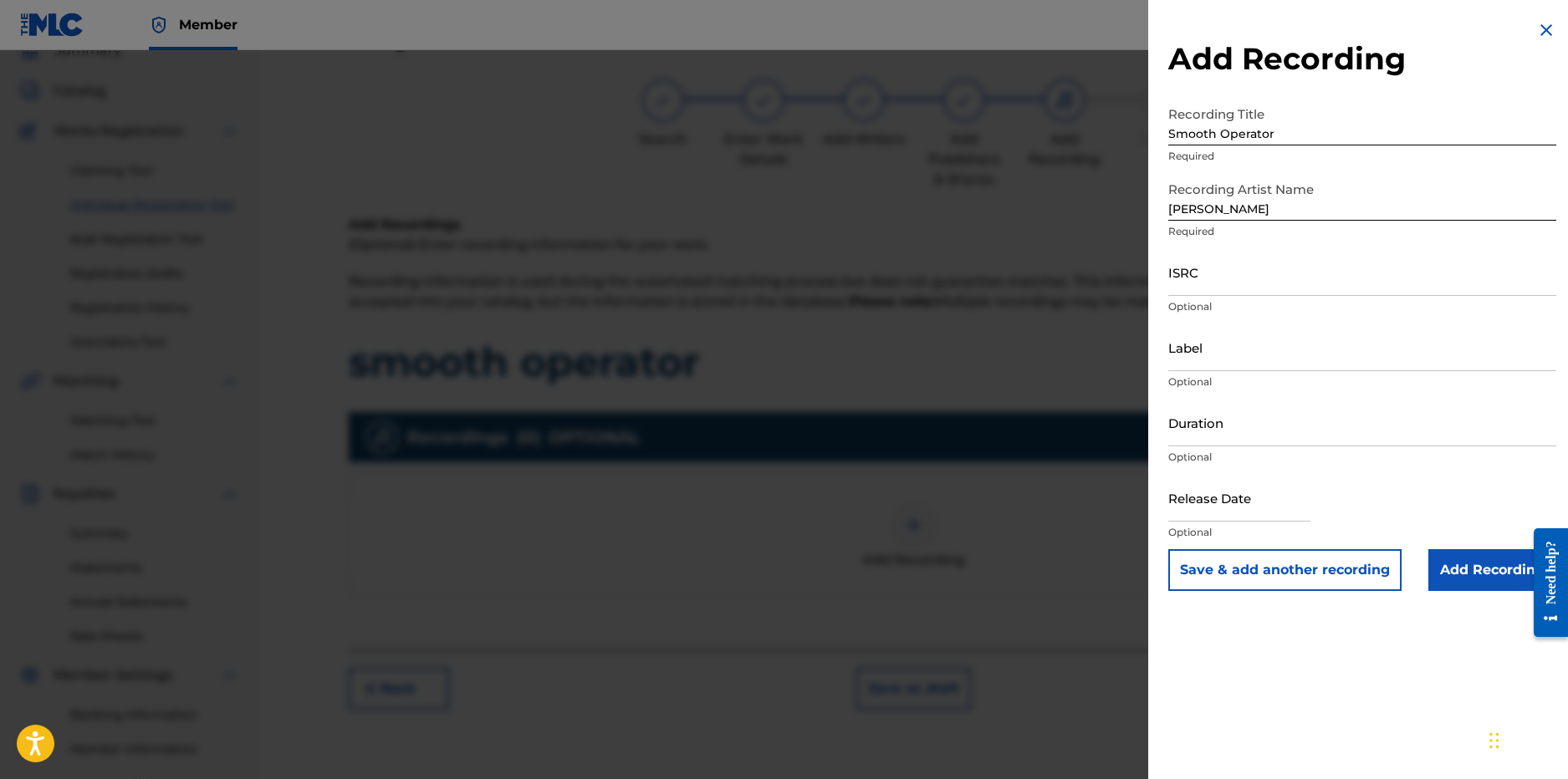
click at [1479, 570] on input "Add Recording" at bounding box center [1492, 570] width 128 height 41
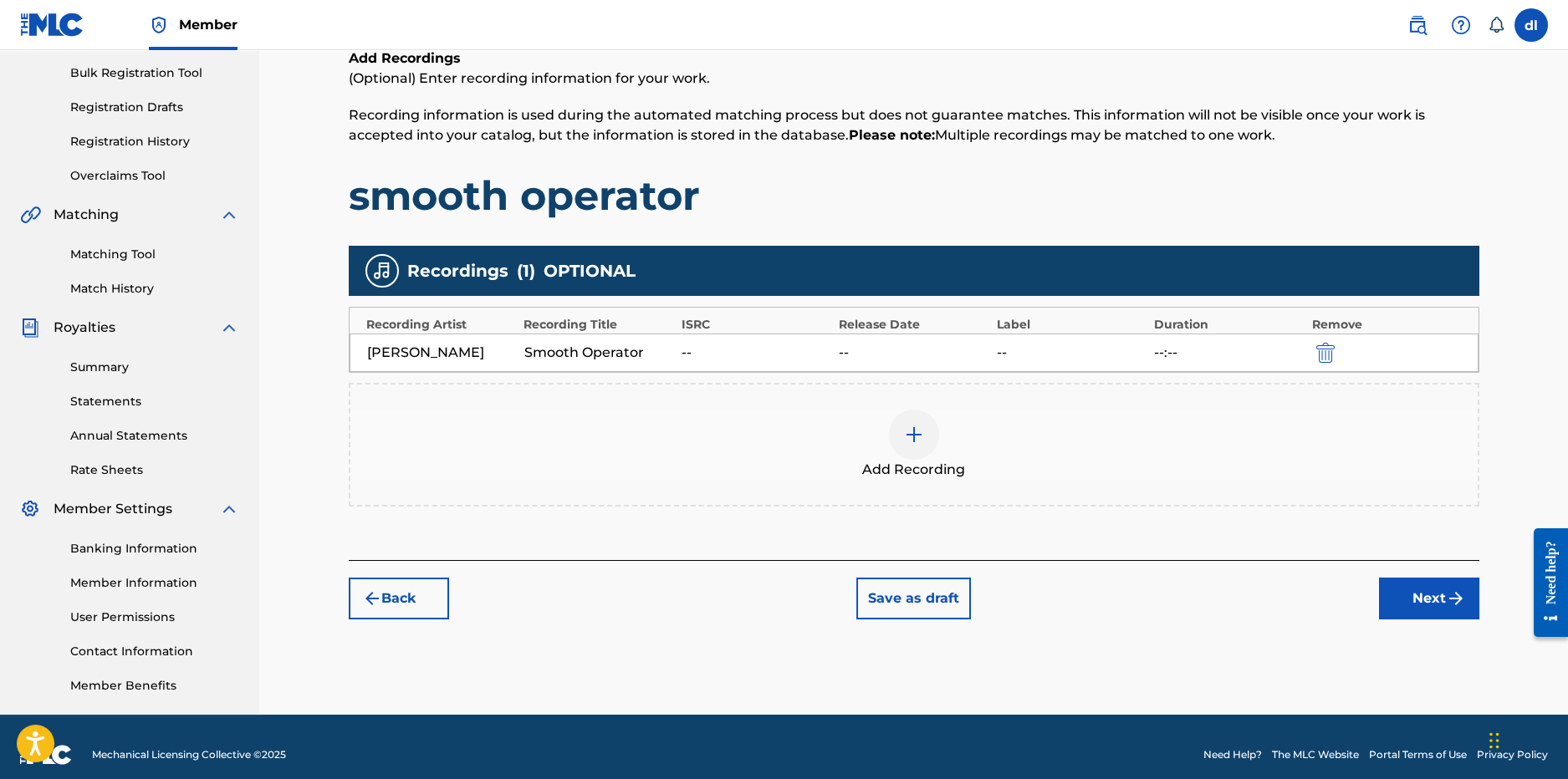
click at [1433, 608] on button "Next" at bounding box center [1429, 598] width 101 height 41
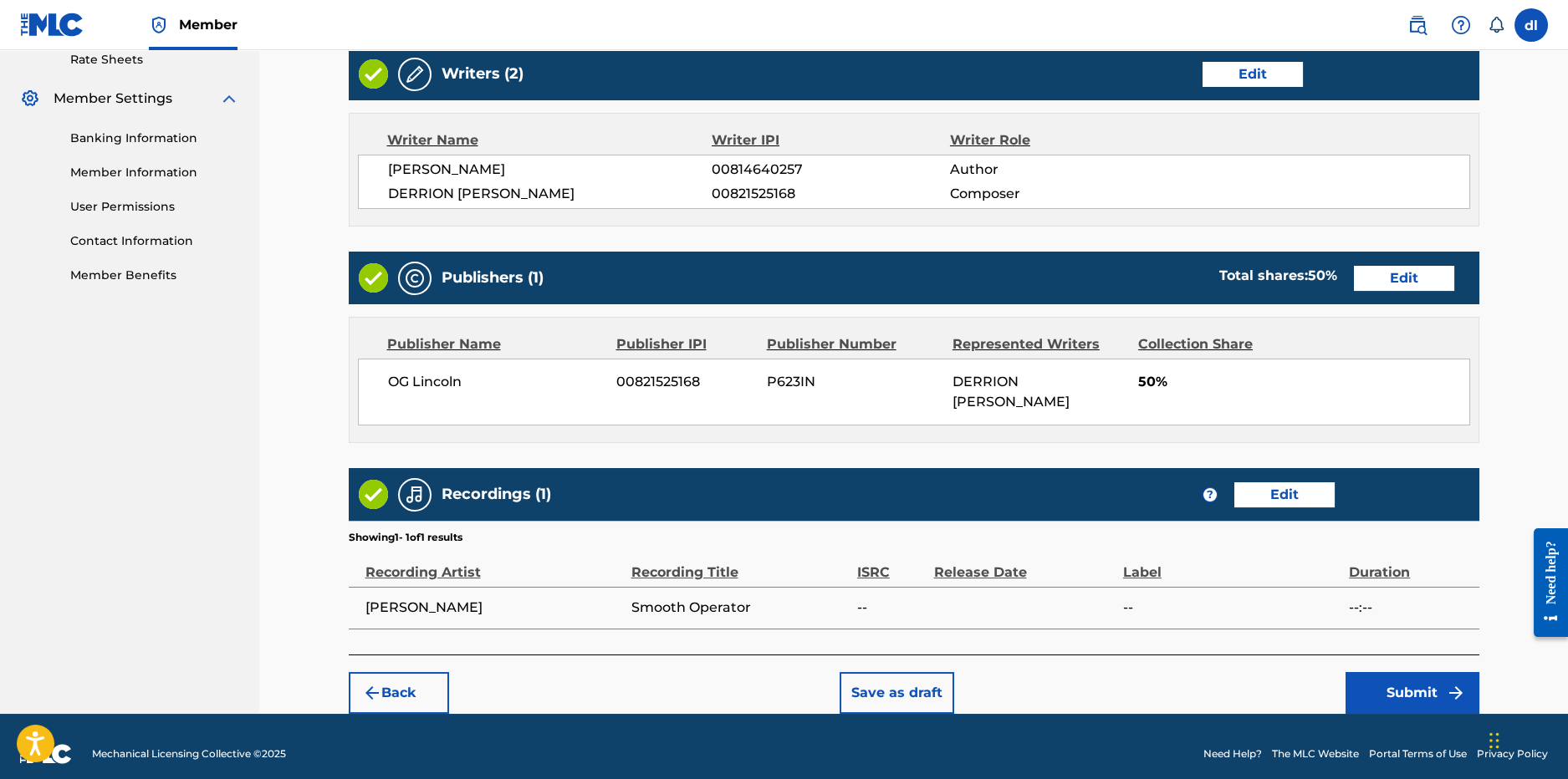
scroll to position [667, 0]
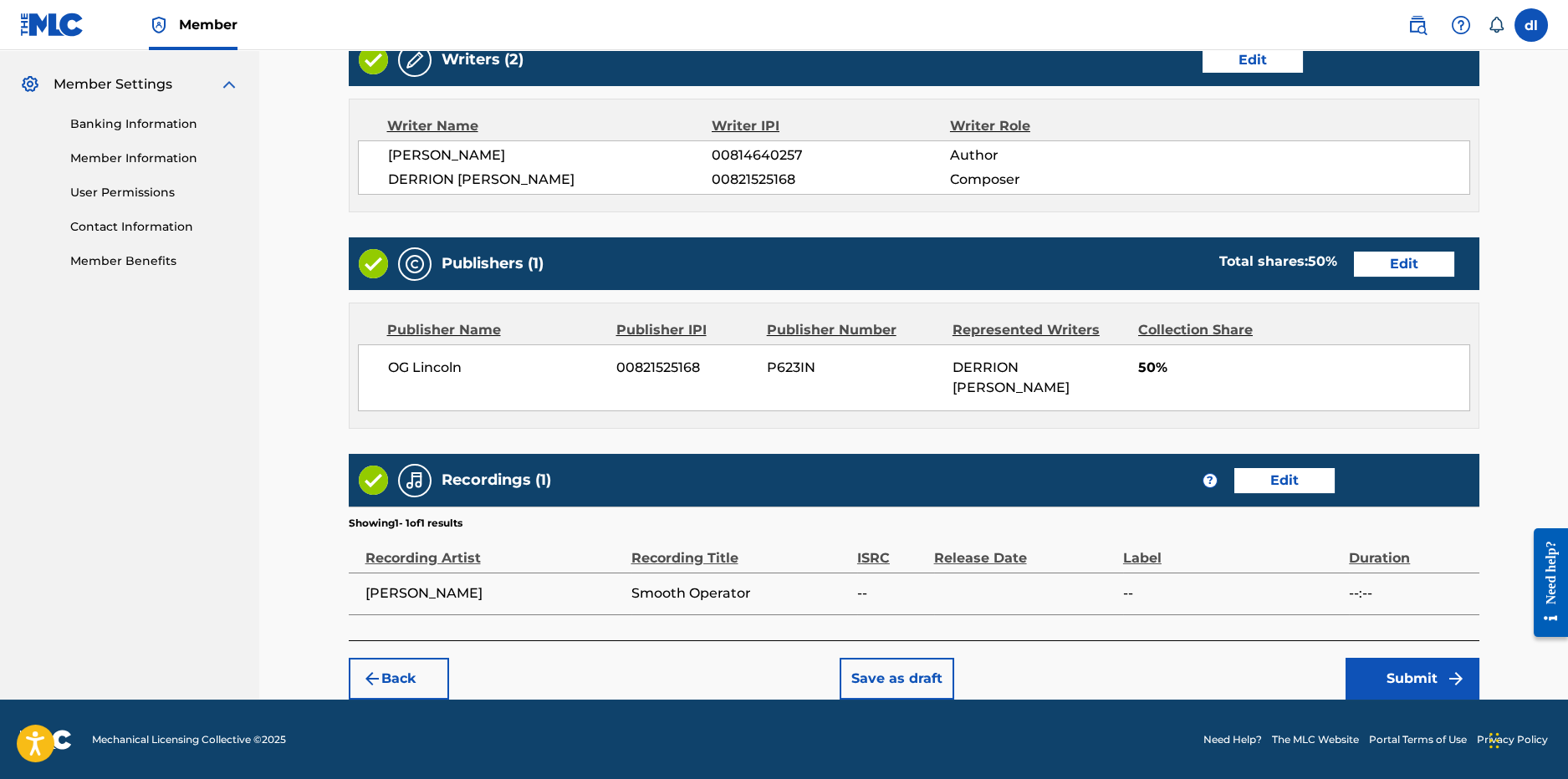
click at [1431, 681] on button "Submit" at bounding box center [1412, 679] width 134 height 41
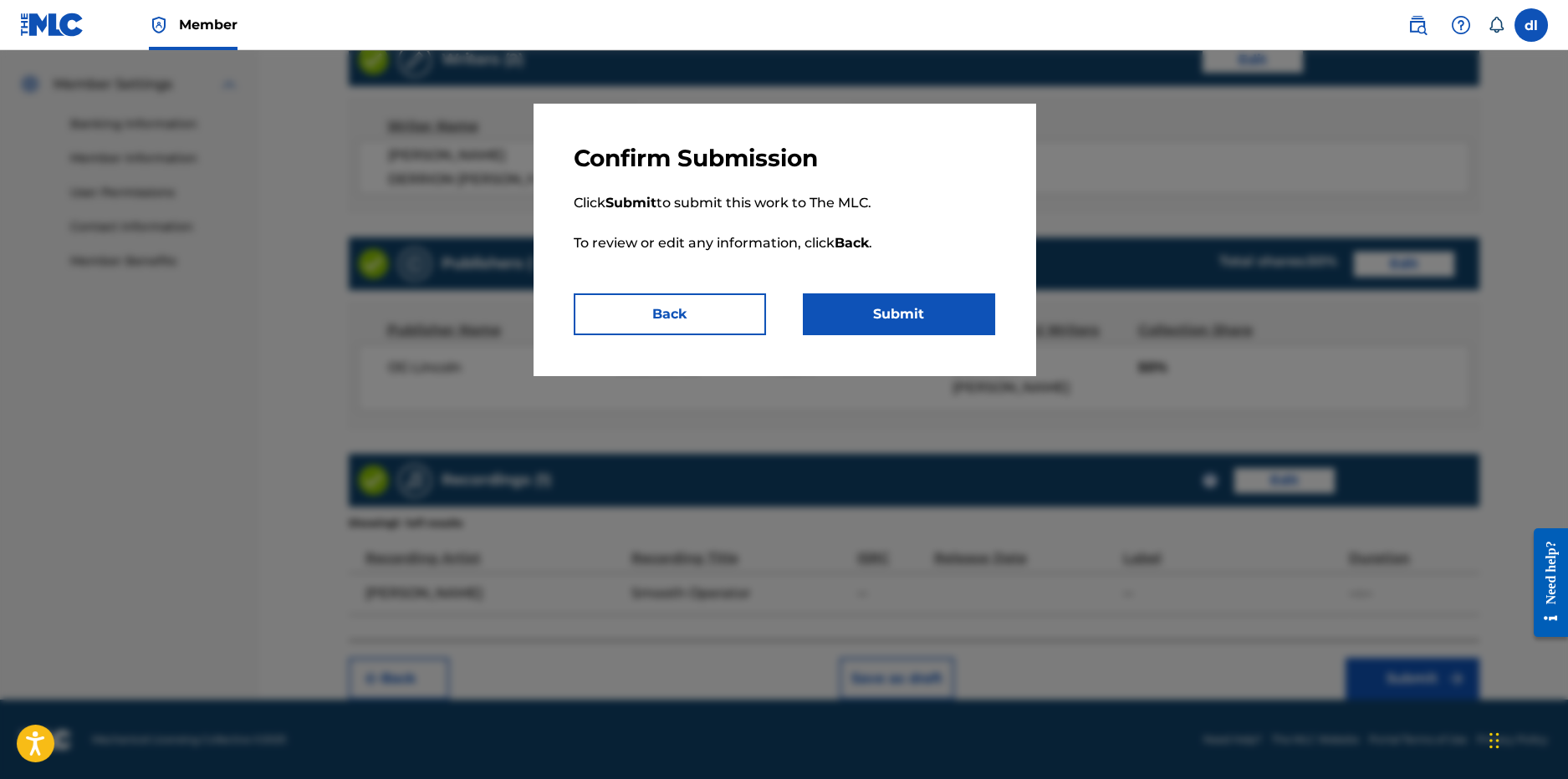
drag, startPoint x: 850, startPoint y: 288, endPoint x: 655, endPoint y: 274, distance: 195.5
click at [851, 288] on p "Click Submit to submit this work to The MLC. To review or edit any information,…" at bounding box center [784, 233] width 422 height 121
click at [859, 309] on button "Submit" at bounding box center [899, 313] width 193 height 41
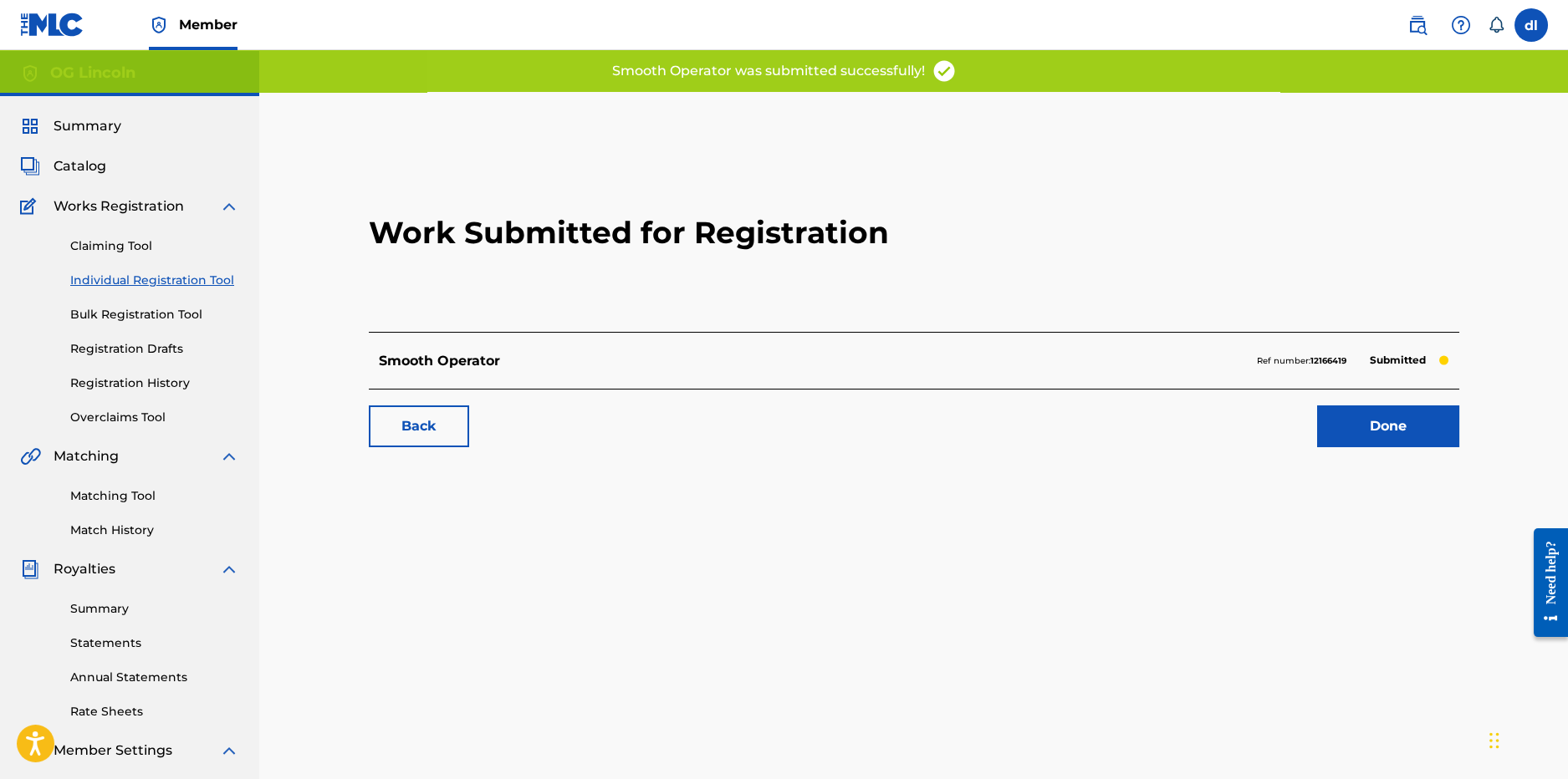
click at [1400, 437] on link "Done" at bounding box center [1388, 426] width 142 height 41
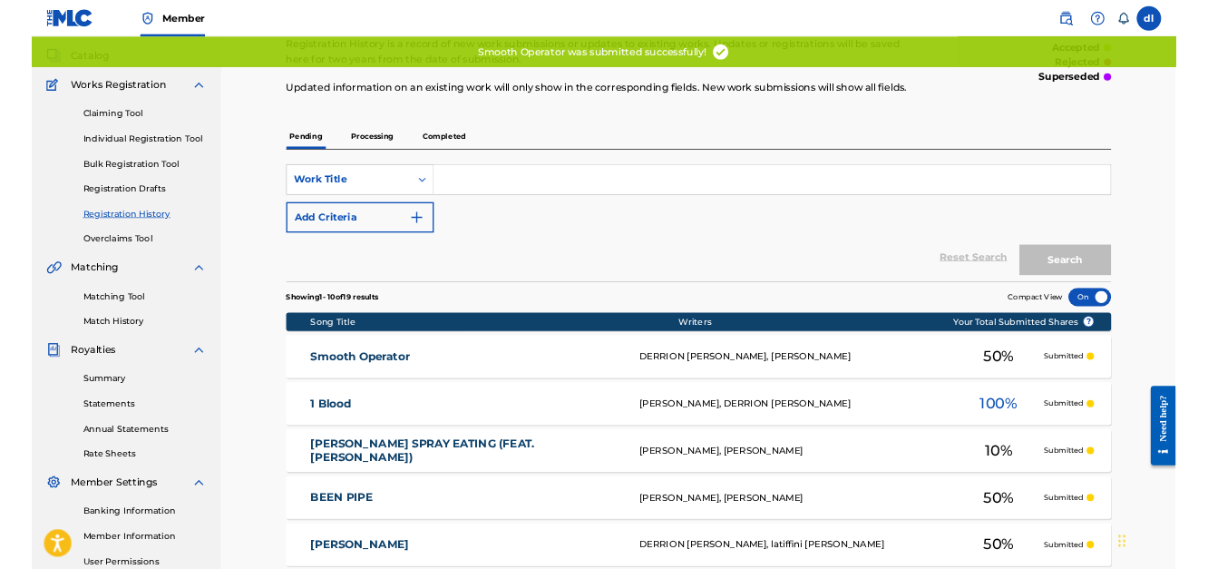
scroll to position [16, 0]
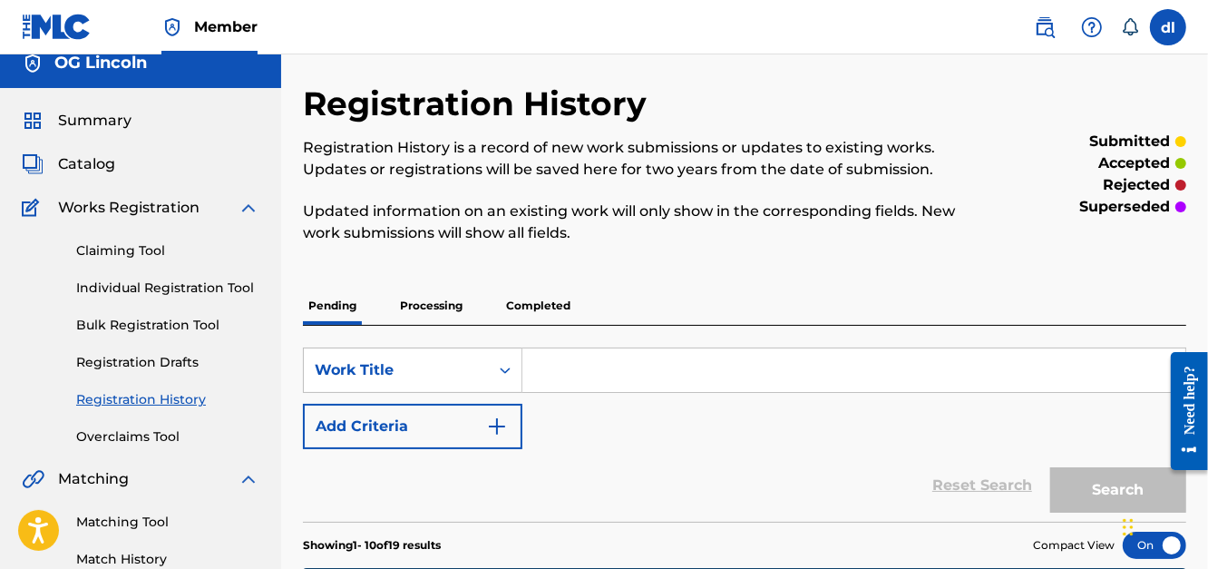
click at [2, 326] on div "Summary Catalog Works Registration Claiming Tool Individual Registration Tool B…" at bounding box center [140, 554] width 281 height 933
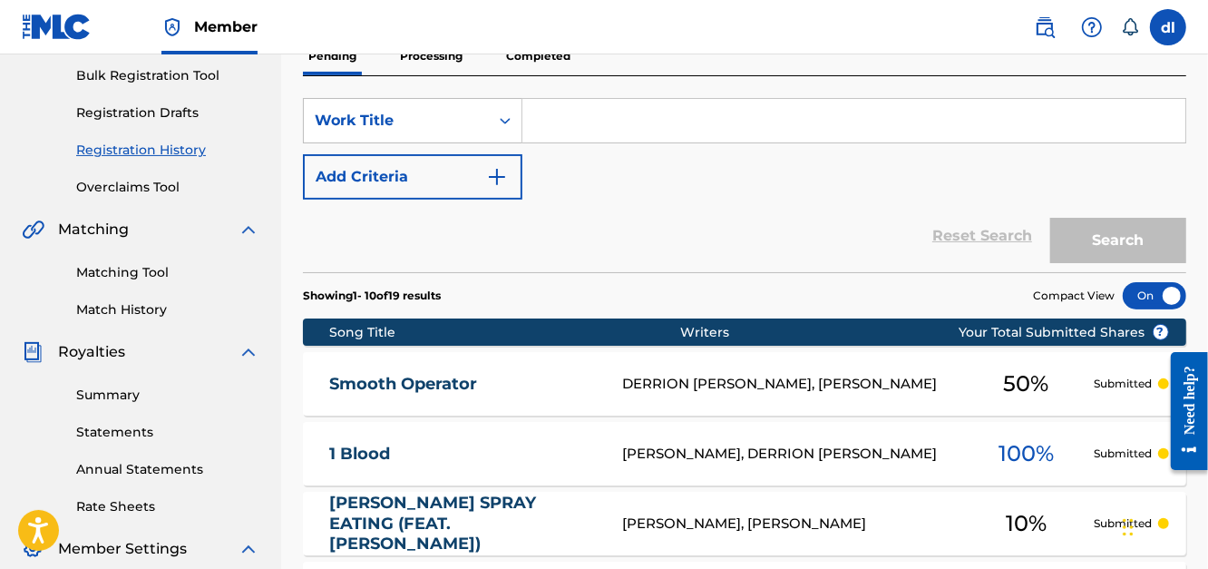
scroll to position [108, 0]
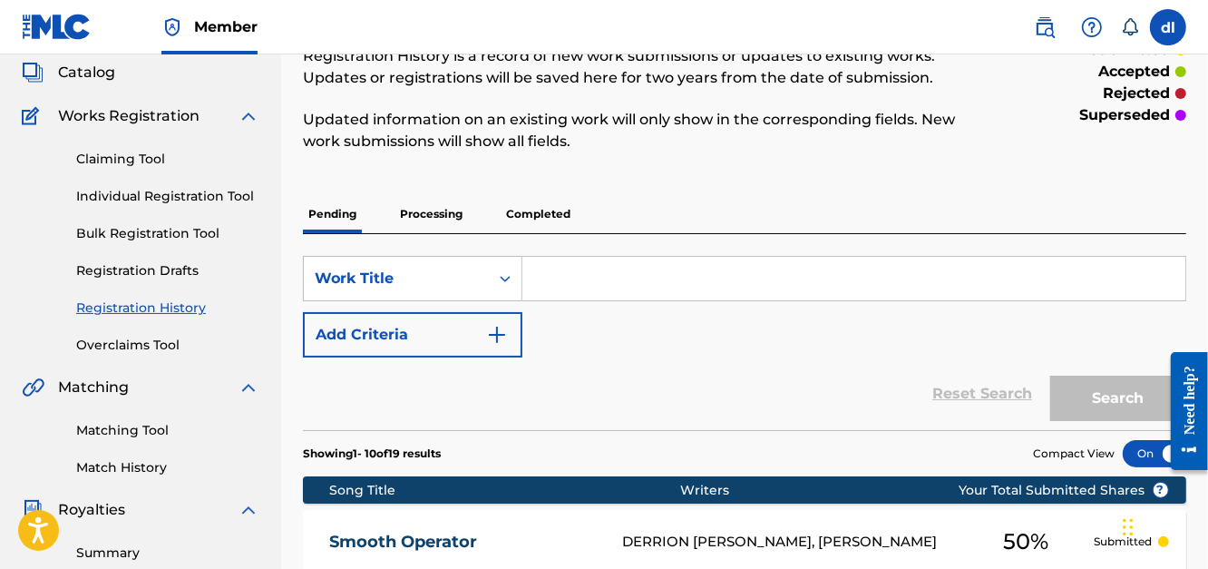
click at [162, 122] on span "Works Registration" at bounding box center [128, 116] width 141 height 22
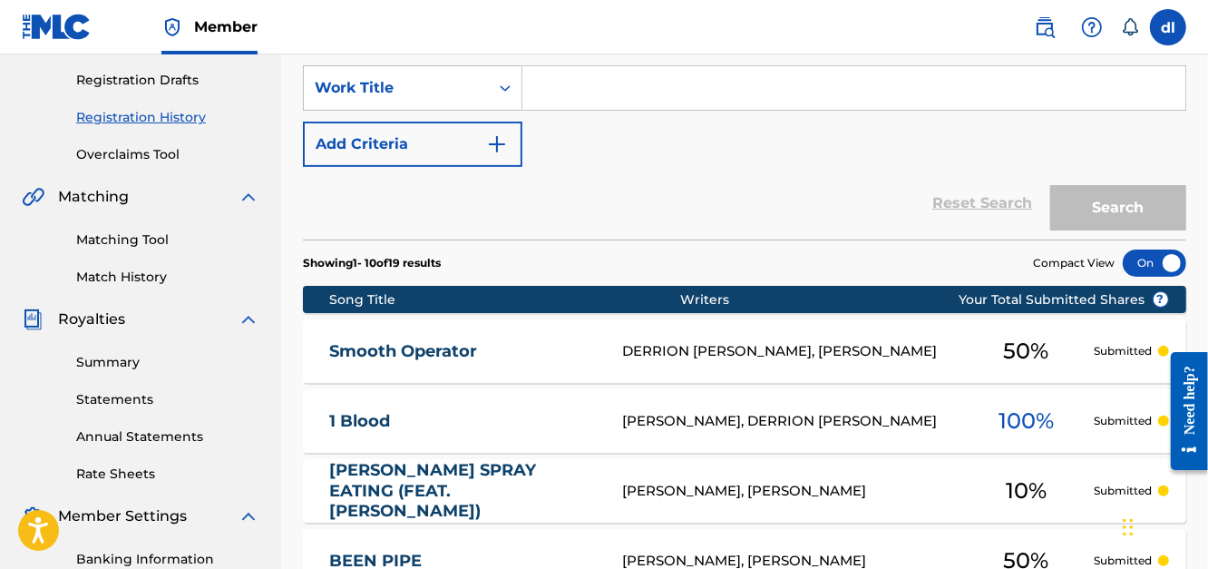
scroll to position [471, 0]
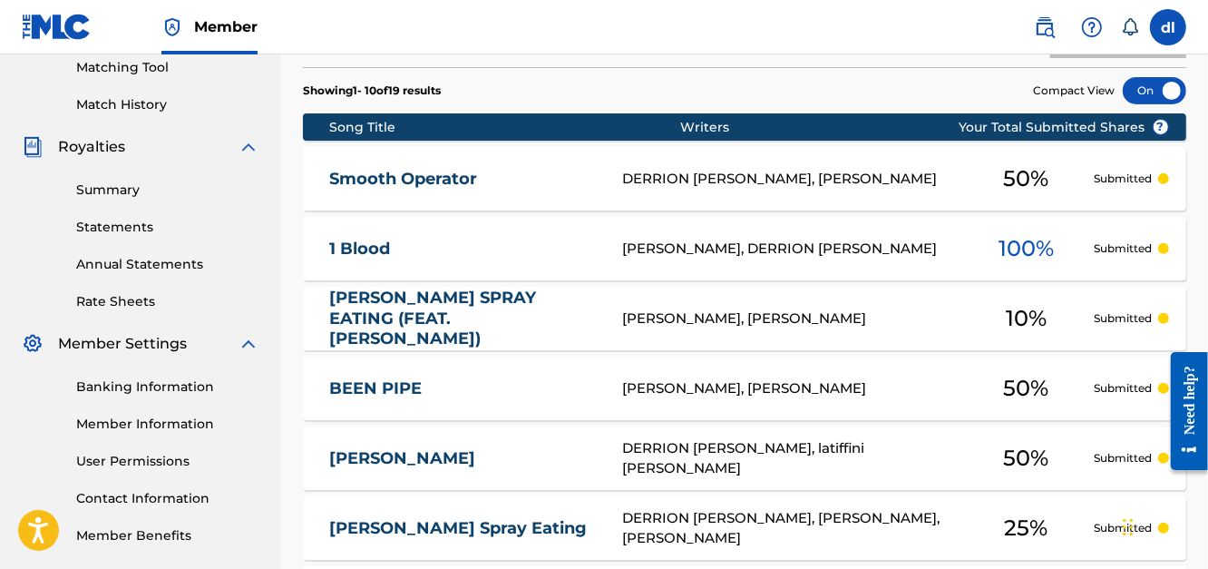
click at [122, 188] on link "Summary" at bounding box center [167, 189] width 183 height 19
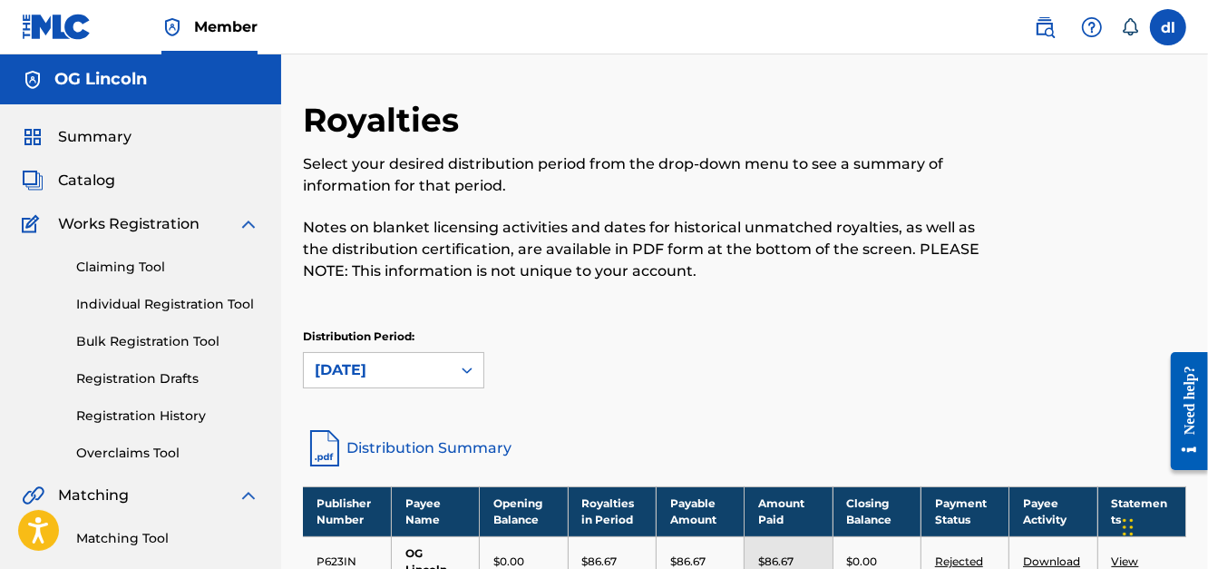
scroll to position [362, 0]
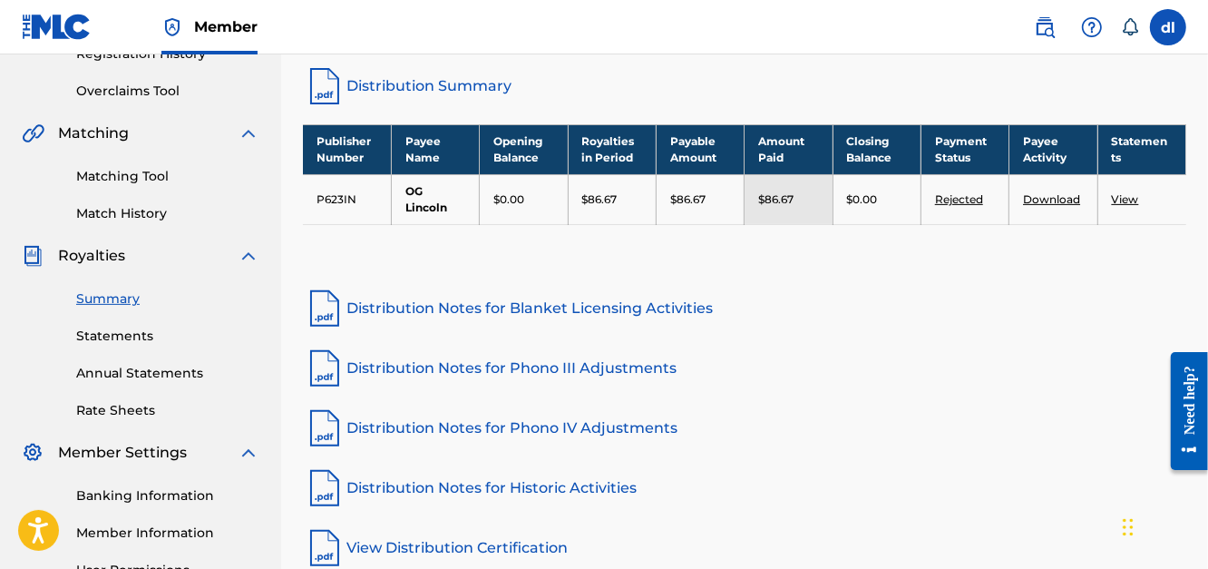
click at [117, 336] on link "Statements" at bounding box center [167, 335] width 183 height 19
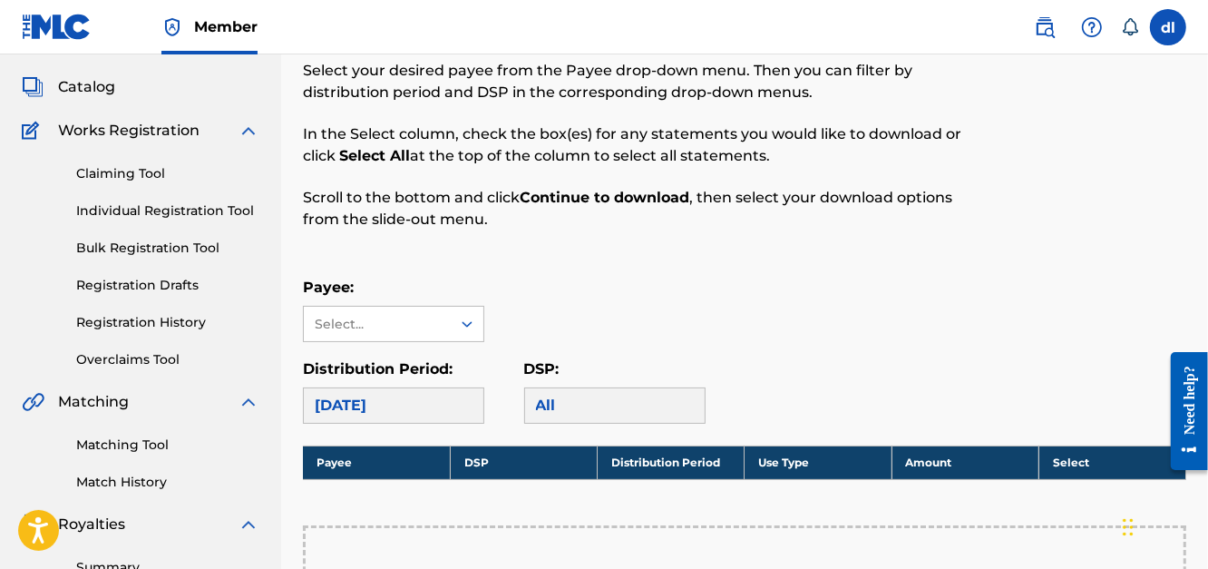
scroll to position [90, 0]
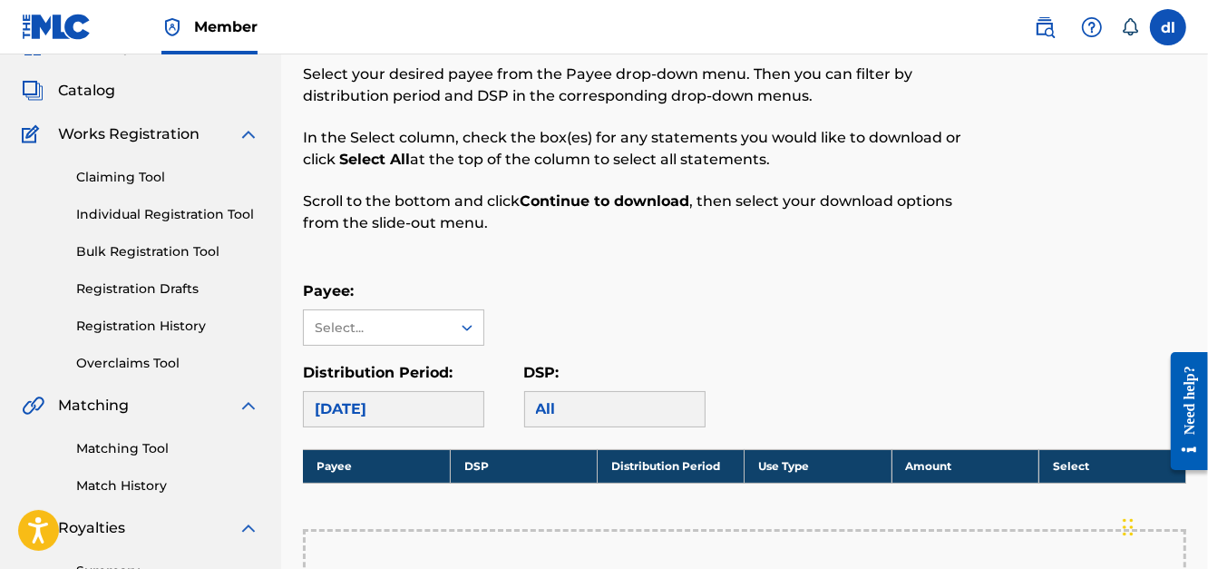
click at [386, 406] on div "September 2025" at bounding box center [393, 409] width 181 height 36
click at [376, 307] on div "Payee: Select..." at bounding box center [393, 312] width 181 height 65
click at [341, 318] on div "Select..." at bounding box center [376, 327] width 123 height 19
drag, startPoint x: 329, startPoint y: 364, endPoint x: 317, endPoint y: 361, distance: 12.1
click at [328, 364] on div "OG Lincoln" at bounding box center [394, 367] width 180 height 45
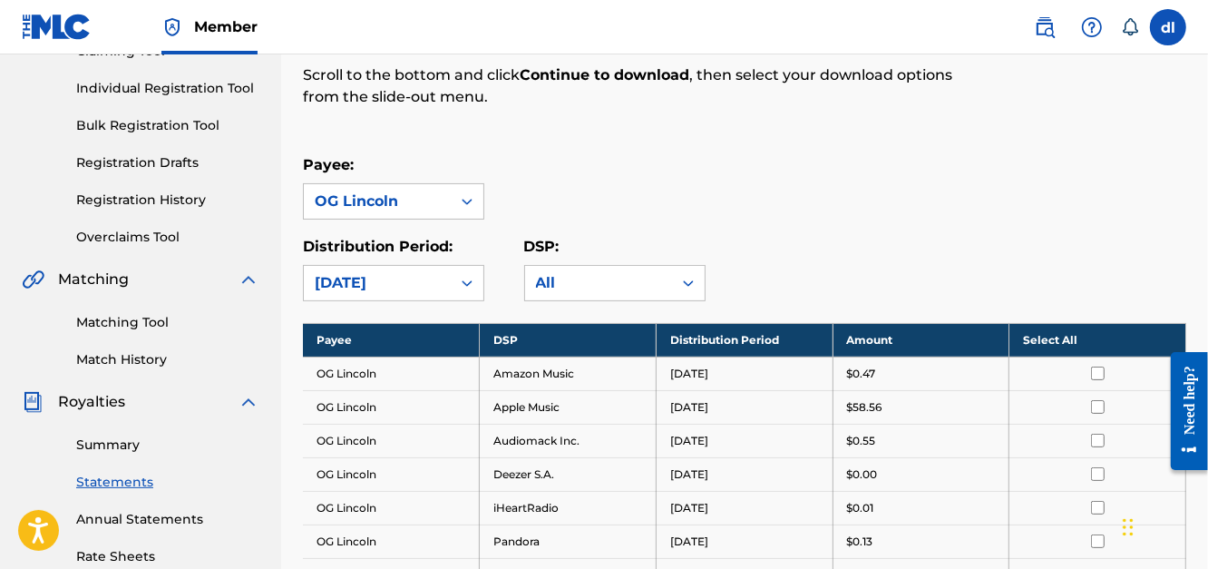
scroll to position [544, 0]
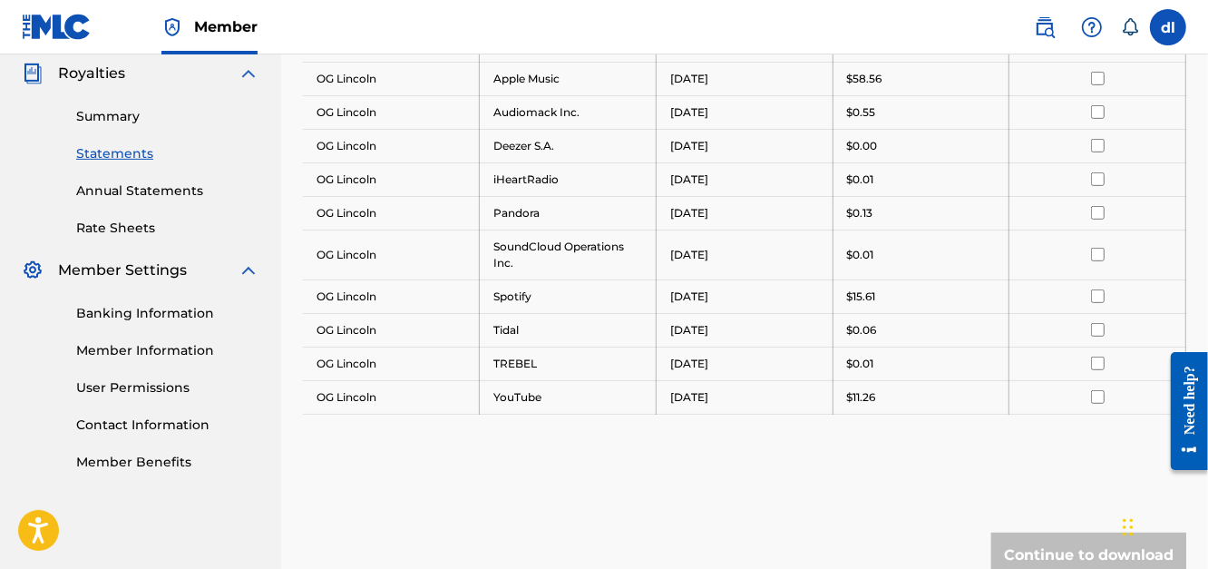
click at [143, 353] on link "Member Information" at bounding box center [167, 350] width 183 height 19
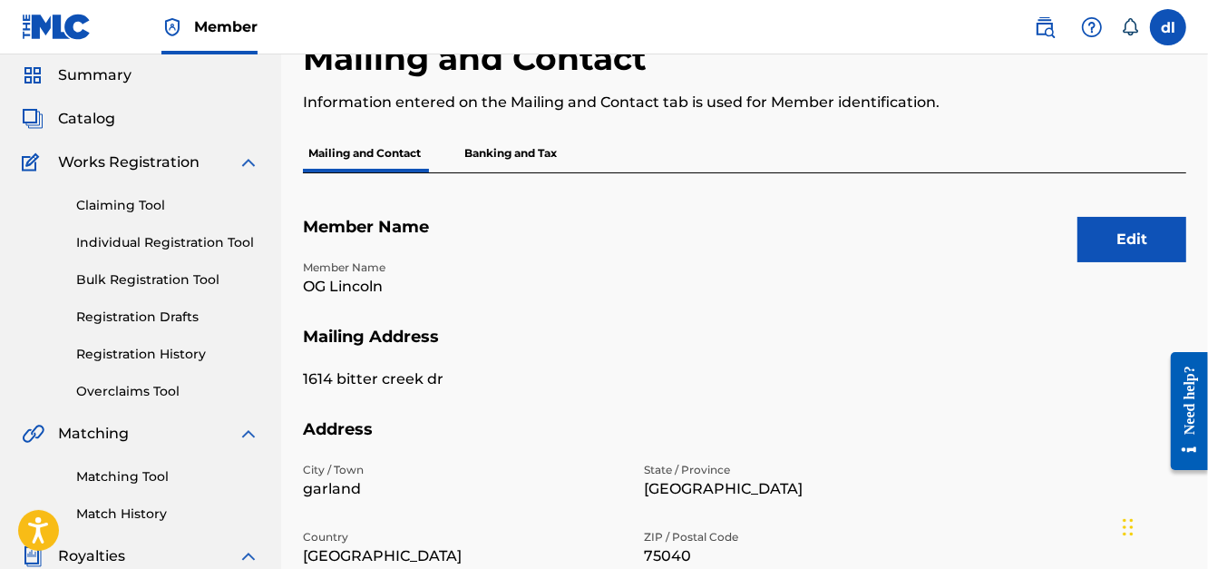
scroll to position [556, 0]
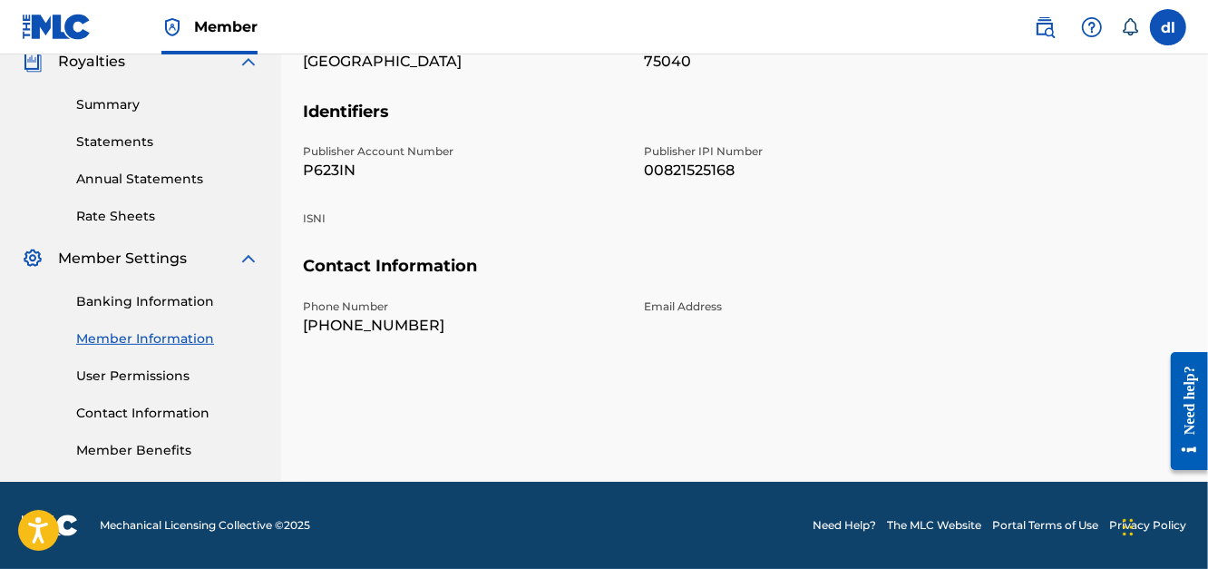
drag, startPoint x: 145, startPoint y: 323, endPoint x: 132, endPoint y: 324, distance: 12.7
click at [144, 323] on div "Banking Information Member Information User Permissions Contact Information Mem…" at bounding box center [141, 364] width 238 height 190
click at [149, 300] on link "Banking Information" at bounding box center [167, 301] width 183 height 19
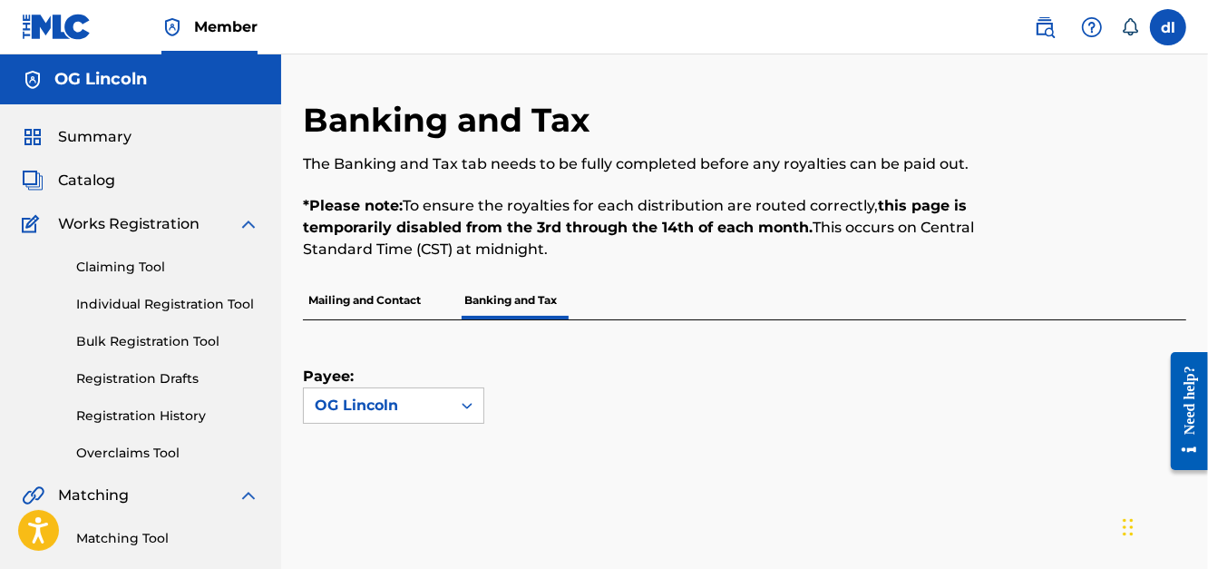
drag, startPoint x: 97, startPoint y: 183, endPoint x: 0, endPoint y: 171, distance: 97.7
click at [97, 183] on span "Catalog" at bounding box center [86, 181] width 57 height 22
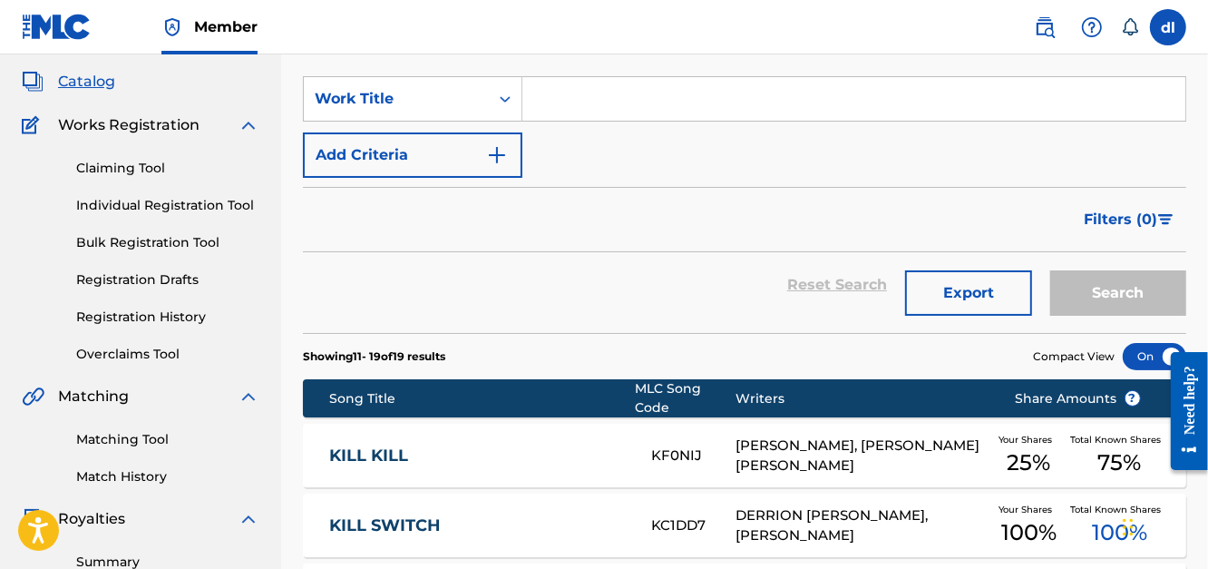
scroll to position [90, 0]
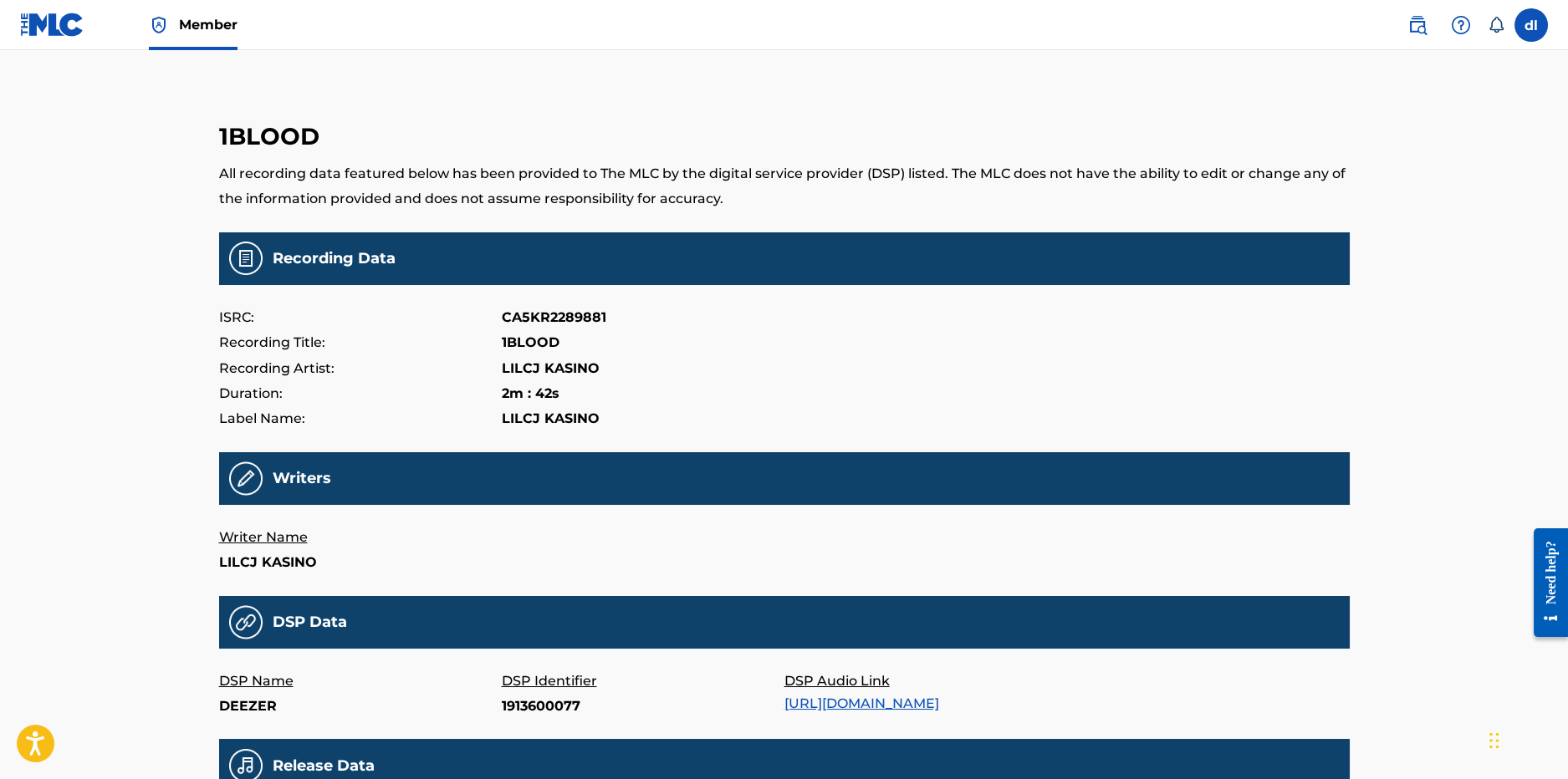
click at [559, 320] on p "CA5KR2289881" at bounding box center [553, 317] width 104 height 25
click at [559, 321] on p "CA5KR2289881" at bounding box center [553, 317] width 104 height 25
click at [230, 539] on p "Writer Name" at bounding box center [361, 537] width 283 height 25
click at [185, 25] on span "Member" at bounding box center [208, 24] width 58 height 19
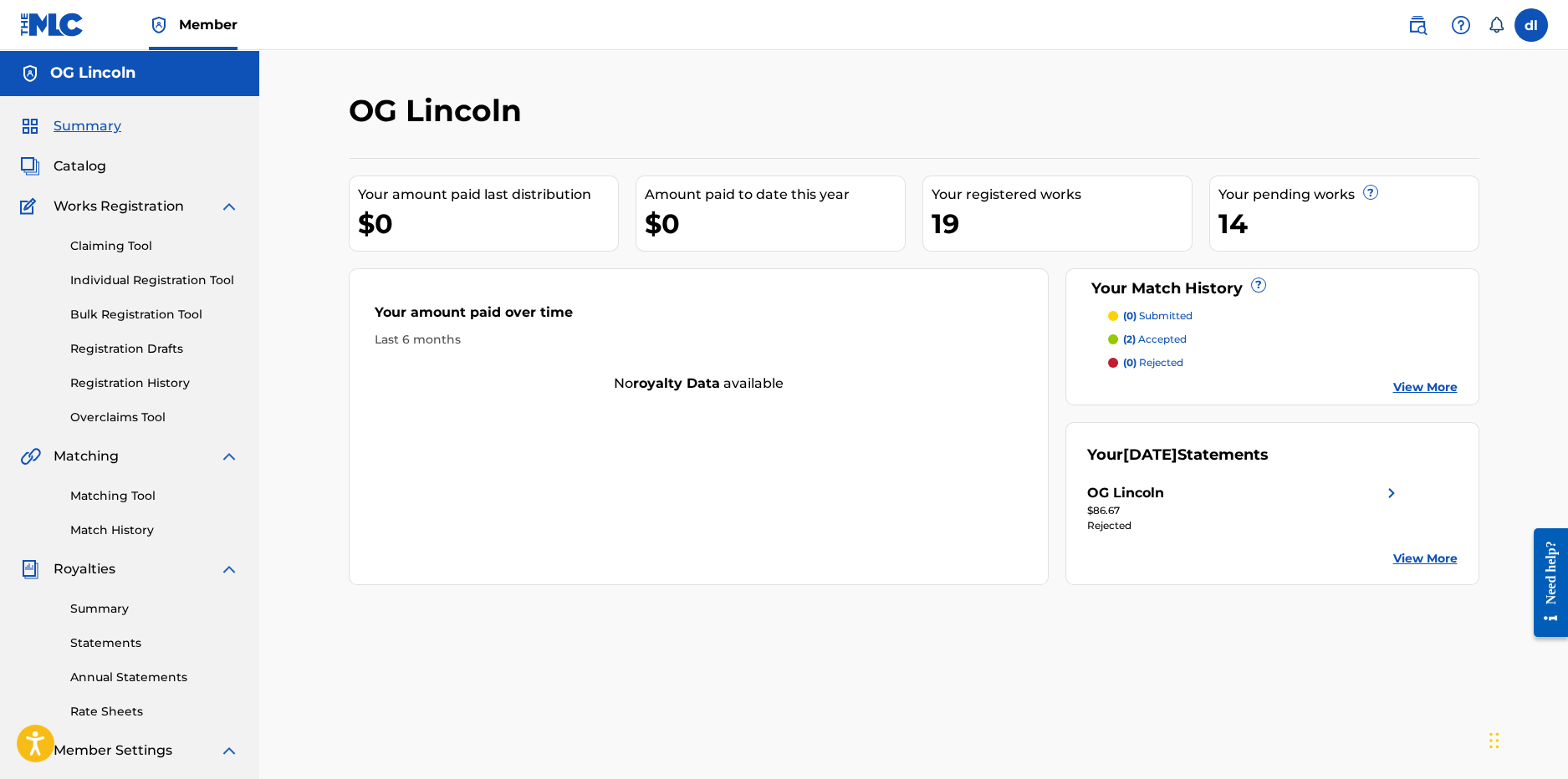
click at [1406, 561] on link "View More" at bounding box center [1426, 559] width 65 height 18
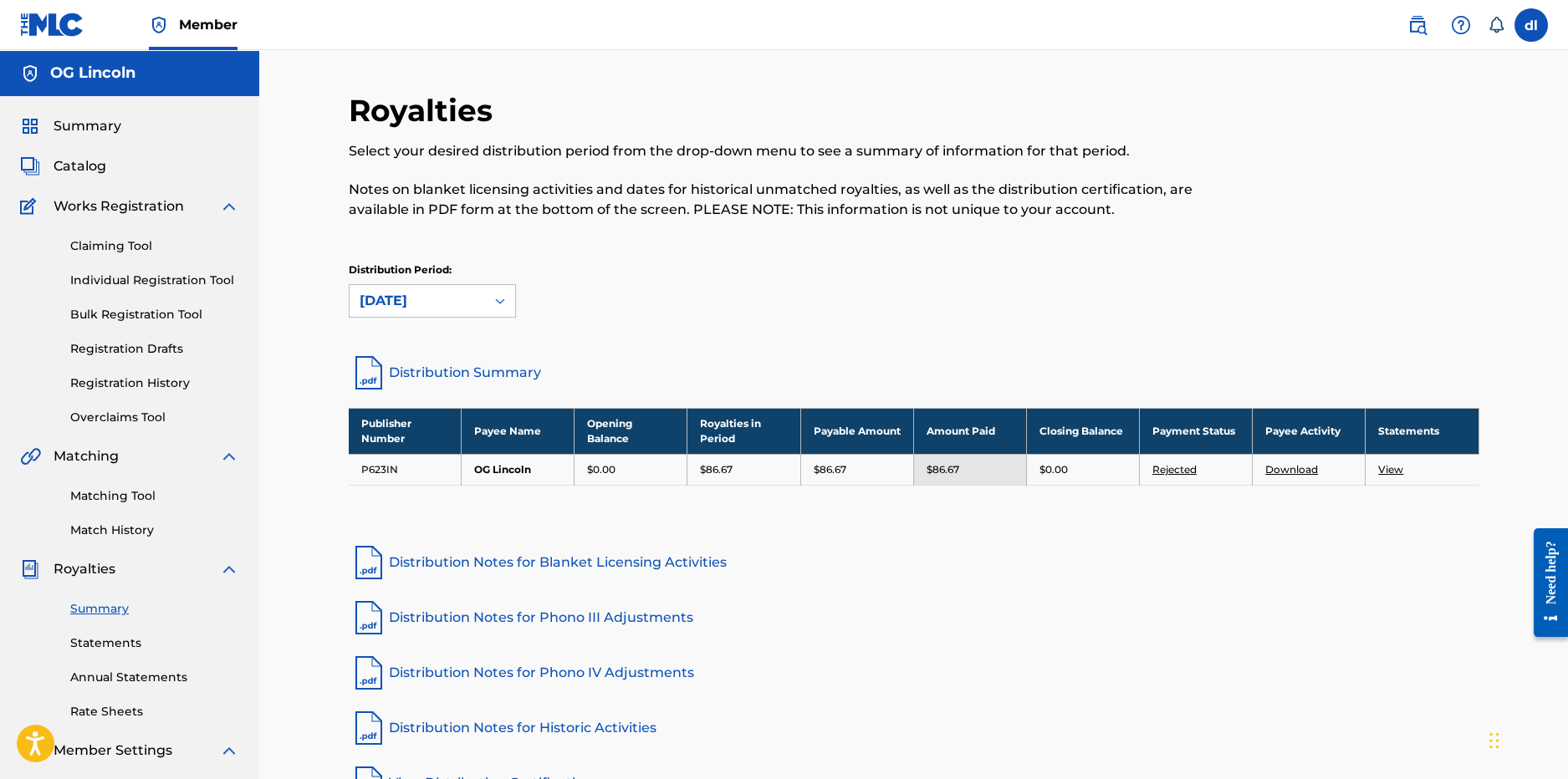
click at [1304, 468] on link "Download" at bounding box center [1291, 469] width 53 height 13
click at [122, 415] on link "Overclaims Tool" at bounding box center [154, 417] width 169 height 18
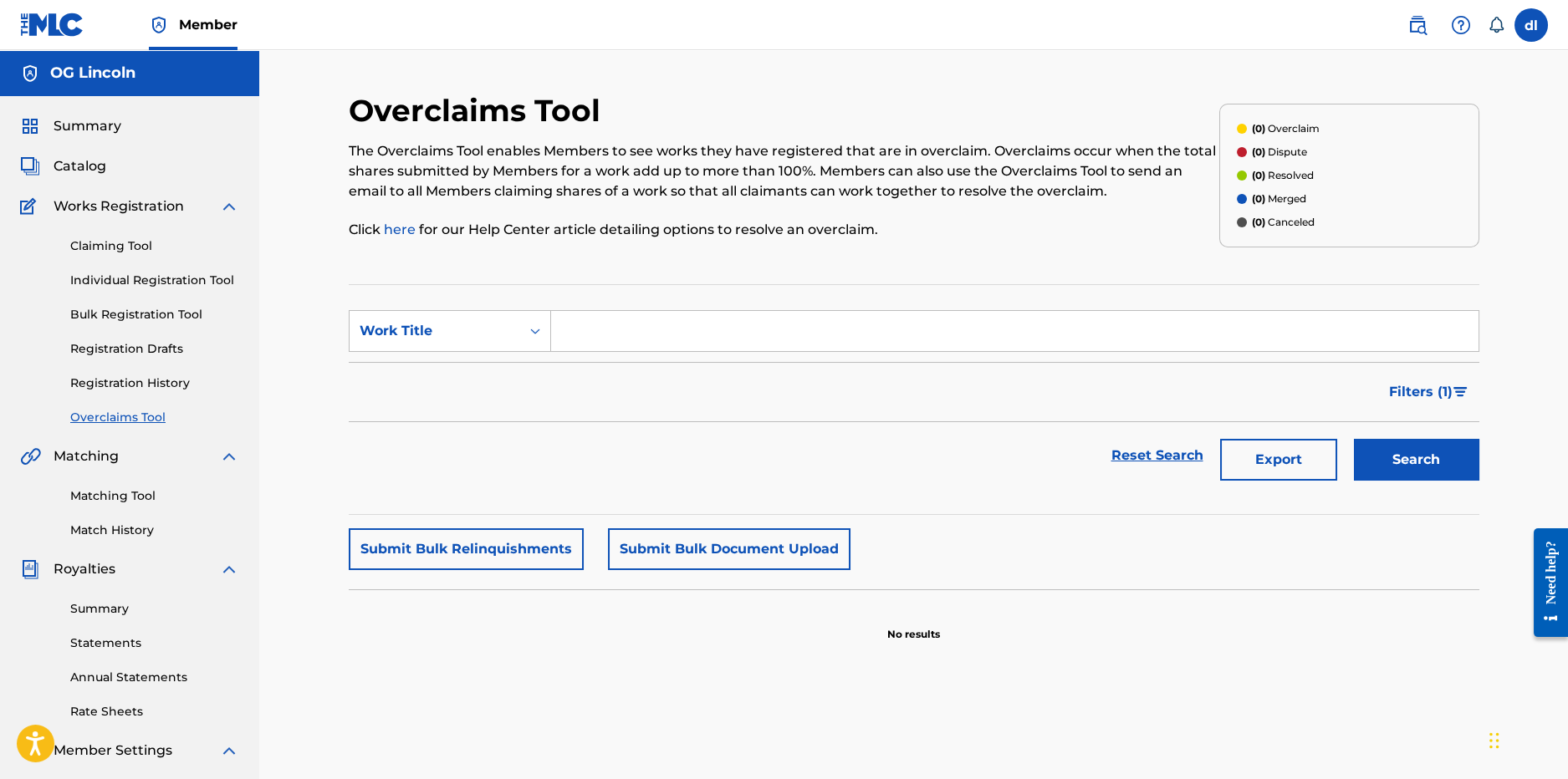
click at [648, 324] on input "Search Form" at bounding box center [1016, 331] width 928 height 41
click at [493, 330] on div "Work Title" at bounding box center [434, 331] width 150 height 20
click at [589, 335] on input "Search Form" at bounding box center [1016, 331] width 928 height 41
type input "smooth operator"
click at [1354, 439] on button "Search" at bounding box center [1417, 459] width 125 height 41
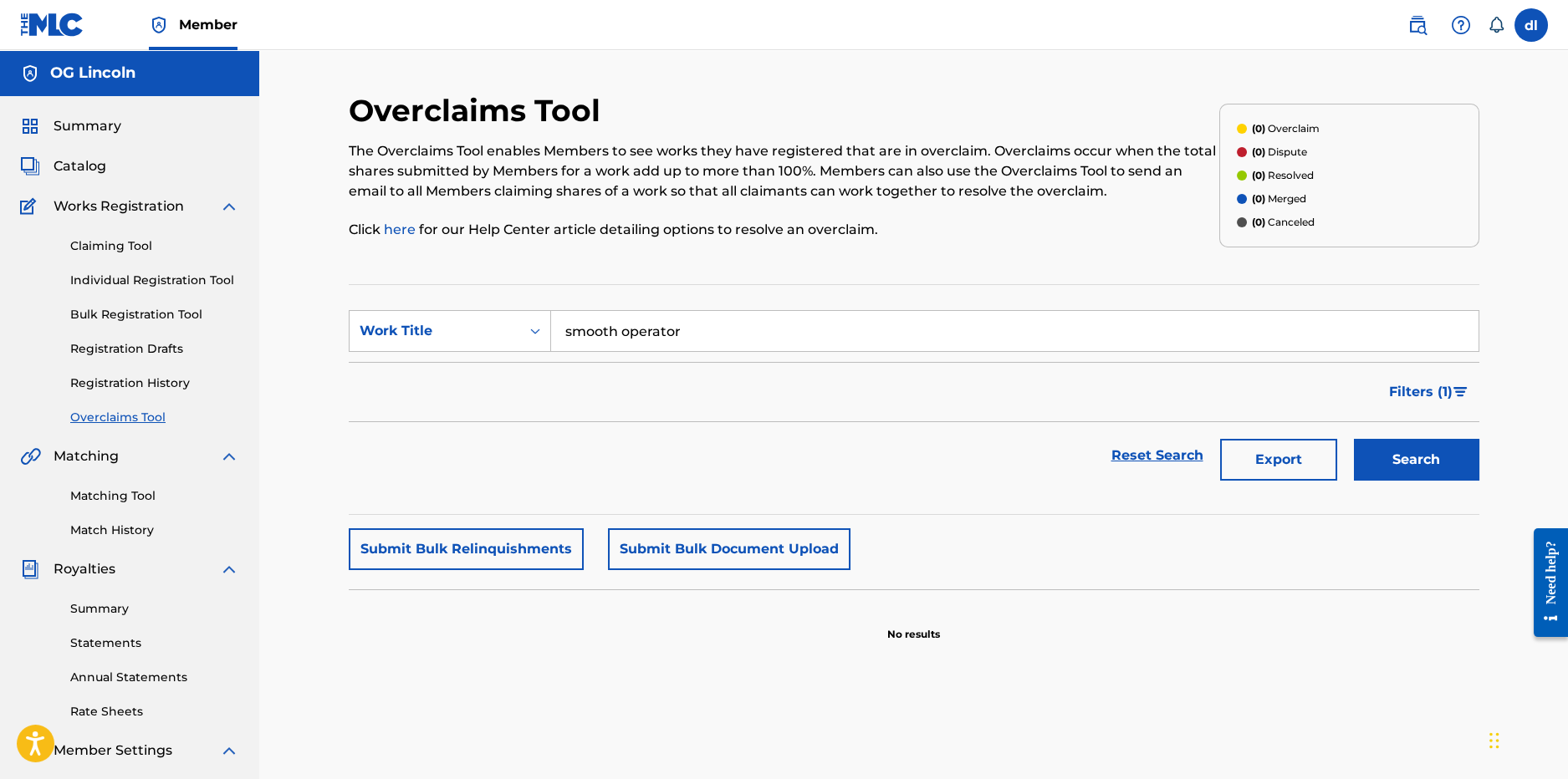
click at [86, 152] on div "Summary Catalog Works Registration Claiming Tool Individual Registration Tool B…" at bounding box center [129, 525] width 259 height 860
drag, startPoint x: 84, startPoint y: 166, endPoint x: 260, endPoint y: 171, distance: 176.1
click at [85, 166] on span "Catalog" at bounding box center [79, 167] width 53 height 20
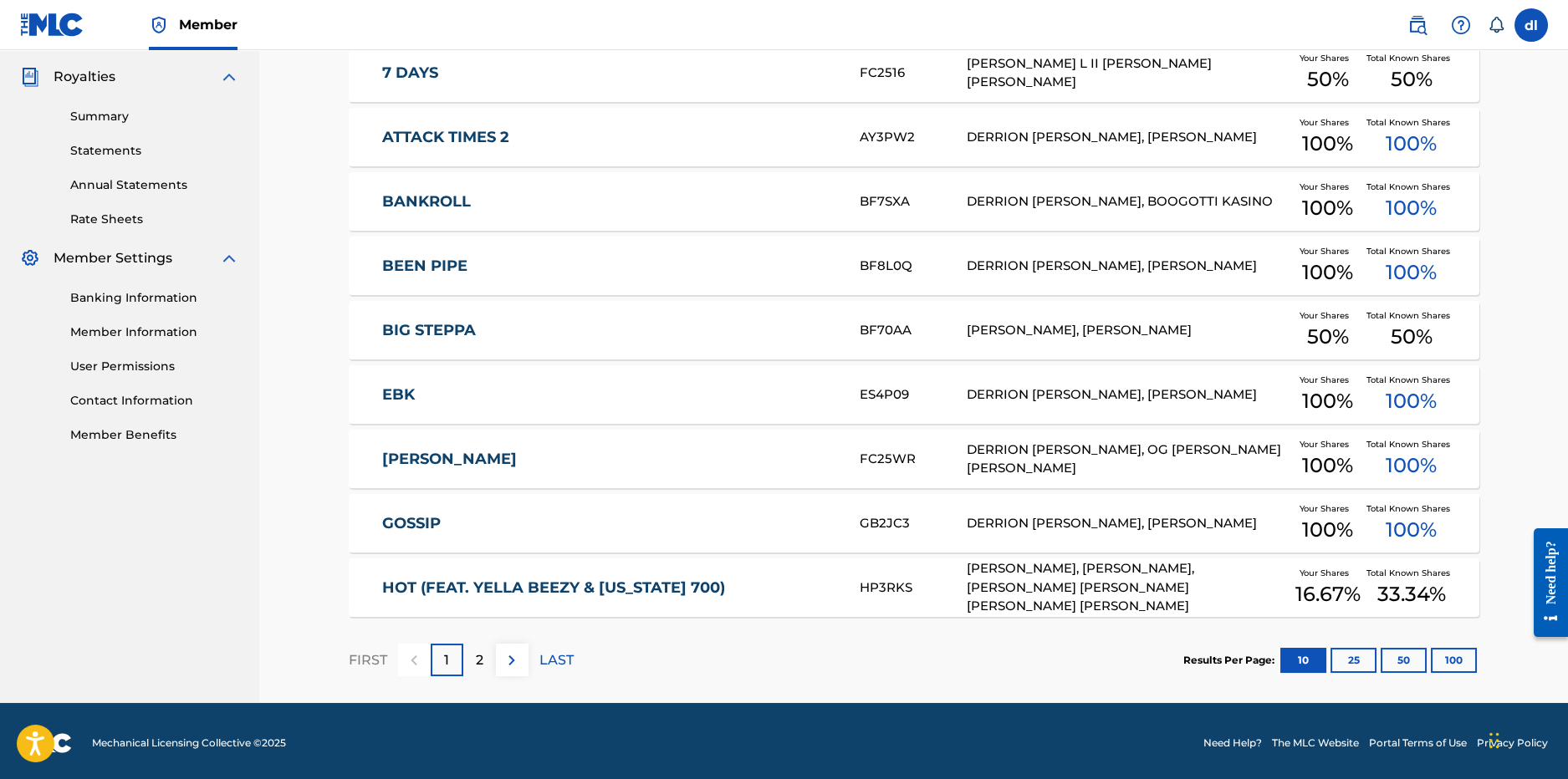
scroll to position [497, 0]
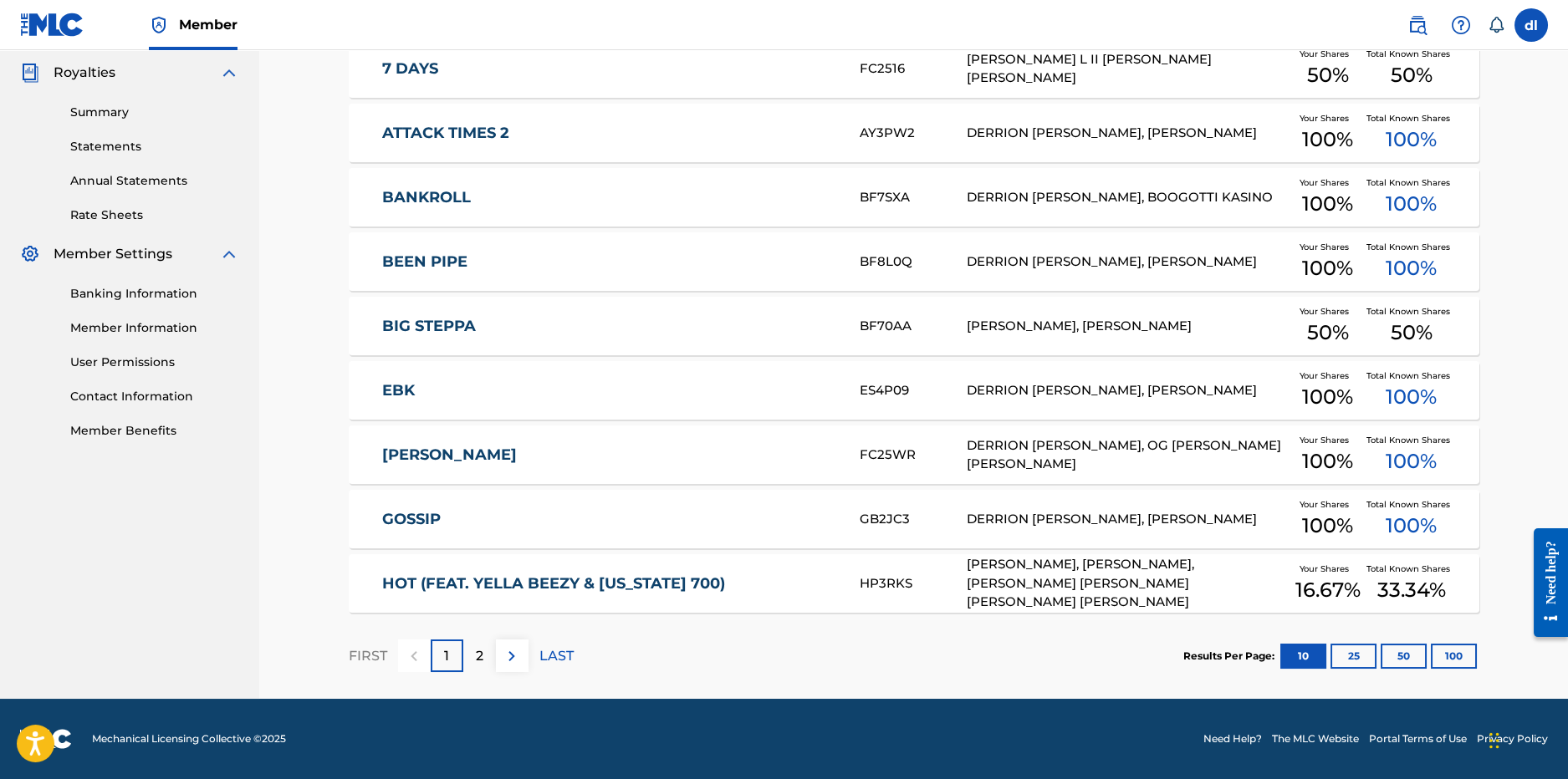
click at [473, 659] on div "2" at bounding box center [479, 655] width 32 height 32
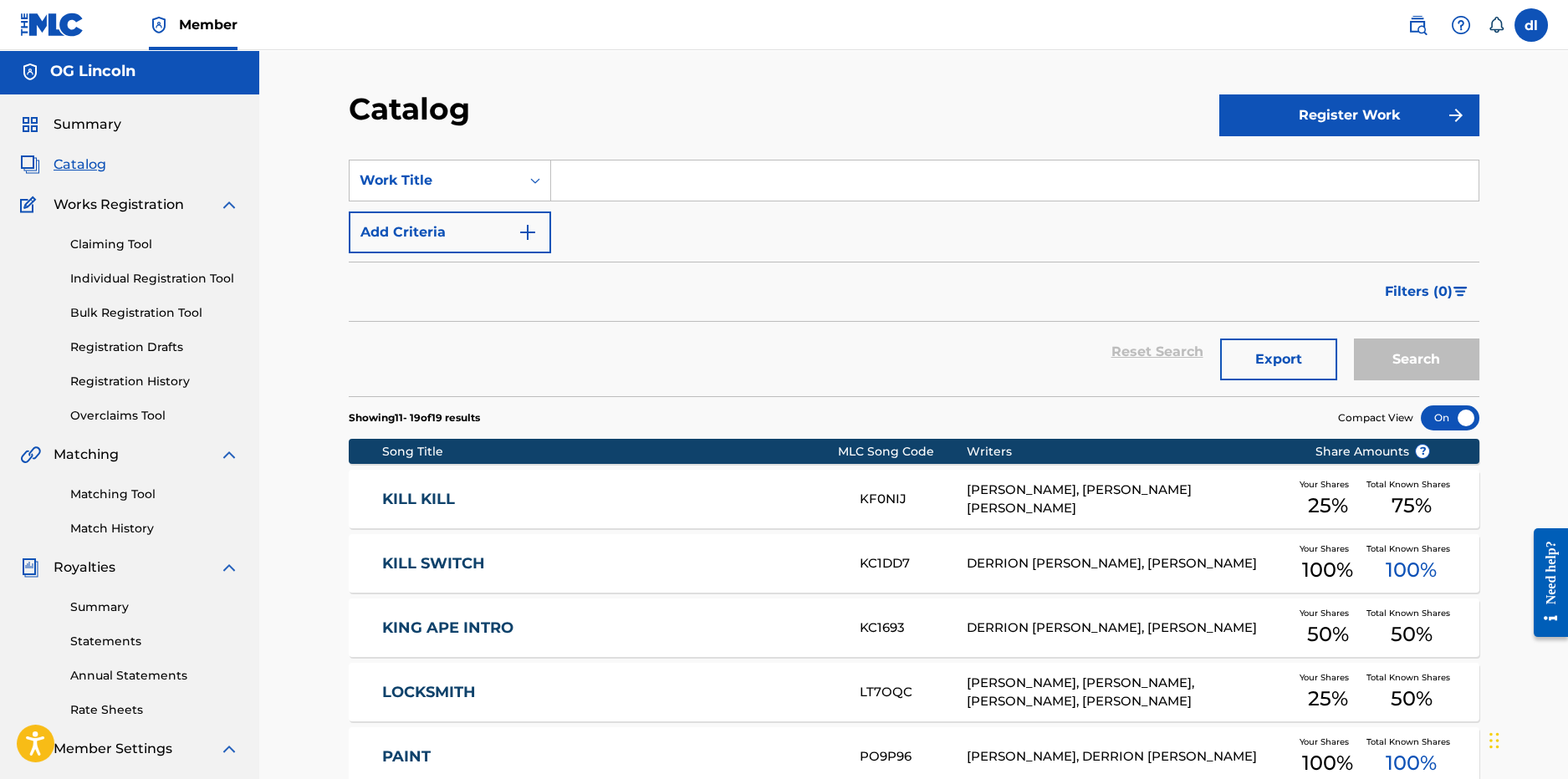
scroll to position [0, 0]
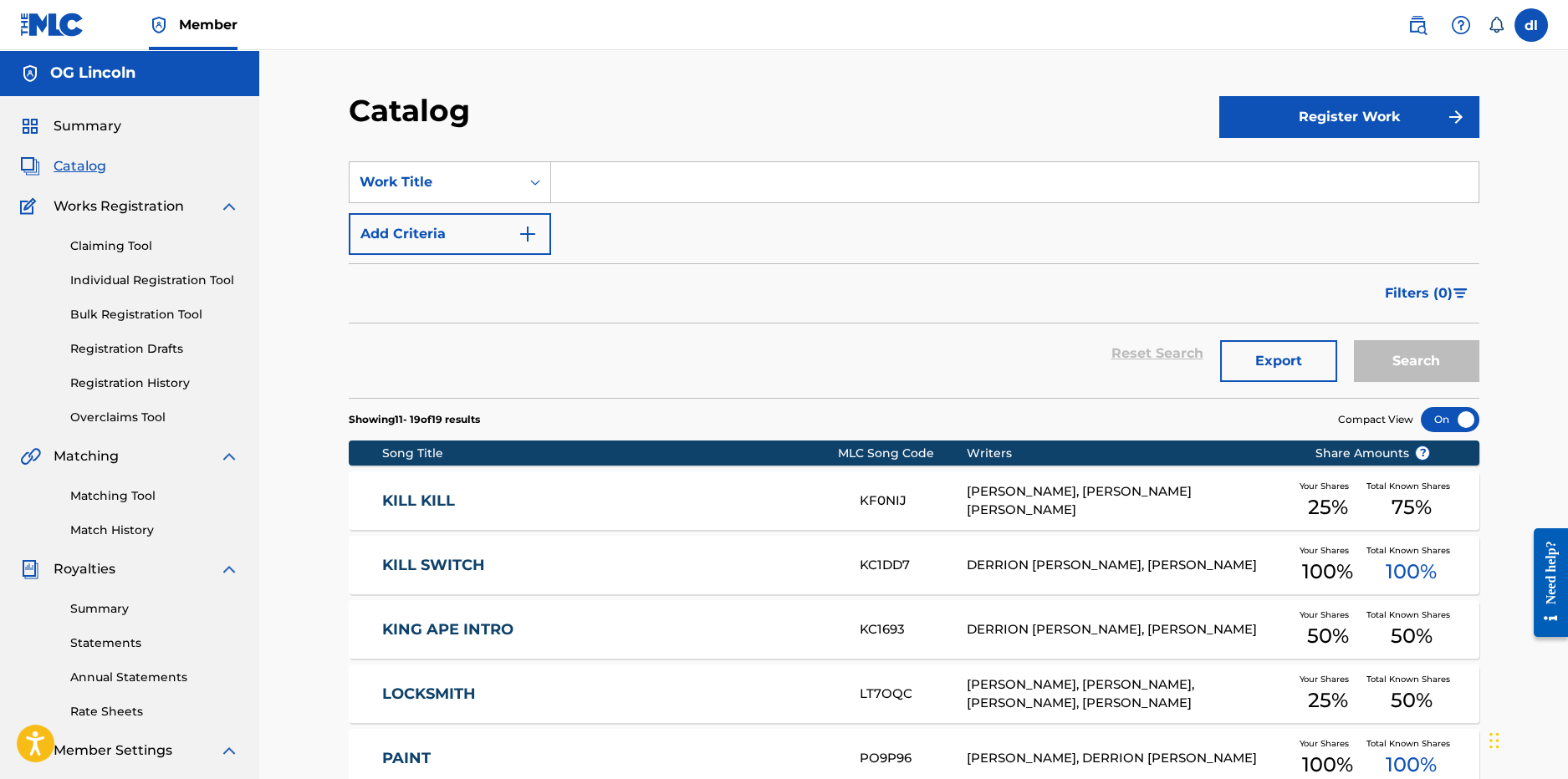
click at [1360, 113] on button "Register Work" at bounding box center [1349, 116] width 260 height 41
click at [1353, 169] on link "Individual" at bounding box center [1349, 171] width 260 height 41
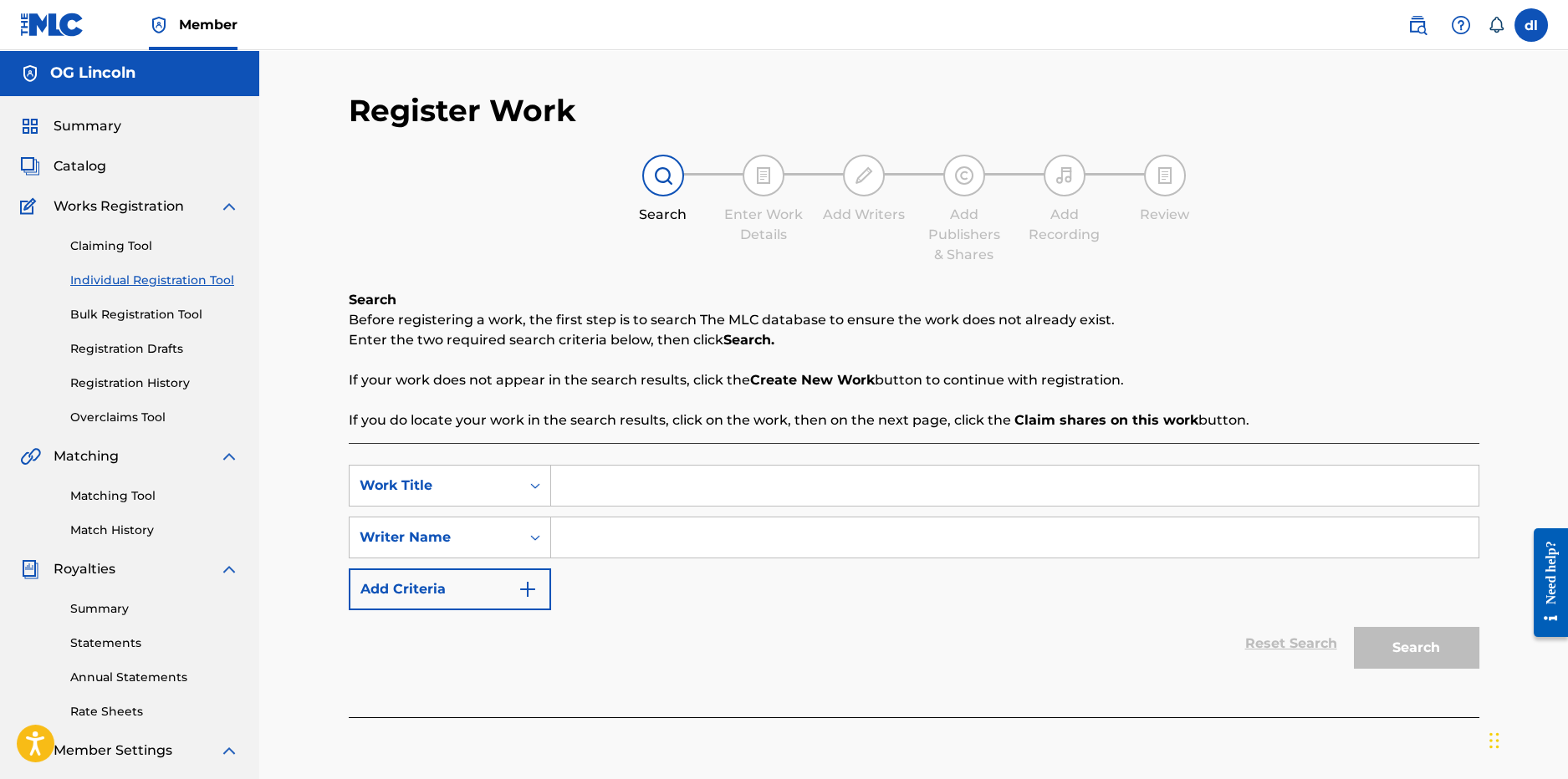
drag, startPoint x: 615, startPoint y: 496, endPoint x: 594, endPoint y: 500, distance: 21.4
click at [614, 496] on input "Search Form" at bounding box center [1016, 486] width 928 height 41
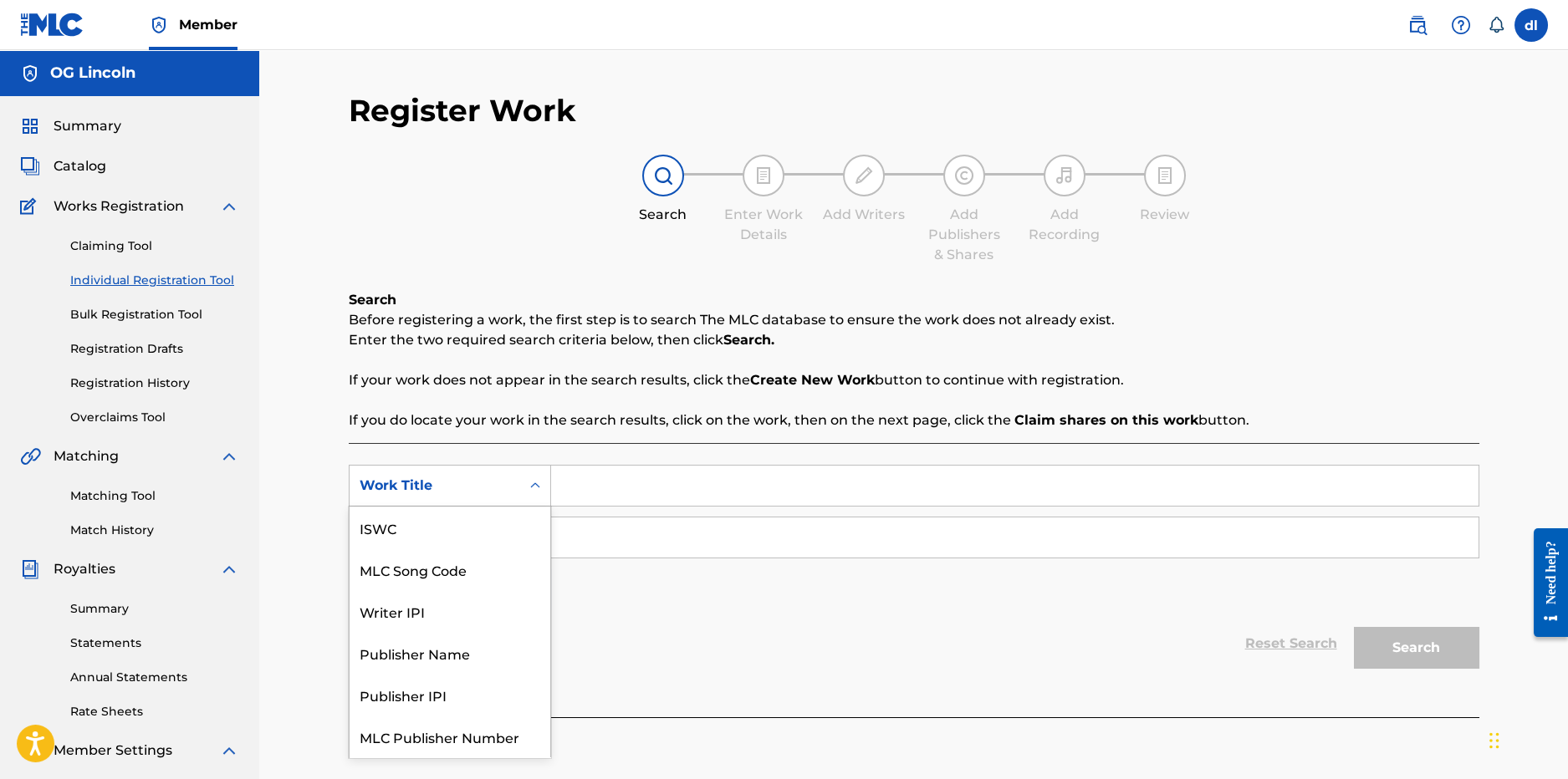
click at [484, 489] on div "Work Title" at bounding box center [434, 486] width 150 height 20
click at [434, 575] on div "Writer IPI" at bounding box center [450, 570] width 201 height 41
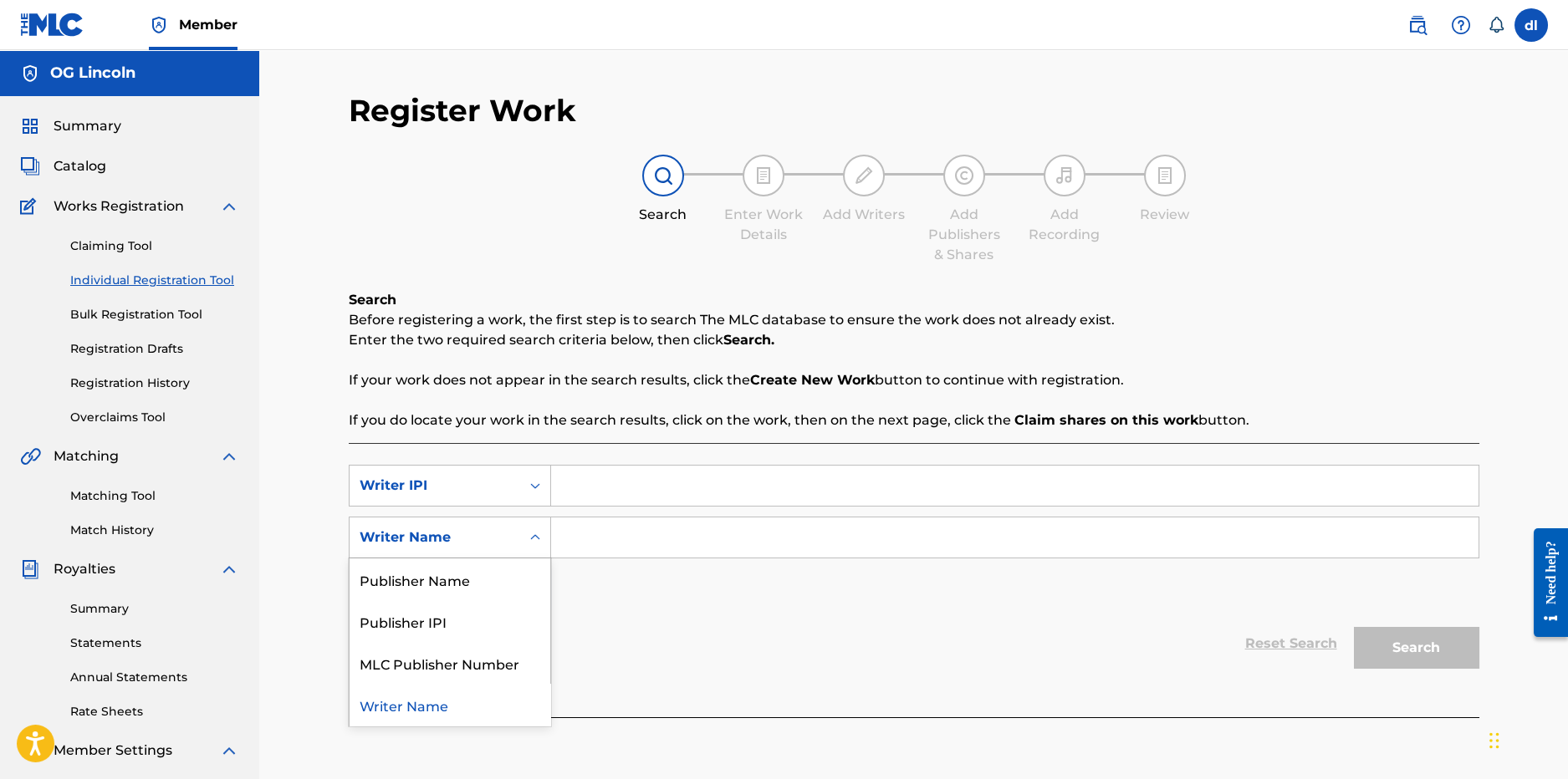
click at [463, 542] on div "Writer Name" at bounding box center [434, 537] width 150 height 20
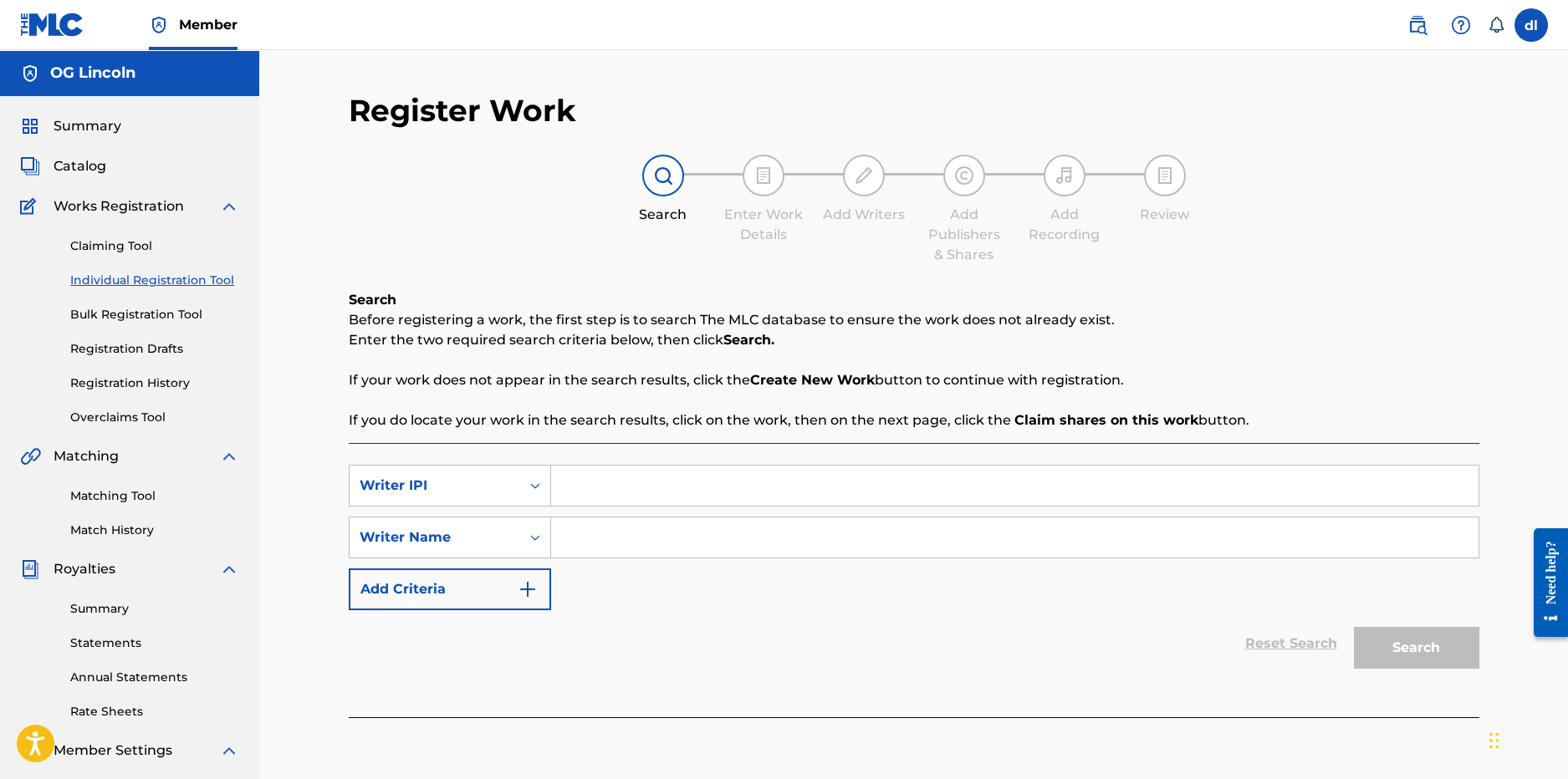
drag, startPoint x: 659, startPoint y: 646, endPoint x: 578, endPoint y: 555, distance: 121.8
click at [655, 643] on div "Reset Search Search" at bounding box center [914, 643] width 1131 height 67
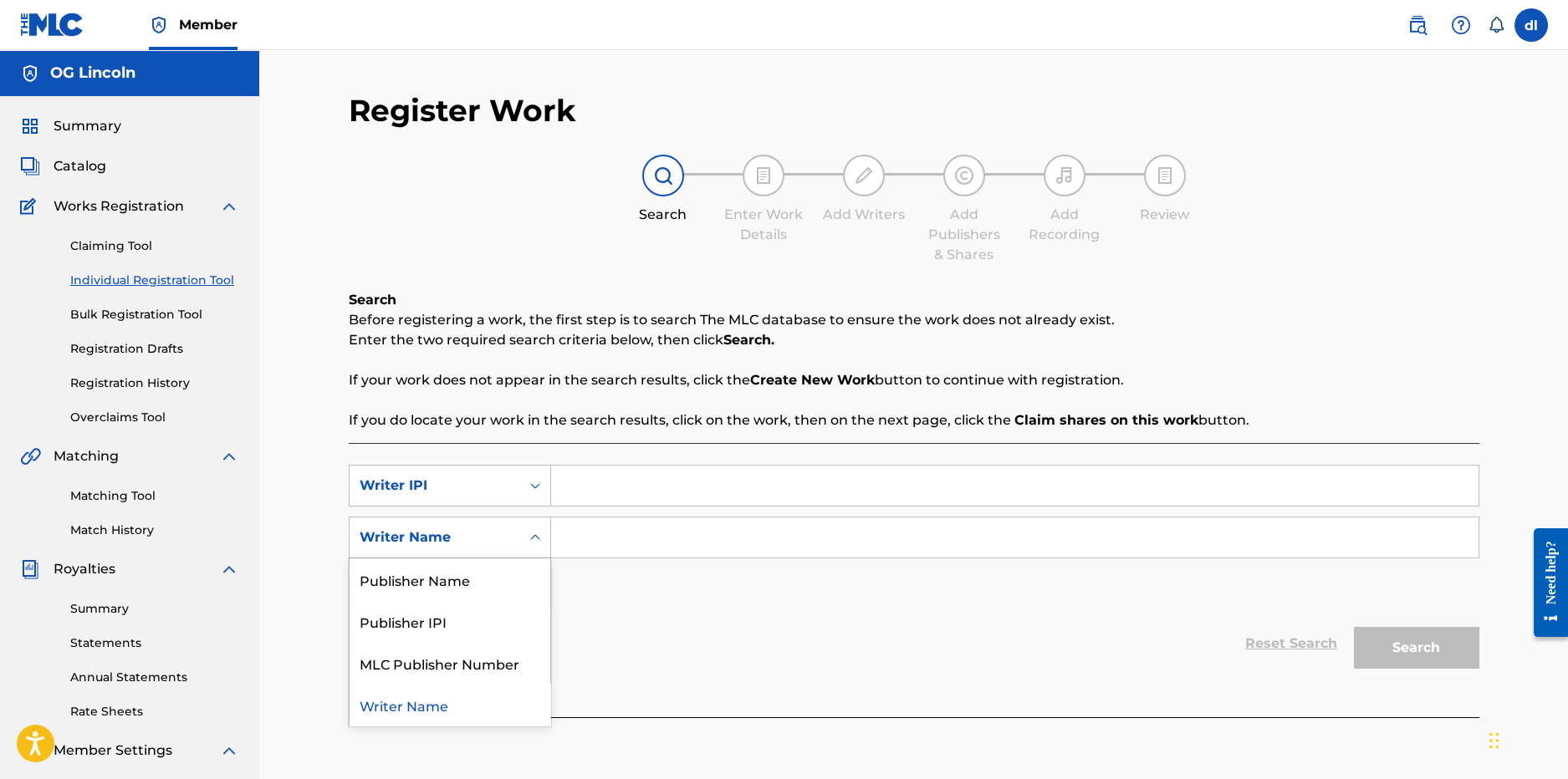
click at [474, 541] on div "Writer Name" at bounding box center [434, 537] width 150 height 20
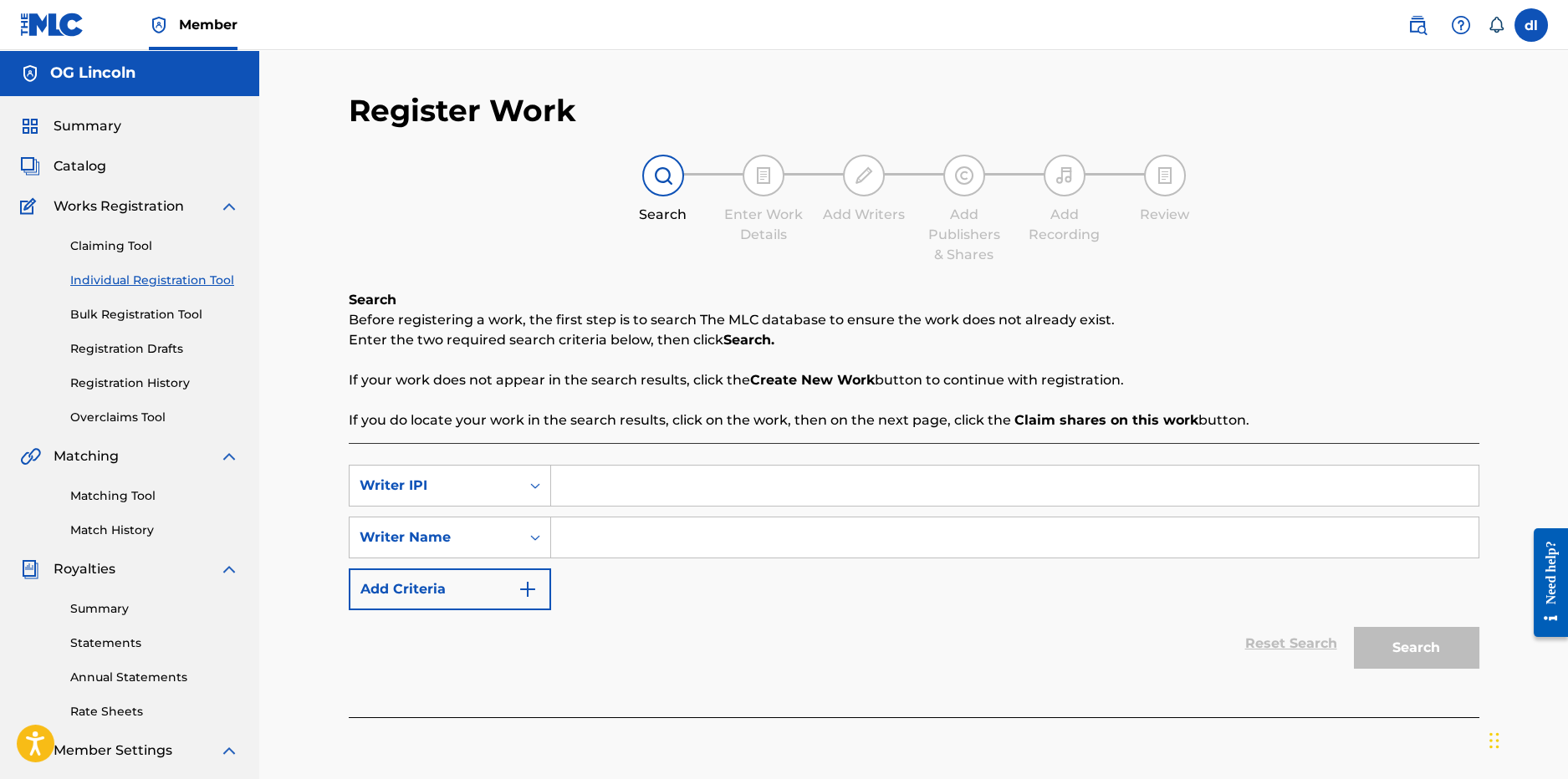
click at [598, 478] on input "Search Form" at bounding box center [1016, 486] width 928 height 41
paste input "821525168"
type input "821525168"
click at [1443, 661] on div "Search" at bounding box center [1412, 643] width 134 height 67
click at [642, 530] on input "Search Form" at bounding box center [1016, 537] width 928 height 41
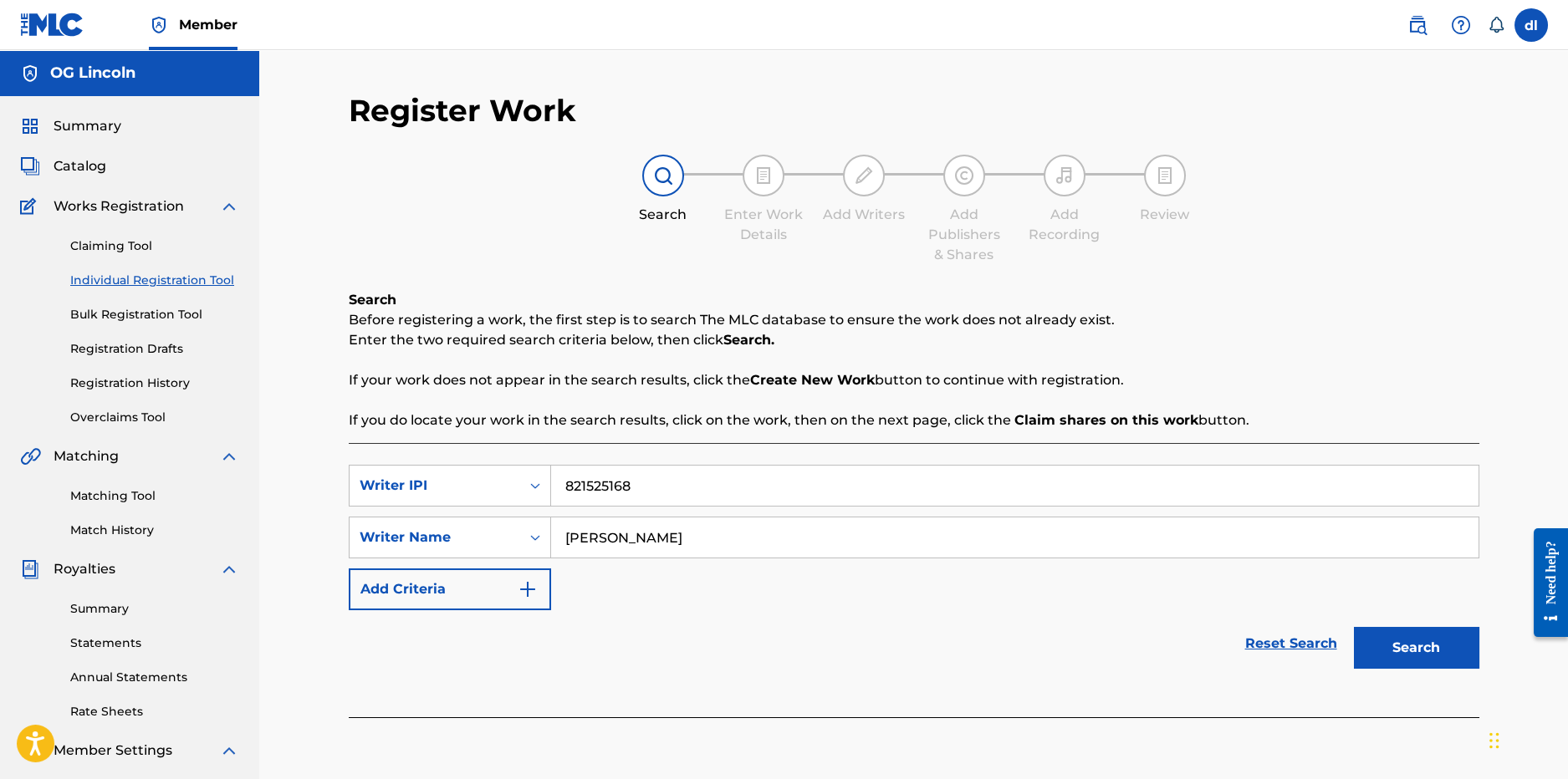
type input "[PERSON_NAME]"
click at [1384, 649] on button "Search" at bounding box center [1417, 647] width 125 height 41
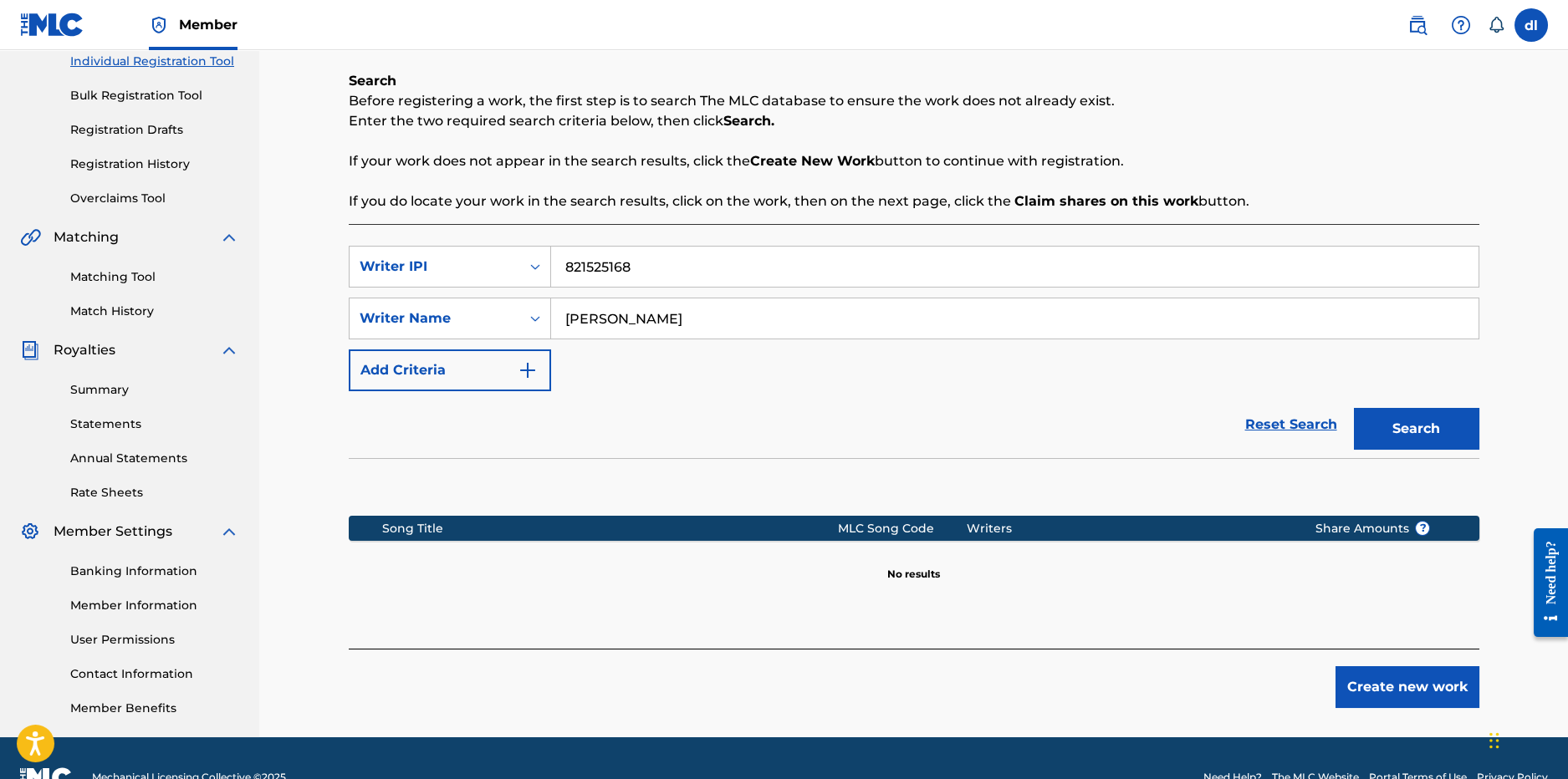
scroll to position [257, 0]
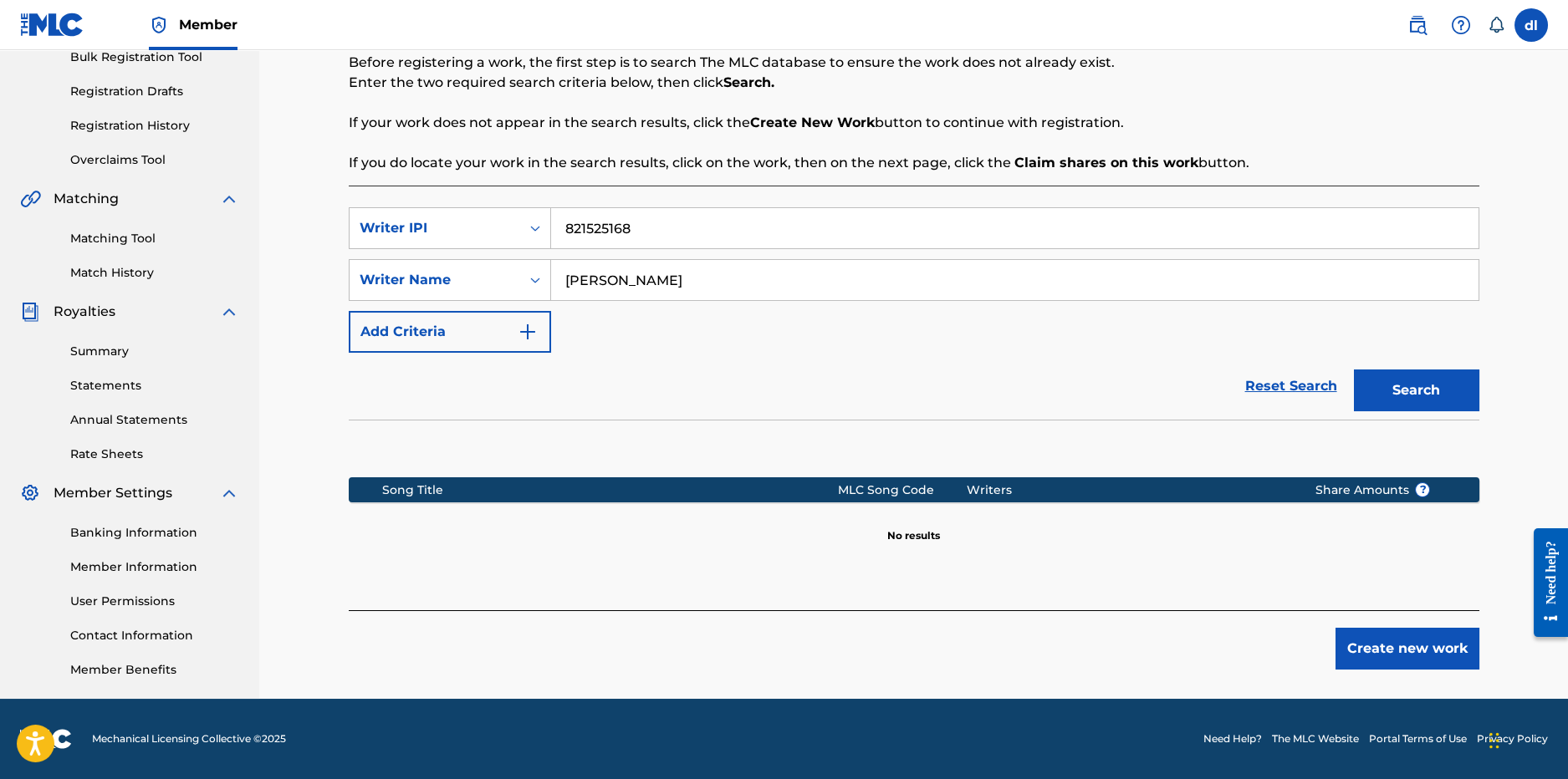
click at [446, 335] on button "Add Criteria" at bounding box center [449, 331] width 202 height 41
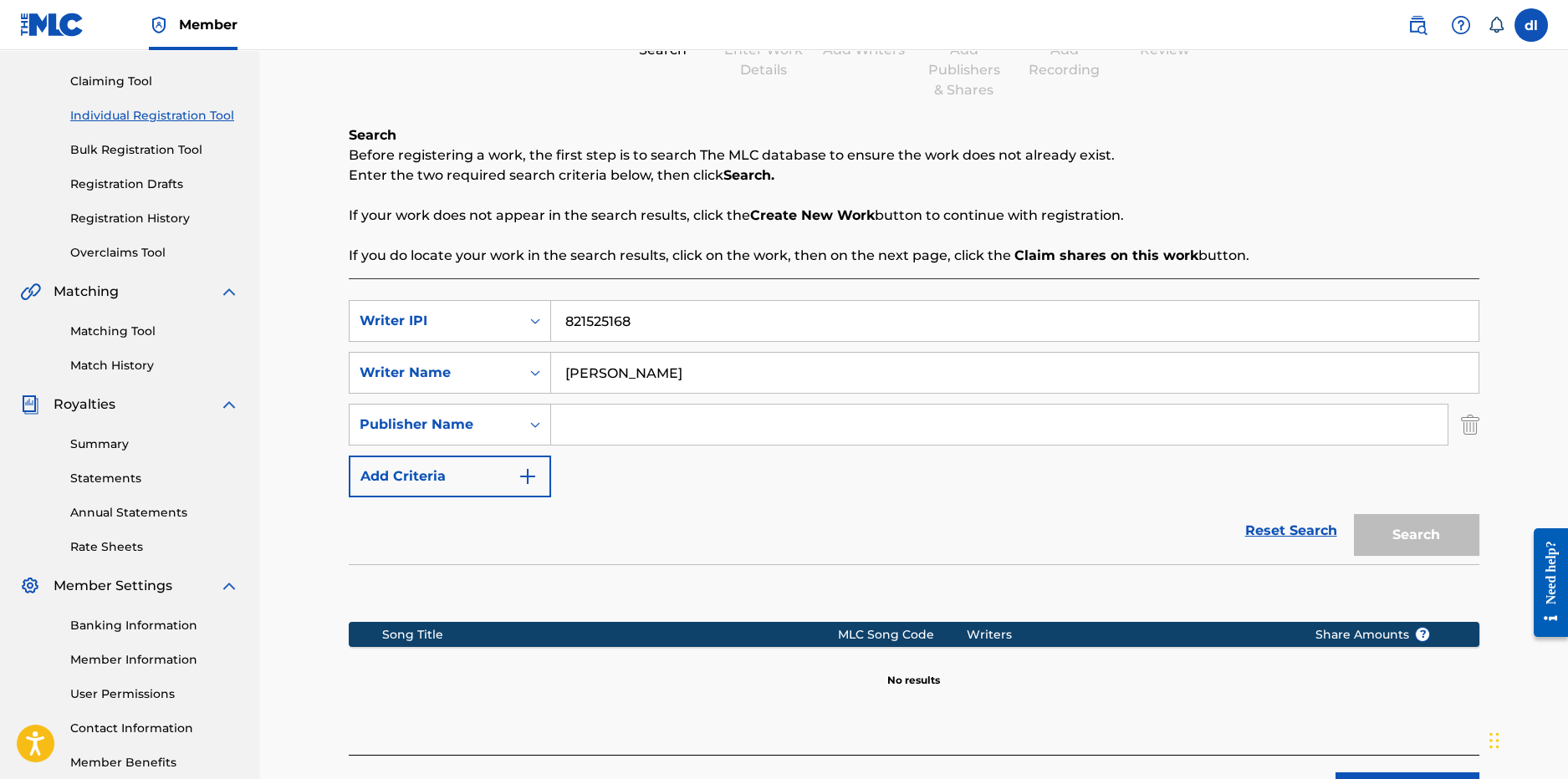
scroll to position [6, 0]
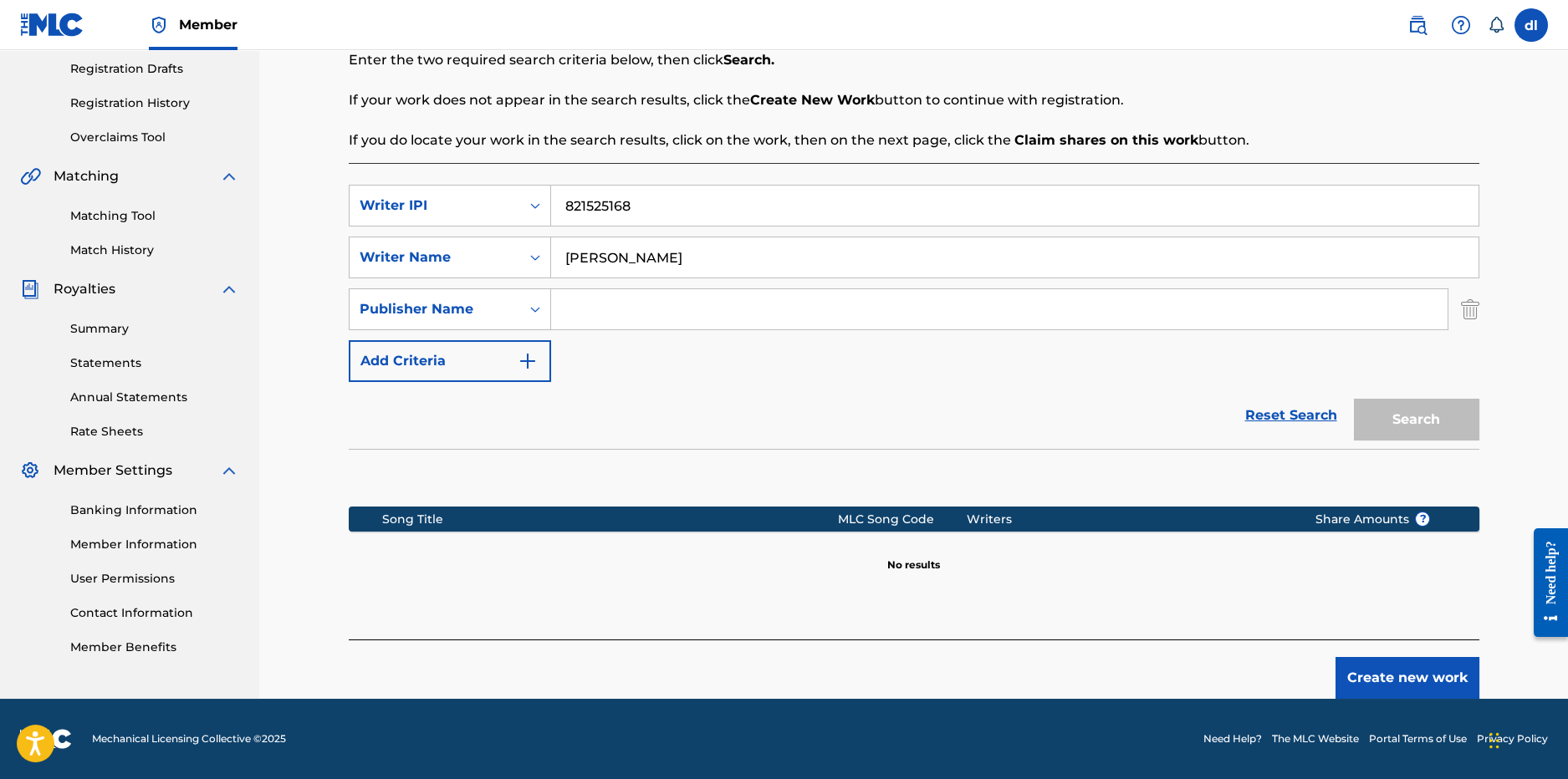
click at [1395, 668] on button "Create new work" at bounding box center [1408, 678] width 144 height 41
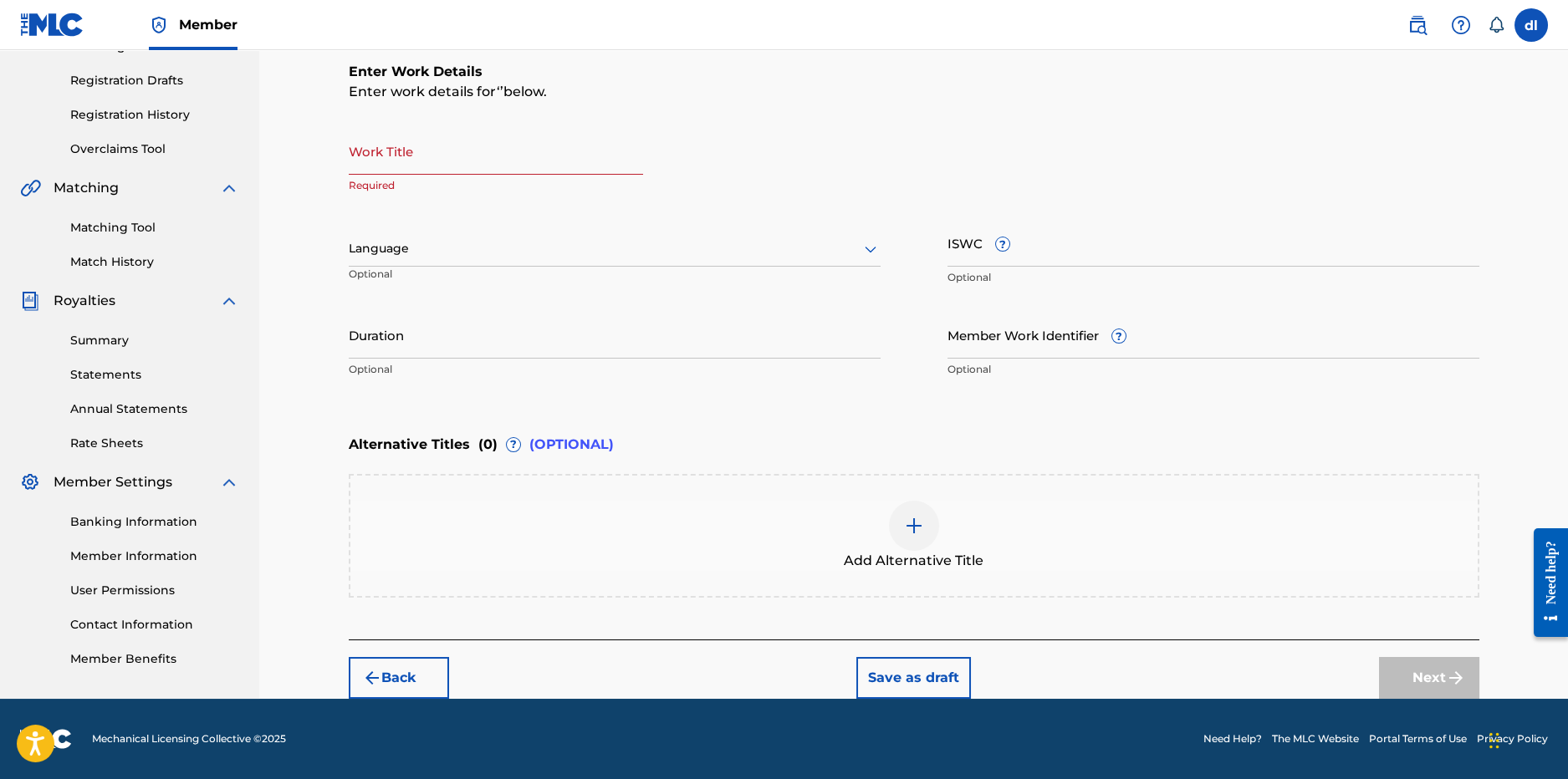
scroll to position [267, 0]
click at [532, 171] on input "Work Title" at bounding box center [495, 152] width 294 height 48
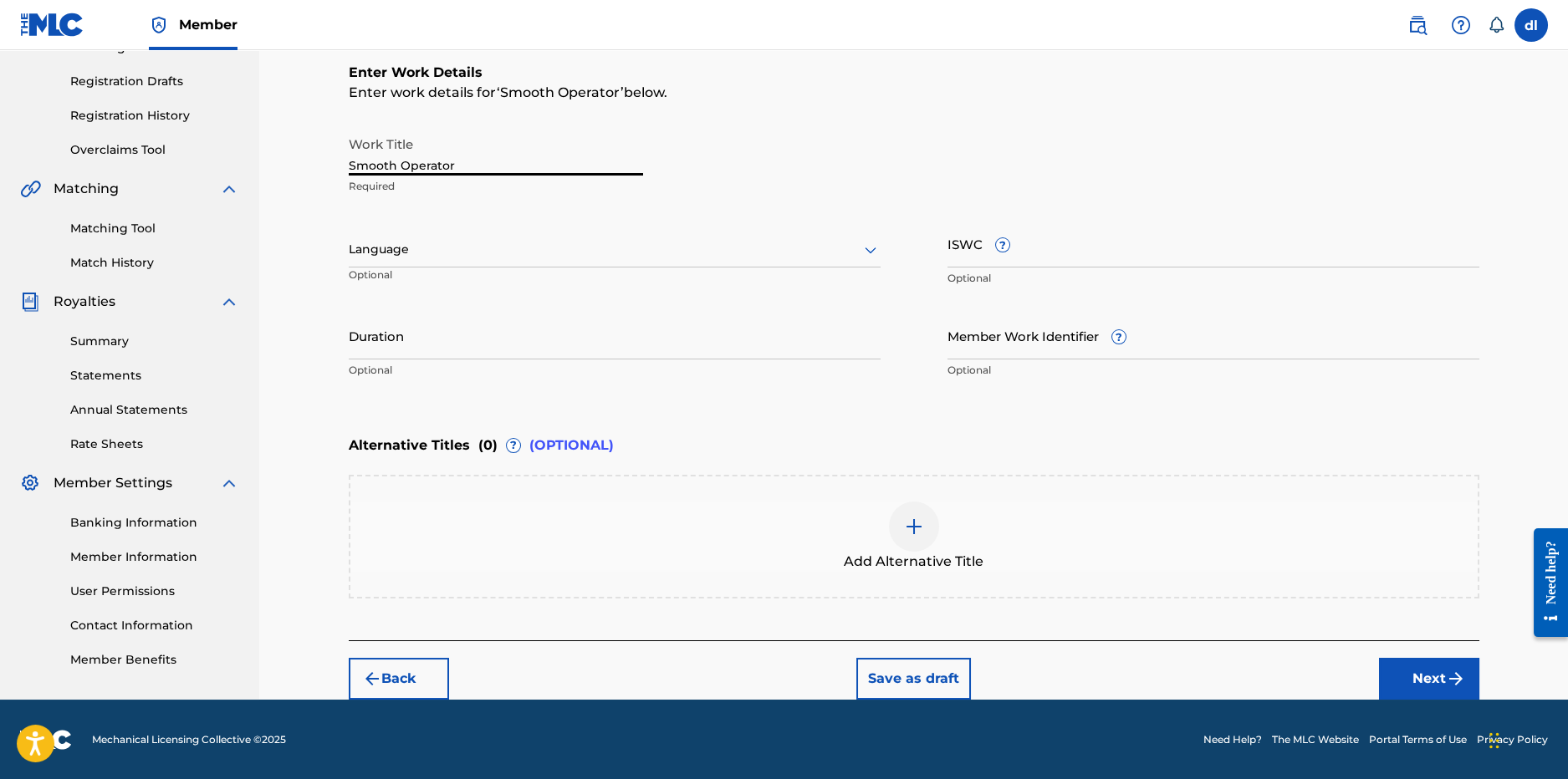
type input "Smooth Operator"
click at [1007, 265] on input "ISWC ?" at bounding box center [1213, 243] width 532 height 48
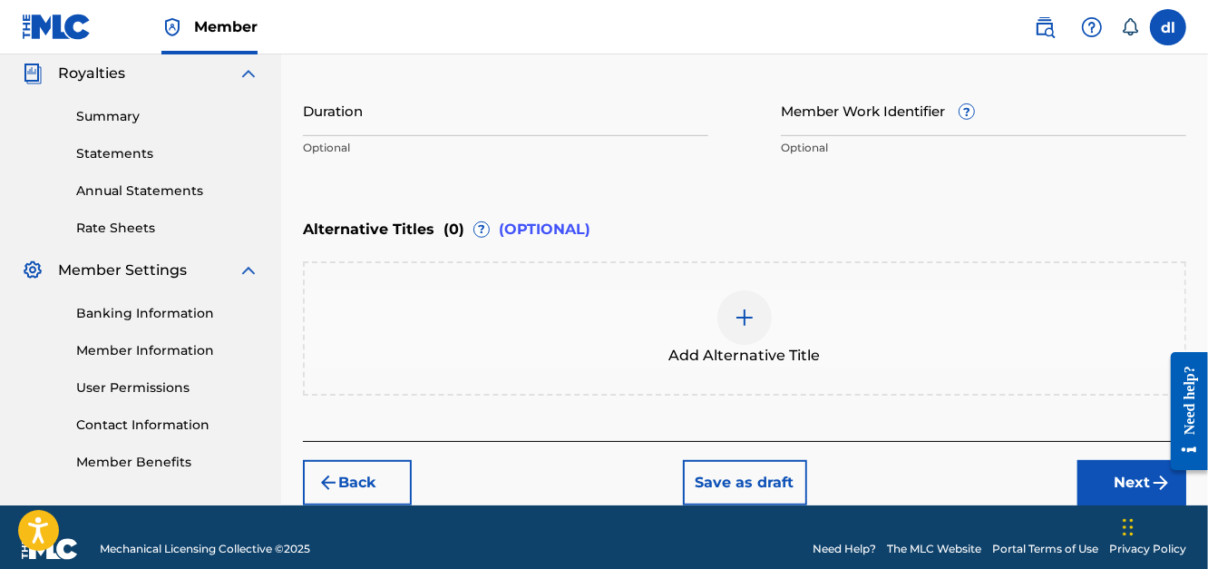
scroll to position [566, 0]
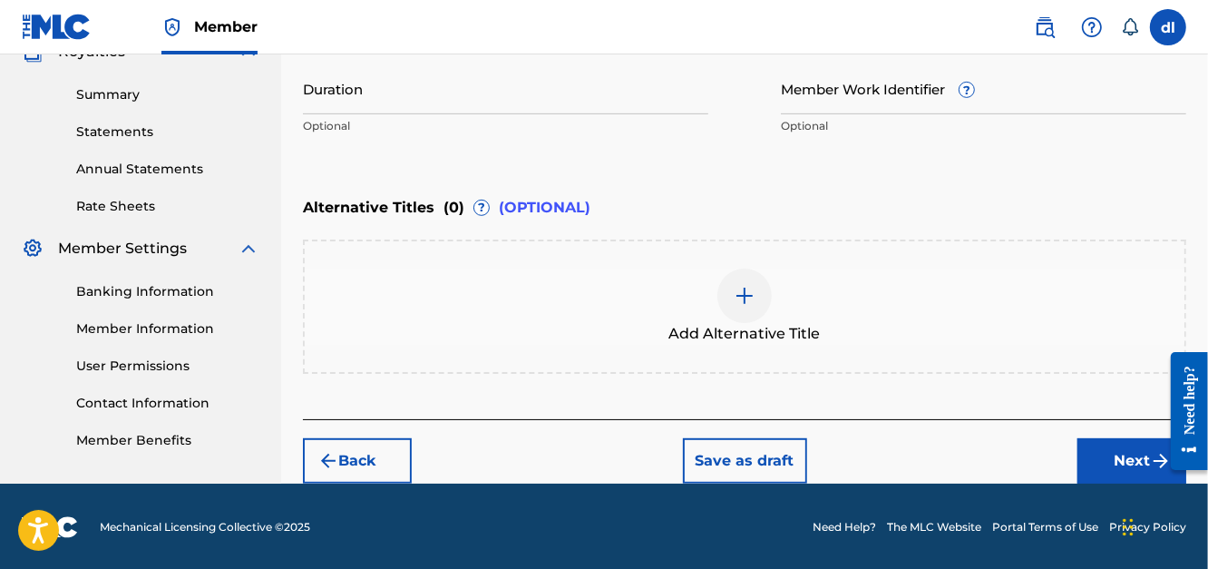
drag, startPoint x: 1109, startPoint y: 455, endPoint x: 1065, endPoint y: 436, distance: 48.3
click at [1104, 453] on button "Next" at bounding box center [1131, 460] width 109 height 45
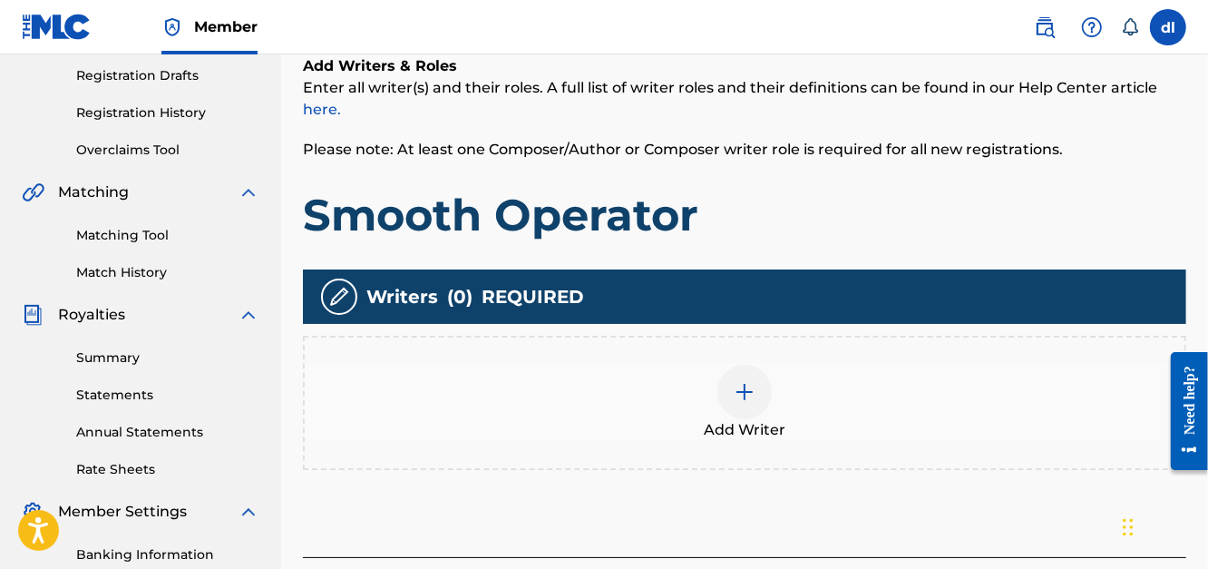
scroll to position [556, 0]
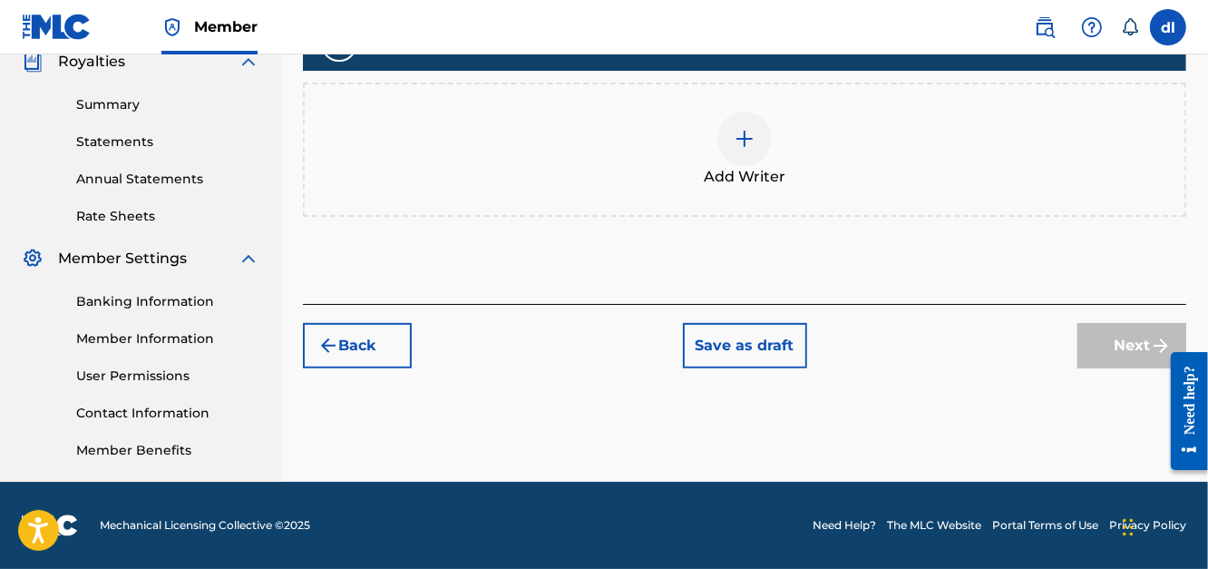
click at [708, 119] on div "Add Writer" at bounding box center [745, 150] width 880 height 76
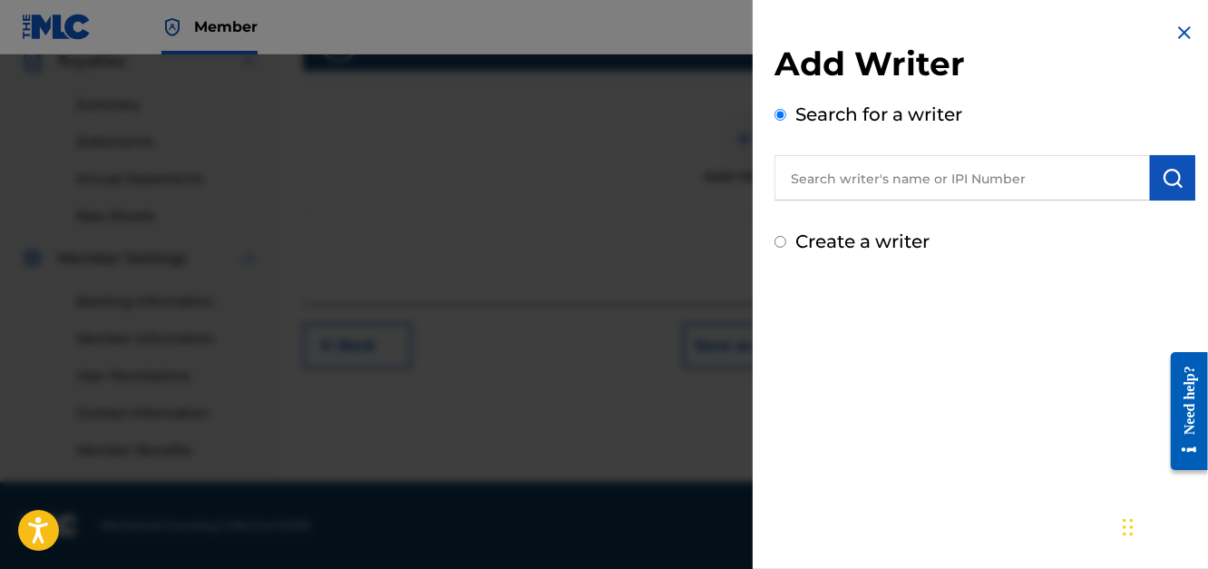
click at [822, 161] on input "text" at bounding box center [961, 177] width 375 height 45
type input "[PERSON_NAME]"
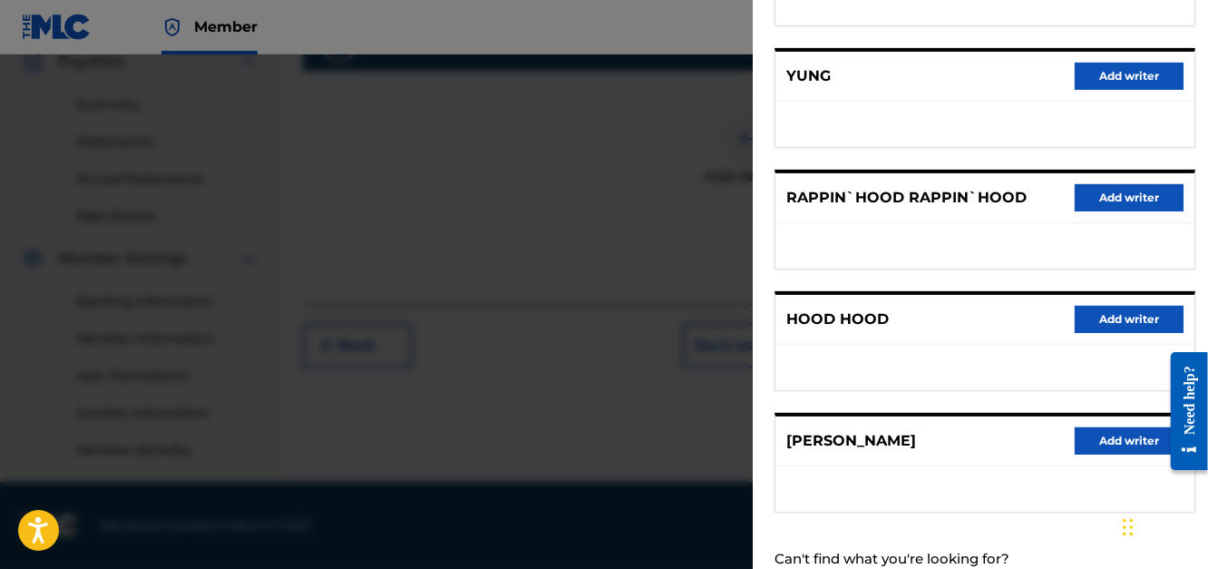
scroll to position [370, 0]
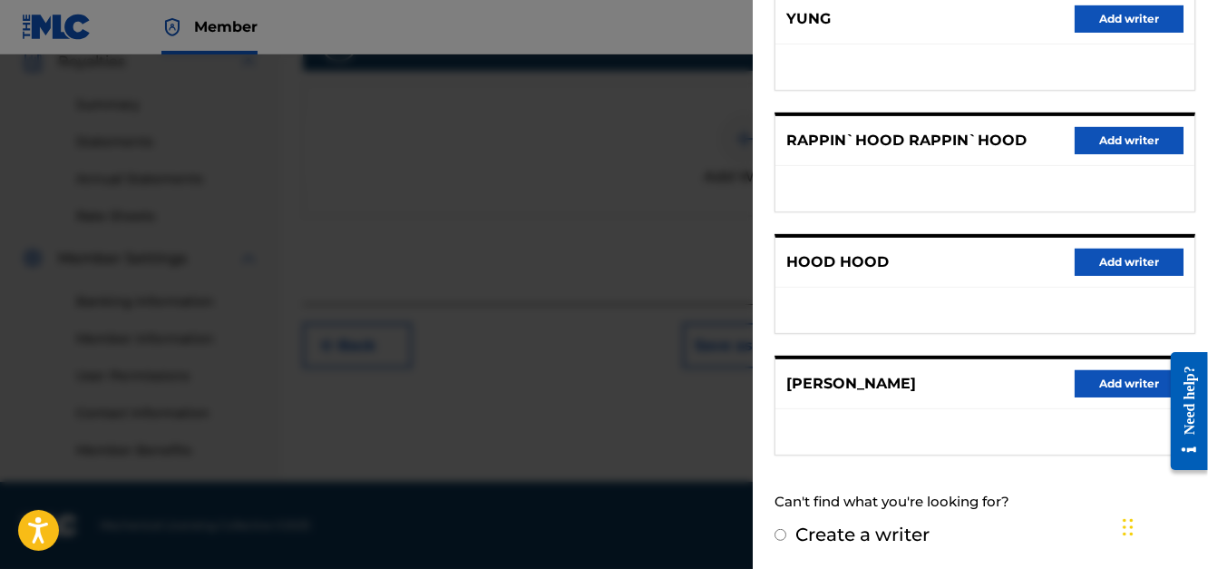
click at [1096, 361] on div "[PERSON_NAME] Add writer" at bounding box center [984, 384] width 419 height 50
drag, startPoint x: 1103, startPoint y: 399, endPoint x: 1006, endPoint y: 376, distance: 99.6
click at [1104, 398] on div "[PERSON_NAME] Add writer" at bounding box center [984, 384] width 419 height 50
click at [1130, 375] on button "Add writer" at bounding box center [1129, 383] width 109 height 27
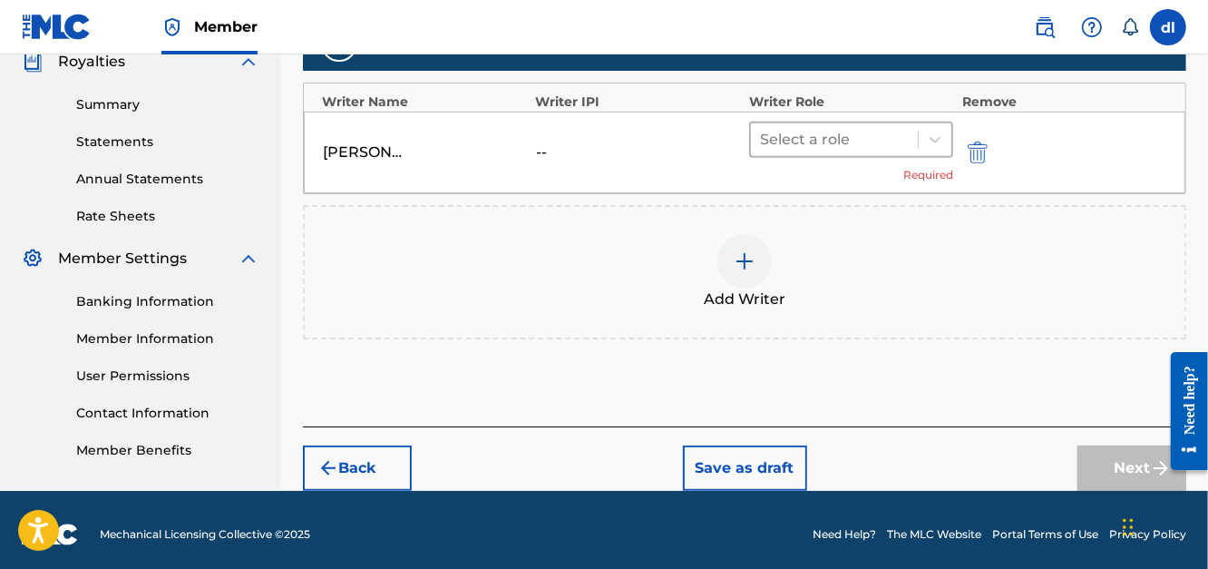
click at [845, 140] on div at bounding box center [834, 139] width 149 height 25
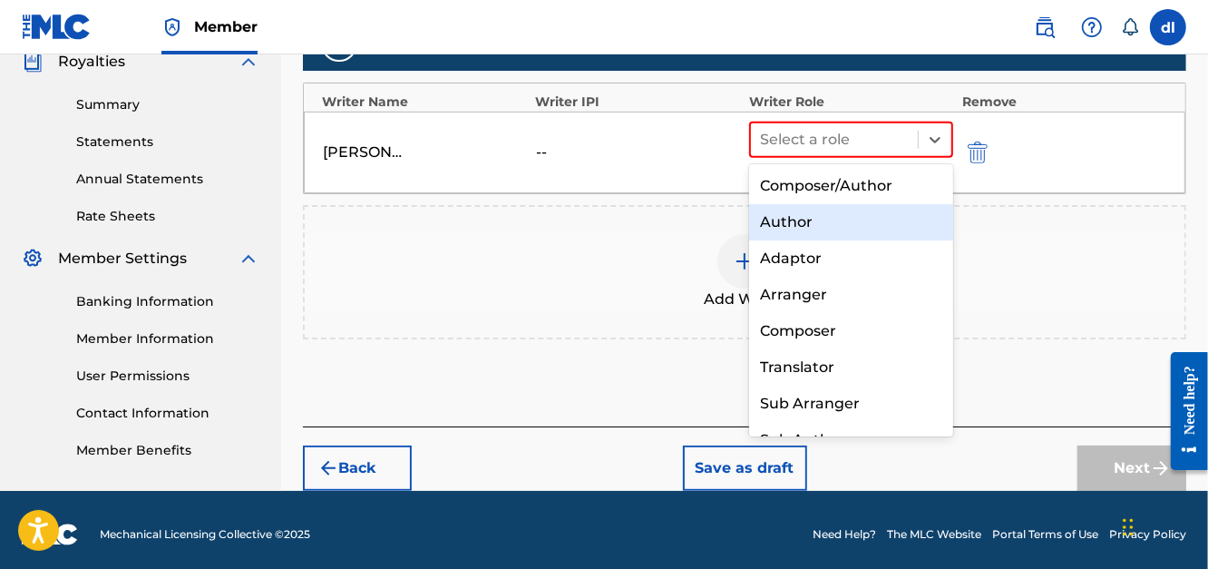
click at [800, 223] on div "Author" at bounding box center [851, 222] width 204 height 36
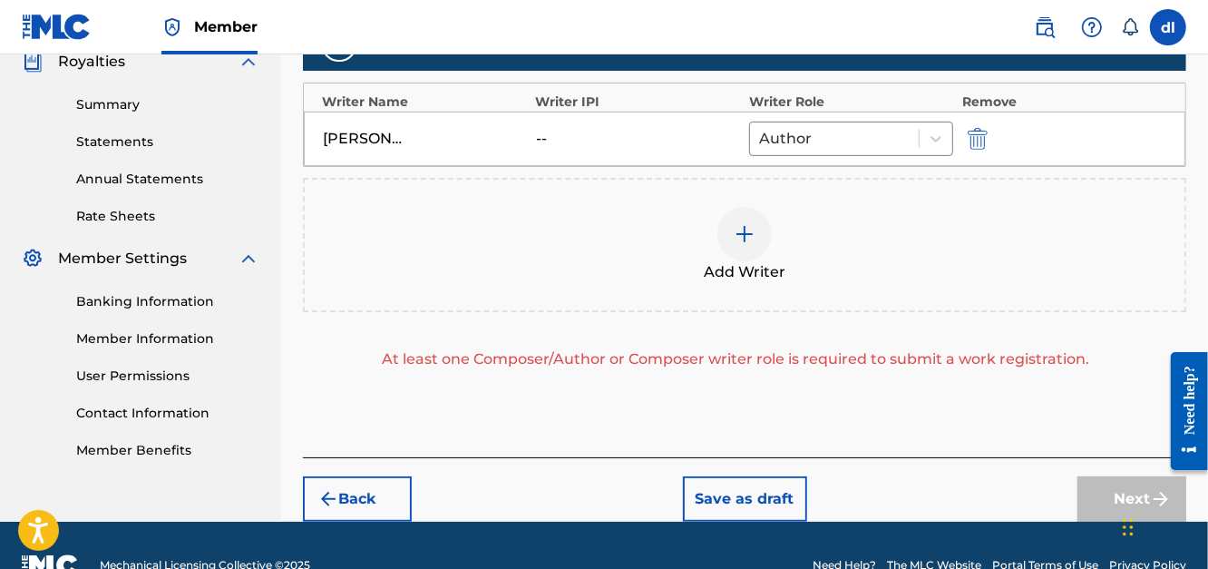
click at [767, 272] on span "Add Writer" at bounding box center [745, 272] width 82 height 22
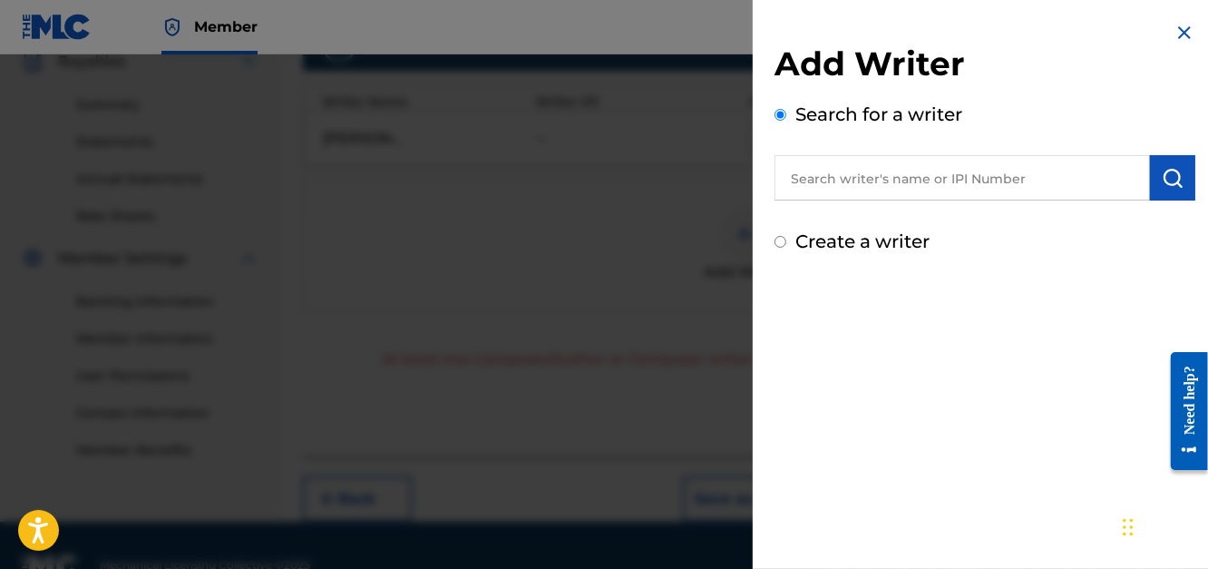
click at [877, 176] on input "text" at bounding box center [961, 177] width 375 height 45
click at [827, 181] on input "text" at bounding box center [961, 177] width 375 height 45
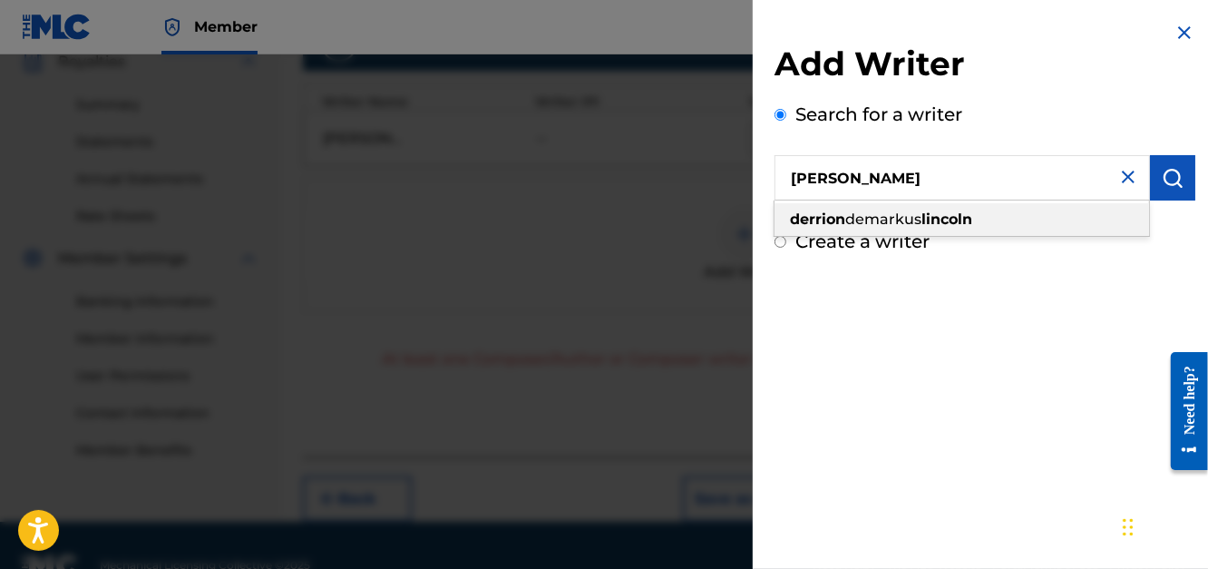
click at [813, 212] on strong "derrion" at bounding box center [817, 218] width 55 height 17
type input "derrion [PERSON_NAME]"
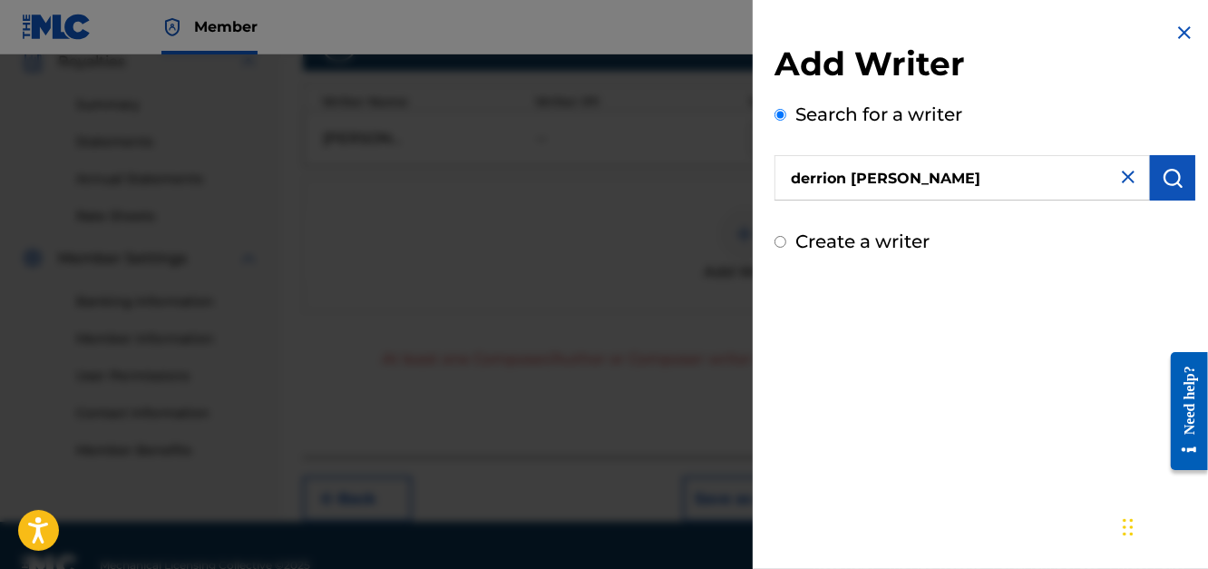
drag, startPoint x: 1163, startPoint y: 183, endPoint x: 1148, endPoint y: 189, distance: 16.3
click at [1162, 183] on img "submit" at bounding box center [1173, 178] width 22 height 22
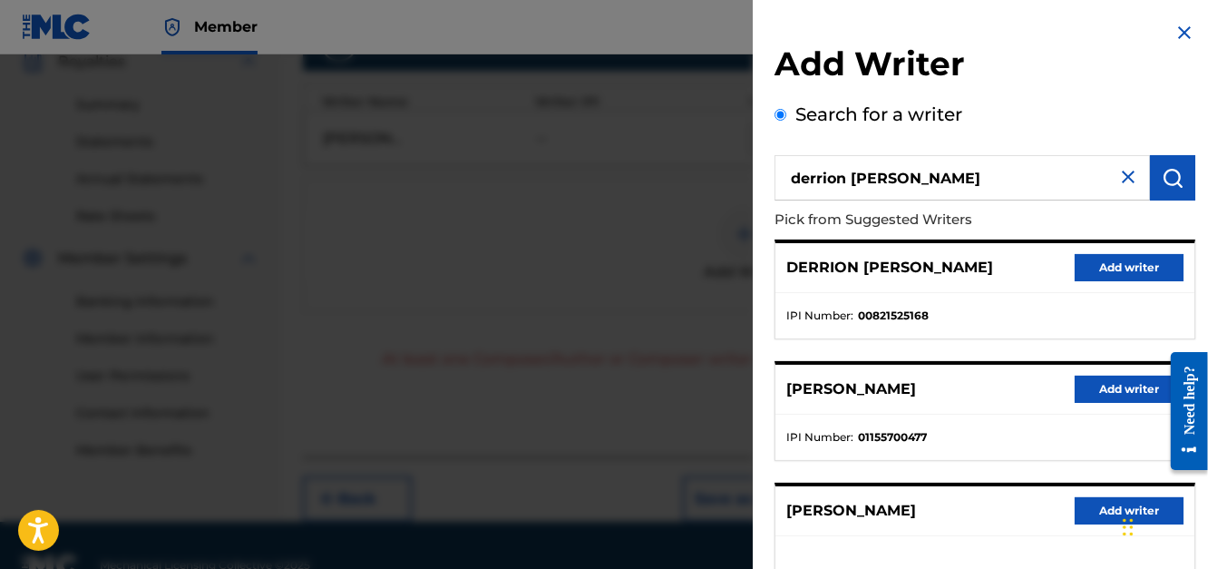
click at [1066, 243] on div "DERRION [PERSON_NAME] Add writer" at bounding box center [984, 268] width 419 height 50
drag, startPoint x: 1082, startPoint y: 262, endPoint x: 1071, endPoint y: 267, distance: 11.8
click at [1082, 263] on button "Add writer" at bounding box center [1129, 267] width 109 height 27
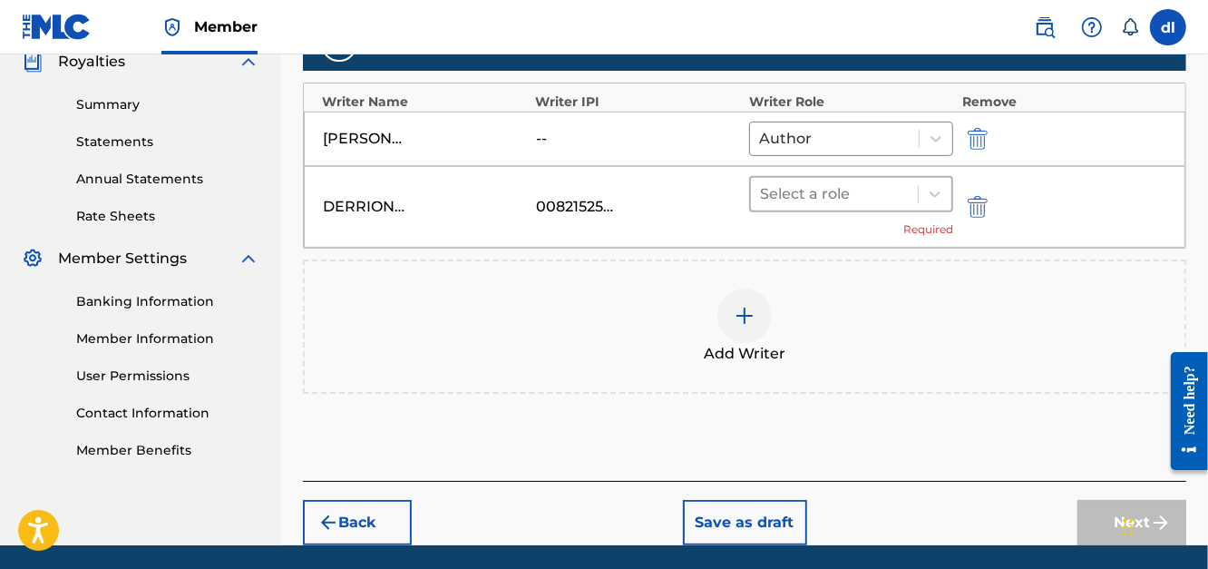
drag, startPoint x: 850, startPoint y: 182, endPoint x: 824, endPoint y: 184, distance: 25.5
click at [849, 182] on div at bounding box center [834, 193] width 149 height 25
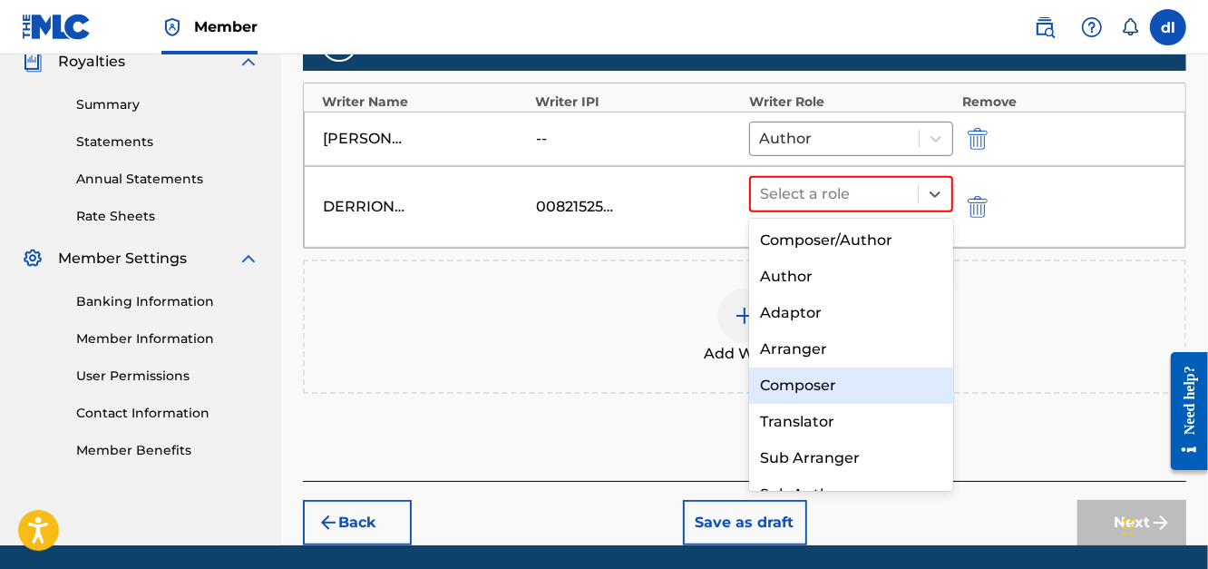
click at [805, 389] on div "Composer" at bounding box center [851, 385] width 204 height 36
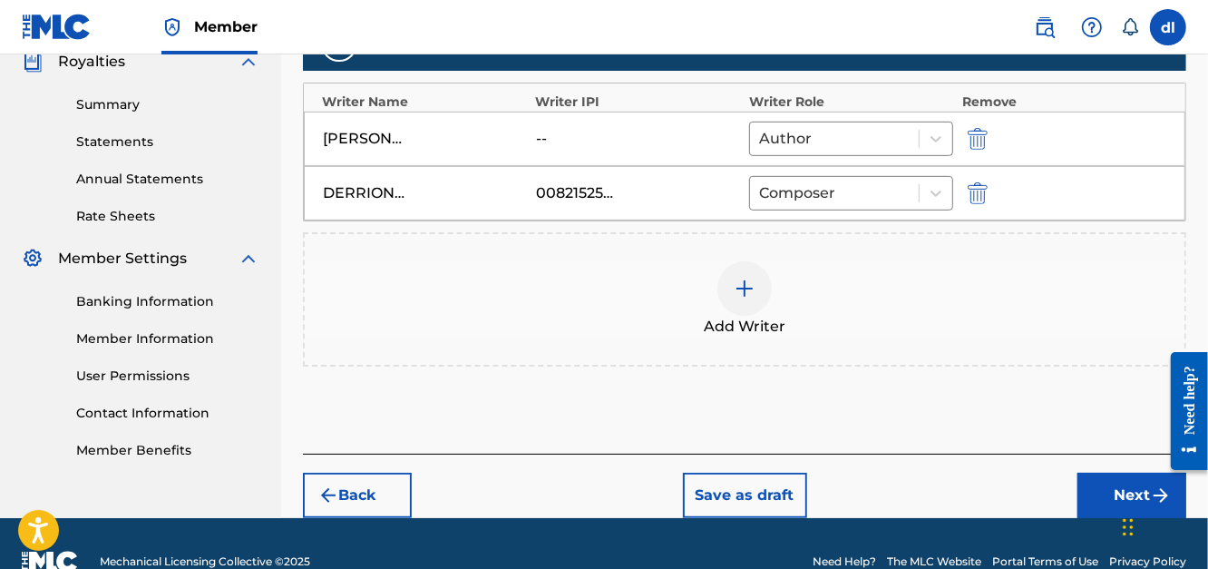
click at [1113, 501] on button "Next" at bounding box center [1131, 494] width 109 height 45
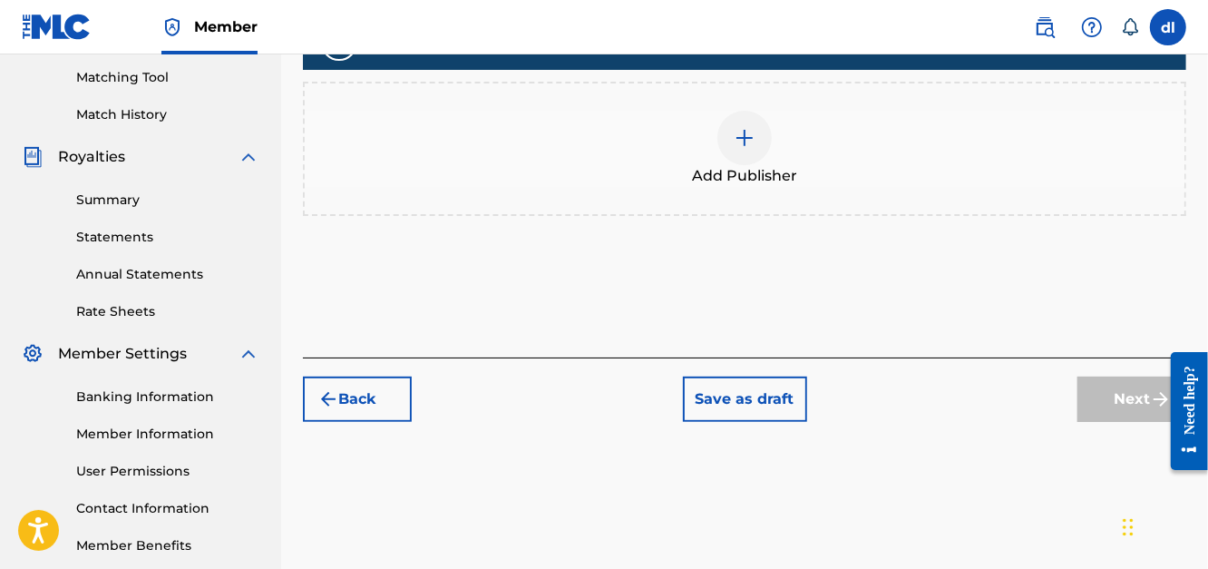
scroll to position [534, 0]
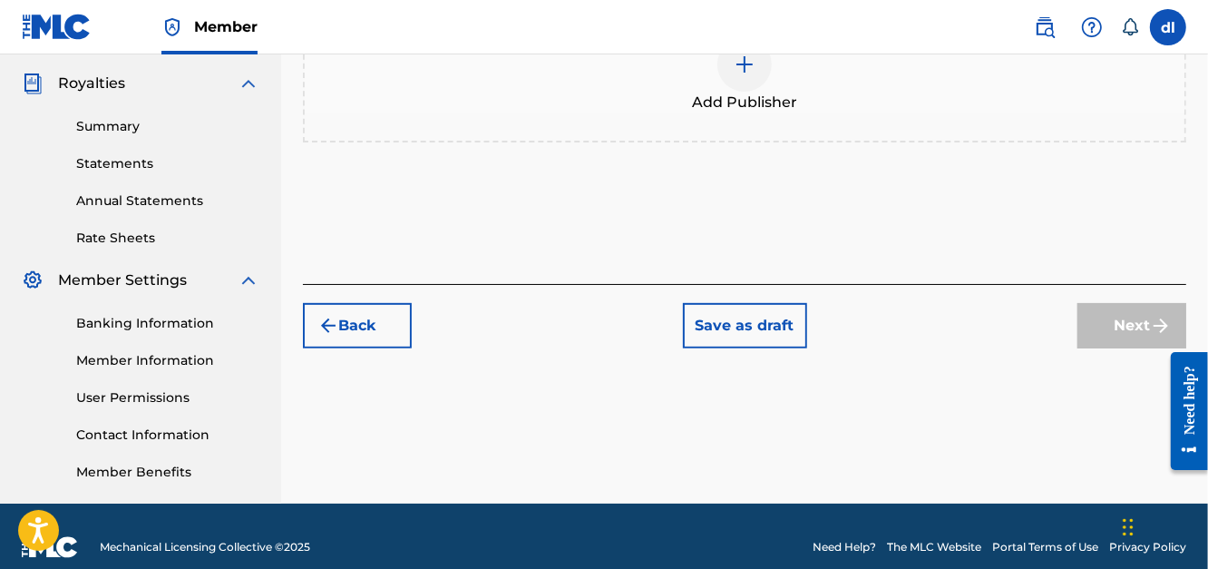
click at [719, 47] on nav "Member dl dl [PERSON_NAME] [EMAIL_ADDRESS][DOMAIN_NAME] Notification Preference…" at bounding box center [604, 27] width 1208 height 54
click at [728, 83] on div at bounding box center [744, 64] width 54 height 54
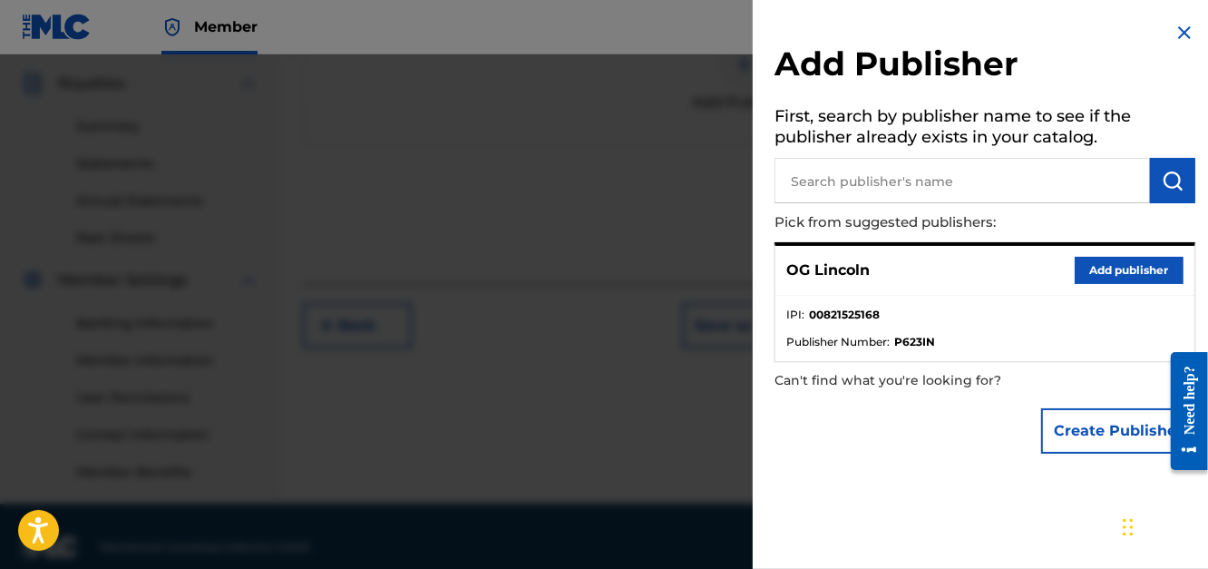
click at [1112, 271] on button "Add publisher" at bounding box center [1129, 270] width 109 height 27
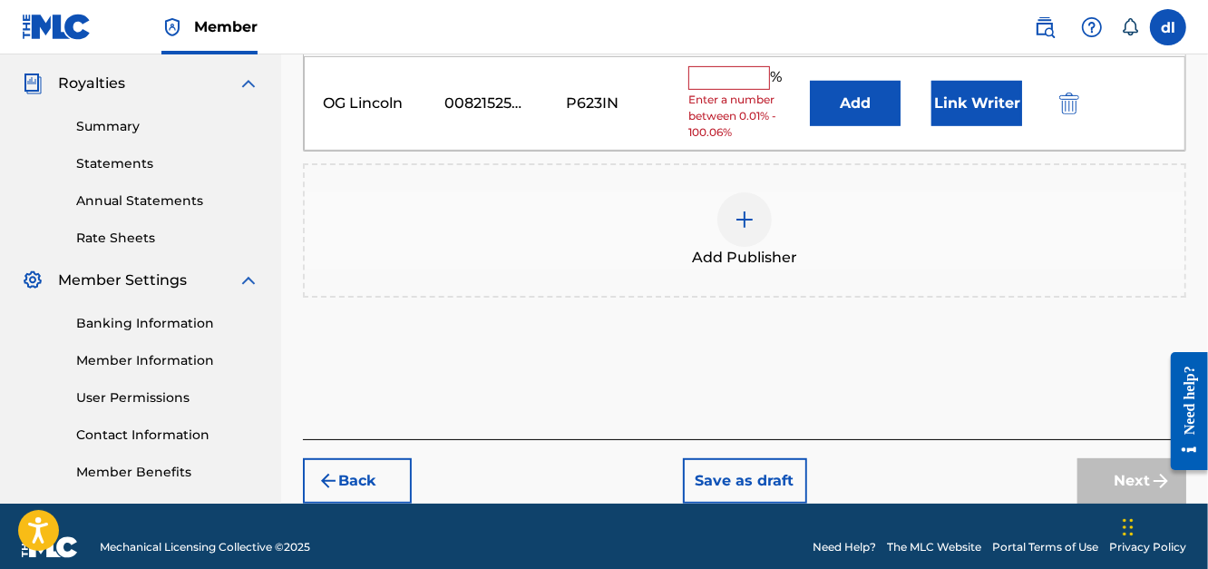
click at [744, 73] on input "text" at bounding box center [729, 78] width 82 height 24
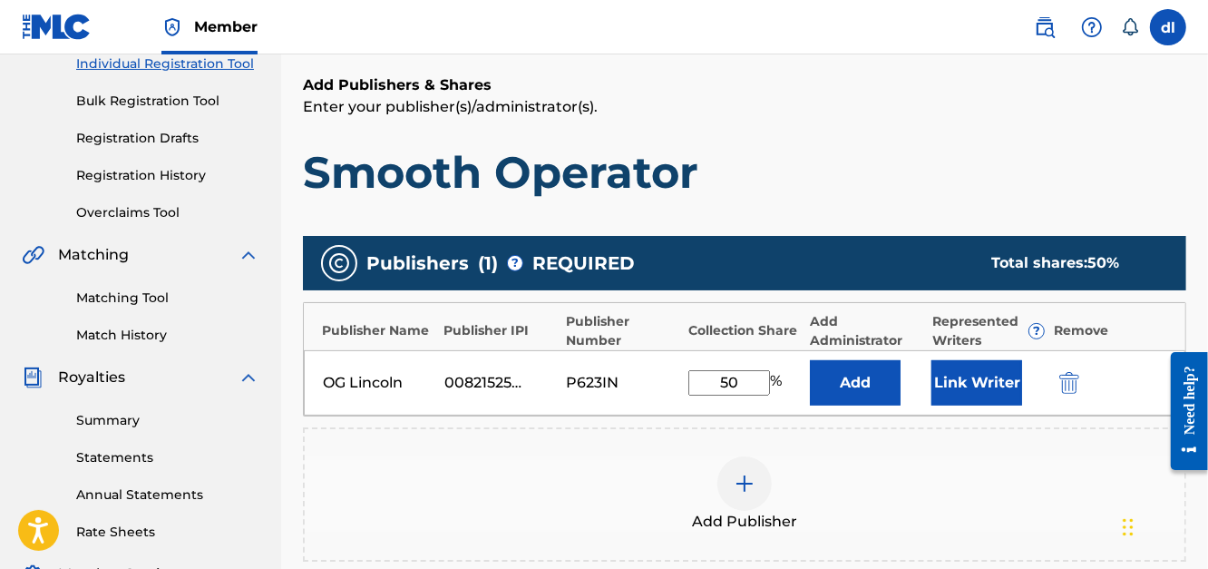
scroll to position [172, 0]
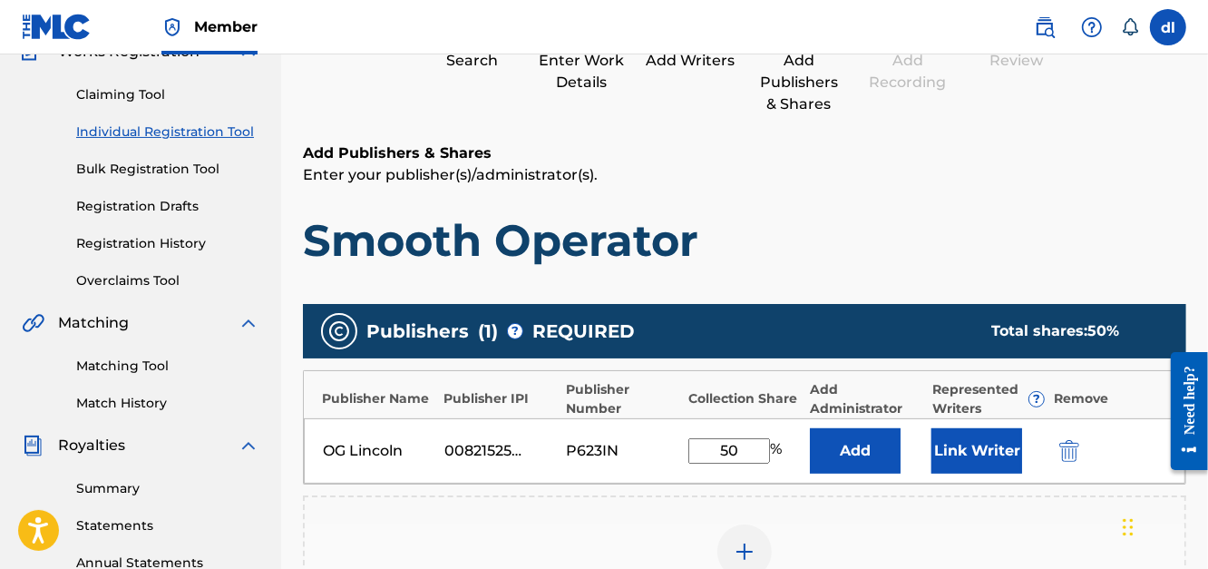
type input "50"
click at [959, 445] on button "Link Writer" at bounding box center [976, 450] width 91 height 45
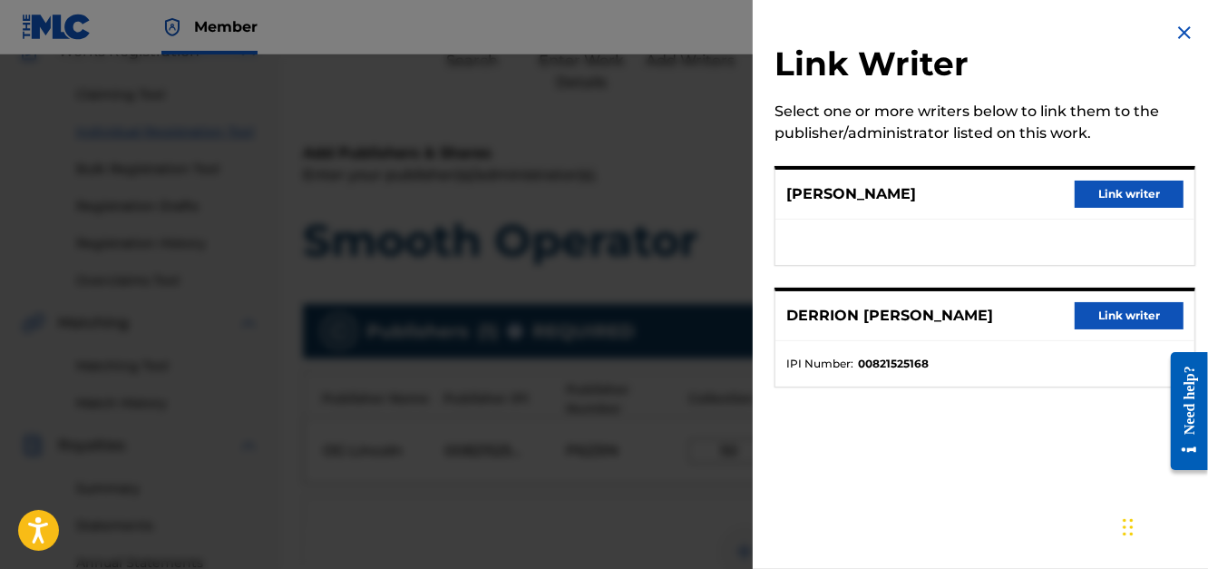
click at [1113, 304] on button "Link writer" at bounding box center [1129, 315] width 109 height 27
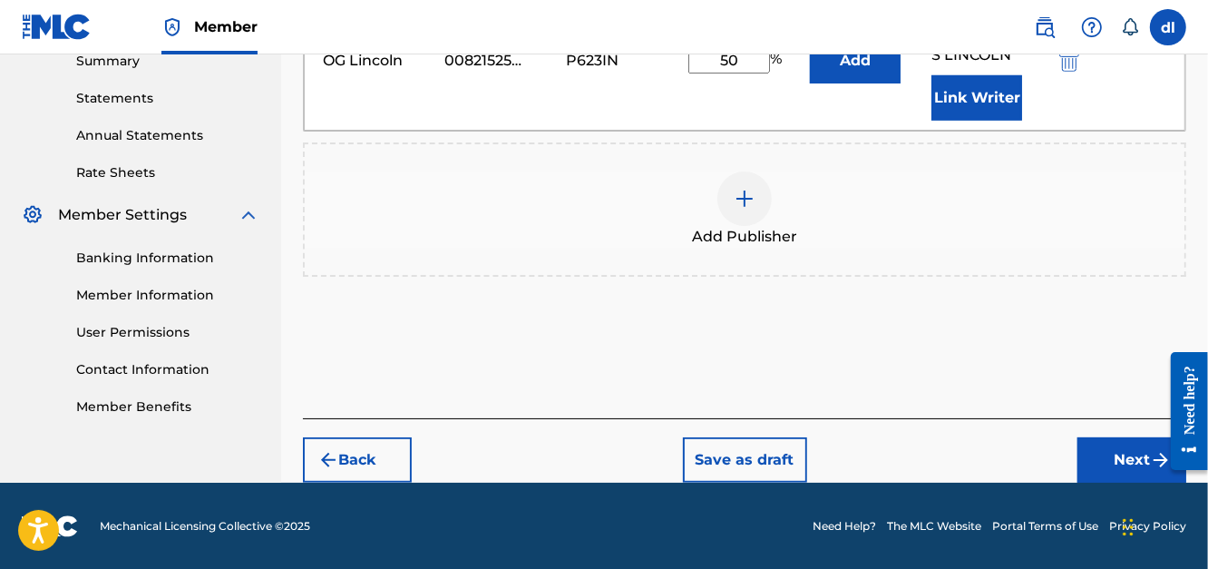
click at [1130, 464] on button "Next" at bounding box center [1131, 459] width 109 height 45
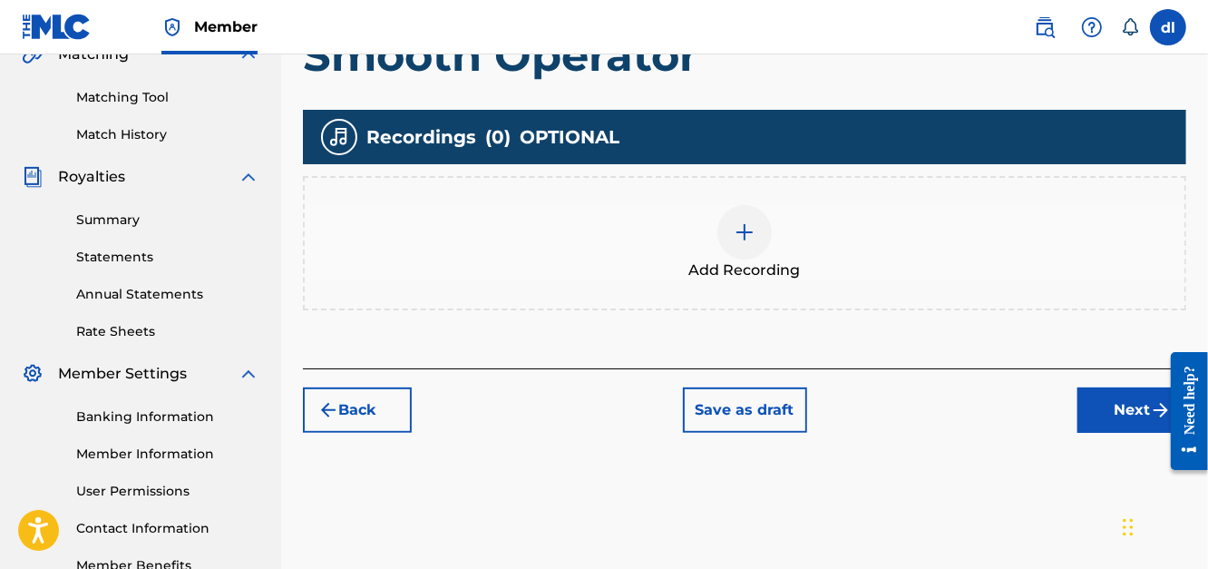
scroll to position [443, 0]
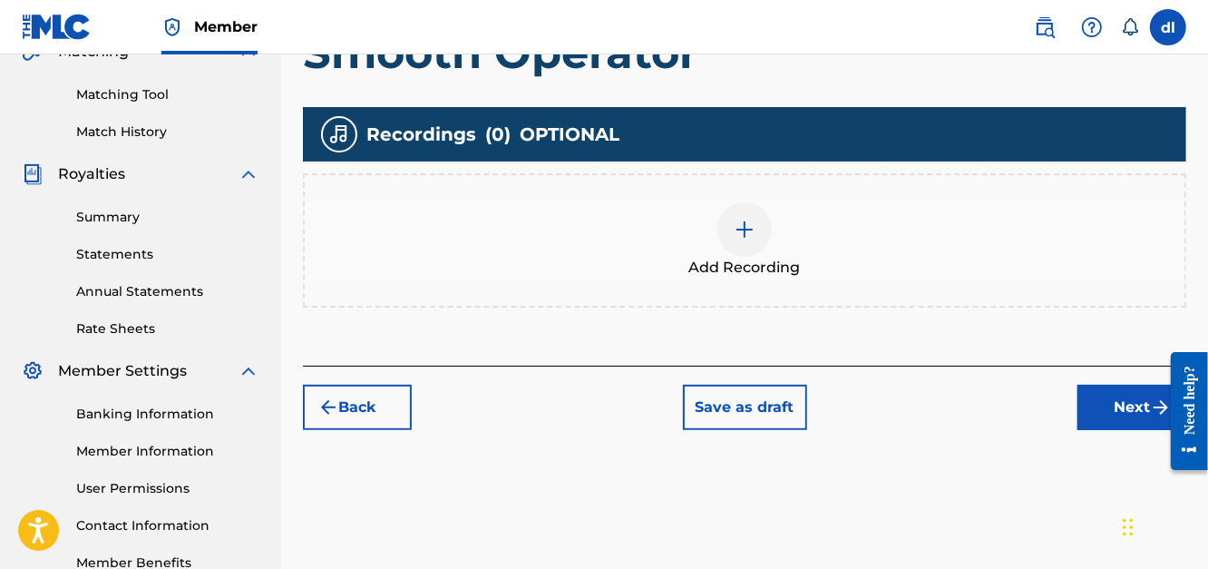
click at [738, 230] on img at bounding box center [745, 230] width 22 height 22
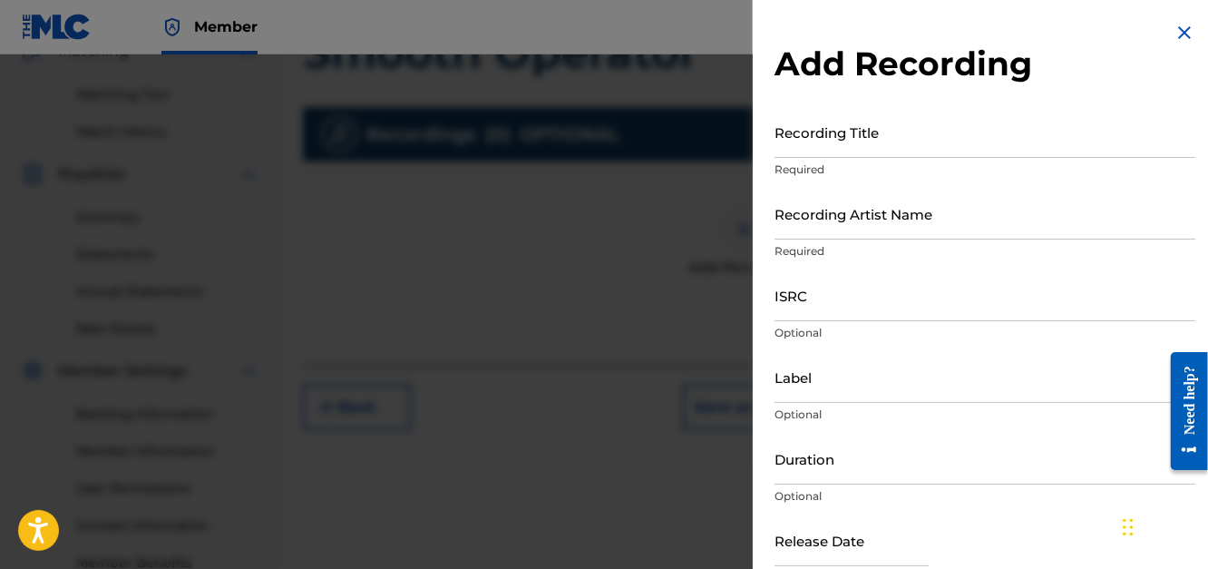
click at [917, 177] on p "Required" at bounding box center [984, 169] width 421 height 16
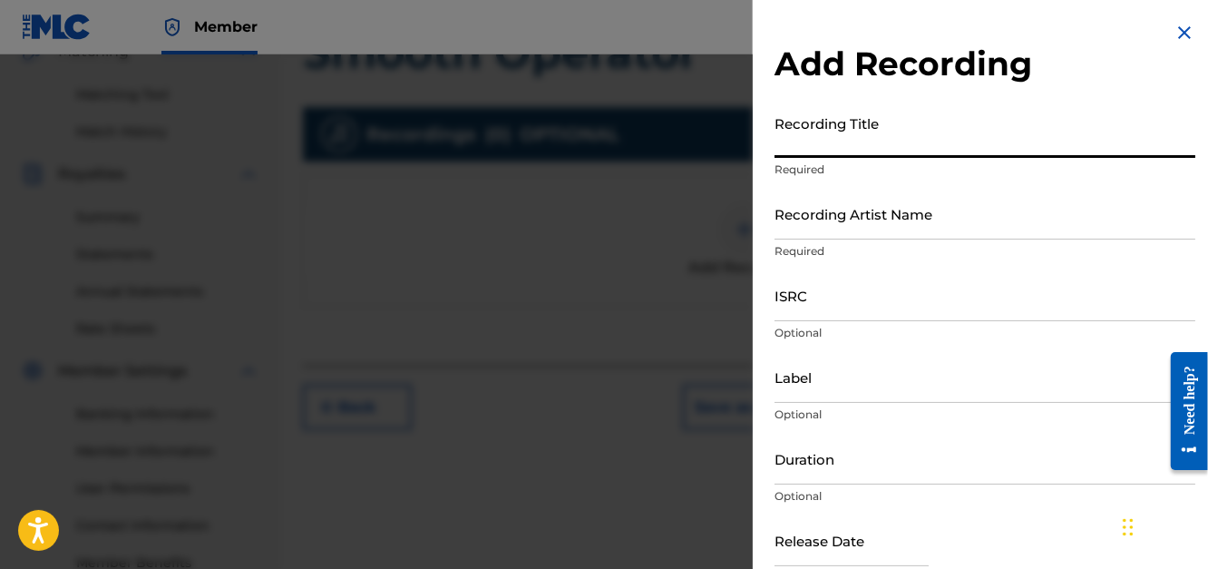
click at [893, 156] on input "Recording Title" at bounding box center [984, 132] width 421 height 52
type input "Smooth Operator"
click at [959, 214] on input "Recording Artist Name" at bounding box center [984, 214] width 421 height 52
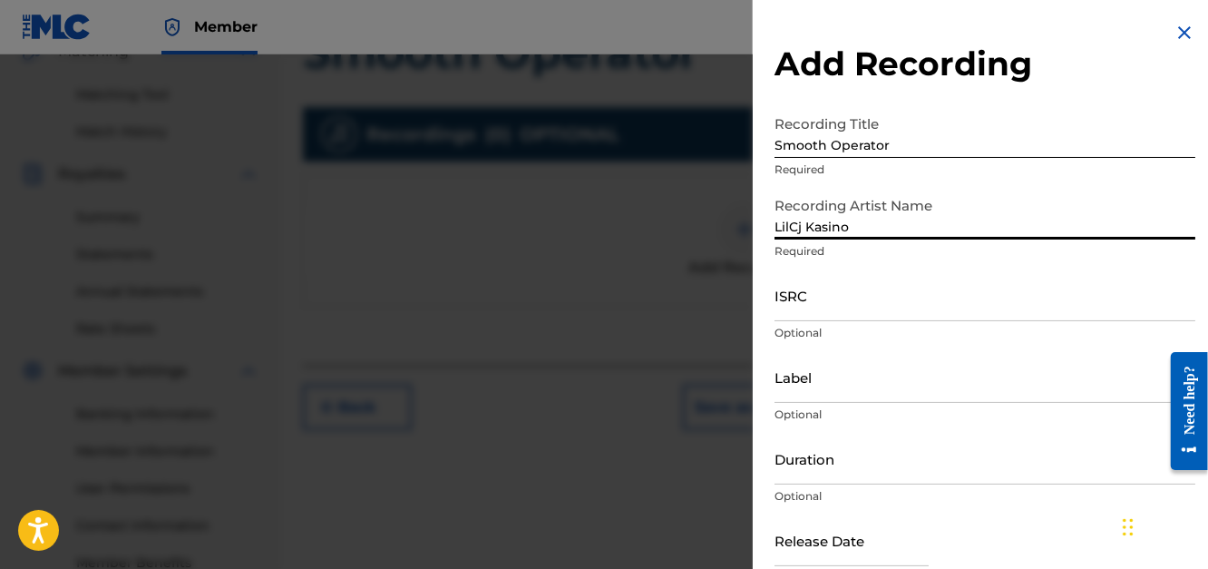
click at [942, 301] on input "ISRC" at bounding box center [984, 295] width 421 height 52
drag, startPoint x: 864, startPoint y: 230, endPoint x: 743, endPoint y: 224, distance: 121.7
click at [740, 227] on div "Add Recording Recording Title Smooth Operator Required Recording Artist Name [P…" at bounding box center [604, 311] width 1208 height 514
type input "y"
type input "[PERSON_NAME]"
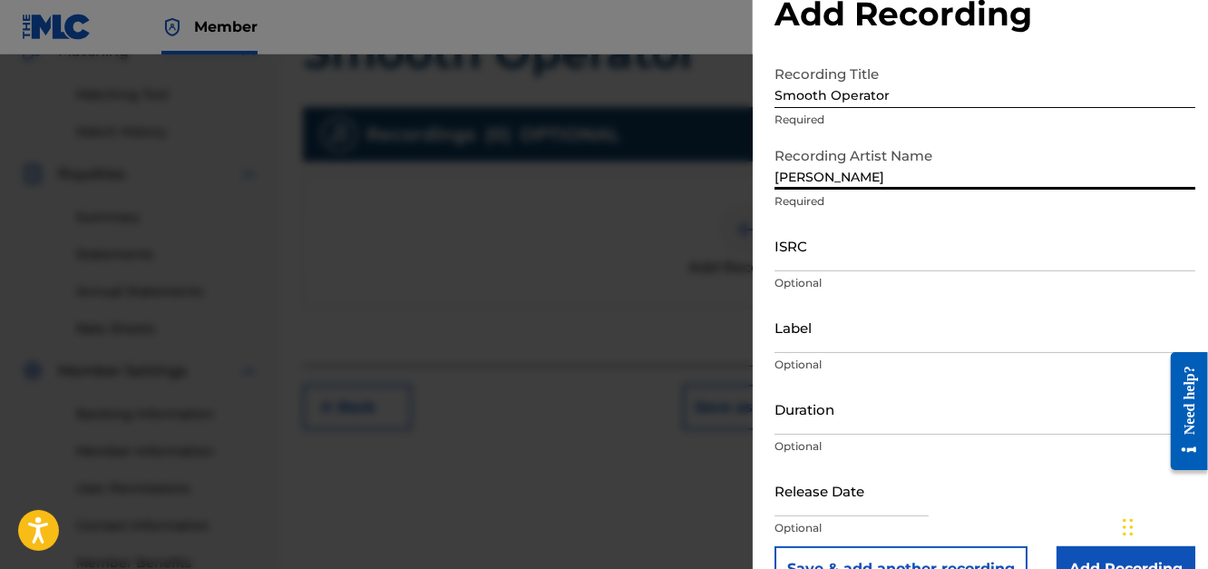
scroll to position [93, 0]
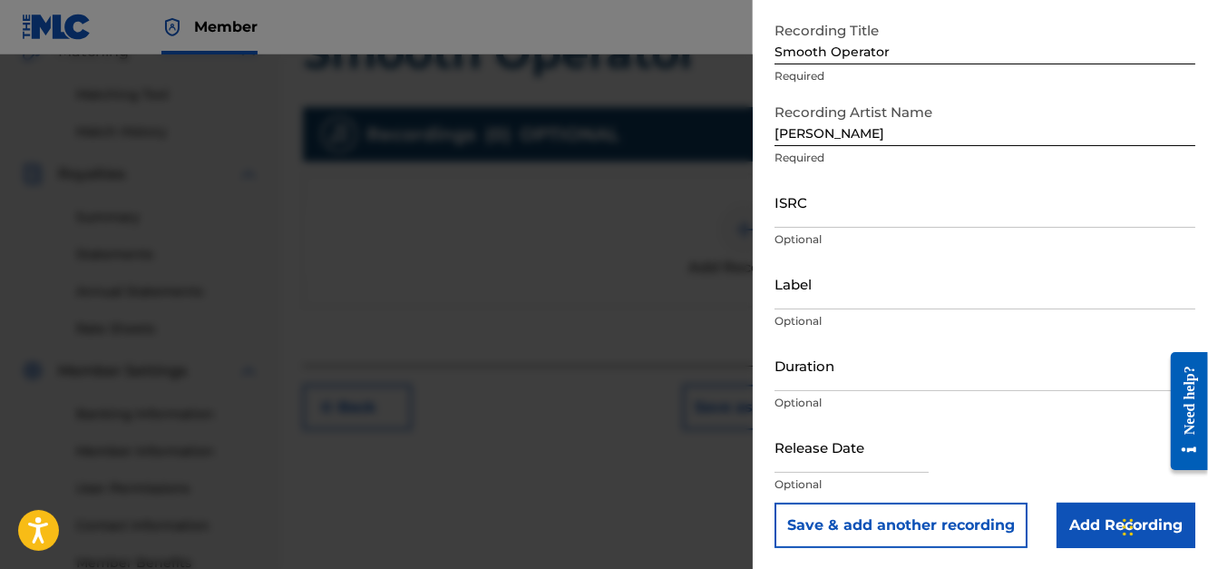
click at [1085, 528] on input "Add Recording" at bounding box center [1125, 524] width 139 height 45
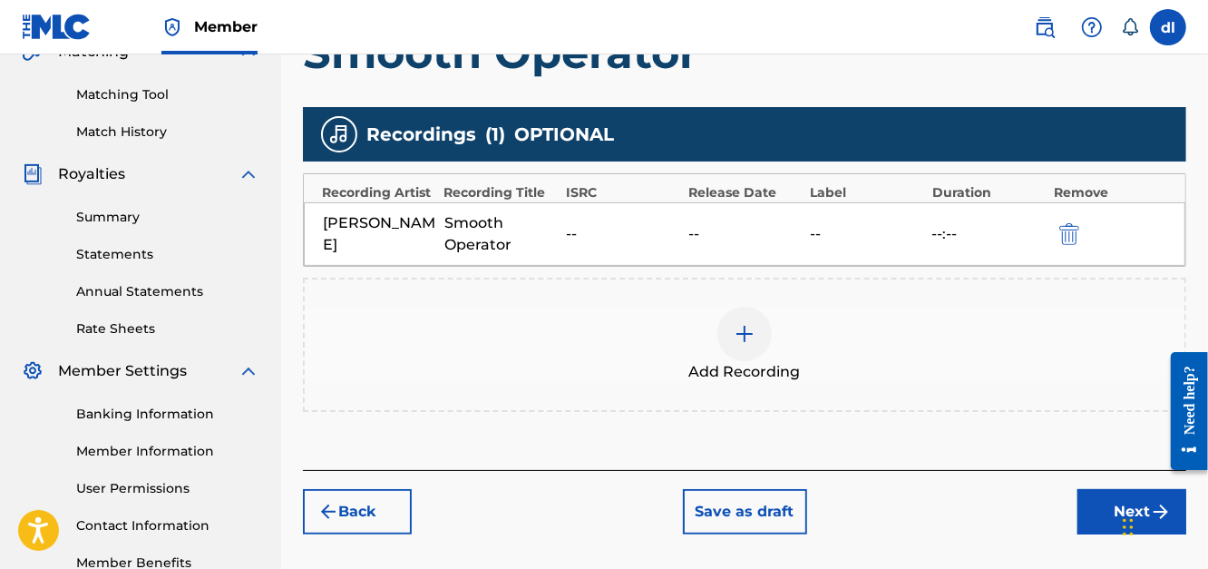
click at [1117, 515] on iframe "Chat Widget" at bounding box center [1162, 525] width 91 height 87
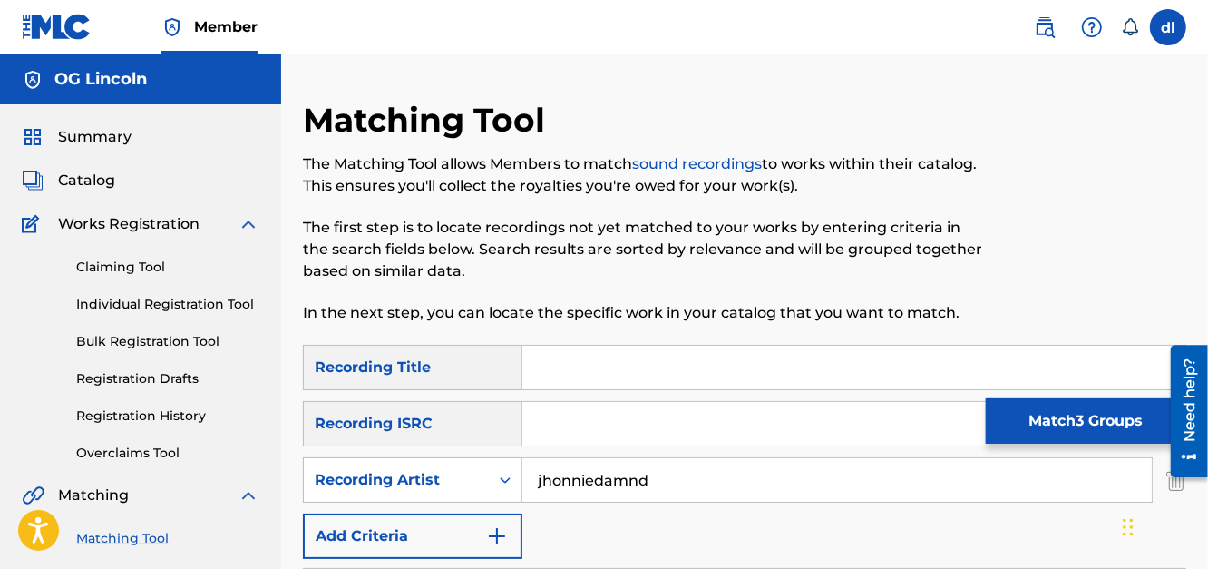
click at [79, 174] on span "Catalog" at bounding box center [86, 181] width 57 height 22
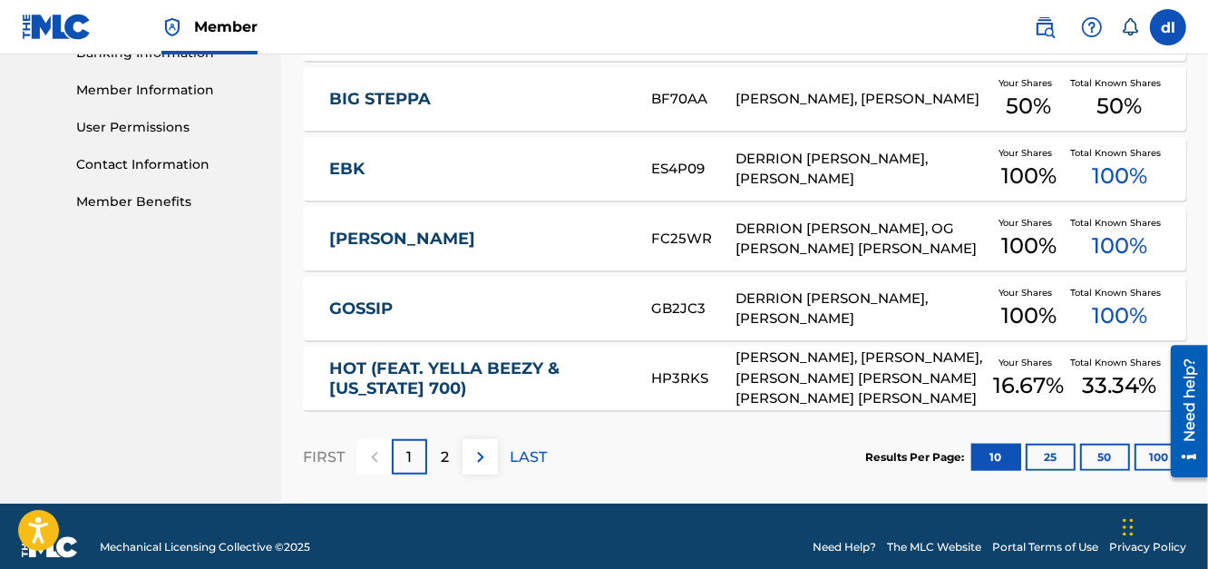
scroll to position [826, 0]
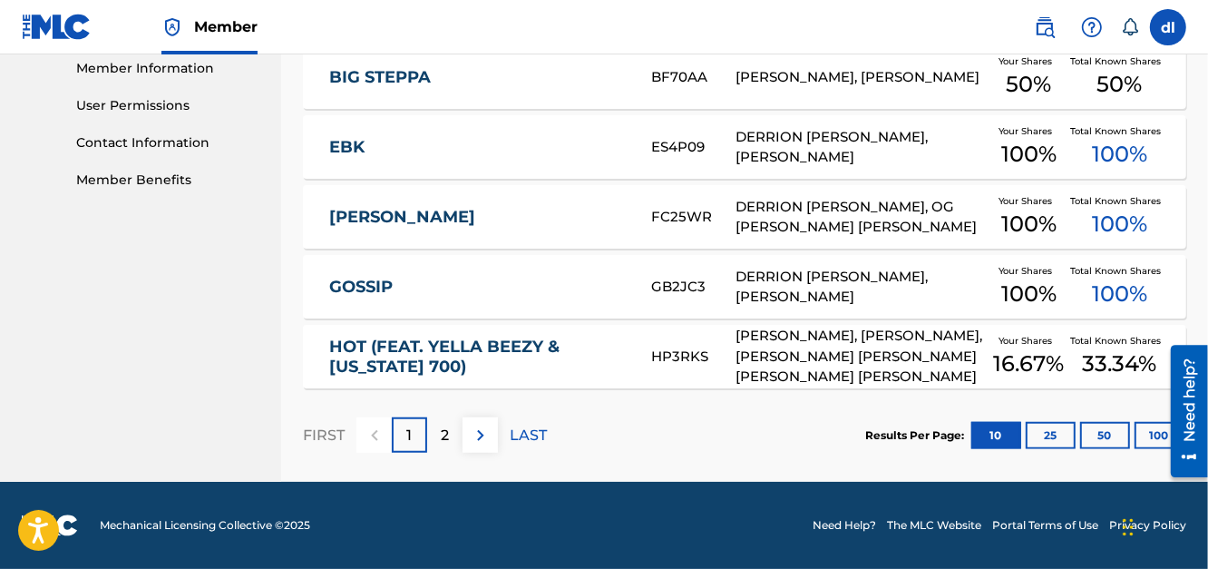
click at [1146, 430] on button "100" at bounding box center [1159, 435] width 50 height 27
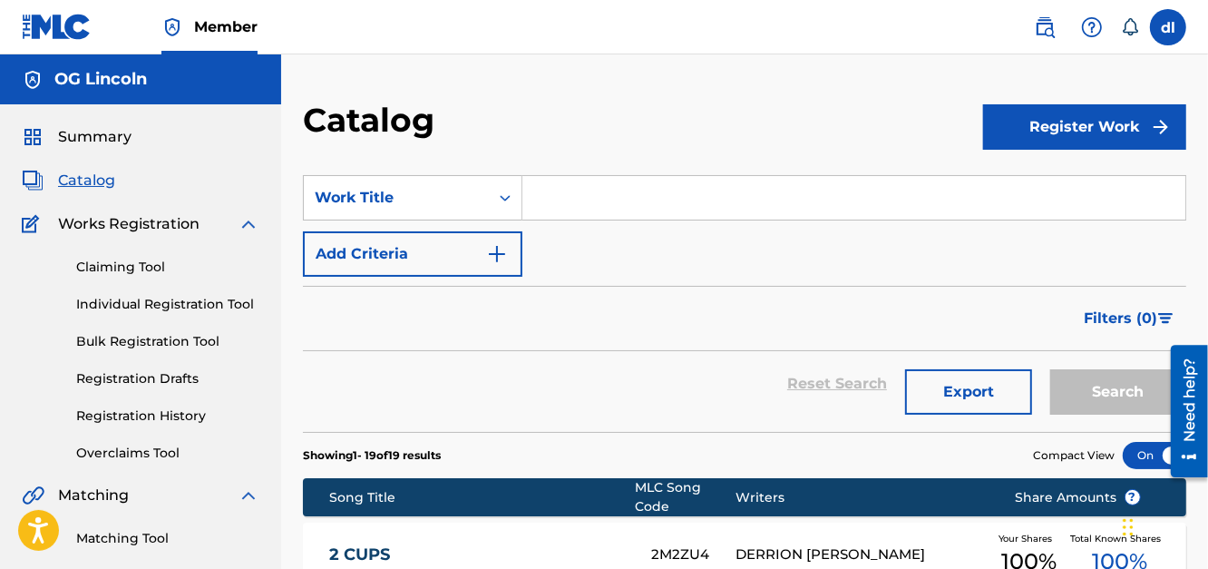
scroll to position [452, 0]
